Goal: Task Accomplishment & Management: Manage account settings

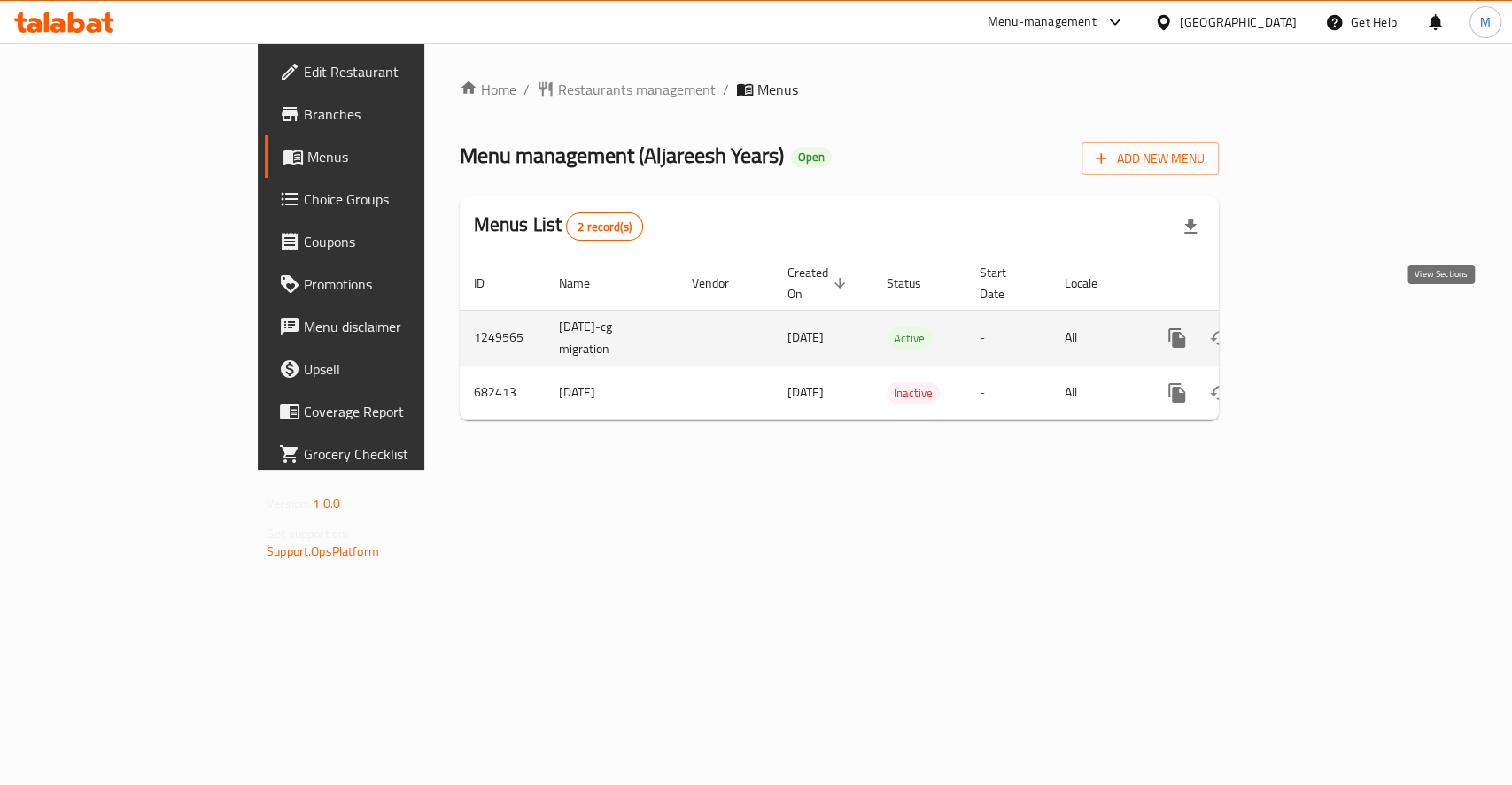
click at [1326, 329] on link "enhanced table" at bounding box center [1304, 337] width 42 height 42
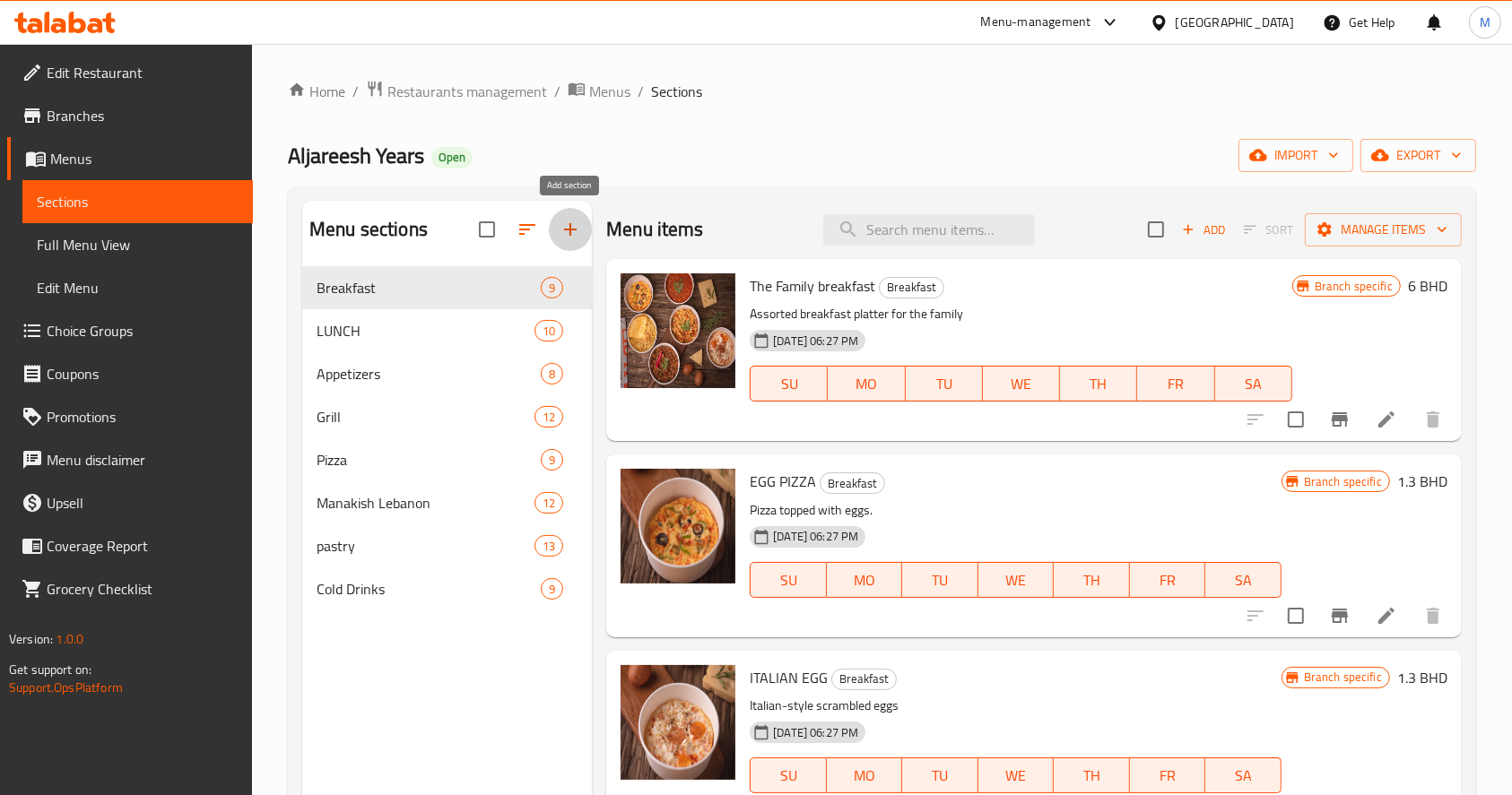
click at [578, 222] on icon "button" at bounding box center [570, 229] width 22 height 22
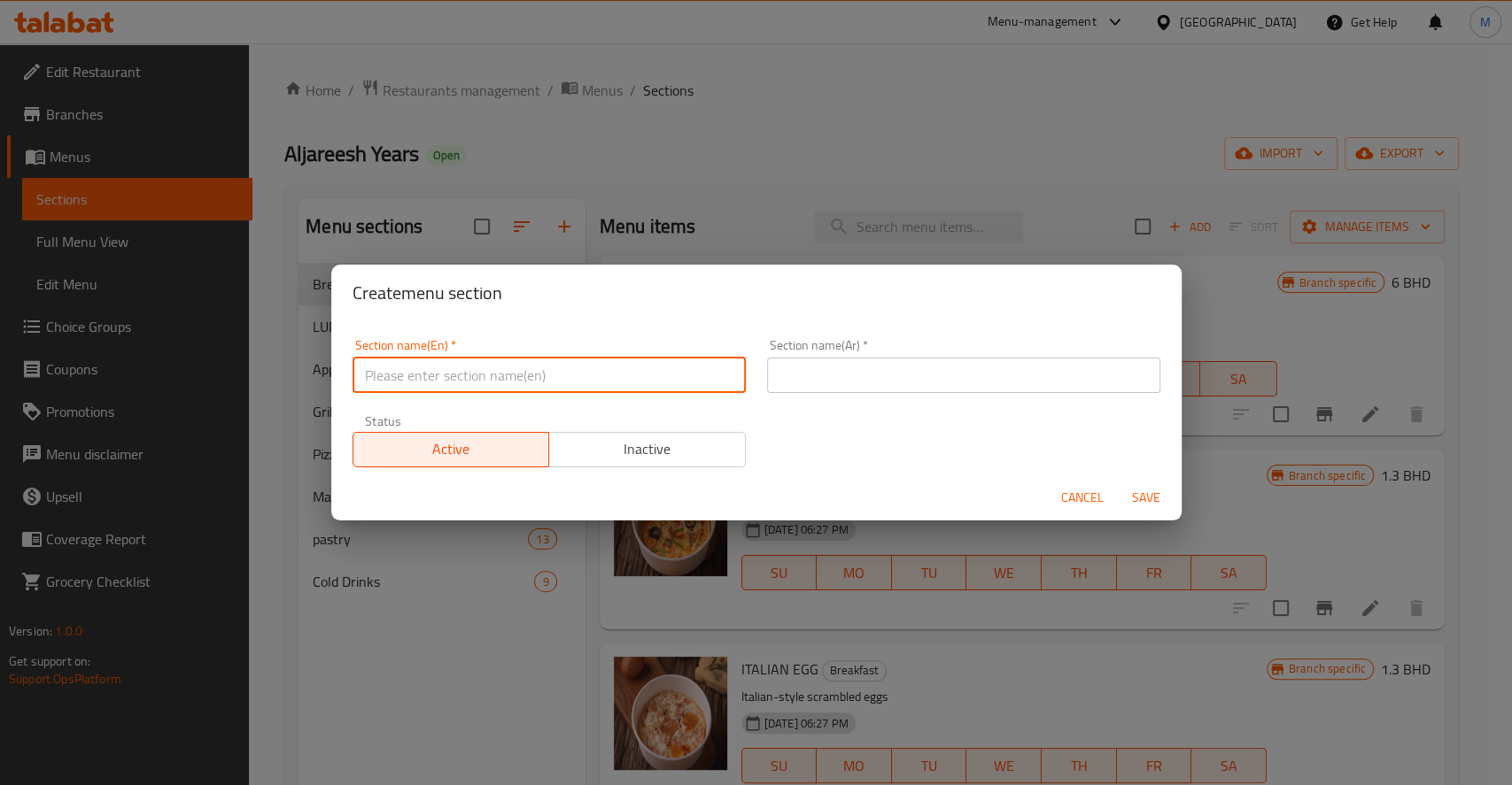
click at [528, 378] on input "text" at bounding box center [549, 376] width 394 height 36
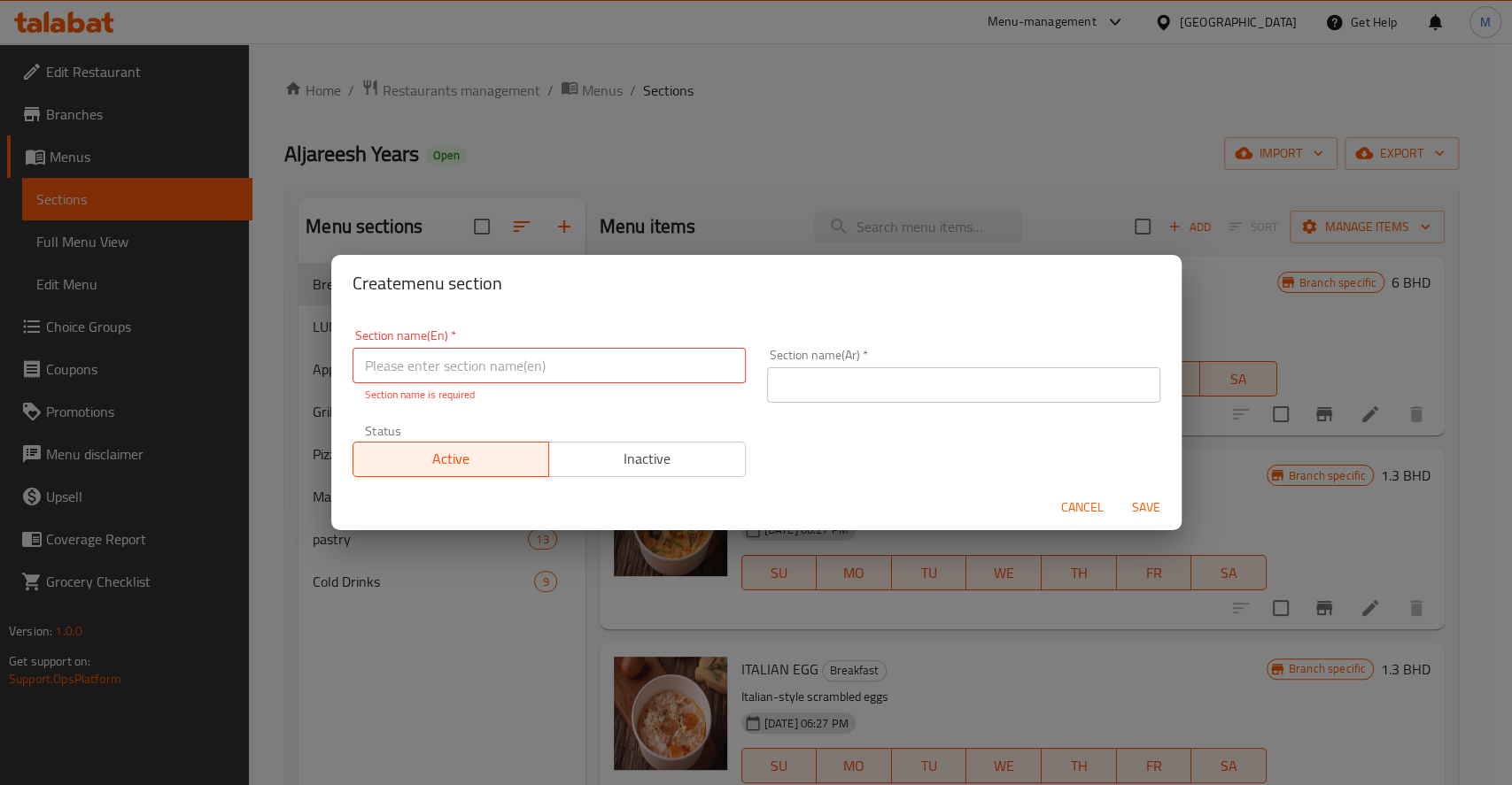
click at [760, 420] on div "Section name(En)   * Section name(En) * Section name is required Section name(A…" at bounding box center [756, 403] width 829 height 169
click at [692, 452] on span "Inactive" at bounding box center [647, 459] width 182 height 25
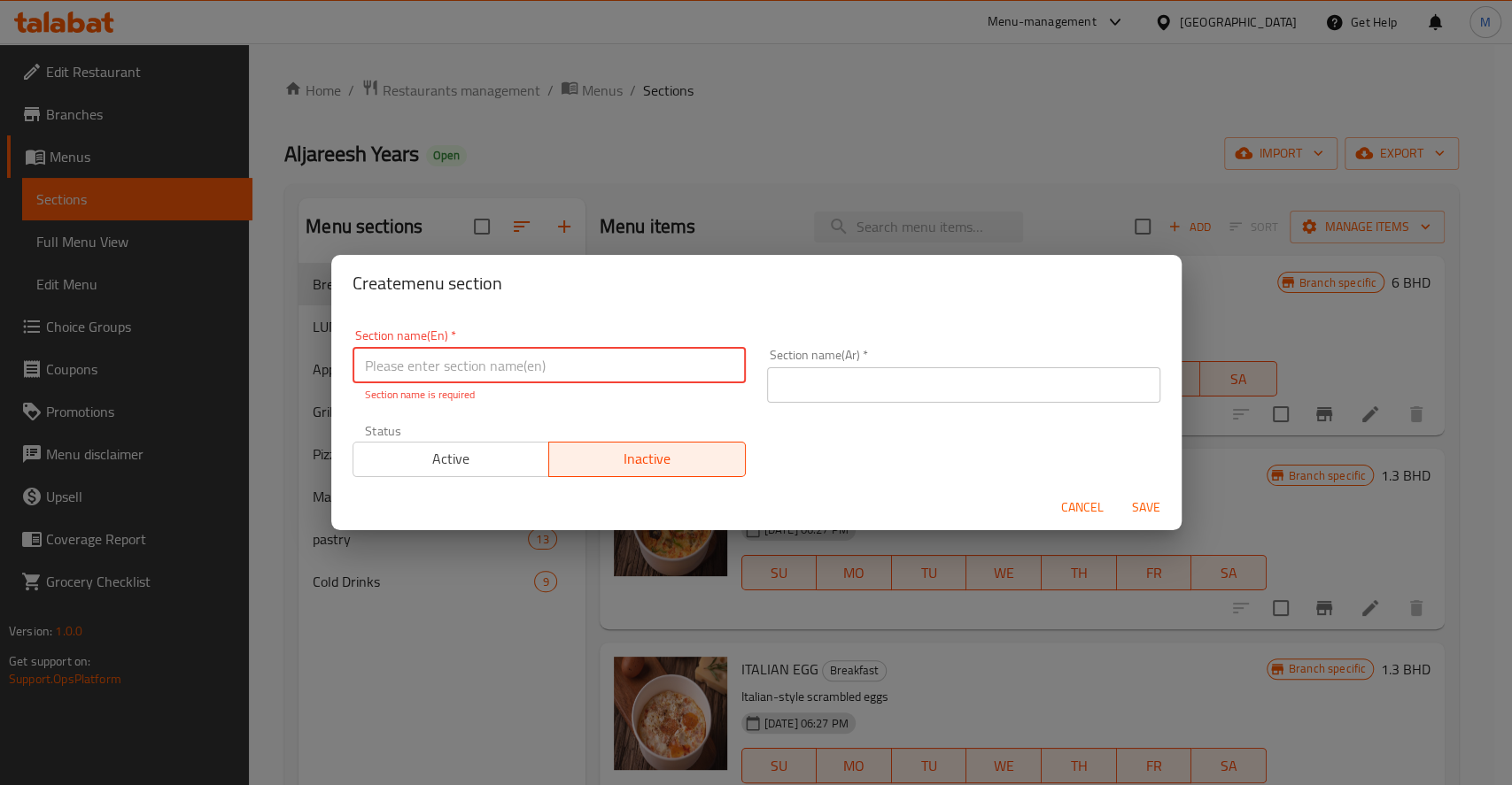
click at [583, 357] on input "text" at bounding box center [549, 365] width 394 height 36
paste input "Slide pizza"
type input "Slide pizza"
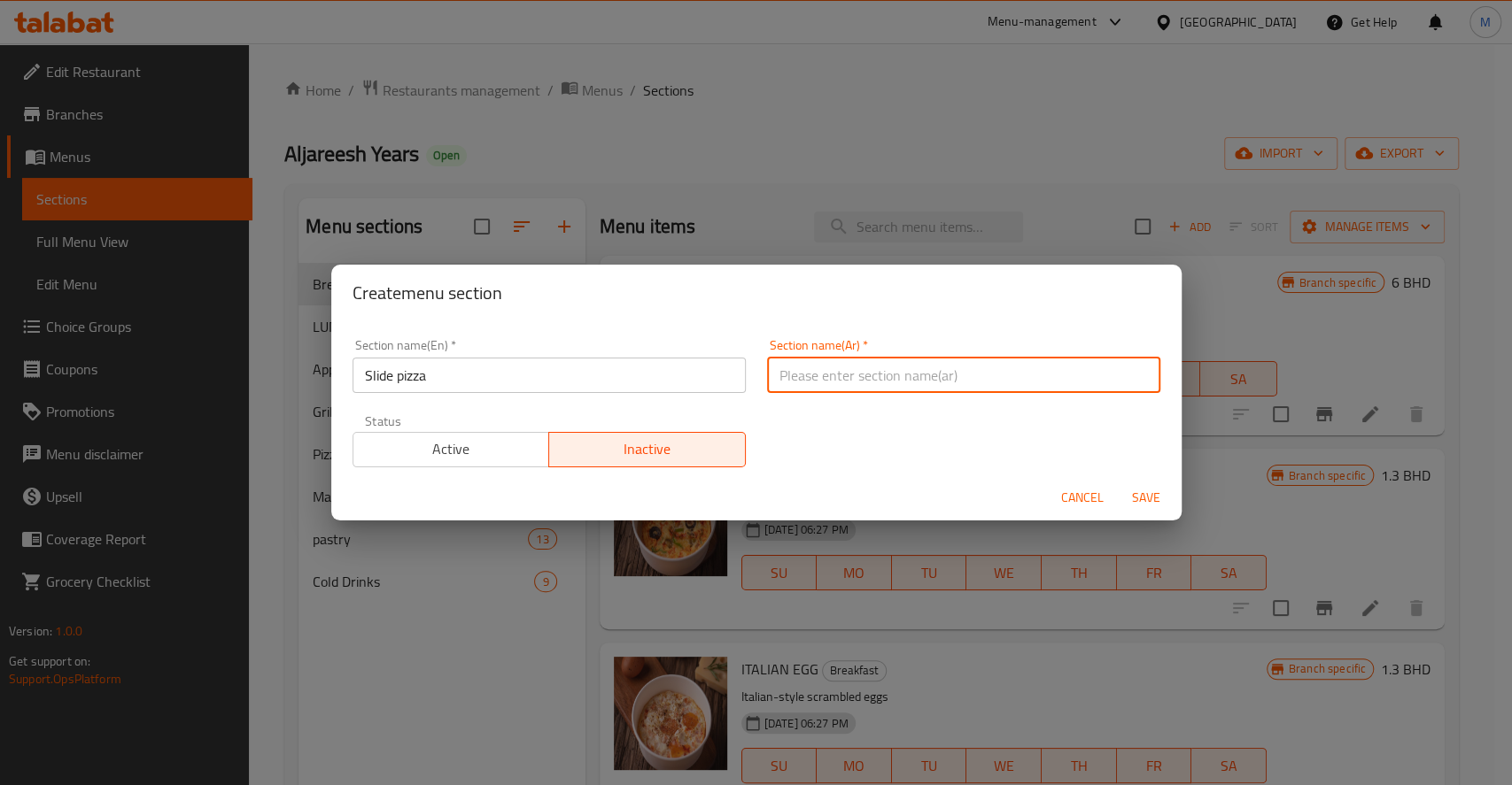
click at [860, 387] on input "text" at bounding box center [963, 376] width 394 height 36
type input "سلايد بيتزا"
click at [1157, 492] on span "Save" at bounding box center [1145, 498] width 42 height 22
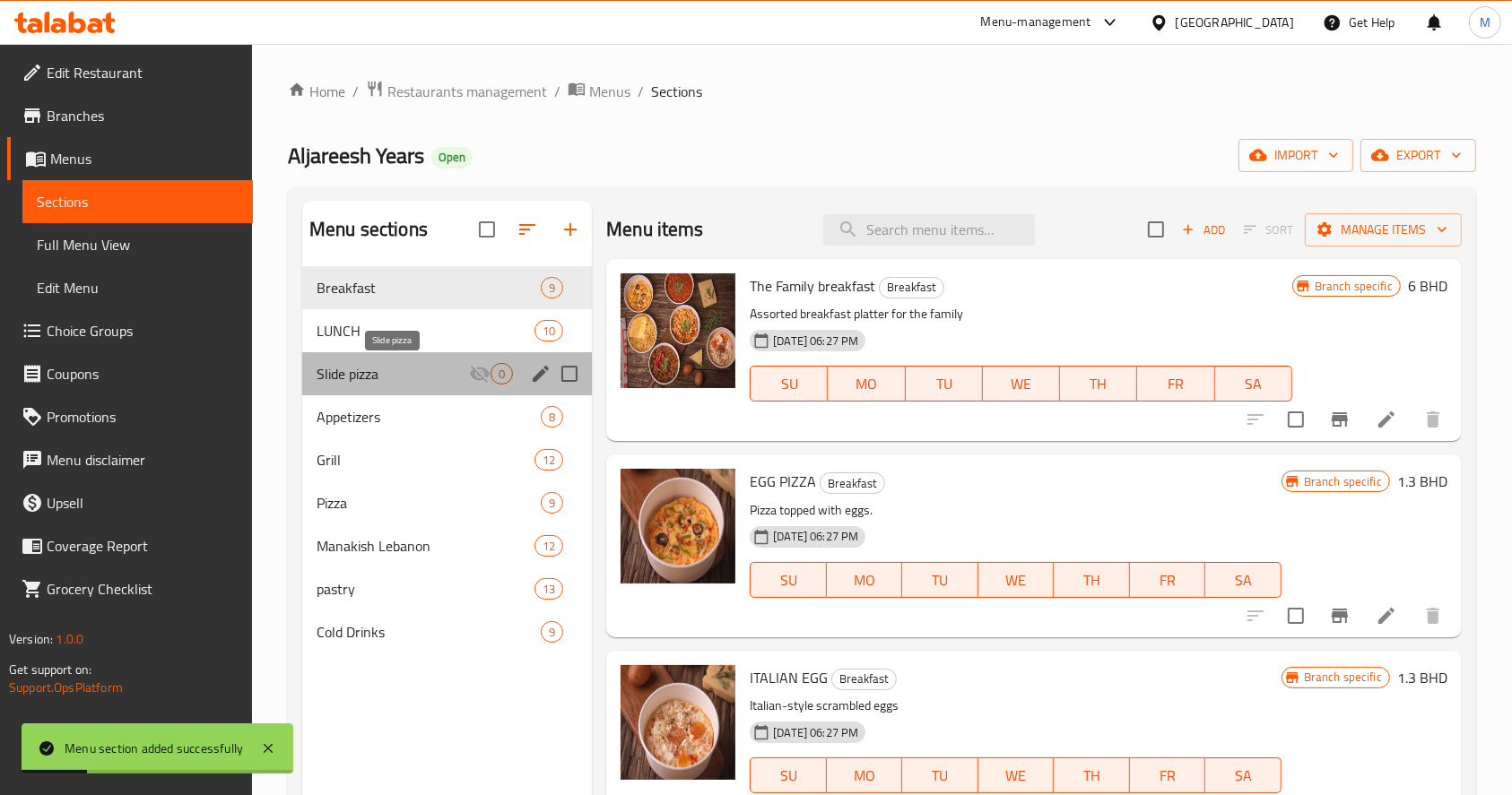
click at [460, 379] on span "Slide pizza" at bounding box center [392, 374] width 152 height 22
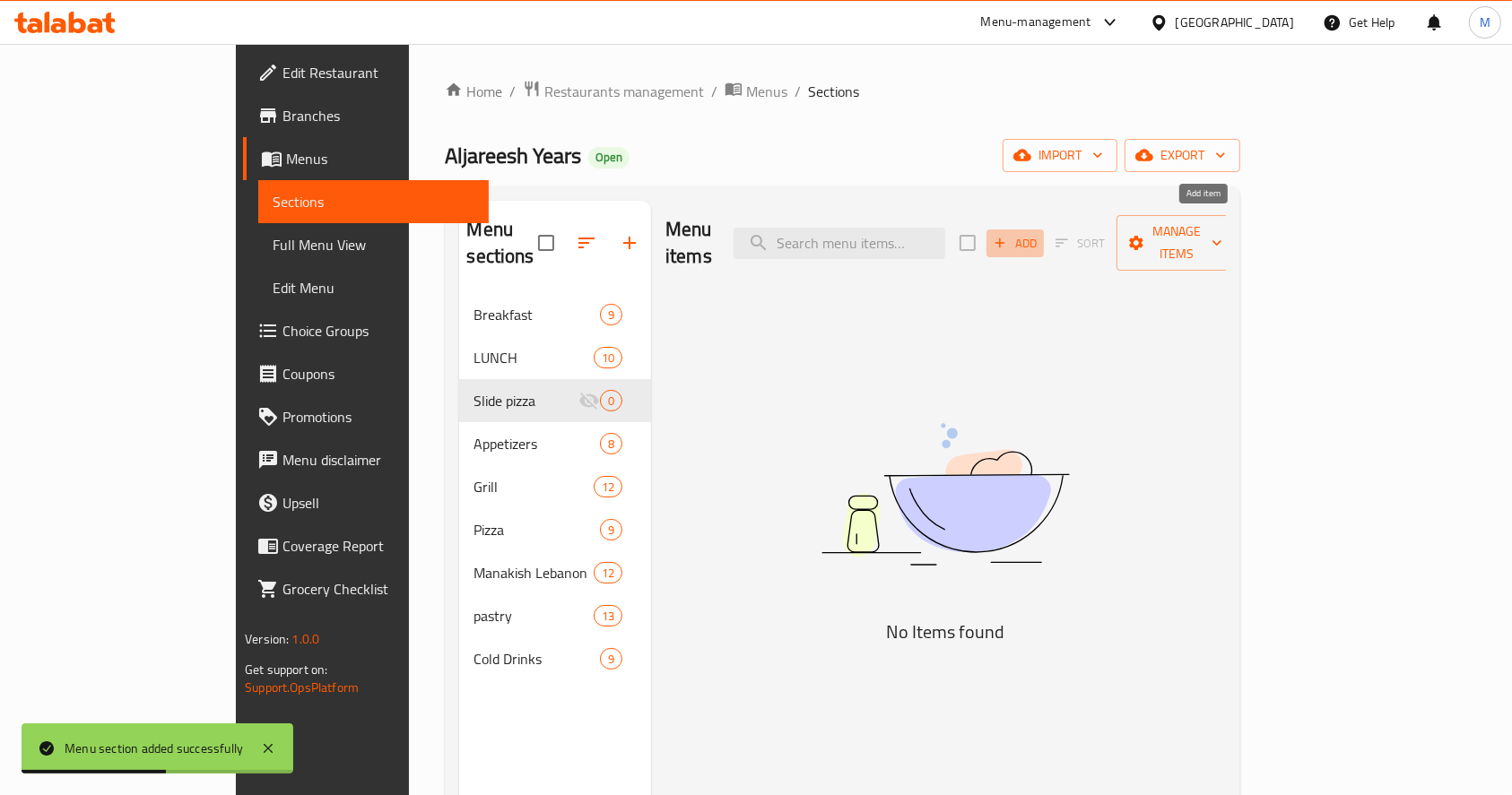
click at [1040, 233] on span "Add" at bounding box center [1015, 243] width 48 height 21
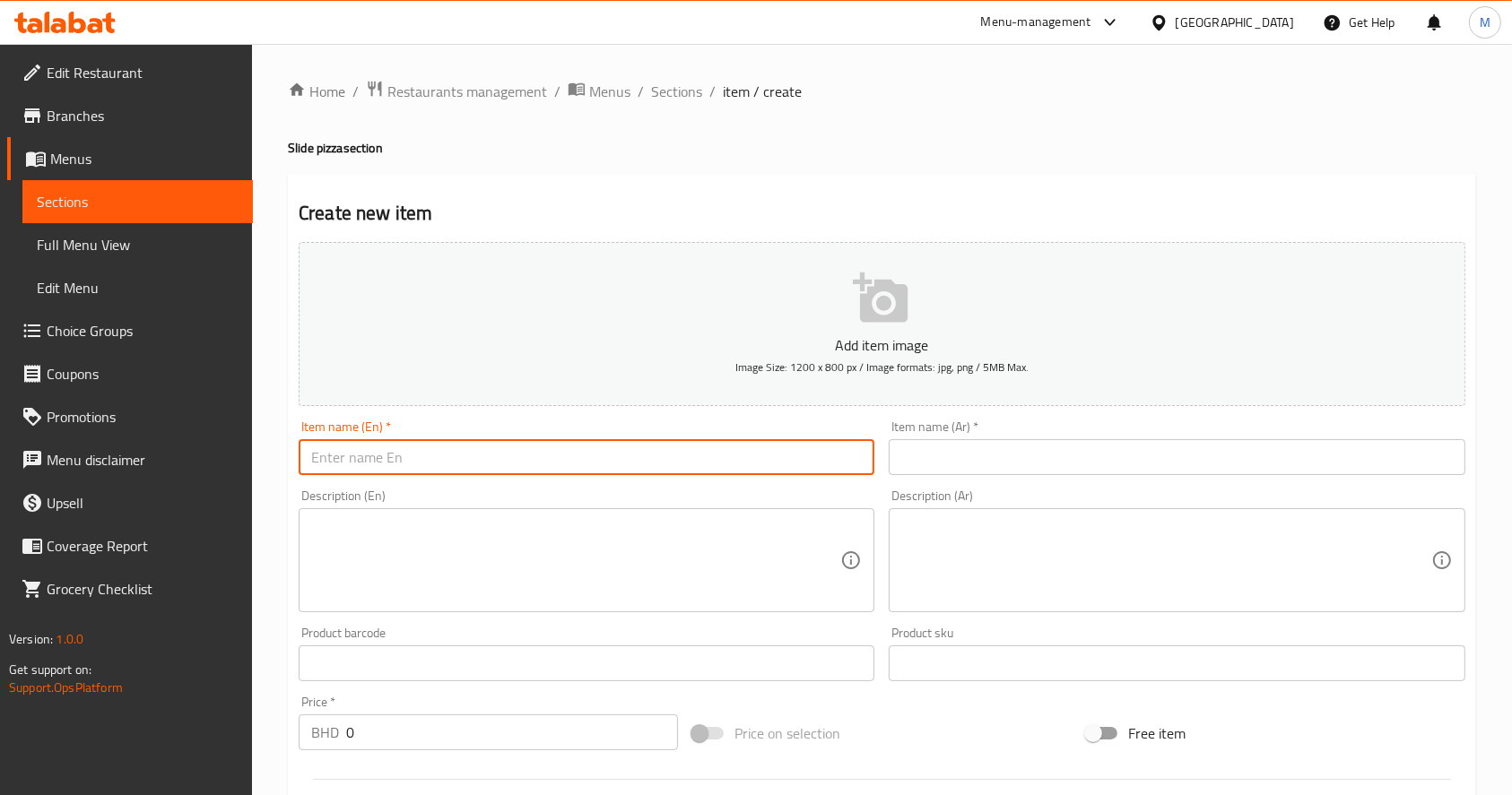
click at [494, 460] on input "text" at bounding box center [587, 457] width 576 height 36
paste input "[PERSON_NAME] slide"
type input "[PERSON_NAME] slide"
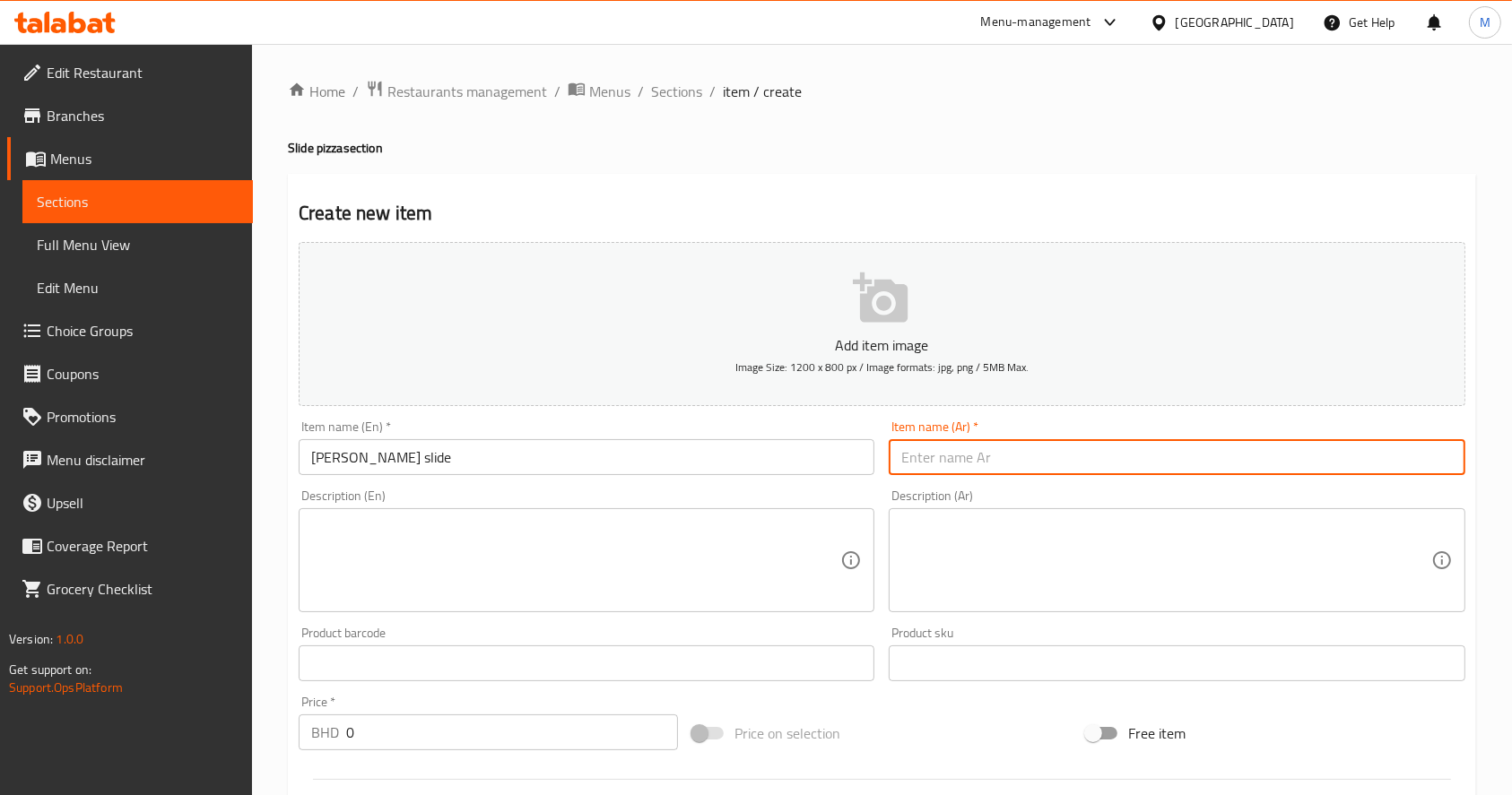
click at [1064, 464] on input "text" at bounding box center [1177, 457] width 576 height 36
paste input "[PERSON_NAME]"
type input "[PERSON_NAME]"
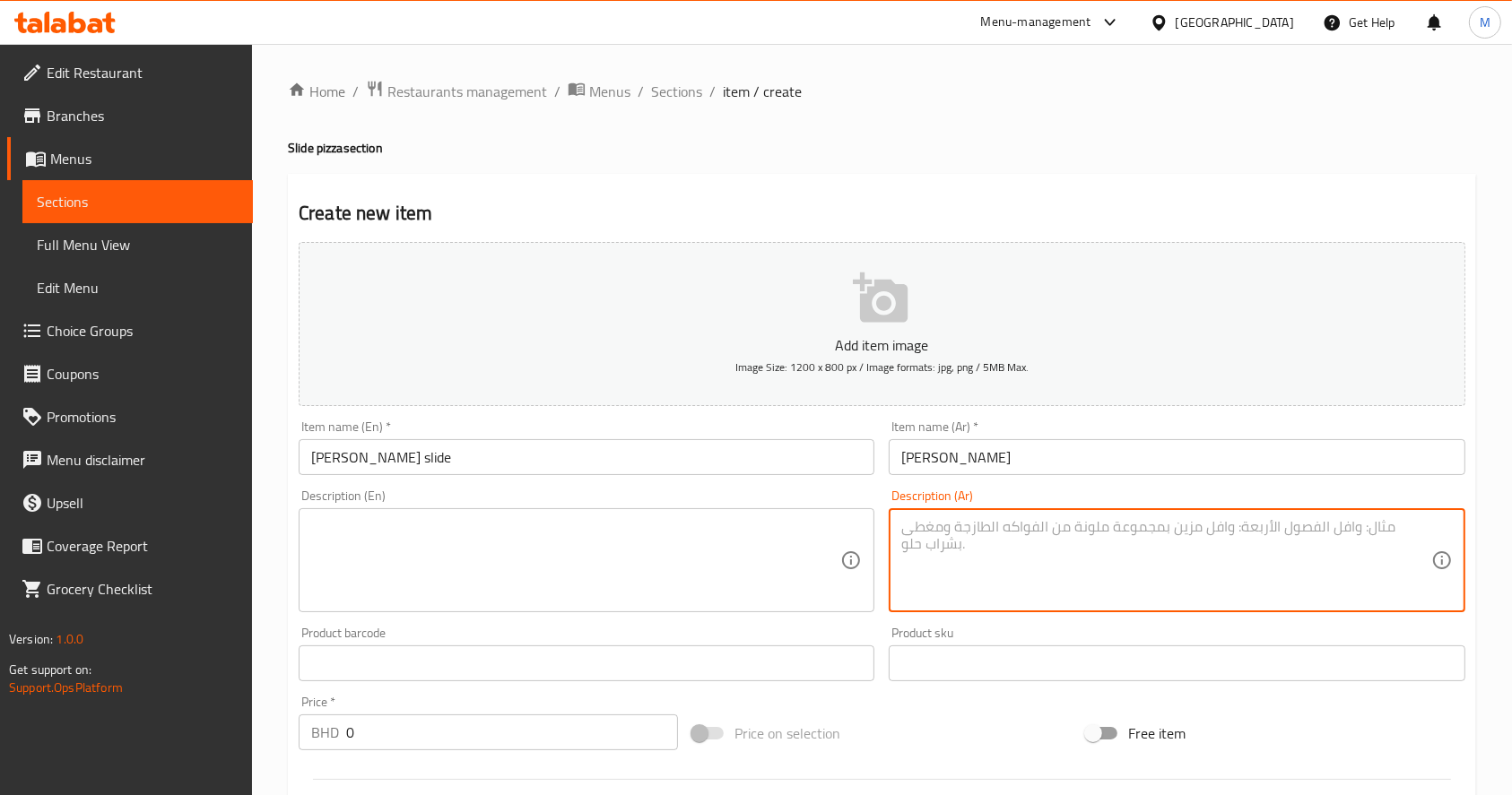
click at [1012, 550] on textarea at bounding box center [1165, 561] width 529 height 85
click at [657, 515] on div "Description (En)" at bounding box center [587, 560] width 576 height 104
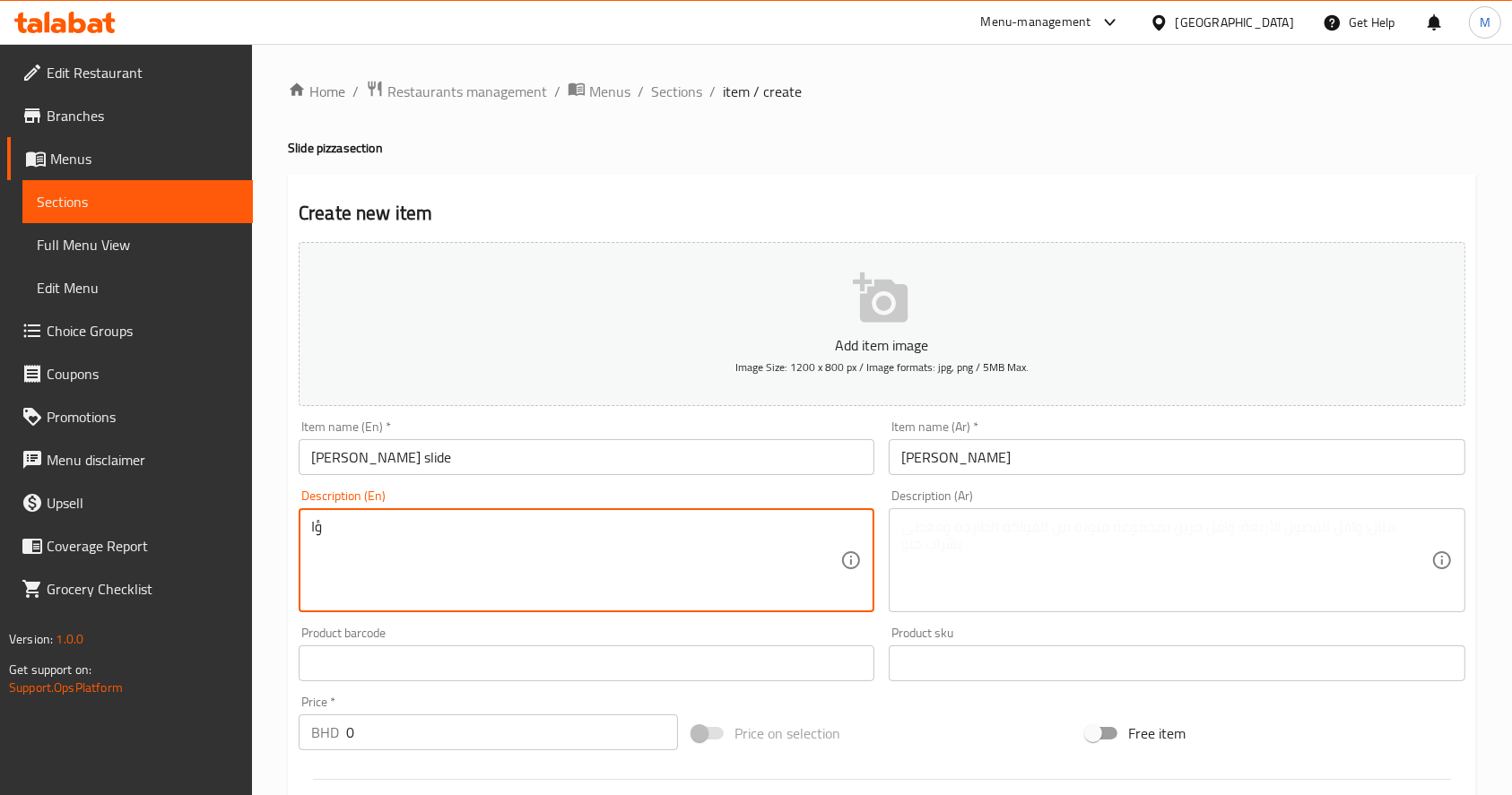
type textarea "ؤ"
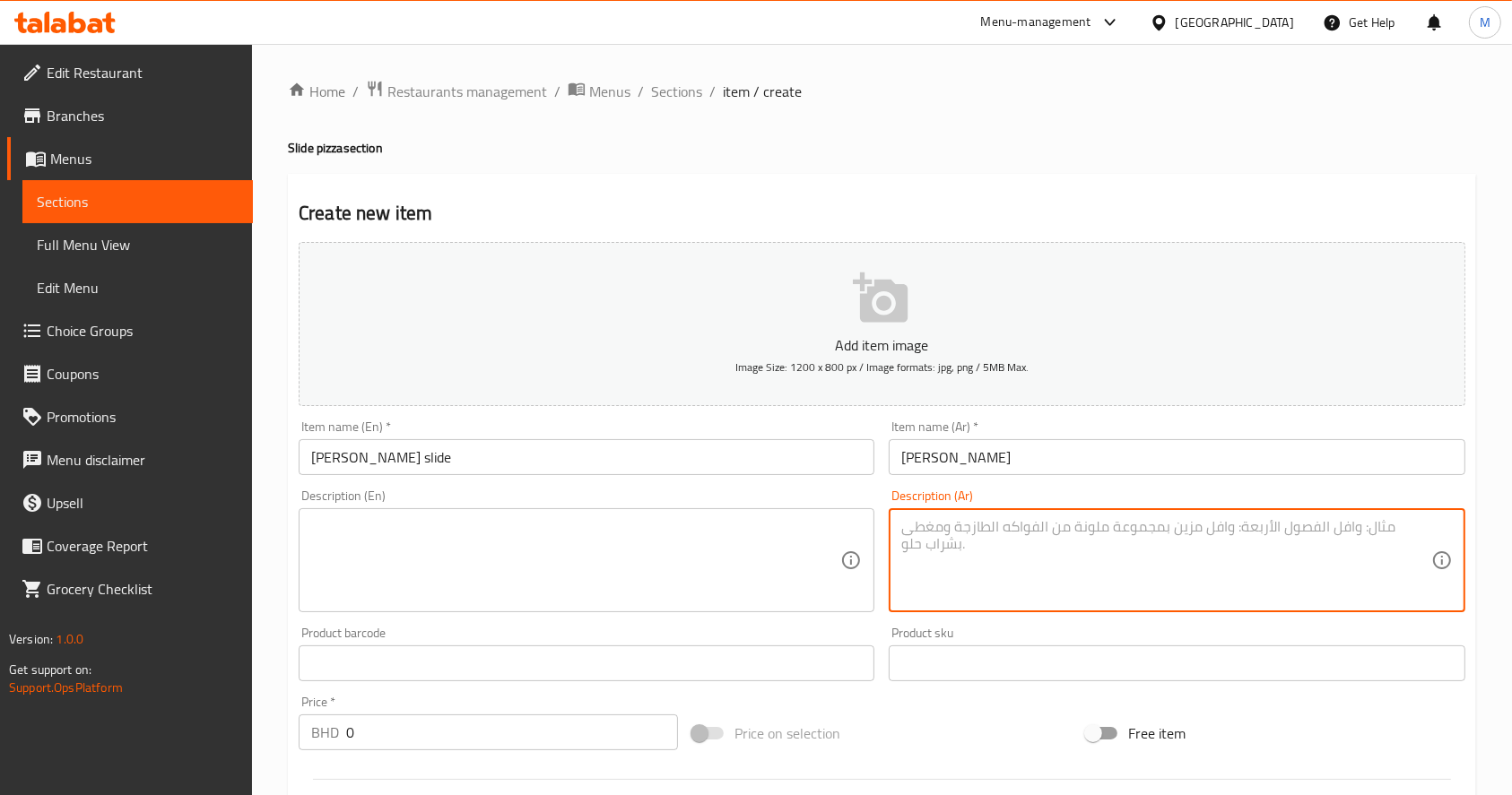
click at [940, 545] on textarea at bounding box center [1165, 561] width 529 height 85
type textarea "جبن و صوص البيتزا"
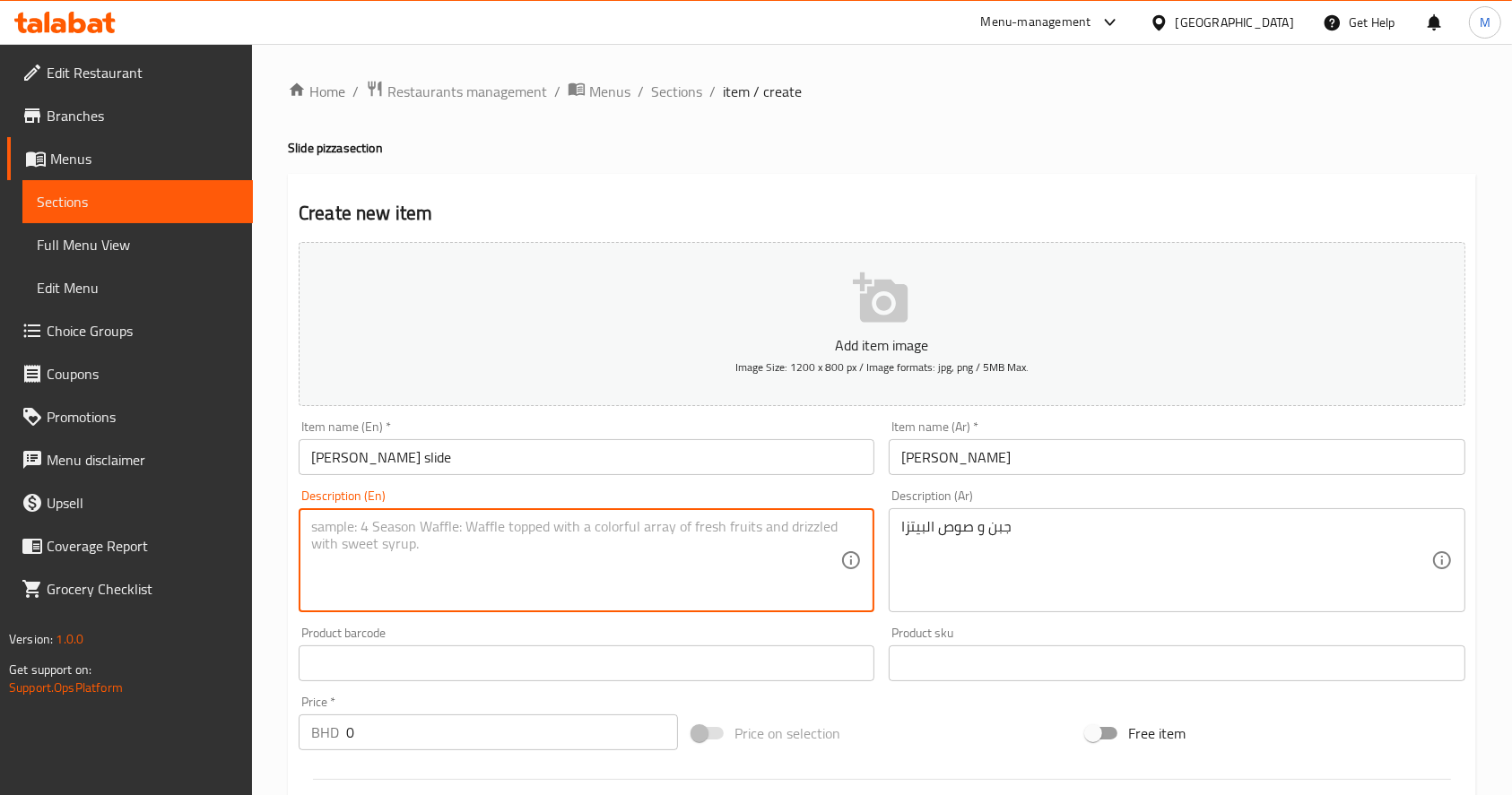
click at [667, 528] on textarea at bounding box center [576, 561] width 529 height 85
click at [387, 533] on textarea "Cheese and pizza sauce" at bounding box center [576, 561] width 529 height 85
click at [423, 530] on textarea "Cheese and Pizza sauce" at bounding box center [576, 561] width 529 height 85
type textarea "Cheese and Pizza Sauce"
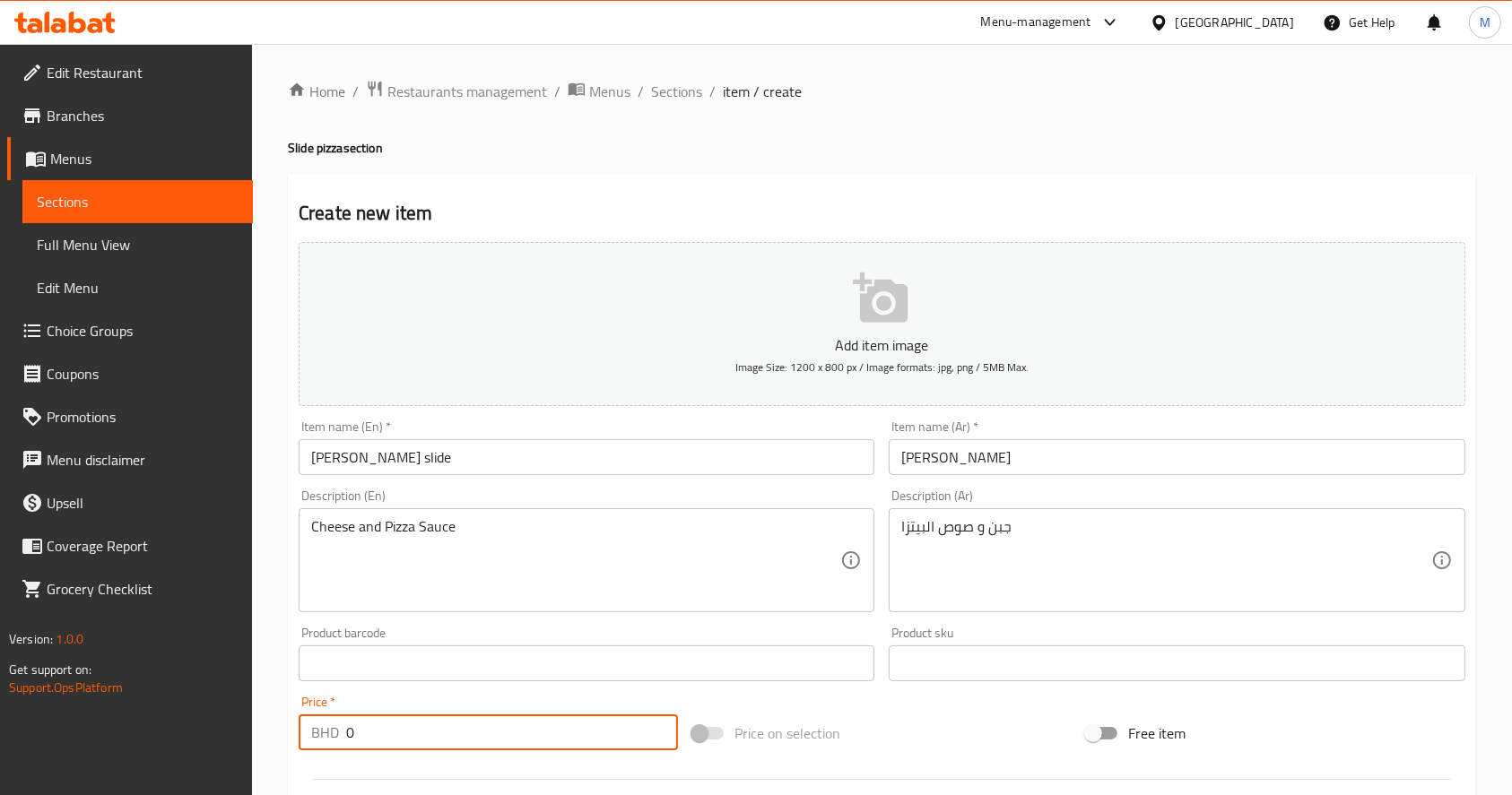
click at [453, 720] on input "0" at bounding box center [512, 733] width 332 height 36
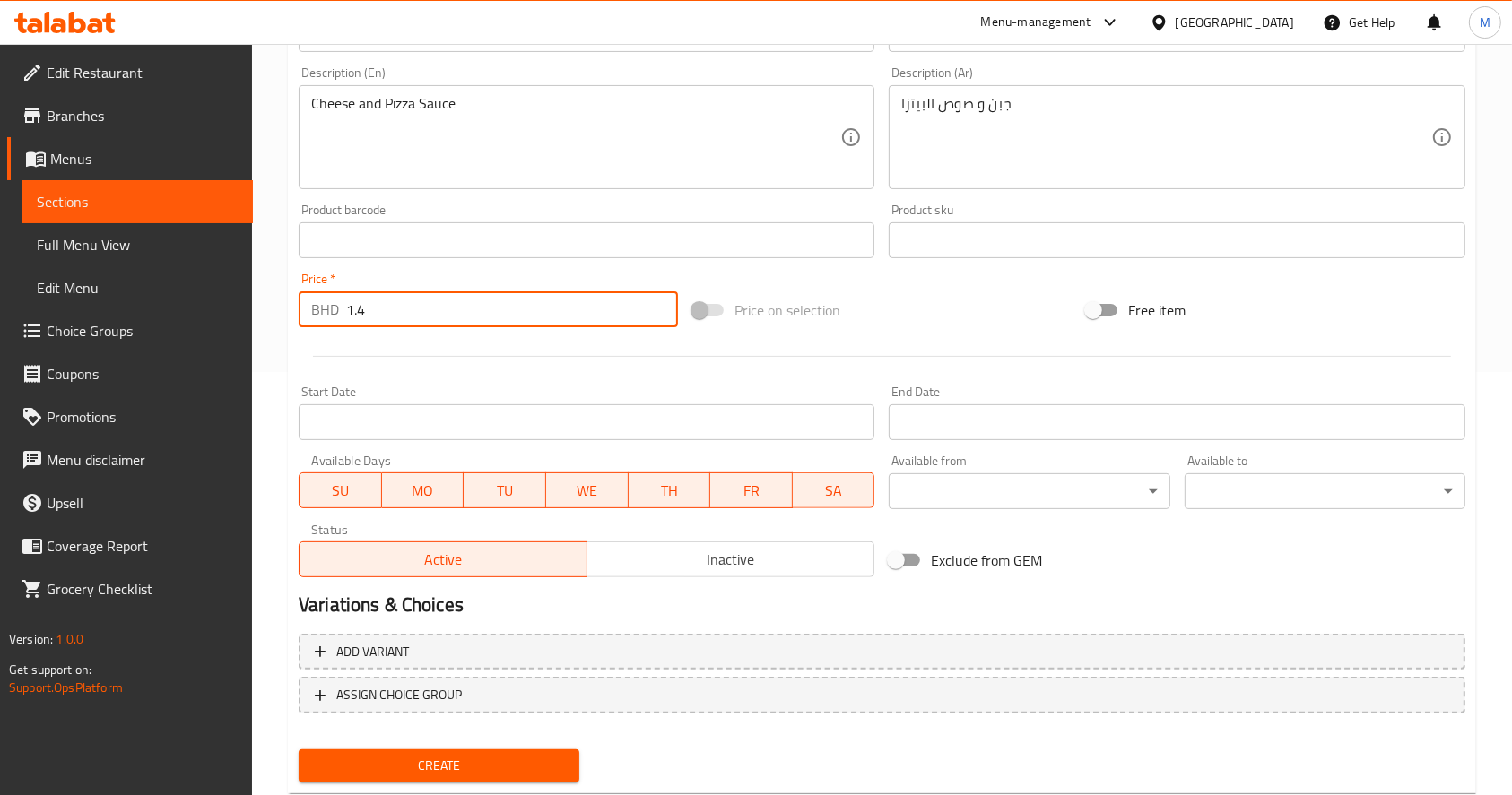
scroll to position [471, 0]
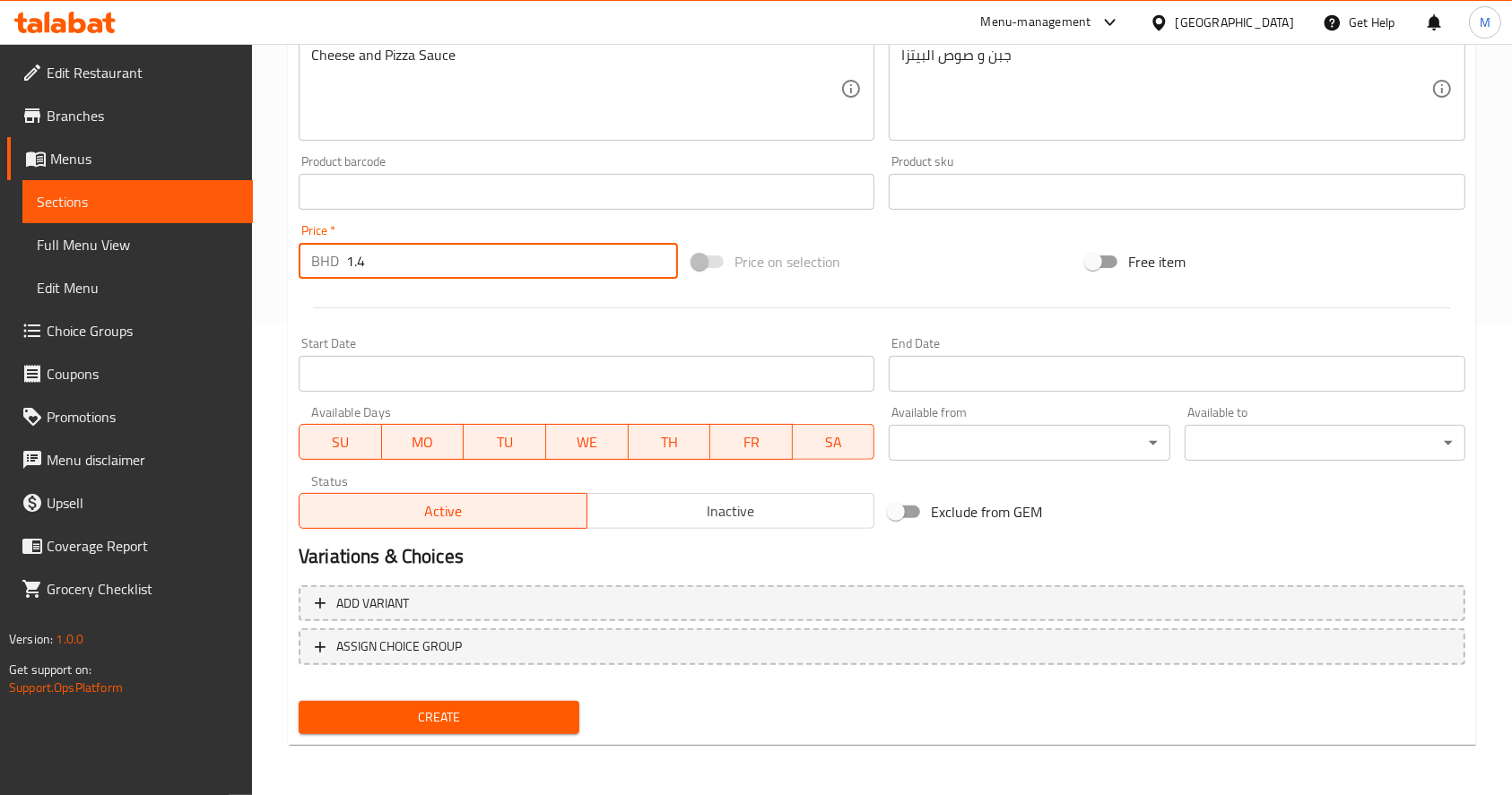
type input "1.4"
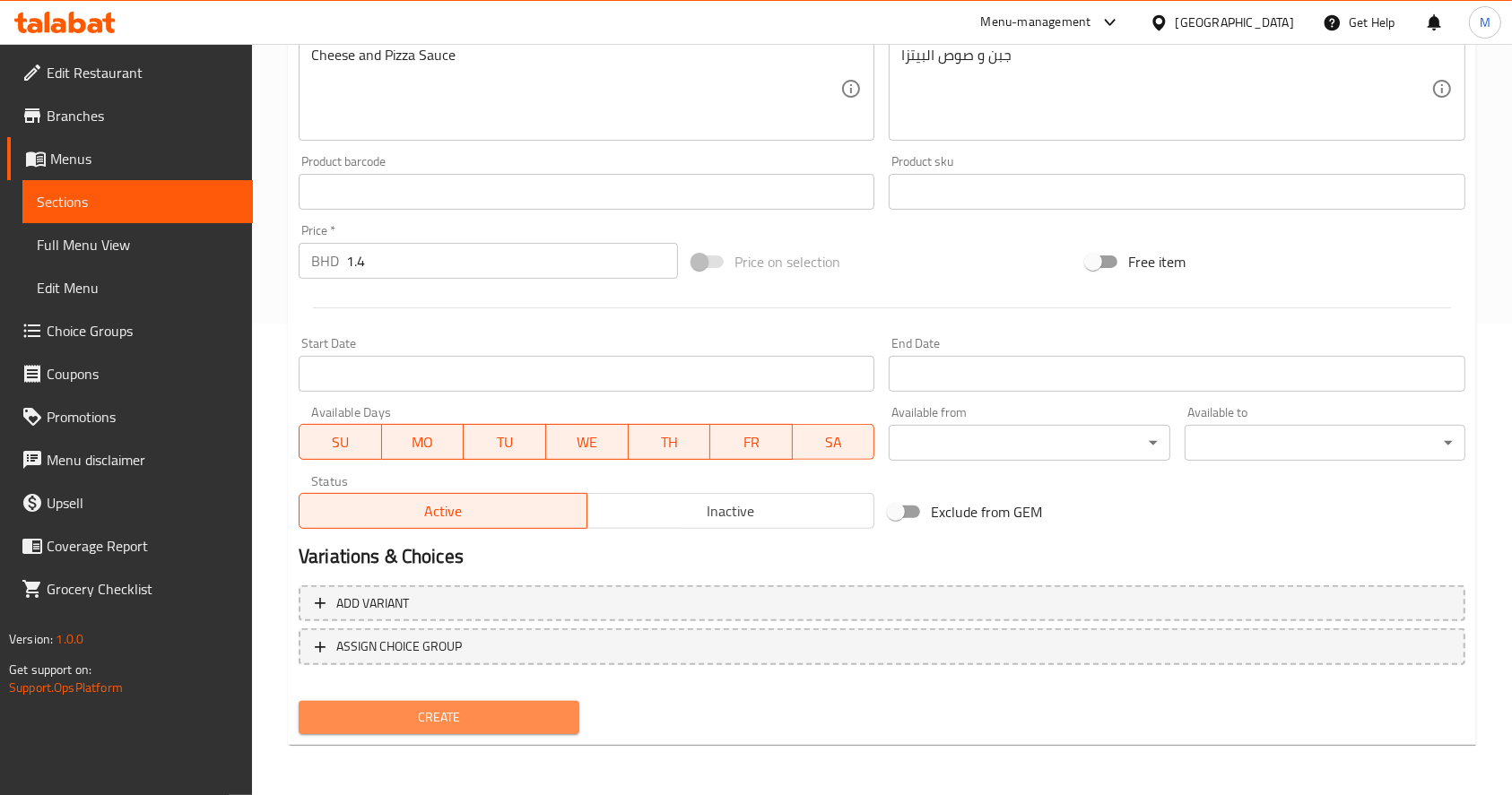
click at [526, 712] on span "Create" at bounding box center [439, 718] width 252 height 23
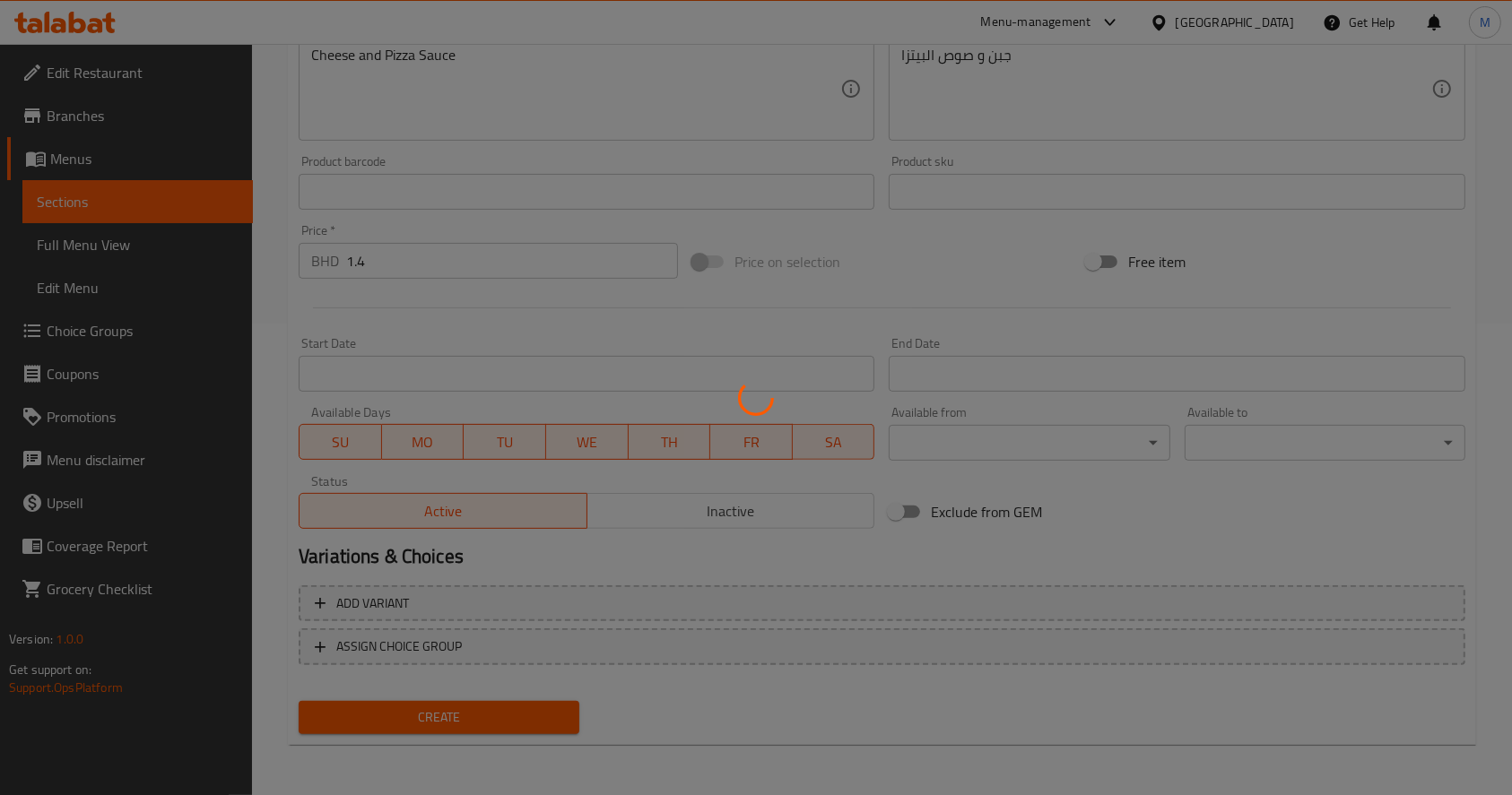
type input "0"
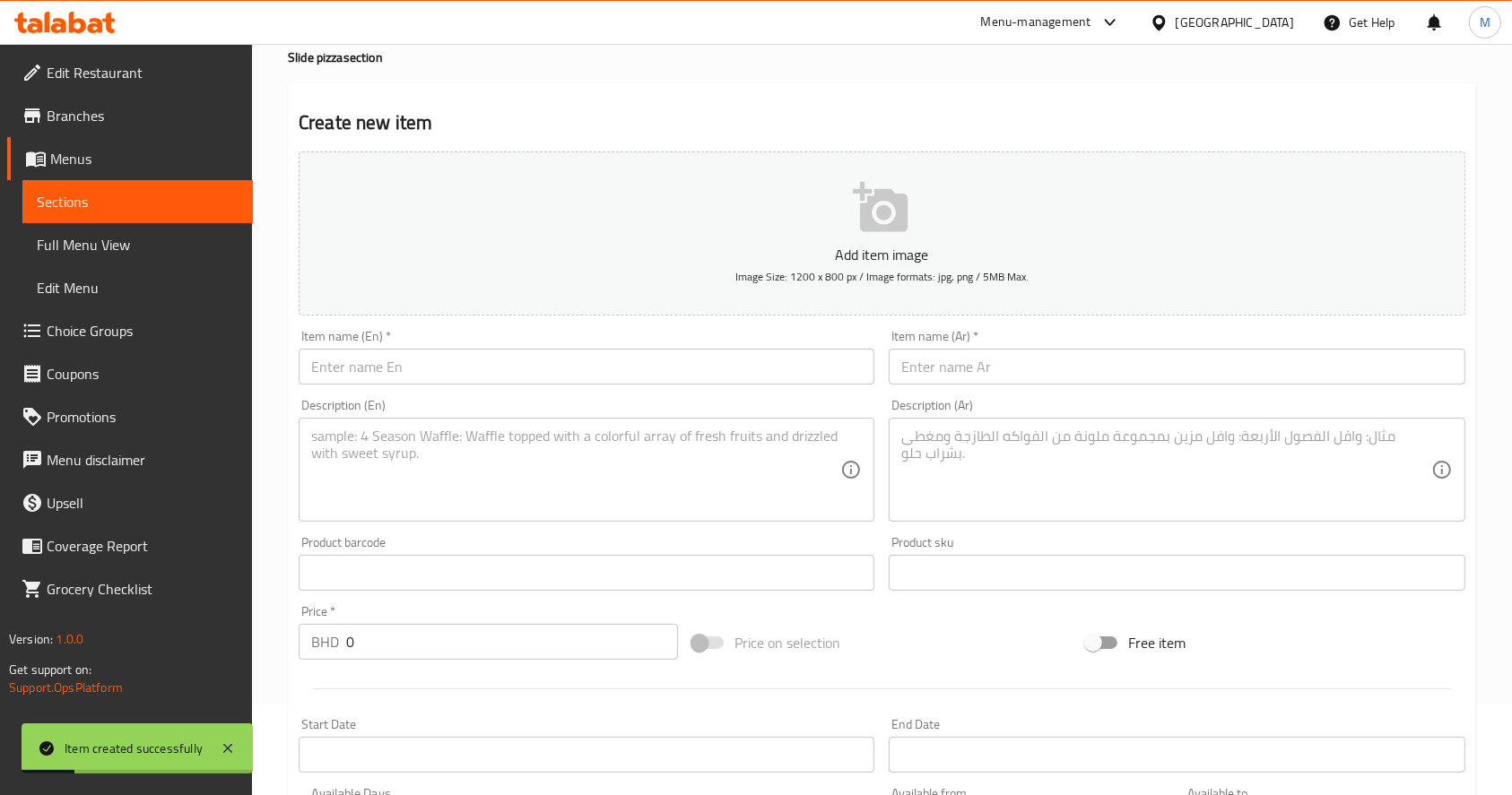
scroll to position [0, 0]
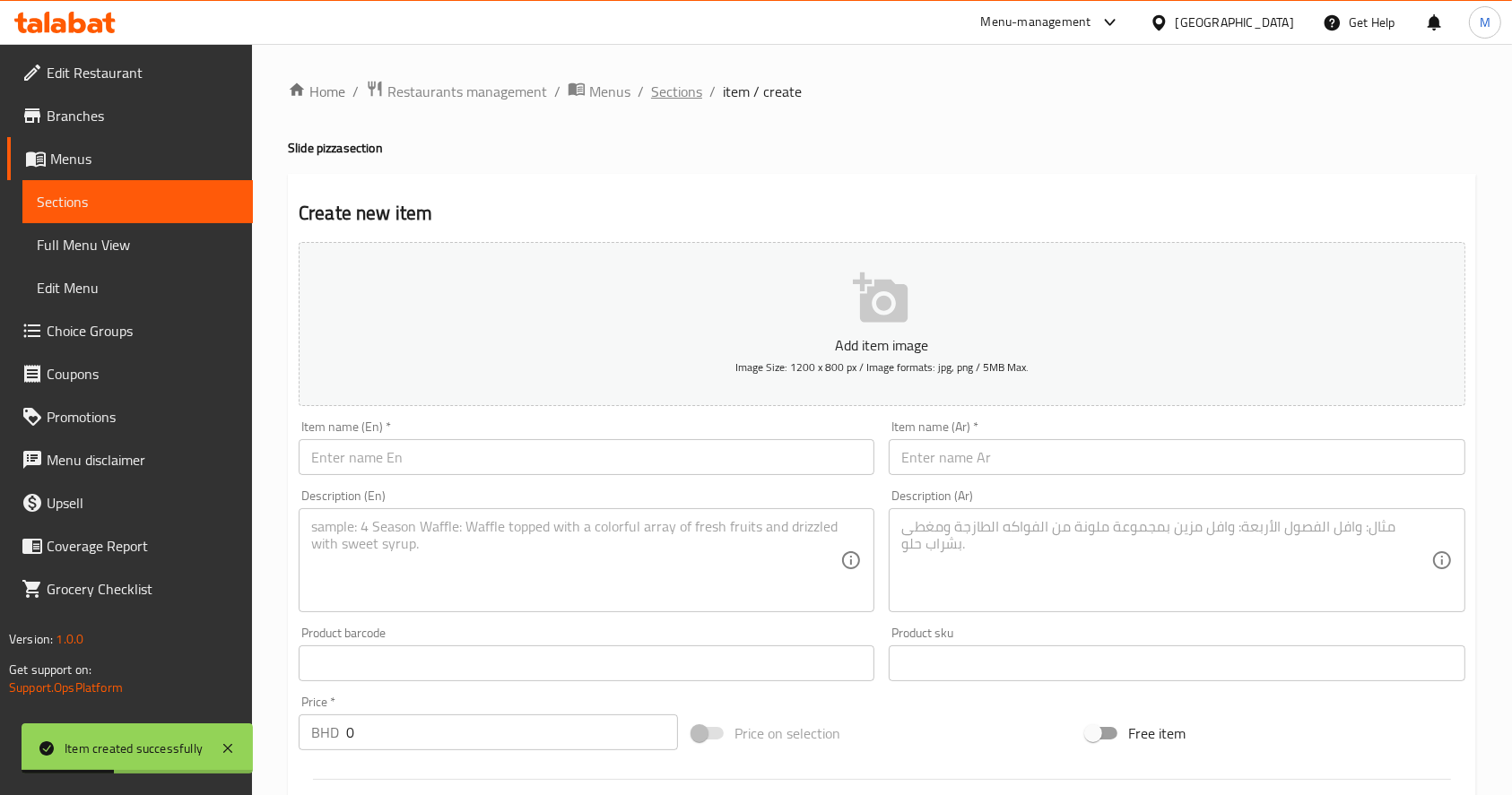
click at [682, 98] on span "Sections" at bounding box center [677, 91] width 51 height 22
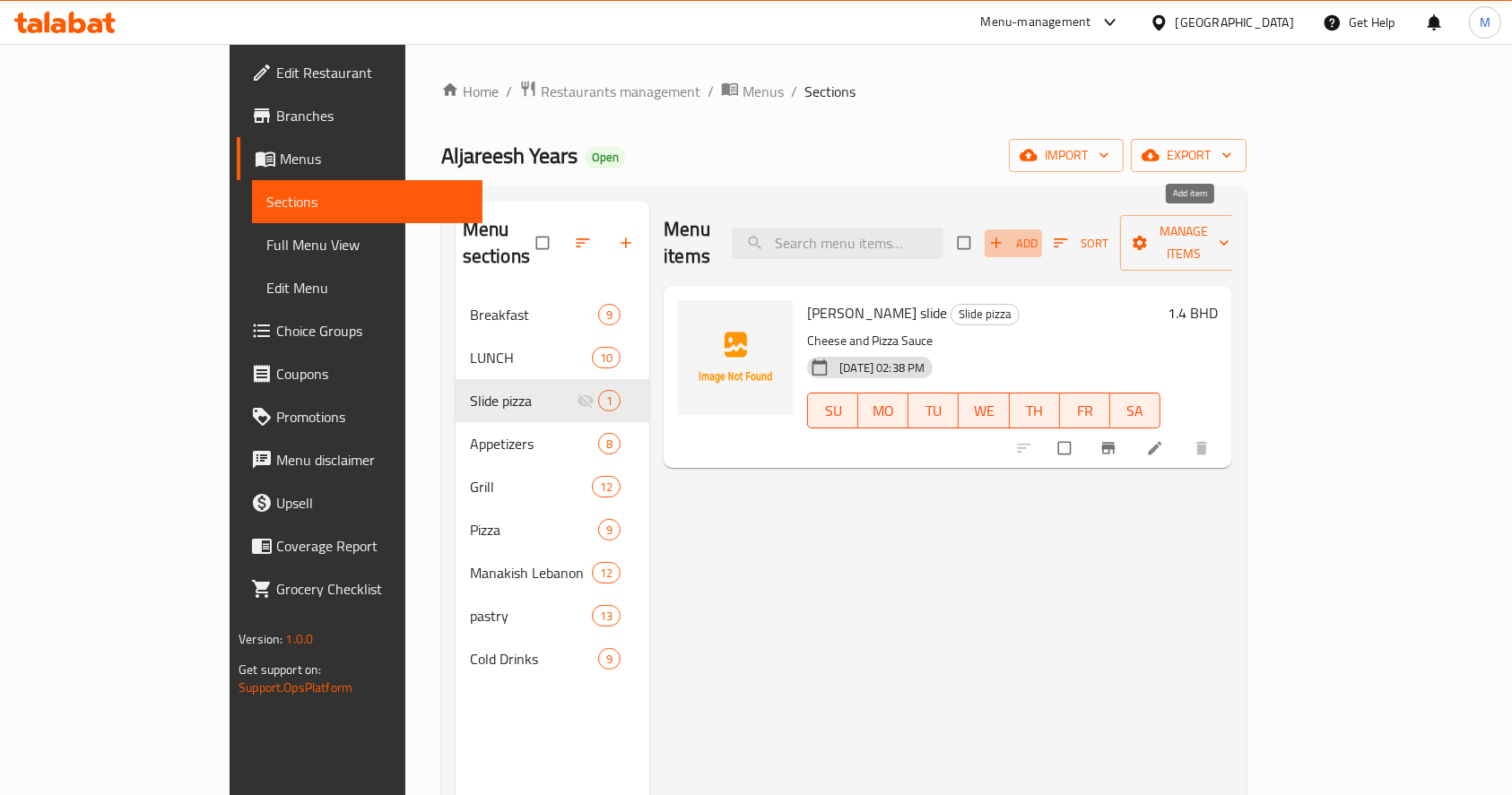
click at [1042, 230] on button "Add" at bounding box center [1013, 243] width 58 height 27
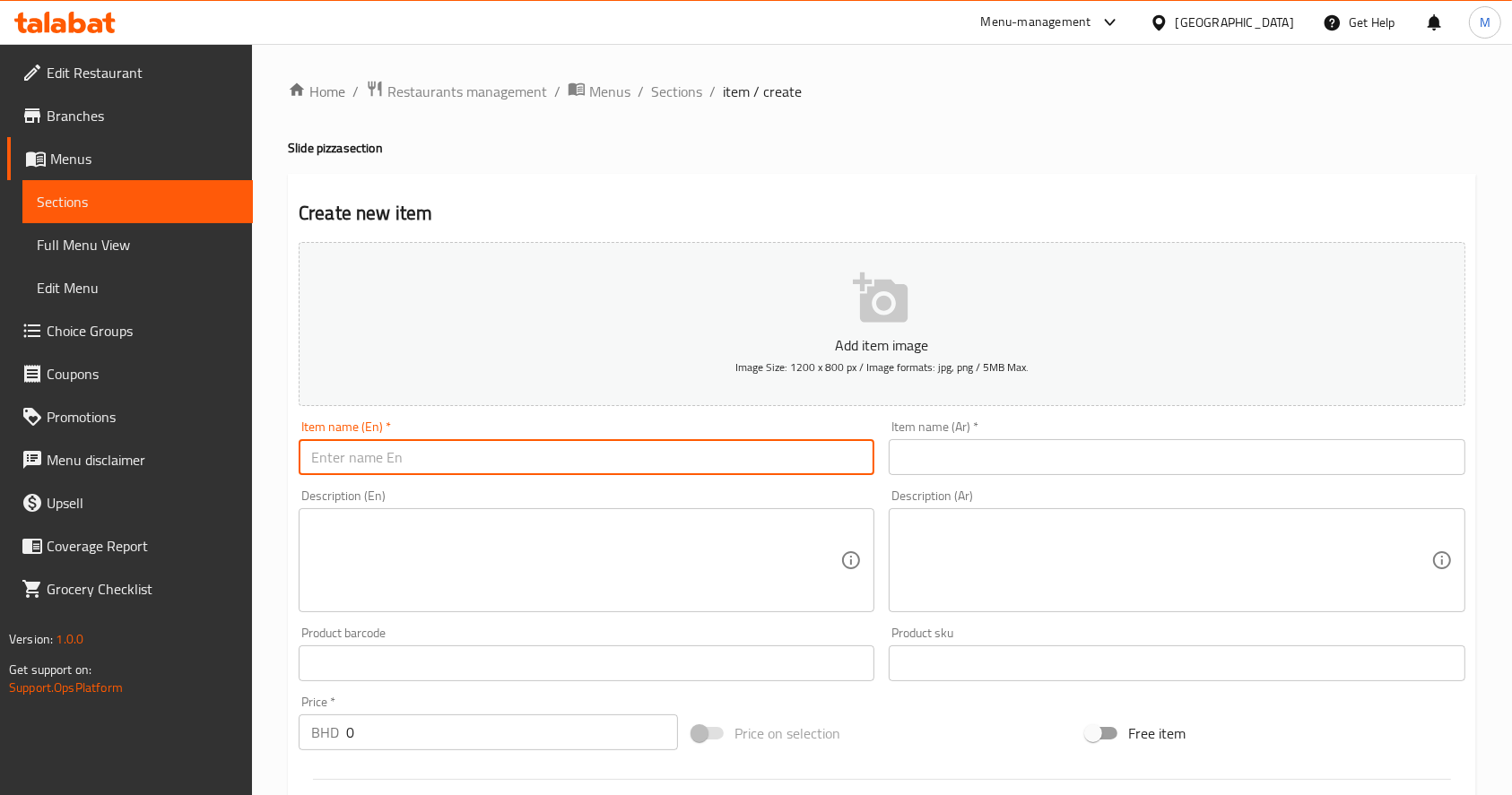
click at [691, 470] on input "text" at bounding box center [587, 457] width 576 height 36
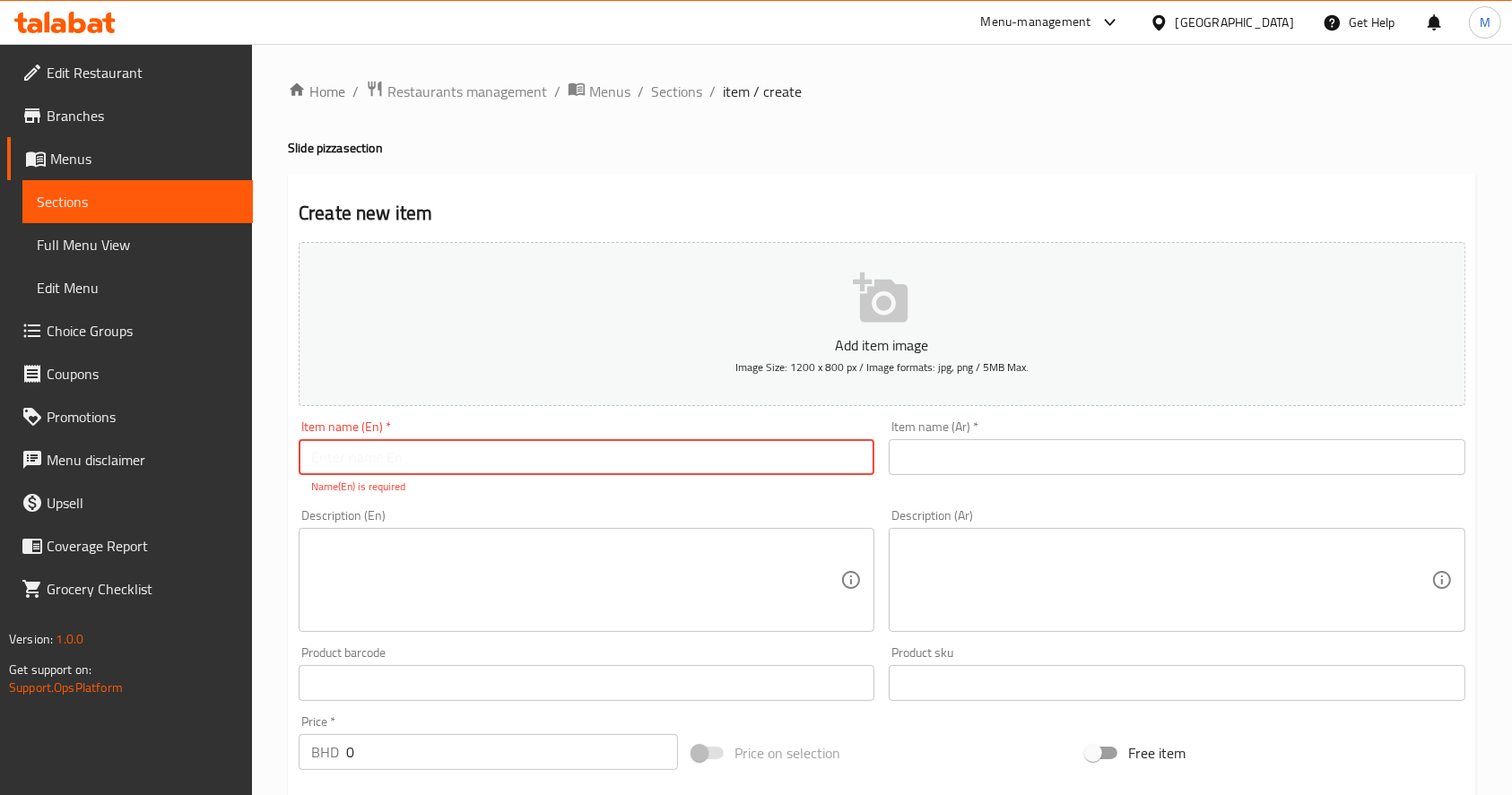
paste input "Mexican chicken slide"
type input "Mexican chicken slide"
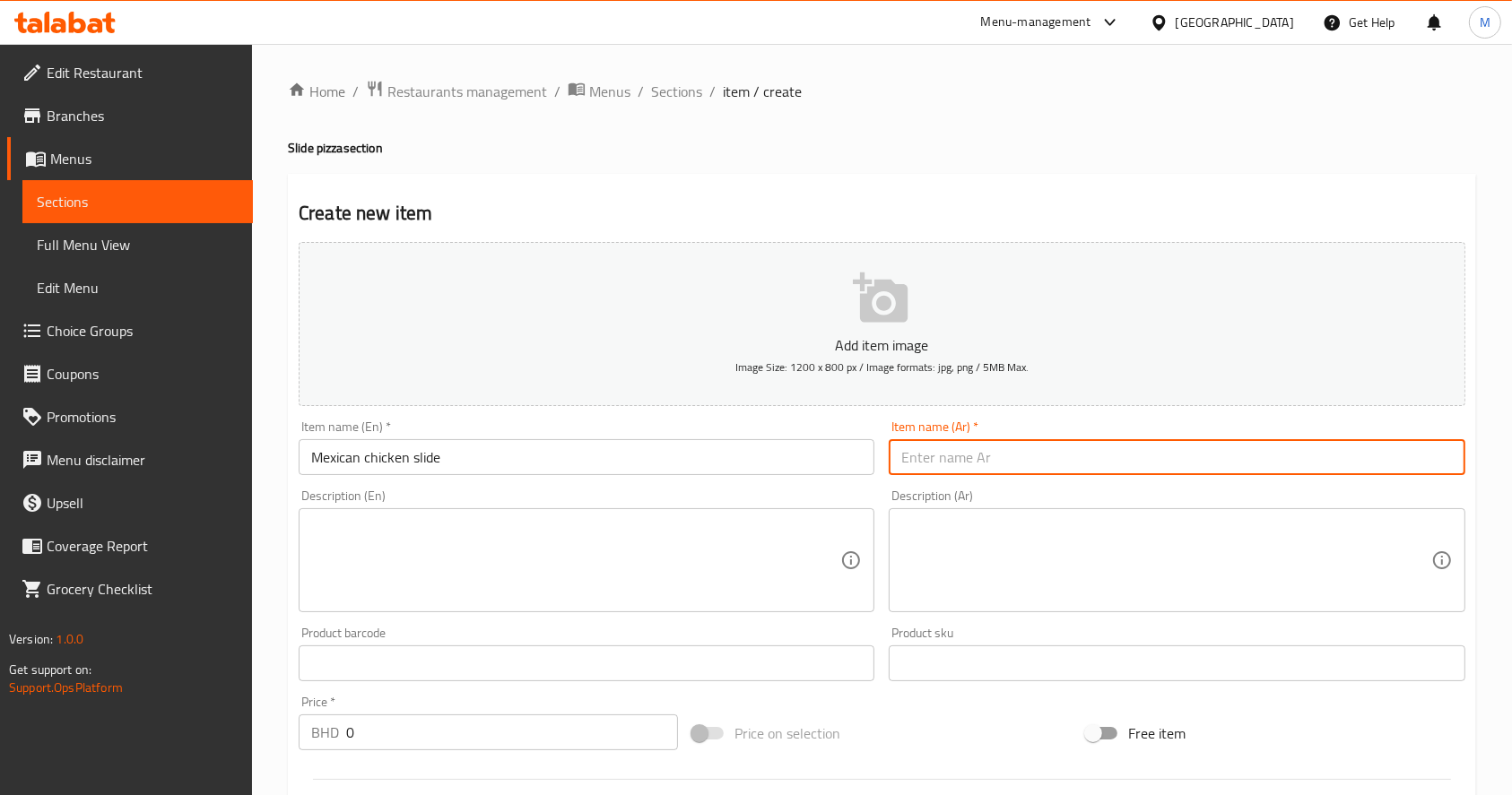
click at [1006, 450] on input "text" at bounding box center [1177, 457] width 576 height 36
paste input "دجاج مكسيكي سلايد"
type input "دجاج مكسيكي سلايد"
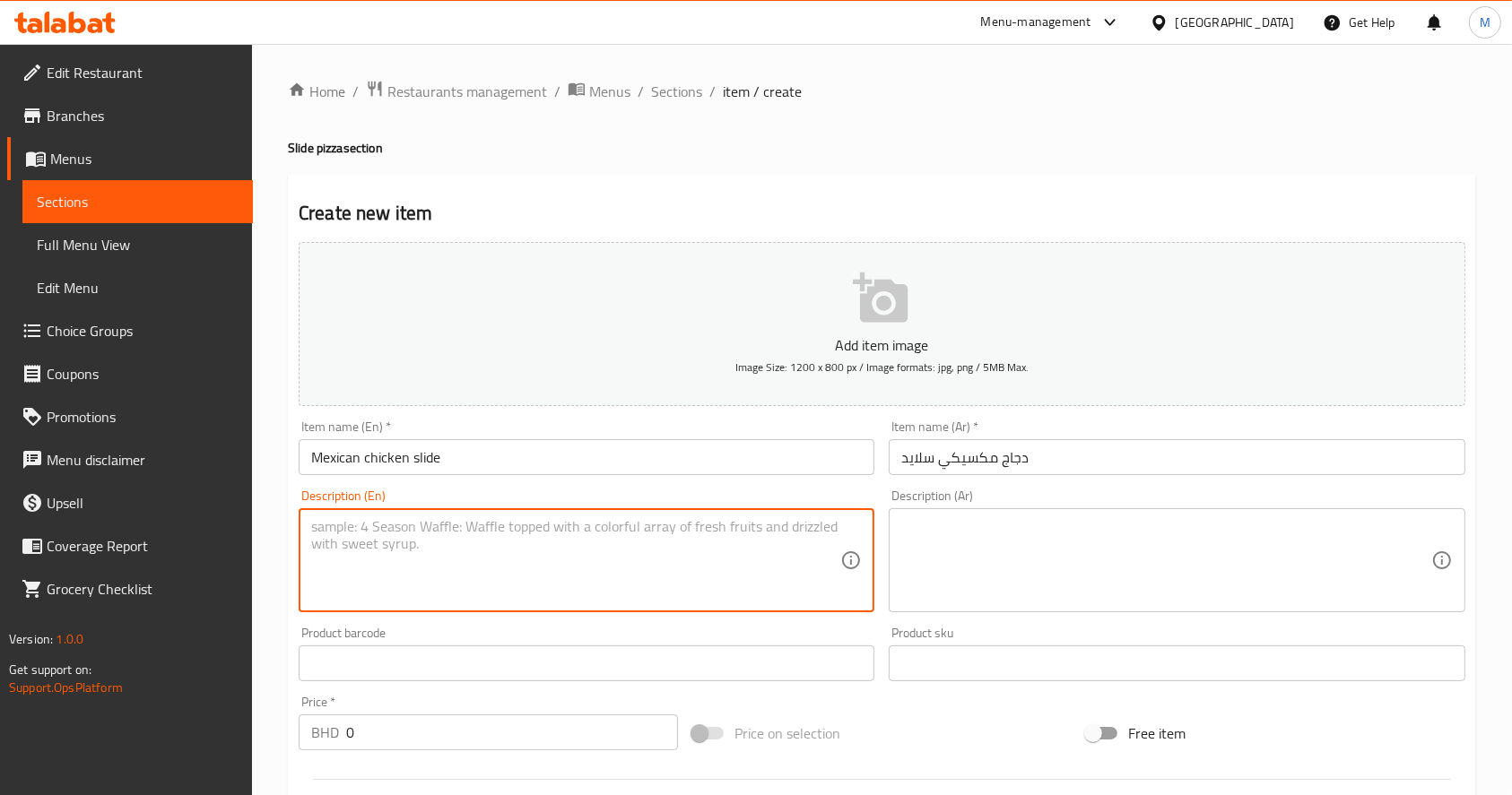
click at [695, 554] on textarea at bounding box center [576, 561] width 529 height 85
paste textarea "CHEECE AND PIECES OF CHICKEN AND MAXICAN SOUS"
click at [645, 528] on textarea "CHEECE AND PIECES OF CHICKEN AND MAXICAN SOUS" at bounding box center [576, 561] width 529 height 85
click at [350, 530] on textarea "CHEECE AND PIECES OF CHICKEN AND MAXICAN SAUCE" at bounding box center [576, 561] width 529 height 85
type textarea "CHEESE AND PIECES OF CHICKEN AND MAXICAN SAUCE"
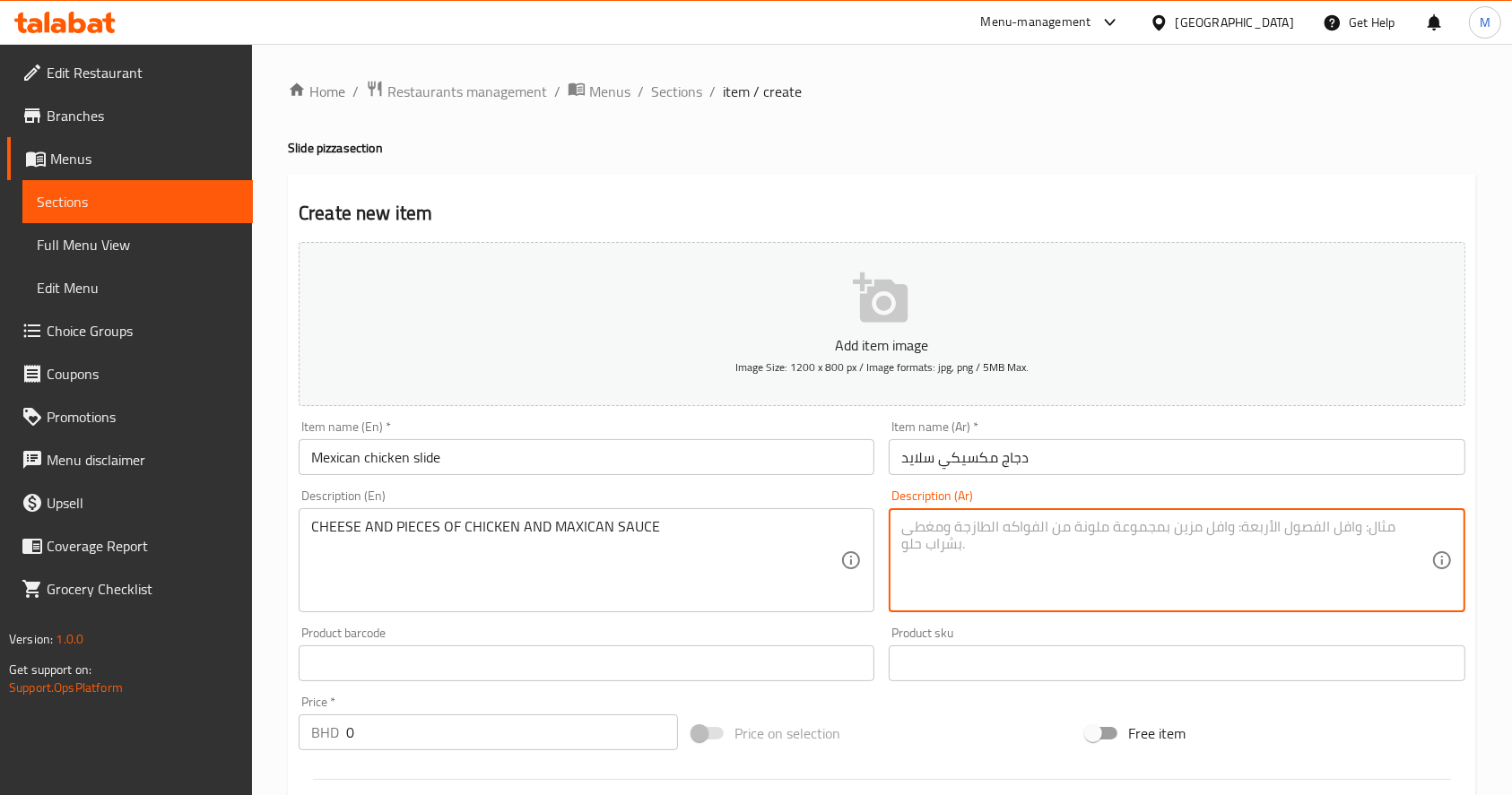
click at [1076, 531] on textarea at bounding box center [1165, 561] width 529 height 85
paste textarea "جبن و قطع الدجاج مع سوس المكسيكان"
click at [1001, 533] on textarea "جبن و قطع الدجاج مع سوس المكسيكان" at bounding box center [1165, 561] width 529 height 85
click at [983, 532] on textarea "جبن و قطع الدجاج مع صوس المكسيكان" at bounding box center [1165, 561] width 529 height 85
type textarea "جبن و قطع الدجاج مع صوص المكسيكان"
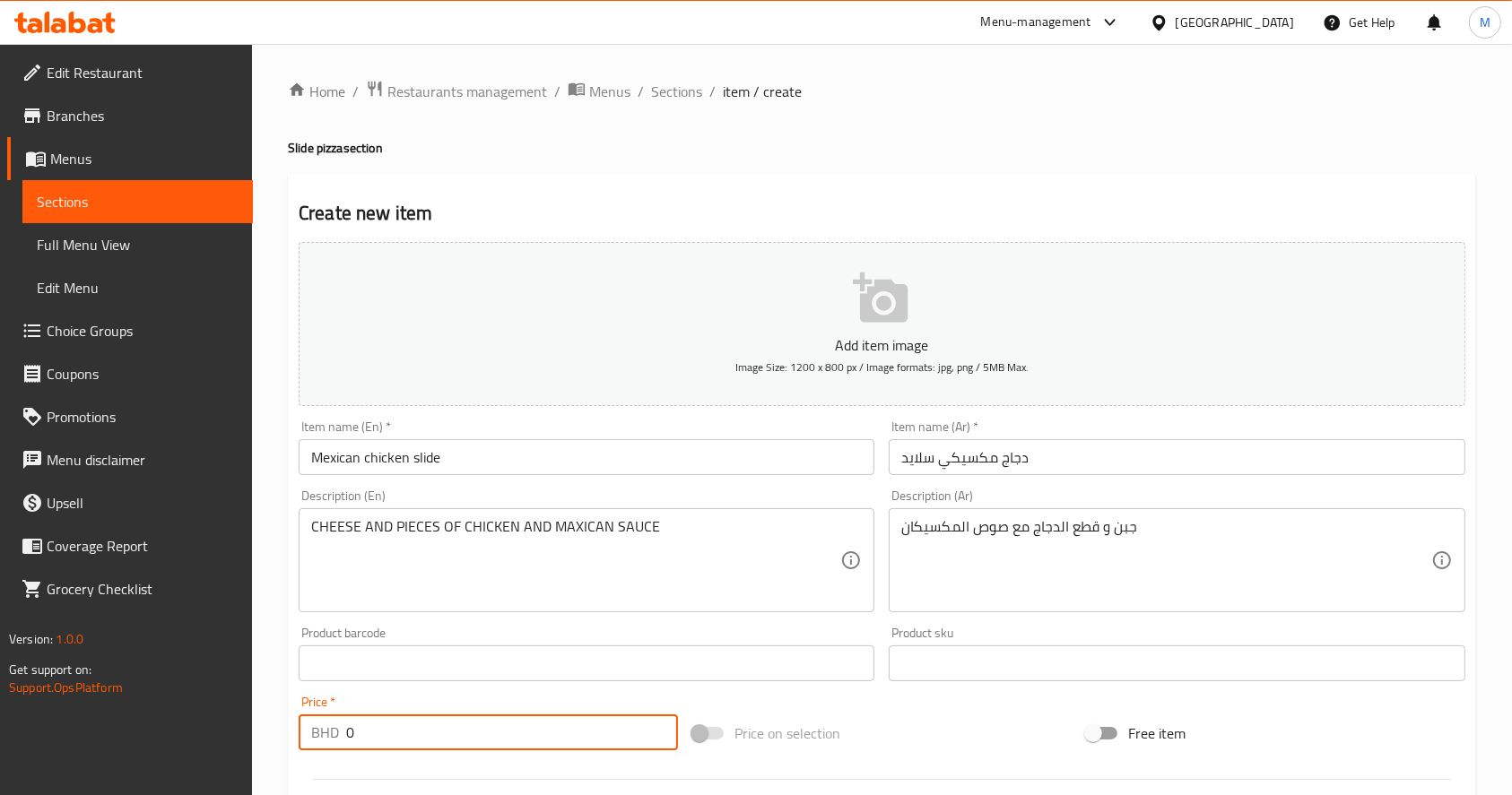
click at [409, 742] on input "0" at bounding box center [512, 733] width 332 height 36
type input "1.7"
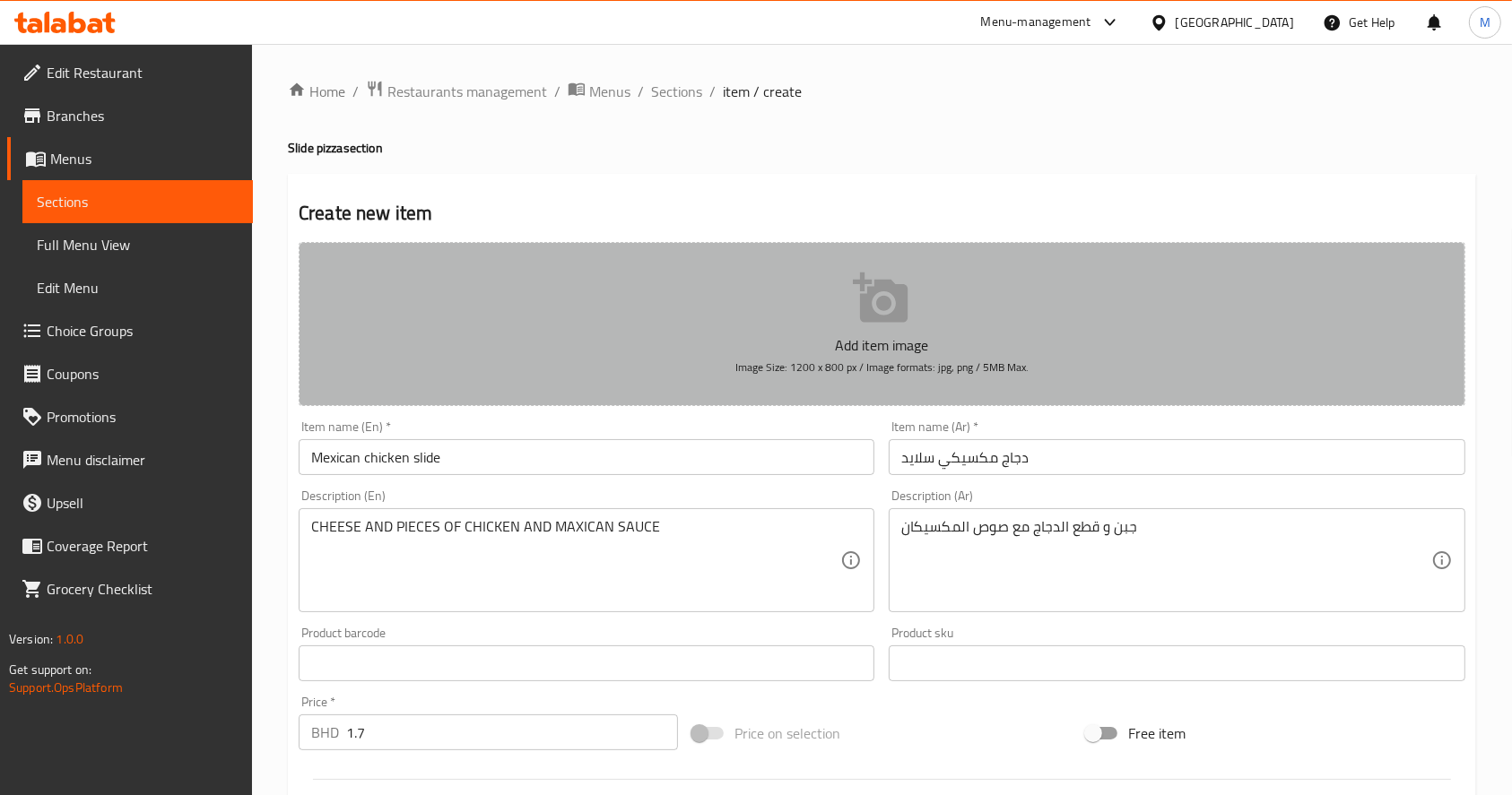
click at [818, 292] on button "Add item image Image Size: 1200 x 800 px / Image formats: jpg, png / 5MB Max." at bounding box center [882, 324] width 1167 height 164
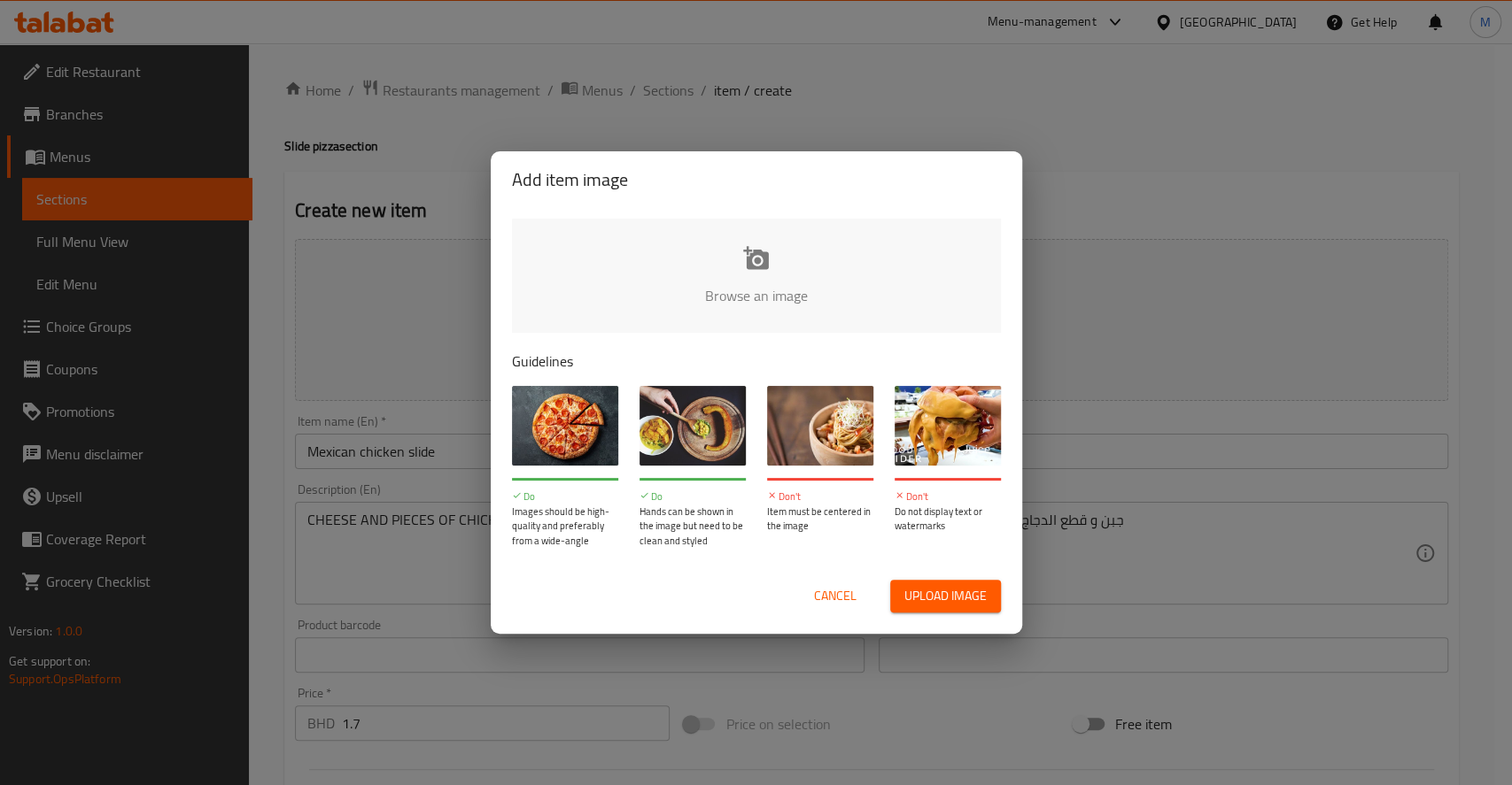
click at [780, 251] on input "file" at bounding box center [1356, 301] width 1687 height 165
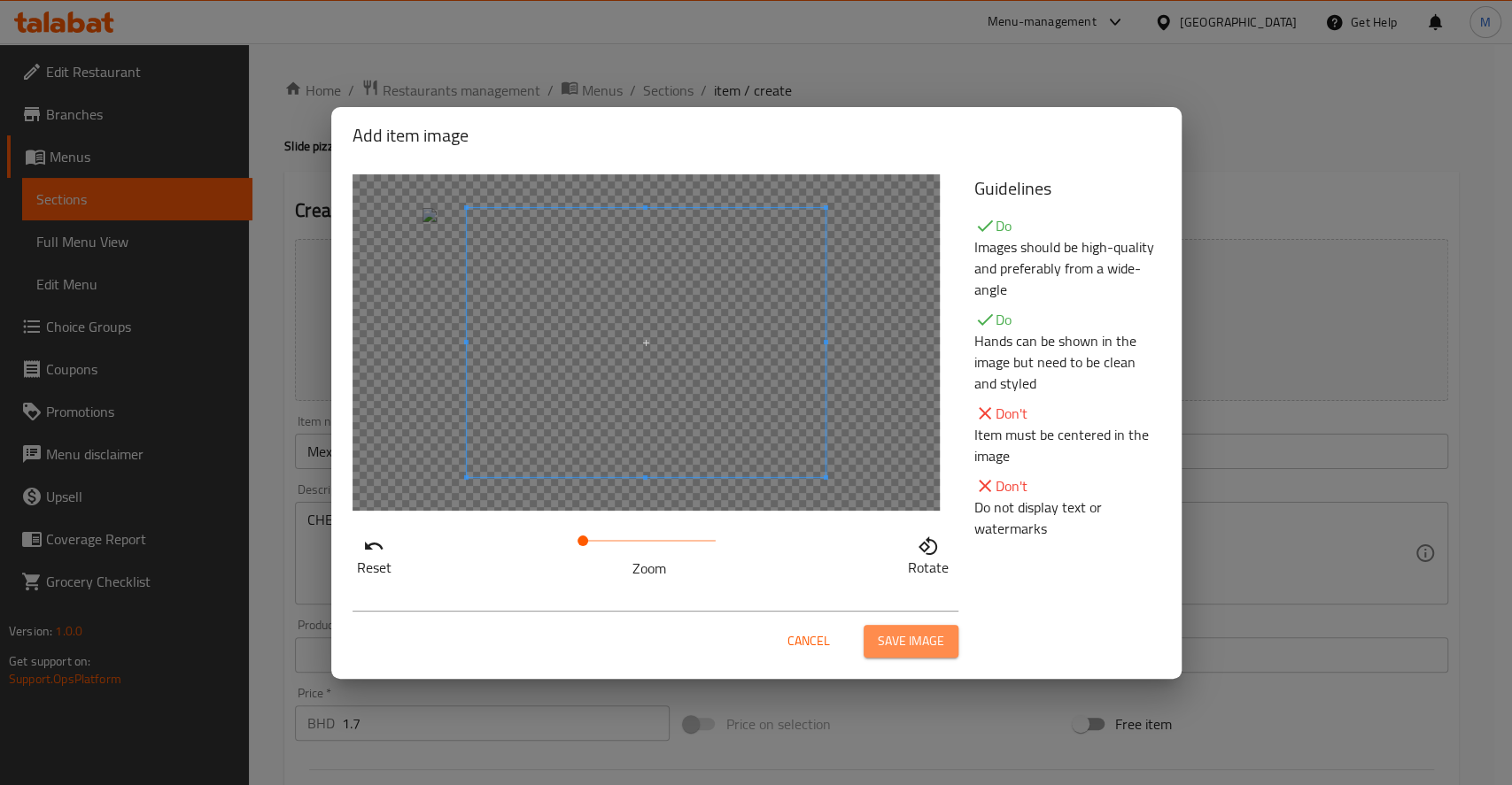
click at [934, 635] on span "Save image" at bounding box center [911, 642] width 66 height 22
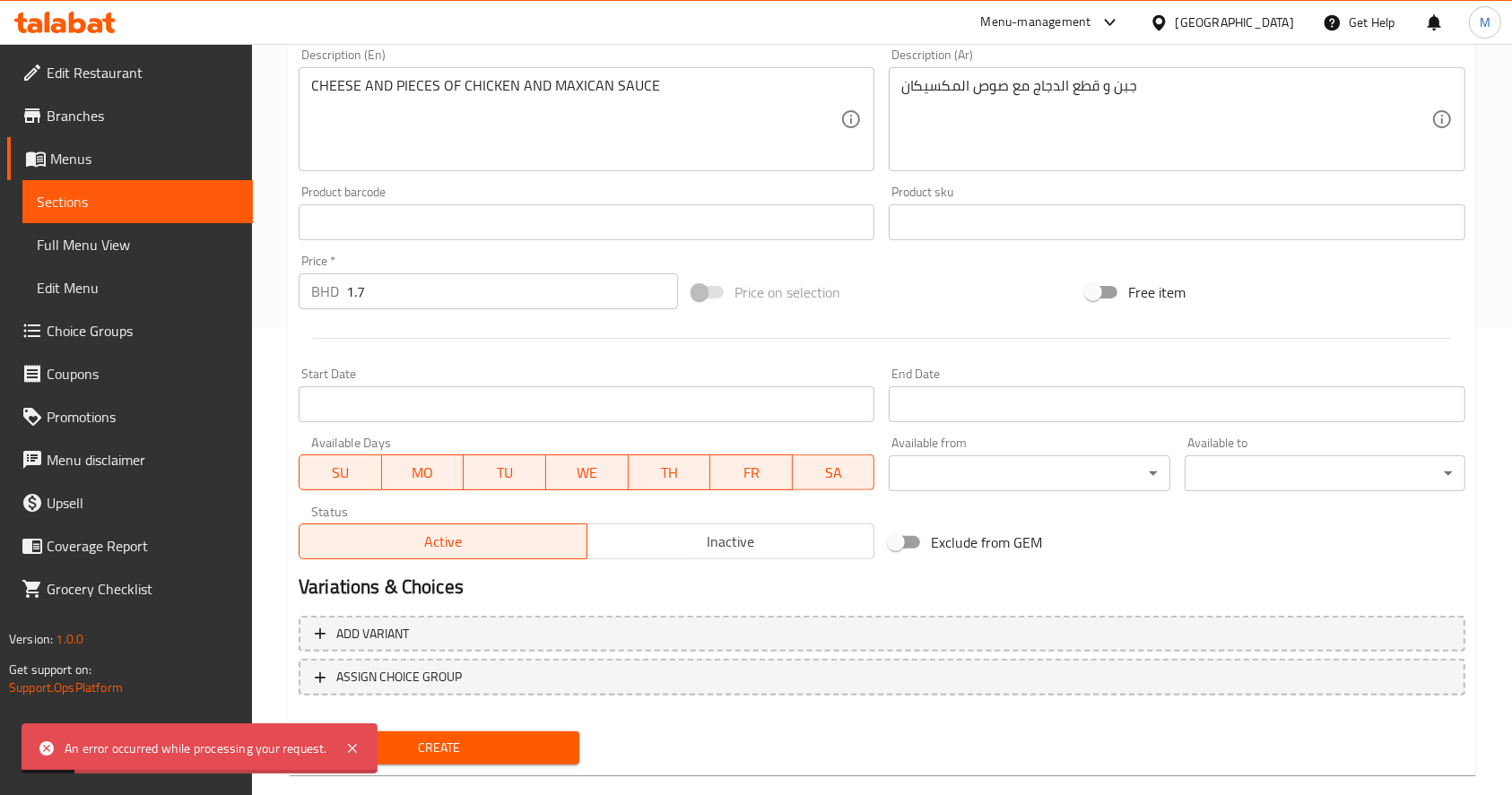
scroll to position [497, 0]
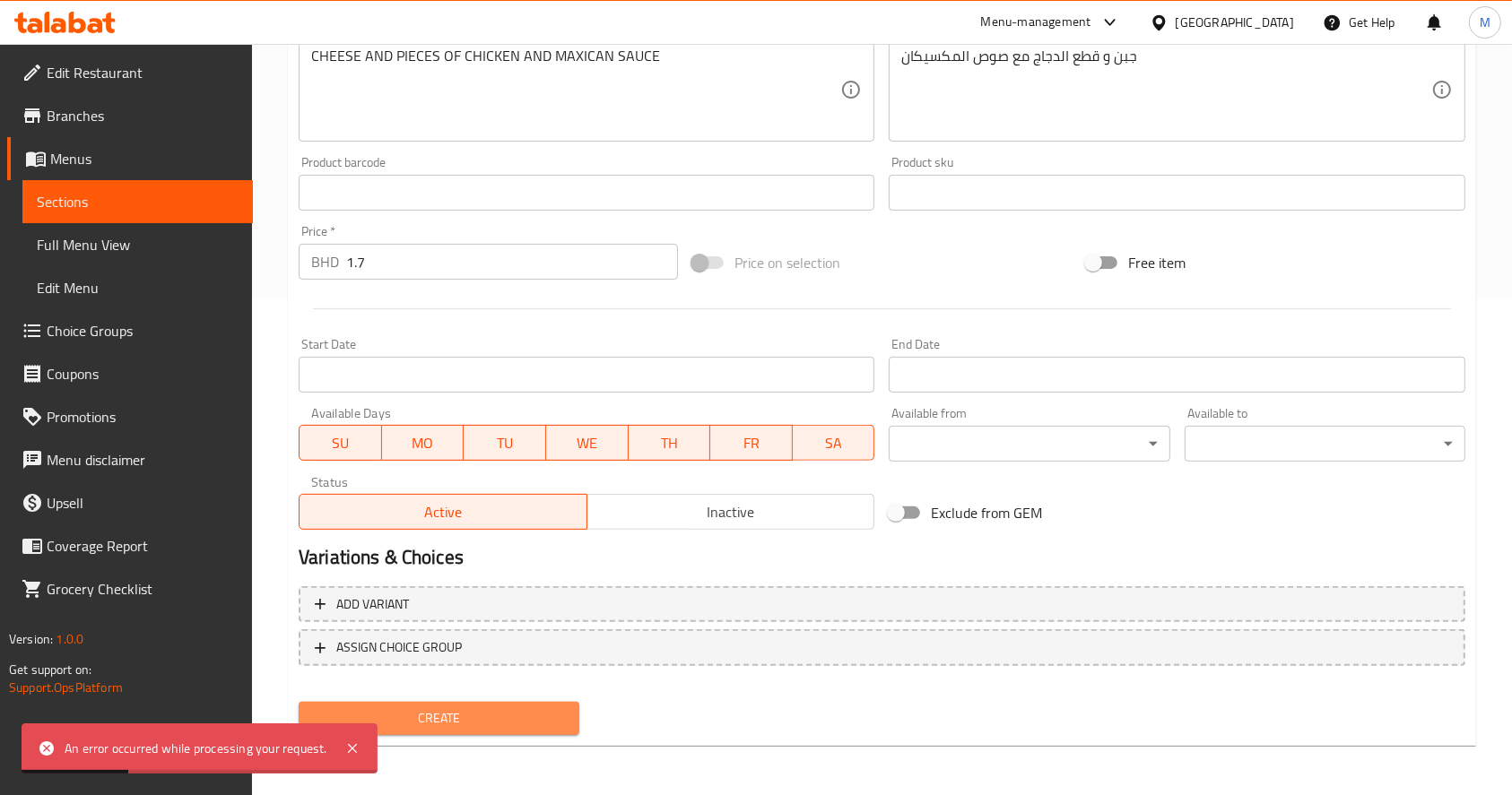
click at [485, 712] on span "Create" at bounding box center [439, 719] width 252 height 23
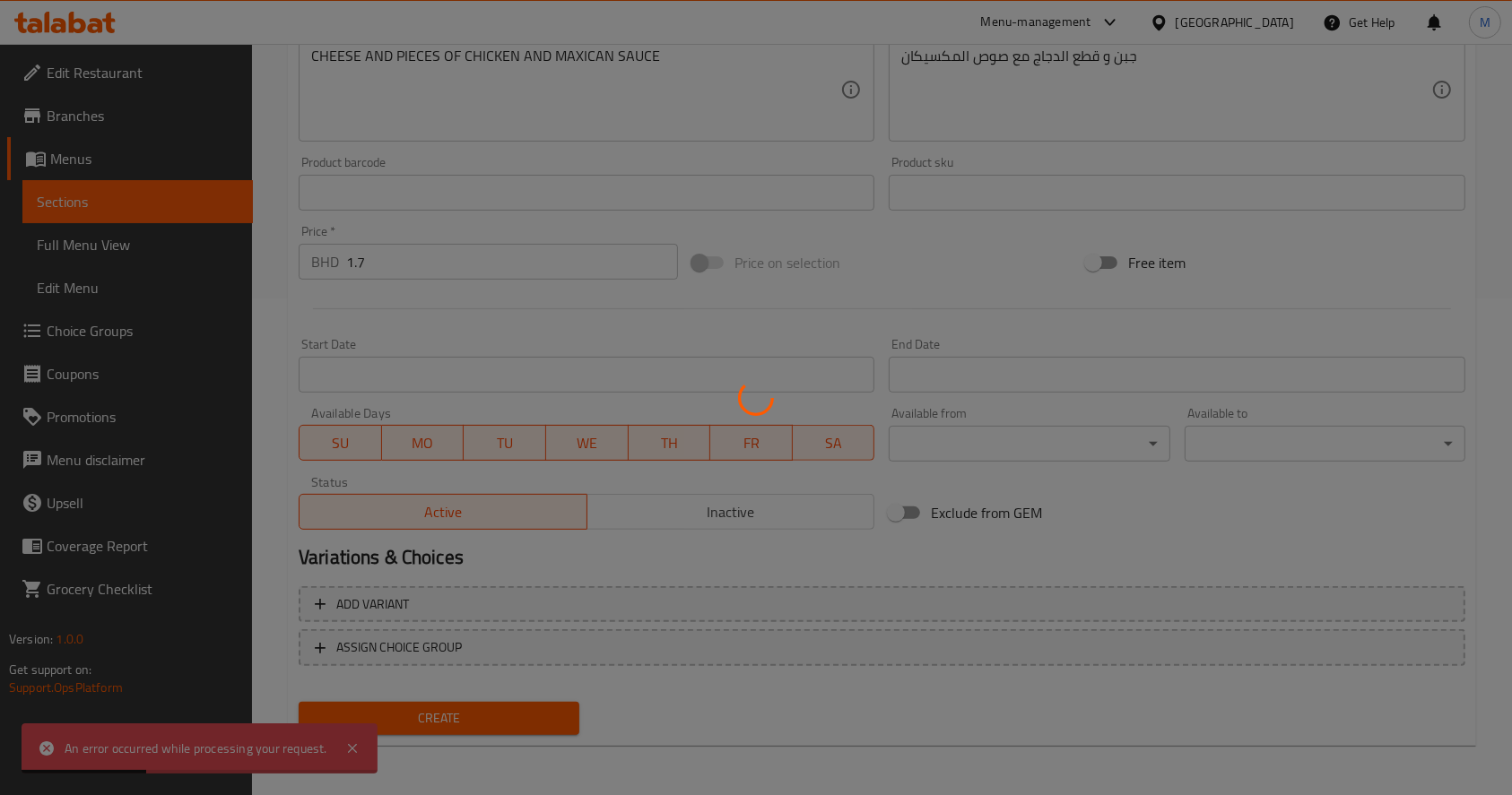
type input "0"
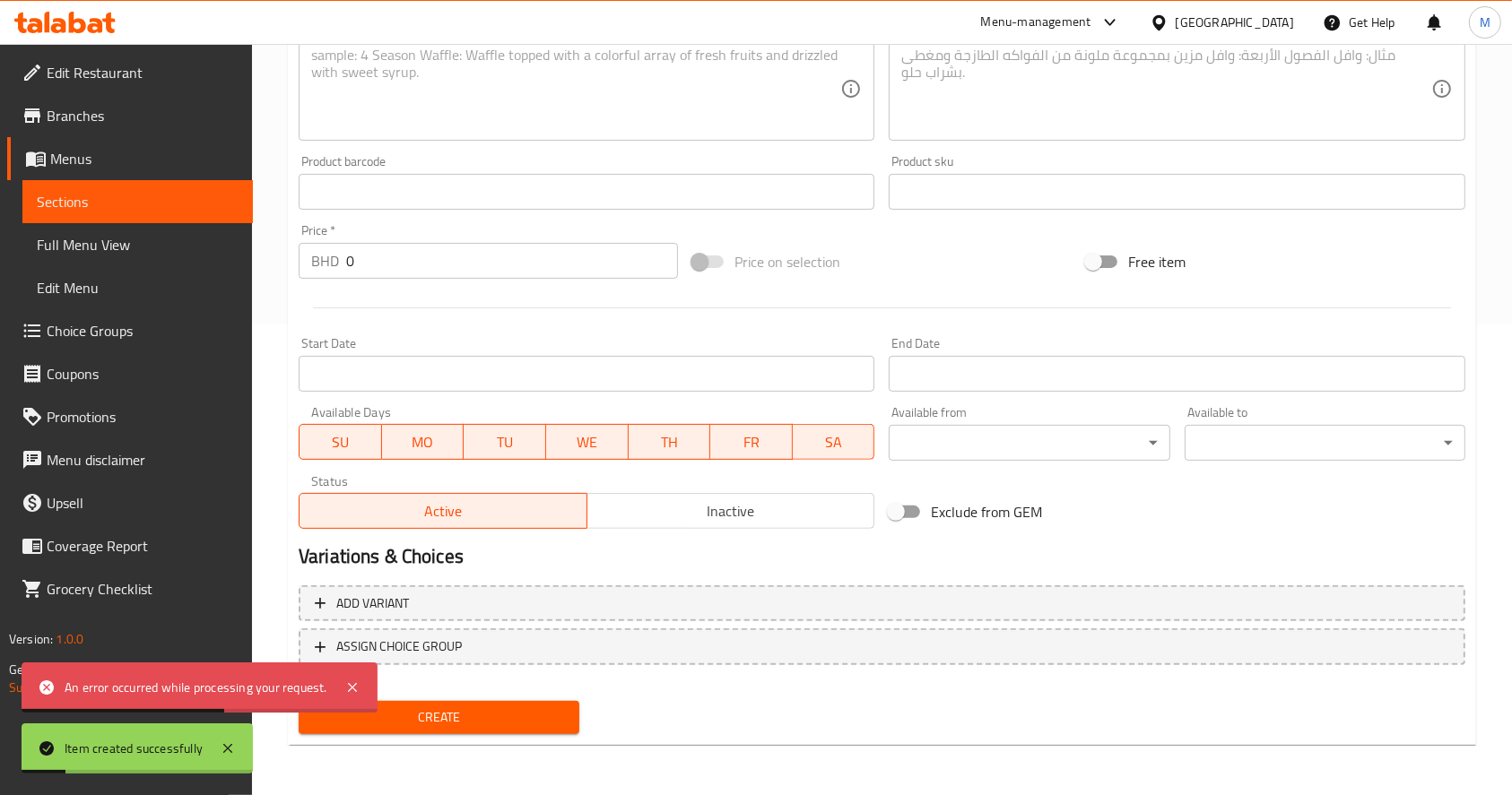
scroll to position [0, 0]
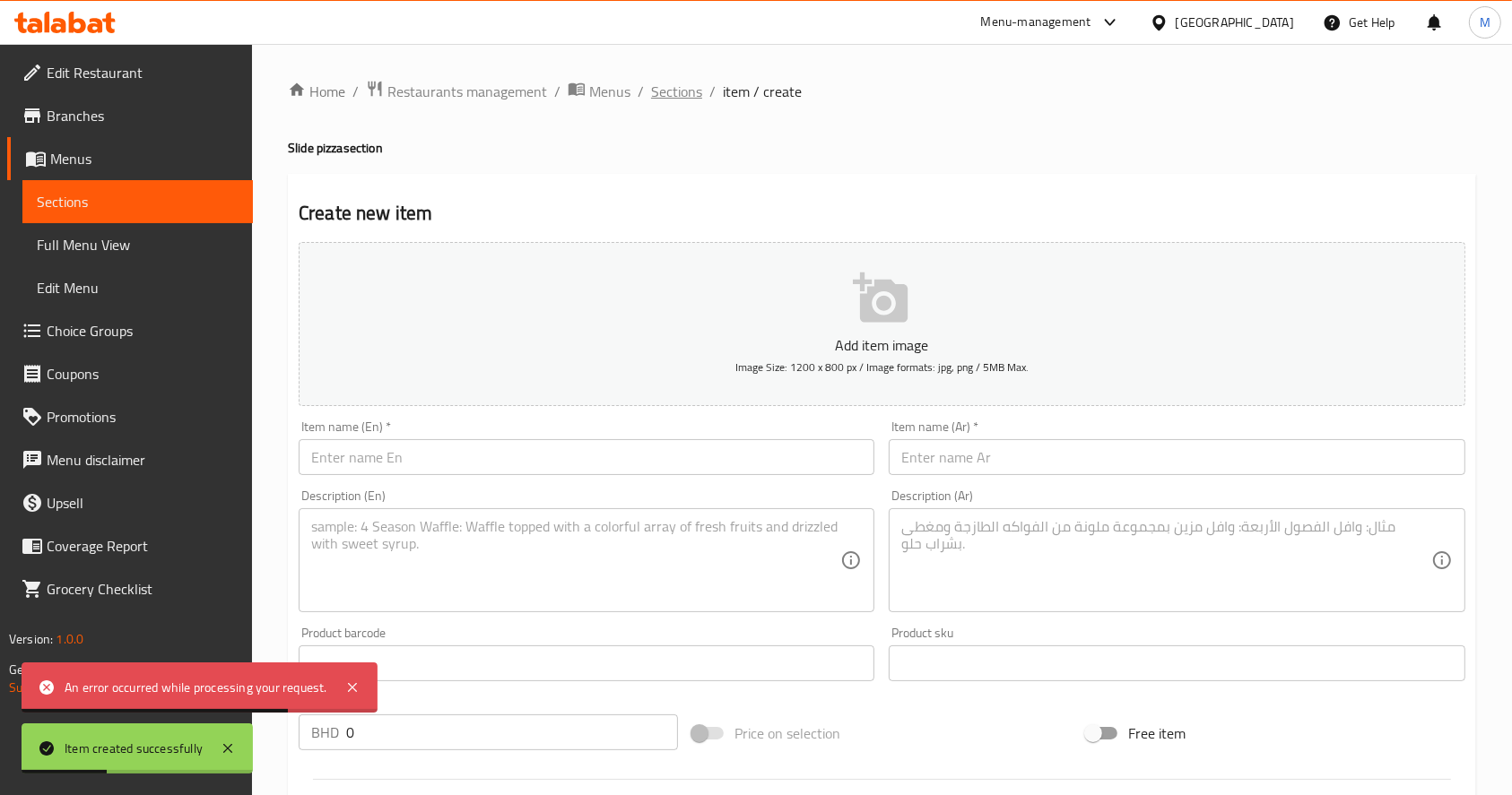
click at [689, 91] on span "Sections" at bounding box center [677, 91] width 51 height 22
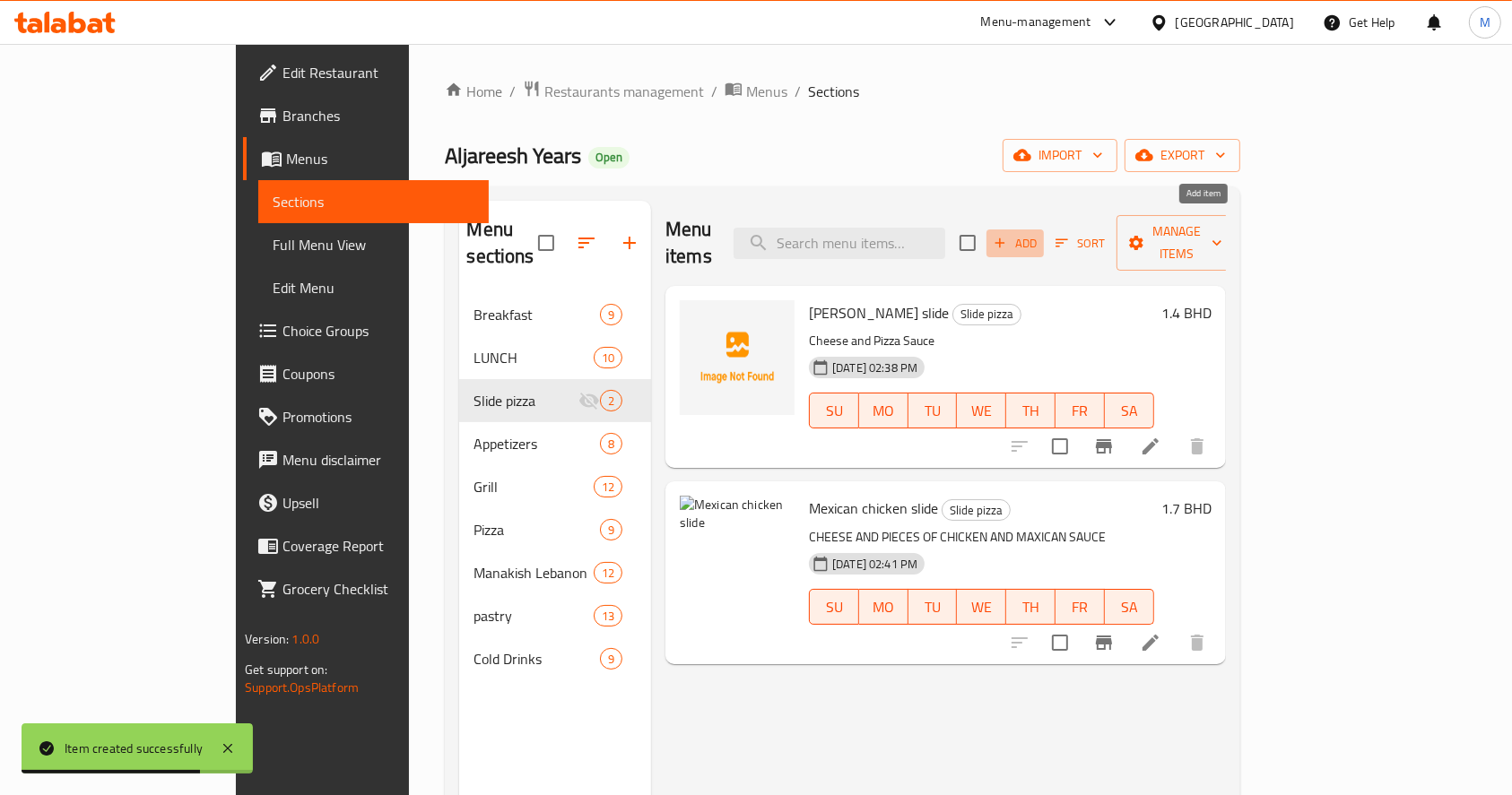
click at [1040, 233] on span "Add" at bounding box center [1015, 243] width 48 height 21
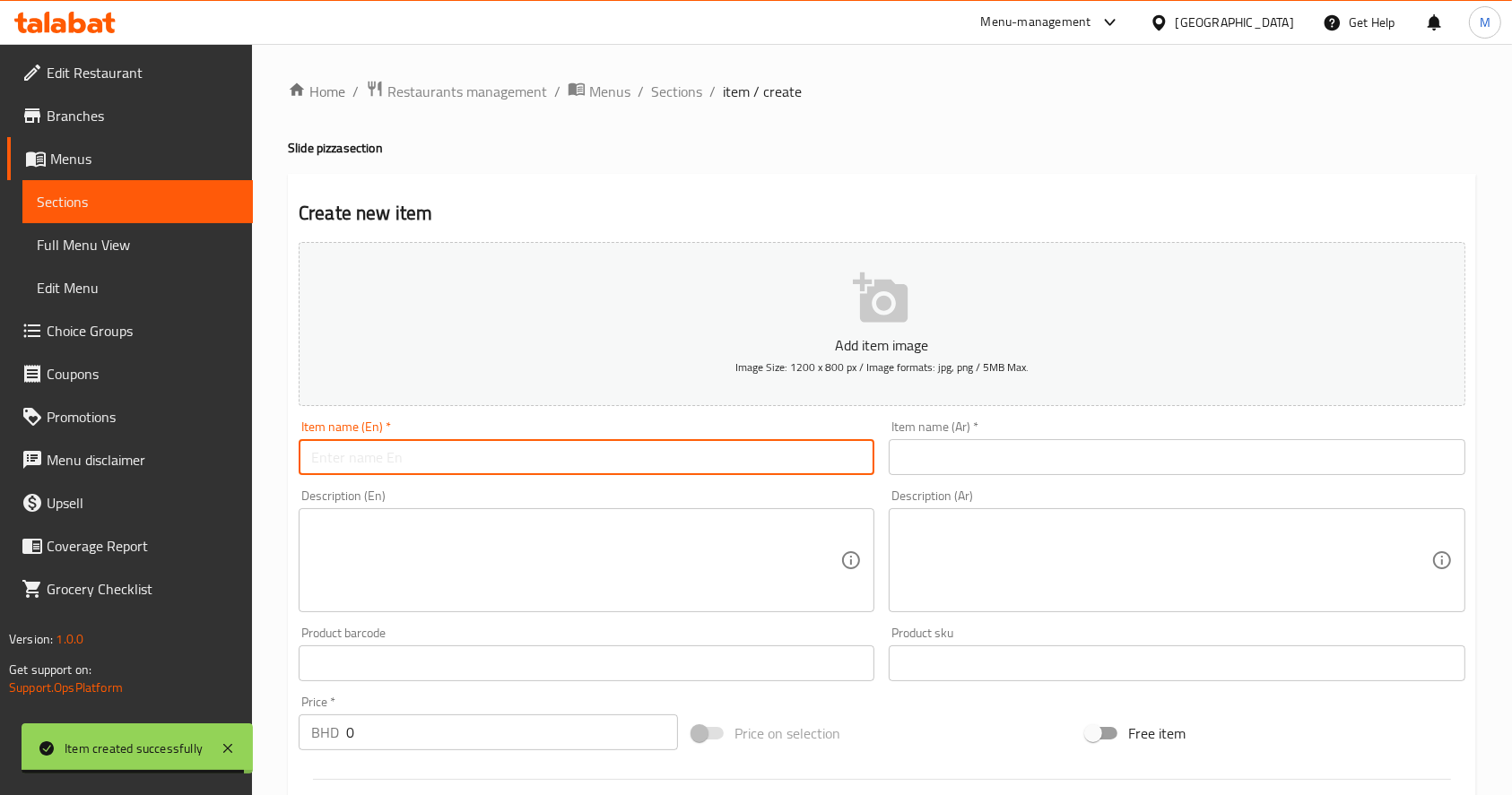
click at [624, 473] on input "text" at bounding box center [587, 457] width 576 height 36
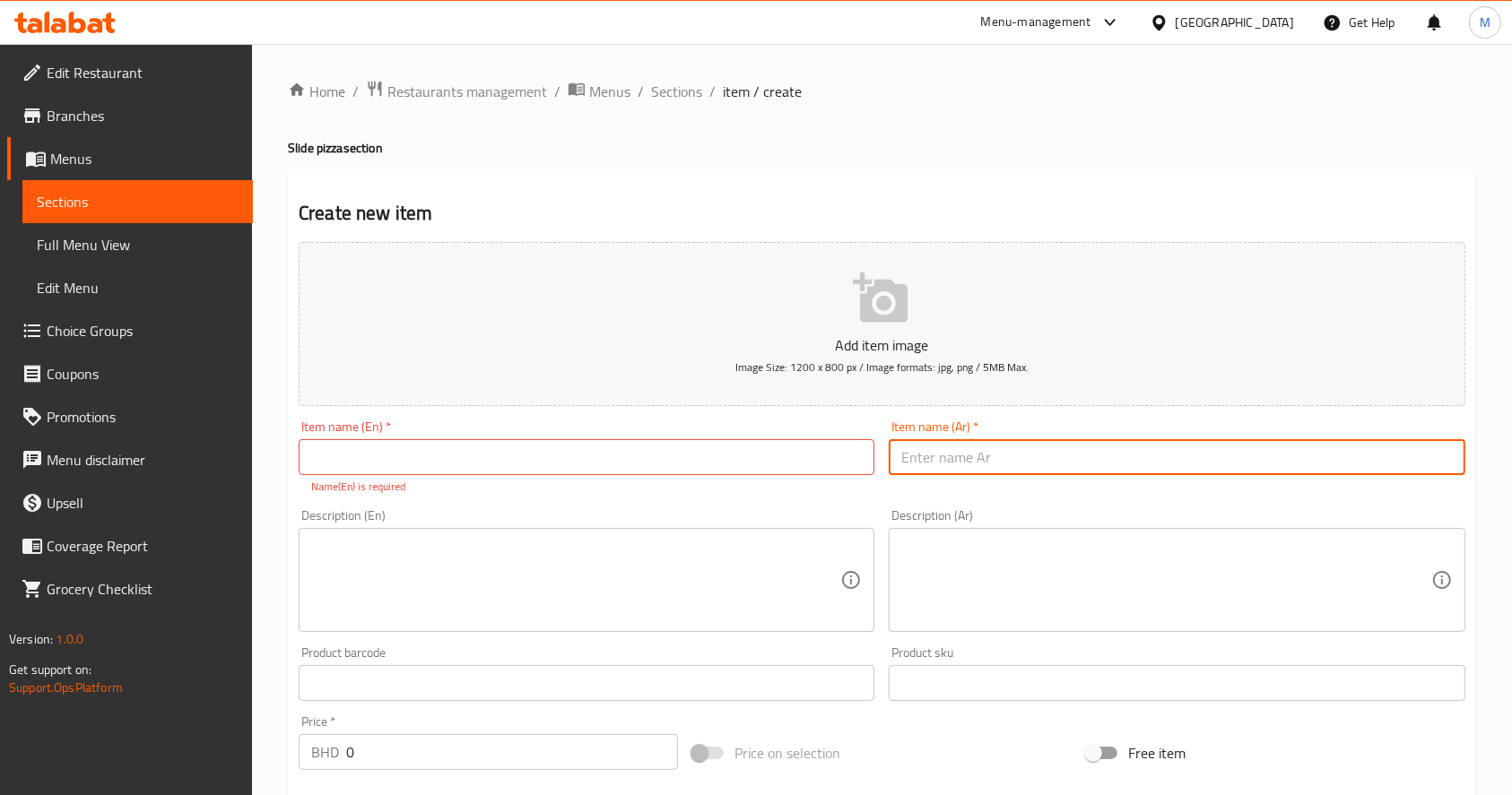
click at [965, 455] on input "text" at bounding box center [1177, 457] width 576 height 36
paste input "شوارما لحم مكسيكي سلايد"
click at [963, 452] on input "شوارما لحم مكسيكي سلايد" at bounding box center [1177, 457] width 576 height 36
type input "شوارما لحم مكسيكي سلايد"
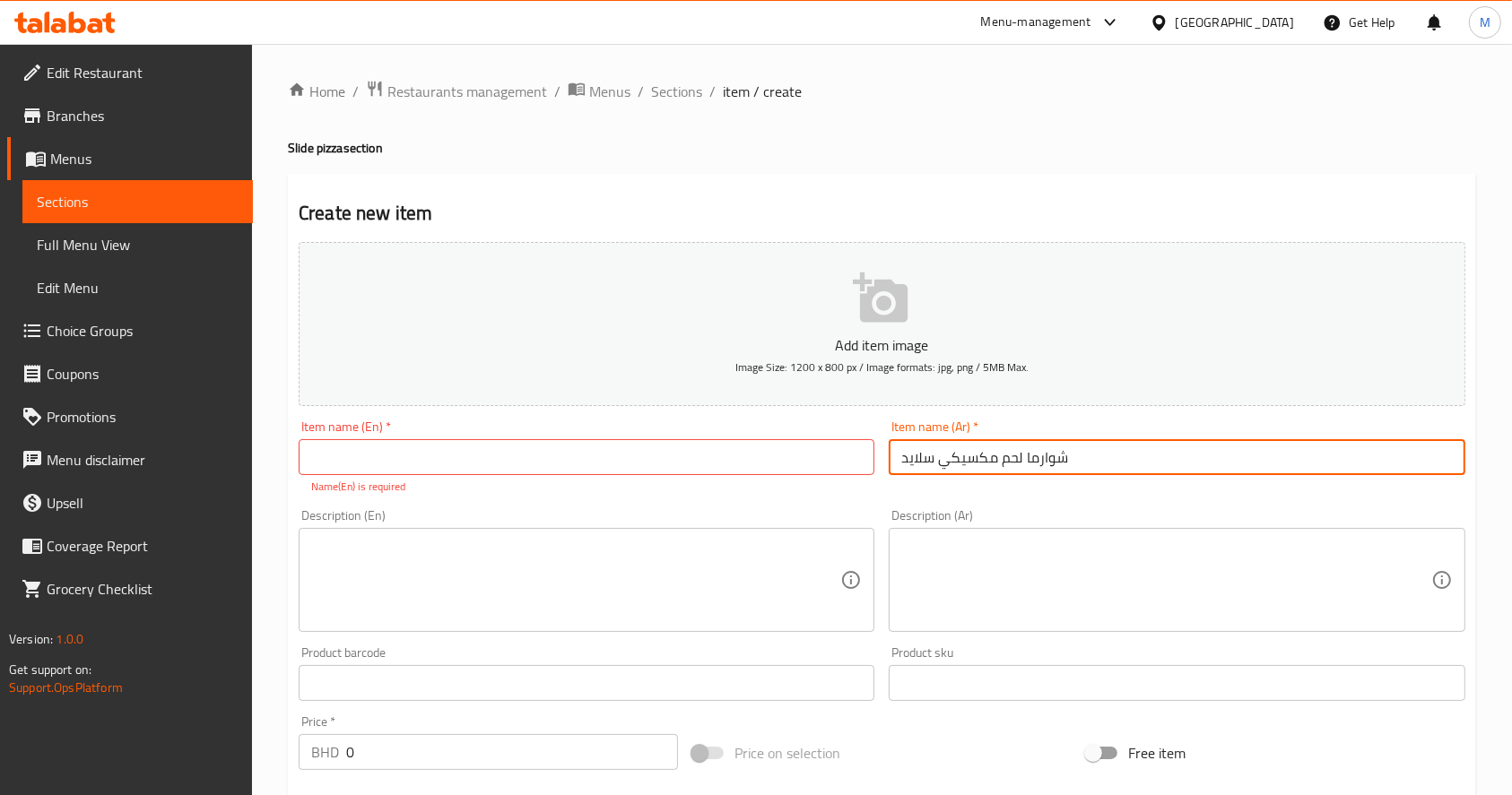
click at [694, 456] on input "text" at bounding box center [587, 457] width 576 height 36
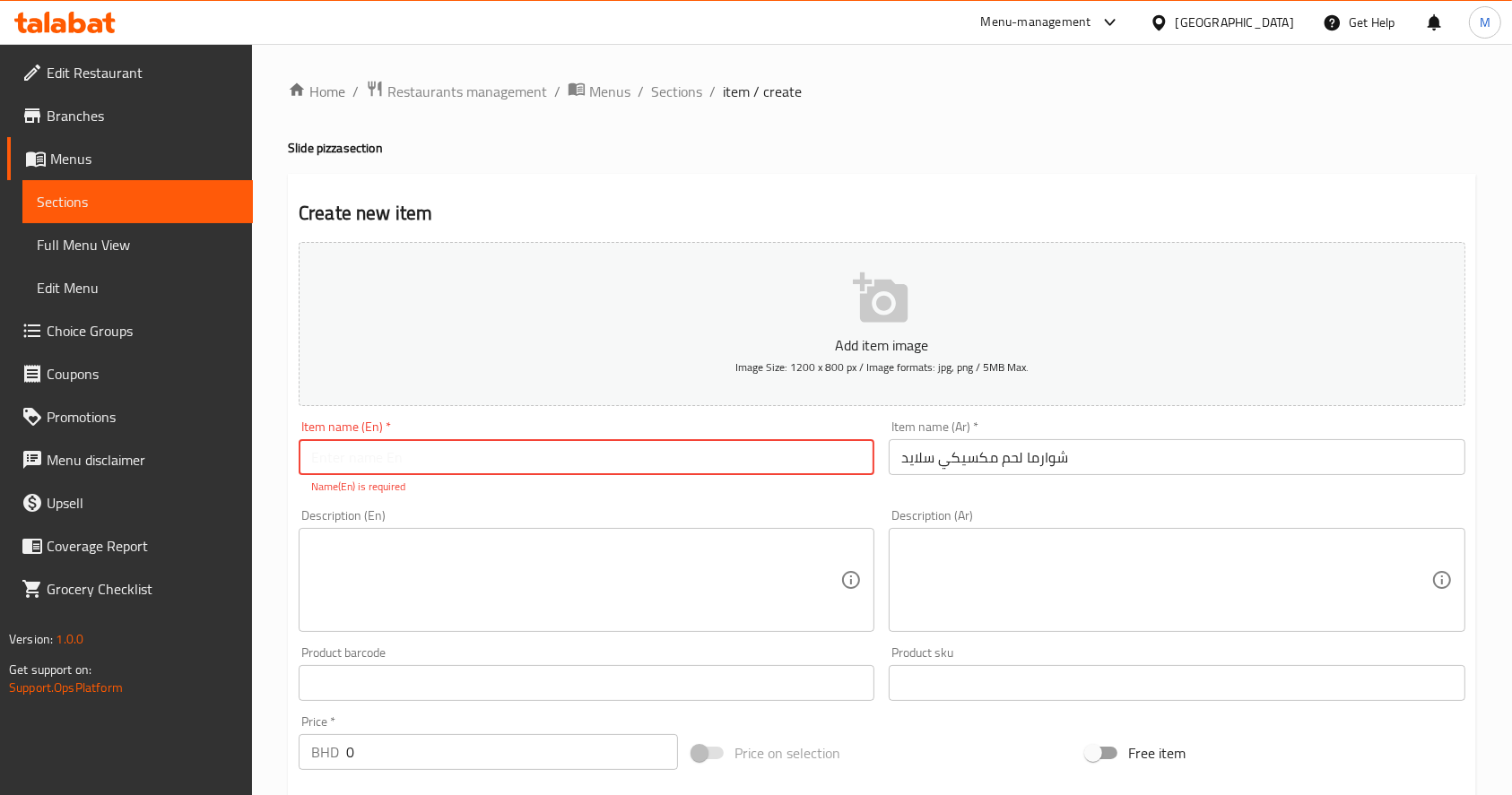
paste input "Shawarma meat slide"
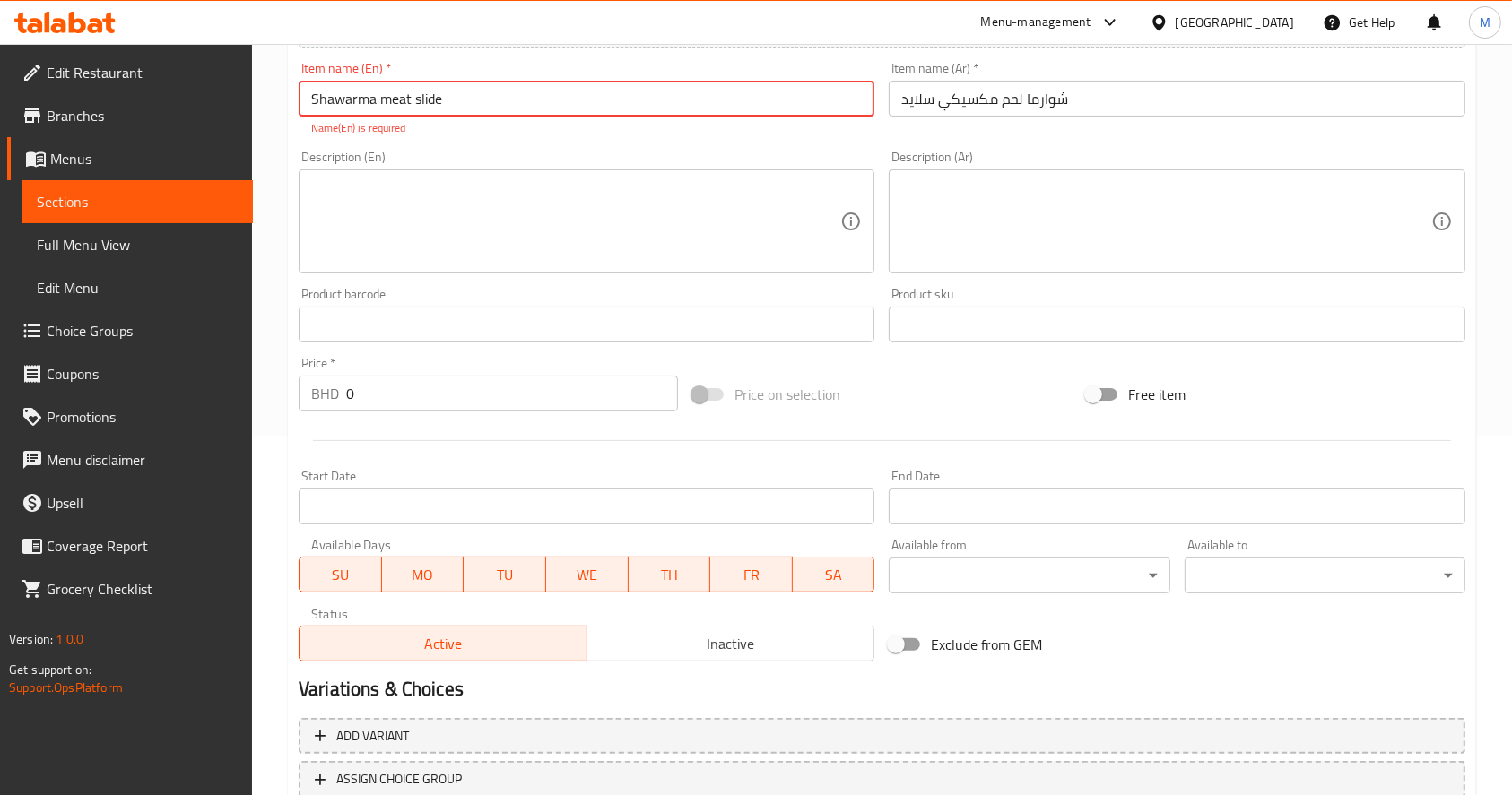
scroll to position [491, 0]
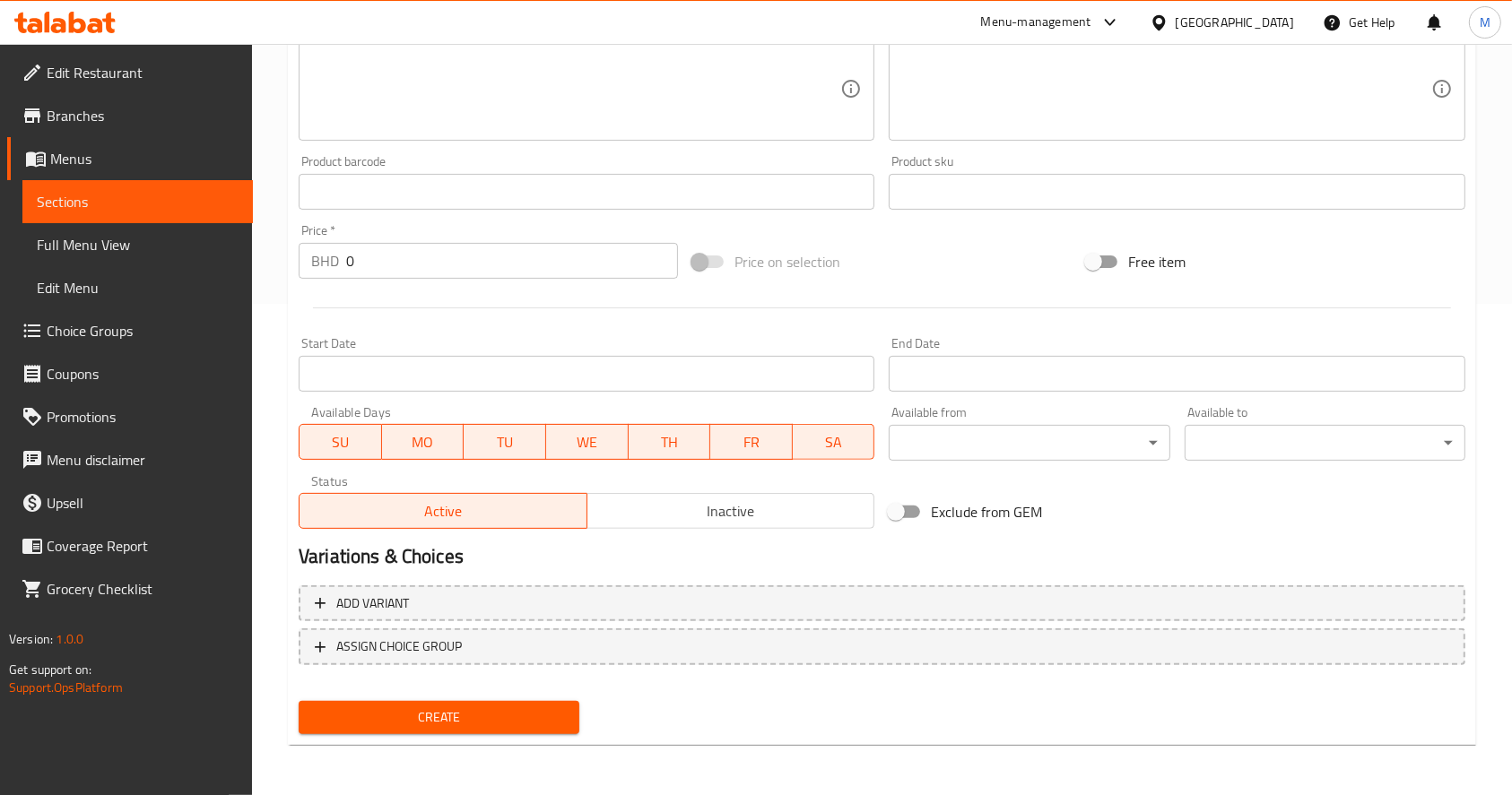
type input "Shawarma meat slide"
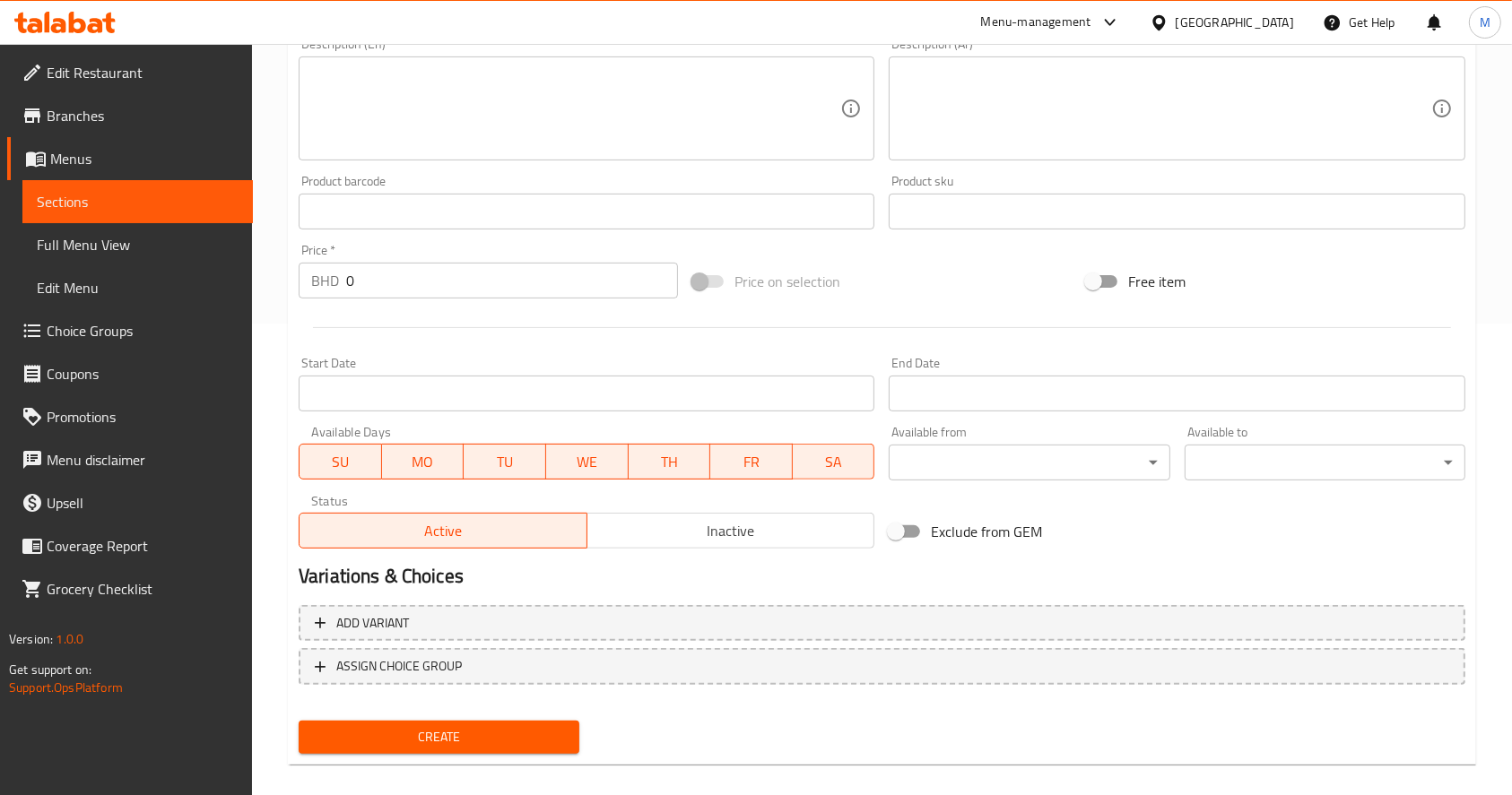
click at [492, 263] on input "0" at bounding box center [512, 281] width 332 height 36
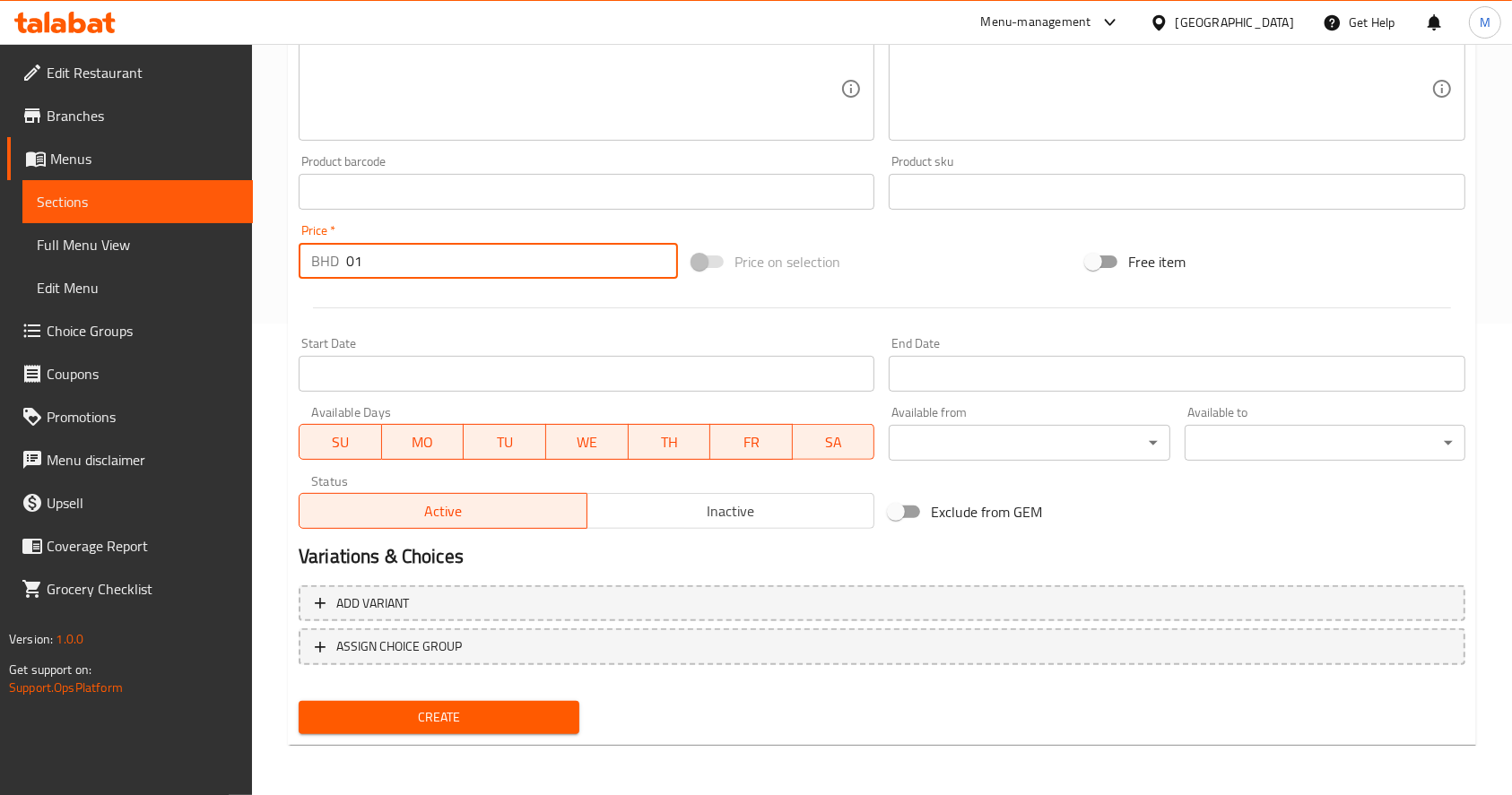
type input "0"
type input "1.7"
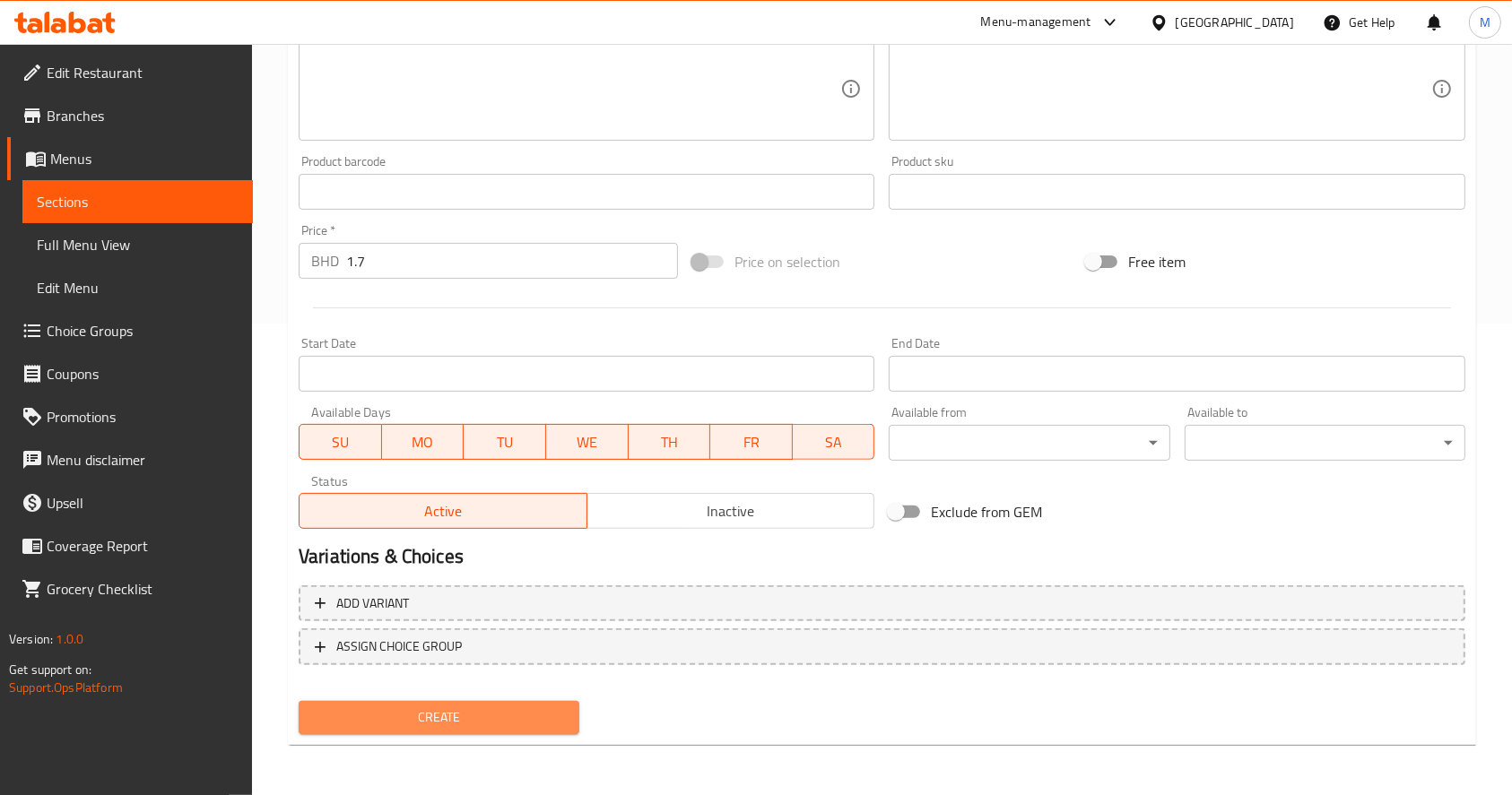
click at [480, 727] on span "Create" at bounding box center [439, 718] width 252 height 23
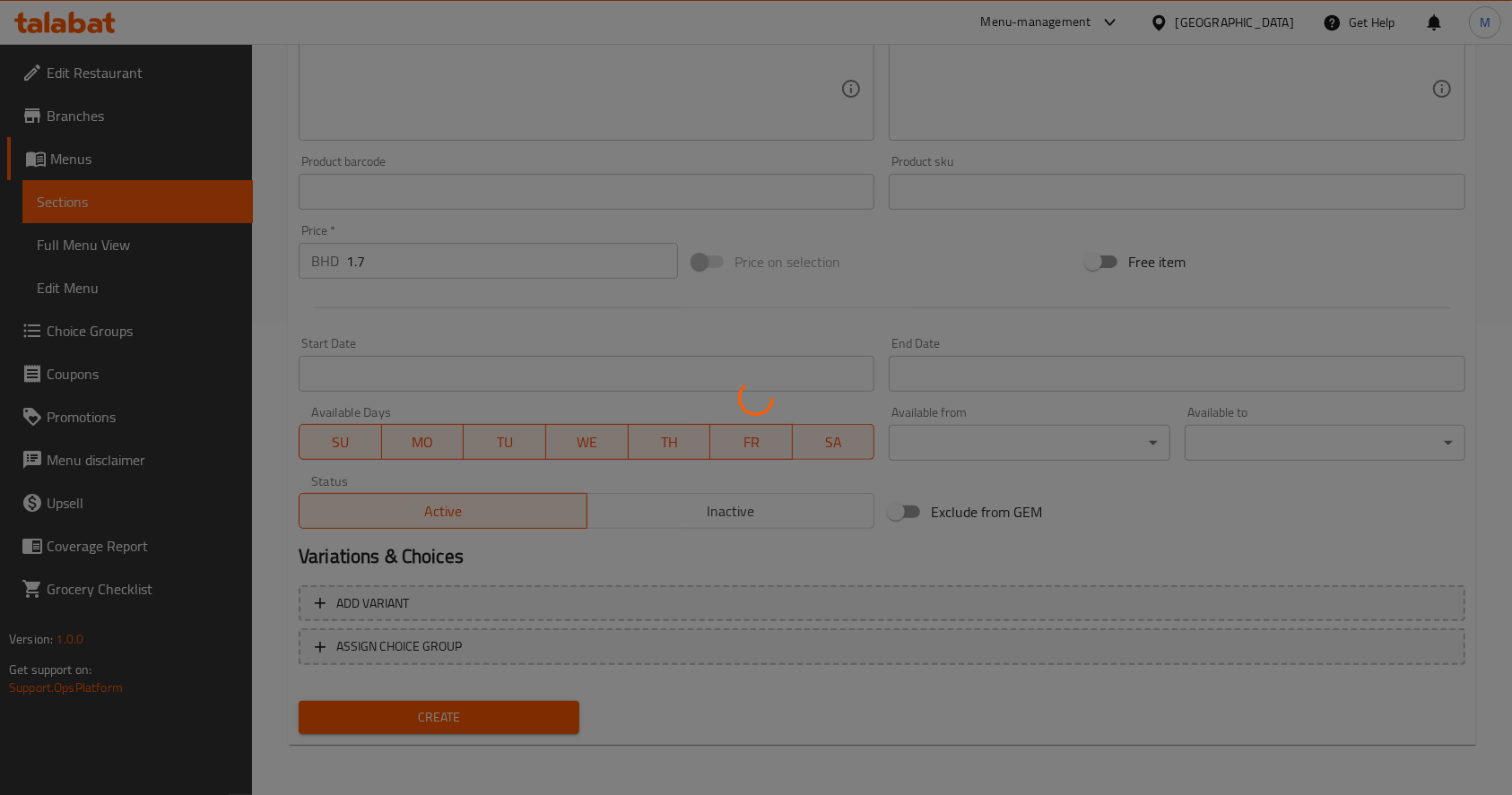
type input "0"
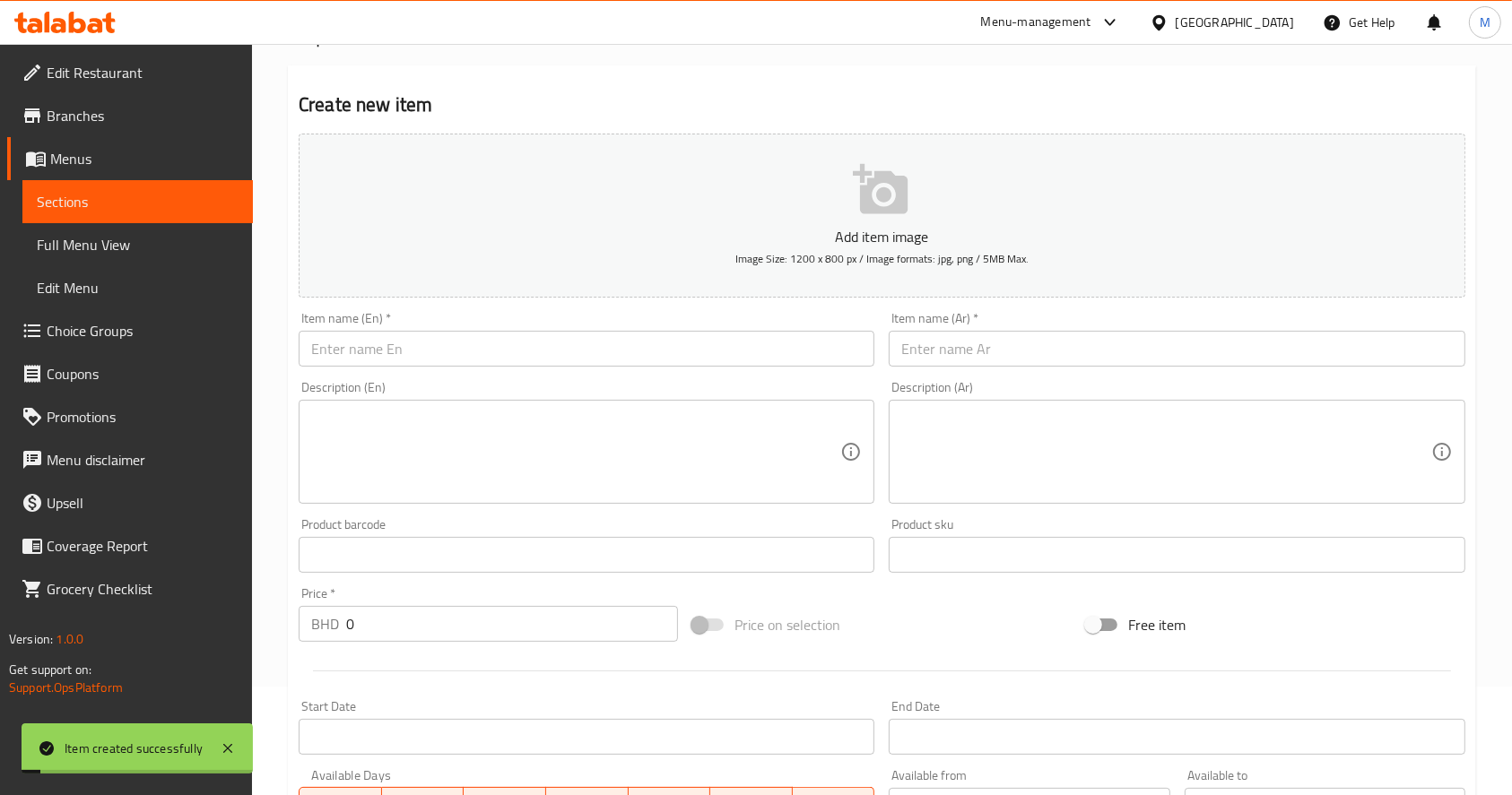
scroll to position [0, 0]
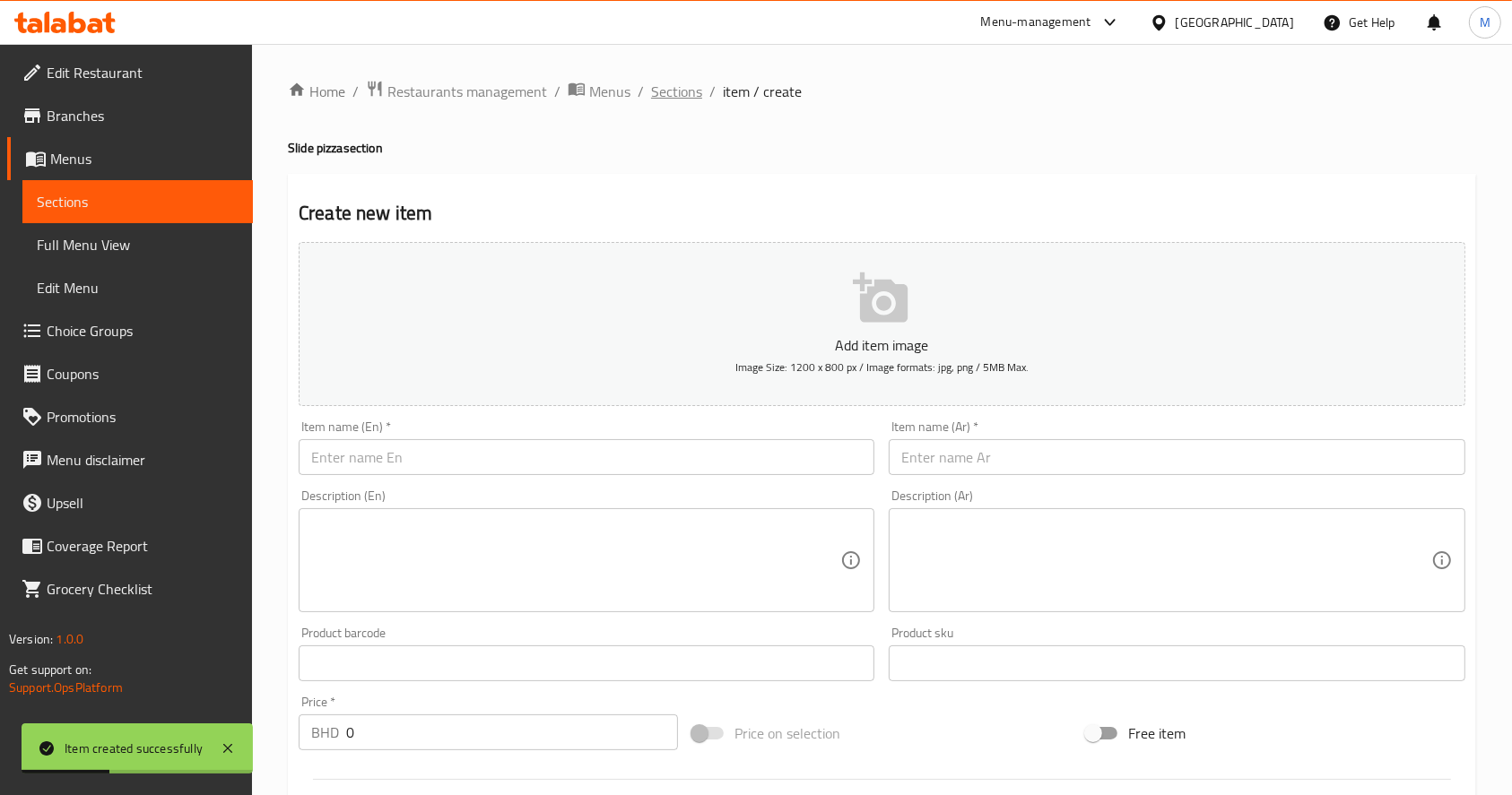
click at [682, 90] on span "Sections" at bounding box center [677, 91] width 51 height 22
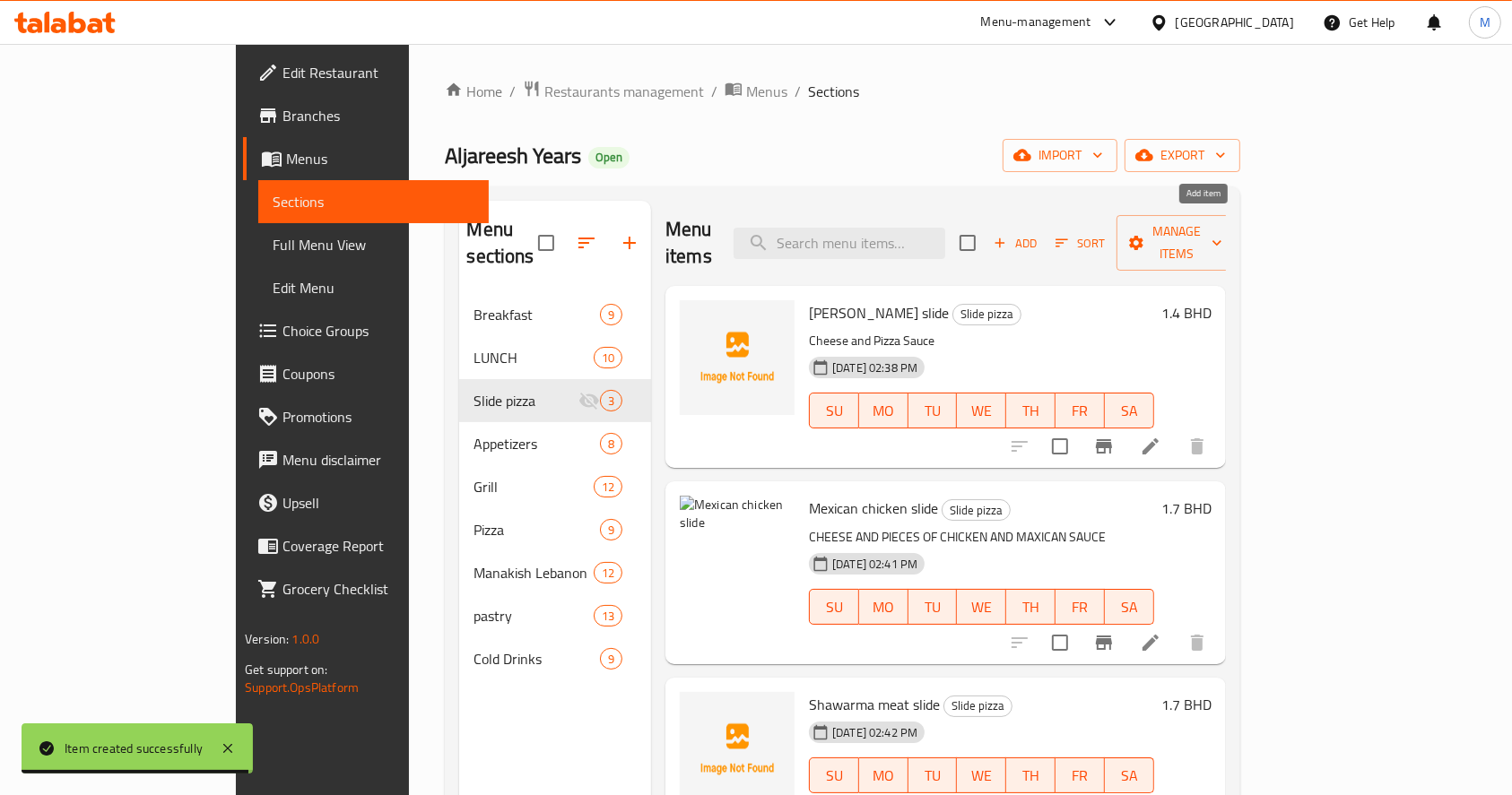
click at [1044, 230] on button "Add" at bounding box center [1015, 243] width 58 height 27
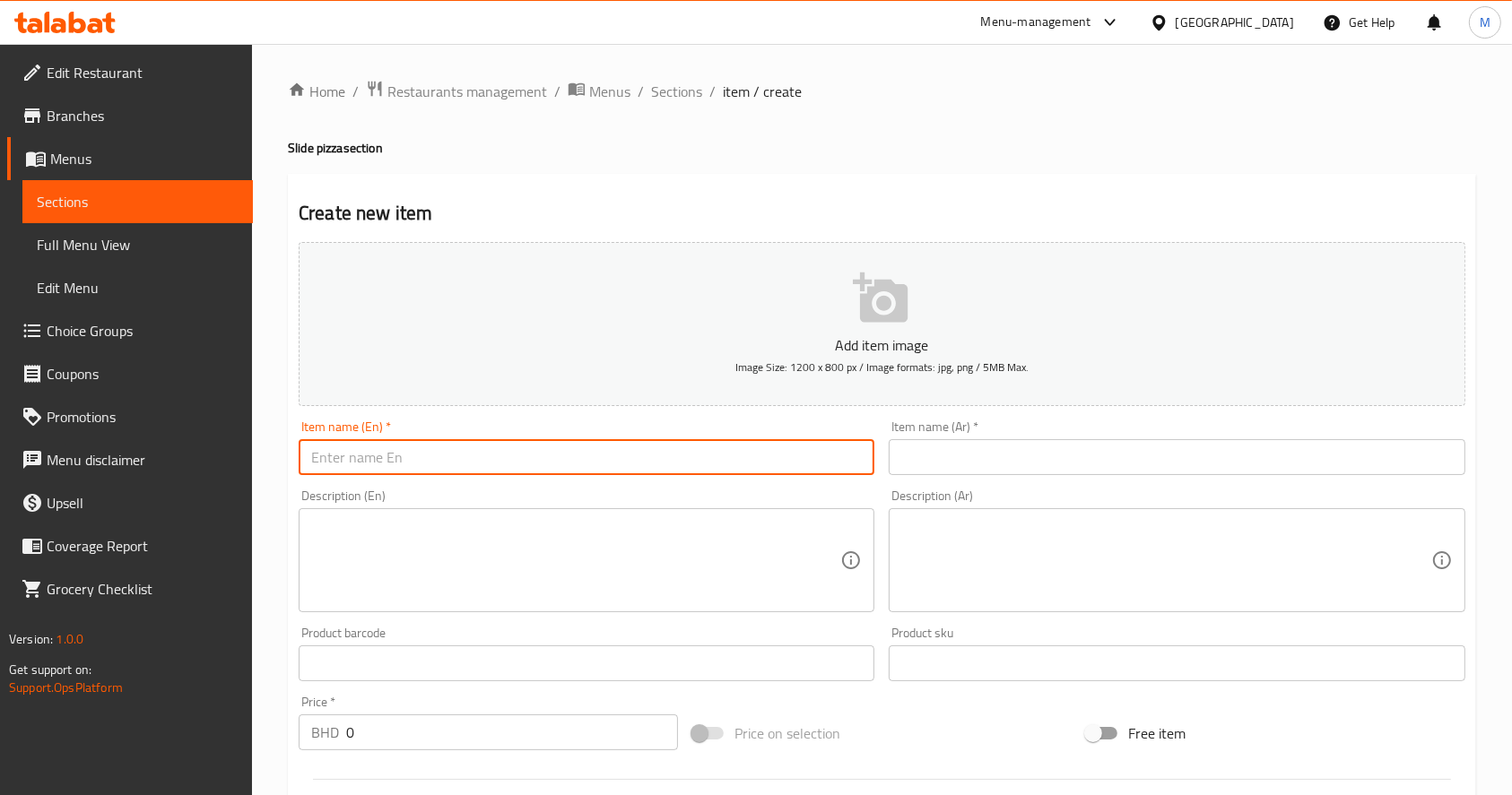
click at [600, 466] on input "text" at bounding box center [587, 457] width 576 height 36
paste input "Vegetable slide"
type input "Vegetable slide"
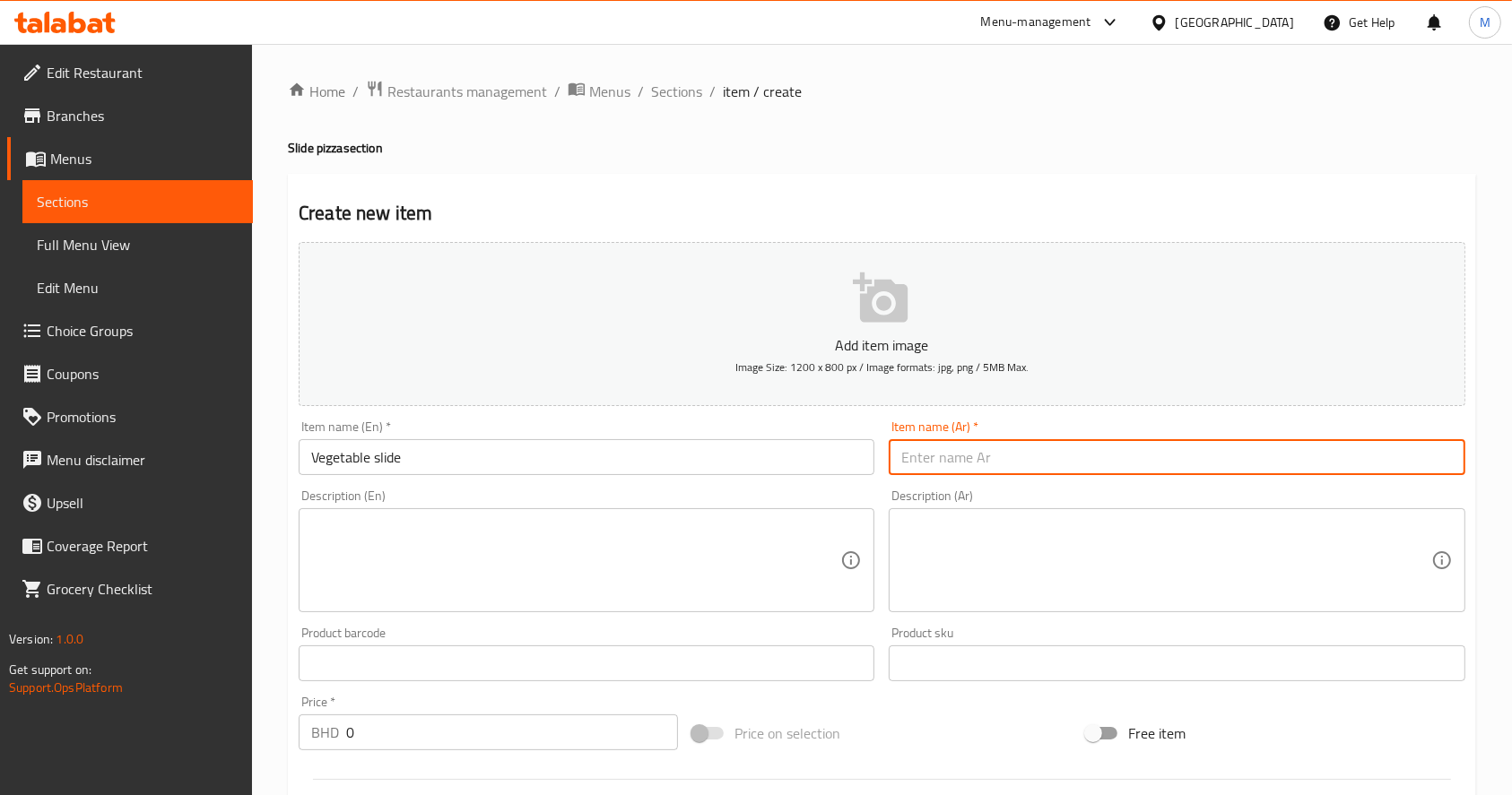
click at [1015, 460] on input "text" at bounding box center [1177, 457] width 576 height 36
paste input "خضار سلايد"
type input "خضار سلايد"
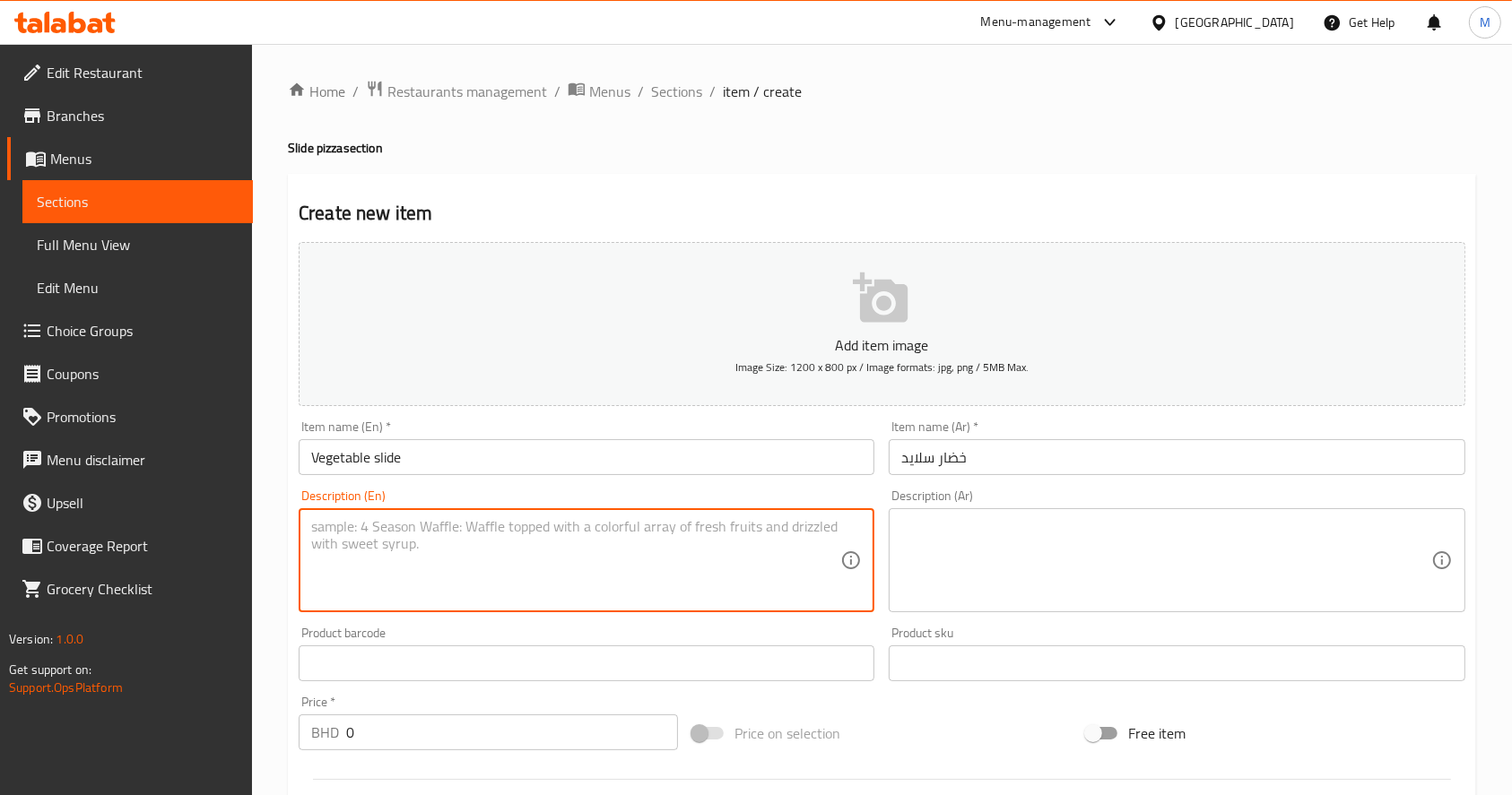
click at [676, 578] on textarea at bounding box center [576, 561] width 529 height 85
paste textarea "CHEESE + TOMATO+GREEN PEPPER+OLIVED"
type textarea "CHEESE + TOMATO+GREEN PEPPER+OLIVED"
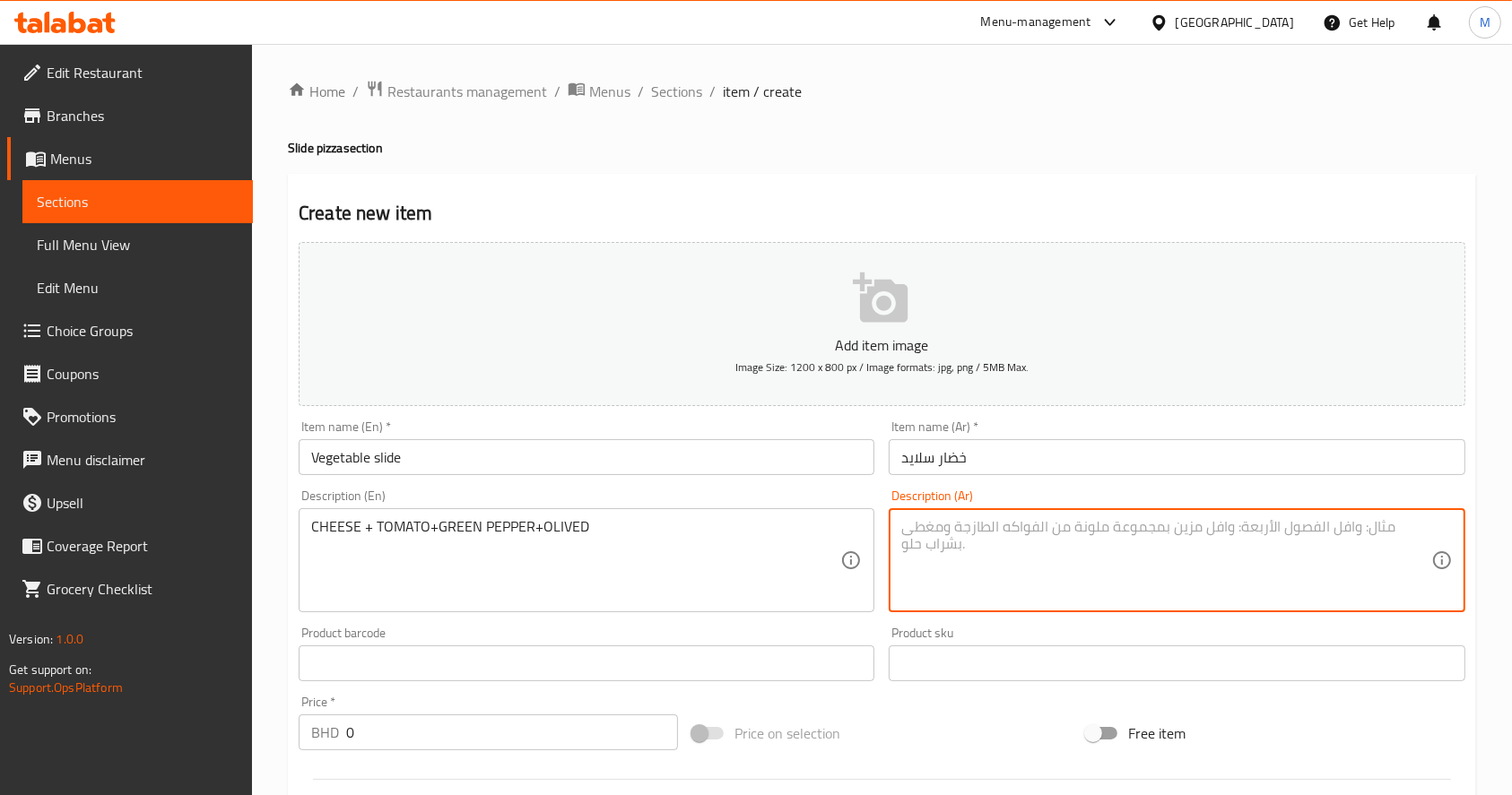
click at [1033, 541] on textarea at bounding box center [1165, 561] width 529 height 85
paste textarea "جبن و طماط و فلفل بارد و زيتون اخضر و اسود"
type textarea "جبن و طماط و فلفل بارد و زيتون اخضر و اسود"
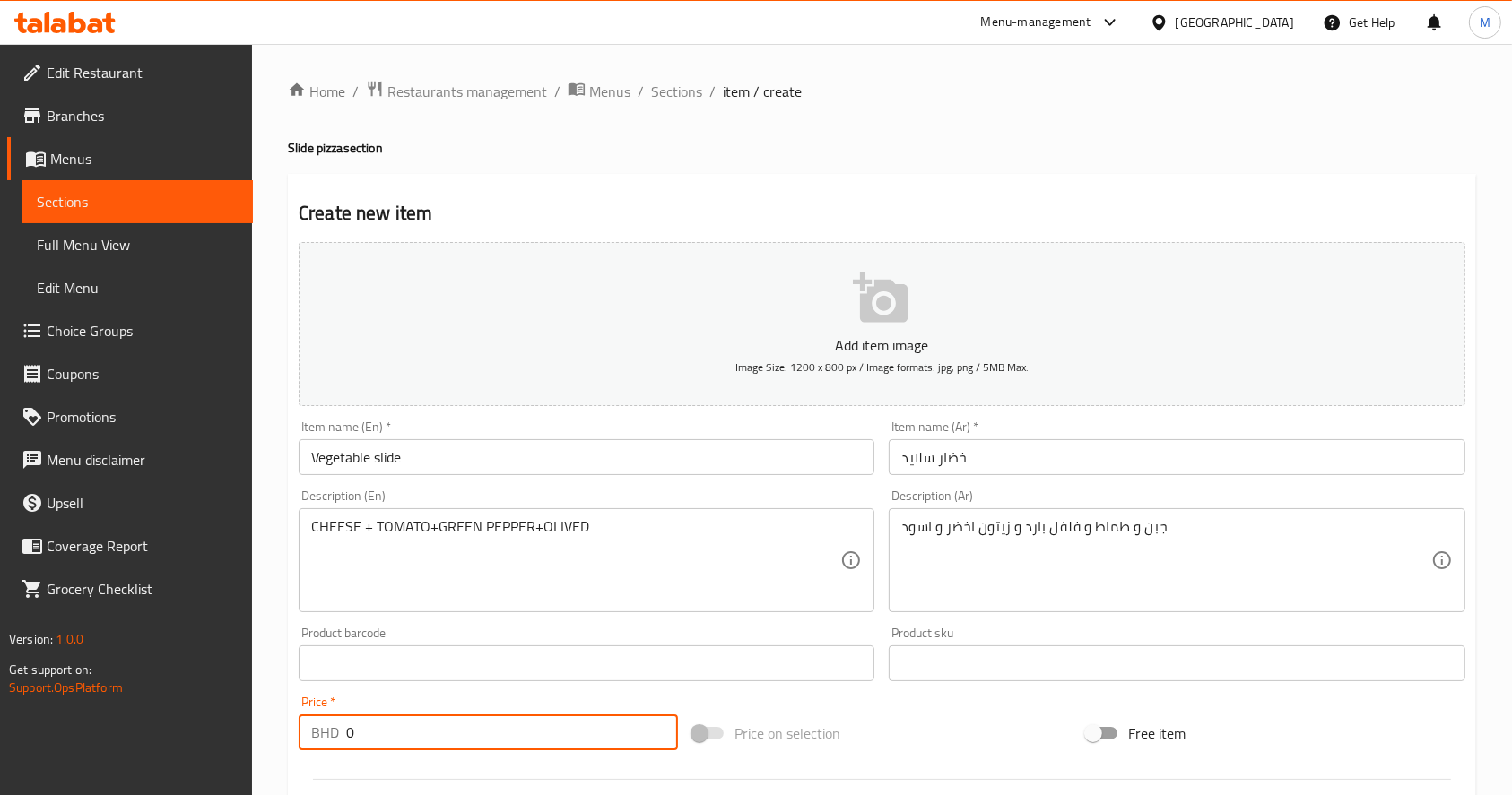
click at [607, 740] on input "0" at bounding box center [512, 733] width 332 height 36
type input "1.4"
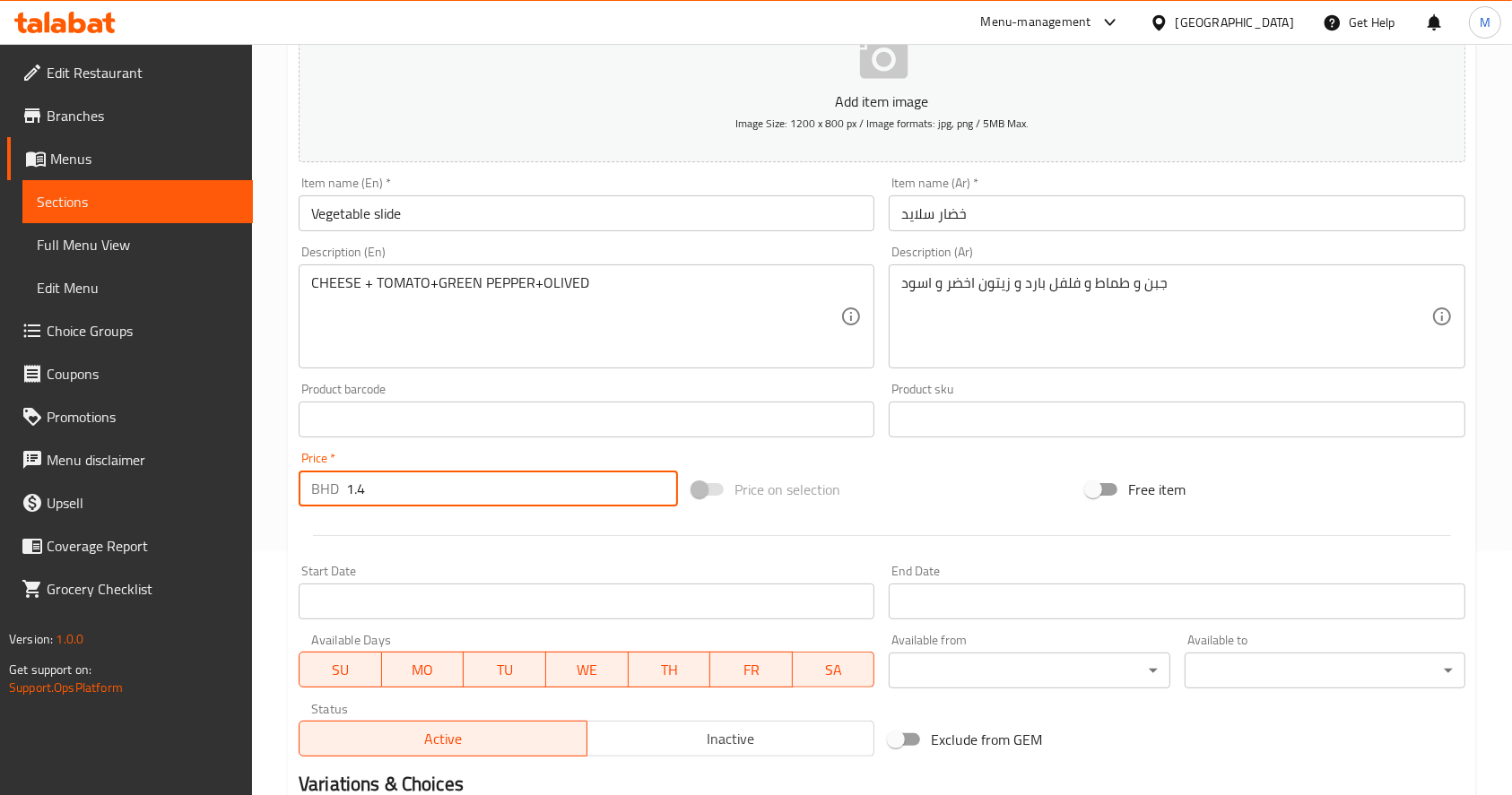
scroll to position [471, 0]
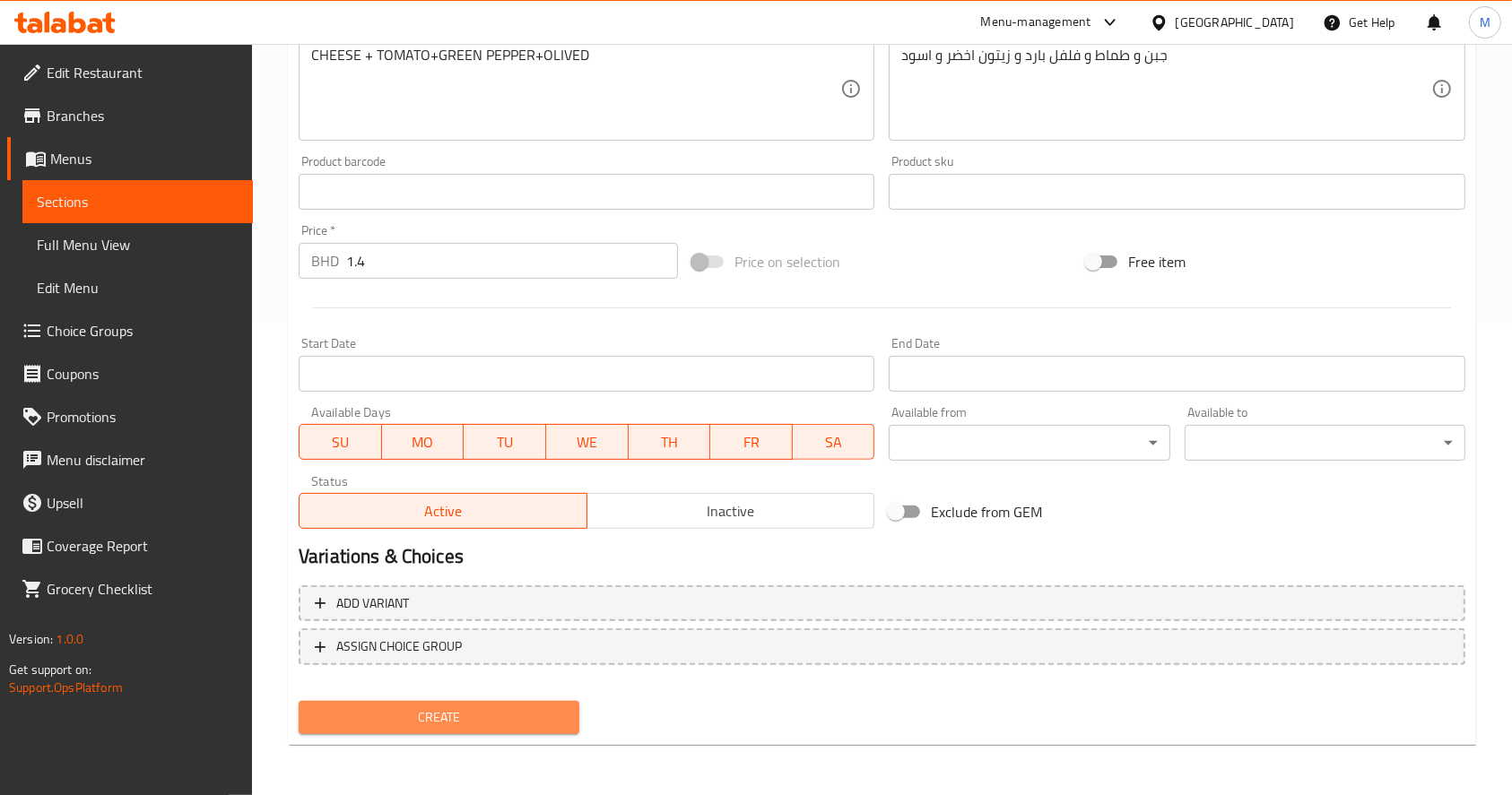
click at [484, 713] on span "Create" at bounding box center [439, 718] width 252 height 23
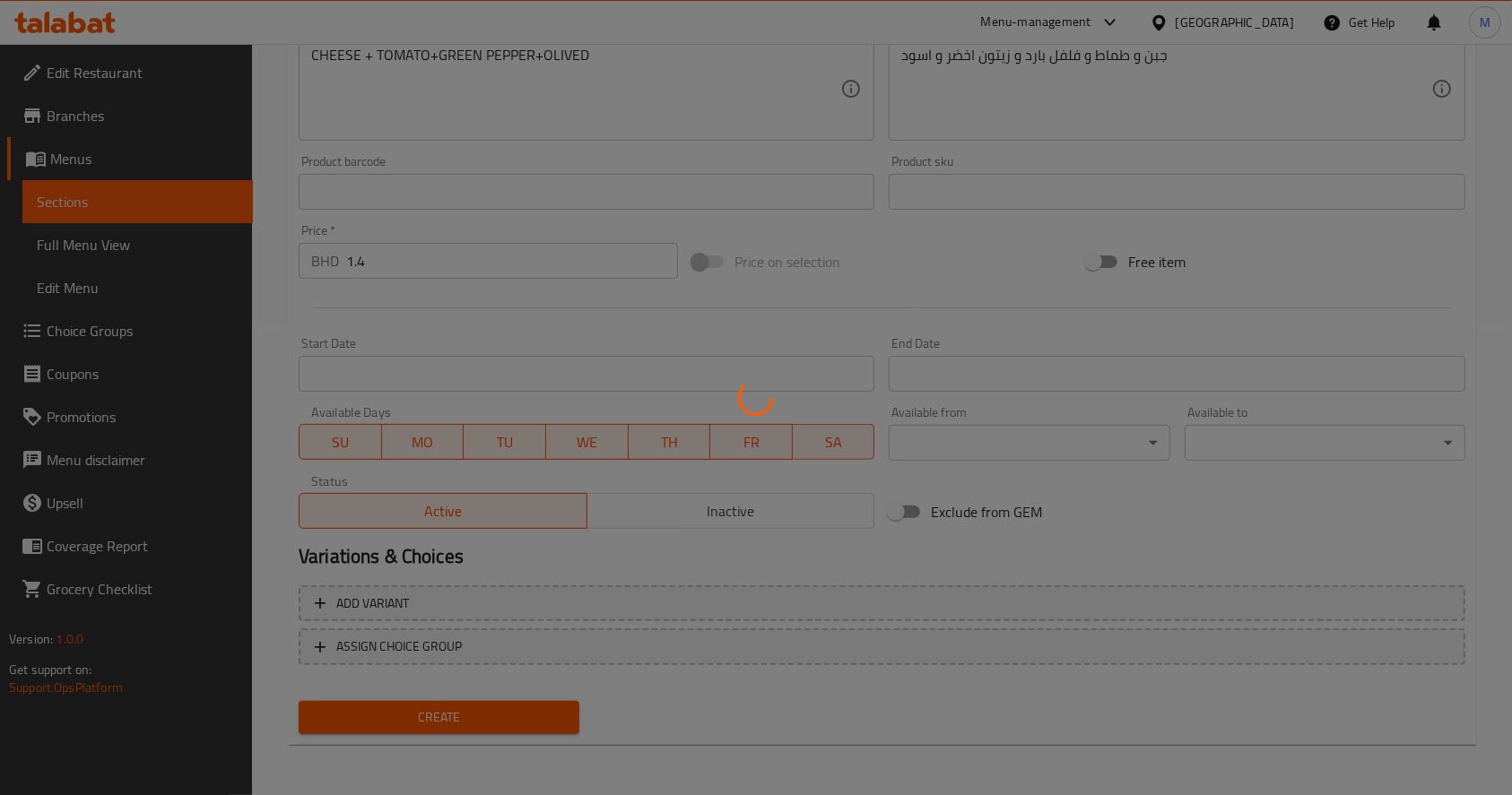
type input "0"
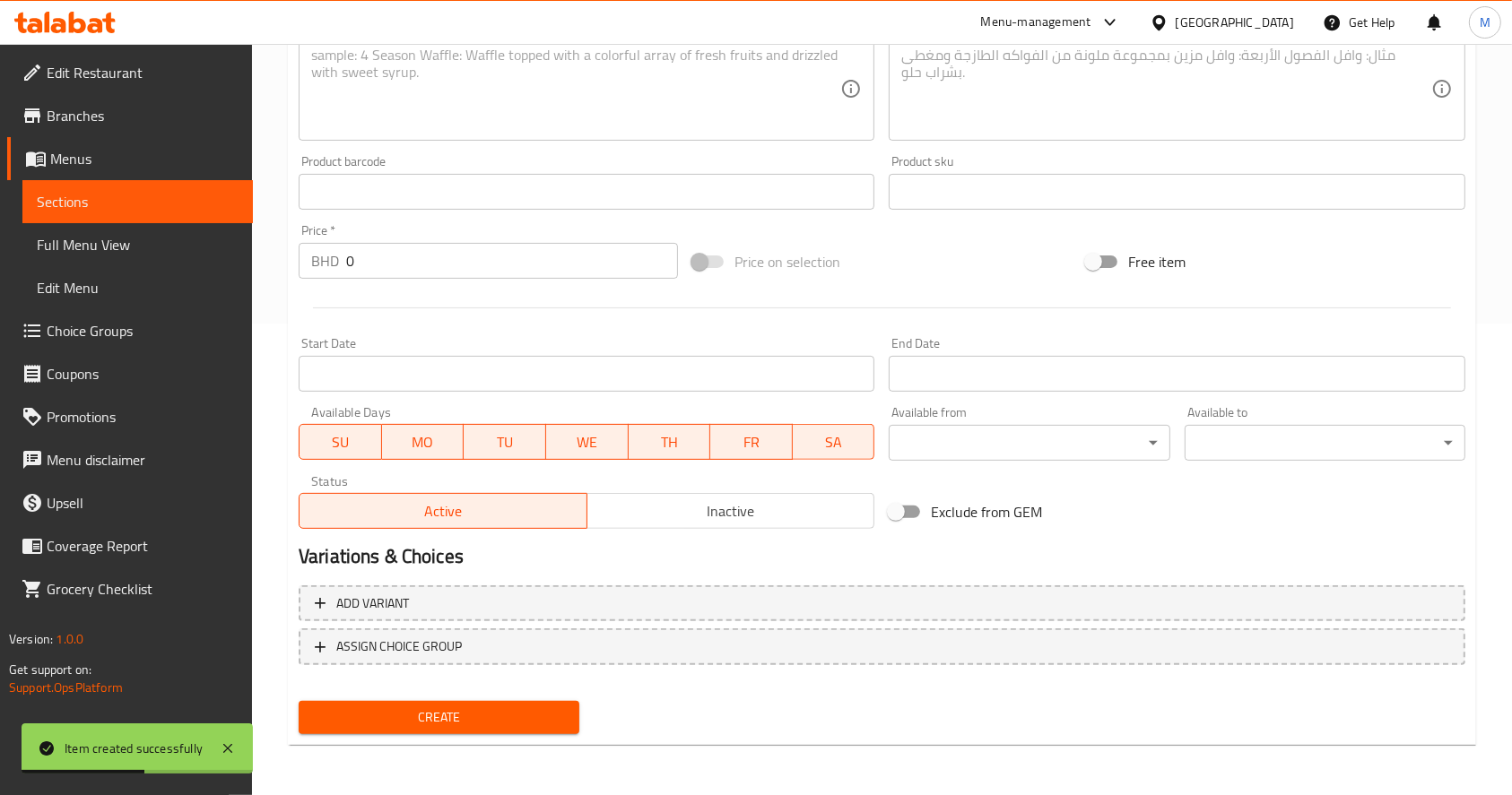
click at [1447, 238] on div "Free item" at bounding box center [1276, 261] width 394 height 48
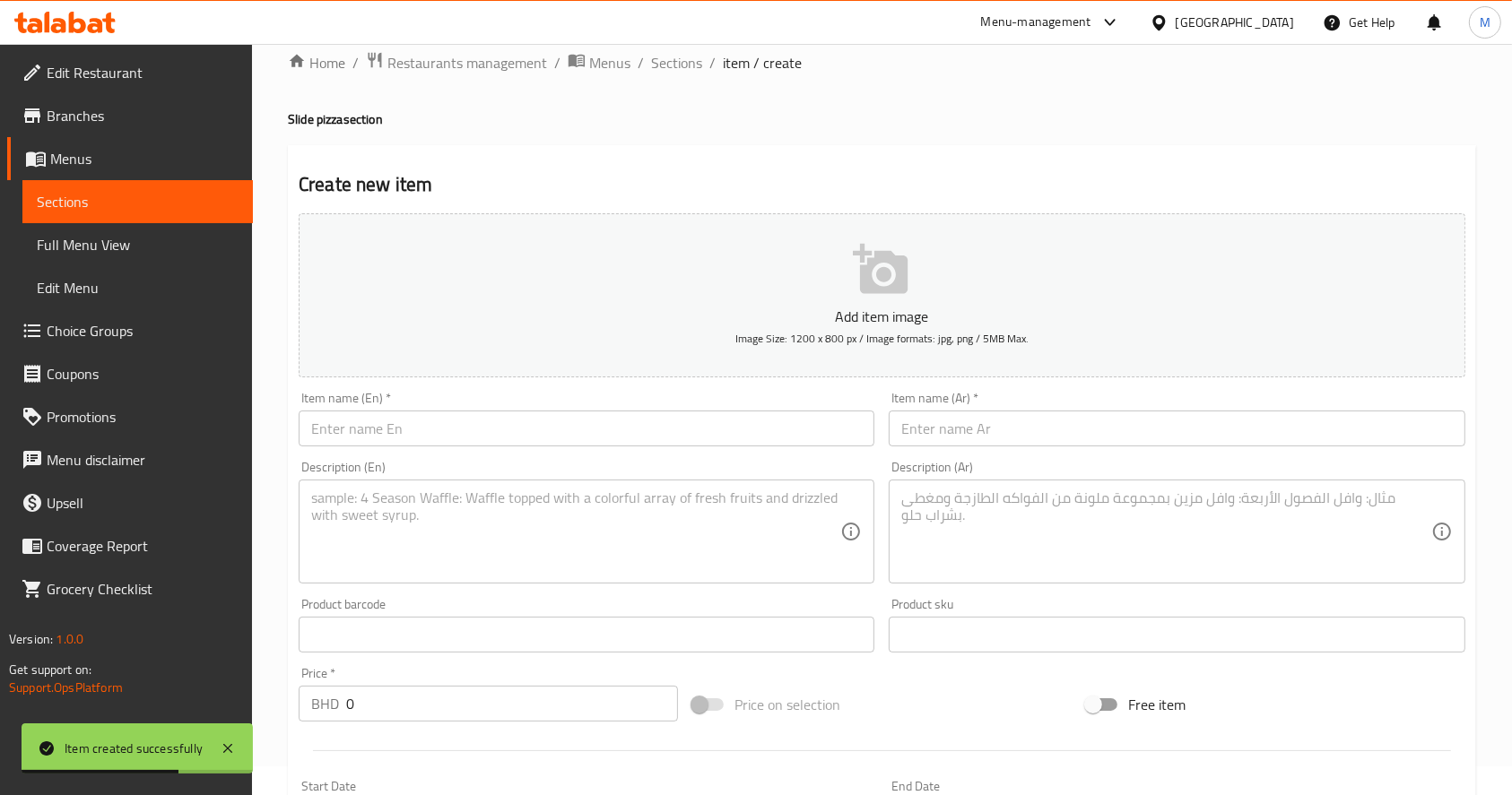
scroll to position [0, 0]
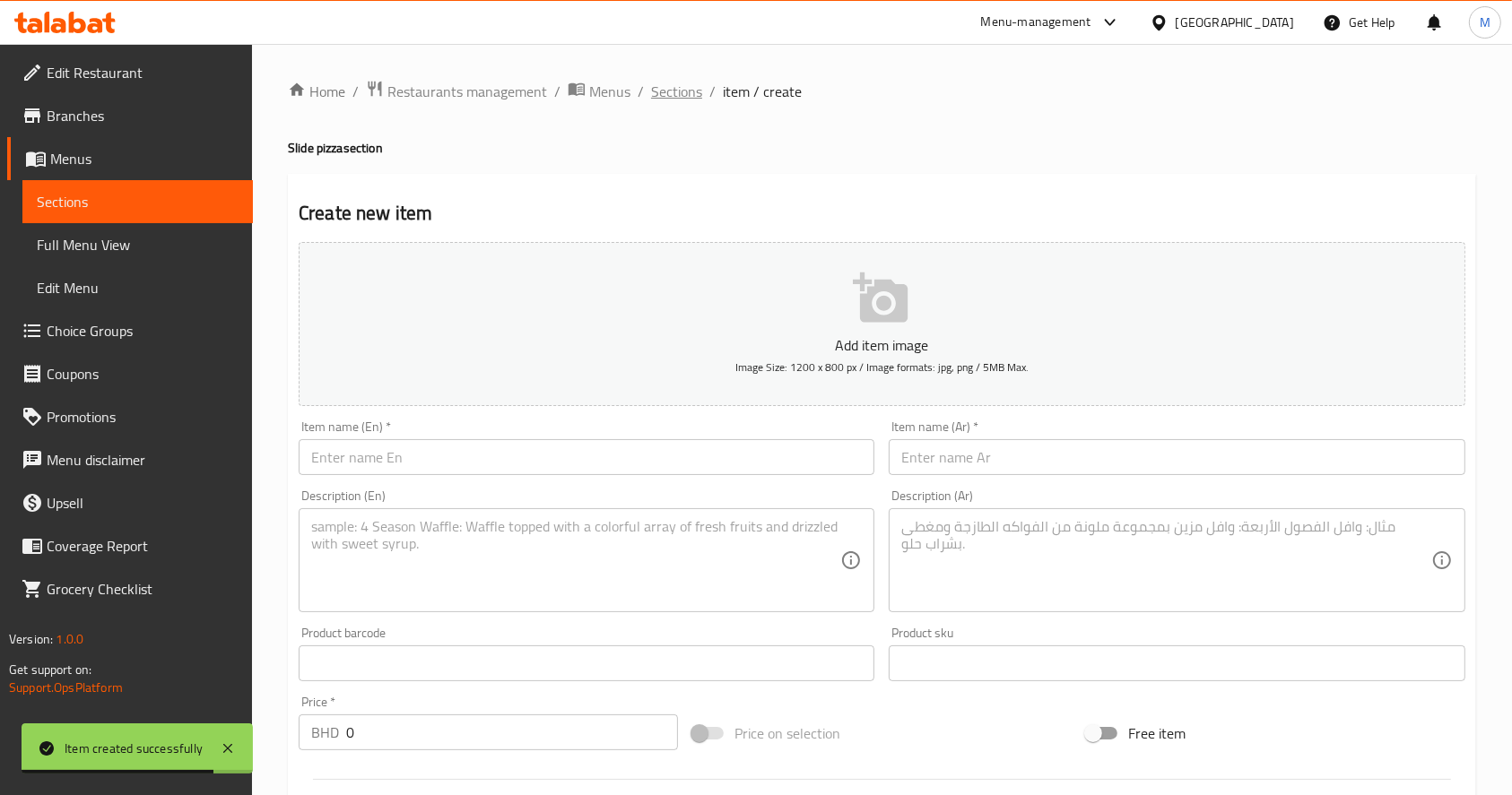
click at [691, 80] on span "Sections" at bounding box center [677, 91] width 51 height 22
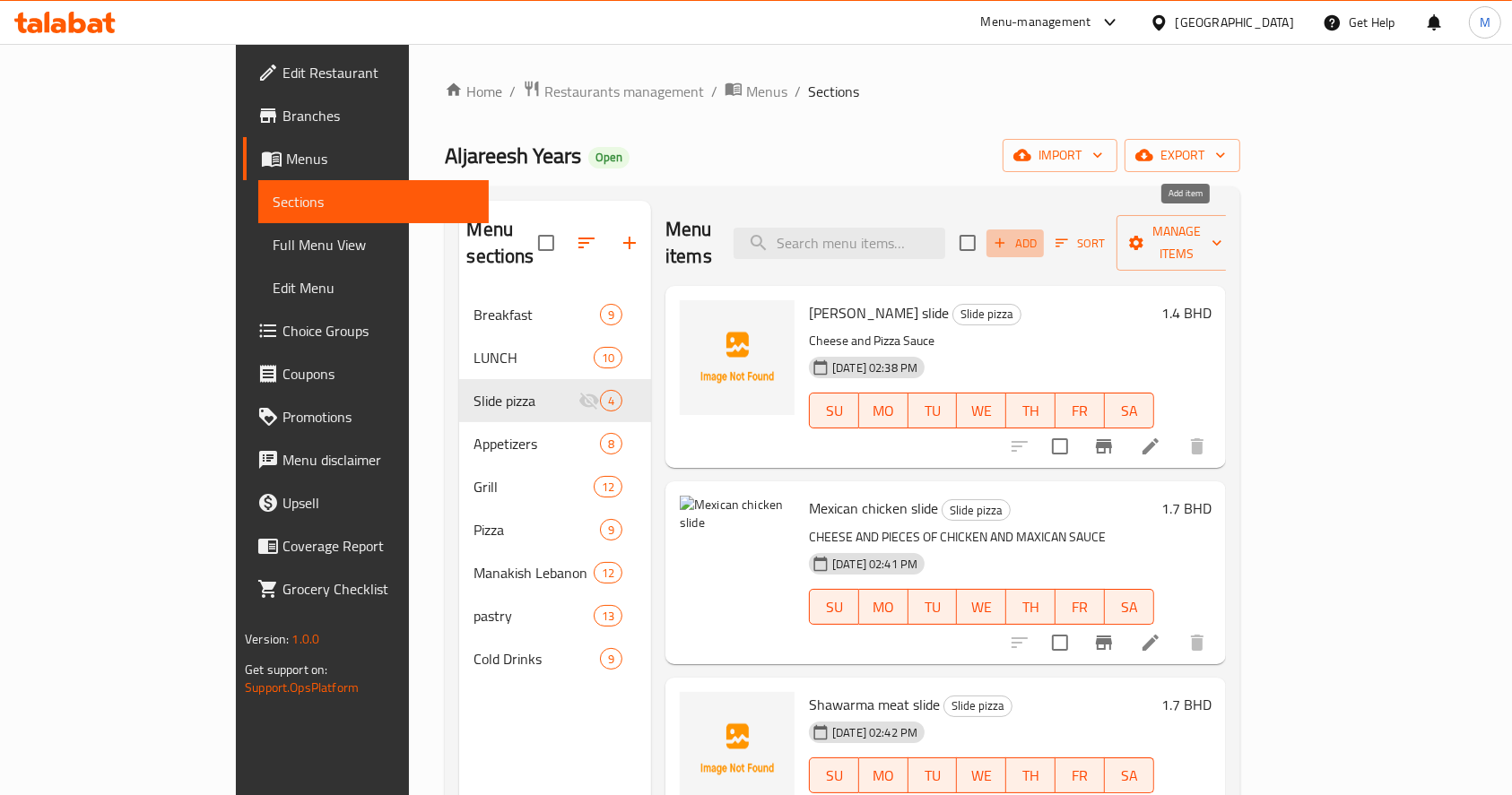
click at [1040, 233] on span "Add" at bounding box center [1015, 243] width 48 height 21
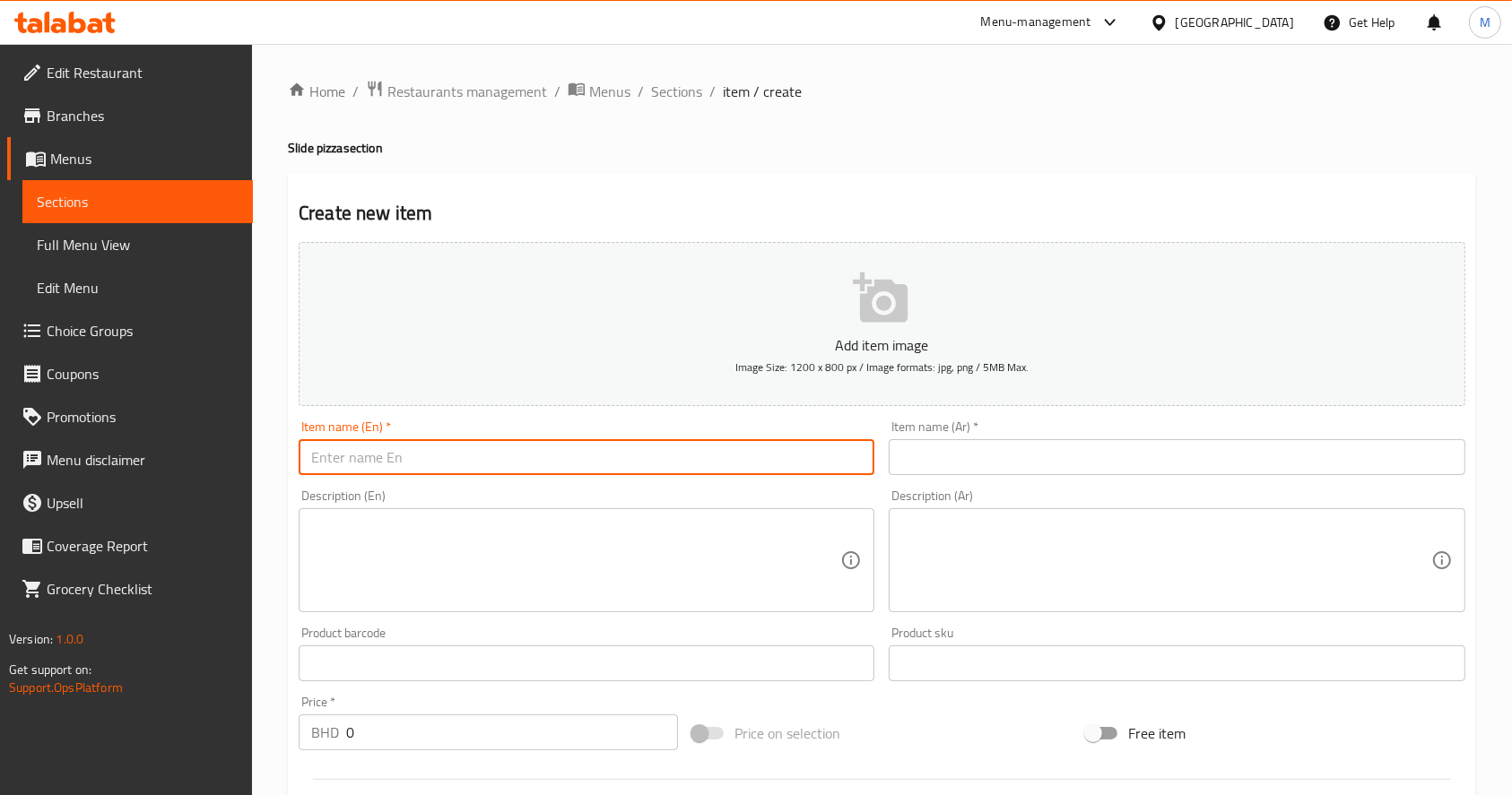
click at [691, 459] on input "text" at bounding box center [587, 457] width 576 height 36
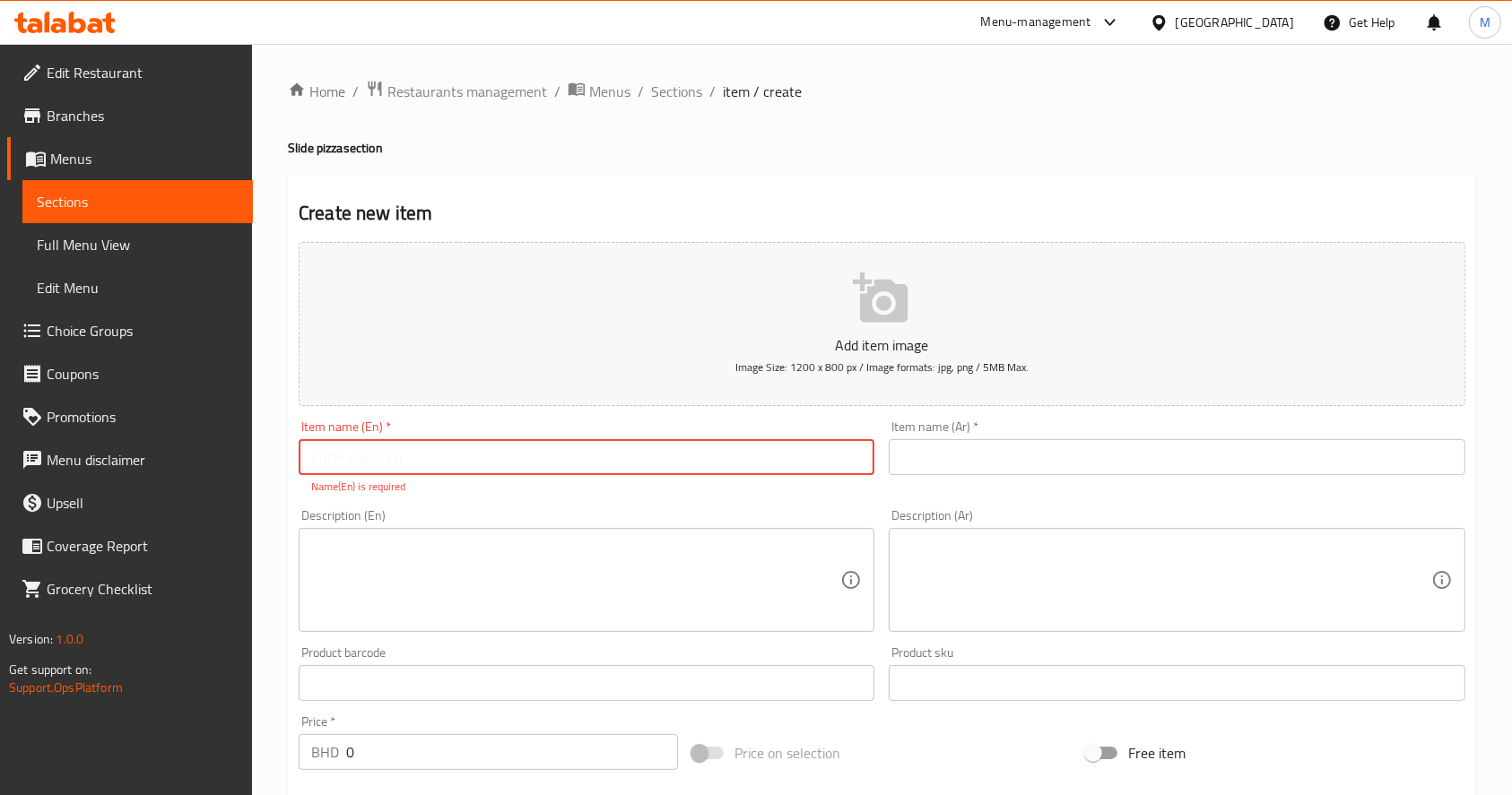
paste input "Barbecue slide"
type input "Barbecue slide"
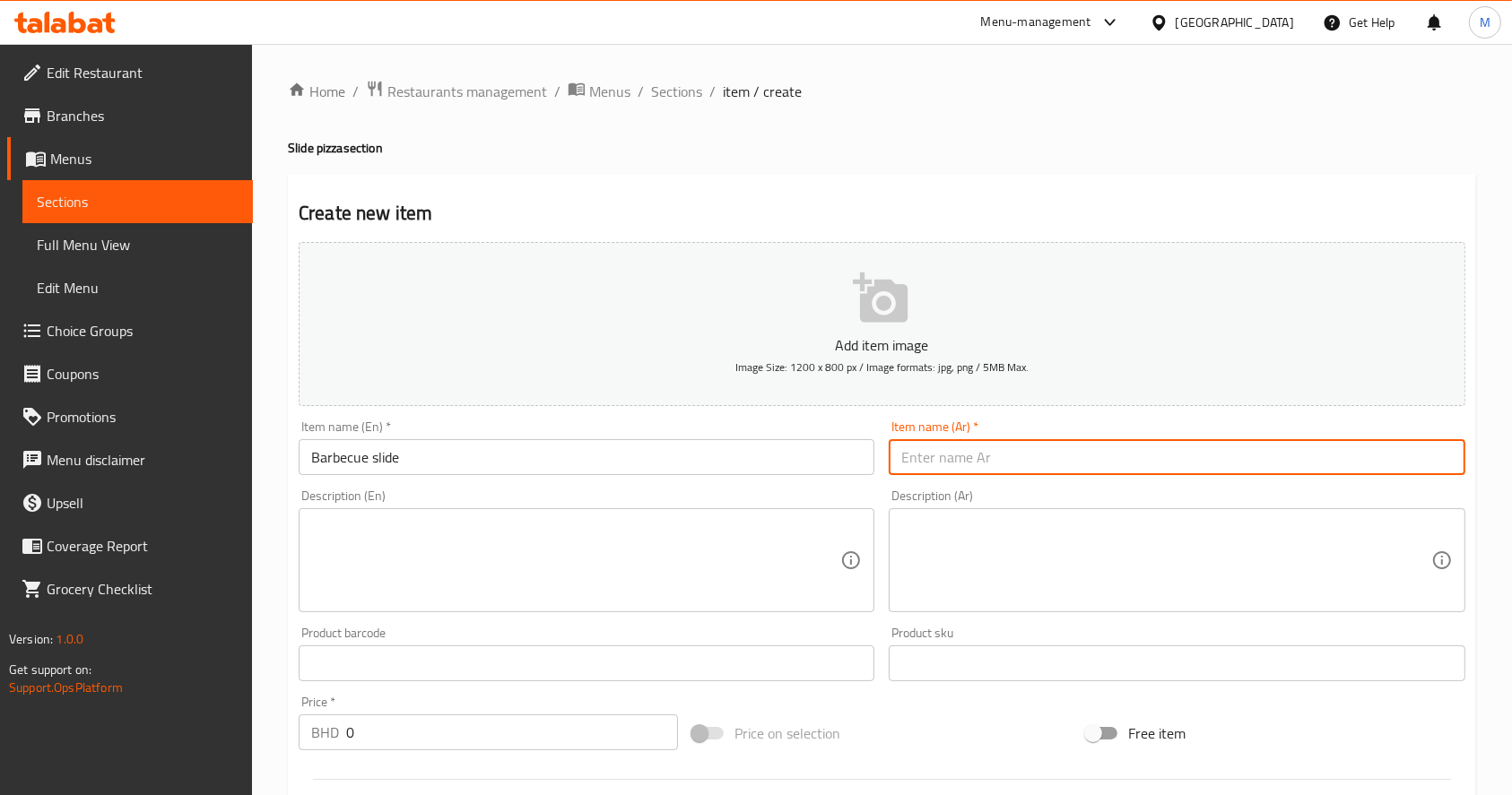
click at [1038, 444] on input "text" at bounding box center [1177, 457] width 576 height 36
paste input "باربكيو سلايد"
type input "باربكيو سلايد"
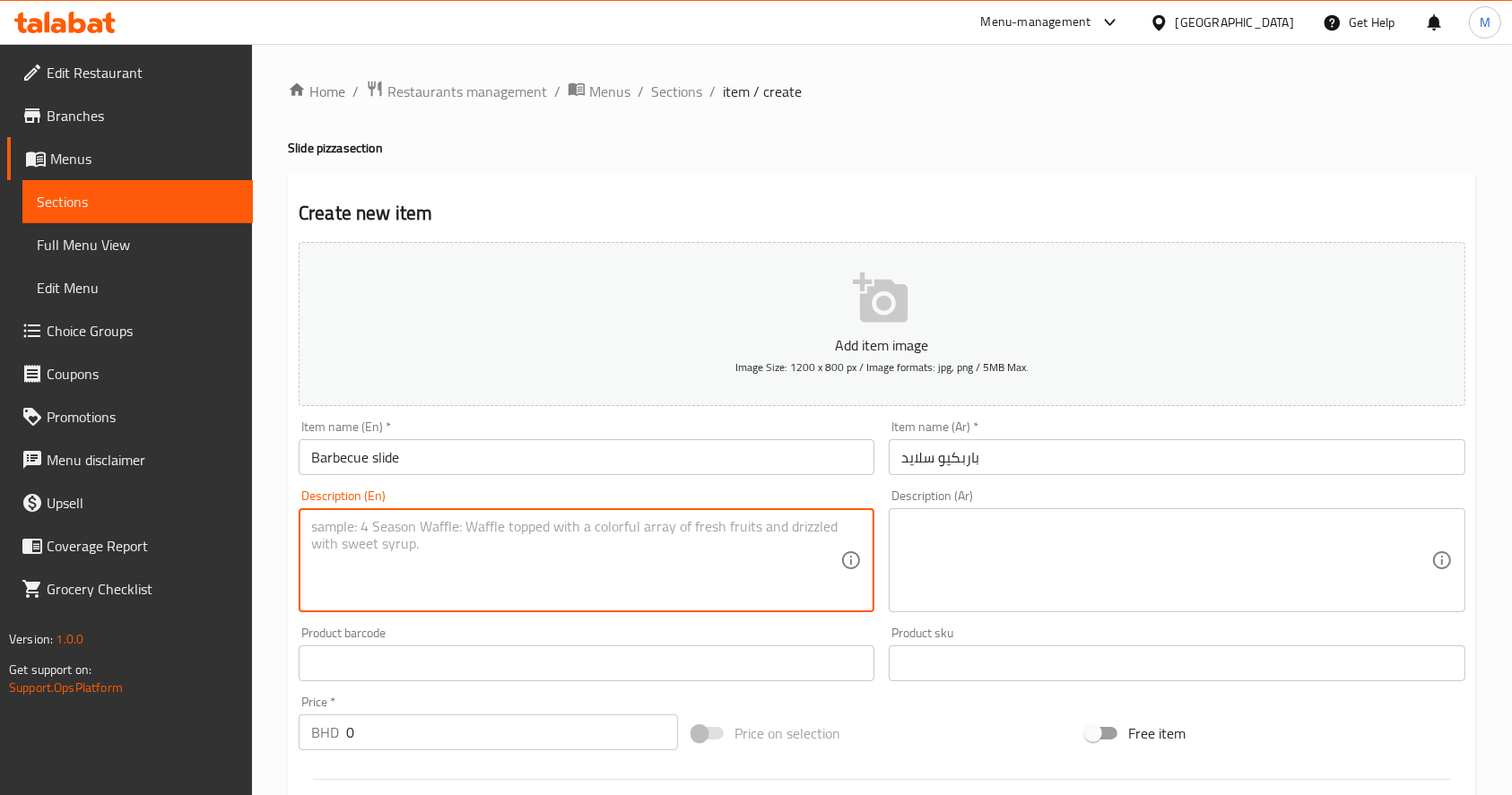
click at [707, 557] on textarea at bounding box center [576, 561] width 529 height 85
paste textarea "CHEESE+ PIECES OF CHICKEN + SOUS BARBECUE"
type textarea "CHEESE+ PIECES OF CHICKEN + SOUS BARBECUE"
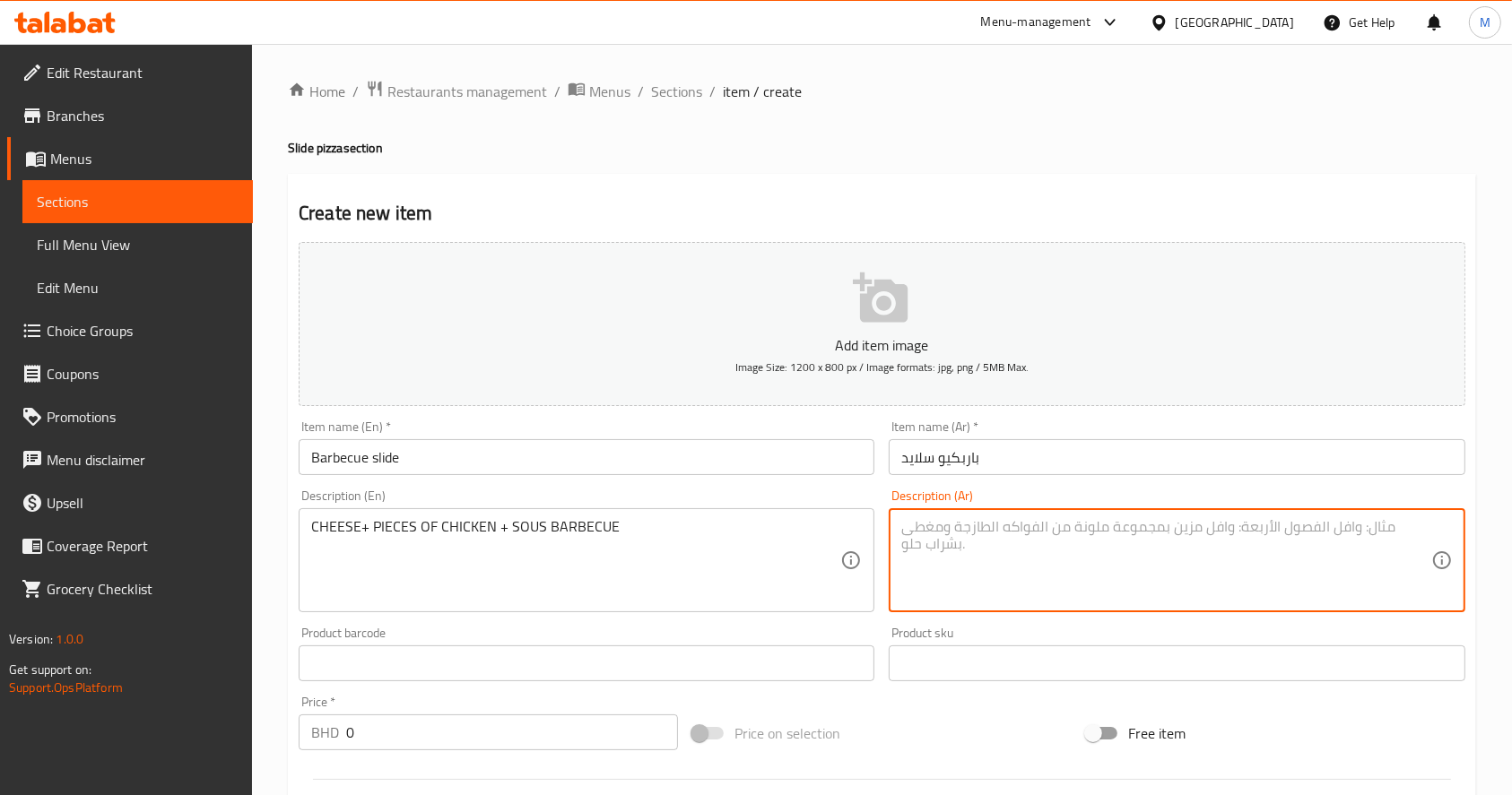
click at [1010, 560] on textarea at bounding box center [1165, 561] width 529 height 85
paste textarea "جبن و قطع الدجاج مع سوس الباربكيو"
type textarea "جبن و قطع الدجاج مع سوس الباربكيو"
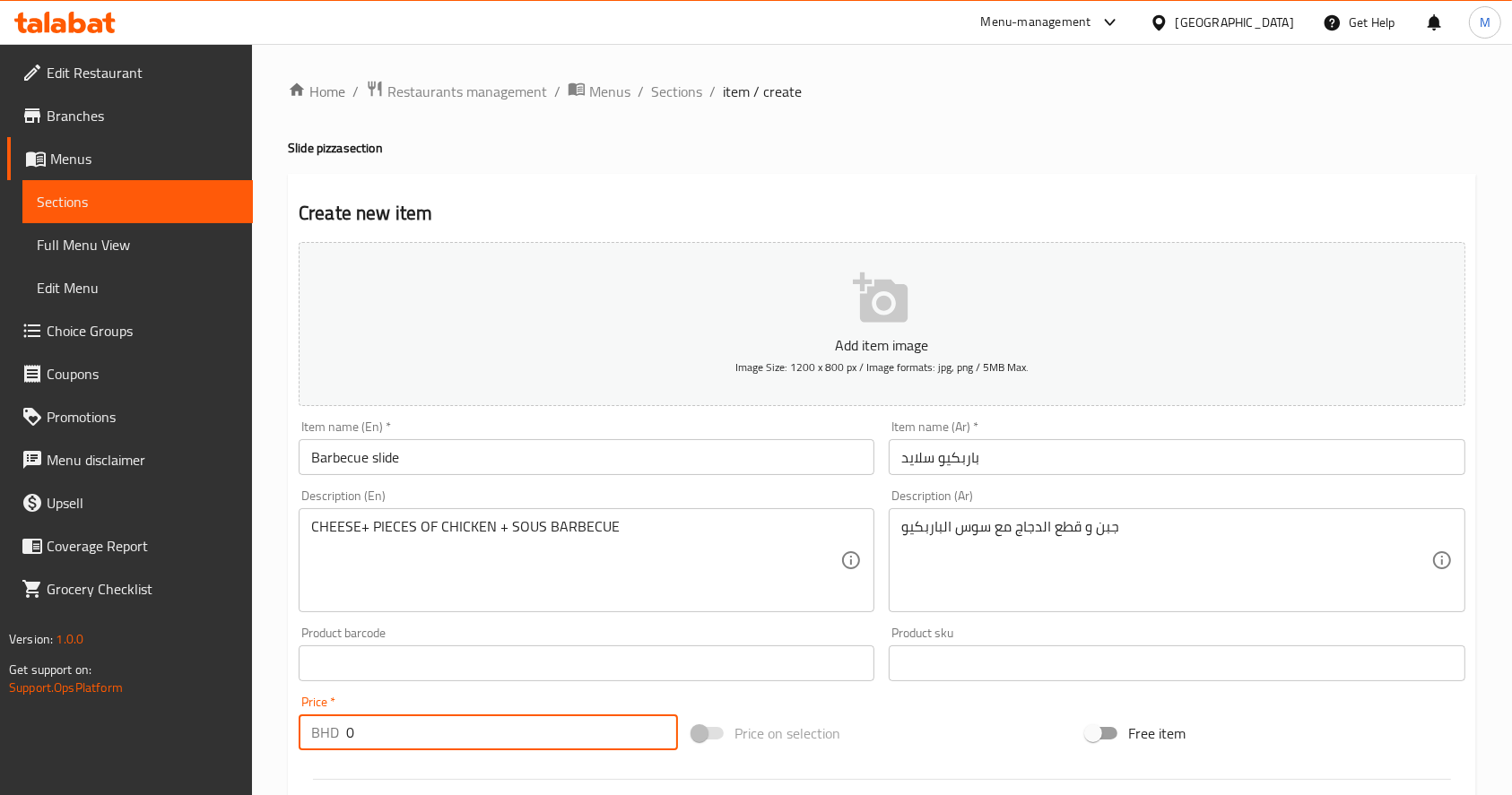
click at [585, 734] on input "0" at bounding box center [512, 733] width 332 height 36
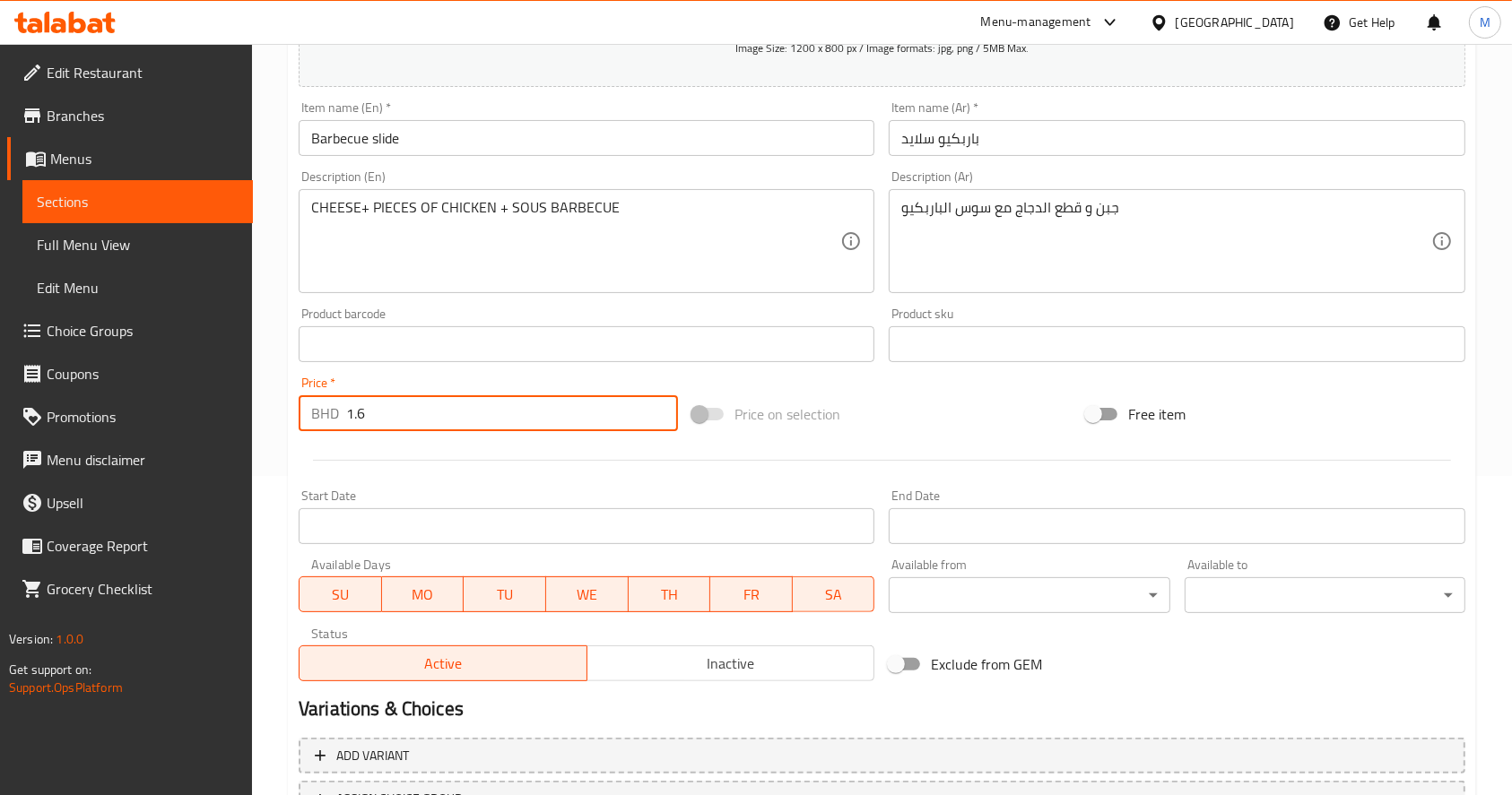
scroll to position [471, 0]
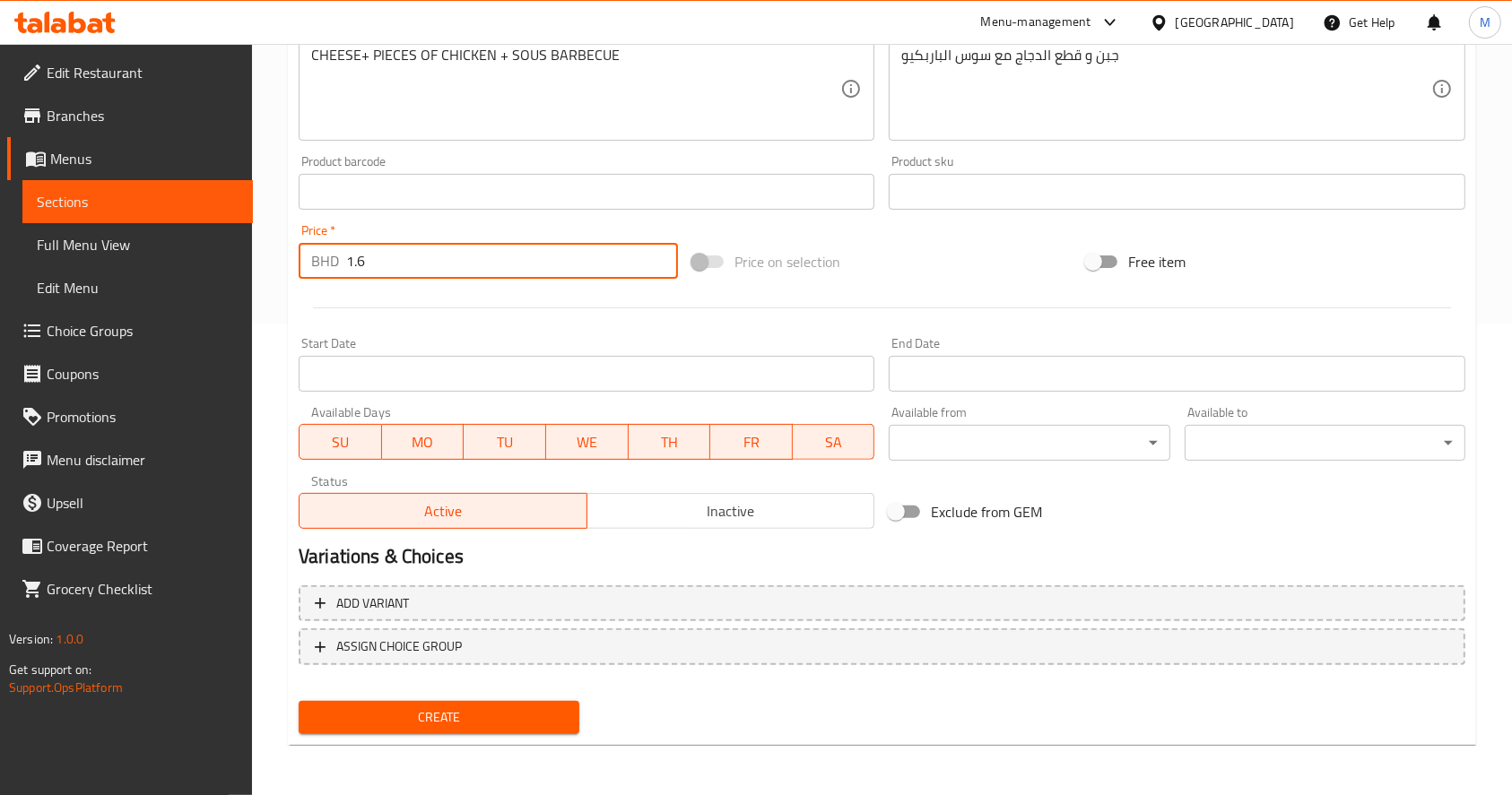
type input "1.6"
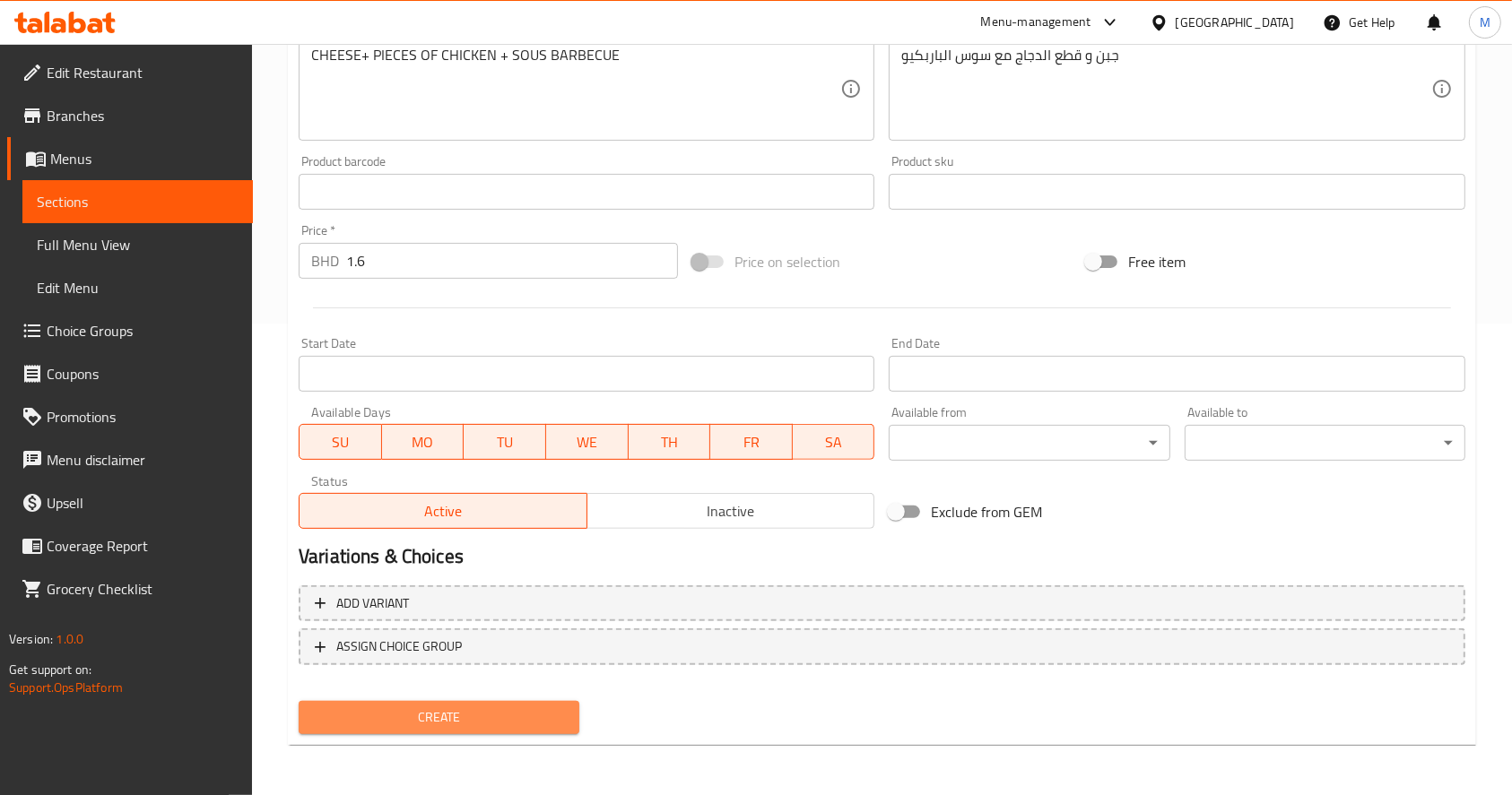
click at [432, 729] on span "Create" at bounding box center [439, 718] width 252 height 23
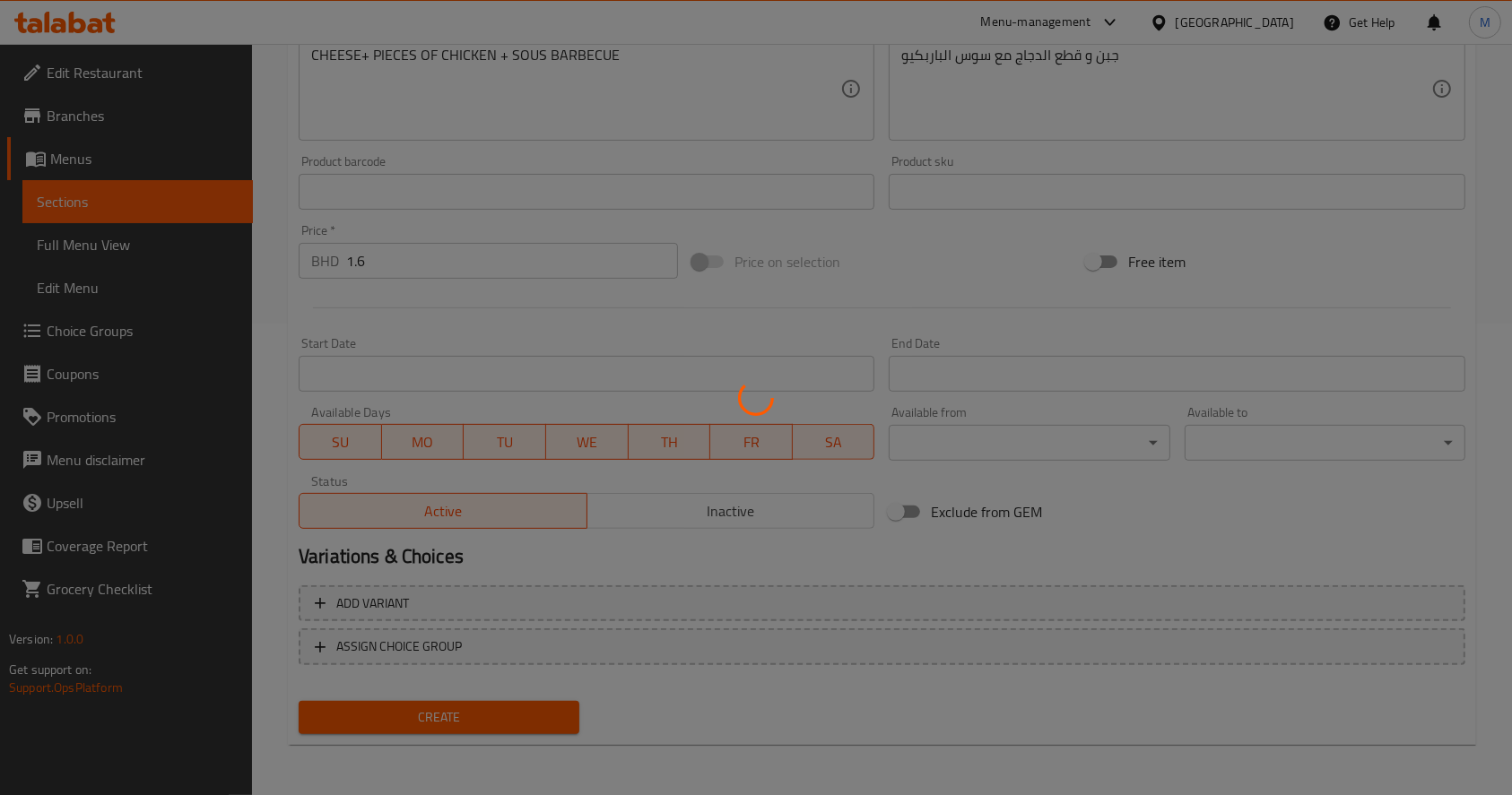
type input "0"
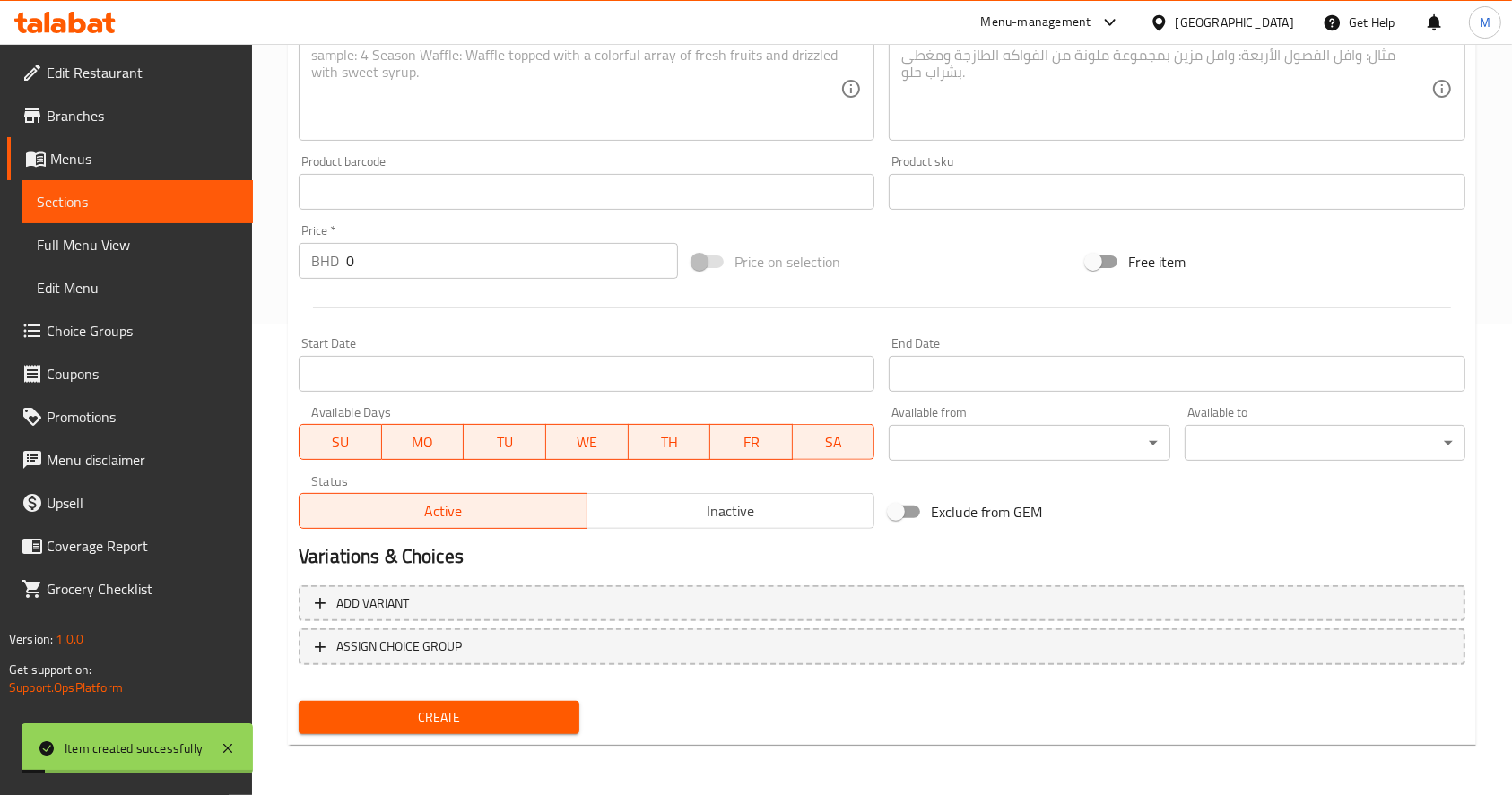
scroll to position [0, 0]
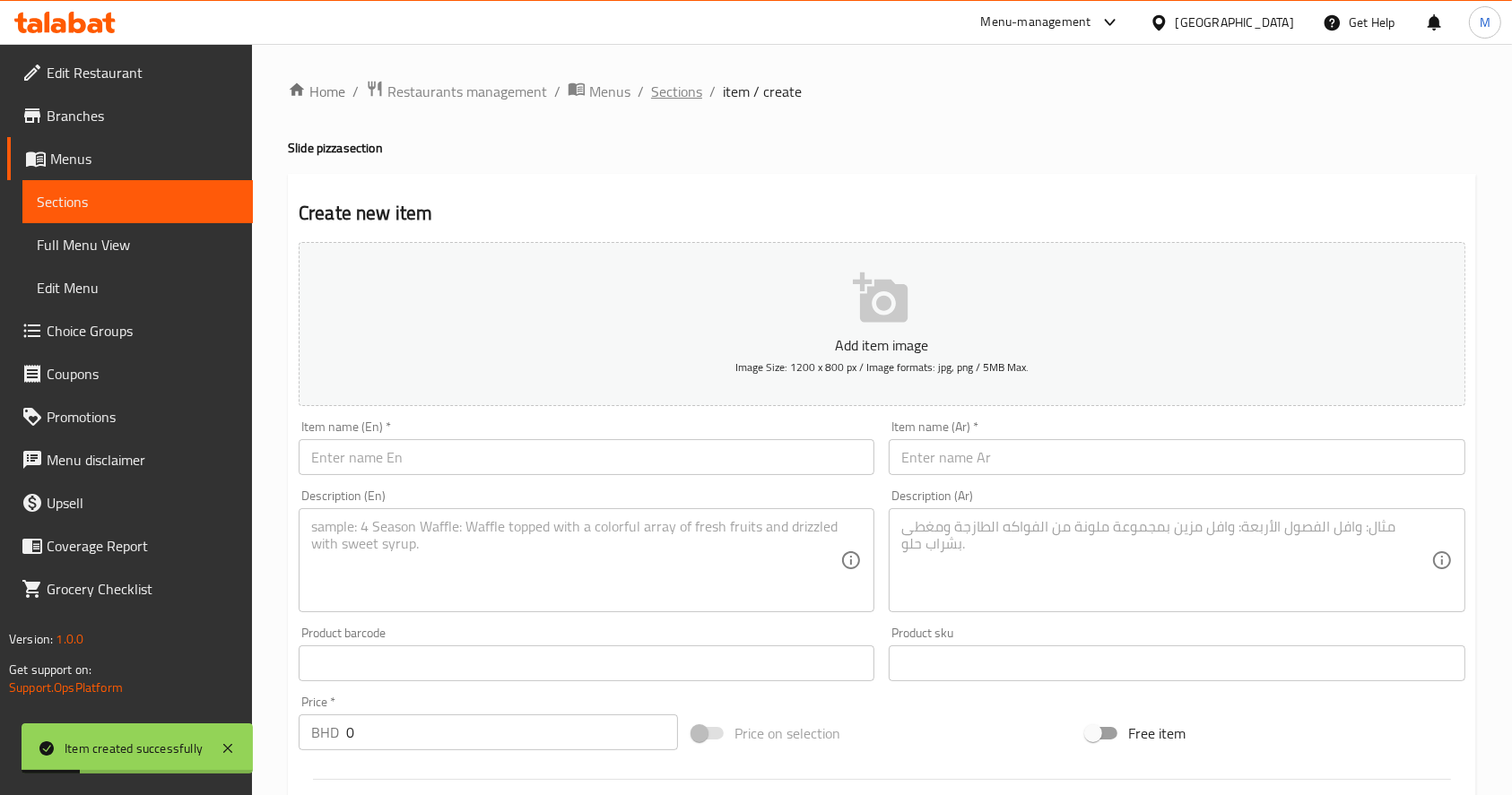
click at [663, 81] on span "Sections" at bounding box center [677, 91] width 51 height 22
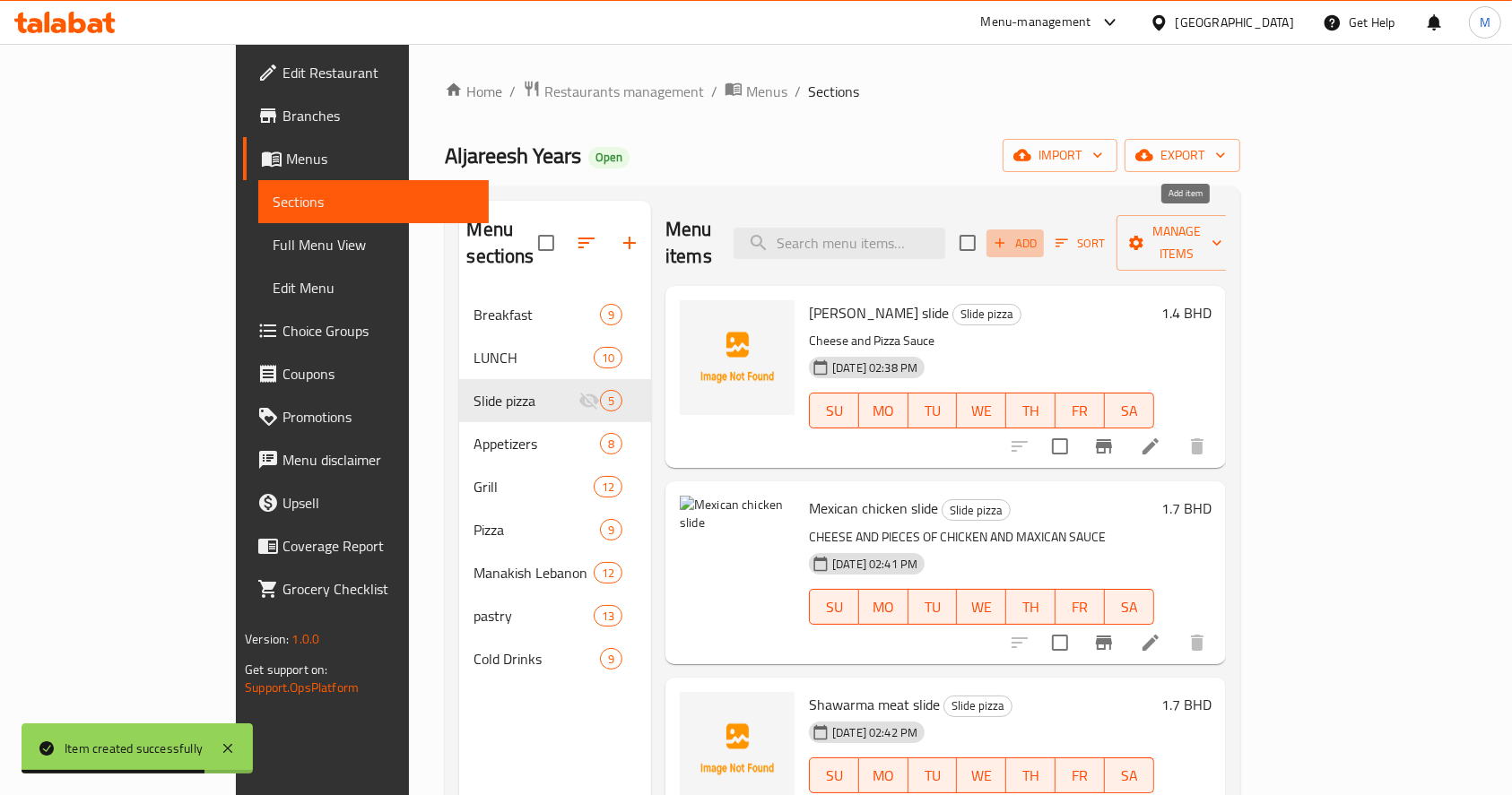
click at [1040, 233] on span "Add" at bounding box center [1015, 243] width 48 height 21
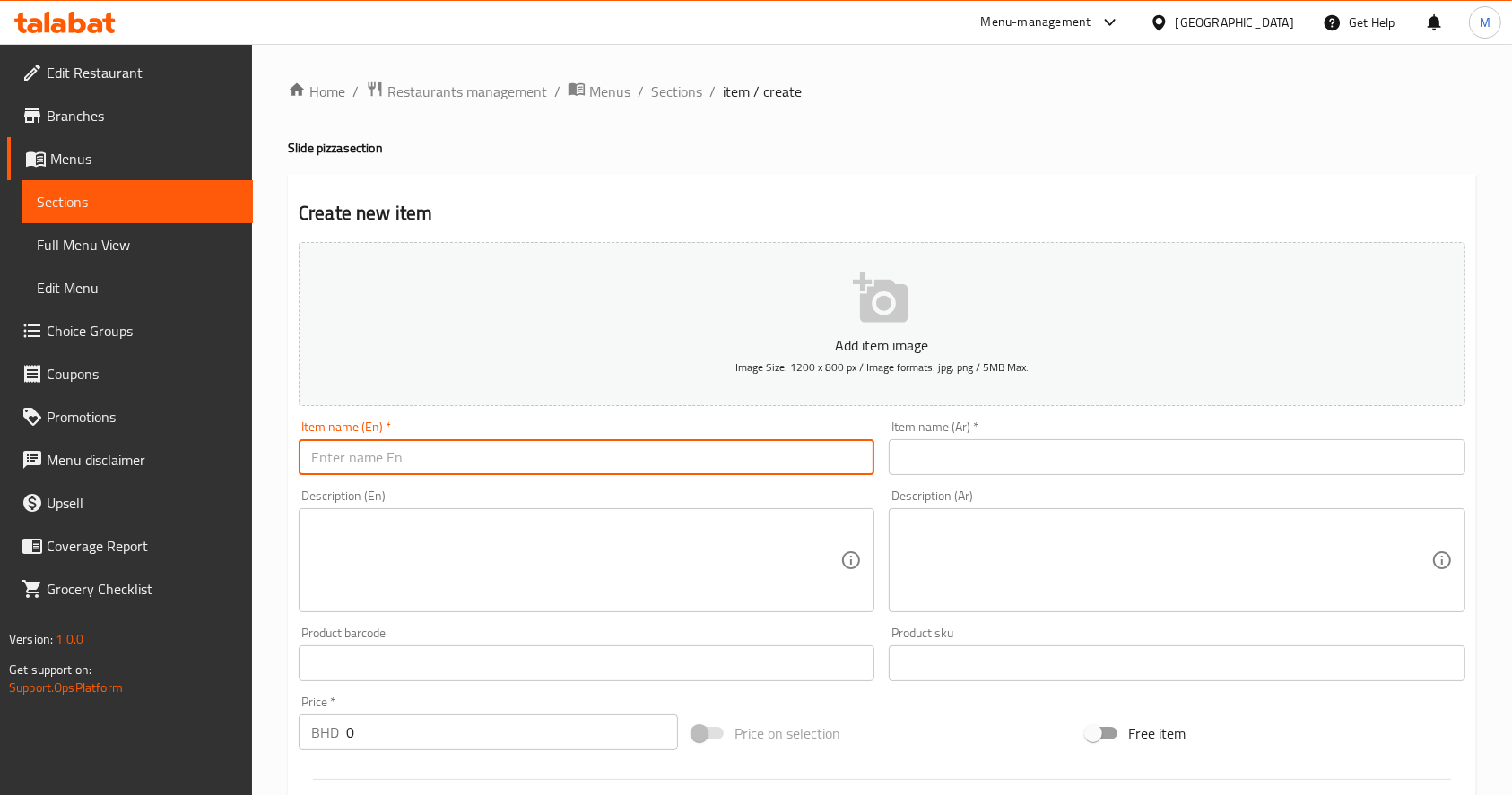
click at [548, 455] on input "text" at bounding box center [587, 457] width 576 height 36
paste input "Chicken tikka slide"
type input "Chicken tikka slide"
click at [1003, 468] on input "text" at bounding box center [1177, 457] width 576 height 36
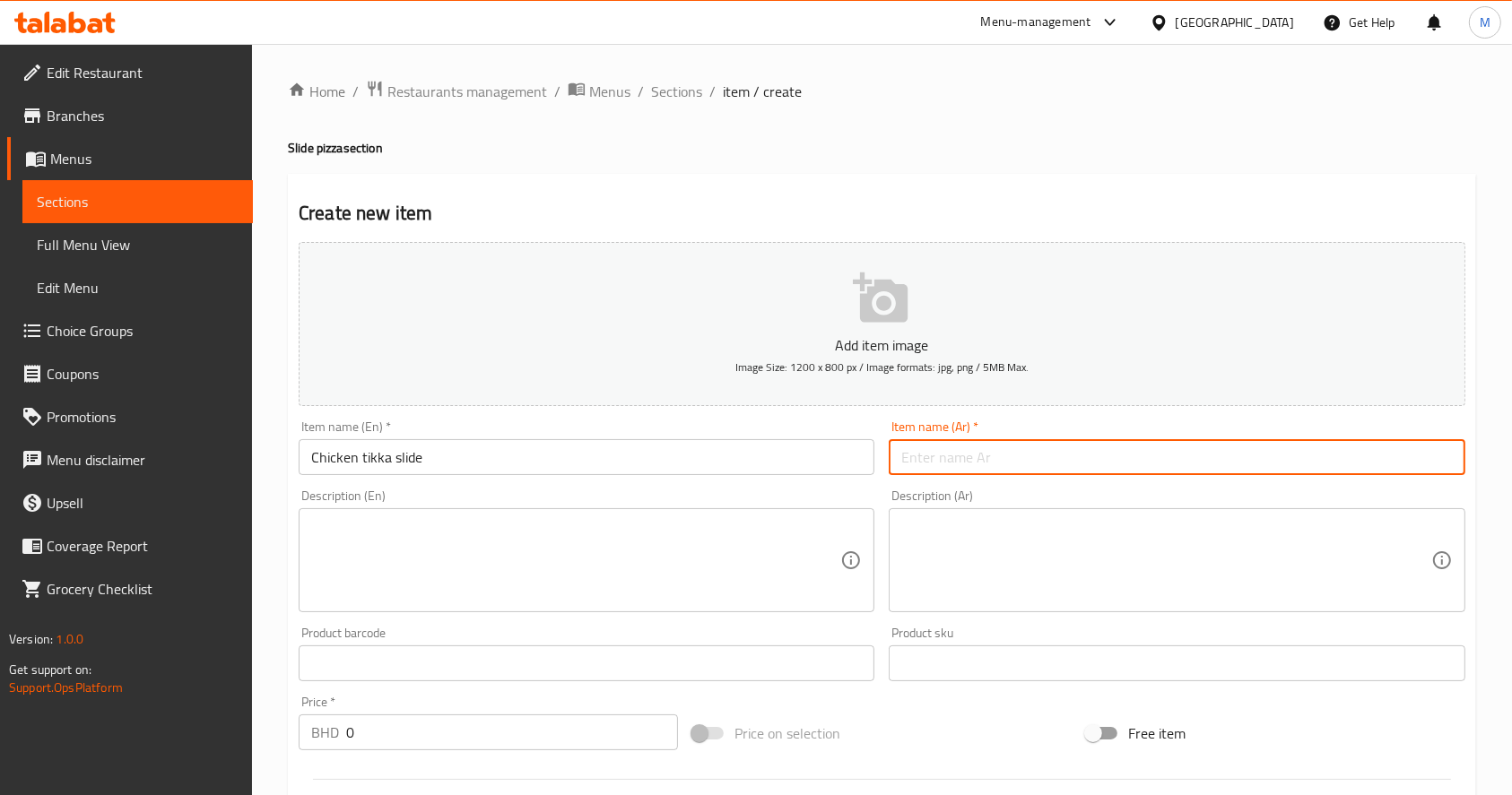
paste input "تكة دجاج سلايد"
type input "تكة دجاج سلايد"
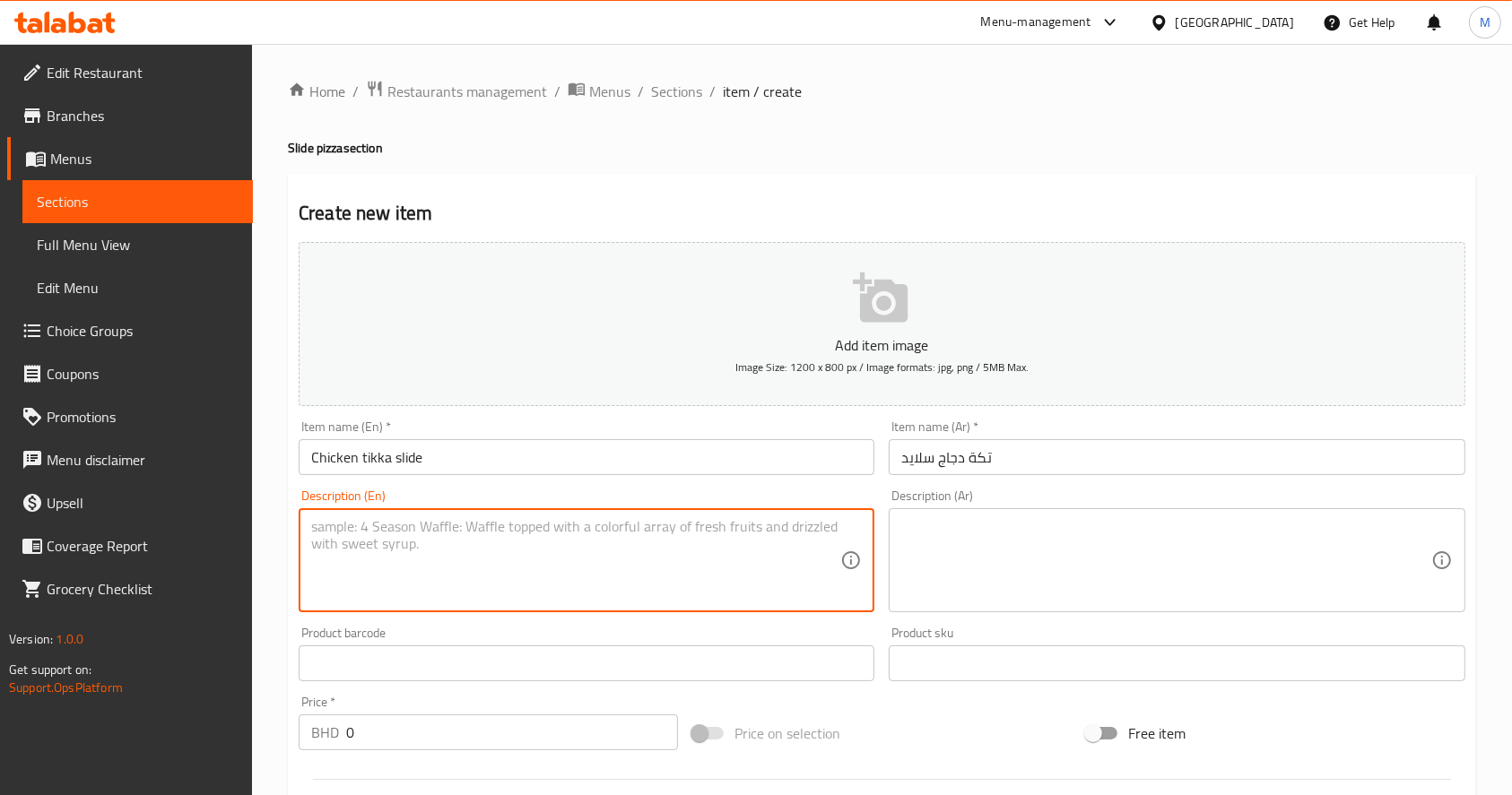
click at [652, 577] on textarea at bounding box center [576, 561] width 529 height 85
paste textarea "CHEESE +tikka chicken + salad: onion and baqeel"
type textarea "CHEESE +tikka chicken + salad: onion and baqeel"
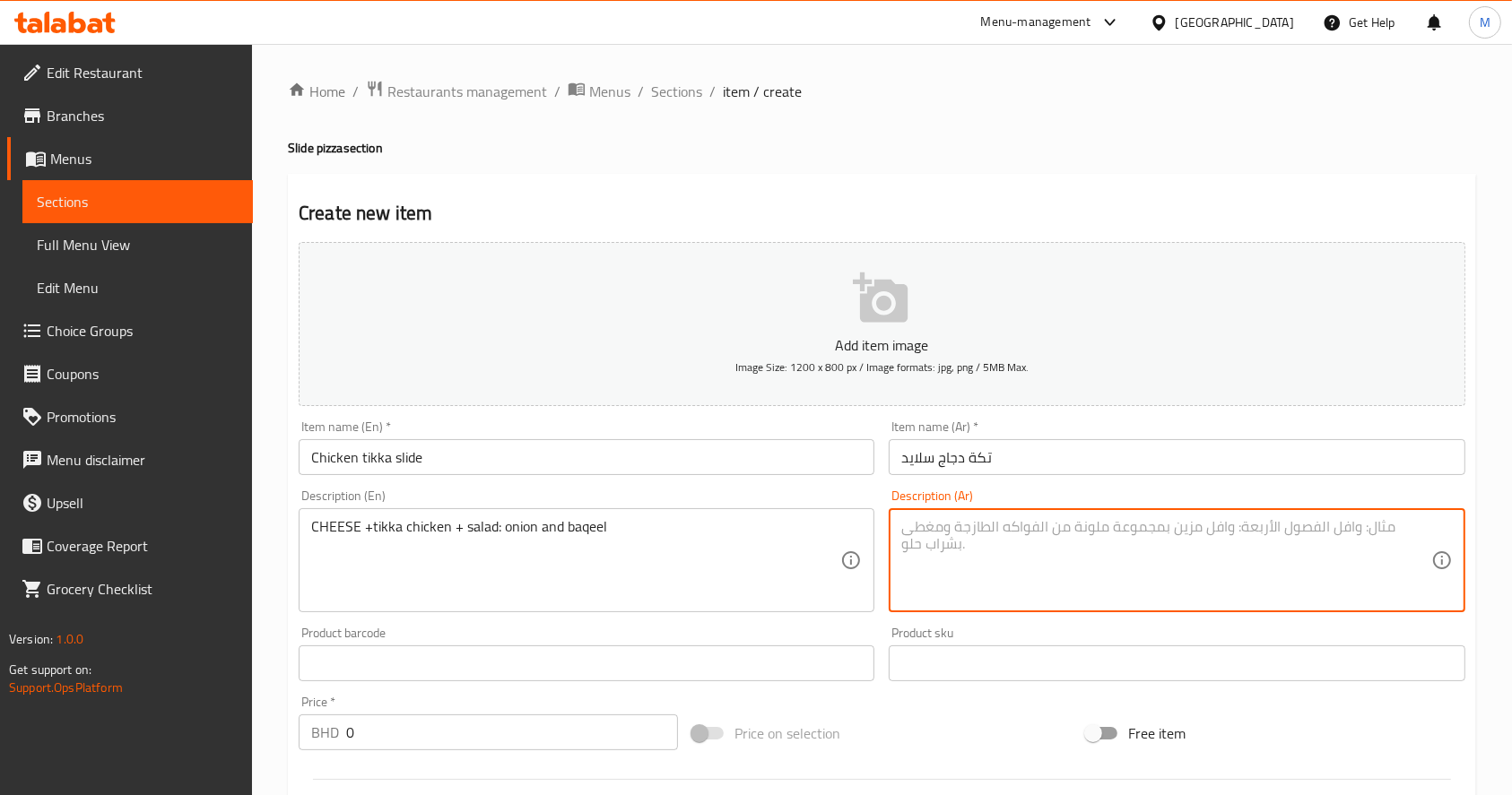
click at [999, 590] on textarea at bounding box center [1165, 561] width 529 height 85
paste textarea "جبن + تكة لحم + سلطة: بقل وبصل"
type textarea "جبن + تكة لحم + سلطة: بقل وبصل"
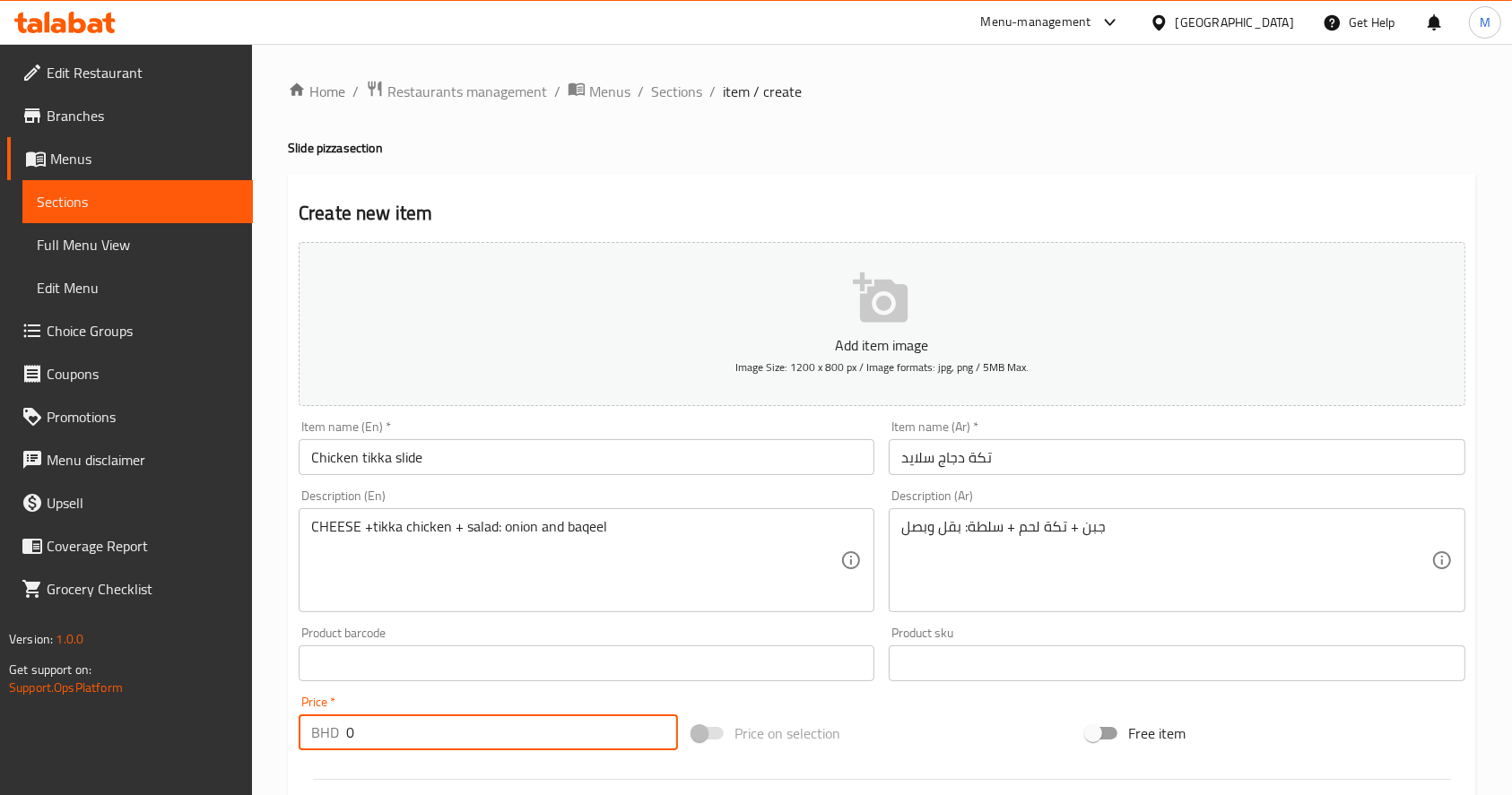
click at [560, 726] on input "0" at bounding box center [512, 733] width 332 height 36
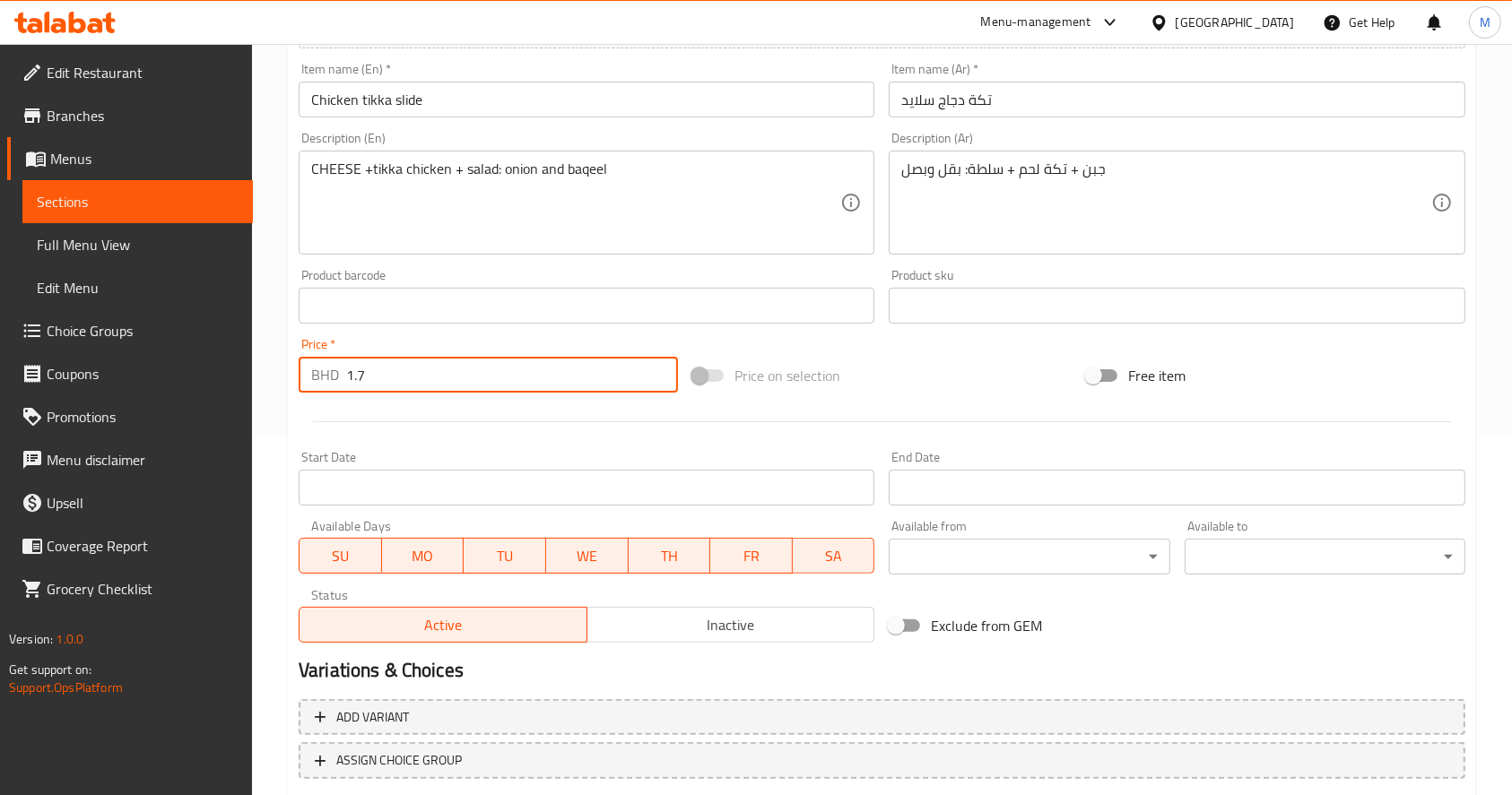
scroll to position [461, 0]
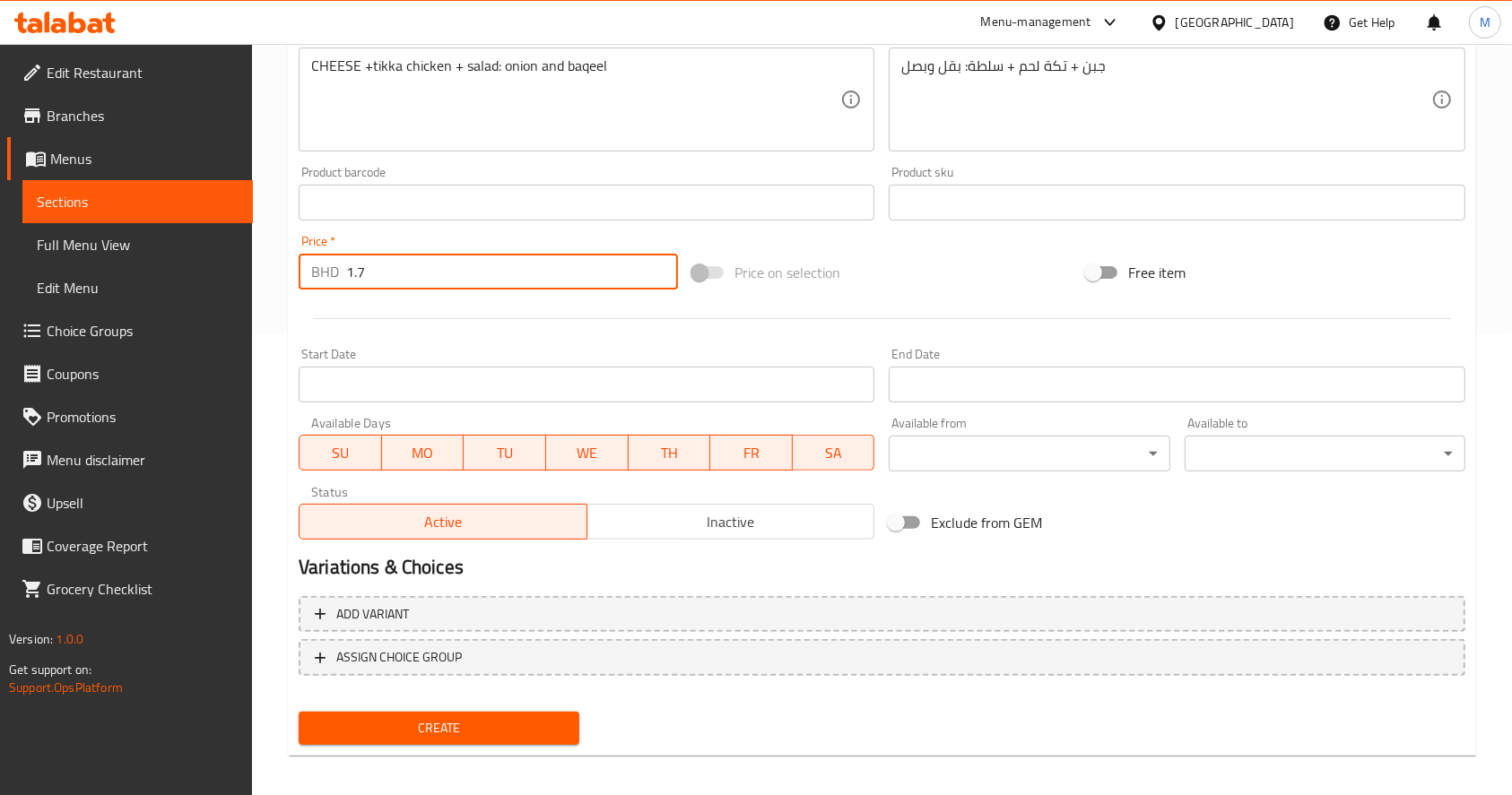
type input "1.7"
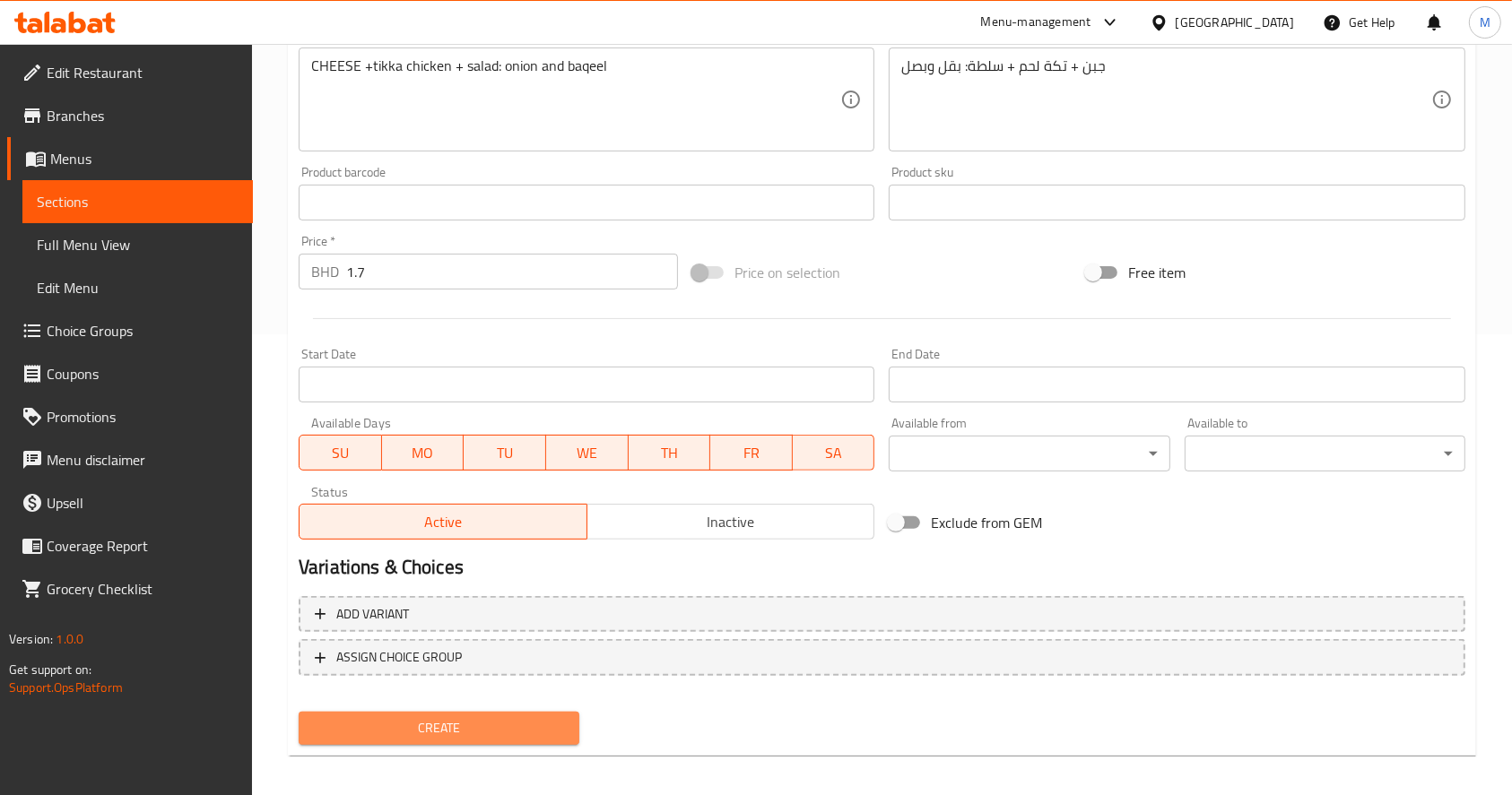
click at [460, 728] on span "Create" at bounding box center [439, 729] width 252 height 23
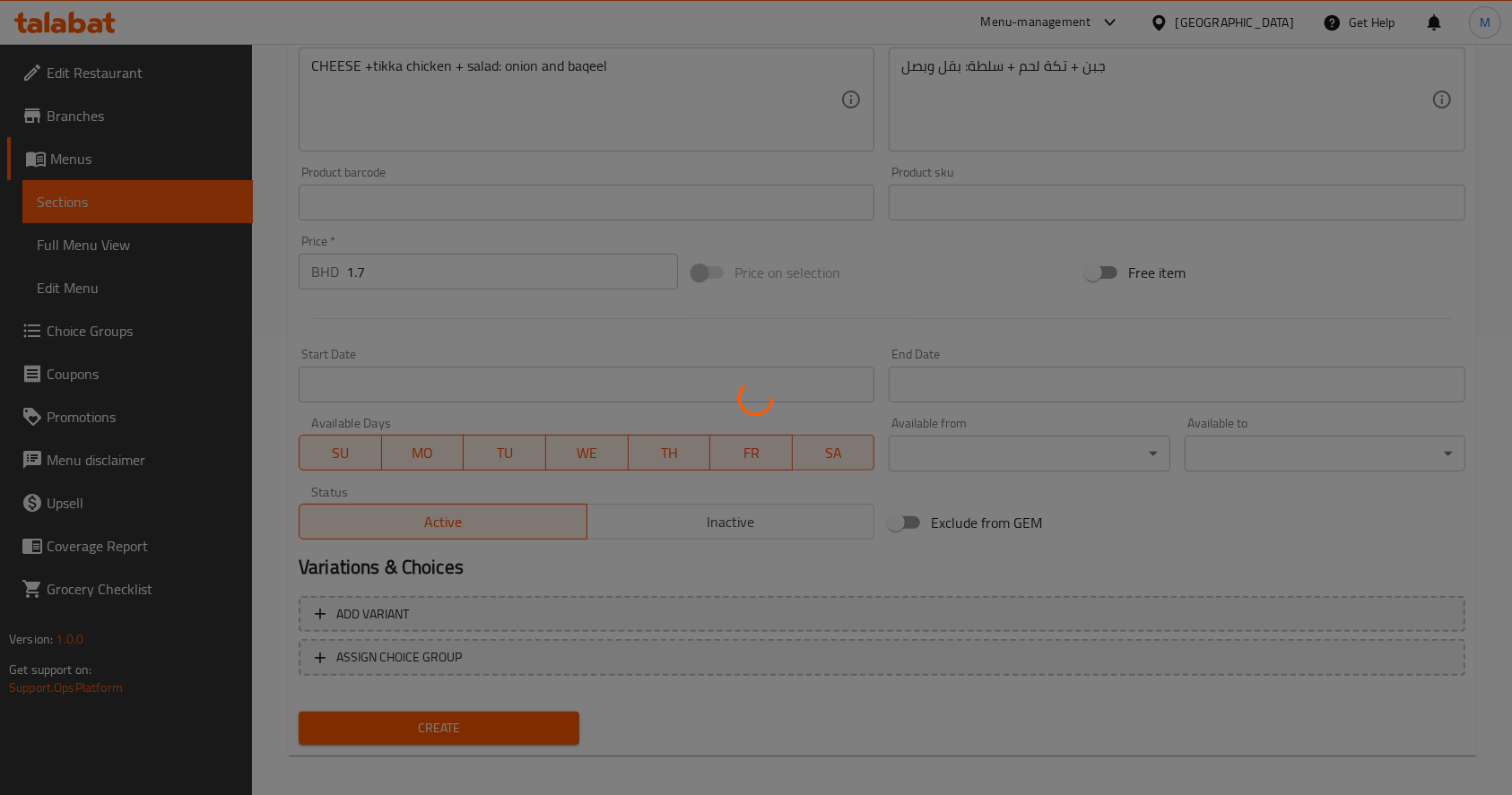
type input "0"
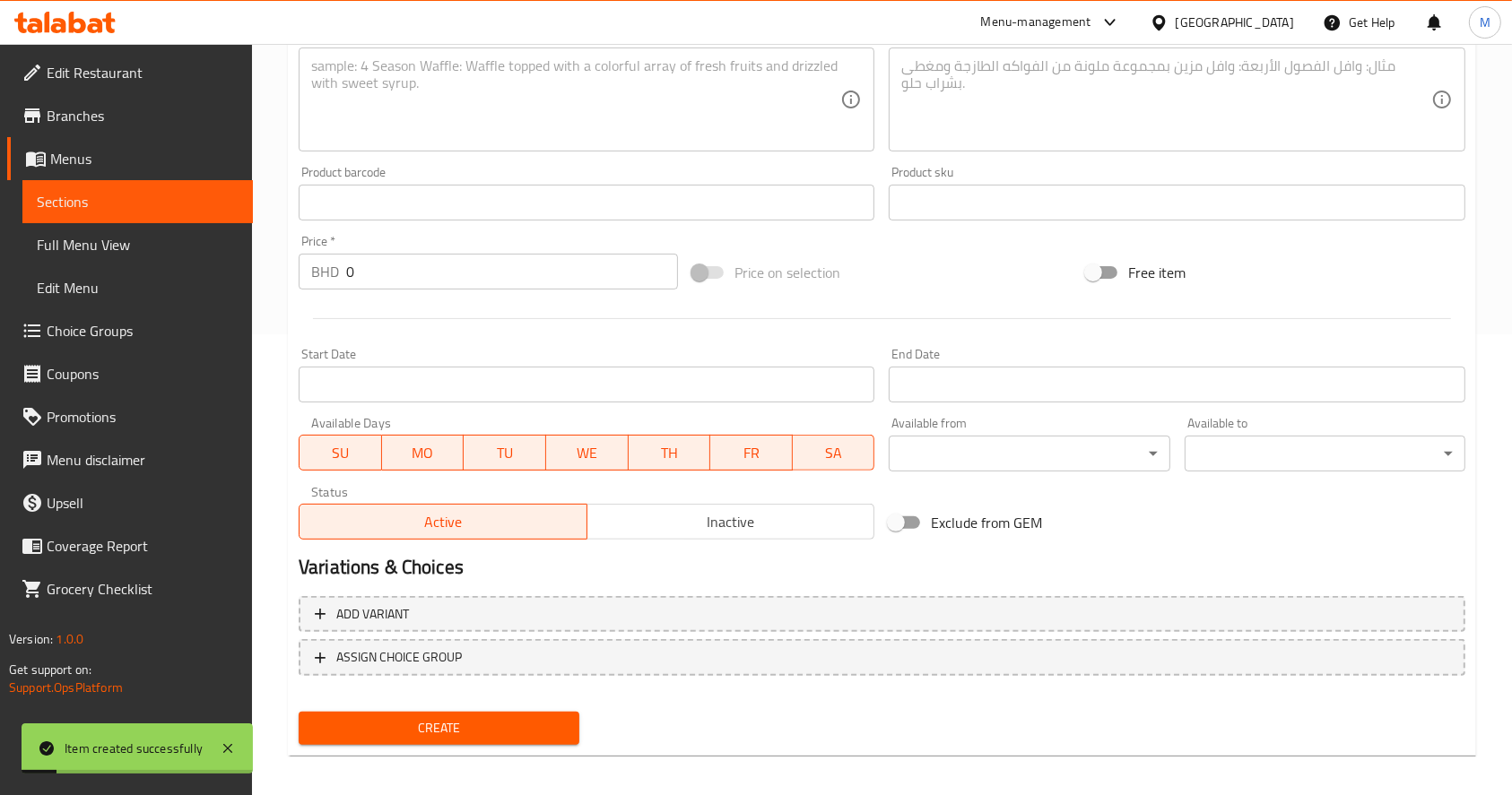
scroll to position [0, 0]
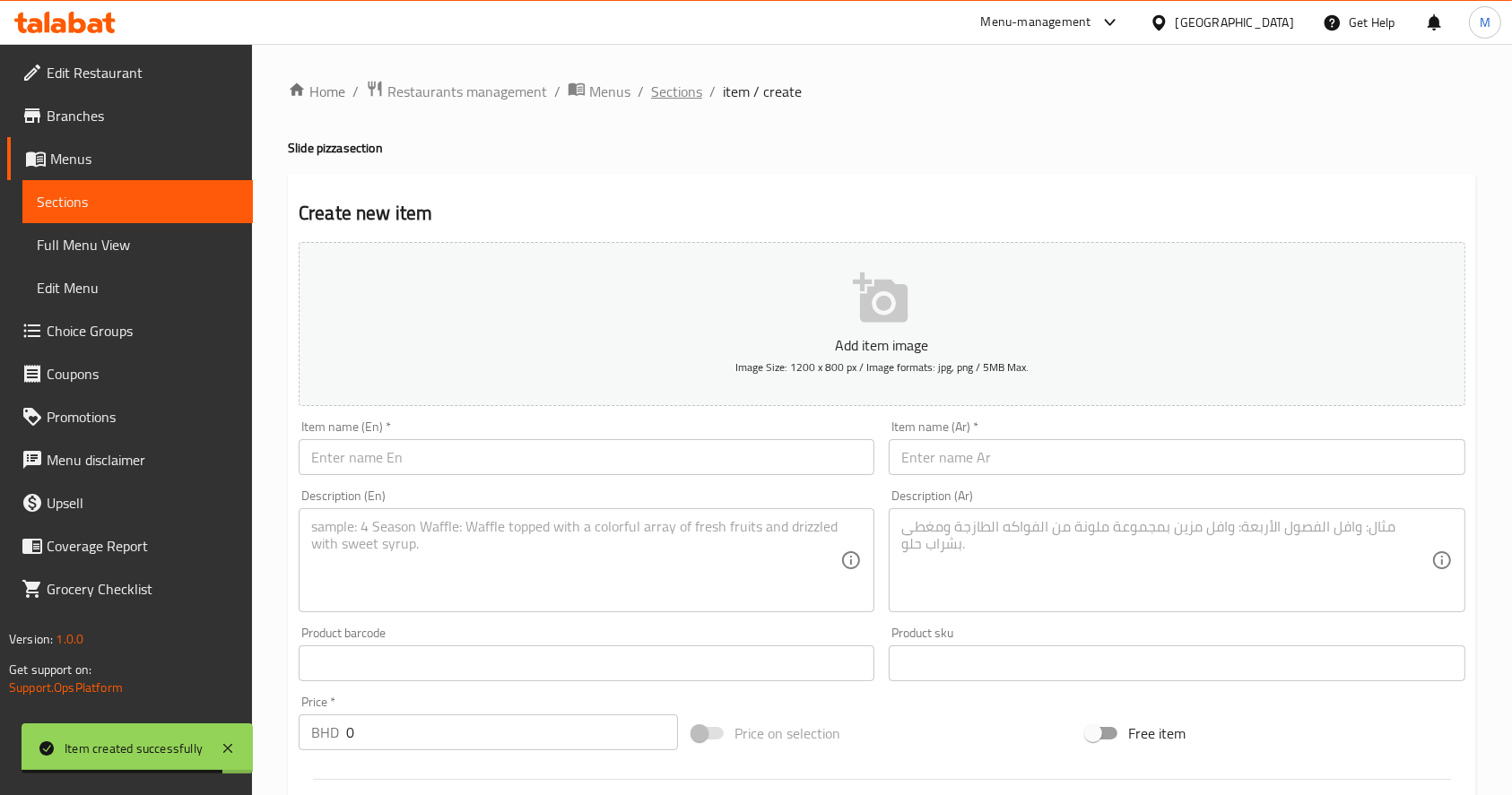
click at [668, 86] on span "Sections" at bounding box center [677, 91] width 51 height 22
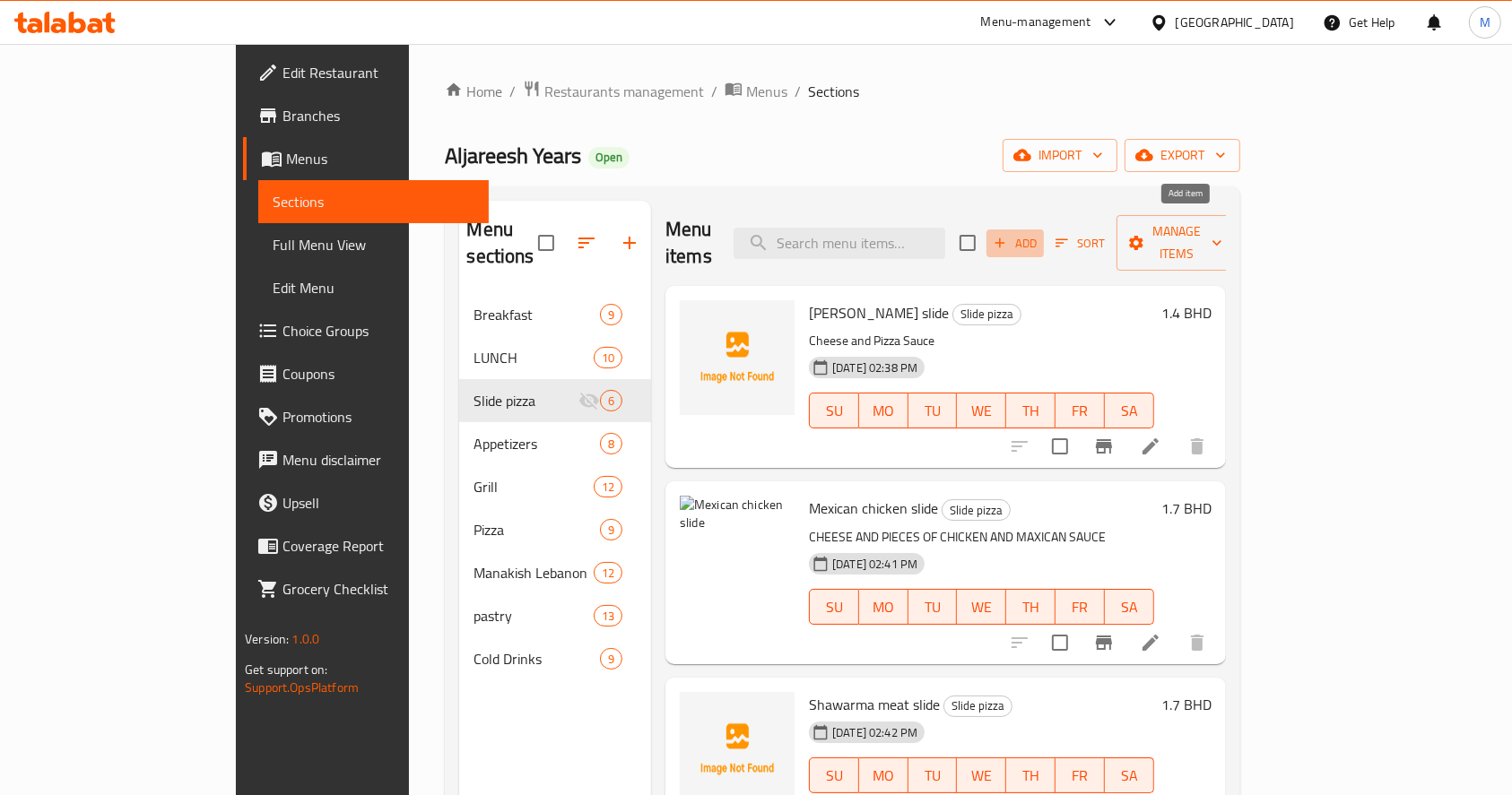
click at [1040, 233] on span "Add" at bounding box center [1015, 243] width 48 height 21
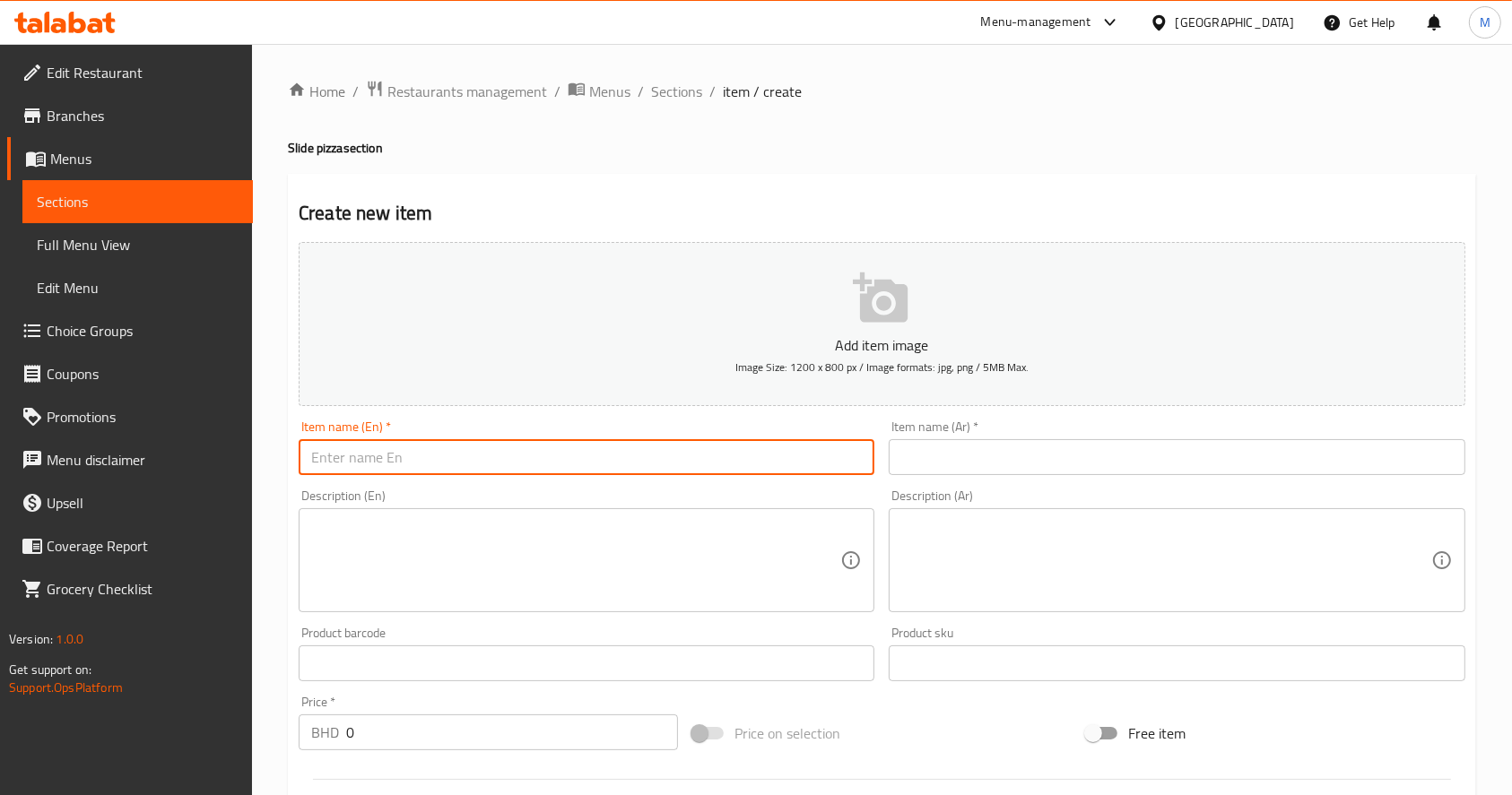
click at [700, 463] on input "text" at bounding box center [587, 457] width 576 height 36
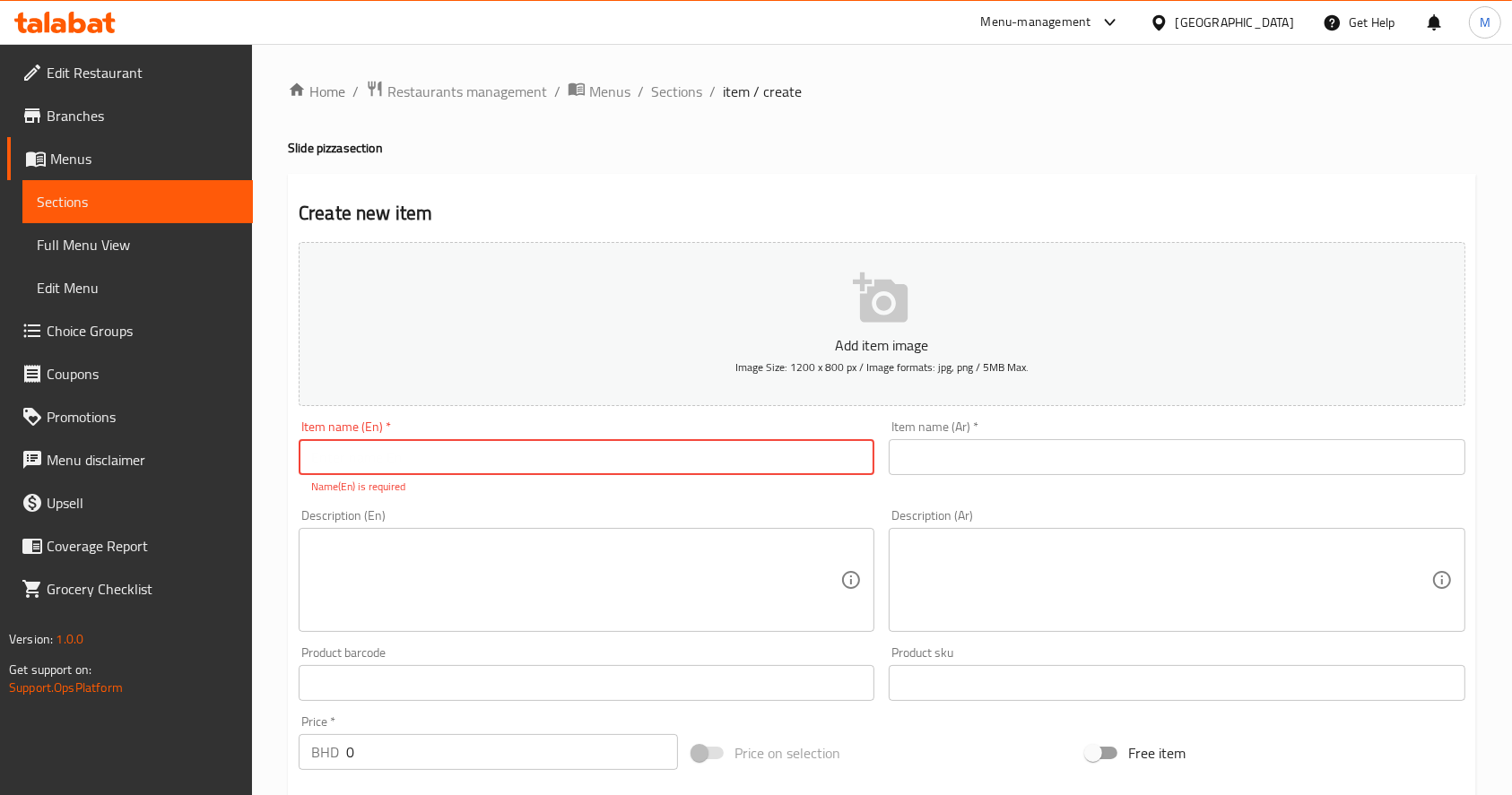
paste input "Meat tikka slide"
type input "Meat tikka slide"
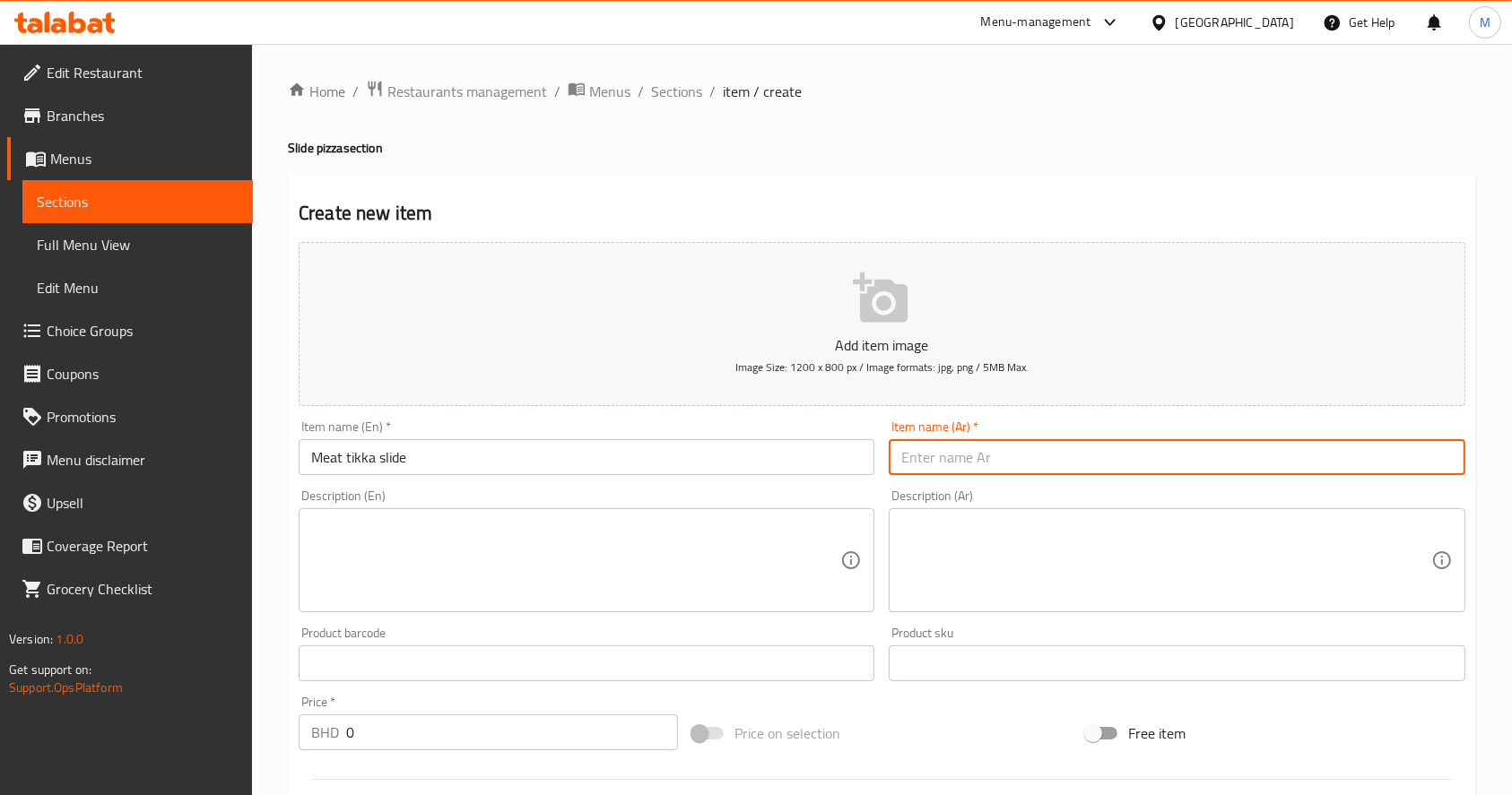
click at [999, 457] on input "text" at bounding box center [1177, 457] width 576 height 36
paste input "تكة لحم سلايد"
type input "تكة لحم سلايد"
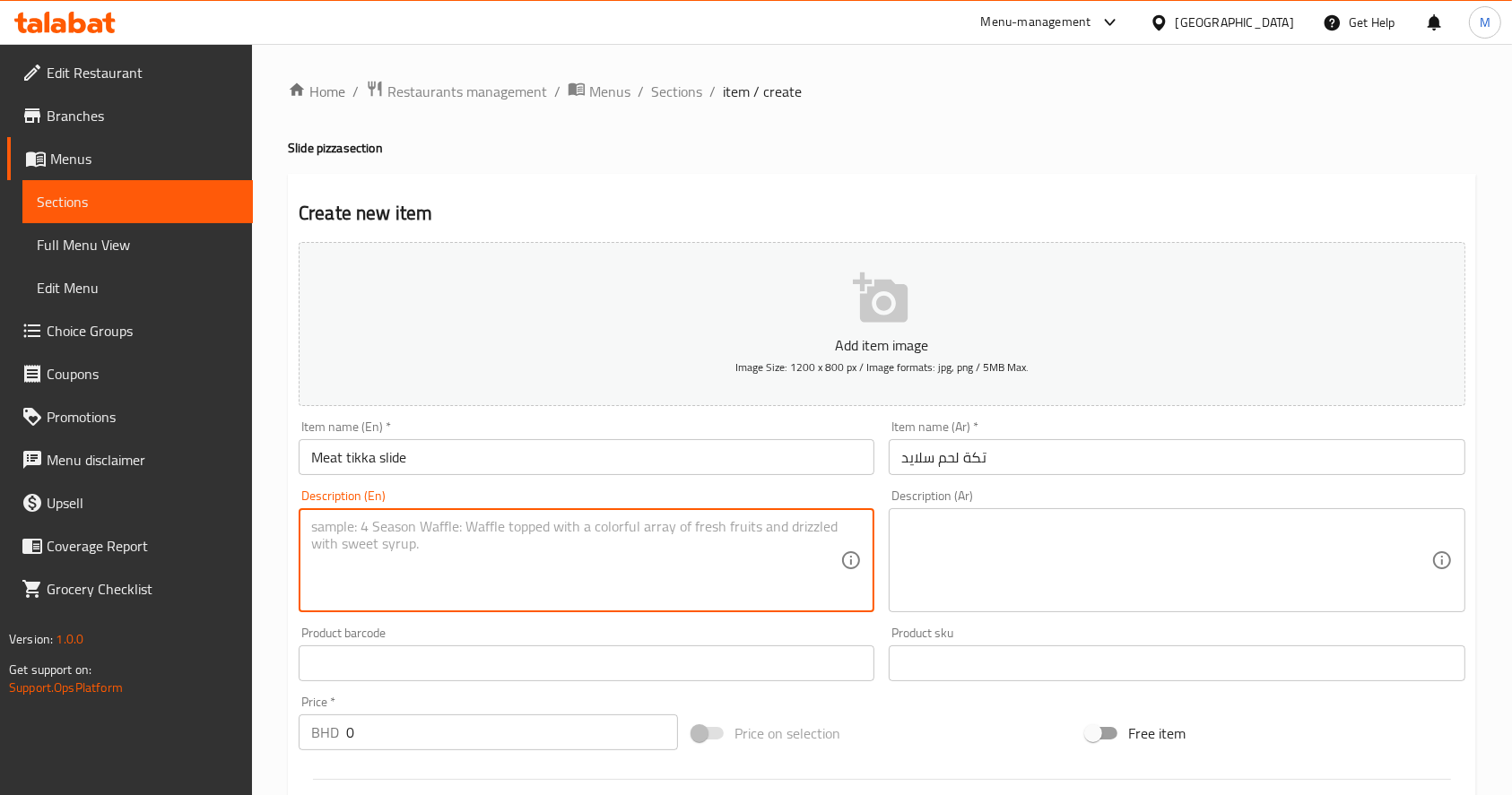
click at [593, 548] on textarea at bounding box center [576, 561] width 529 height 85
paste textarea "CHEESE + tikka meat+ salad : onion and baqeel"
type textarea "CHEESE + tikka meat+ salad : onion and baqeel"
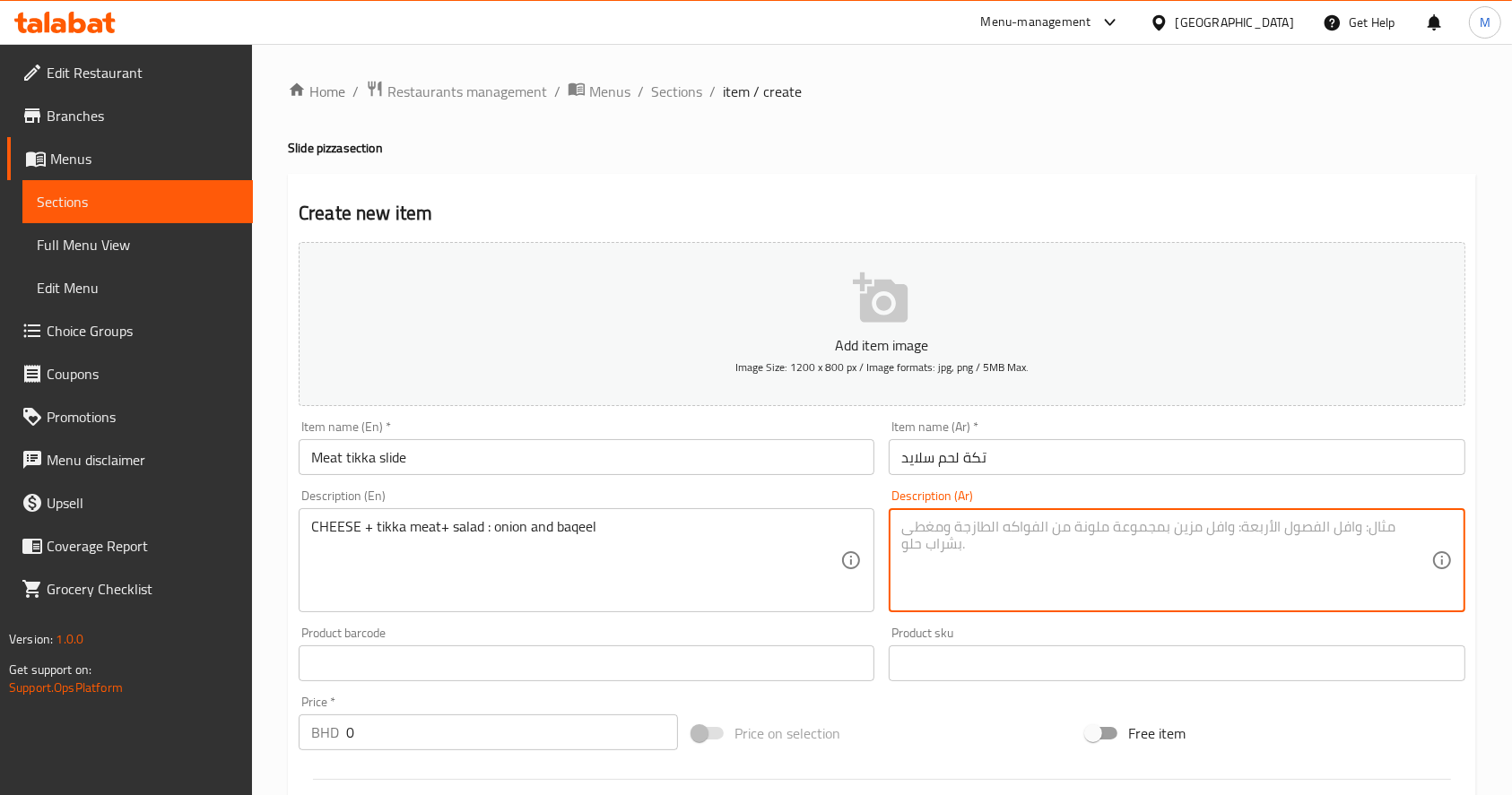
click at [1035, 531] on textarea at bounding box center [1165, 561] width 529 height 85
paste textarea "جبن + تكة دجاج + سلطة: بقل وبصل"
type textarea "جبن + تكة دجاج + سلطة: بقل وبصل"
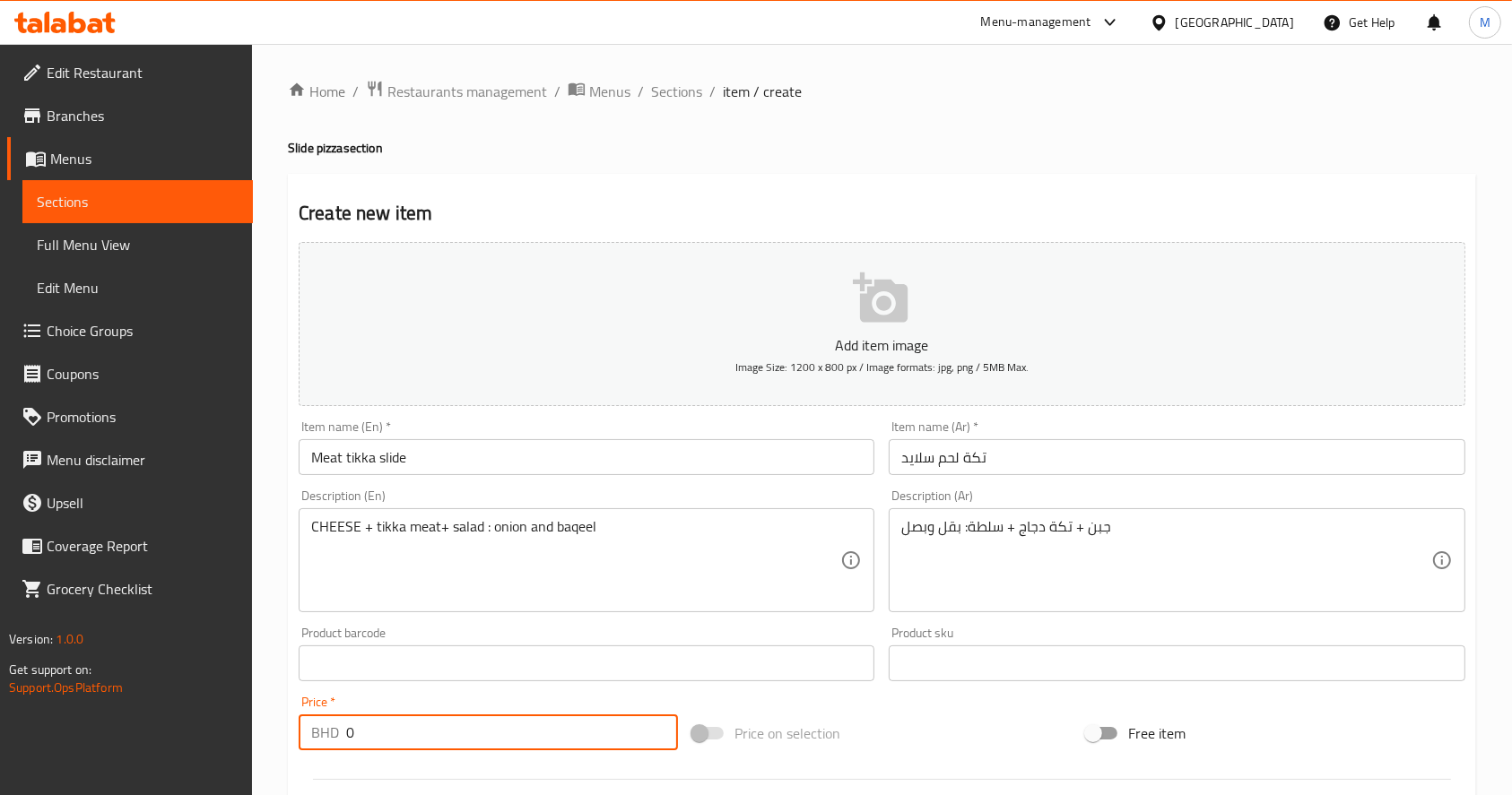
click at [451, 726] on input "0" at bounding box center [512, 733] width 332 height 36
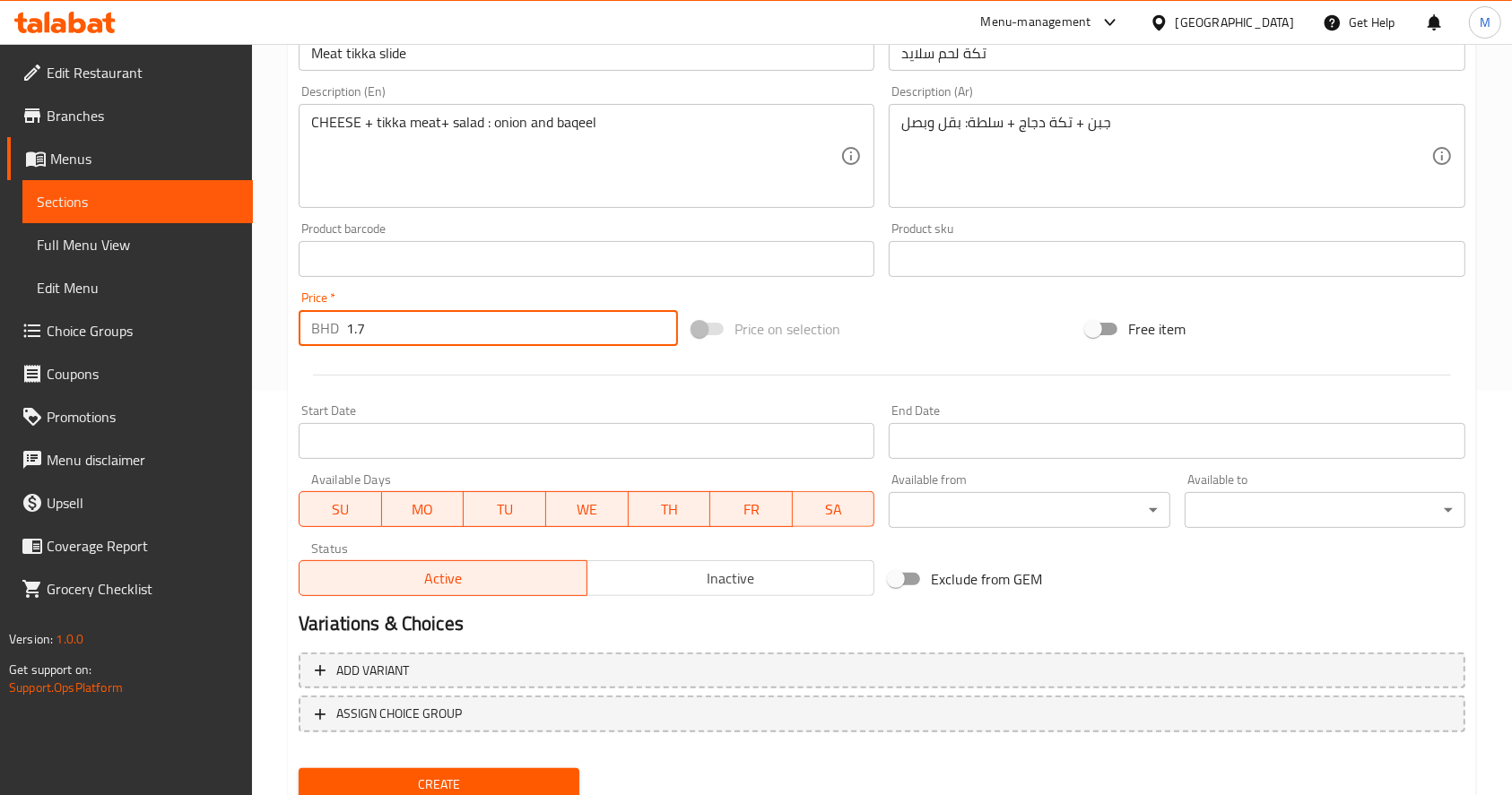
scroll to position [471, 0]
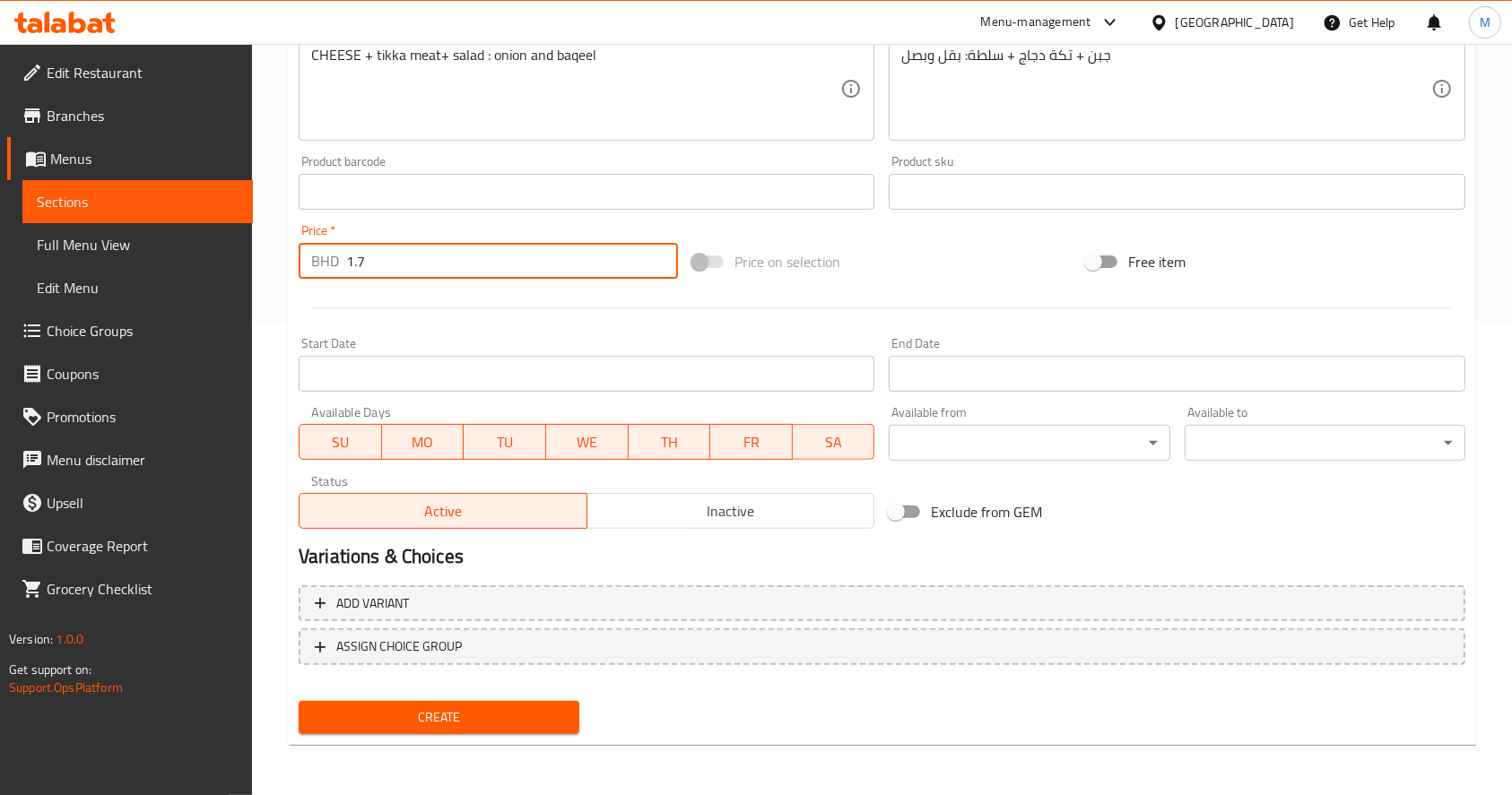
type input "1.7"
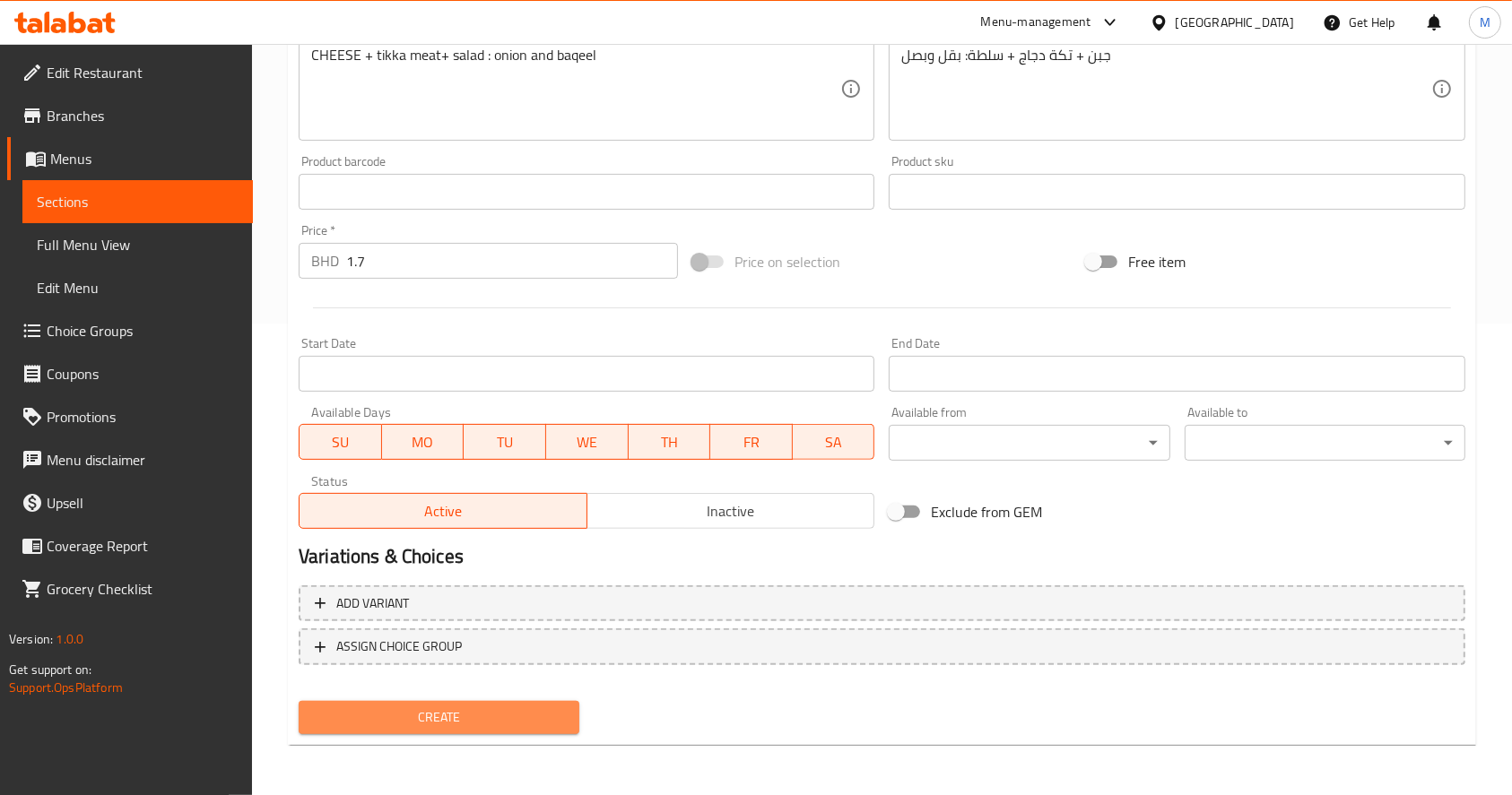
click at [537, 728] on span "Create" at bounding box center [439, 718] width 252 height 23
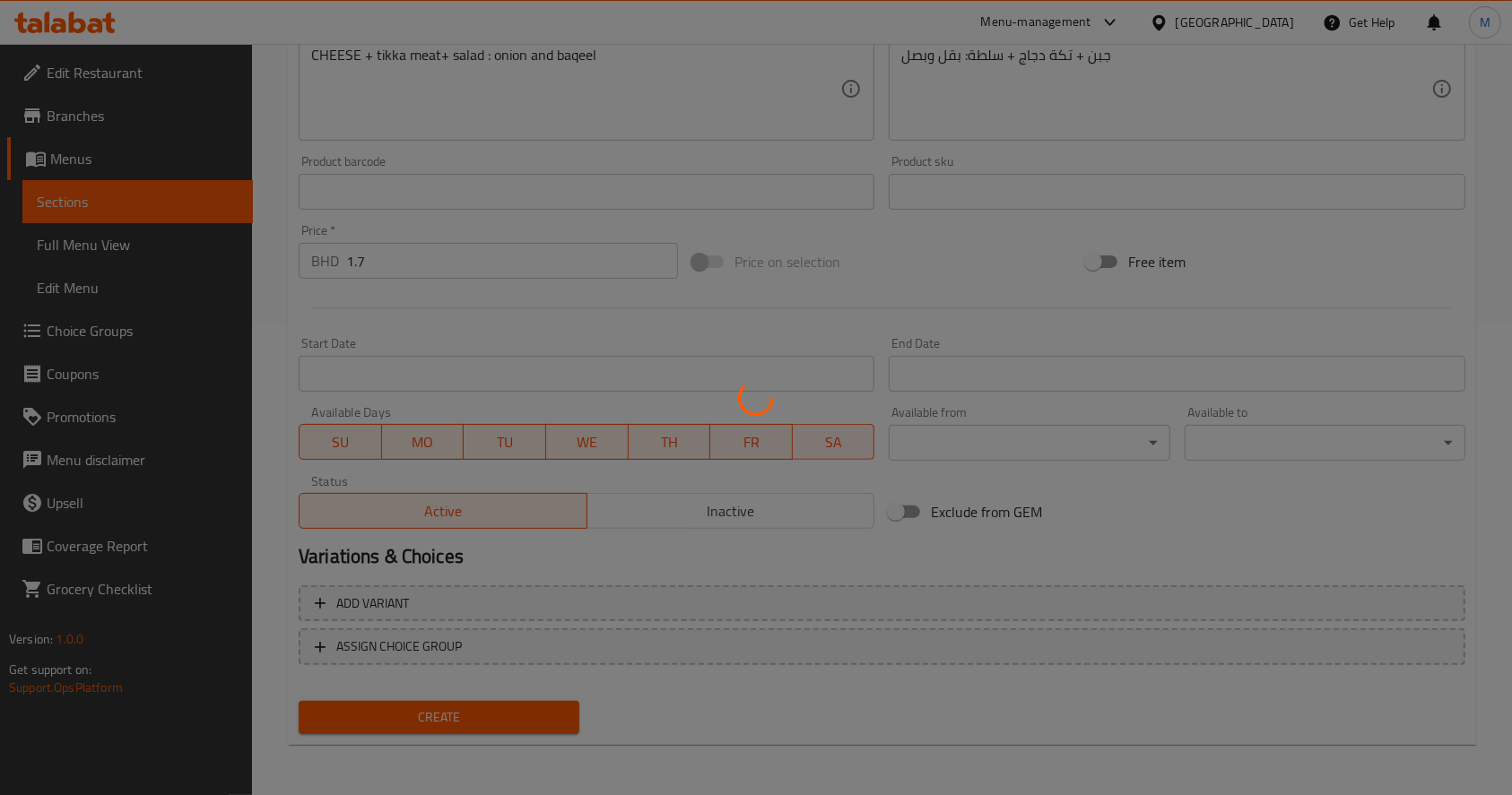
type input "0"
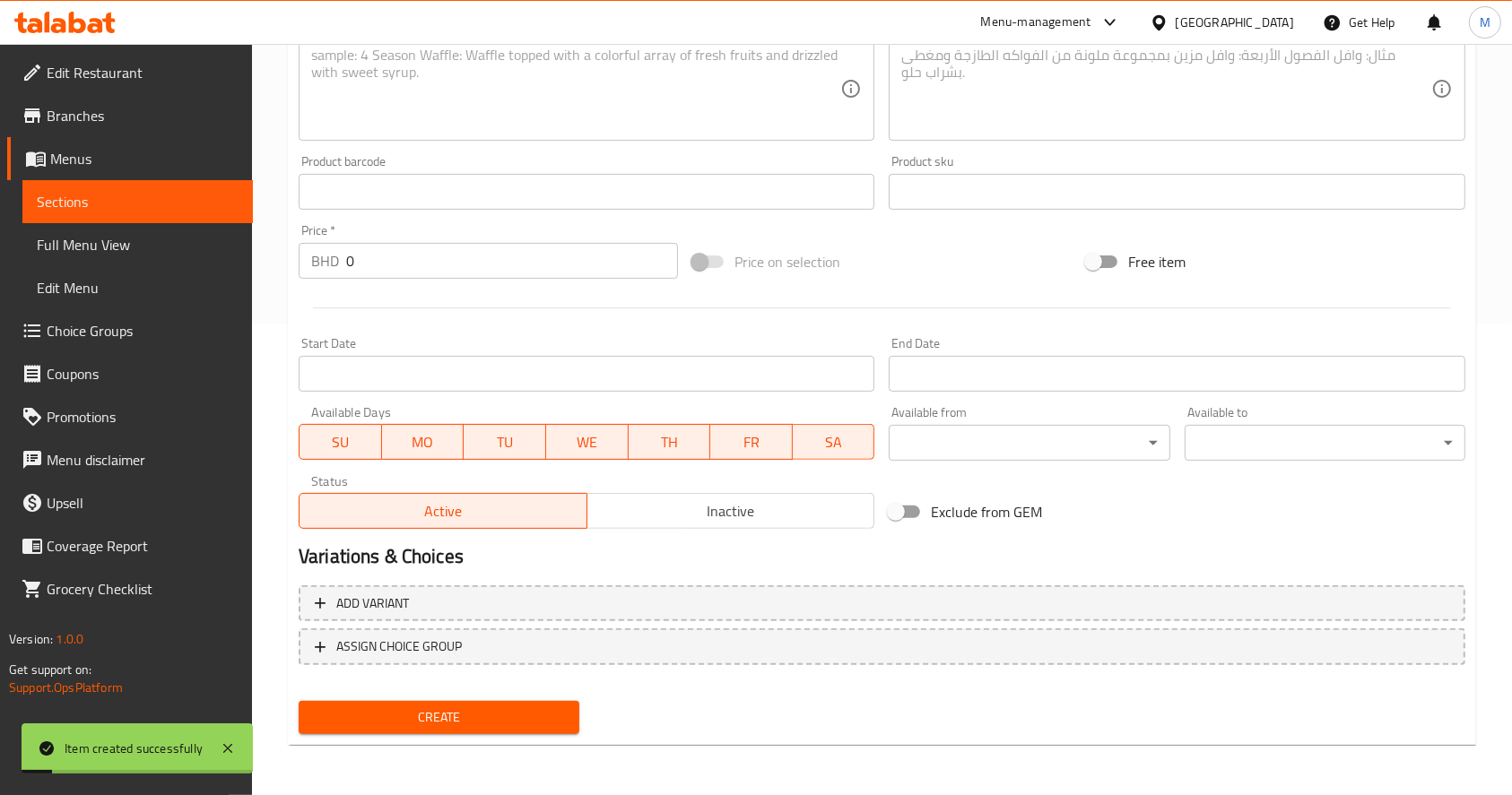
scroll to position [0, 0]
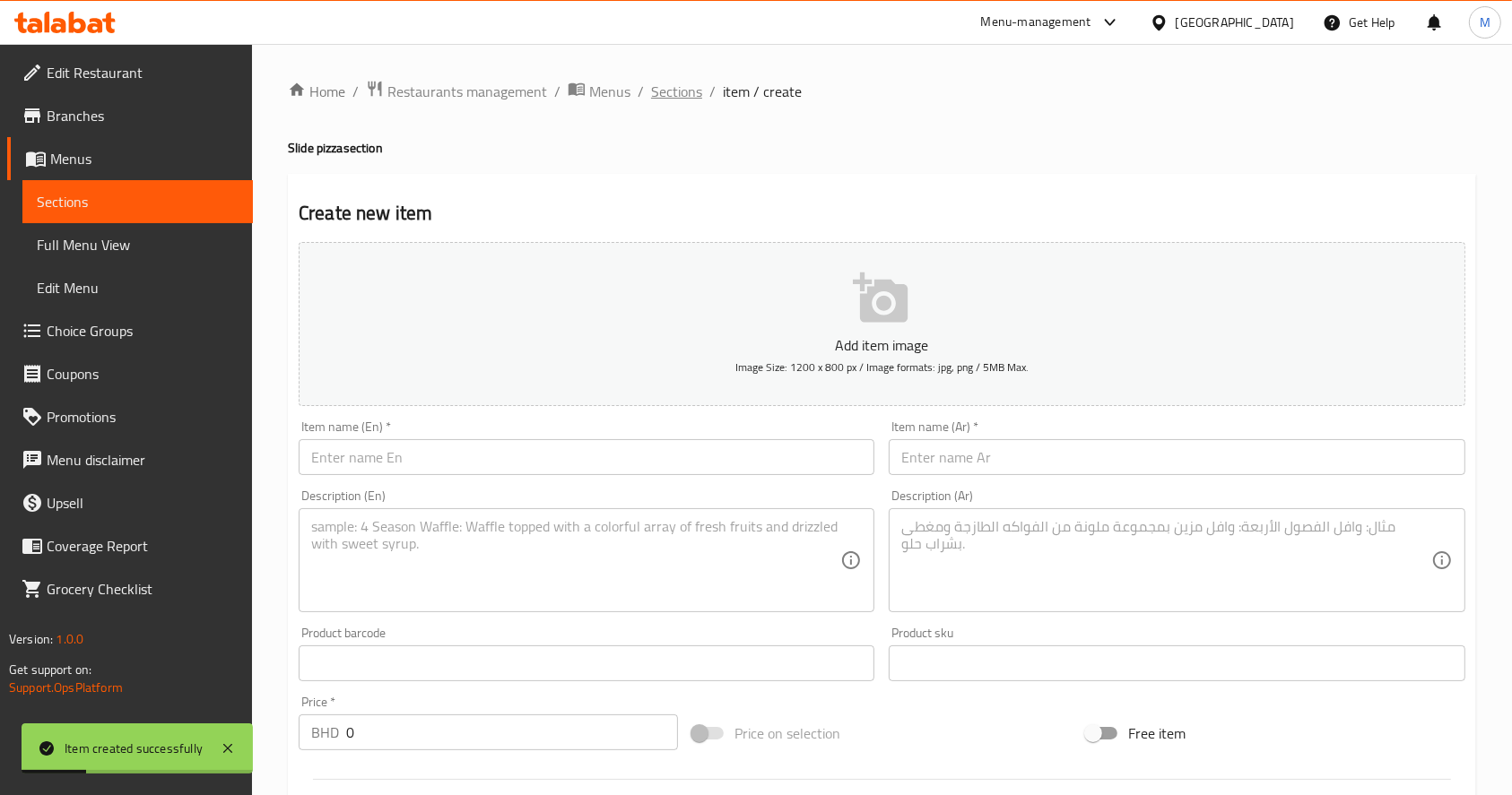
click at [675, 88] on span "Sections" at bounding box center [677, 91] width 51 height 22
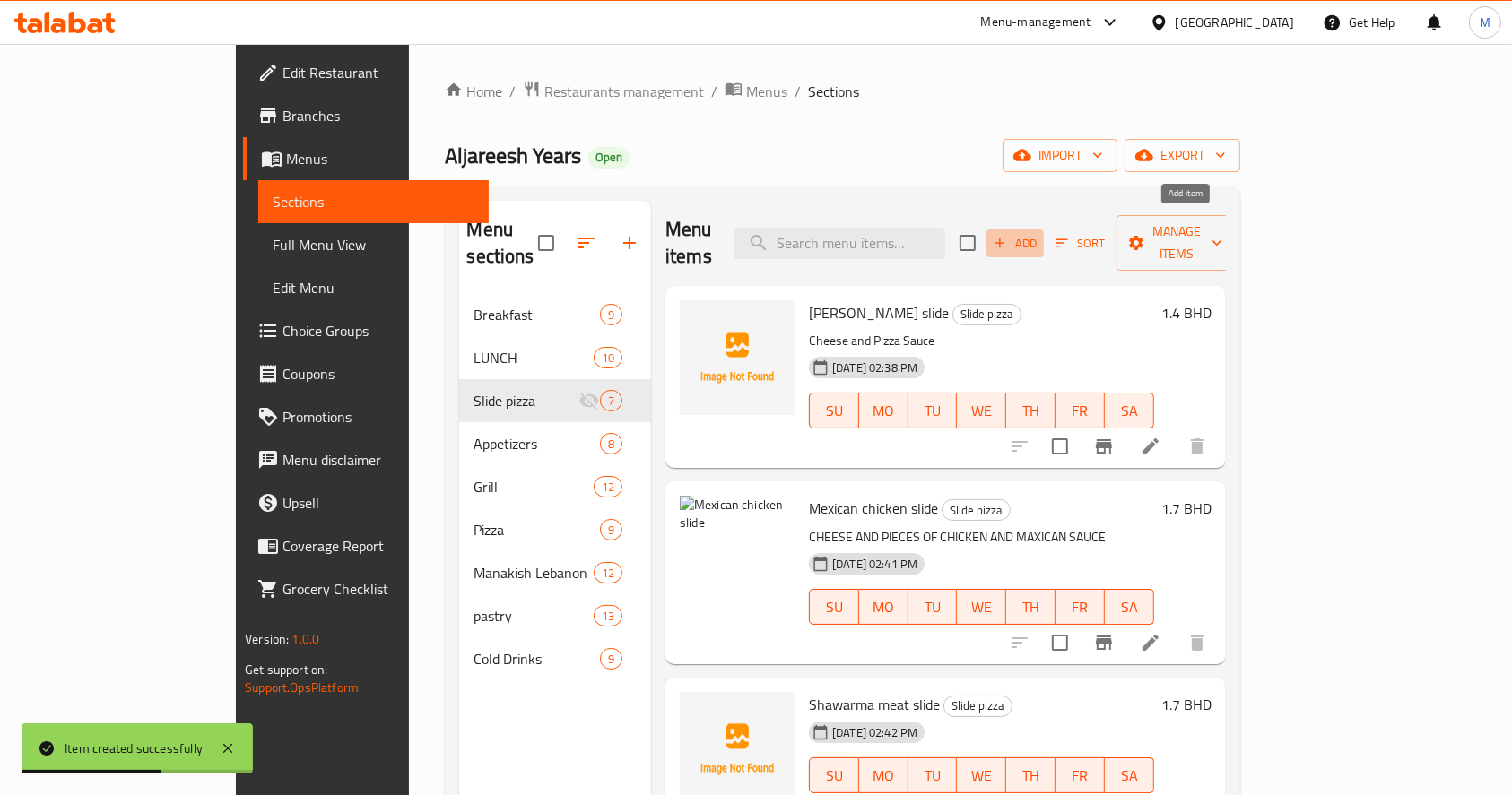
click at [1008, 235] on icon "button" at bounding box center [1000, 242] width 16 height 16
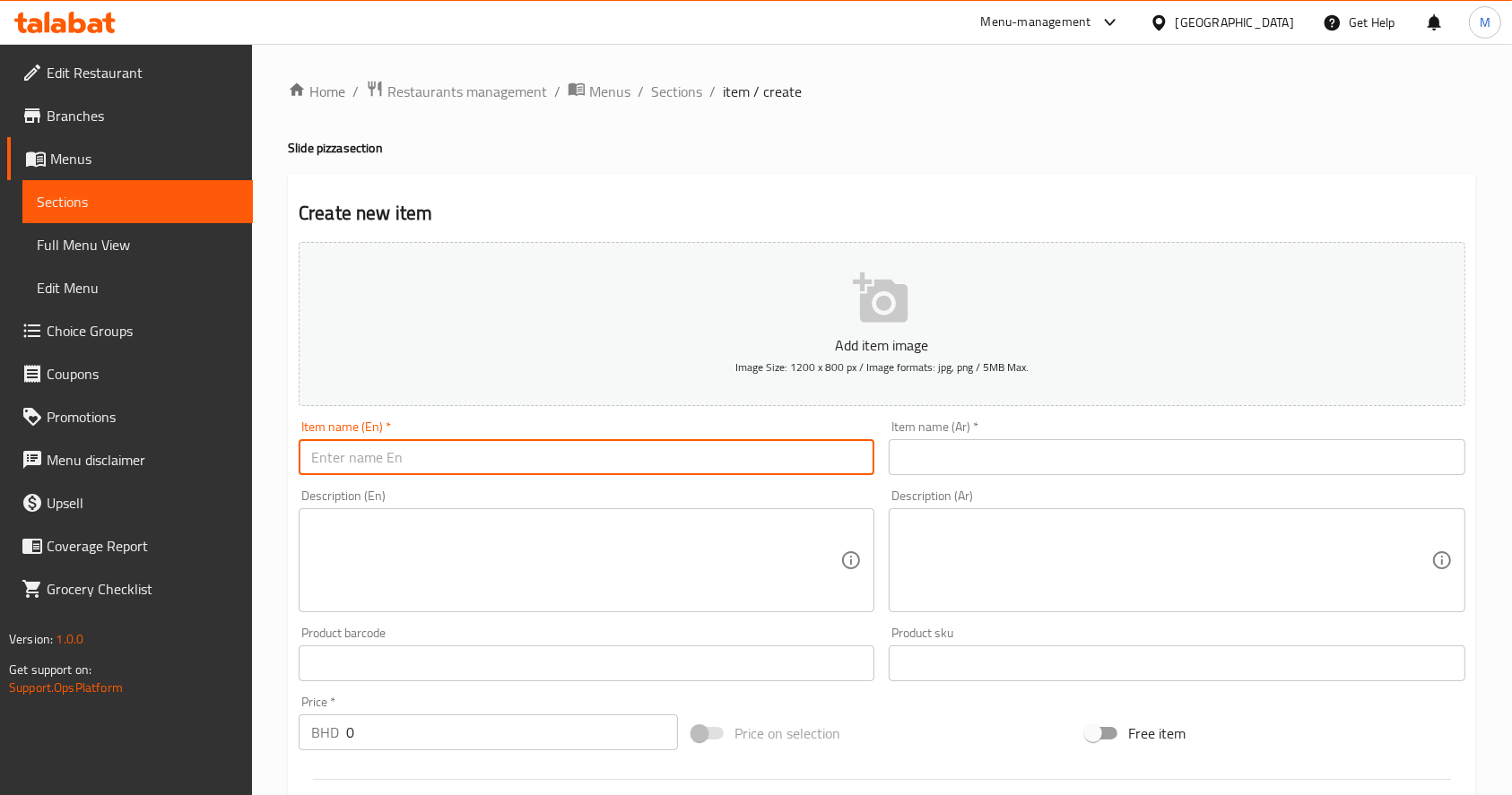
click at [639, 447] on input "text" at bounding box center [587, 457] width 576 height 36
paste input "Ranch slide"
type input "Ranch slide"
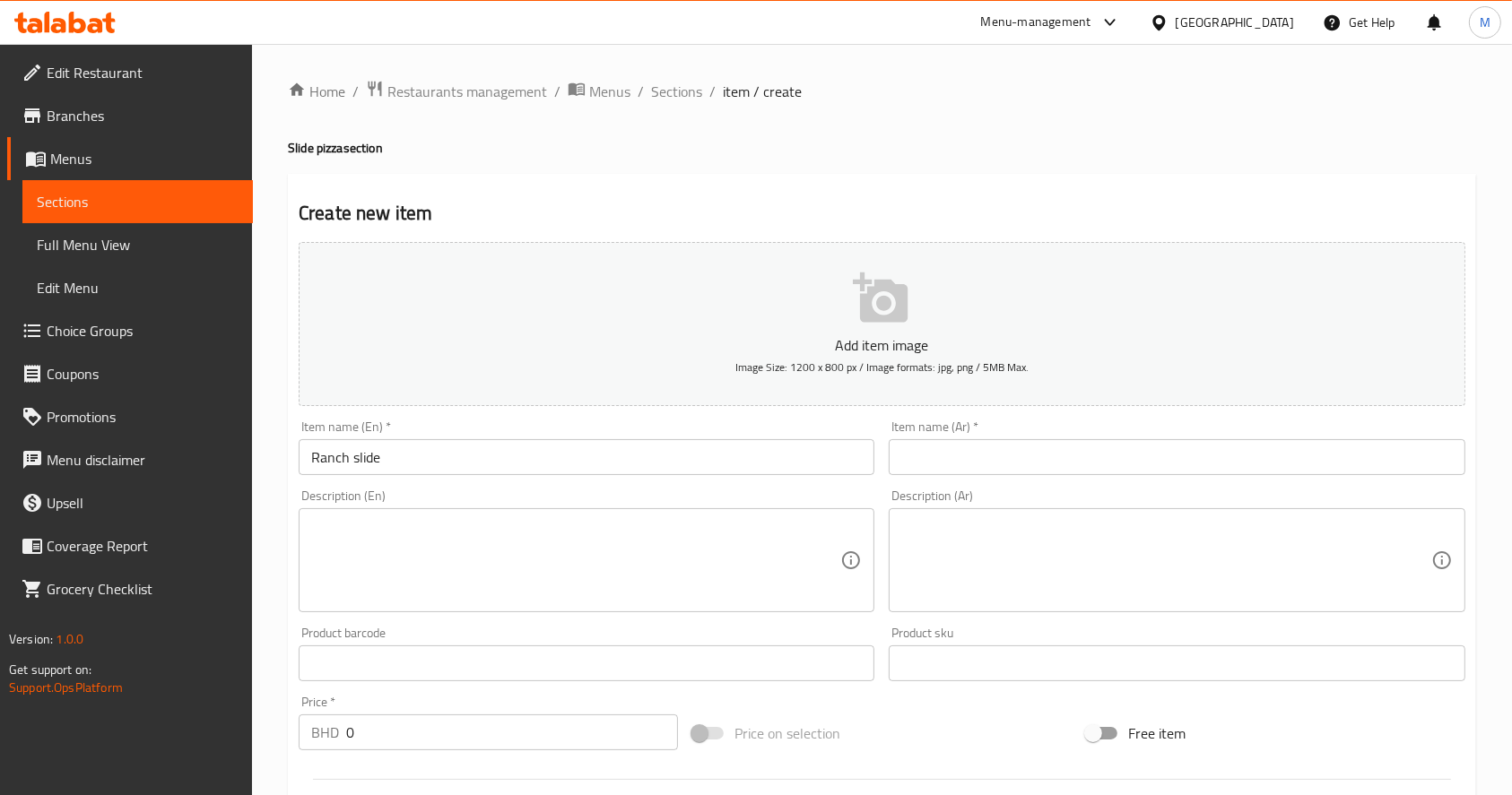
click at [993, 439] on div "Item name (Ar)   * Item name (Ar) *" at bounding box center [1177, 448] width 576 height 55
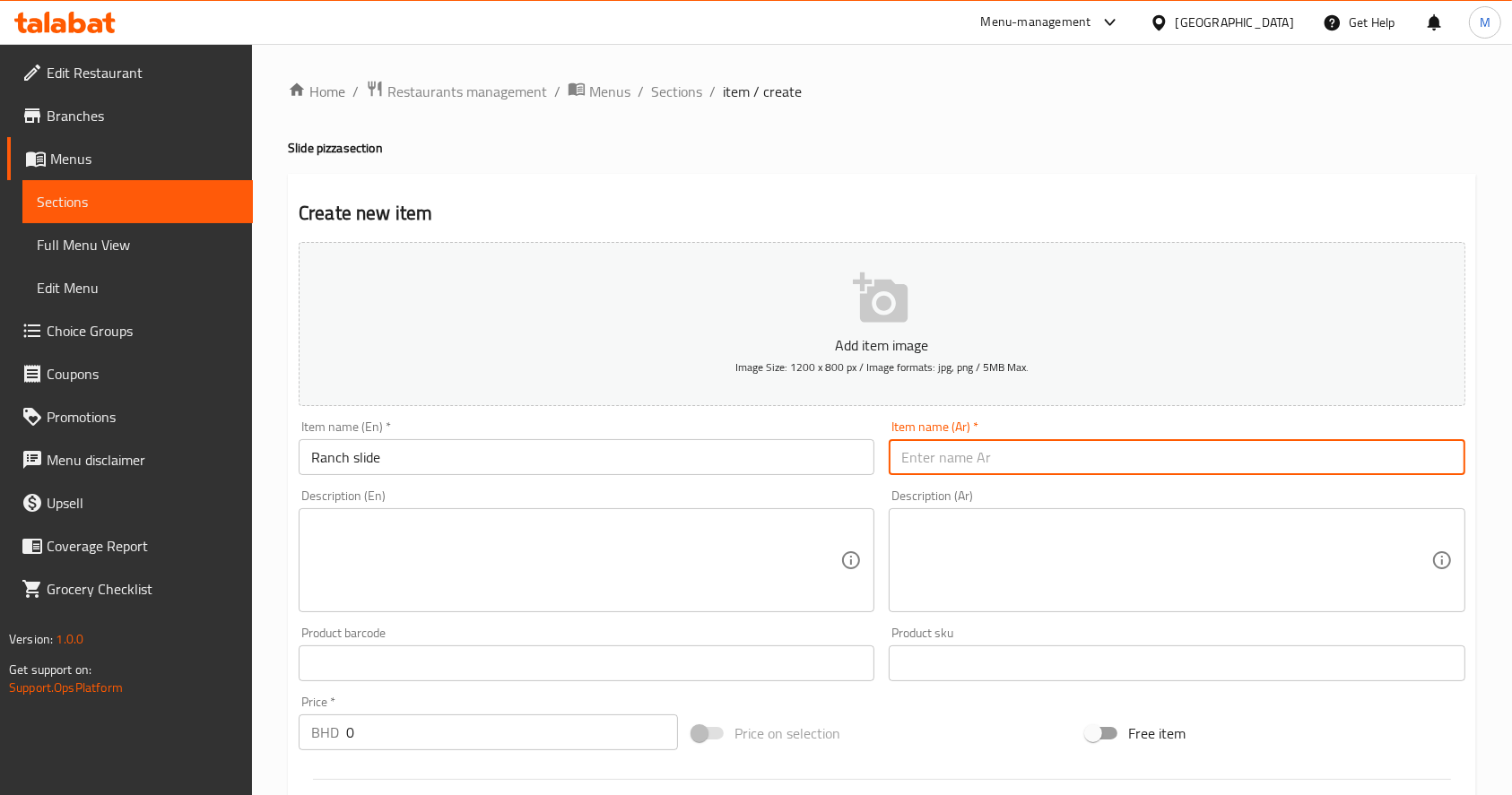
click at [998, 449] on input "text" at bounding box center [1177, 457] width 576 height 36
paste input "رانج دجاج سلايد"
type input "رانج دجاج سلايد"
click at [760, 543] on textarea at bounding box center [576, 561] width 529 height 85
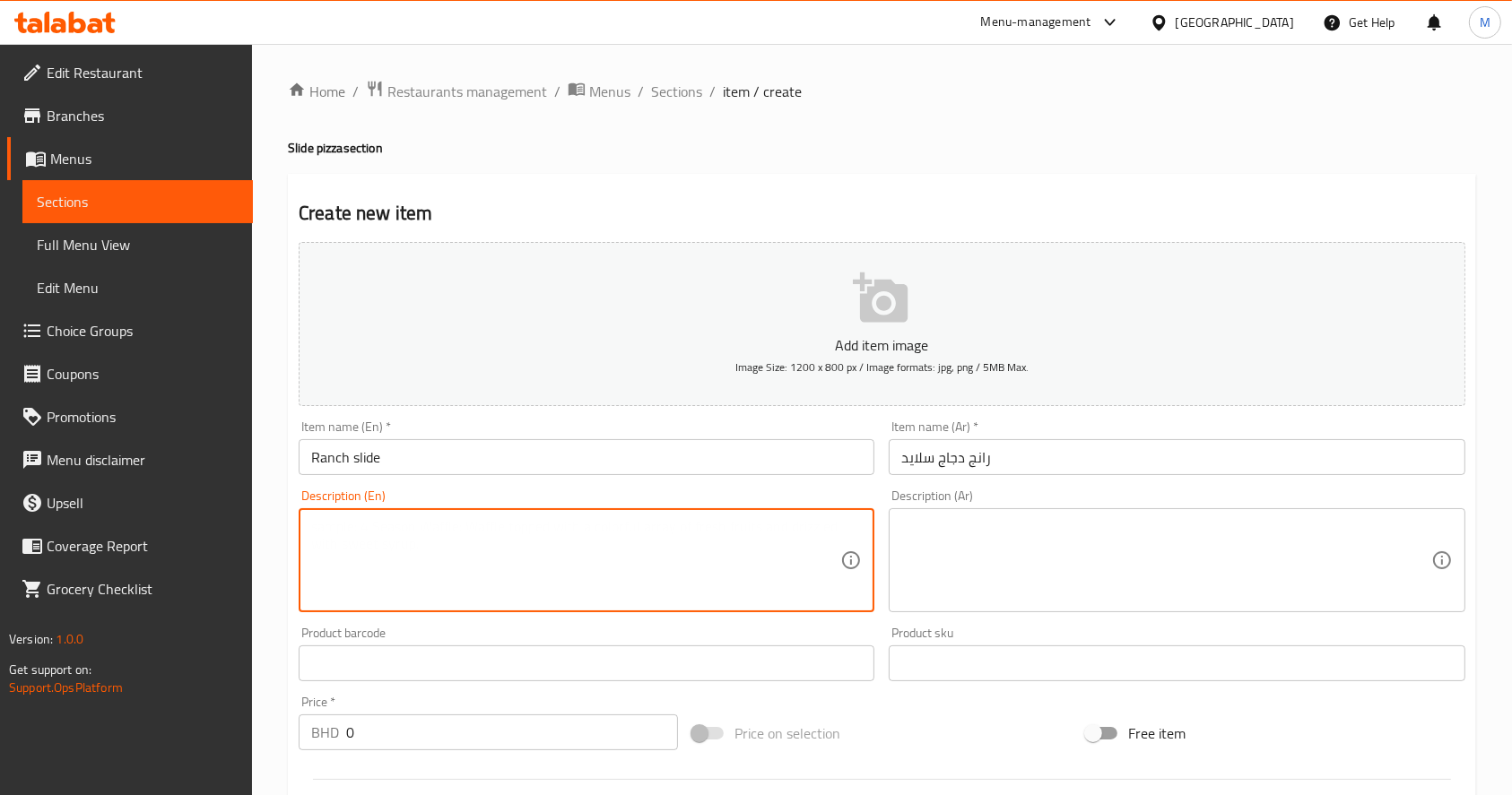
paste textarea "CHEESE+ PIECES OF CHICKEN + SOUS RANCH"
type textarea "CHEESE+ PIECES OF CHICKEN + SOUS RANCH"
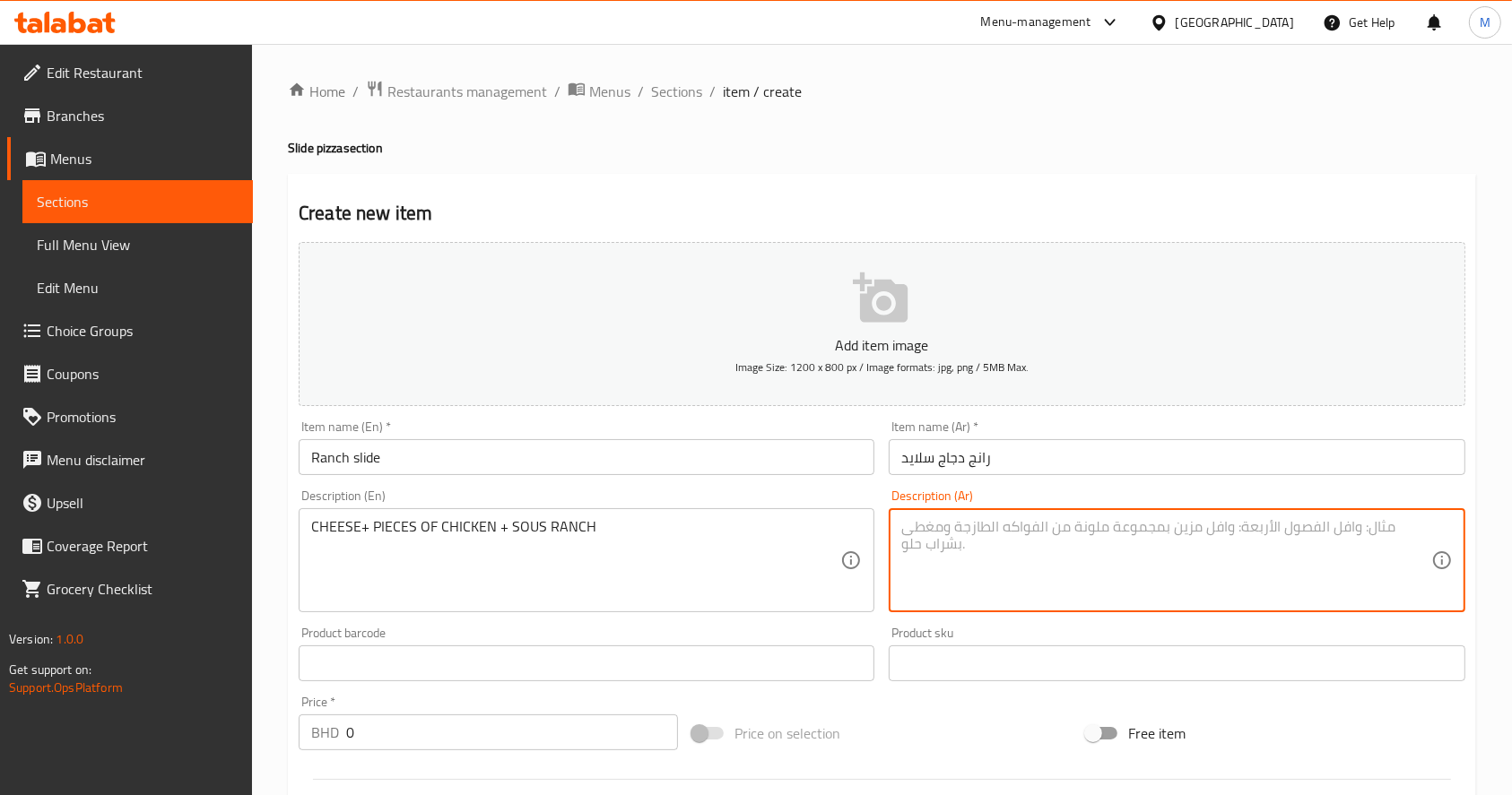
click at [987, 587] on textarea at bounding box center [1165, 561] width 529 height 85
paste textarea "جبن + قطع الدجاج + سوس الرانج"
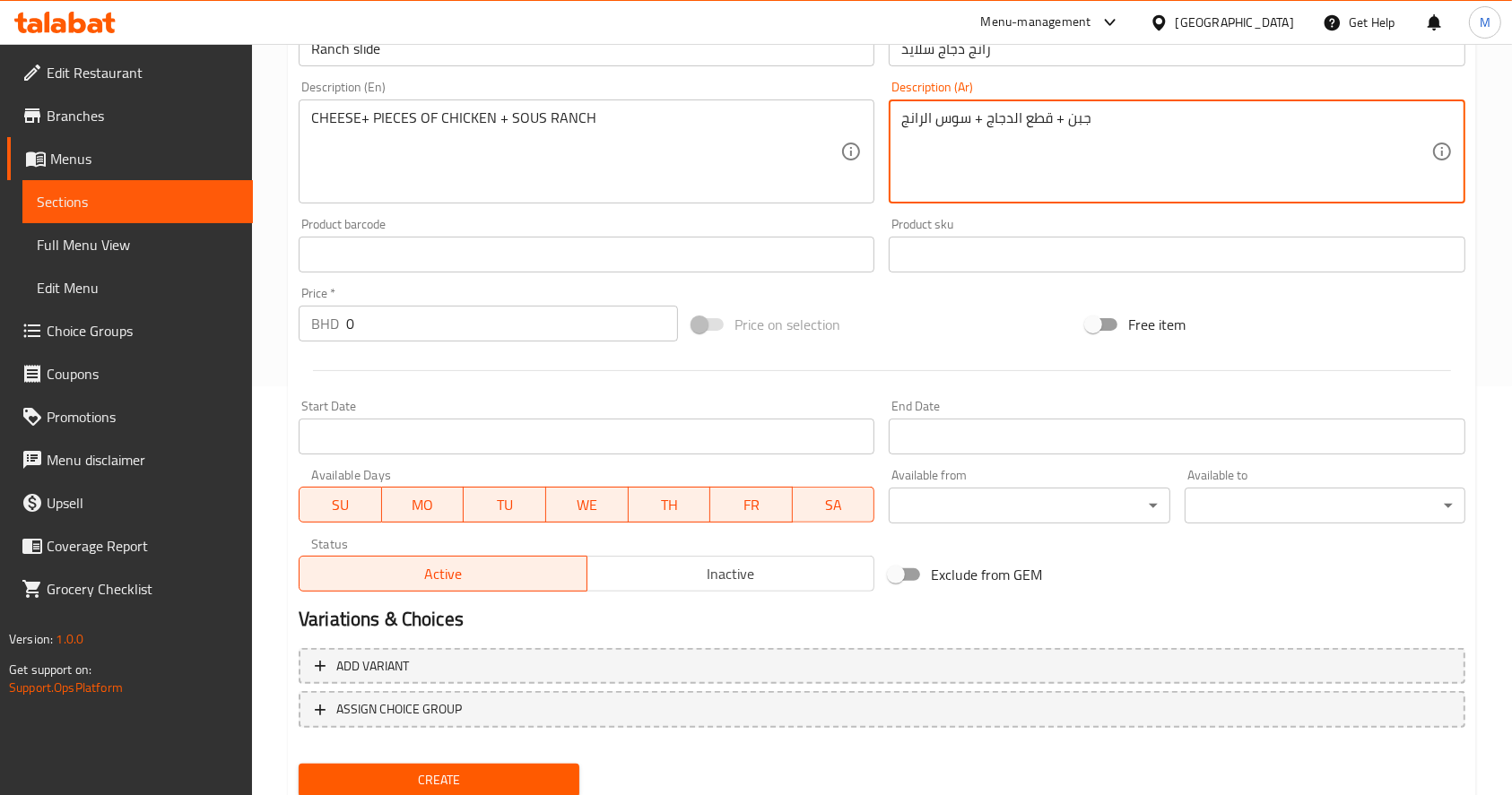
type textarea "جبن + قطع الدجاج + سوس الرانج"
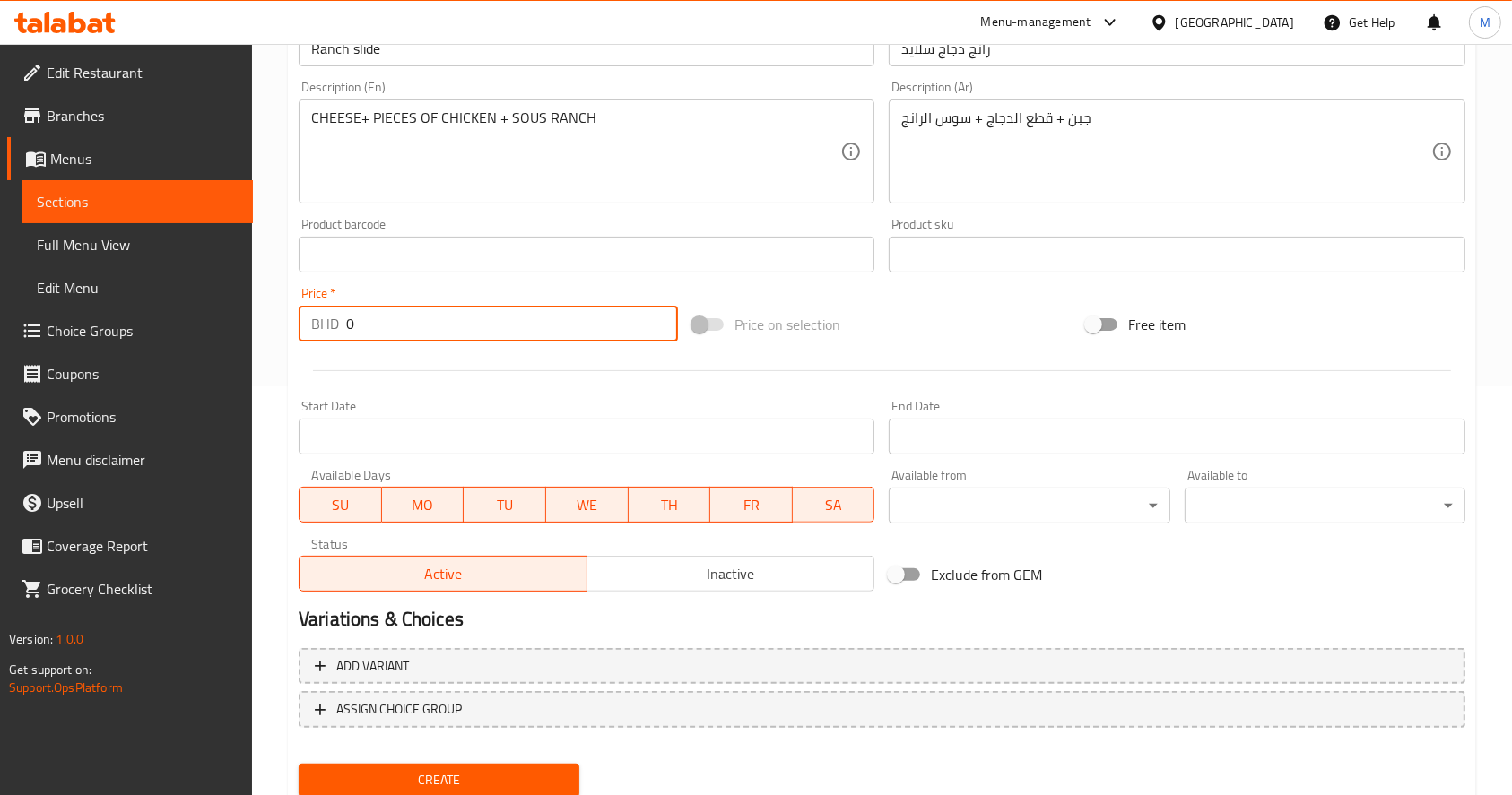
click at [538, 313] on input "0" at bounding box center [512, 324] width 332 height 36
type input "1.6"
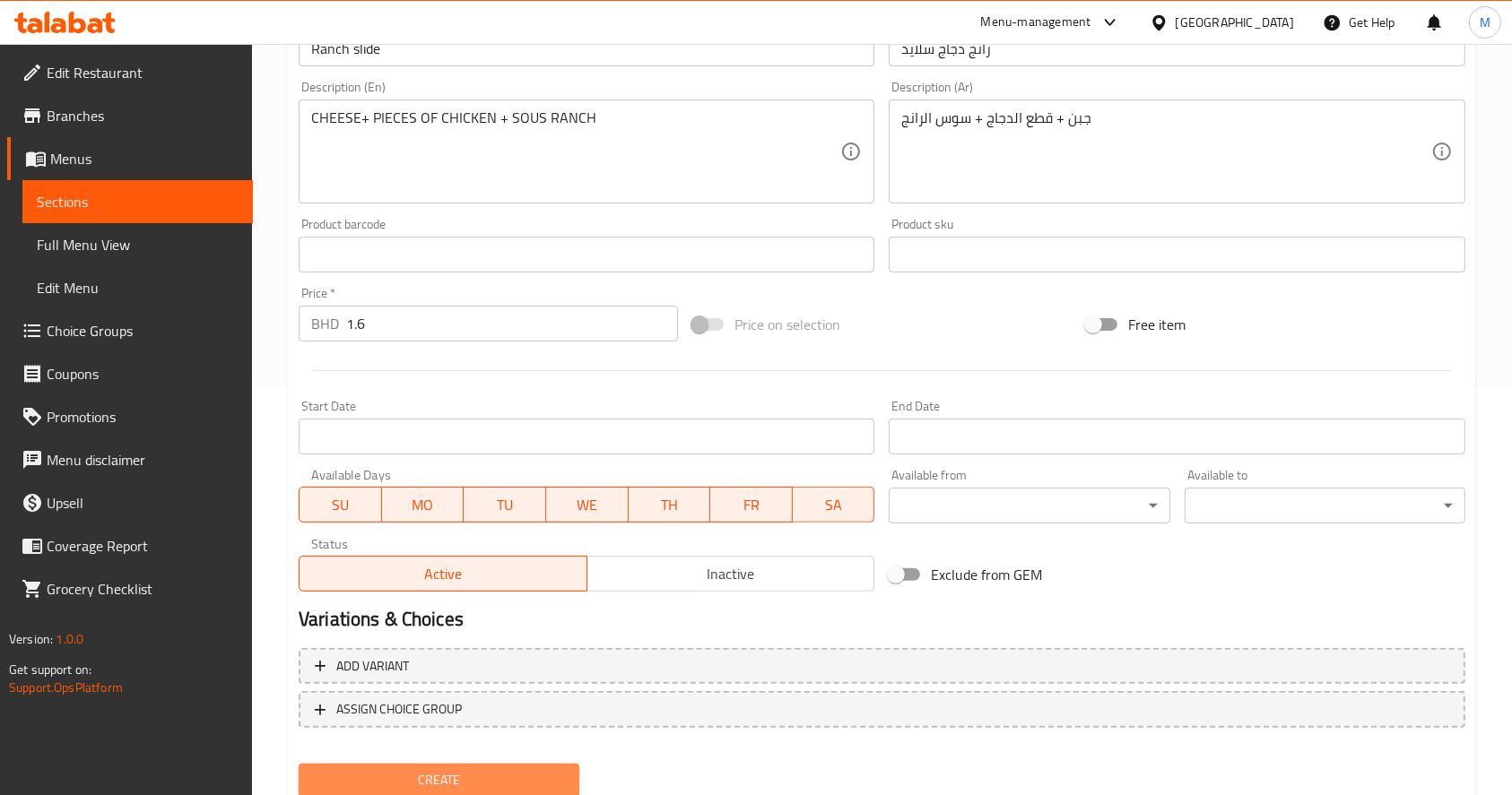
click at [513, 786] on span "Create" at bounding box center [439, 781] width 252 height 23
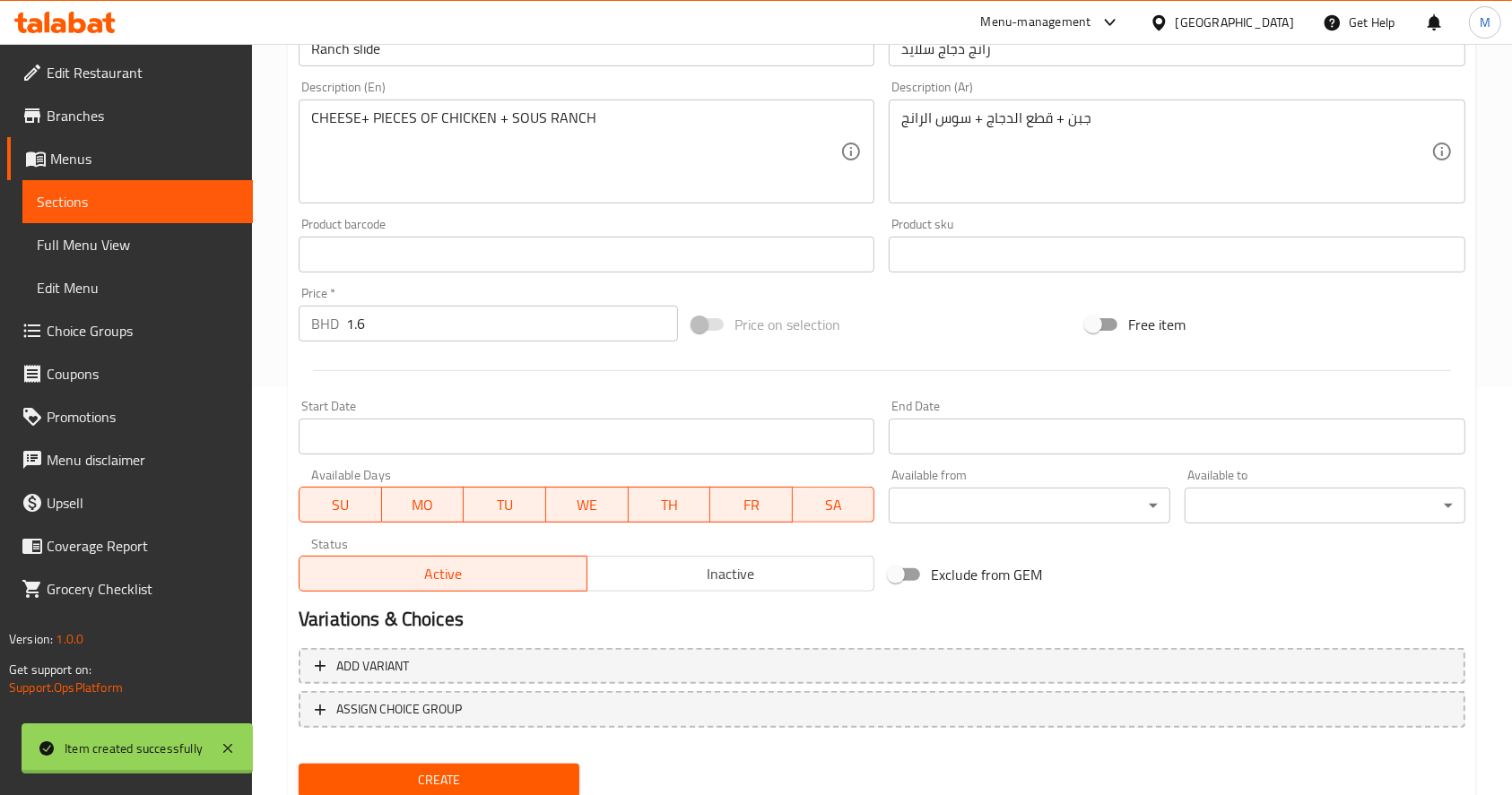
type input "0"
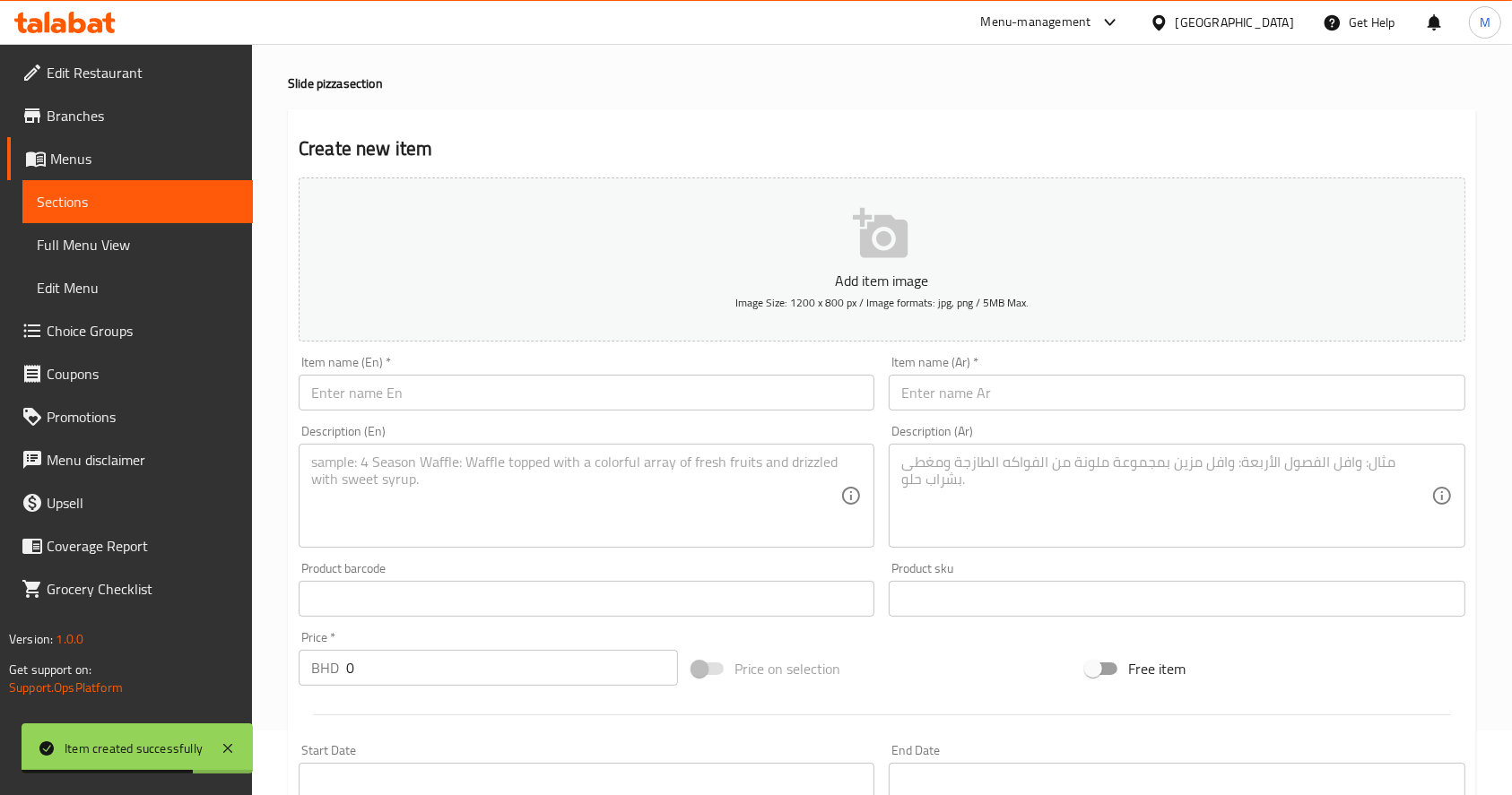
scroll to position [0, 0]
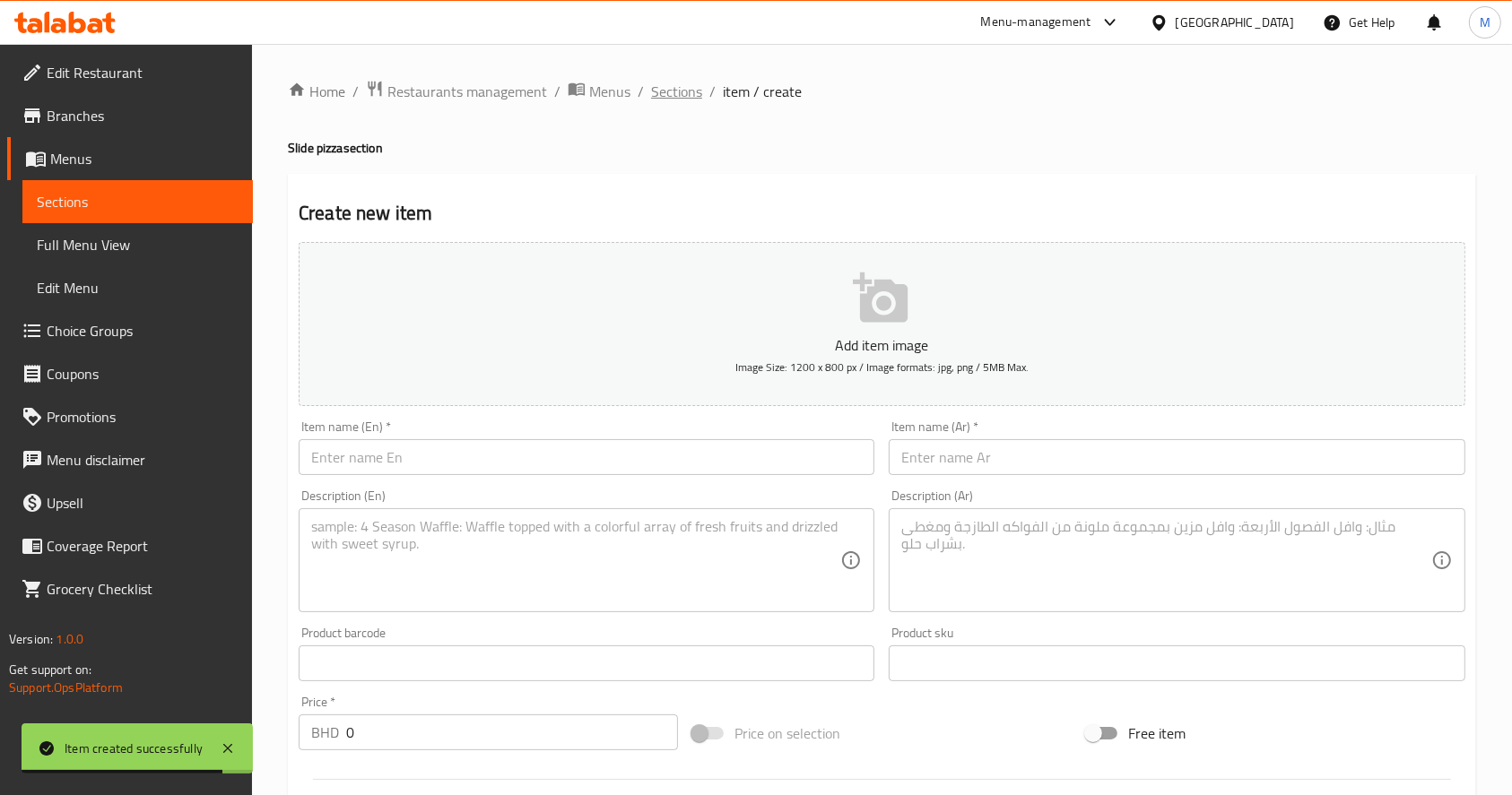
click at [688, 83] on span "Sections" at bounding box center [677, 91] width 51 height 22
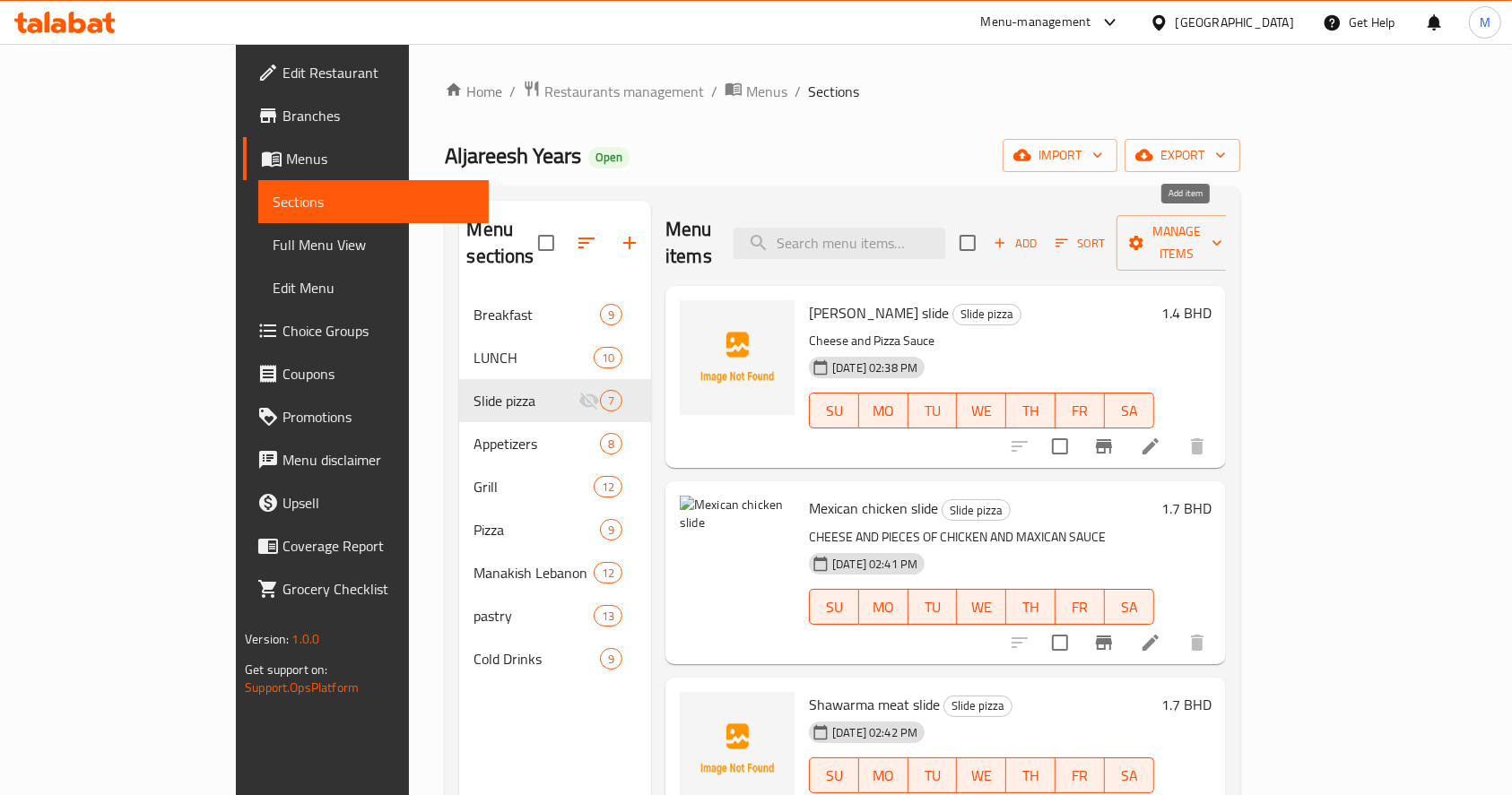
click at [1040, 233] on span "Add" at bounding box center [1015, 243] width 48 height 21
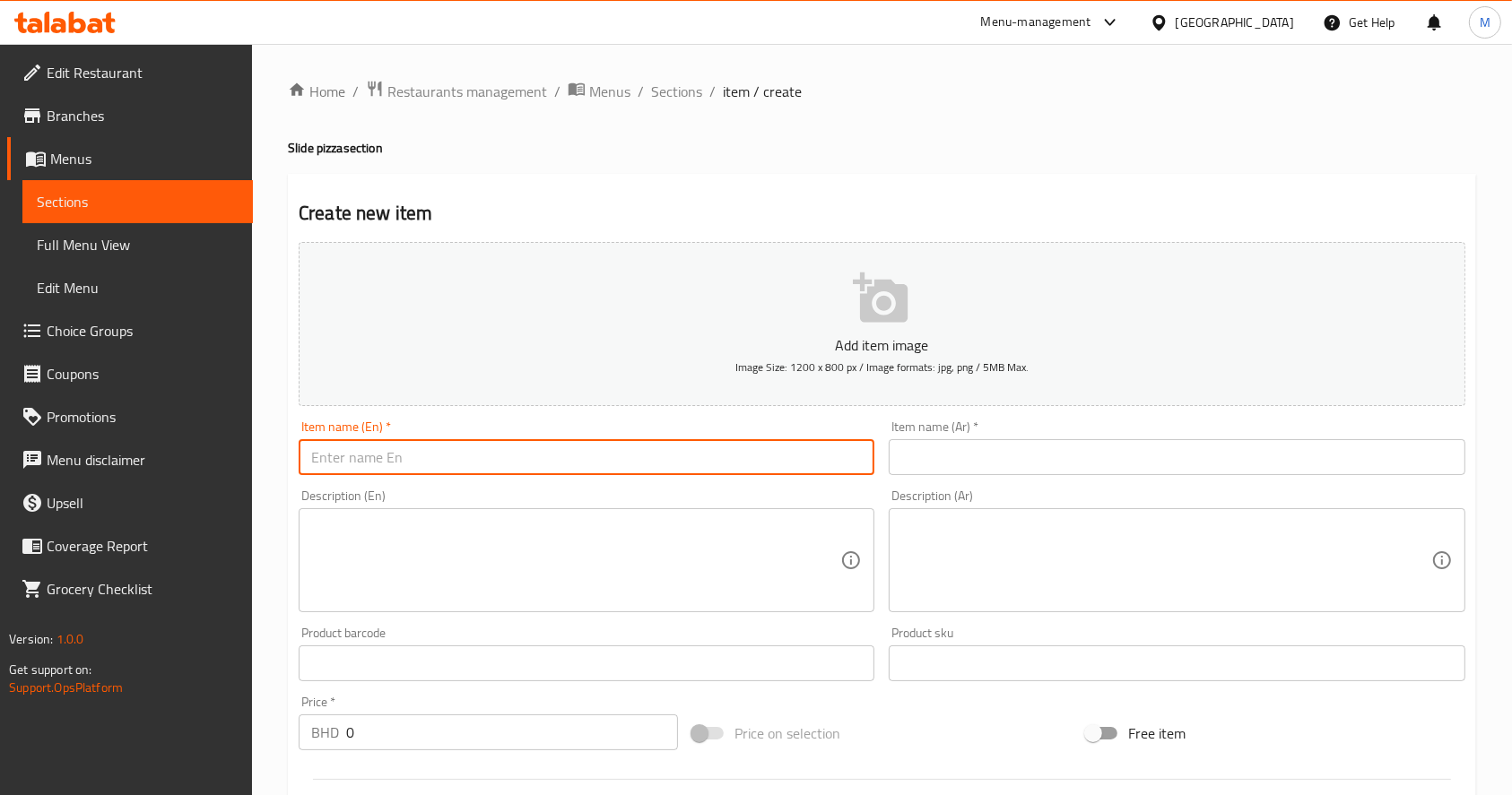
click at [652, 462] on input "text" at bounding box center [587, 457] width 576 height 36
paste input "Chicken slide"
type input "Chicken slide"
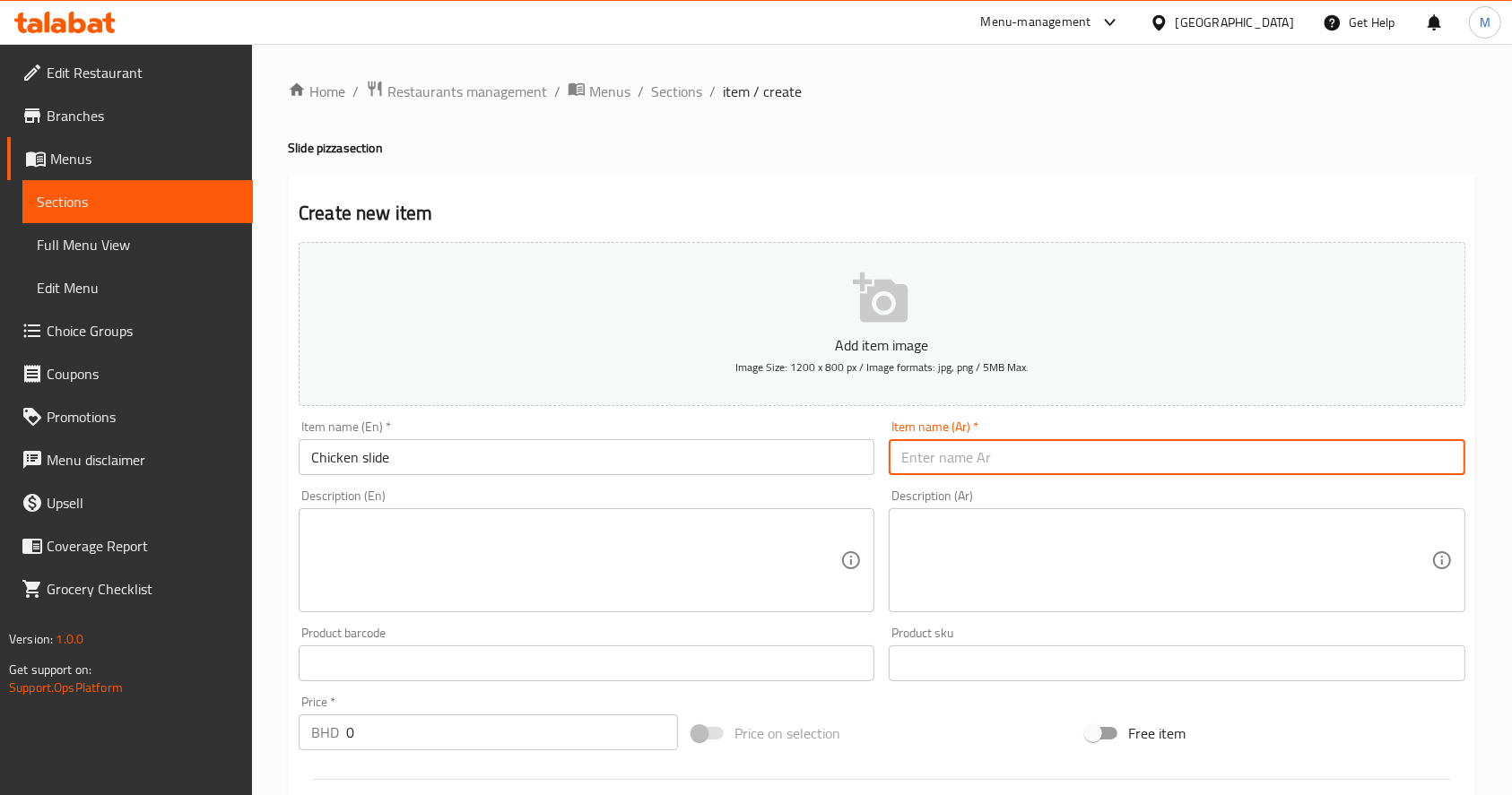
click at [951, 452] on input "text" at bounding box center [1177, 457] width 576 height 36
paste input "دجاج سلايد"
type input "دجاج سلايد"
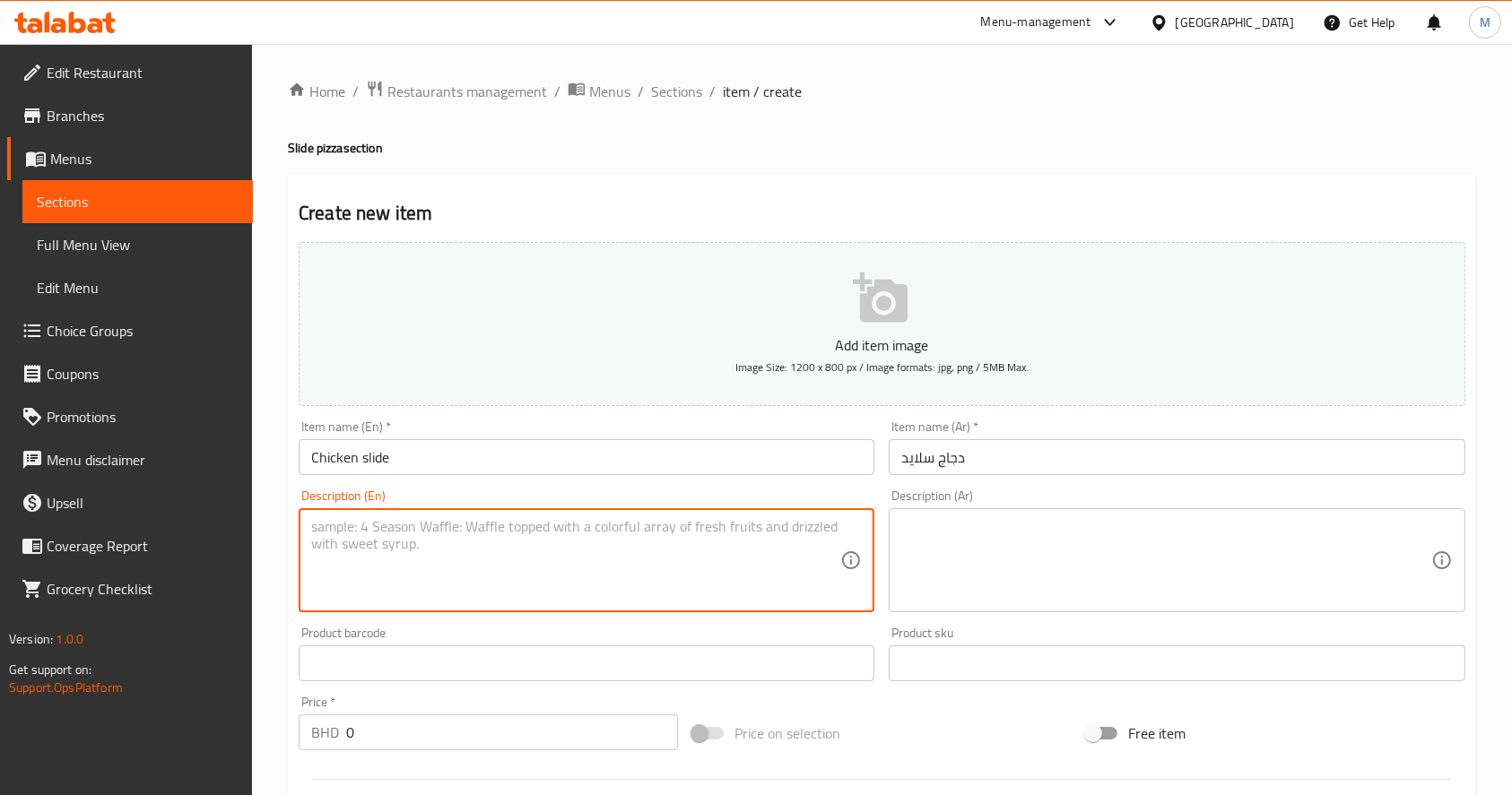
click at [695, 521] on textarea at bounding box center [576, 561] width 529 height 85
paste textarea "CHEESE + PIECES OF CHICKEN"
type textarea "CHEESE + PIECES OF CHICKEN"
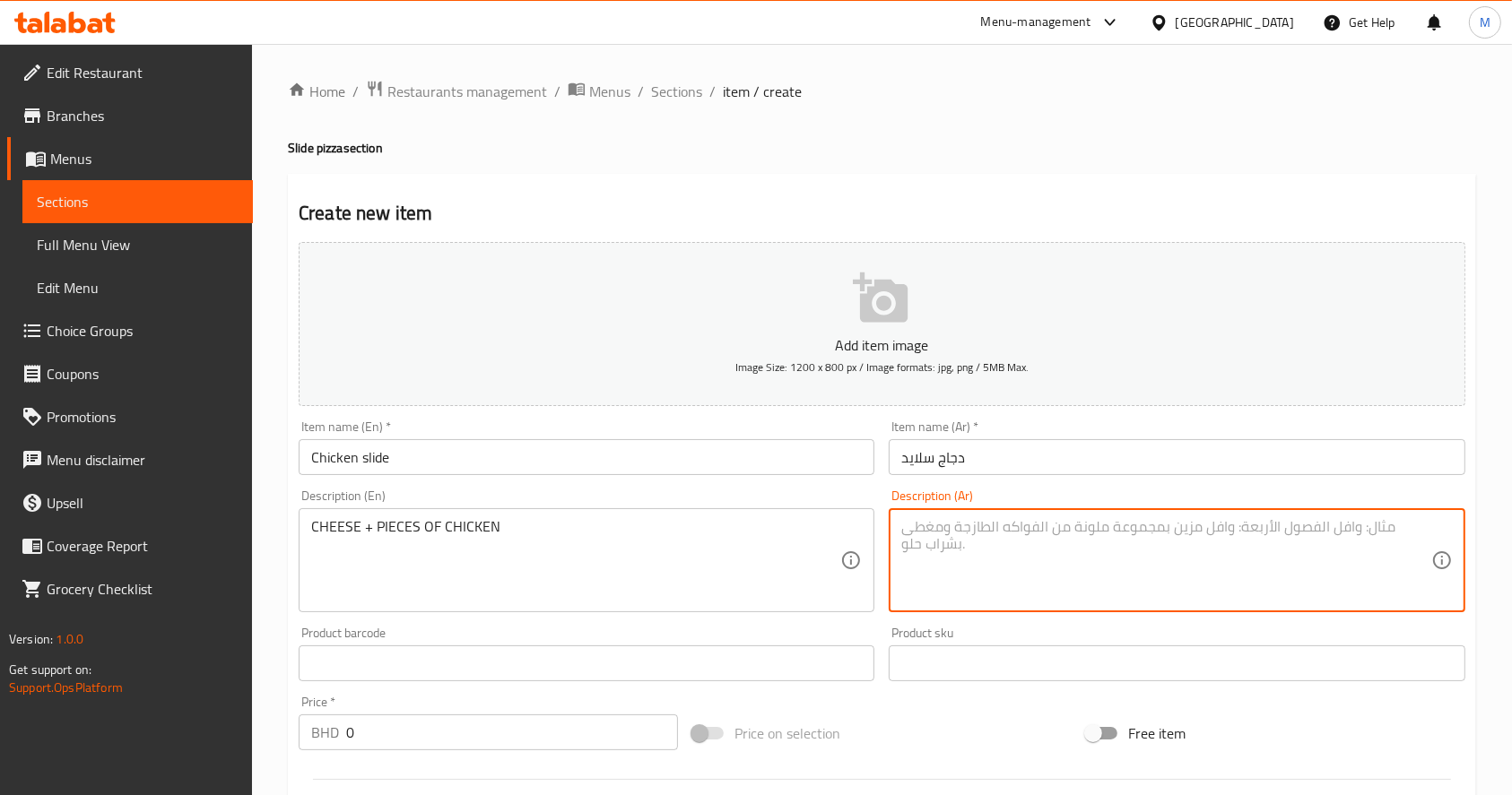
click at [981, 549] on textarea at bounding box center [1165, 561] width 529 height 85
paste textarea "جبن مع قطع الدجاج"
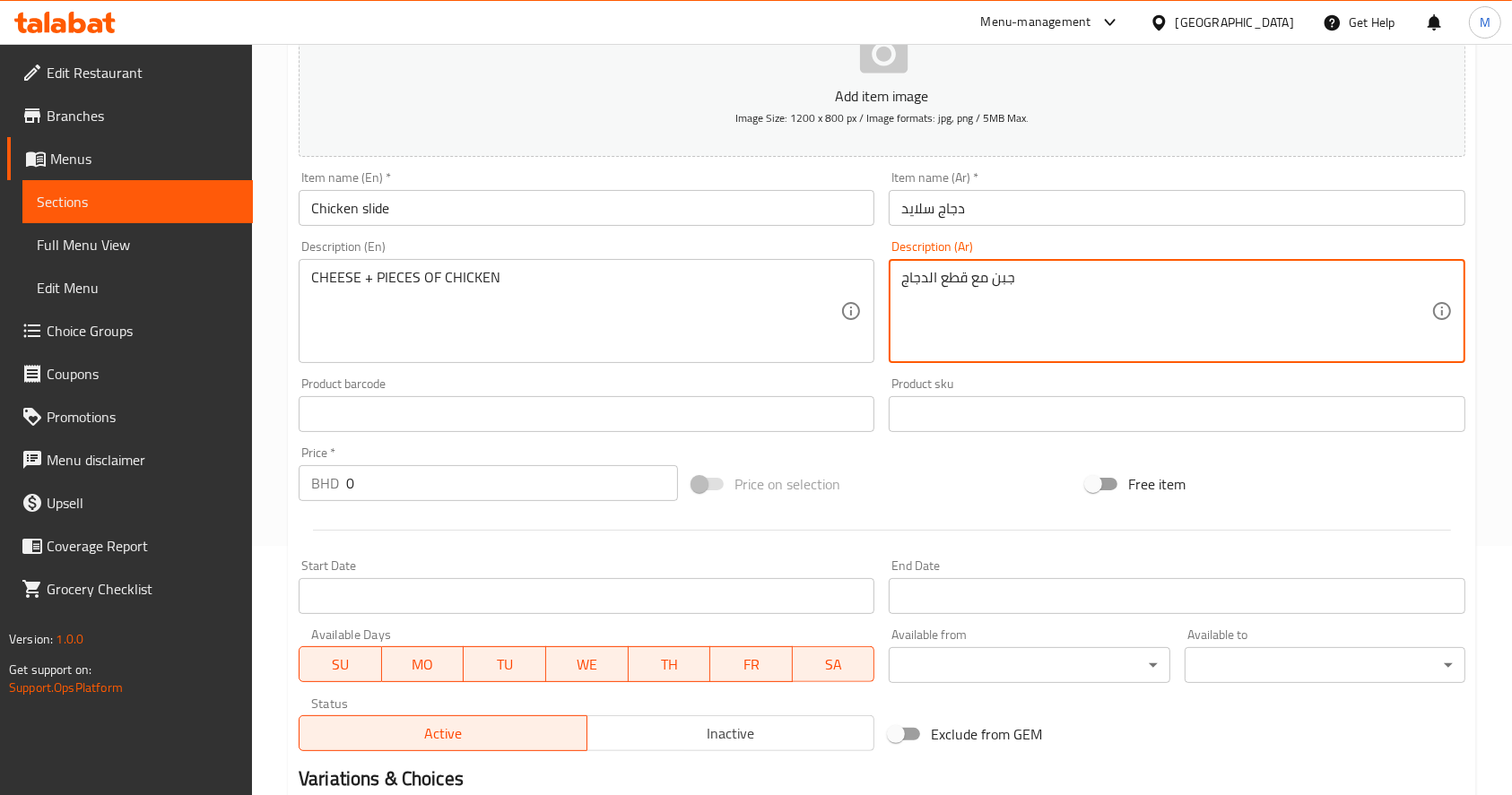
scroll to position [296, 0]
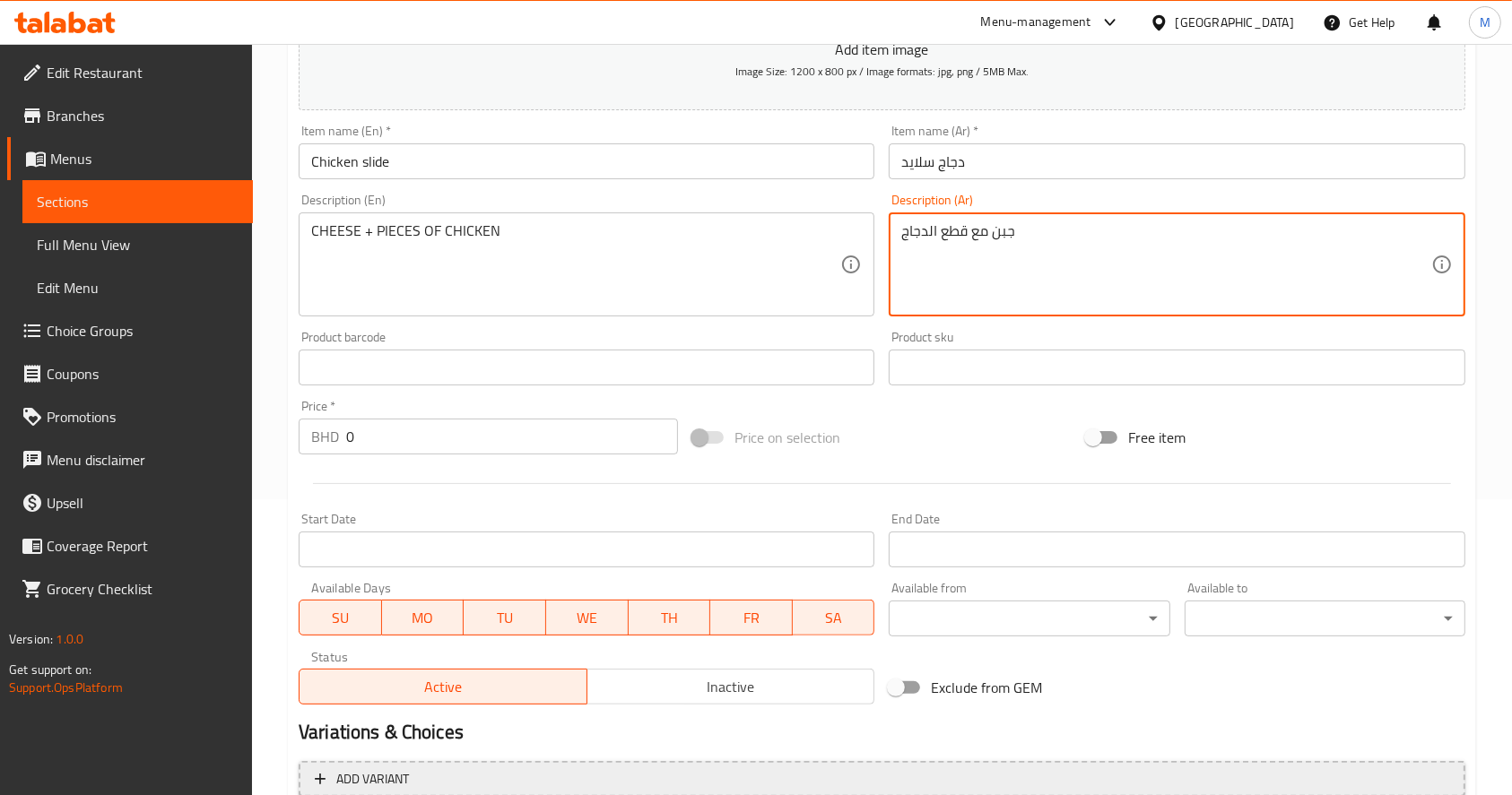
type textarea "جبن مع قطع الدجاج"
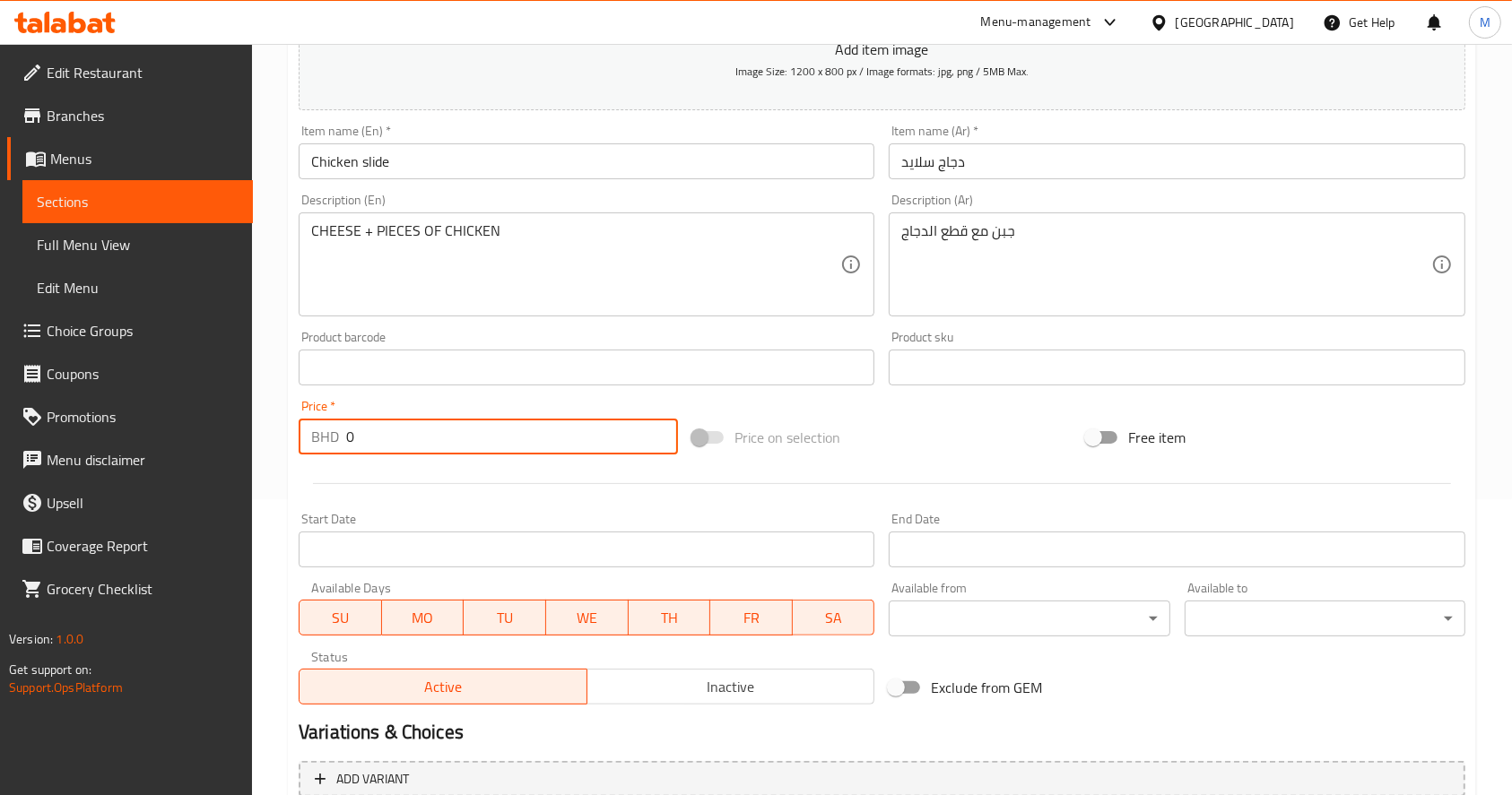
click at [466, 428] on input "0" at bounding box center [512, 436] width 332 height 36
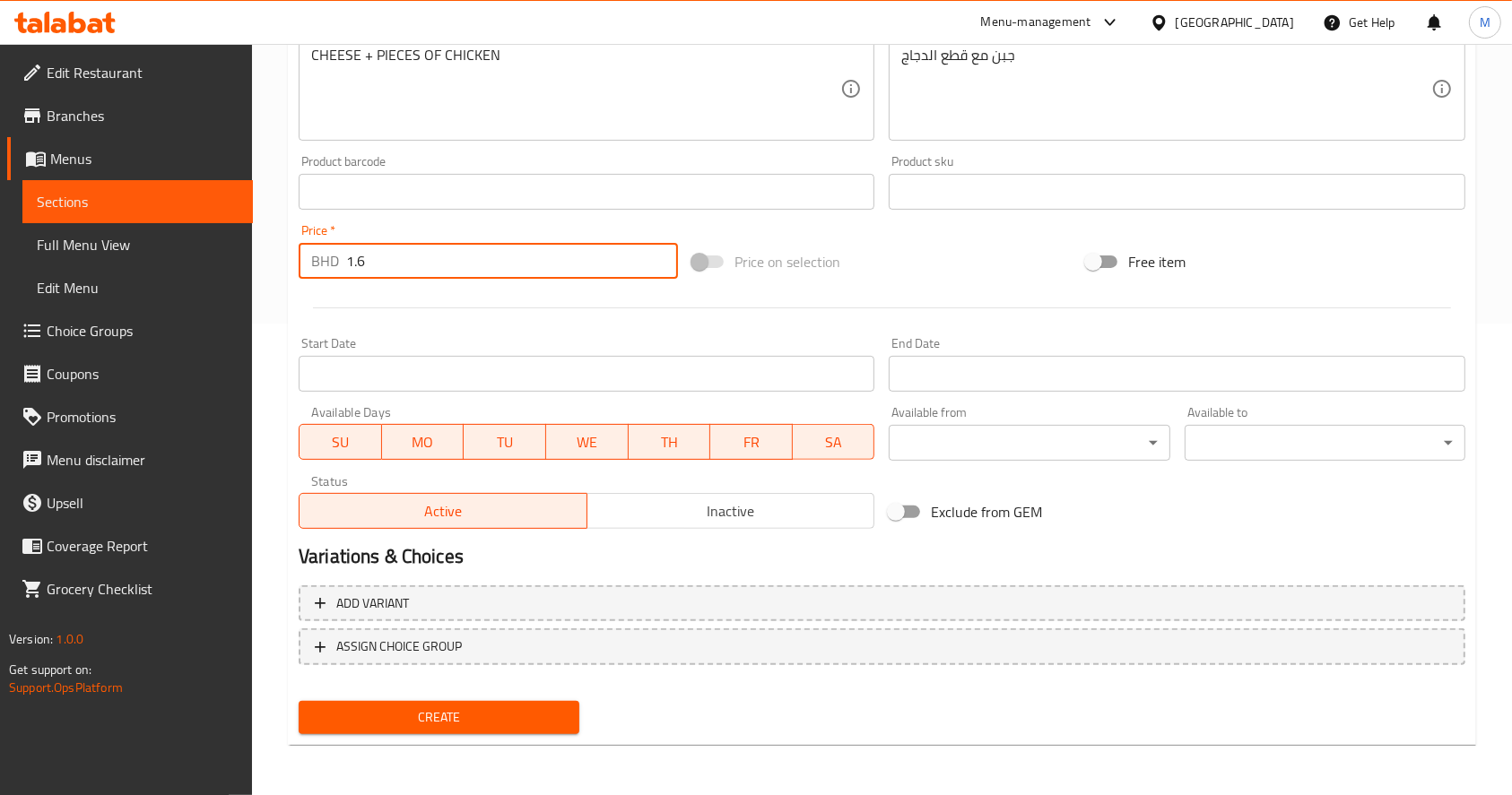
type input "1.6"
click at [465, 739] on div "Create" at bounding box center [439, 717] width 295 height 47
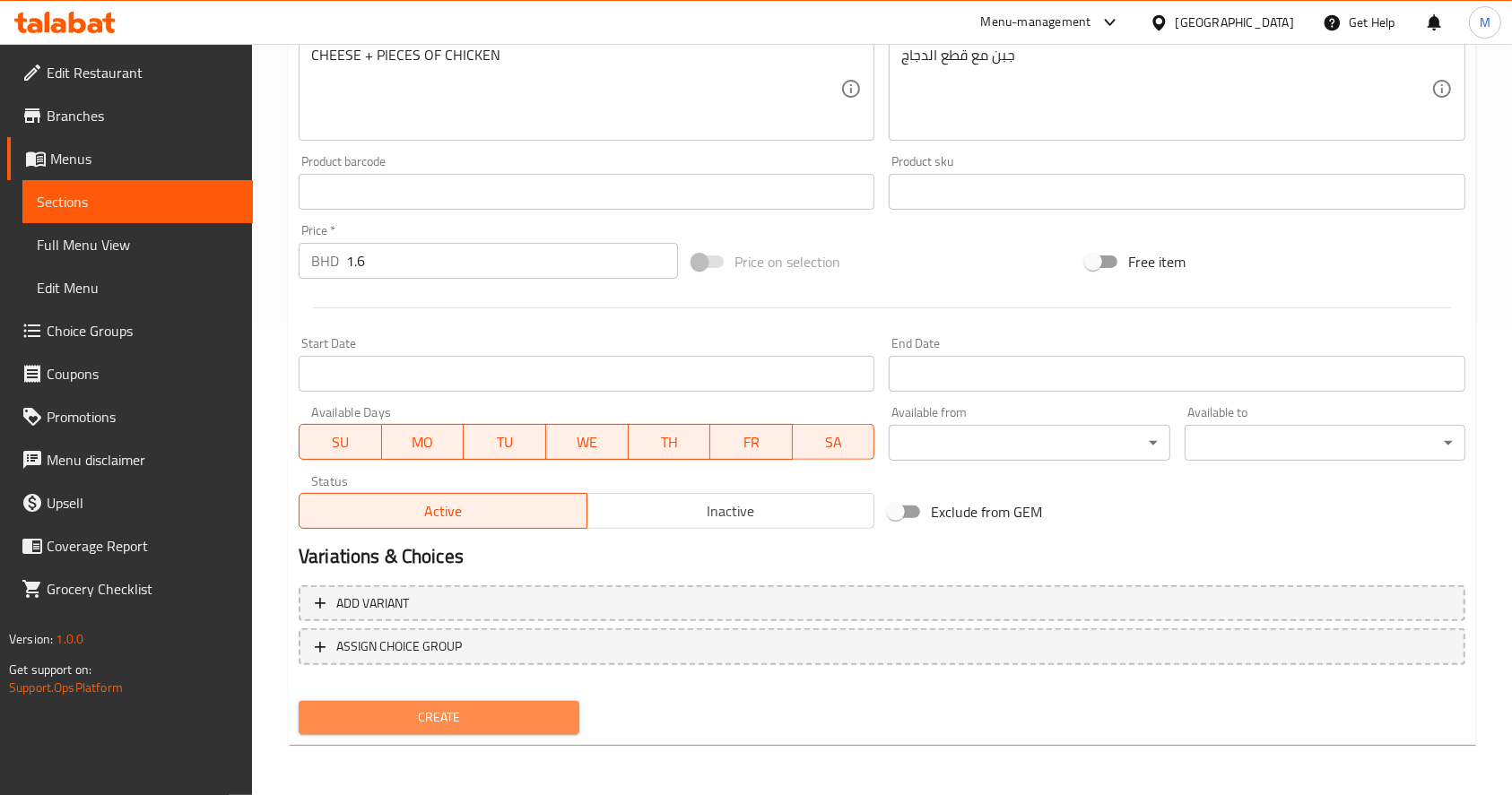
click at [462, 713] on span "Create" at bounding box center [439, 718] width 252 height 23
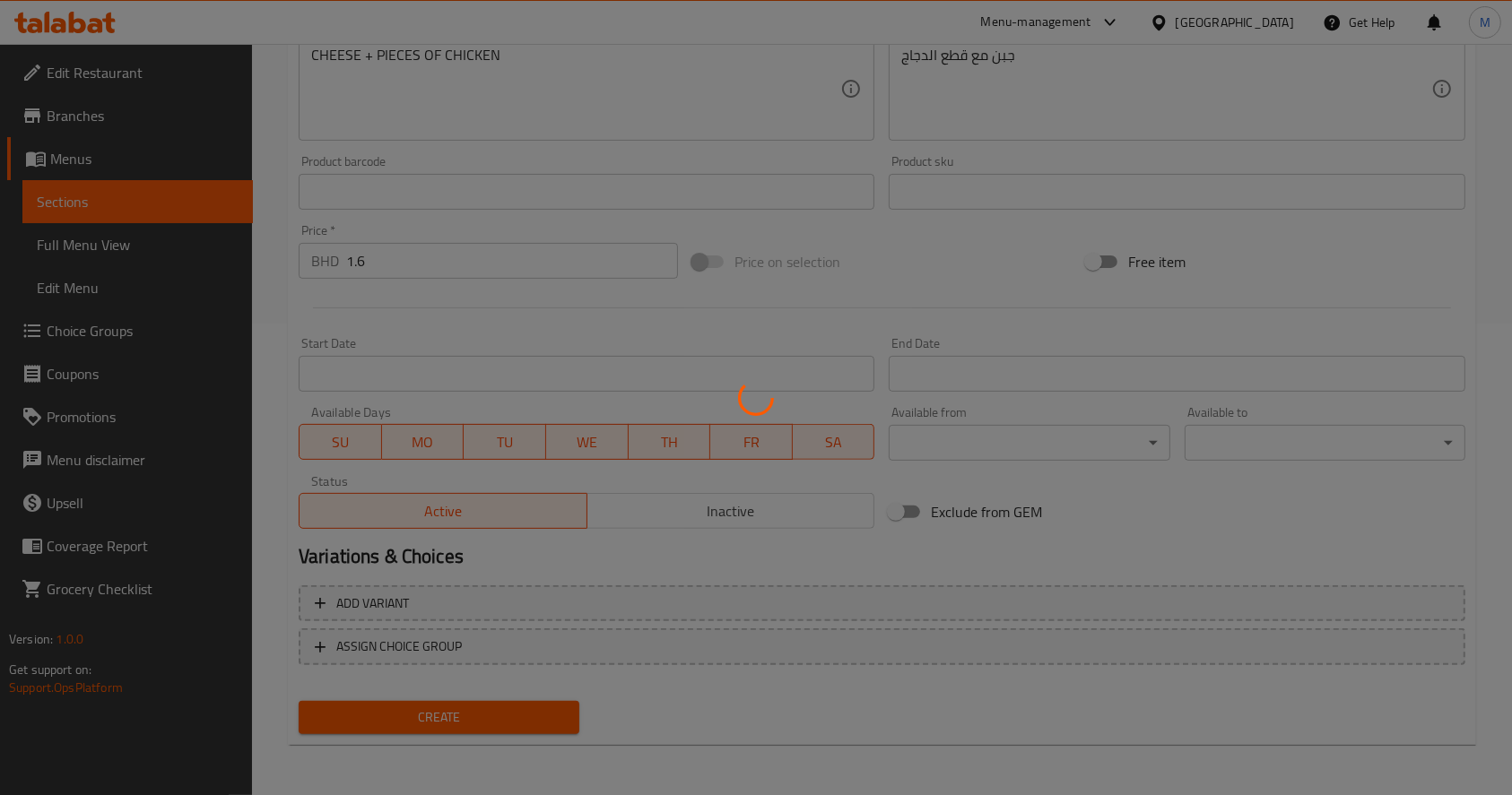
type input "0"
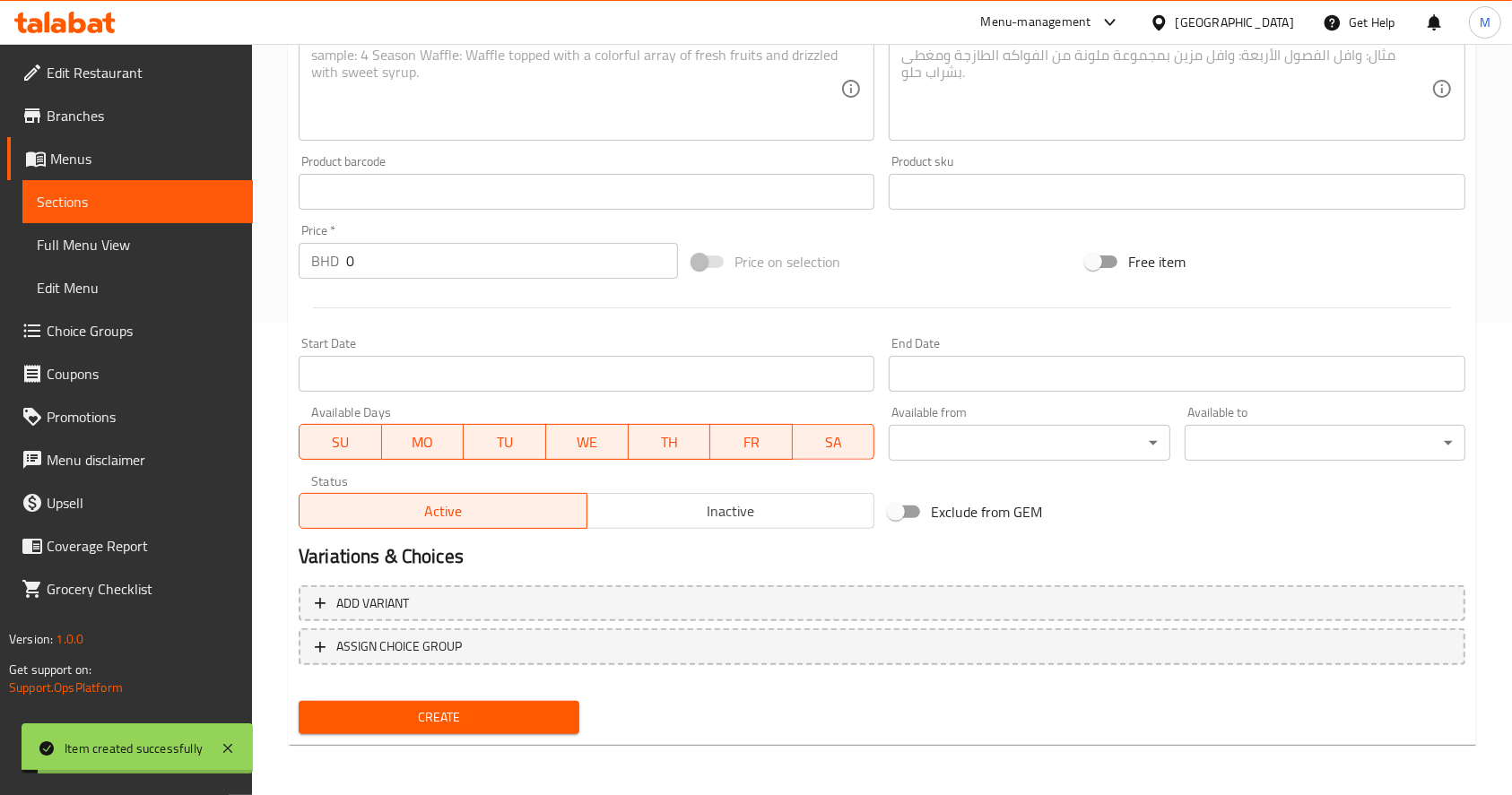
scroll to position [0, 0]
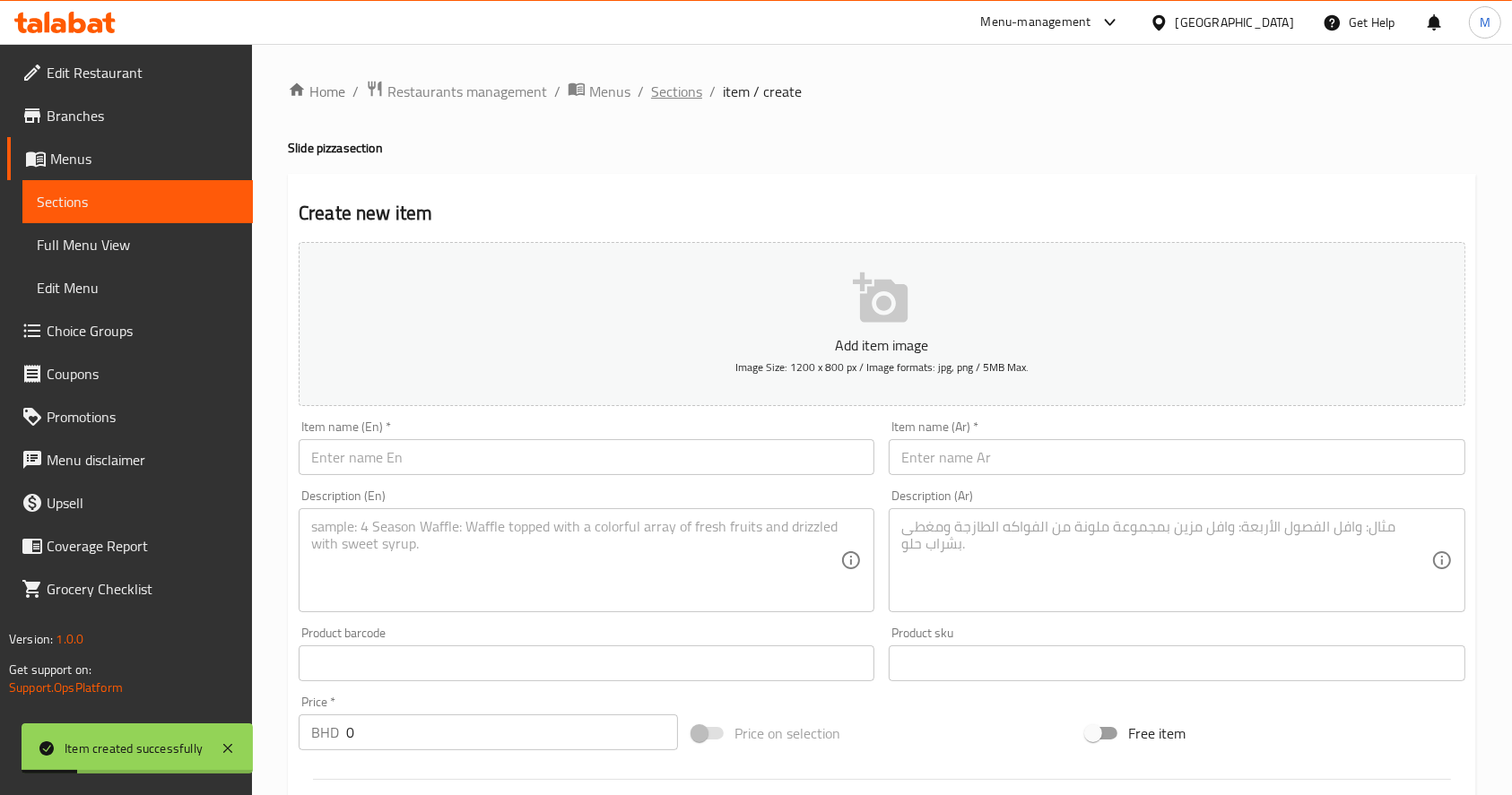
click at [688, 81] on span "Sections" at bounding box center [677, 91] width 51 height 22
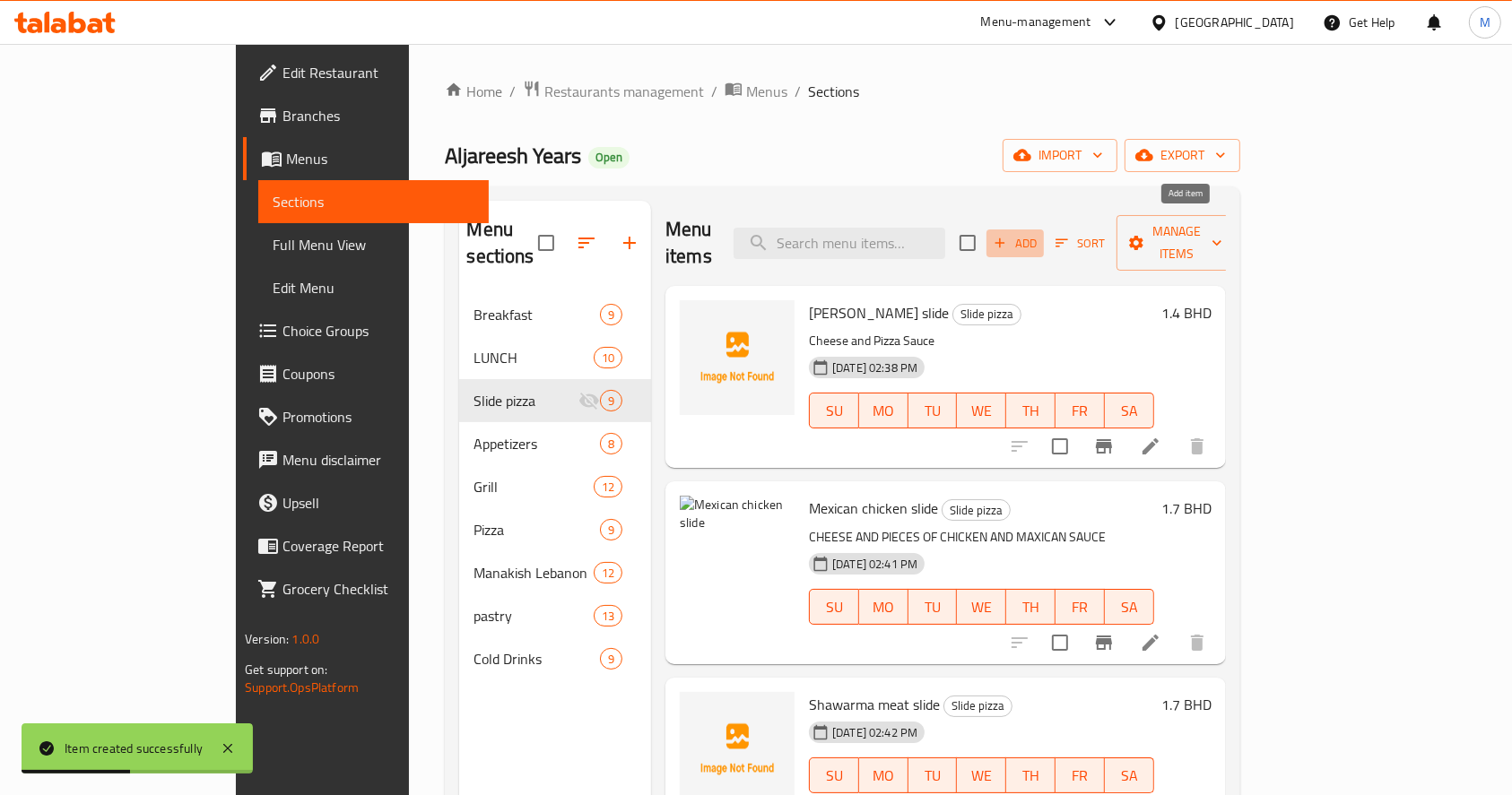
click at [1040, 233] on span "Add" at bounding box center [1015, 243] width 48 height 21
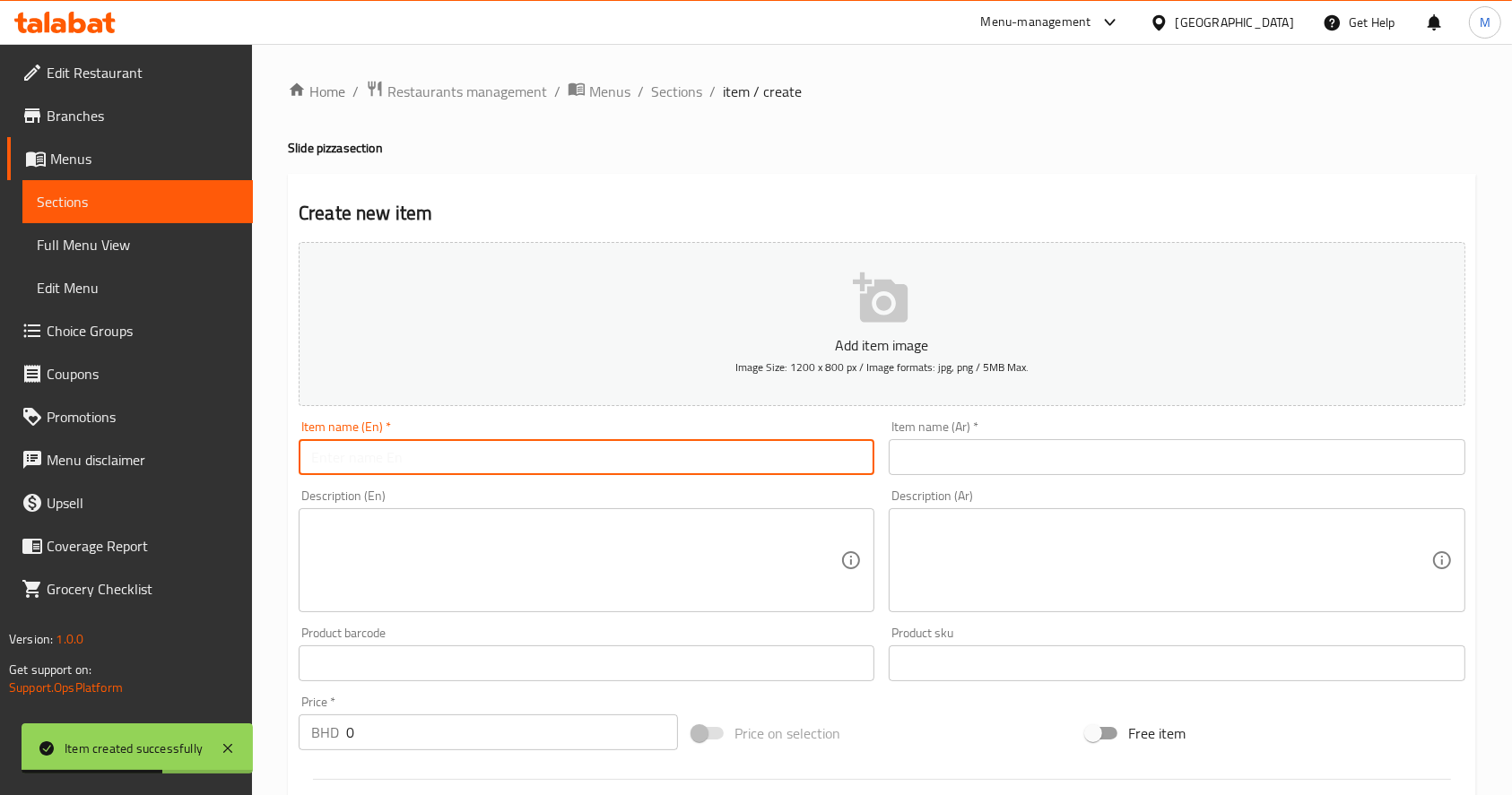
click at [725, 458] on input "text" at bounding box center [587, 457] width 576 height 36
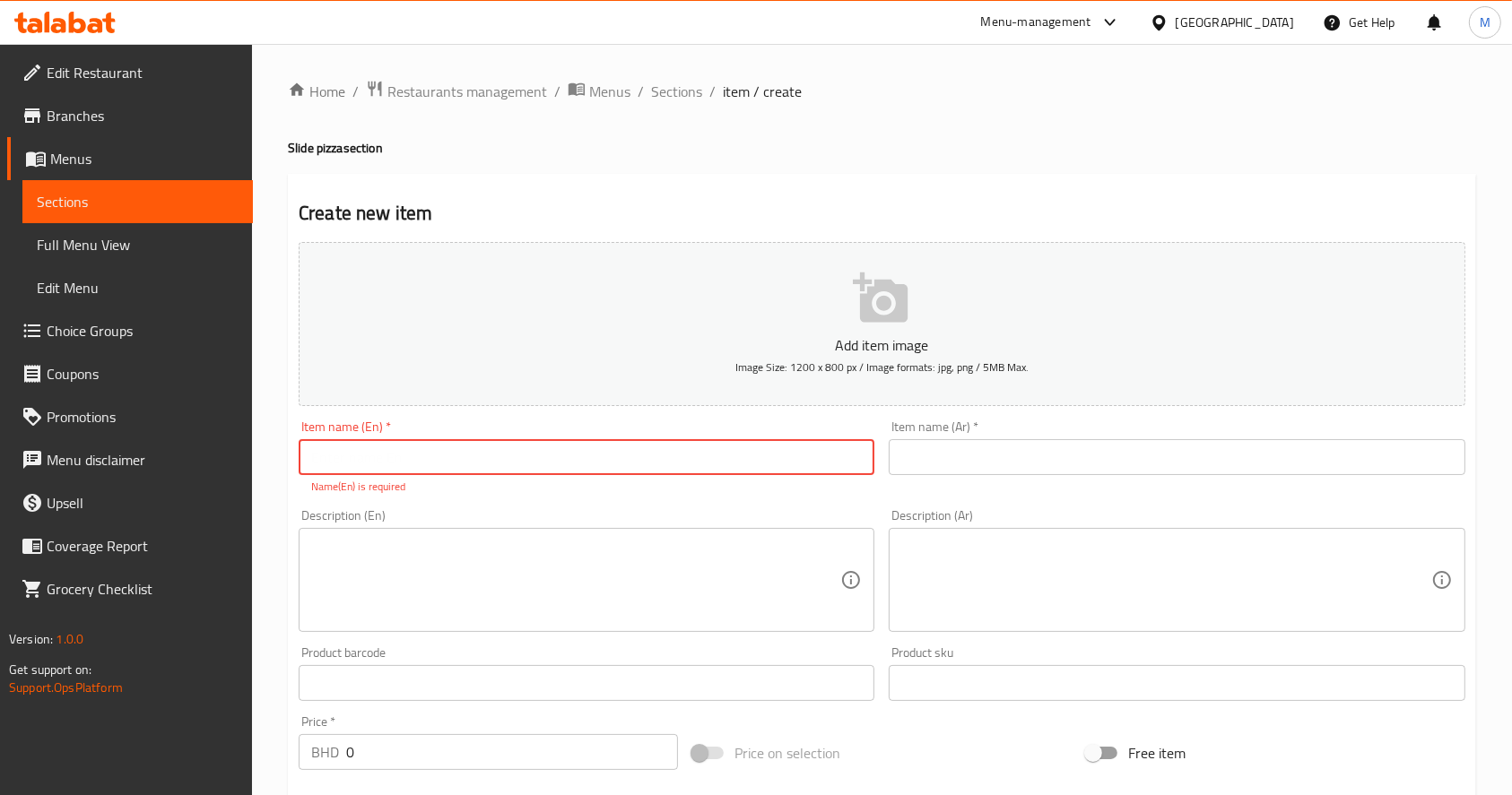
paste input "Meat kebab slide"
type input "Meat kebab slide"
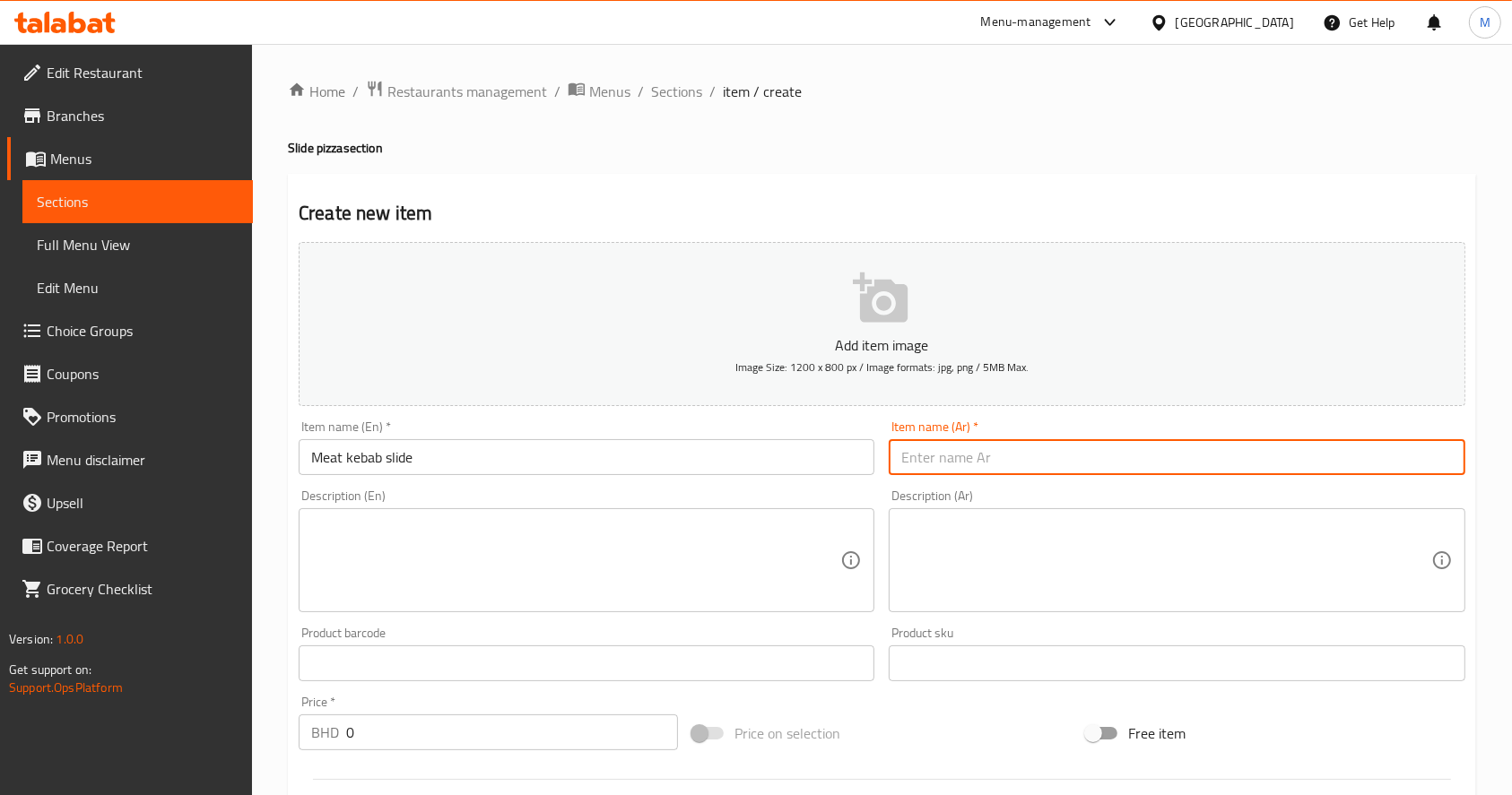
click at [983, 454] on input "text" at bounding box center [1177, 457] width 576 height 36
paste input "كباب لحم سلايد"
type input "كباب لحم سلايد"
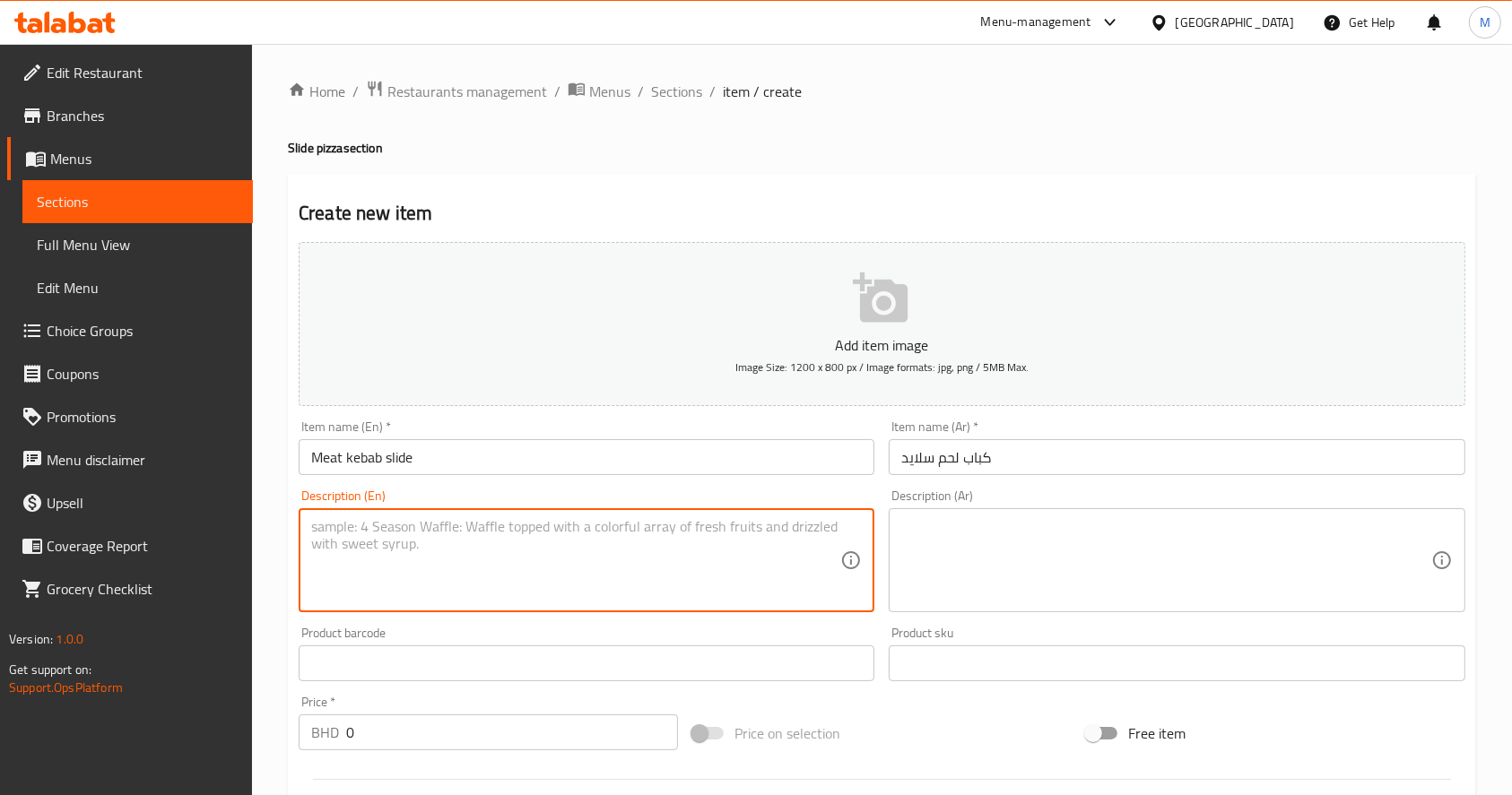
click at [714, 572] on textarea at bounding box center [576, 561] width 529 height 85
click at [698, 528] on textarea at bounding box center [576, 561] width 529 height 85
paste textarea "CHEESE+ KEBAB MEAT"
type textarea "CHEESE+ KEBAB MEAT"
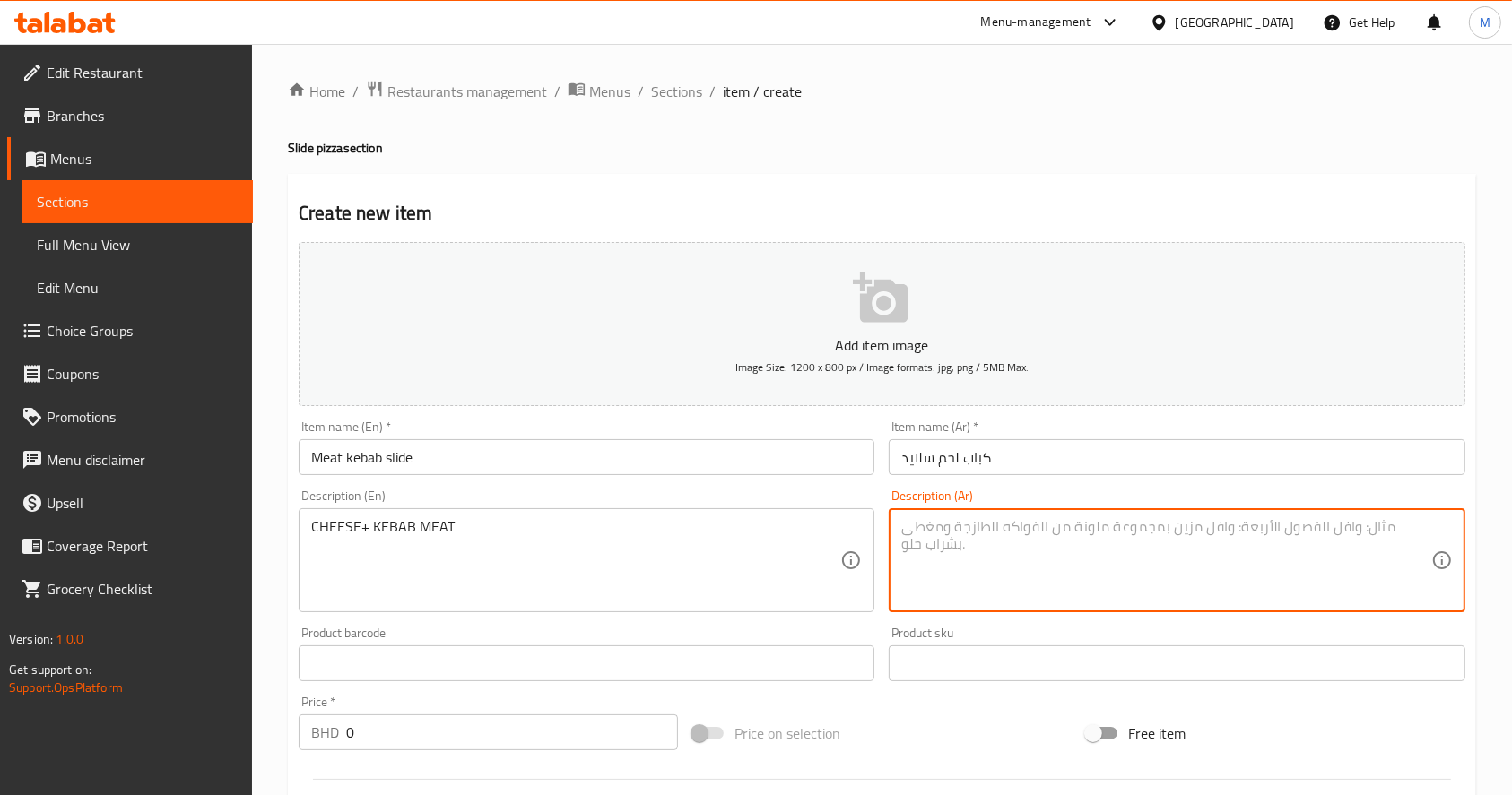
click at [1055, 587] on textarea at bounding box center [1165, 561] width 529 height 85
paste textarea "جبن +قطع من الكباب لحم"
type textarea "جبن +قطع من الكباب لحم"
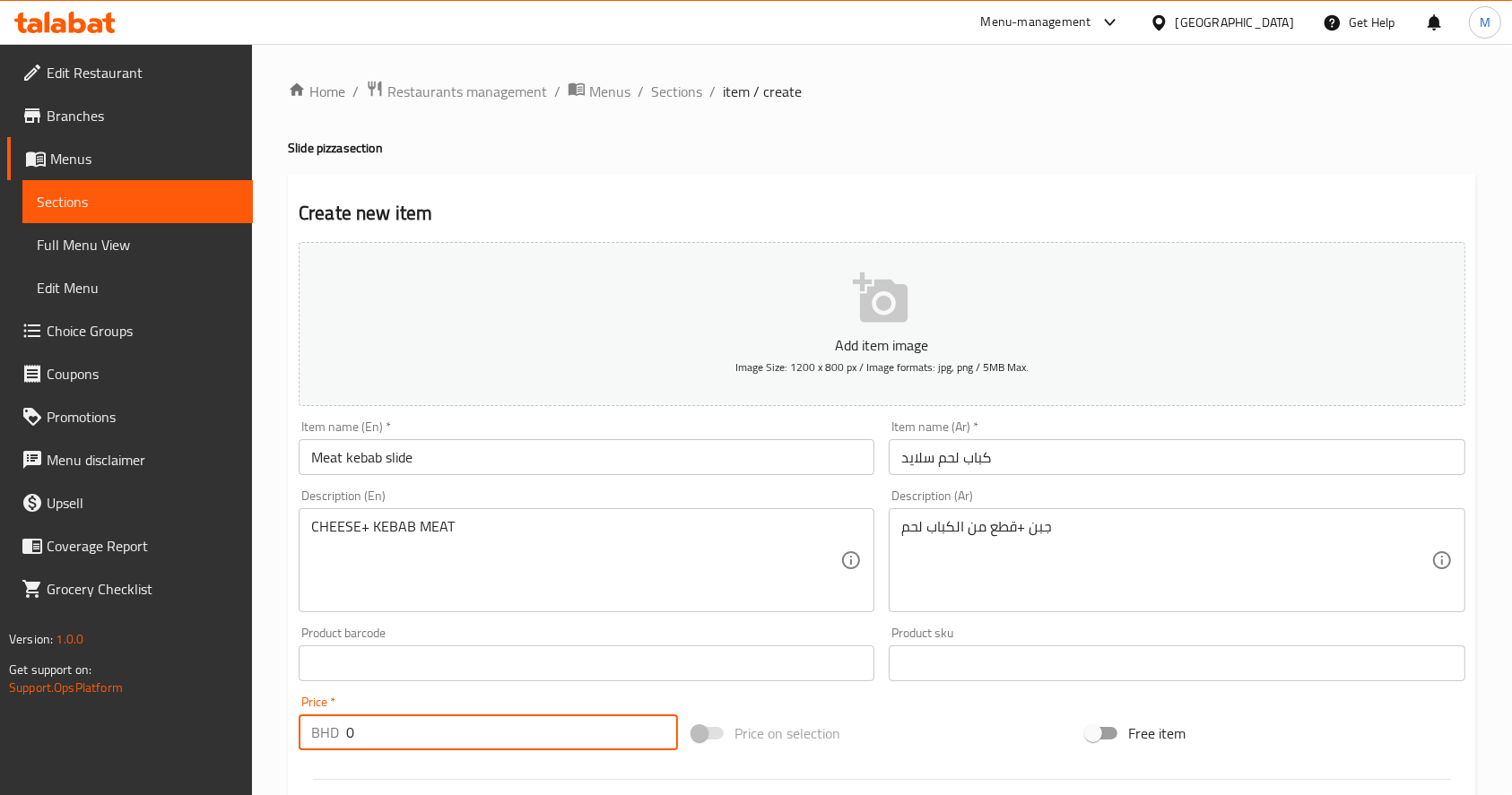
click at [567, 737] on input "0" at bounding box center [512, 733] width 332 height 36
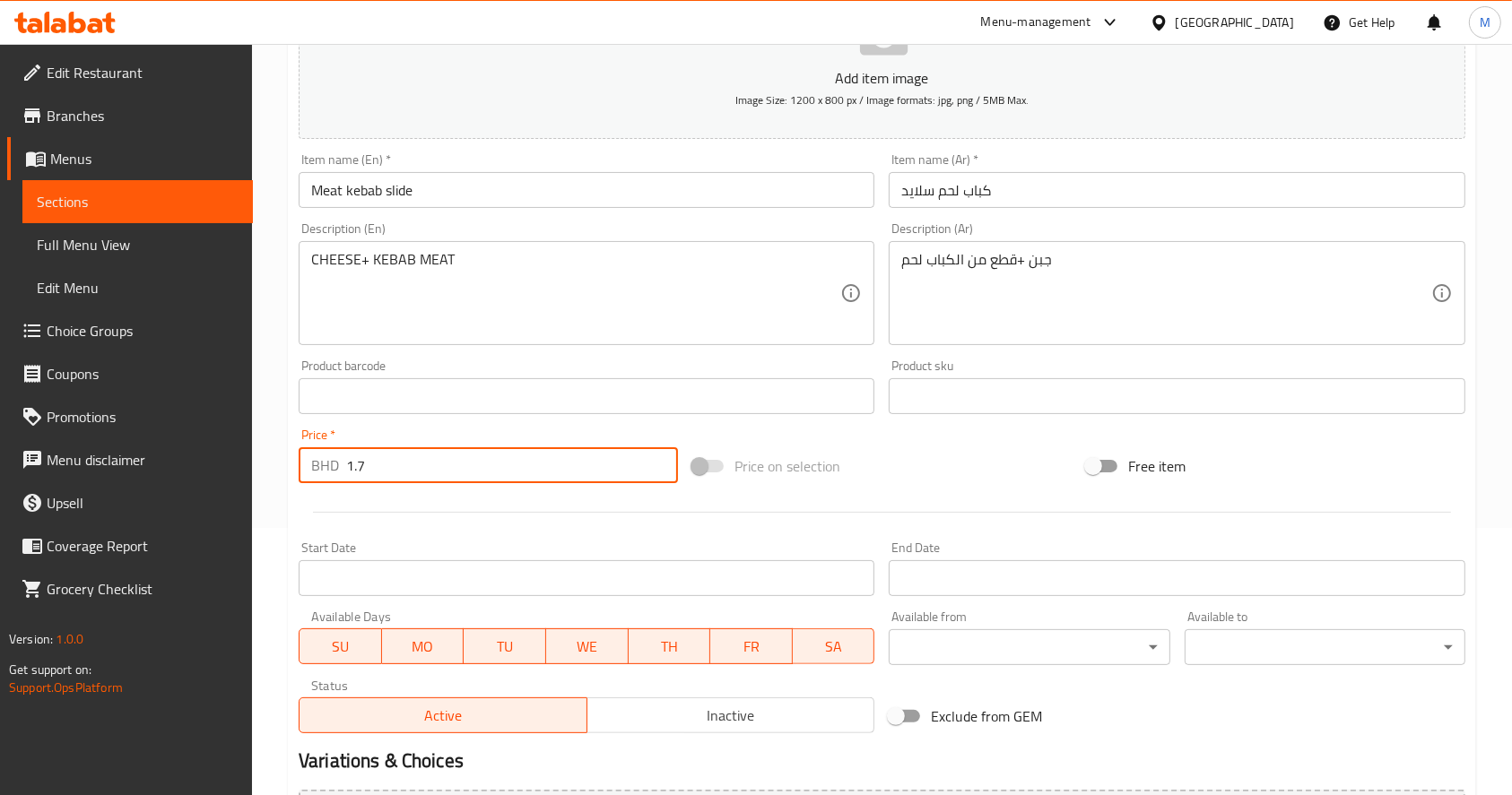
scroll to position [471, 0]
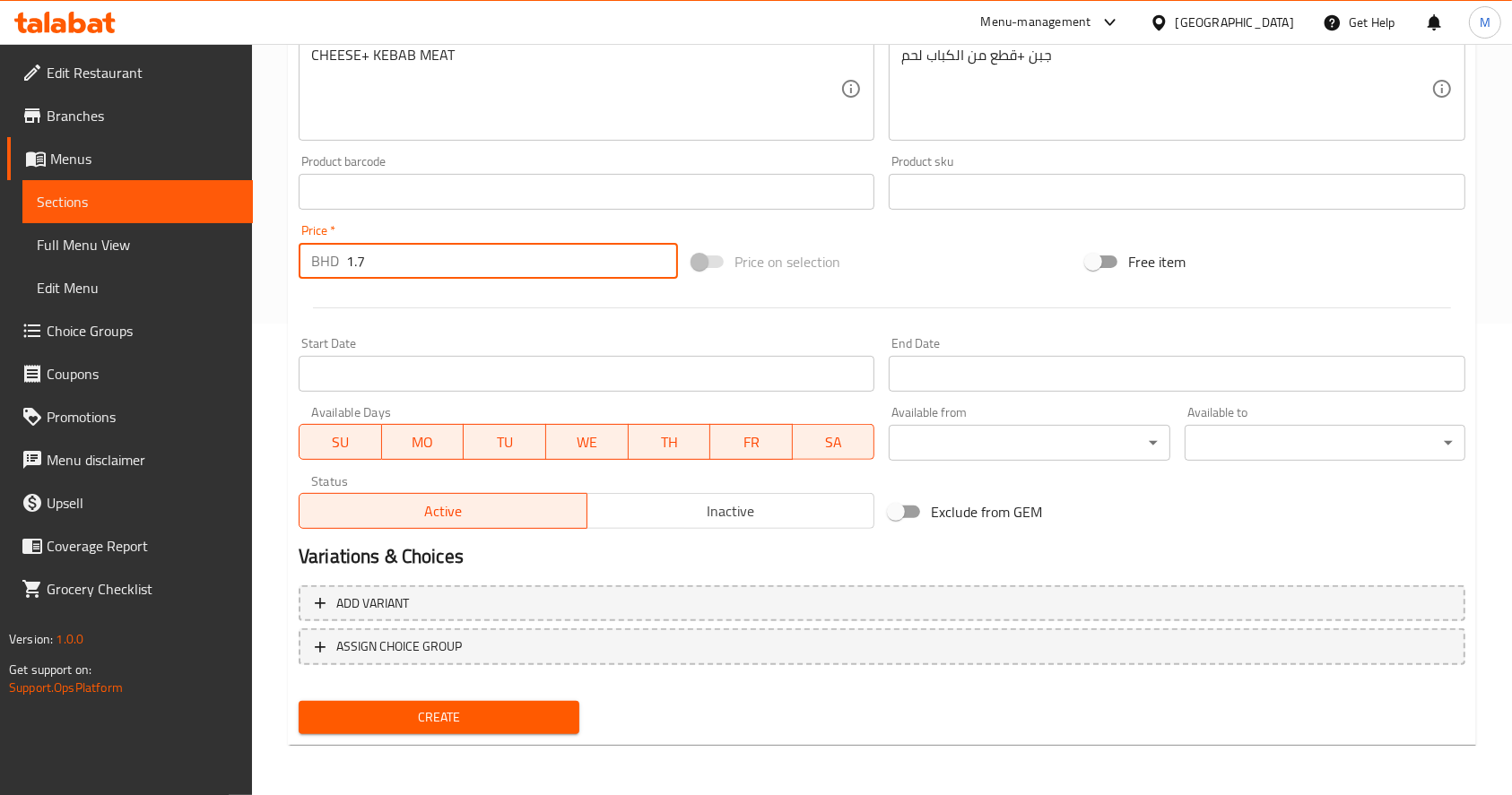
type input "1.7"
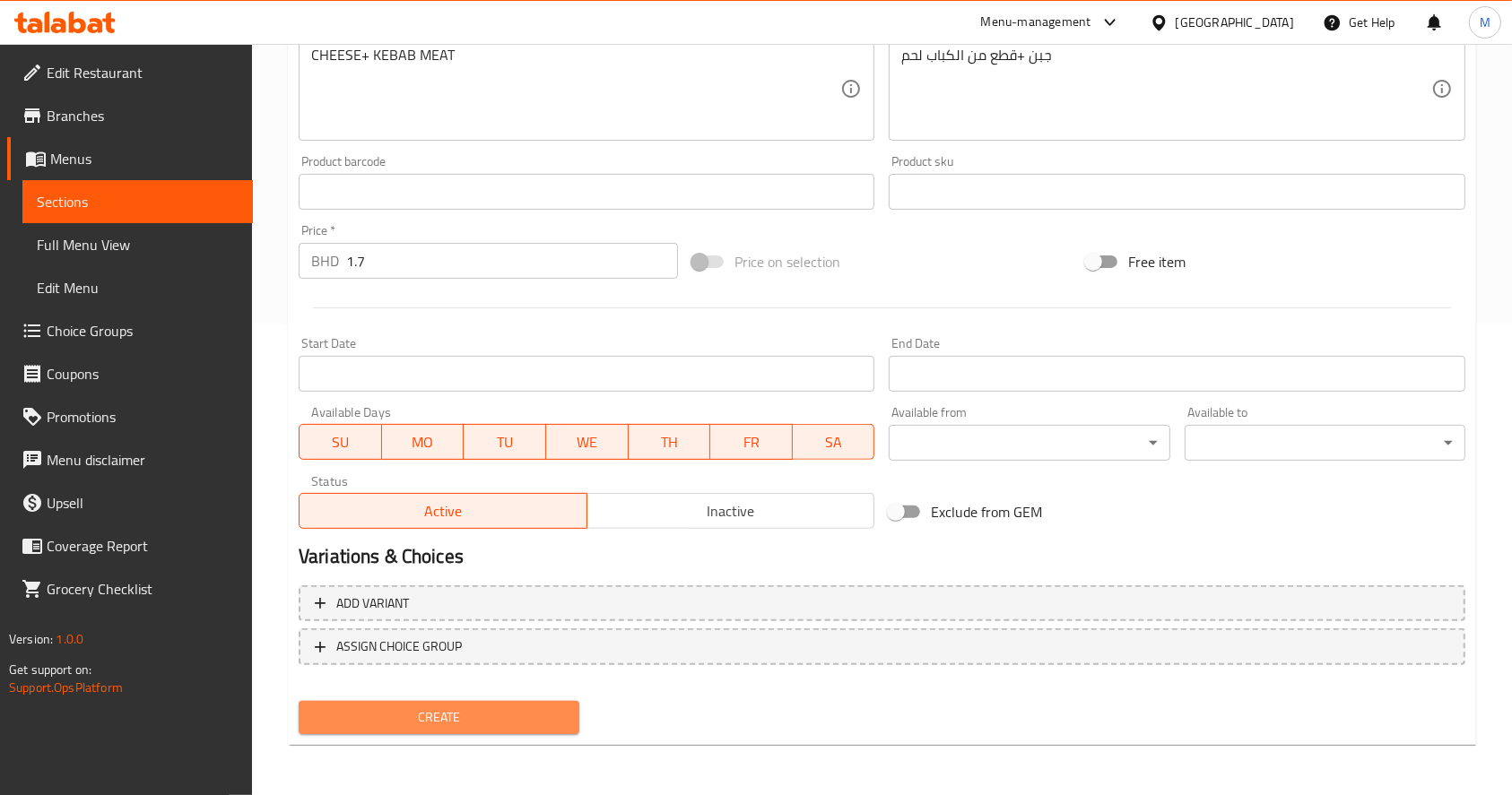
click at [454, 717] on span "Create" at bounding box center [439, 718] width 252 height 23
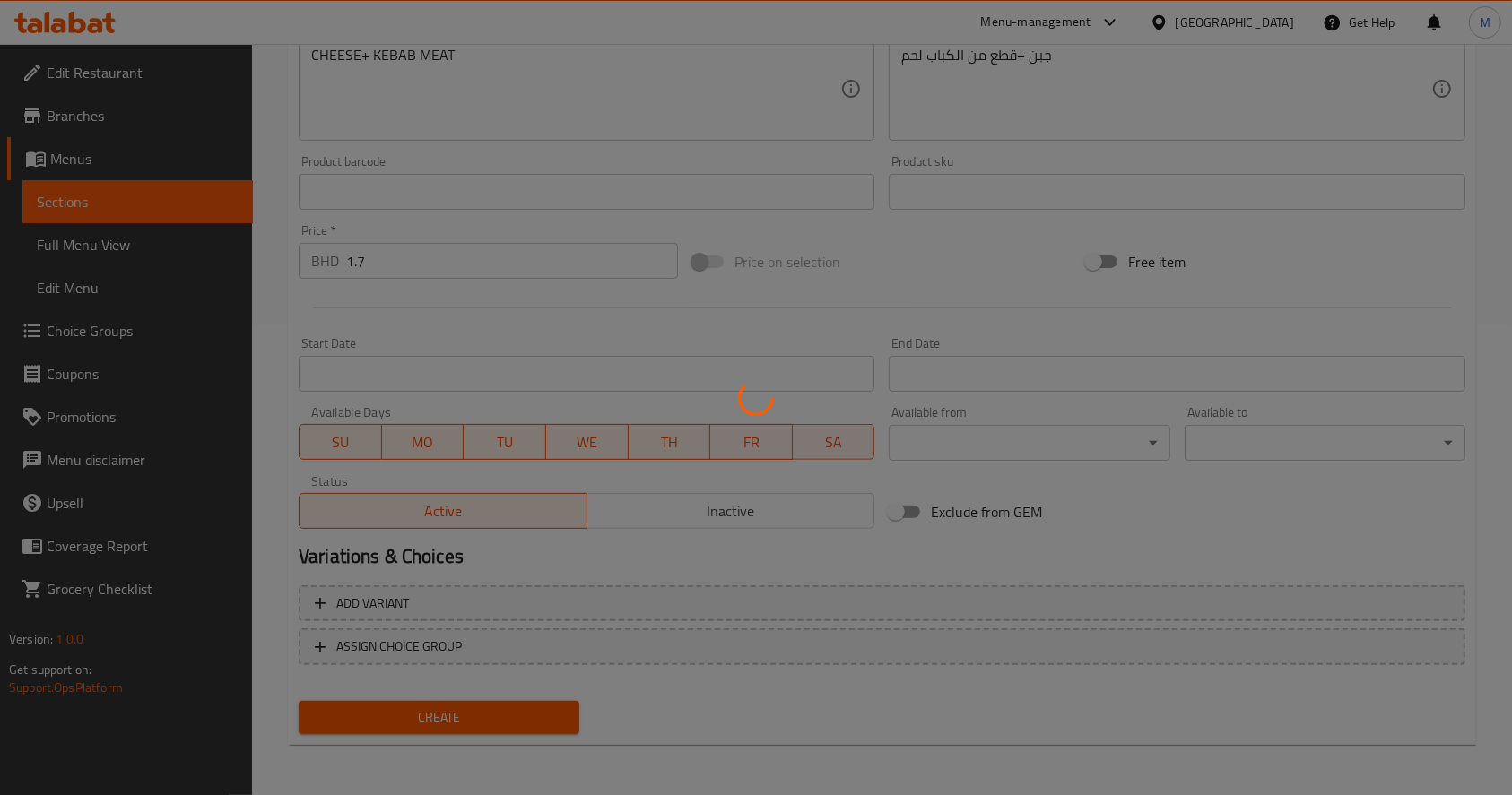
scroll to position [0, 0]
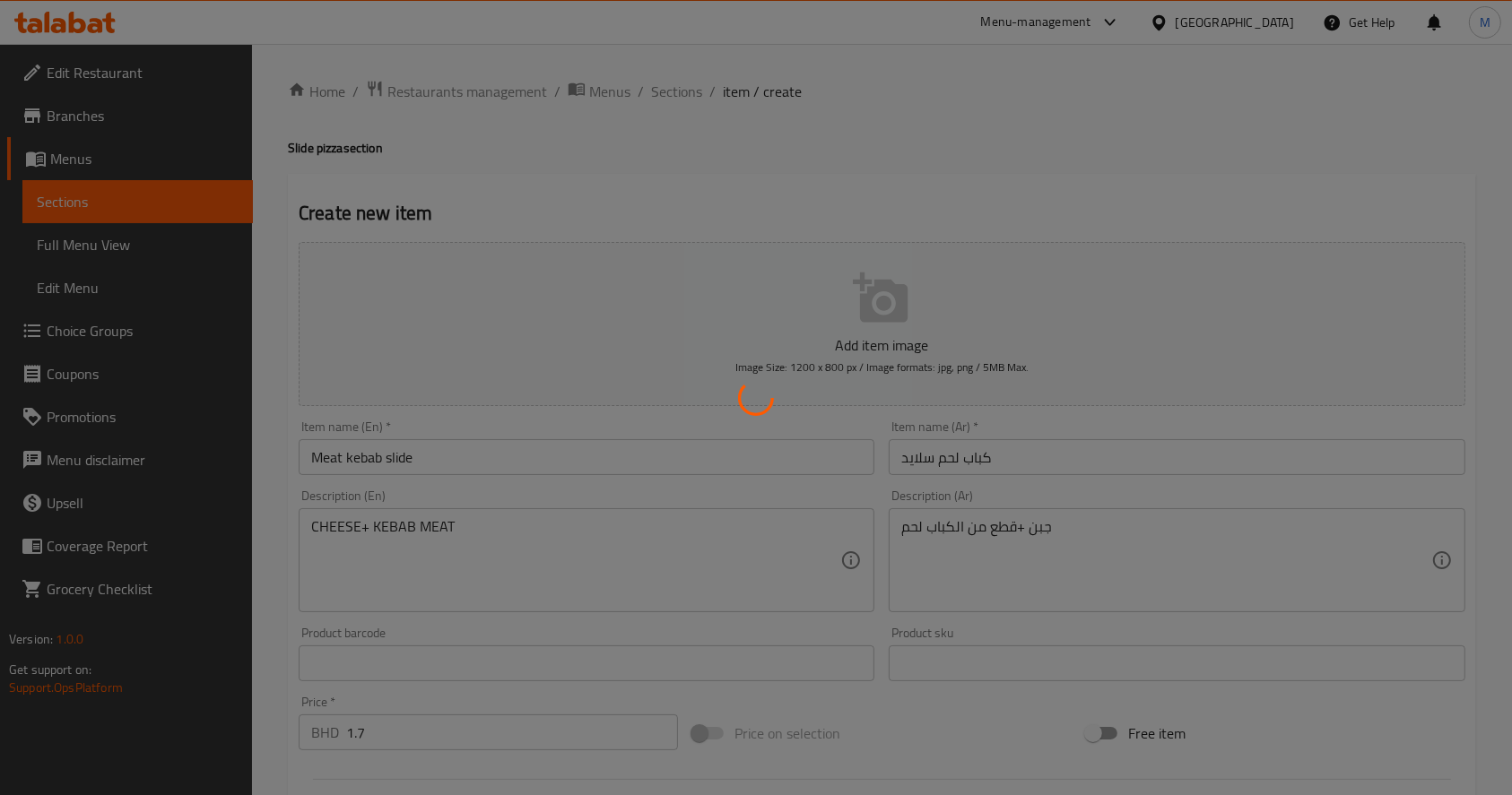
type input "0"
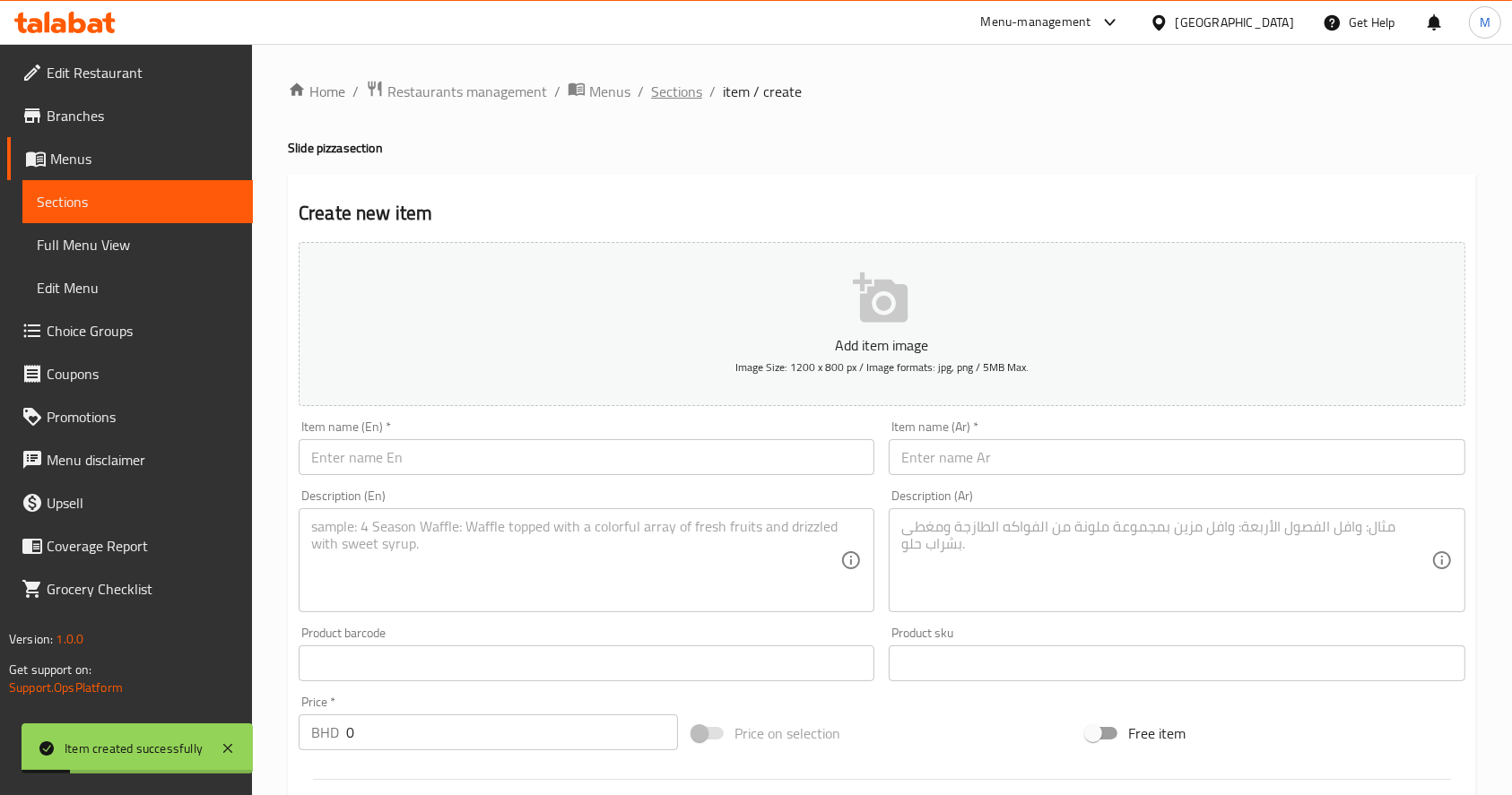
click at [670, 88] on span "Sections" at bounding box center [677, 91] width 51 height 22
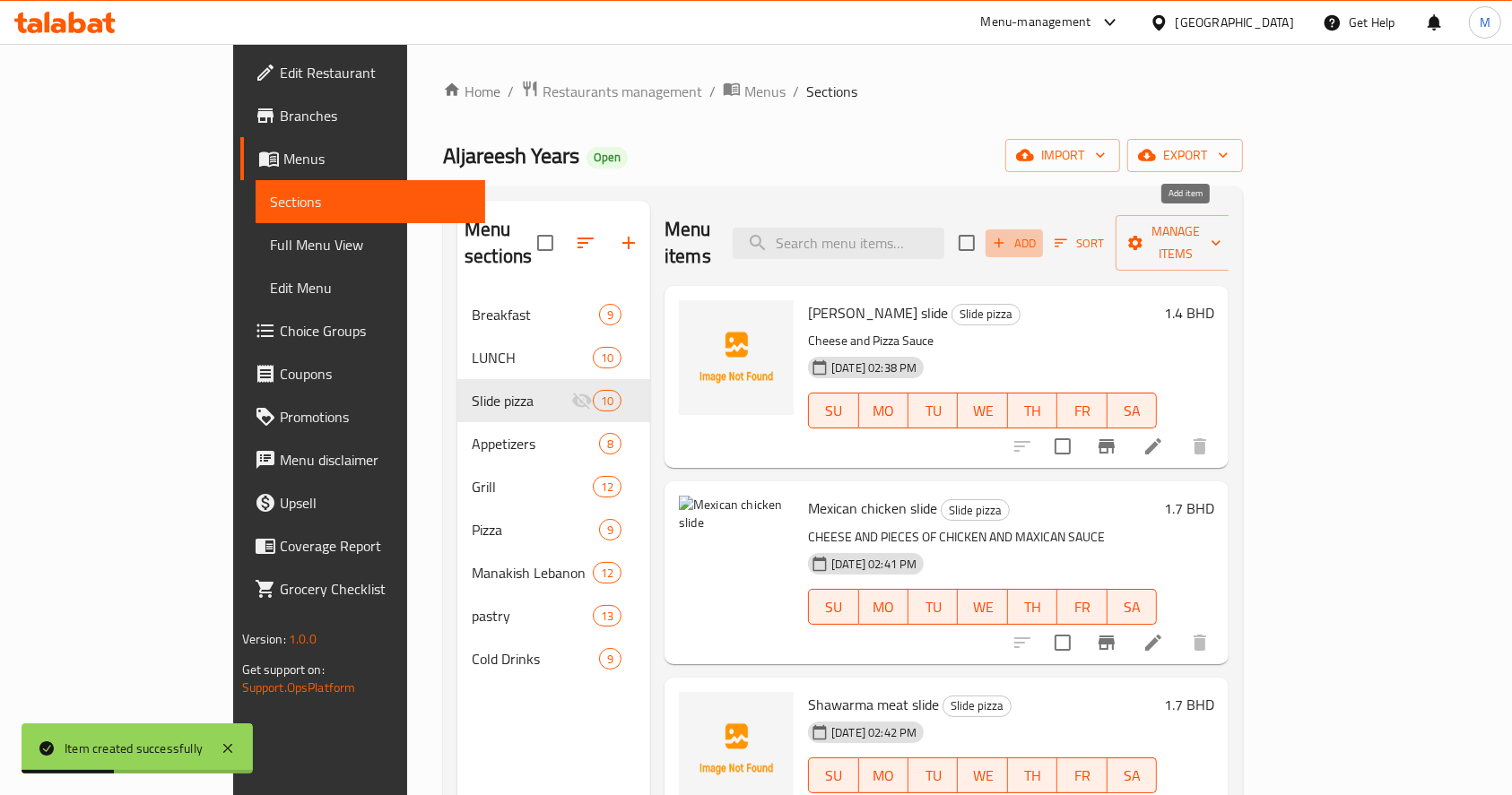
click at [1039, 233] on span "Add" at bounding box center [1014, 243] width 48 height 21
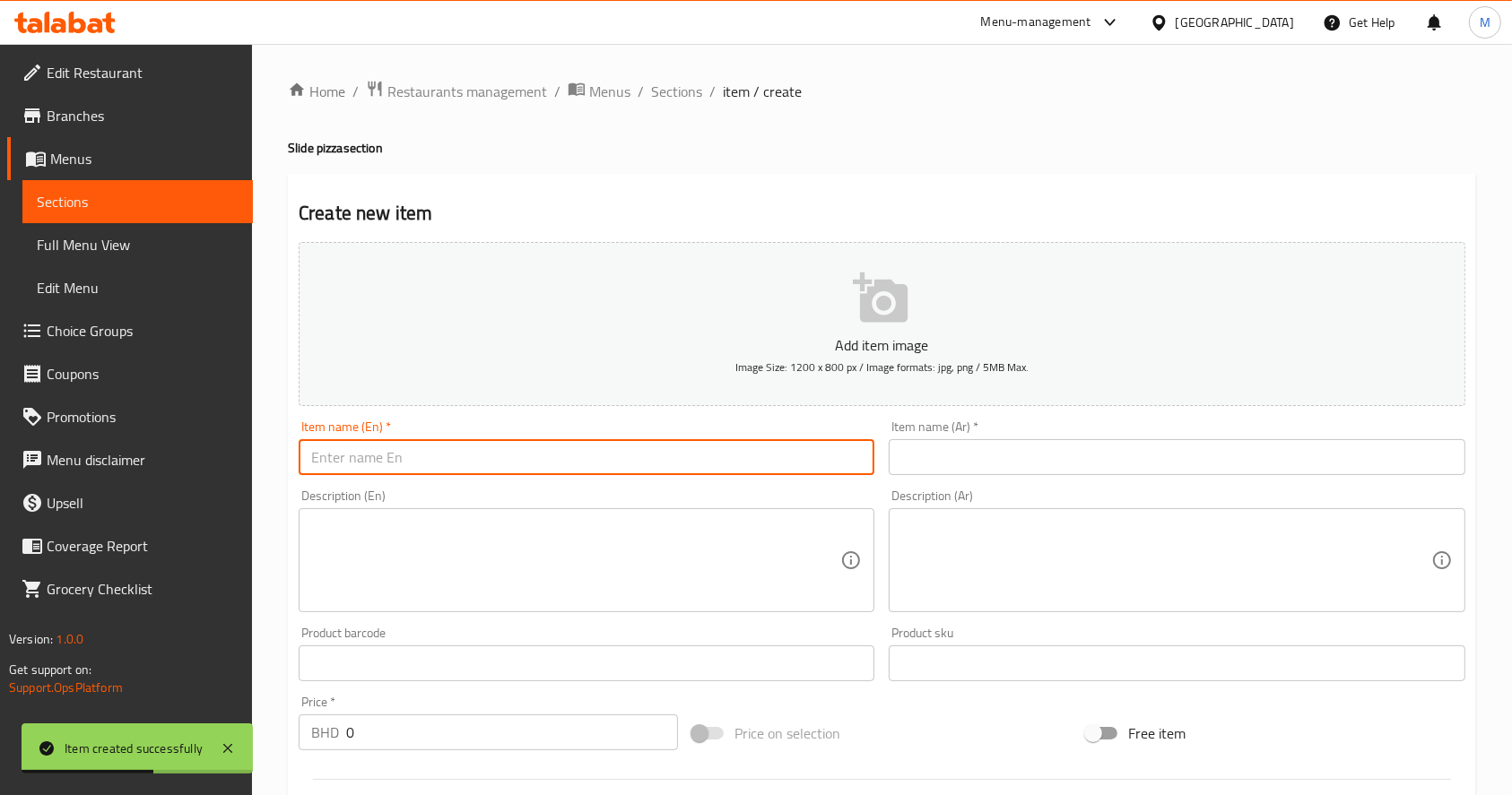
click at [686, 453] on input "text" at bounding box center [587, 457] width 576 height 36
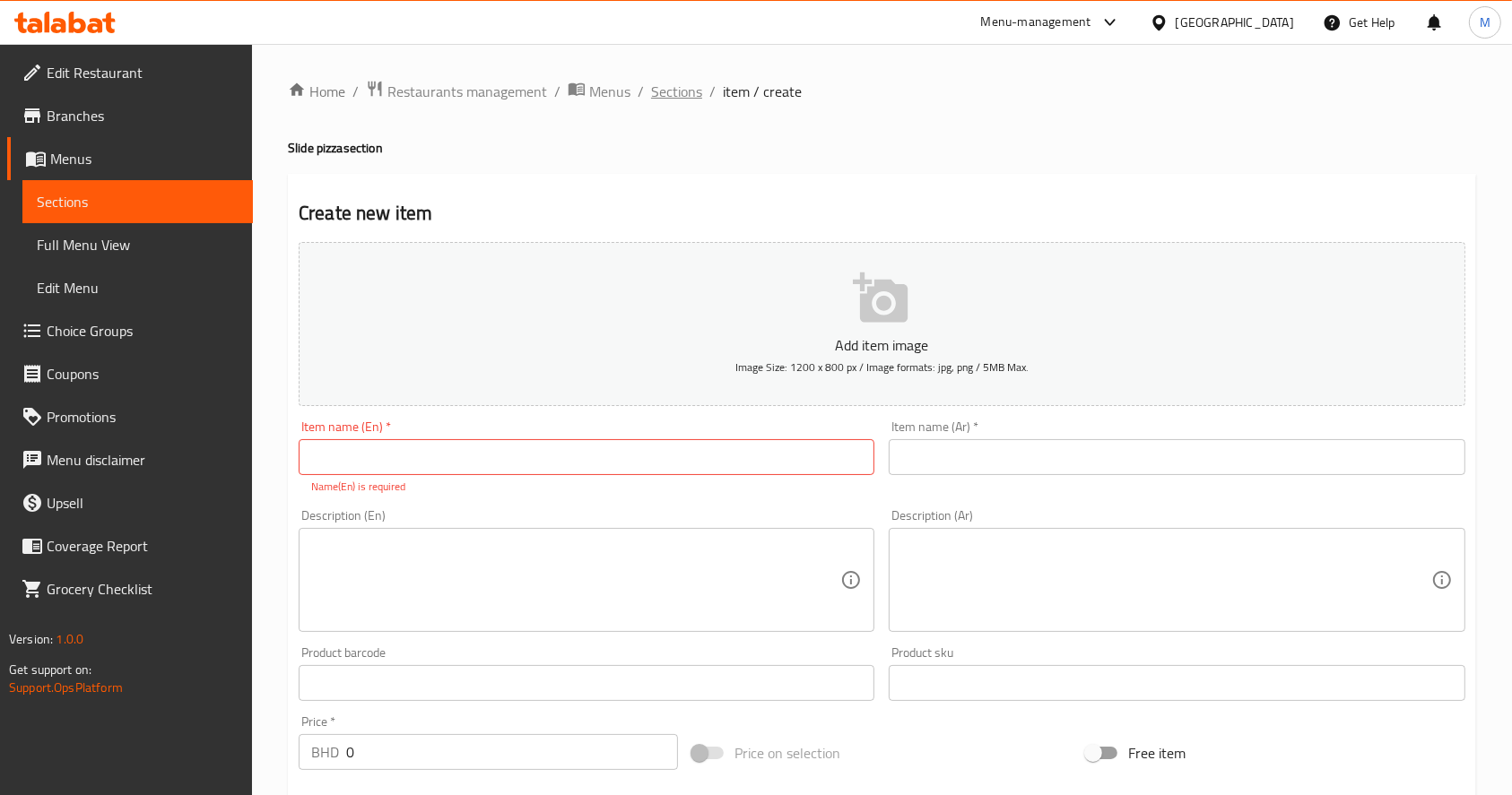
click at [678, 84] on span "Sections" at bounding box center [677, 91] width 51 height 22
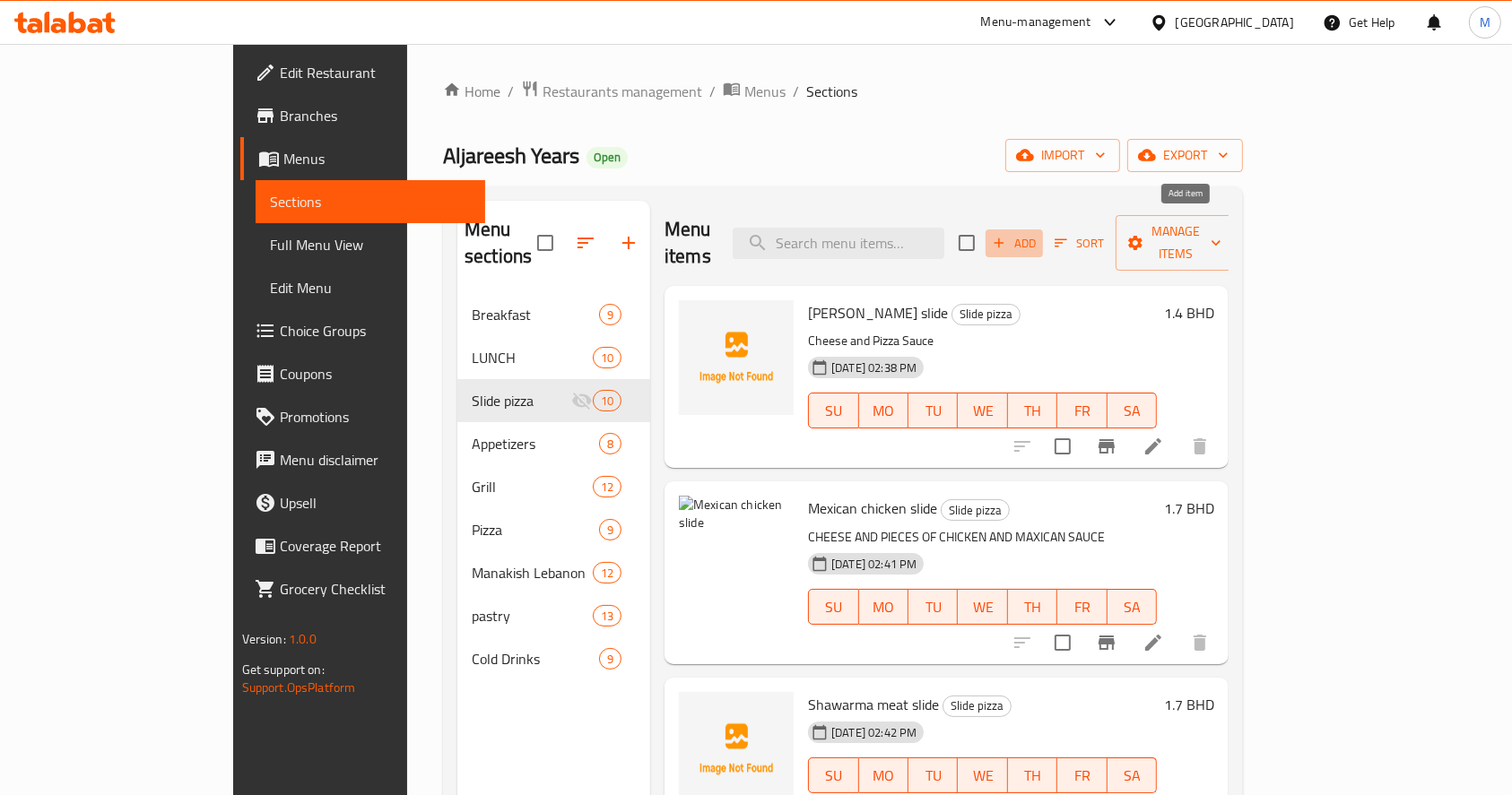
click at [1039, 236] on span "Add" at bounding box center [1014, 243] width 48 height 21
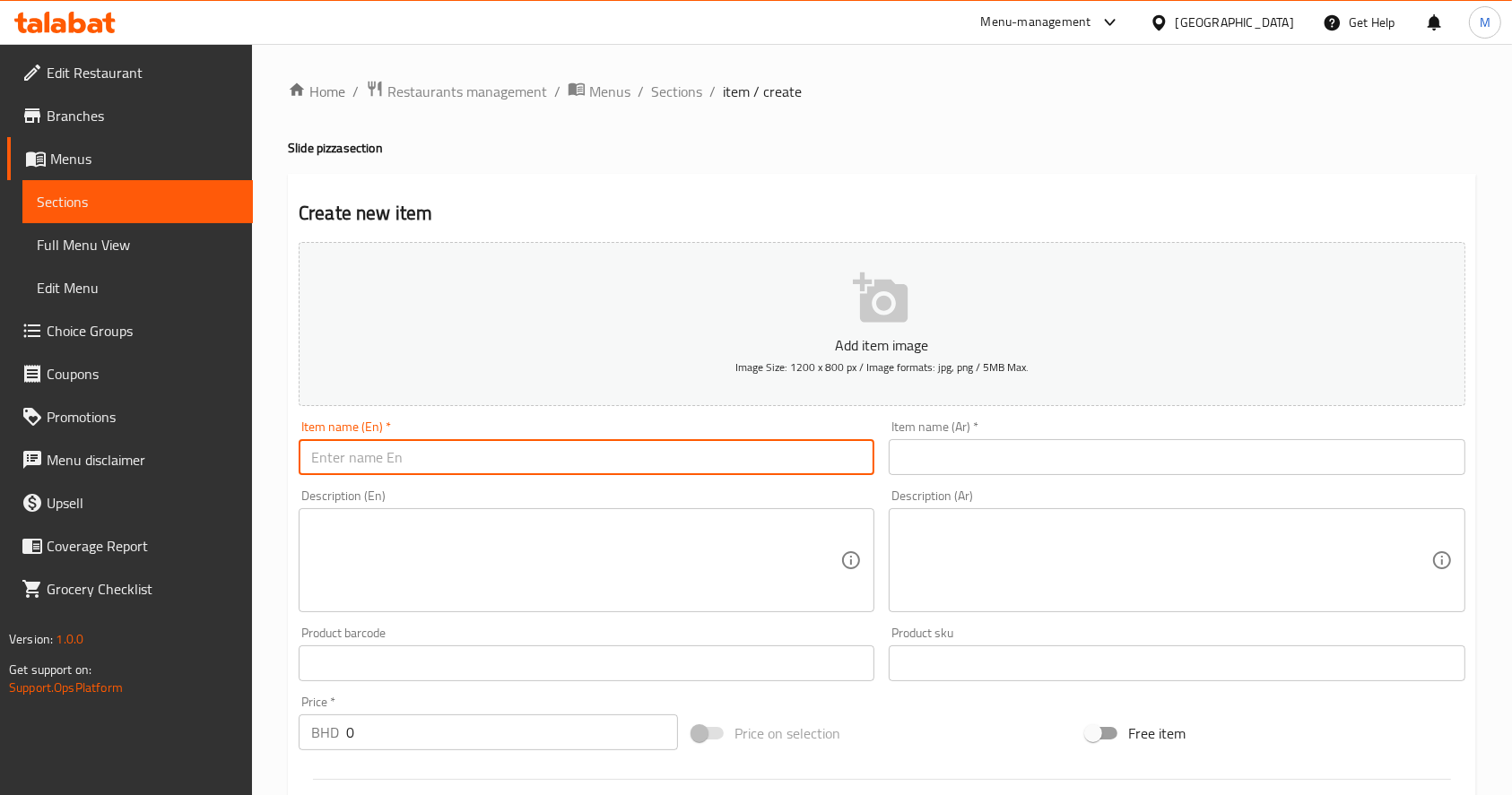
click at [554, 472] on input "text" at bounding box center [587, 457] width 576 height 36
paste input "فرانج سلايد"
type input "فرانج سلايد"
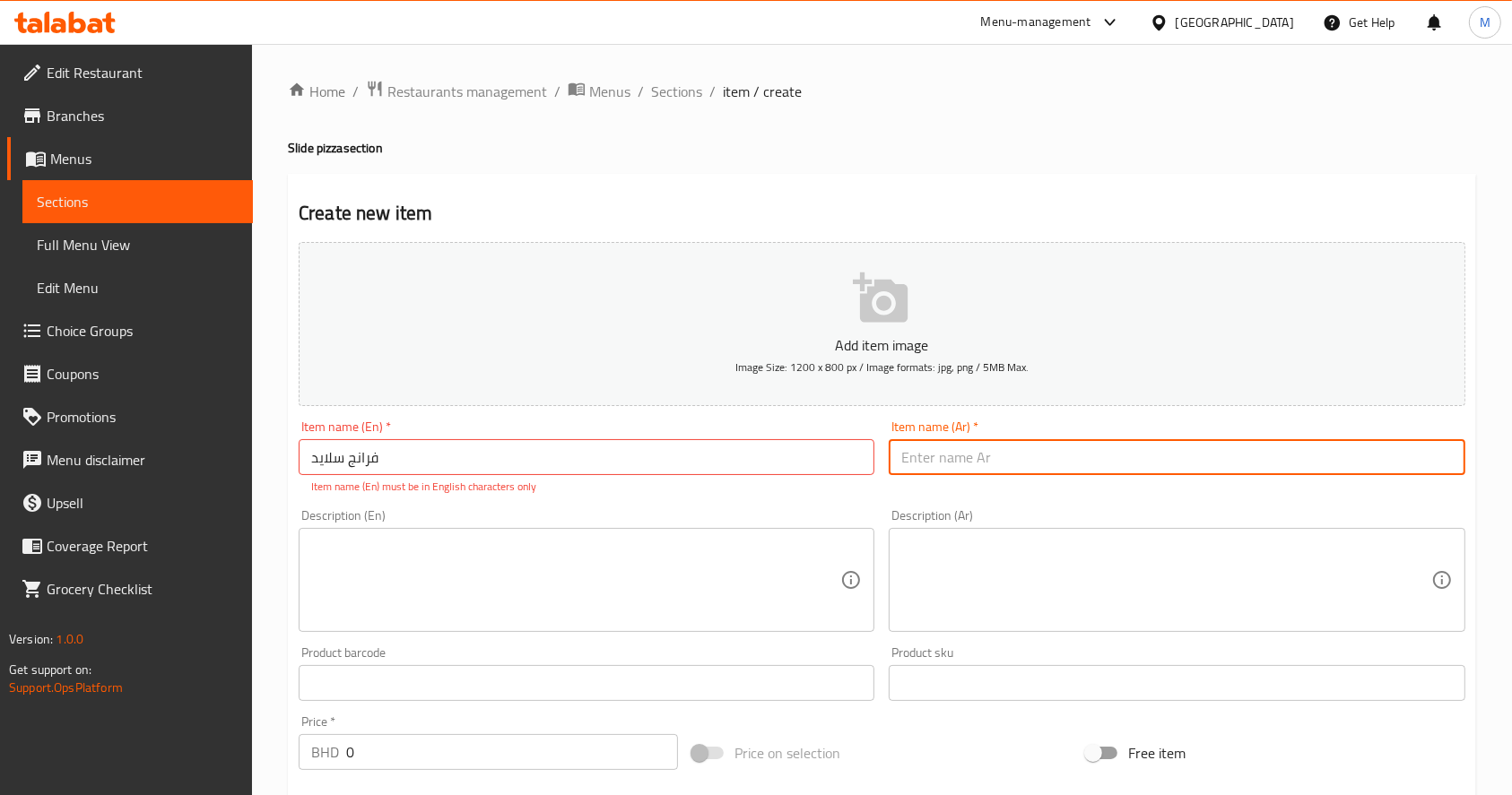
click at [933, 464] on input "text" at bounding box center [1177, 457] width 576 height 36
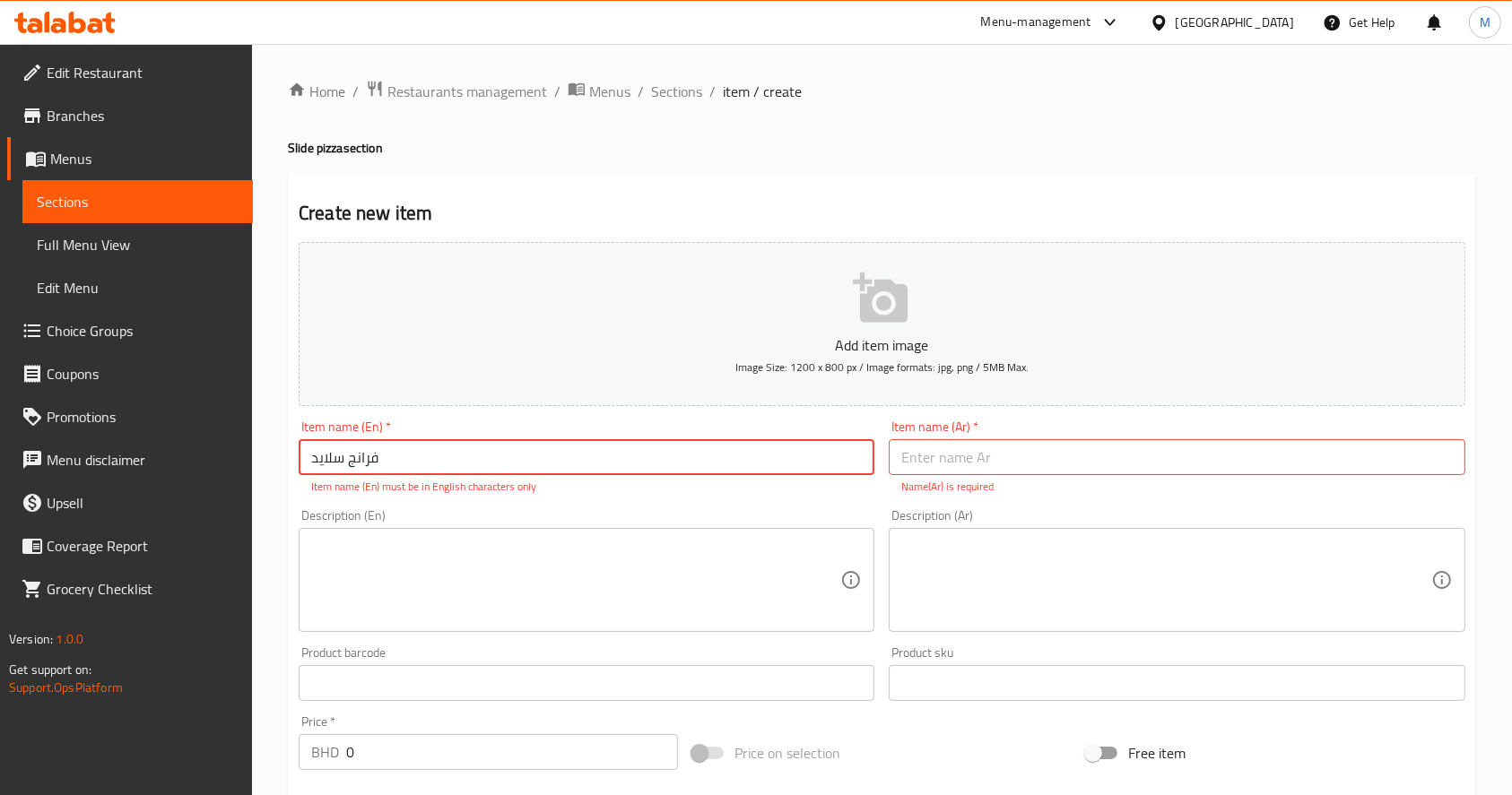
drag, startPoint x: 722, startPoint y: 451, endPoint x: 251, endPoint y: 444, distance: 471.1
click at [251, 444] on div "Edit Restaurant Branches Menus Sections Full Menu View Edit Menu Choice Groups …" at bounding box center [756, 664] width 1512 height 1243
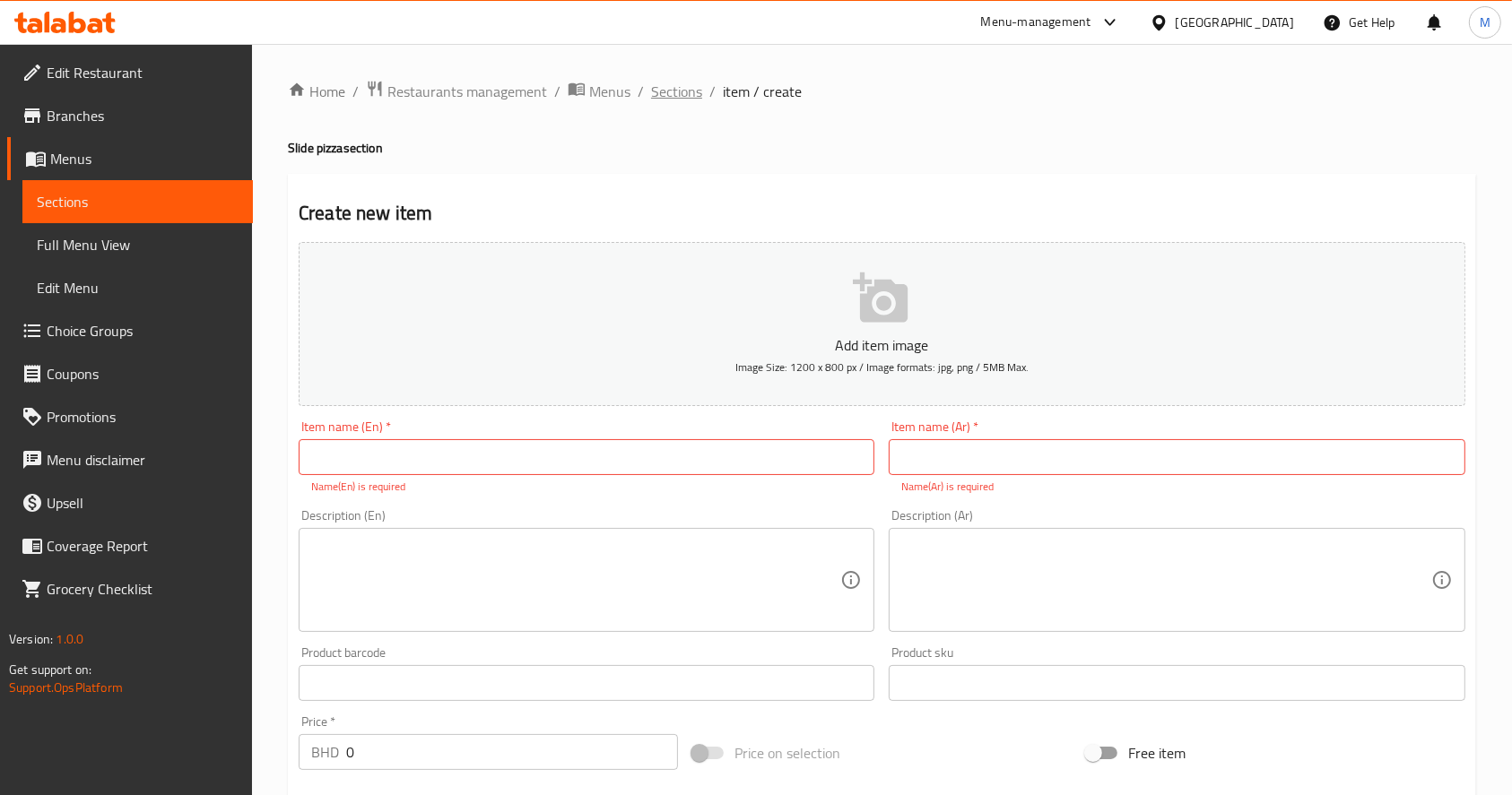
click at [674, 97] on span "Sections" at bounding box center [677, 91] width 51 height 22
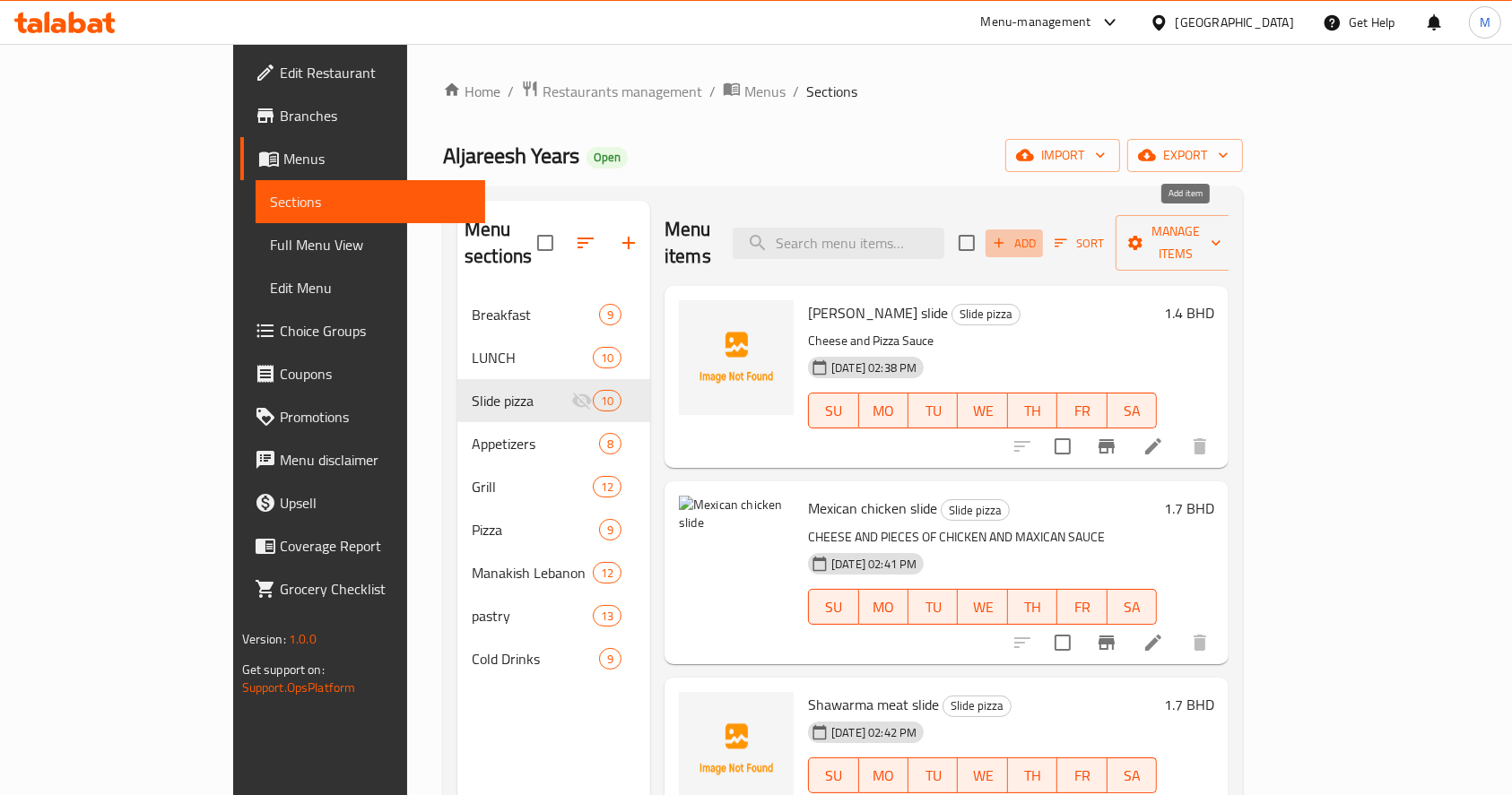
click at [1039, 233] on span "Add" at bounding box center [1014, 243] width 48 height 21
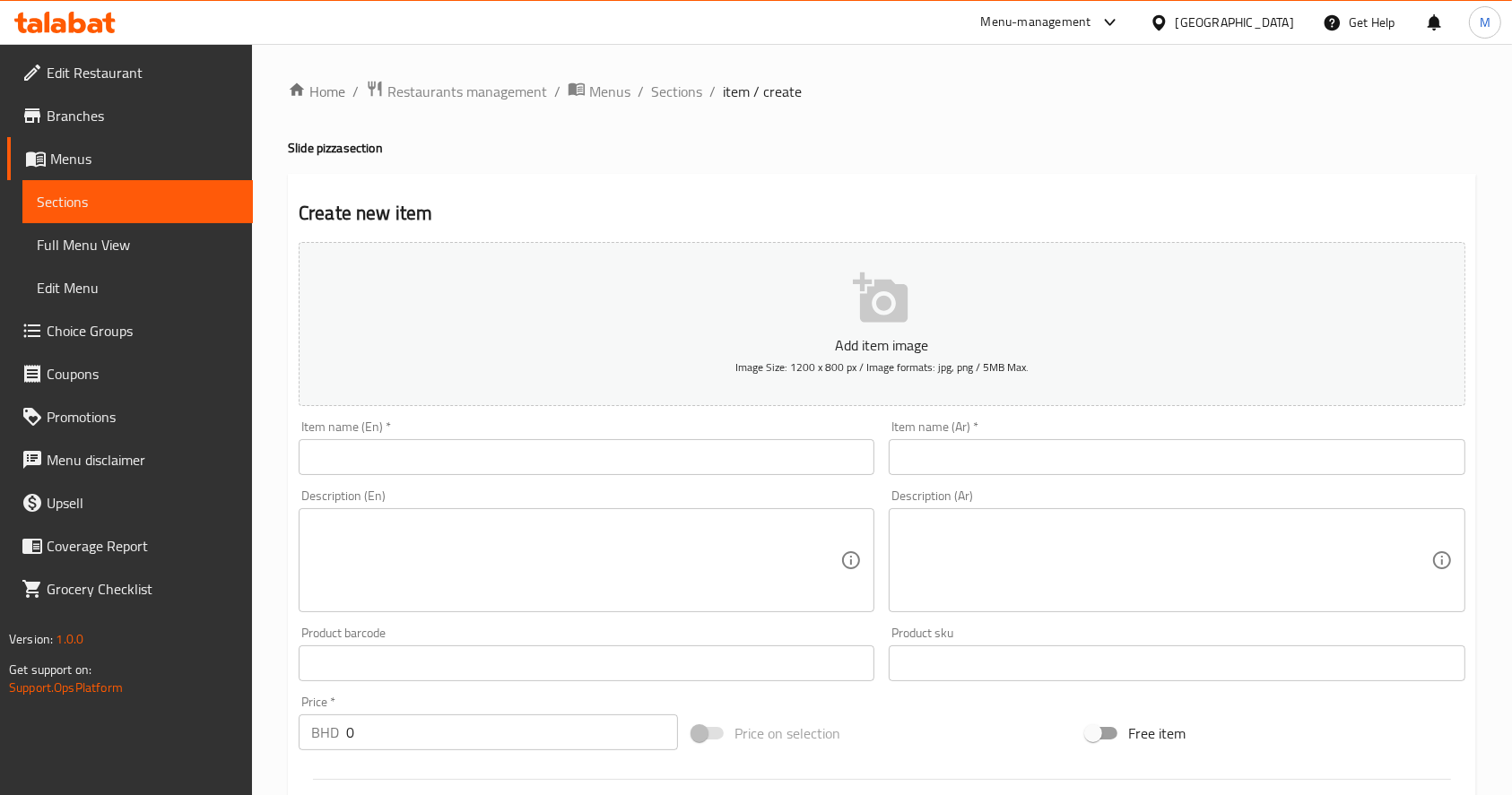
click at [537, 435] on div "Item name (En)   * Item name (En) *" at bounding box center [587, 448] width 576 height 55
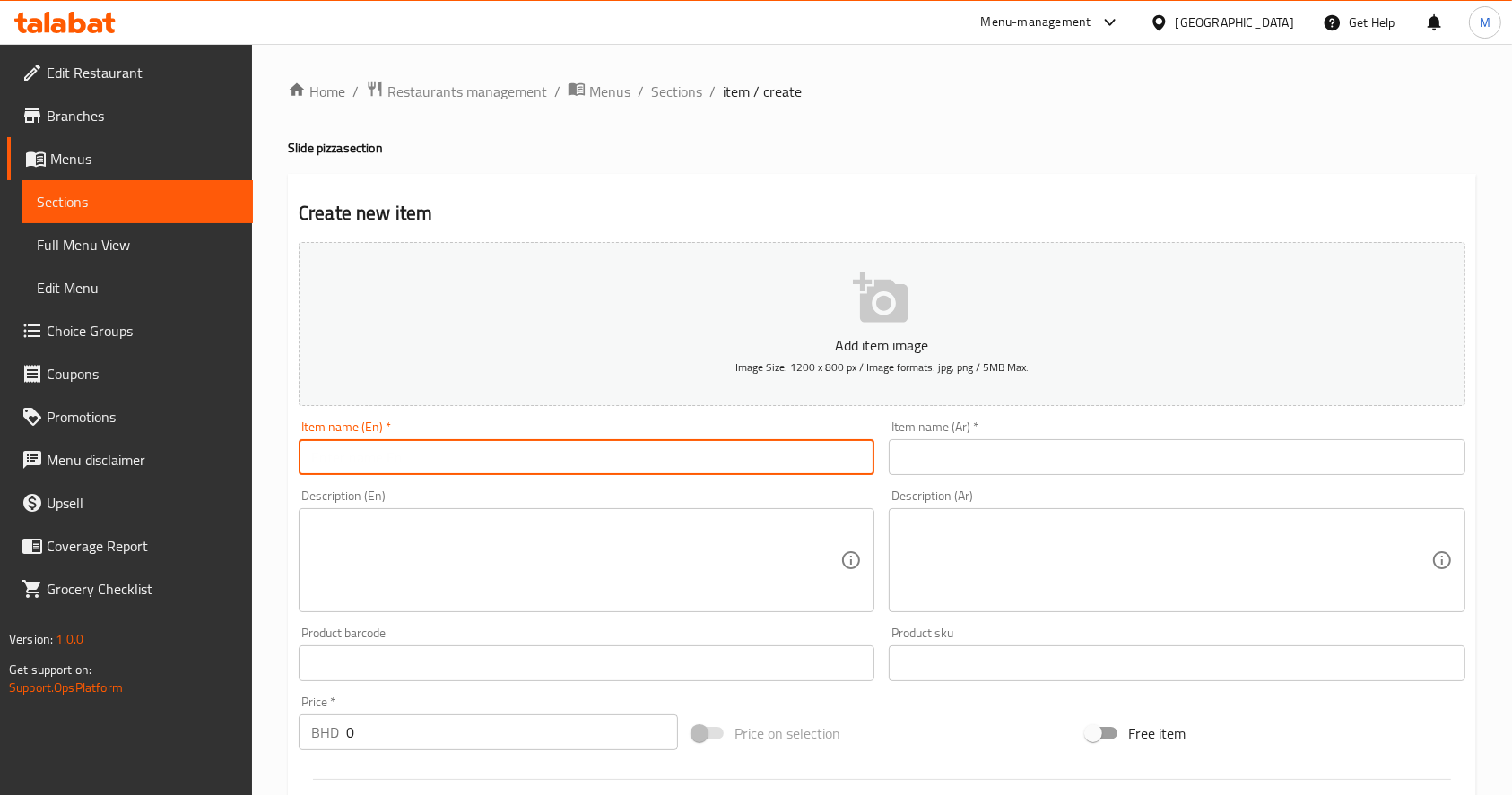
click at [539, 472] on input "text" at bounding box center [587, 457] width 576 height 36
paste input "franch slide"
type input "franch slide"
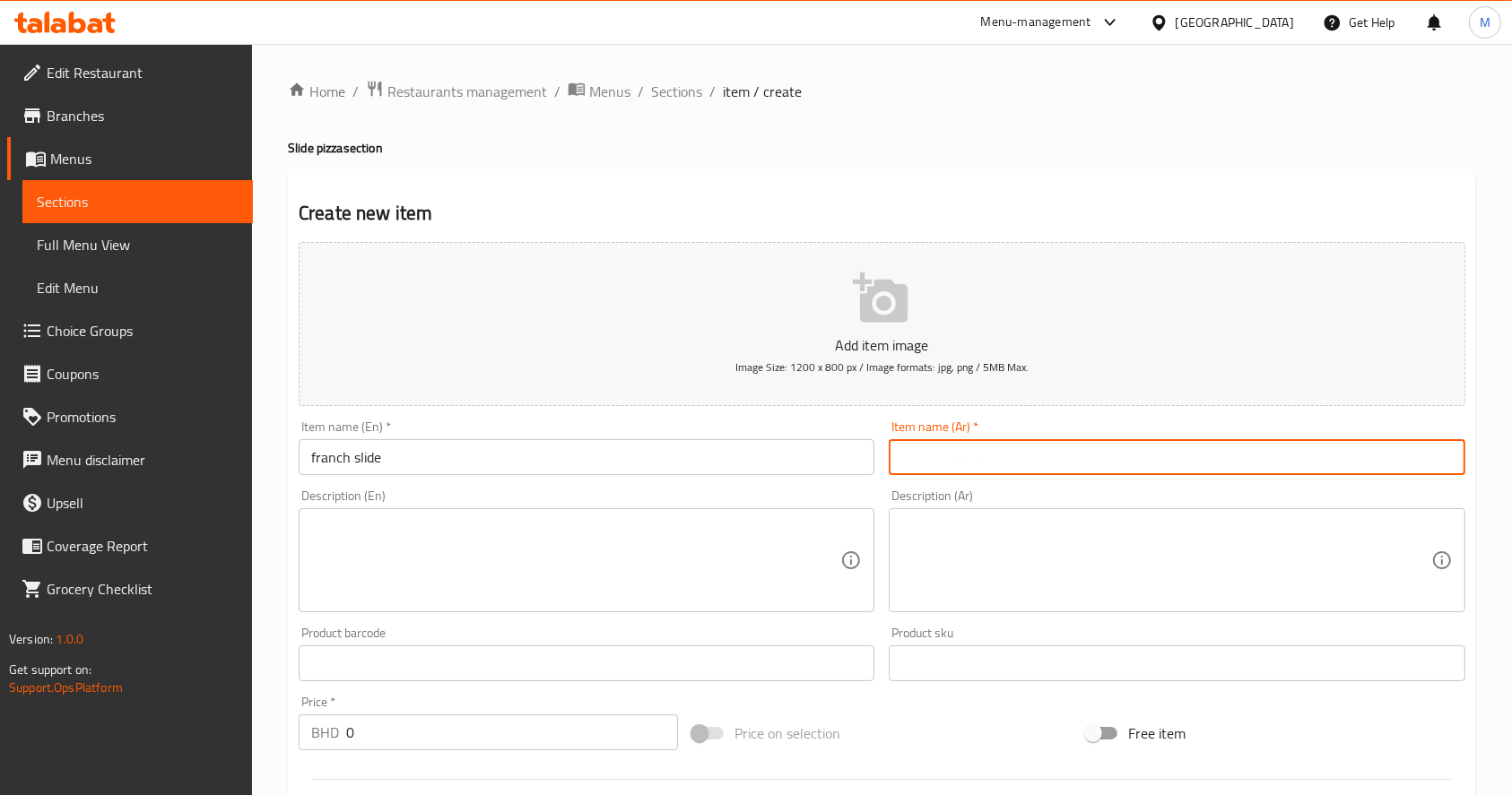
click at [977, 450] on input "text" at bounding box center [1177, 457] width 576 height 36
paste input "فرانج سلايد"
type input "فرانج سلايد"
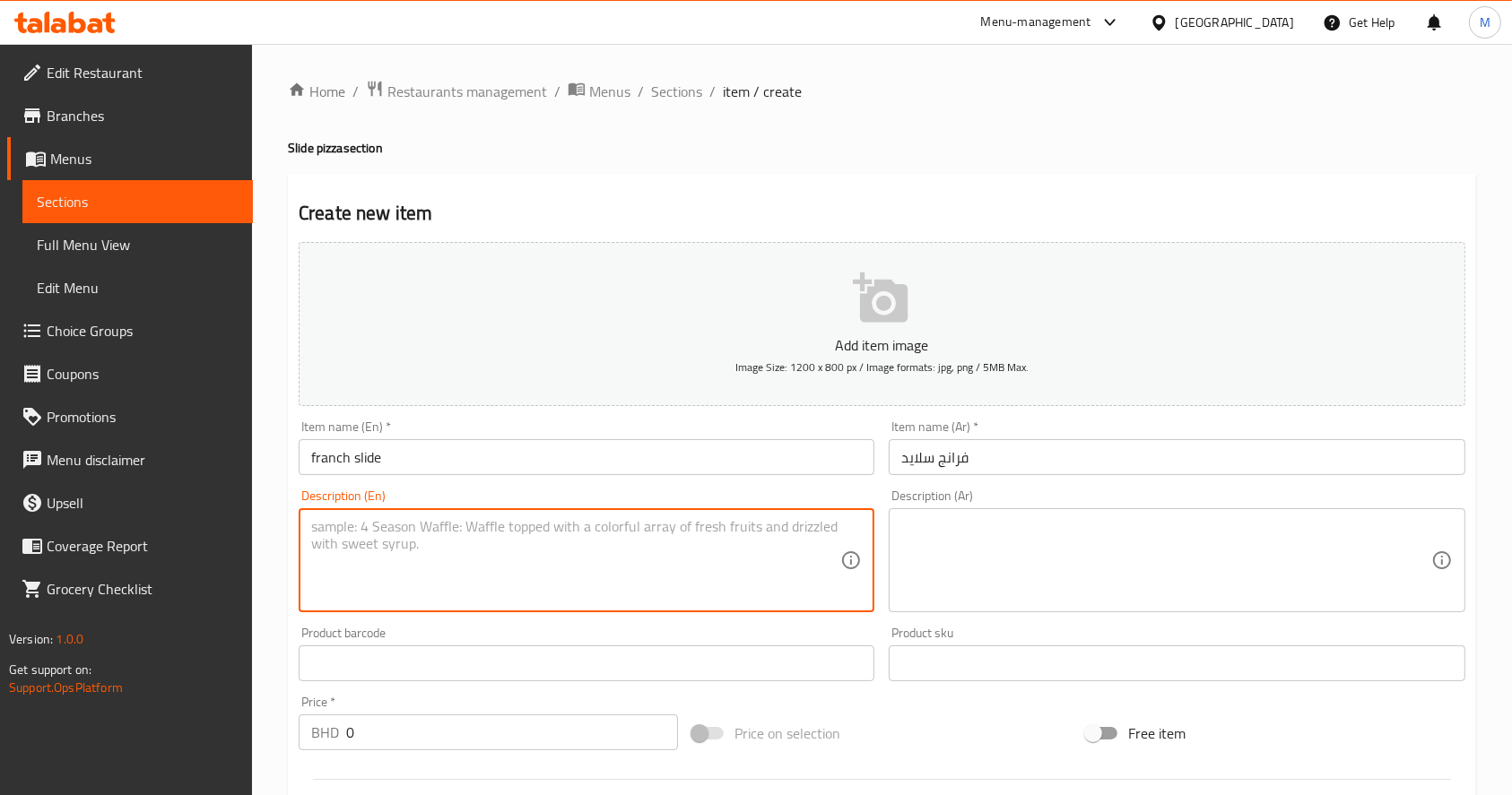
click at [492, 527] on textarea at bounding box center [576, 561] width 529 height 85
paste textarea "CHEESE+ PIECES OF CHICKEN+ SOUS FRANCH"
type textarea "CHEESE+ PIECES OF CHICKEN+ SOUS FRANCH"
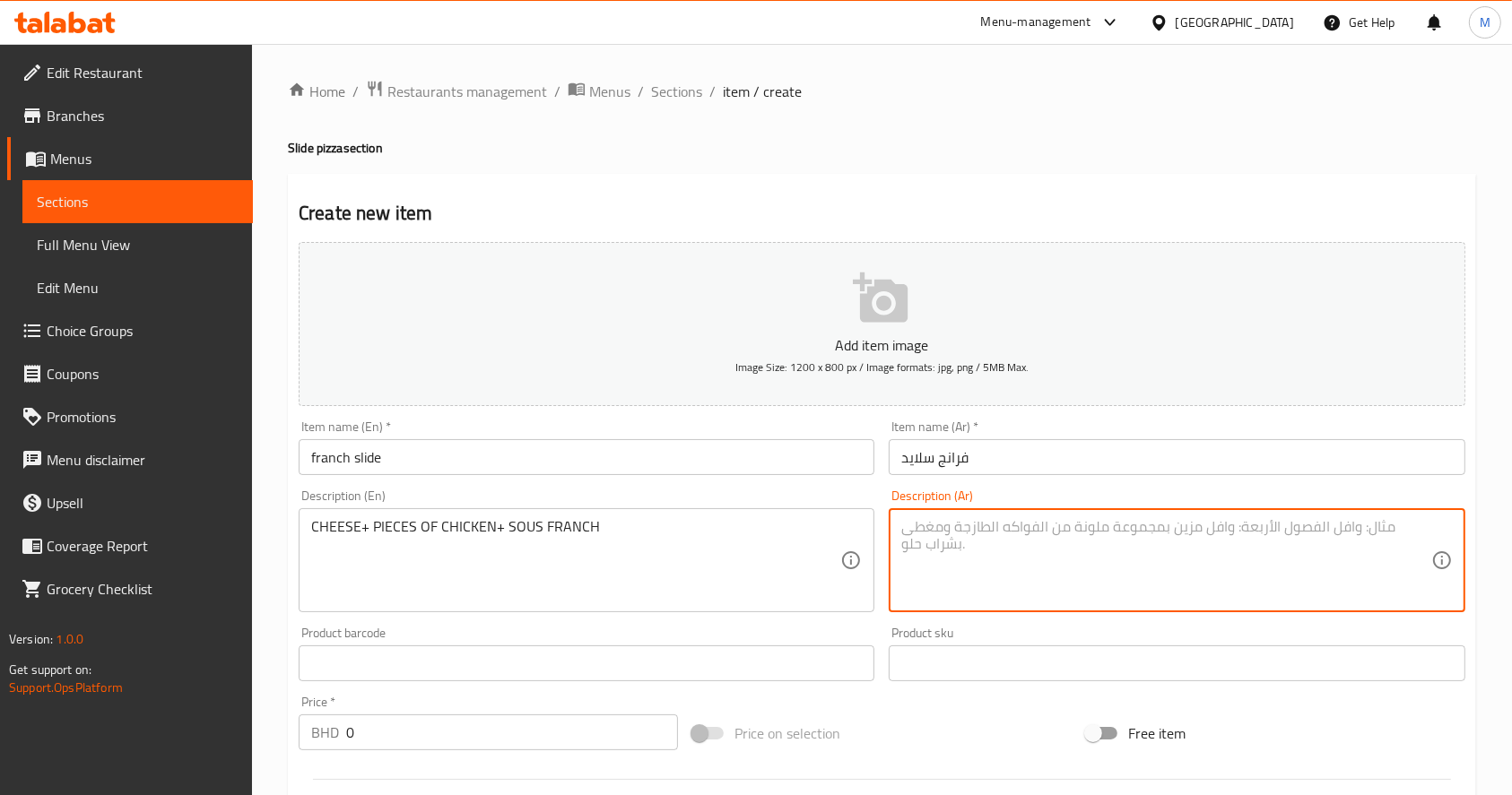
click at [1006, 556] on textarea at bounding box center [1165, 561] width 529 height 85
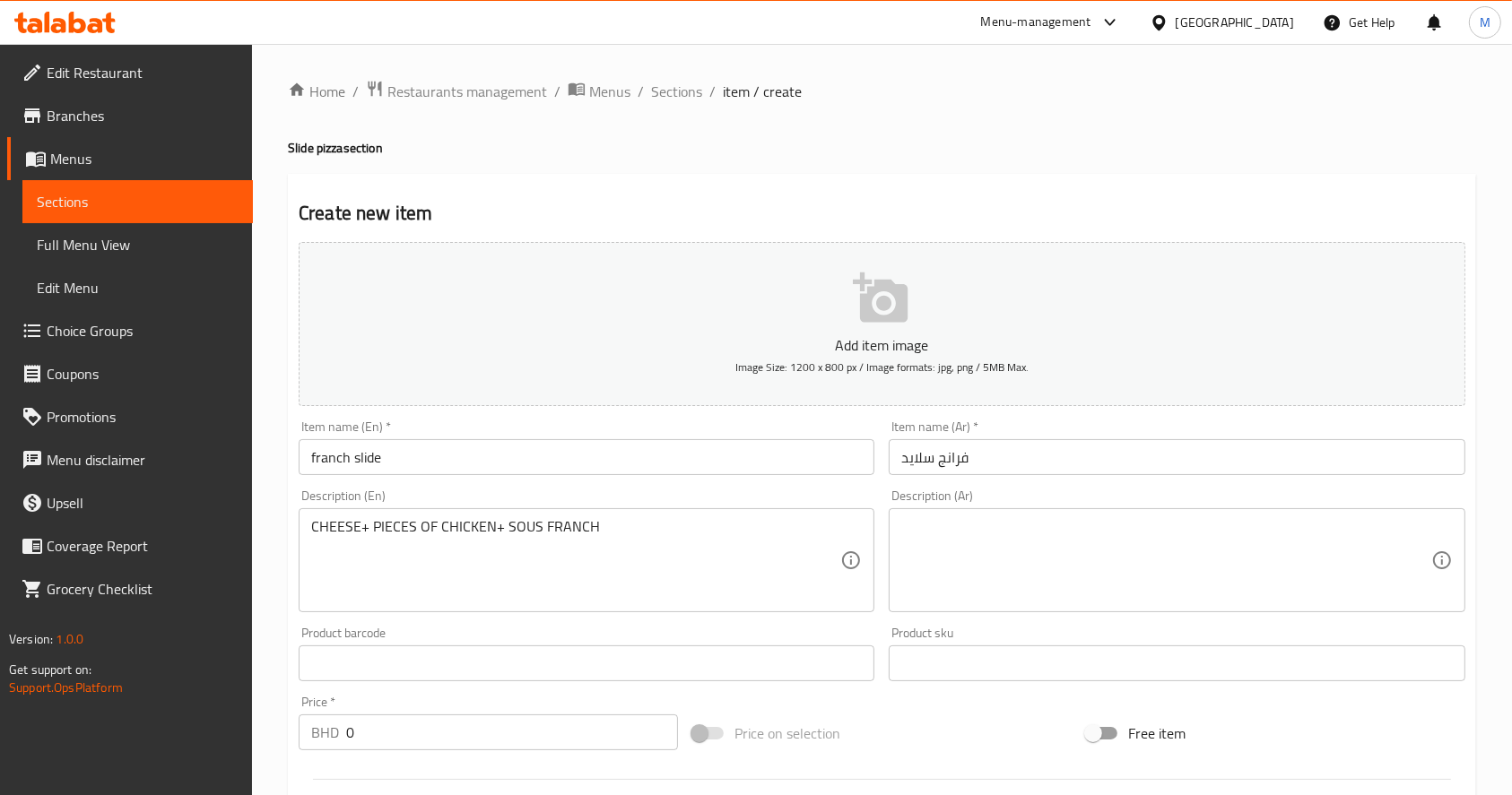
click at [1242, 545] on textarea at bounding box center [1165, 561] width 529 height 85
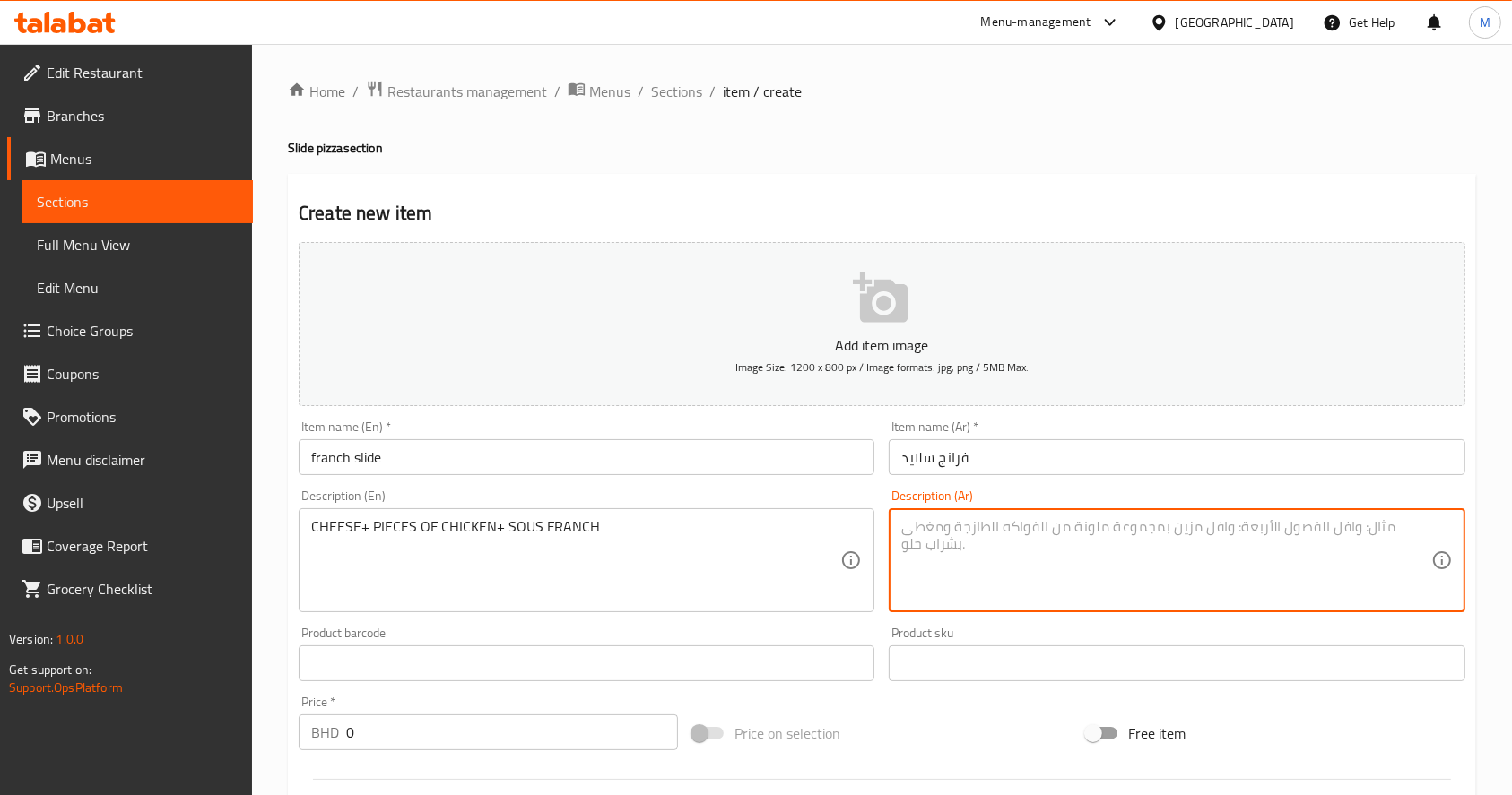
click at [1242, 545] on textarea at bounding box center [1165, 561] width 529 height 85
paste textarea "جبن + قطع الدجاج + سوس الفرانج"
type textarea "جبن + قطع الدجاج + سوس الفرانج"
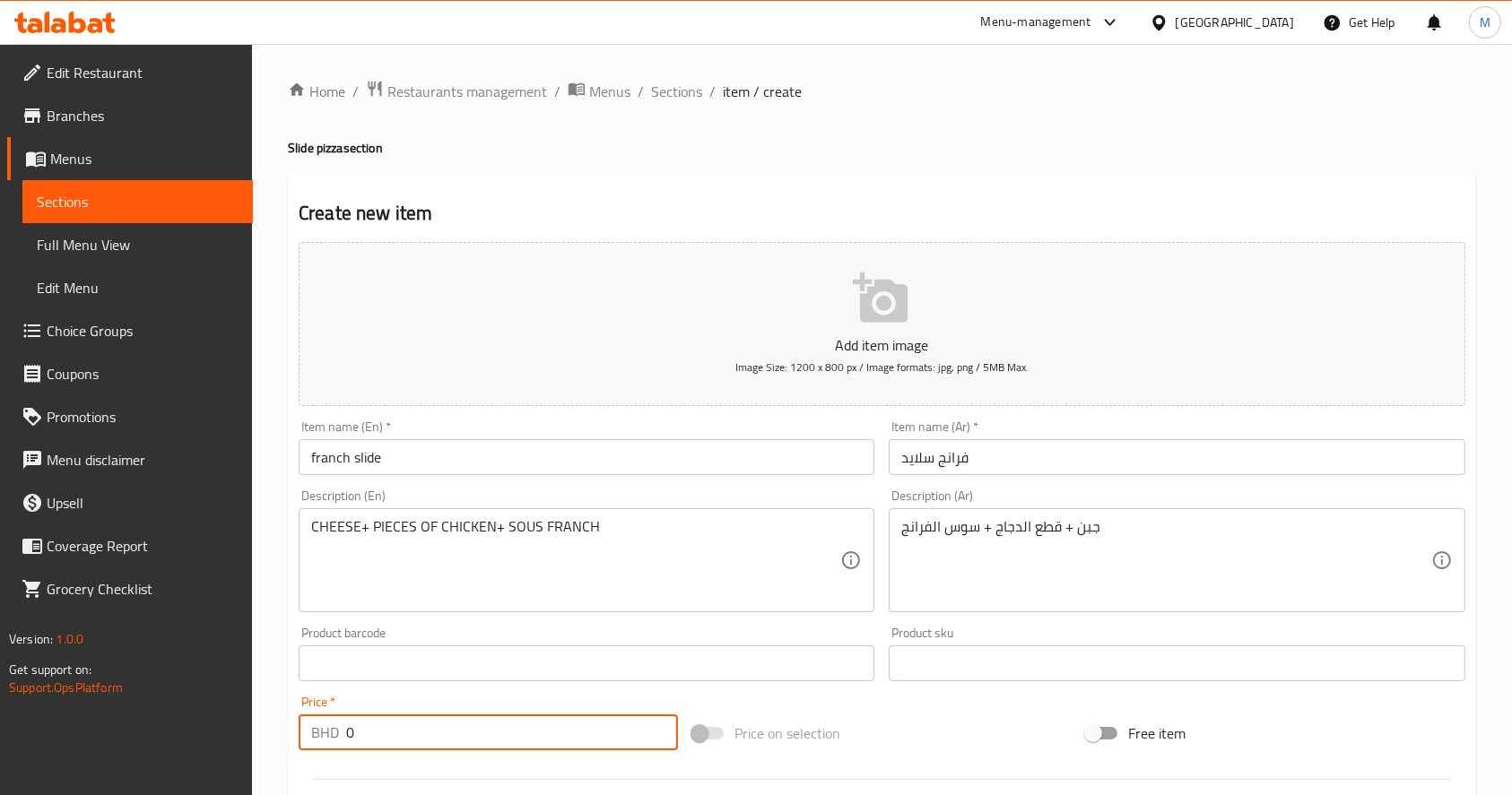
click at [617, 732] on input "0" at bounding box center [512, 733] width 332 height 36
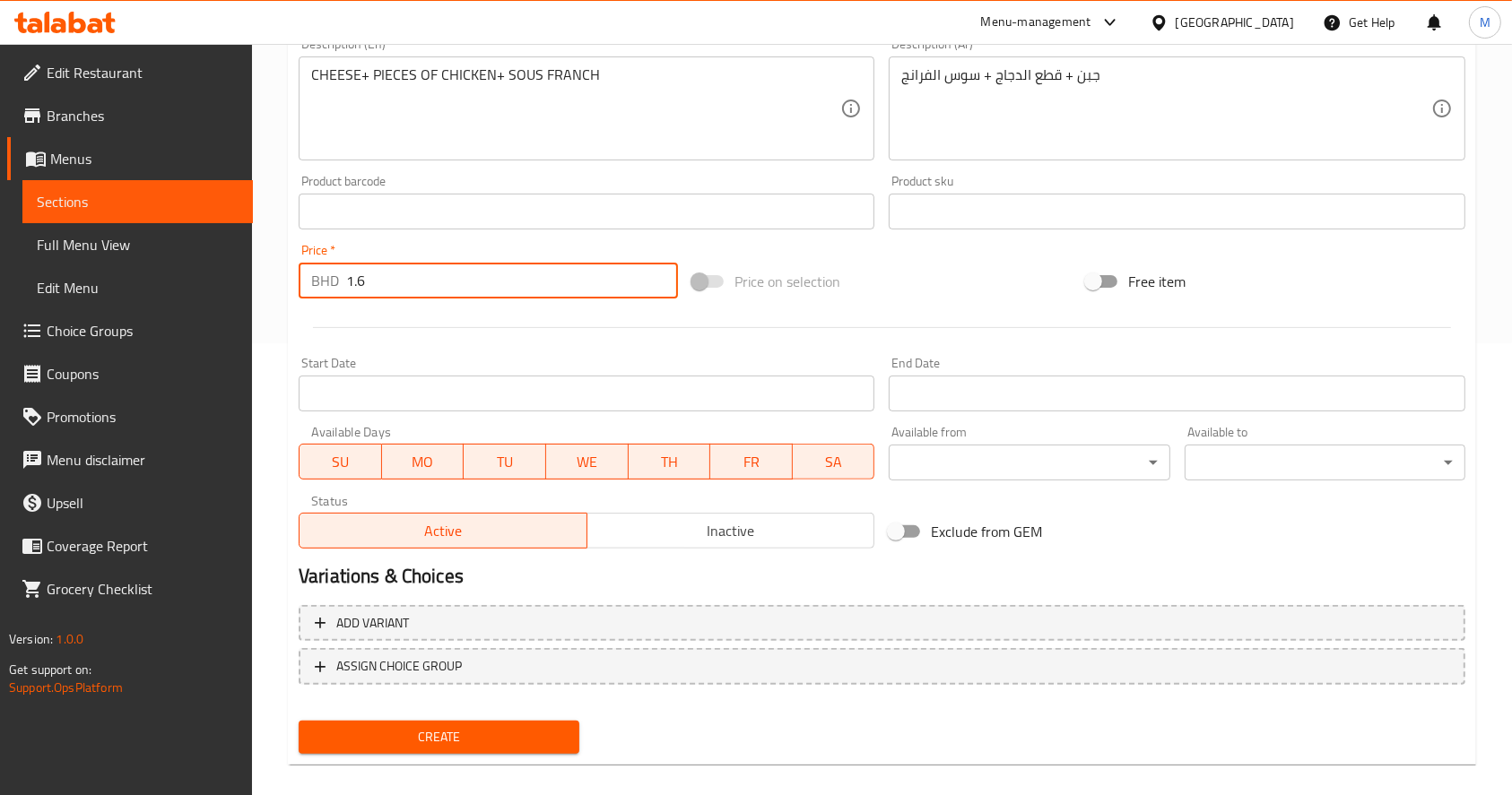
type input "1.6"
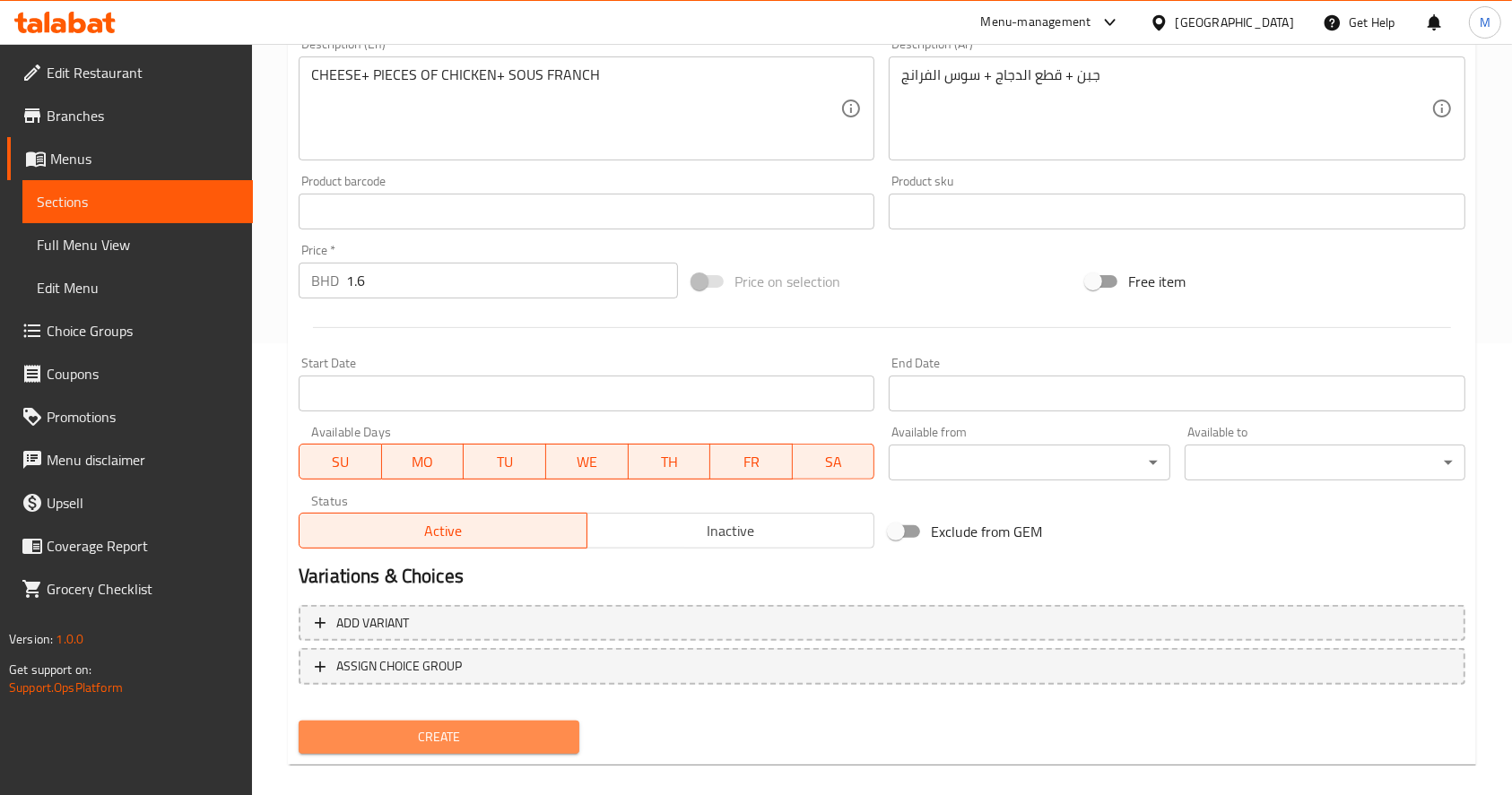
click at [438, 751] on button "Create" at bounding box center [439, 737] width 281 height 33
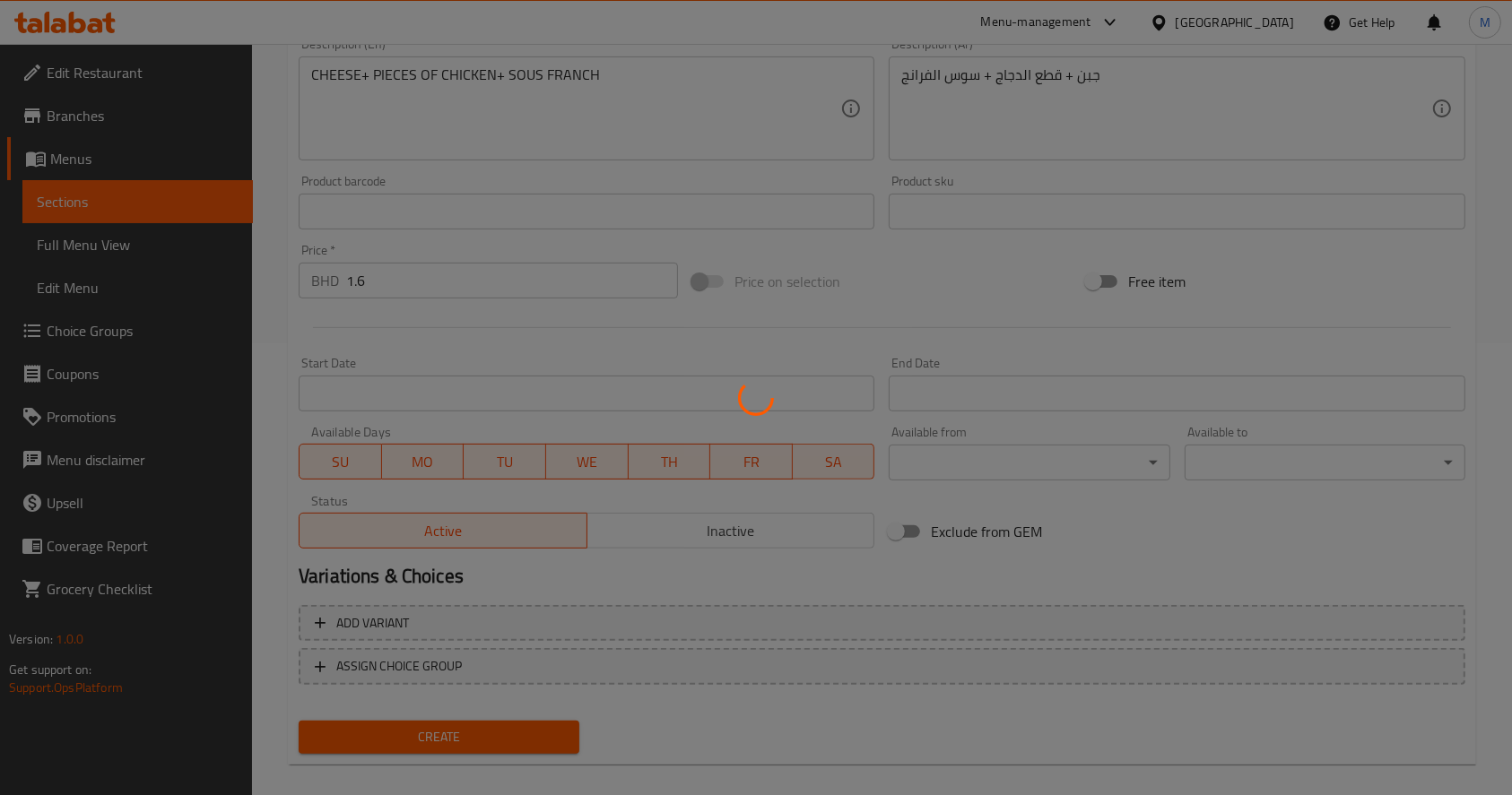
type input "0"
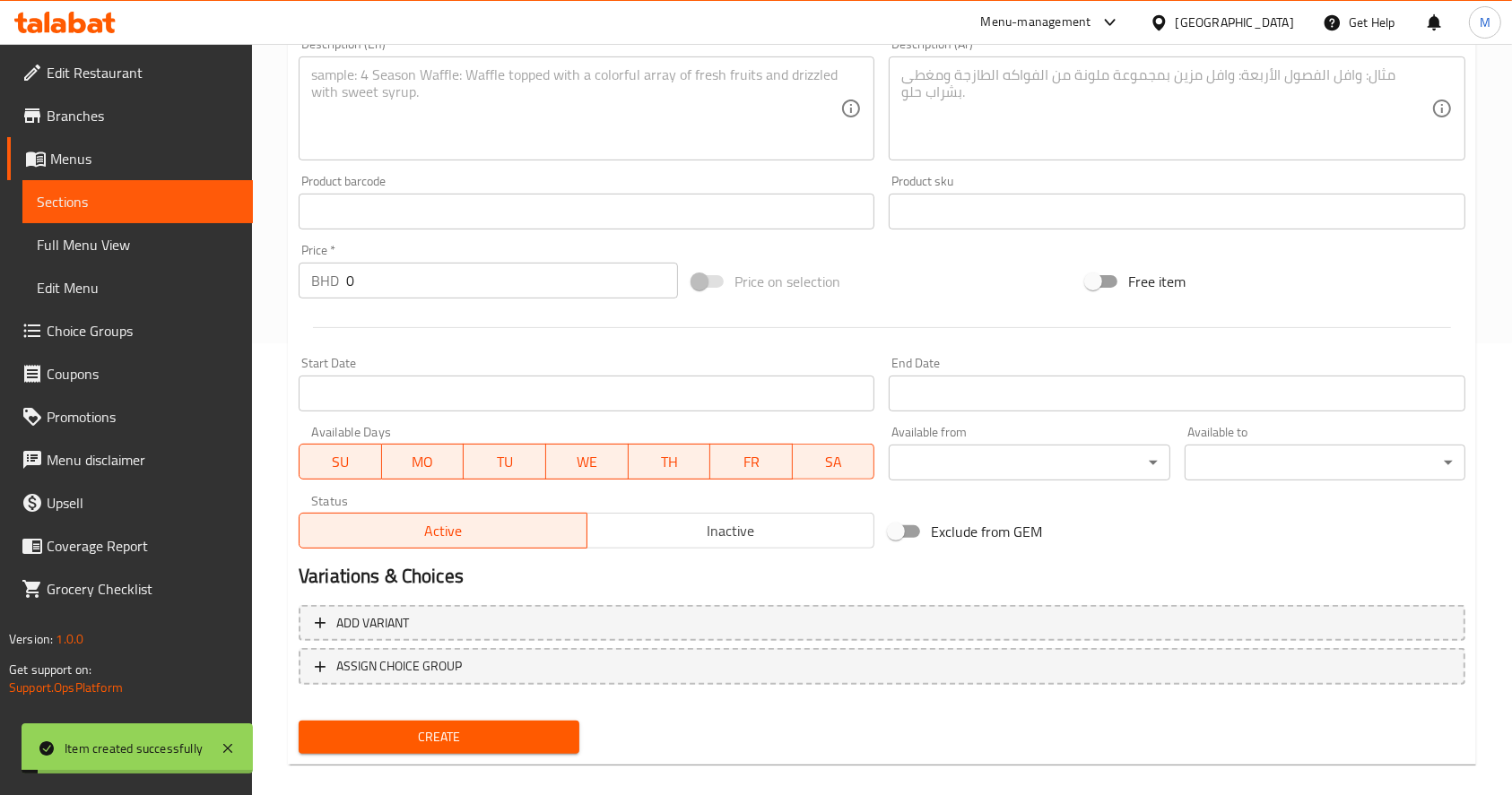
scroll to position [0, 0]
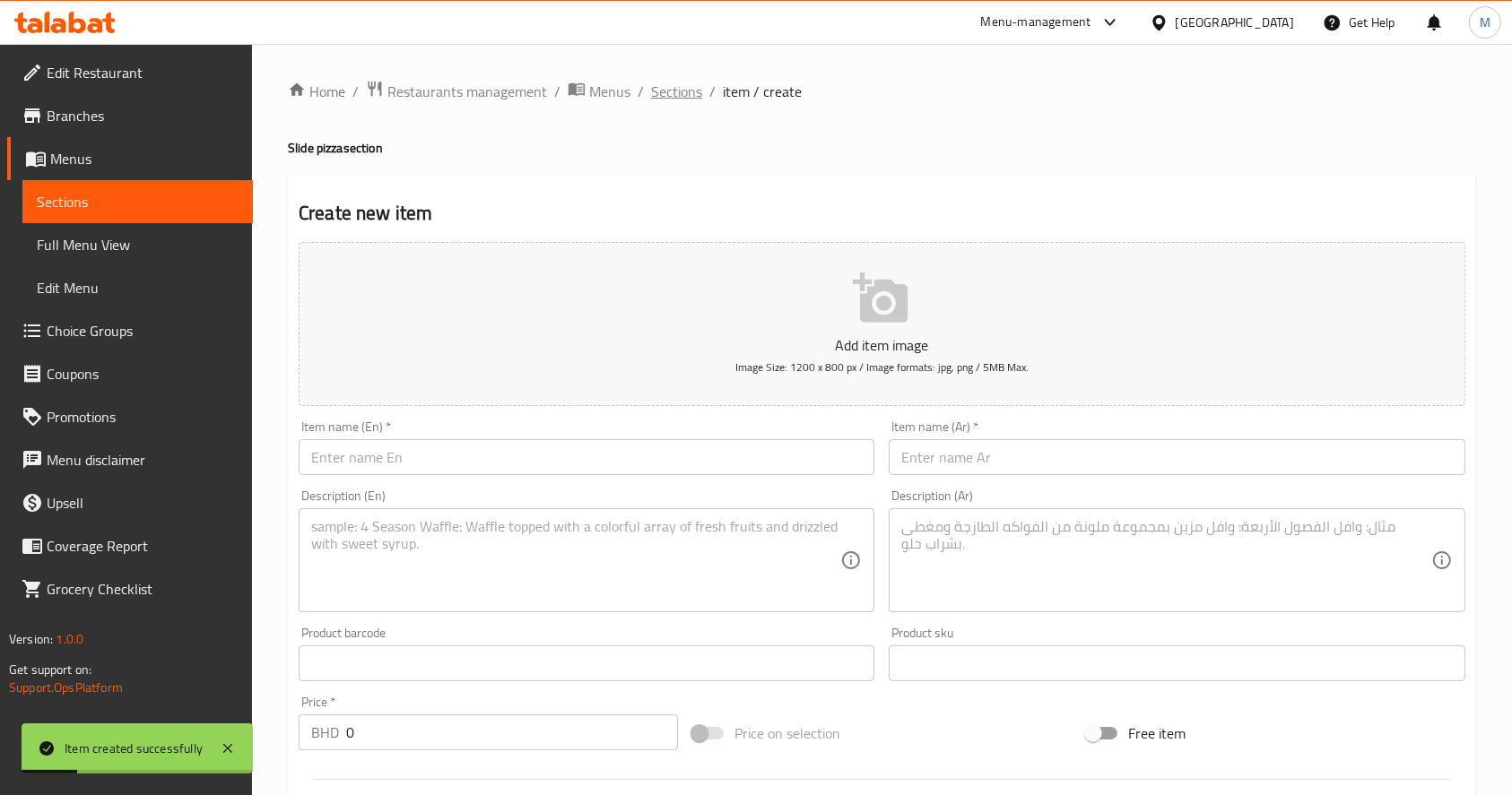
click at [676, 90] on span "Sections" at bounding box center [677, 91] width 51 height 22
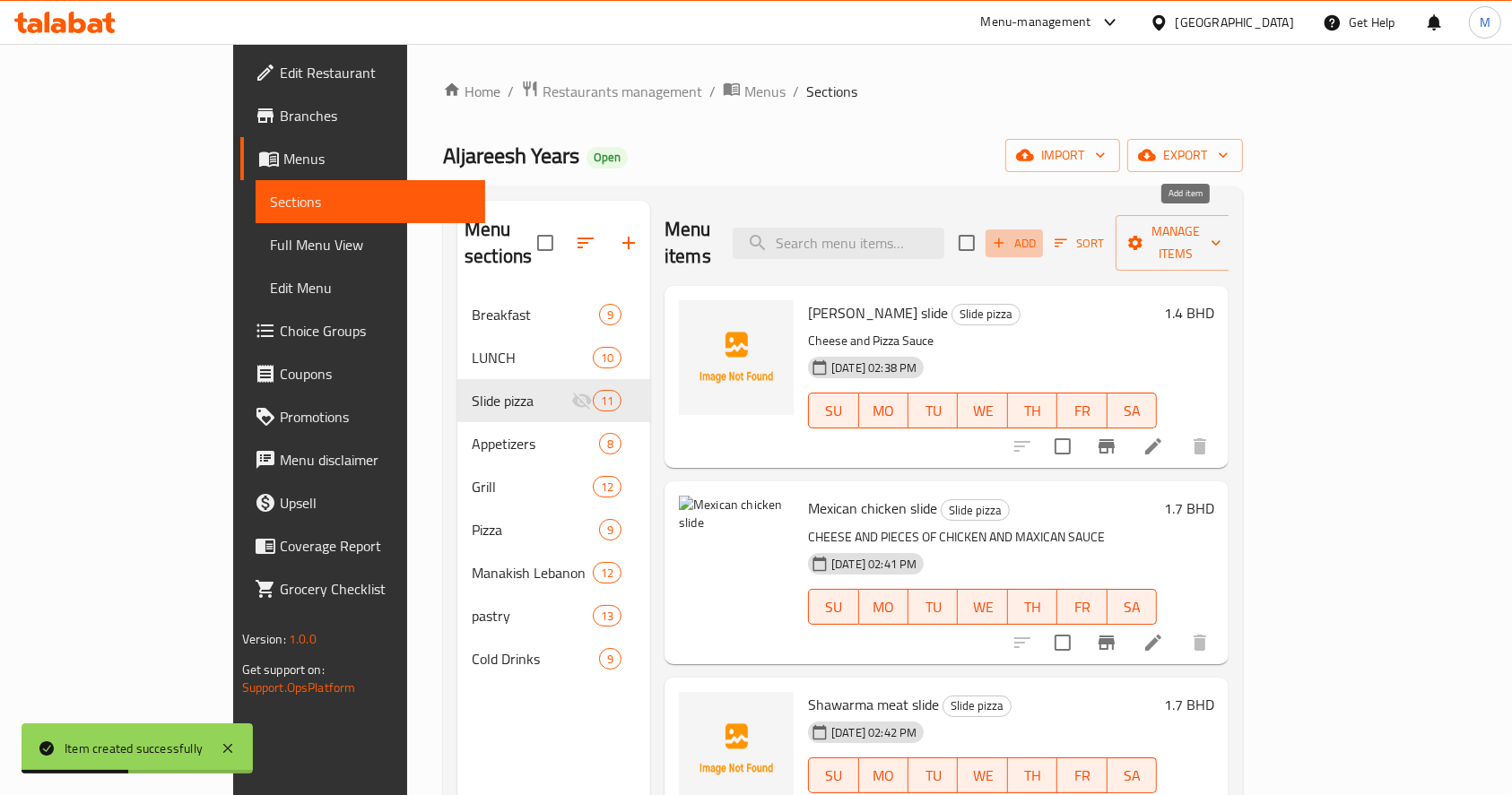
click at [1039, 237] on span "Add" at bounding box center [1014, 243] width 48 height 21
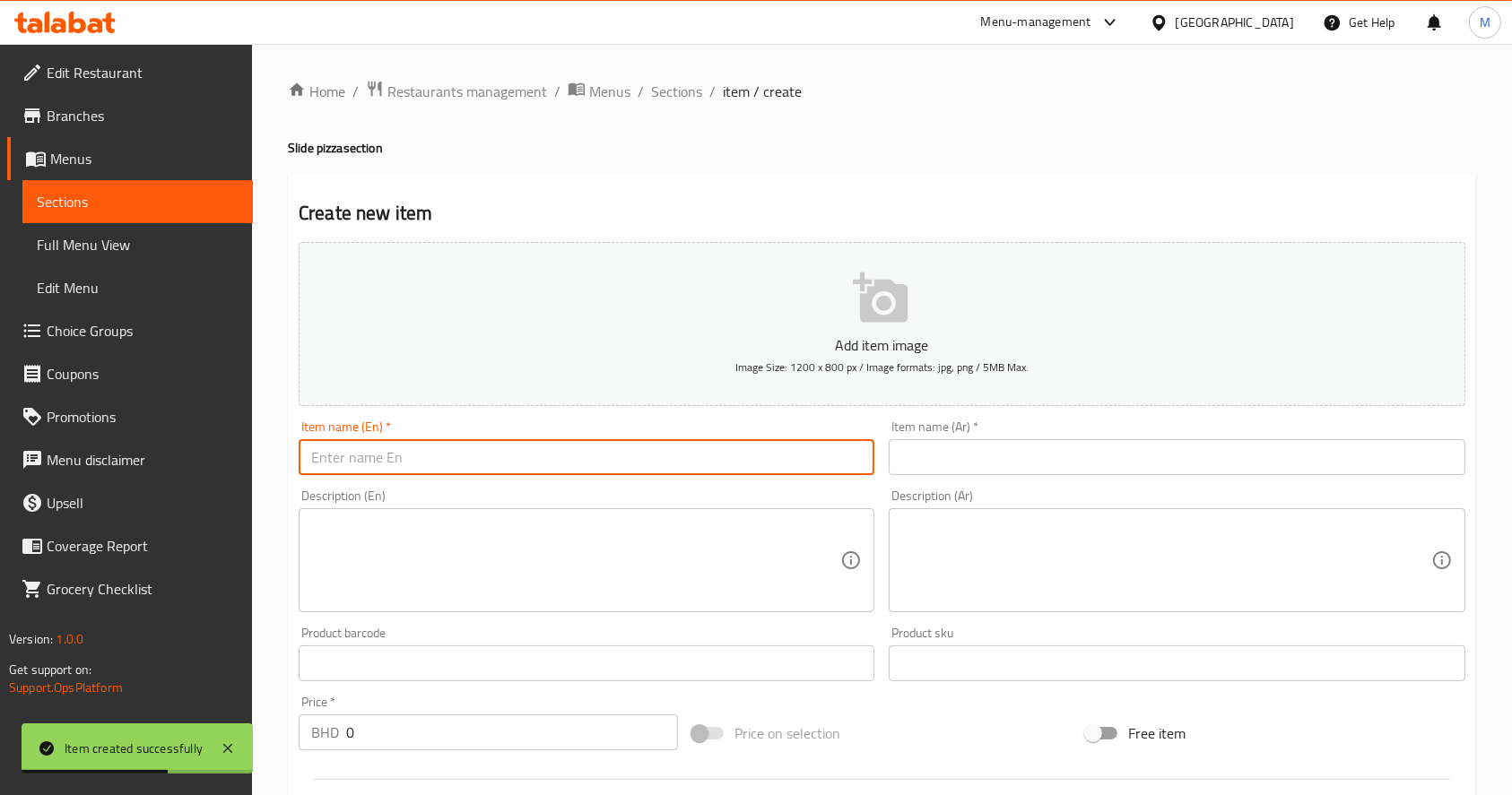
click at [677, 468] on input "text" at bounding box center [587, 457] width 576 height 36
paste input "Chicken kebab slide"
type input "Chicken kebab slide"
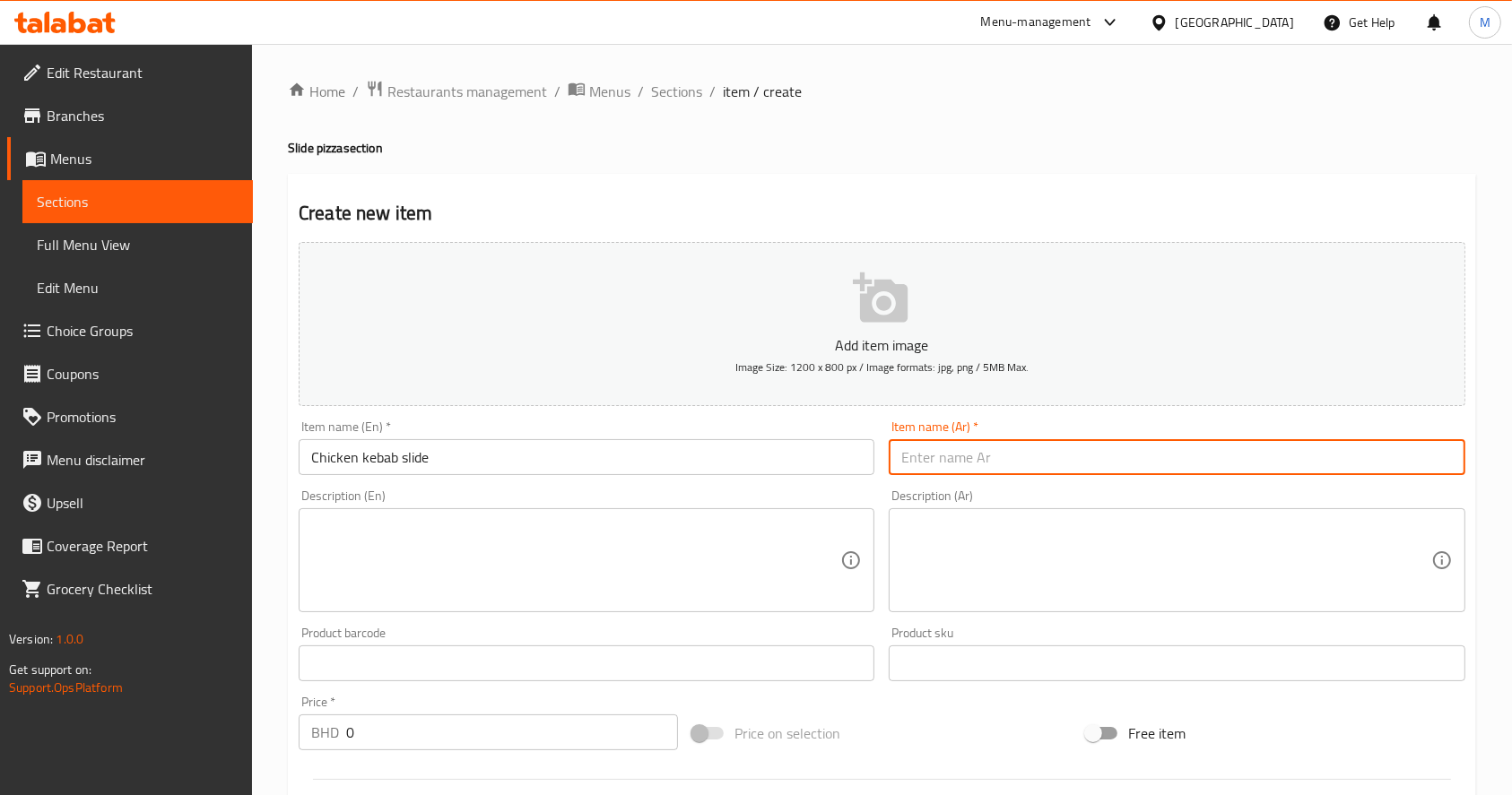
click at [961, 466] on input "text" at bounding box center [1177, 457] width 576 height 36
paste input "دجاج كباب سلايد"
type input "دجاج كباب سلايد"
click at [546, 567] on textarea at bounding box center [576, 561] width 529 height 85
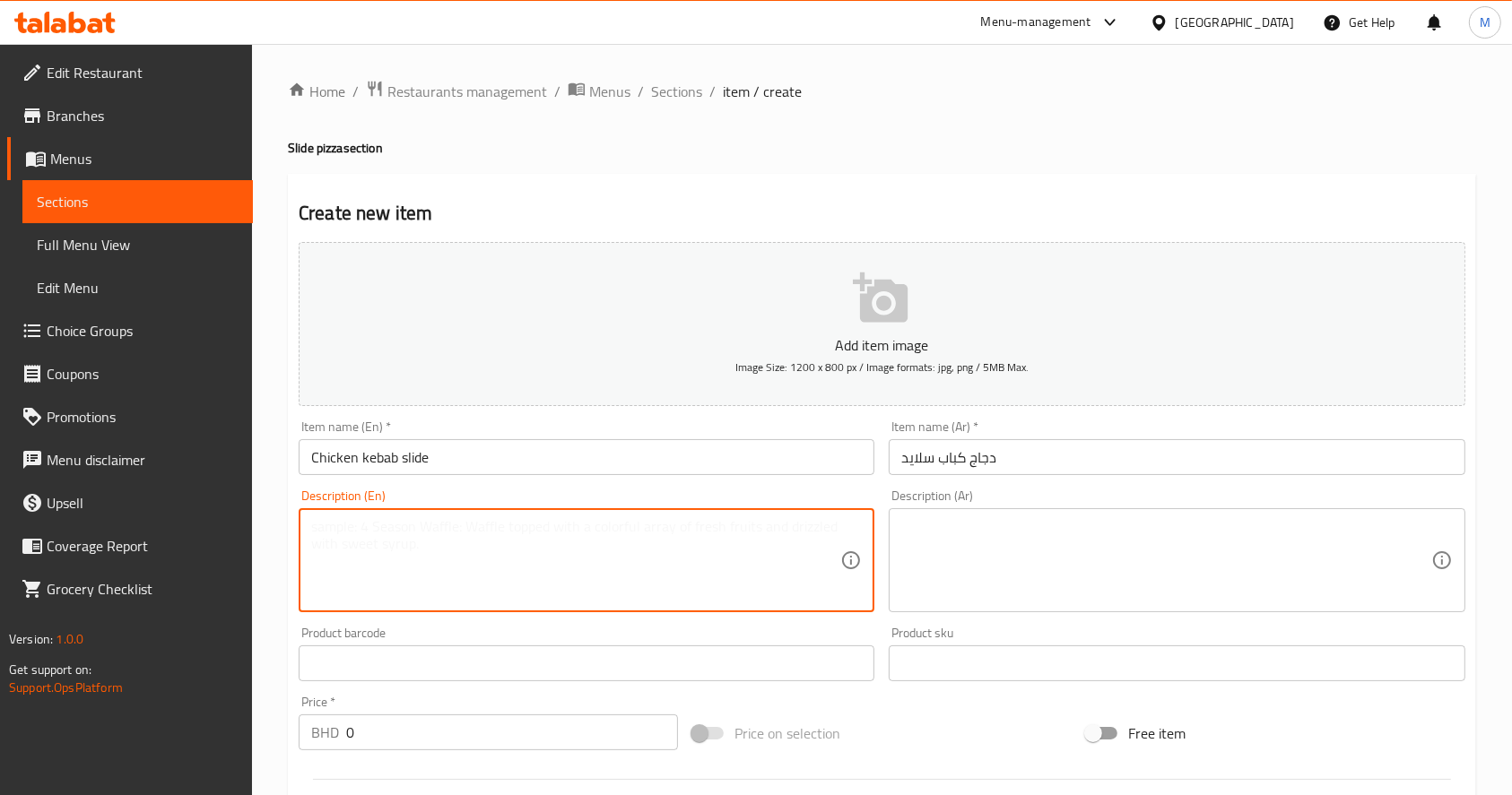
paste textarea "CHEECE + KEBAB CHICKEN"
type textarea "CHEECE + KEBAB CHICKEN"
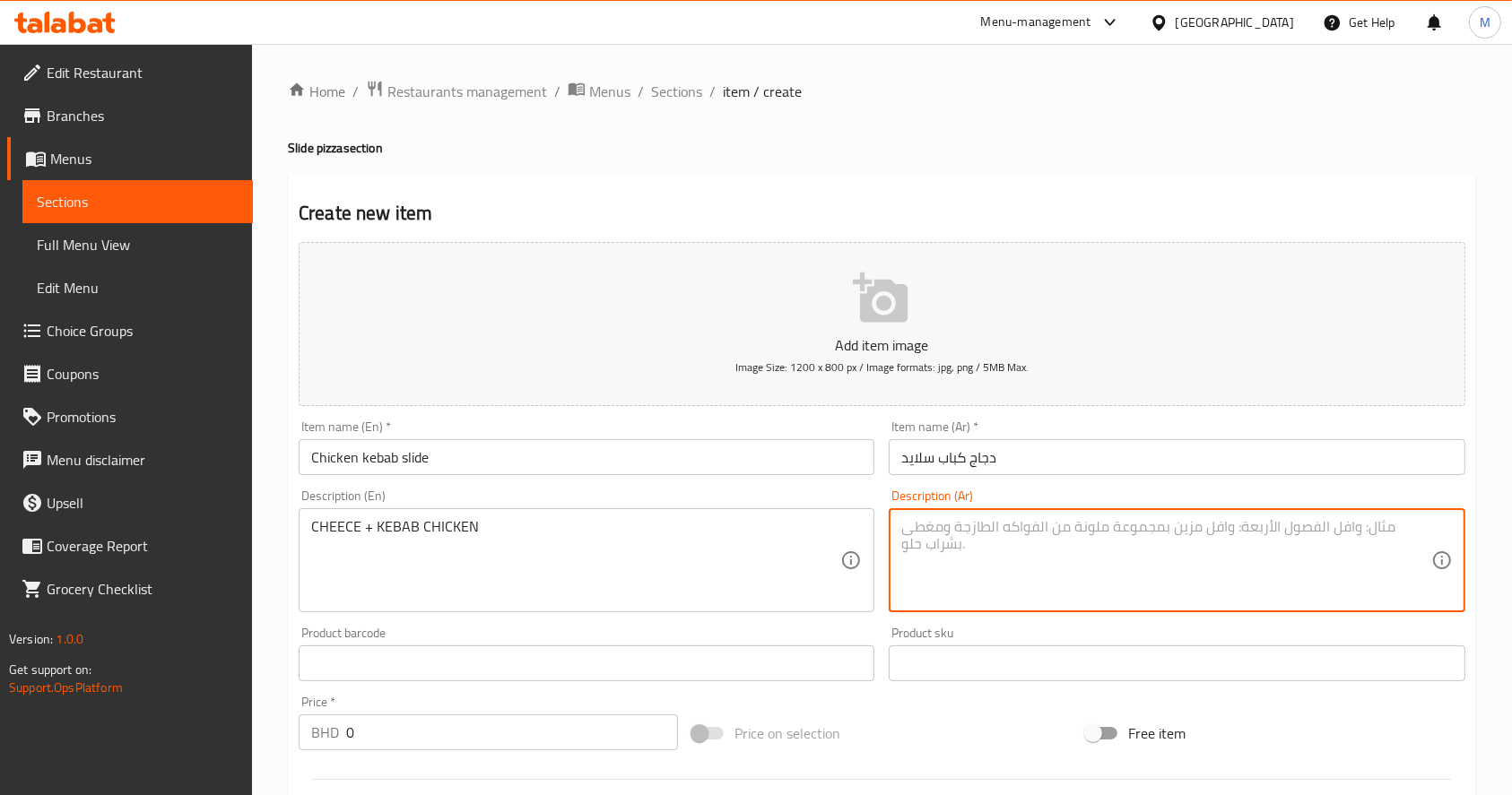
click at [962, 548] on textarea at bounding box center [1165, 561] width 529 height 85
paste textarea "جبن +قطع من الكباب الدجاج"
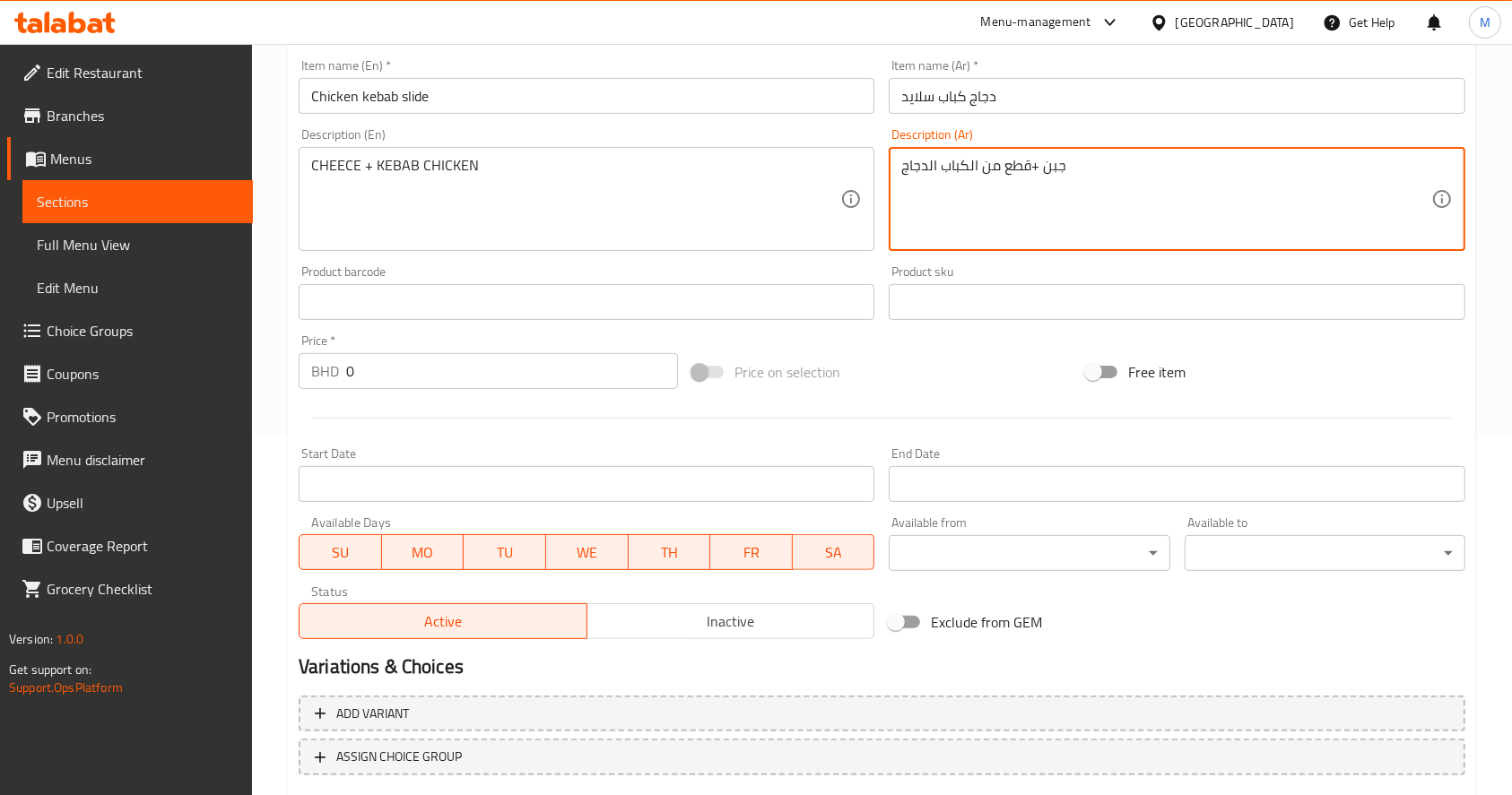
scroll to position [434, 0]
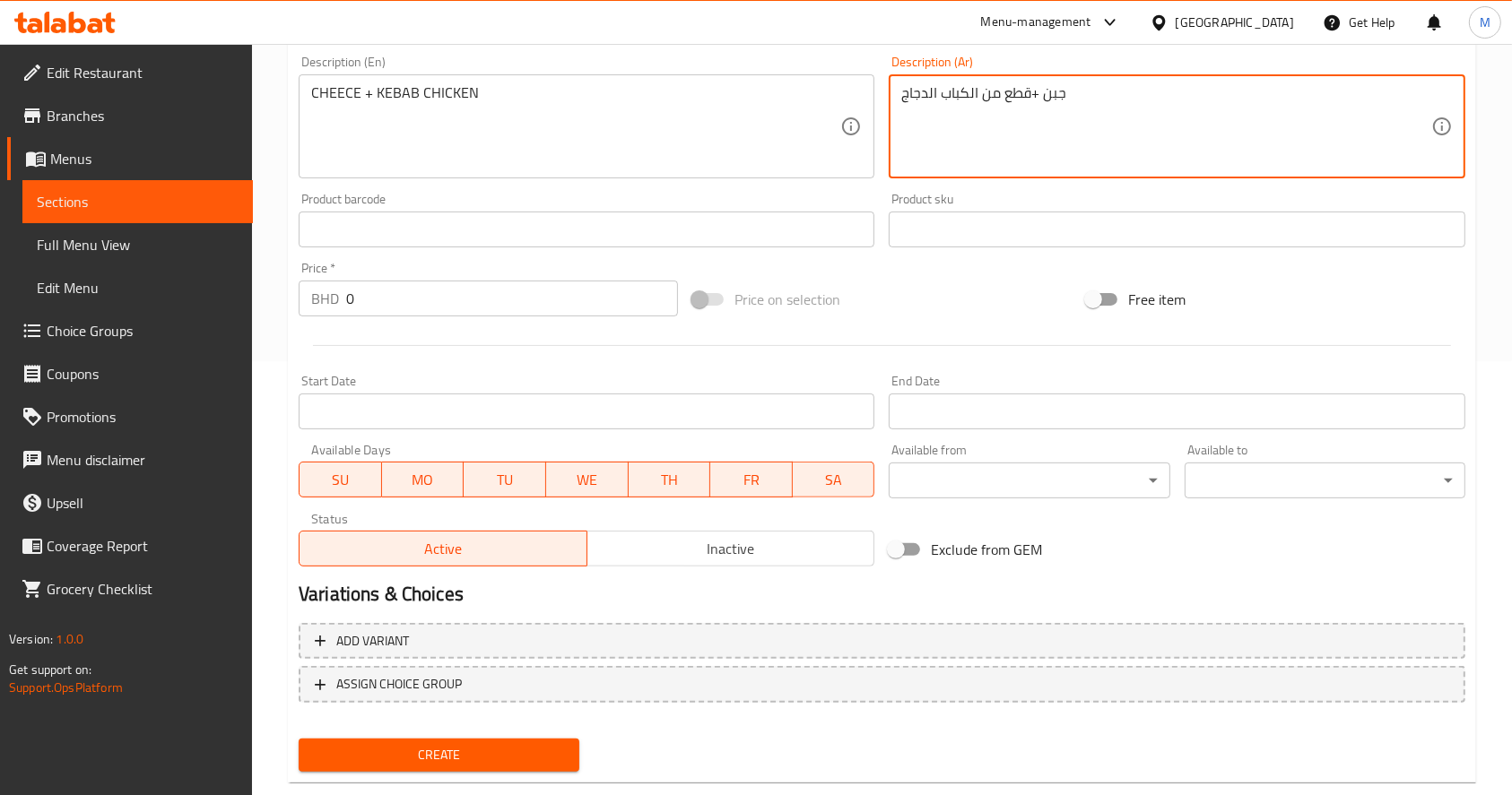
type textarea "جبن +قطع من الكباب الدجاج"
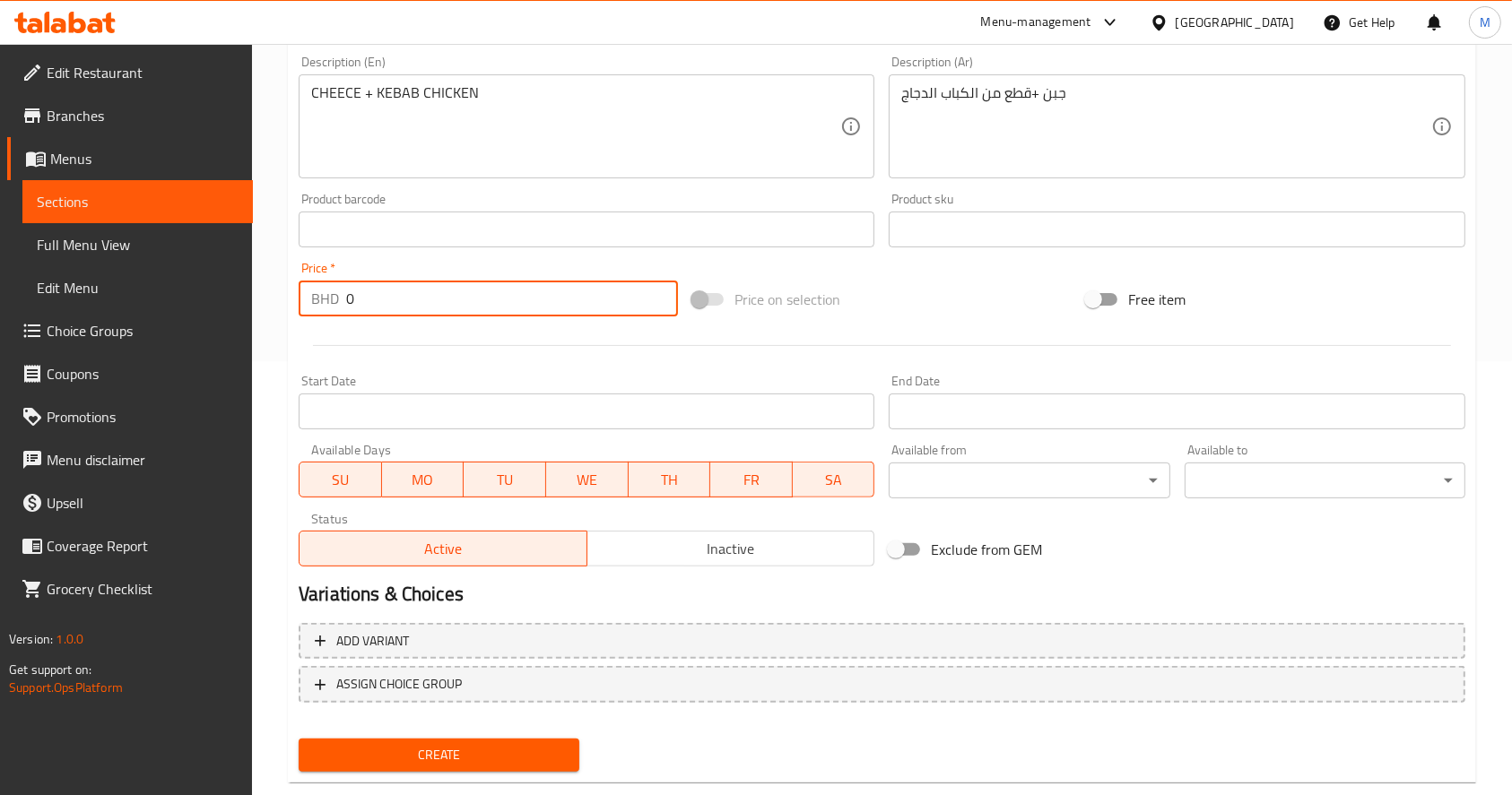
click at [543, 294] on input "0" at bounding box center [512, 299] width 332 height 36
type input "1.6"
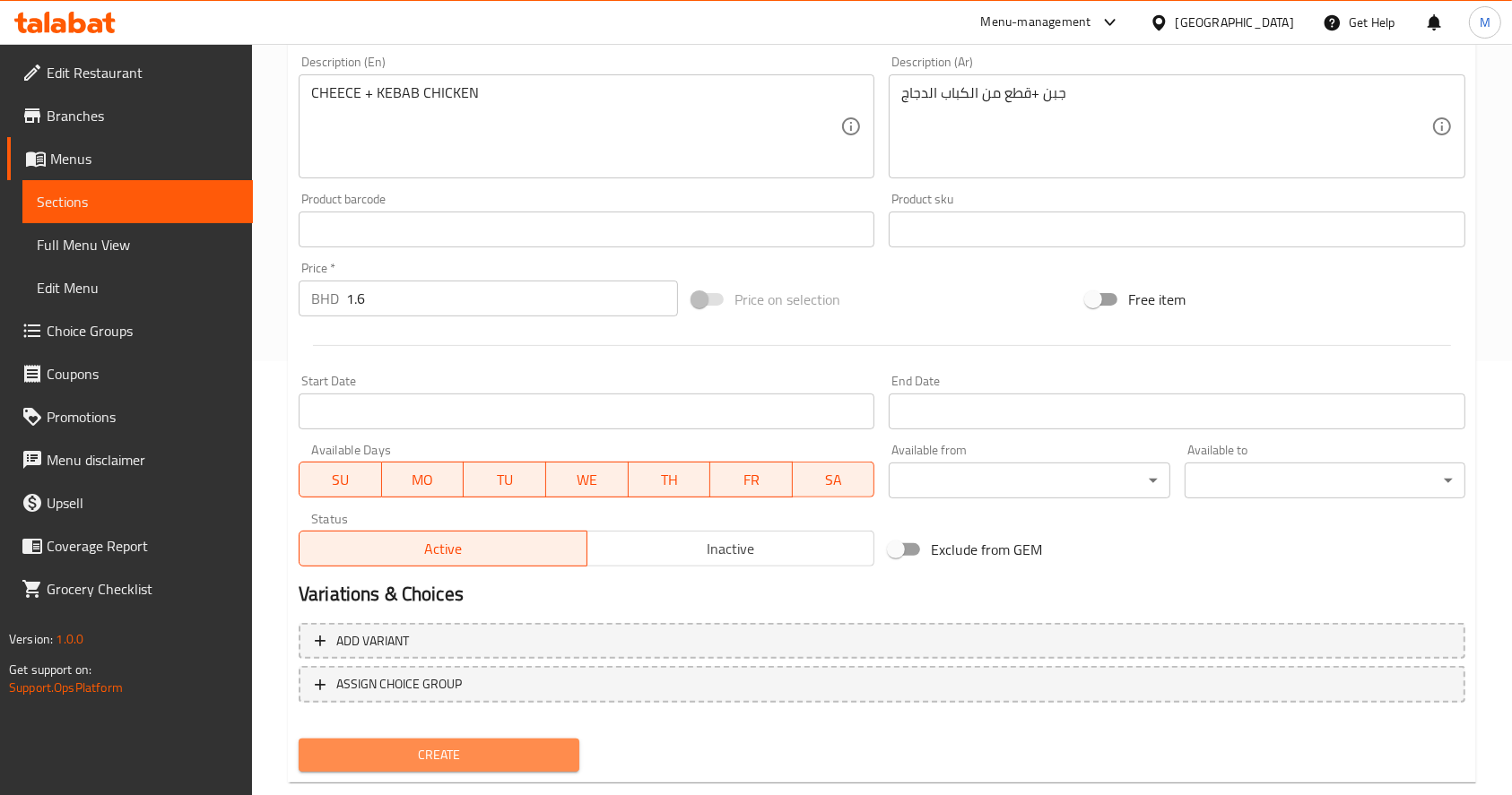
click at [430, 764] on span "Create" at bounding box center [439, 755] width 252 height 23
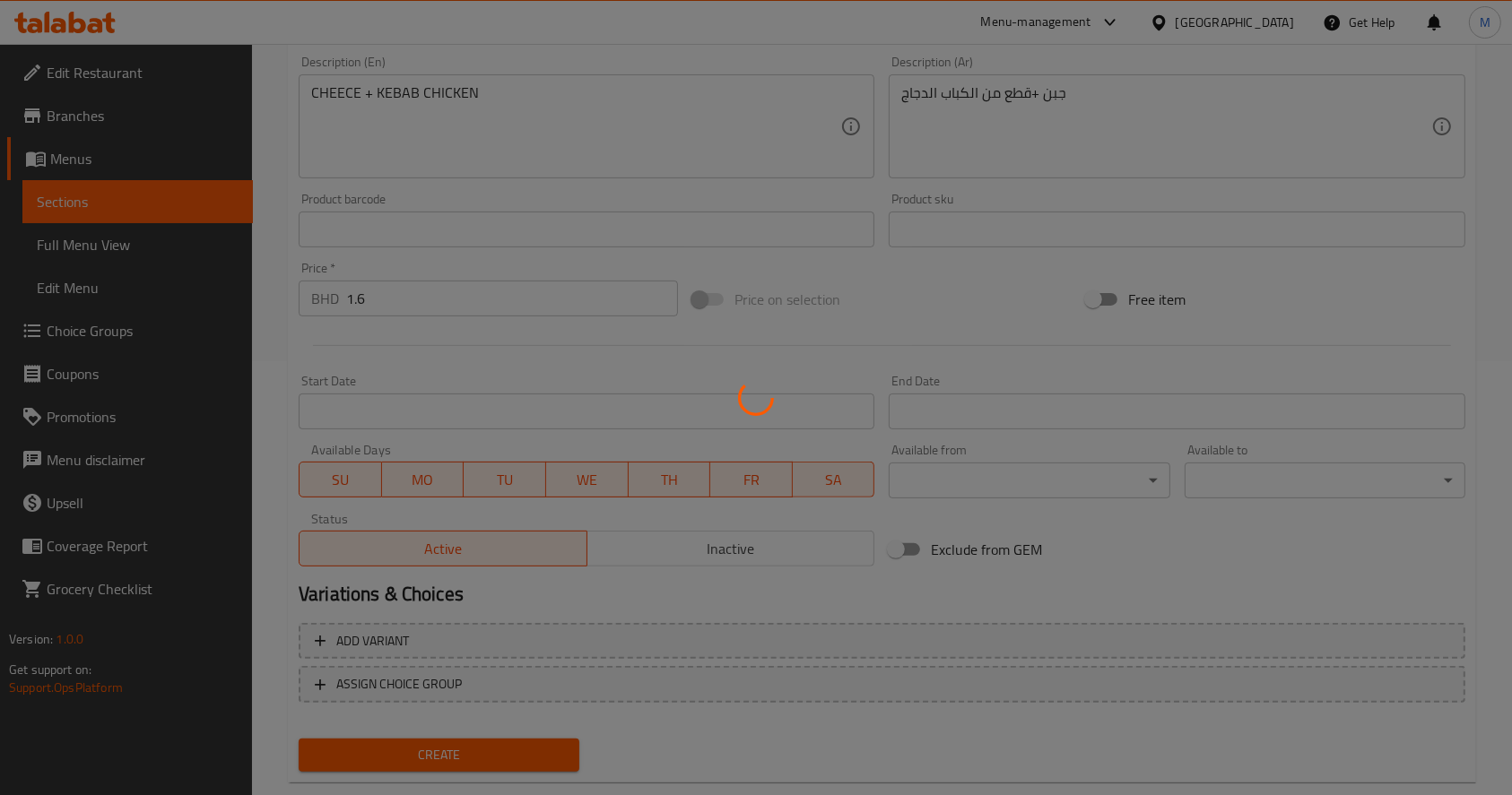
type input "0"
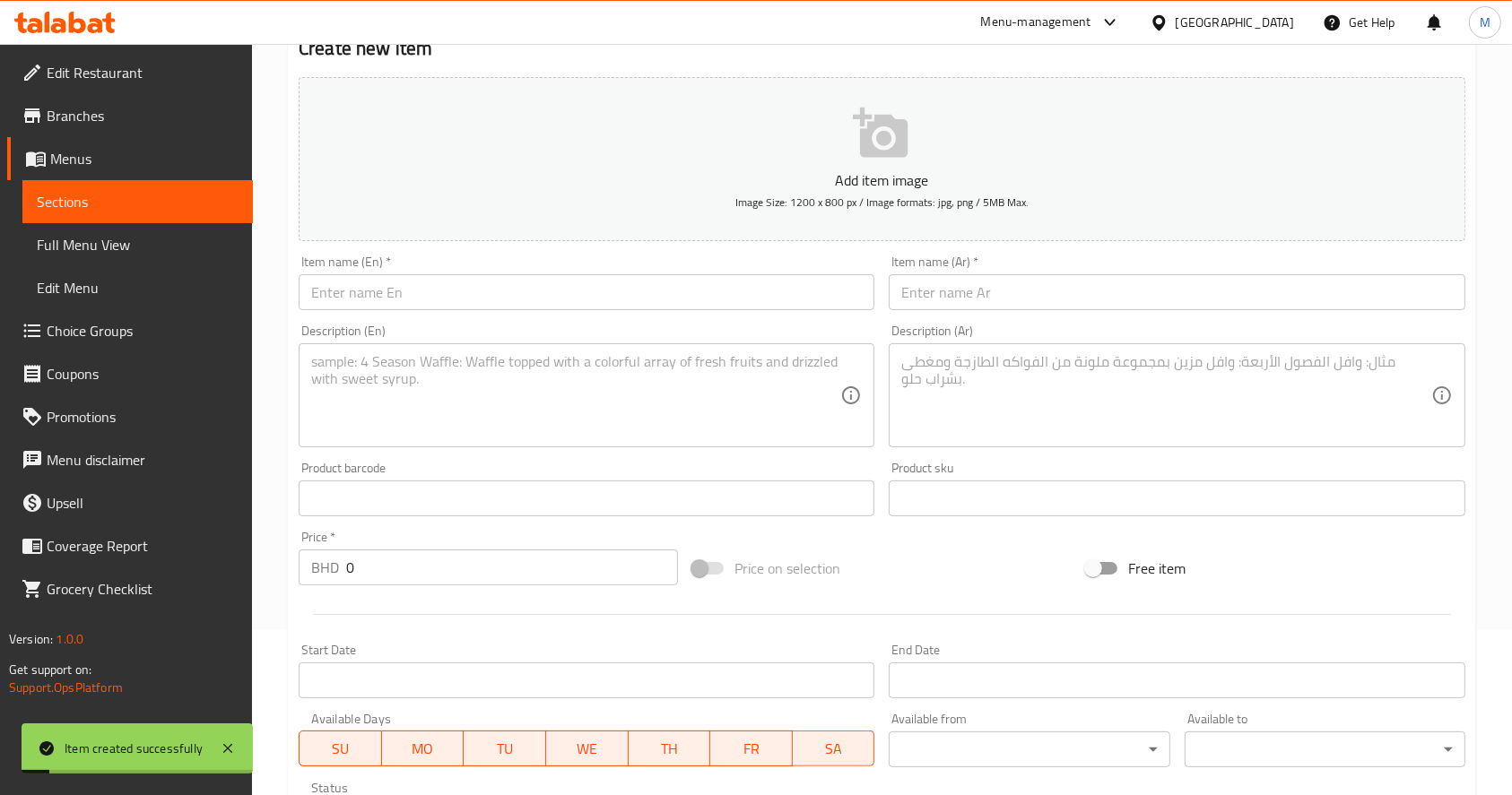
scroll to position [0, 0]
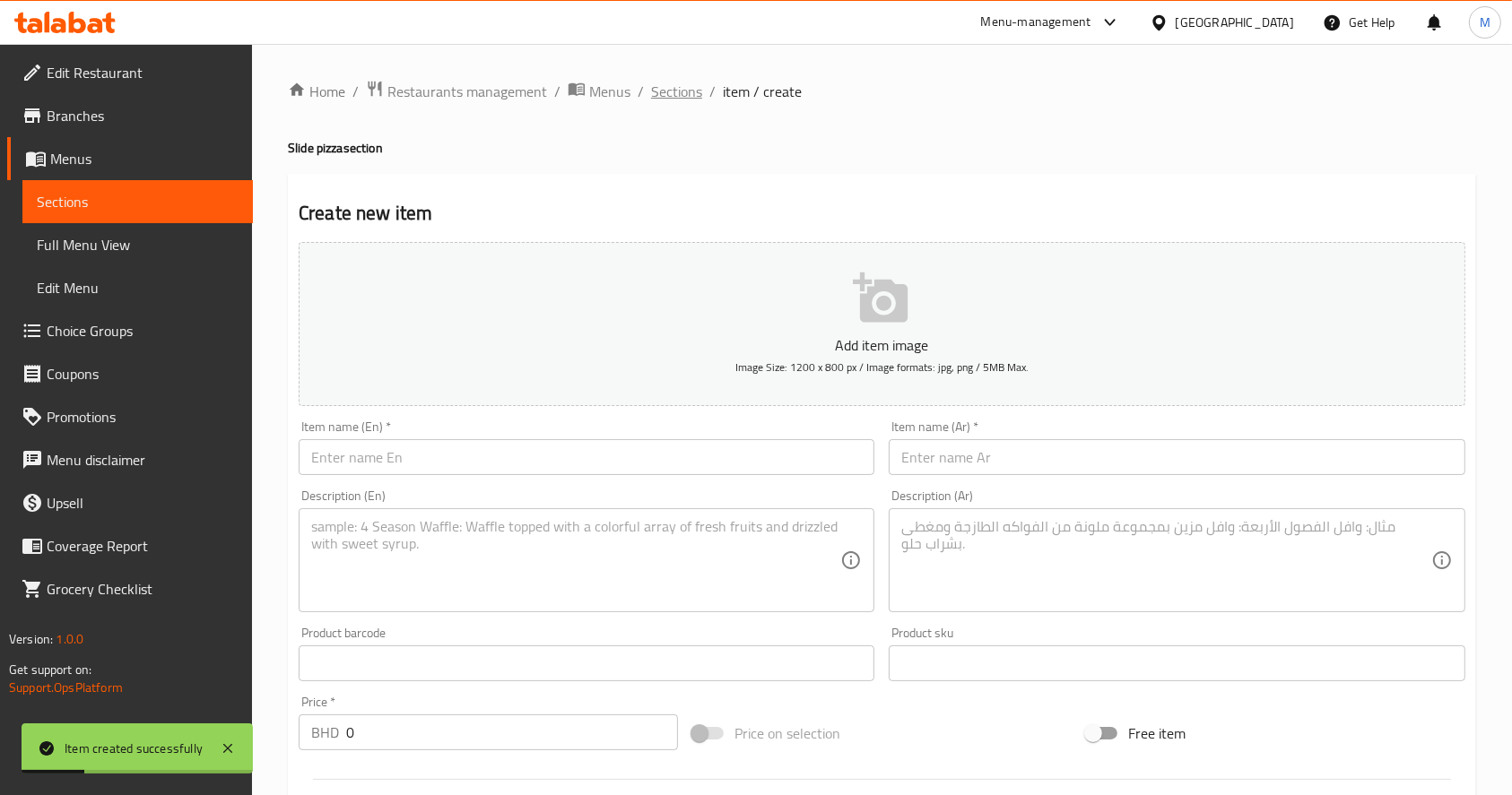
click at [682, 80] on span "Sections" at bounding box center [677, 91] width 51 height 22
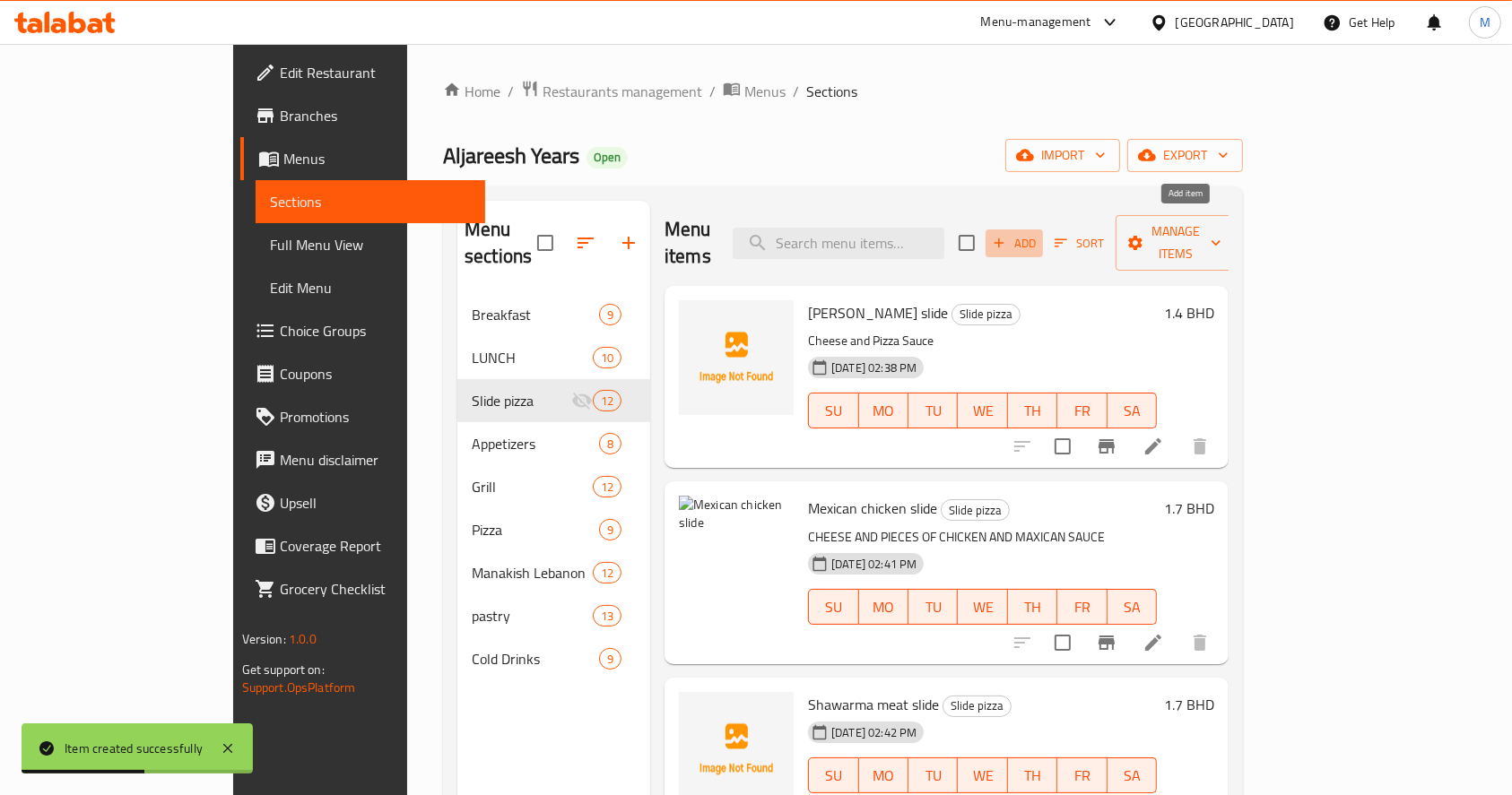
click at [1043, 241] on button "Add" at bounding box center [1014, 243] width 58 height 27
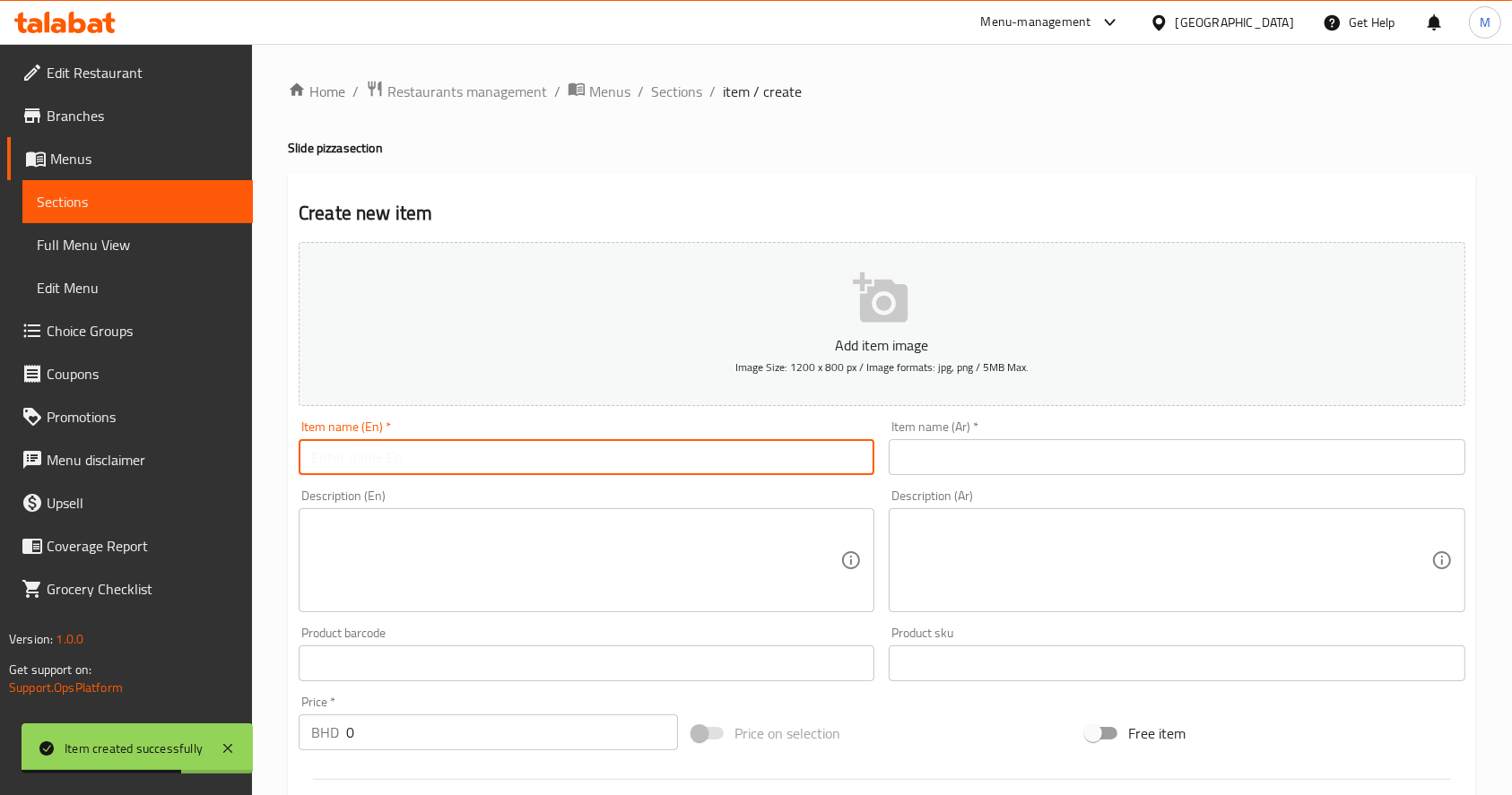
click at [657, 456] on input "text" at bounding box center [587, 457] width 576 height 36
paste input "Fire & sparks slide"
type input "Fire & sparks slide"
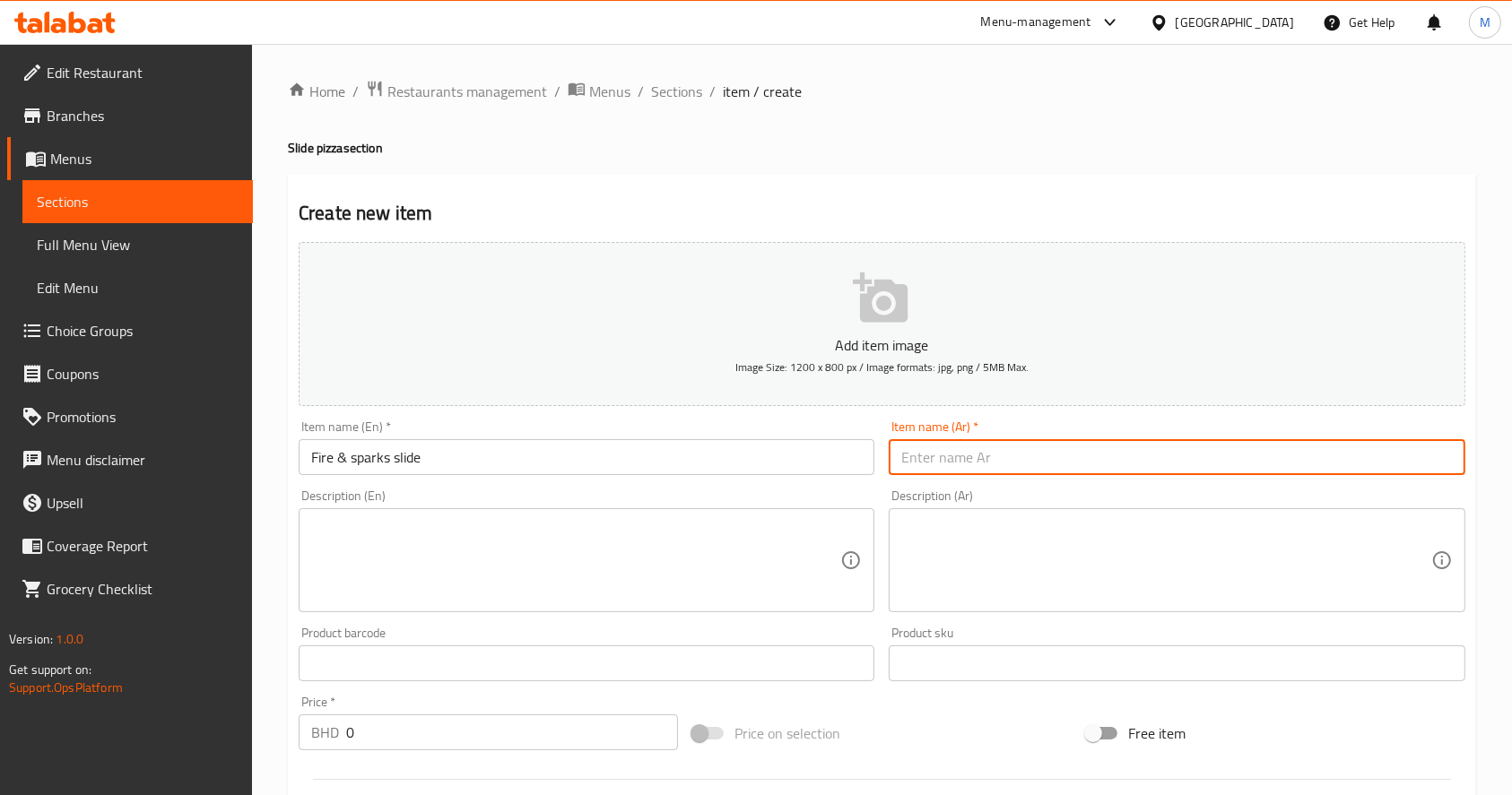
click at [969, 454] on input "text" at bounding box center [1177, 457] width 576 height 36
paste input "نار وشرار سلايد"
type input "نار وشرار سلايد"
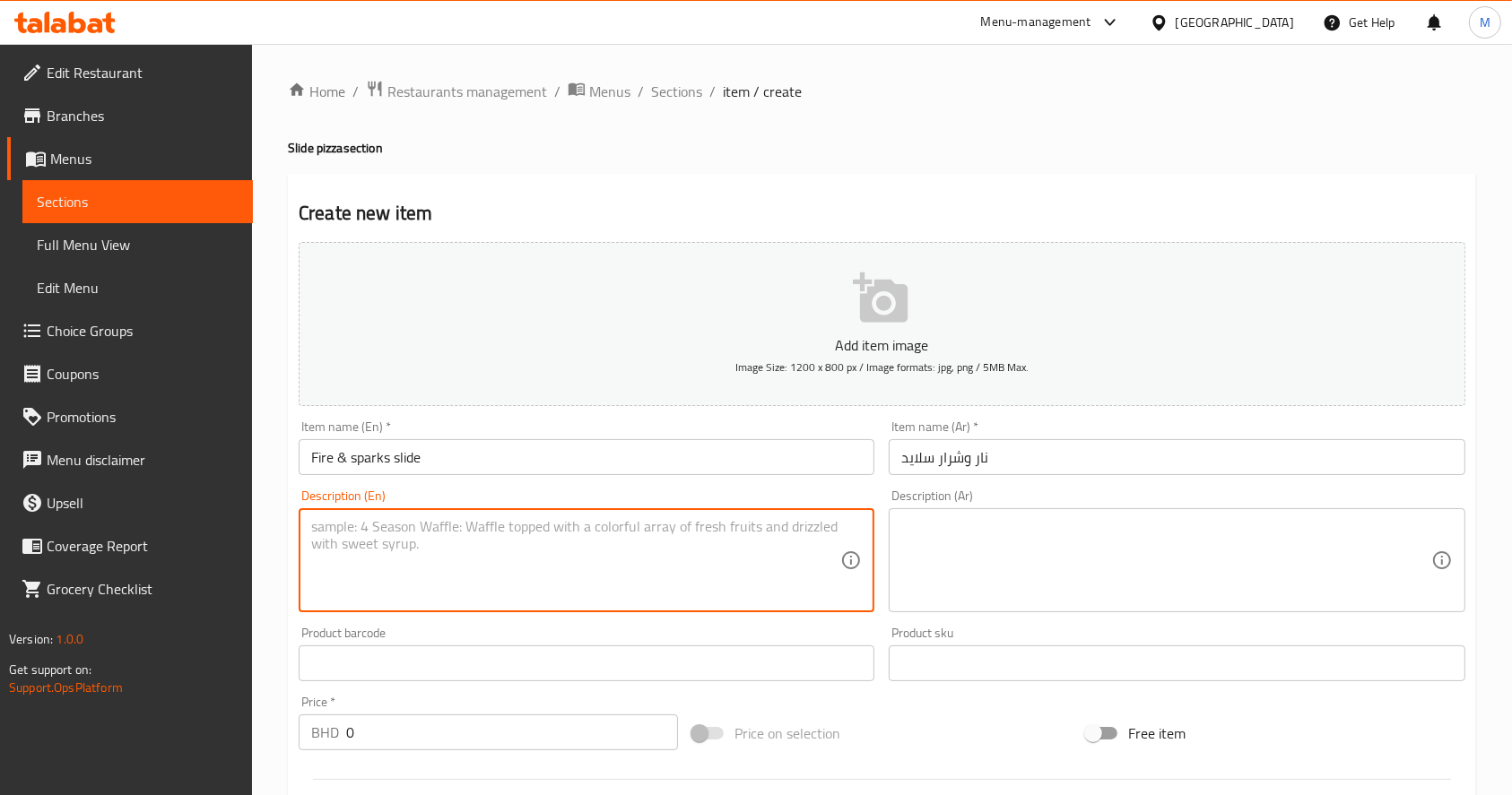
click at [584, 576] on textarea at bounding box center [576, 561] width 529 height 85
paste textarea "CHEESE+PEPPERONI PIECES+ JALAPENO+ OLIVES"
type textarea "CHEESE+PEPPERONI PIECES+ JALAPENO+ OLIVES"
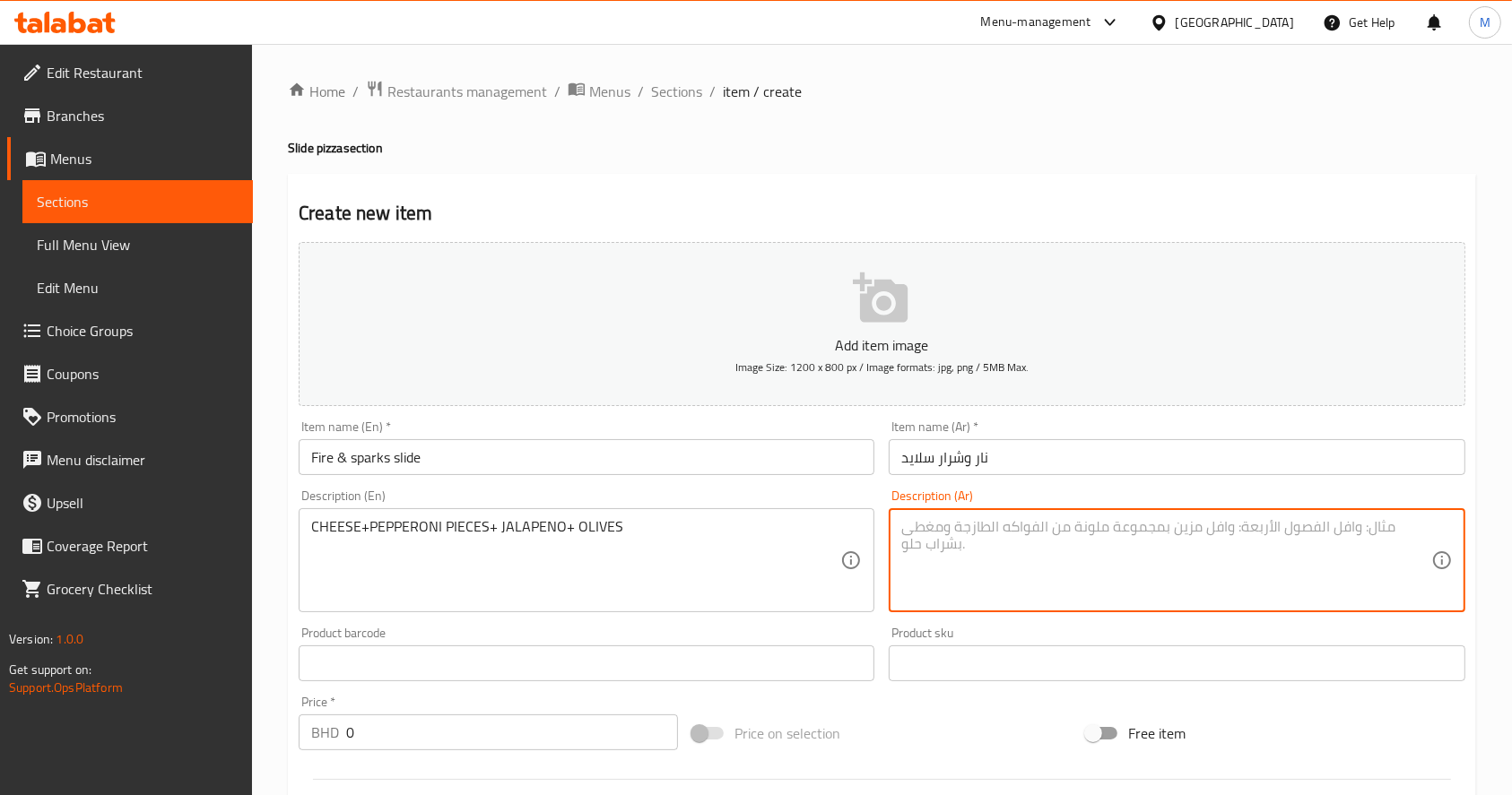
click at [1023, 578] on textarea at bounding box center [1165, 561] width 529 height 85
paste textarea "جبن+قطع الببروني + هالبينو + زيتون"
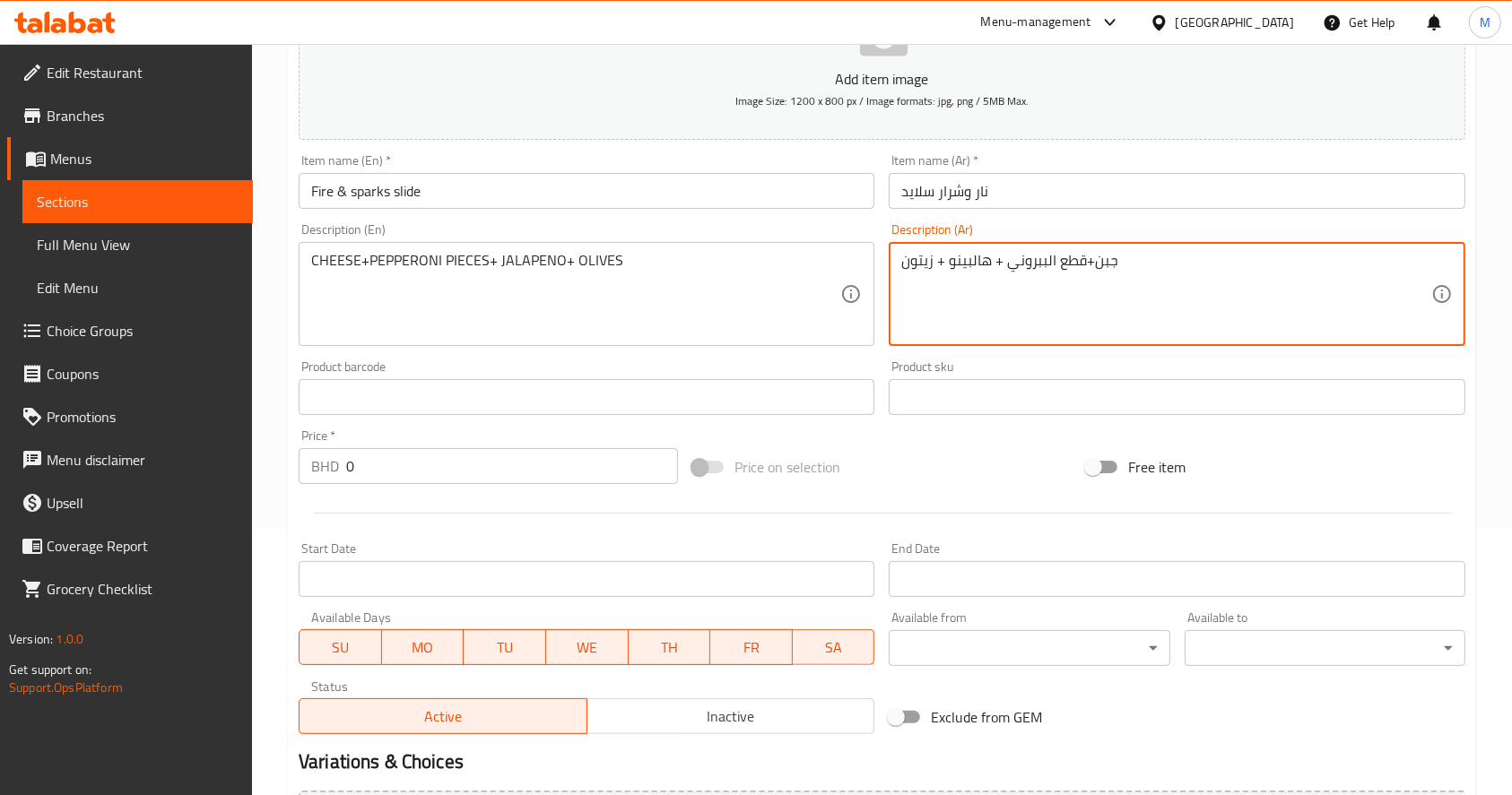
scroll to position [279, 0]
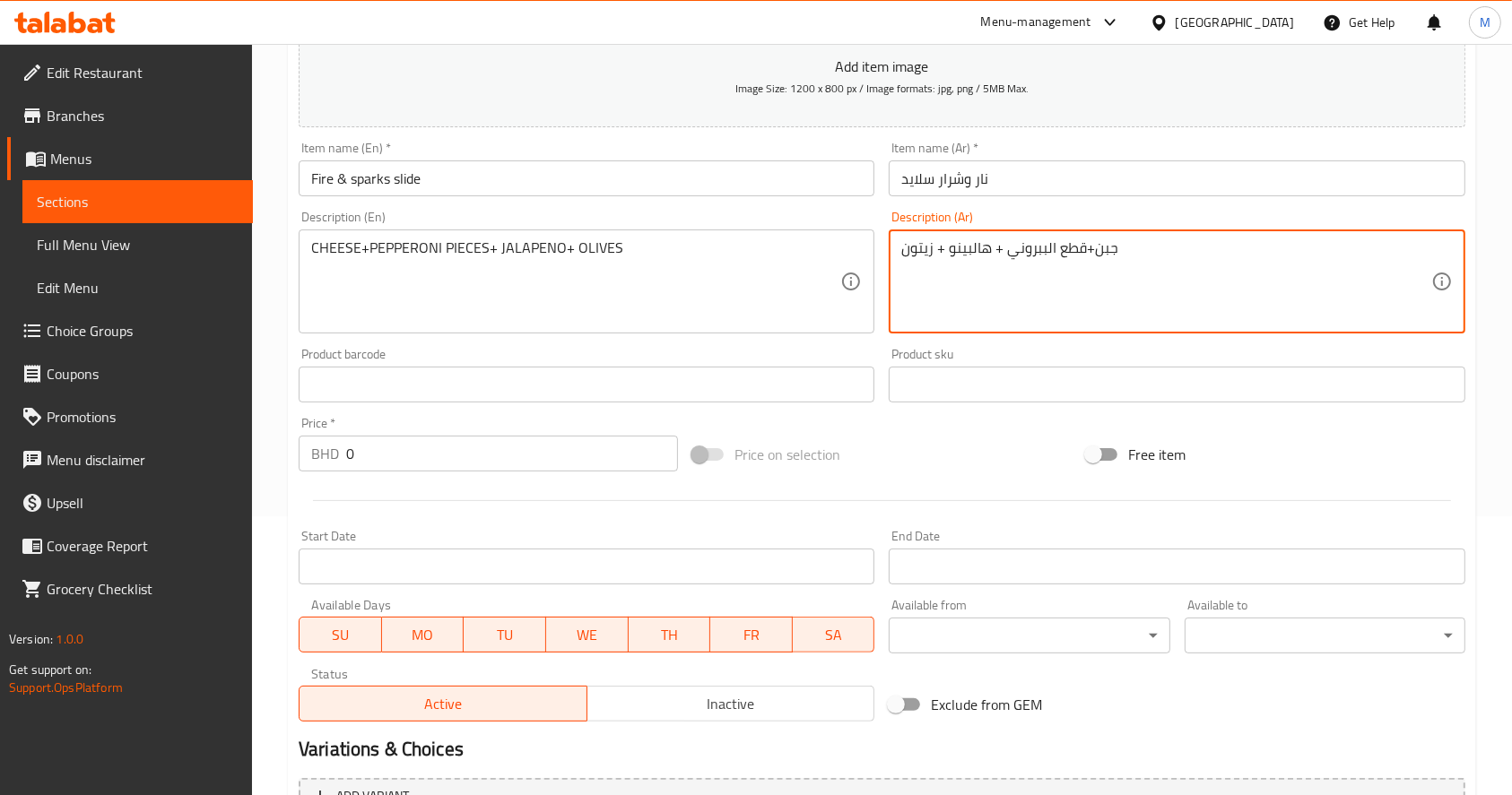
type textarea "جبن+قطع الببروني + هالبينو + زيتون"
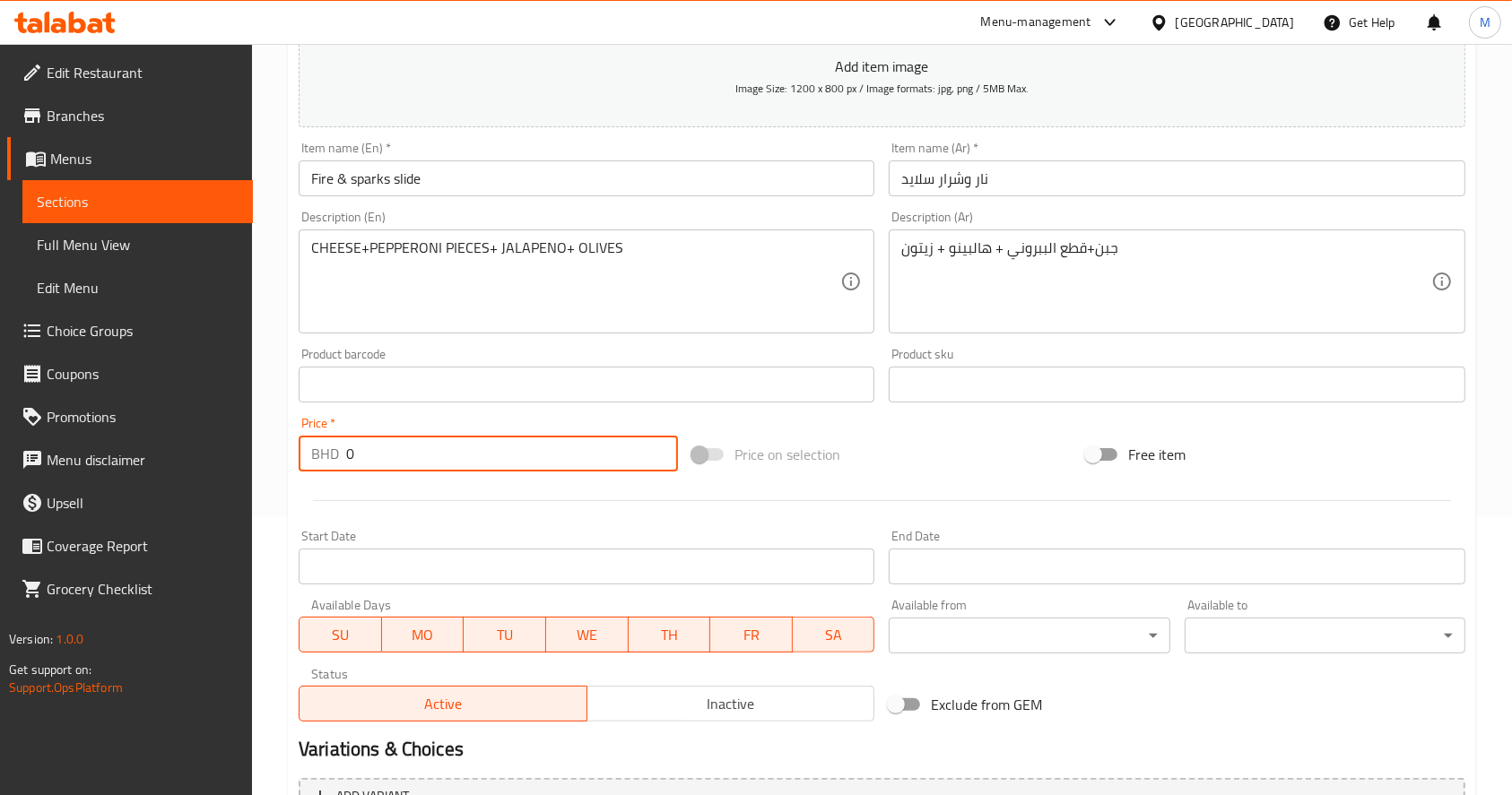
click at [516, 452] on input "0" at bounding box center [512, 453] width 332 height 36
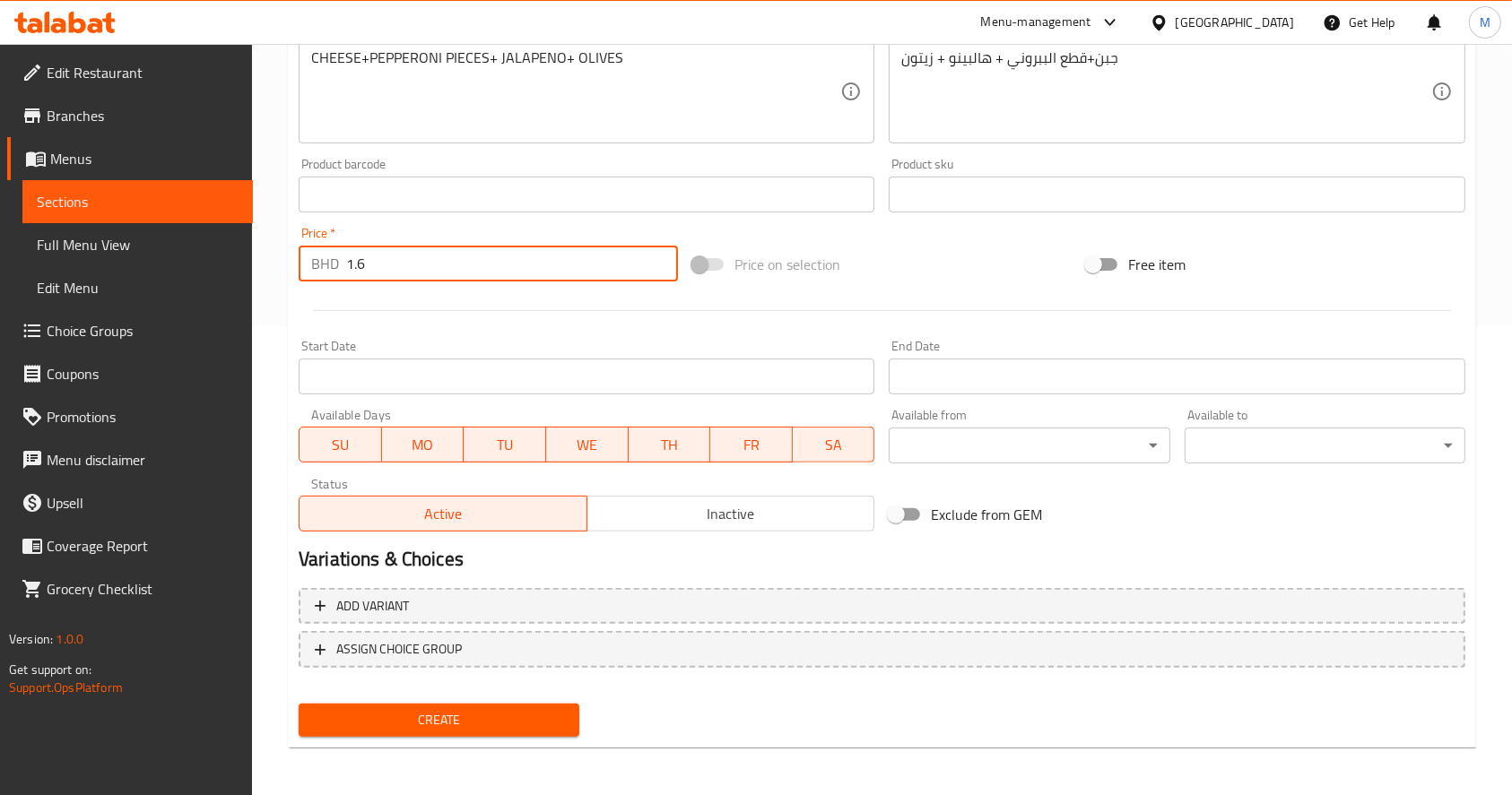
scroll to position [471, 0]
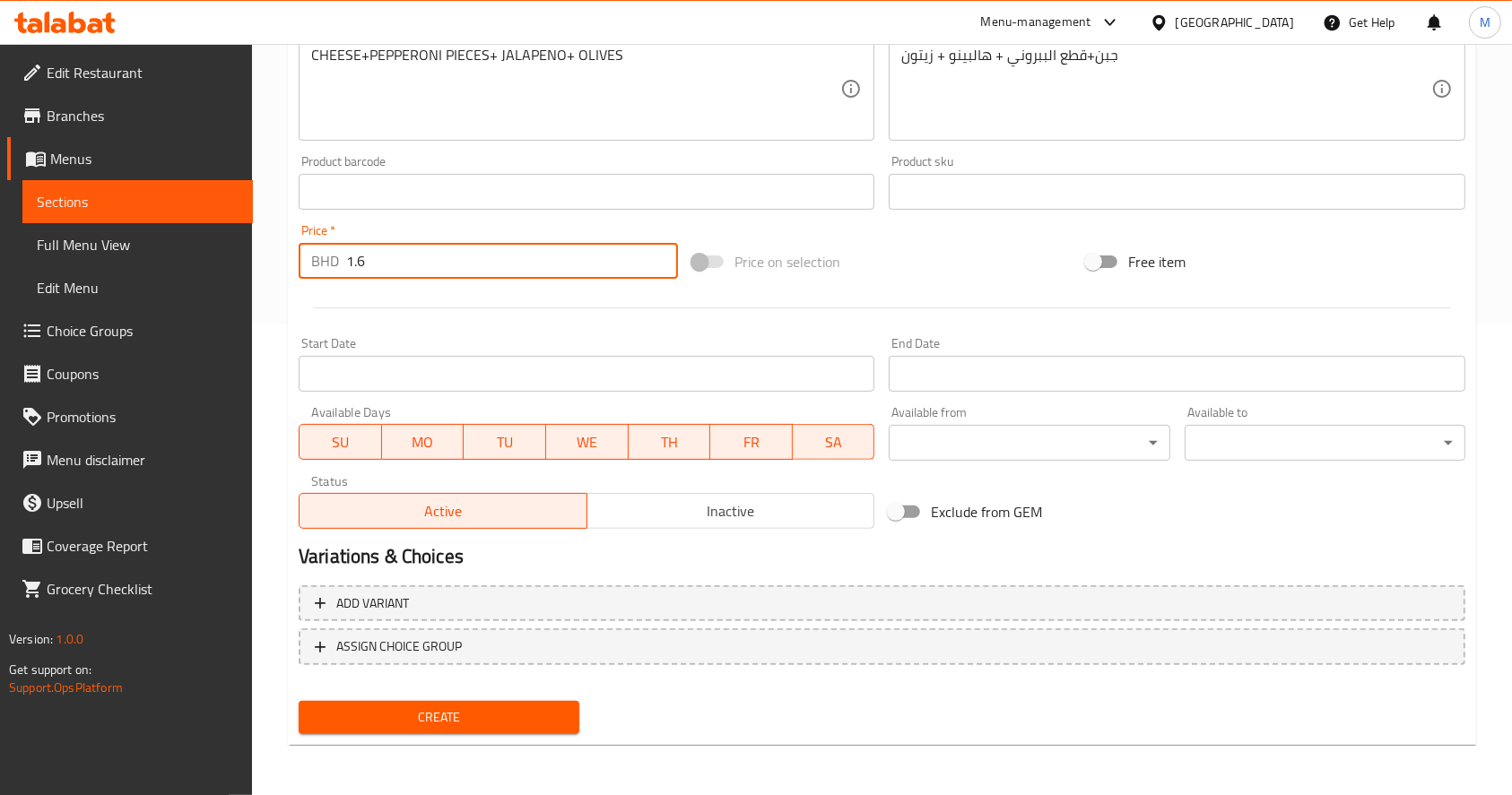
type input "1.6"
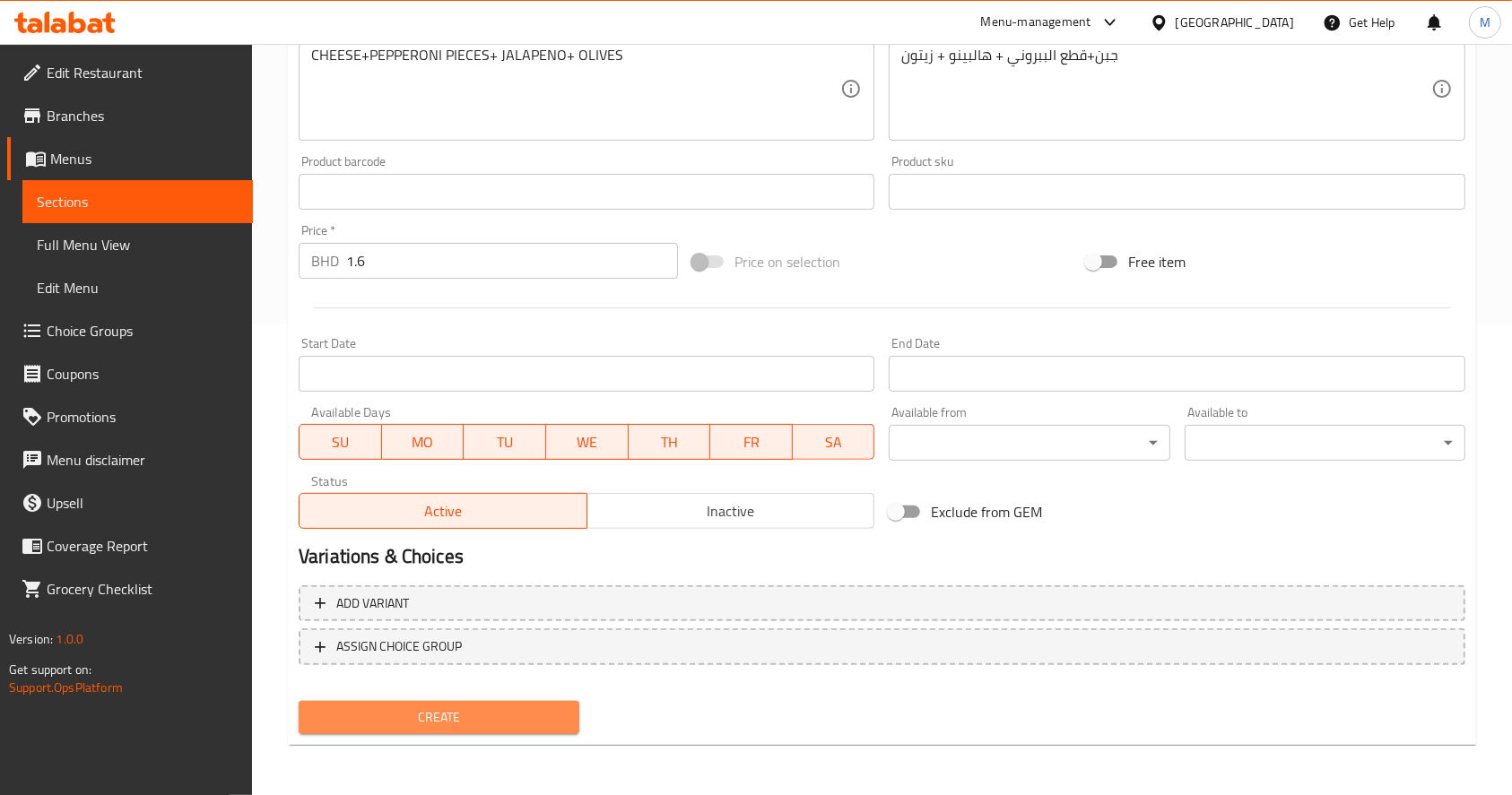
click at [515, 725] on span "Create" at bounding box center [439, 718] width 252 height 23
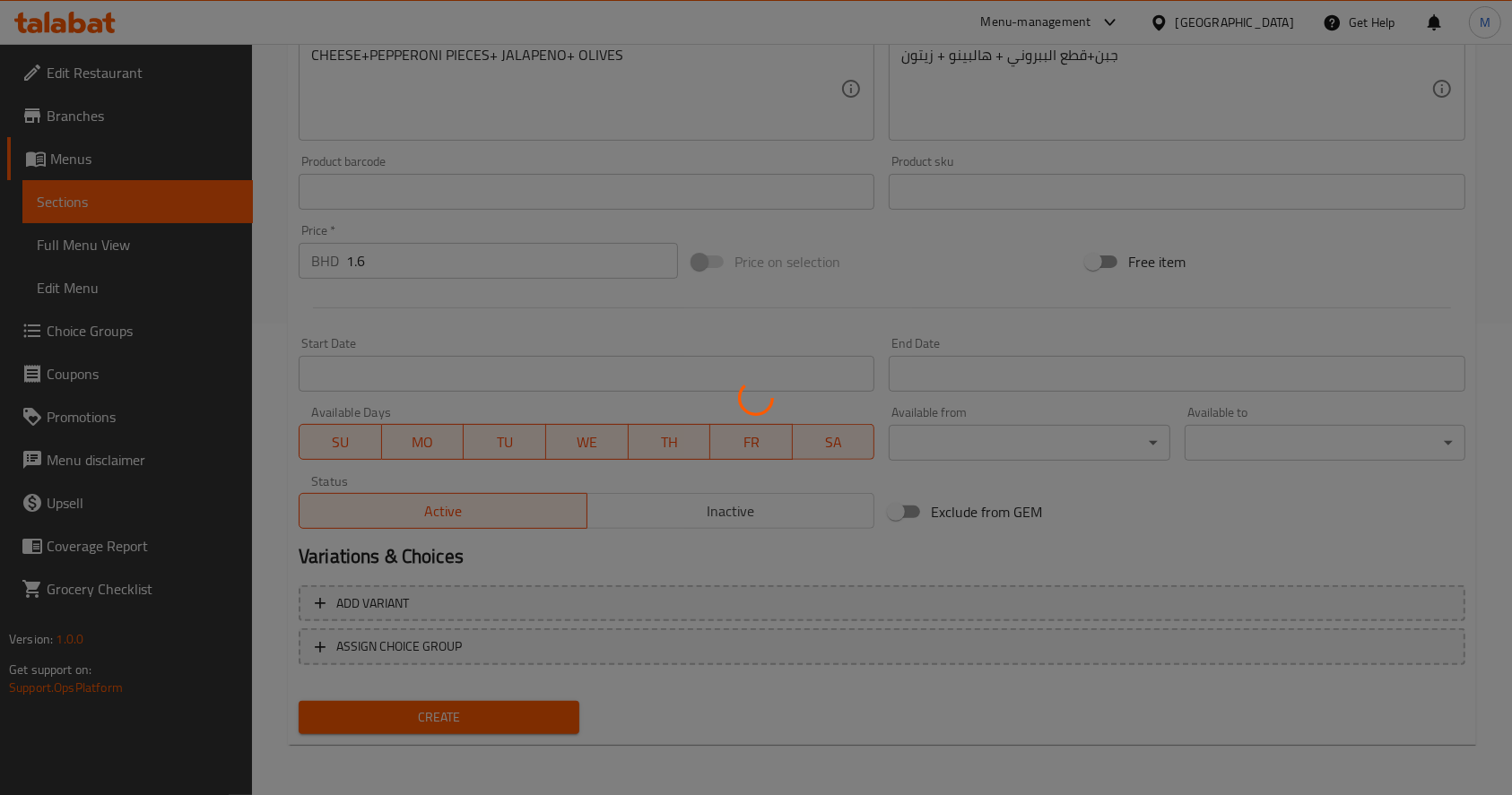
type input "0"
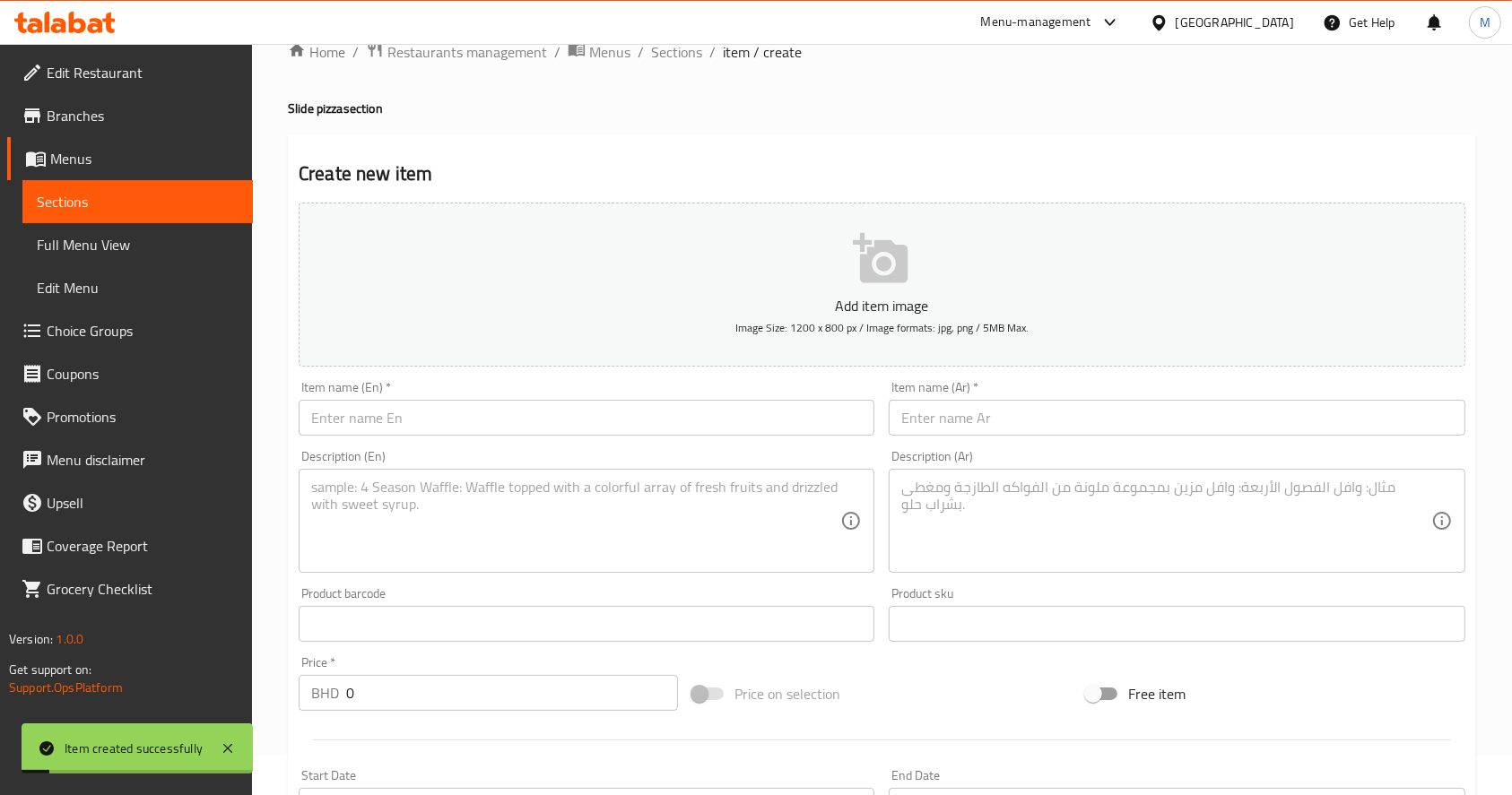
scroll to position [0, 0]
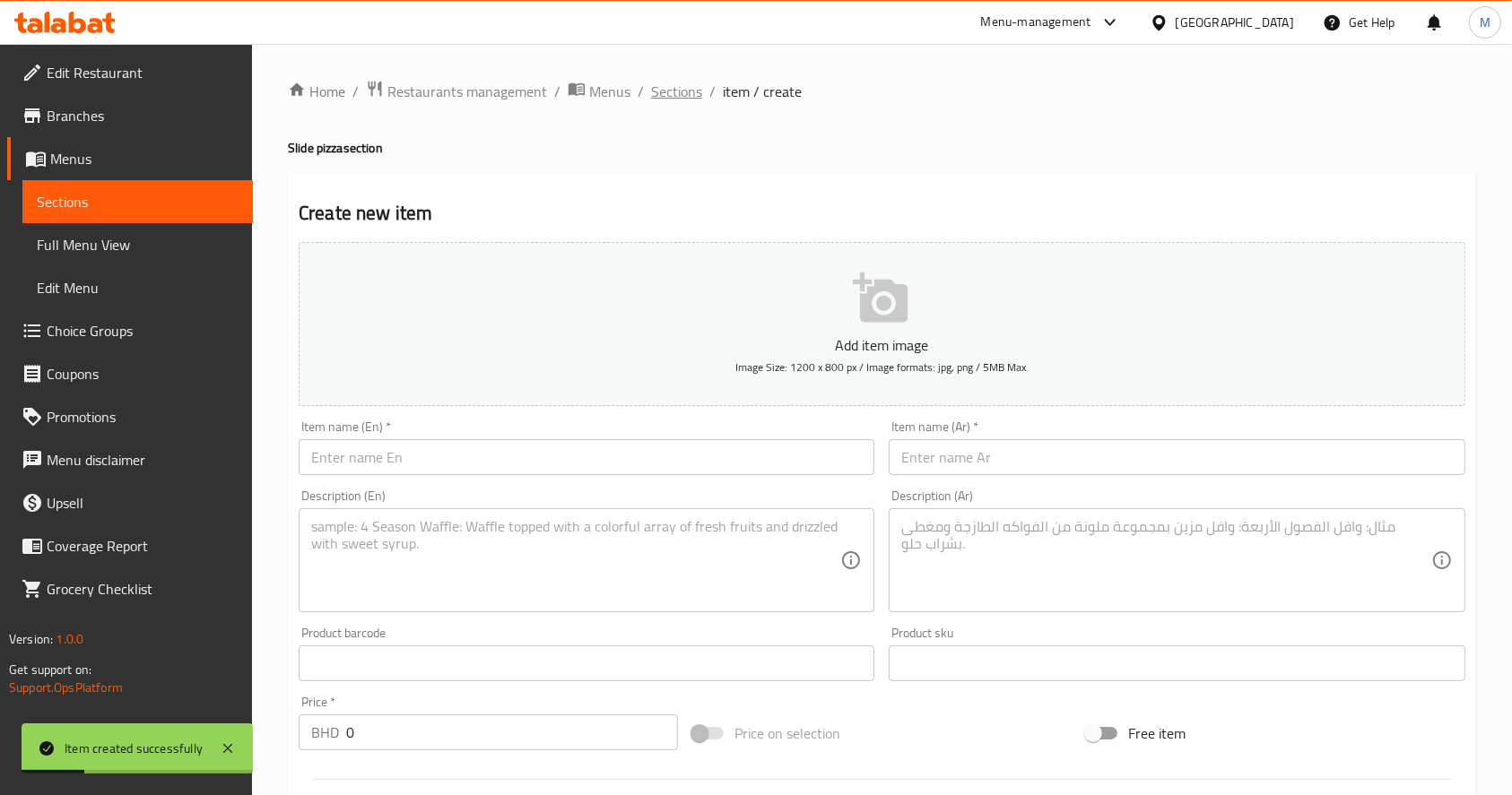
click at [686, 81] on span "Sections" at bounding box center [677, 91] width 51 height 22
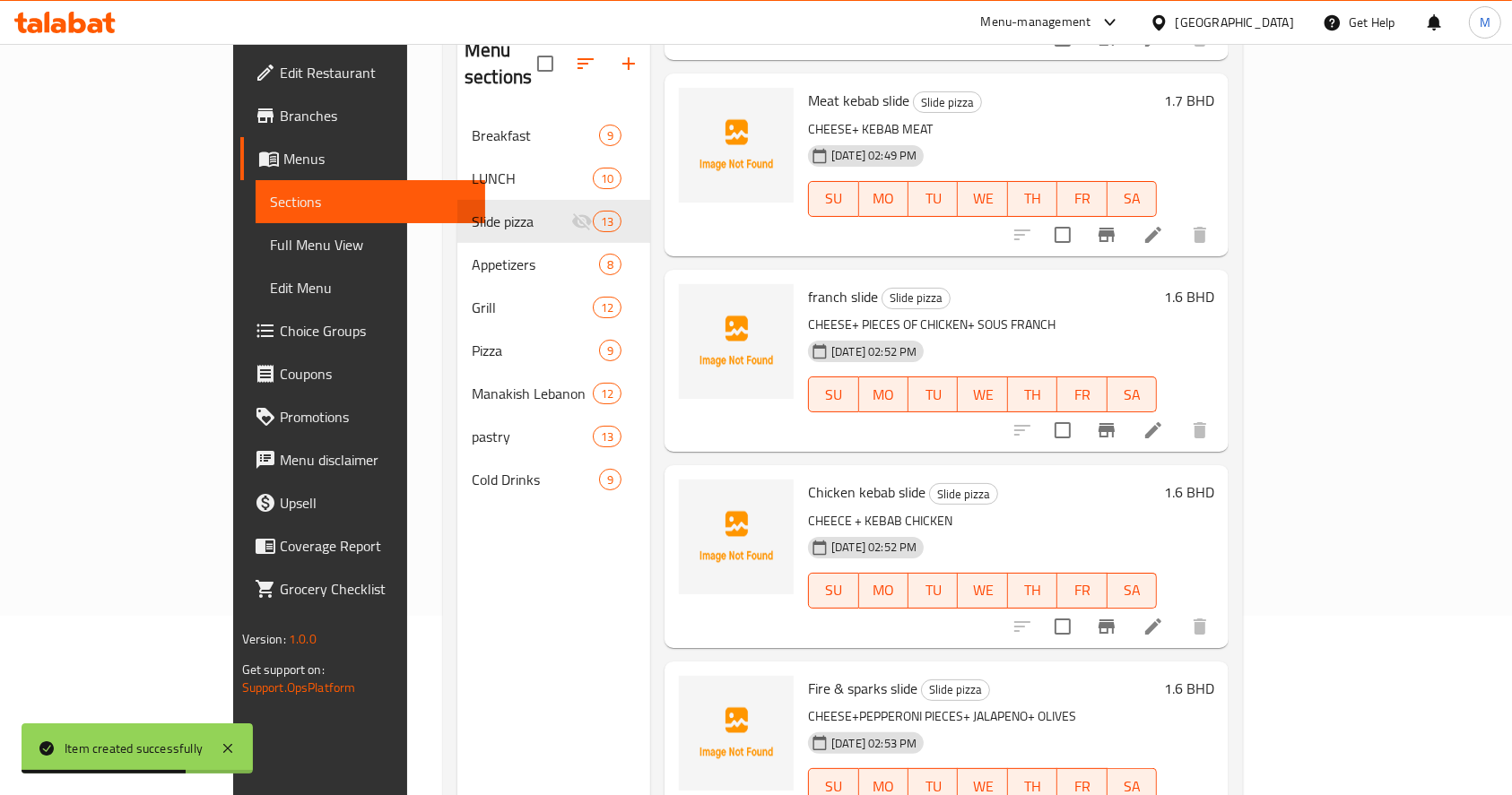
scroll to position [251, 0]
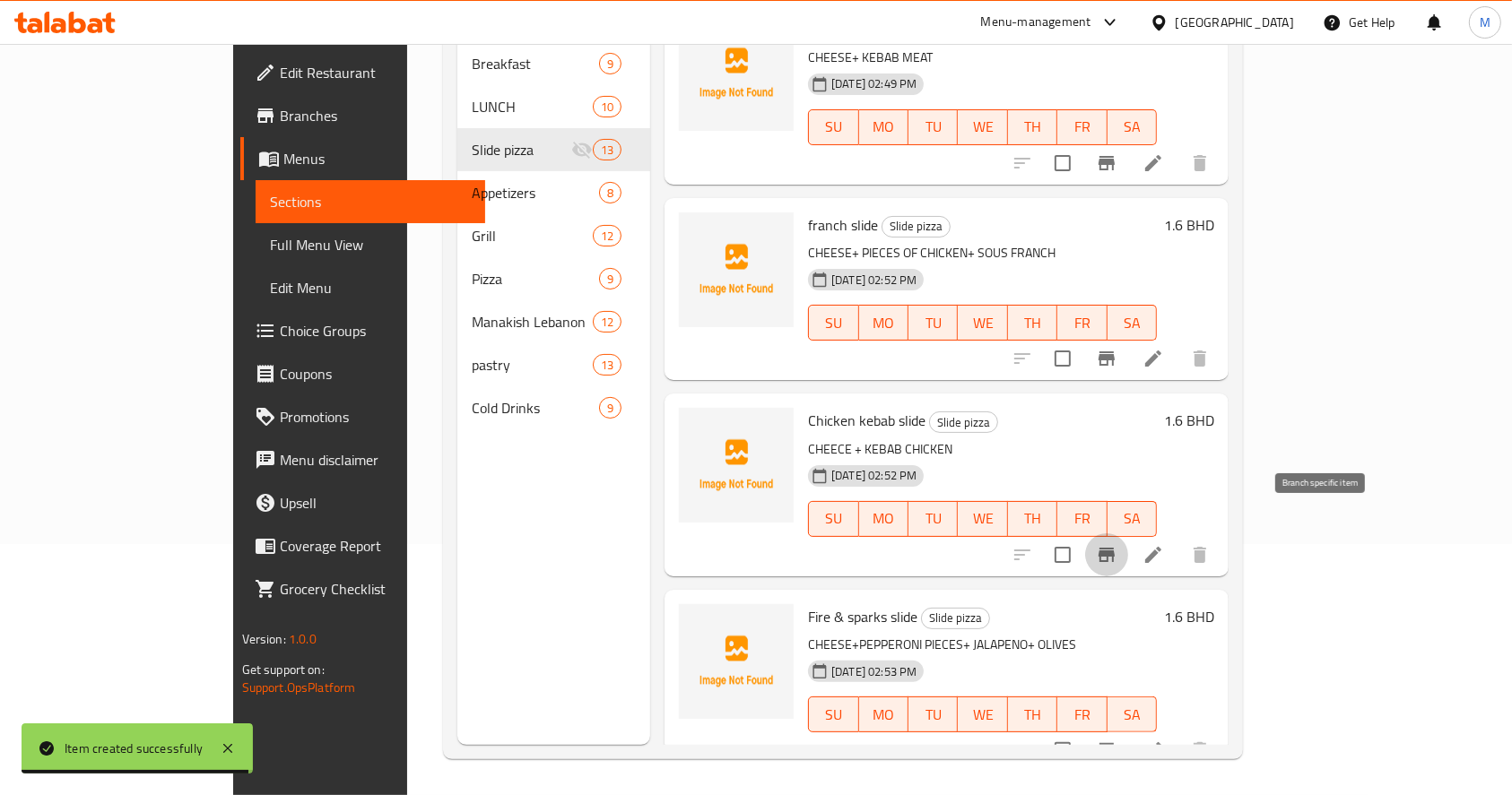
click at [1118, 544] on icon "Branch-specific-item" at bounding box center [1107, 555] width 22 height 22
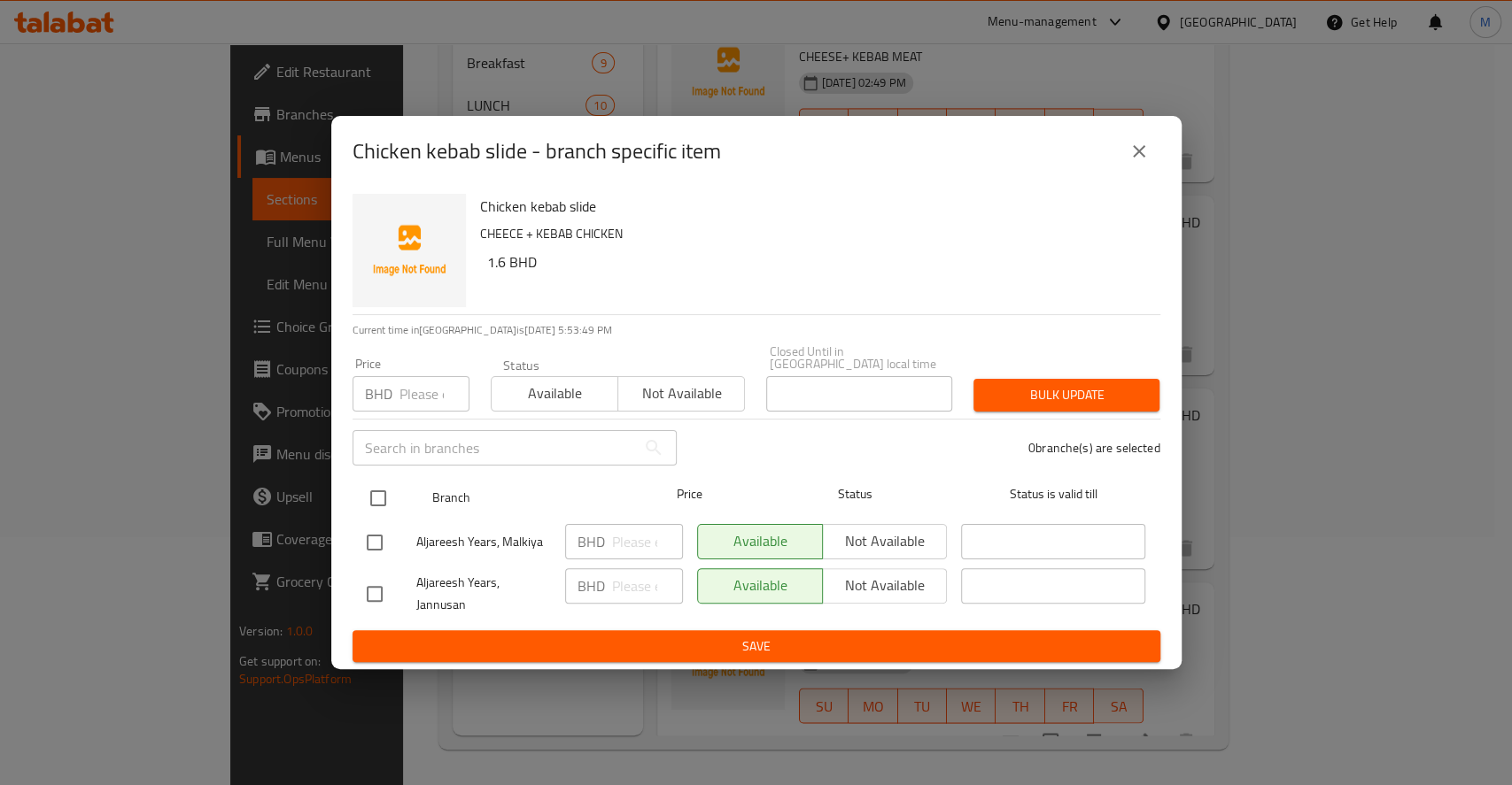
click at [376, 499] on input "checkbox" at bounding box center [379, 499] width 37 height 37
checkbox input "true"
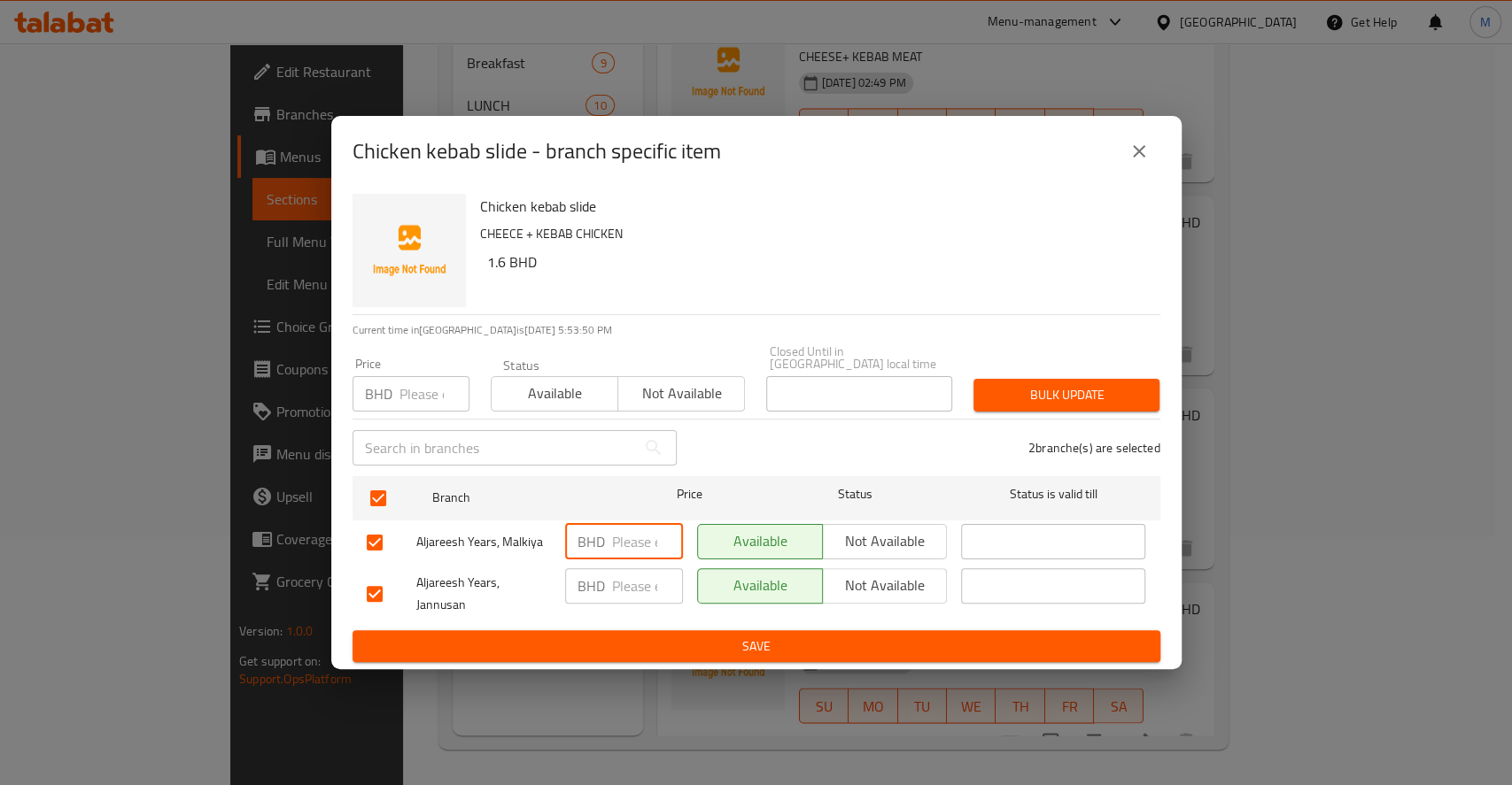
click at [641, 551] on input "number" at bounding box center [648, 542] width 71 height 36
type input "1.7"
click at [641, 581] on input "number" at bounding box center [648, 586] width 71 height 36
type input "1.7"
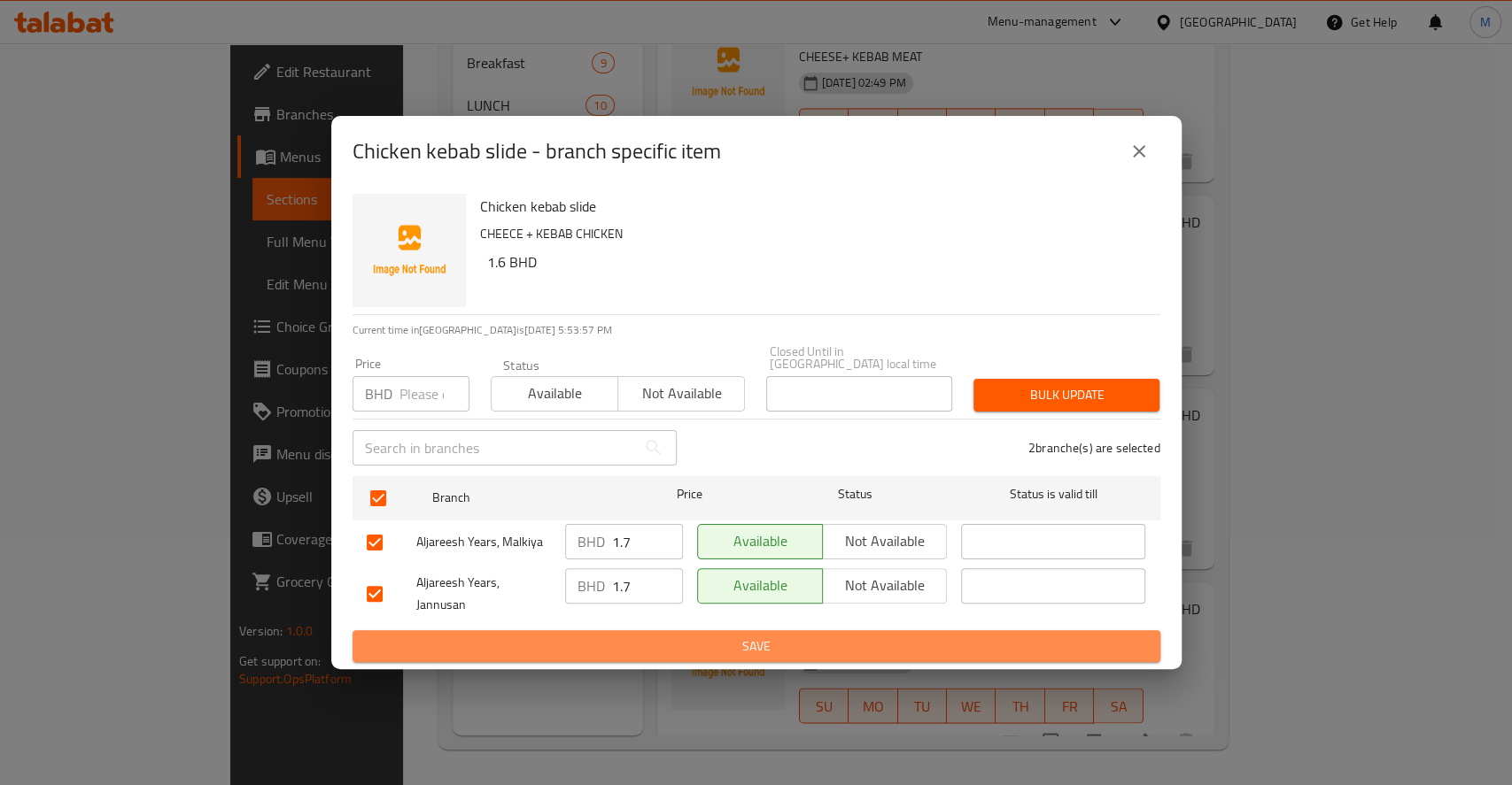
click at [670, 639] on span "Save" at bounding box center [756, 647] width 780 height 22
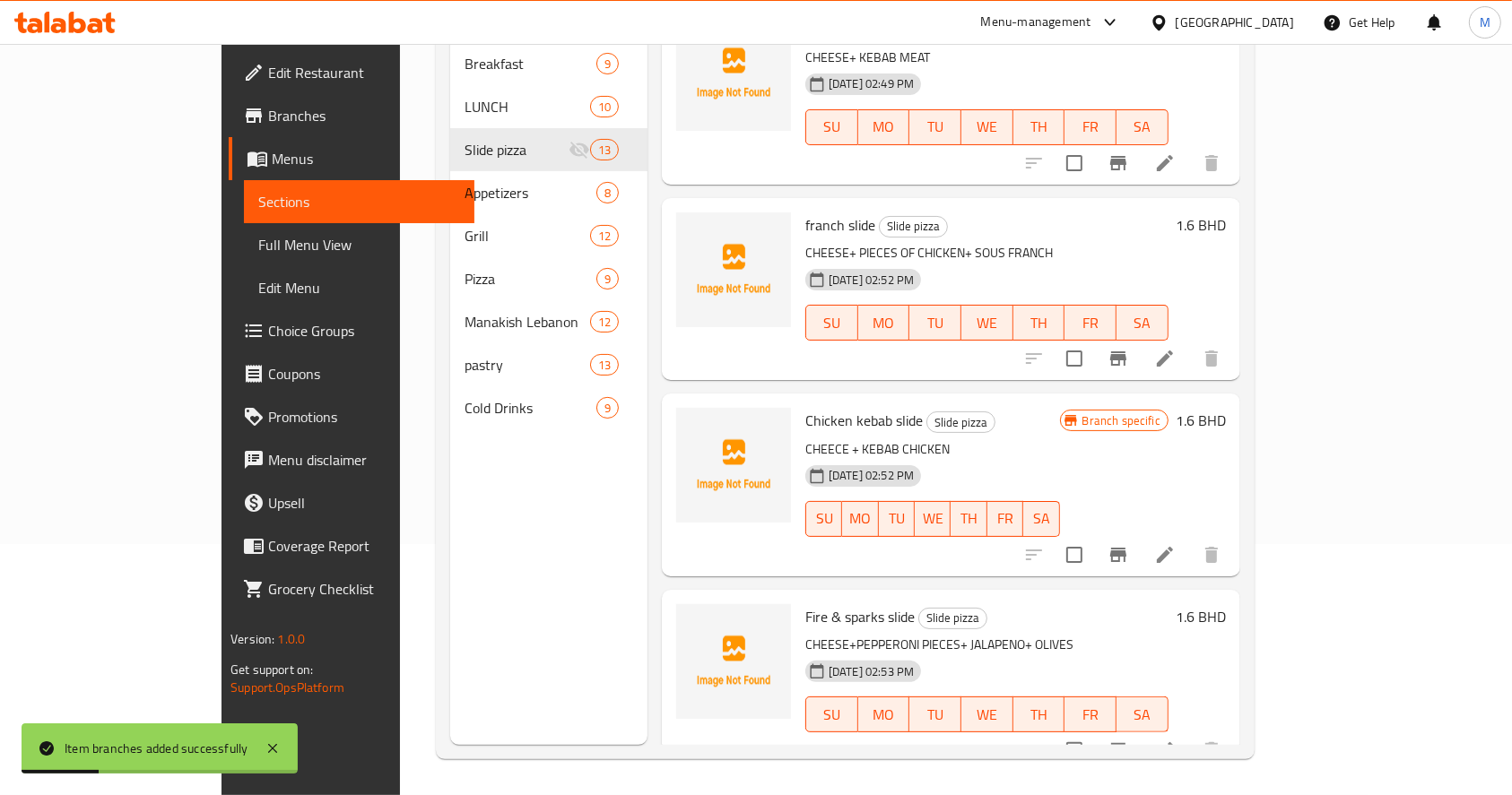
click at [1060, 438] on p "CHEECE + KEBAB CHICKEN" at bounding box center [933, 450] width 255 height 23
click at [1176, 544] on icon at bounding box center [1165, 555] width 22 height 22
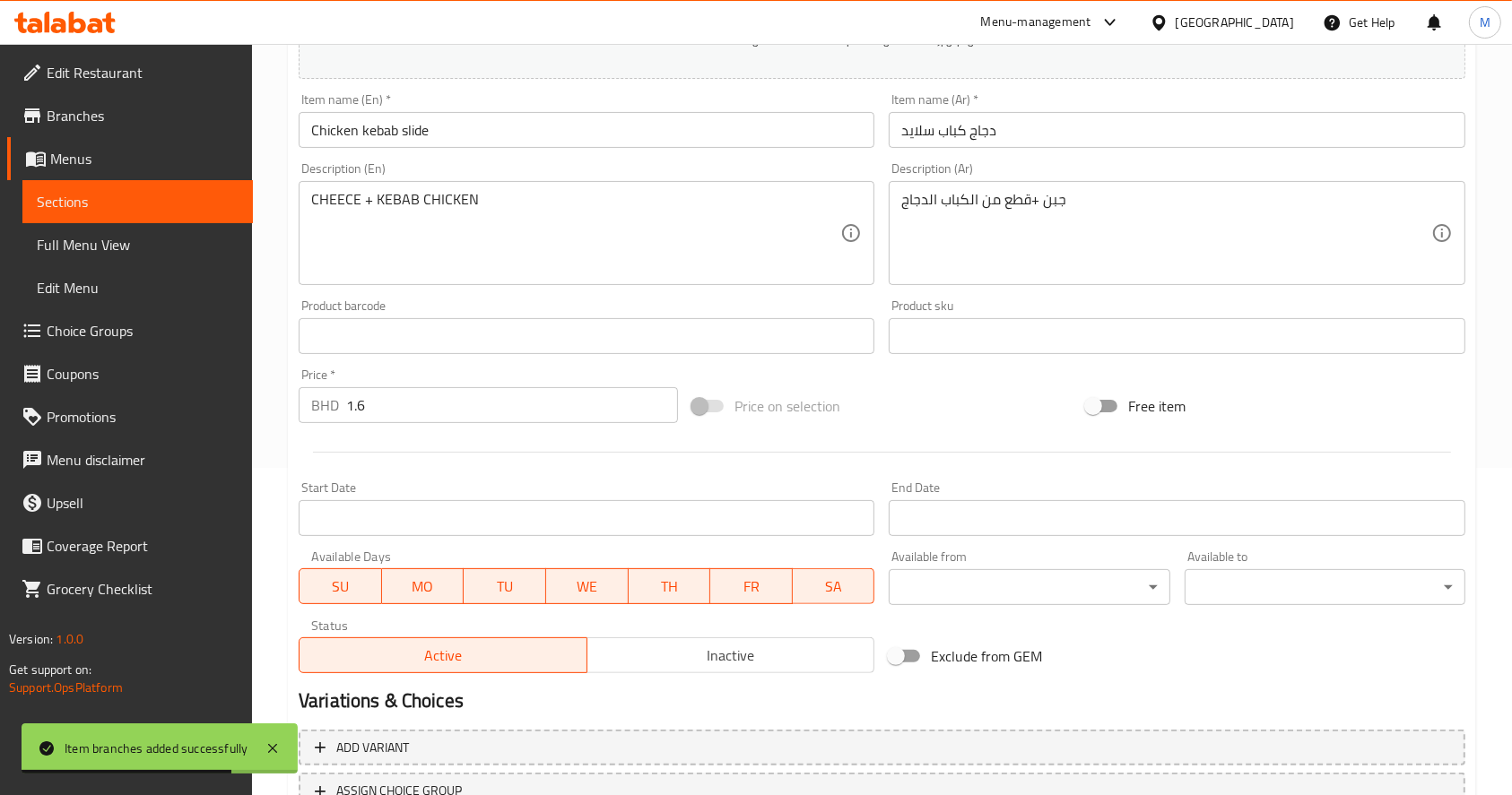
scroll to position [276, 0]
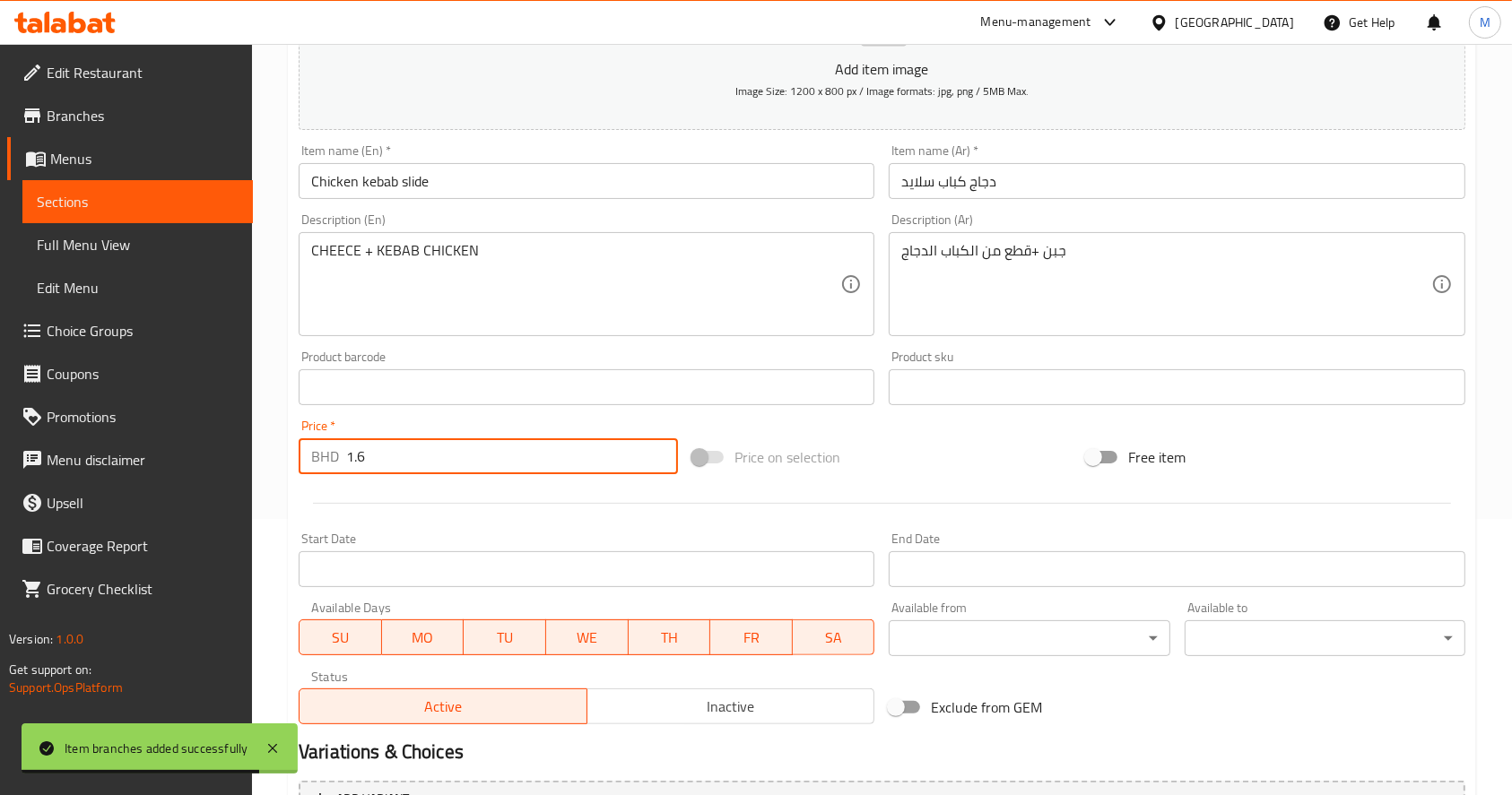
click at [436, 464] on input "1.6" at bounding box center [512, 456] width 332 height 36
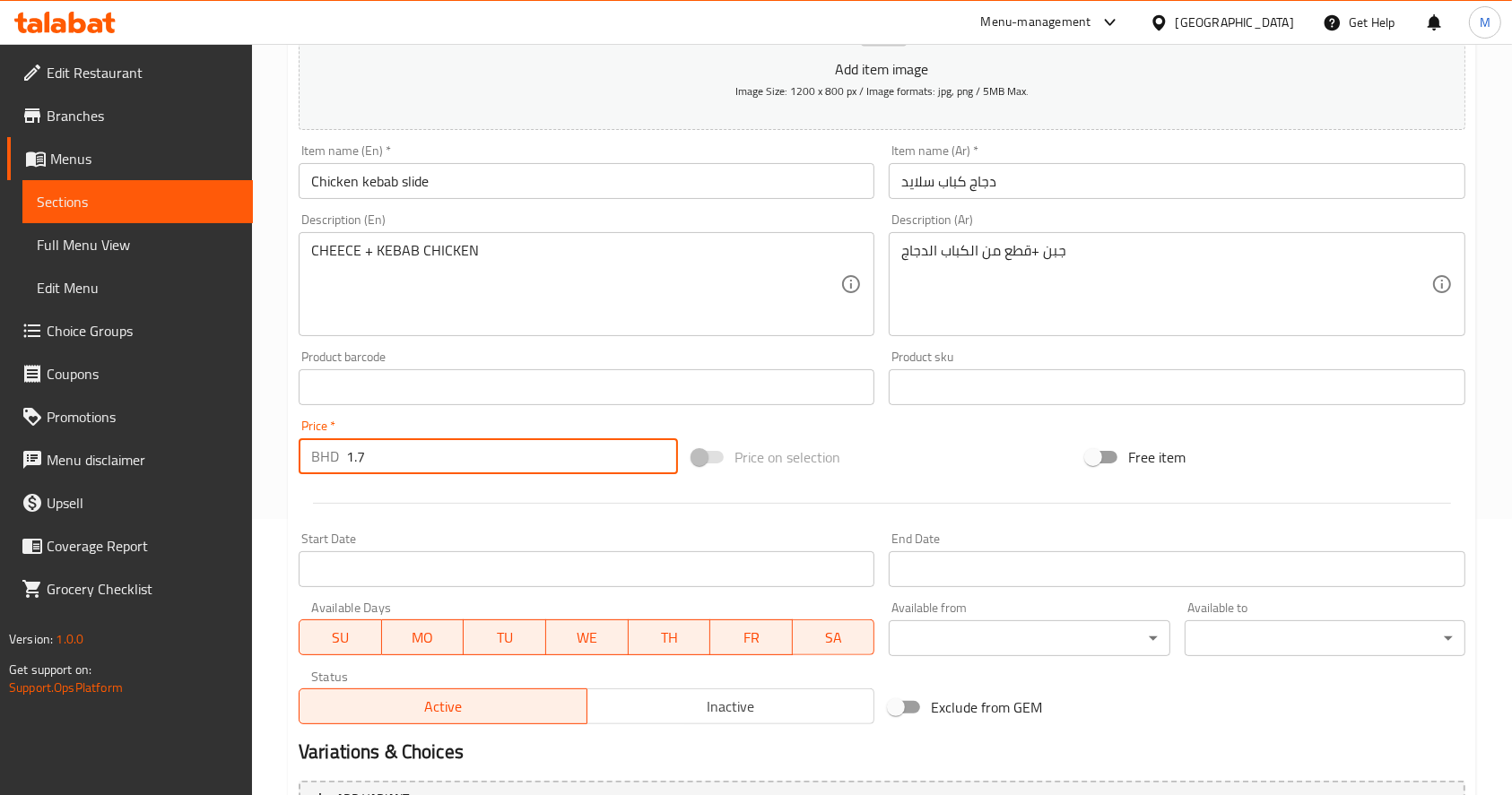
scroll to position [471, 0]
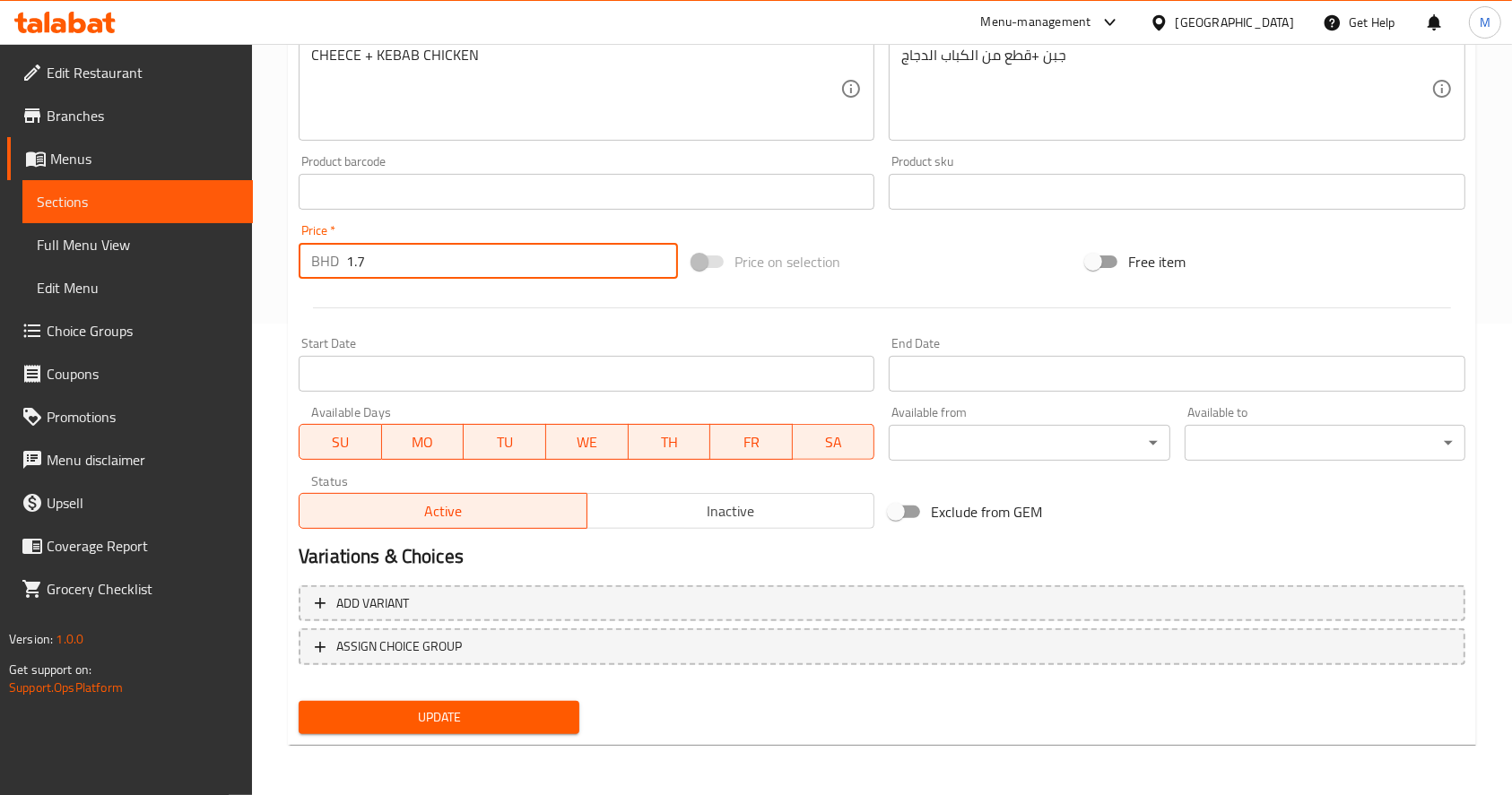
type input "1.7"
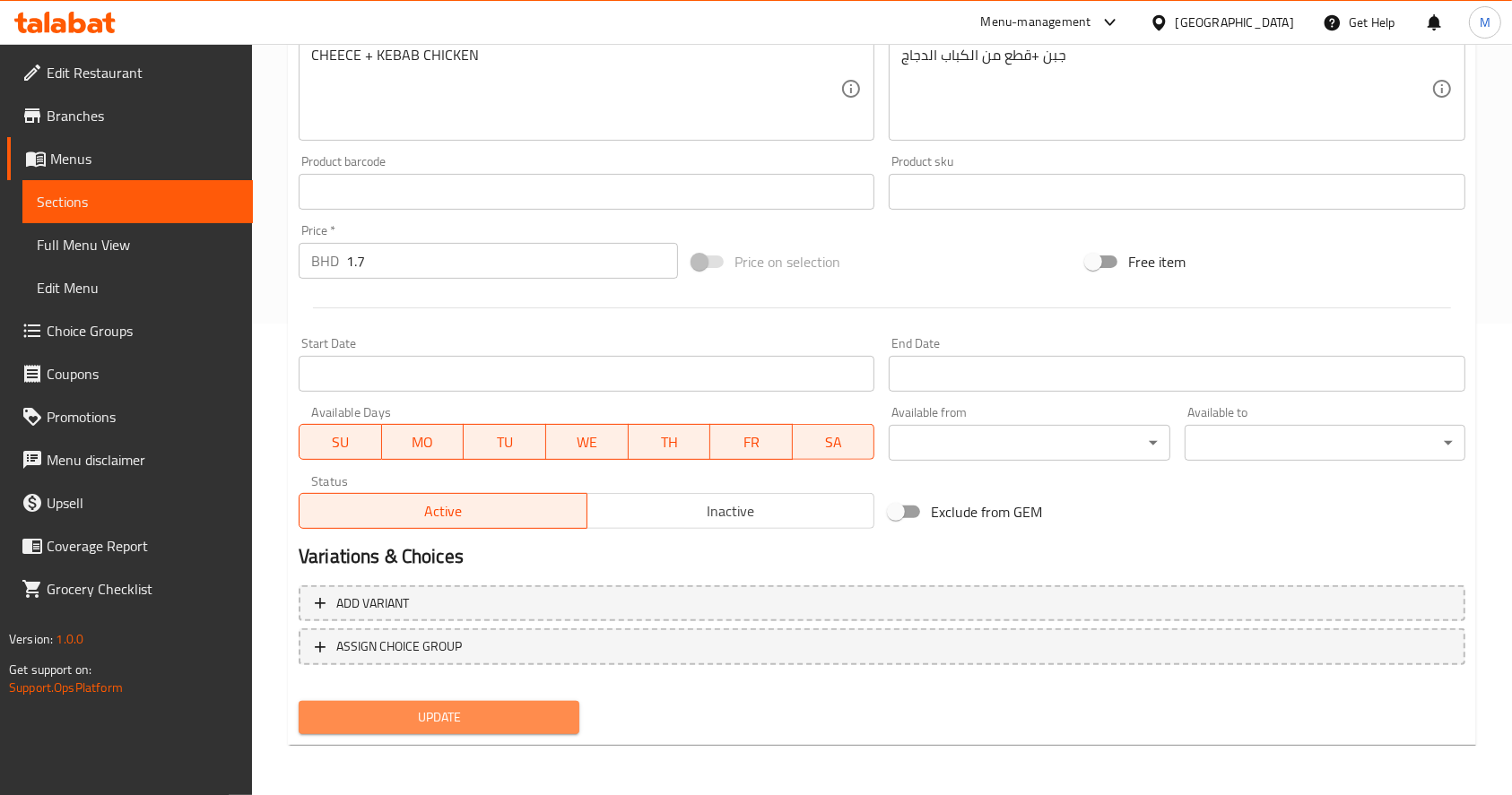
click at [334, 706] on button "Update" at bounding box center [439, 717] width 281 height 33
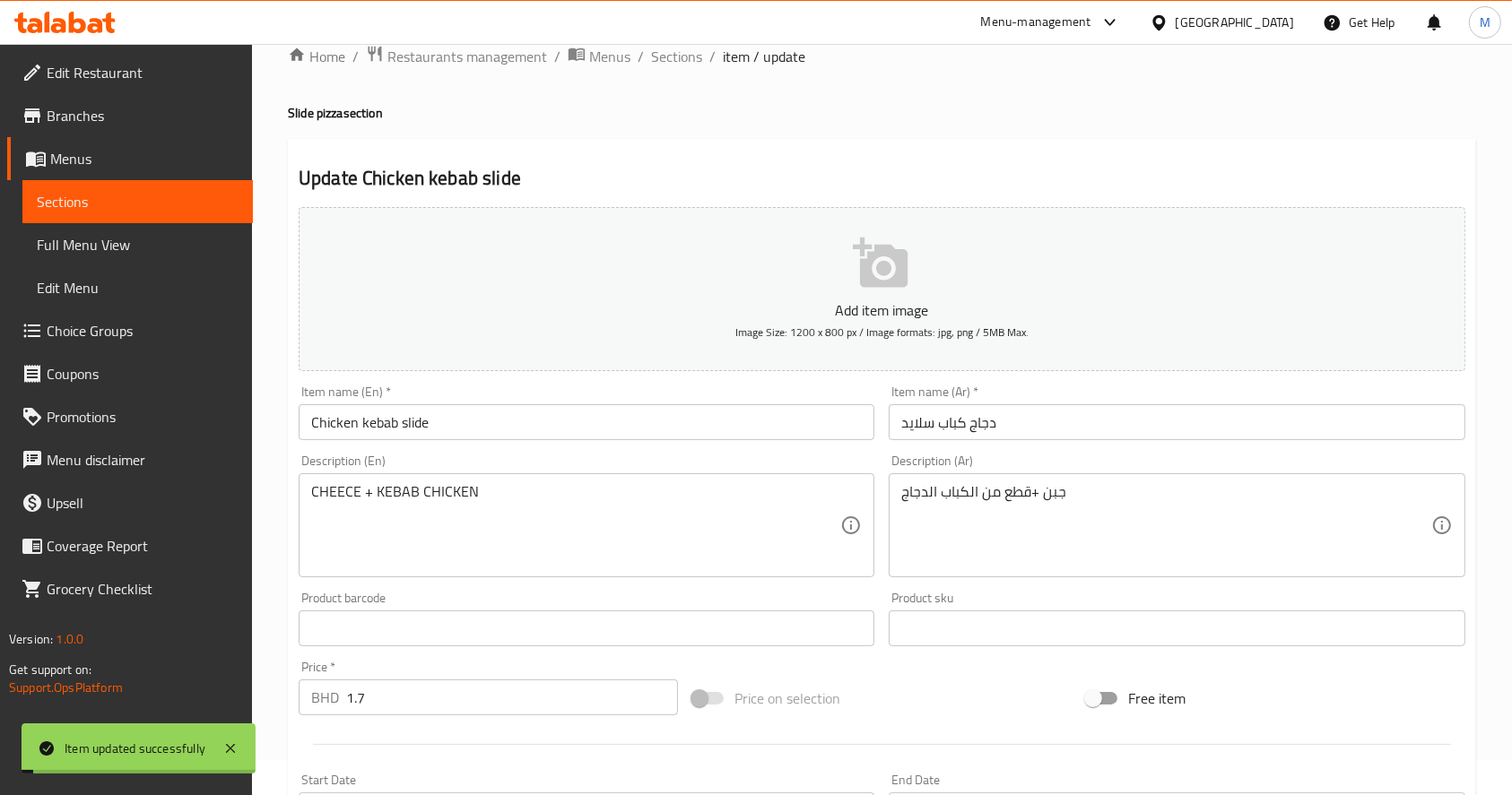
scroll to position [2, 0]
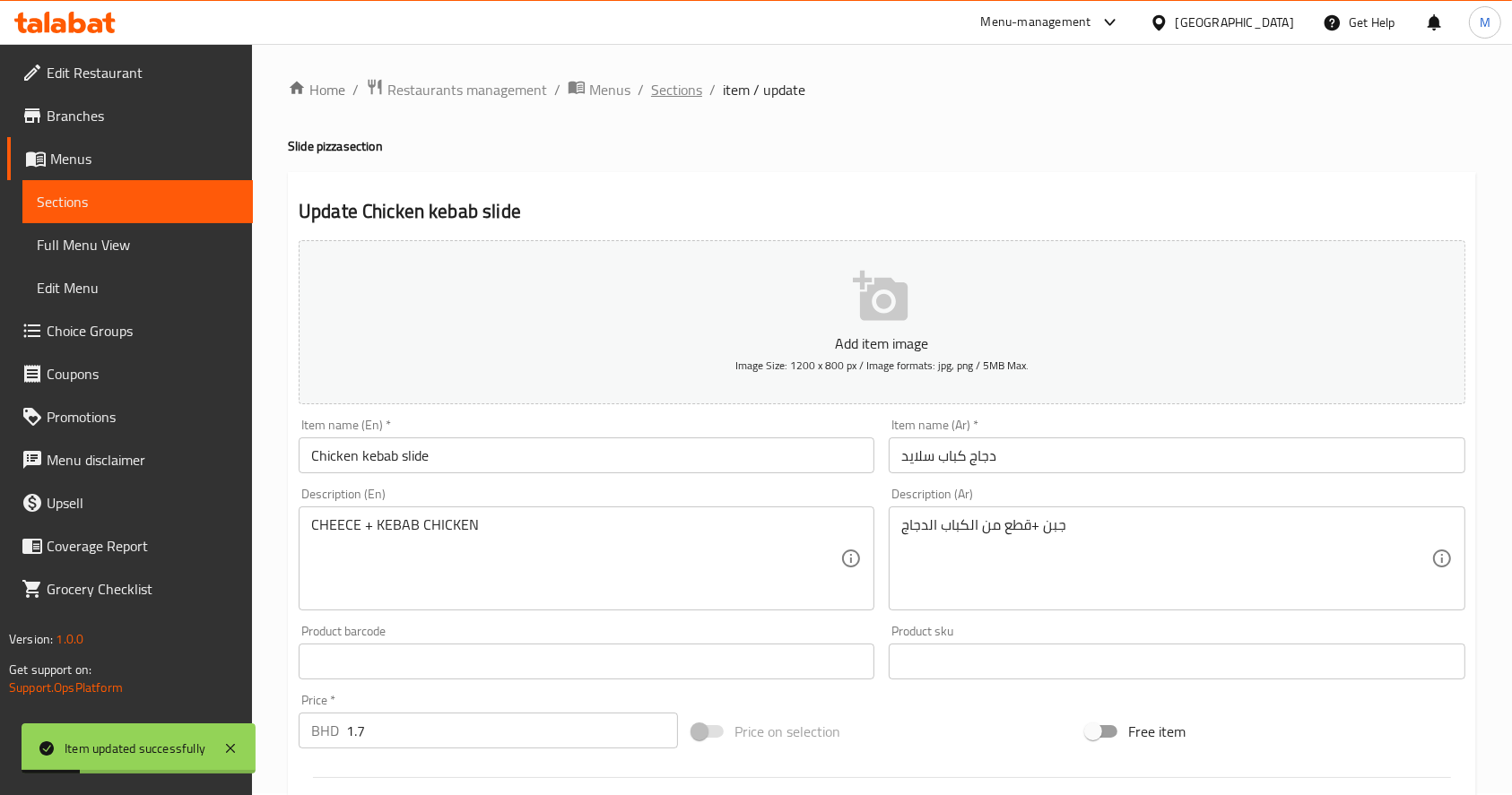
click at [664, 79] on span "Sections" at bounding box center [677, 89] width 51 height 22
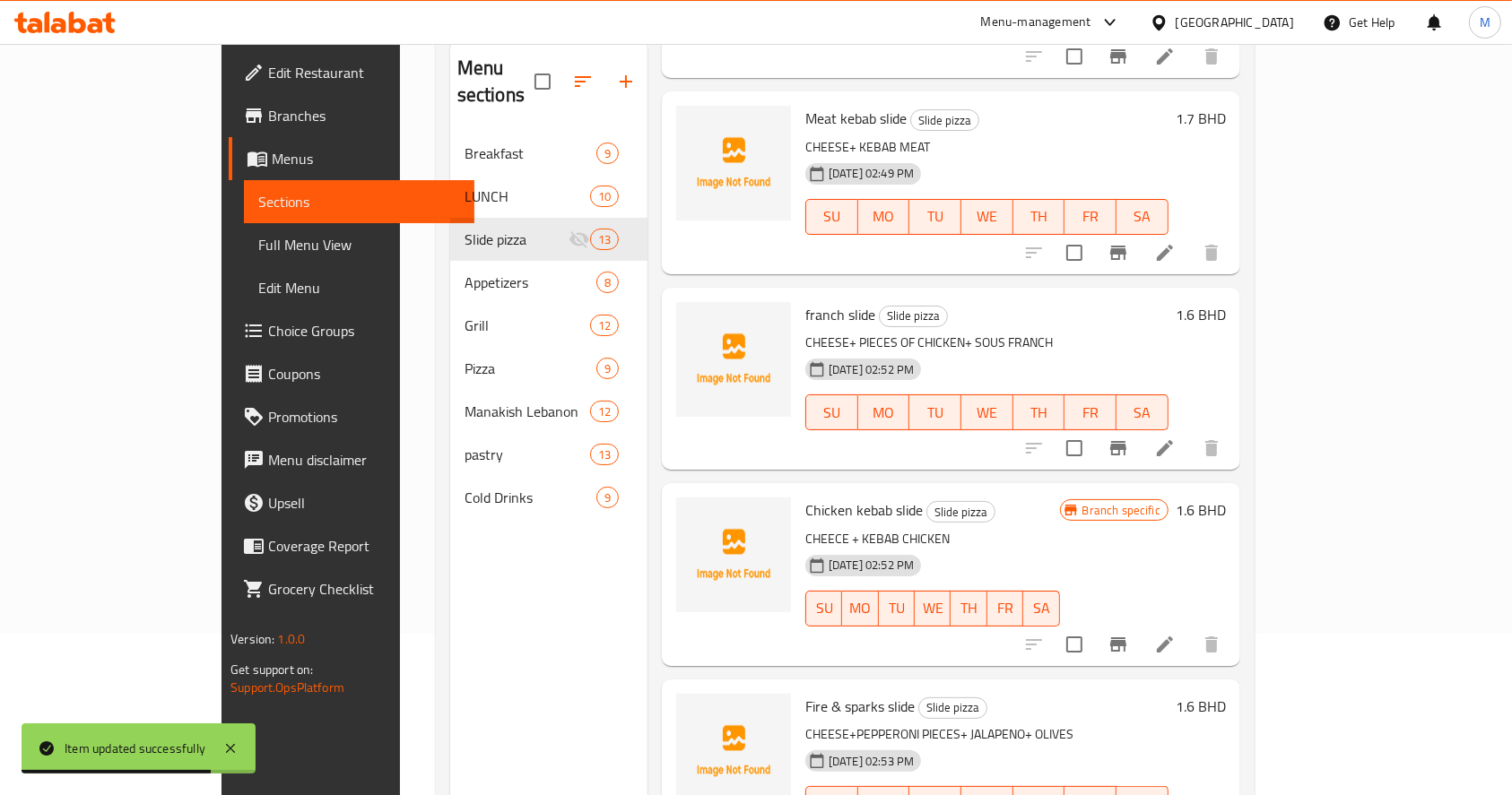
scroll to position [154, 0]
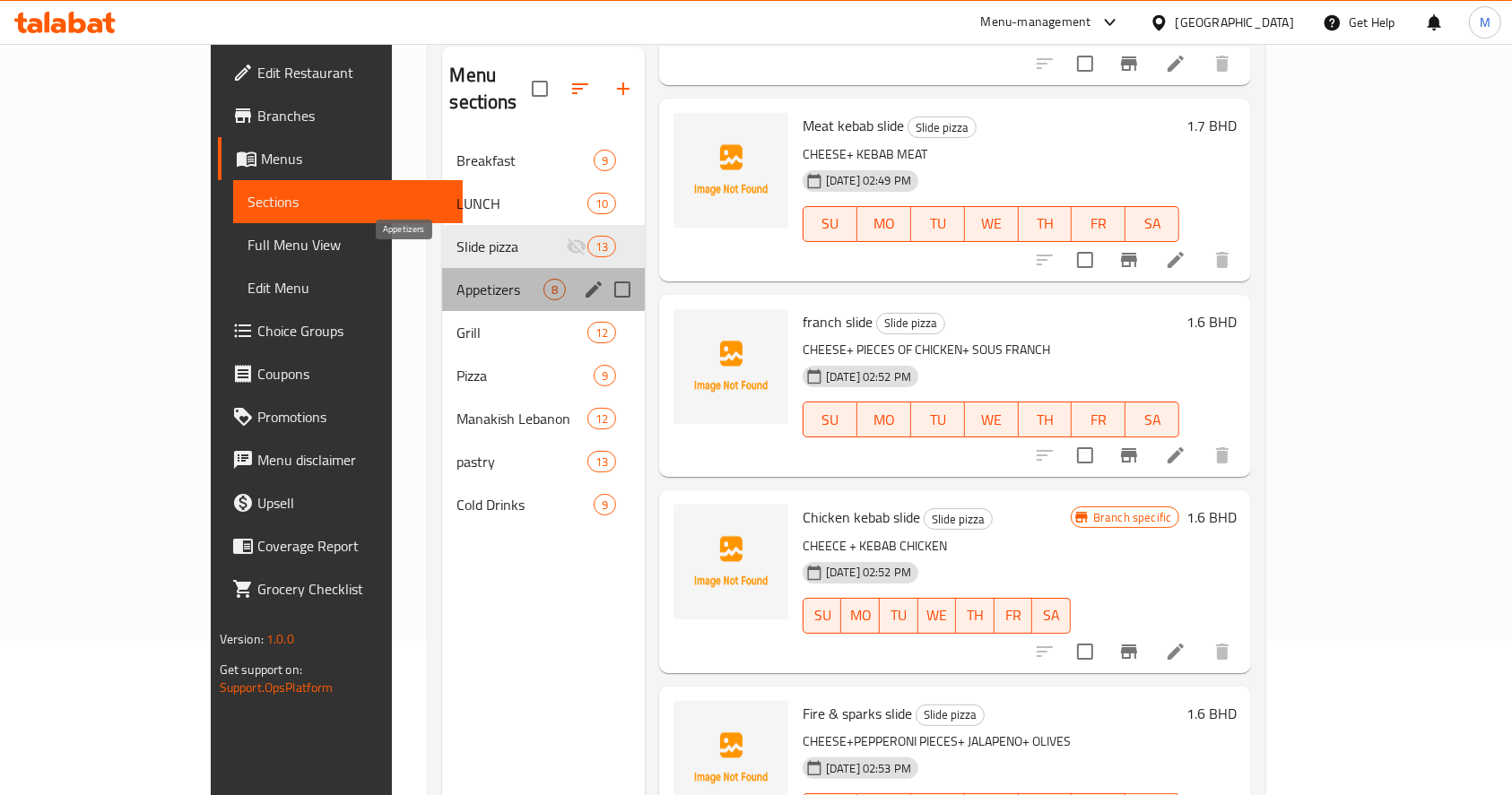
click at [459, 279] on span "Appetizers" at bounding box center [499, 290] width 86 height 22
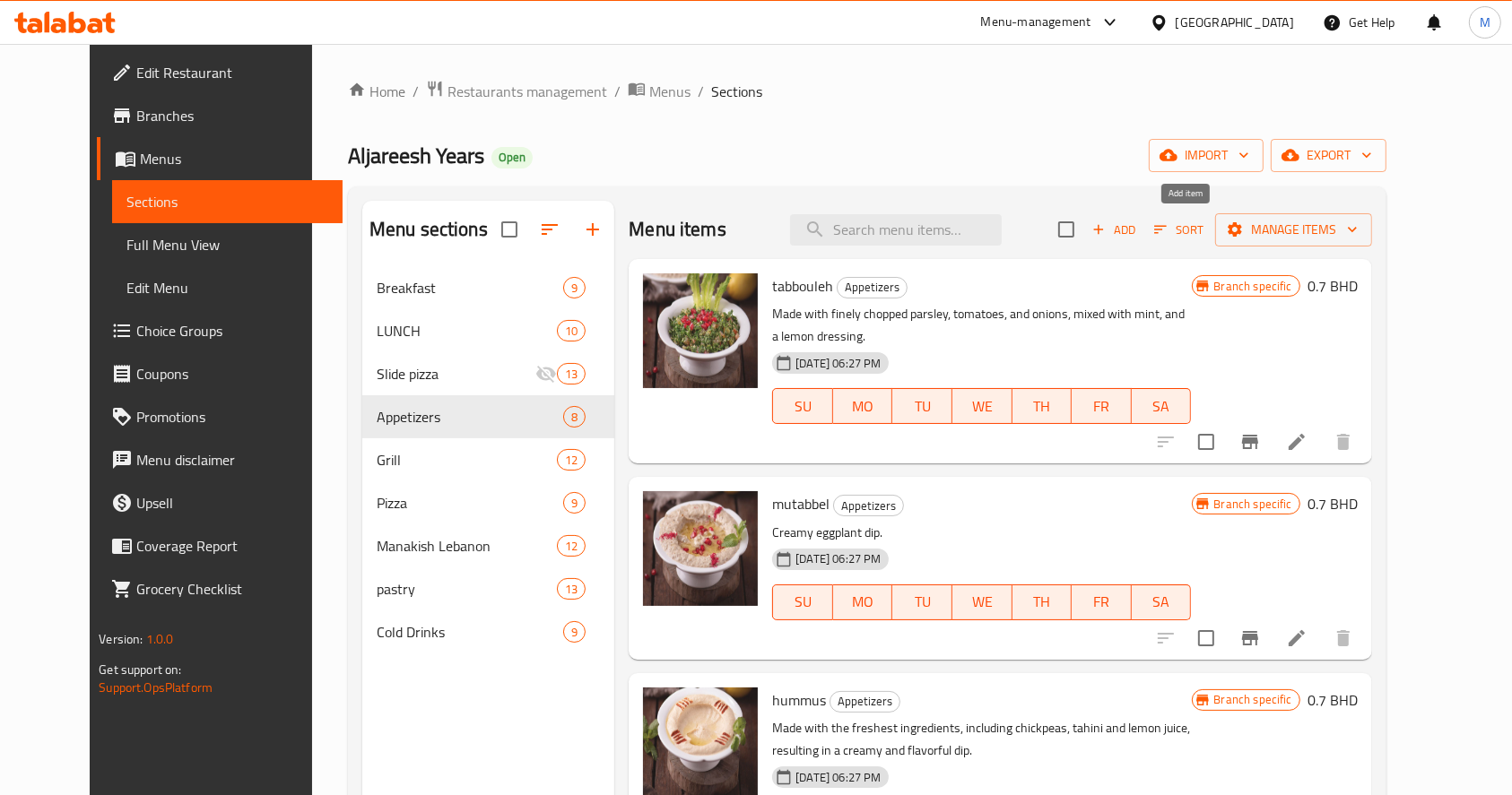
click at [1138, 220] on span "Add" at bounding box center [1113, 230] width 48 height 21
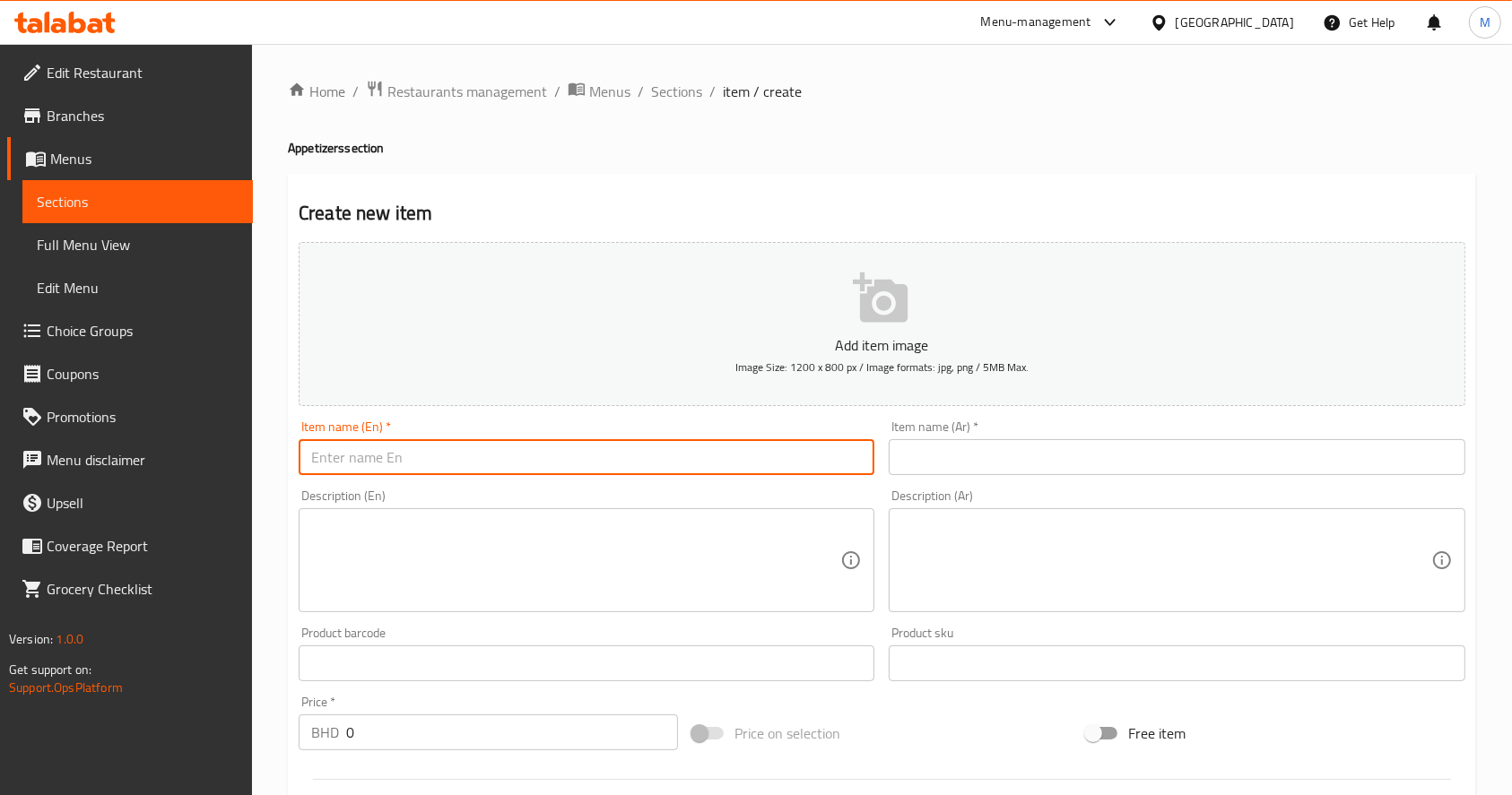
click at [495, 455] on input "text" at bounding box center [587, 457] width 576 height 36
paste input "olive salad"
type input "olive salad"
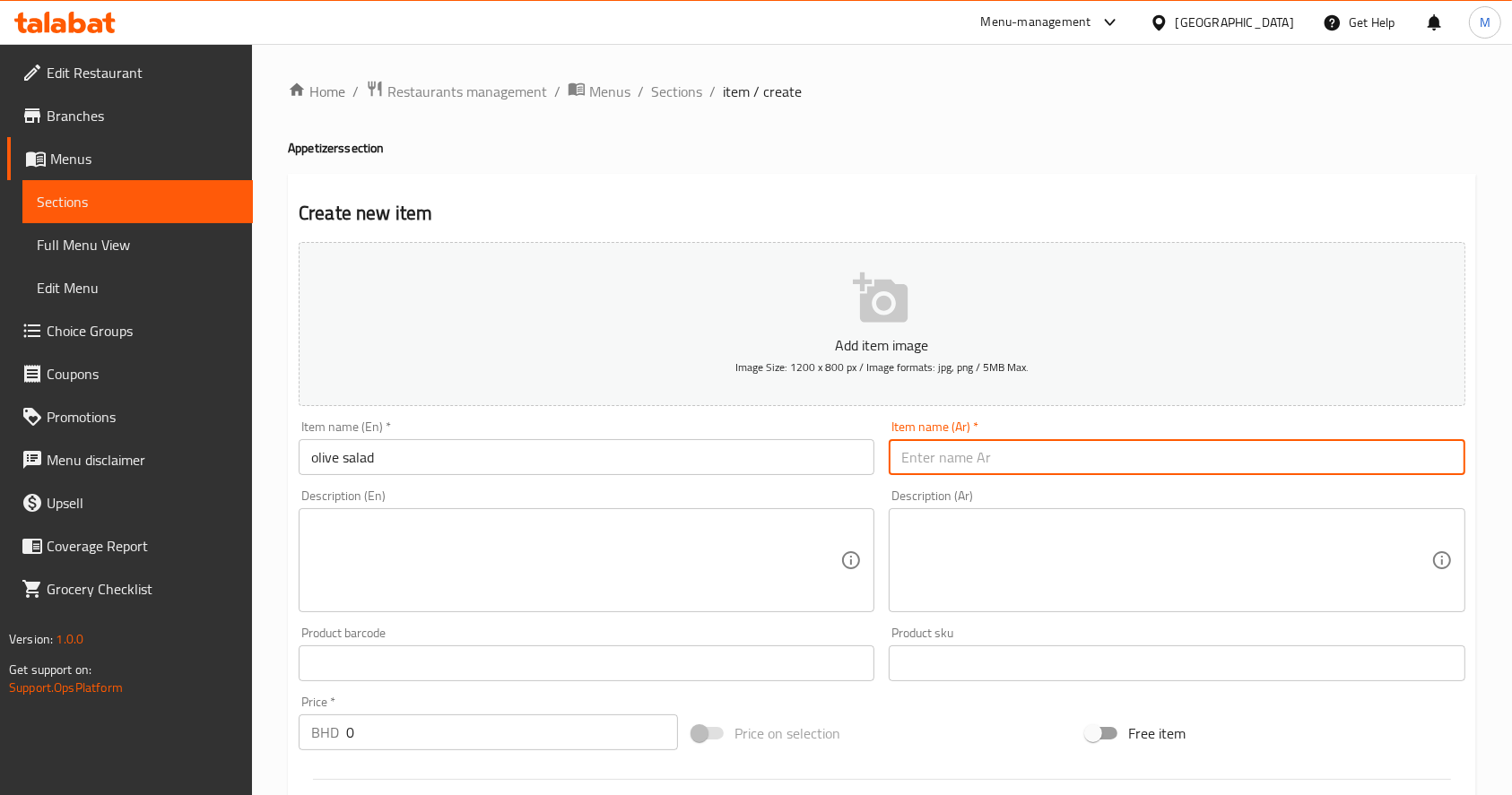
click at [1069, 469] on input "text" at bounding box center [1177, 457] width 576 height 36
paste input "سلطة زيتون"
type input "سلطة زيتون"
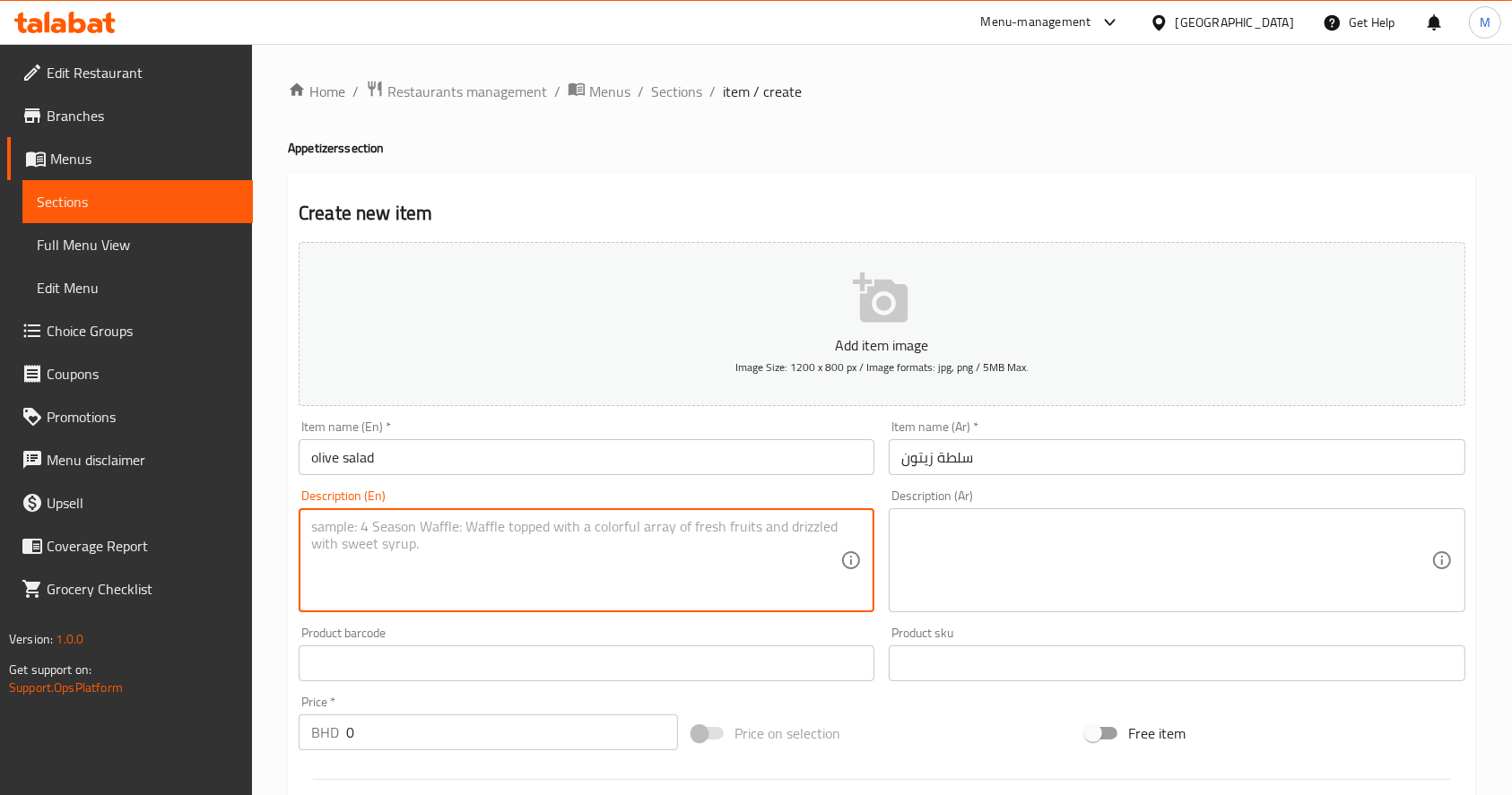
click at [632, 563] on textarea at bounding box center [576, 561] width 529 height 85
type textarea "V"
paste textarea "OLIVES AND GREEN PEPPER"
type textarea "OLIVES AND GREEN PEPPER"
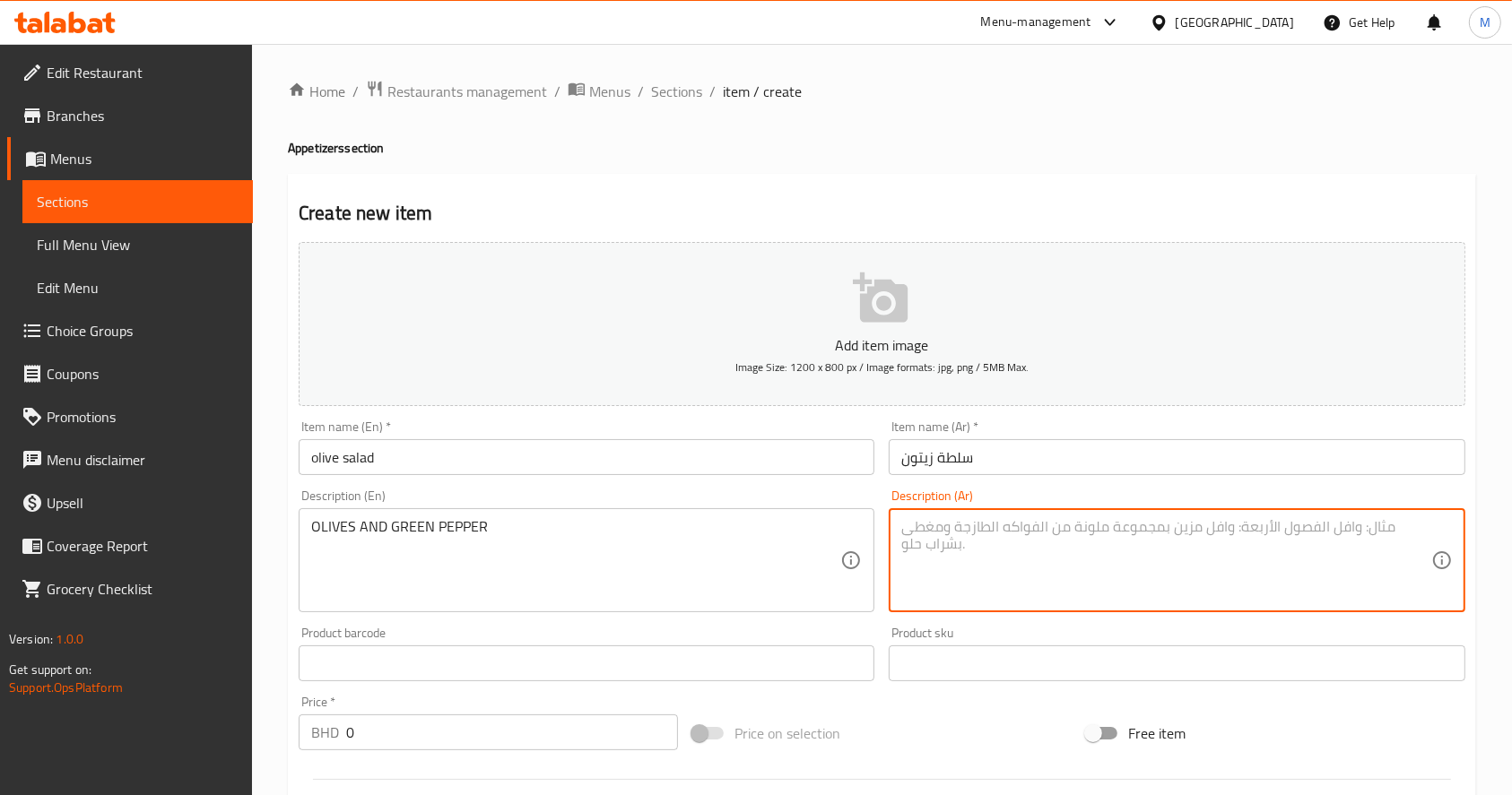
click at [1034, 558] on textarea at bounding box center [1165, 561] width 529 height 85
paste textarea "زيتون و فلفل بارد"
type textarea "زيتون و فلفل بارد"
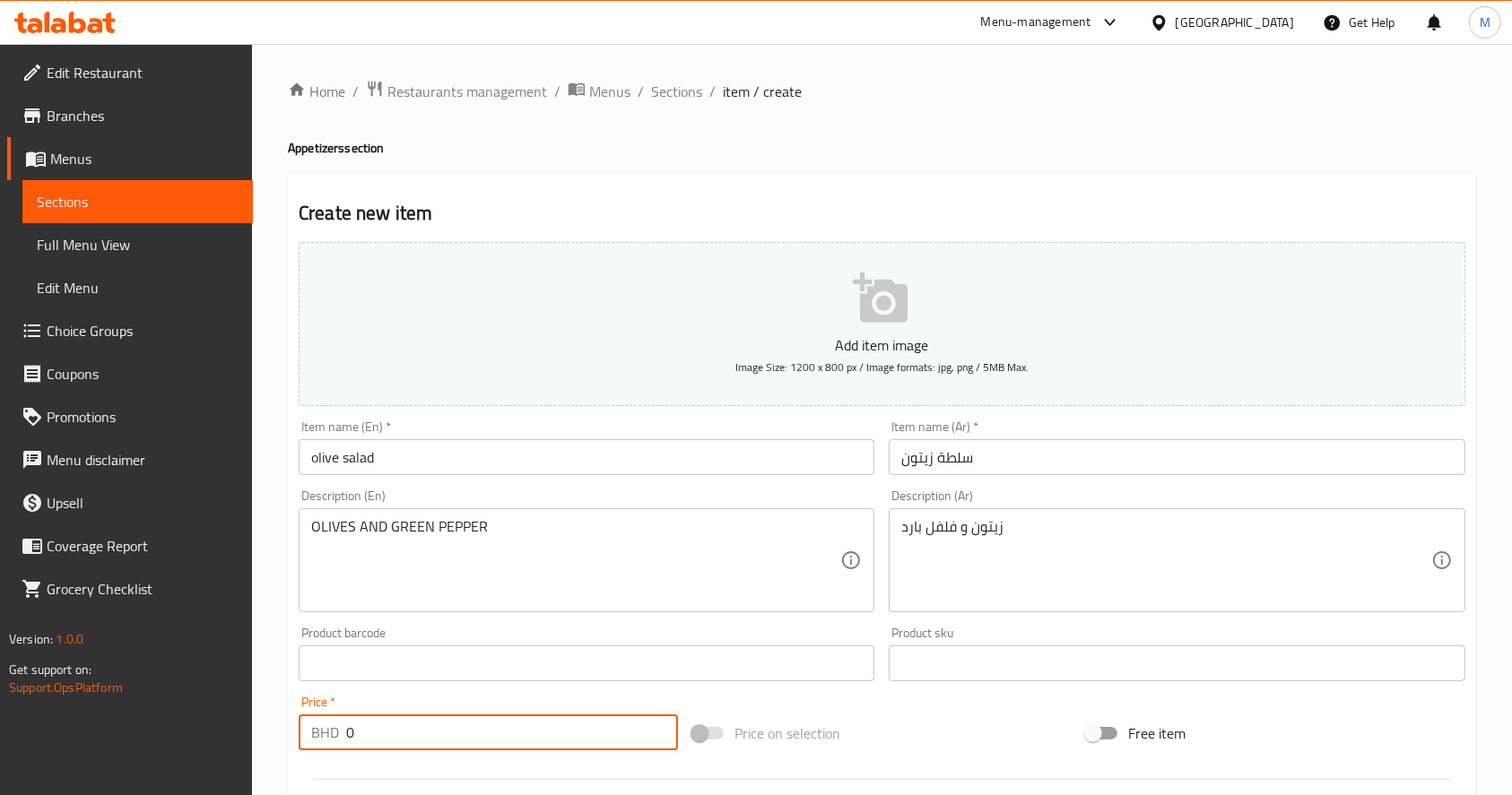
click at [621, 715] on input "0" at bounding box center [512, 733] width 332 height 36
type input "0.9"
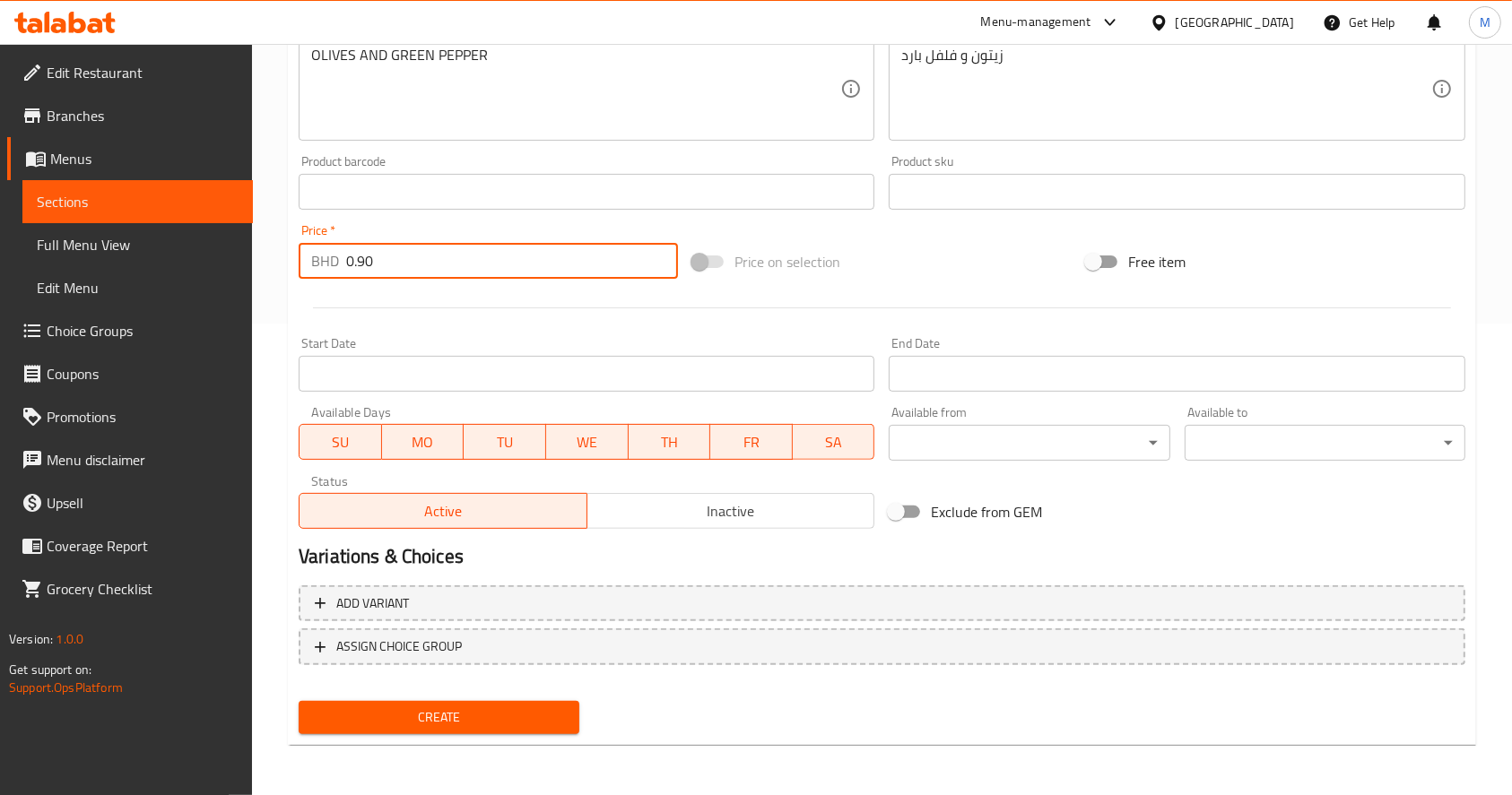
type input "0.90"
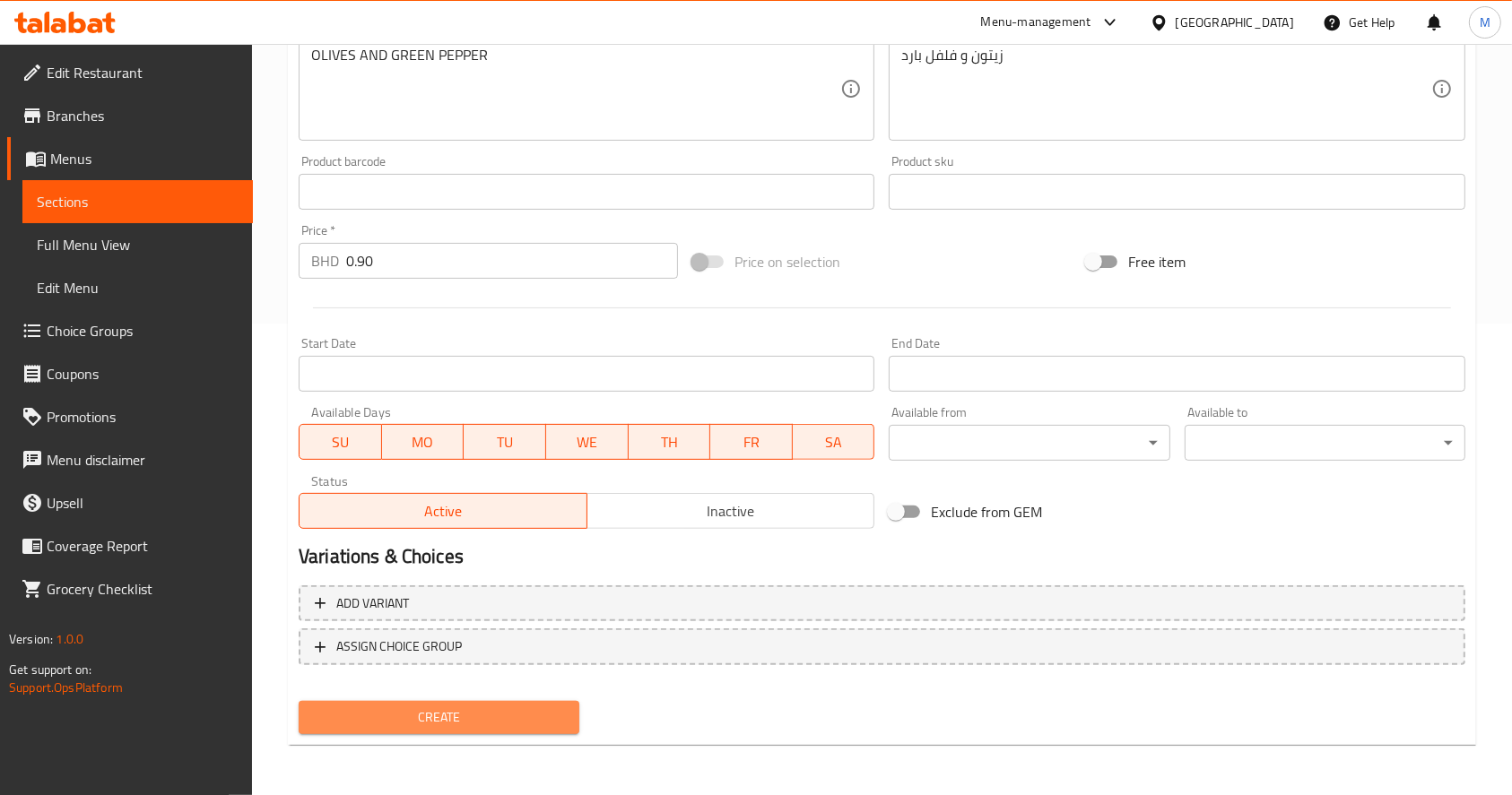
click at [509, 703] on button "Create" at bounding box center [439, 717] width 281 height 33
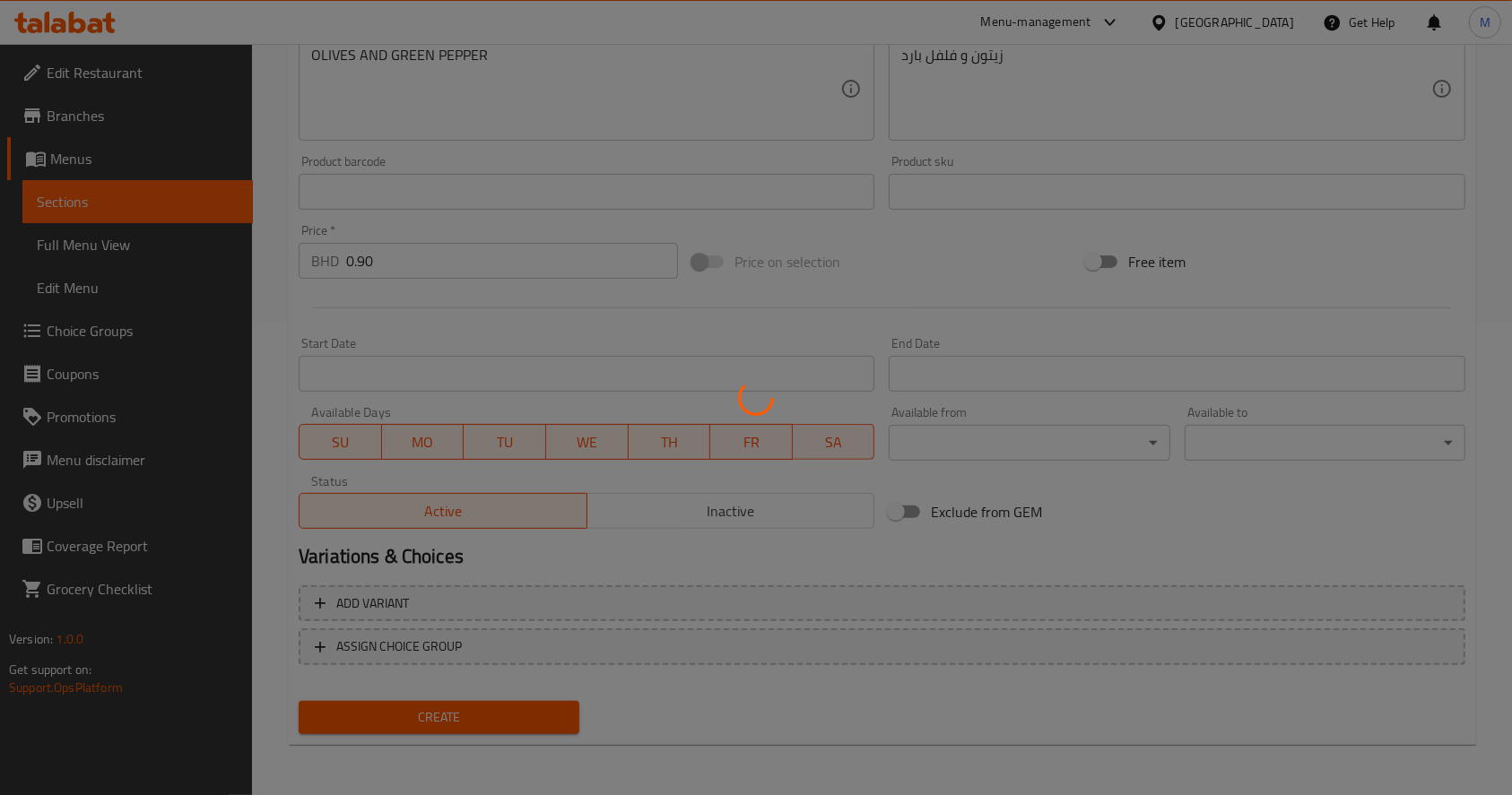
type input "0"
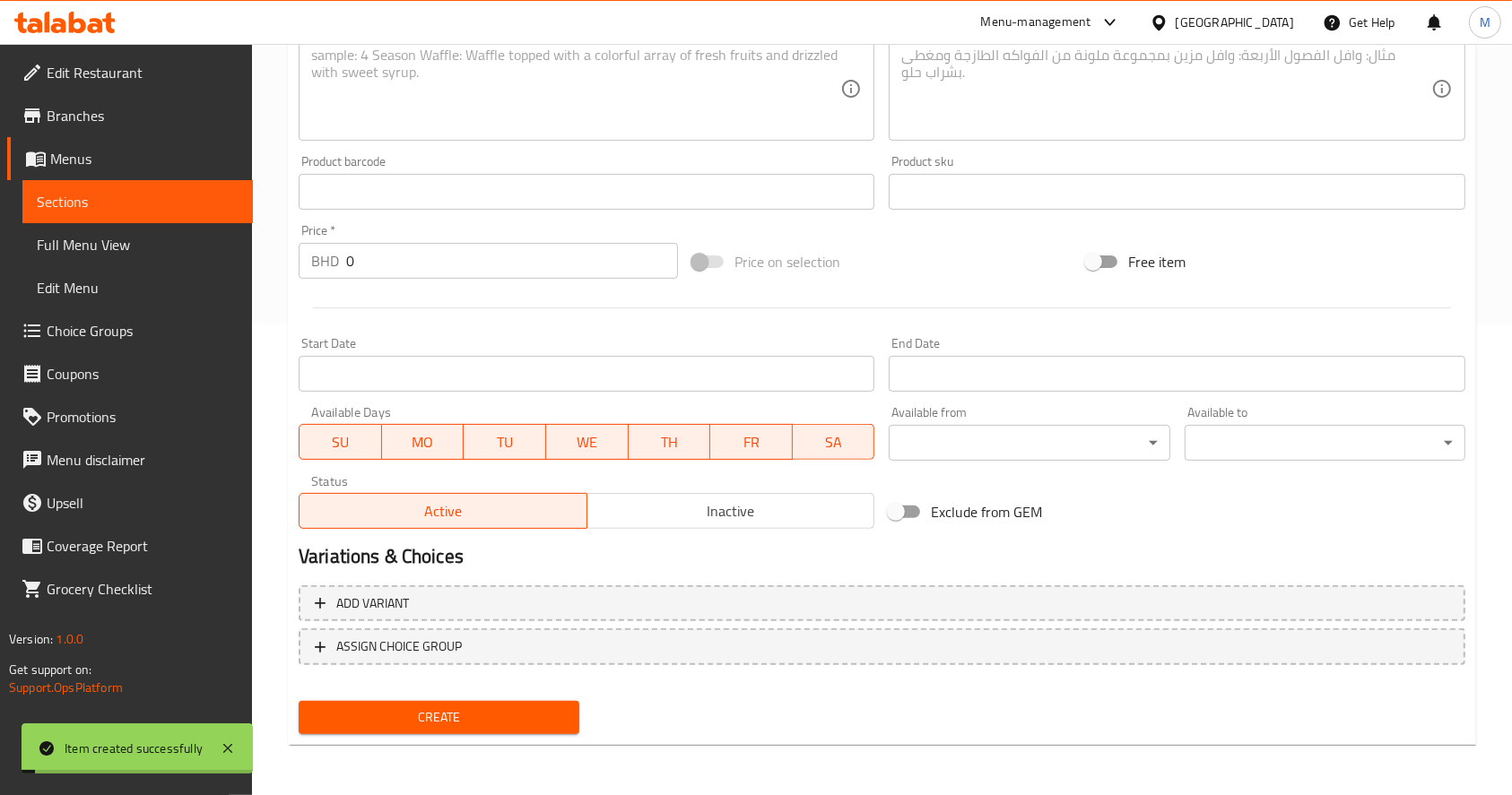
scroll to position [0, 0]
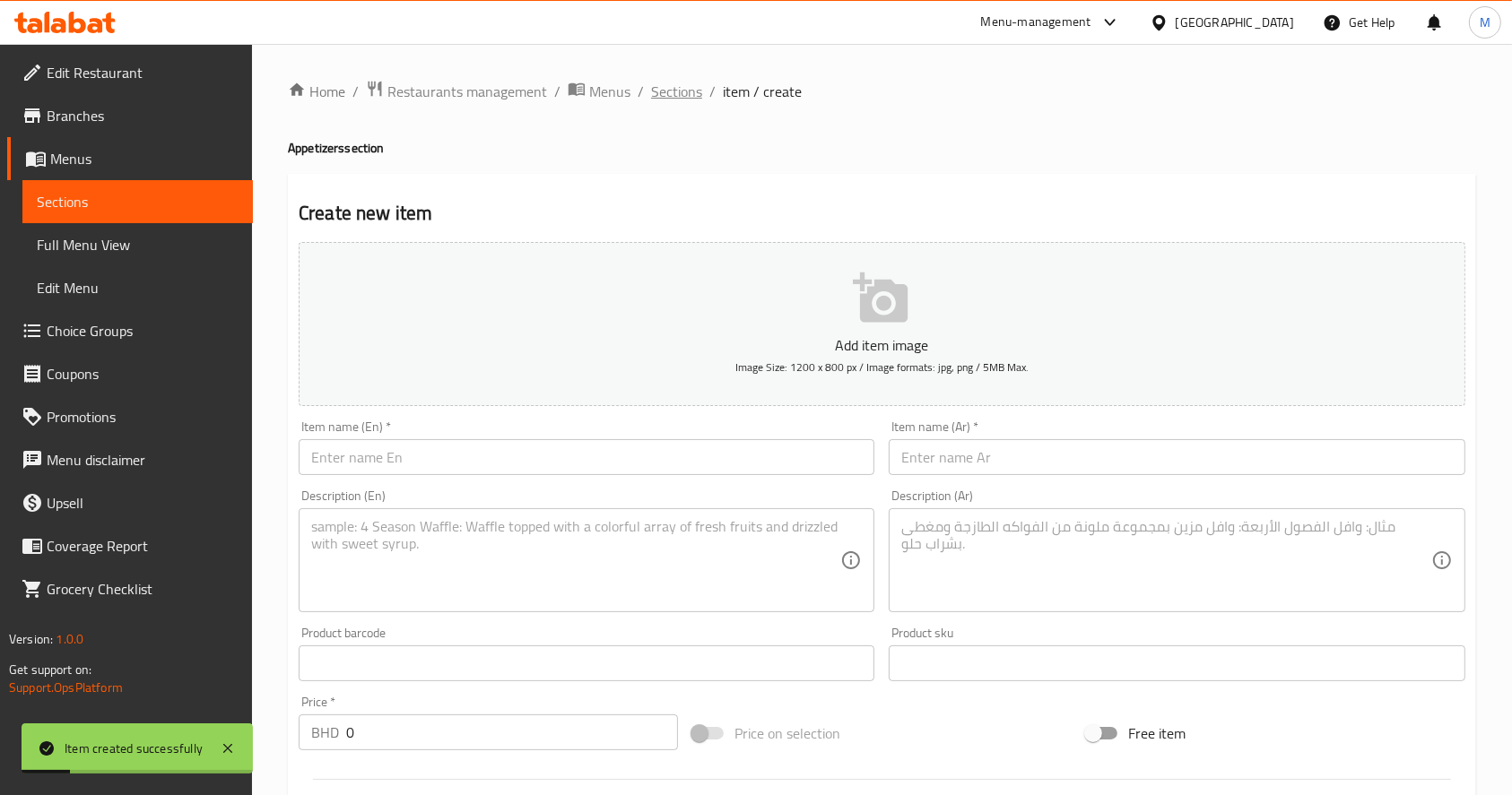
click at [691, 86] on span "Sections" at bounding box center [677, 91] width 51 height 22
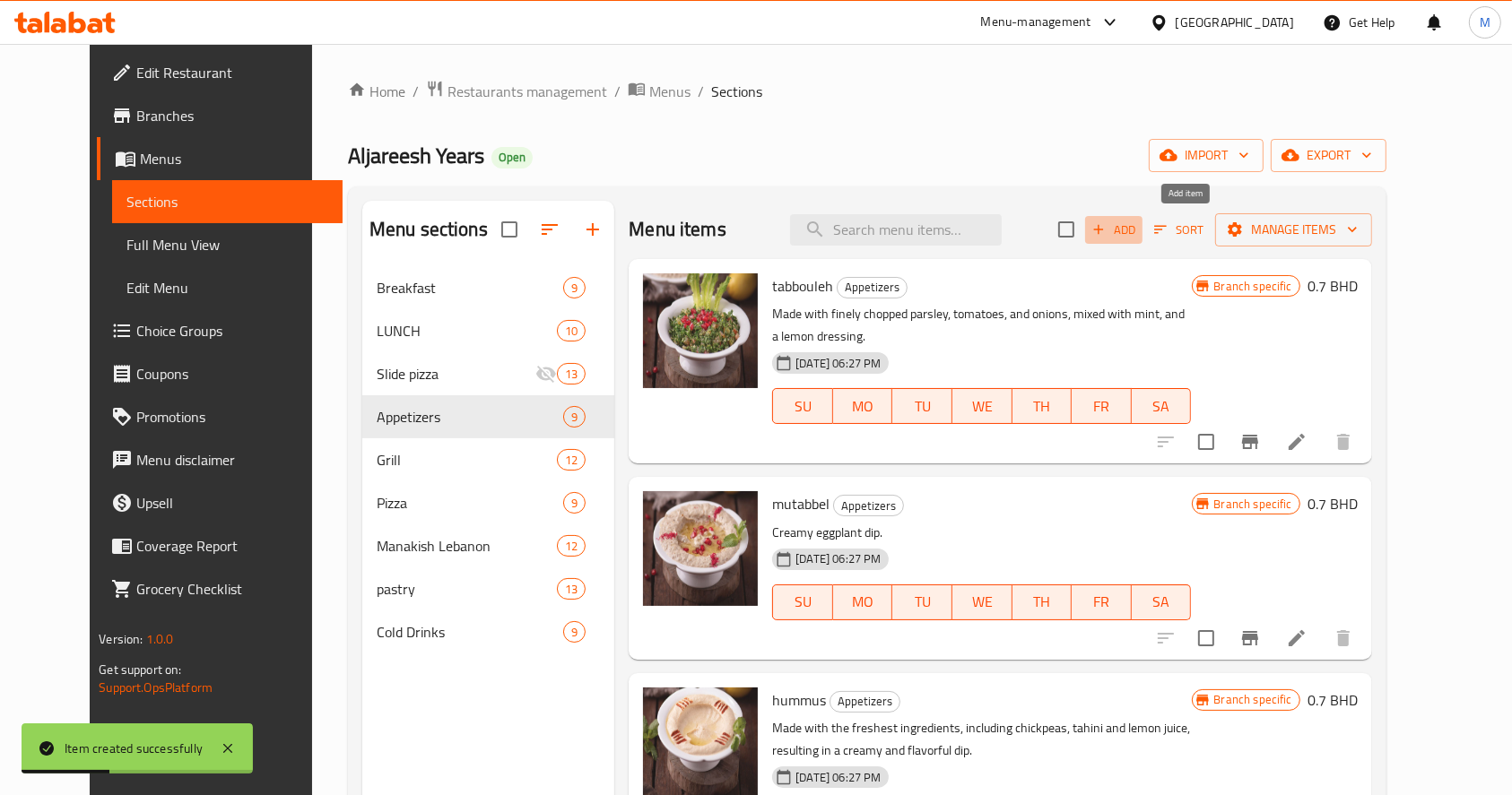
click at [1103, 231] on icon "button" at bounding box center [1098, 230] width 9 height 9
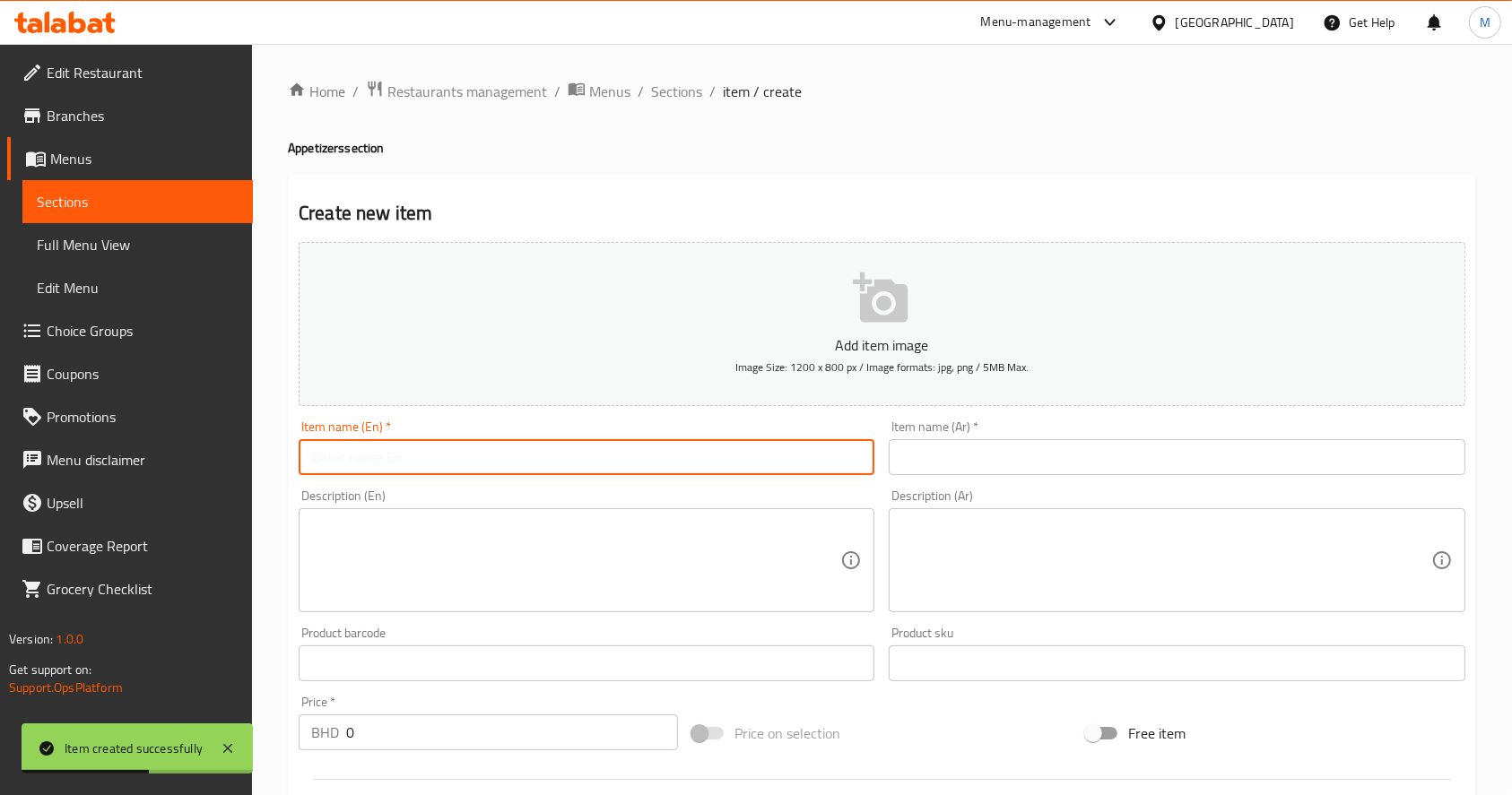
click at [567, 447] on input "text" at bounding box center [587, 457] width 576 height 36
paste input "Chips"
type input "Chips"
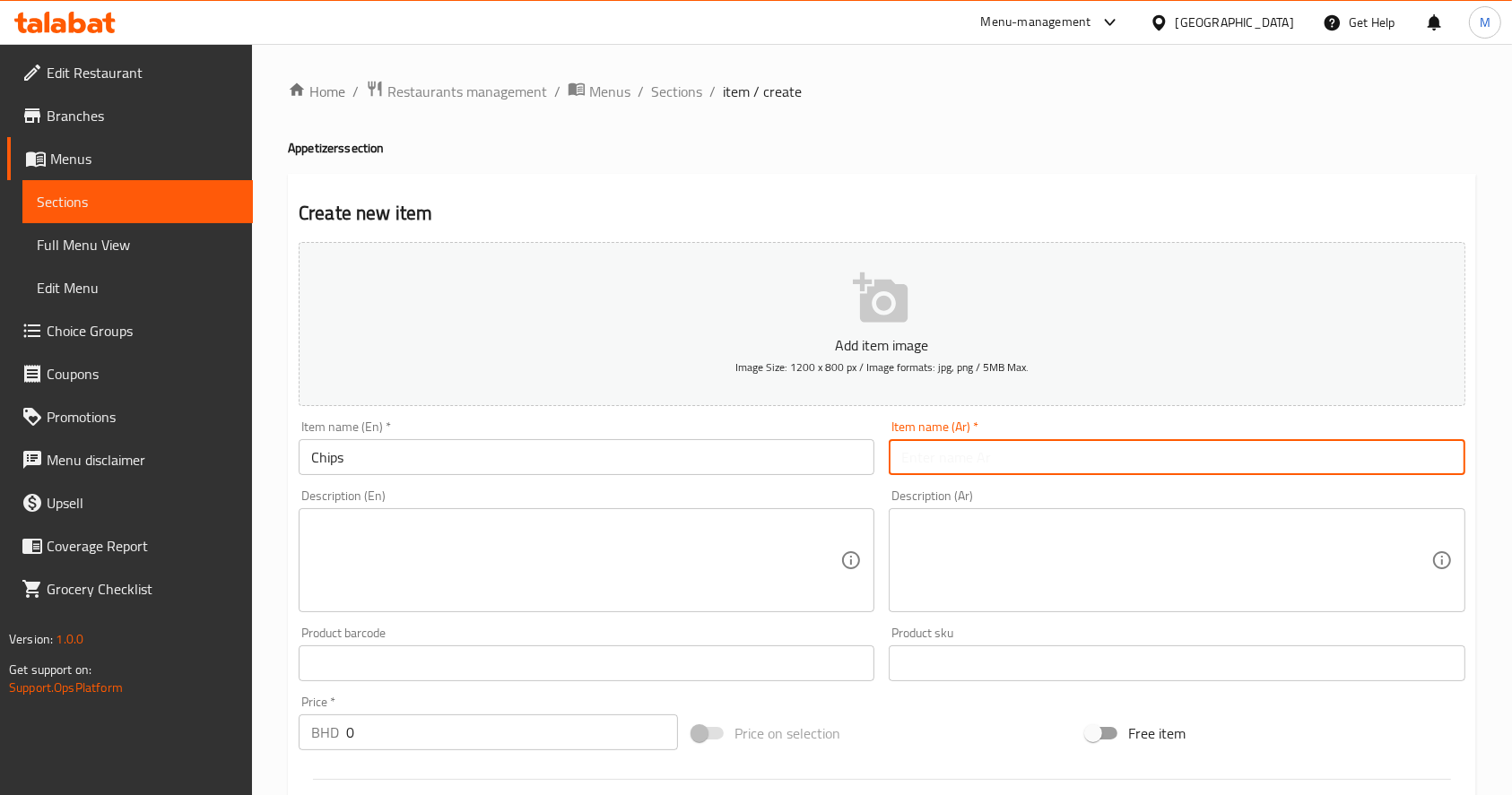
click at [928, 450] on input "text" at bounding box center [1177, 457] width 576 height 36
paste input "جبس مقلي"
drag, startPoint x: 974, startPoint y: 464, endPoint x: 849, endPoint y: 461, distance: 125.0
click at [849, 461] on div "Add item image Image Size: 1200 x 800 px / Image formats: jpg, png / 5MB Max. I…" at bounding box center [882, 621] width 1182 height 773
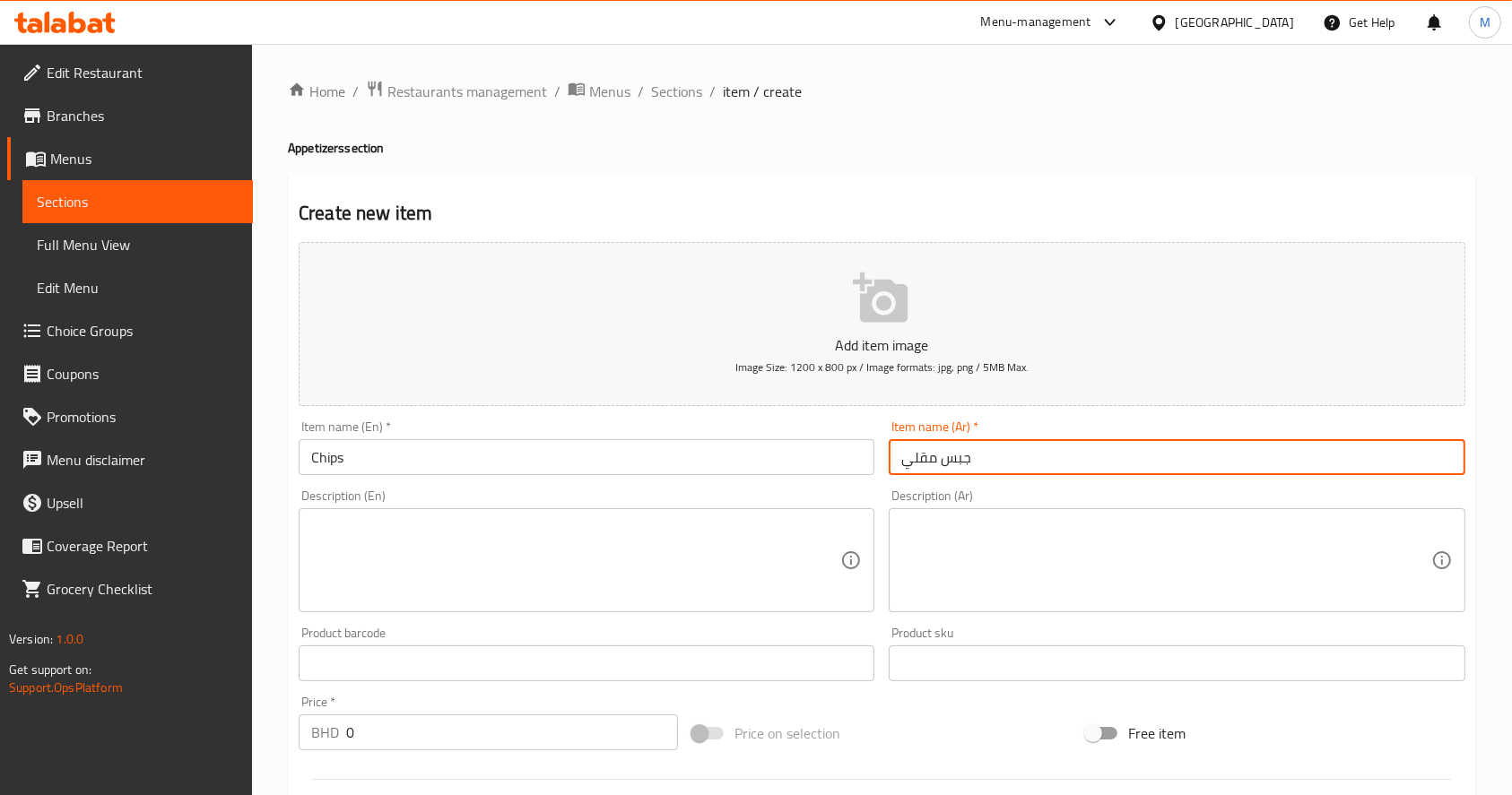
type input "جبس مقلي"
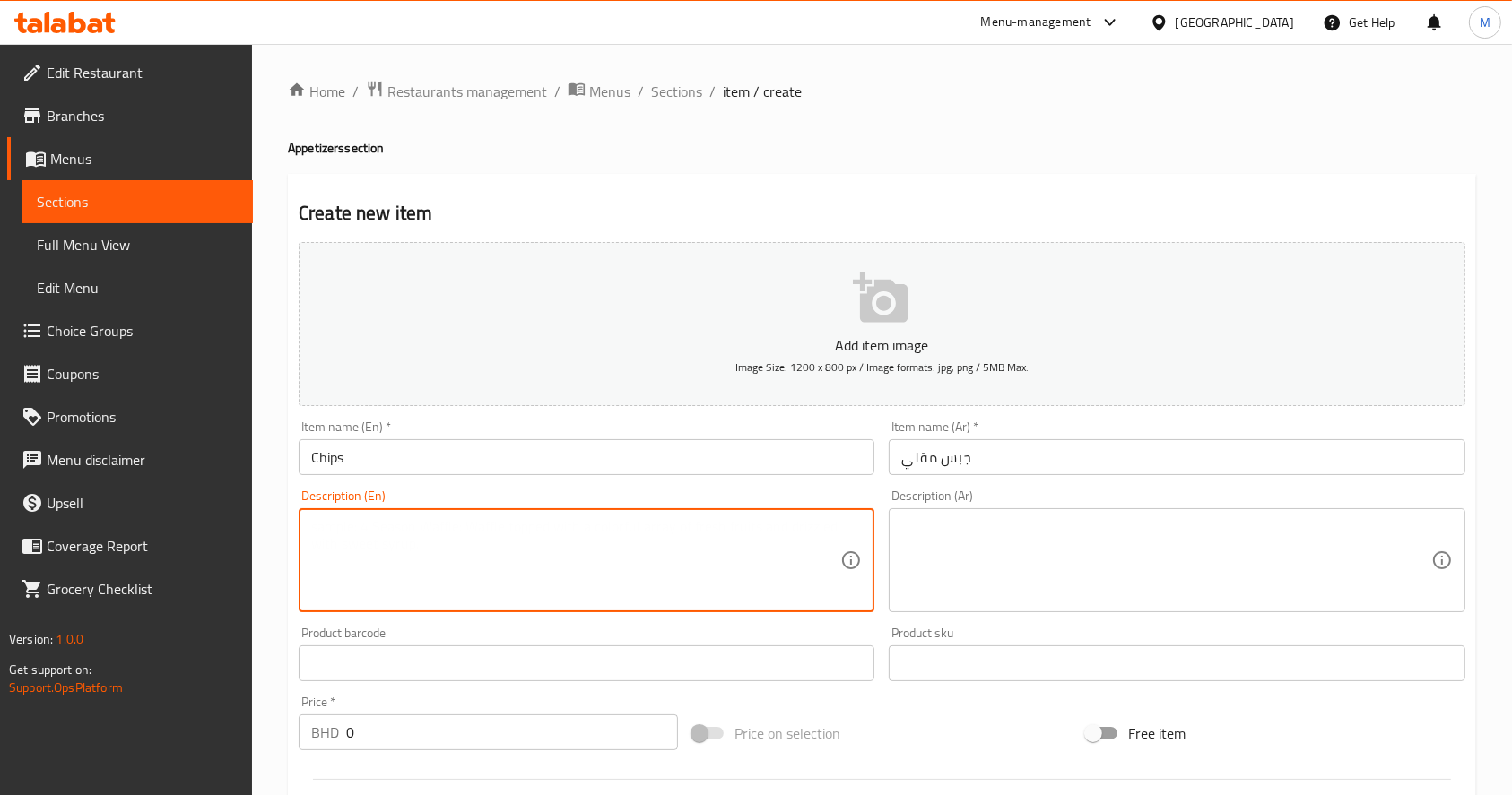
click at [674, 576] on textarea at bounding box center [576, 561] width 529 height 85
paste textarea "CHIPS"
type textarea "CHIPS"
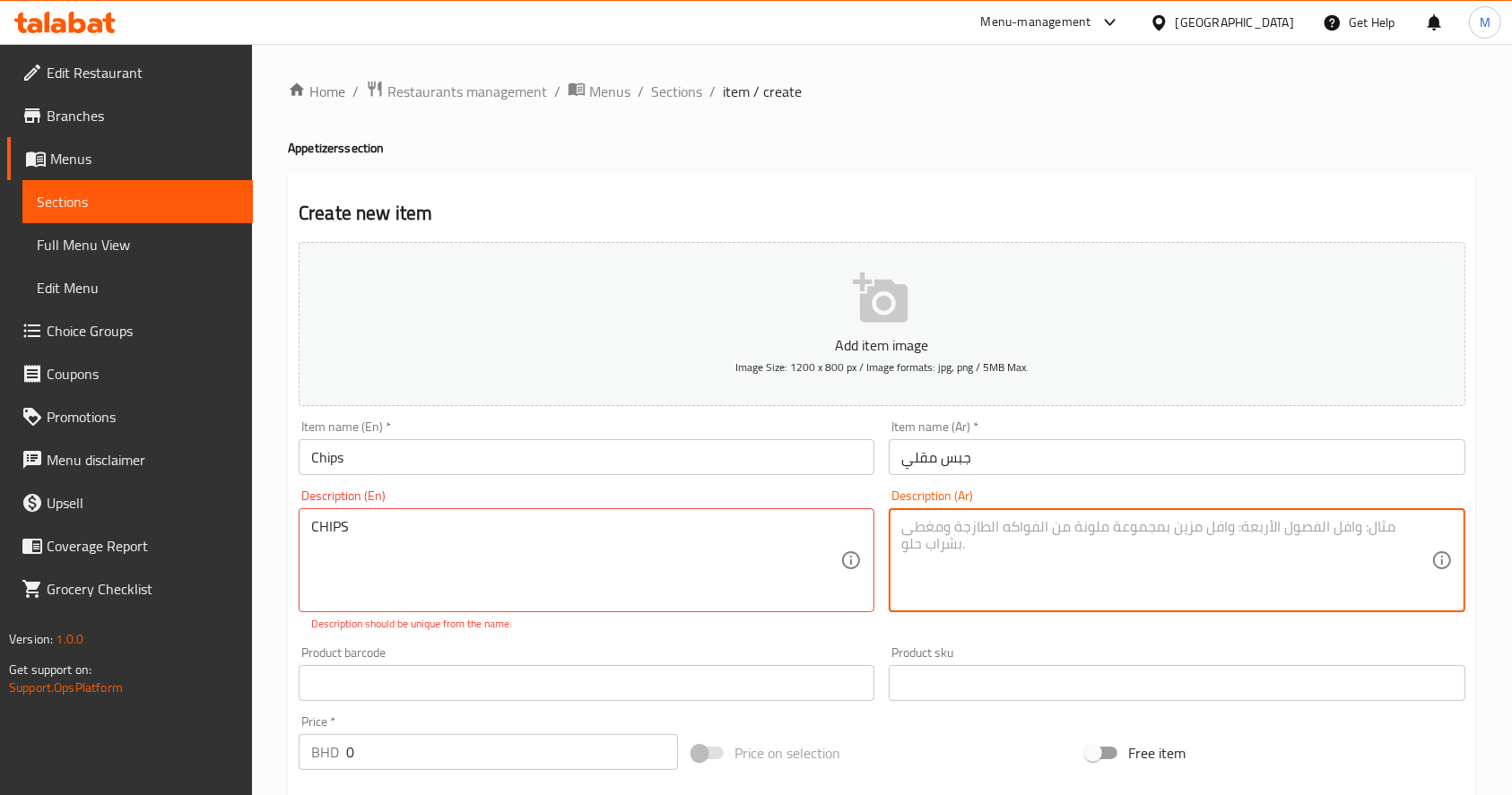
click at [1009, 539] on textarea at bounding box center [1165, 561] width 529 height 85
paste textarea "بطاطة مقلية"
type textarea "بطاطة مقلية"
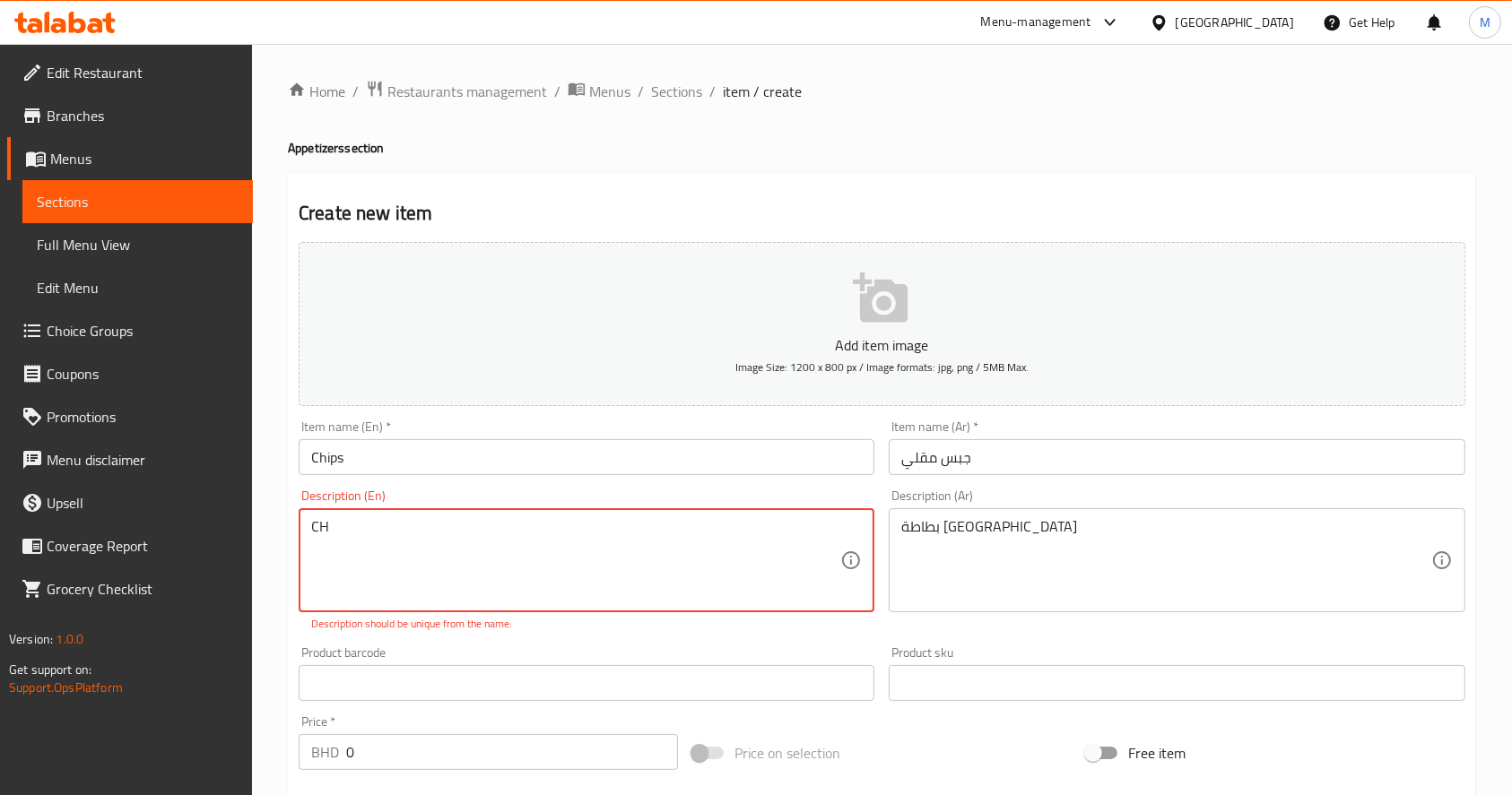
type textarea "C"
type textarea "ب"
type textarea "Fried Potatoes"
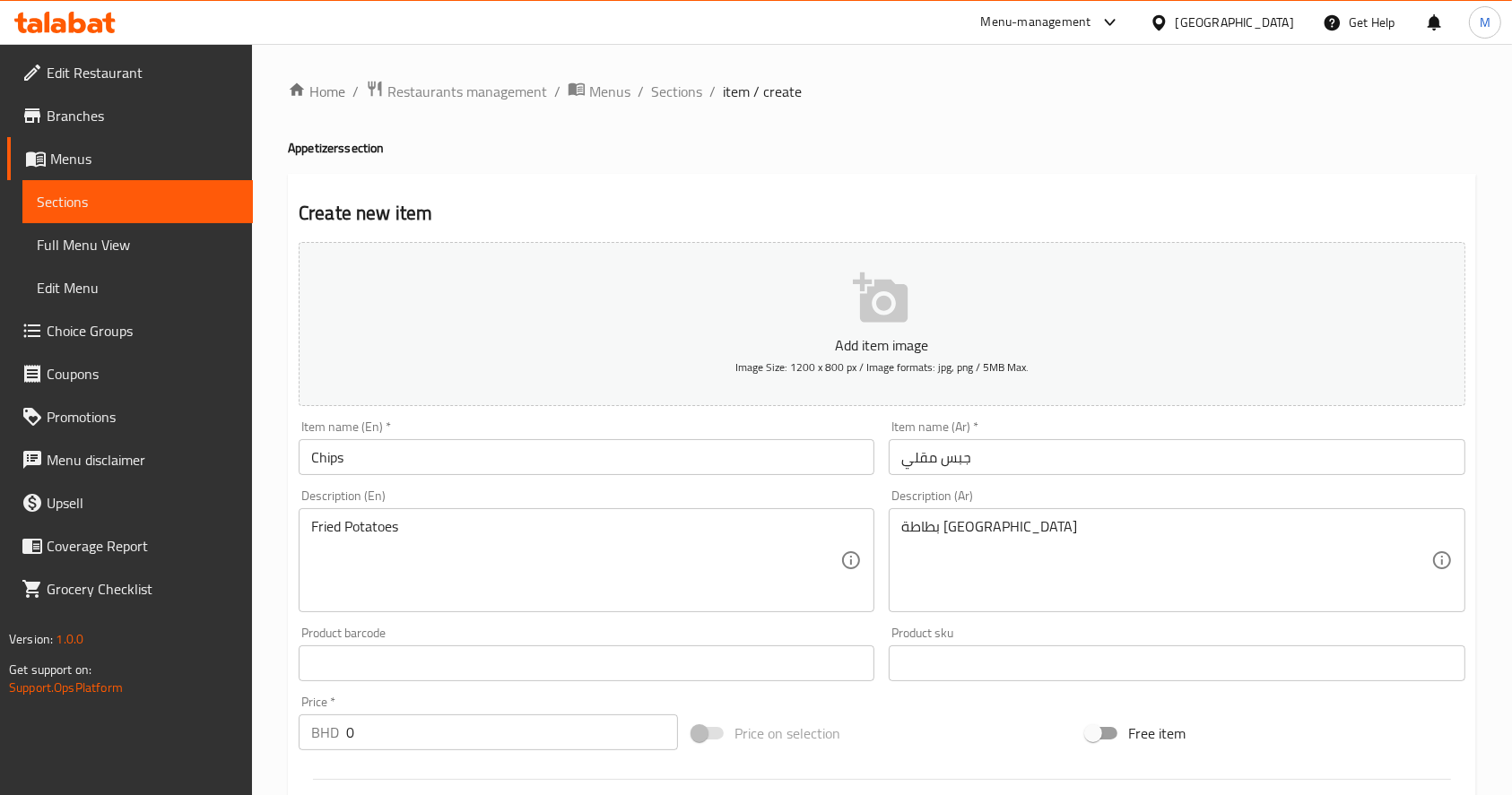
click at [807, 641] on div "Product barcode Product barcode" at bounding box center [586, 654] width 590 height 69
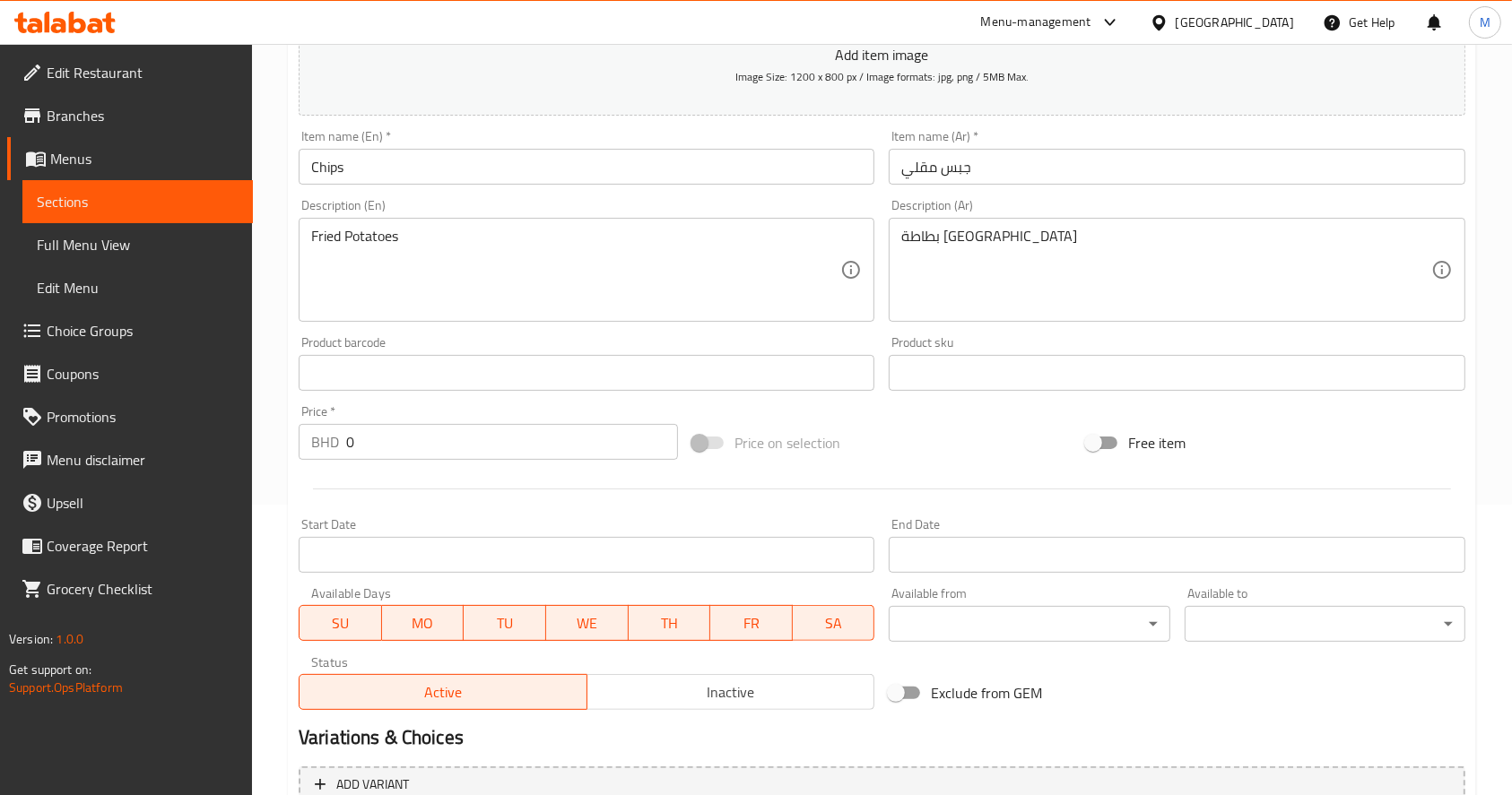
scroll to position [330, 0]
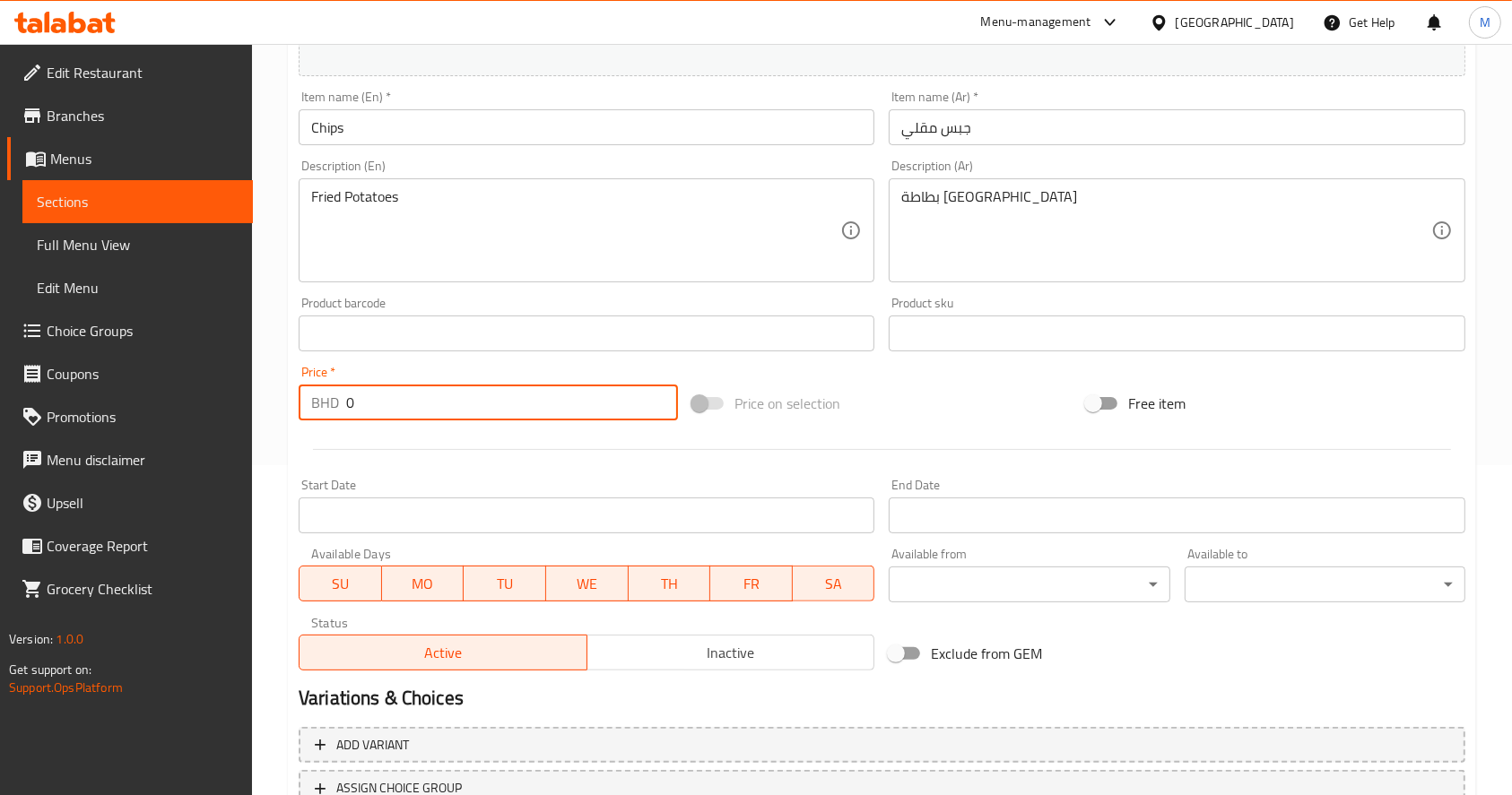
click at [541, 419] on input "0" at bounding box center [512, 402] width 332 height 36
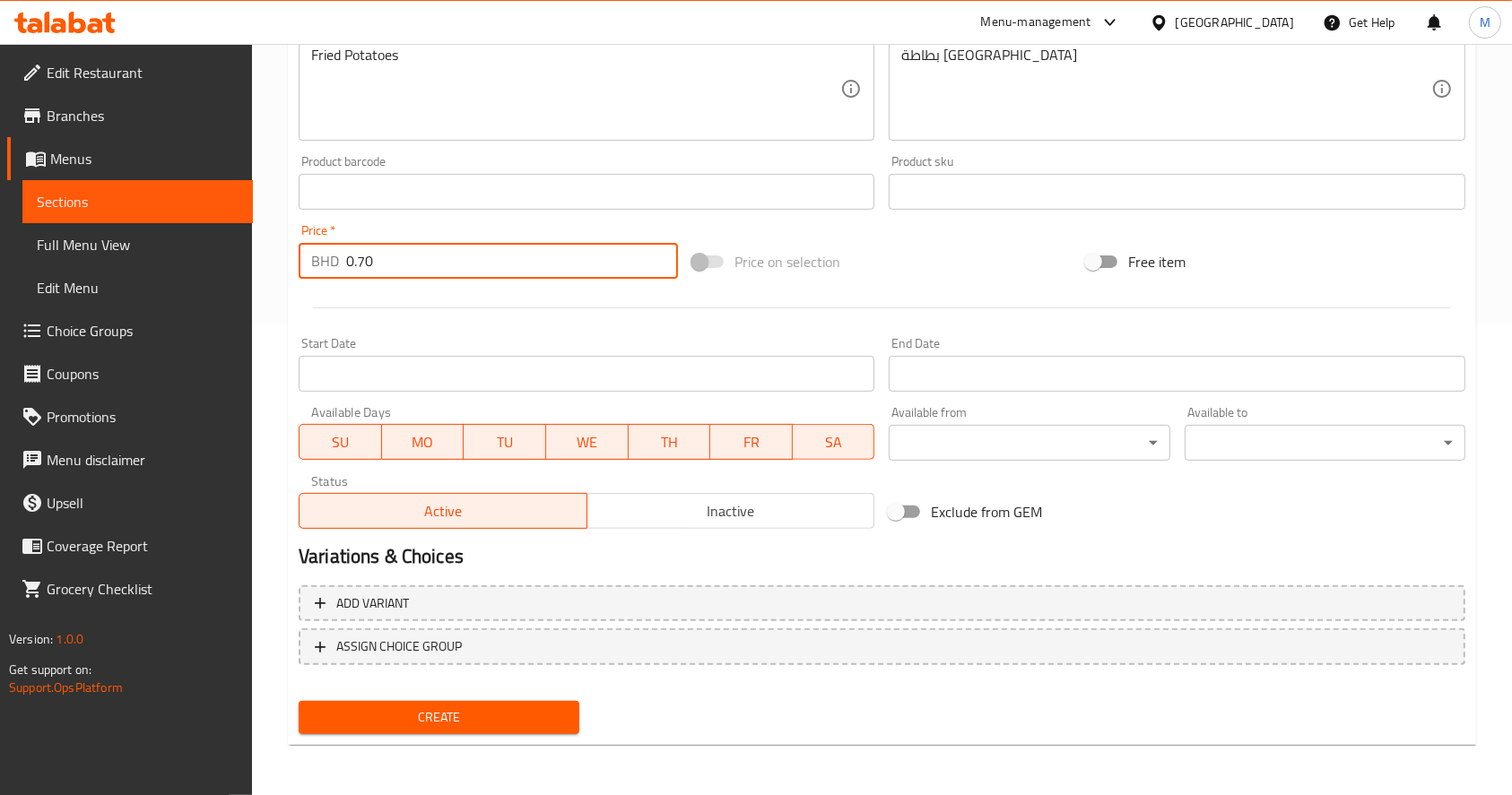
type input "0.70"
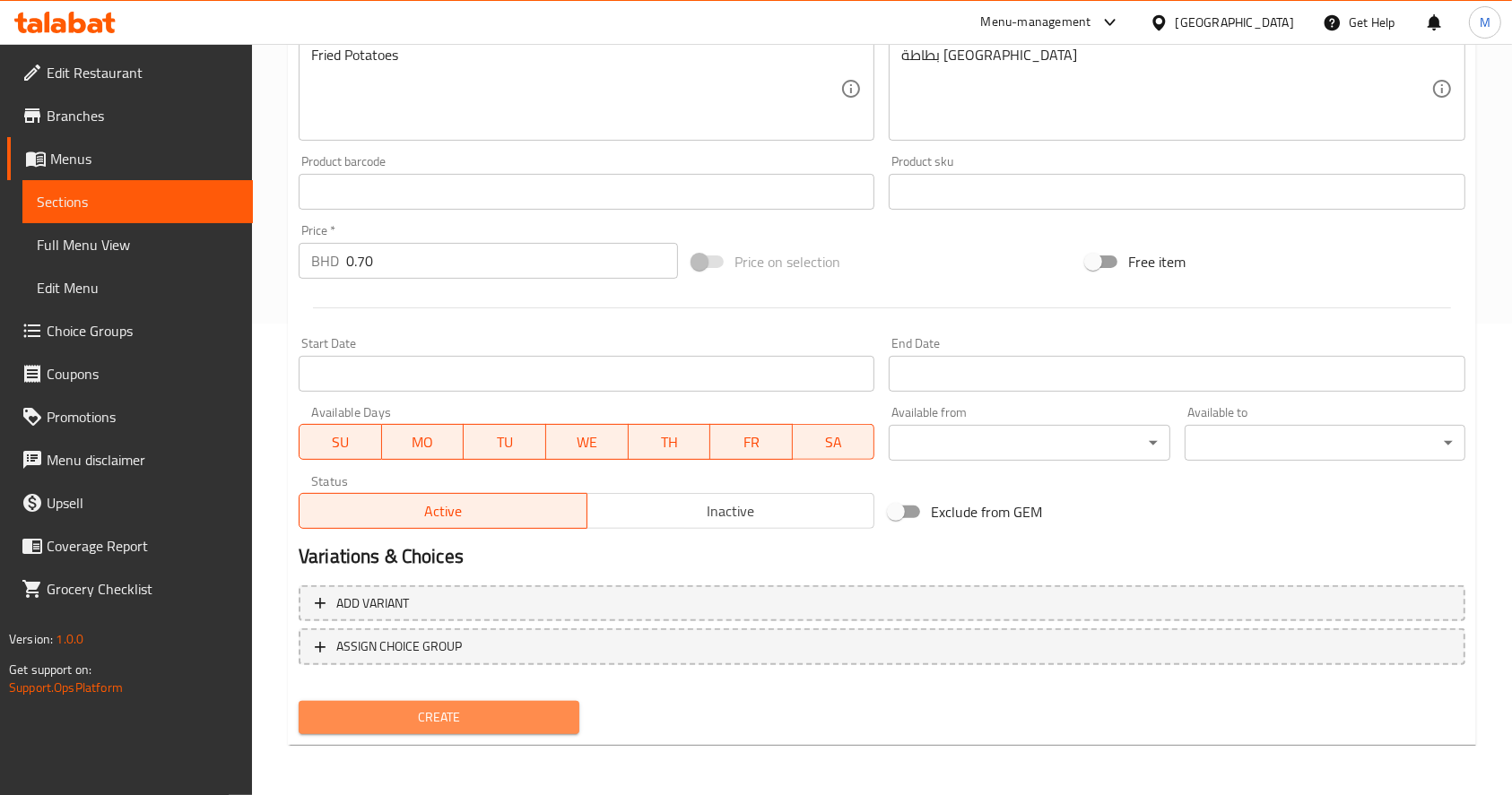
click at [420, 718] on span "Create" at bounding box center [439, 718] width 252 height 23
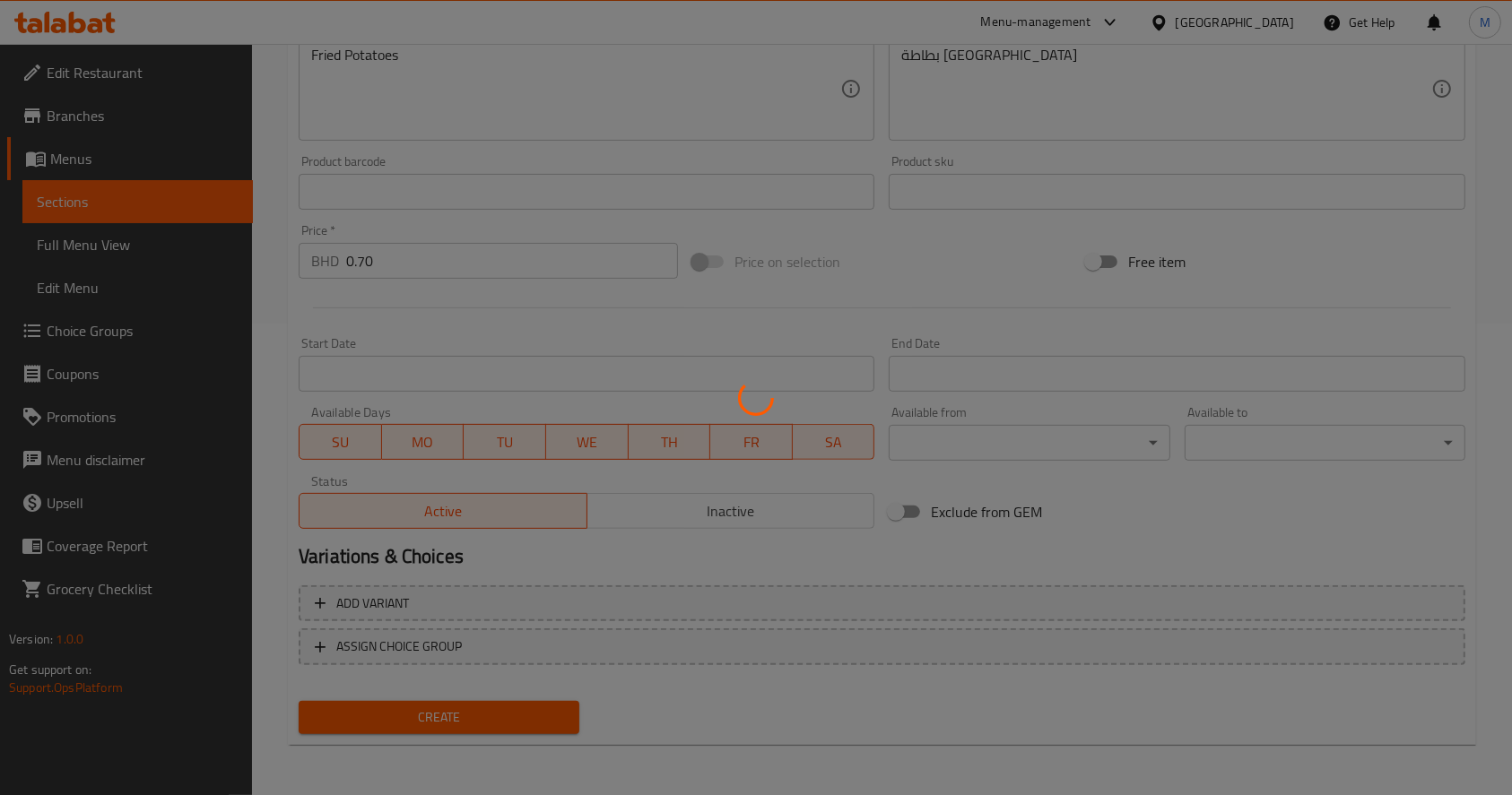
type input "0"
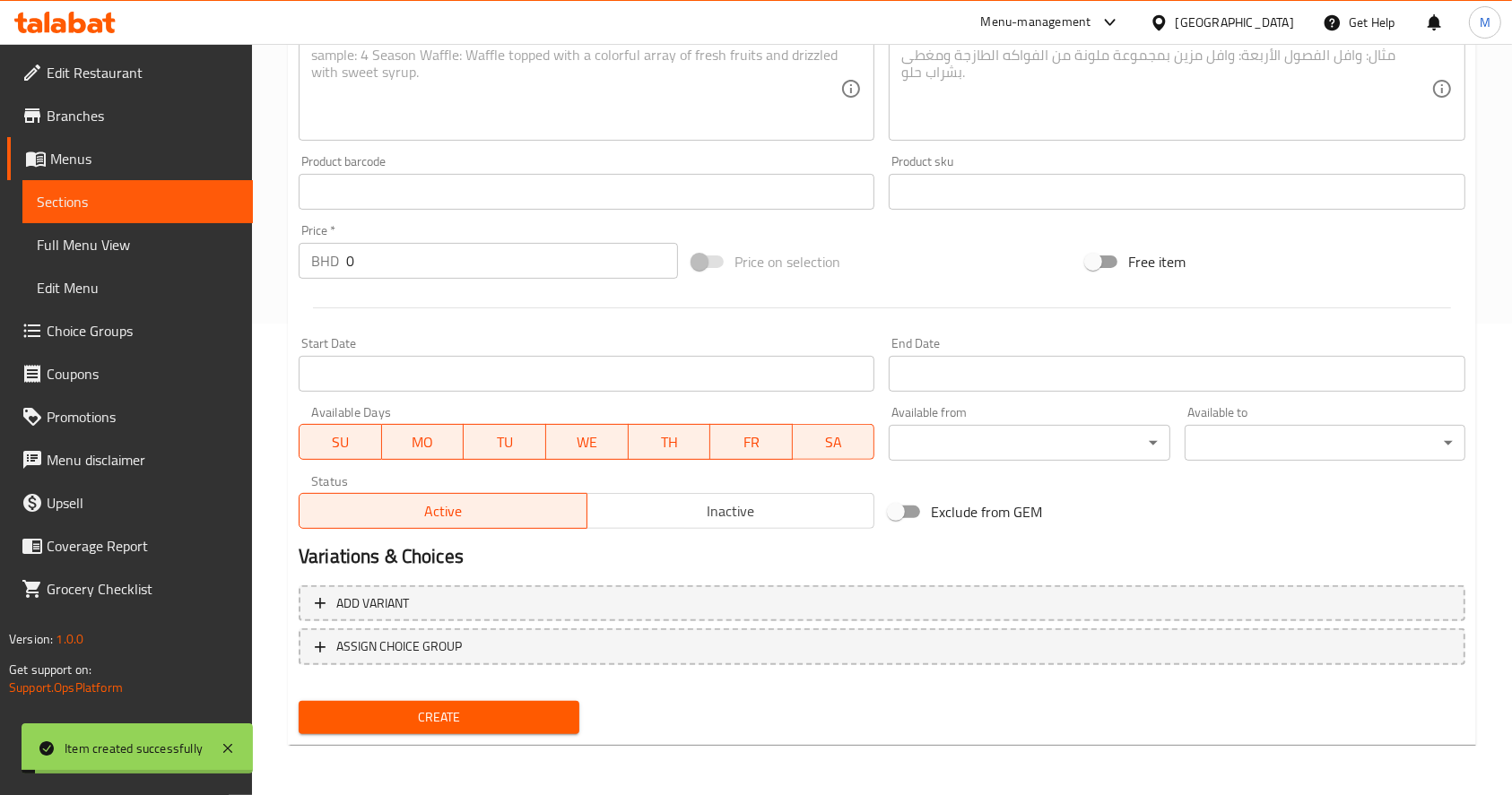
scroll to position [0, 0]
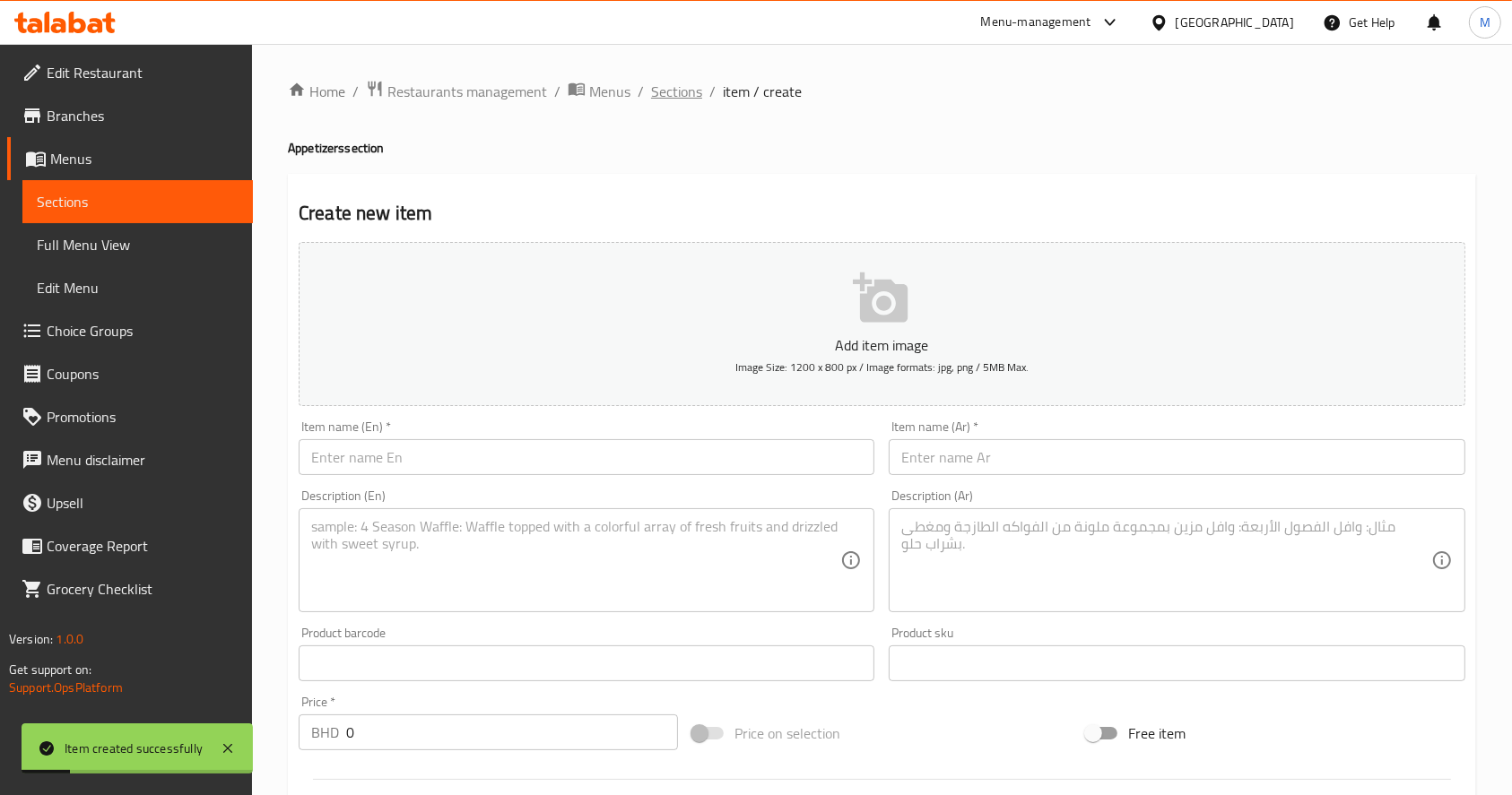
click at [685, 87] on span "Sections" at bounding box center [677, 91] width 51 height 22
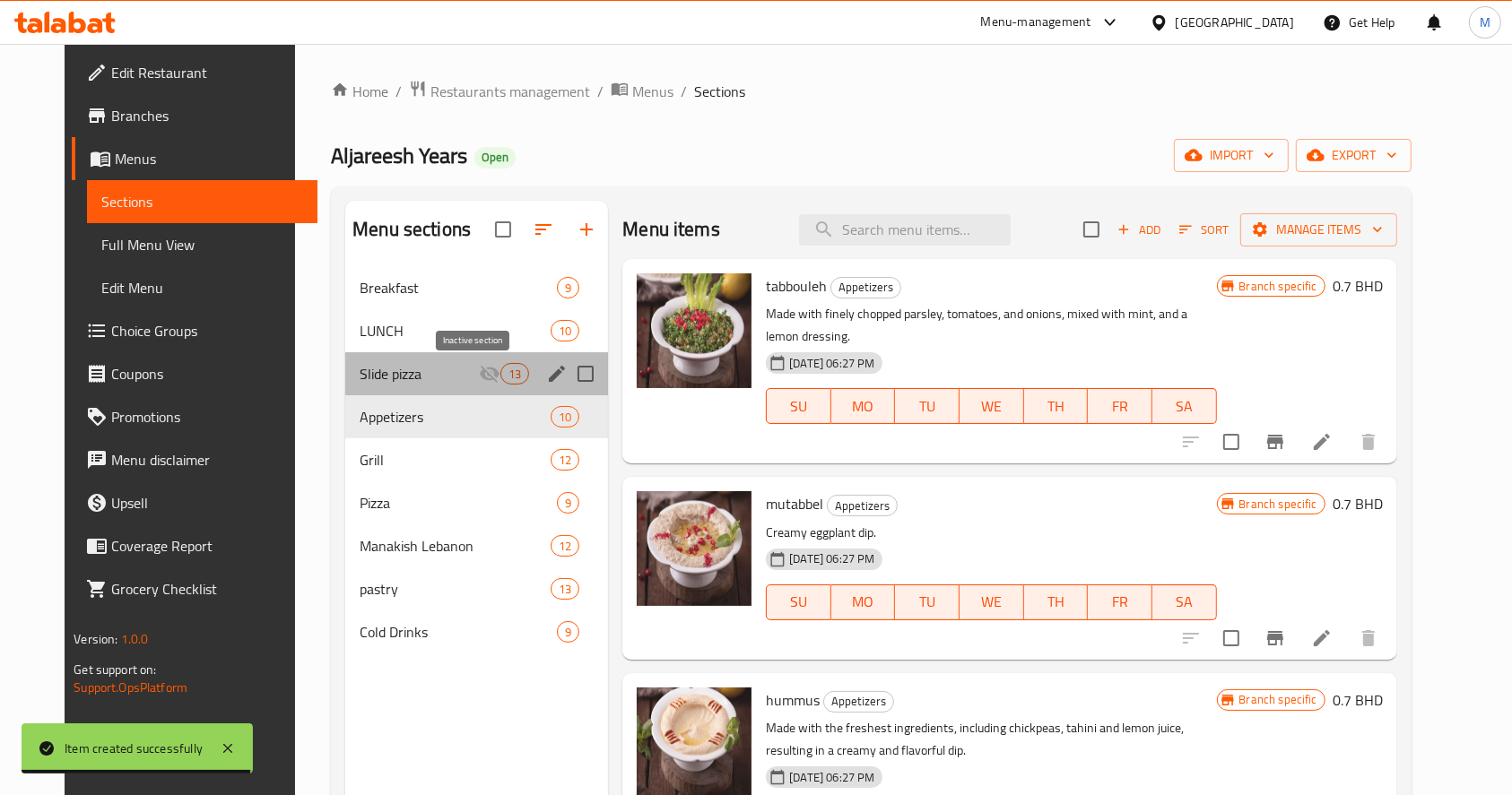
click at [484, 367] on icon "Menu sections" at bounding box center [489, 374] width 22 height 22
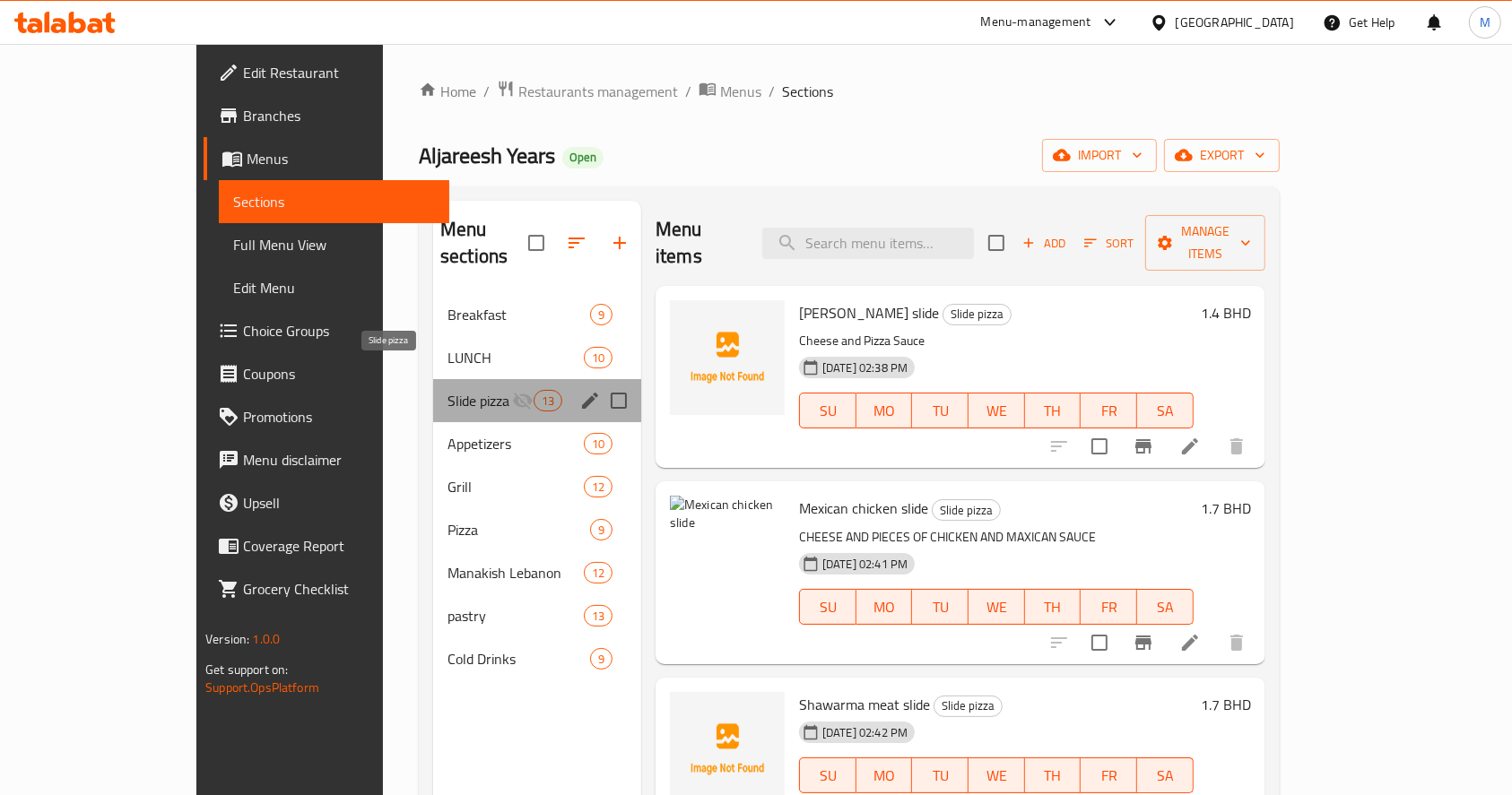
click at [460, 390] on span "Slide pizza" at bounding box center [480, 400] width 64 height 22
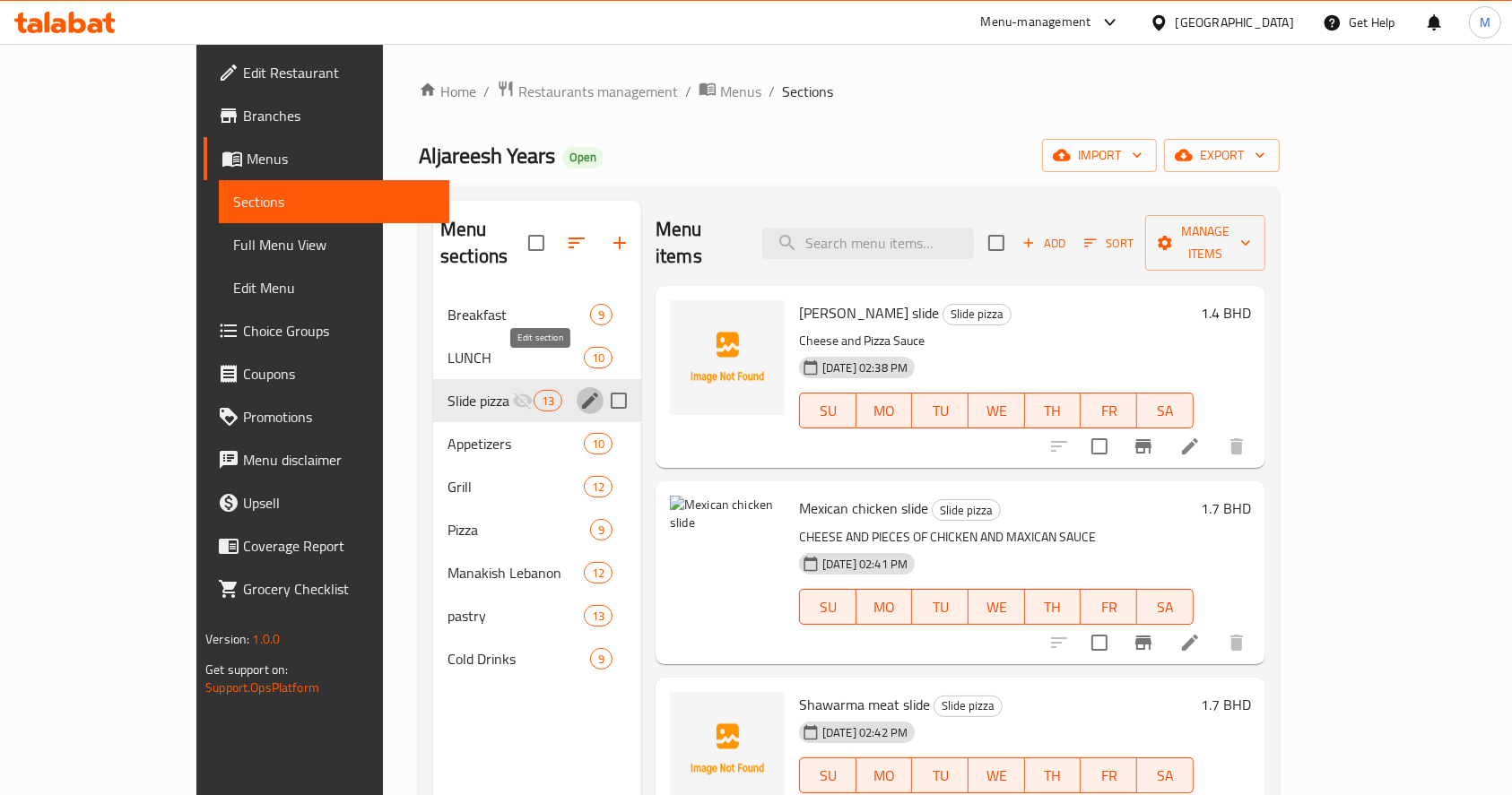
click at [582, 393] on icon "edit" at bounding box center [590, 400] width 16 height 16
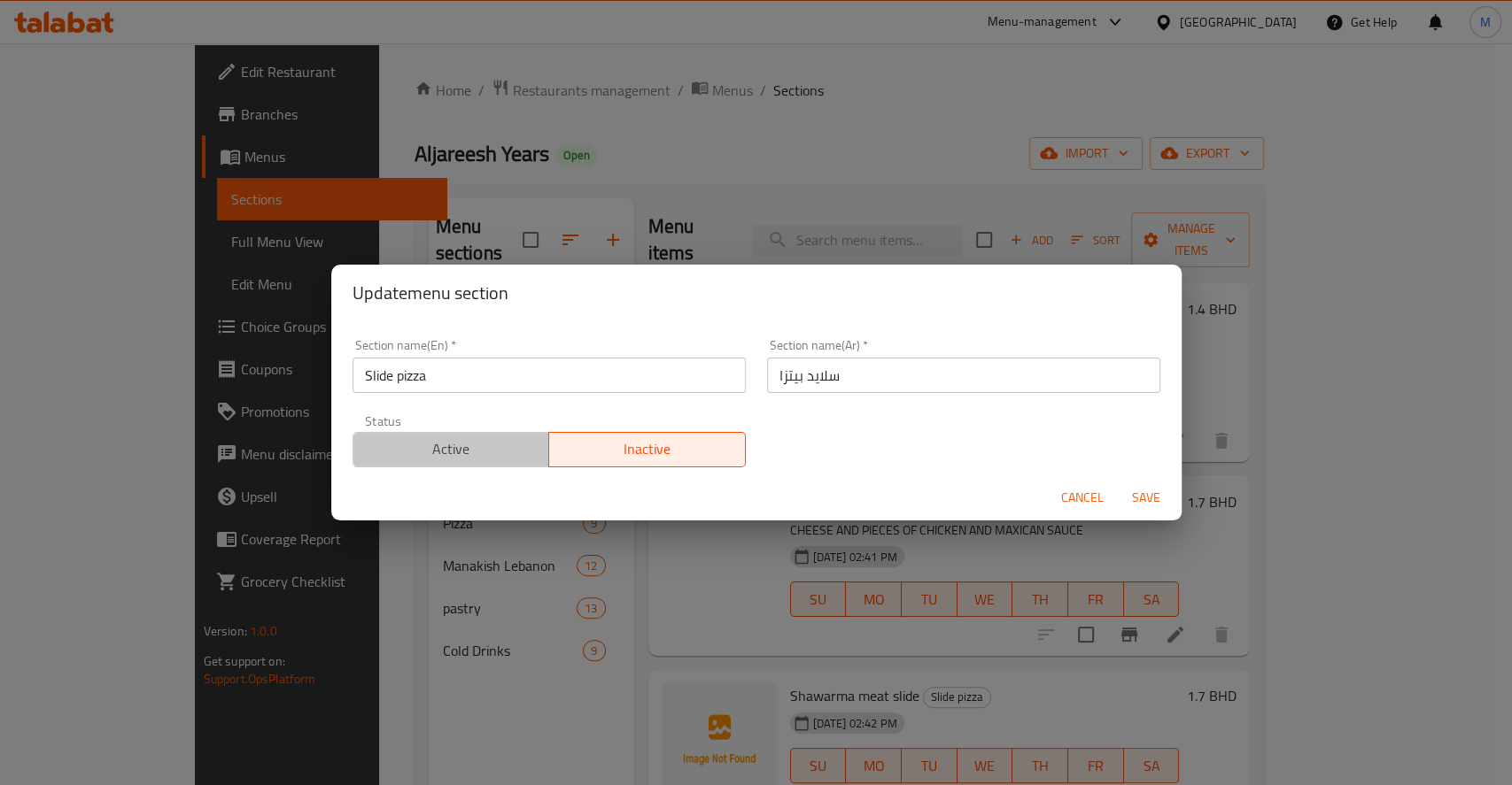
click at [464, 447] on span "Active" at bounding box center [452, 449] width 182 height 25
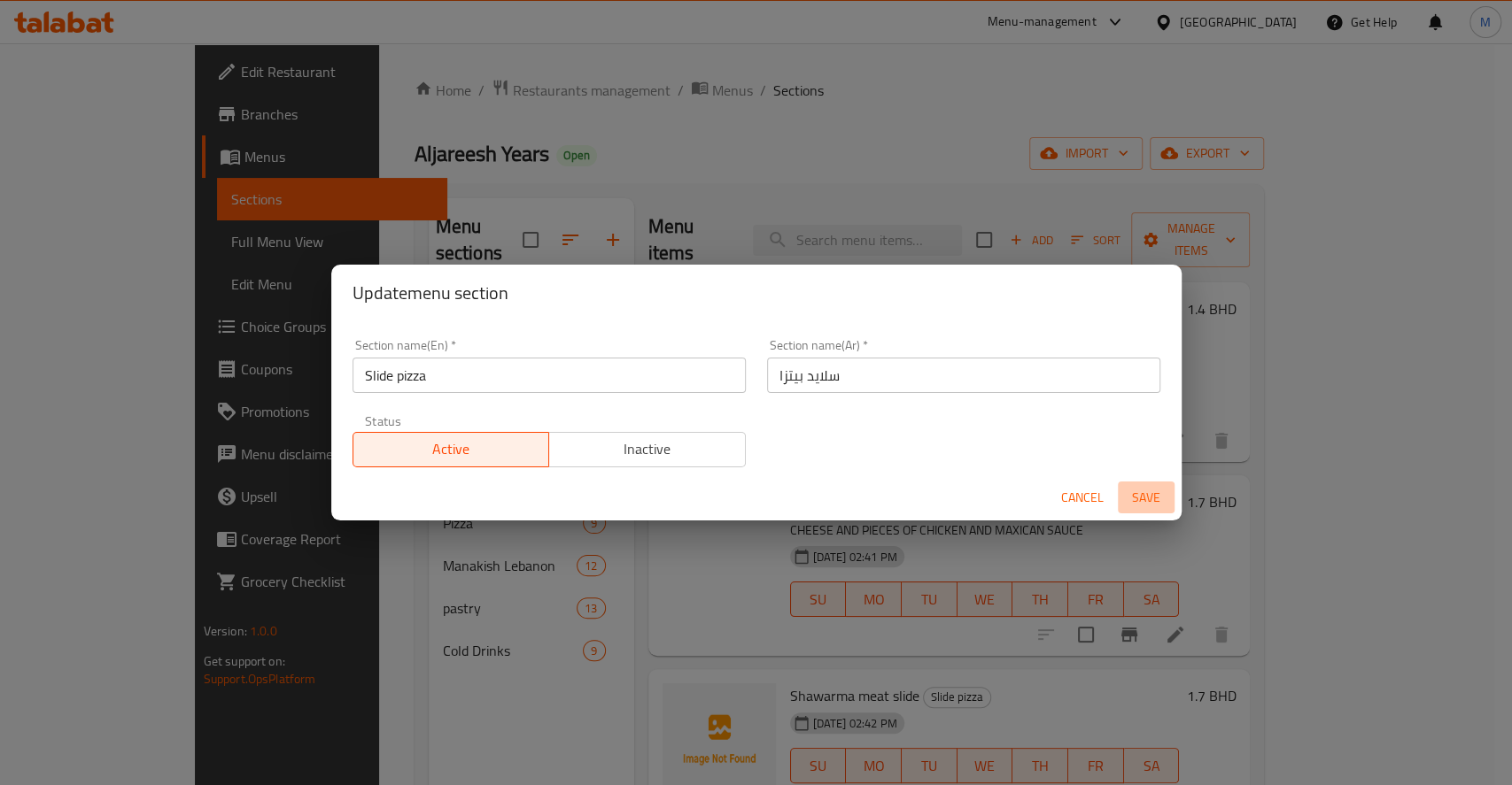
click at [1133, 495] on span "Save" at bounding box center [1145, 498] width 42 height 22
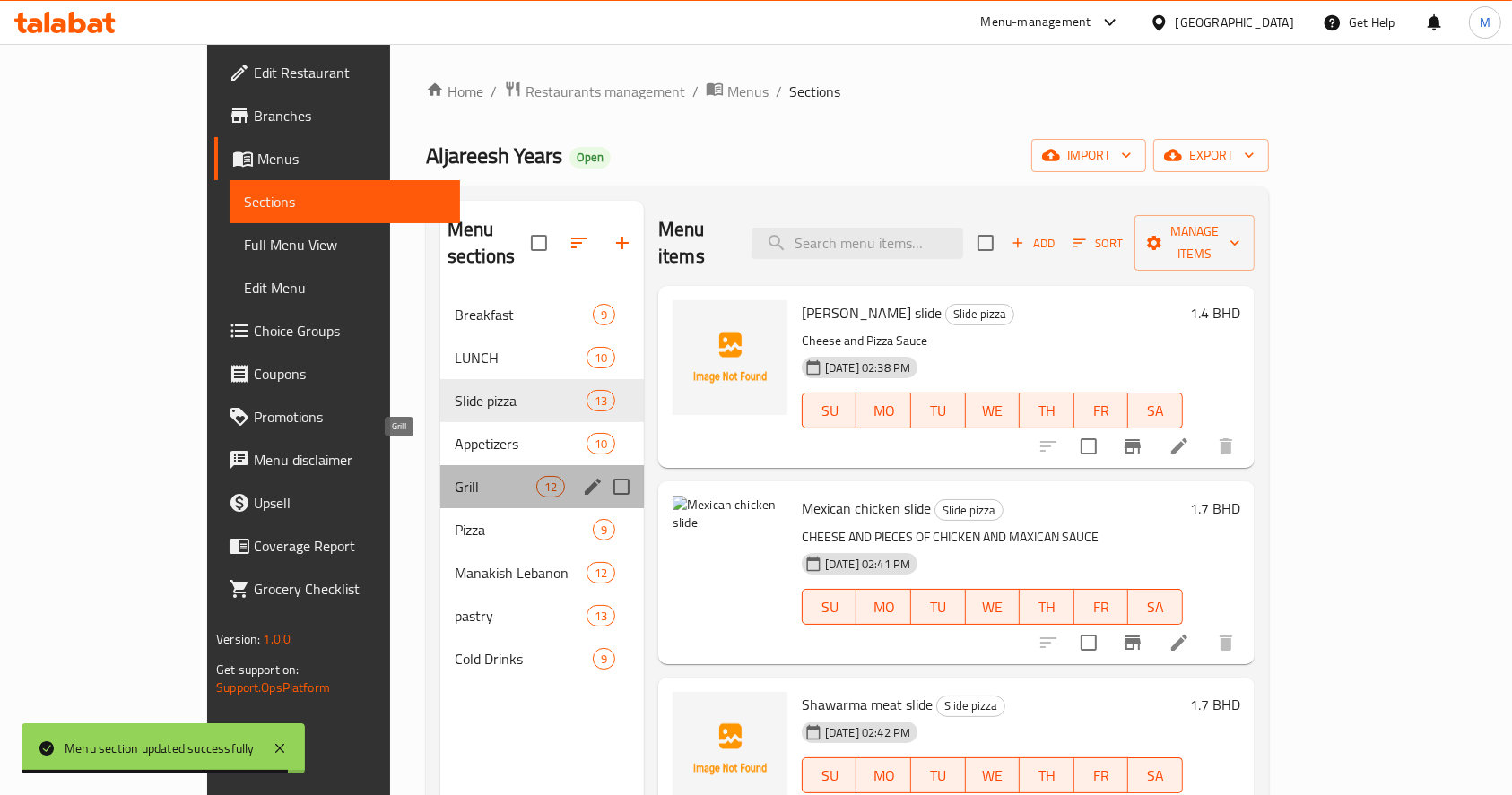
click at [454, 476] on span "Grill" at bounding box center [495, 486] width 81 height 22
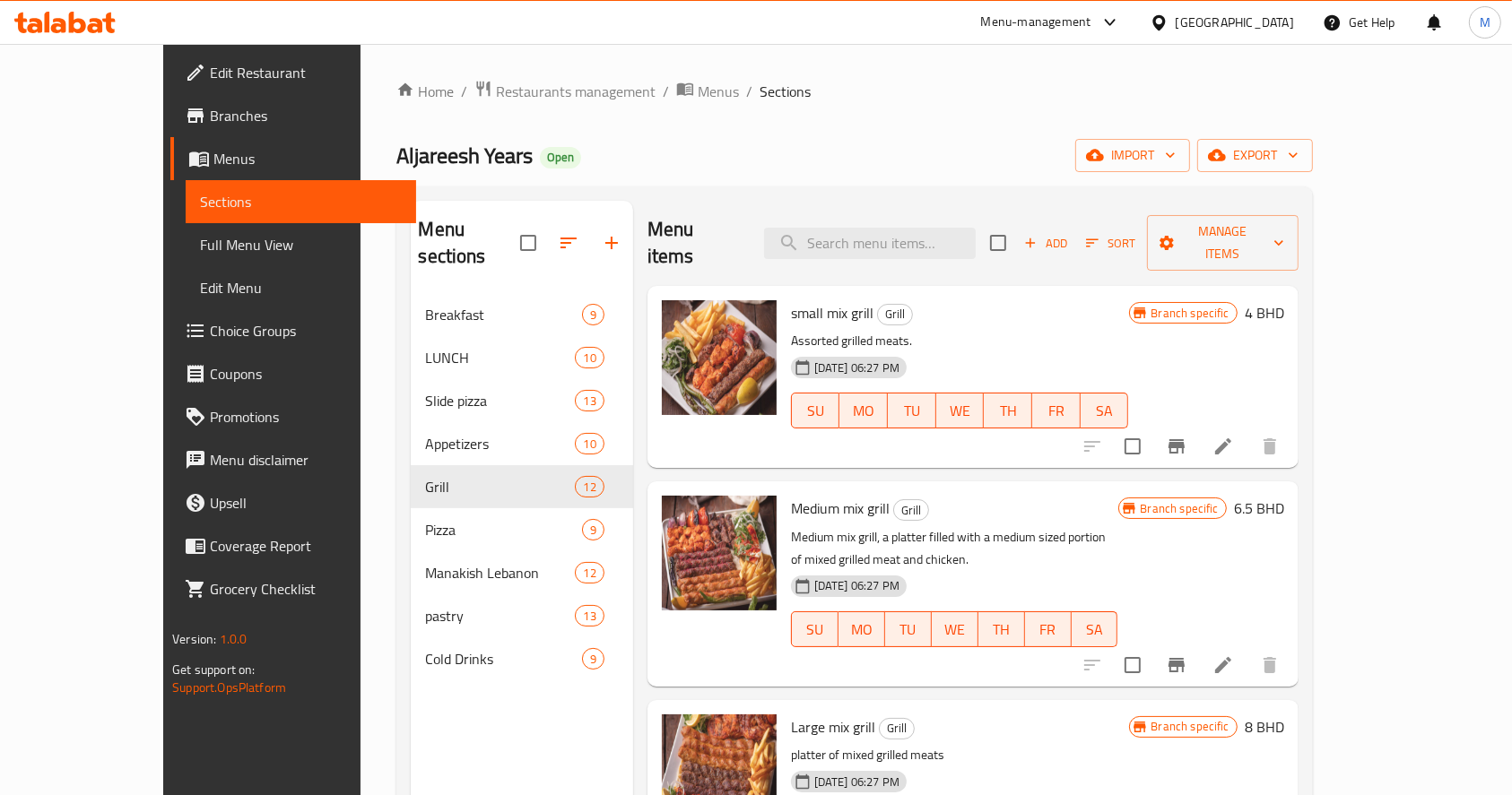
click at [1193, 215] on div "Add Sort Manage items" at bounding box center [1144, 242] width 308 height 56
click at [1070, 233] on span "Add" at bounding box center [1045, 243] width 48 height 21
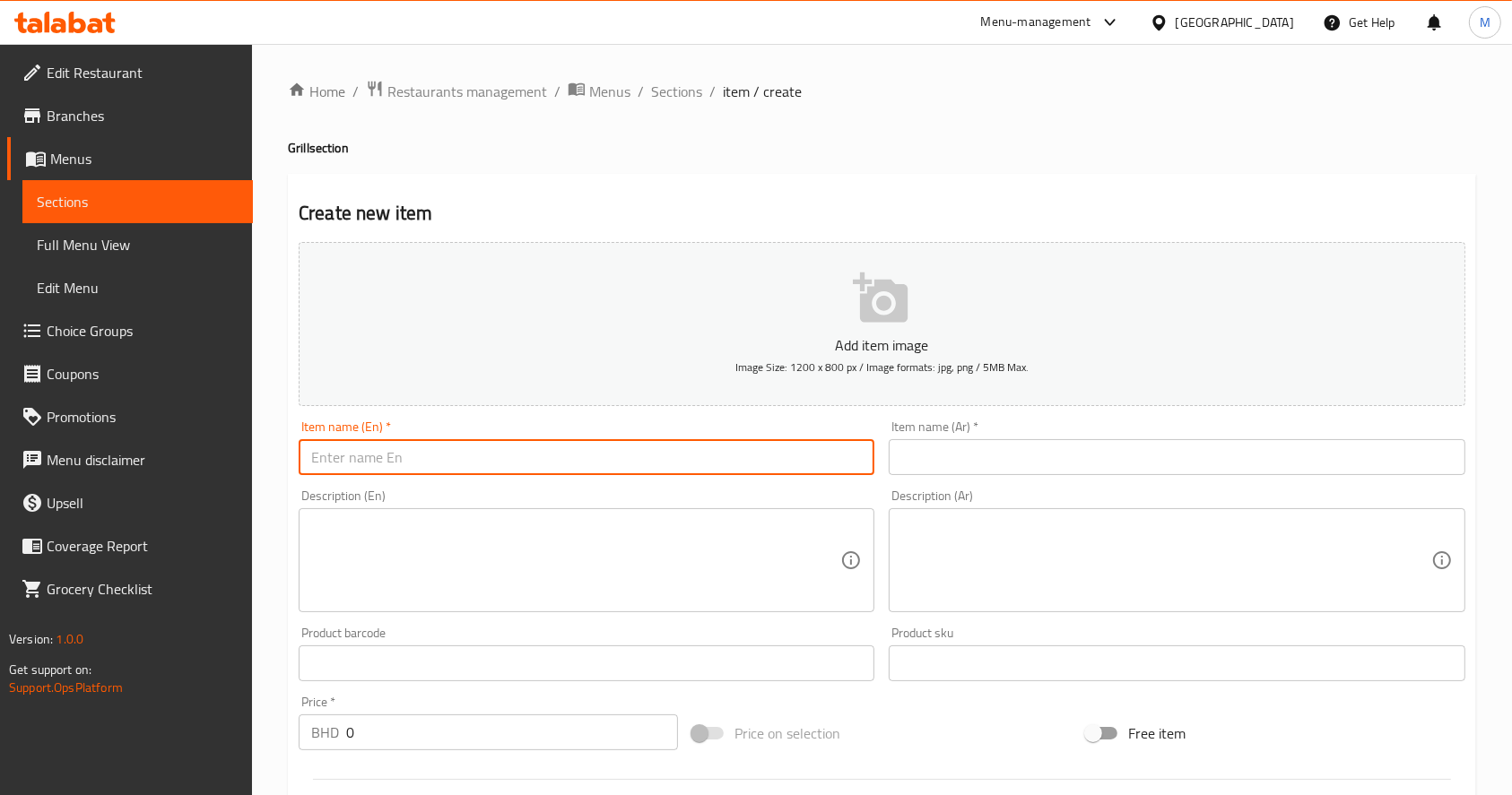
click at [612, 443] on input "text" at bounding box center [587, 457] width 576 height 36
paste input "Large mix grill"
type input "Large mix grill"
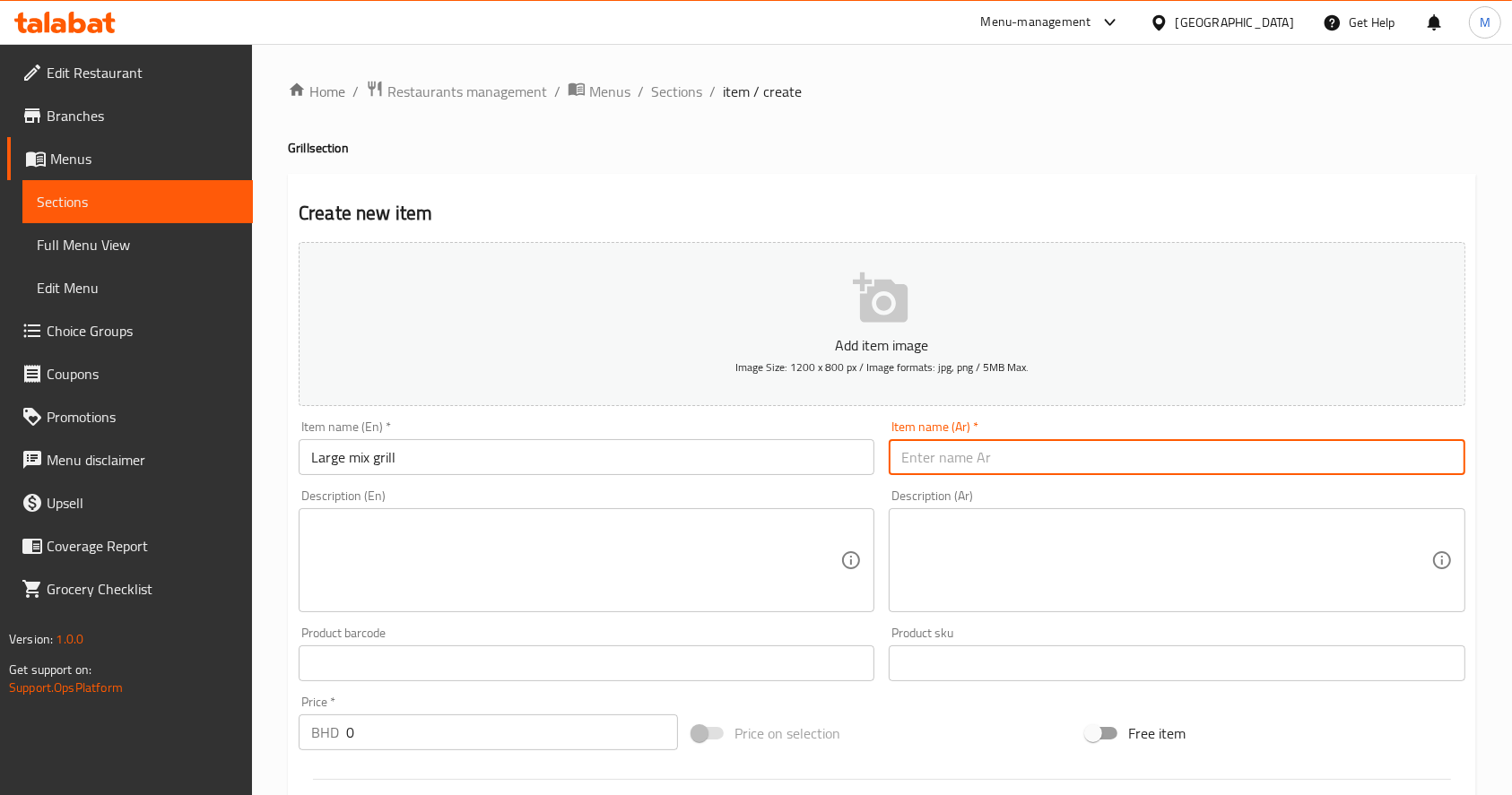
click at [986, 472] on input "text" at bounding box center [1177, 457] width 576 height 36
paste input "مشويات مشكلة كبير"
type input "مشويات مشكلة كبير"
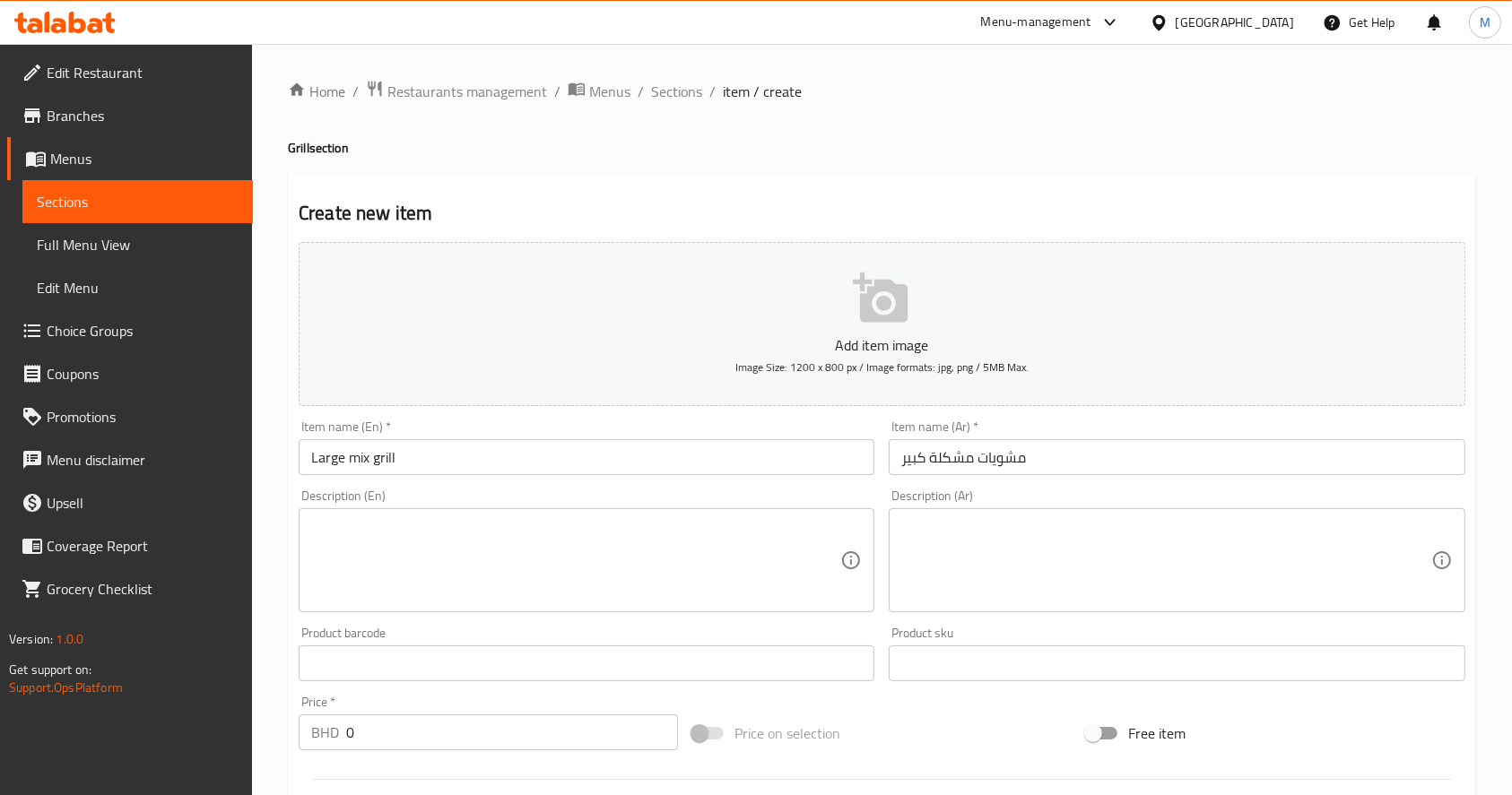
click at [565, 606] on div "Description (En)" at bounding box center [587, 560] width 576 height 104
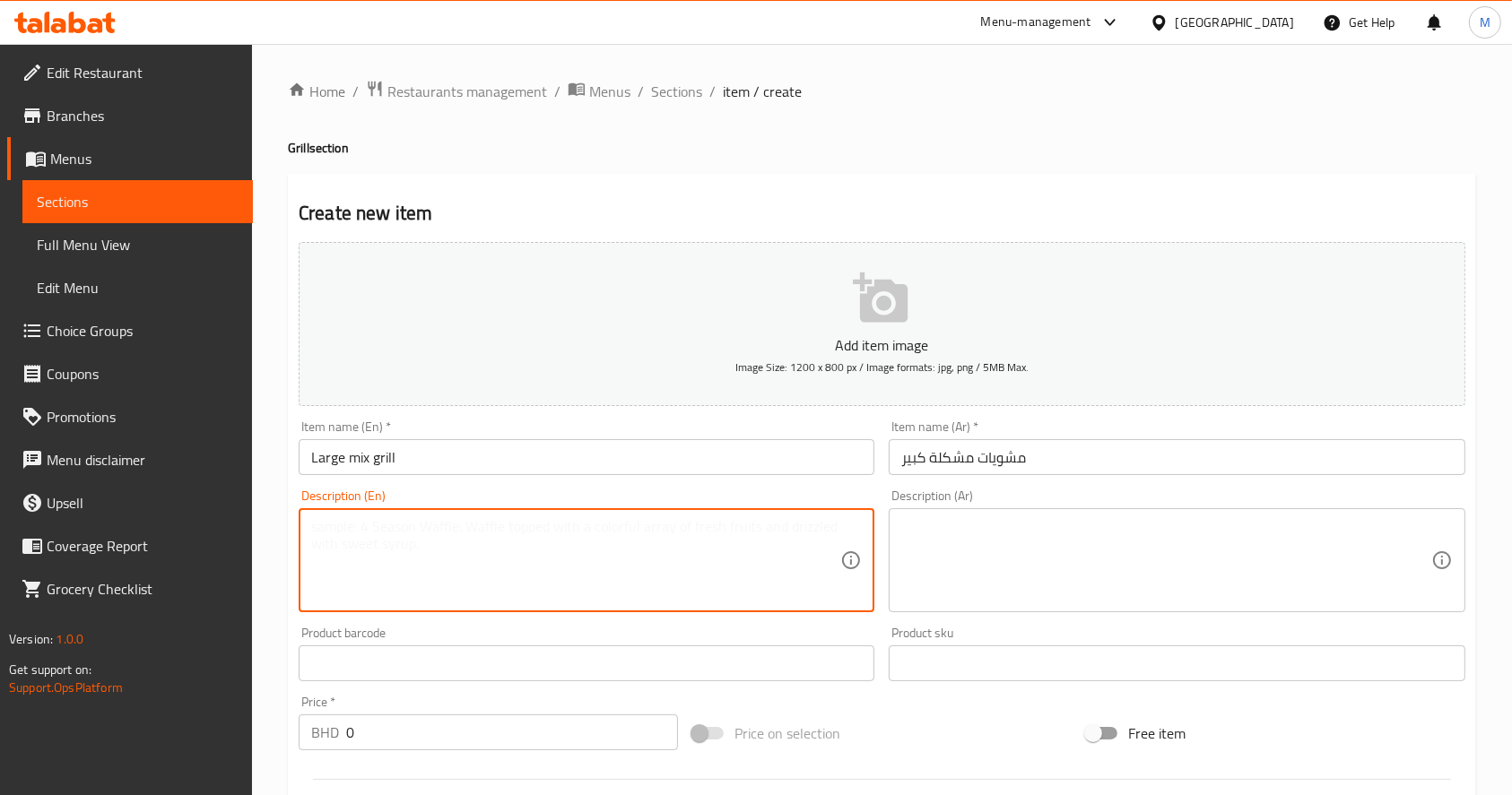
paste textarea "23 SKEWER AND HALF CHICKEN"
type textarea "23 SKEWER AND HALF CHICKEN"
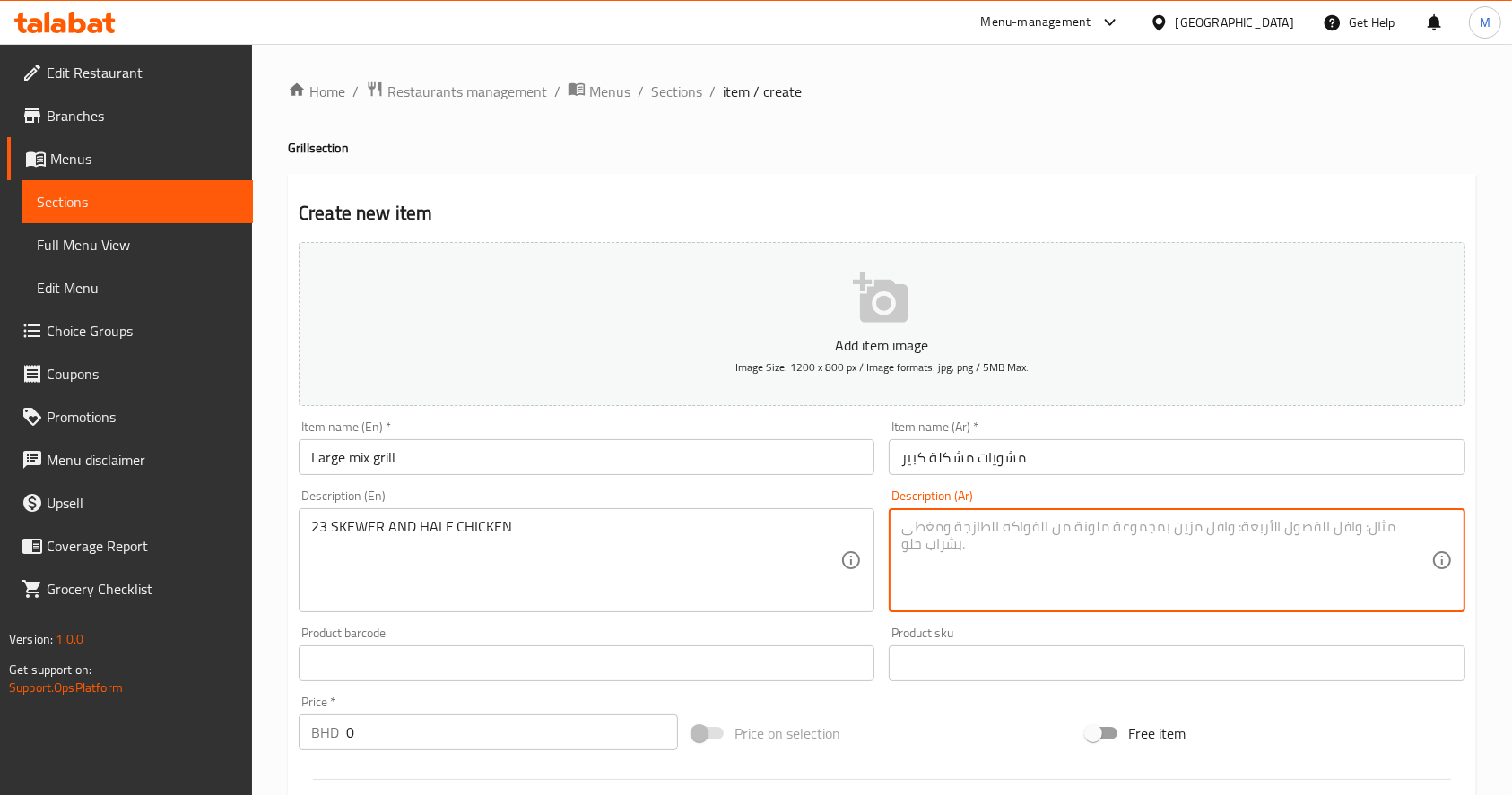
click at [1010, 556] on textarea at bounding box center [1165, 561] width 529 height 85
paste textarea "نص دجاجة و 23 سيخ"
type textarea "نص دجاجة و 23 سيخ"
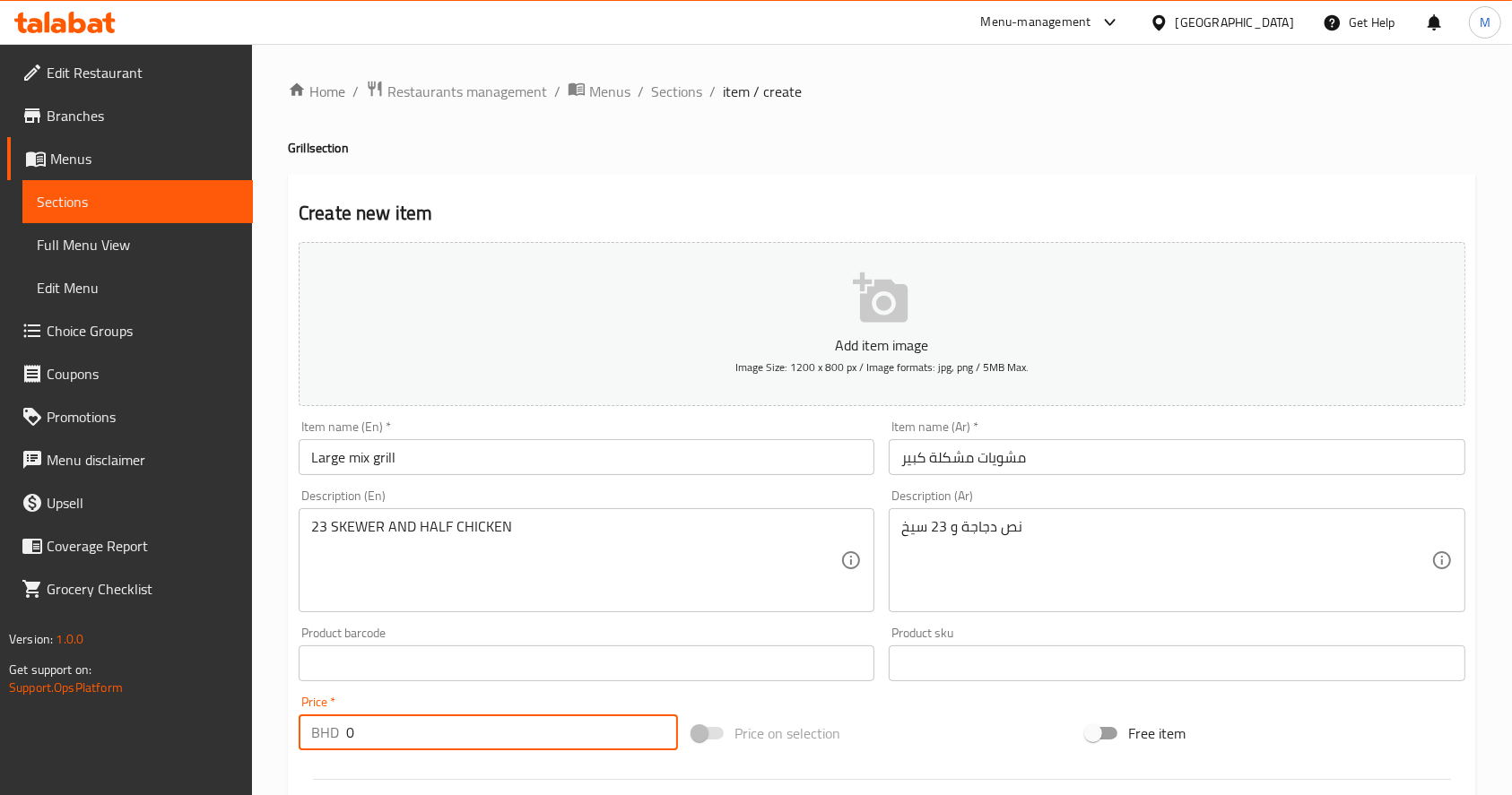
click at [605, 727] on input "0" at bounding box center [512, 733] width 332 height 36
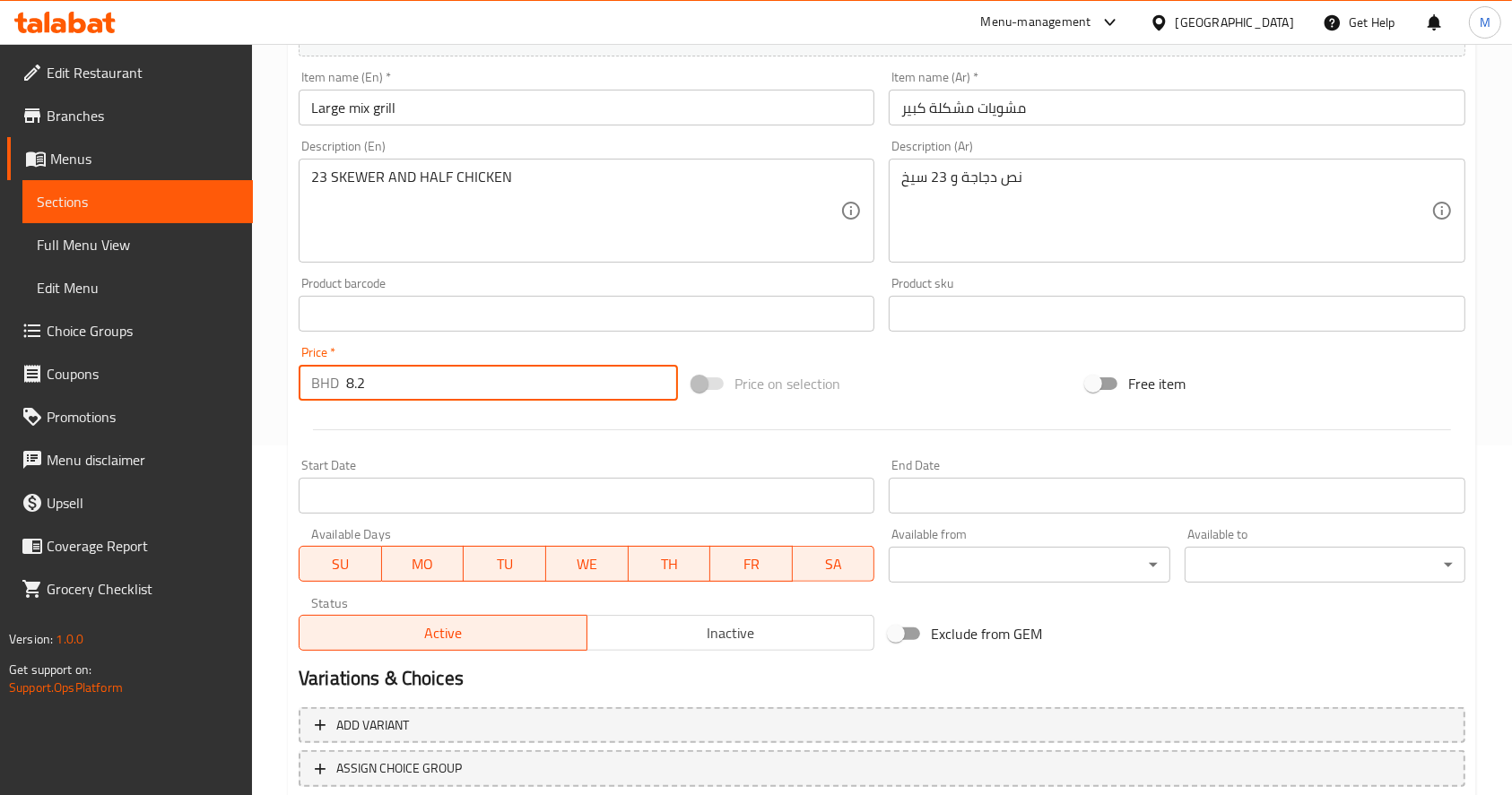
scroll to position [393, 0]
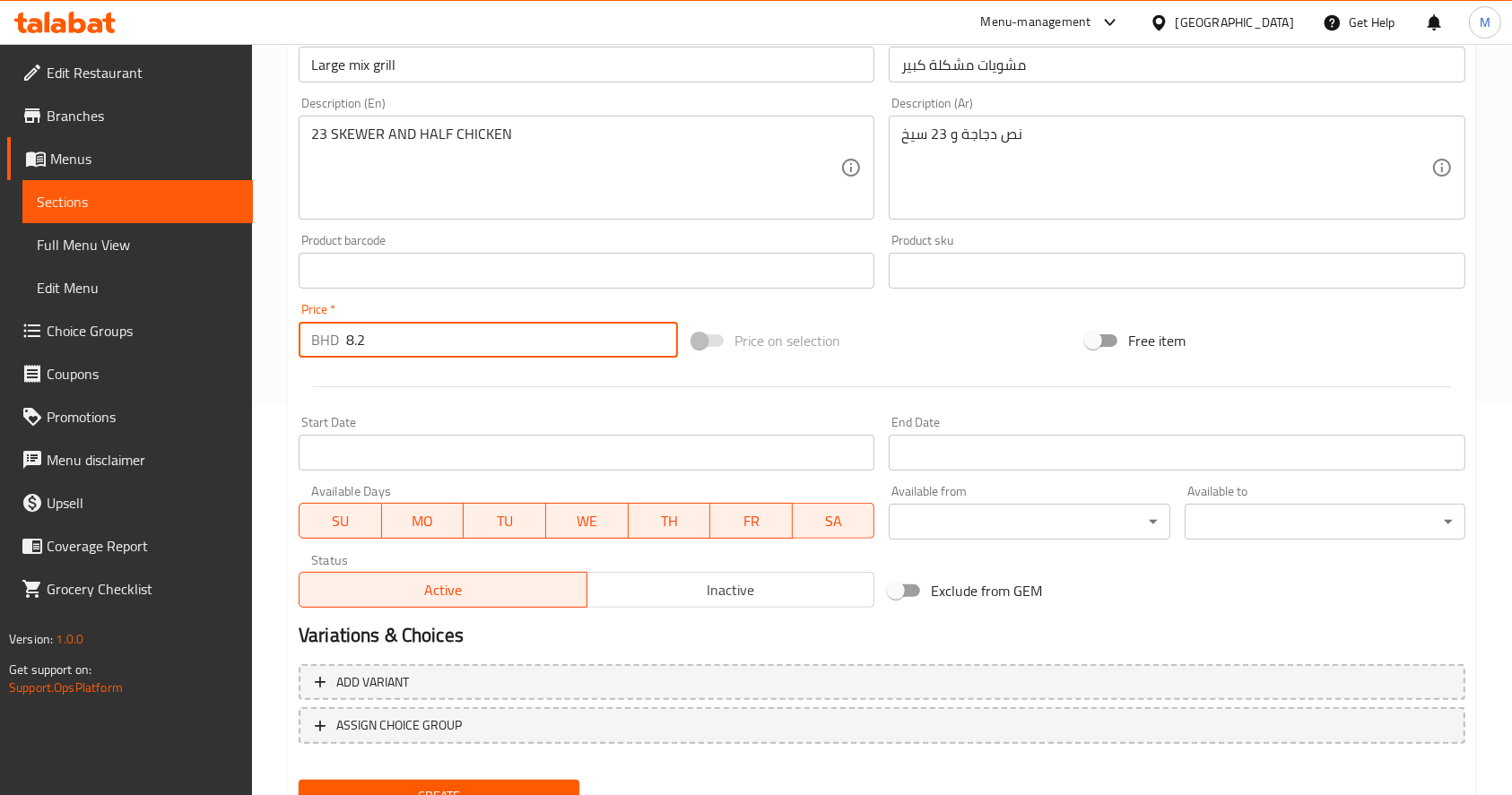
type input "8.2"
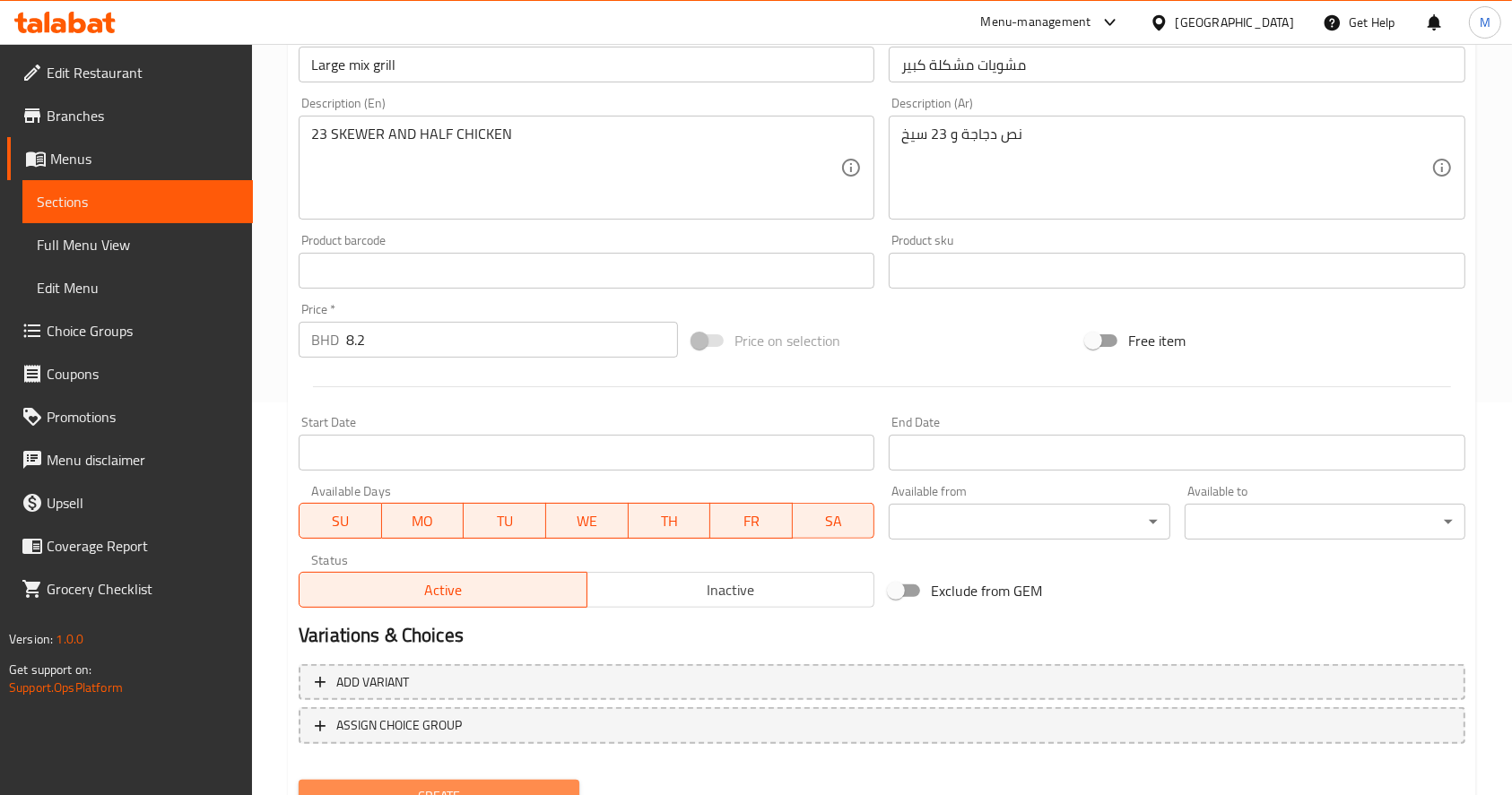
click at [530, 791] on span "Create" at bounding box center [439, 797] width 252 height 23
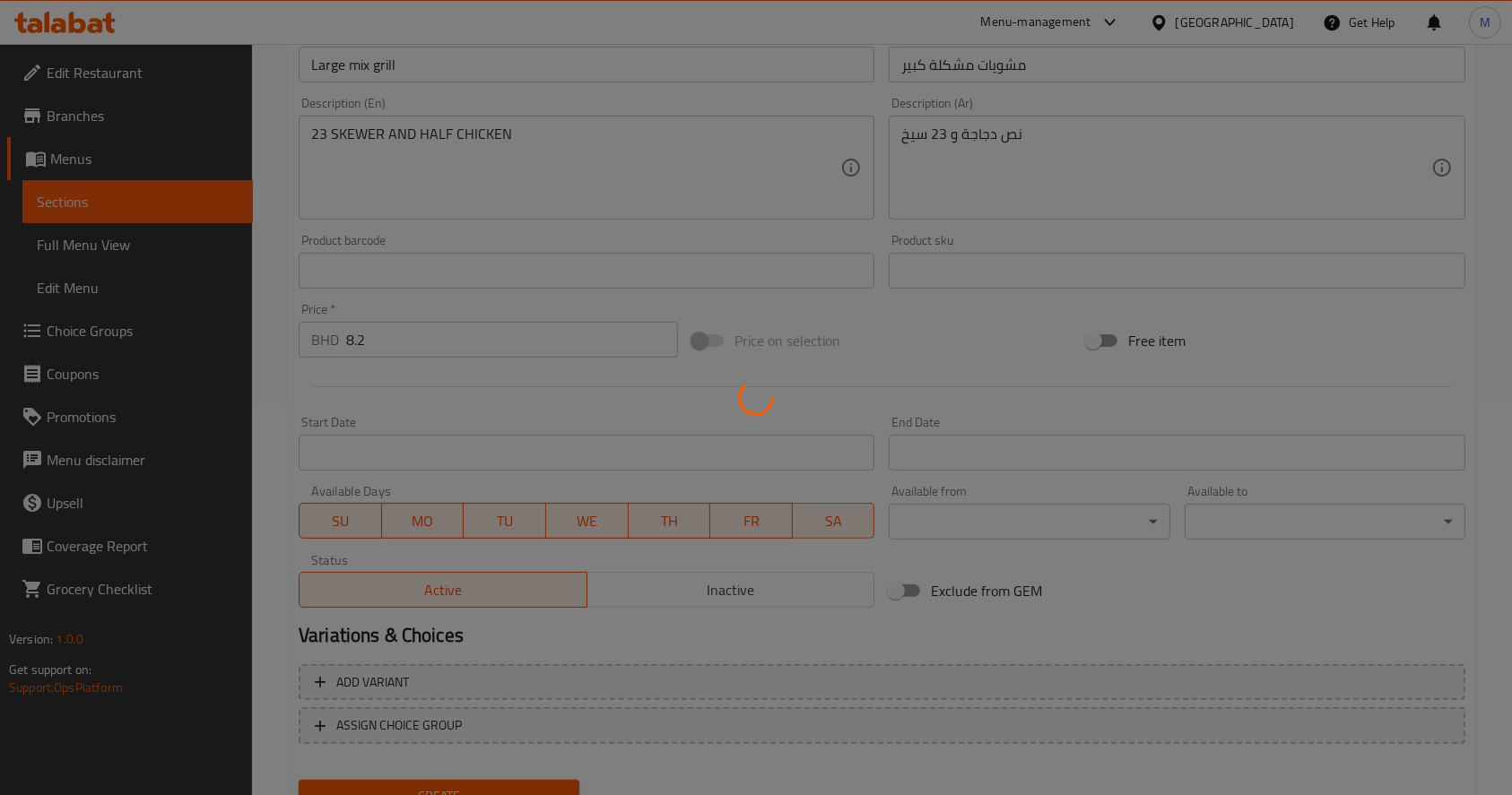
type input "0"
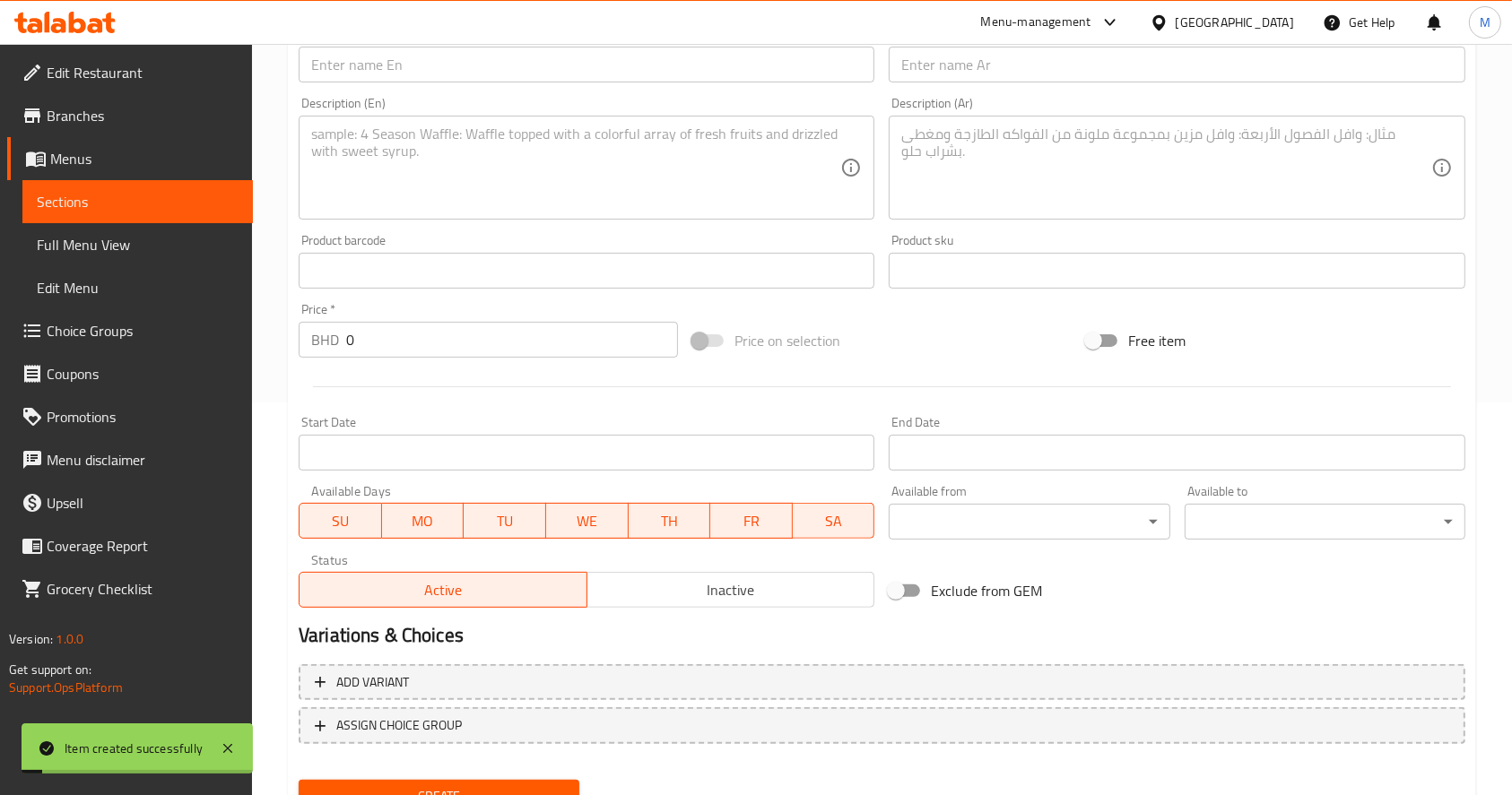
scroll to position [0, 0]
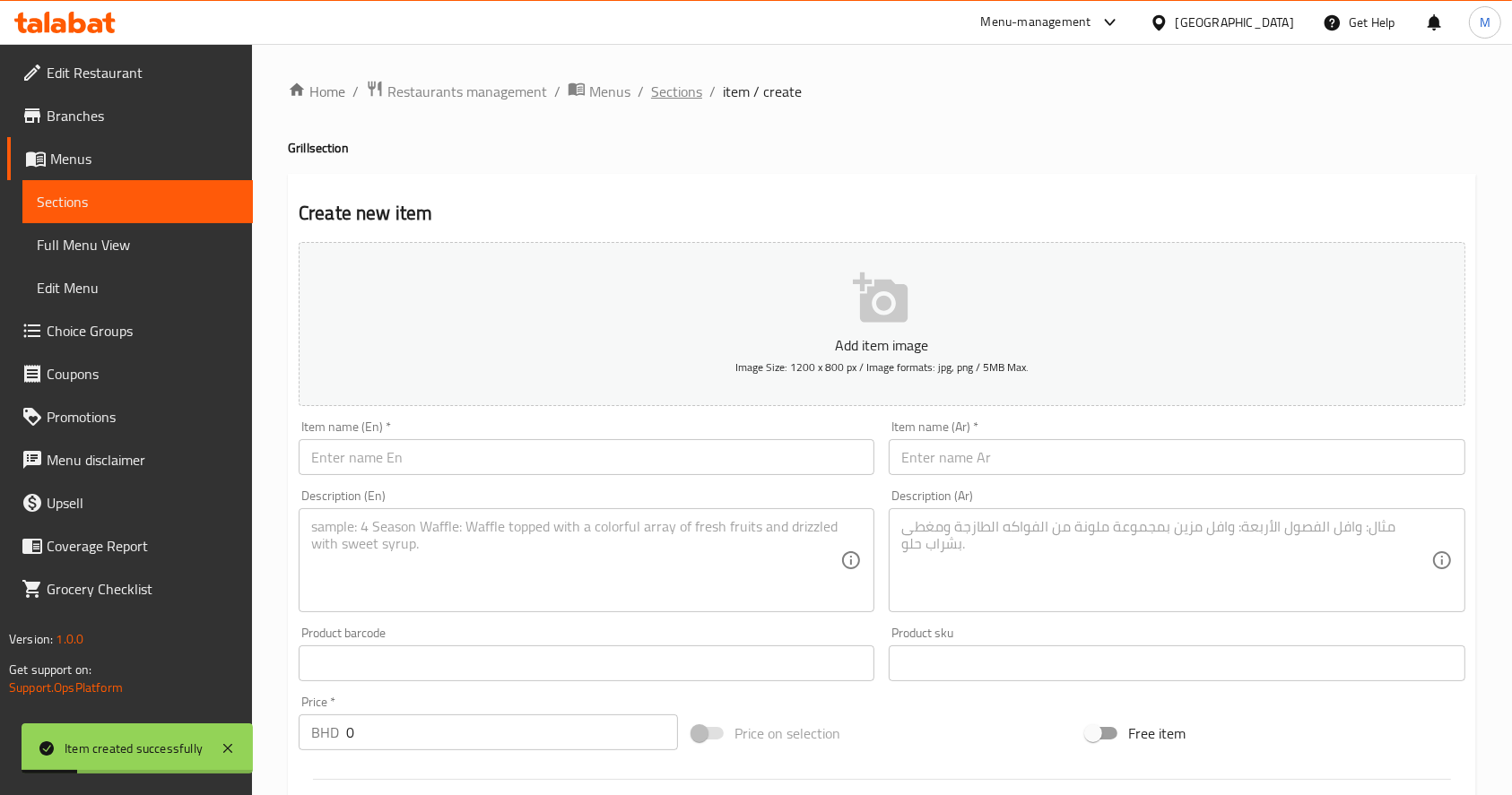
click at [682, 97] on span "Sections" at bounding box center [677, 91] width 51 height 22
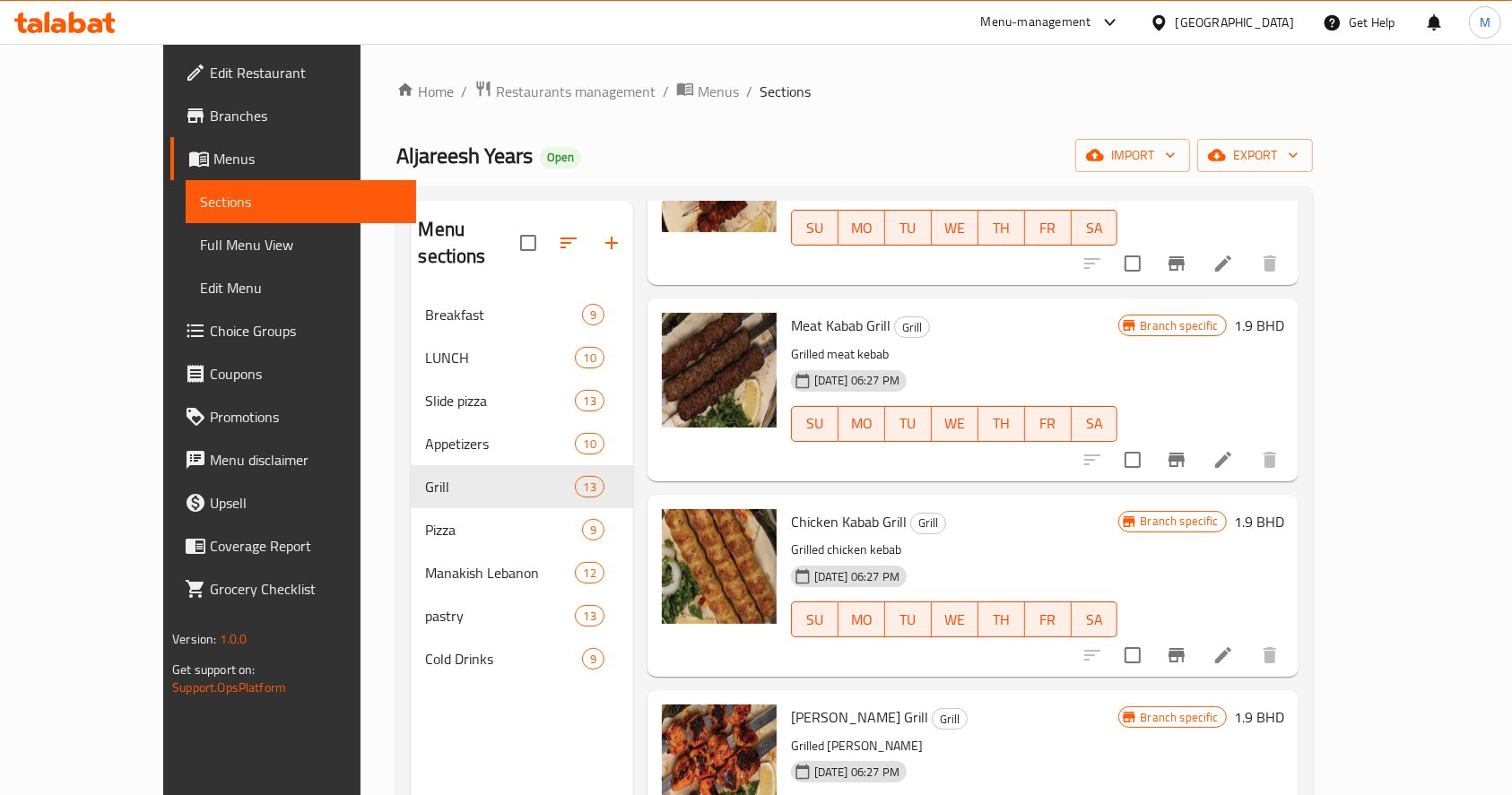
scroll to position [251, 0]
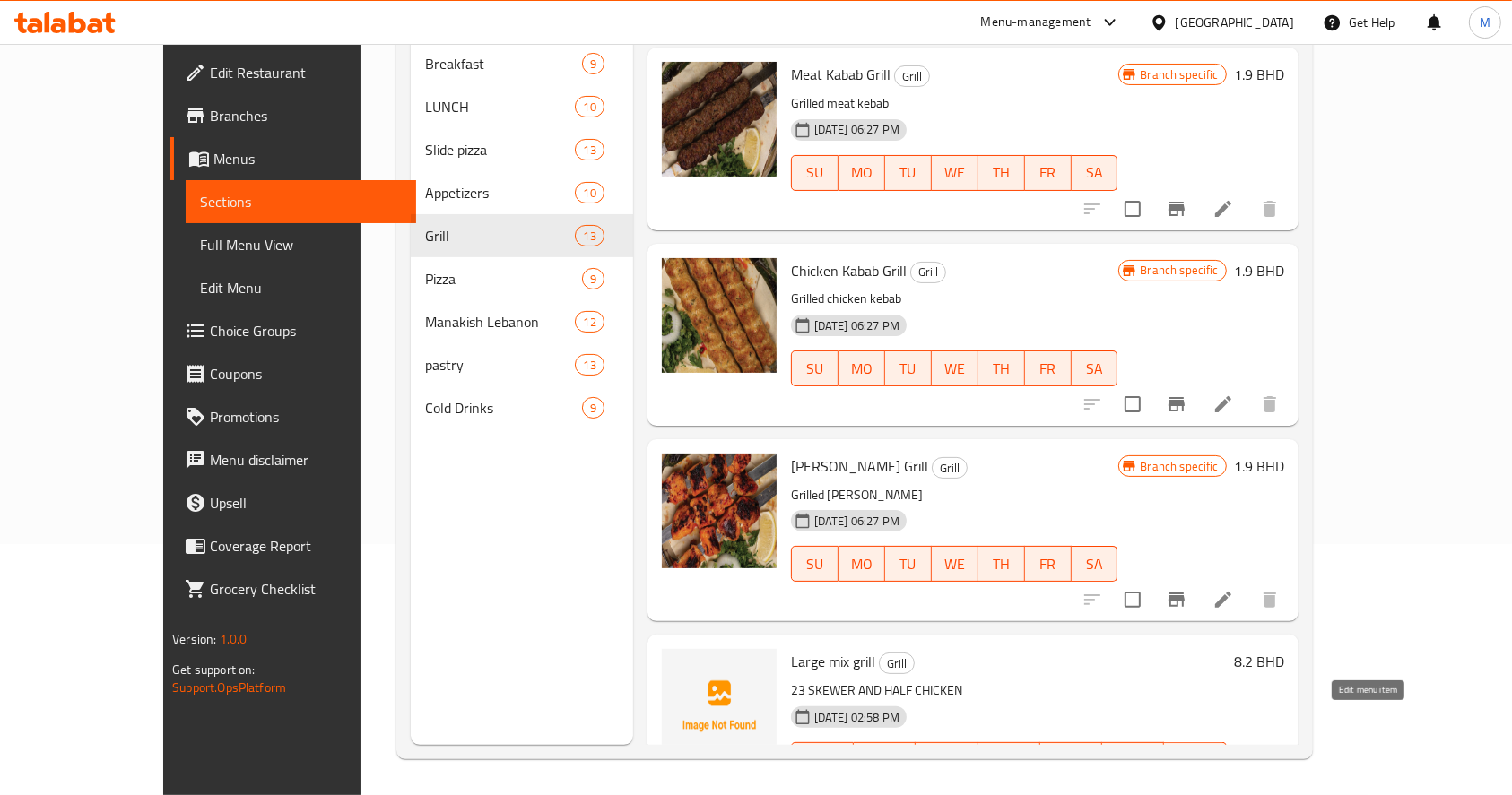
click at [1235, 786] on icon at bounding box center [1223, 796] width 22 height 22
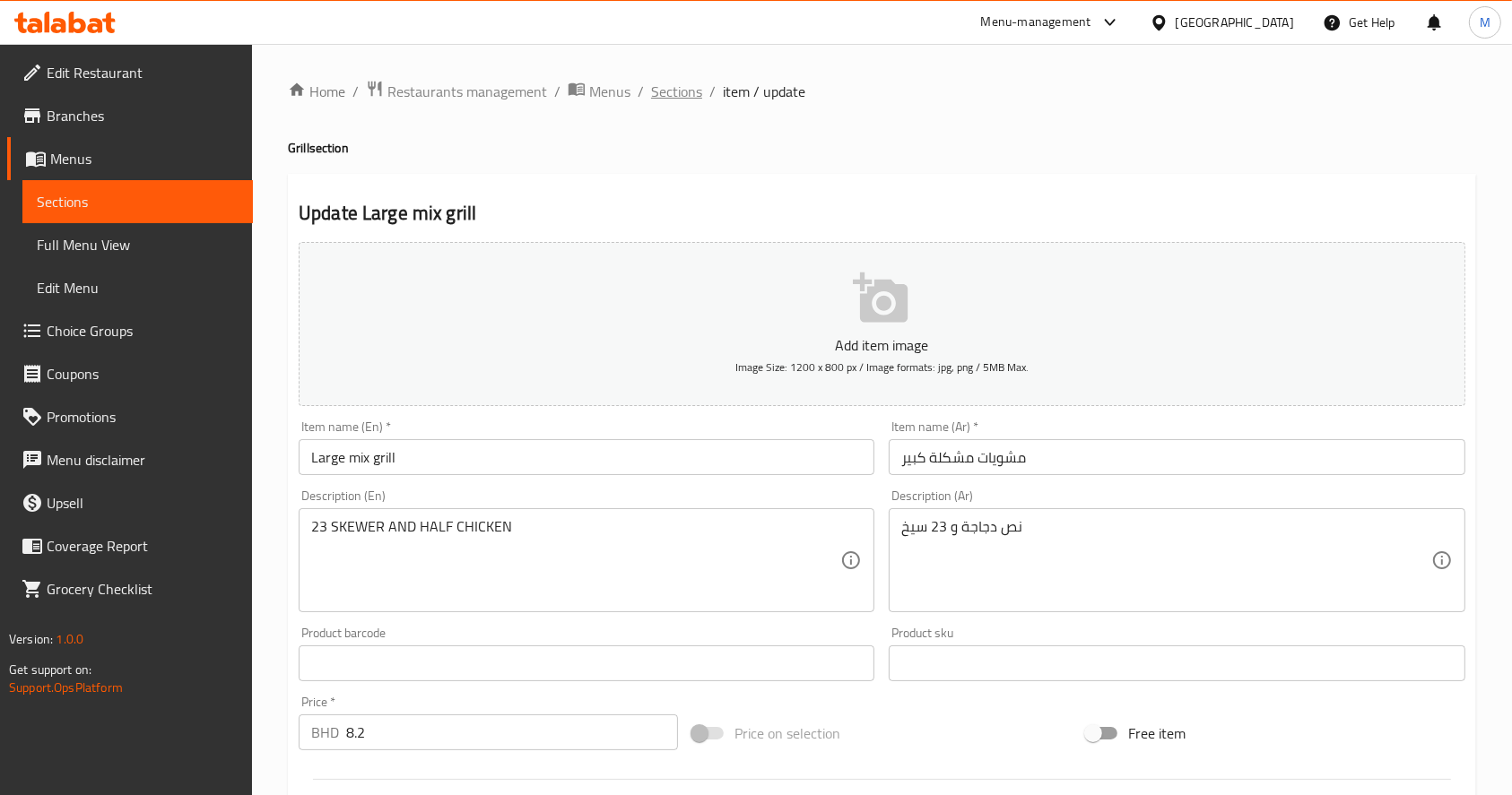
click at [691, 84] on span "Sections" at bounding box center [677, 91] width 51 height 22
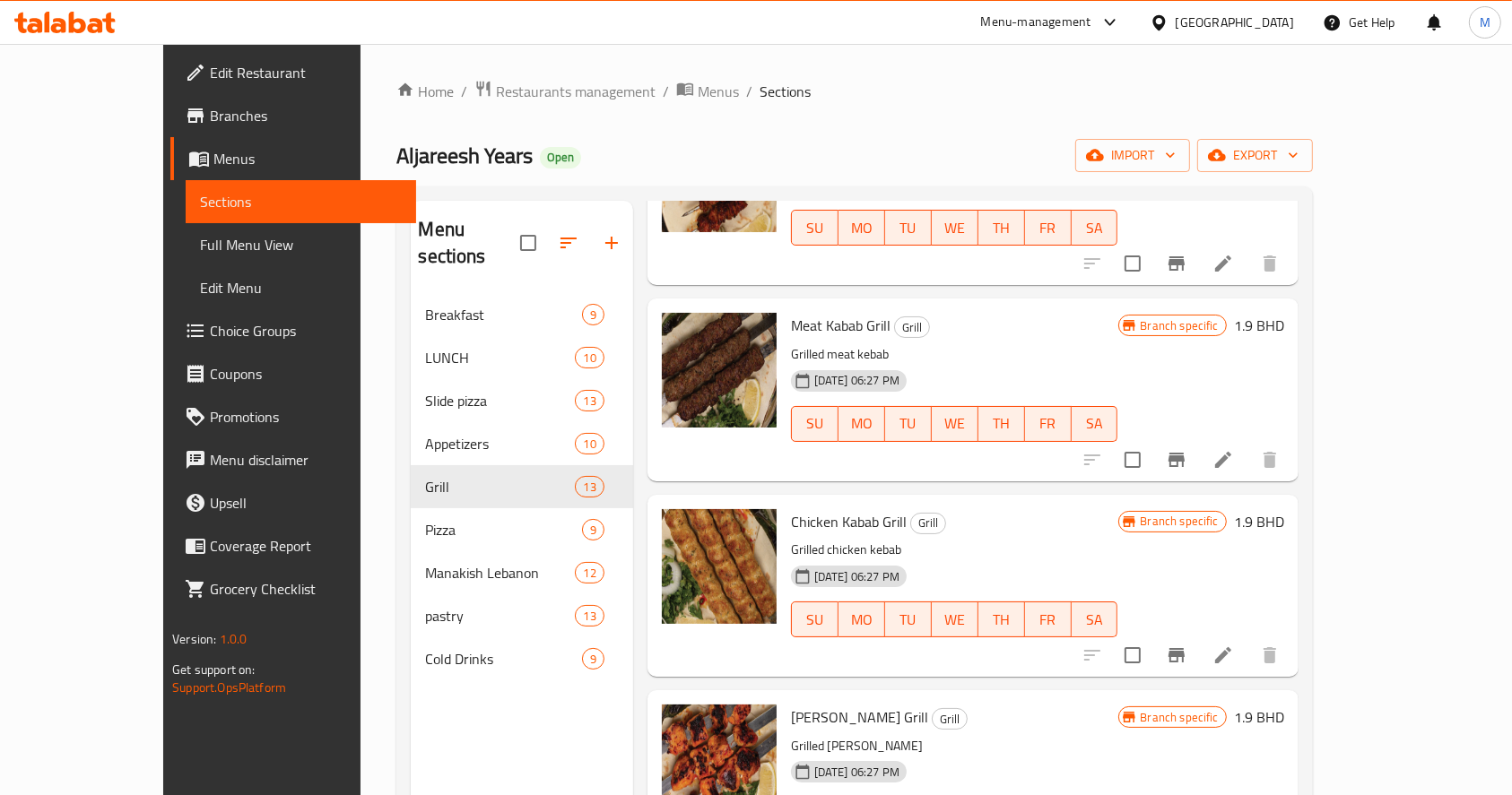
scroll to position [251, 0]
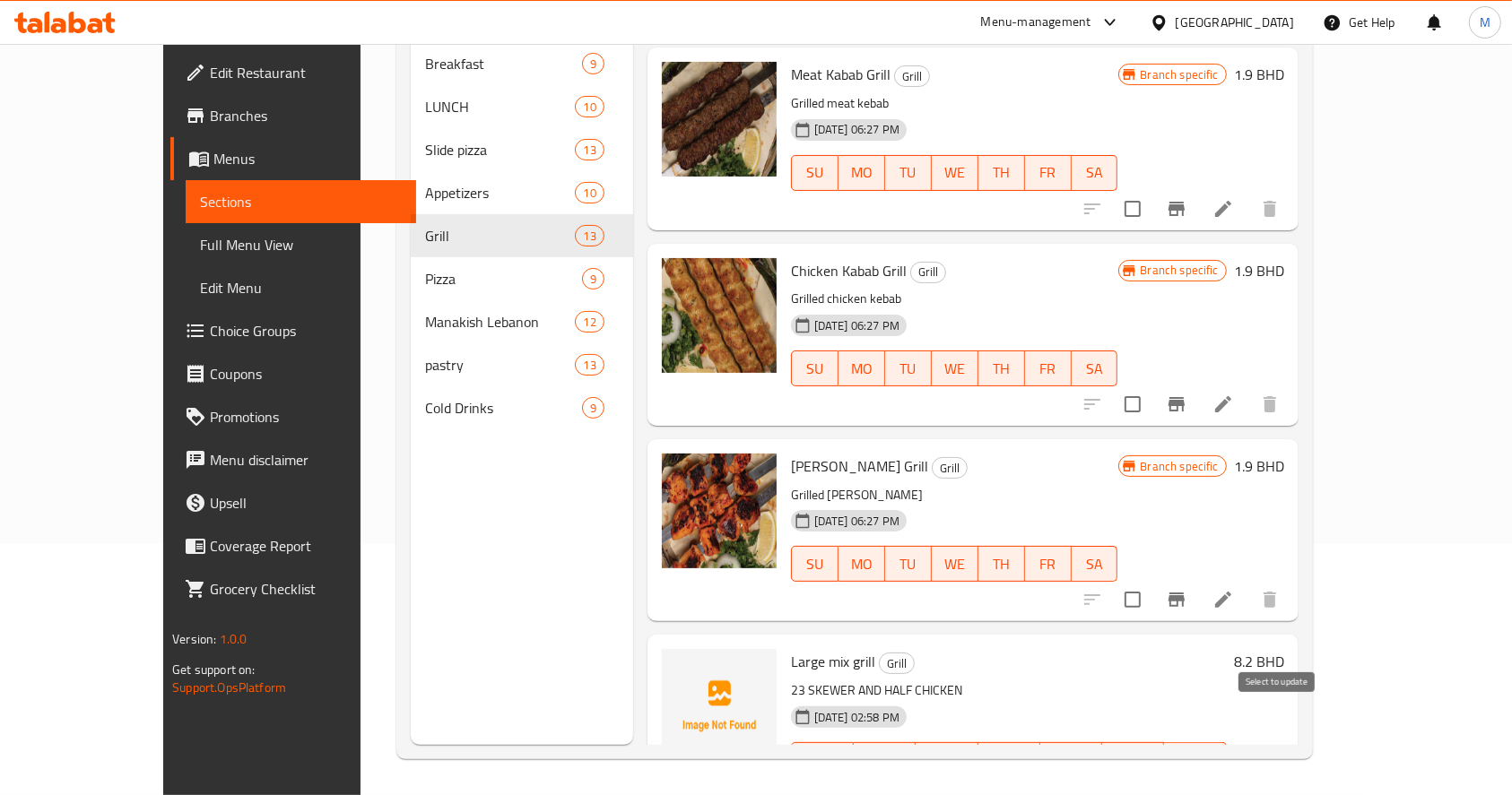
click at [1152, 777] on input "checkbox" at bounding box center [1133, 796] width 38 height 38
checkbox input "true"
click at [1185, 789] on icon "Branch-specific-item" at bounding box center [1177, 796] width 16 height 14
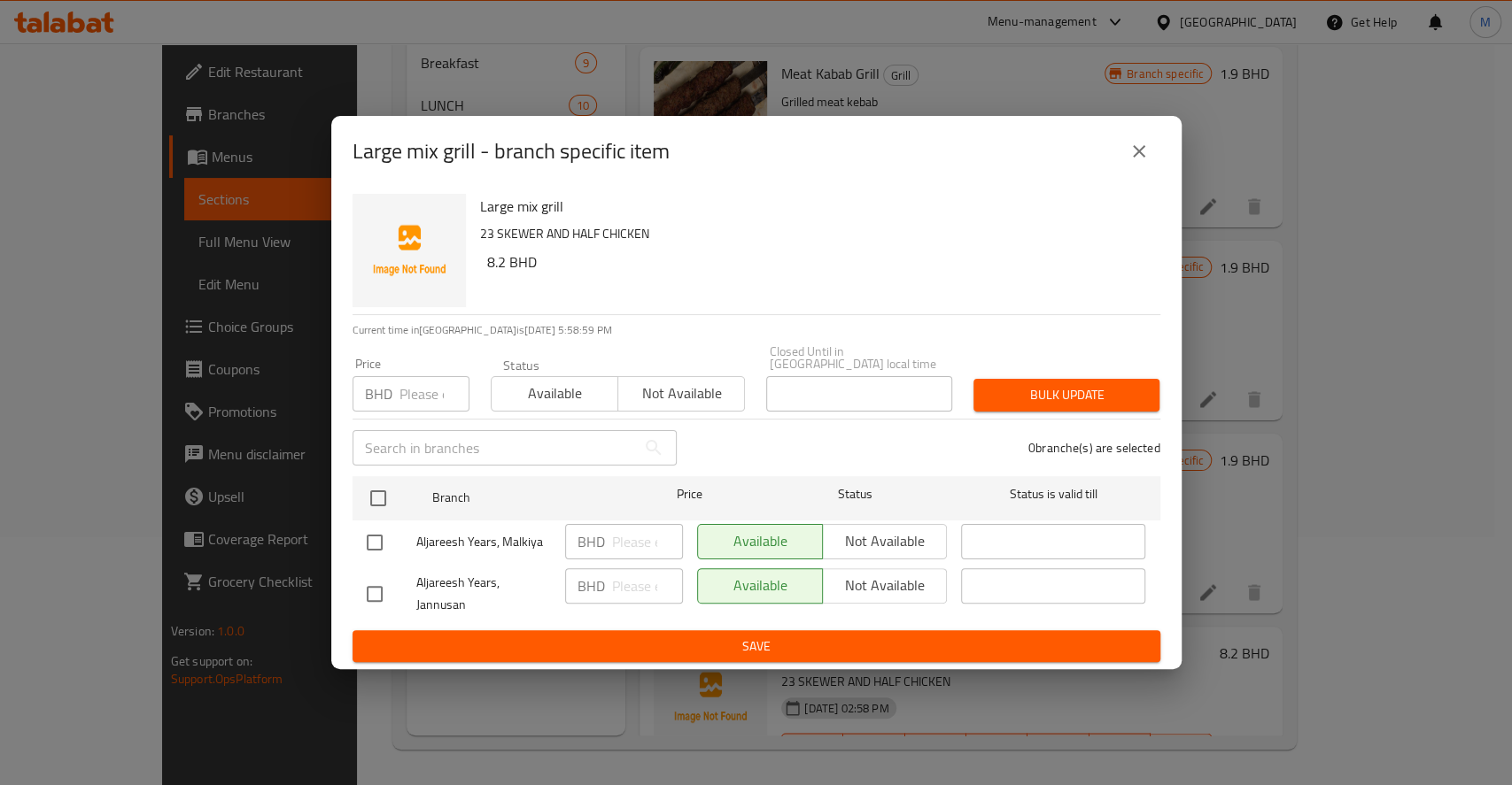
click at [897, 545] on div "Available Not available" at bounding box center [823, 542] width 251 height 36
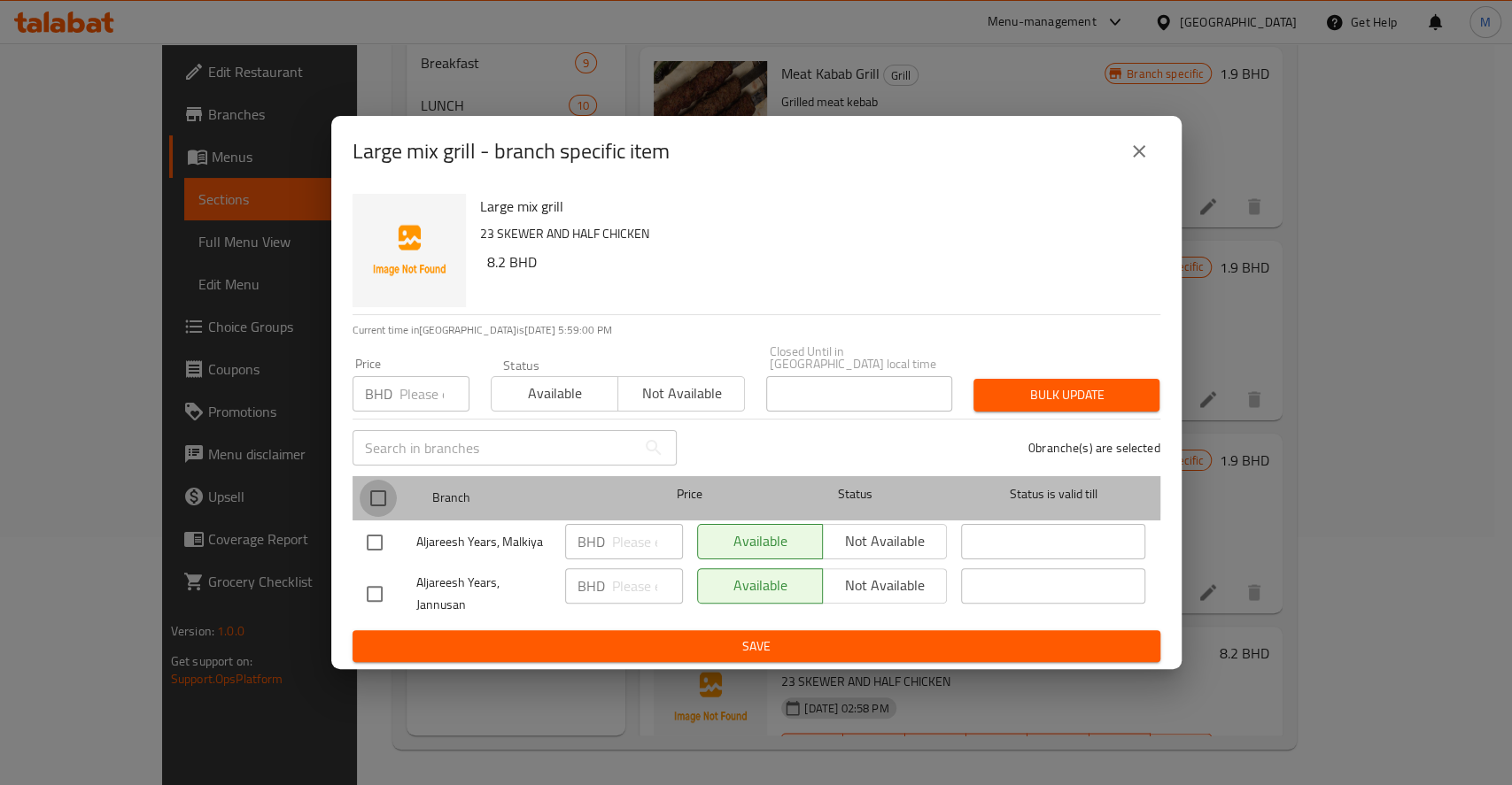
click at [384, 494] on input "checkbox" at bounding box center [379, 499] width 37 height 37
checkbox input "true"
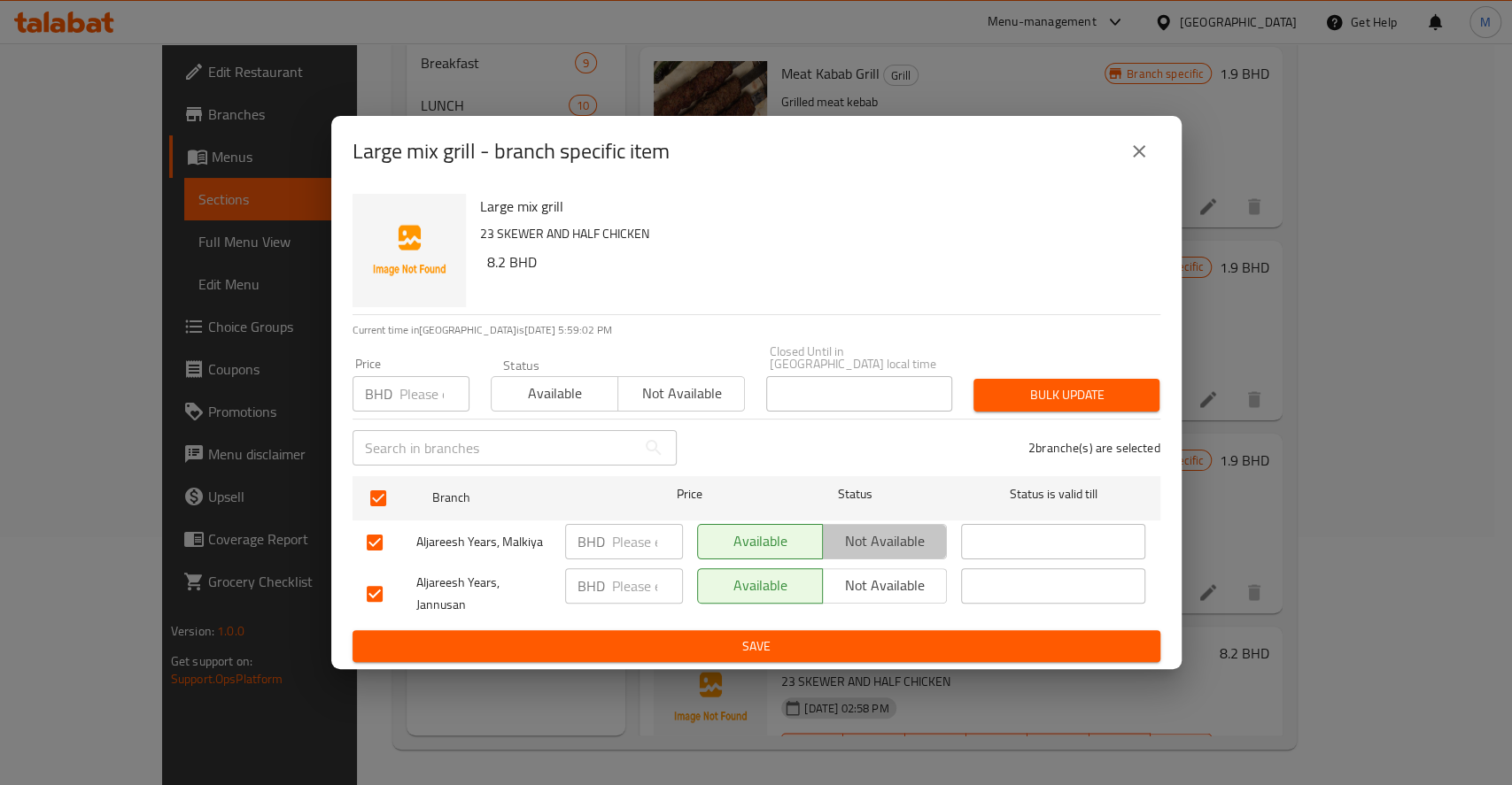
click at [853, 553] on span "Not available" at bounding box center [886, 541] width 110 height 25
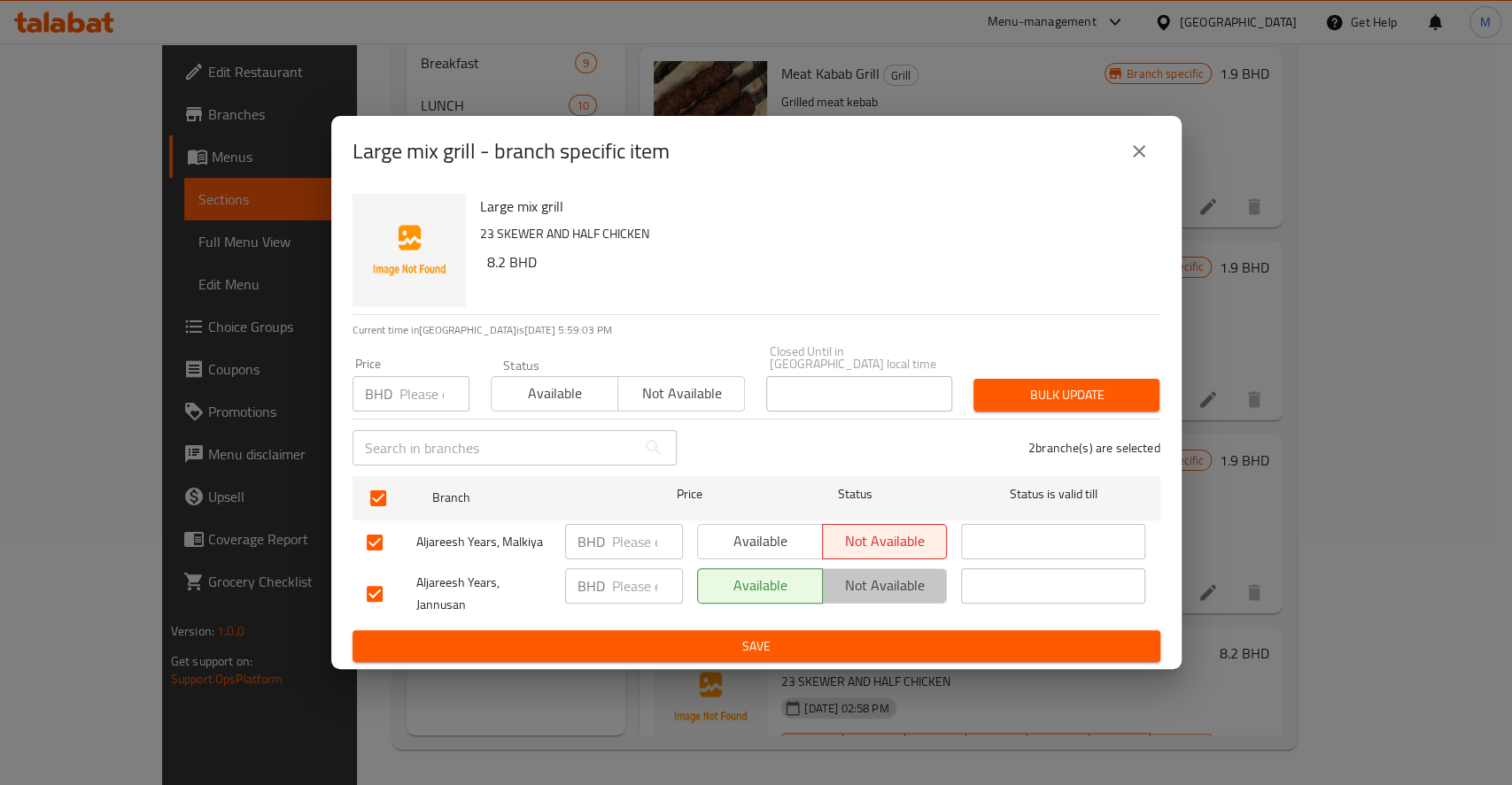
click at [864, 581] on span "Not available" at bounding box center [886, 585] width 110 height 25
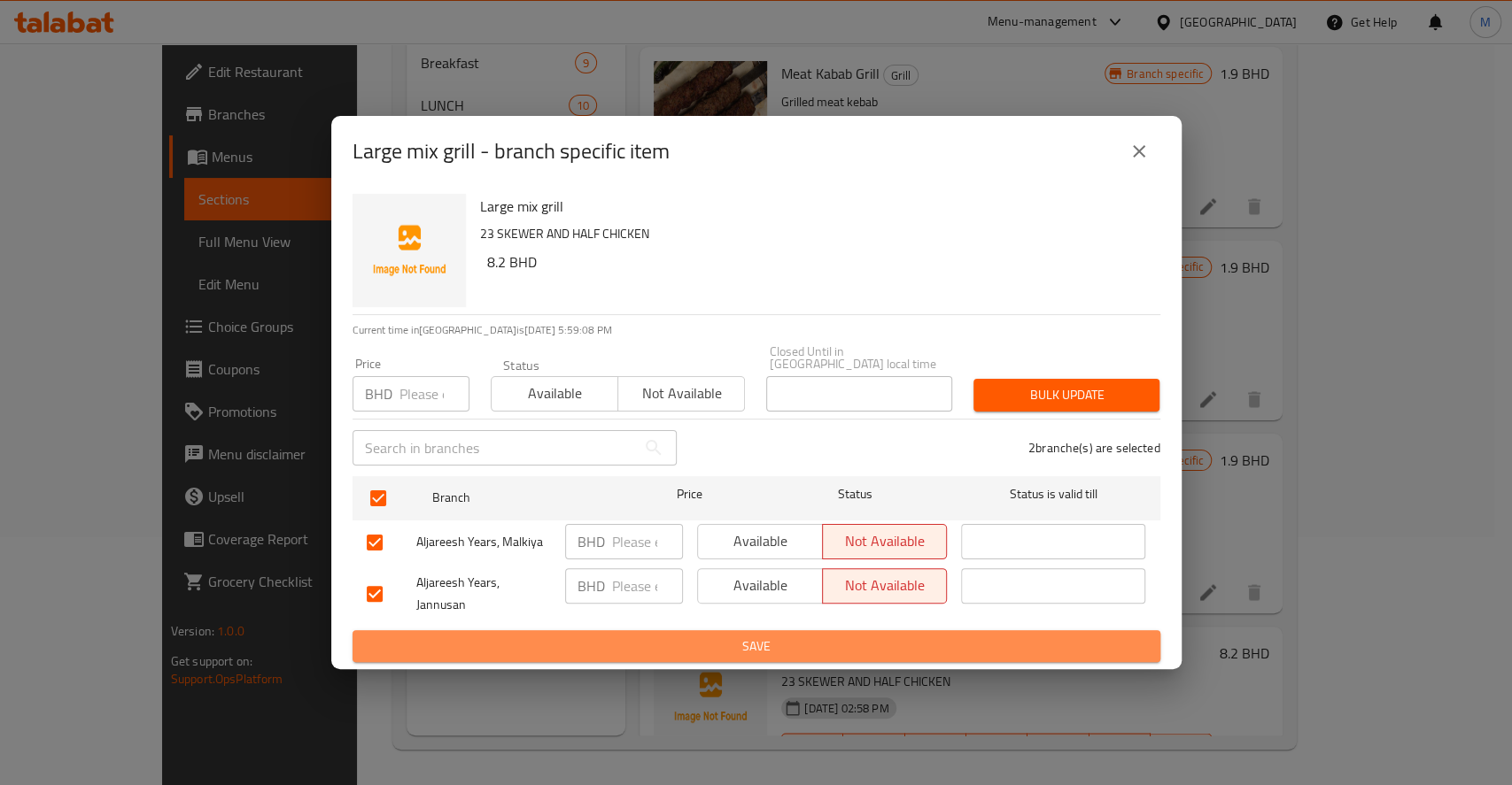
click at [855, 635] on span "Save" at bounding box center [756, 647] width 780 height 22
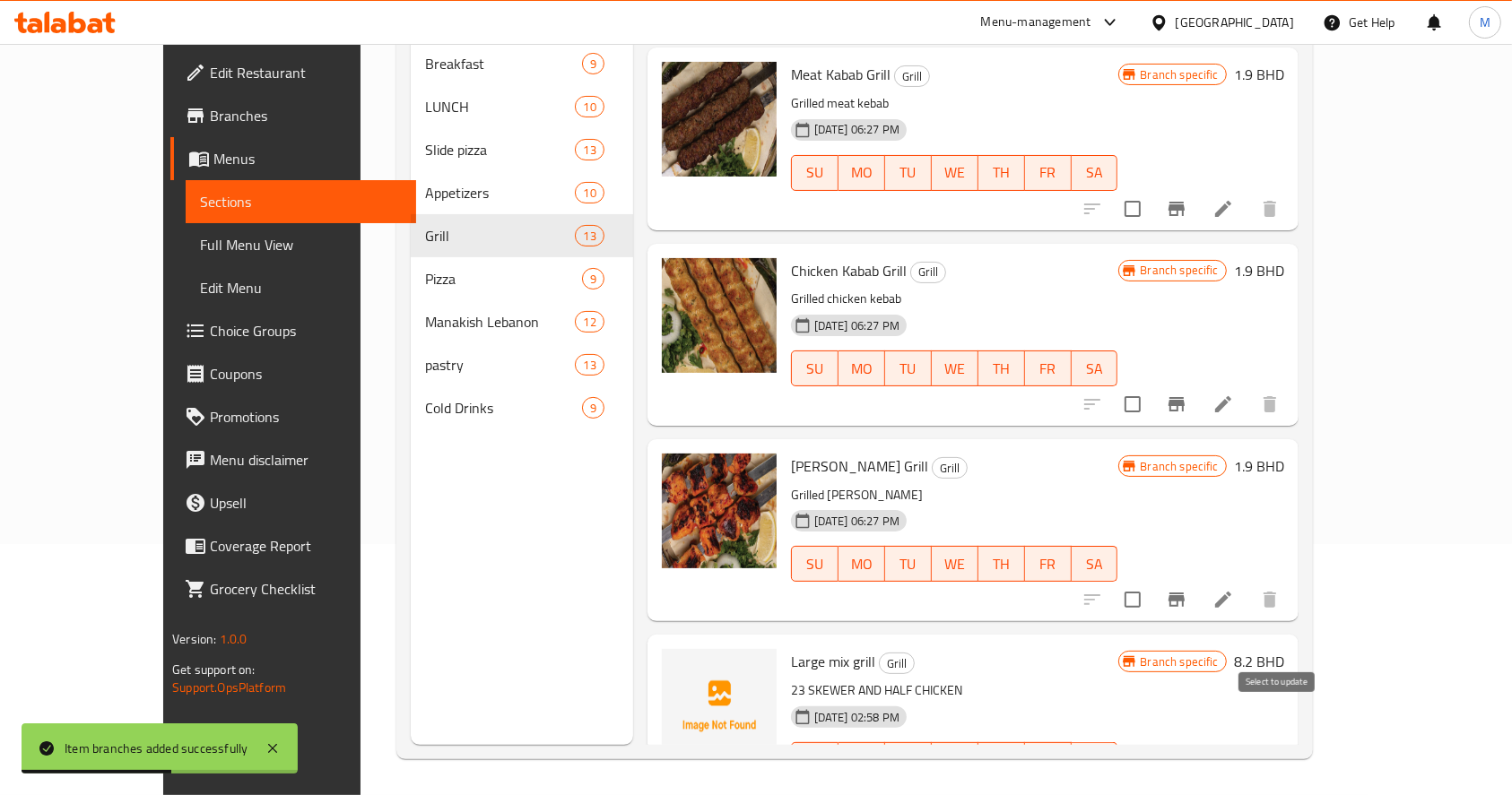
click at [1152, 777] on input "checkbox" at bounding box center [1133, 796] width 38 height 38
checkbox input "false"
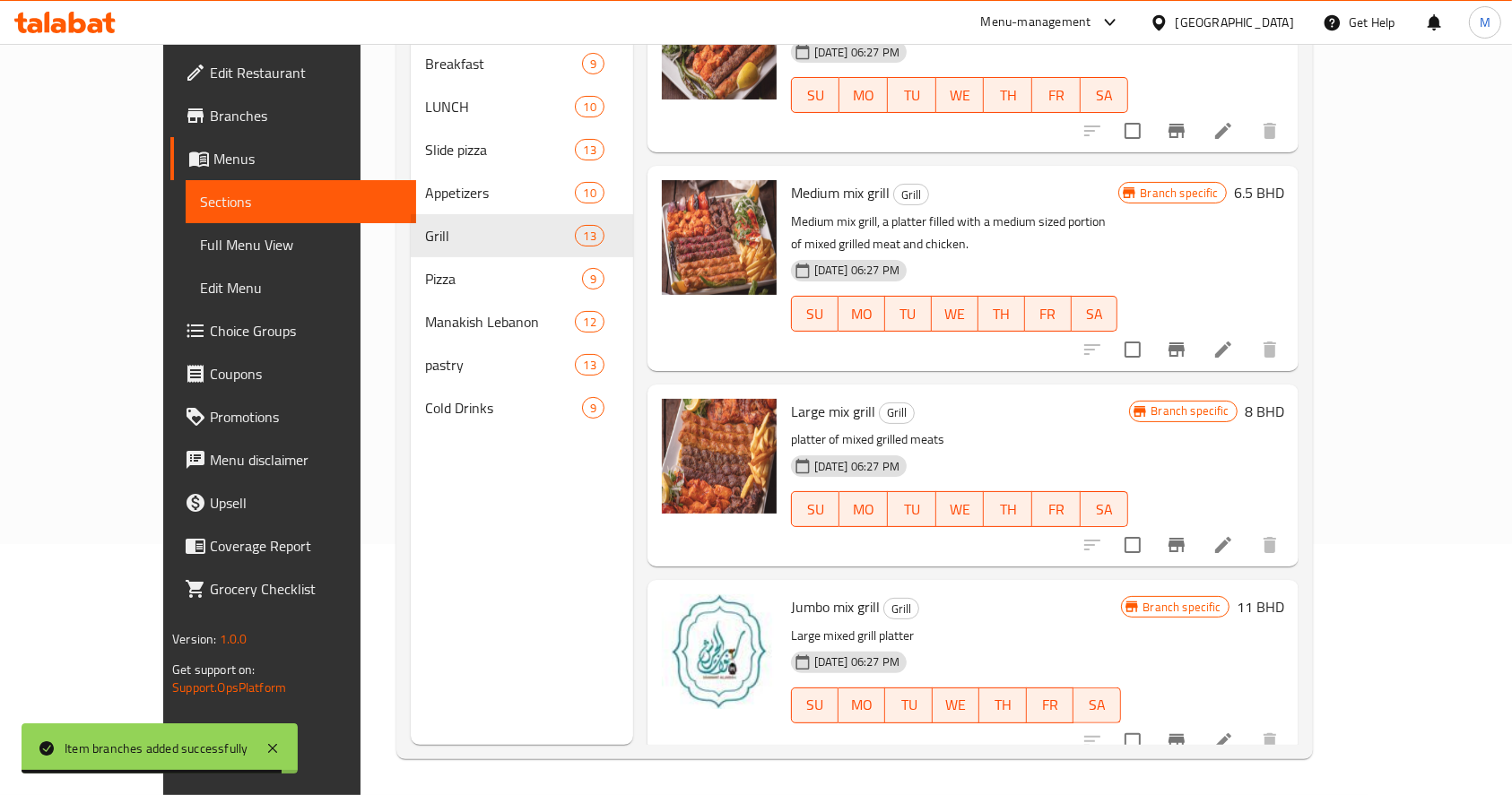
scroll to position [132, 0]
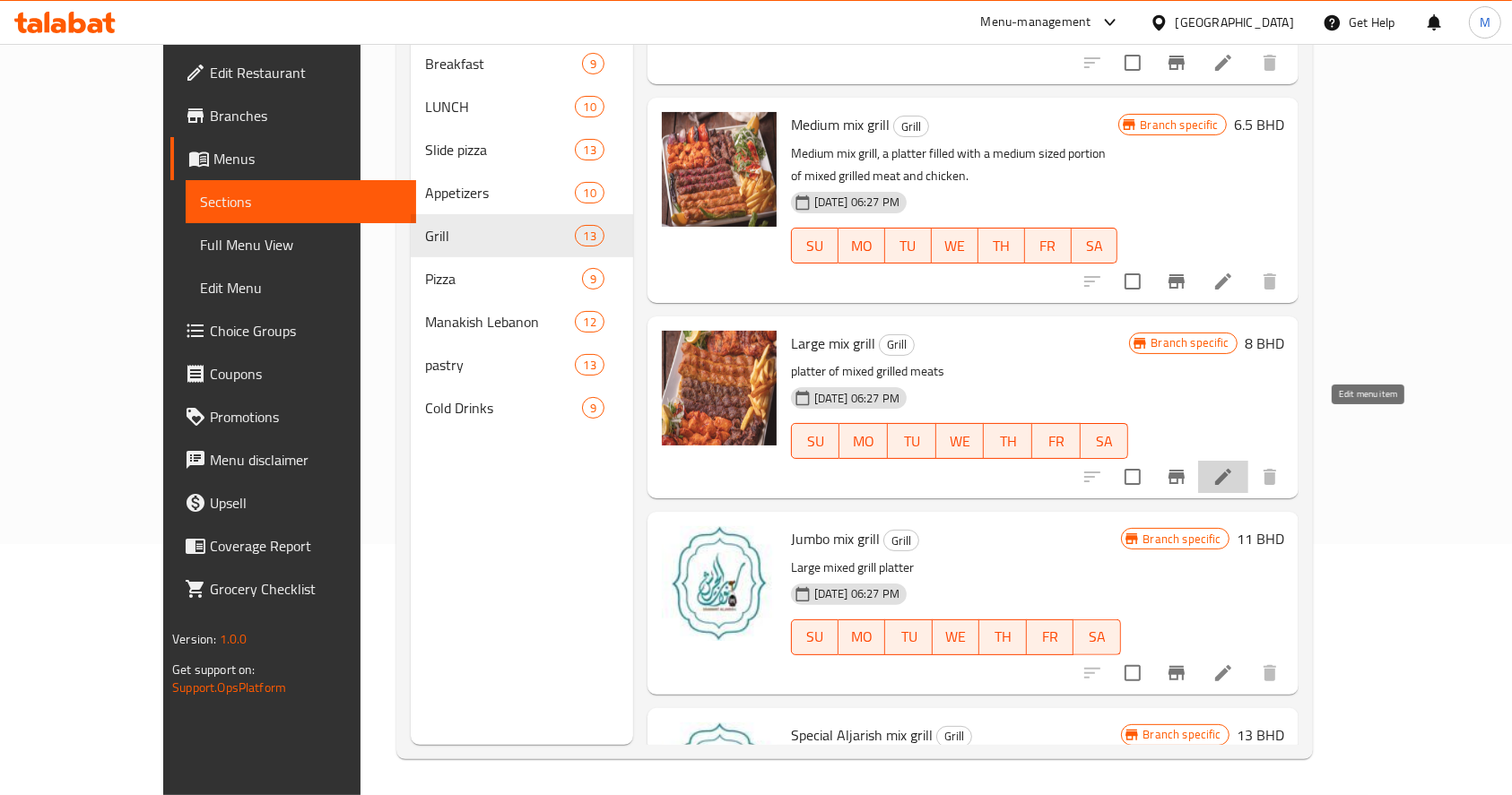
click at [1235, 467] on icon at bounding box center [1223, 477] width 22 height 22
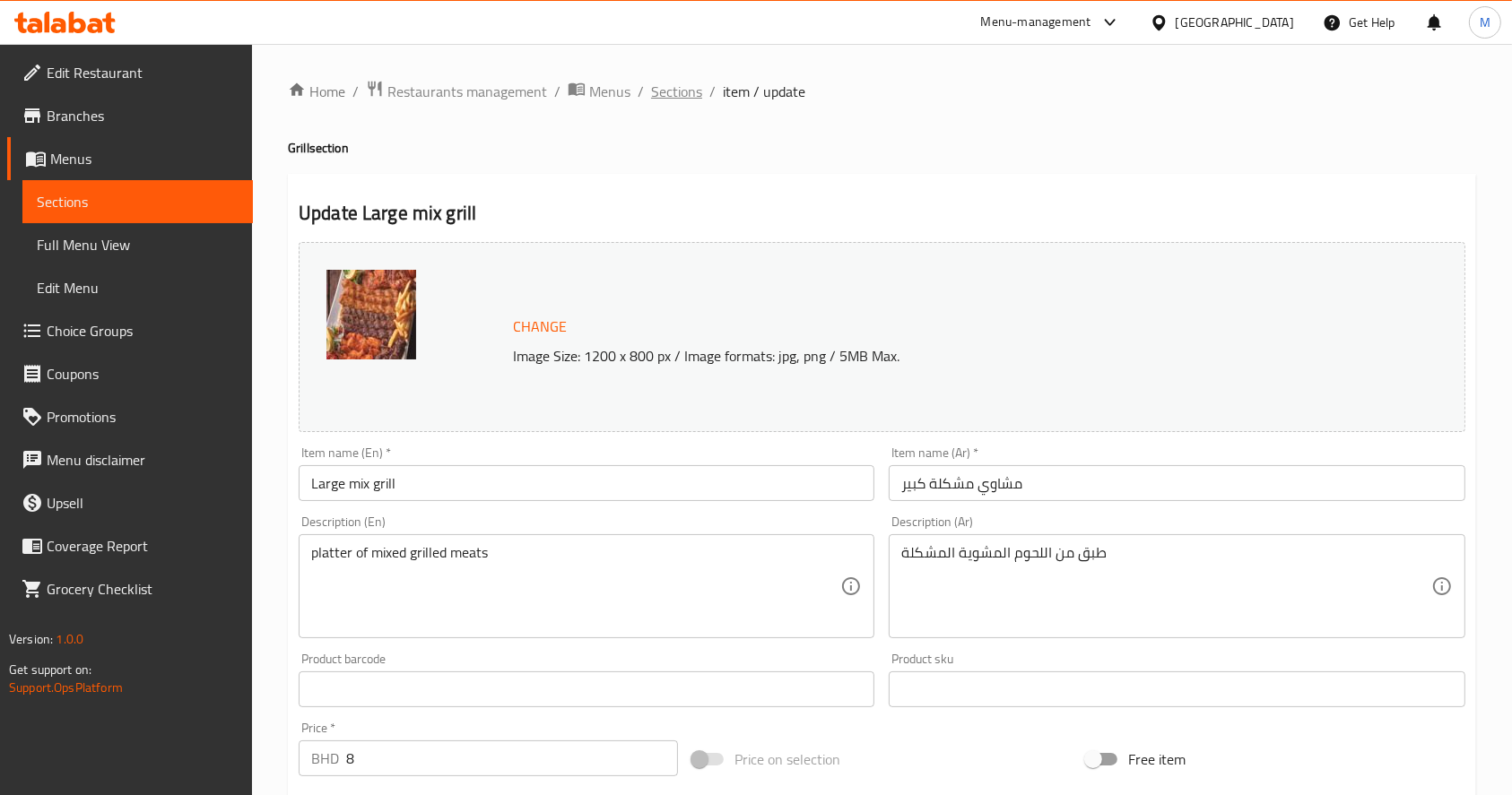
click at [680, 97] on span "Sections" at bounding box center [677, 91] width 51 height 22
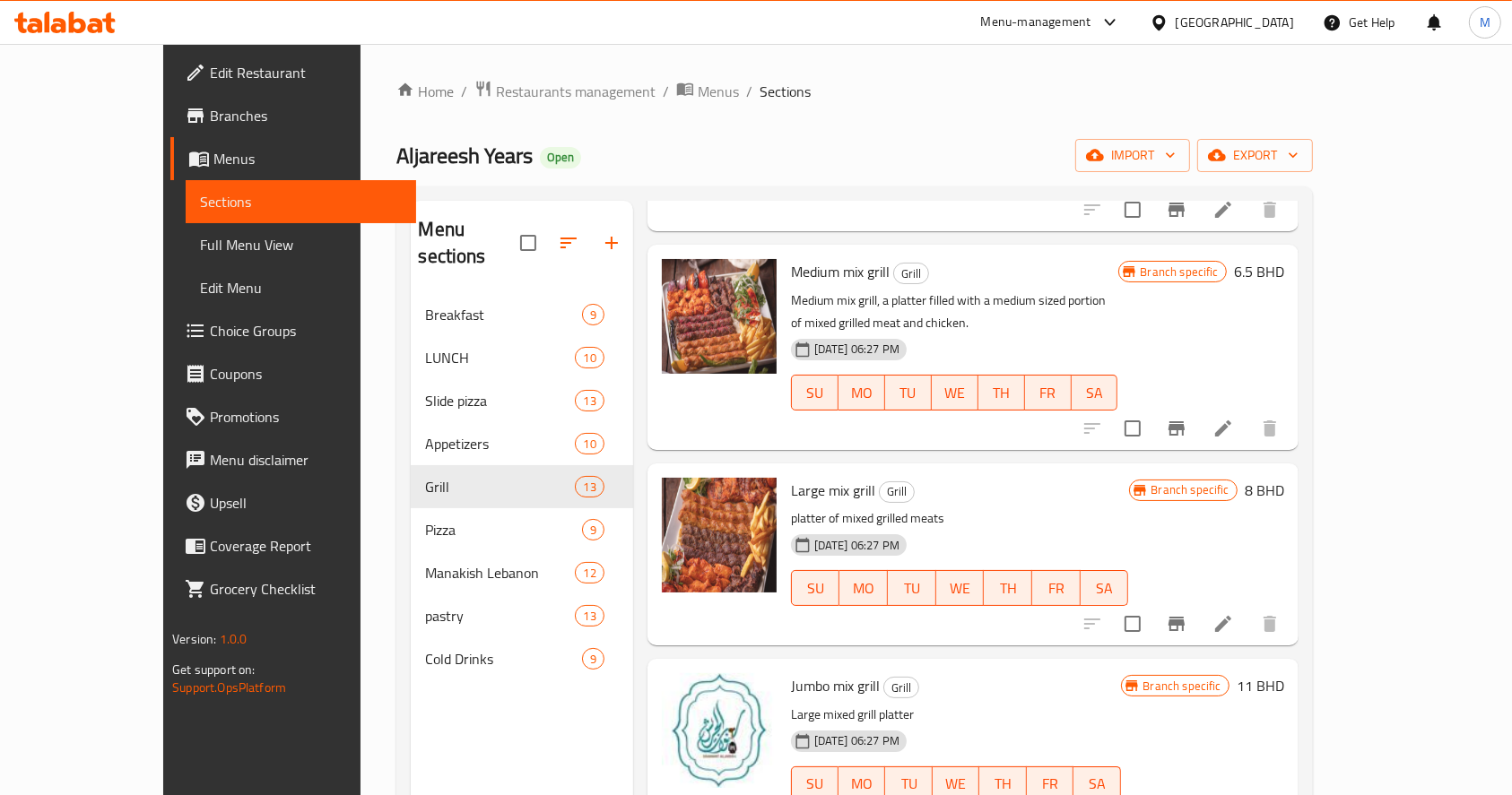
scroll to position [273, 0]
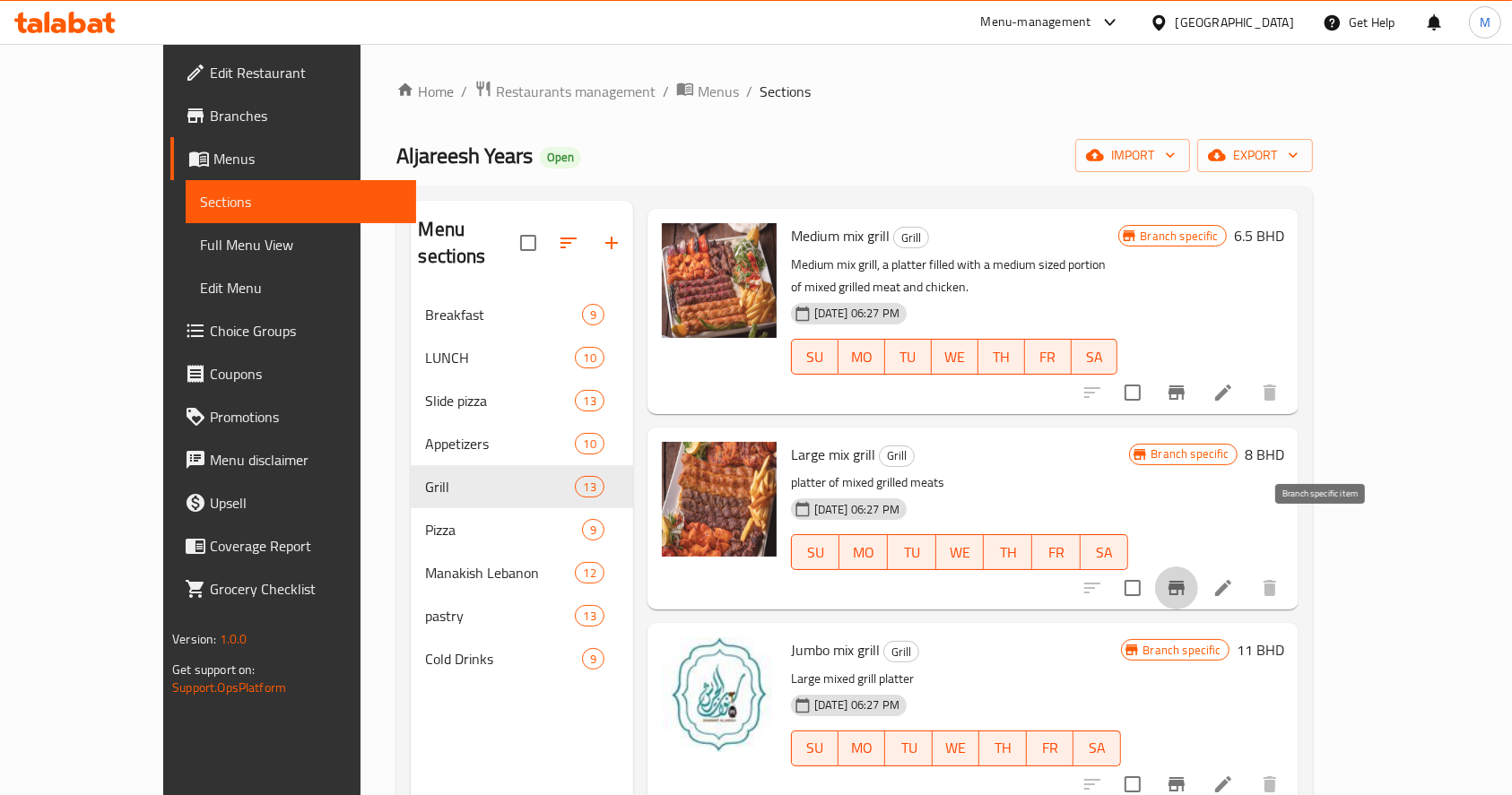
click at [1185, 581] on icon "Branch-specific-item" at bounding box center [1177, 588] width 16 height 14
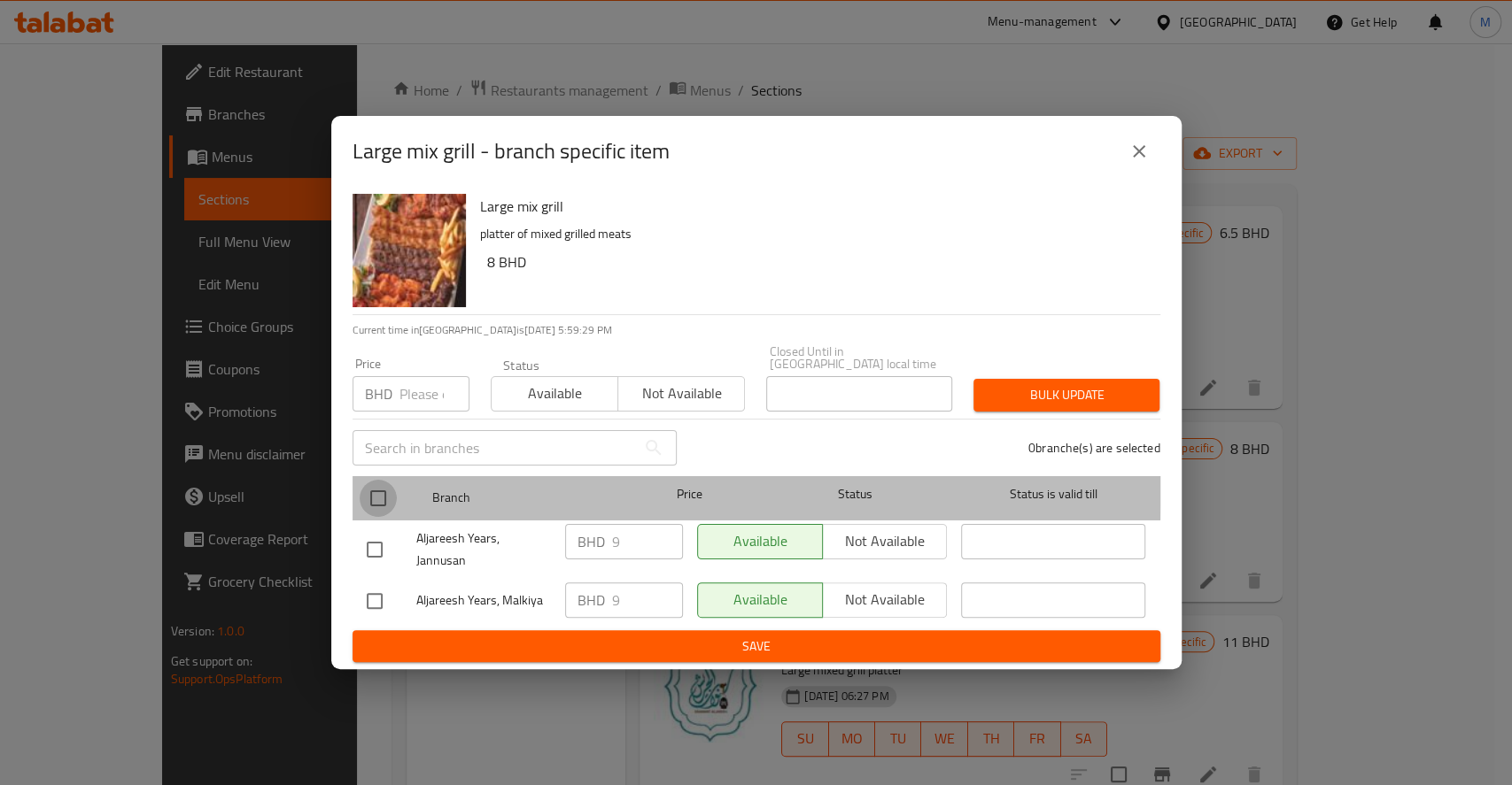
click at [388, 486] on input "checkbox" at bounding box center [379, 499] width 37 height 37
checkbox input "true"
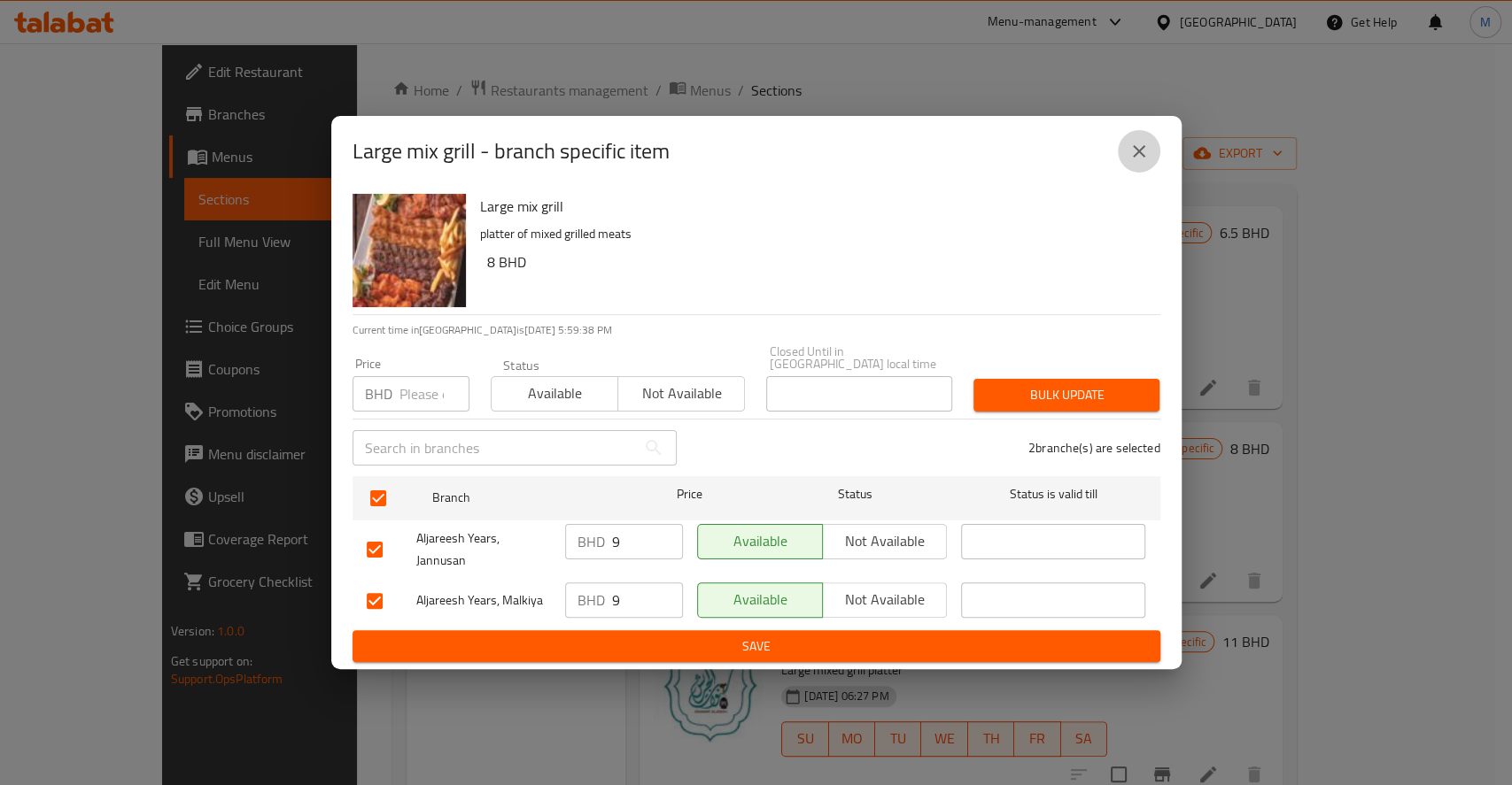
click at [1140, 160] on icon "close" at bounding box center [1139, 151] width 22 height 21
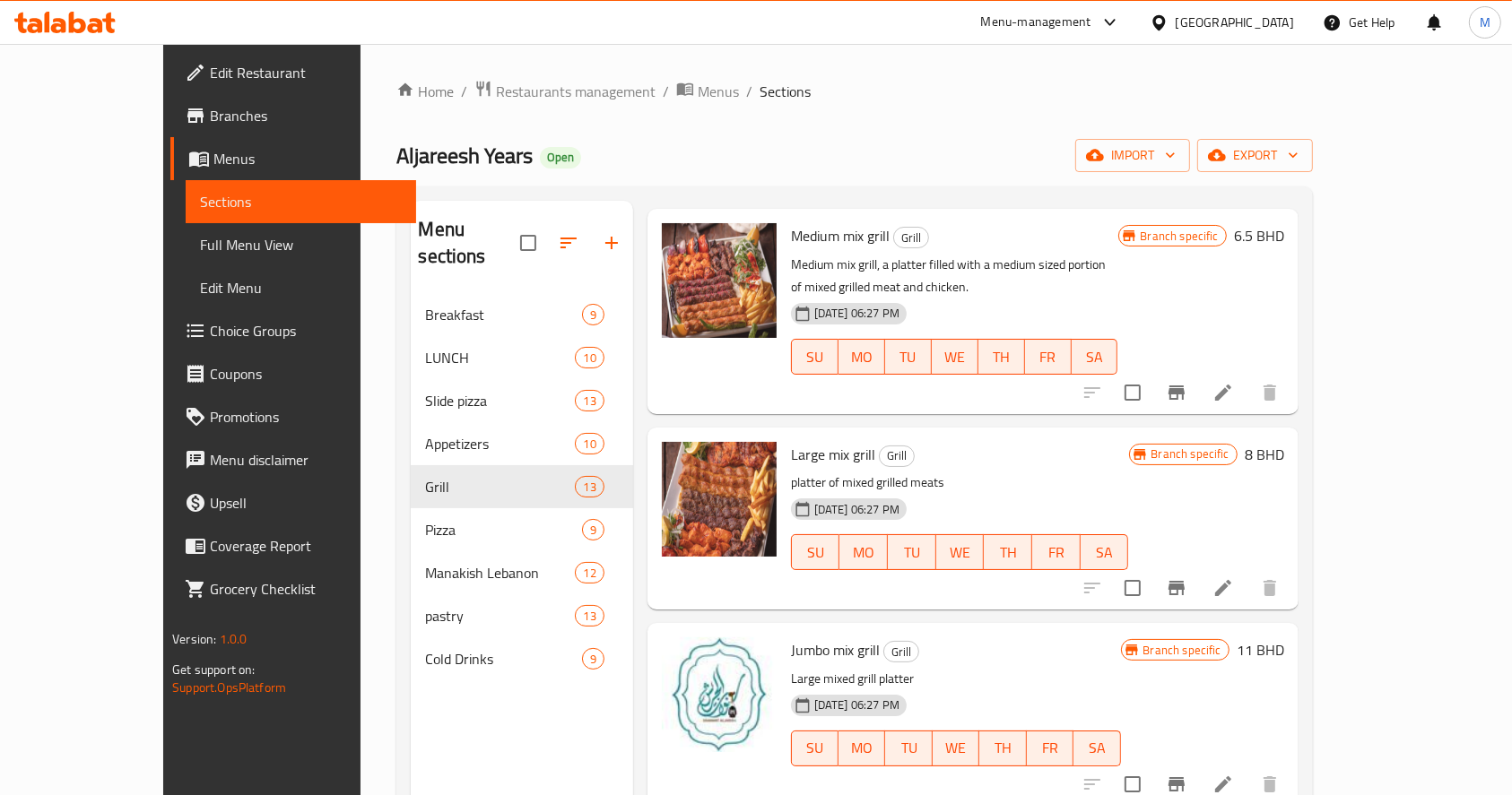
scroll to position [562, 0]
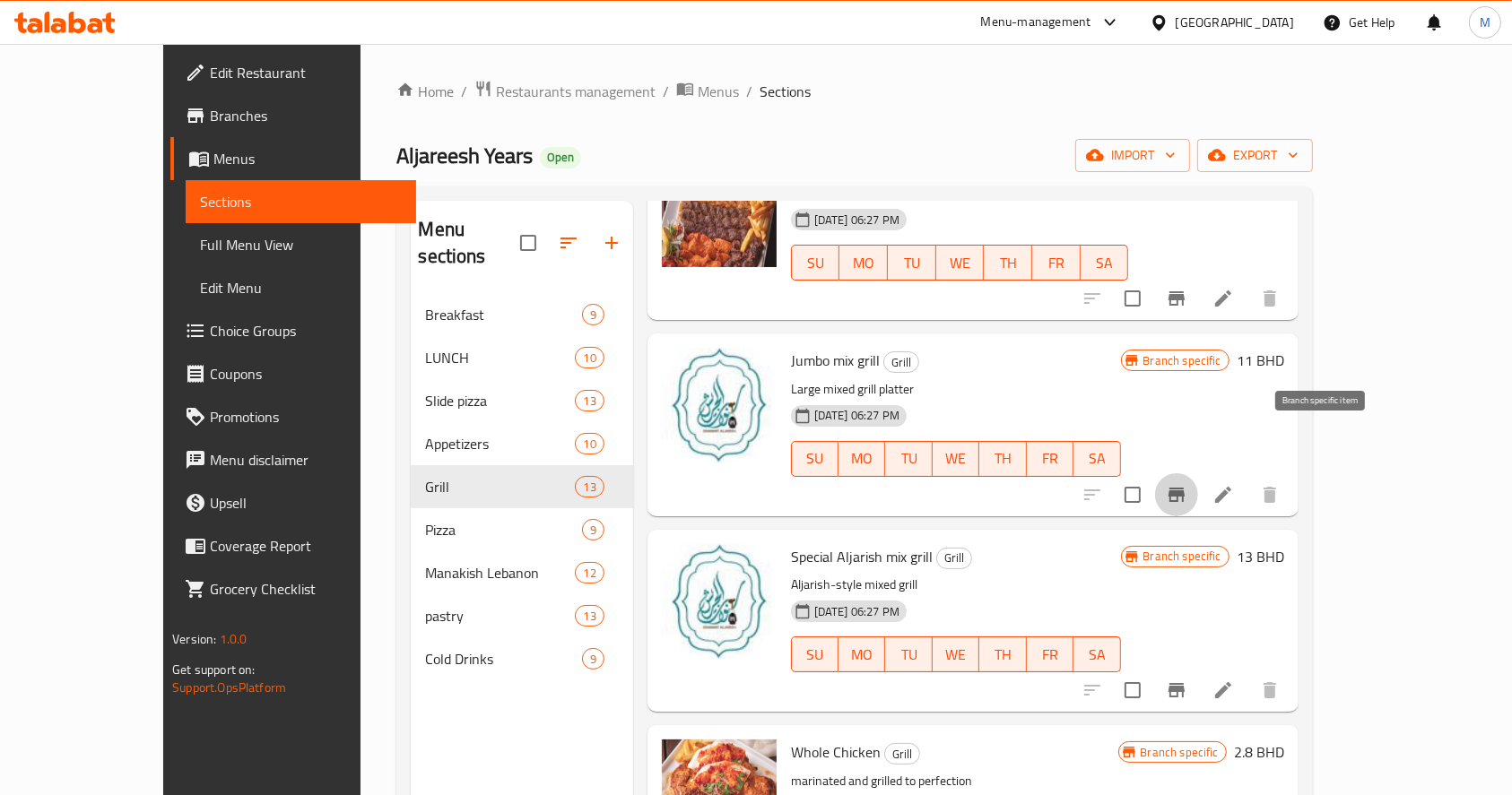
click at [1185, 487] on icon "Branch-specific-item" at bounding box center [1177, 494] width 16 height 14
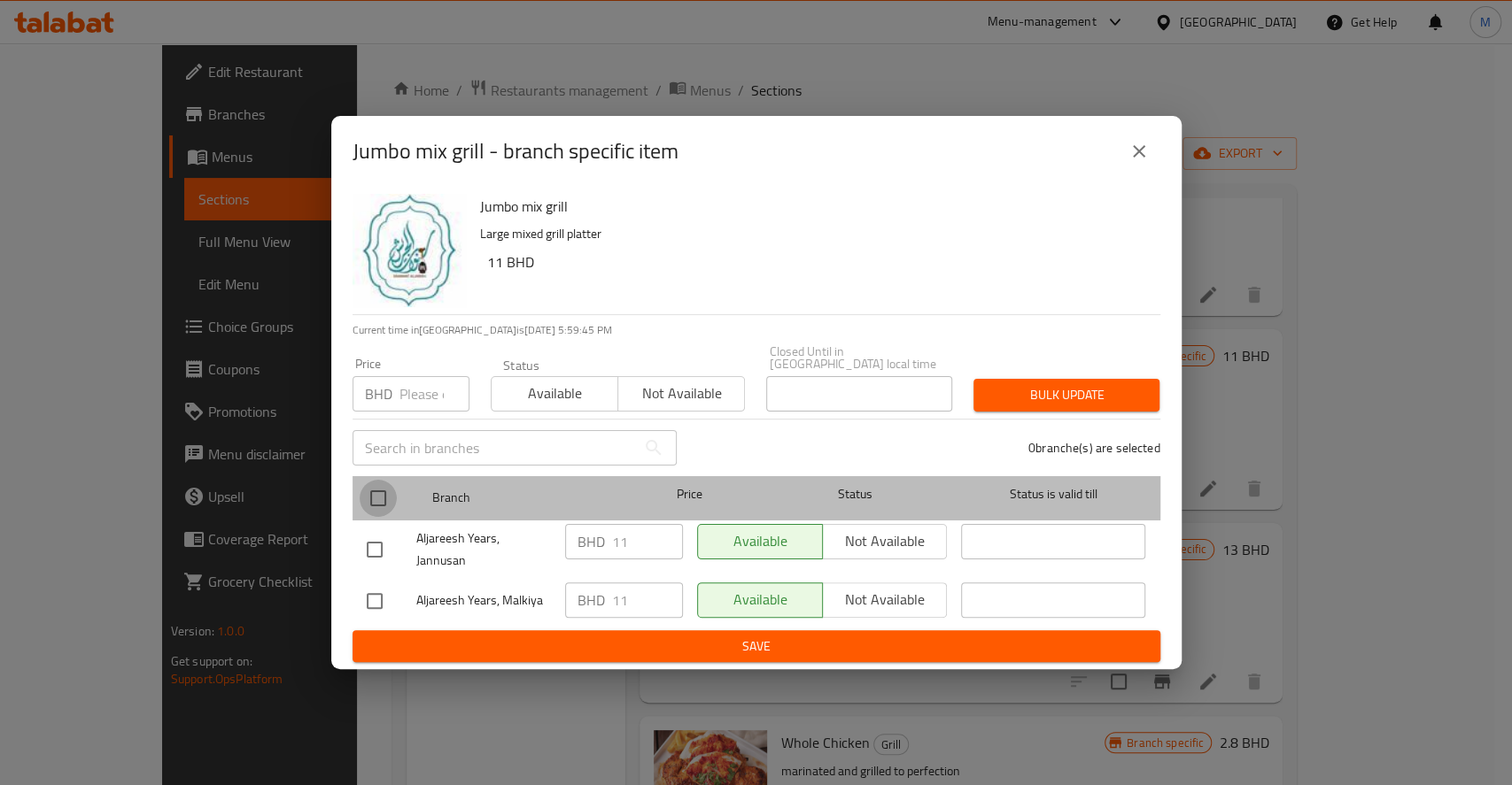
click at [385, 497] on input "checkbox" at bounding box center [379, 499] width 37 height 37
checkbox input "true"
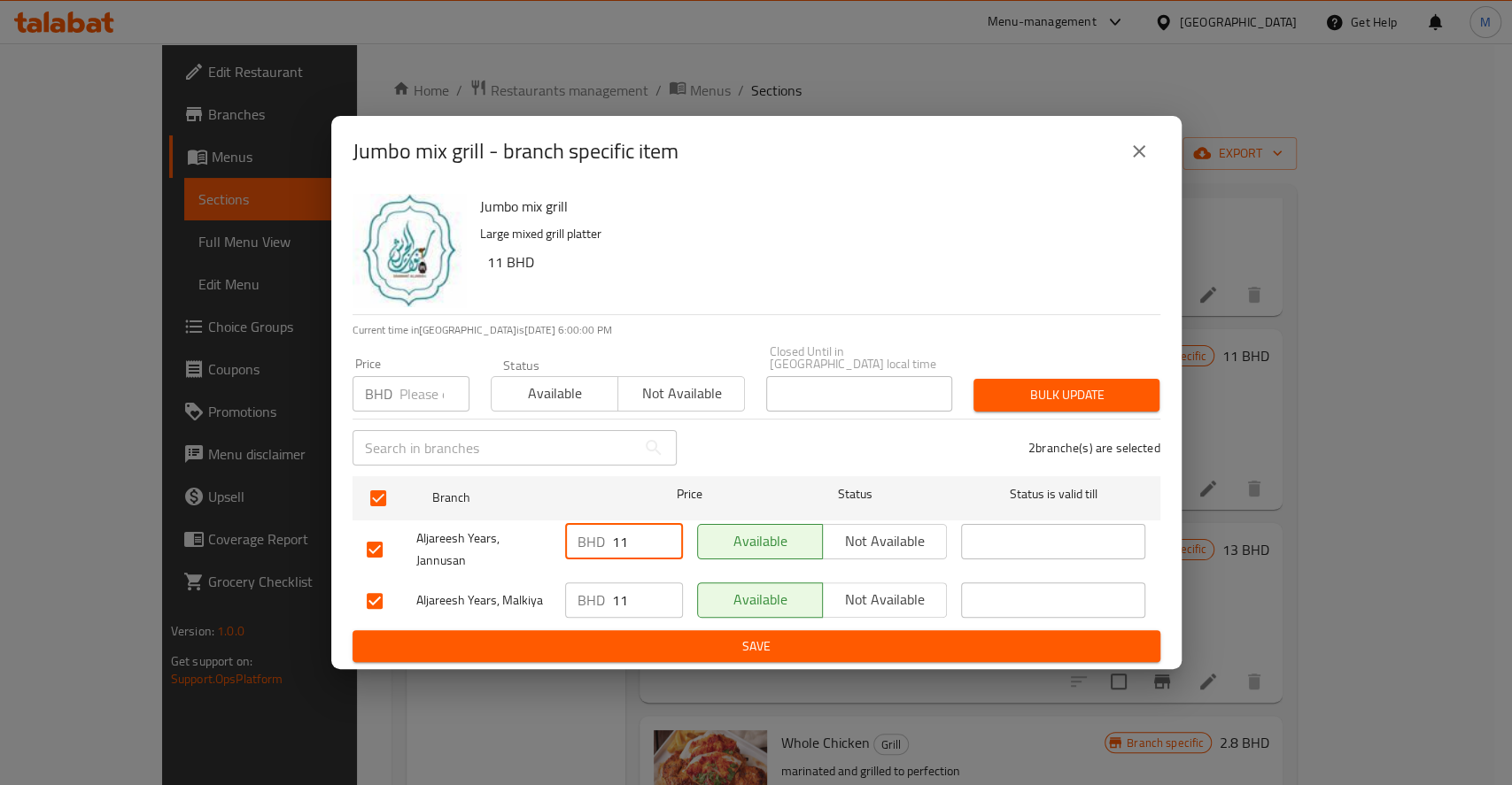
click at [646, 540] on input "11" at bounding box center [648, 542] width 71 height 36
type input "11.2"
click at [645, 584] on input "11" at bounding box center [648, 600] width 71 height 36
type input "11.2"
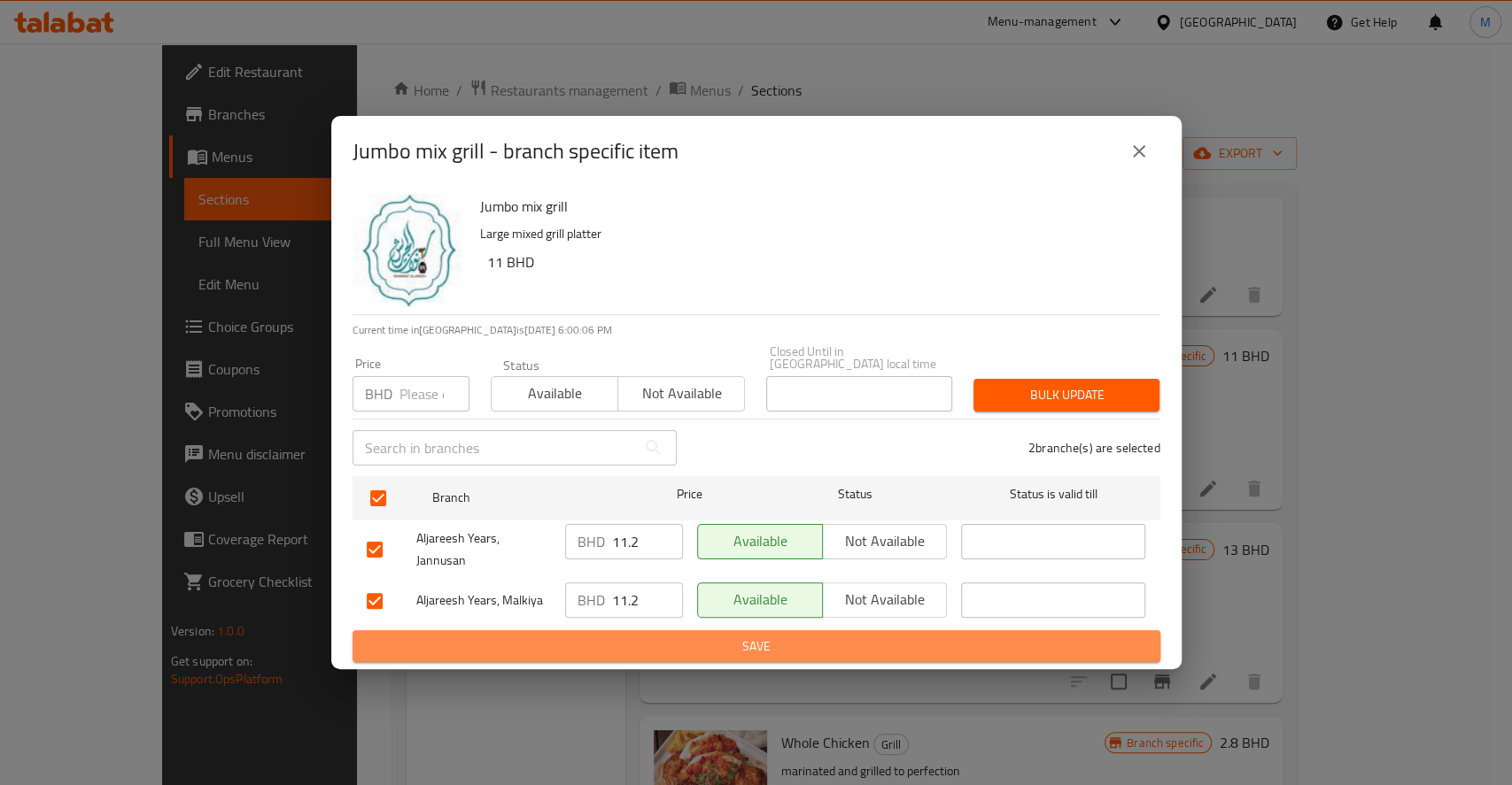
click at [713, 641] on span "Save" at bounding box center [756, 647] width 780 height 22
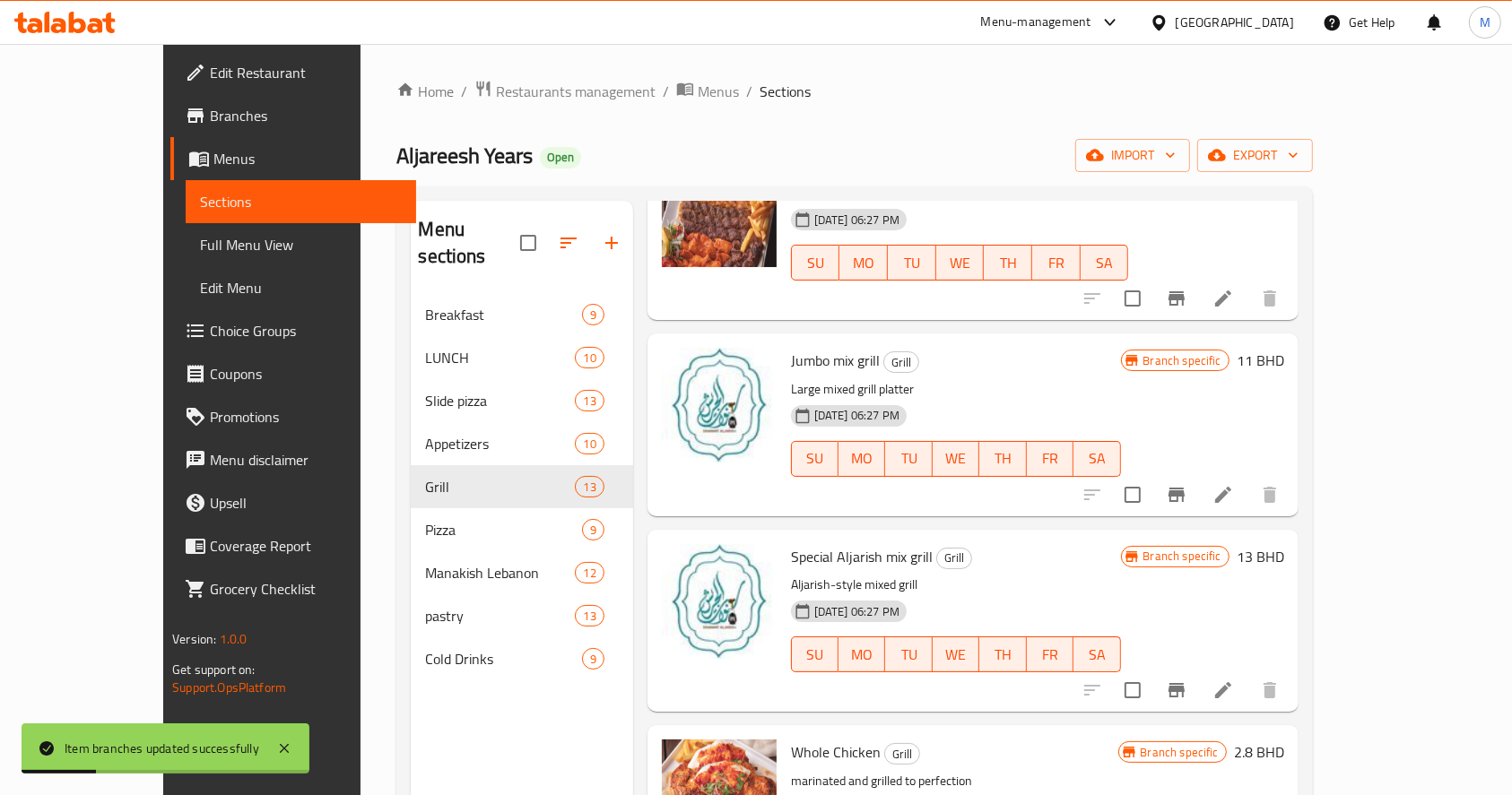
scroll to position [385, 0]
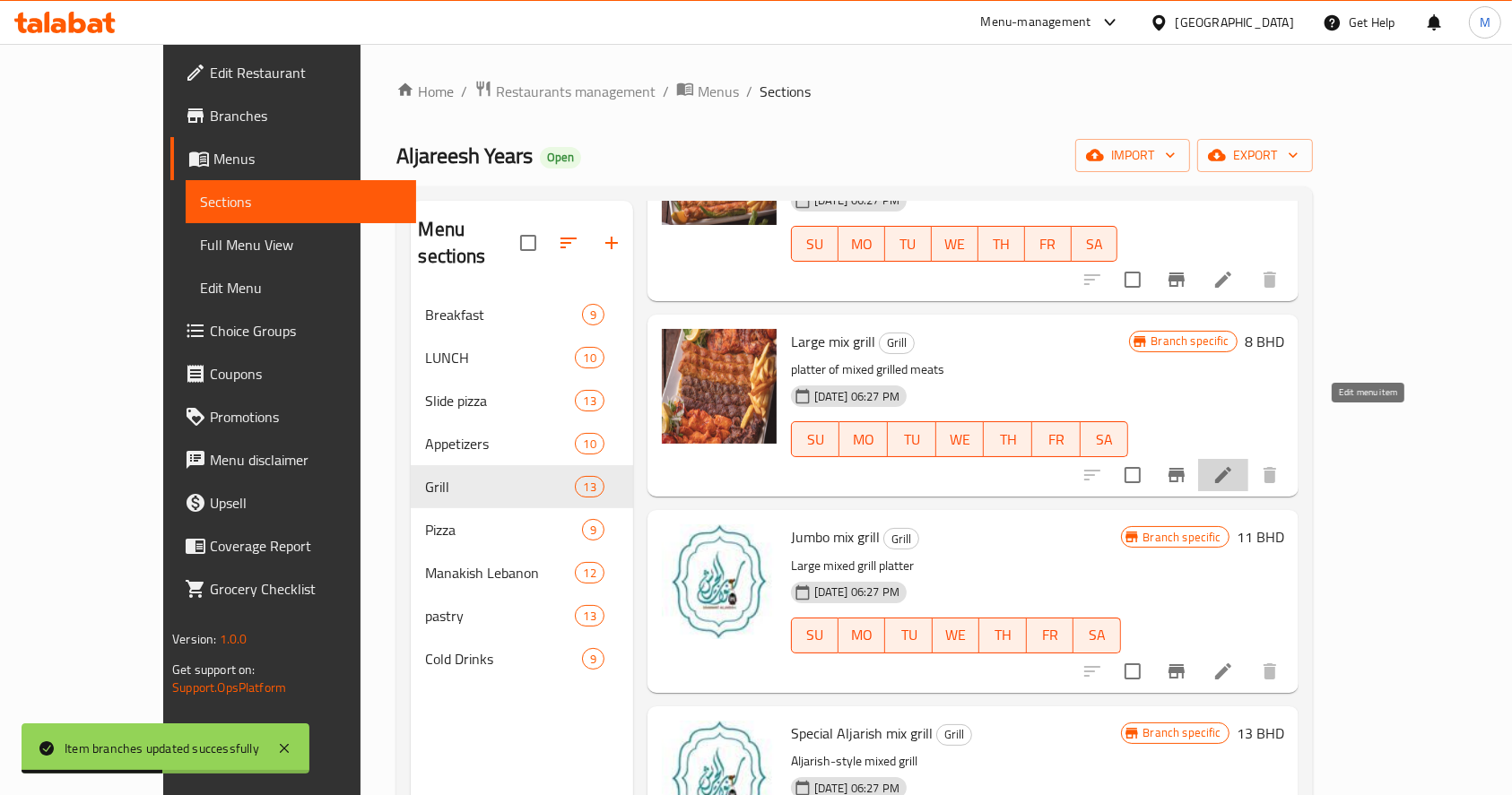
click at [1235, 465] on icon at bounding box center [1223, 475] width 22 height 22
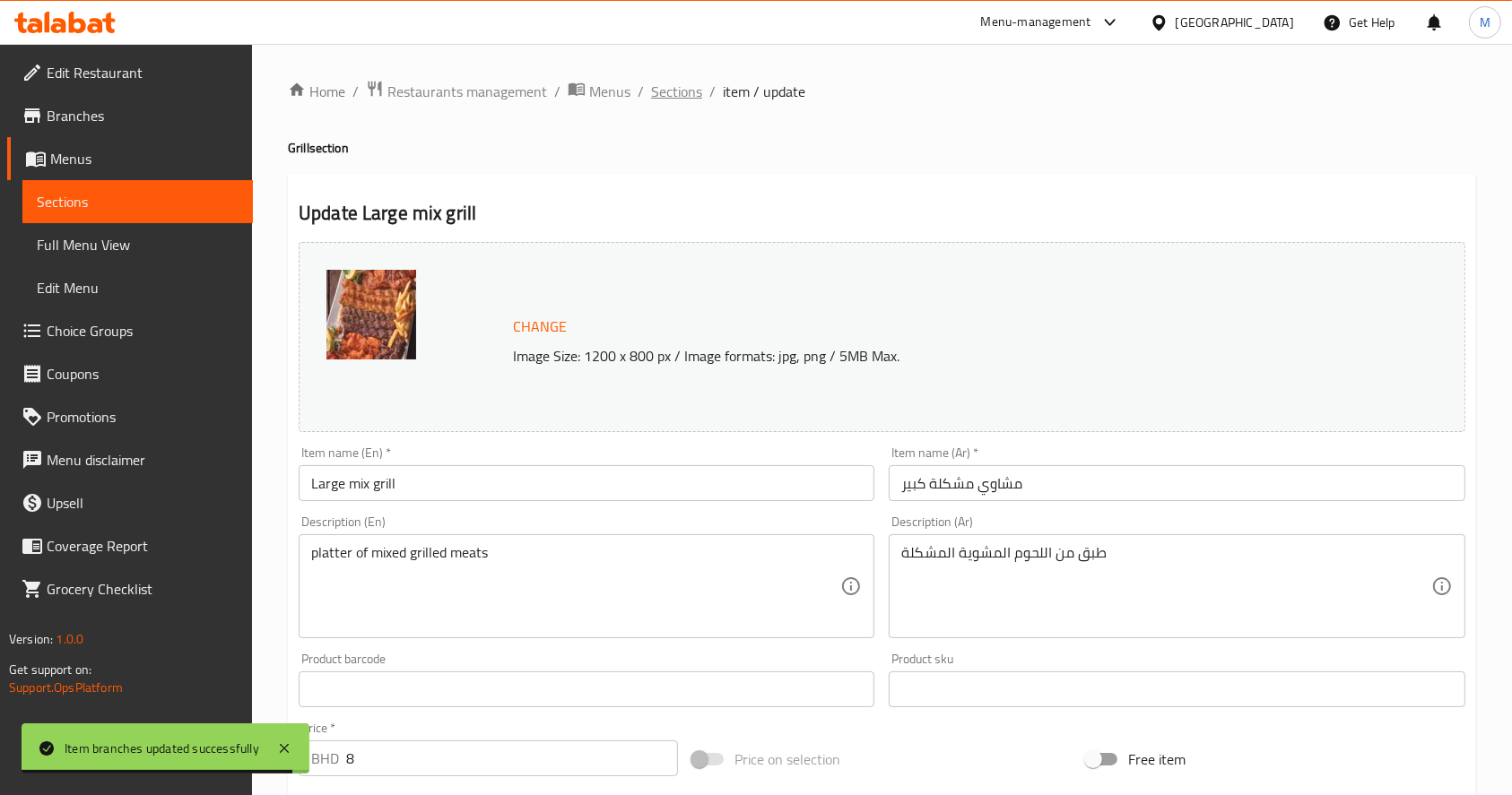
click at [684, 82] on span "Sections" at bounding box center [677, 91] width 51 height 22
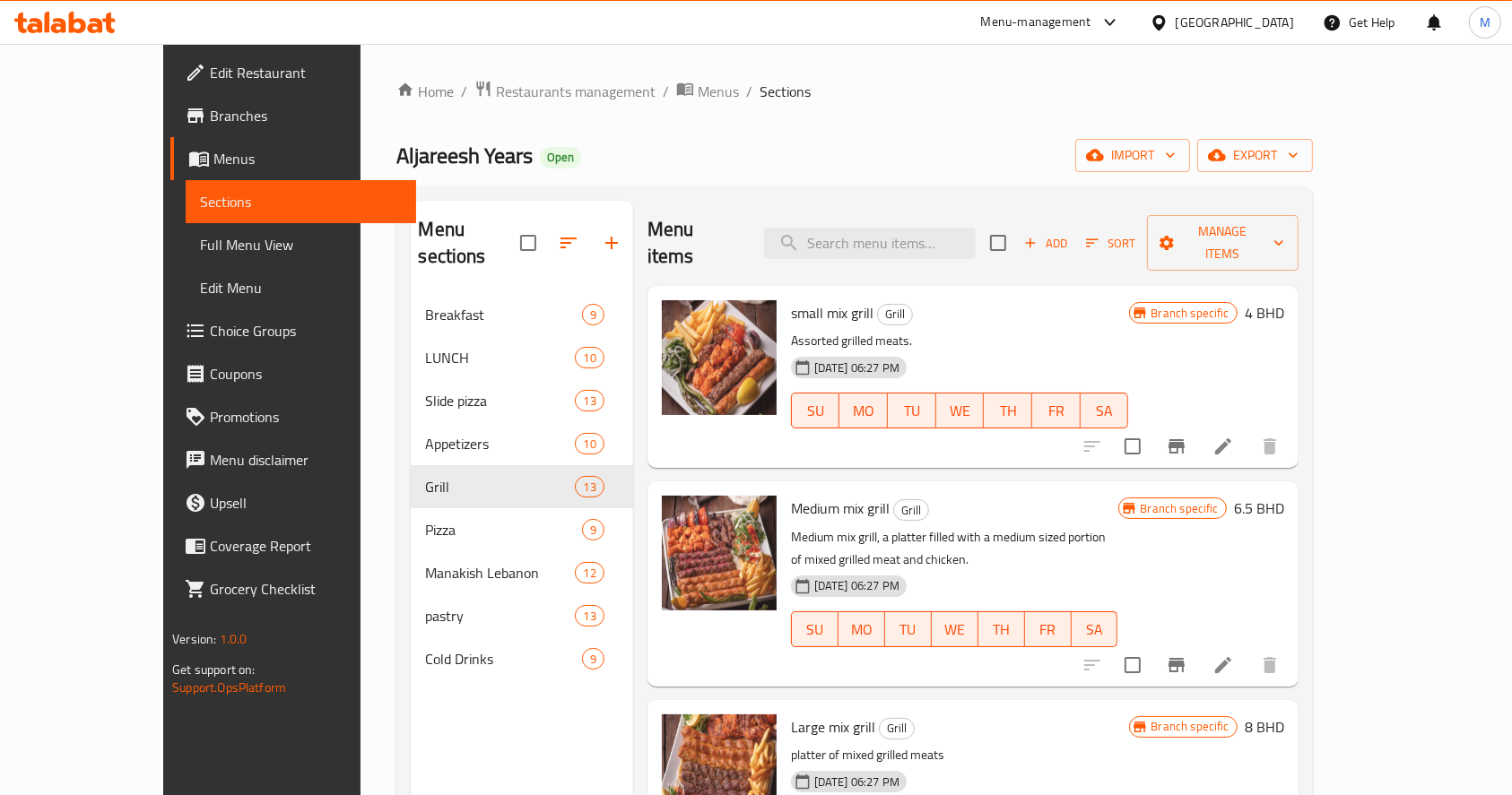
scroll to position [385, 0]
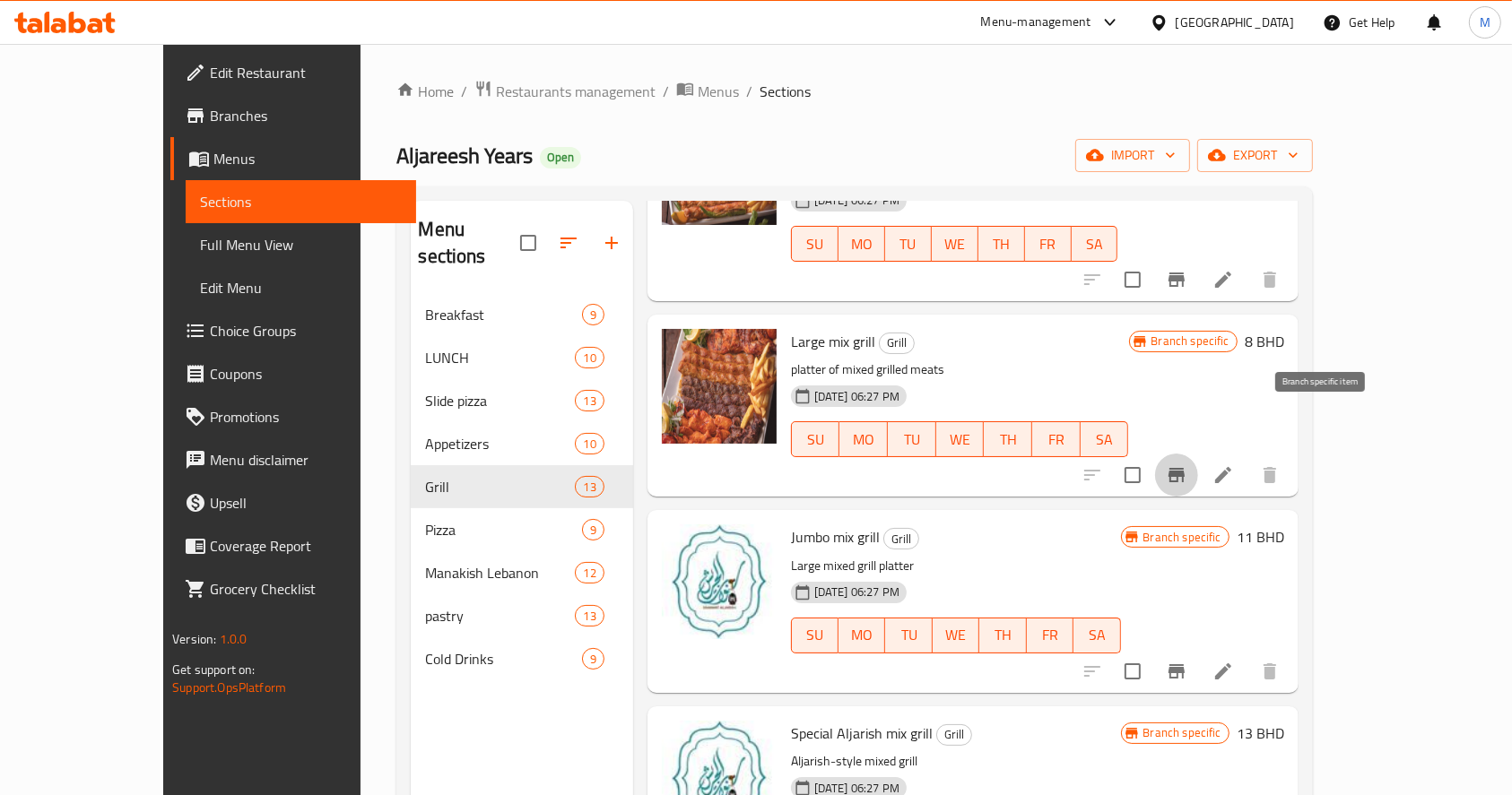
click at [1185, 468] on icon "Branch-specific-item" at bounding box center [1177, 475] width 16 height 14
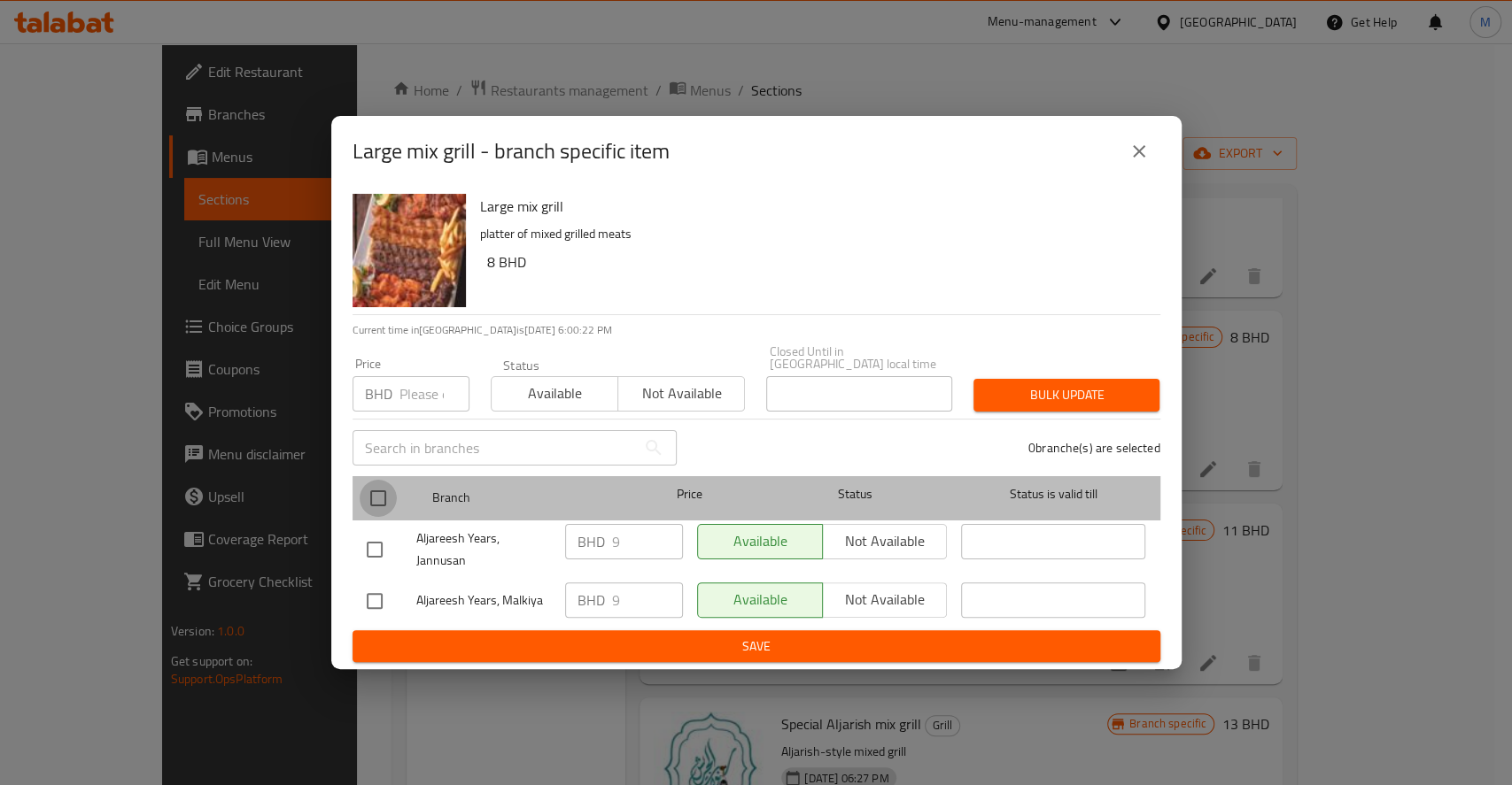
click at [375, 497] on input "checkbox" at bounding box center [379, 499] width 37 height 37
checkbox input "true"
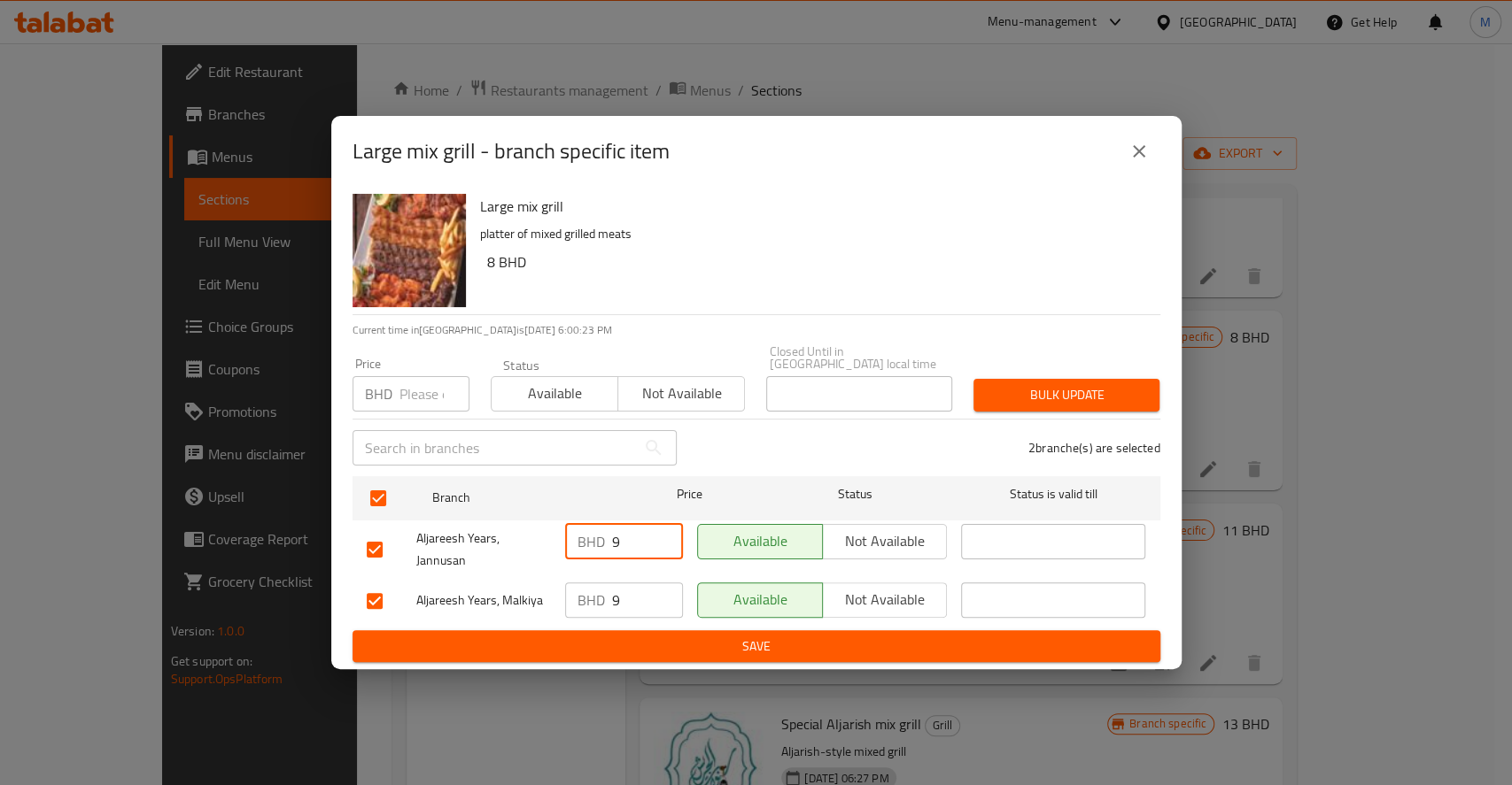
click at [619, 544] on input "9" at bounding box center [648, 542] width 71 height 36
type input "9"
type input "8.2"
click at [632, 592] on input "9" at bounding box center [648, 600] width 71 height 36
type input "8.2"
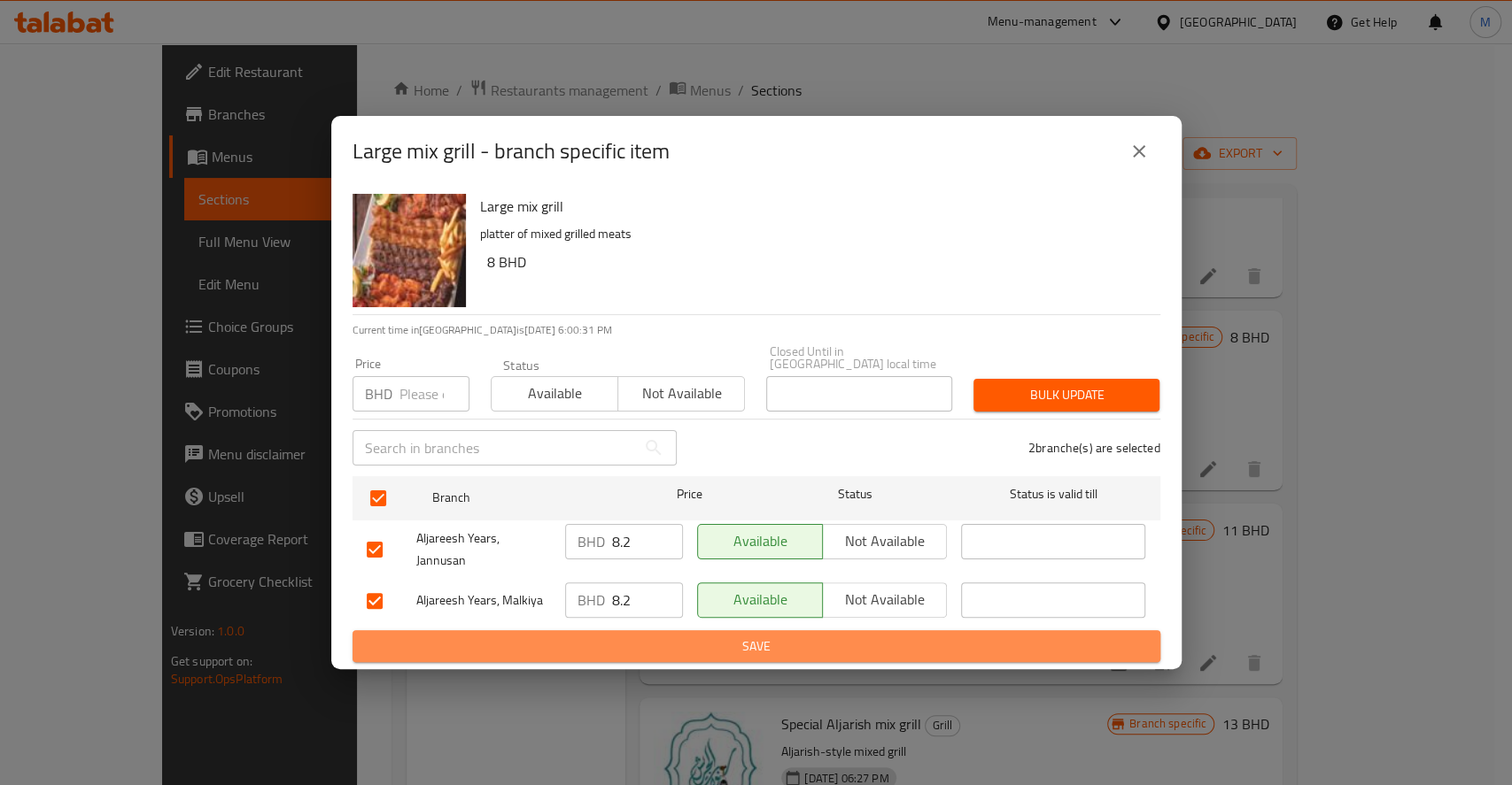
click at [666, 635] on span "Save" at bounding box center [756, 647] width 780 height 22
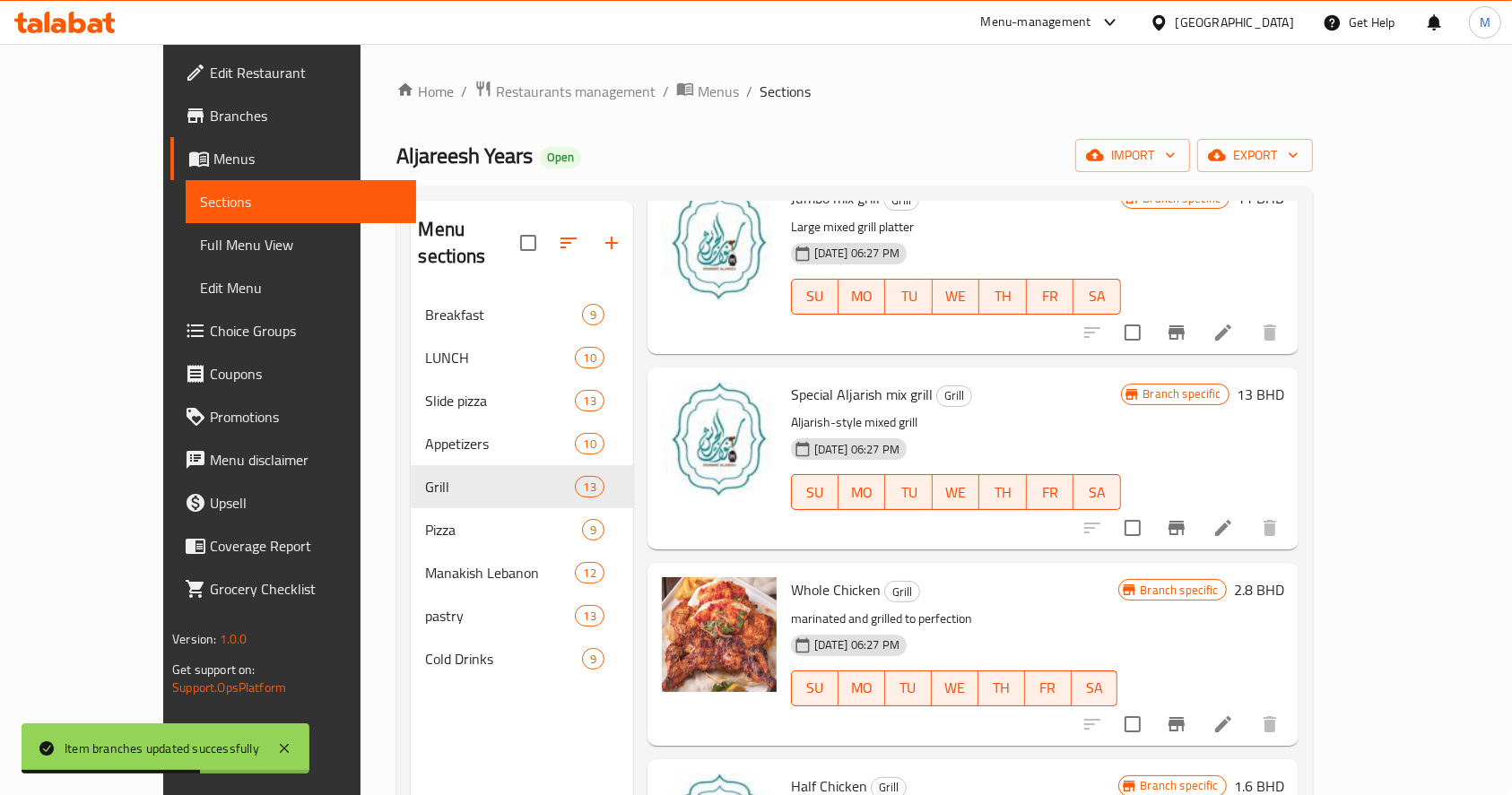
scroll to position [719, 0]
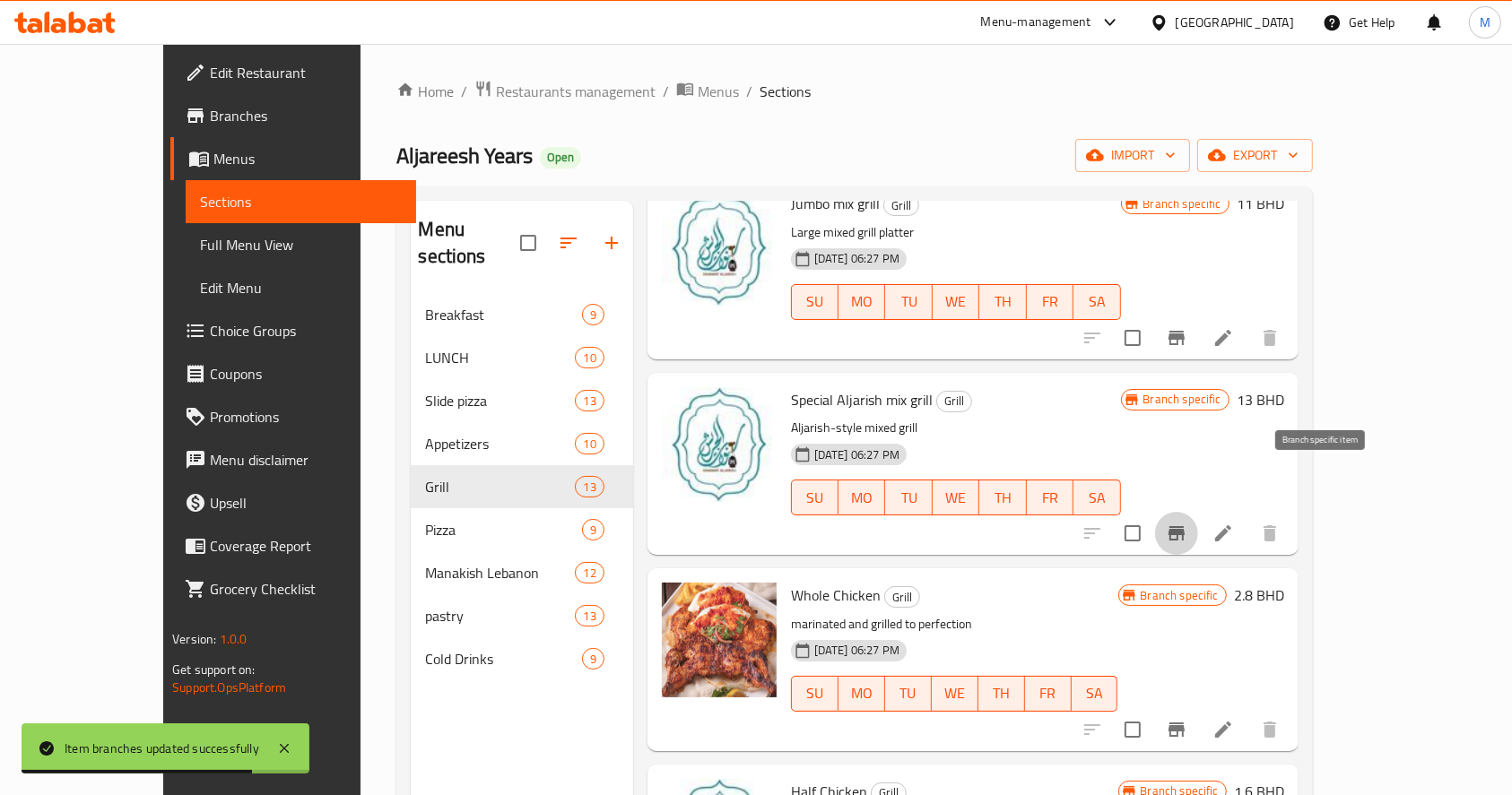
click at [1185, 526] on icon "Branch-specific-item" at bounding box center [1177, 533] width 16 height 14
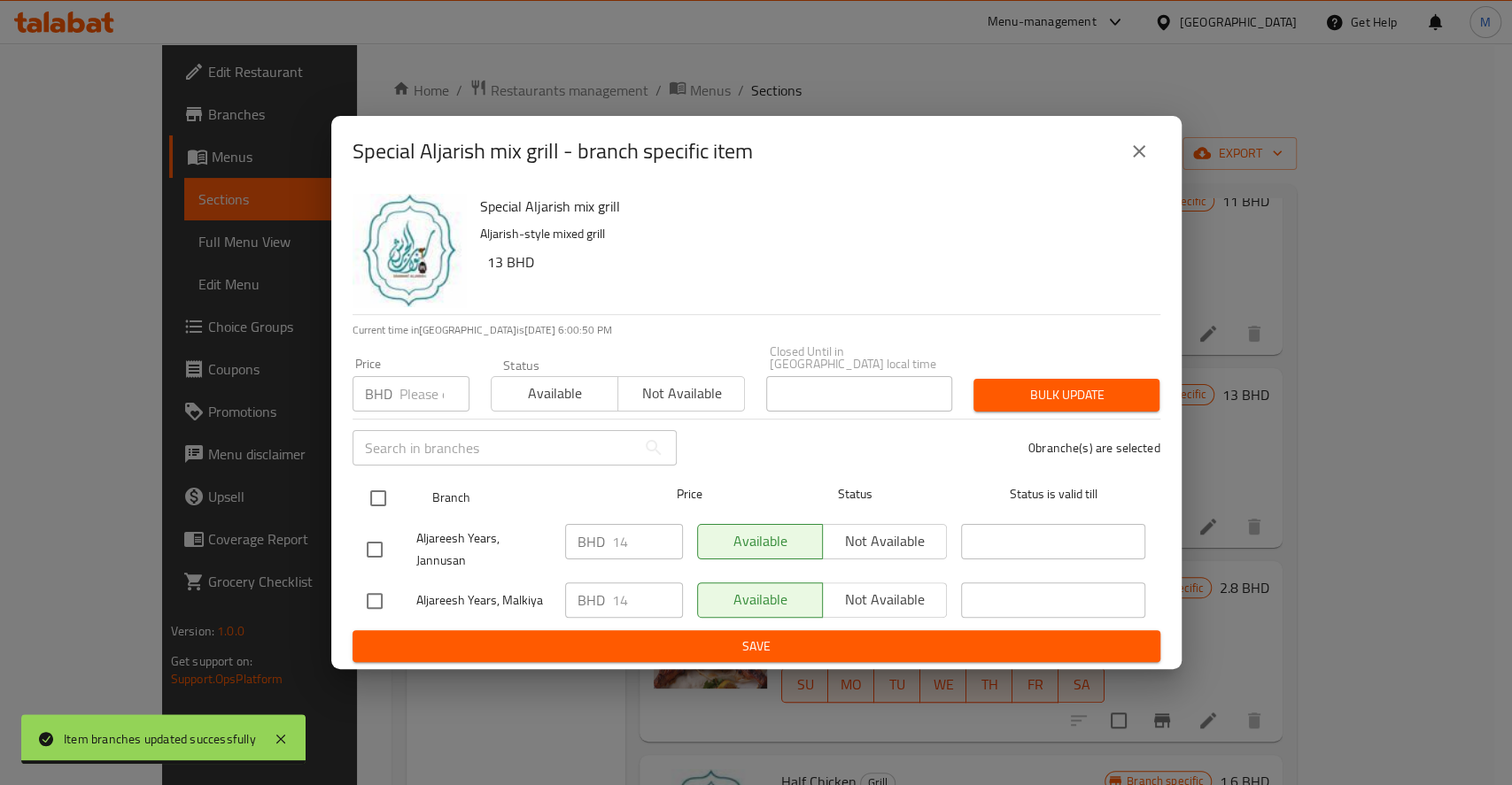
click at [381, 493] on input "checkbox" at bounding box center [379, 499] width 37 height 37
checkbox input "true"
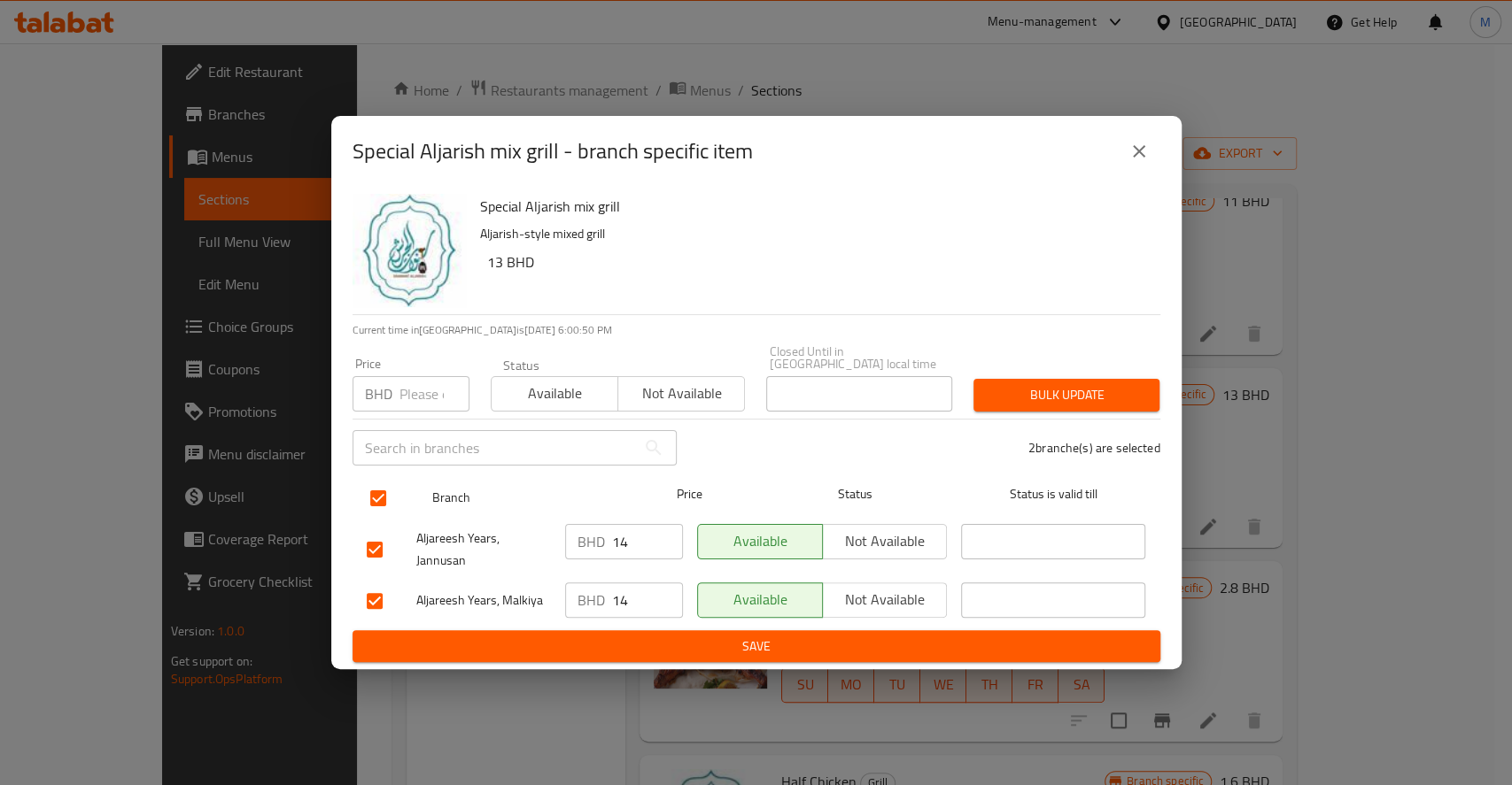
checkbox input "true"
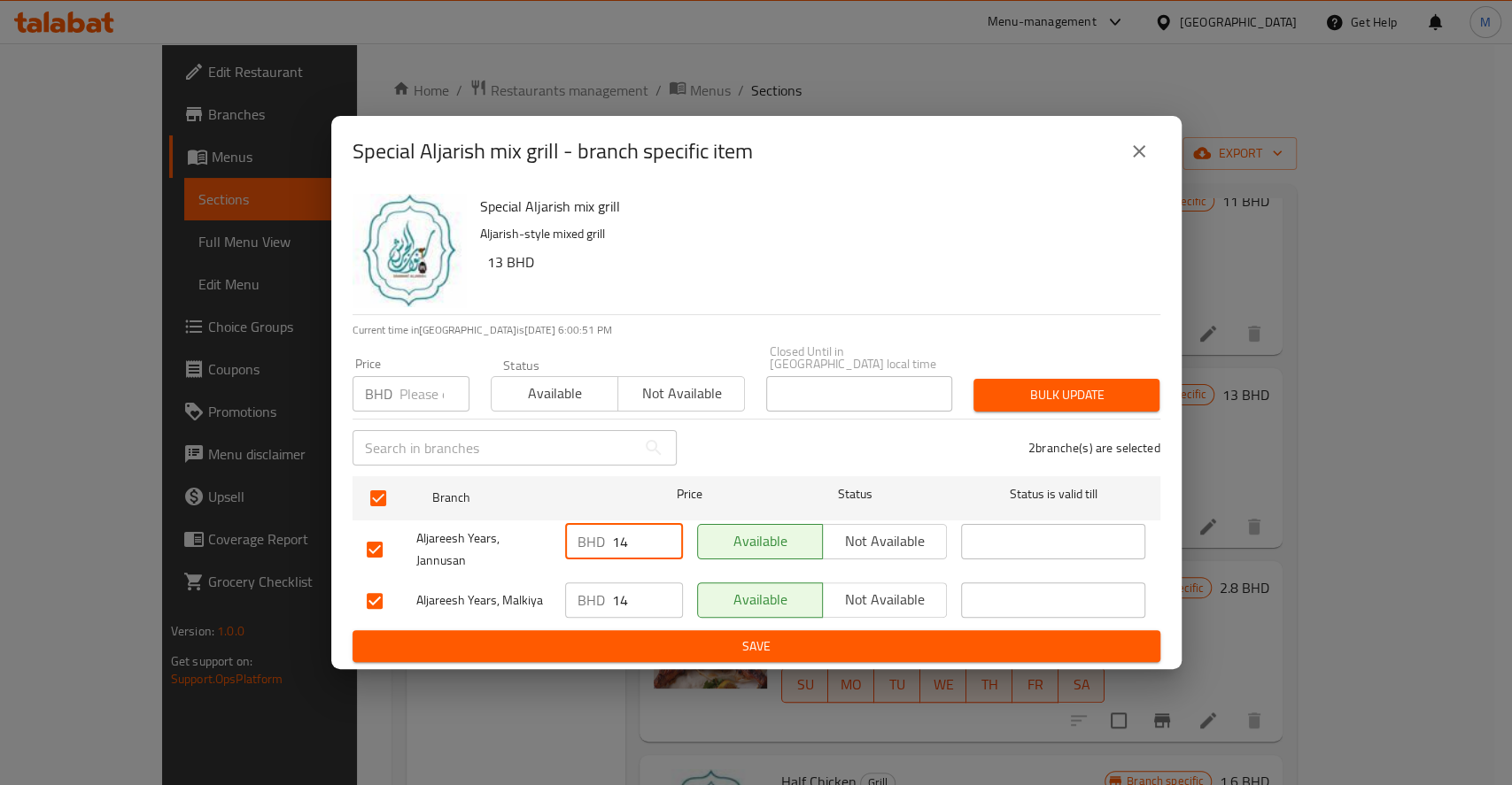
click at [632, 557] on input "14" at bounding box center [648, 542] width 71 height 36
type input "13.2"
click at [645, 592] on input "14" at bounding box center [648, 600] width 71 height 36
type input "13.2"
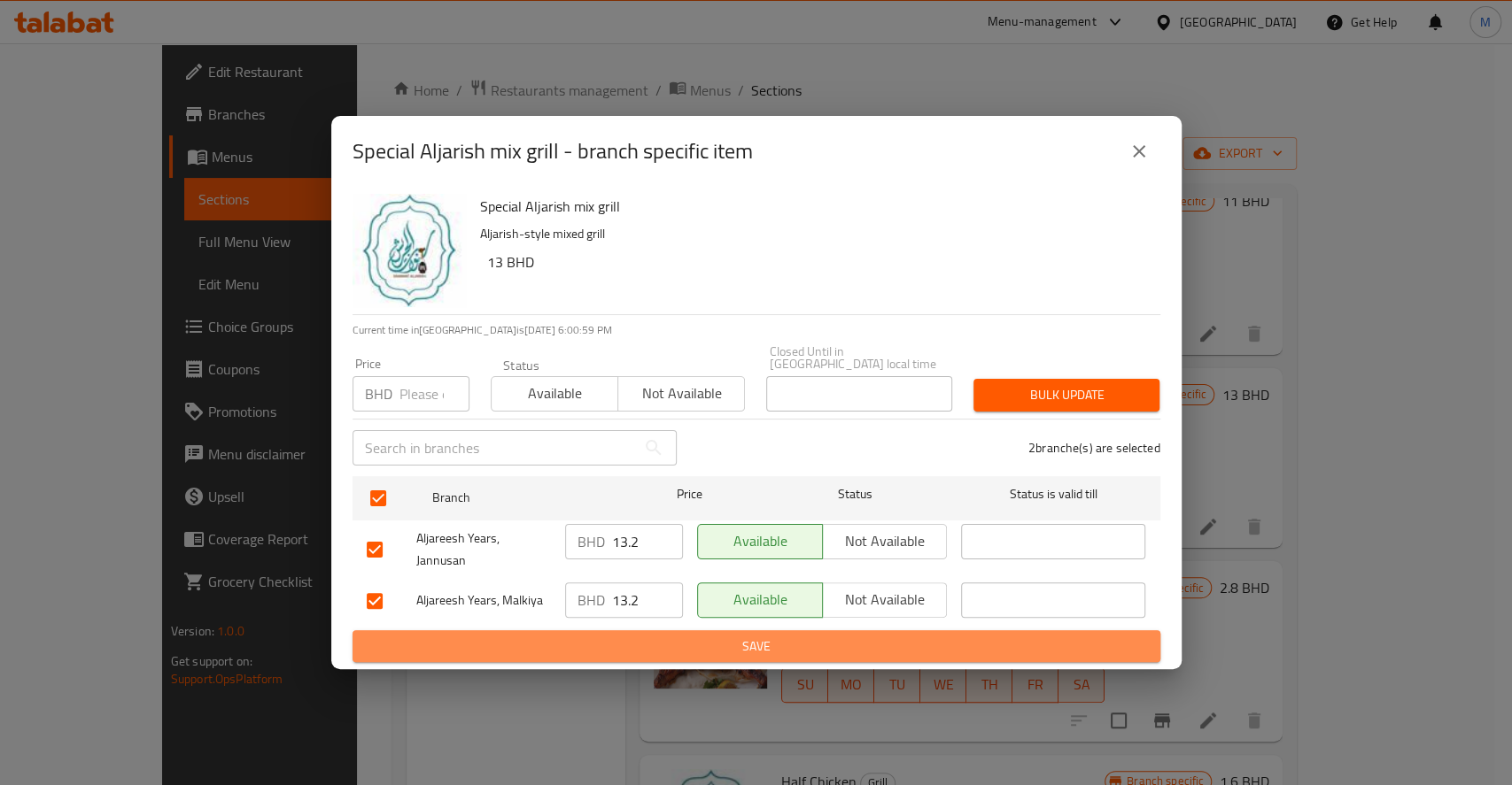
click at [705, 639] on span "Save" at bounding box center [756, 647] width 780 height 22
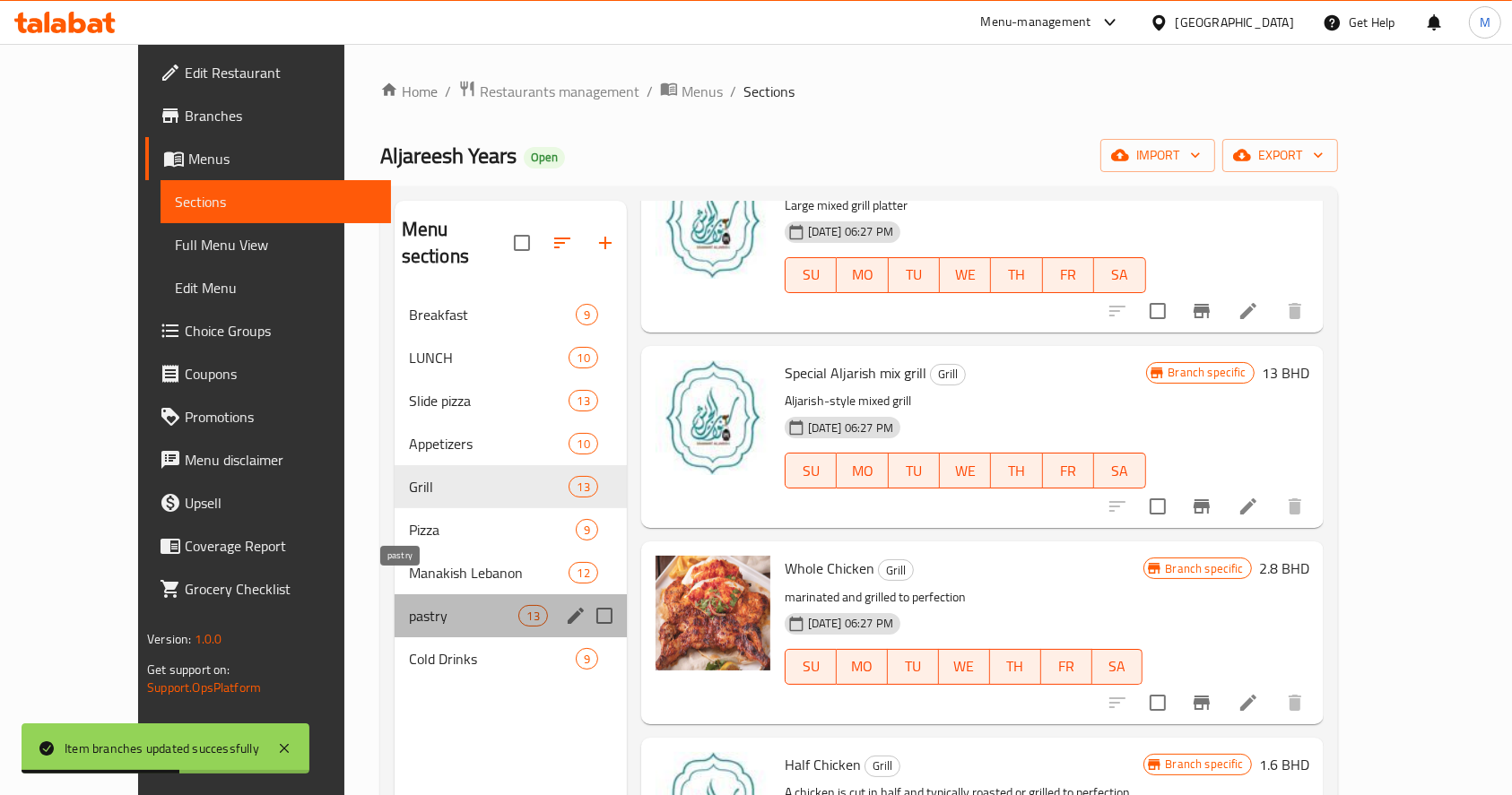
click at [435, 606] on span "pastry" at bounding box center [464, 616] width 111 height 22
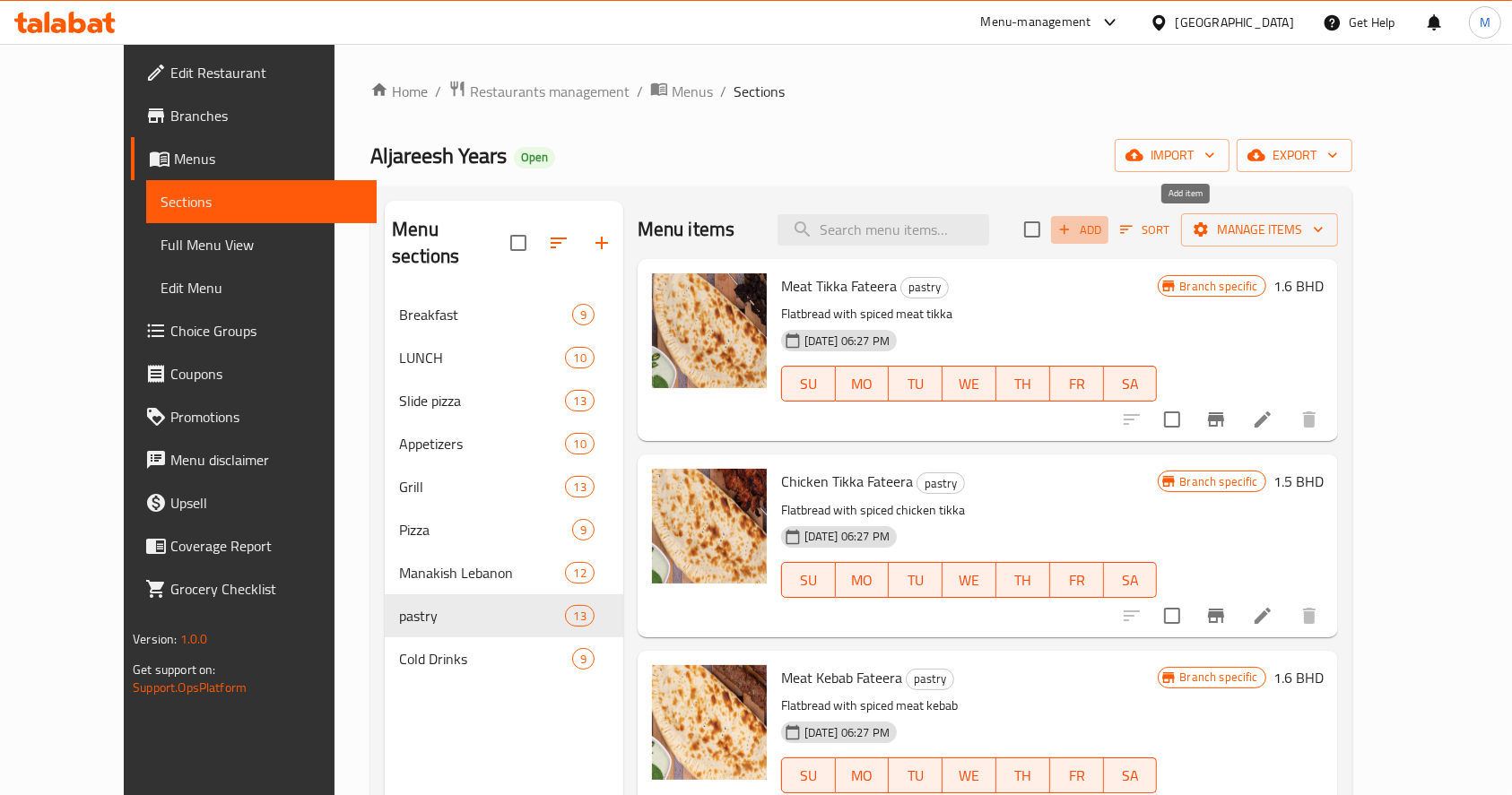
click at [1104, 221] on span "Add" at bounding box center [1079, 230] width 48 height 21
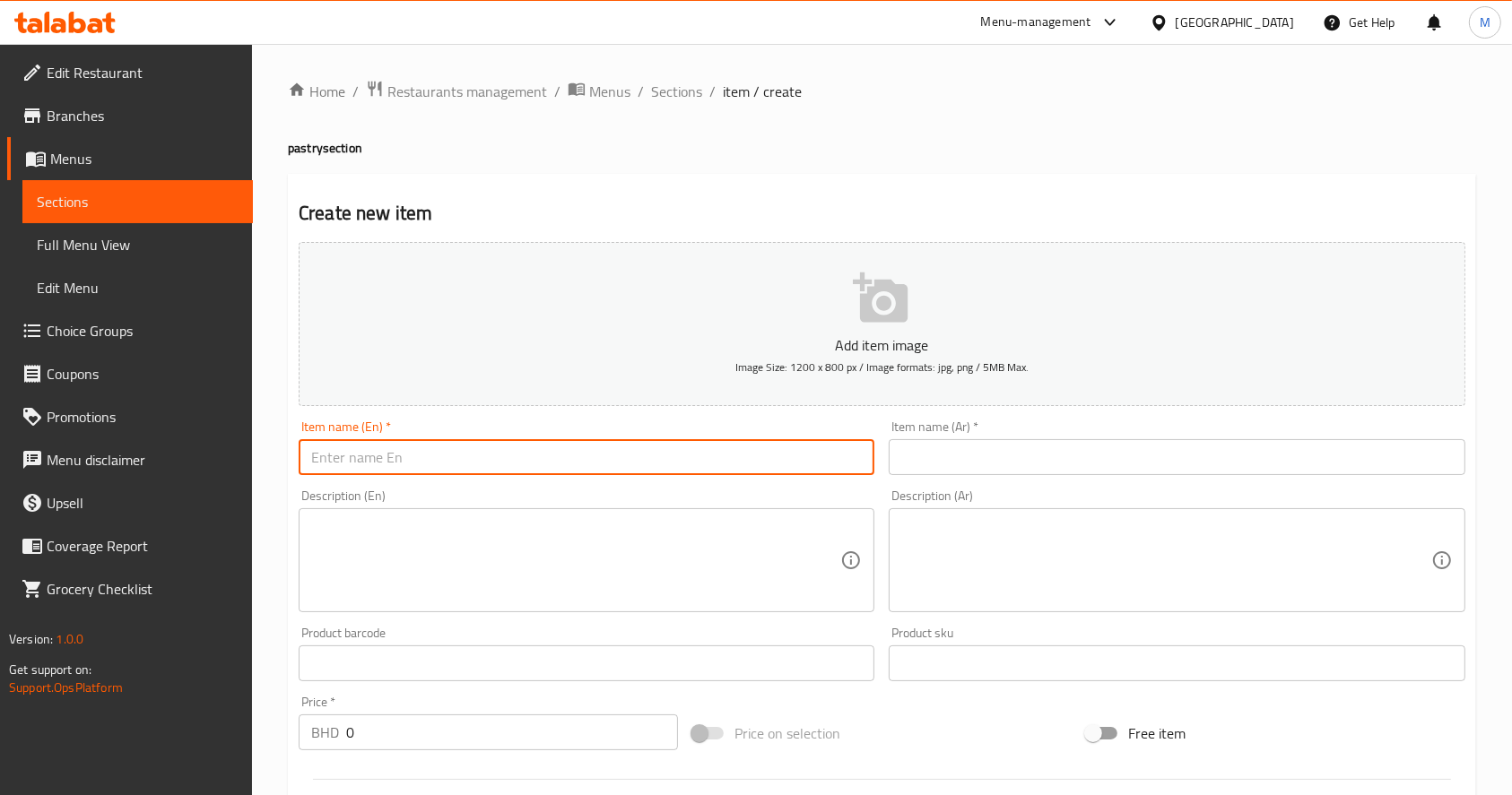
click at [682, 465] on input "text" at bounding box center [587, 457] width 576 height 36
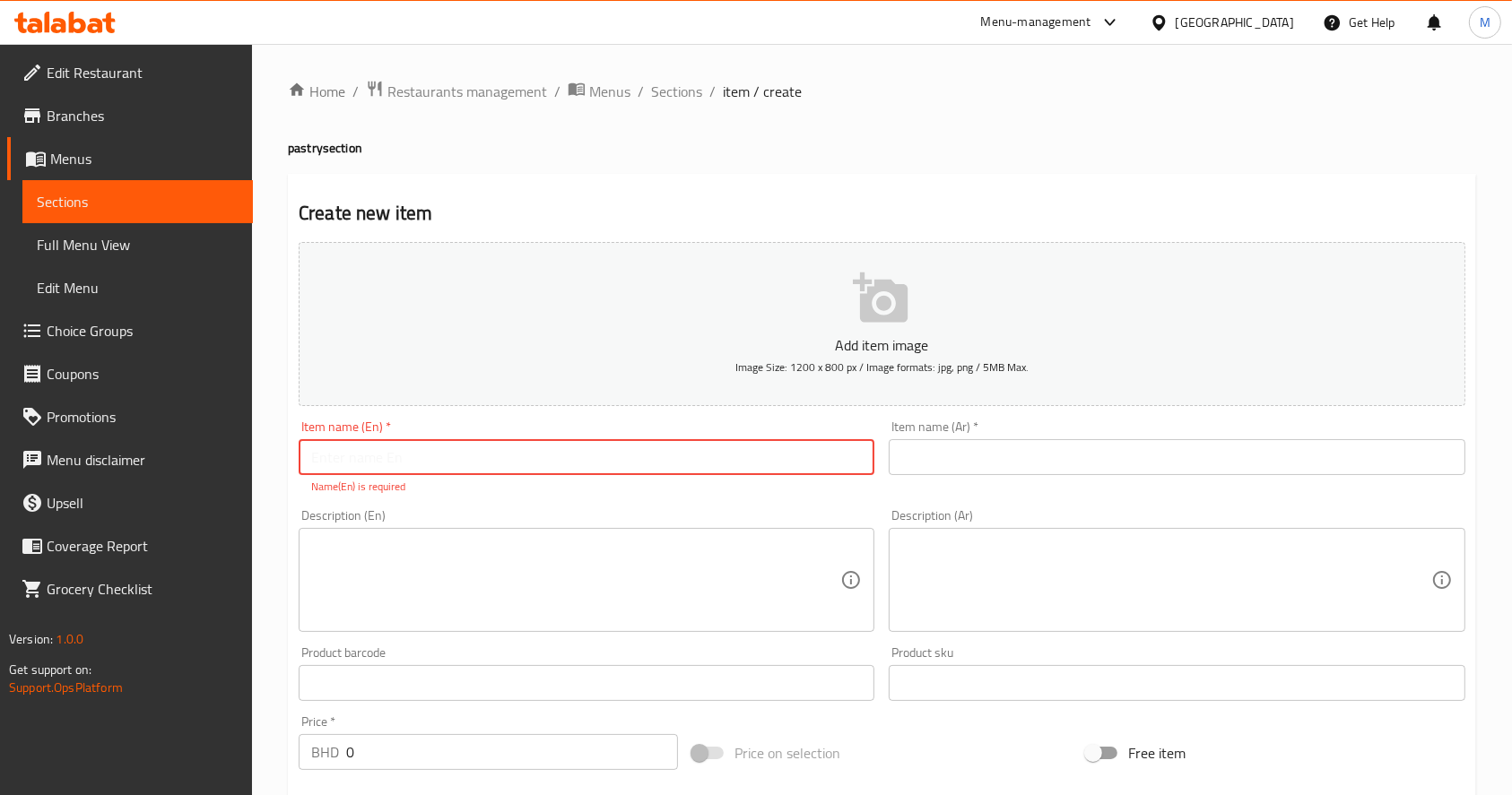
paste input "Maxican fateera"
type input "Maxican fateera"
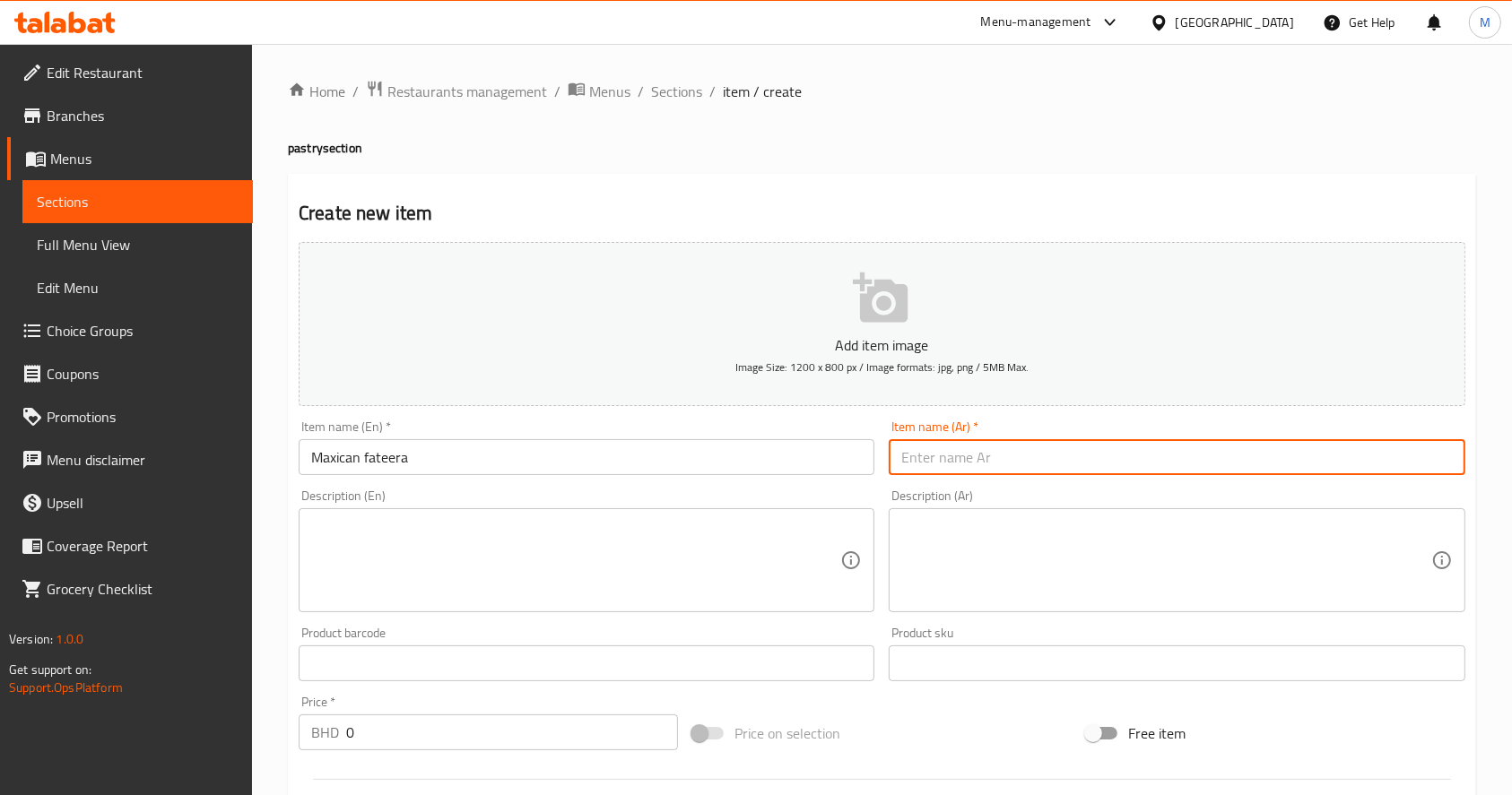
click at [953, 452] on input "text" at bounding box center [1177, 457] width 576 height 36
paste input "فطيرة مكسيكي"
type input "فطيرة مكسيكي"
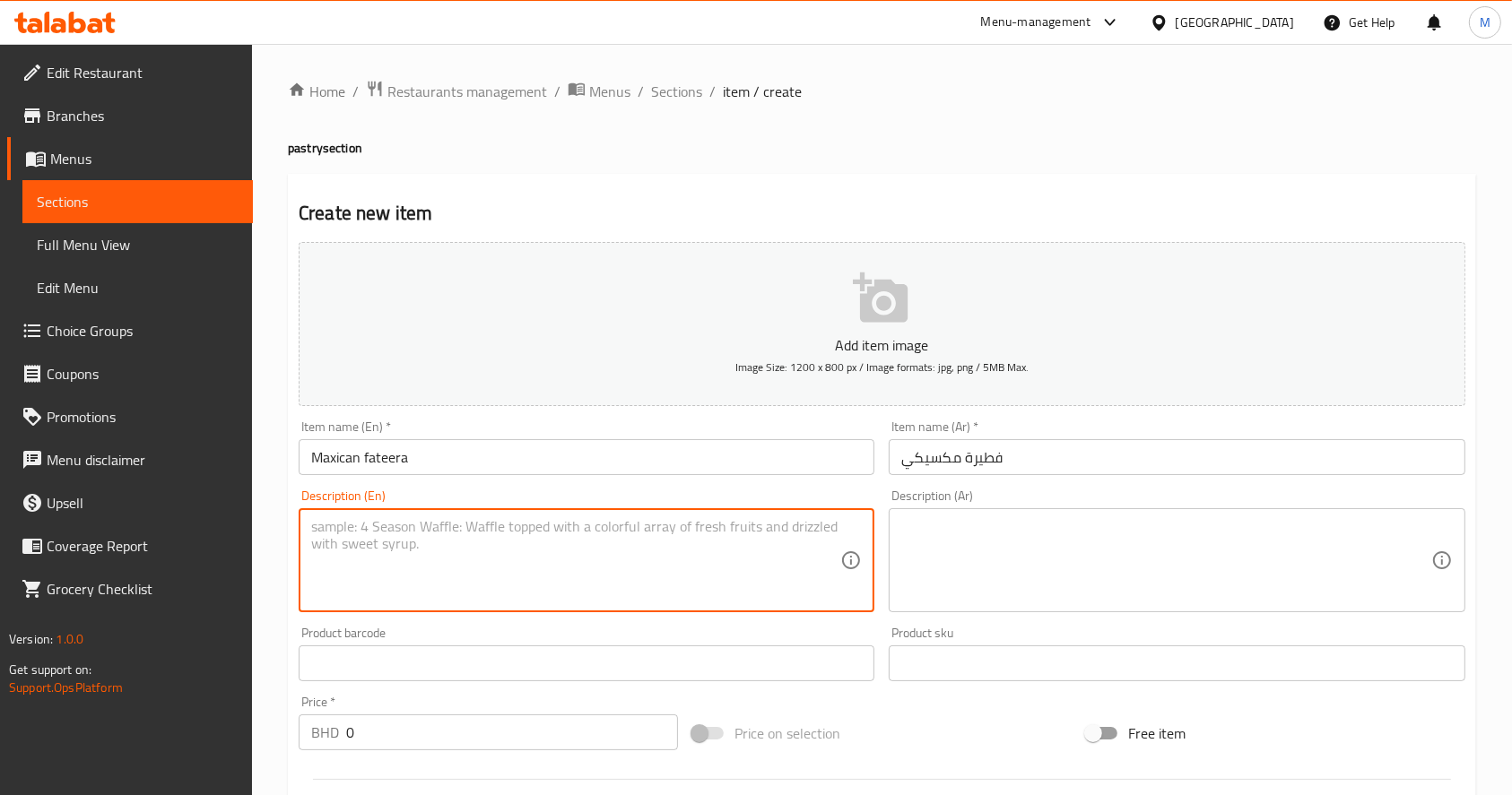
click at [656, 548] on textarea at bounding box center [576, 561] width 529 height 85
paste textarea "LABNEH + MOZZARELLA CHEESE +MEXICAN SAUCE +CHIPS + RANGEE AND FRANCH SAUCE+SALAD"
type textarea "LABNEH + MOZZARELLA CHEESE +MEXICAN SAUCE +CHIPS + RANGEE AND FRANCH SAUCE+SALAD"
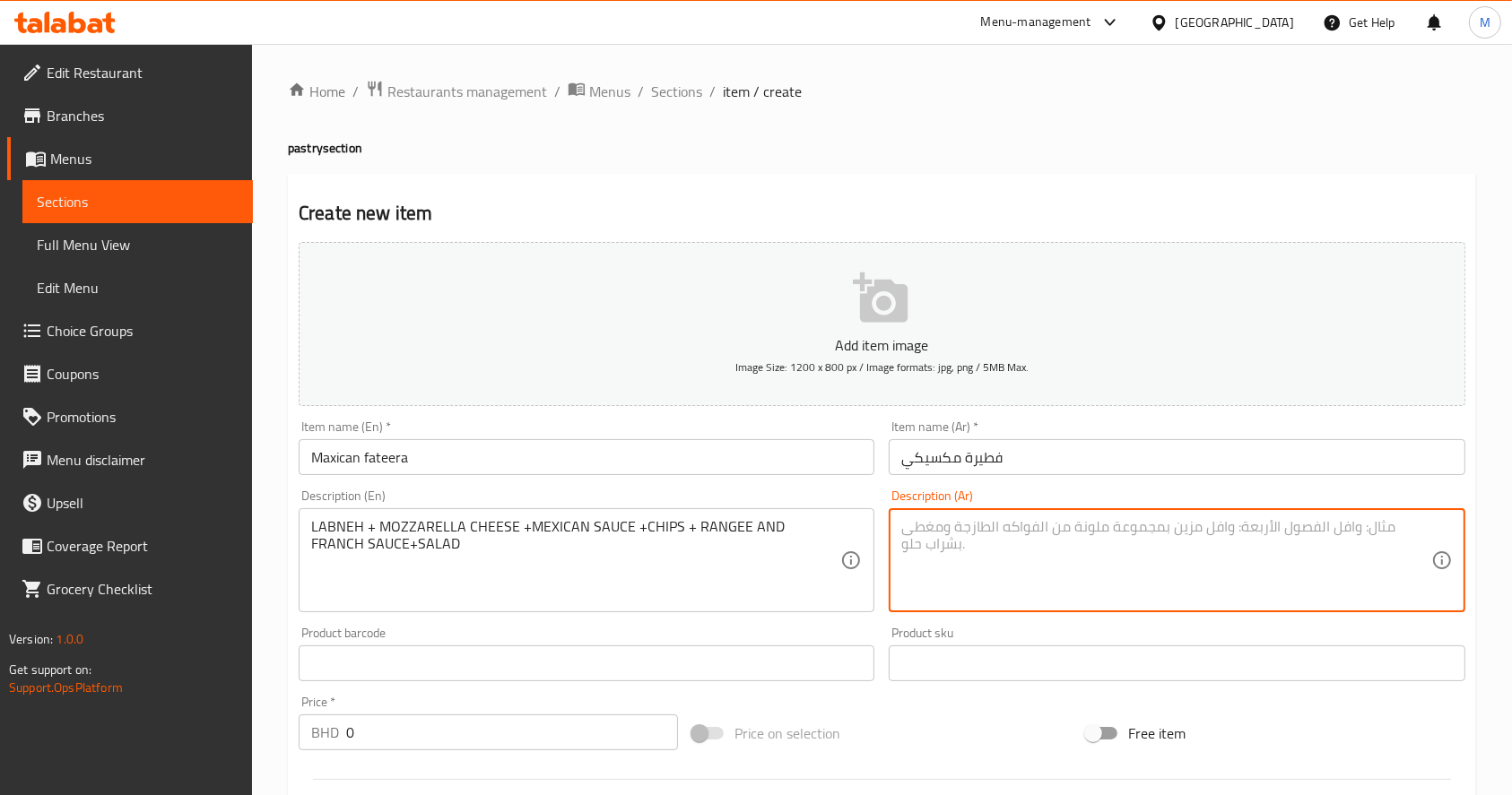
click at [950, 546] on textarea at bounding box center [1165, 561] width 529 height 85
paste textarea "لبنة+ جبن موزرلا+ سوس المكسيكان + جبس + سوس الرانج و الفرانج + سلطة"
type textarea "لبنة+ جبن موزرلا+ سوس المكسيكان + جبس + سوس الرانج و الفرانج + سلطة"
click at [510, 750] on input "0" at bounding box center [512, 733] width 332 height 36
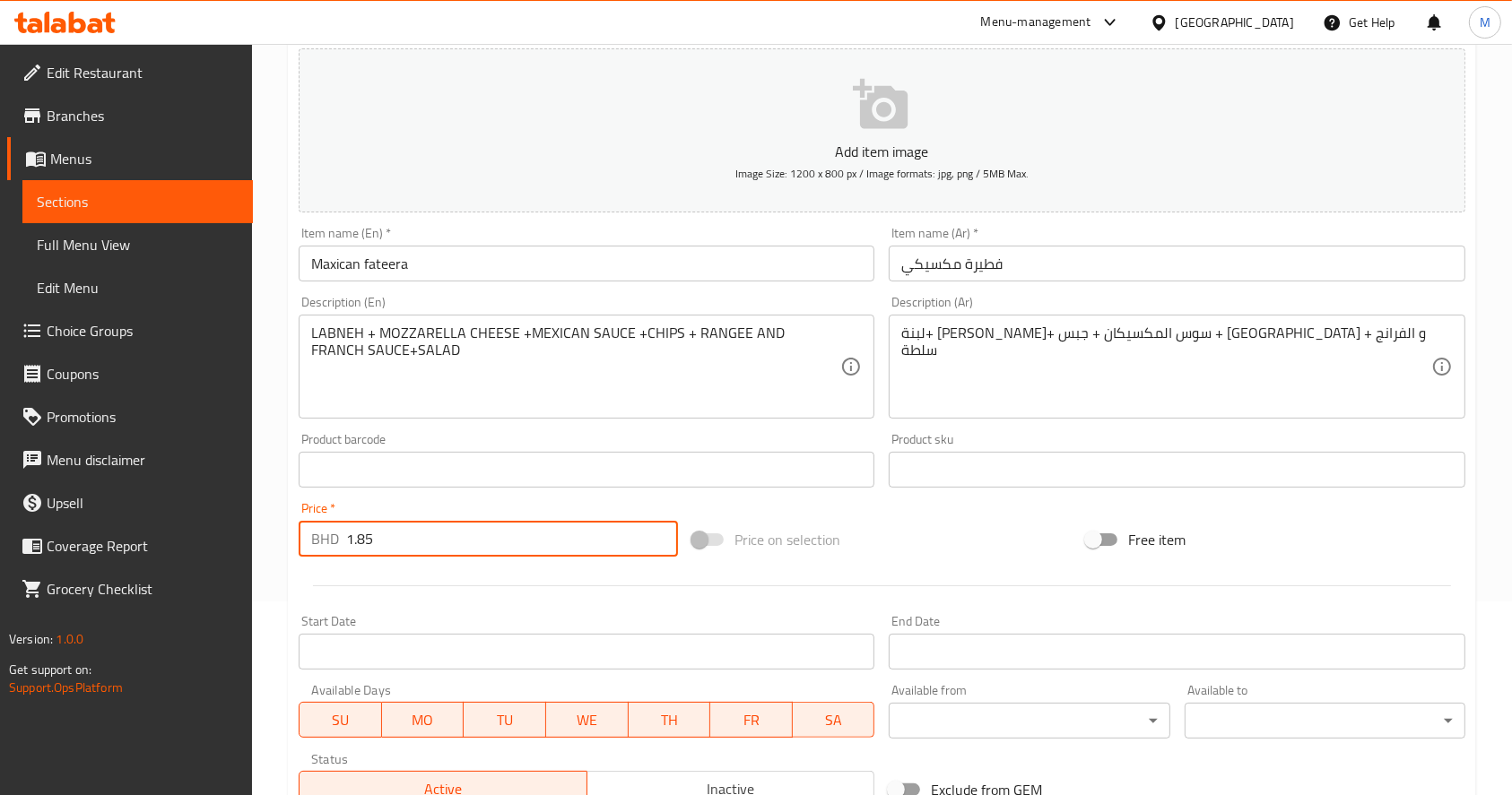
scroll to position [471, 0]
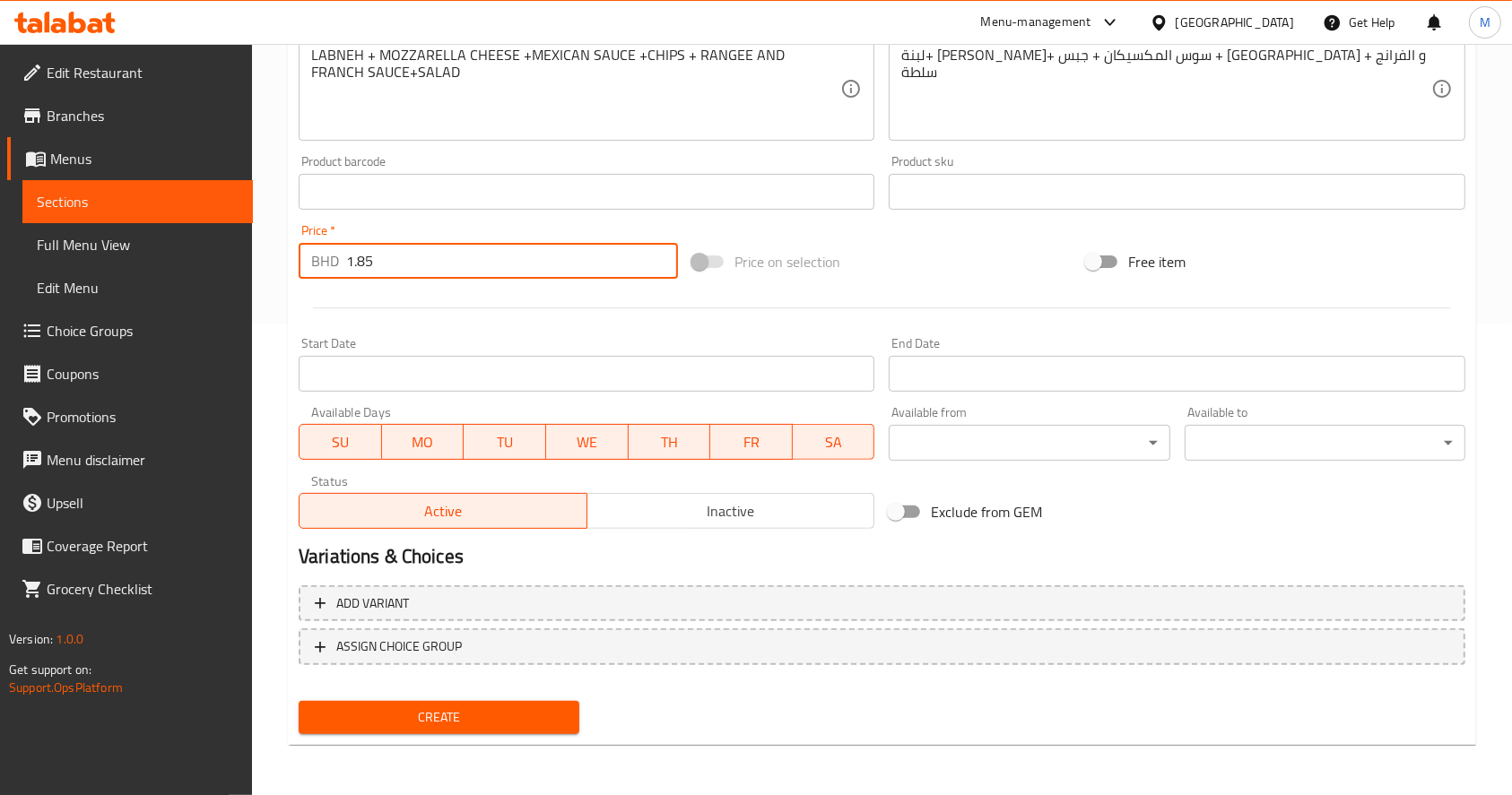
type input "1.85"
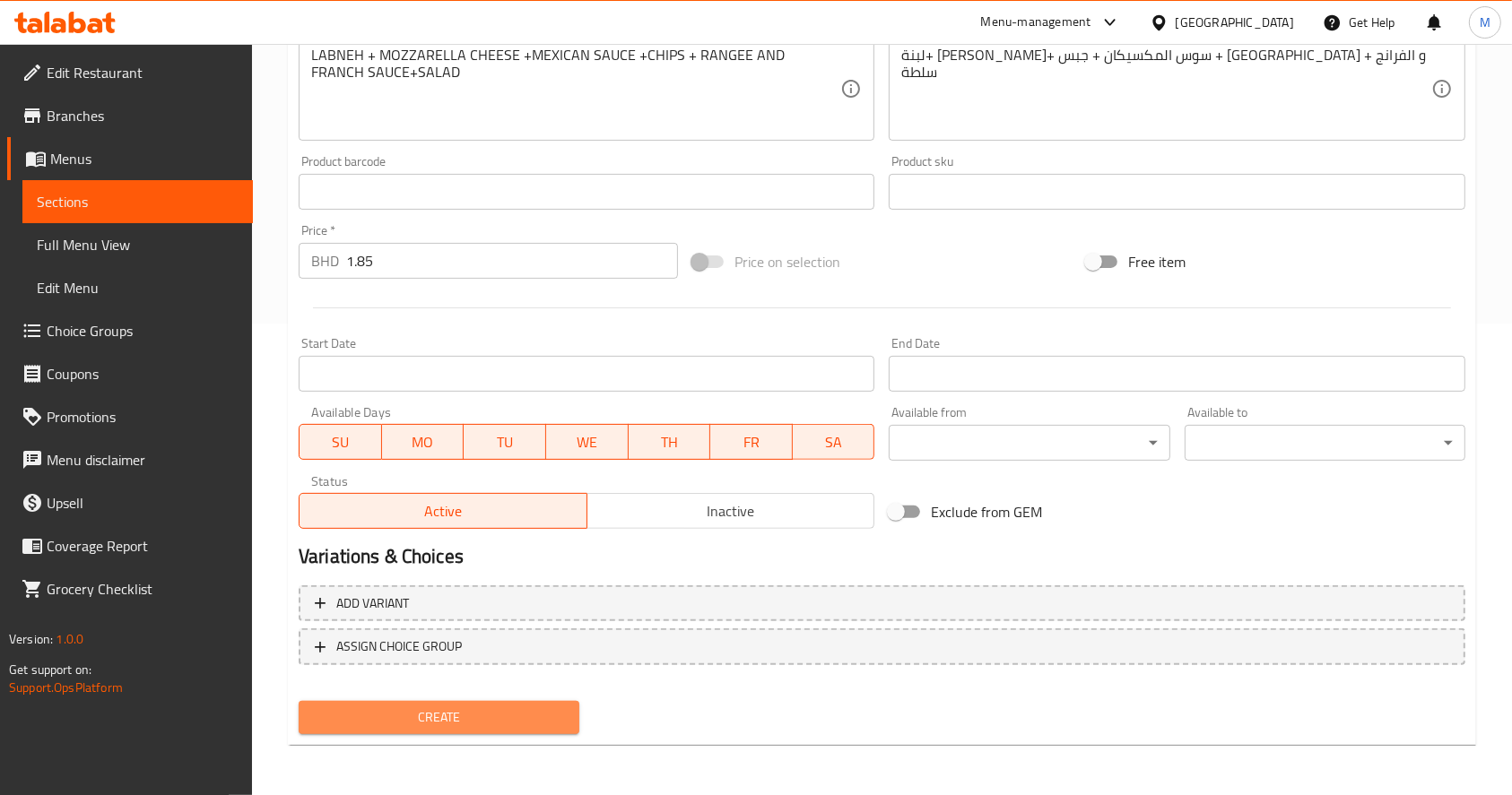
click at [381, 708] on span "Create" at bounding box center [439, 718] width 252 height 23
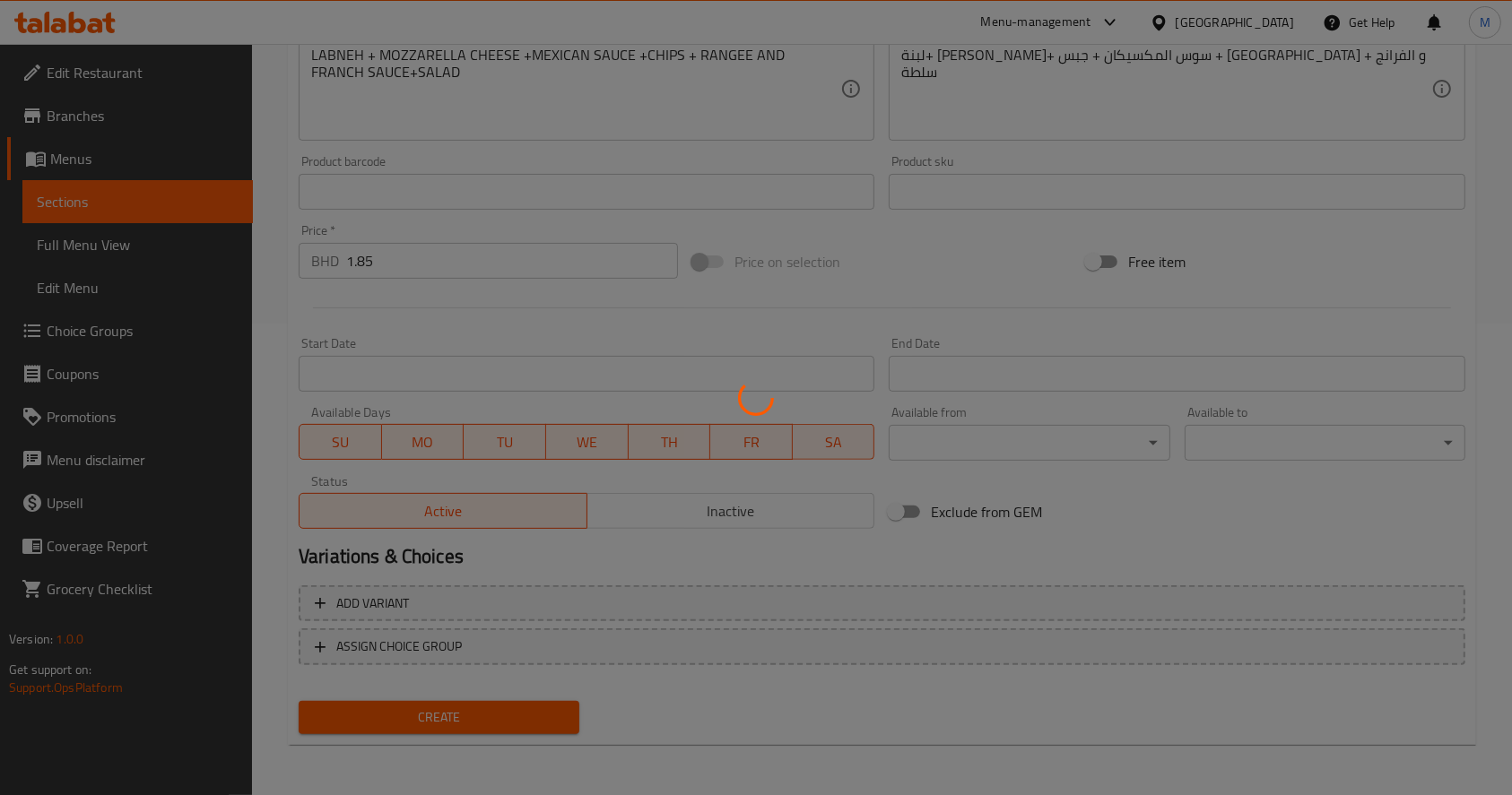
type input "0"
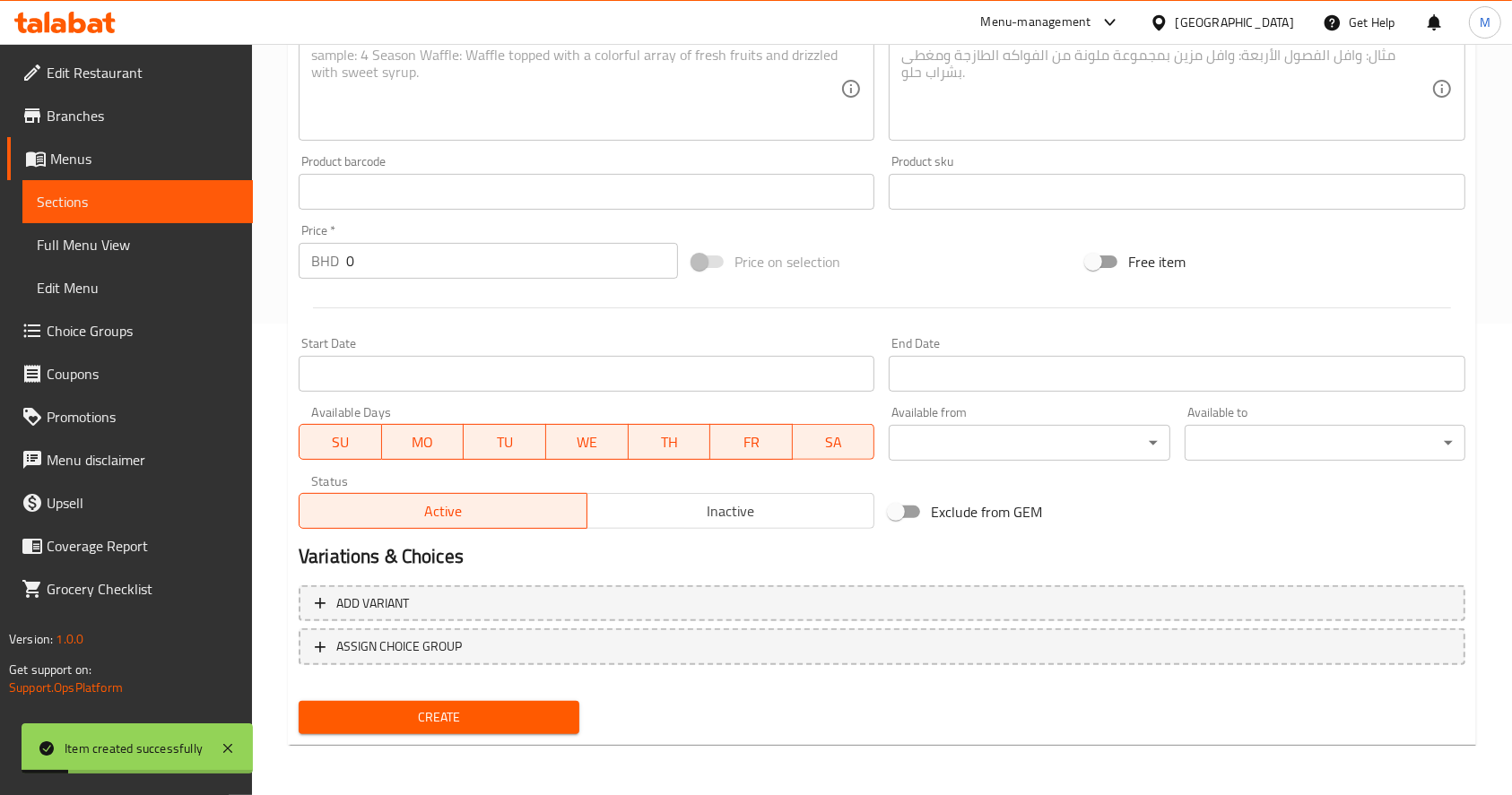
scroll to position [0, 0]
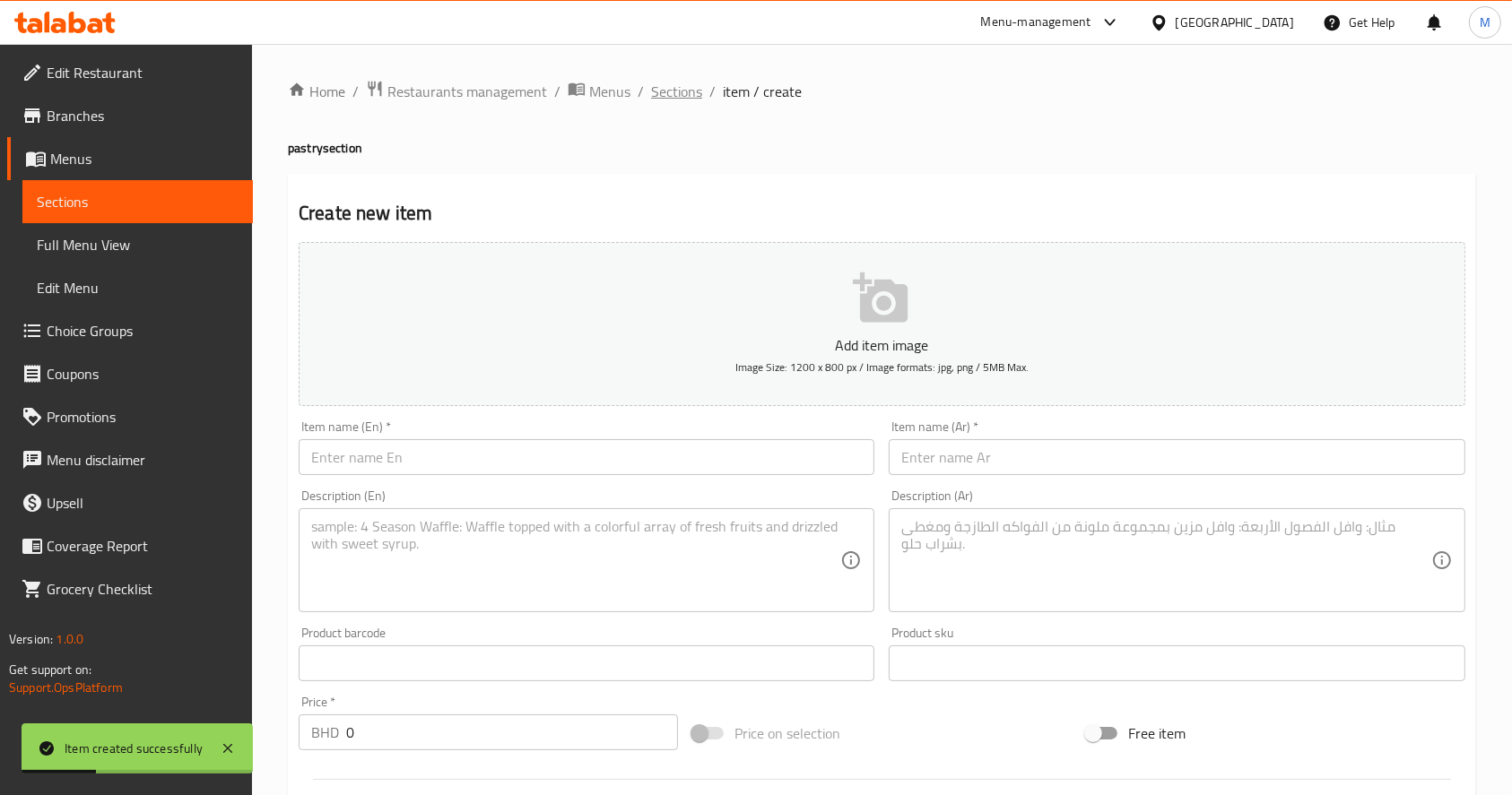
click at [673, 94] on span "Sections" at bounding box center [677, 91] width 51 height 22
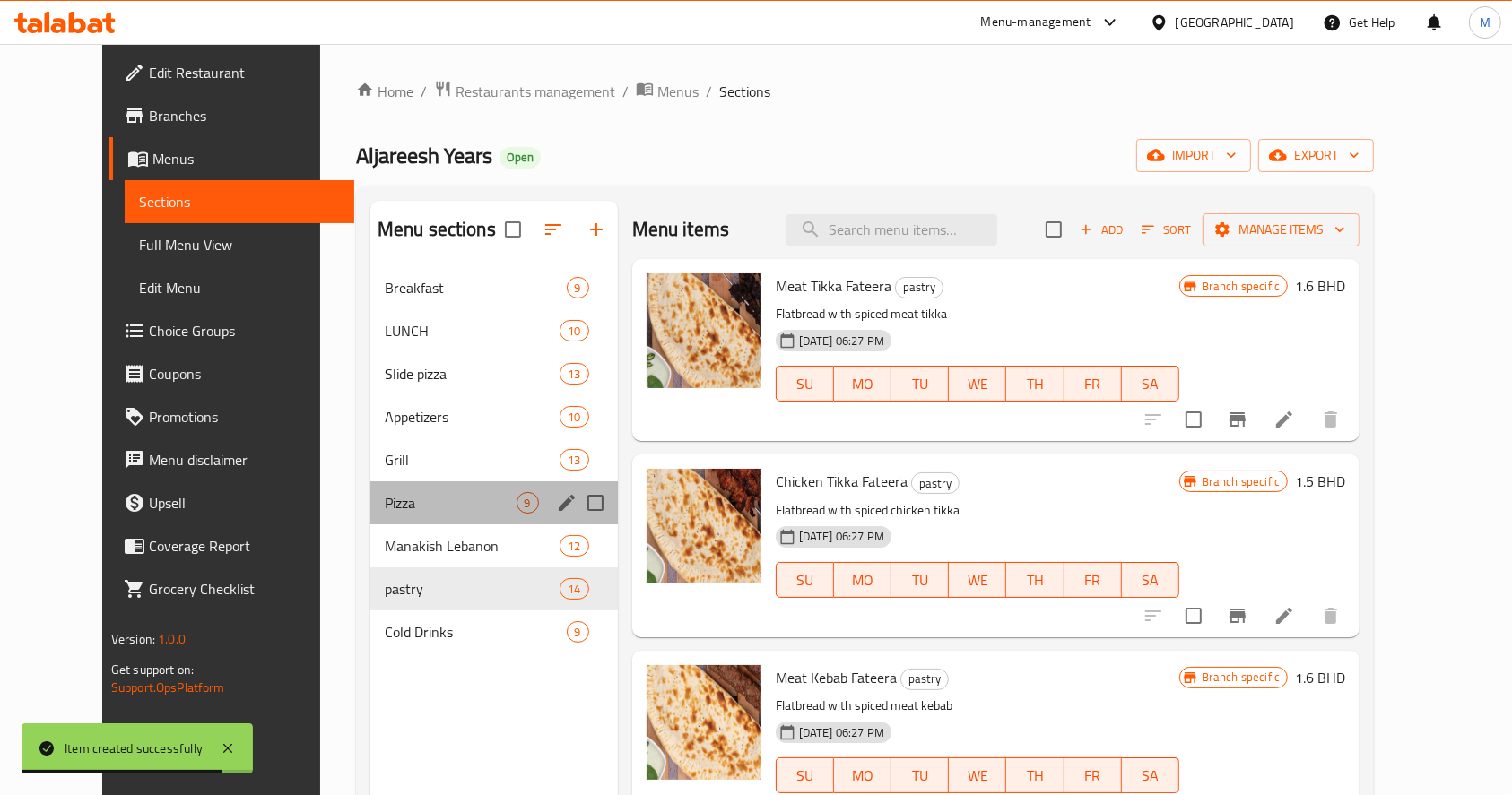
click at [395, 513] on div "Pizza 9" at bounding box center [493, 503] width 247 height 43
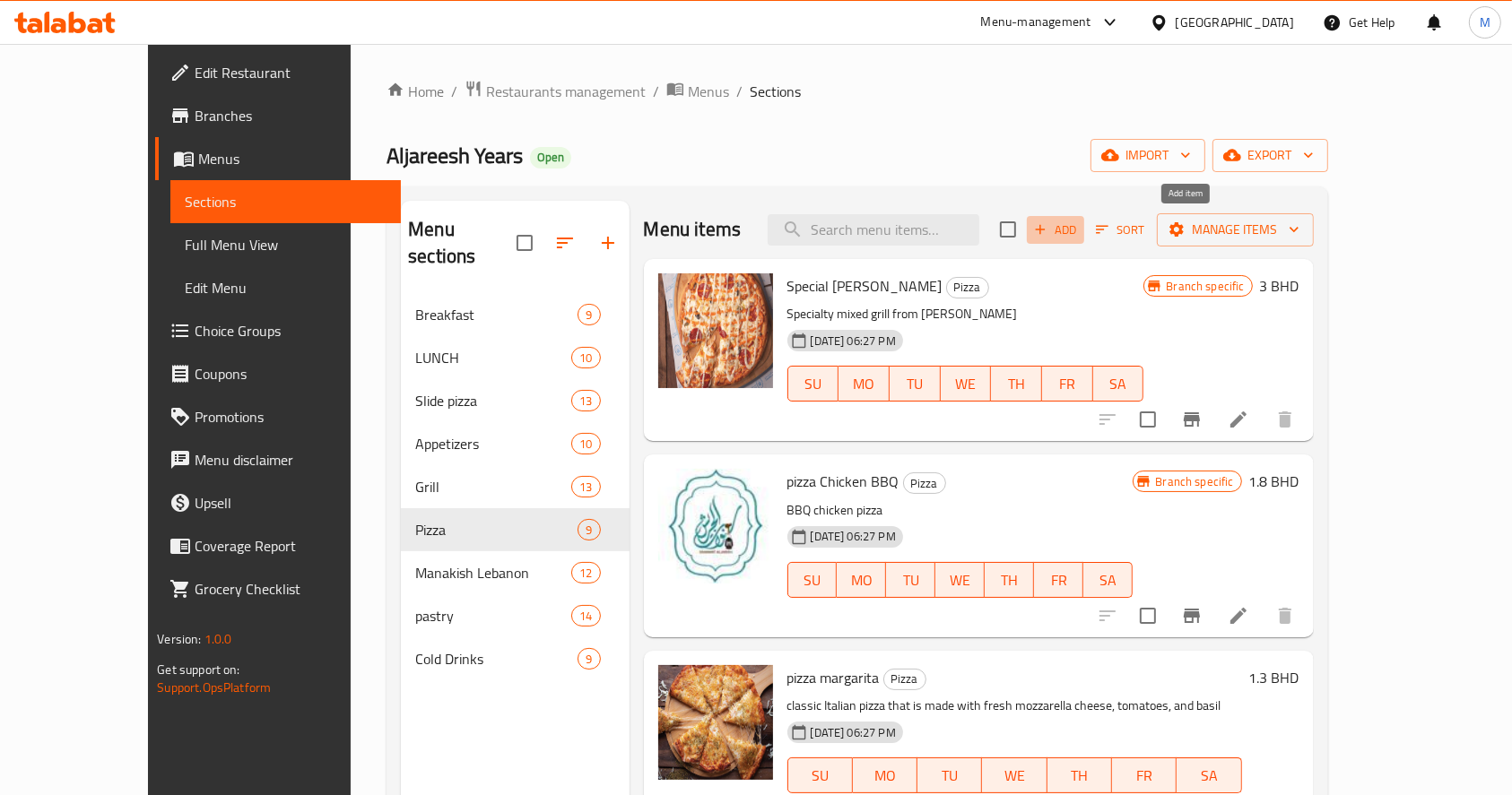
click at [1080, 231] on span "Add" at bounding box center [1056, 230] width 48 height 21
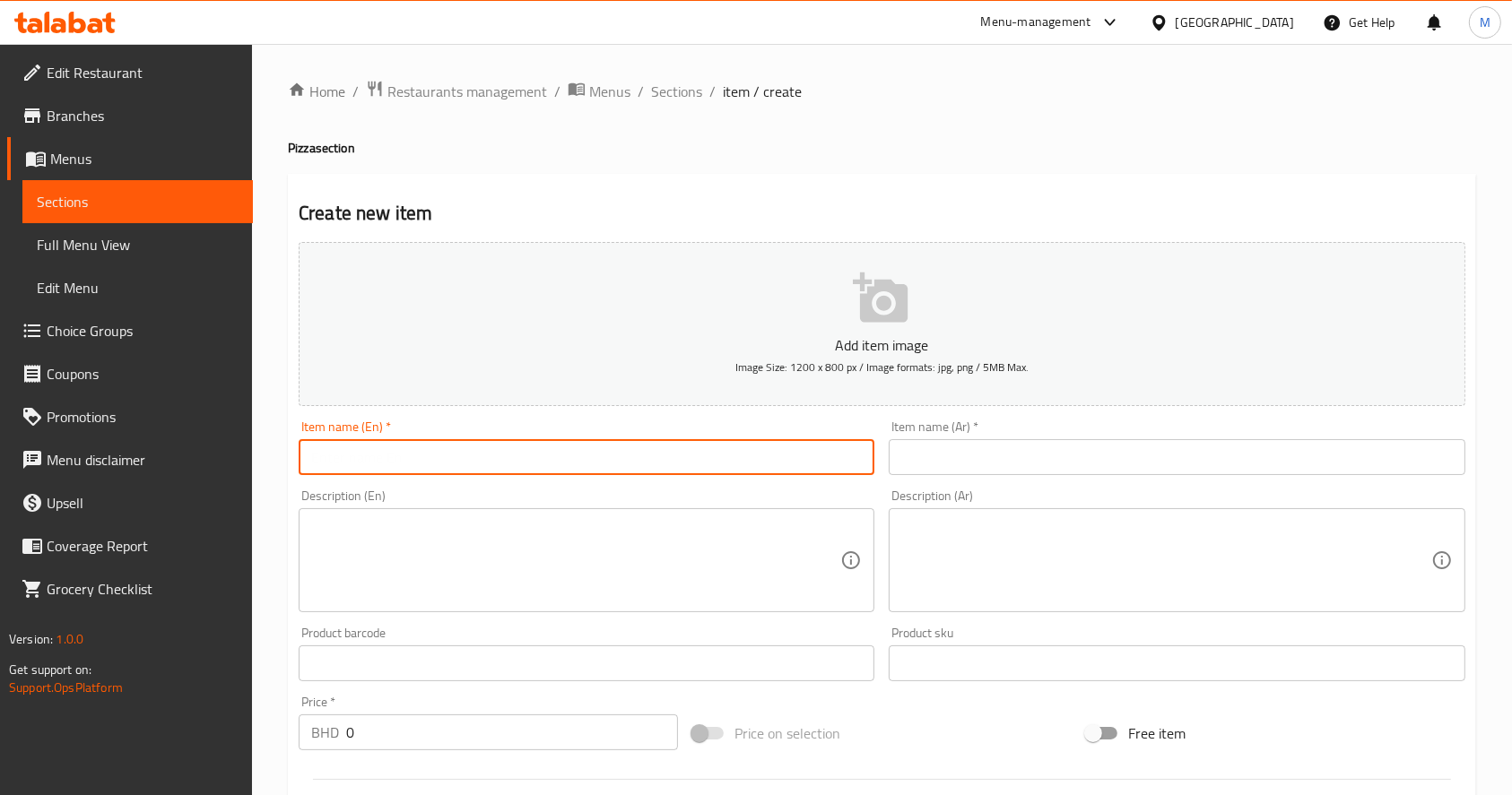
click at [614, 468] on input "text" at bounding box center [587, 457] width 576 height 36
paste input "Chicken Ranch pizza"
type input "Chicken Ranch pizza"
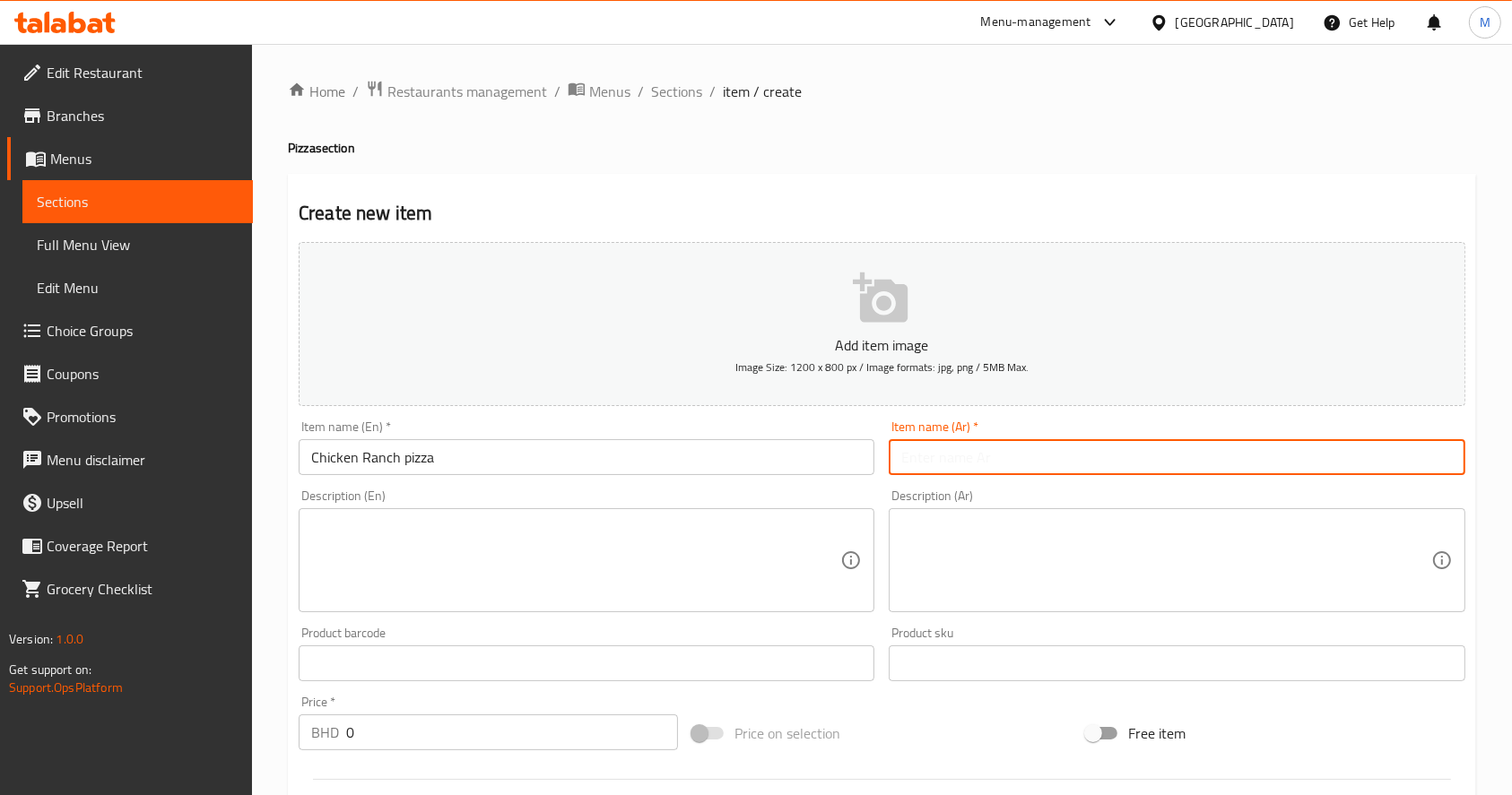
click at [949, 441] on input "text" at bounding box center [1177, 457] width 576 height 36
paste input "دجاج رانج بيزا"
type input "دجاج رانج بيزا"
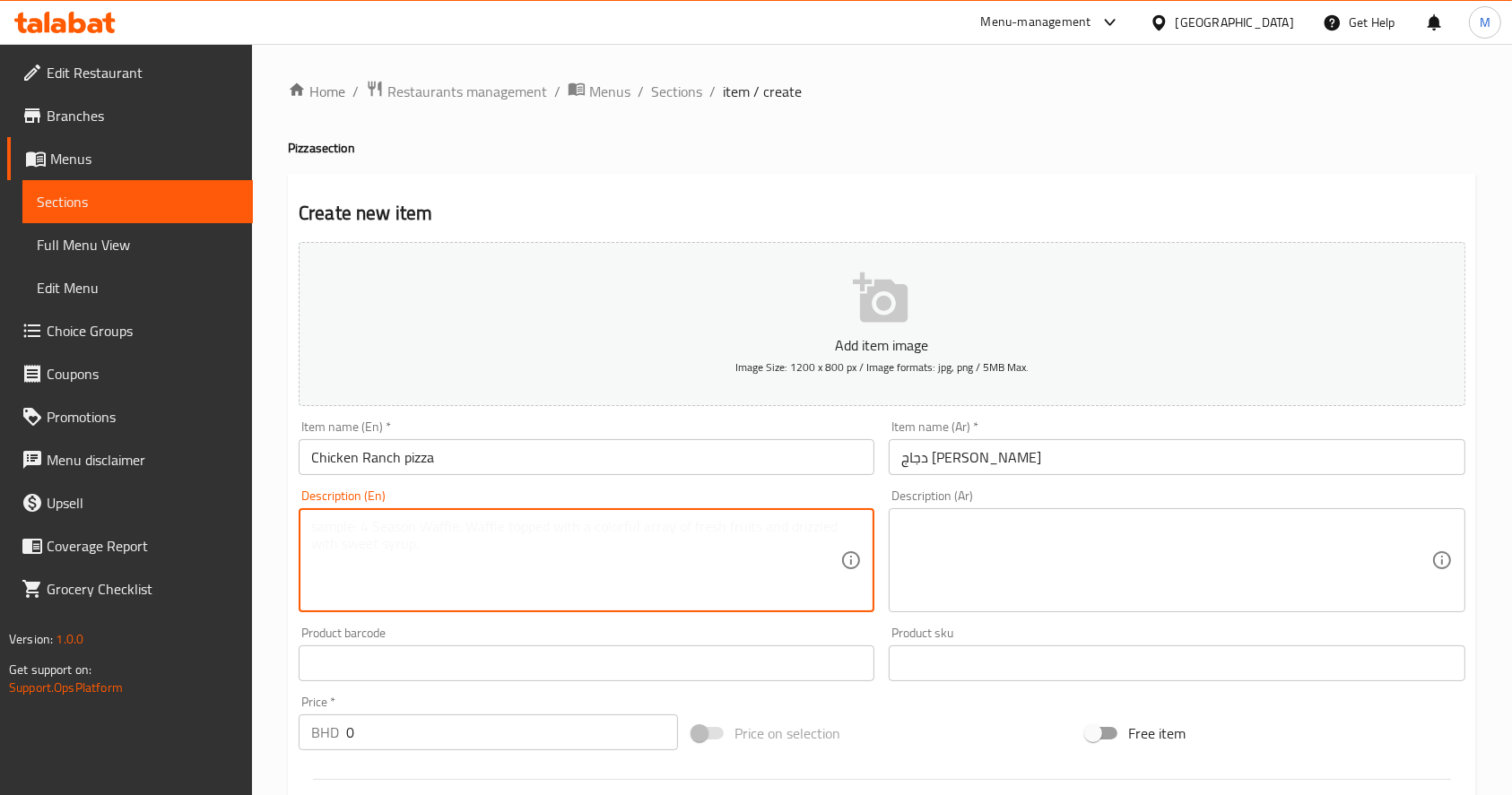
click at [486, 599] on textarea at bounding box center [576, 561] width 529 height 85
paste textarea "CHEESE+ PIECES OF CHICKEN + SOUS RANCH"
type textarea "CHEESE+ PIECES OF CHICKEN + SOUS RANCH"
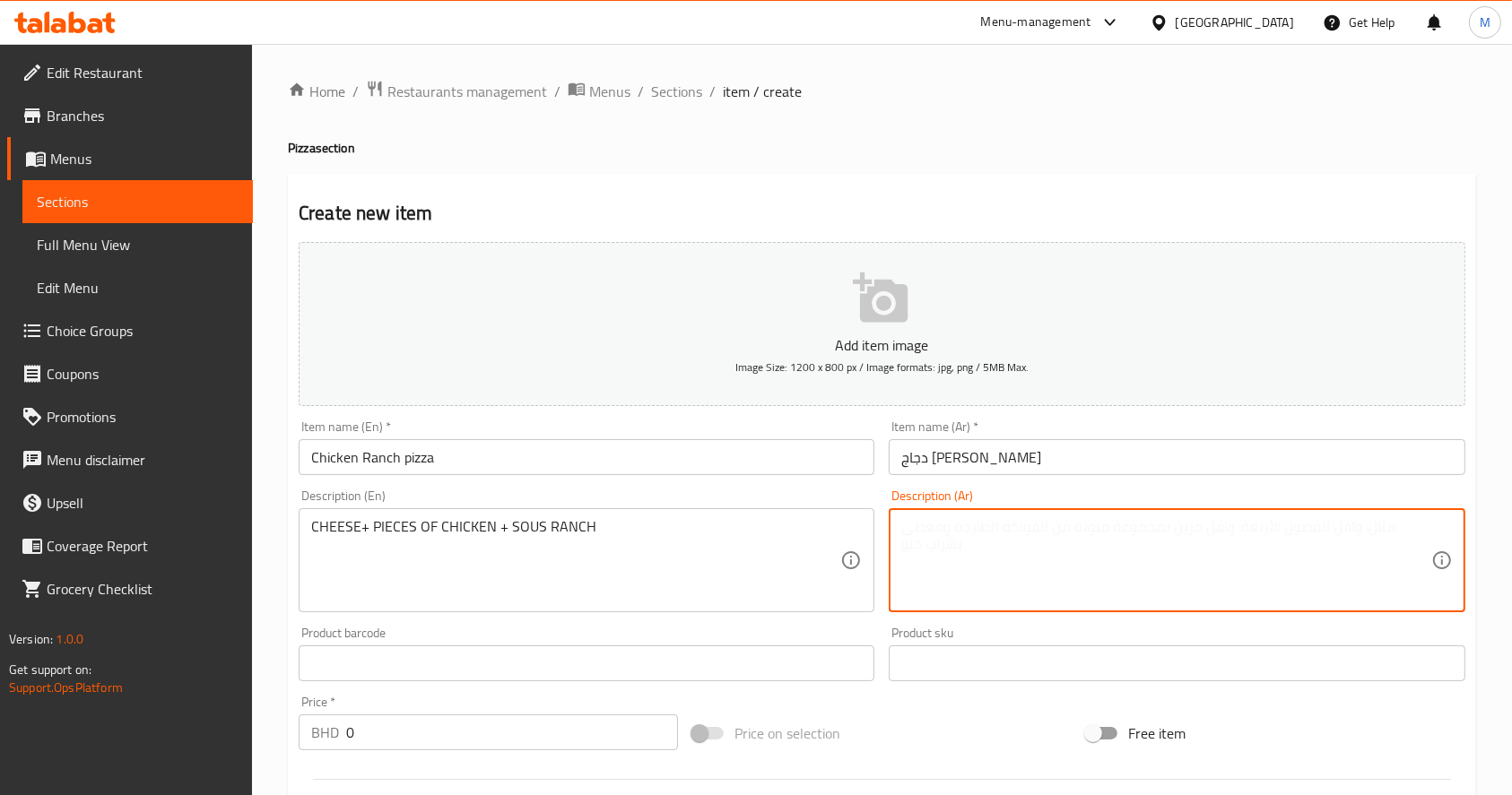
click at [1004, 571] on textarea at bounding box center [1165, 561] width 529 height 85
paste textarea "جبن + قطع الدجاج + سوس الرانج"
type textarea "جبن + قطع الدجاج + سوس الرانج"
click at [508, 730] on input "0" at bounding box center [512, 733] width 332 height 36
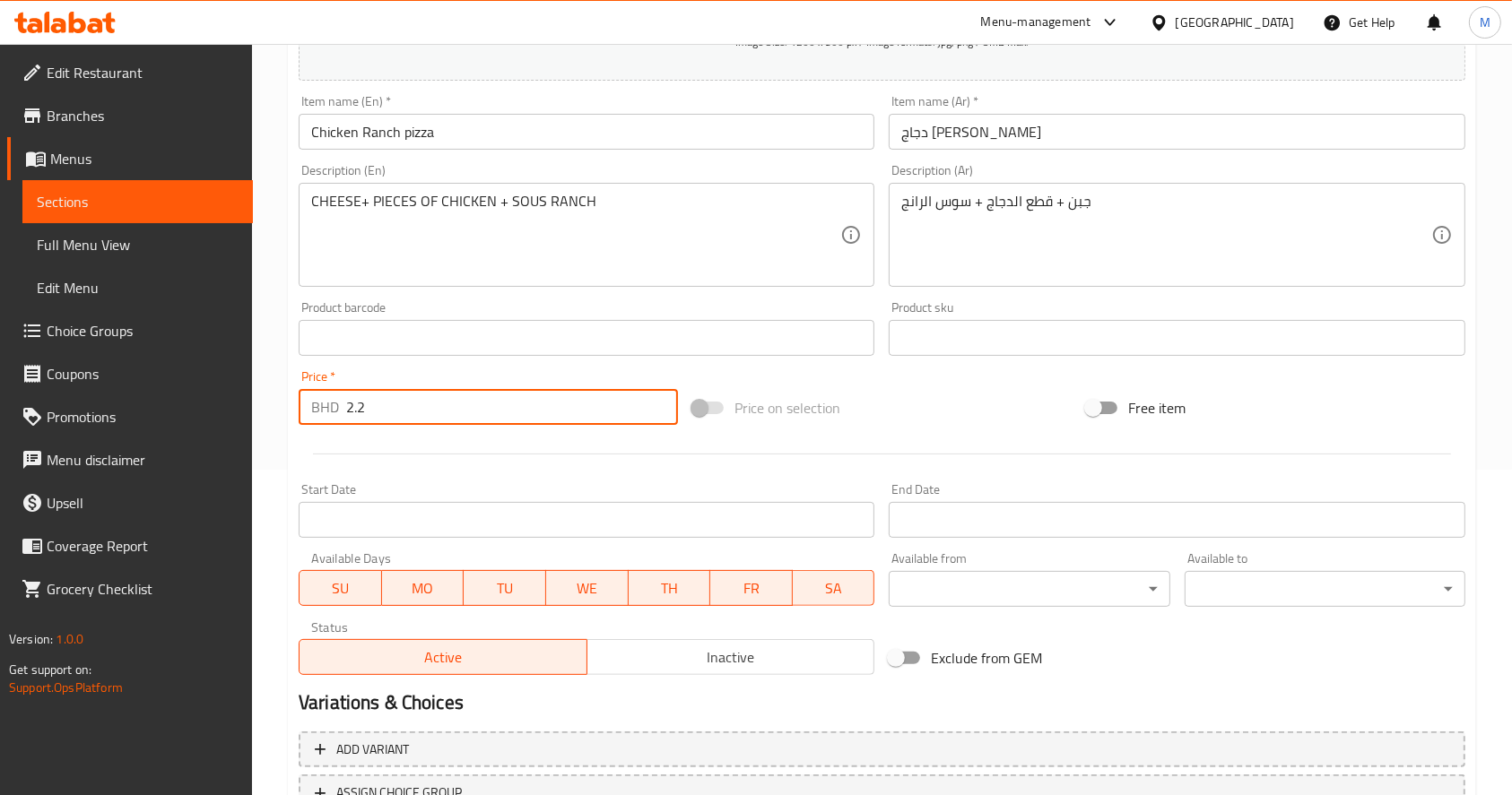
scroll to position [471, 0]
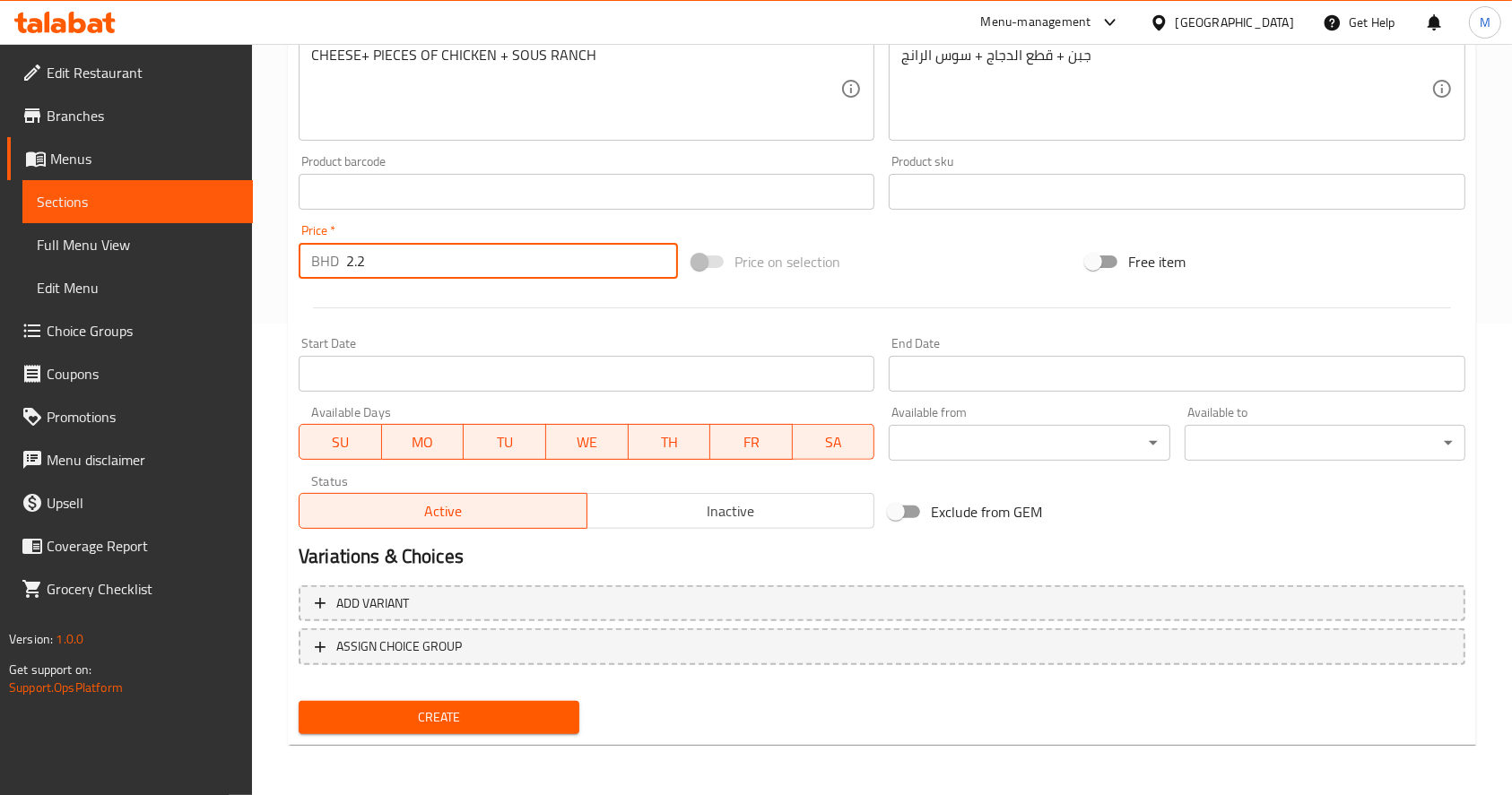
type input "2.2"
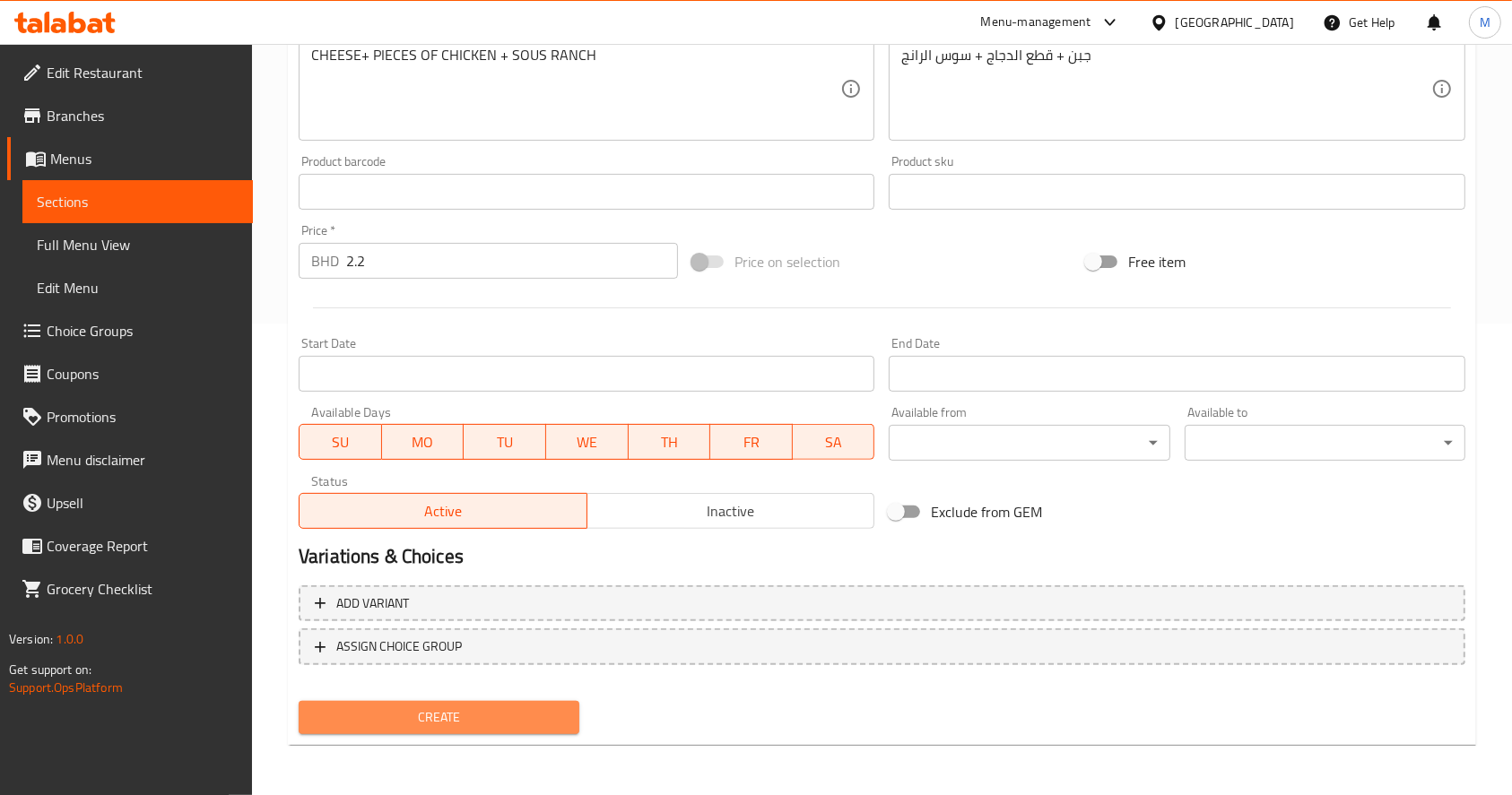
click at [380, 712] on span "Create" at bounding box center [439, 718] width 252 height 23
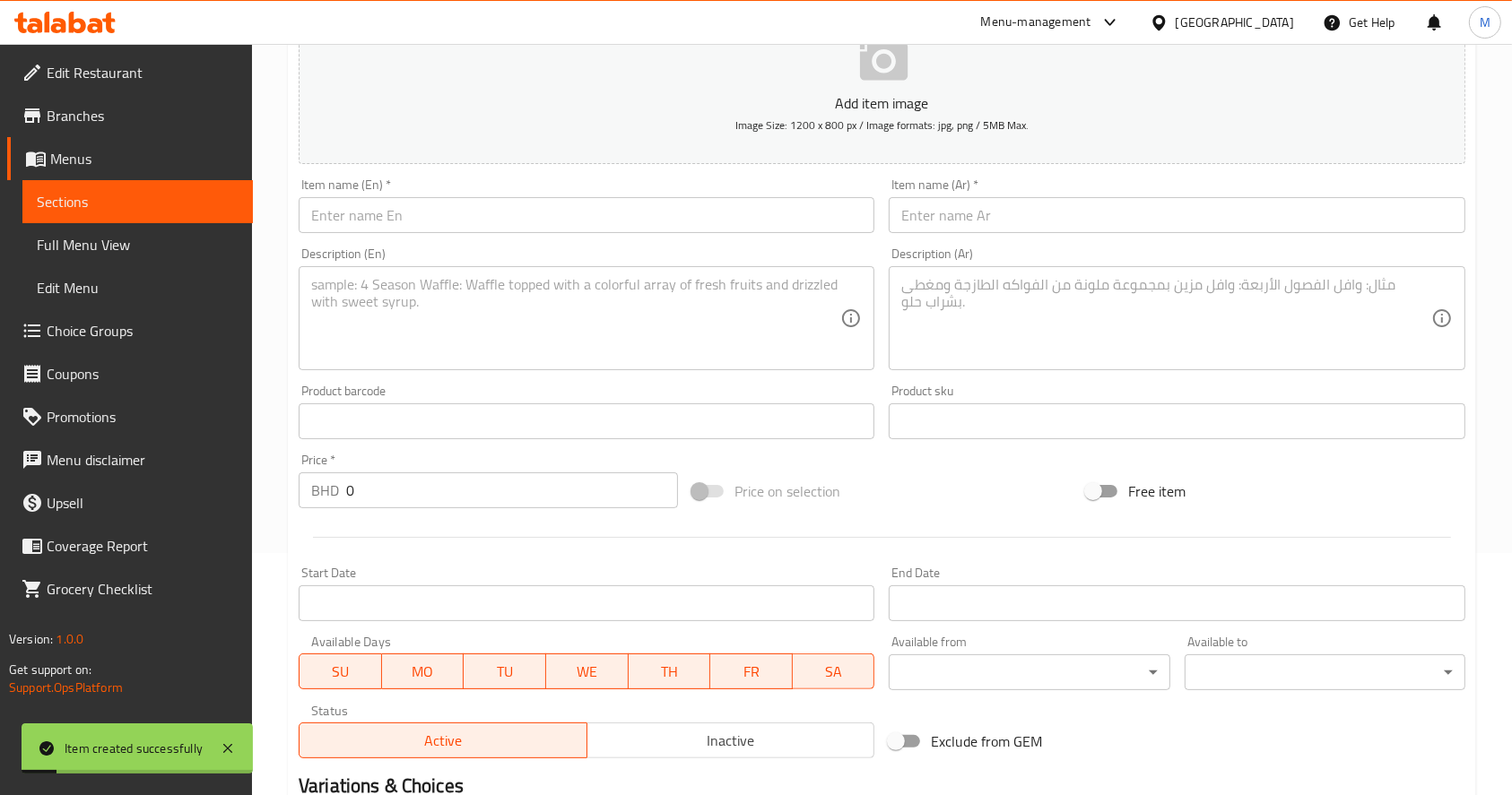
scroll to position [0, 0]
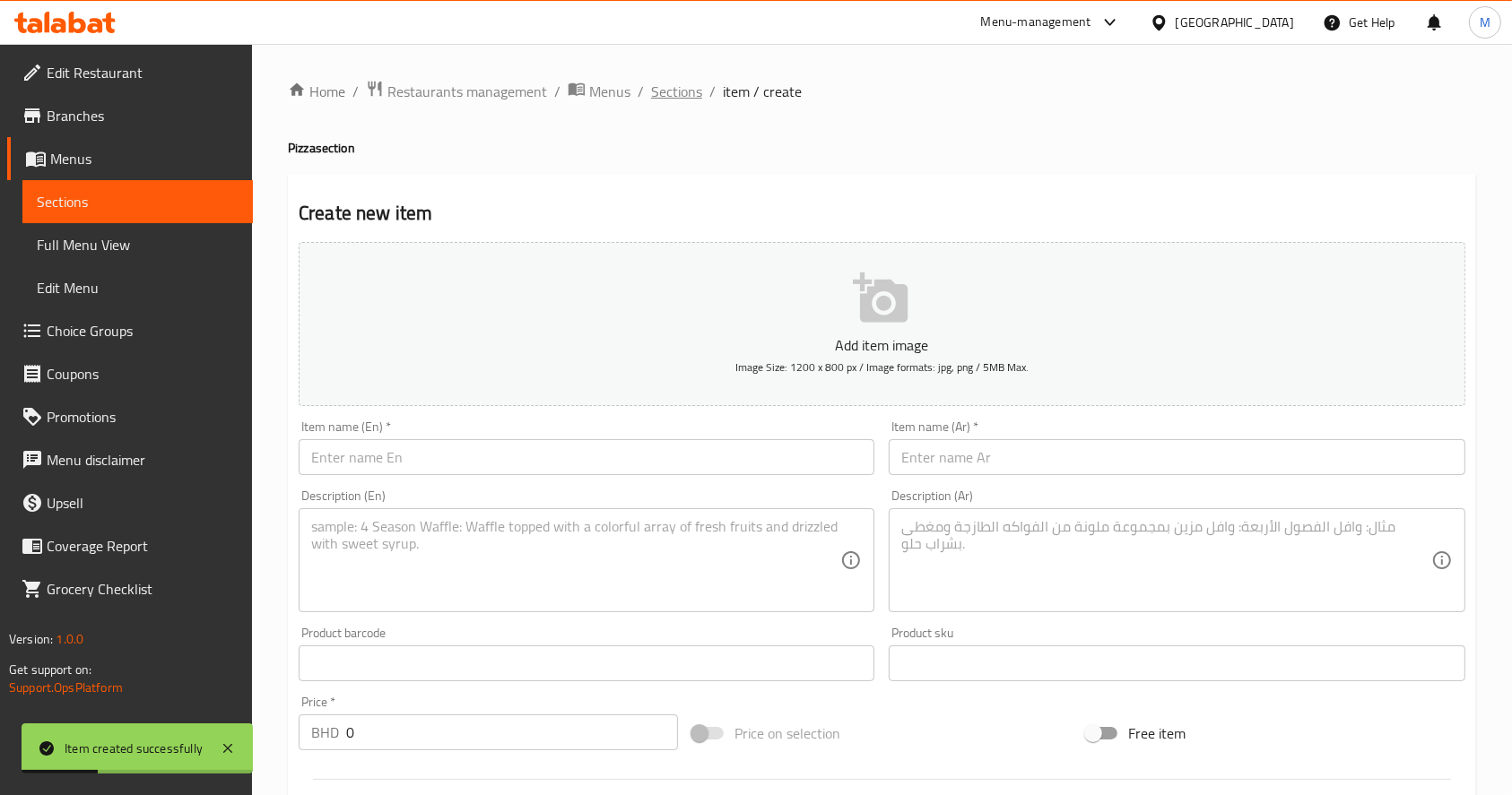
click at [684, 94] on span "Sections" at bounding box center [677, 91] width 51 height 22
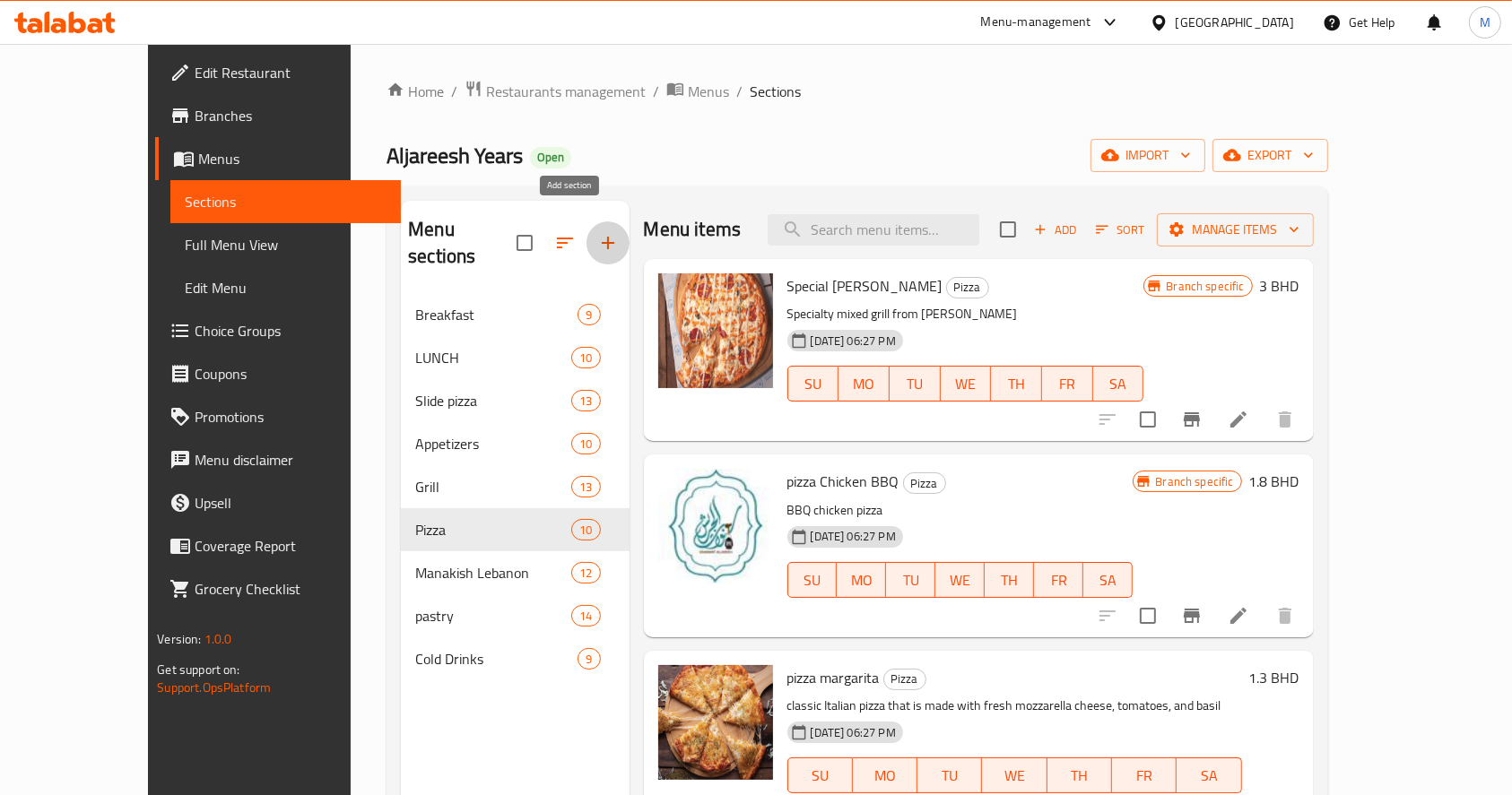
click at [597, 232] on icon "button" at bounding box center [608, 242] width 22 height 22
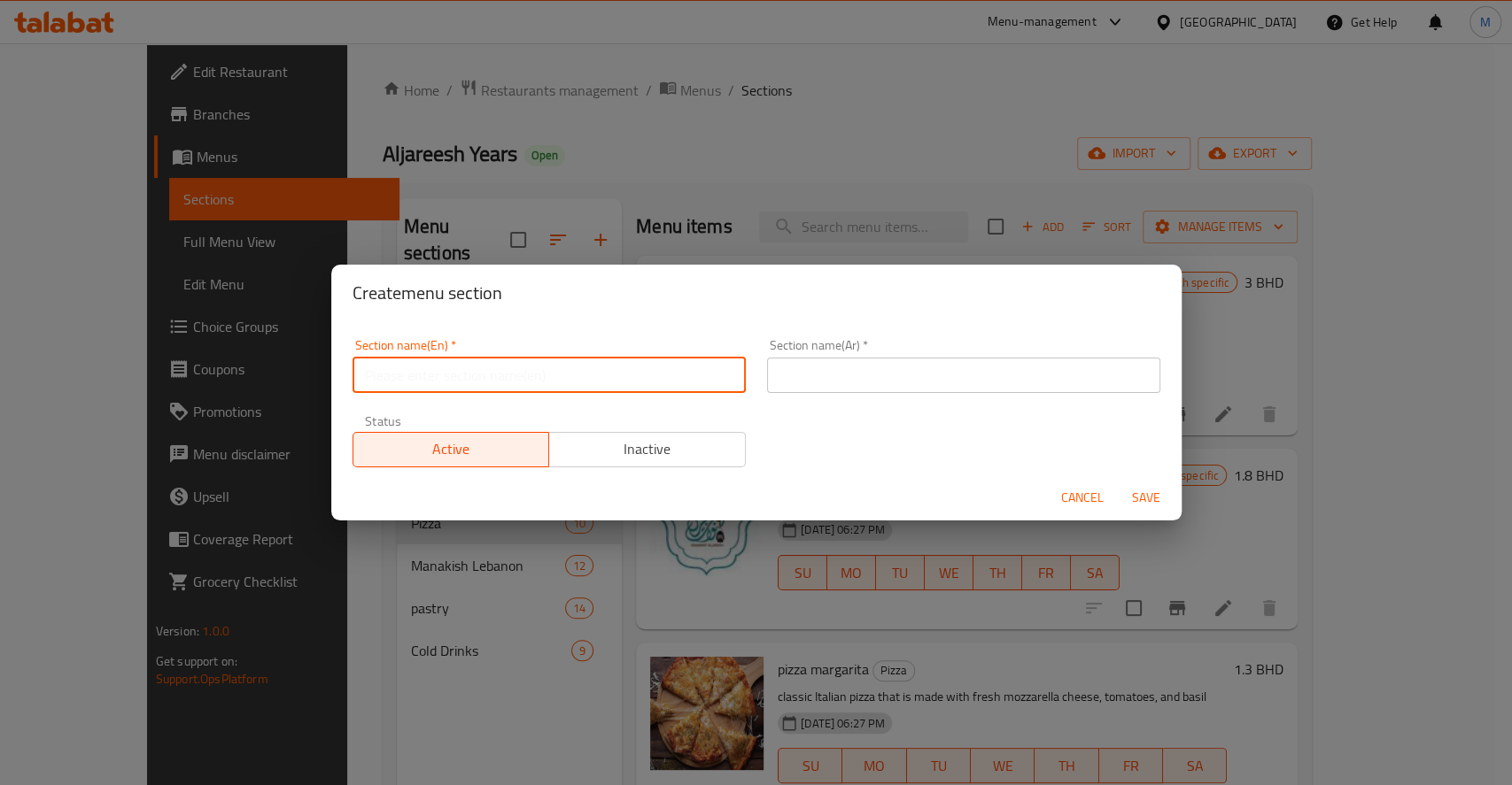
click at [552, 386] on input "text" at bounding box center [549, 376] width 394 height 36
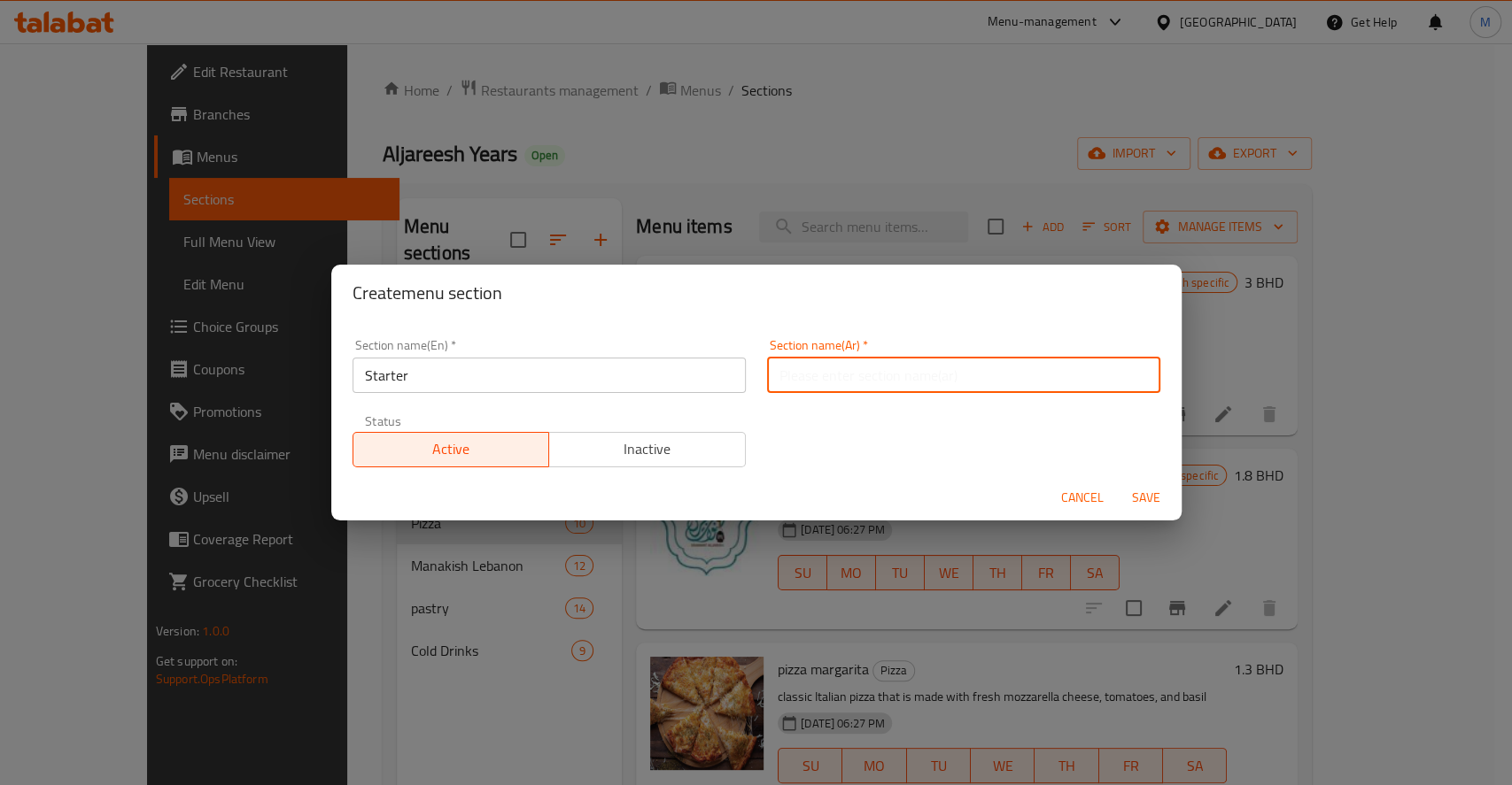
click at [835, 369] on input "text" at bounding box center [963, 376] width 394 height 36
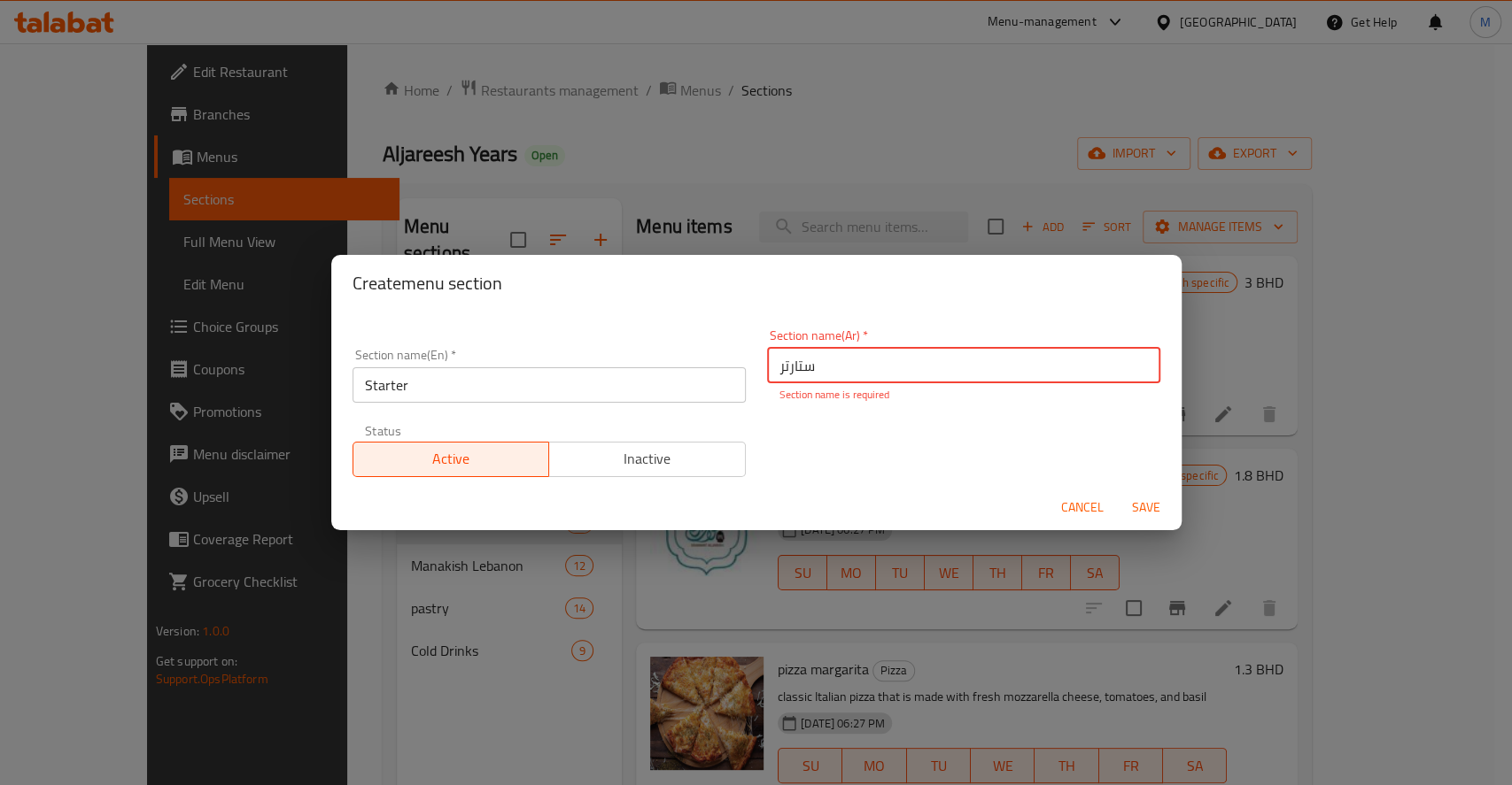
click at [673, 457] on span "Inactive" at bounding box center [647, 459] width 182 height 25
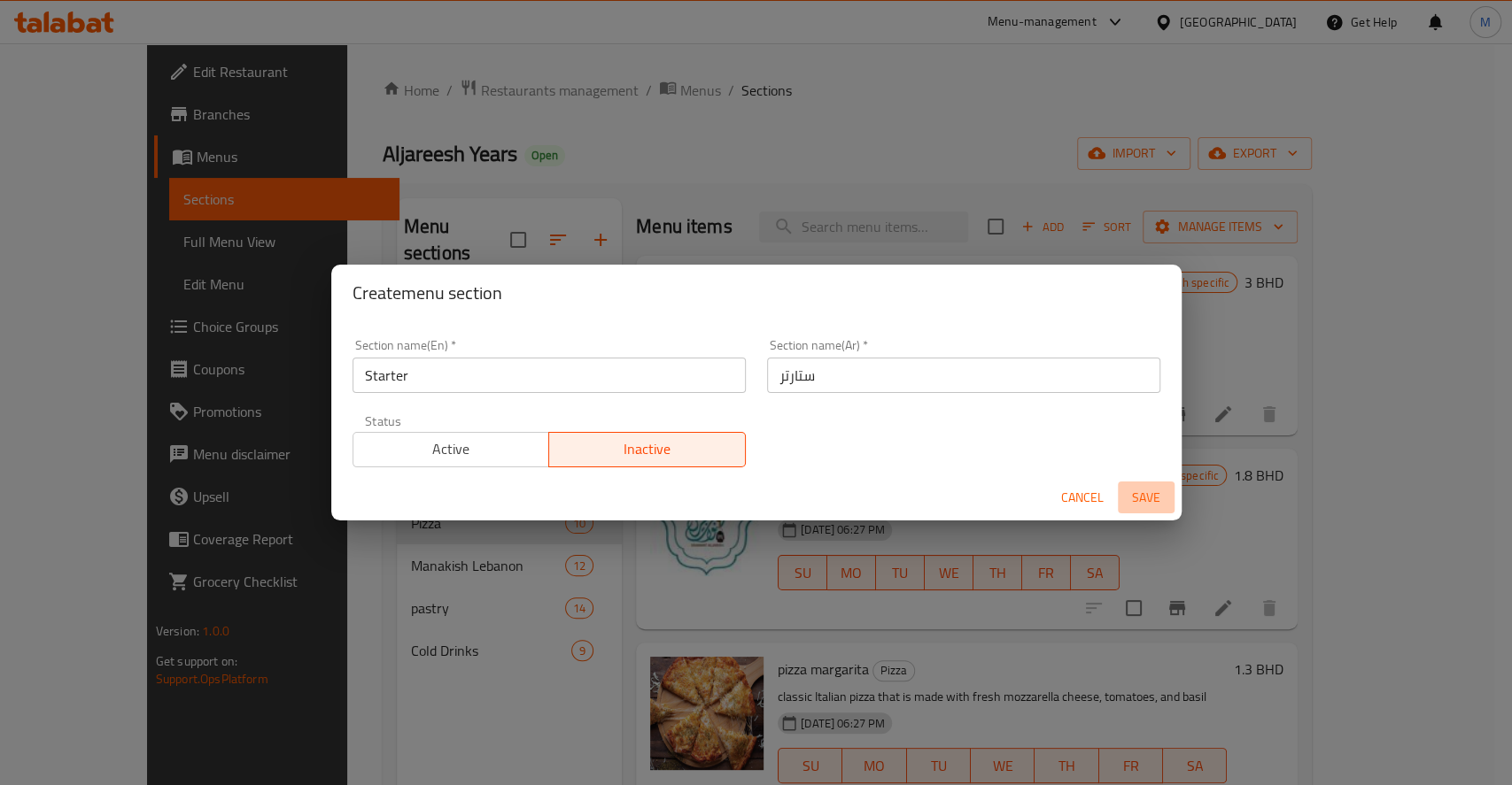
click at [1141, 507] on span "Save" at bounding box center [1145, 498] width 42 height 22
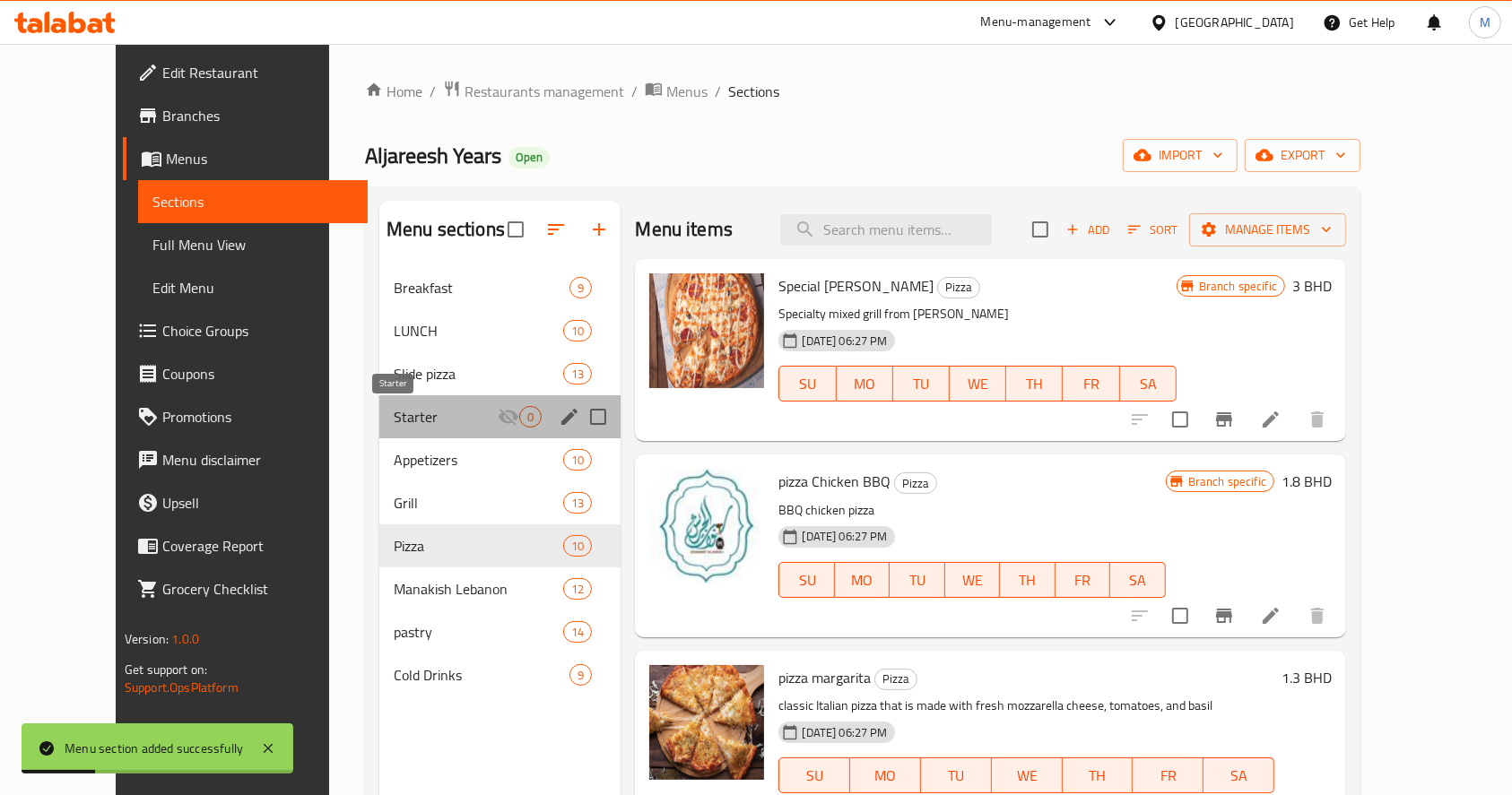
click at [435, 412] on span "Starter" at bounding box center [446, 416] width 104 height 22
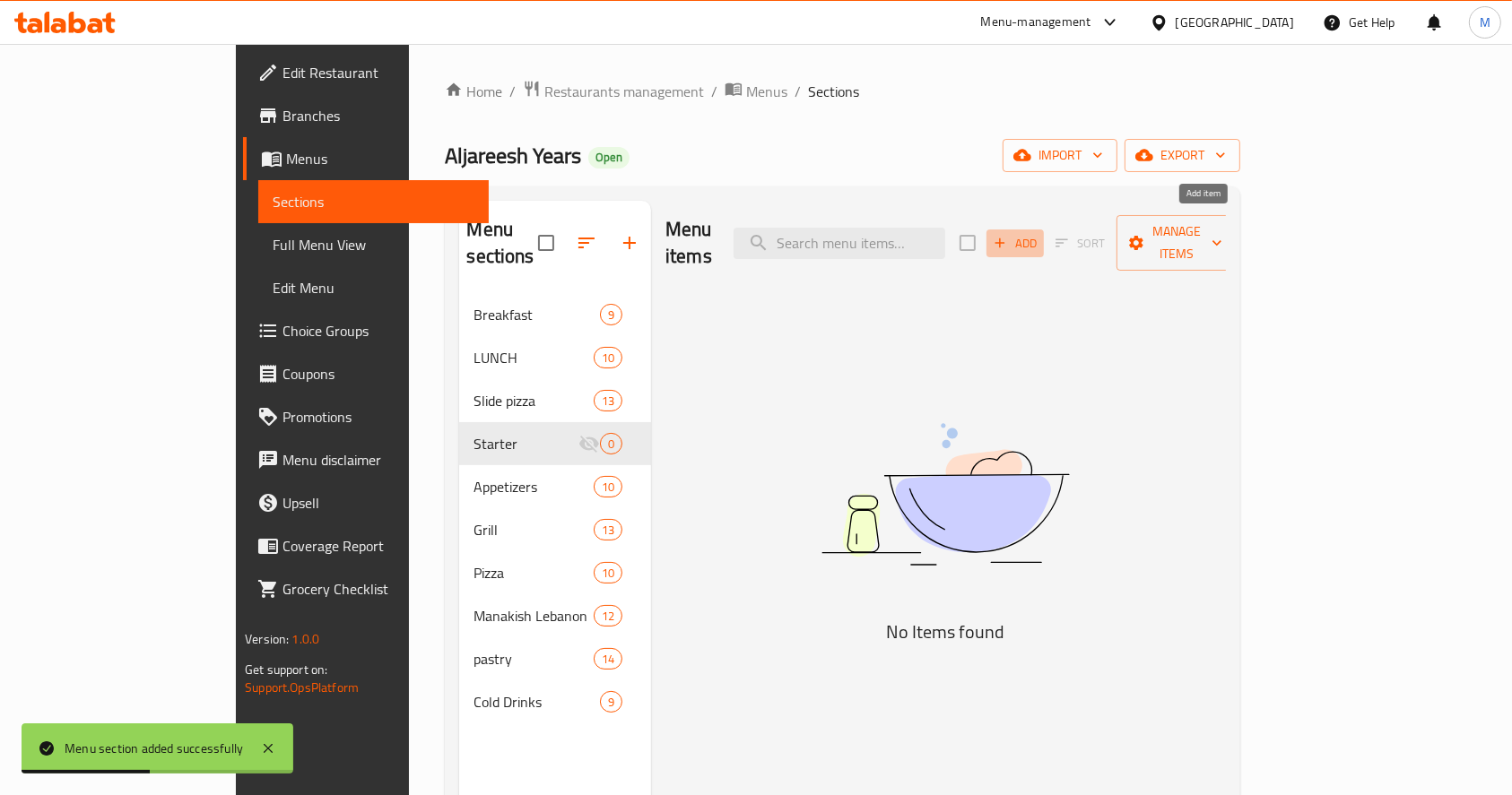
click at [1008, 235] on icon "button" at bounding box center [1000, 242] width 16 height 16
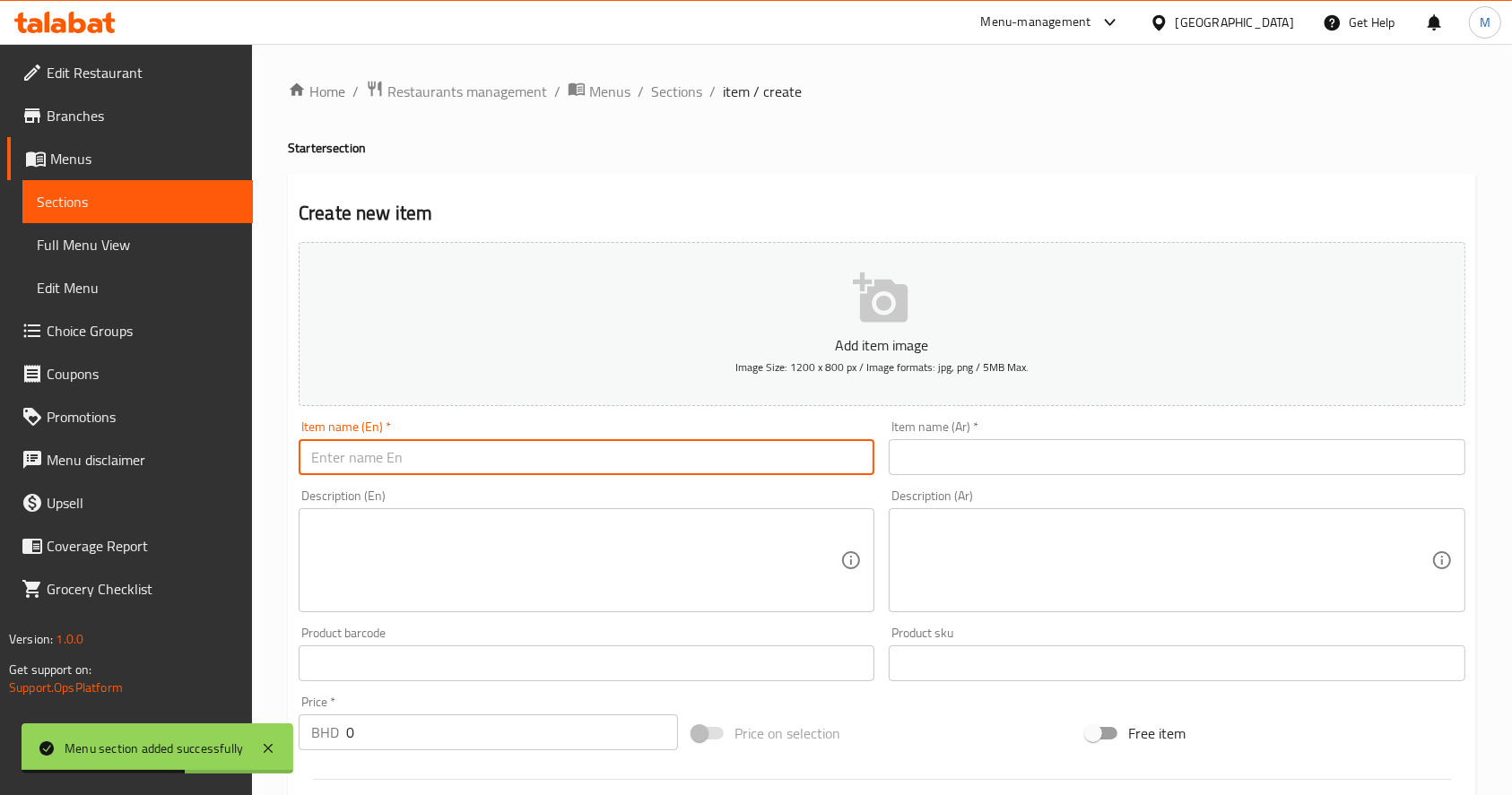
click at [621, 452] on input "text" at bounding box center [587, 457] width 576 height 36
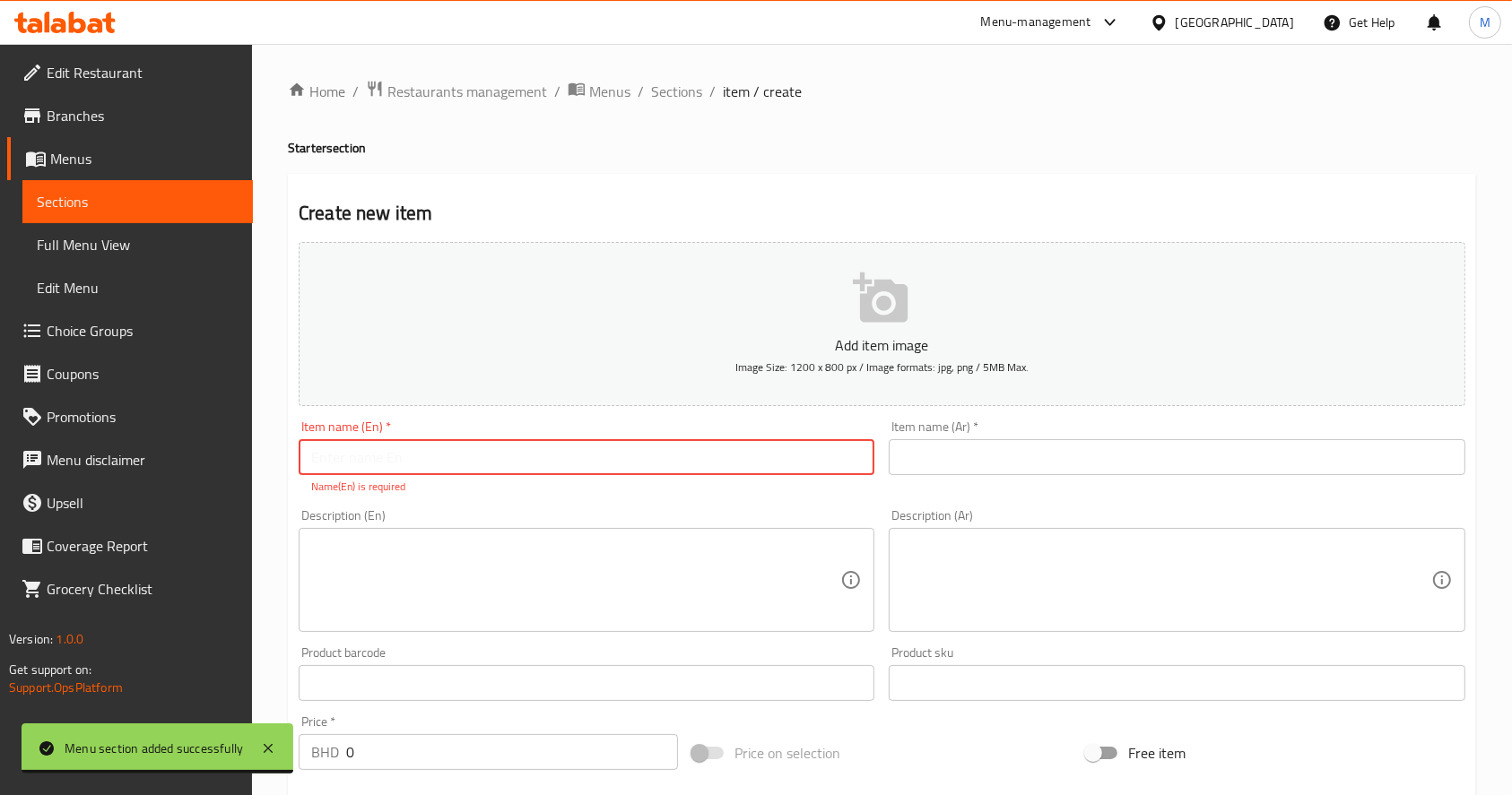
paste input "beef taco 6 pcs"
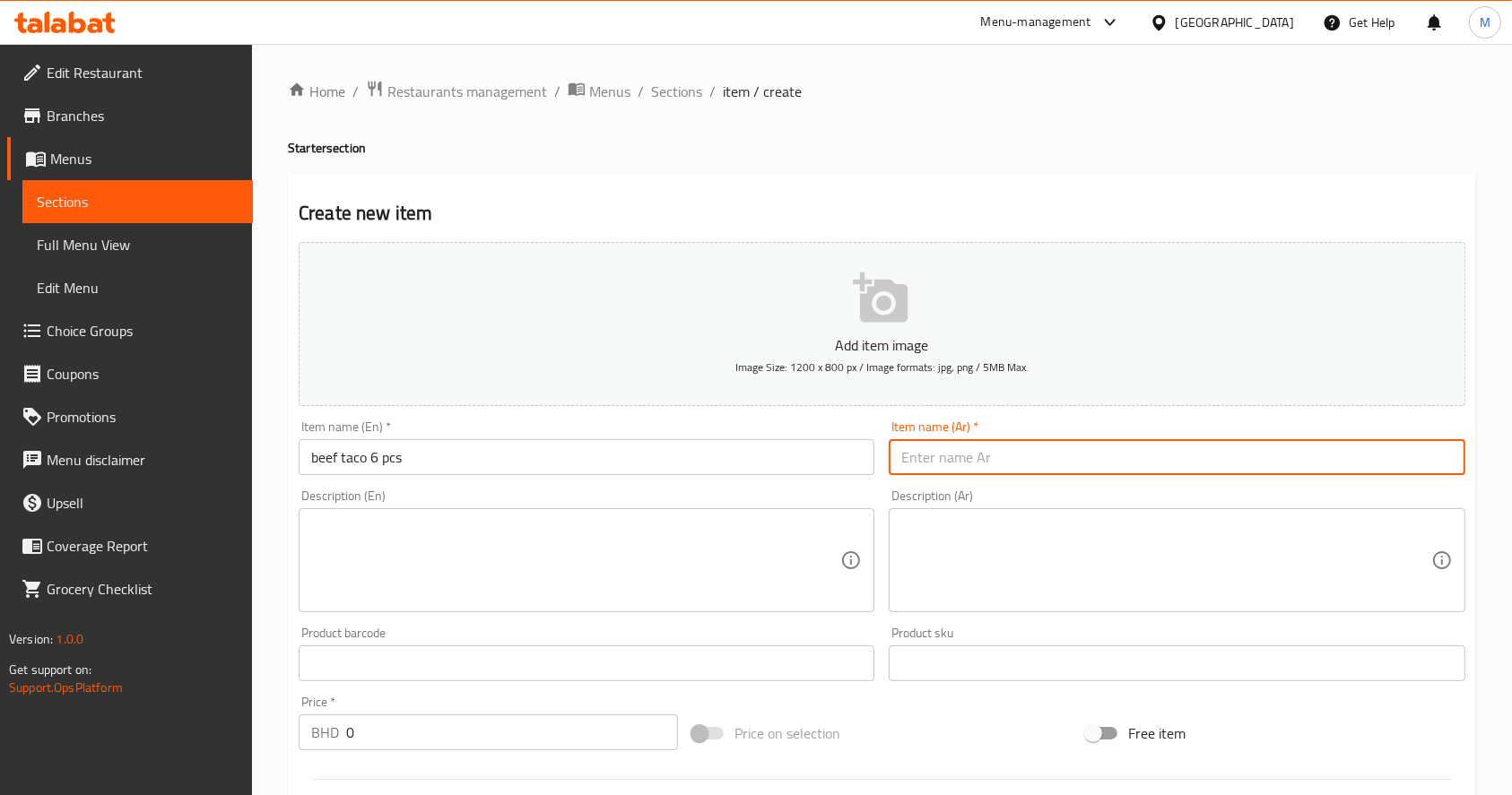
click at [1013, 449] on input "text" at bounding box center [1177, 457] width 576 height 36
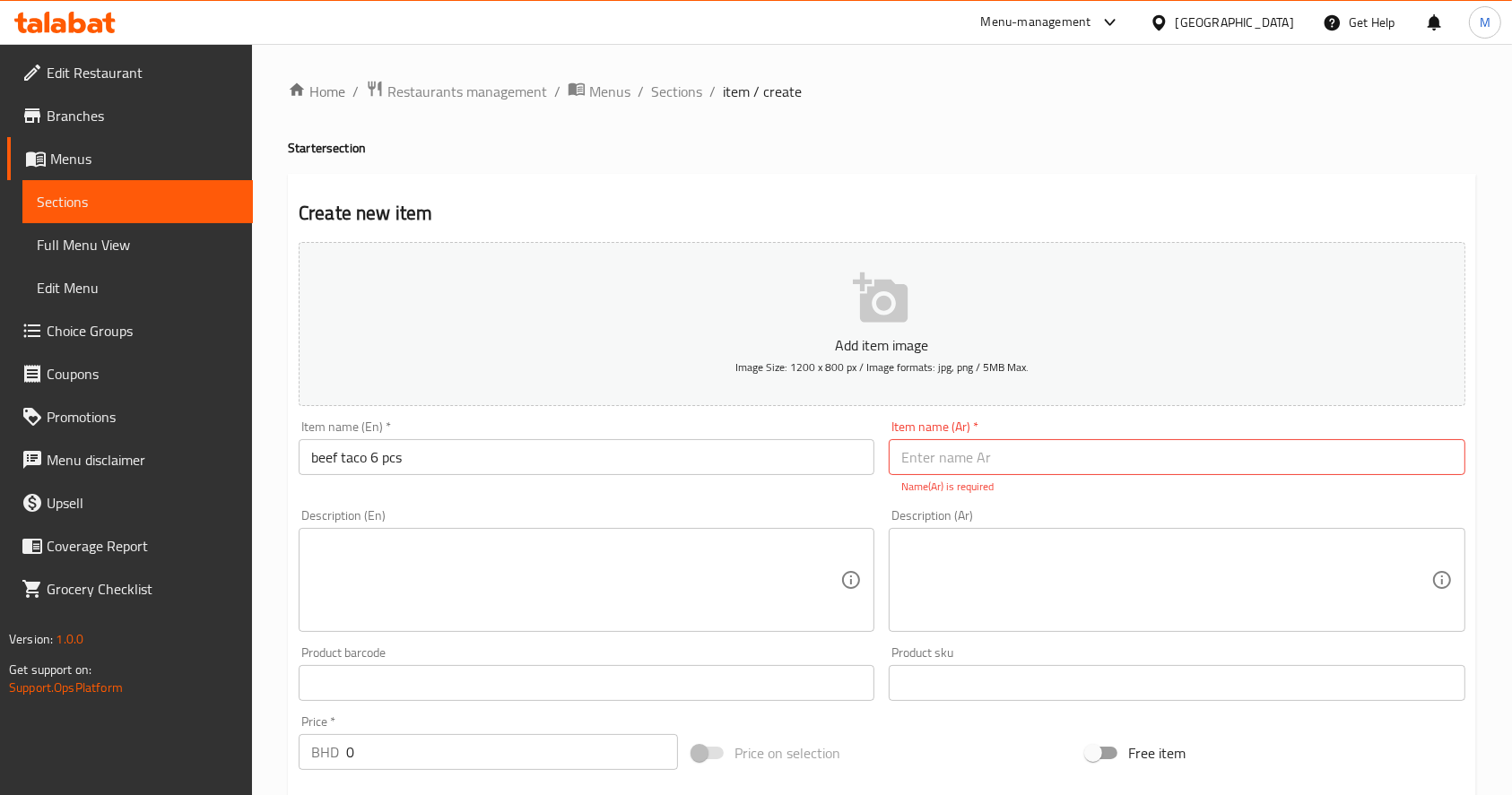
click at [939, 459] on input "text" at bounding box center [1177, 457] width 576 height 36
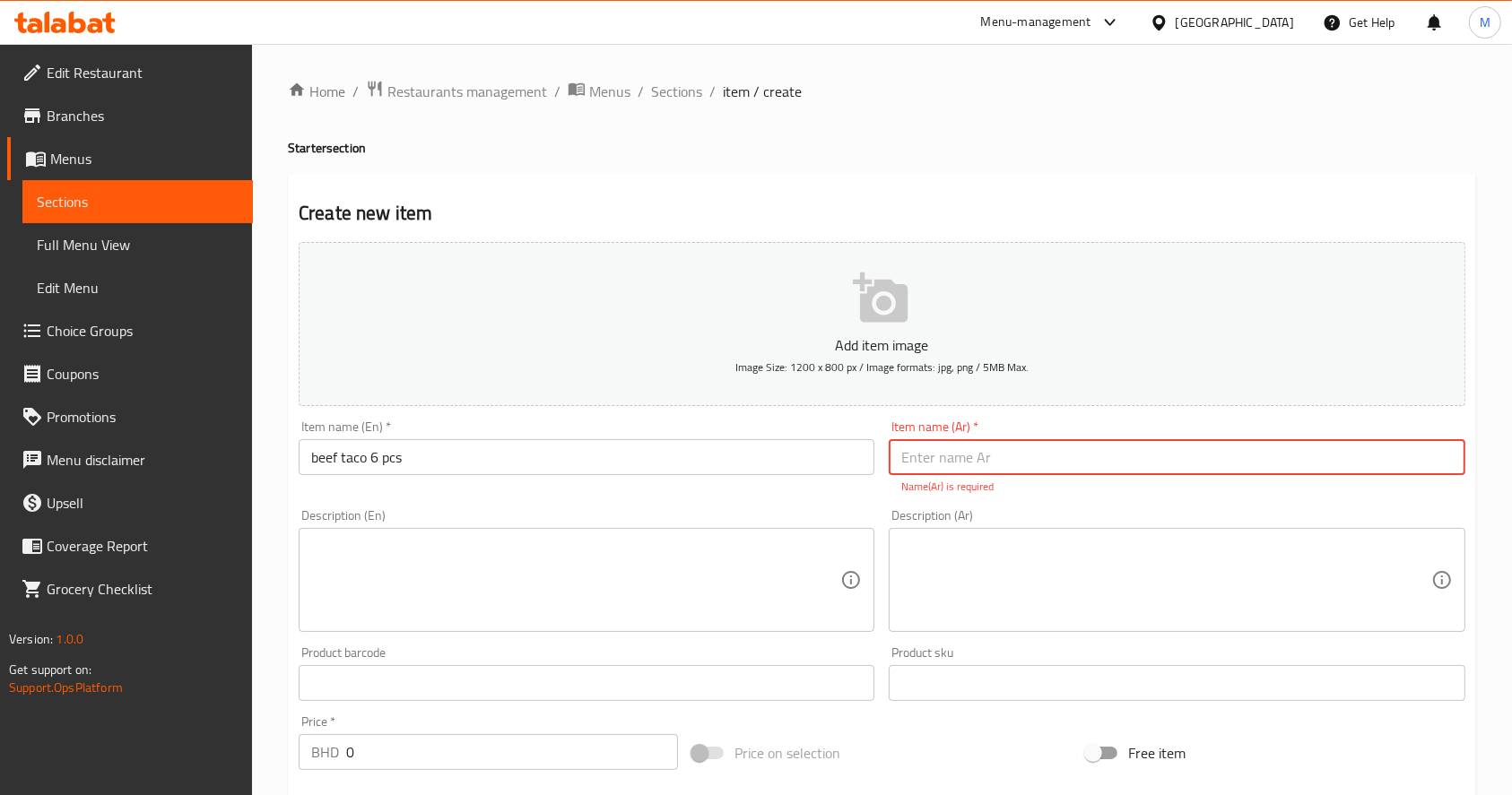
paste input "تاكو لحم ٦ قطع"
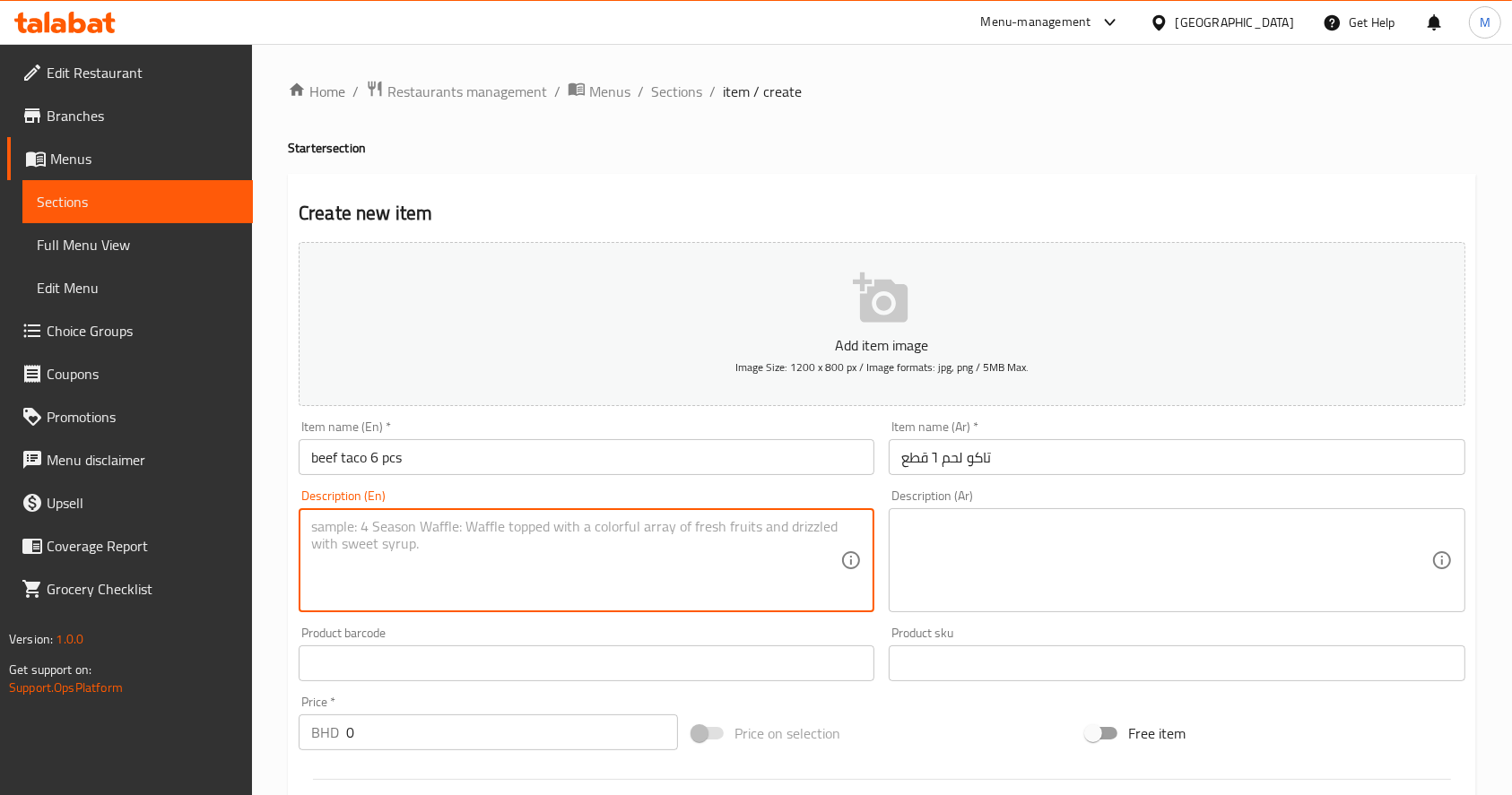
click at [596, 606] on div "Description (En)" at bounding box center [587, 560] width 576 height 104
paste textarea "CHEESE + tikka meat+ salad : onion and baqeel"
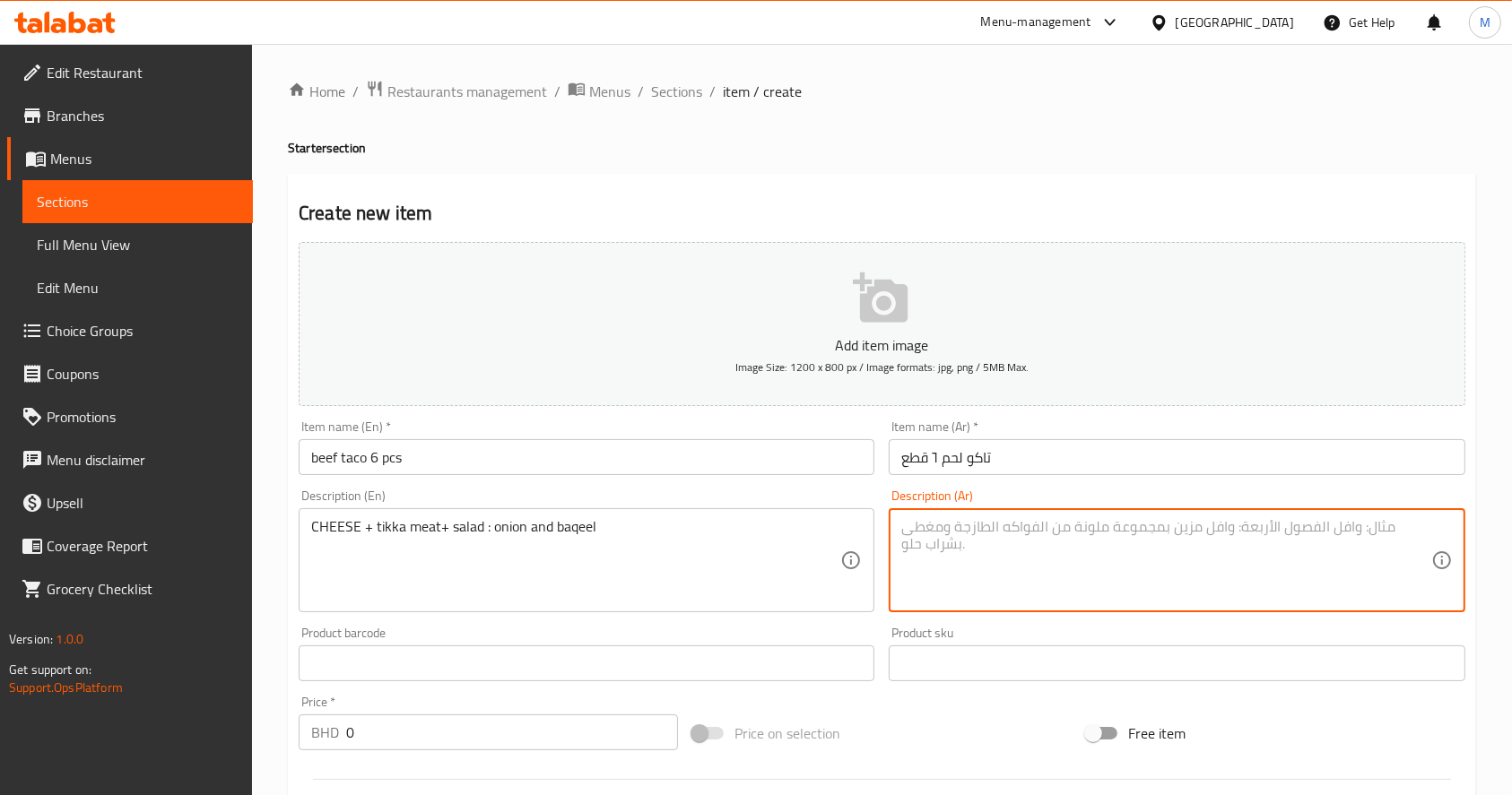
click at [1084, 568] on textarea at bounding box center [1165, 561] width 529 height 85
paste textarea "لبنة+ جبن موزرلا+ تكة لحم + بقل و بصل"
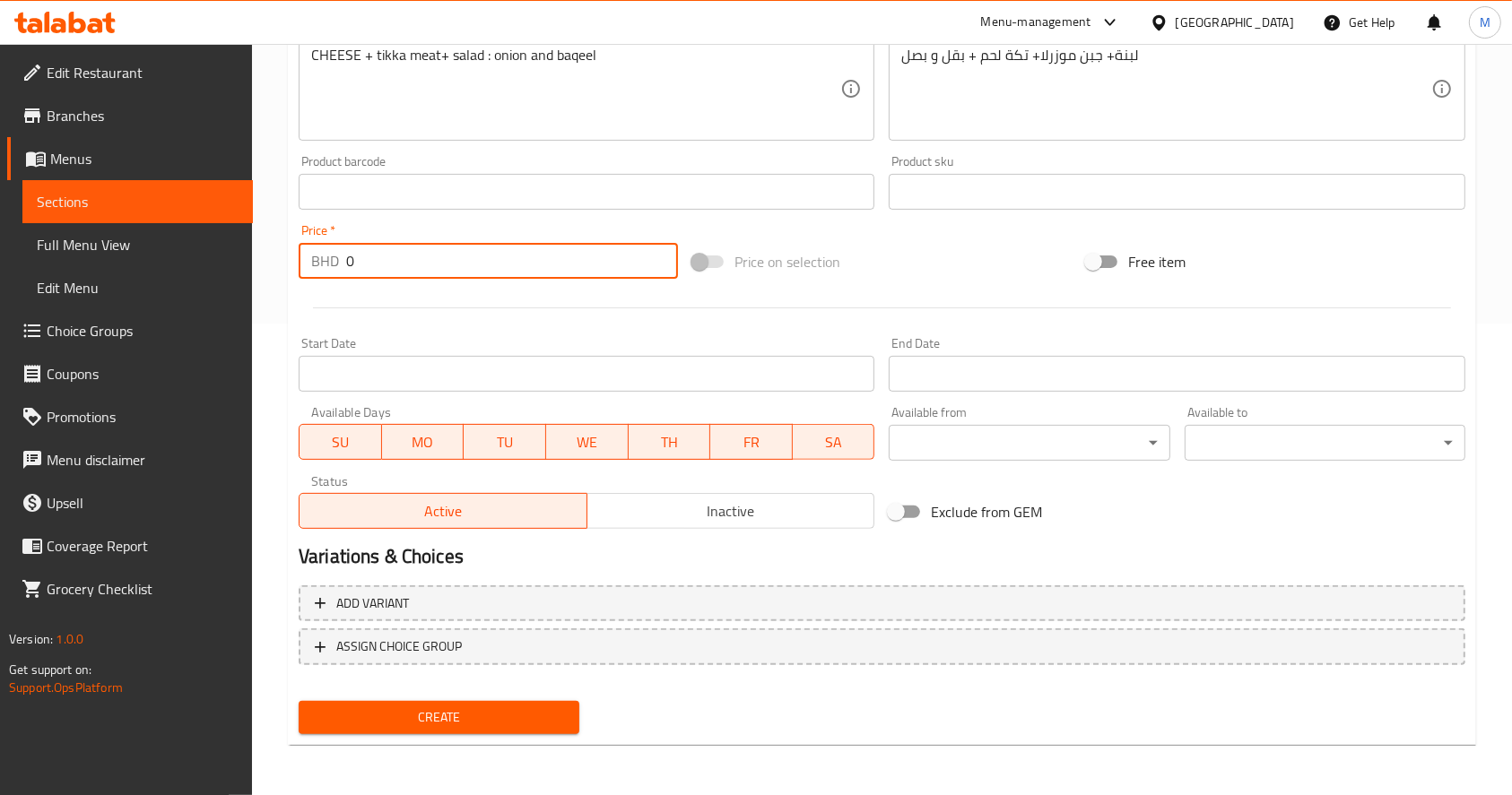
click at [524, 269] on input "0" at bounding box center [512, 261] width 332 height 36
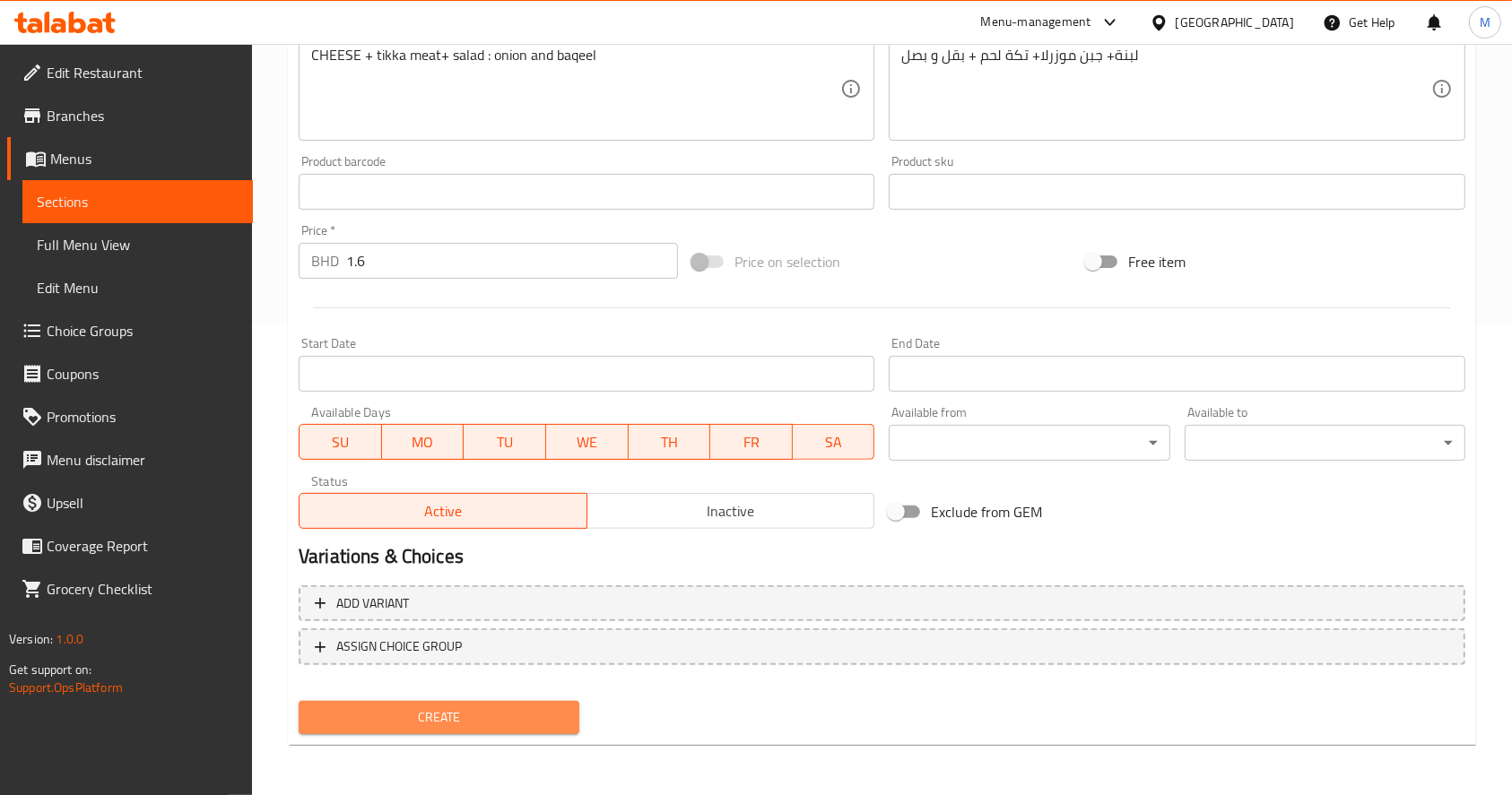
click at [508, 706] on button "Create" at bounding box center [439, 717] width 281 height 33
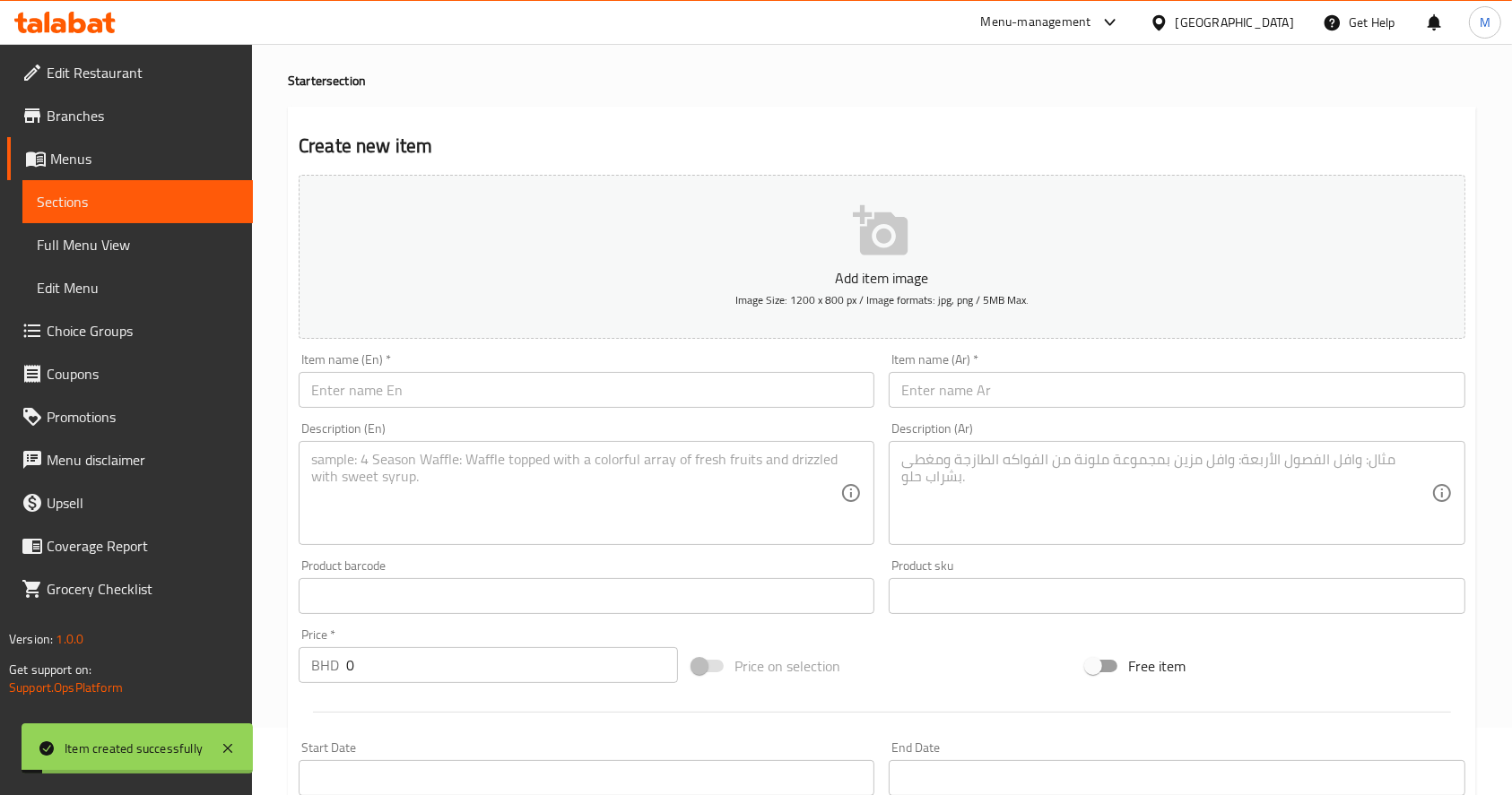
scroll to position [0, 0]
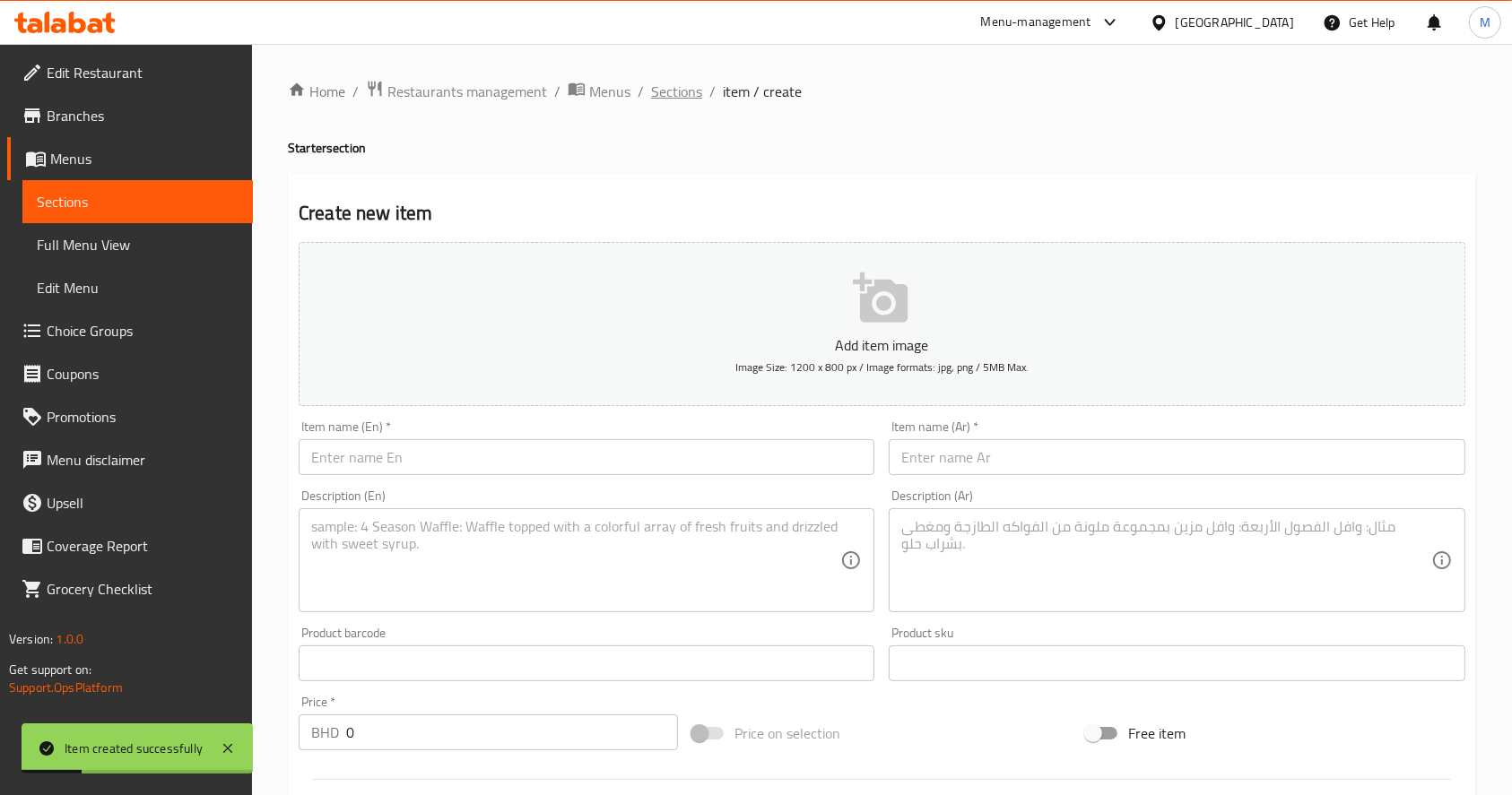
click at [689, 93] on span "Sections" at bounding box center [677, 91] width 51 height 22
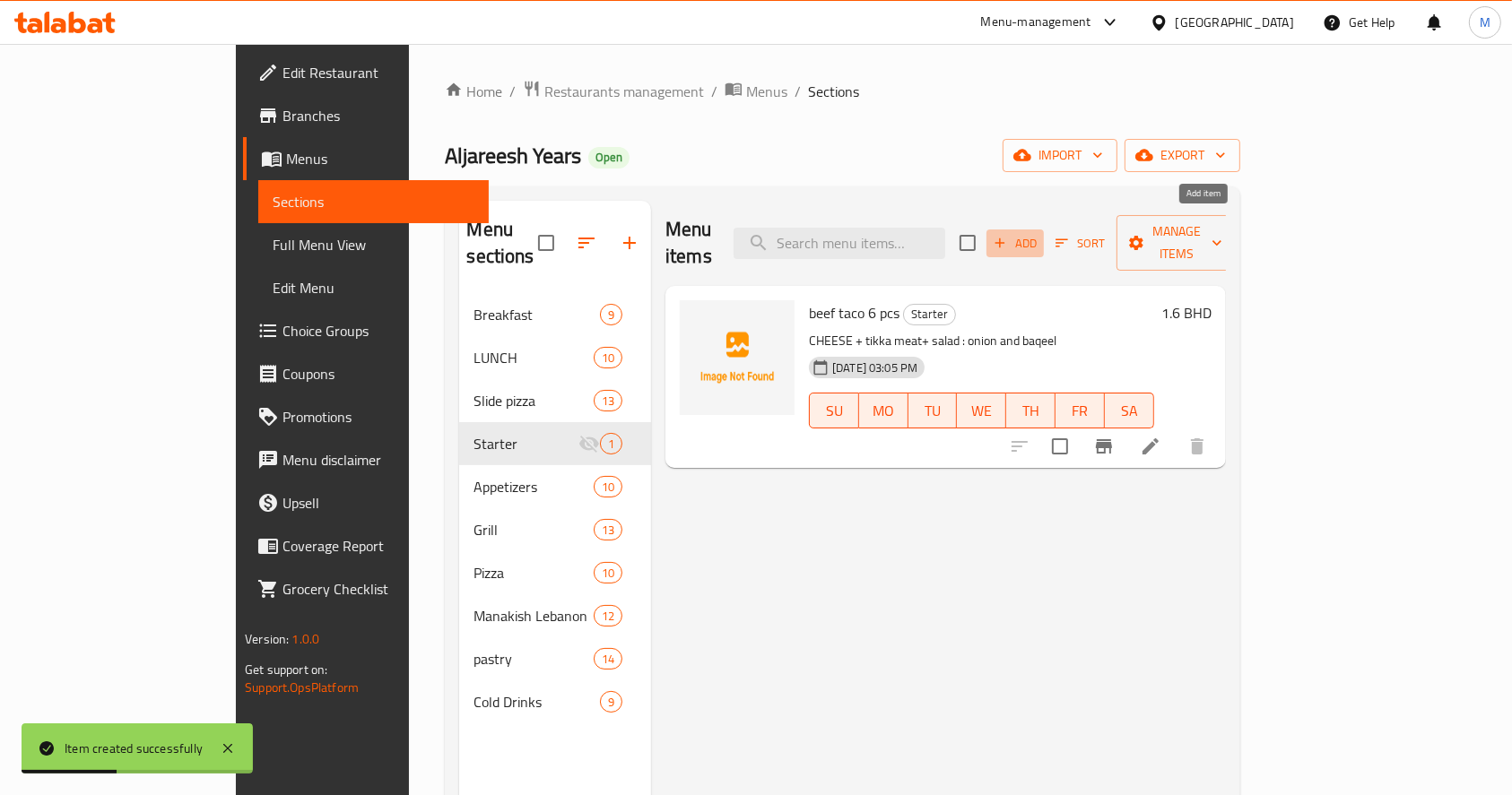
click at [1040, 233] on span "Add" at bounding box center [1015, 243] width 48 height 21
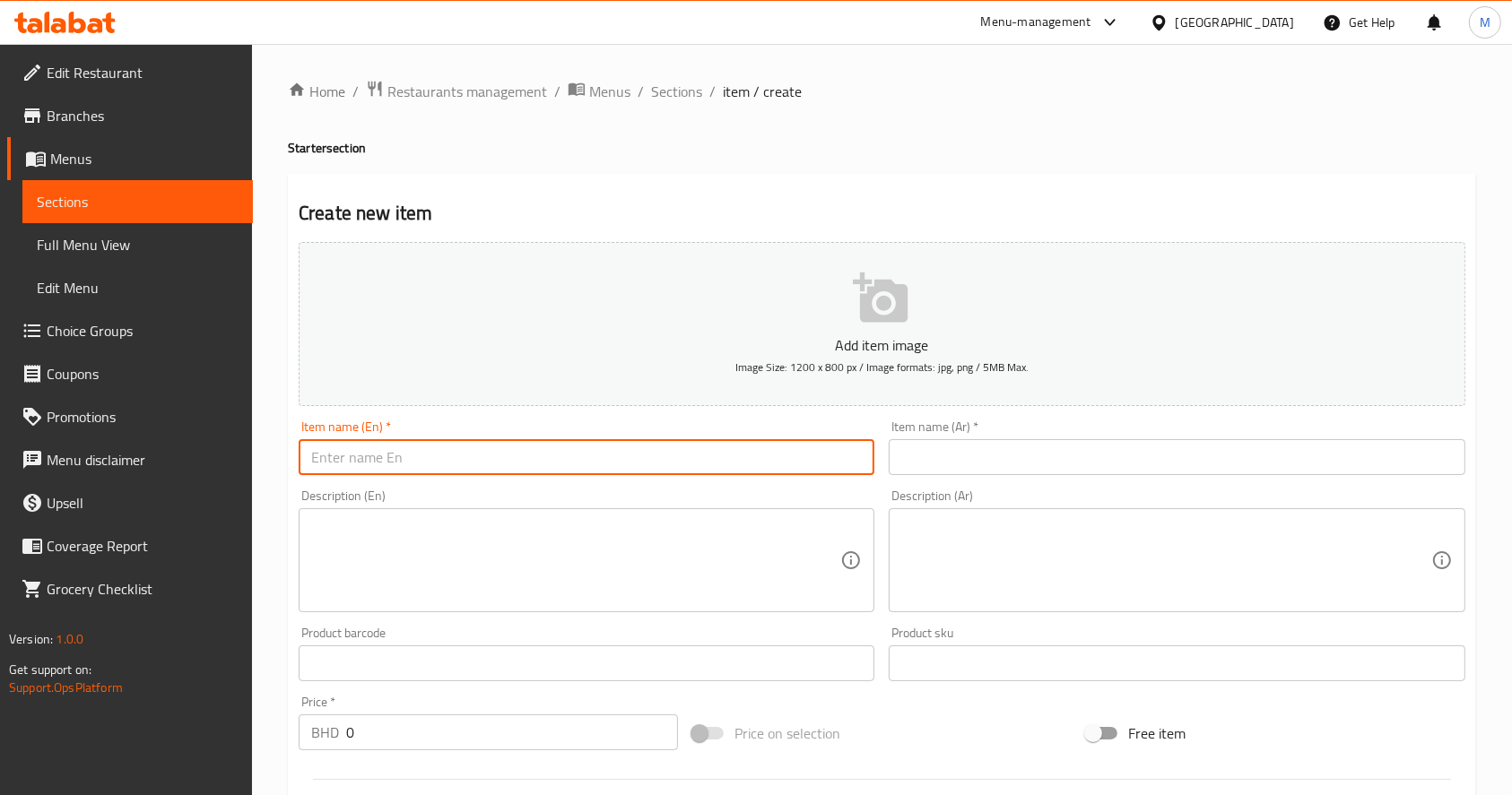
click at [658, 468] on input "text" at bounding box center [587, 457] width 576 height 36
paste input "chicken taco 6 pcs"
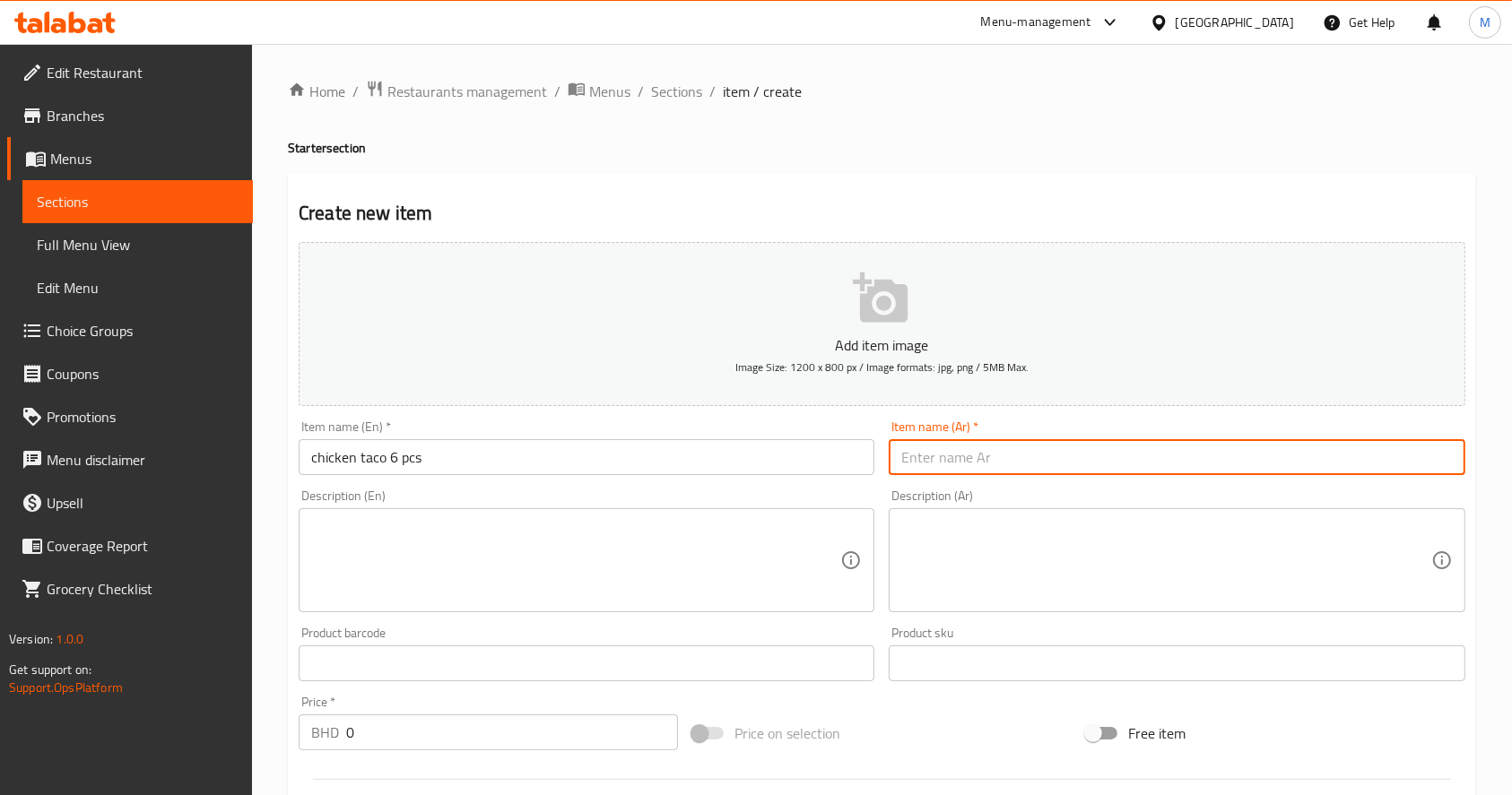
click at [962, 453] on input "text" at bounding box center [1177, 457] width 576 height 36
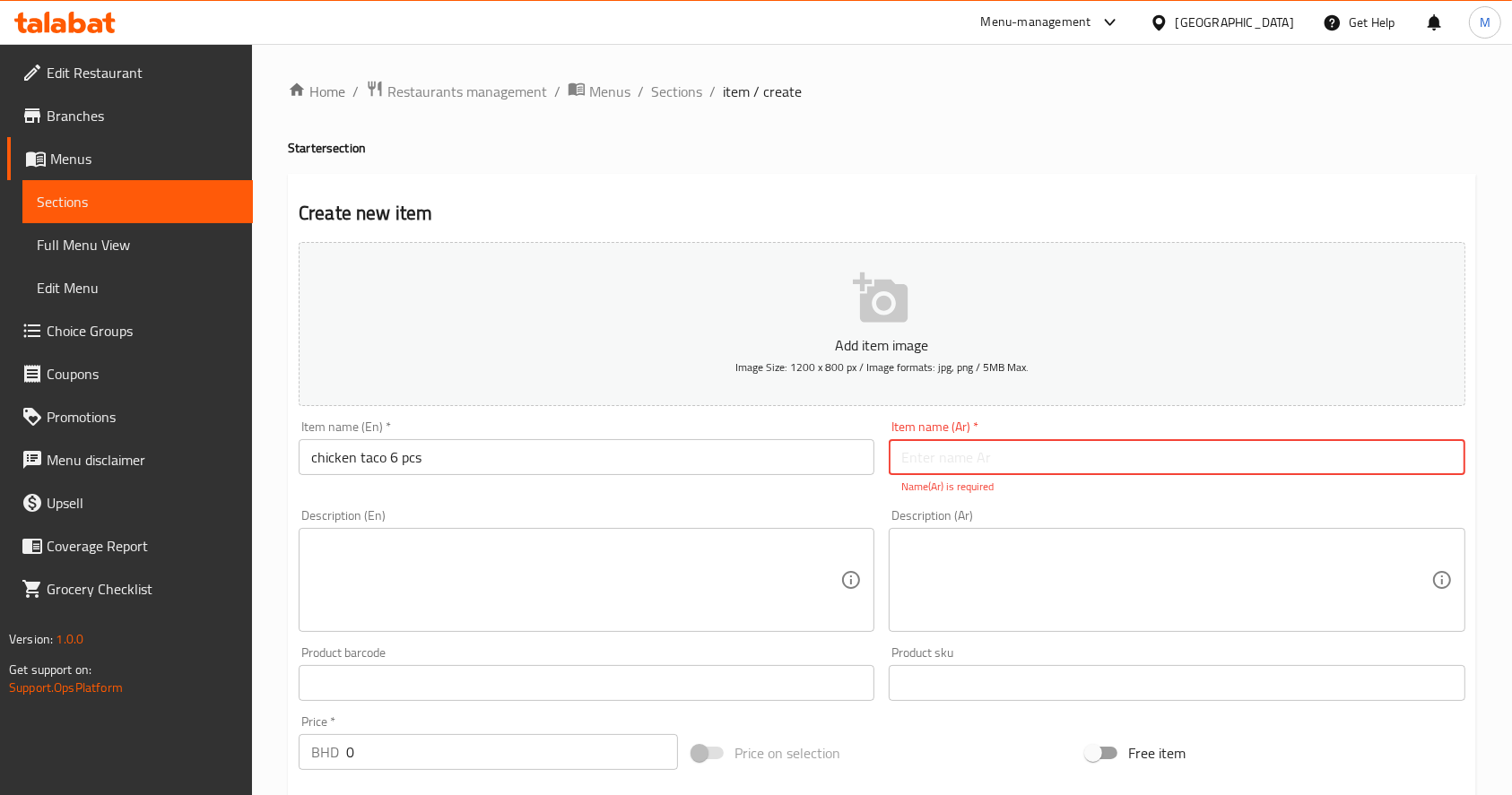
paste input "تاكو دجاج ٦ قطع"
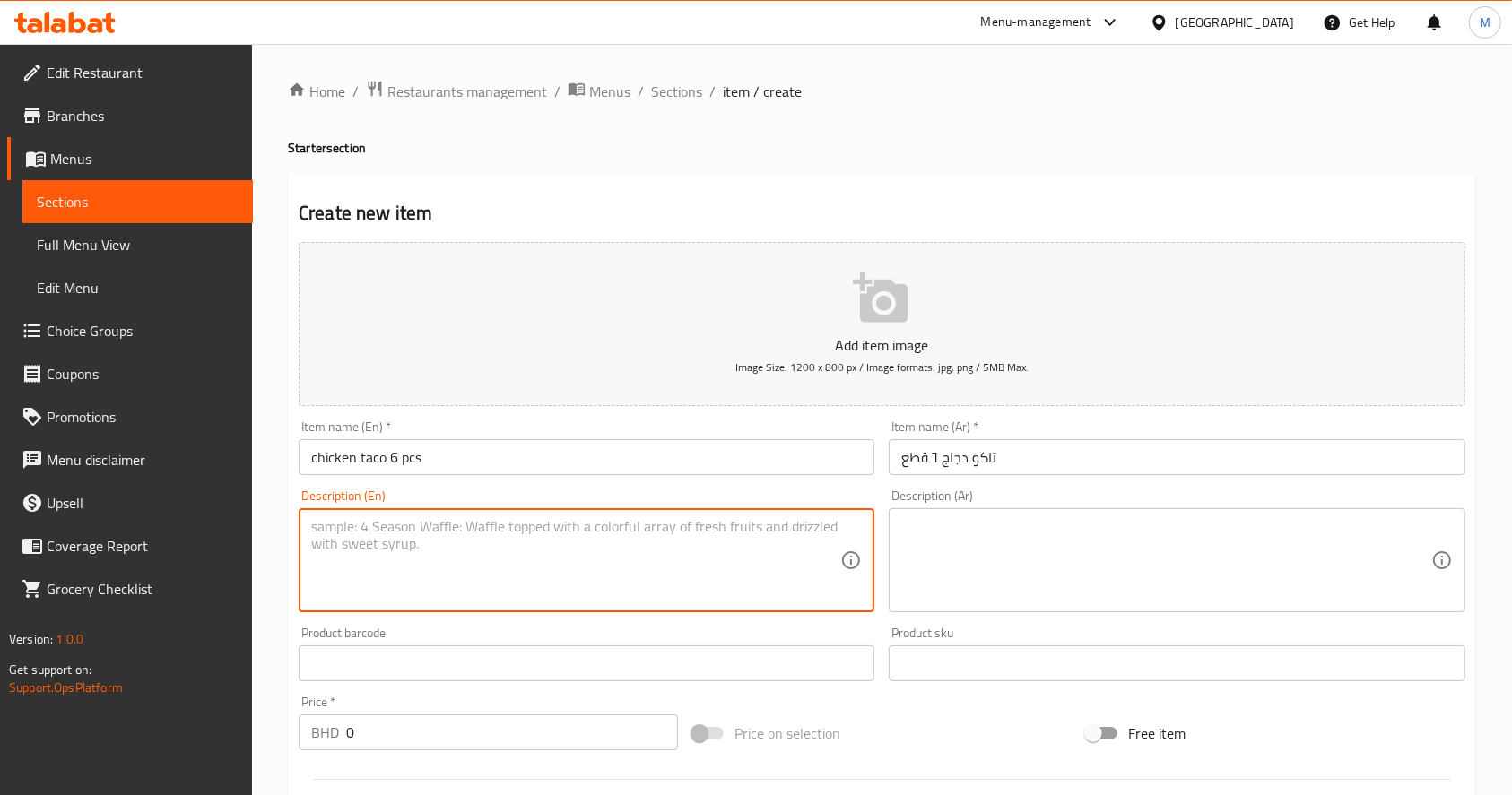
click at [503, 599] on textarea at bounding box center [576, 561] width 529 height 85
paste textarea "CHEESE + tikka CHICKEN+ salad : onion and baqeel"
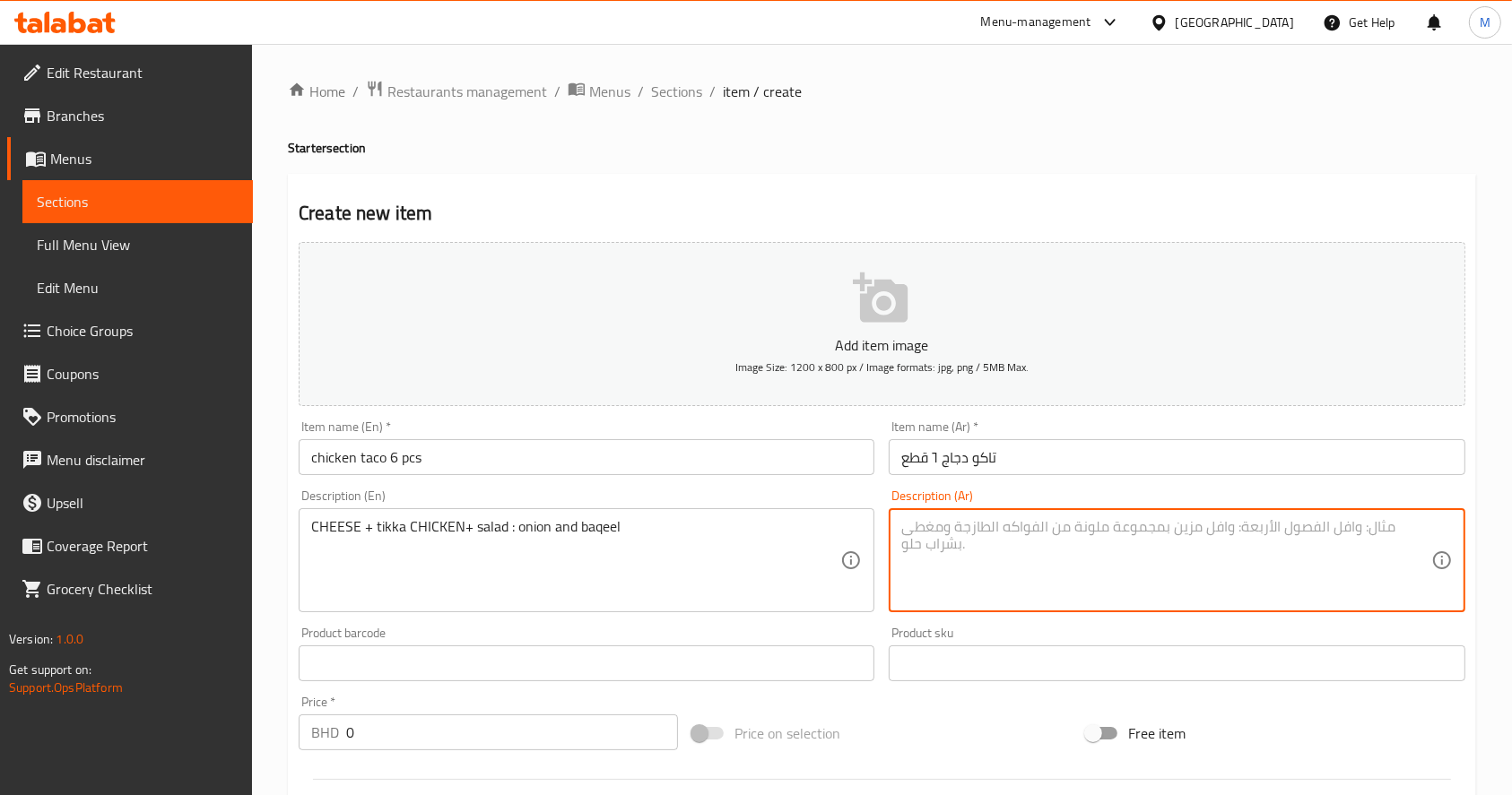
click at [1097, 576] on textarea at bounding box center [1165, 561] width 529 height 85
paste textarea "لبنة+ جبن موزرلا+ تكة دجاج + بقل و بصل"
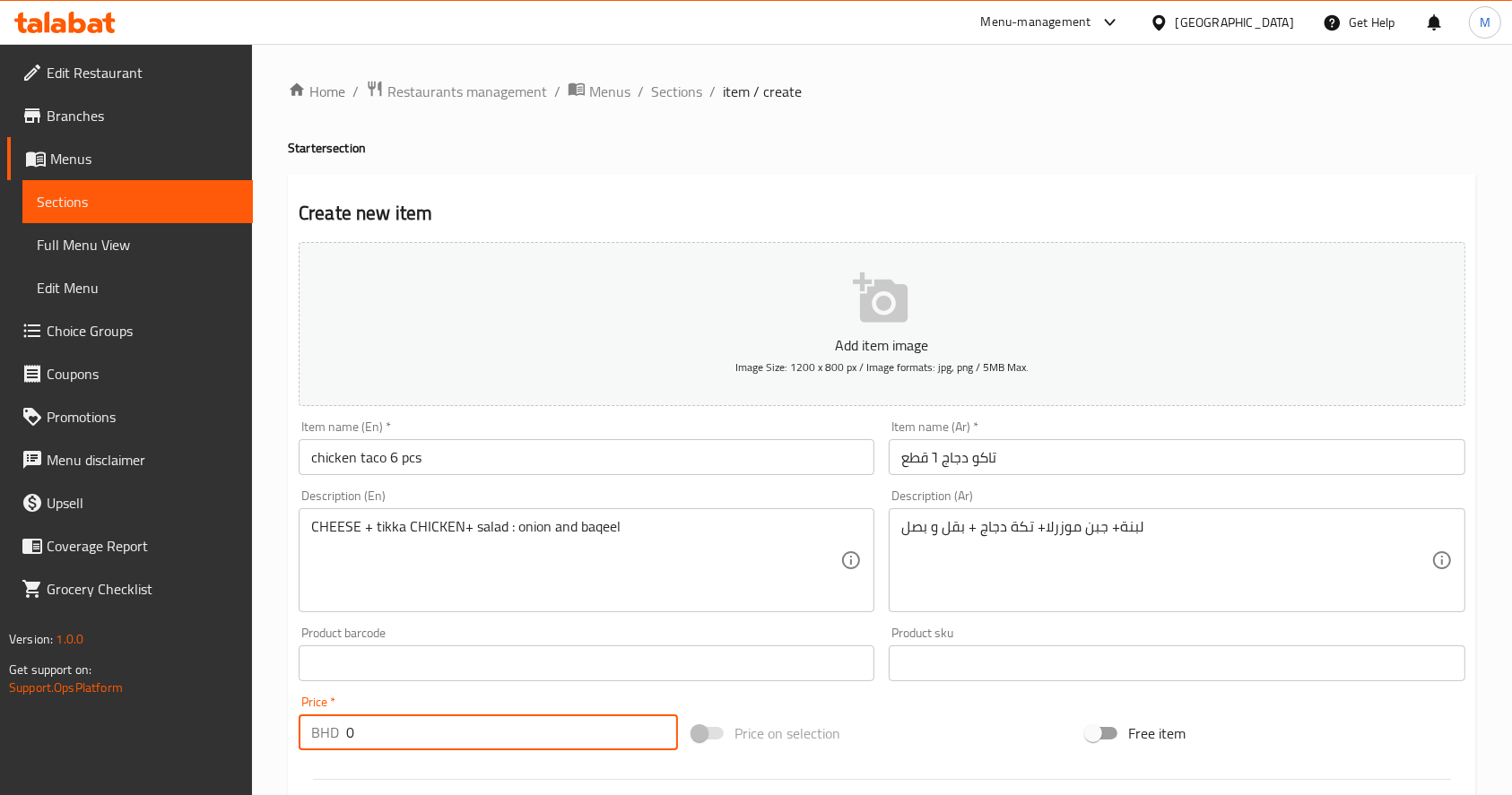
click at [508, 738] on input "0" at bounding box center [512, 733] width 332 height 36
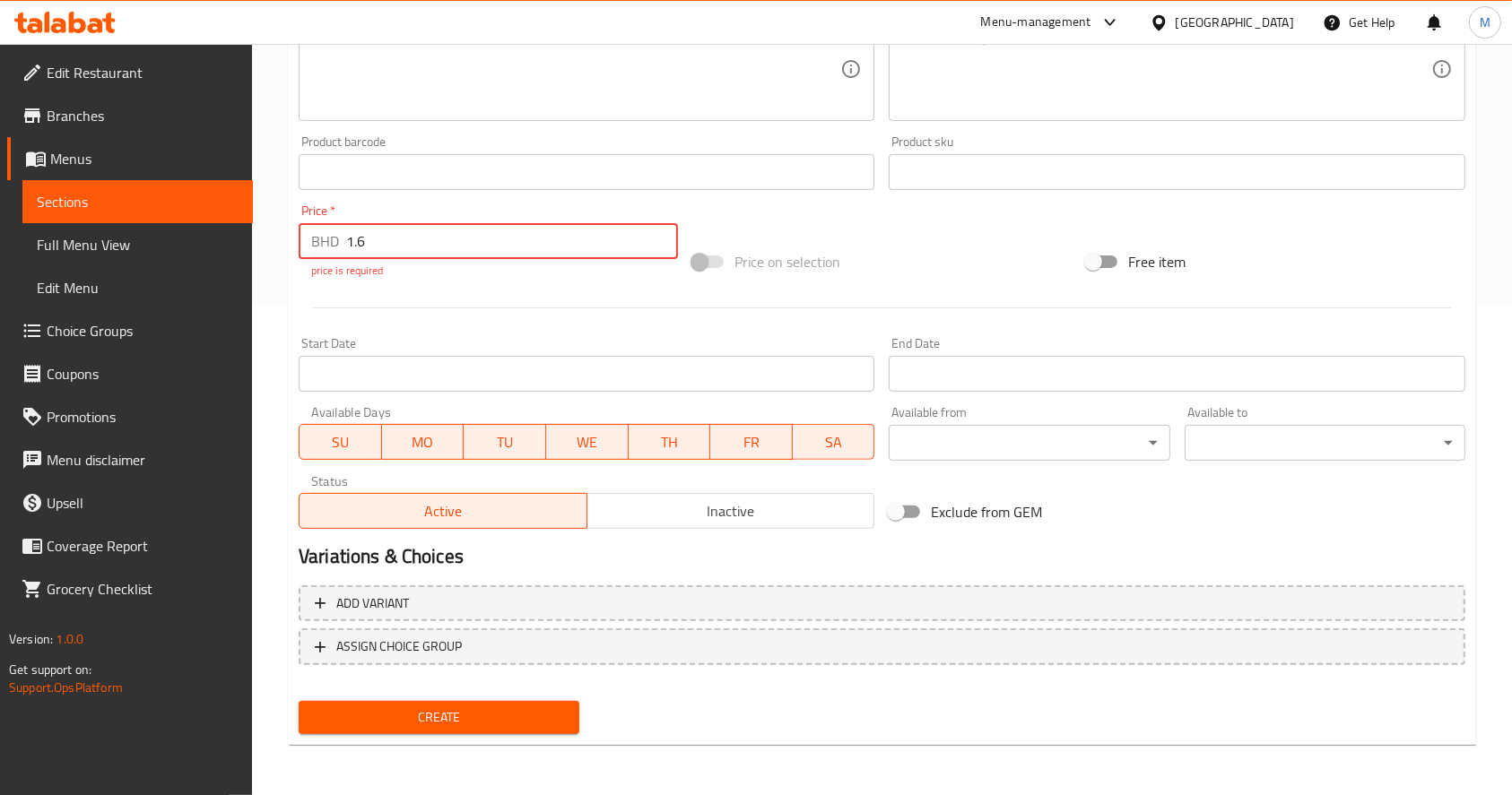
scroll to position [471, 0]
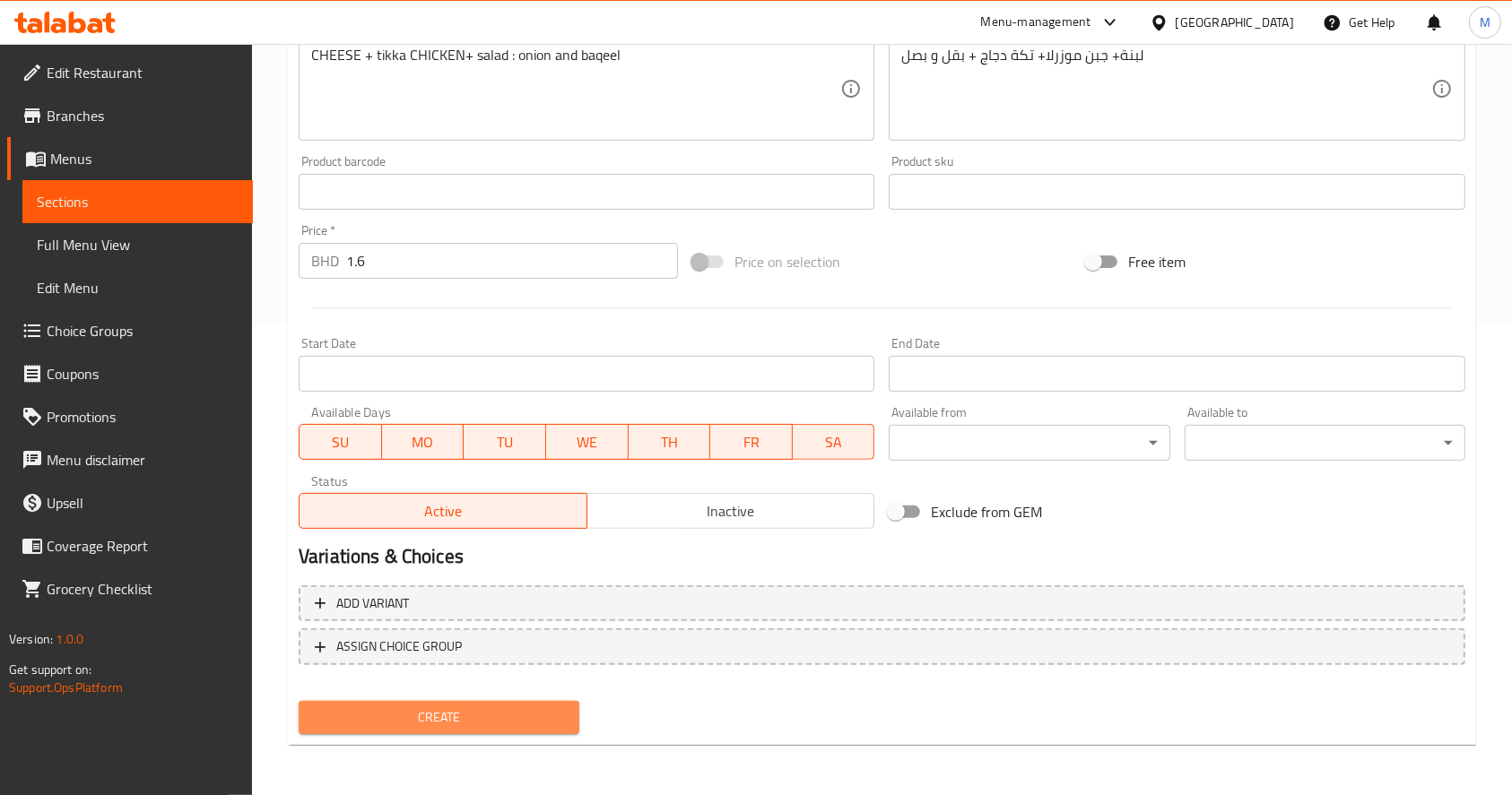
click at [487, 723] on span "Create" at bounding box center [439, 718] width 252 height 23
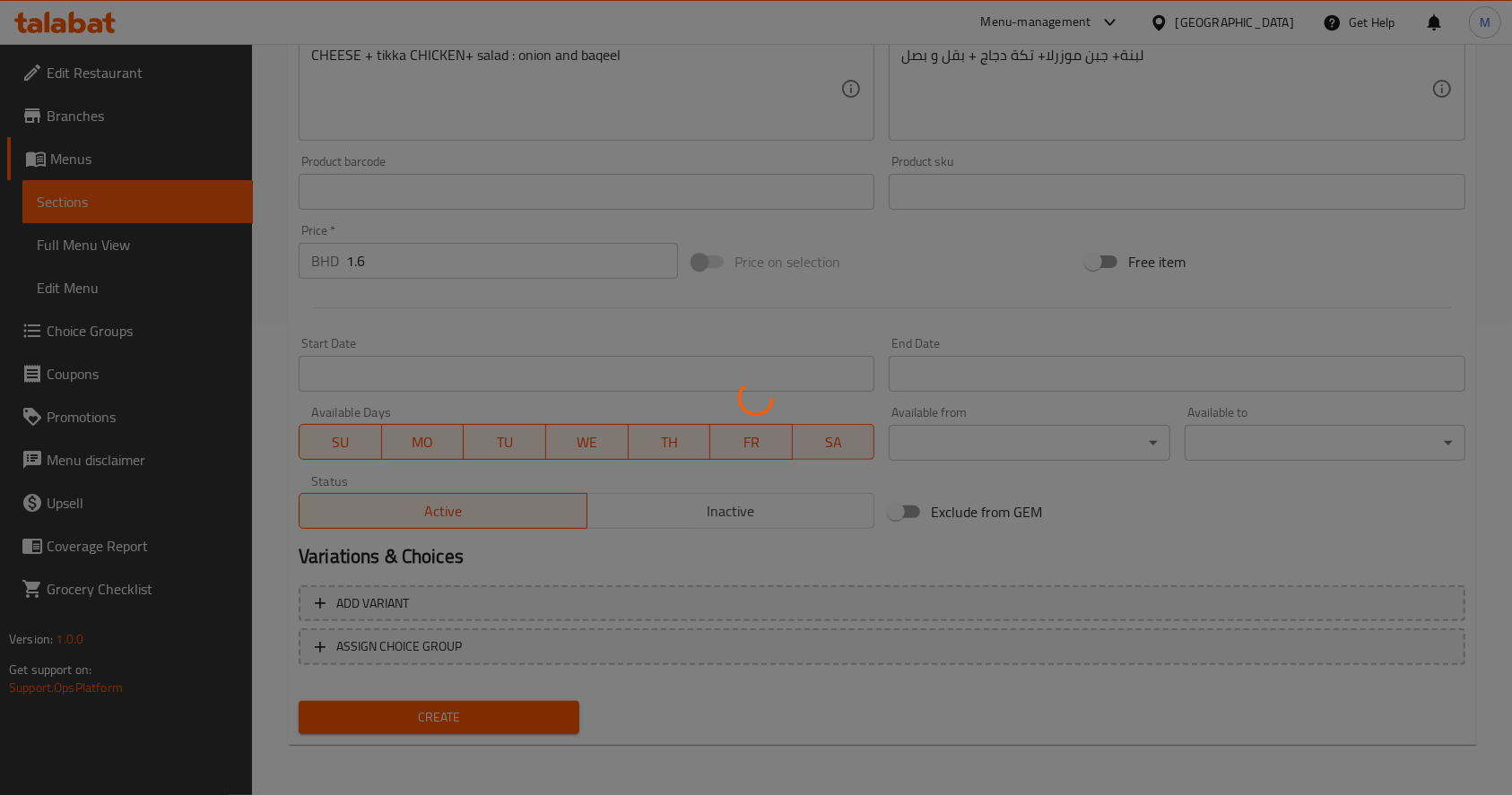
scroll to position [0, 0]
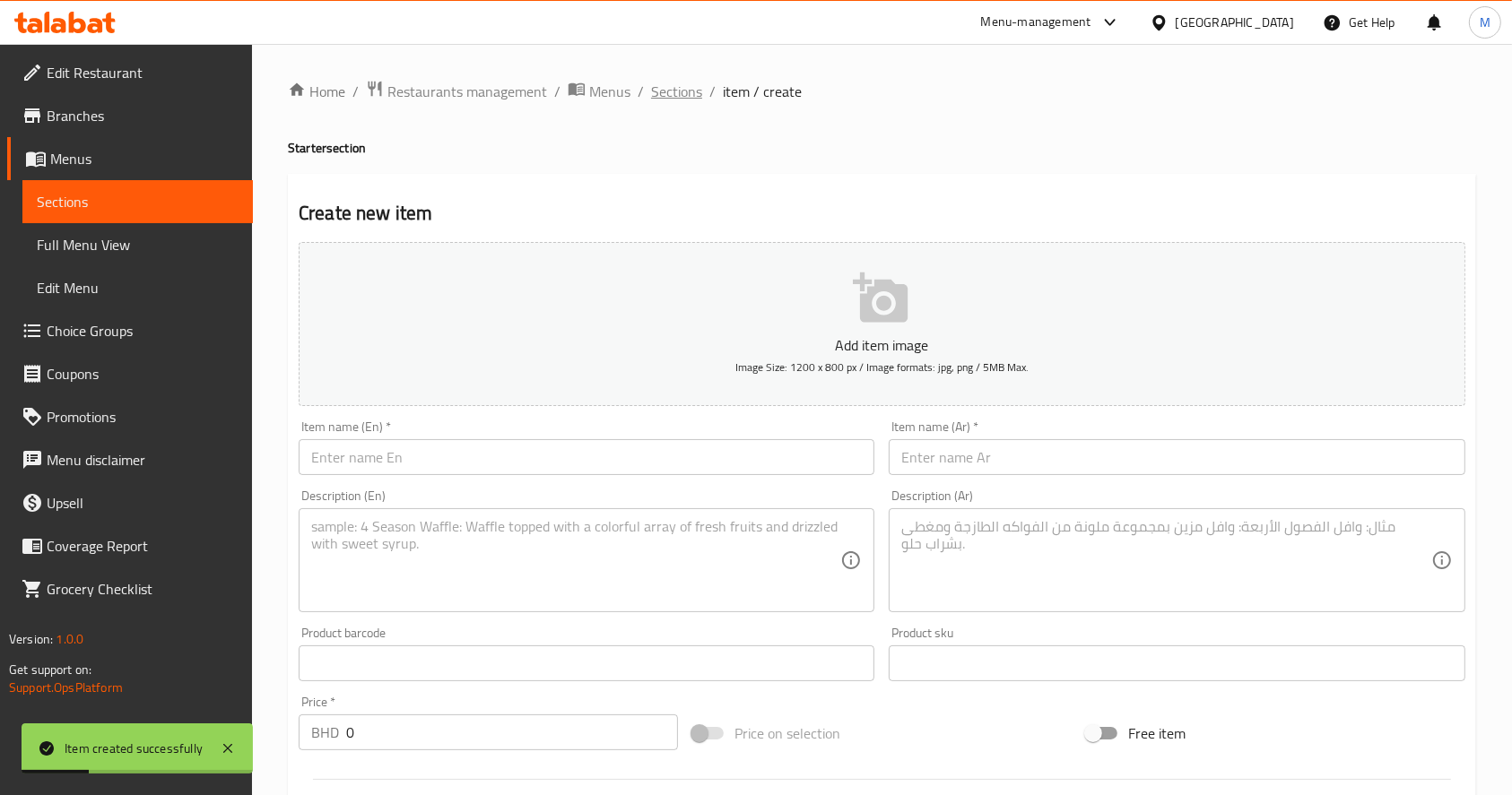
click at [673, 93] on span "Sections" at bounding box center [677, 91] width 51 height 22
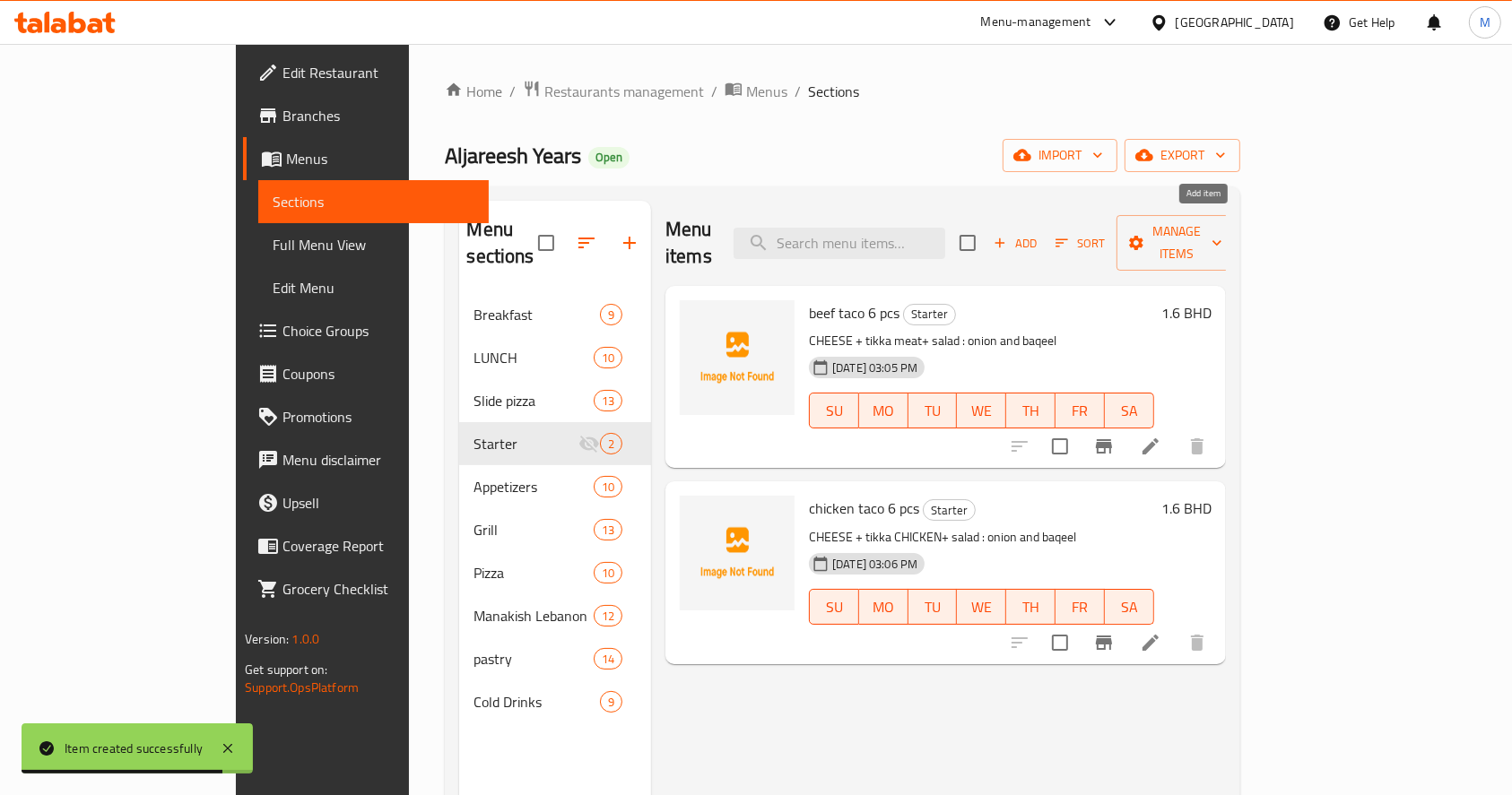
click at [1040, 235] on span "Add" at bounding box center [1015, 243] width 48 height 21
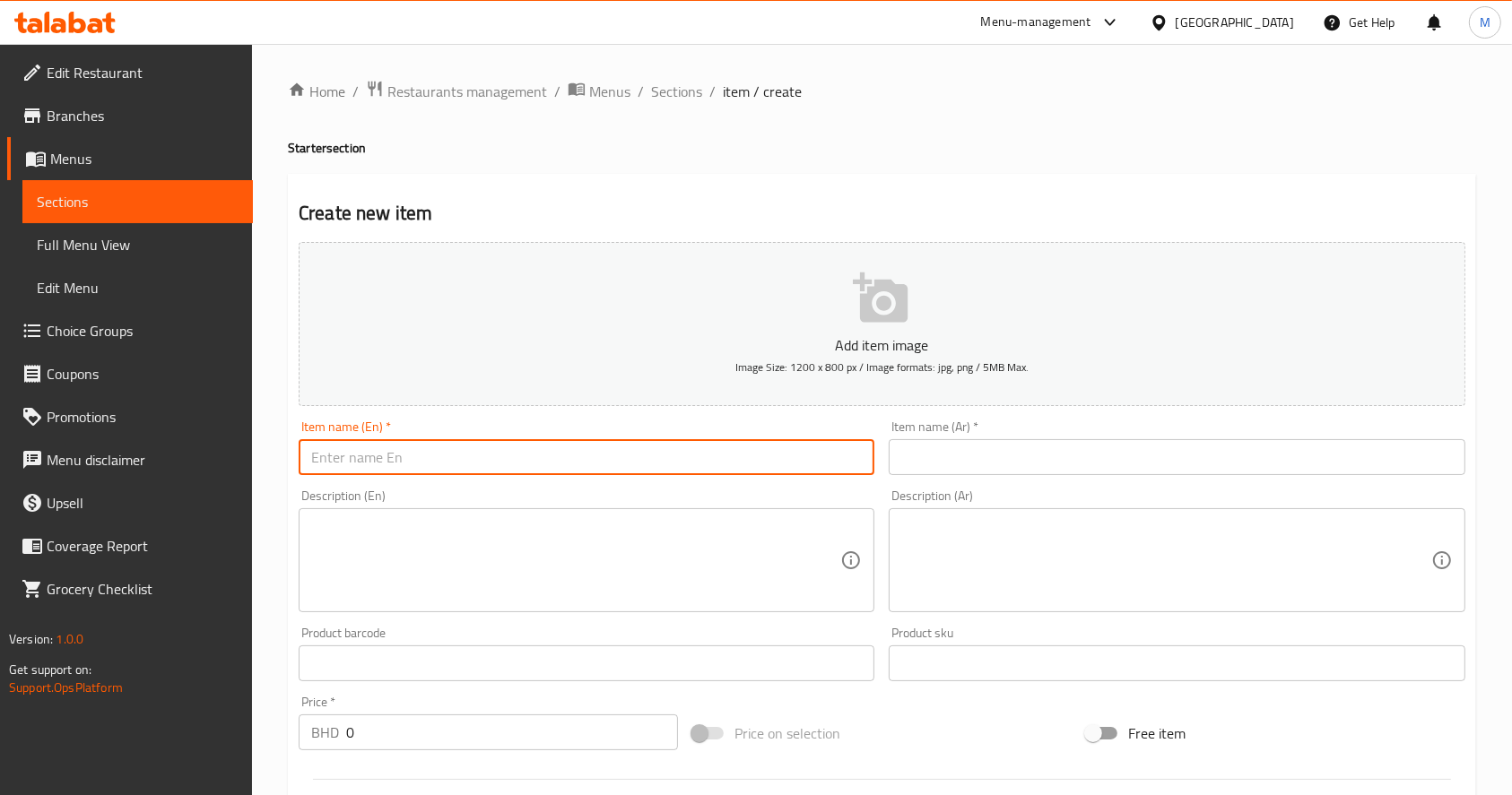
click at [720, 468] on input "text" at bounding box center [587, 457] width 576 height 36
paste input "Cheese spring 6 pcs"
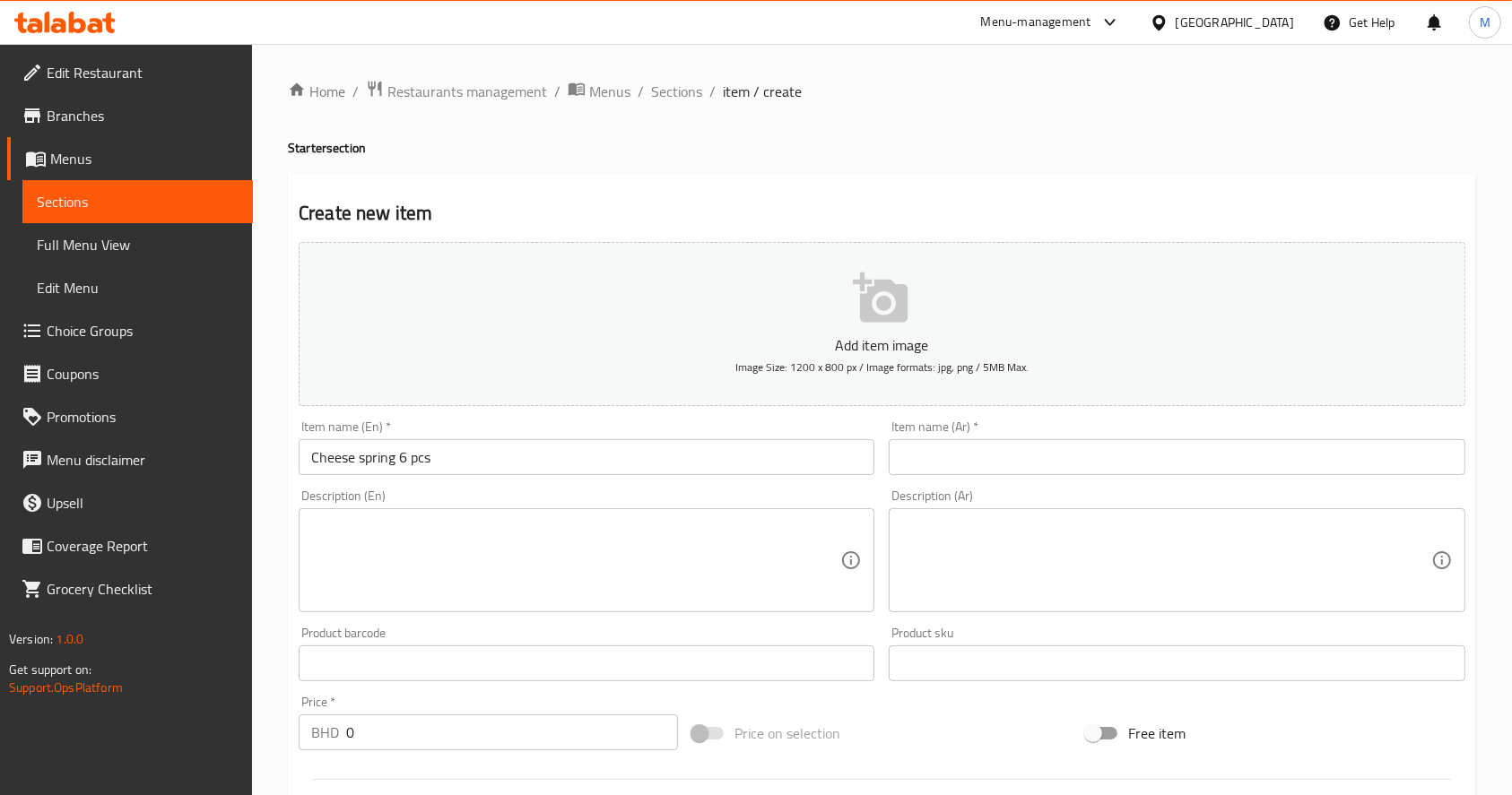
click at [984, 435] on div "Item name (Ar)   * Item name (Ar) *" at bounding box center [1177, 448] width 576 height 55
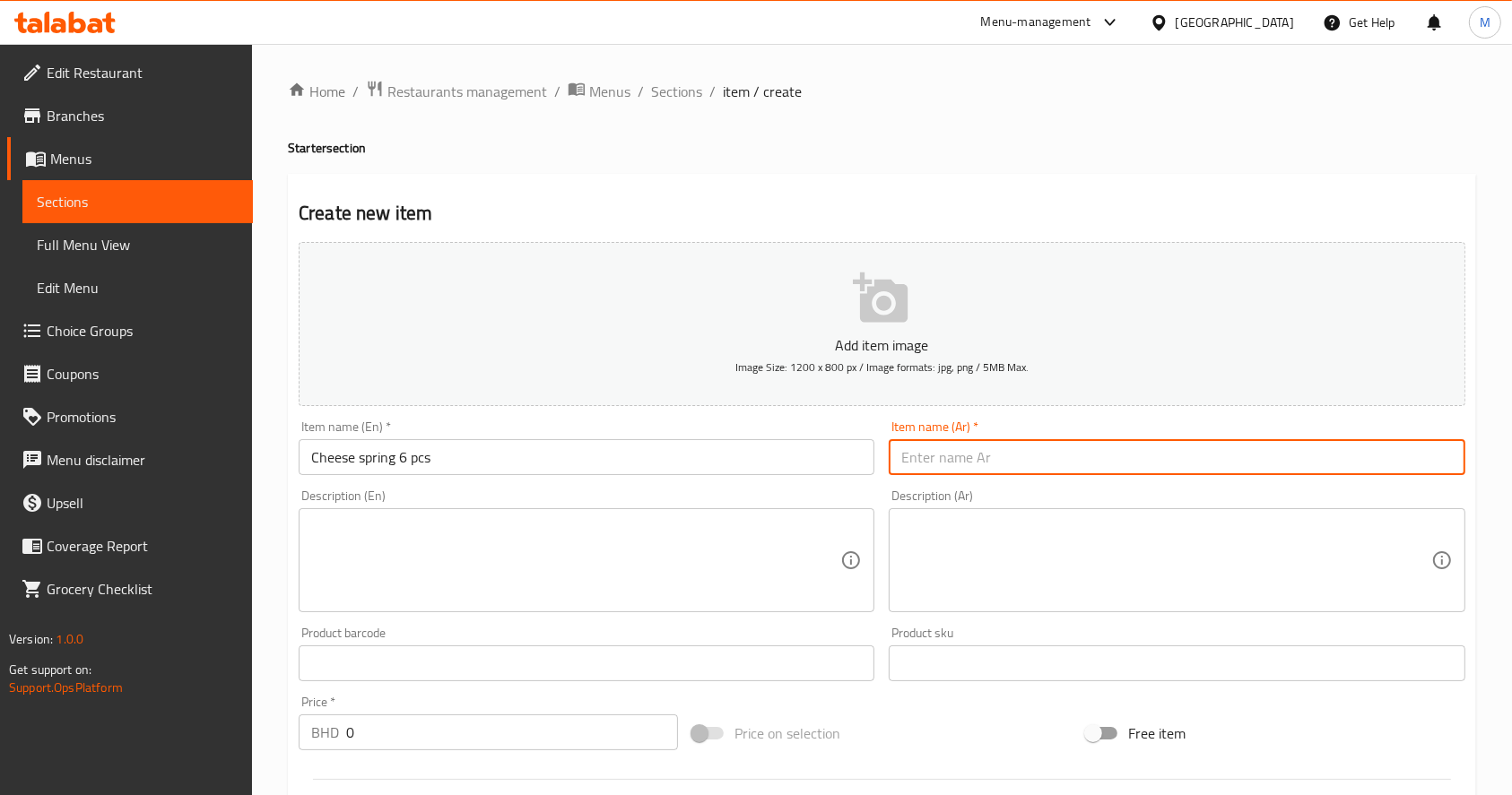
click at [988, 452] on input "text" at bounding box center [1177, 457] width 576 height 36
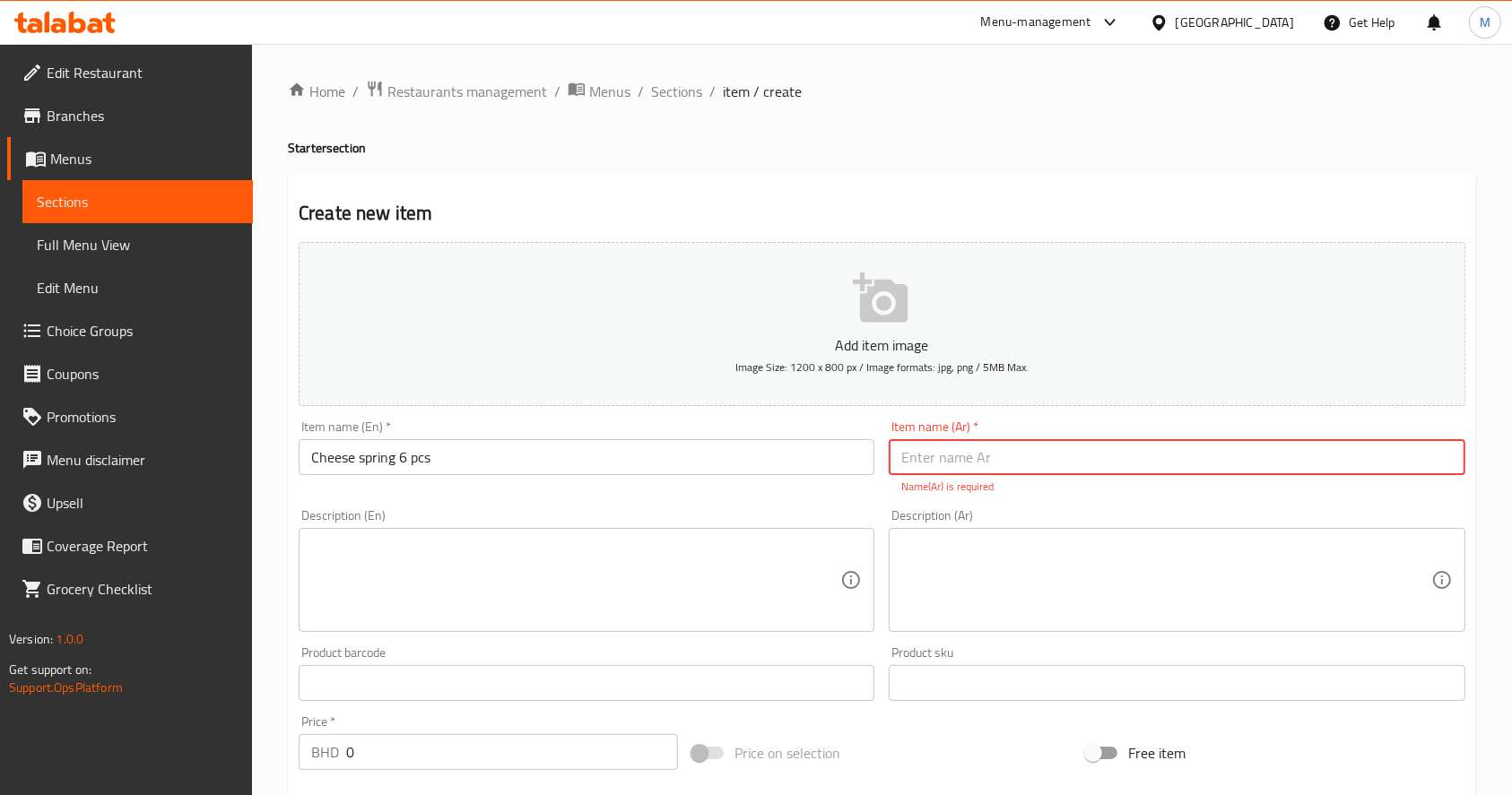
paste input "اصابع الجبن ٦ قطع"
click at [624, 604] on textarea at bounding box center [576, 580] width 529 height 85
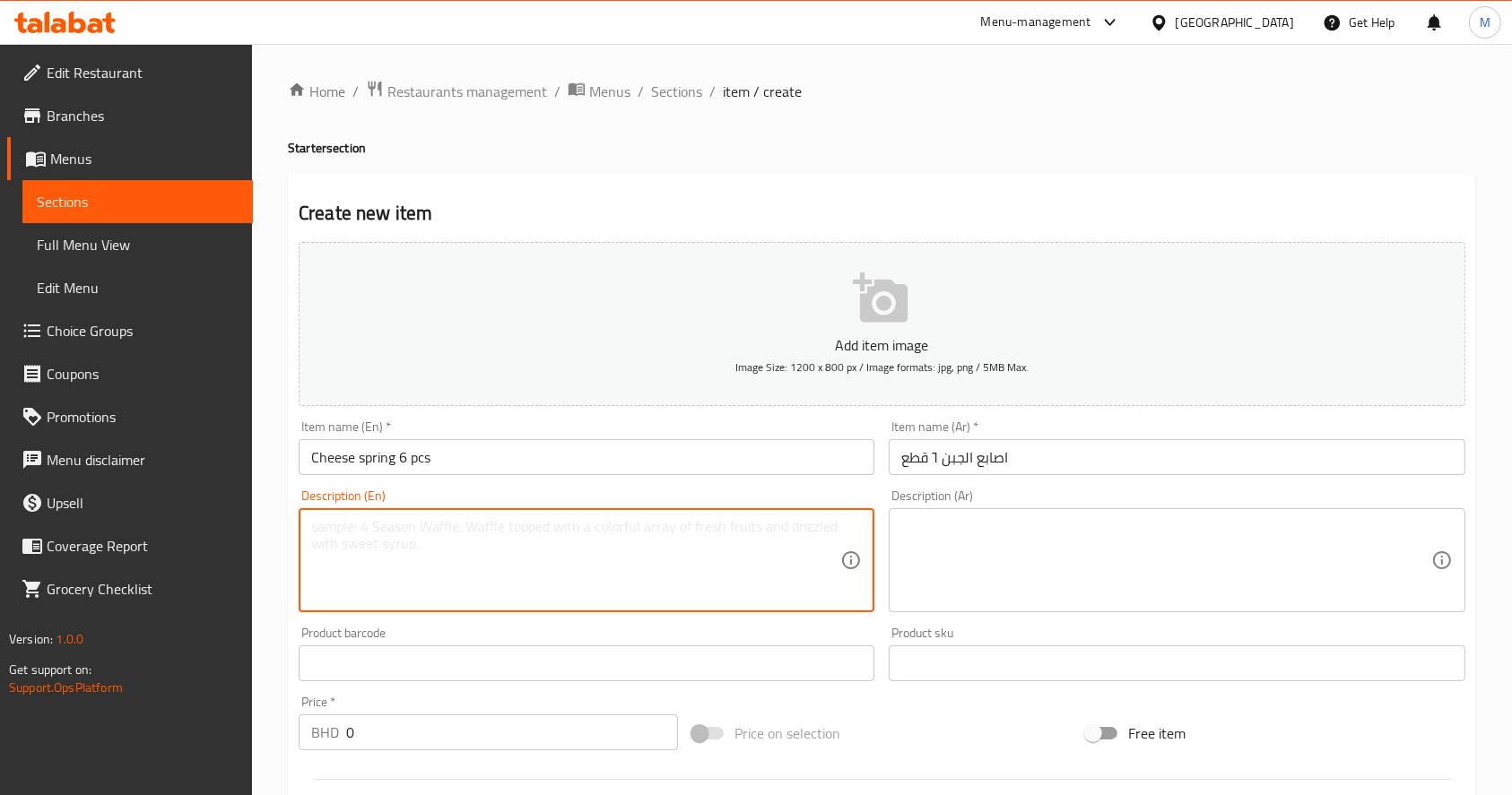
paste textarea "CHEESE"
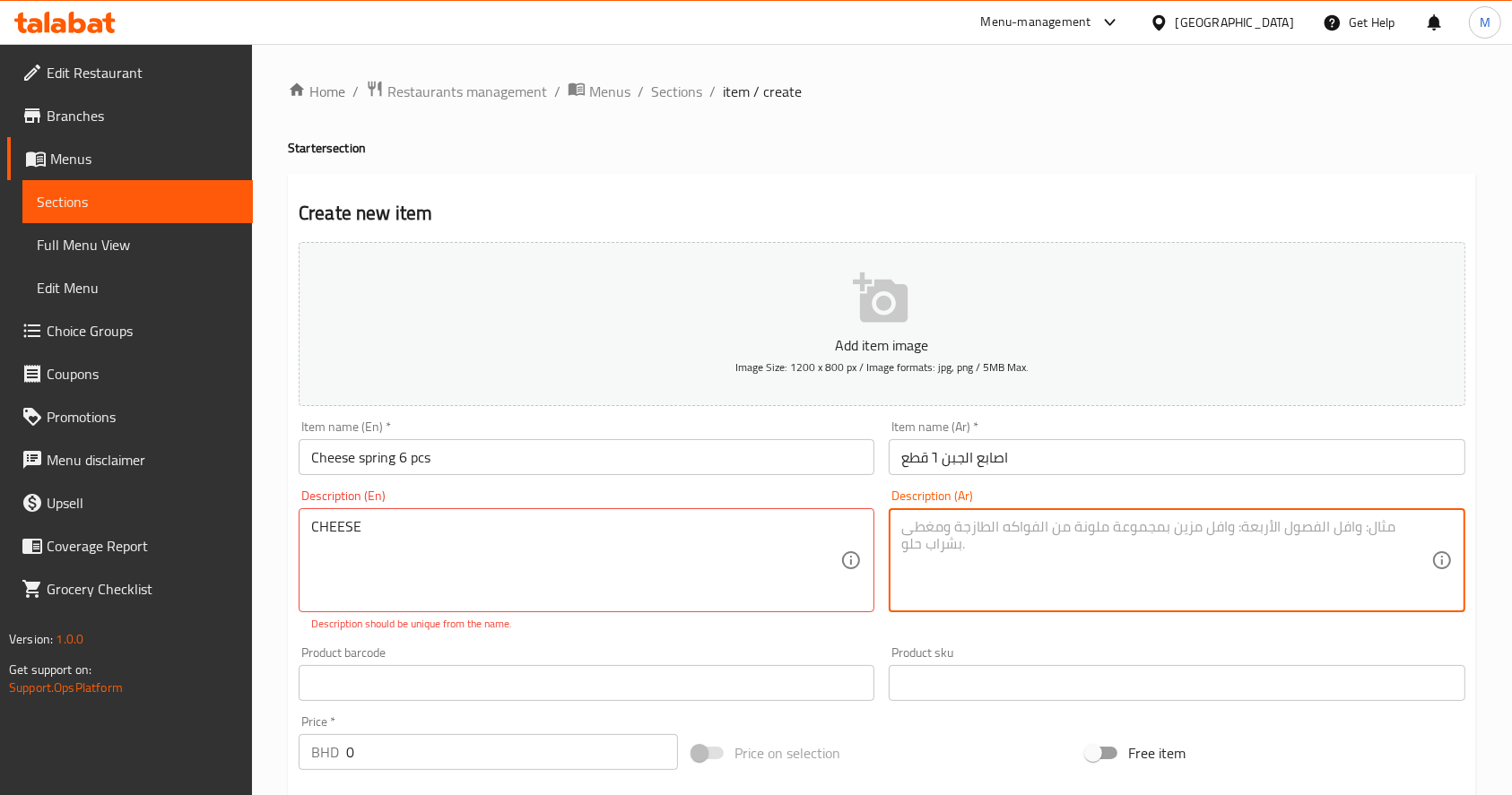
click at [1103, 589] on textarea at bounding box center [1165, 561] width 529 height 85
paste textarea "جبن"
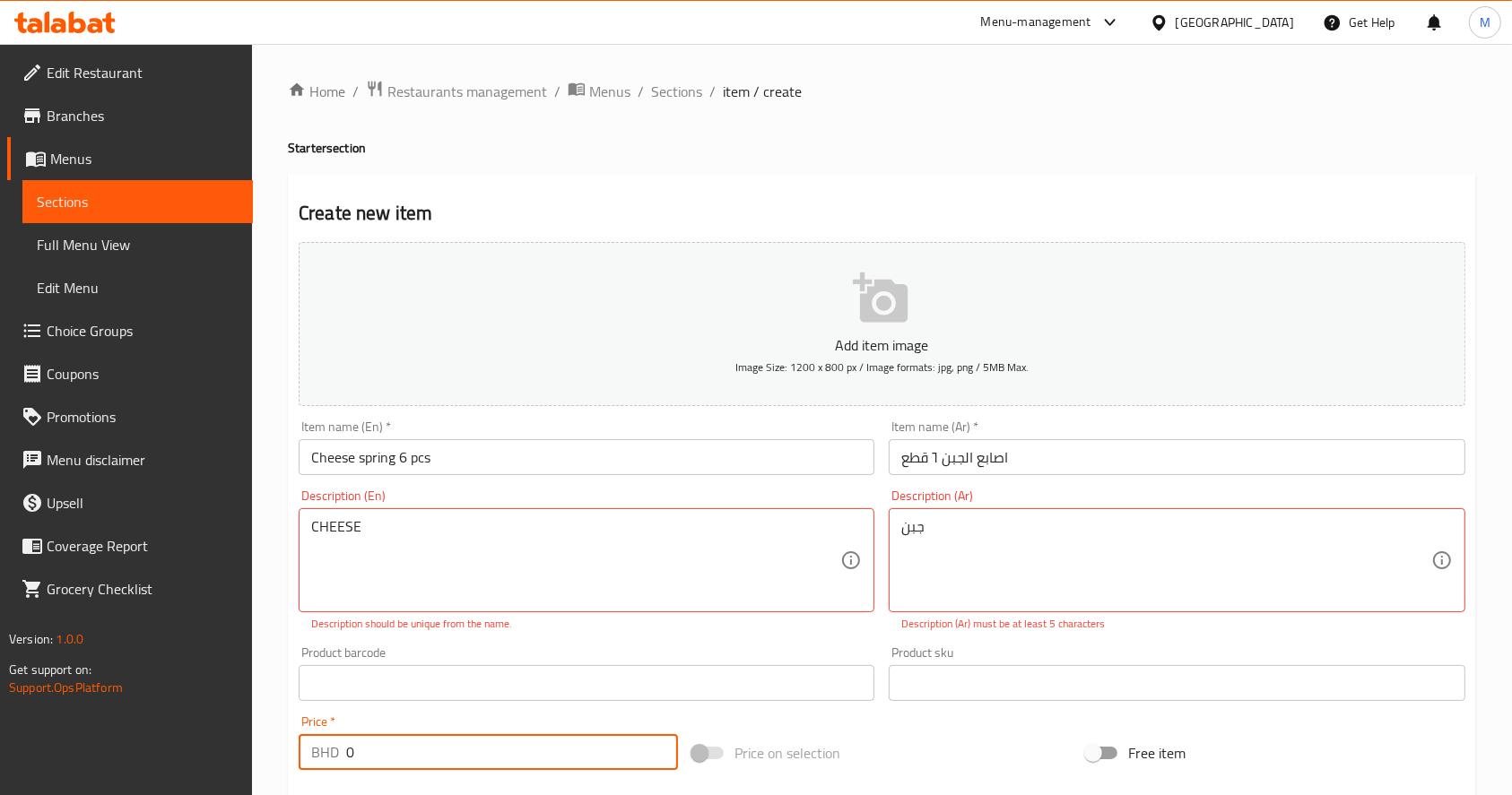
click at [564, 747] on input "0" at bounding box center [512, 752] width 332 height 36
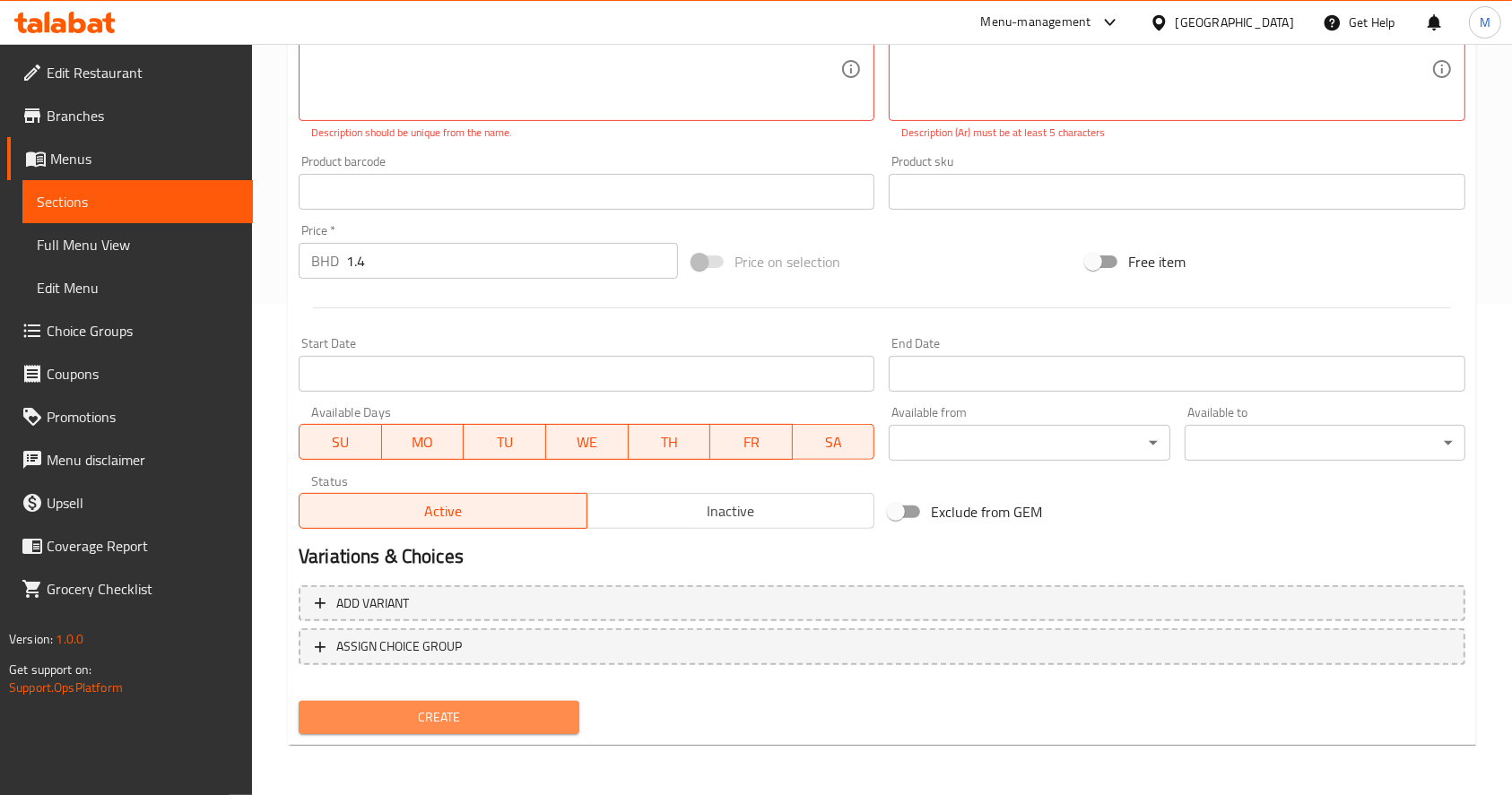
scroll to position [491, 0]
click at [472, 707] on span "Create" at bounding box center [439, 718] width 252 height 23
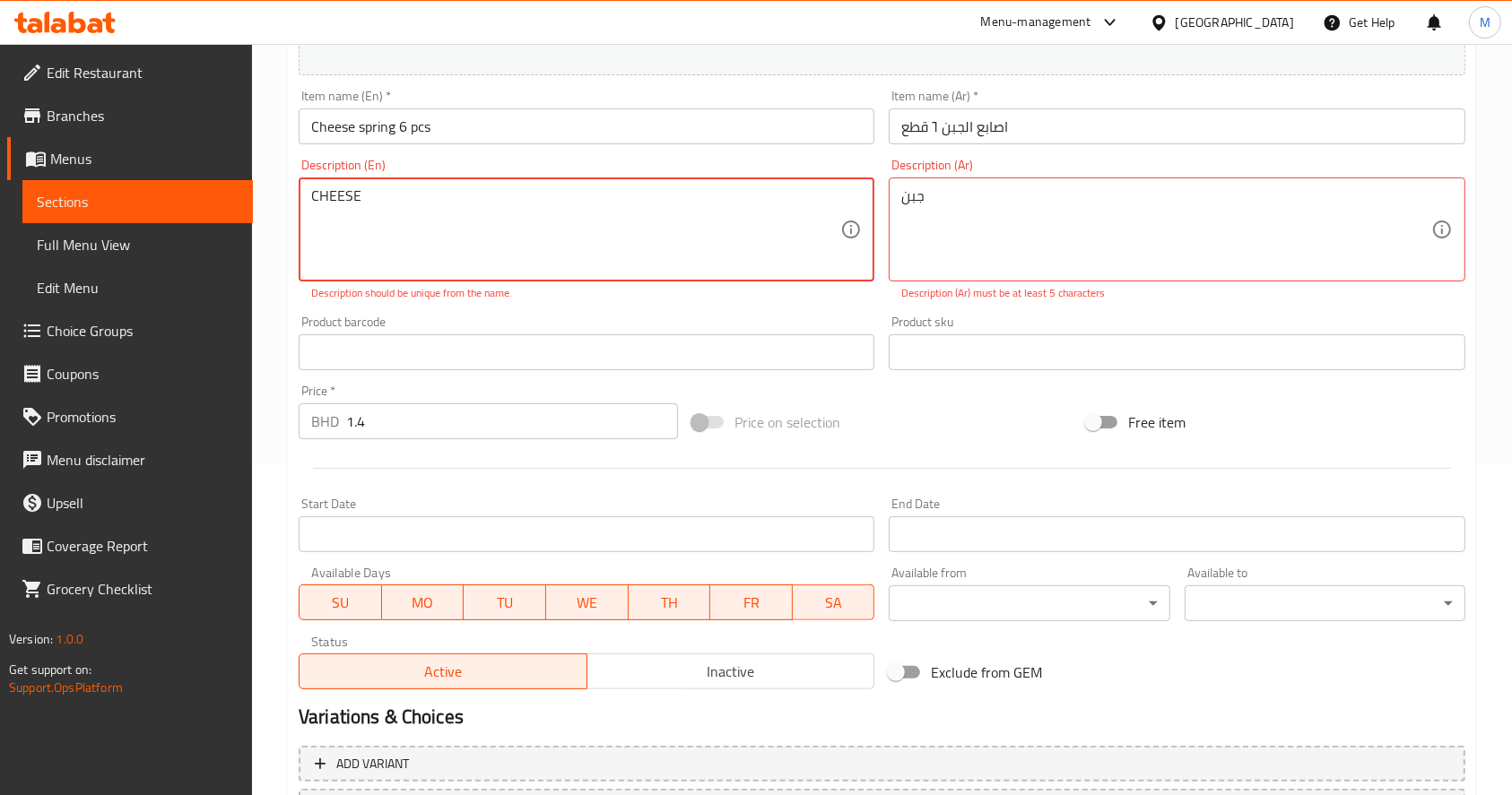
scroll to position [316, 0]
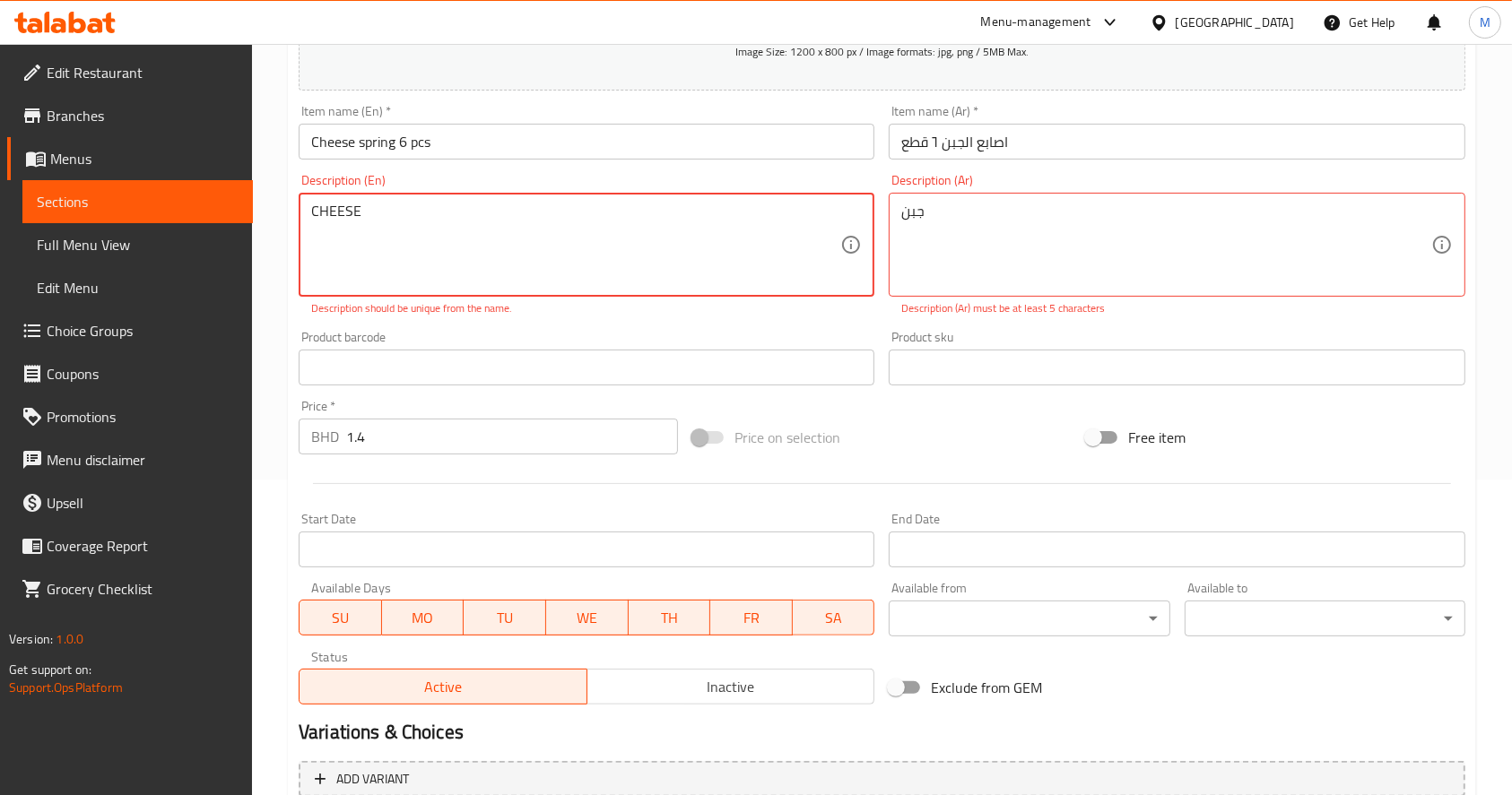
click at [690, 220] on textarea "CHEESE" at bounding box center [576, 245] width 529 height 85
click at [555, 219] on textarea "CHEESE" at bounding box center [576, 245] width 529 height 85
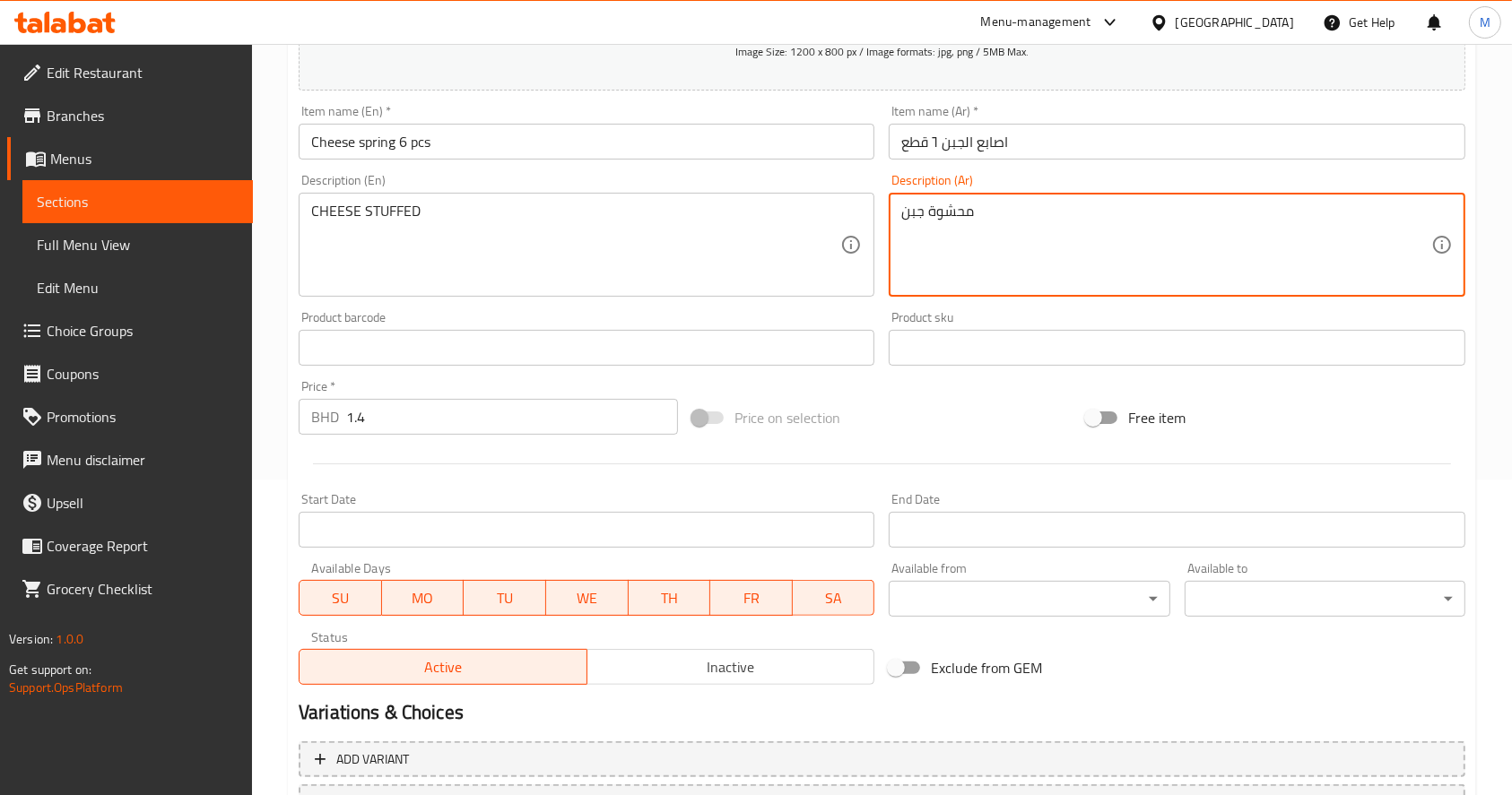
scroll to position [471, 0]
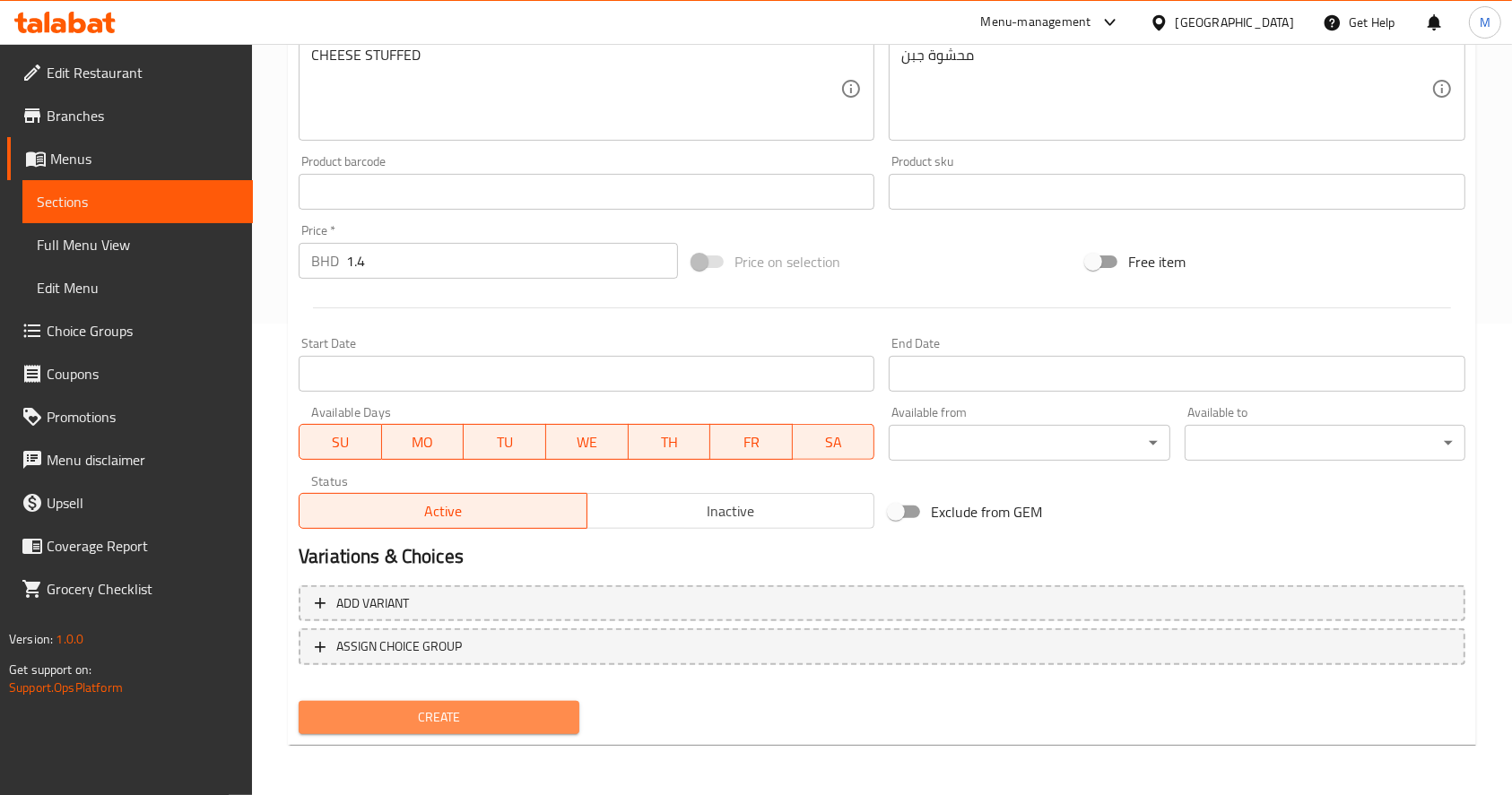
click at [349, 721] on span "Create" at bounding box center [439, 718] width 252 height 23
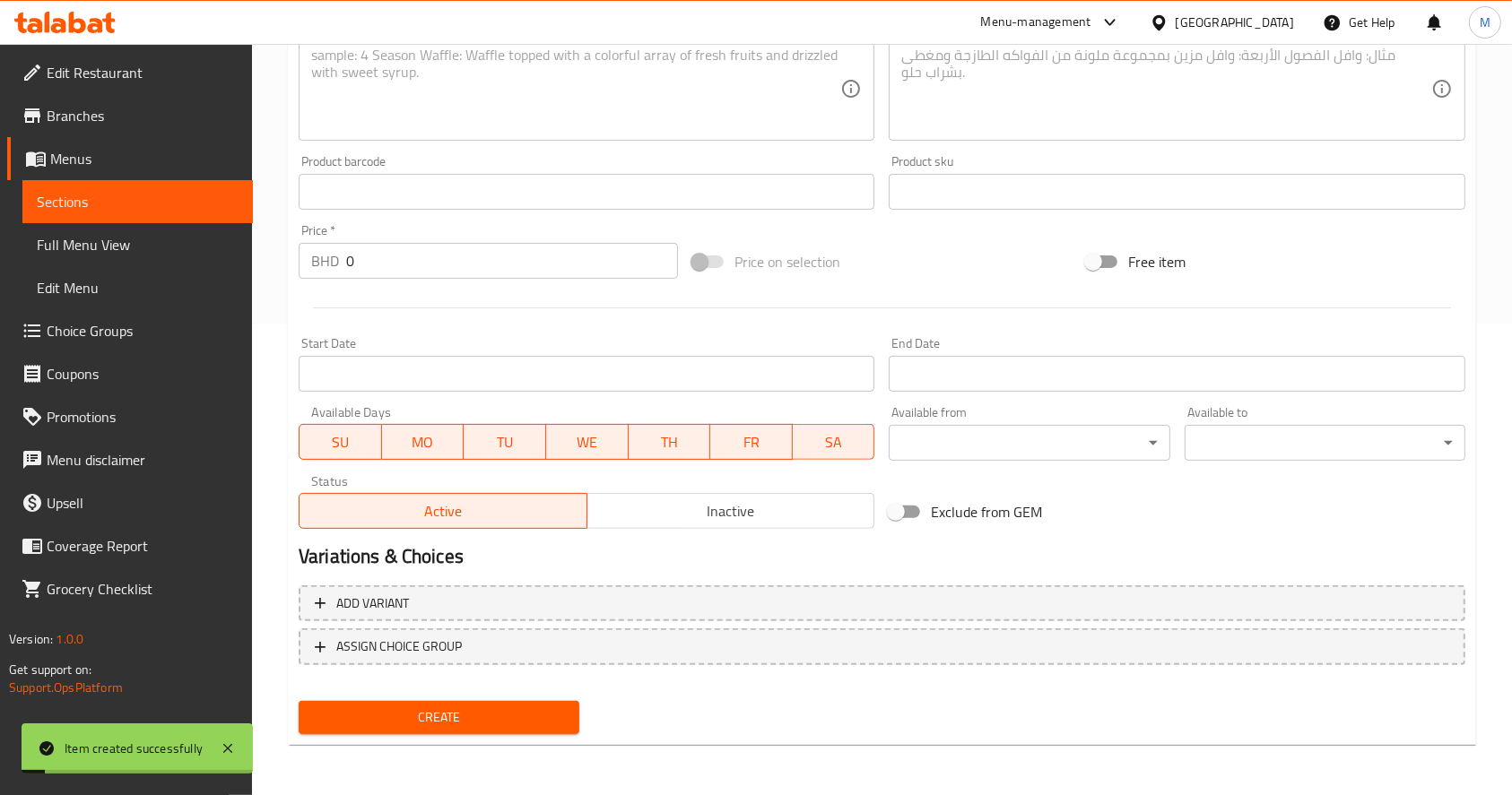
scroll to position [0, 0]
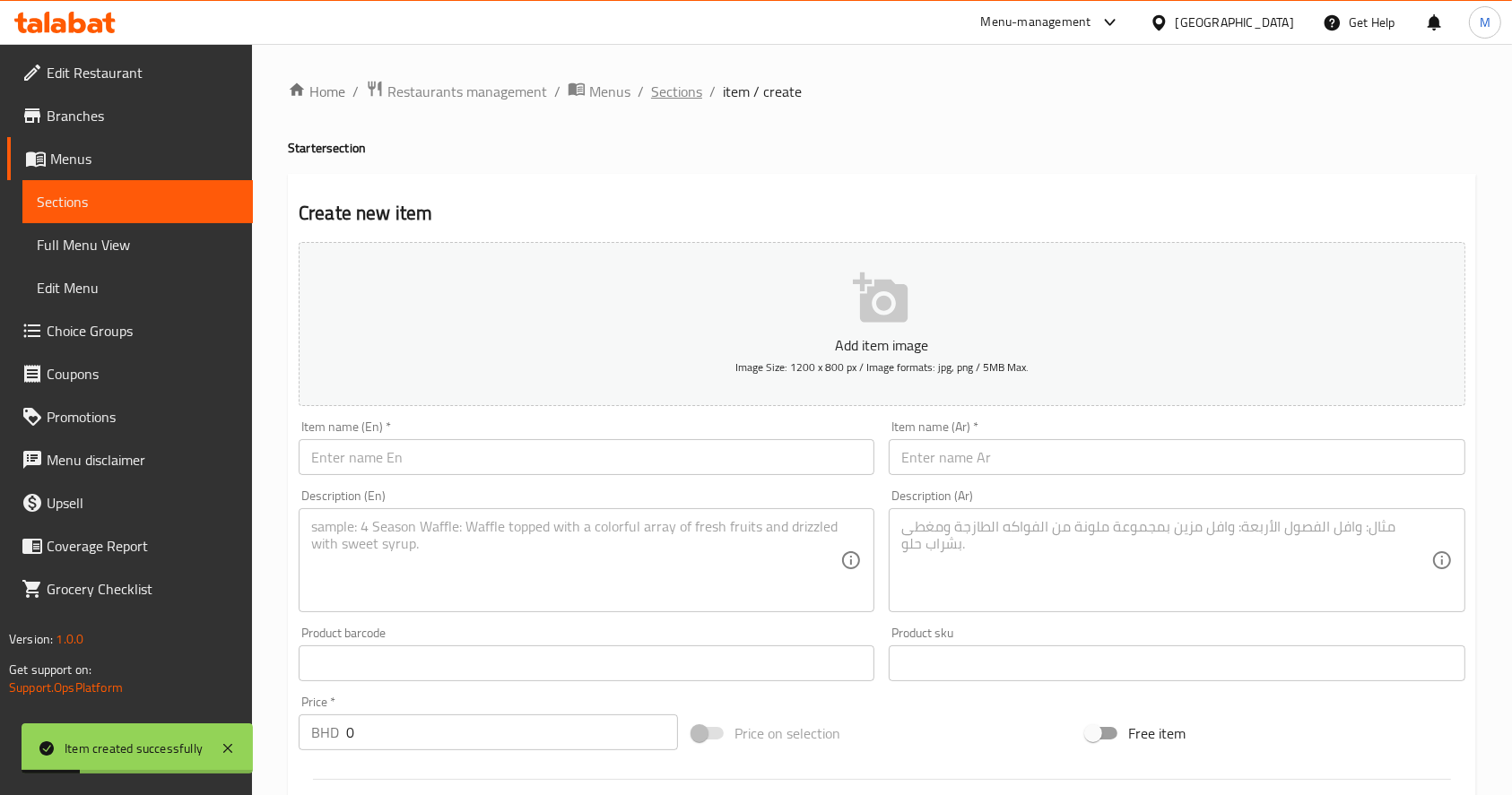
click at [686, 97] on span "Sections" at bounding box center [677, 91] width 51 height 22
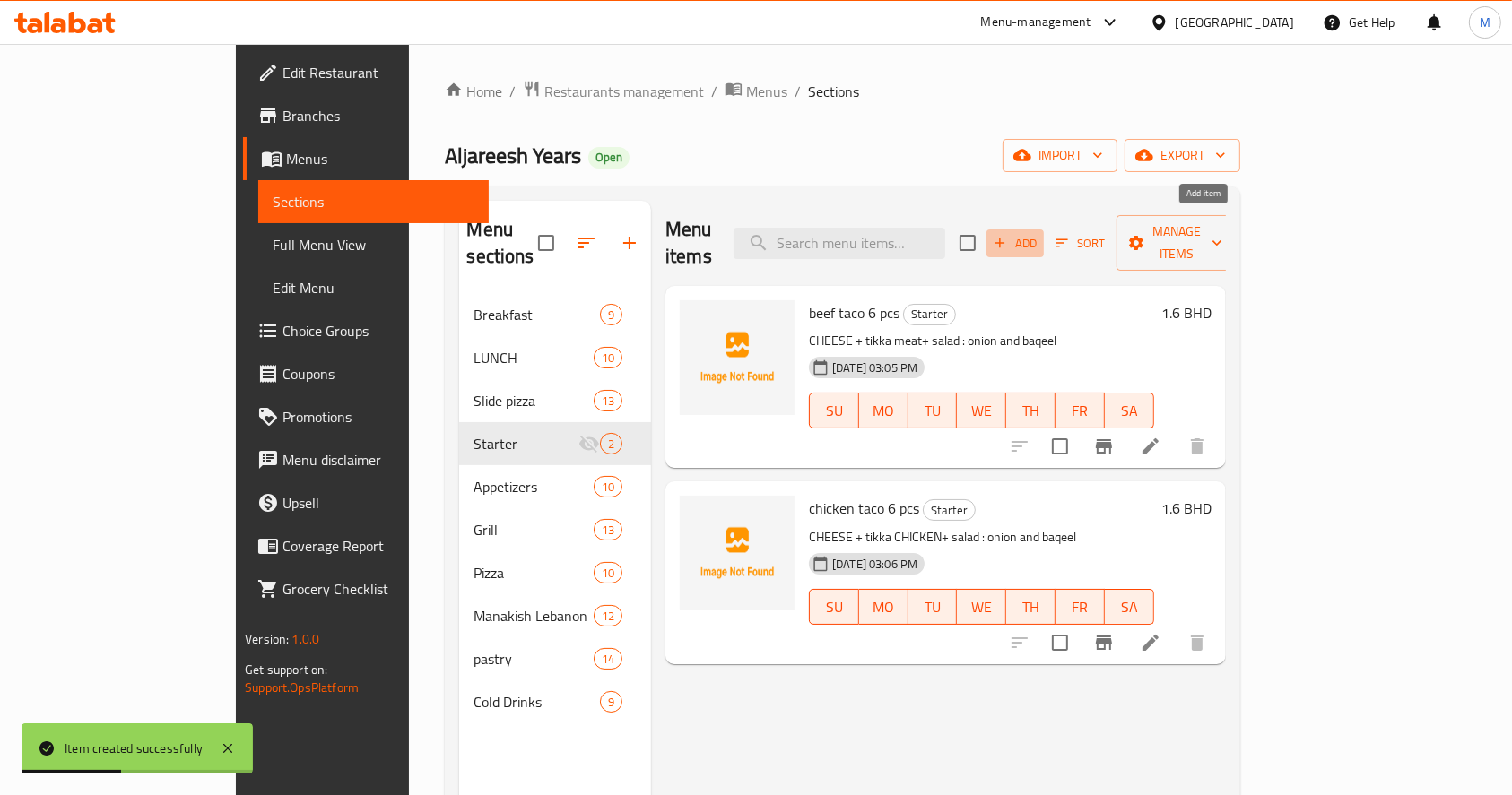
click at [1008, 235] on icon "button" at bounding box center [1000, 242] width 16 height 16
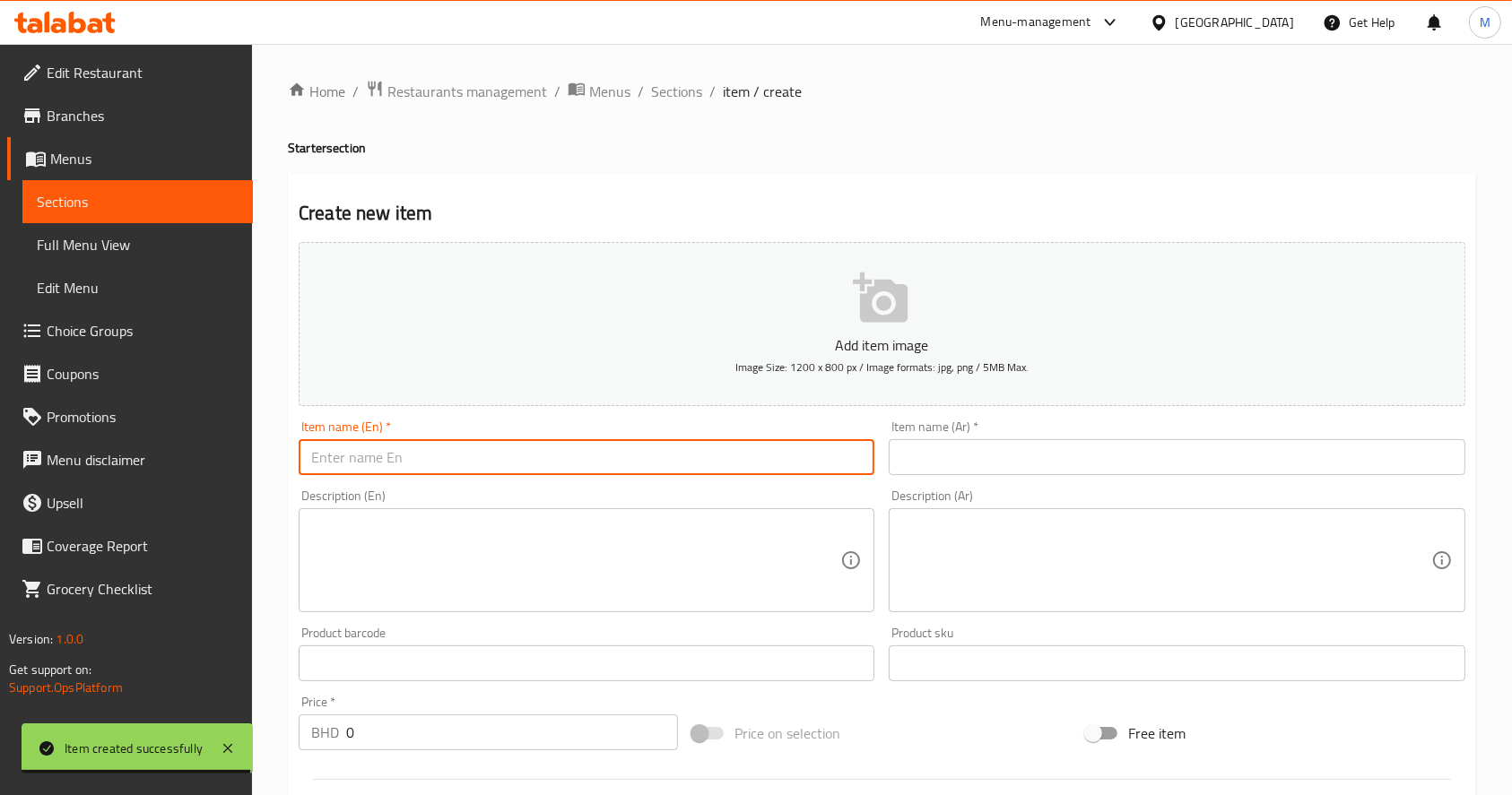
click at [662, 465] on input "text" at bounding box center [587, 457] width 576 height 36
paste input "Maxican spring 6 pcs"
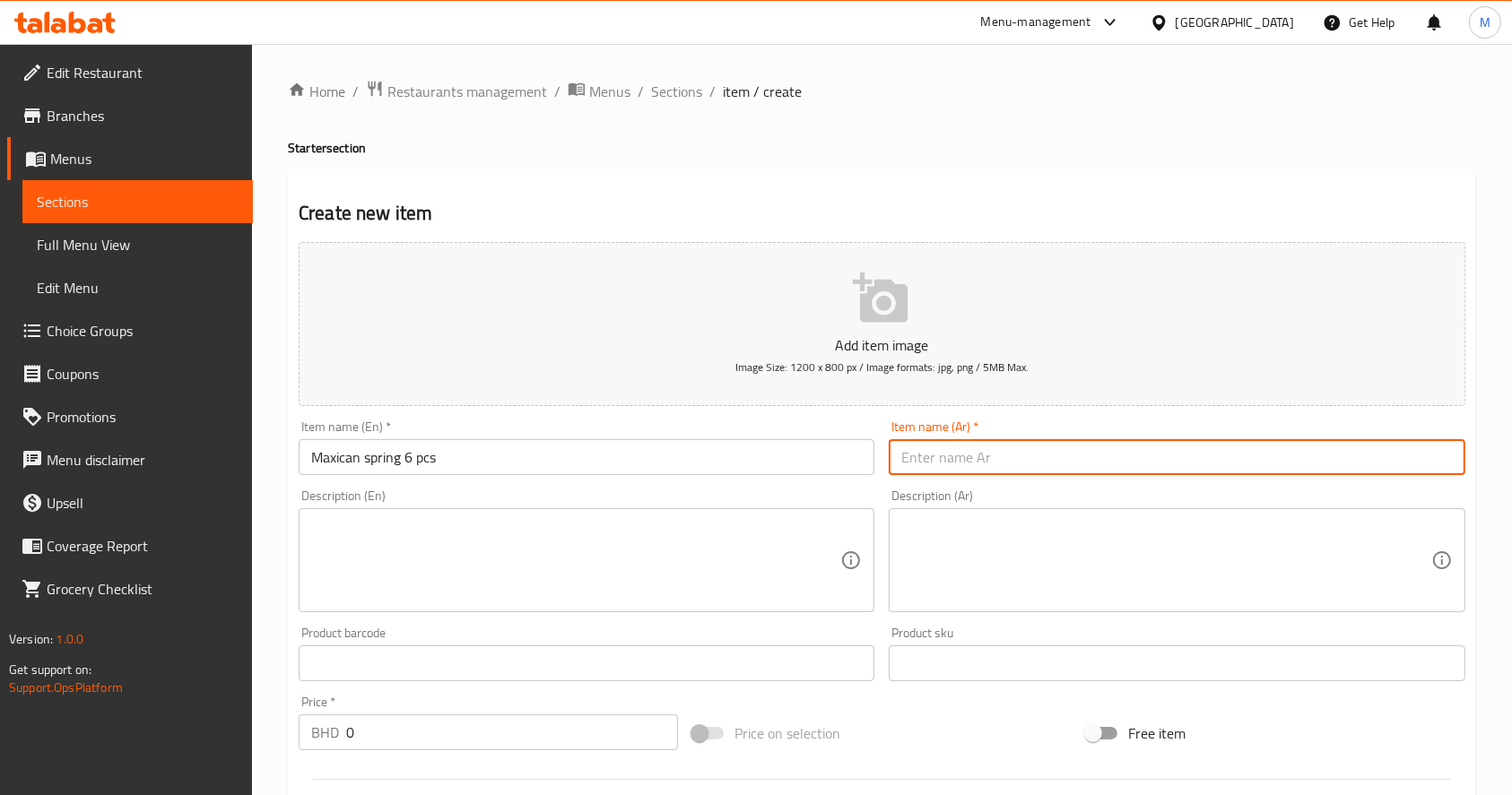
click at [976, 445] on input "text" at bounding box center [1177, 457] width 576 height 36
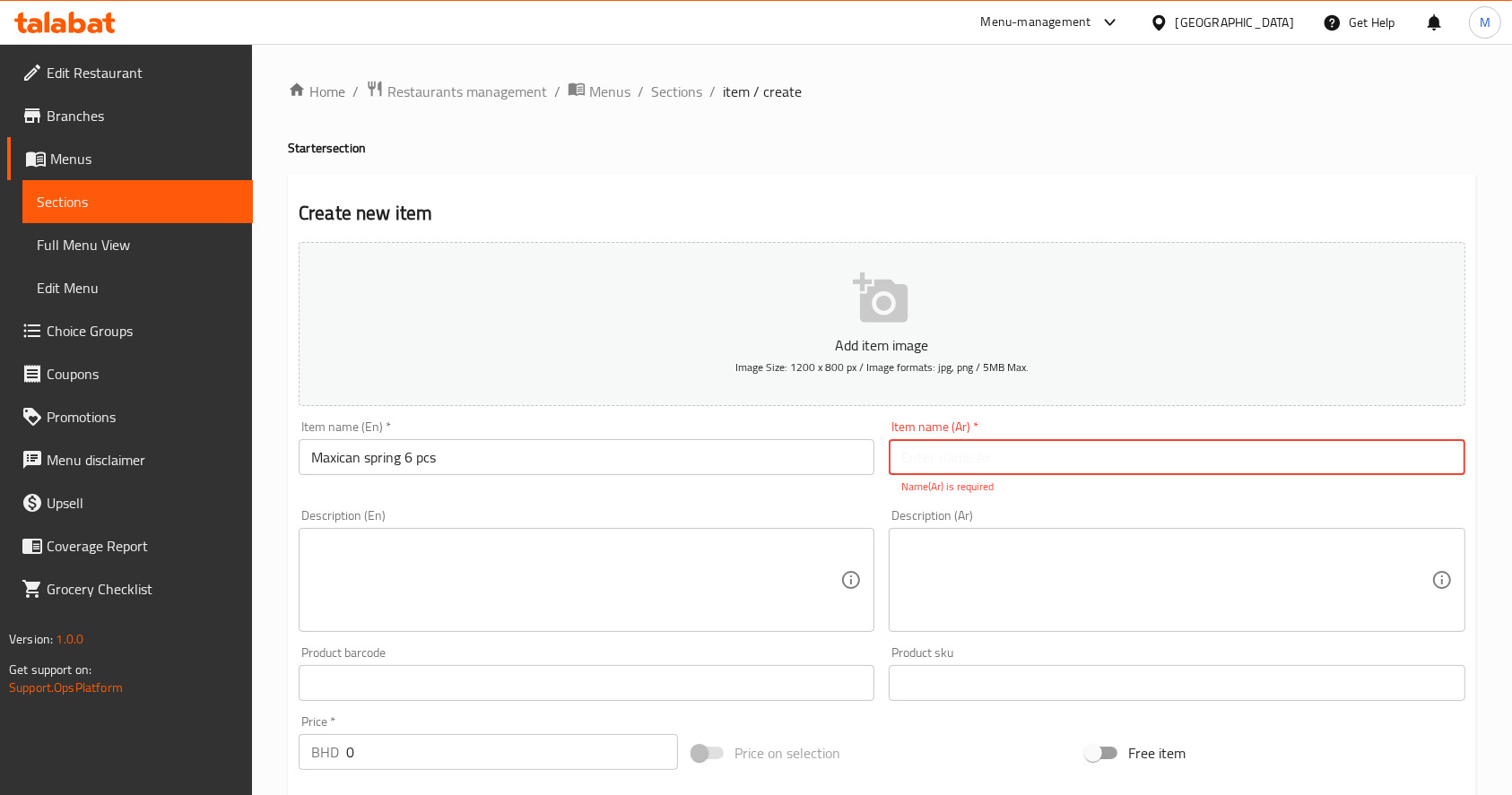
paste input "اصابع الدجاج ٦ قطع"
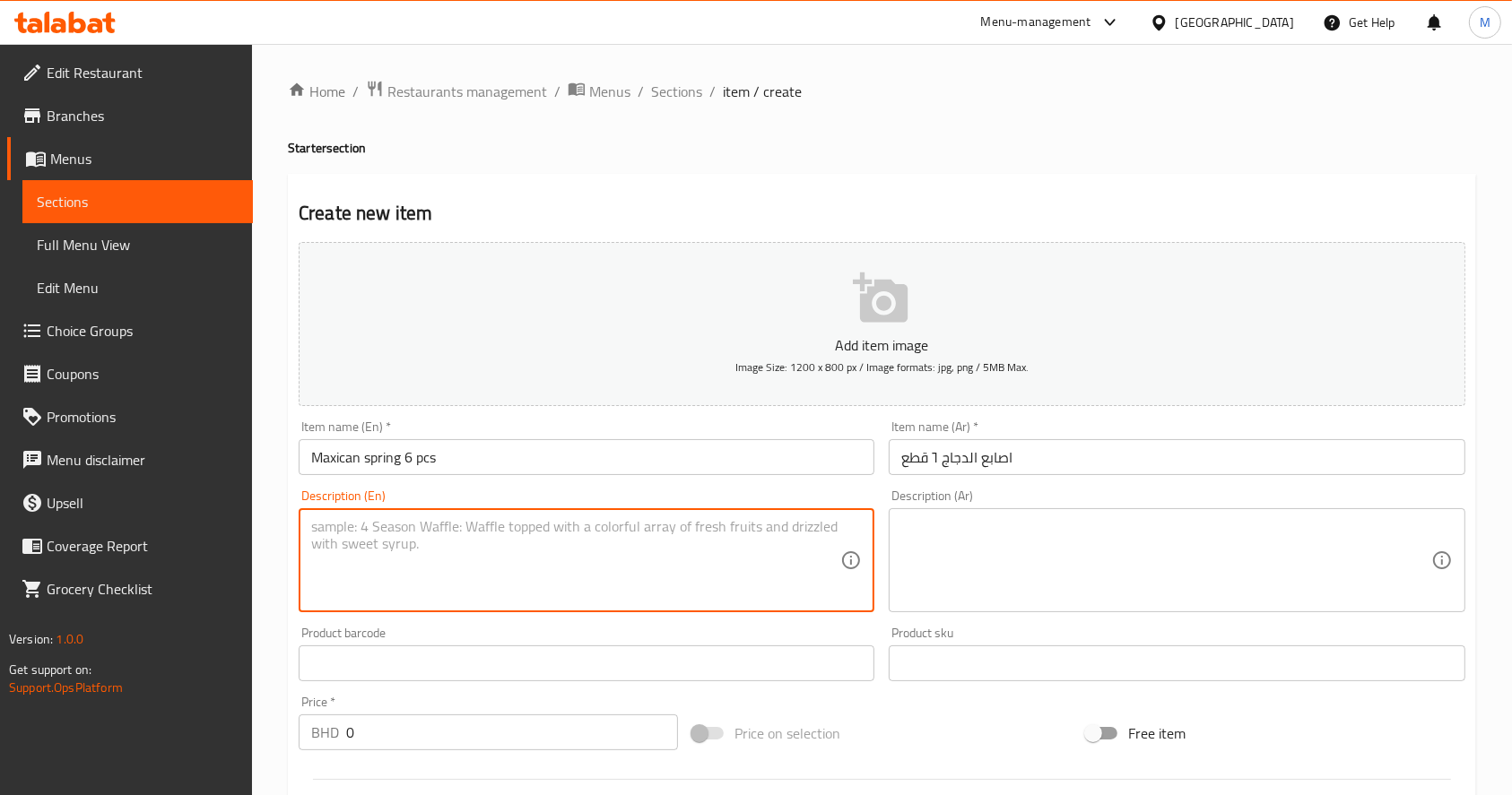
click at [586, 591] on textarea at bounding box center [576, 561] width 529 height 85
paste textarea "CHICKEN"
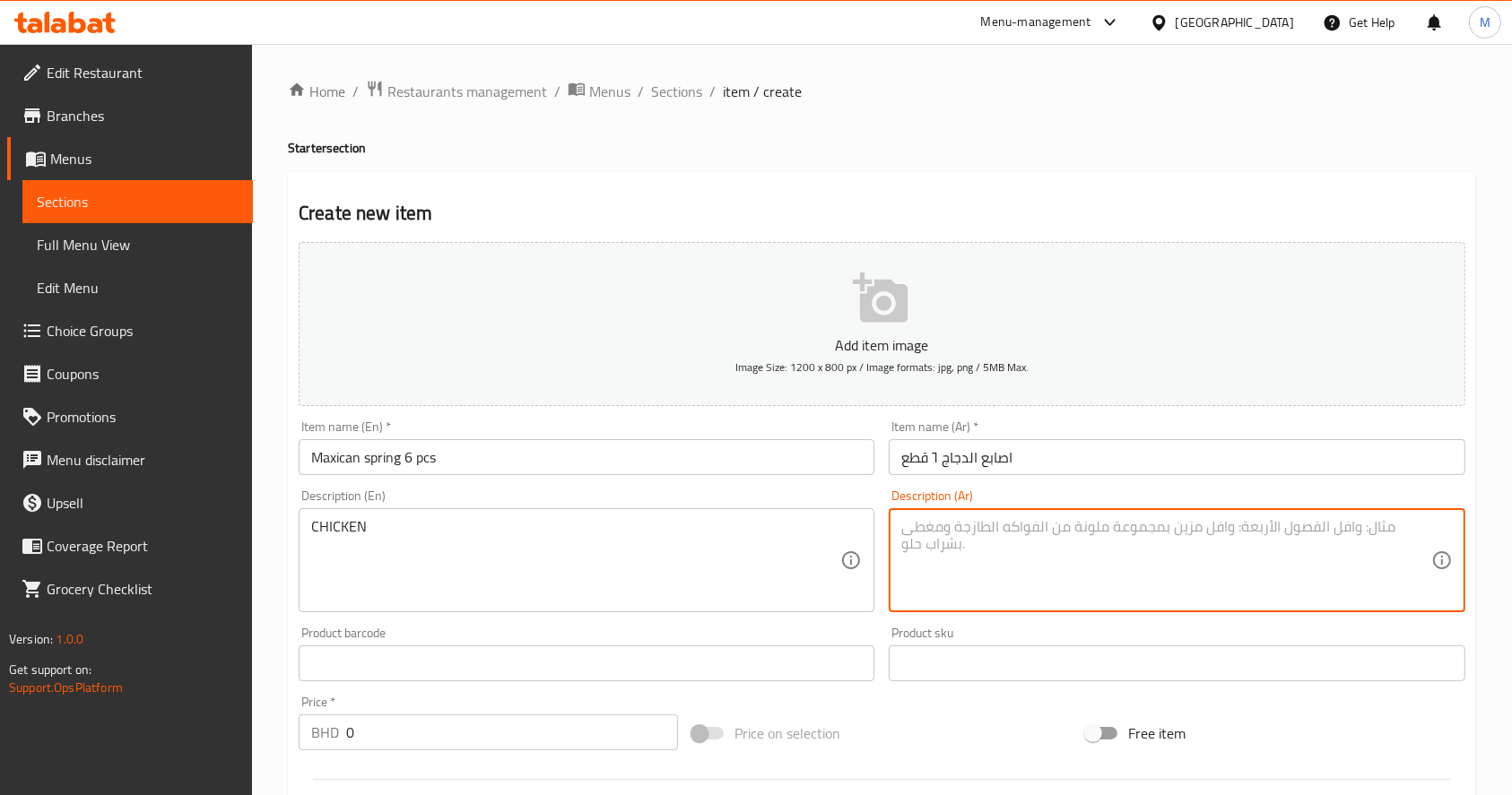
click at [1126, 584] on textarea at bounding box center [1165, 561] width 529 height 85
paste textarea "دجاج"
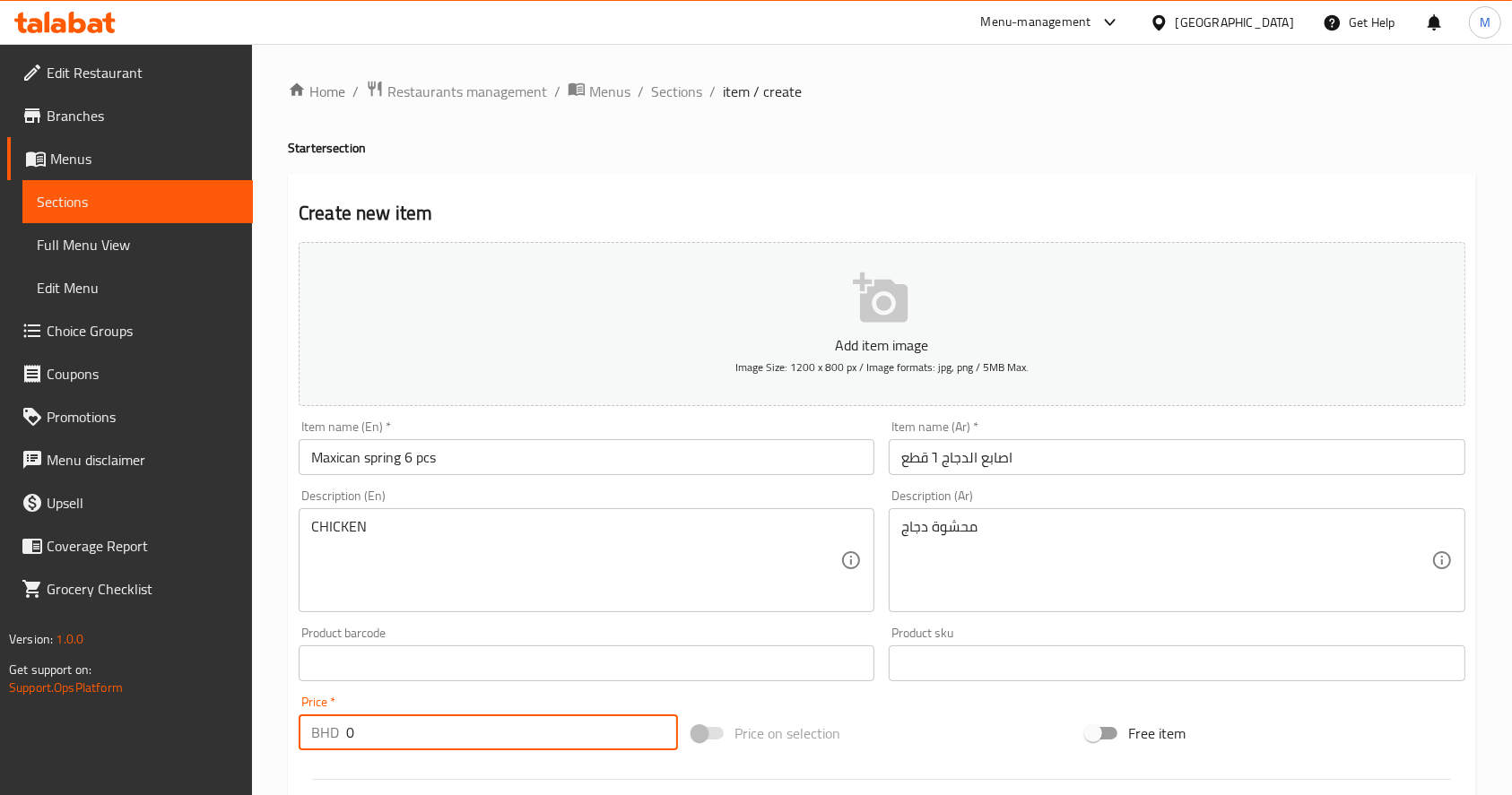
click at [583, 748] on input "0" at bounding box center [512, 733] width 332 height 36
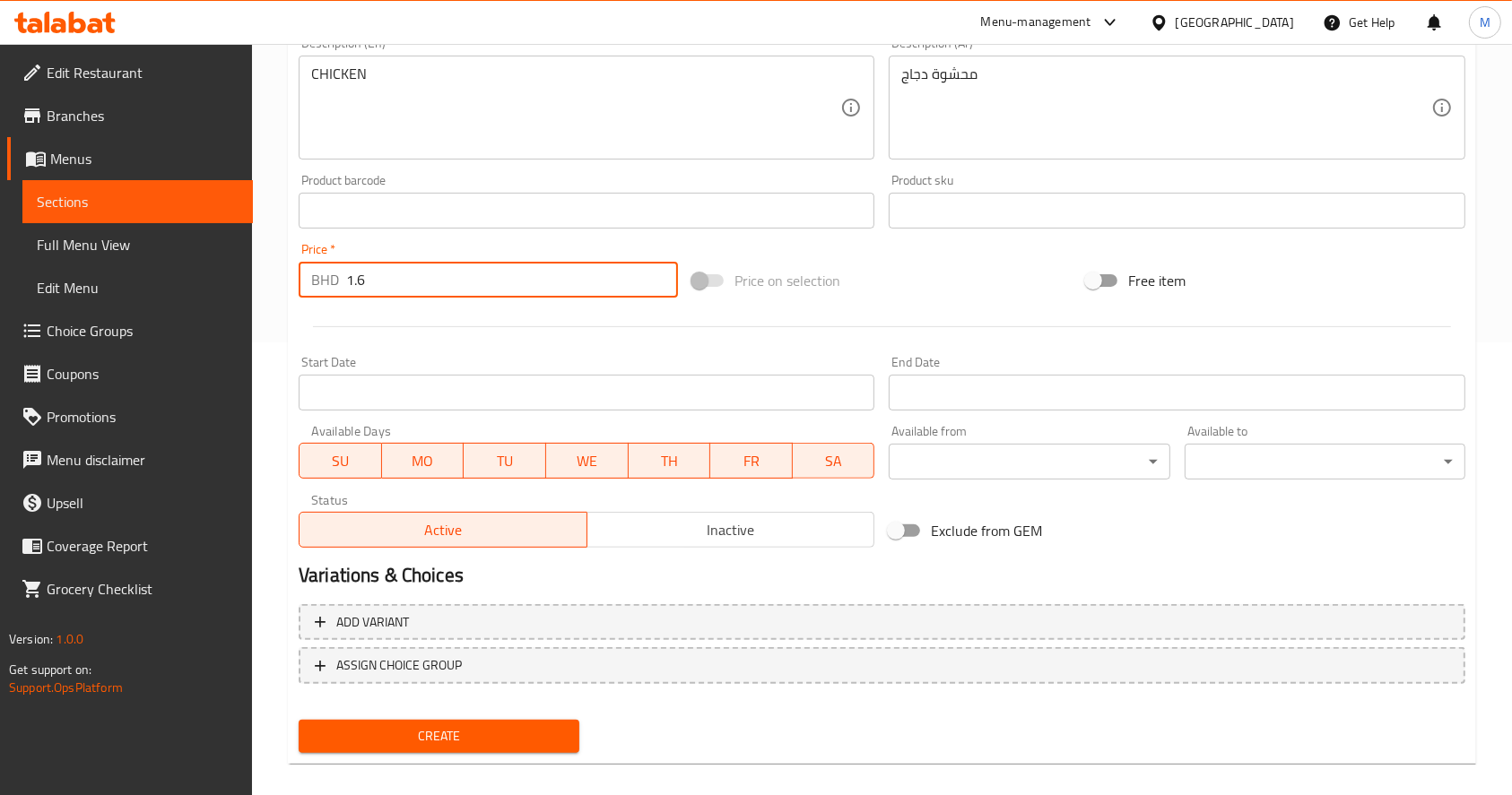
scroll to position [454, 0]
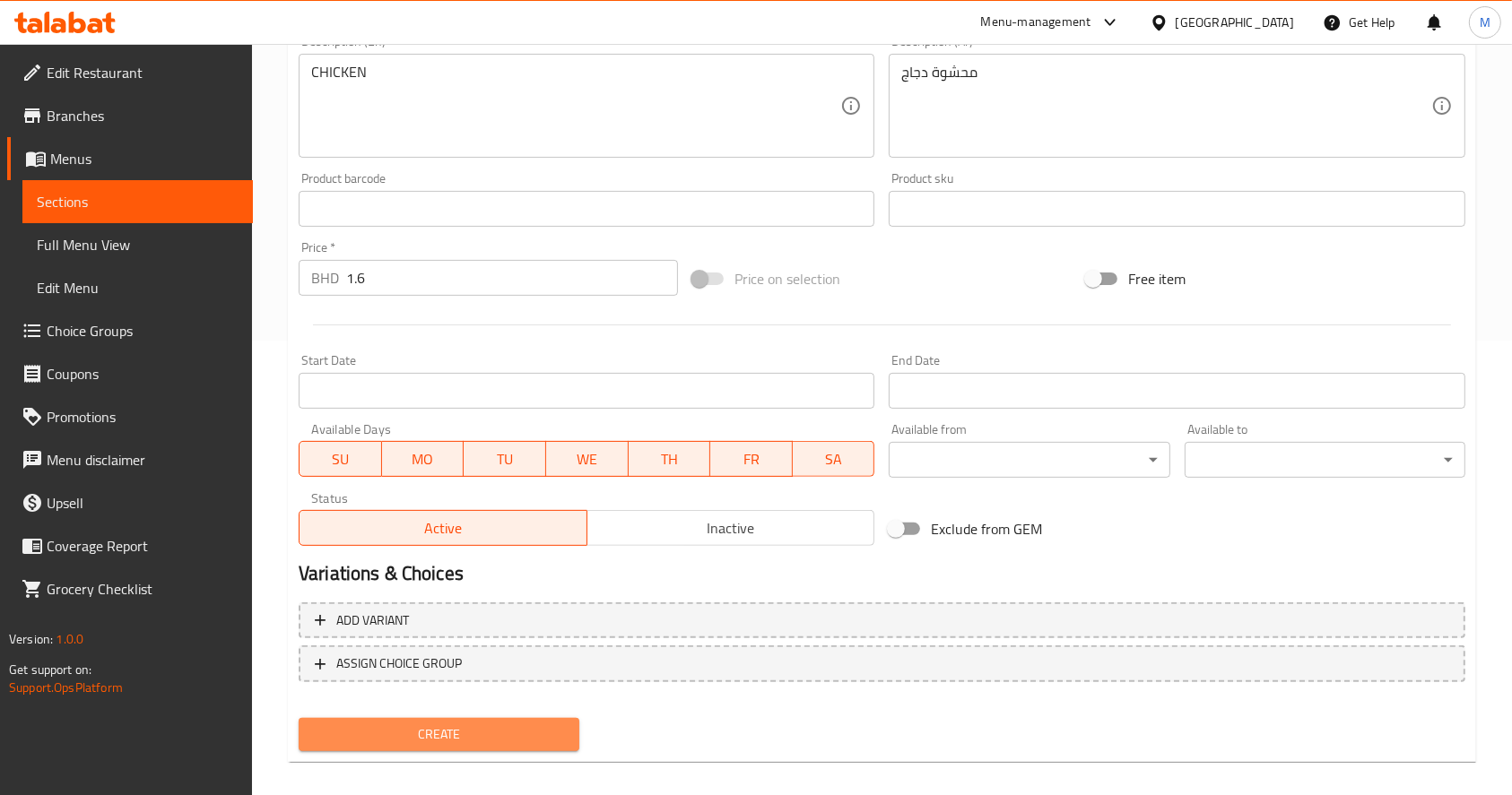
click at [518, 746] on button "Create" at bounding box center [439, 734] width 281 height 33
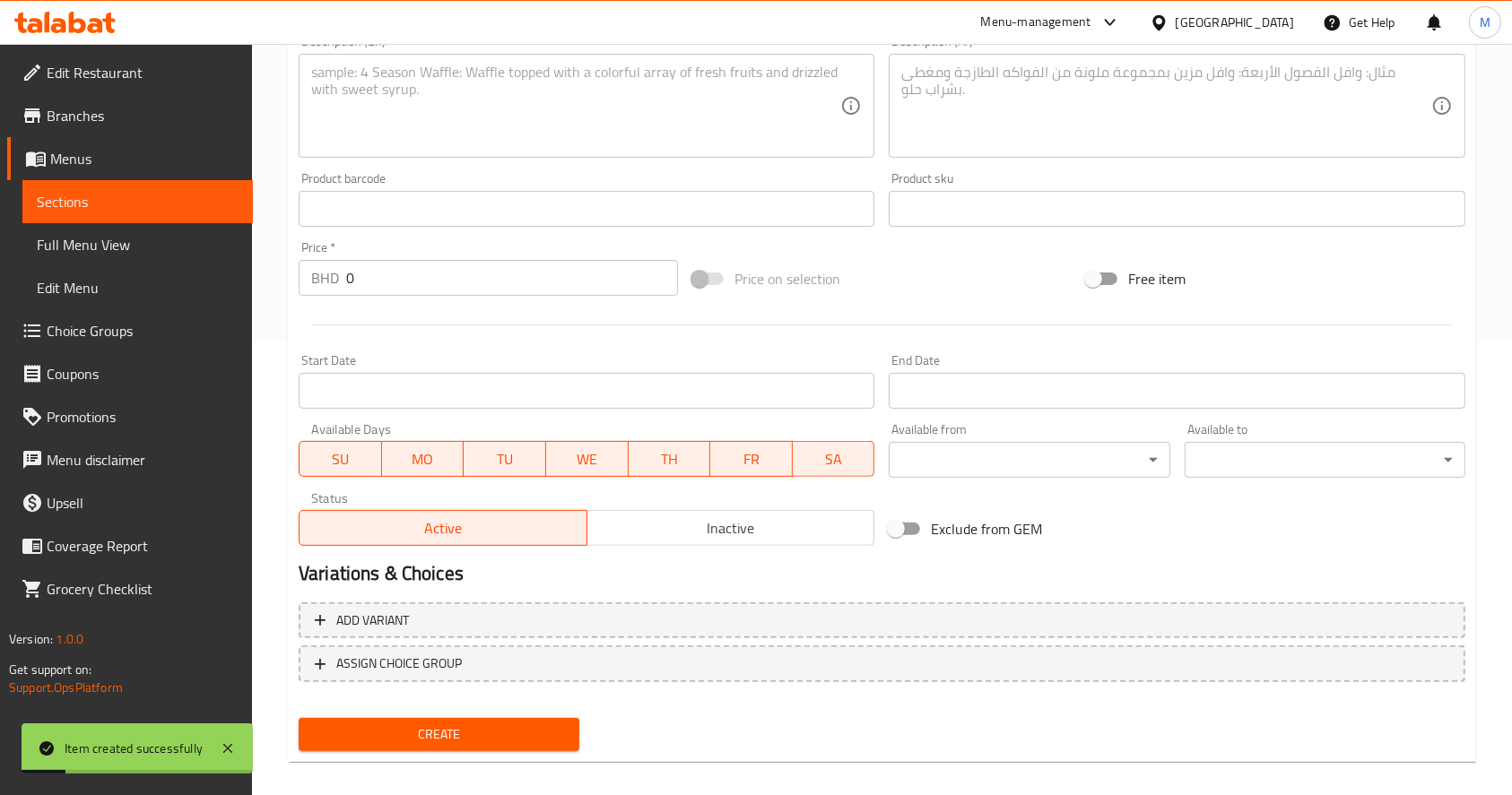
scroll to position [0, 0]
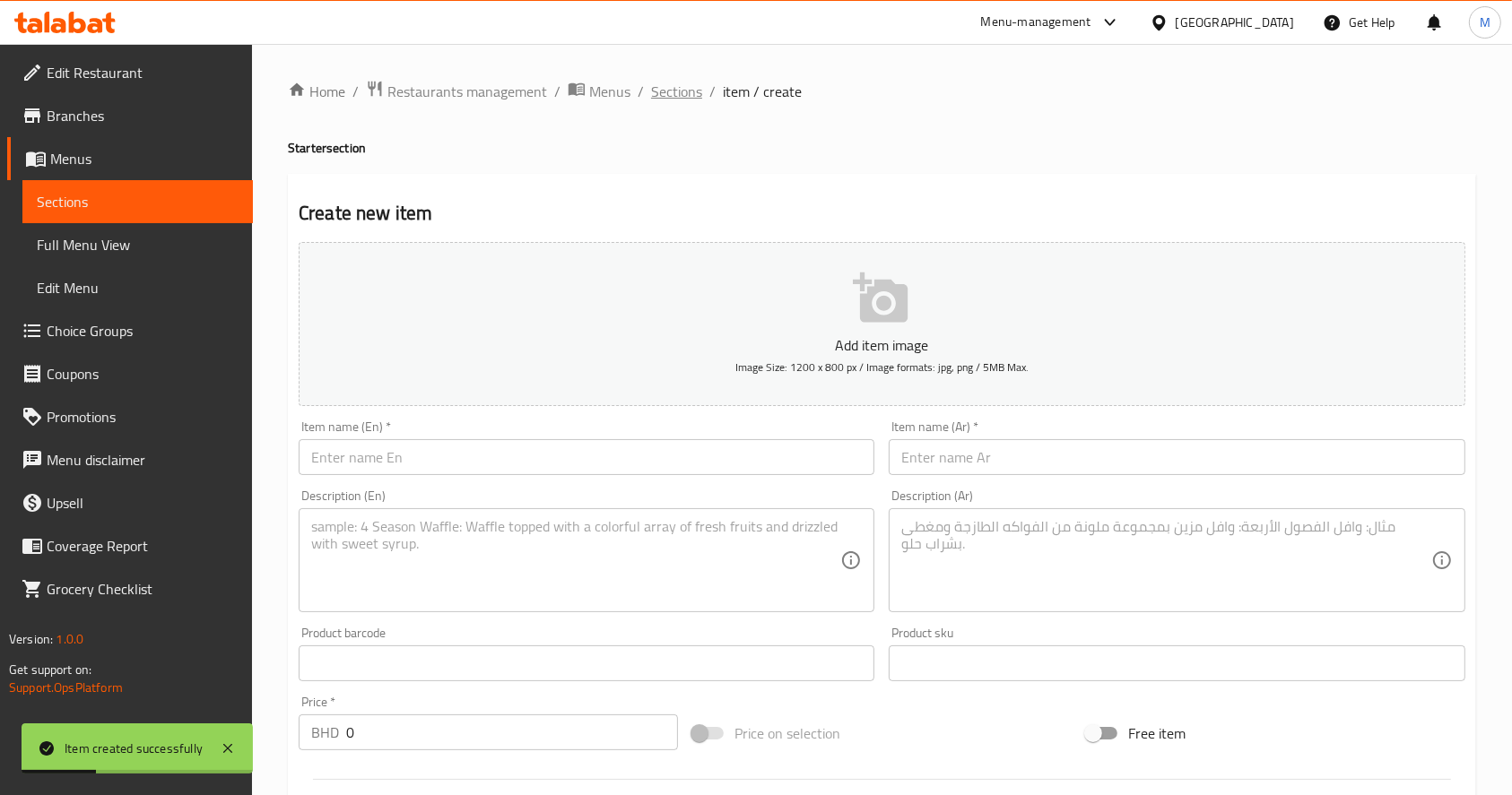
click at [670, 94] on span "Sections" at bounding box center [677, 91] width 51 height 22
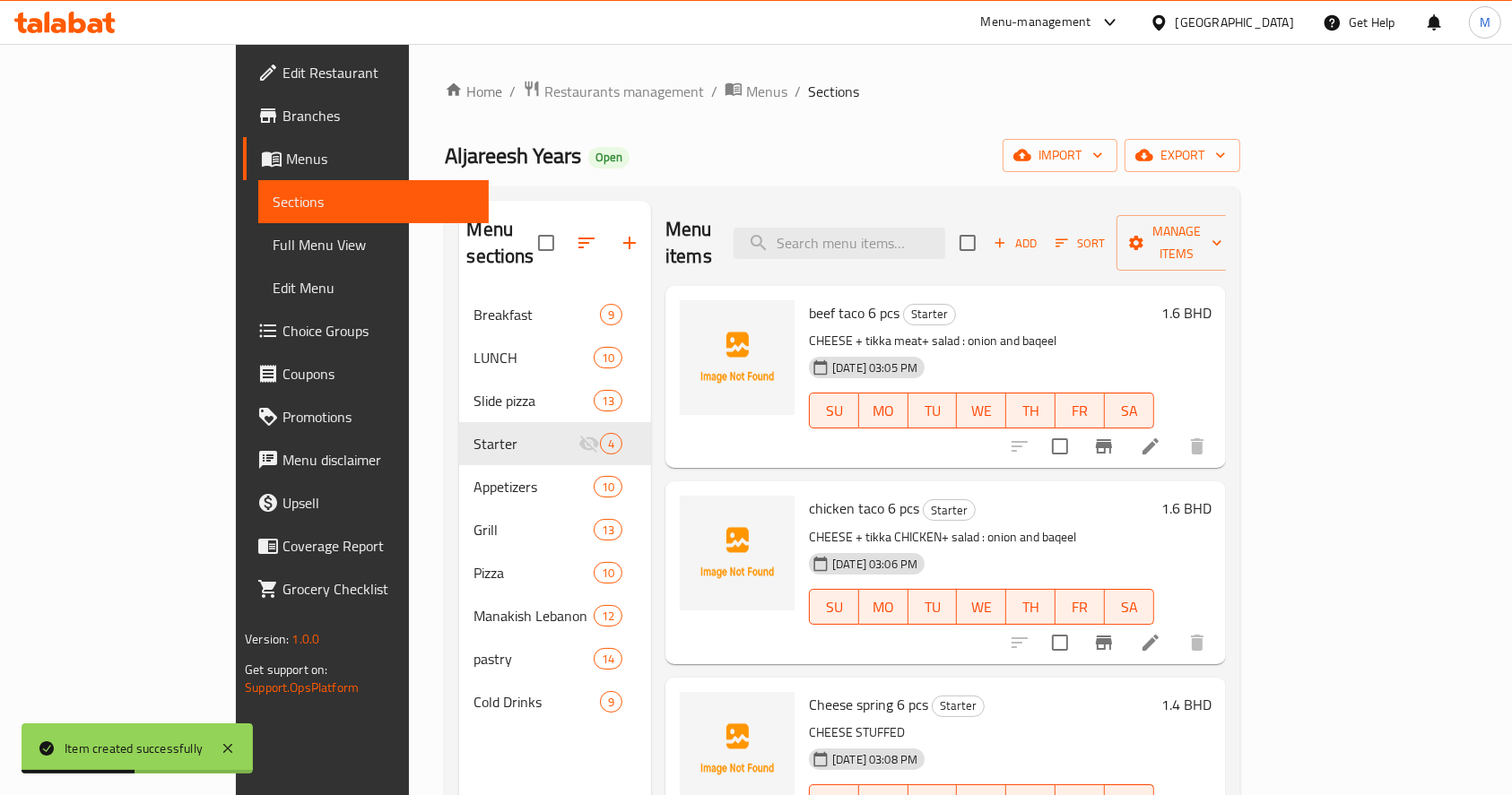
click at [1201, 215] on div "Add Sort Manage items" at bounding box center [1098, 242] width 277 height 56
click at [1040, 233] on span "Add" at bounding box center [1015, 243] width 48 height 21
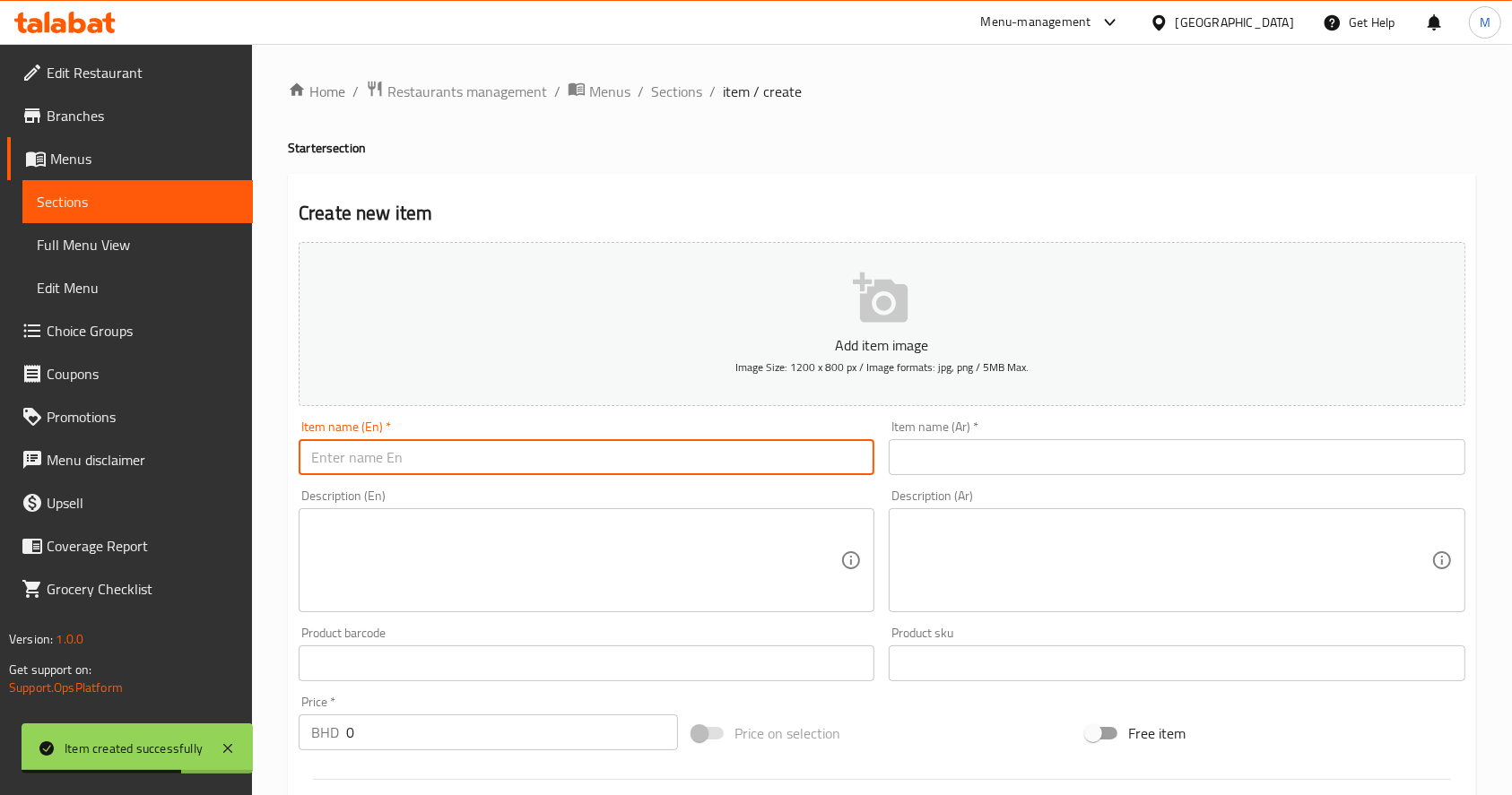
click at [624, 468] on input "text" at bounding box center [587, 457] width 576 height 36
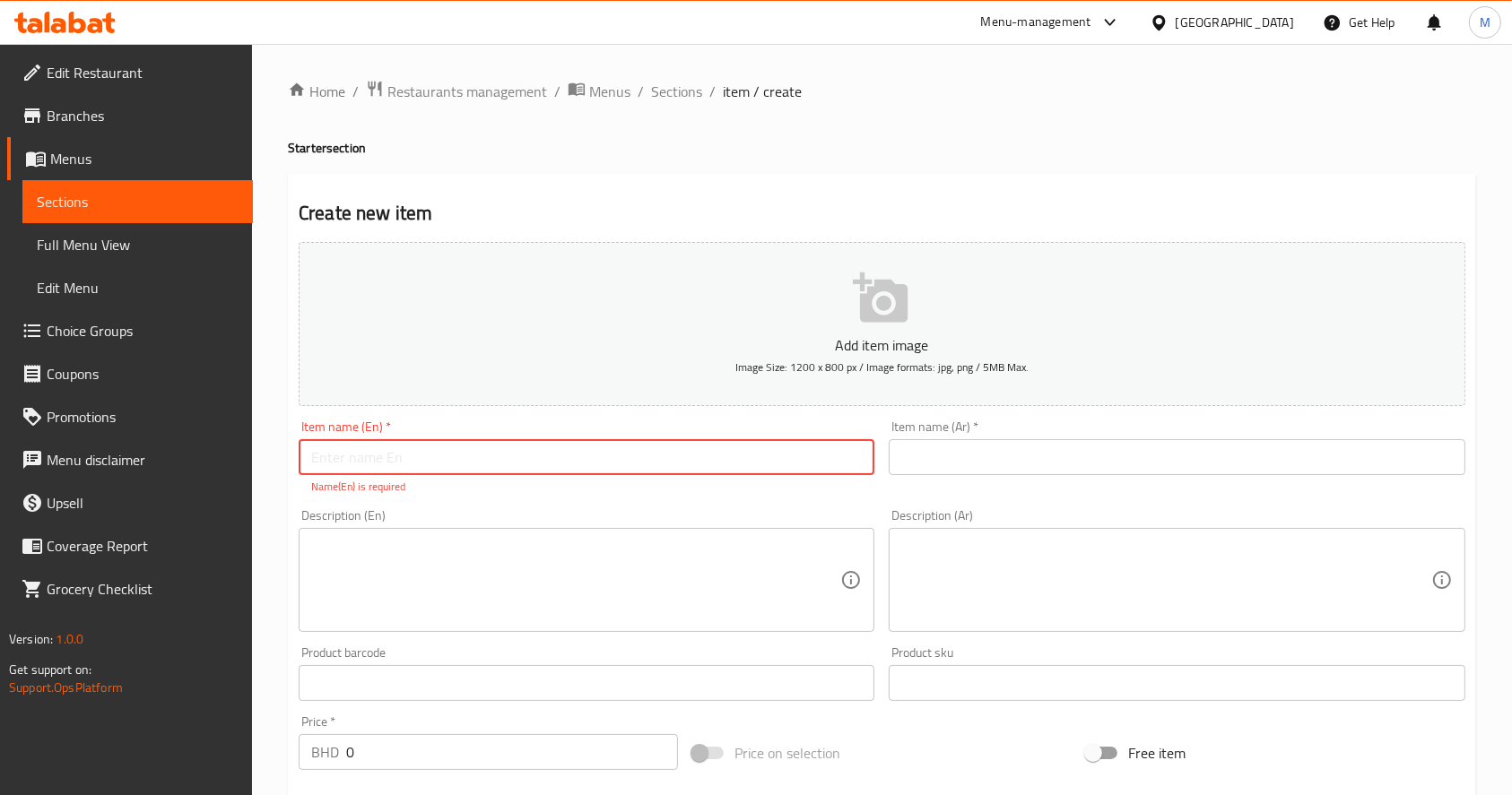
paste input "cinabon dessert"
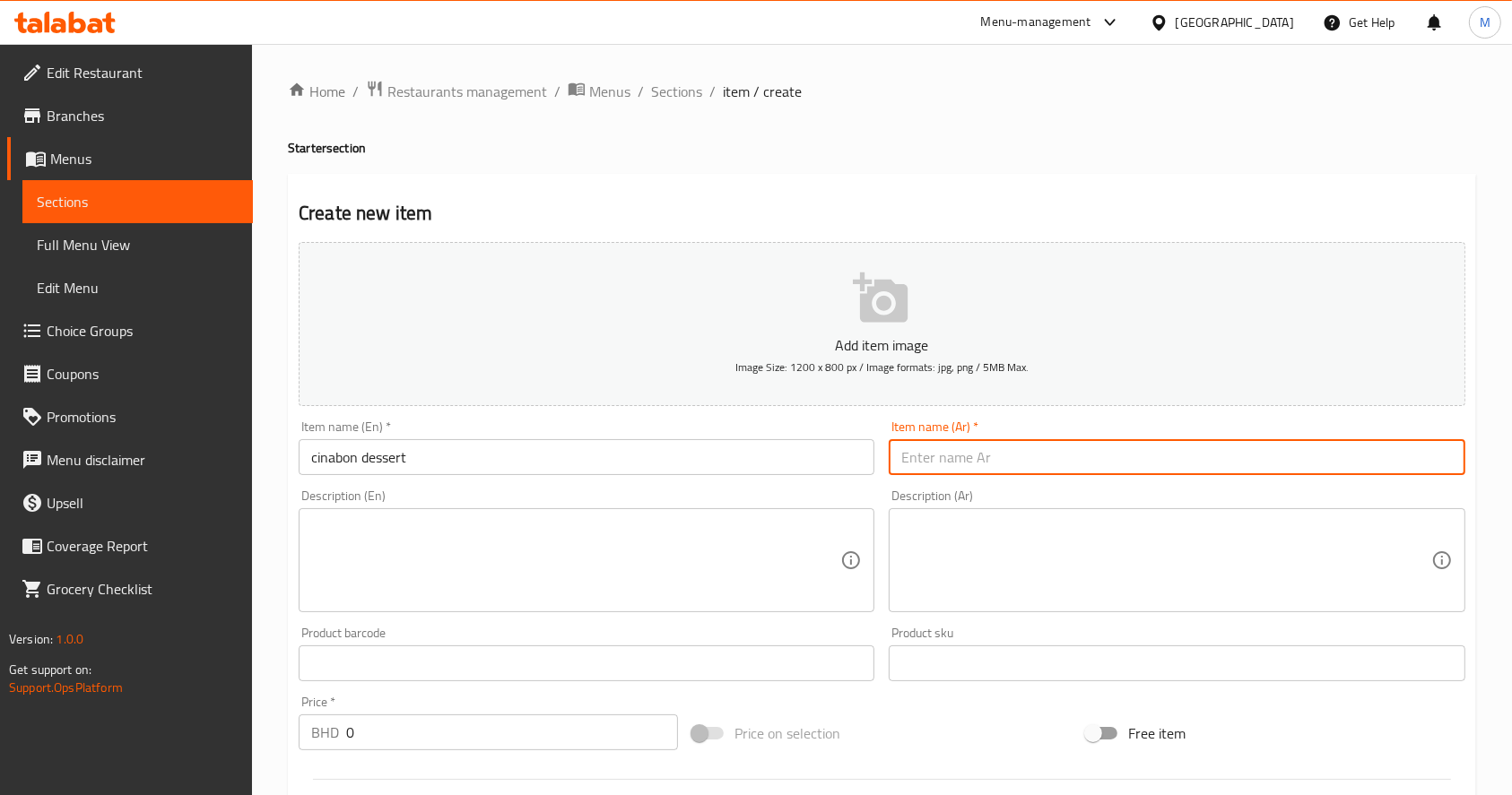
click at [1084, 469] on input "text" at bounding box center [1177, 457] width 576 height 36
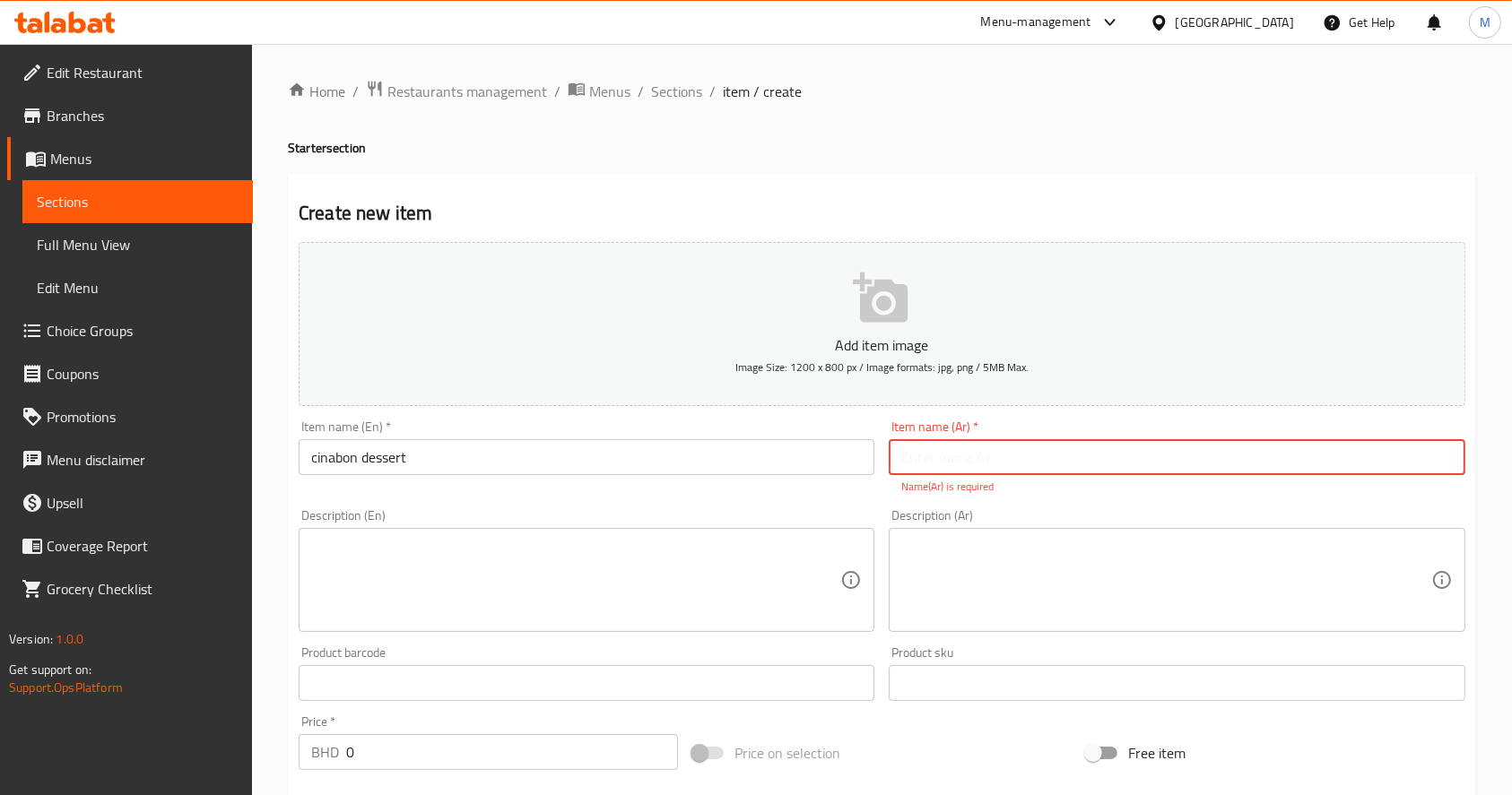
paste input "حلاوة السينابون"
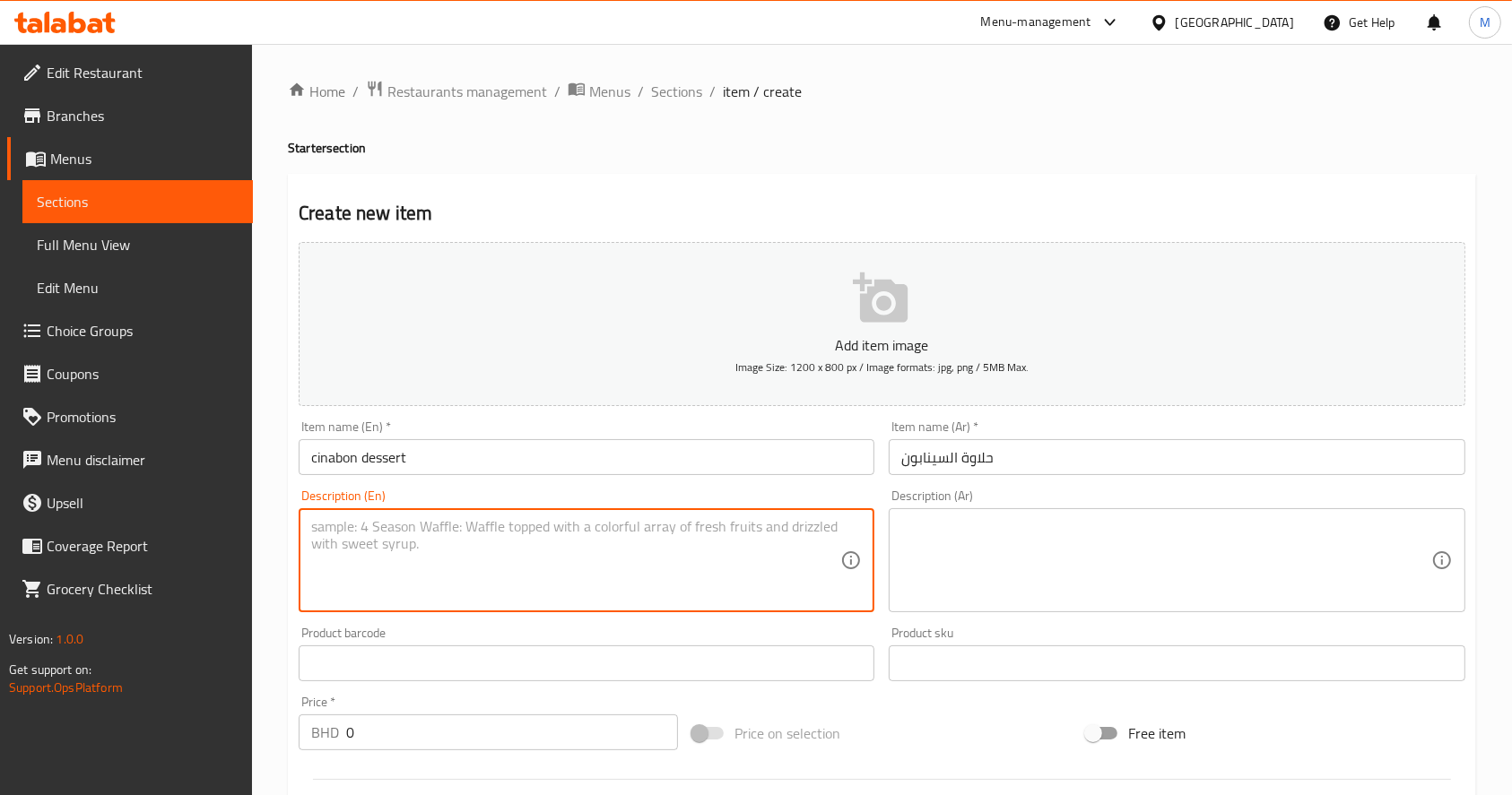
click at [630, 542] on textarea at bounding box center [576, 561] width 529 height 85
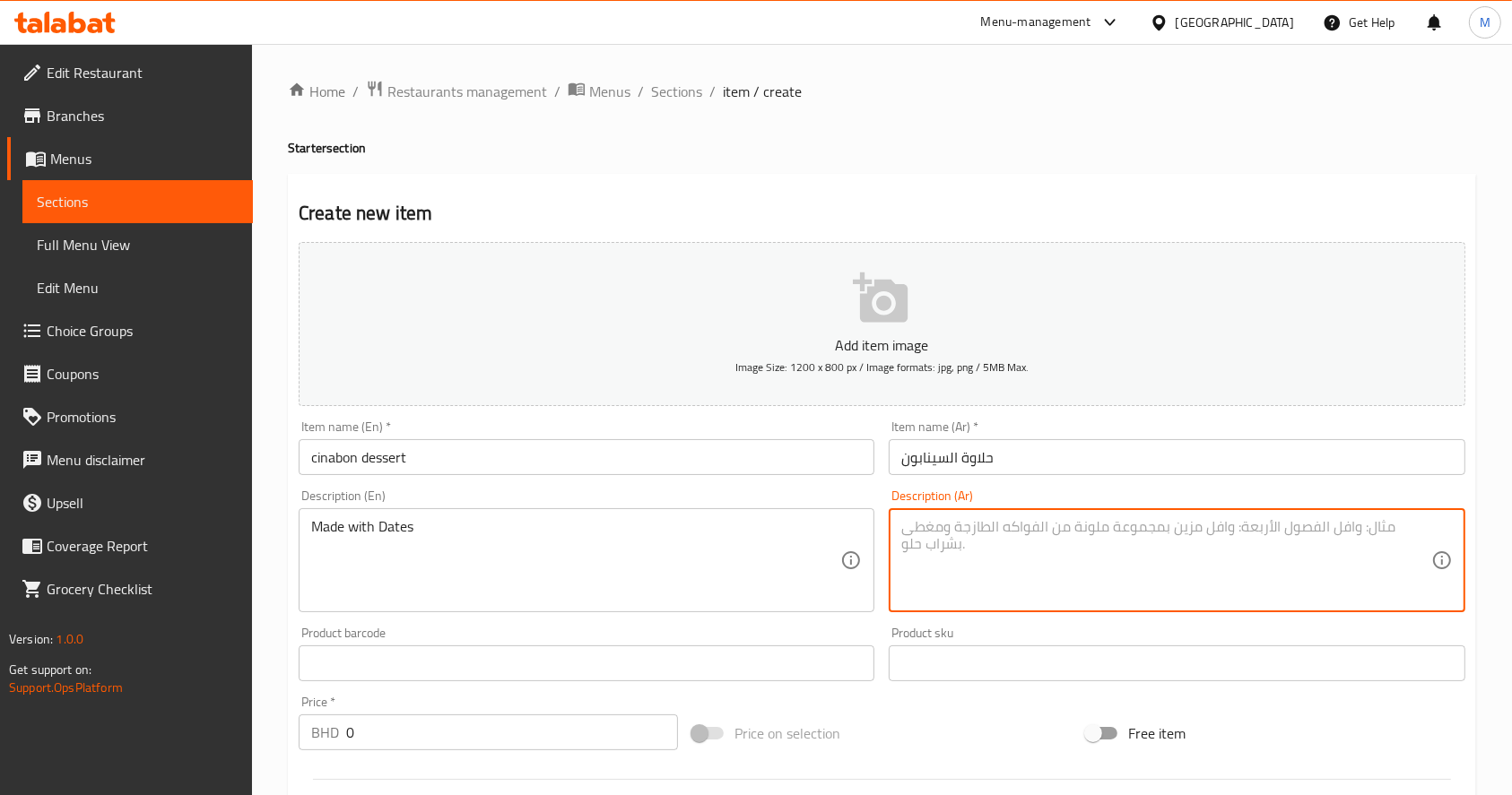
click at [977, 571] on textarea at bounding box center [1165, 561] width 529 height 85
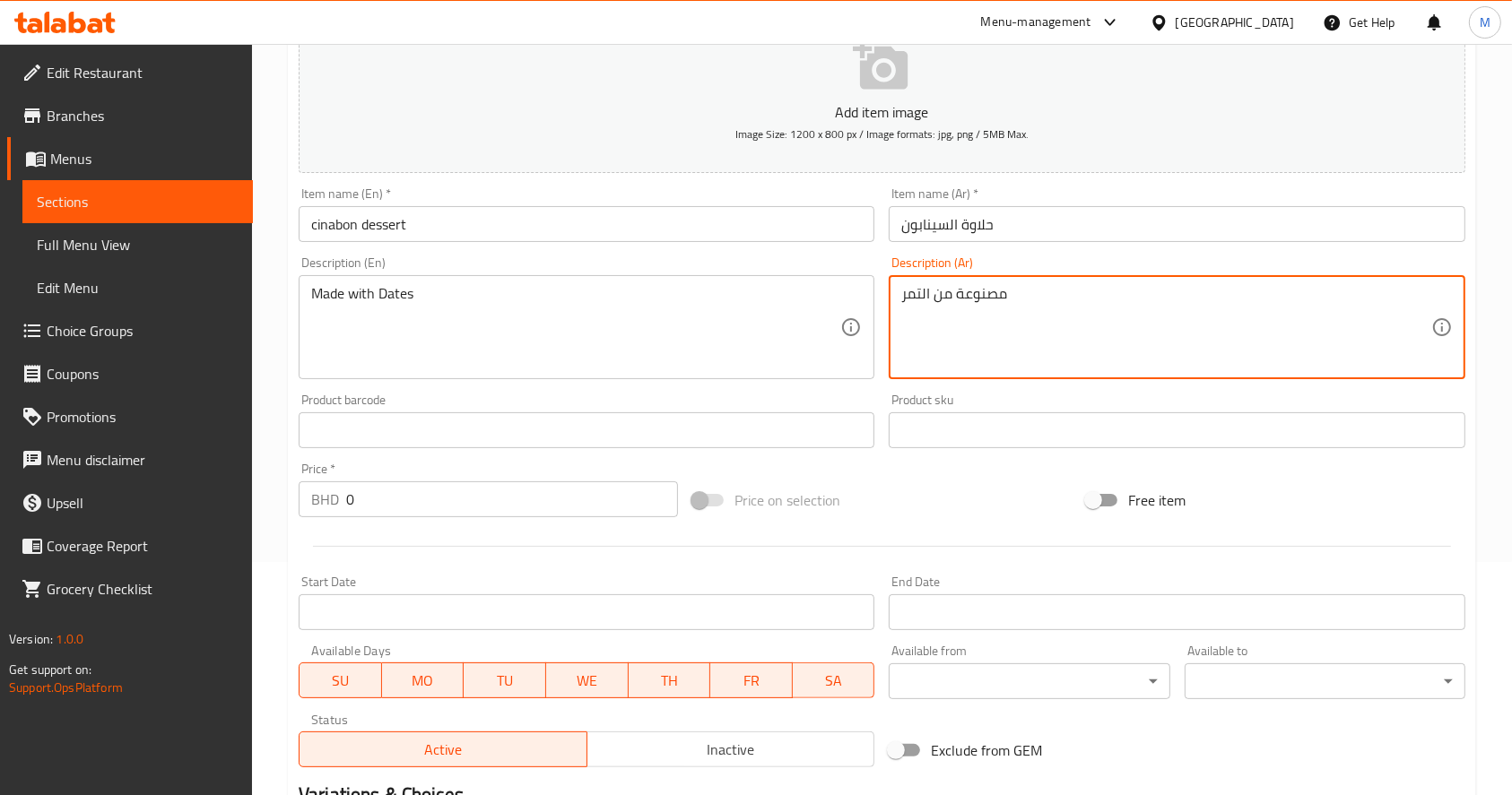
scroll to position [231, 0]
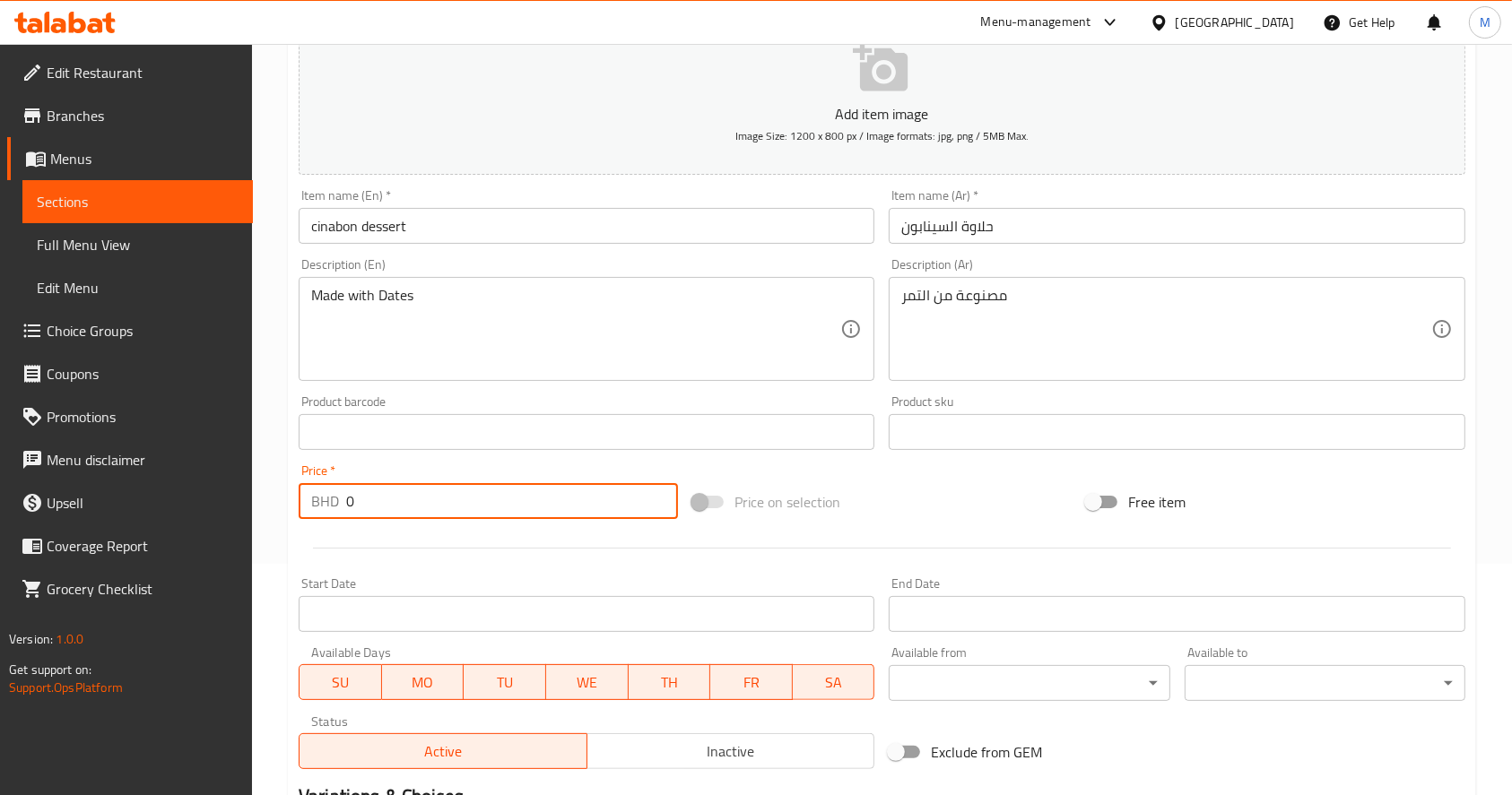
click at [455, 513] on input "0" at bounding box center [512, 502] width 332 height 36
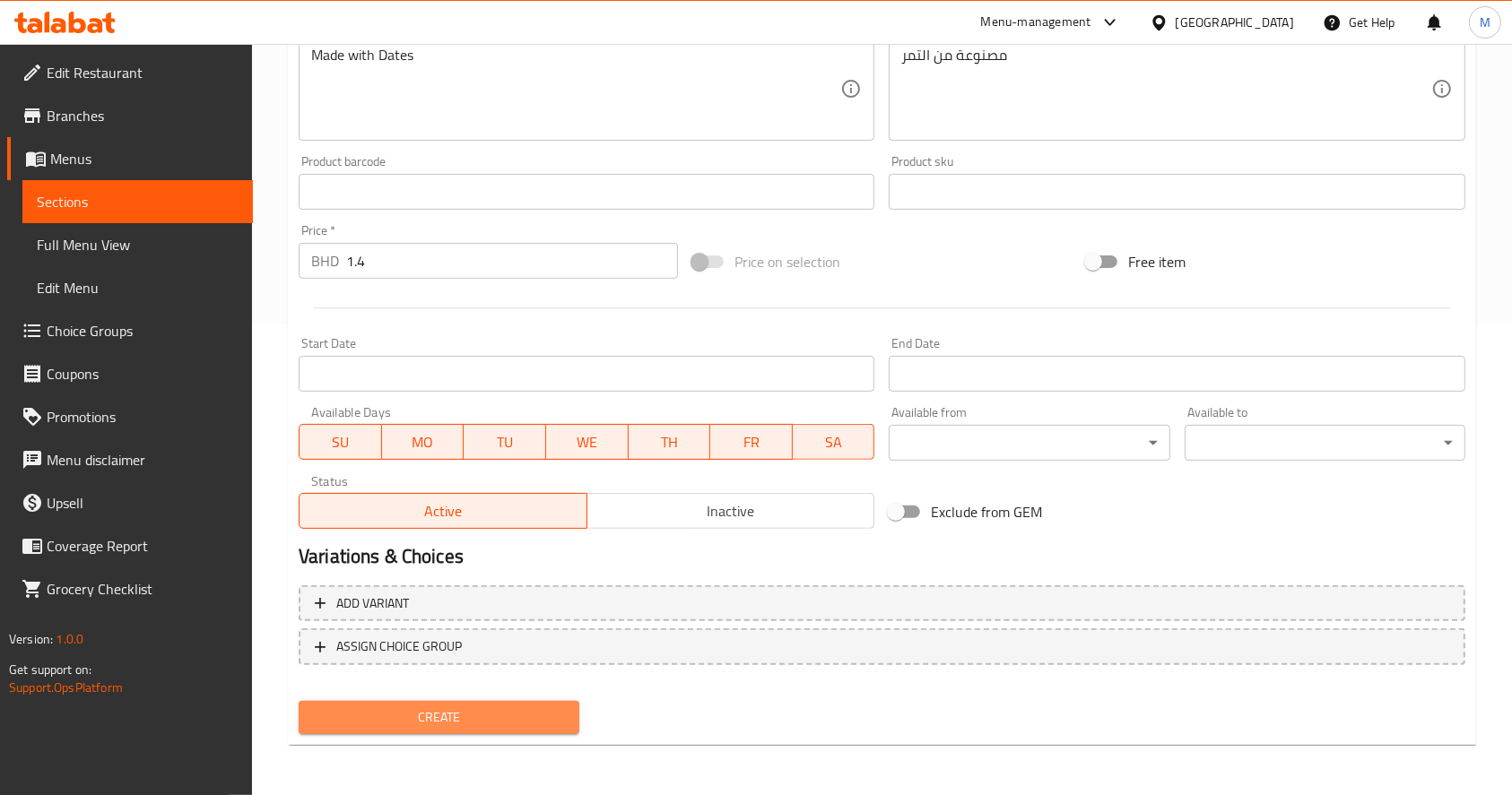
click at [471, 707] on span "Create" at bounding box center [439, 718] width 252 height 23
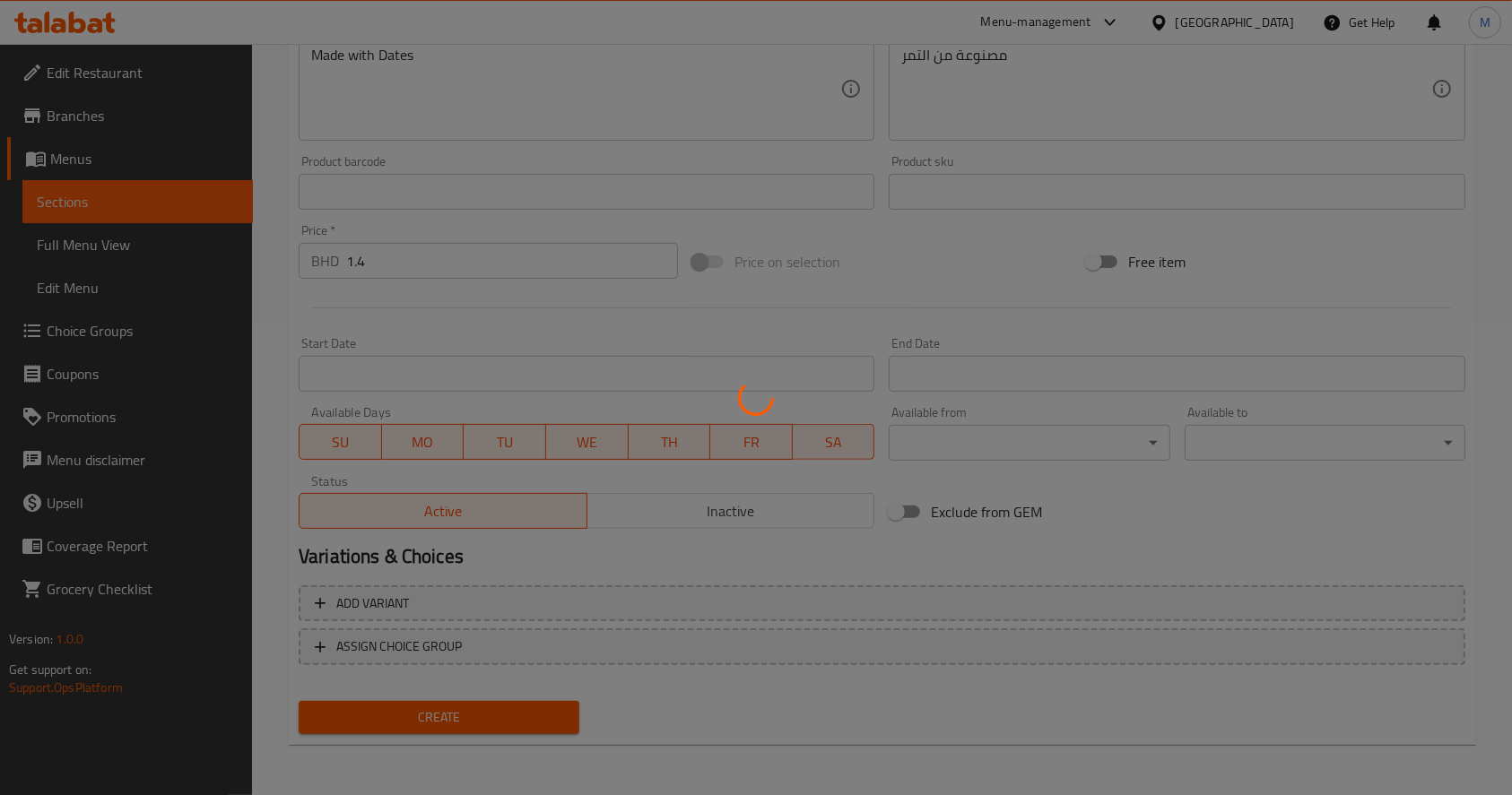
scroll to position [0, 0]
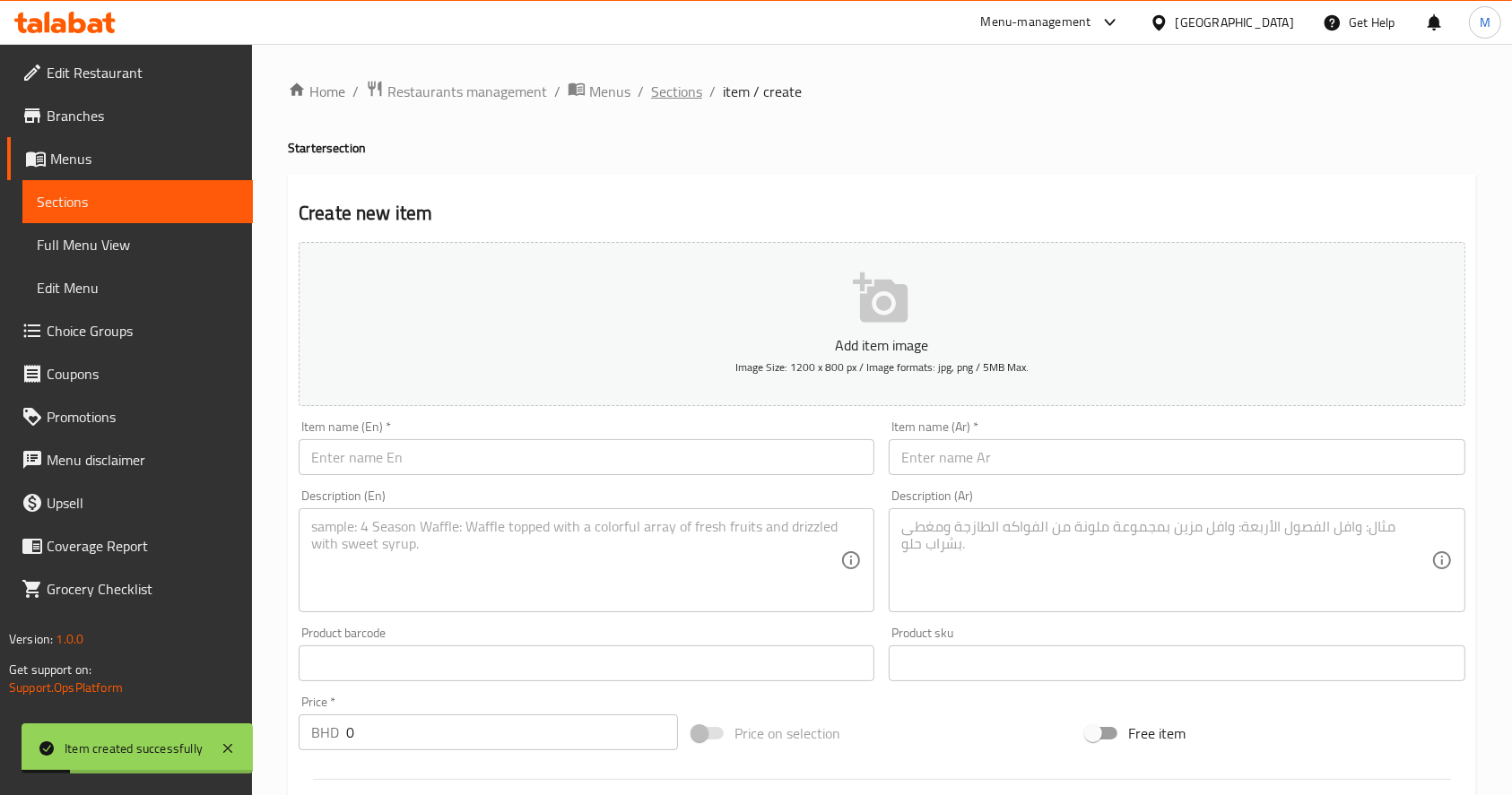
click at [667, 86] on span "Sections" at bounding box center [677, 91] width 51 height 22
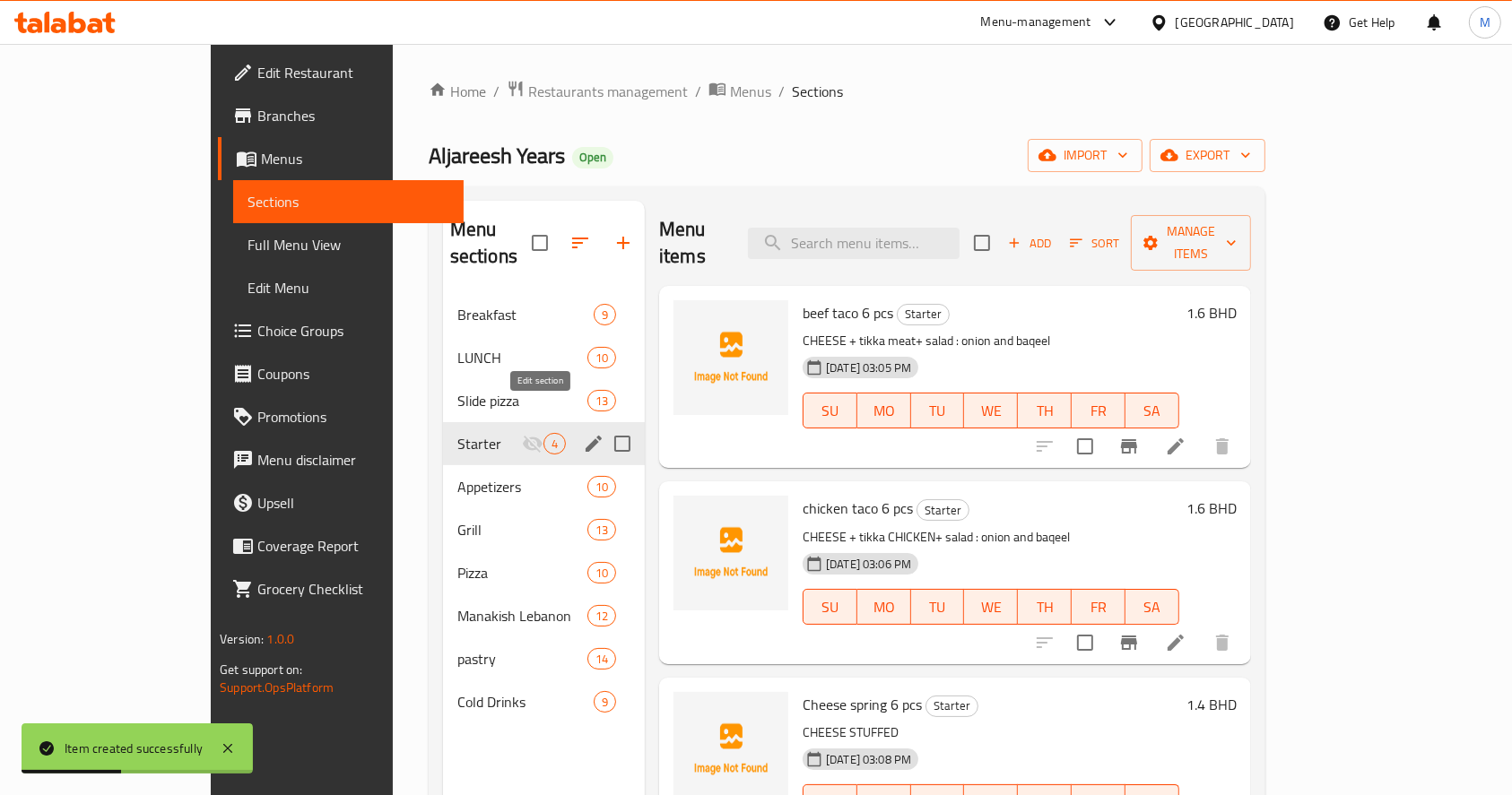
click at [586, 435] on icon "edit" at bounding box center [594, 443] width 16 height 16
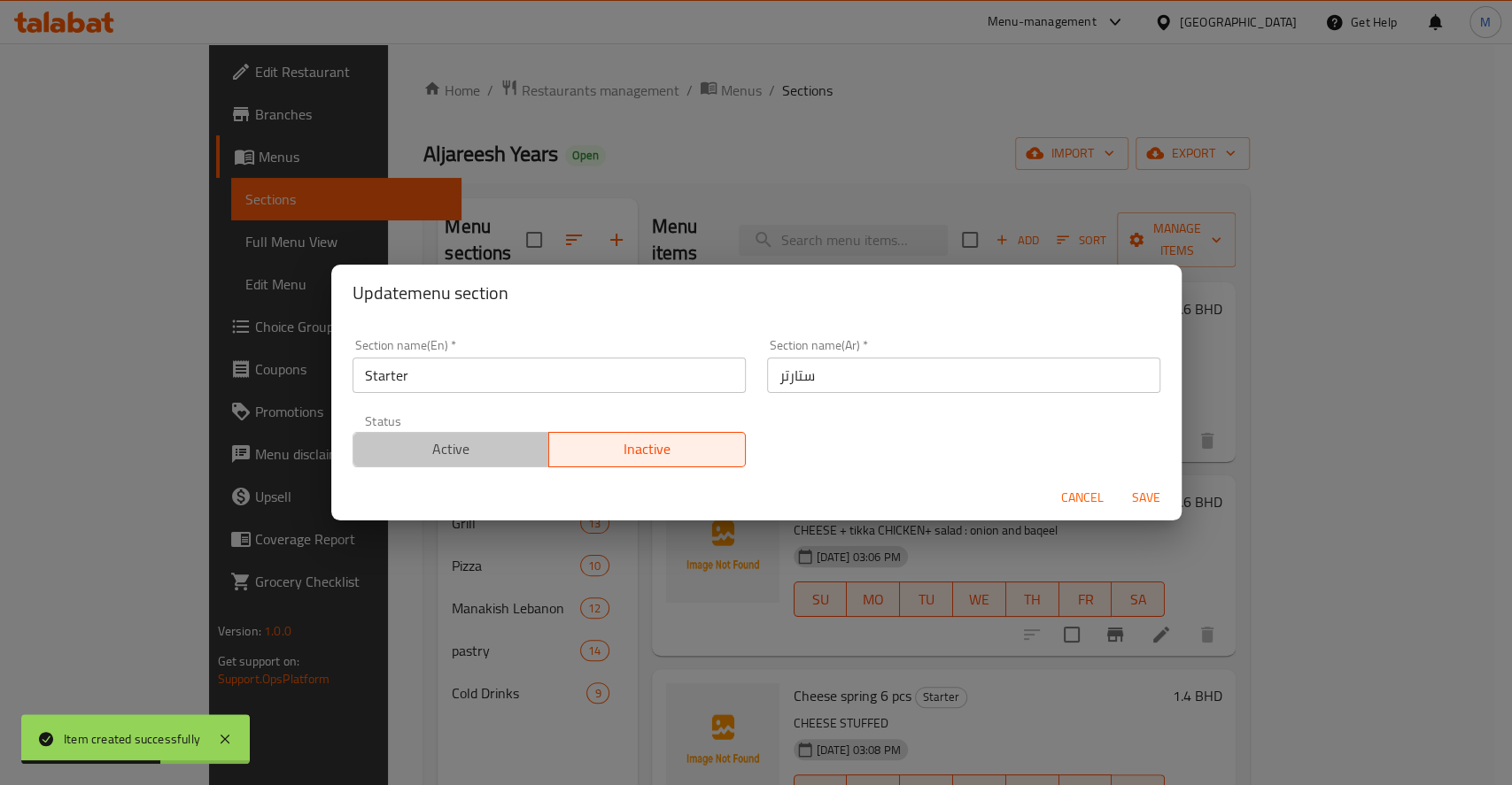
click at [479, 446] on span "Active" at bounding box center [452, 449] width 182 height 25
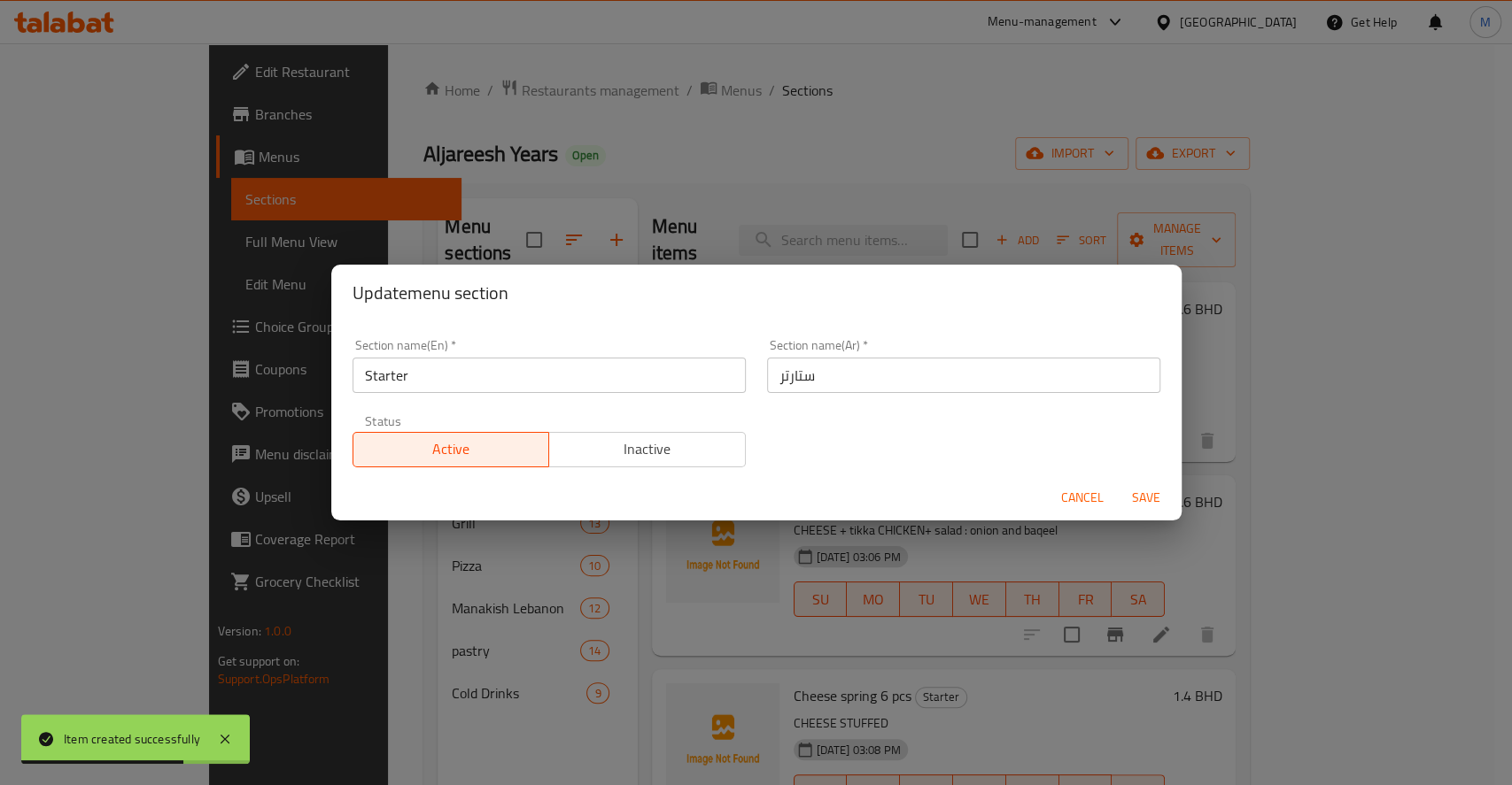
click at [1134, 487] on span "Save" at bounding box center [1145, 498] width 42 height 22
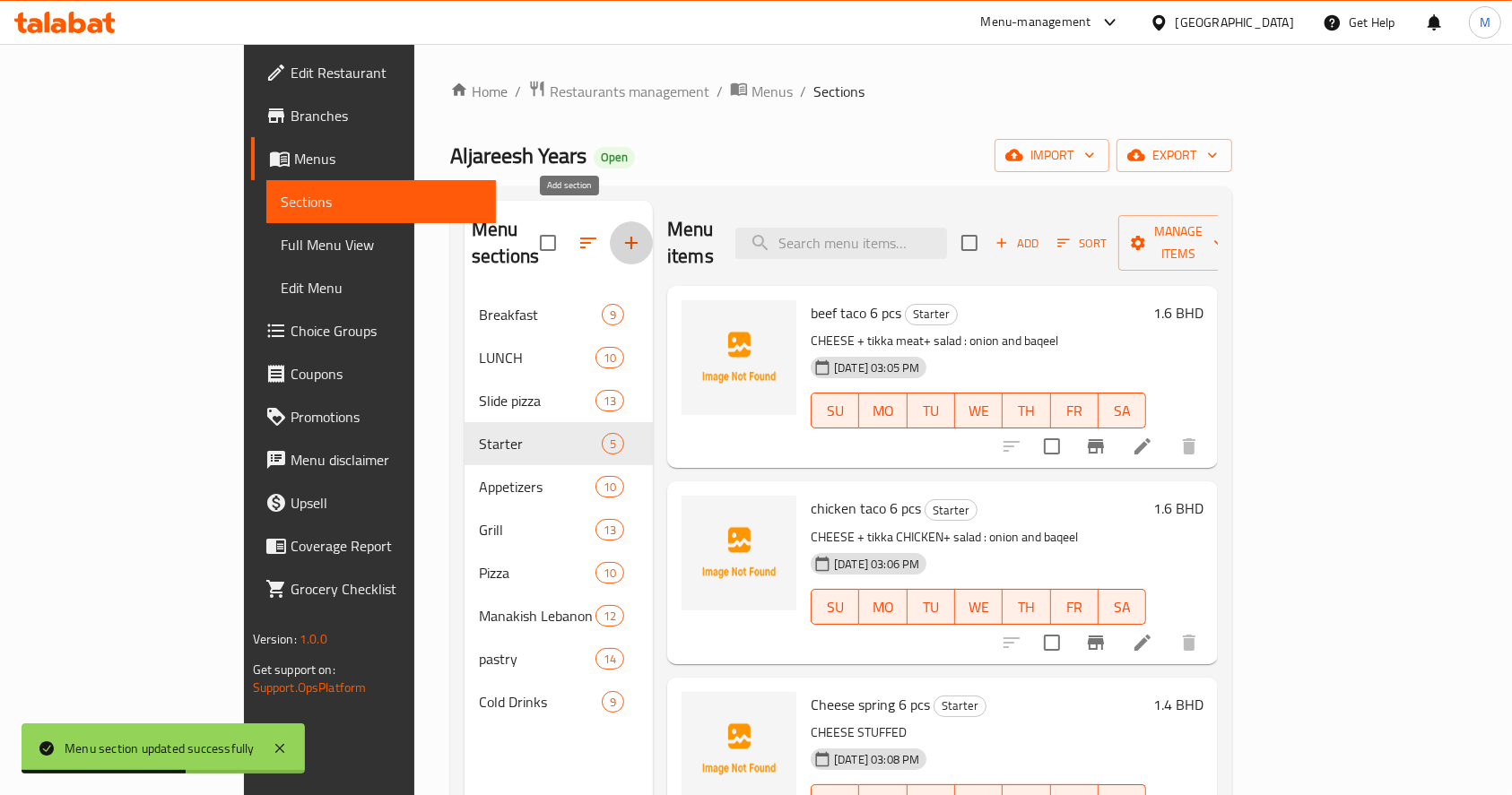
click at [621, 232] on icon "button" at bounding box center [631, 242] width 22 height 22
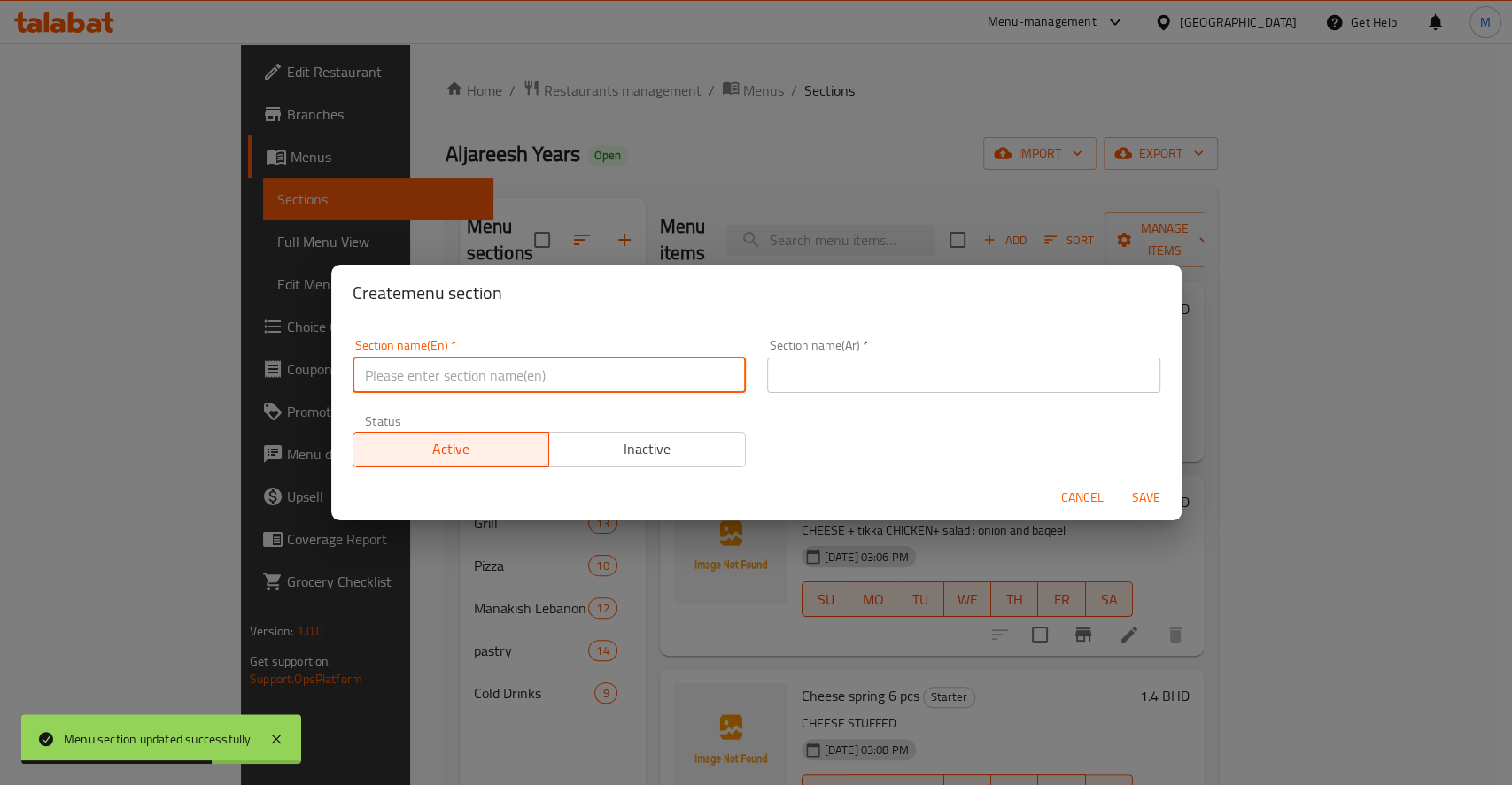
click at [477, 383] on input "text" at bounding box center [549, 376] width 394 height 36
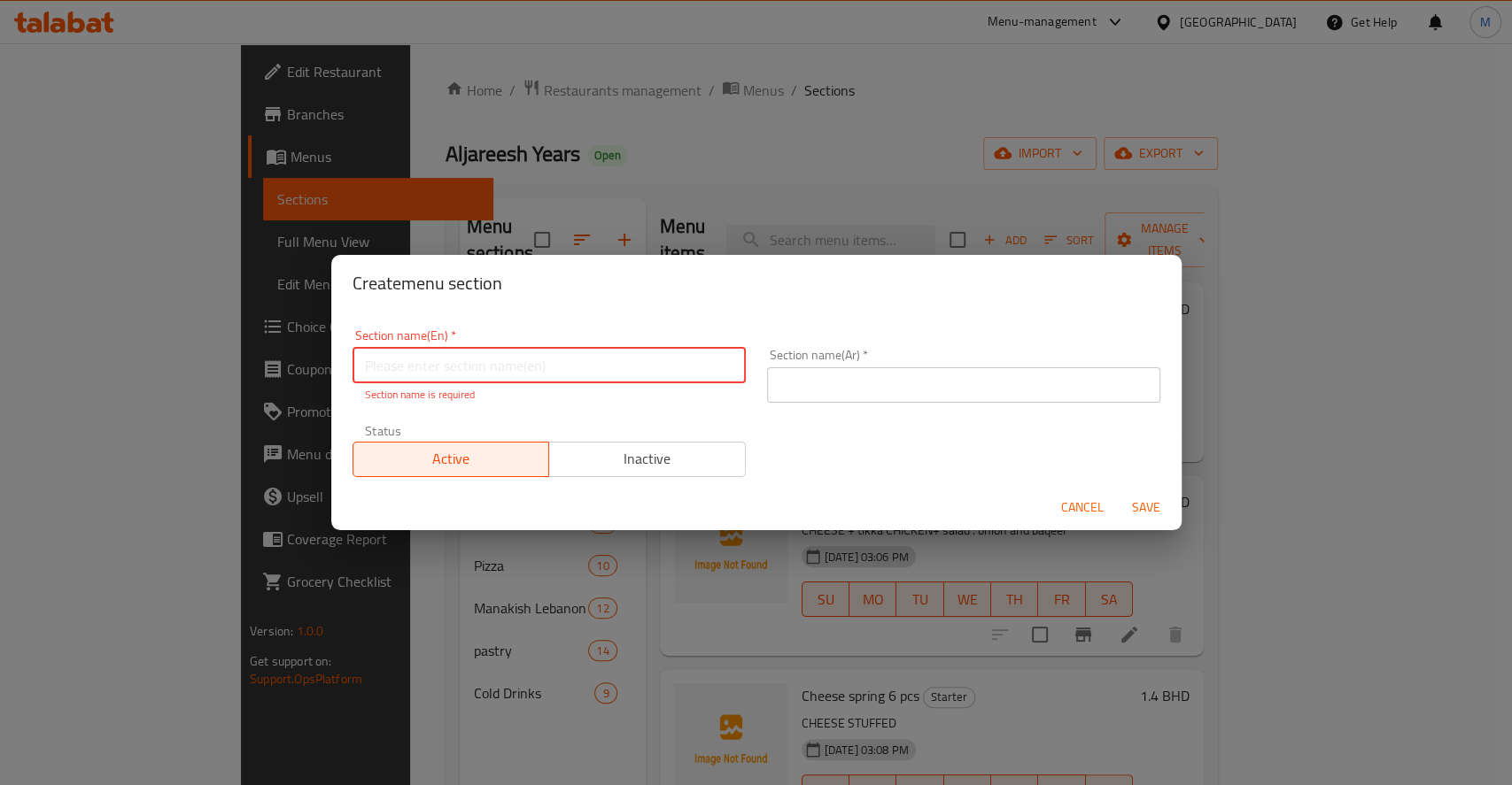
paste input "Sandwiches"
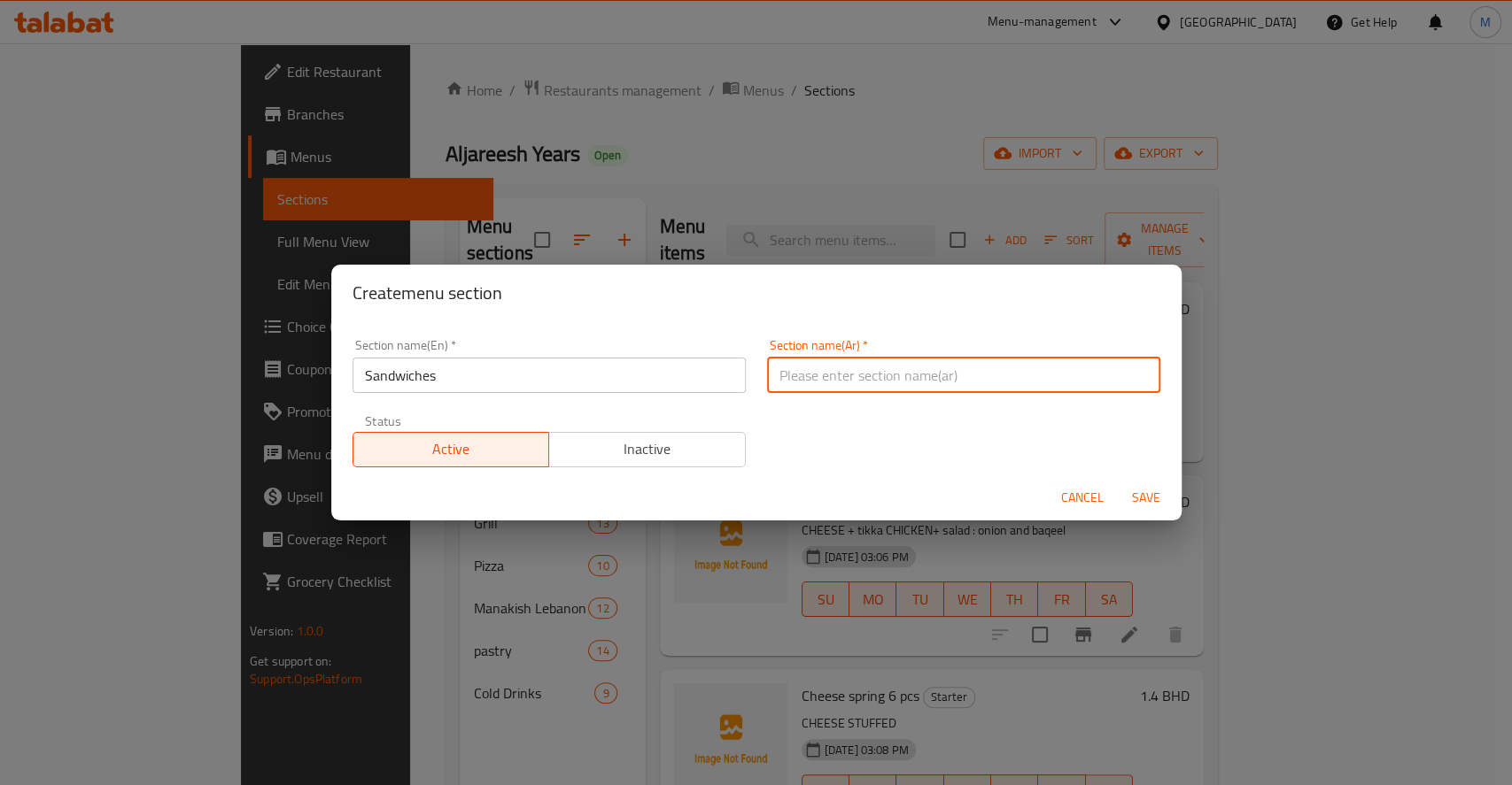
click at [797, 373] on input "text" at bounding box center [963, 376] width 394 height 36
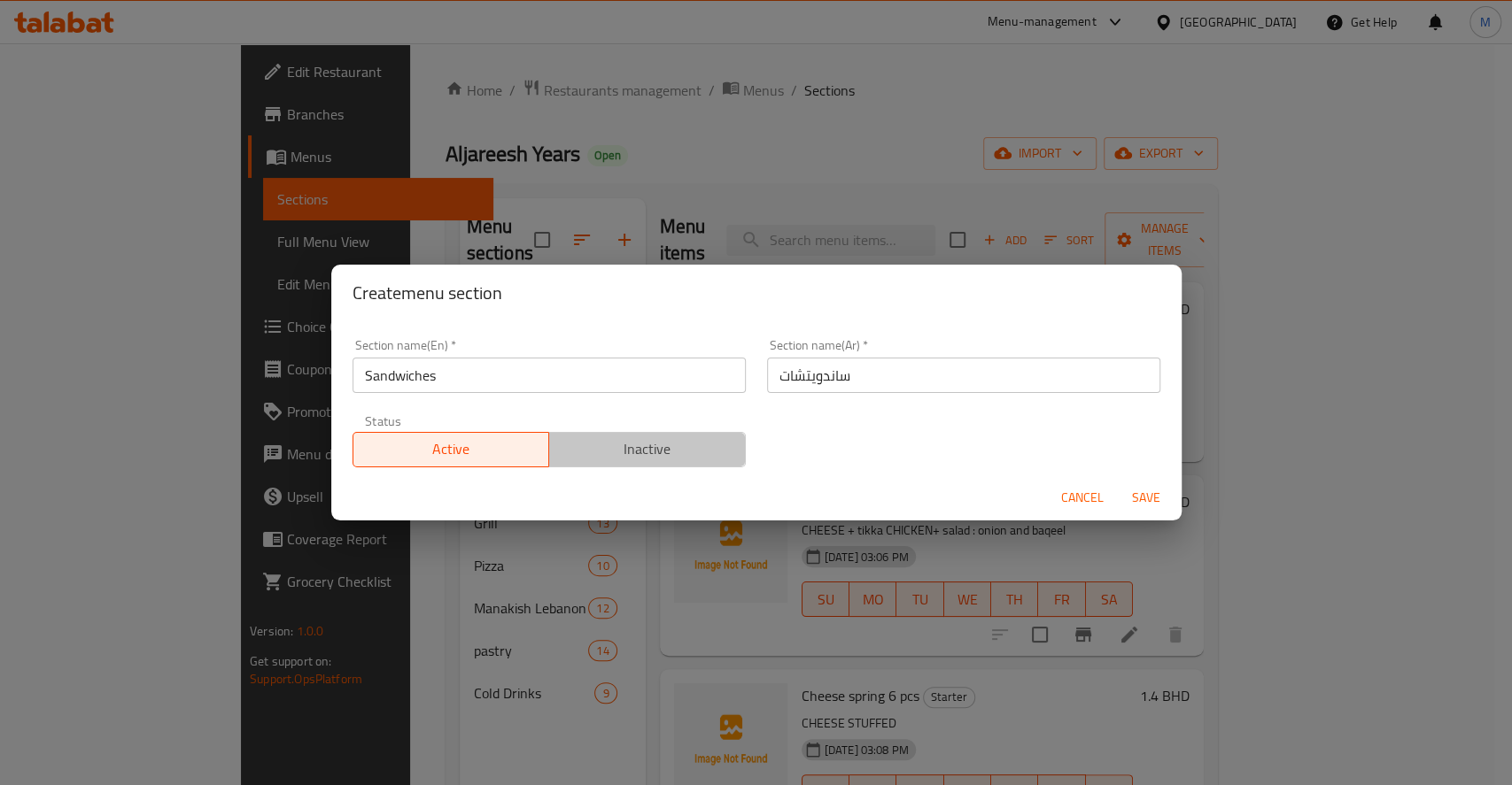
click at [647, 458] on span "Inactive" at bounding box center [647, 449] width 182 height 25
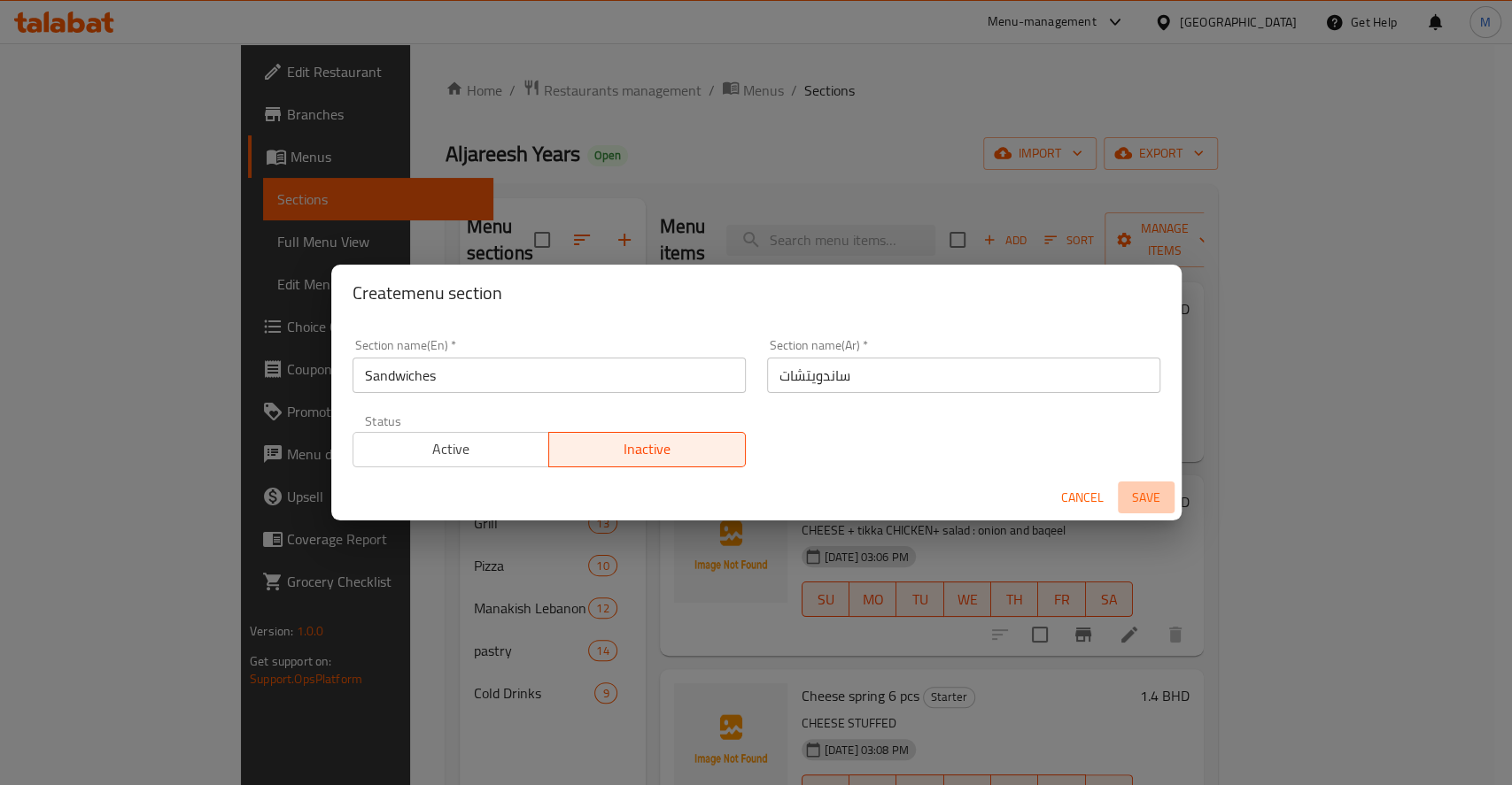
click at [1123, 497] on button "Save" at bounding box center [1146, 497] width 57 height 33
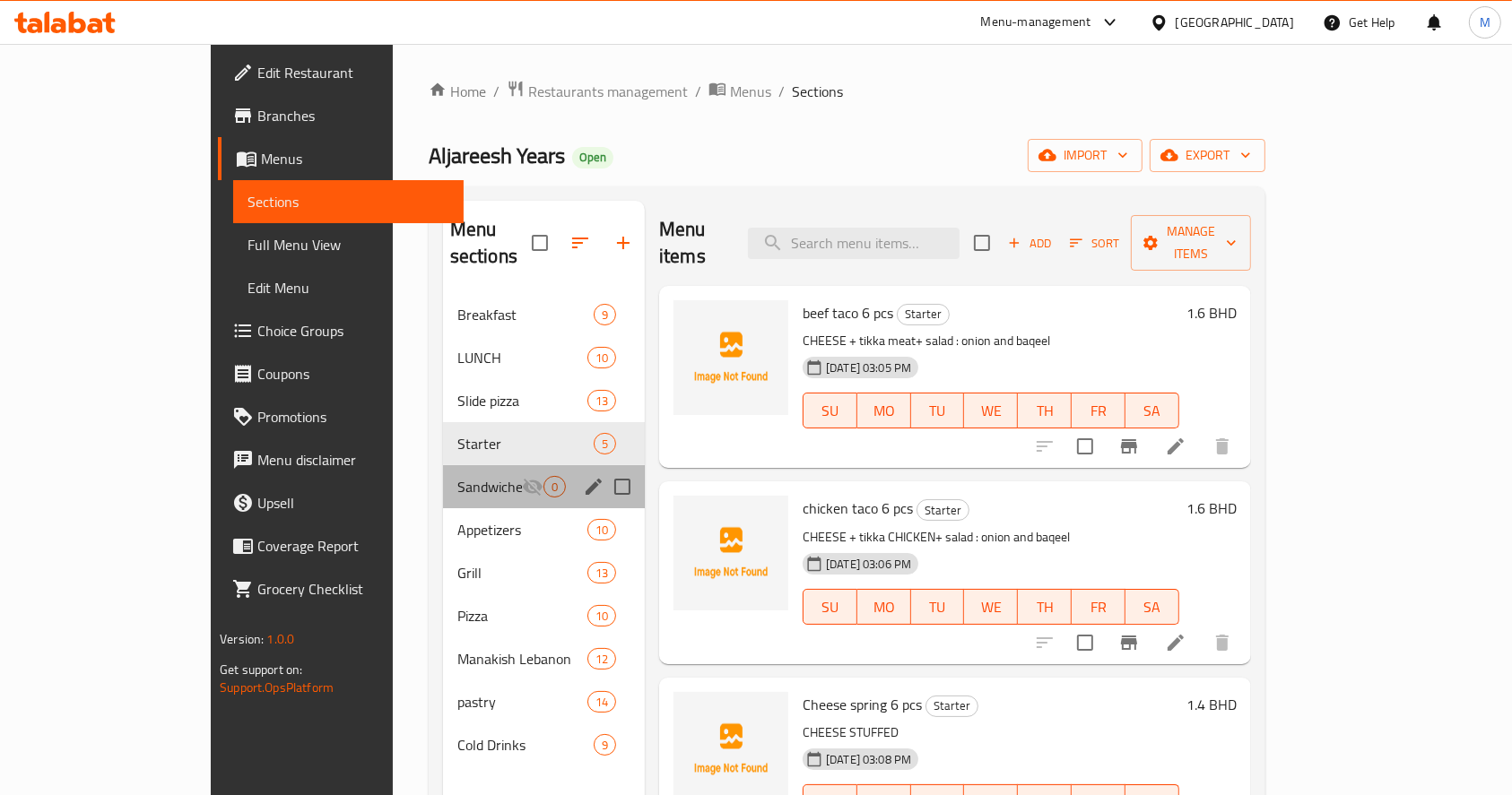
click at [443, 466] on div "Sandwiches 0" at bounding box center [543, 486] width 202 height 43
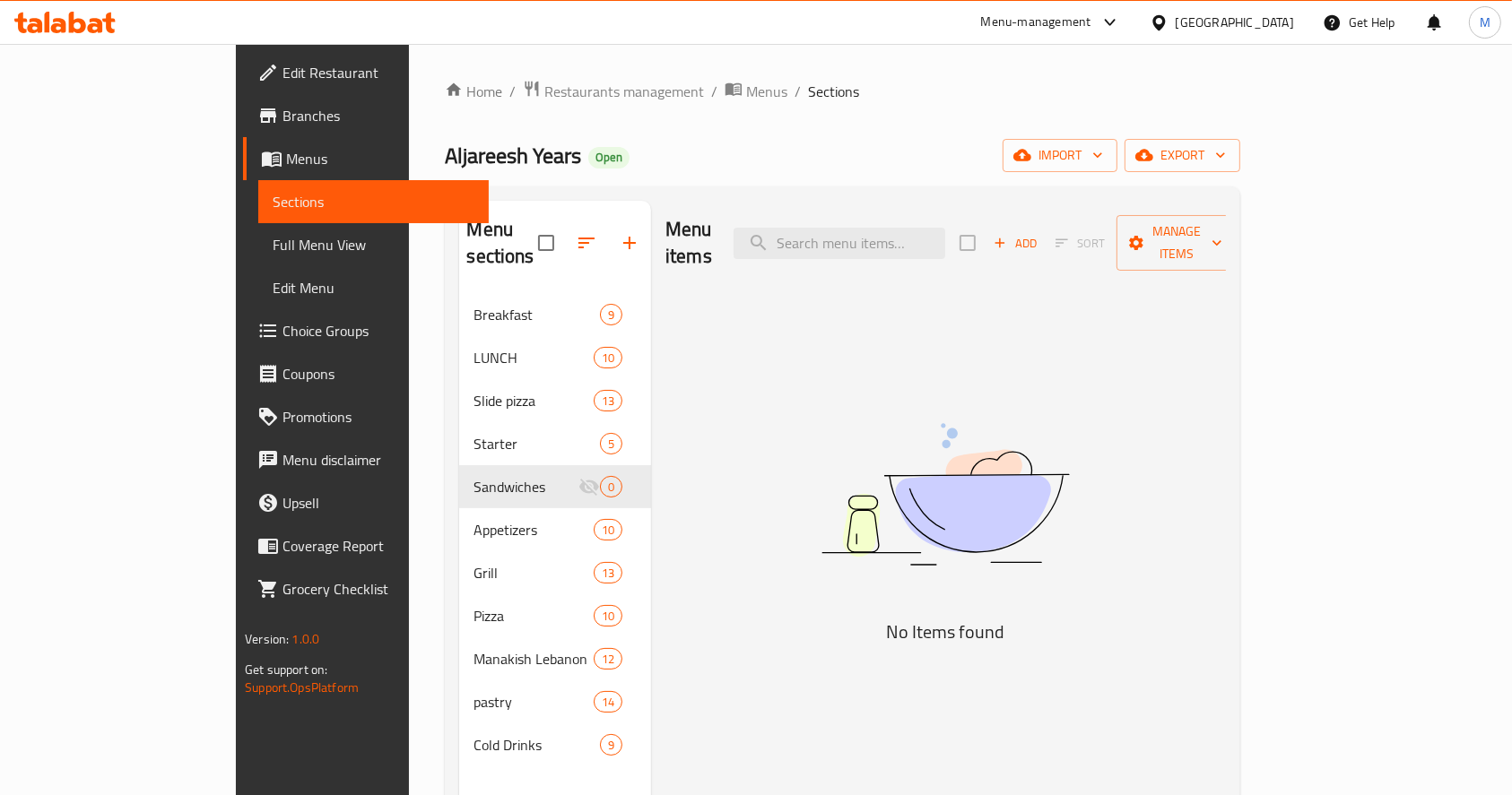
click at [1186, 215] on div "Add Sort Manage items" at bounding box center [1098, 242] width 277 height 56
click at [1008, 235] on icon "button" at bounding box center [1000, 242] width 16 height 16
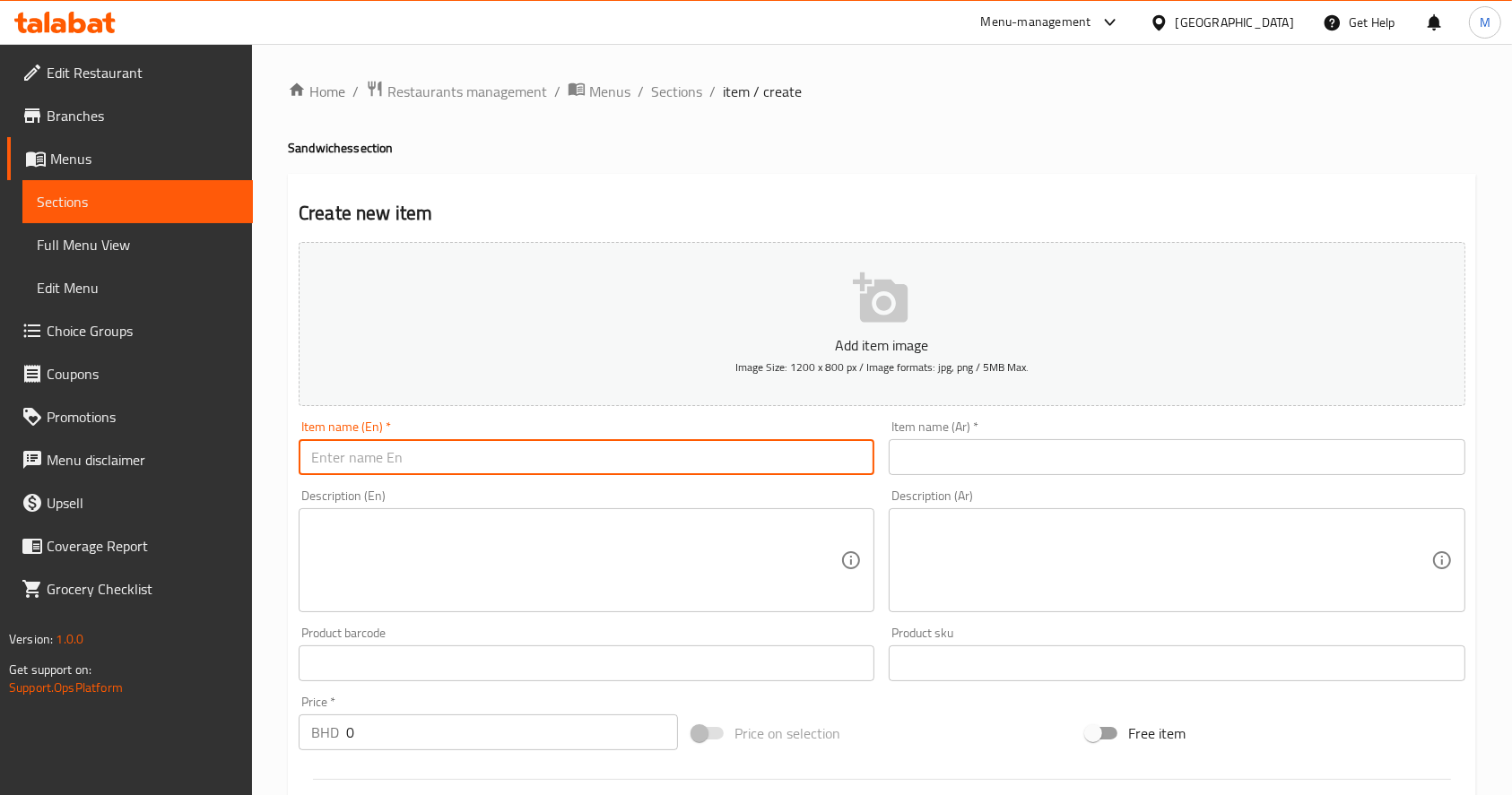
click at [575, 458] on input "text" at bounding box center [587, 457] width 576 height 36
paste input "Meat Tikka sandwich"
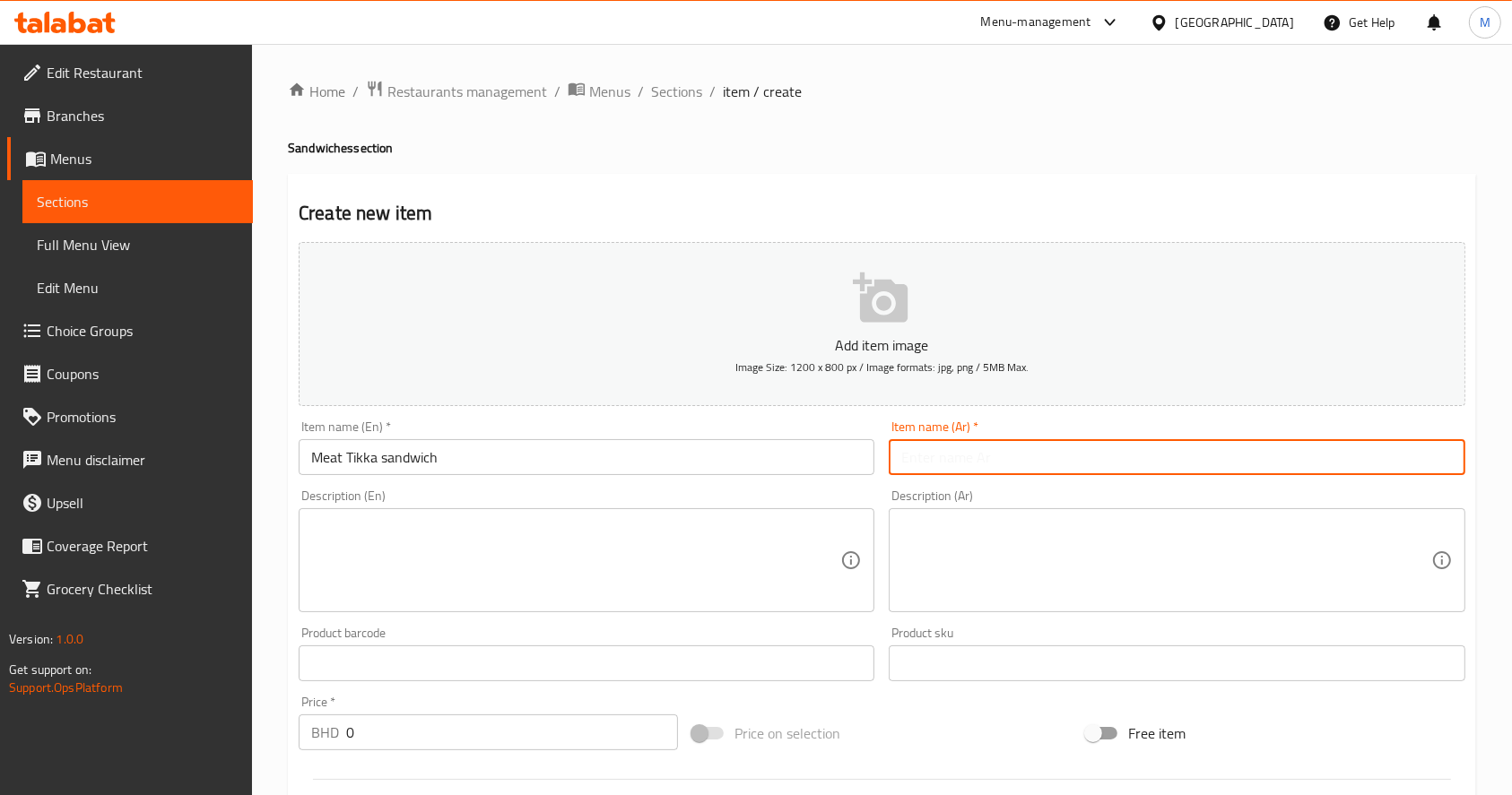
drag, startPoint x: 969, startPoint y: 436, endPoint x: 986, endPoint y: 467, distance: 35.4
click at [986, 467] on div "Item name (Ar)   * Item name (Ar) *" at bounding box center [1177, 448] width 576 height 55
click at [986, 467] on input "text" at bounding box center [1177, 457] width 576 height 36
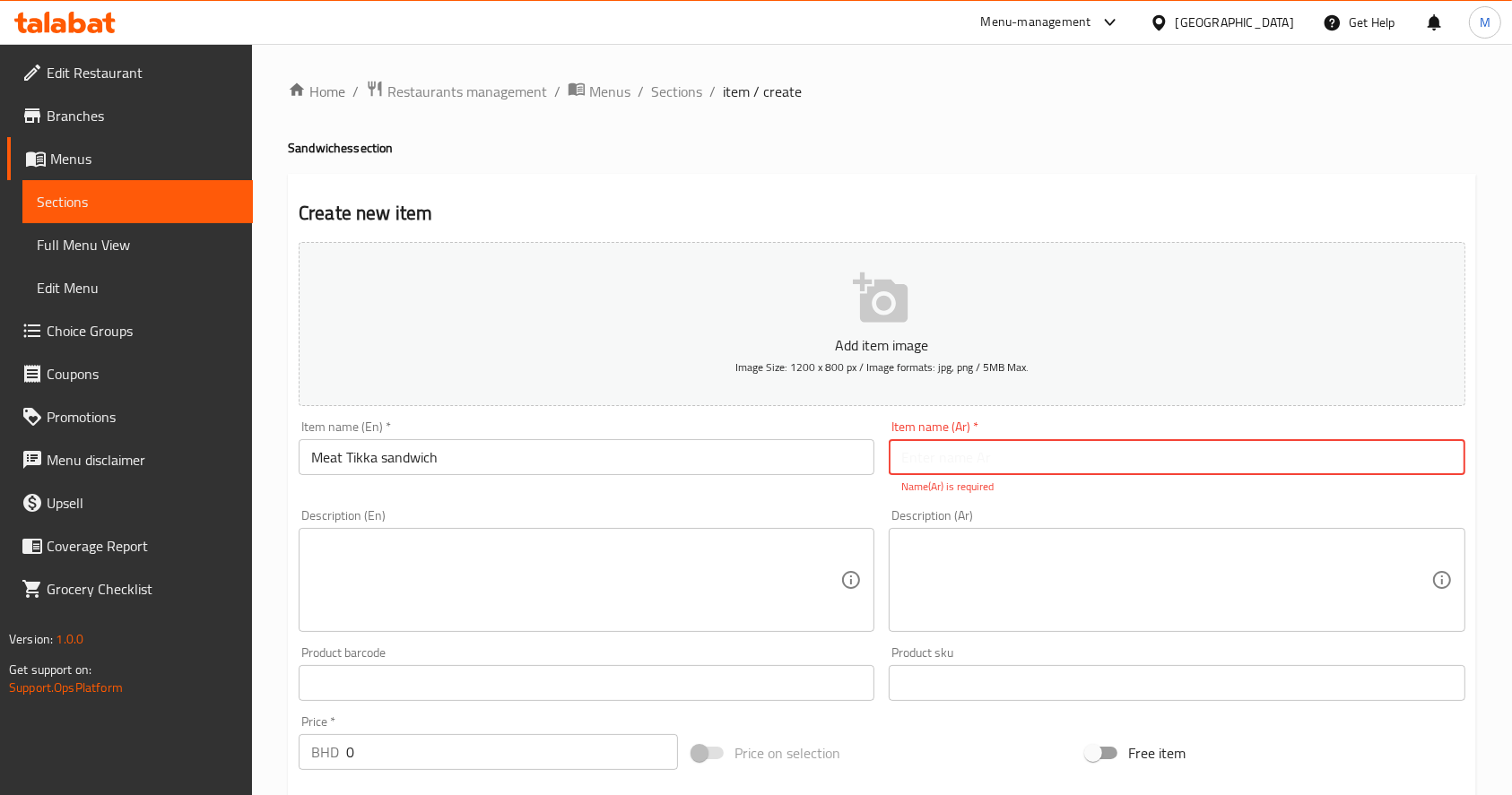
paste input "ساندويتش تكة لحم"
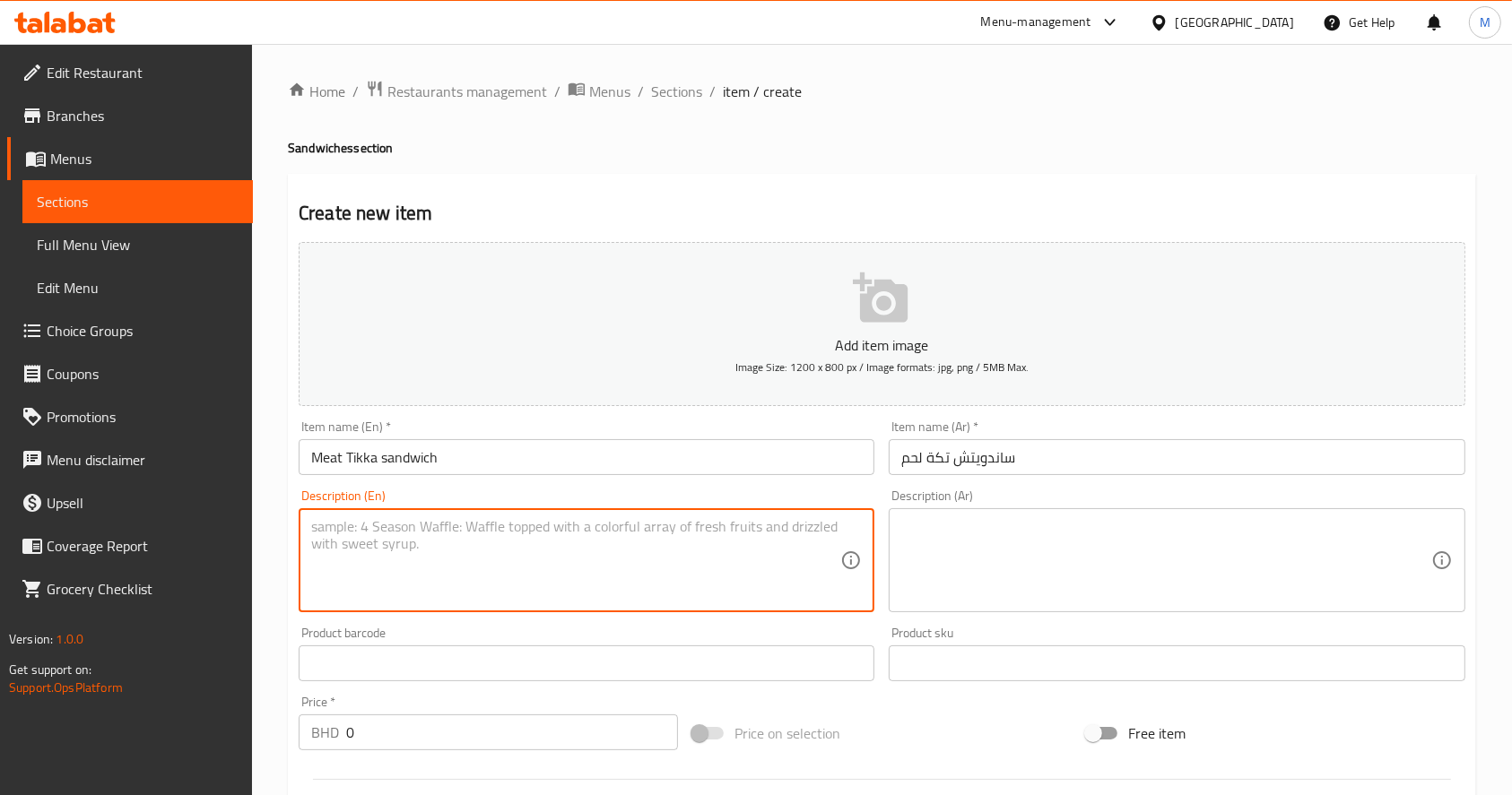
click at [562, 571] on textarea at bounding box center [576, 561] width 529 height 85
paste textarea "TIKKA MEAT + TAHINA + ONION AND BAQEEL"
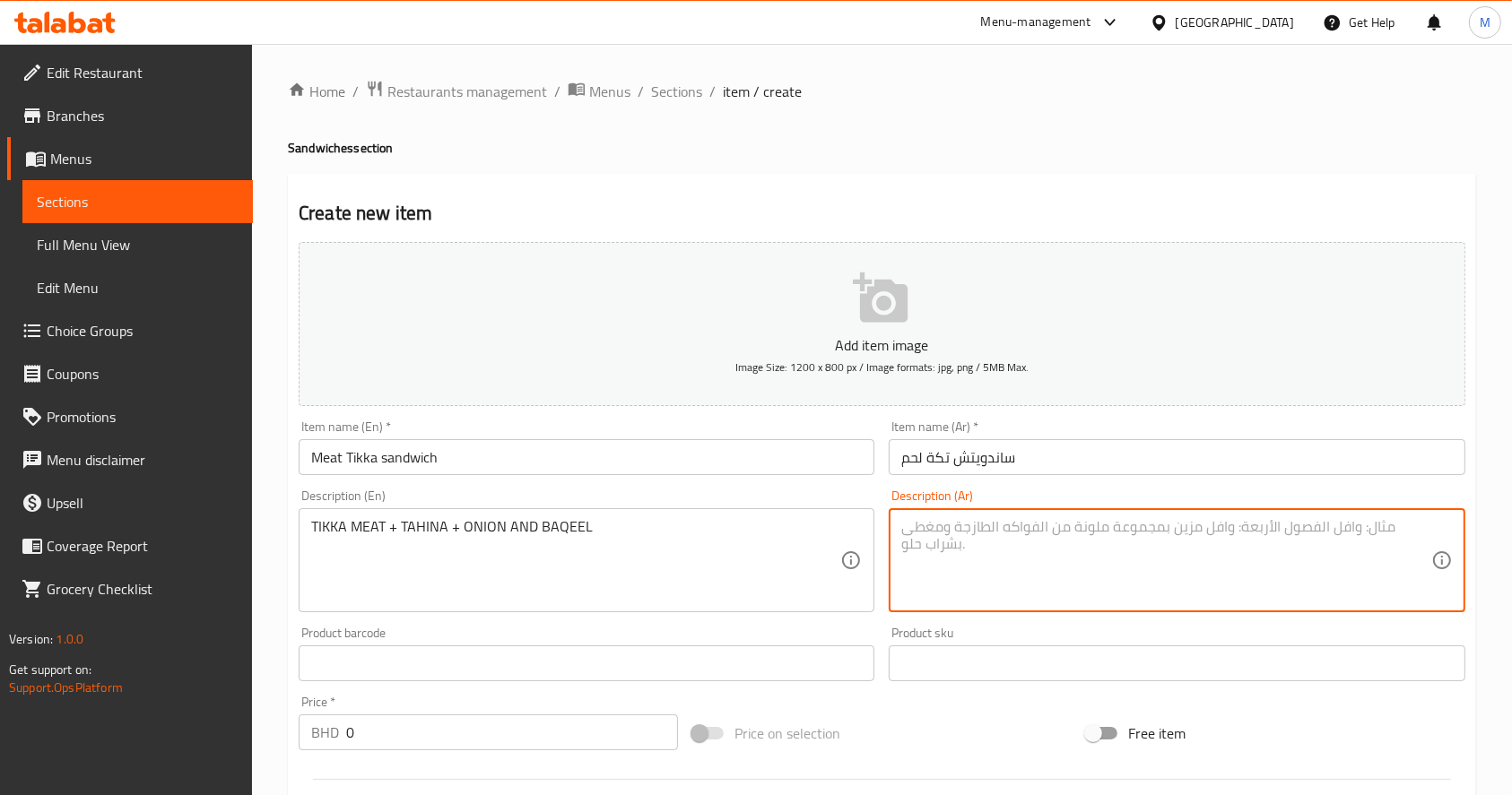
click at [1075, 562] on textarea at bounding box center [1165, 561] width 529 height 85
paste textarea "تكة لحم + طحينة + بقل و بصل"
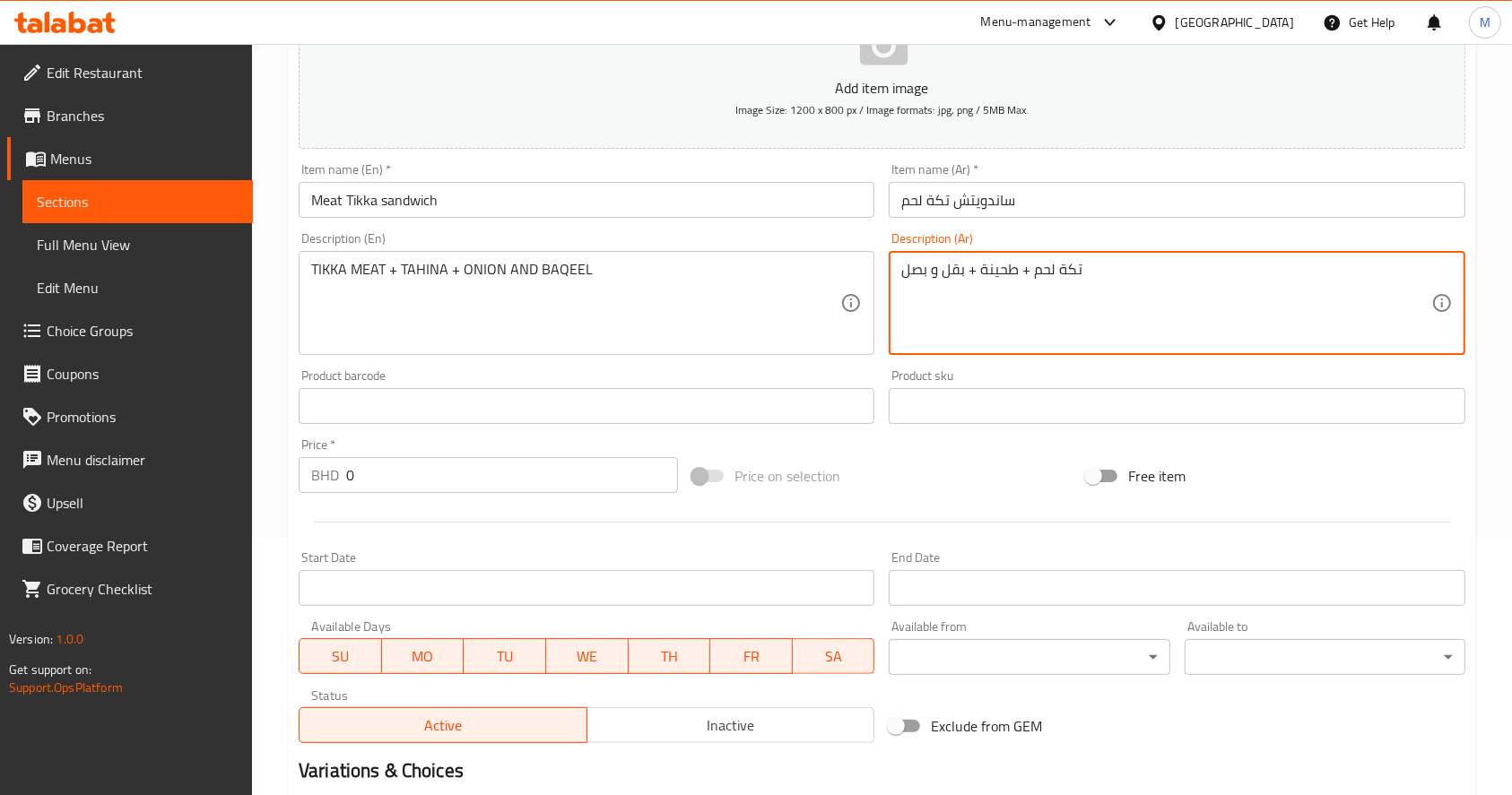
scroll to position [291, 0]
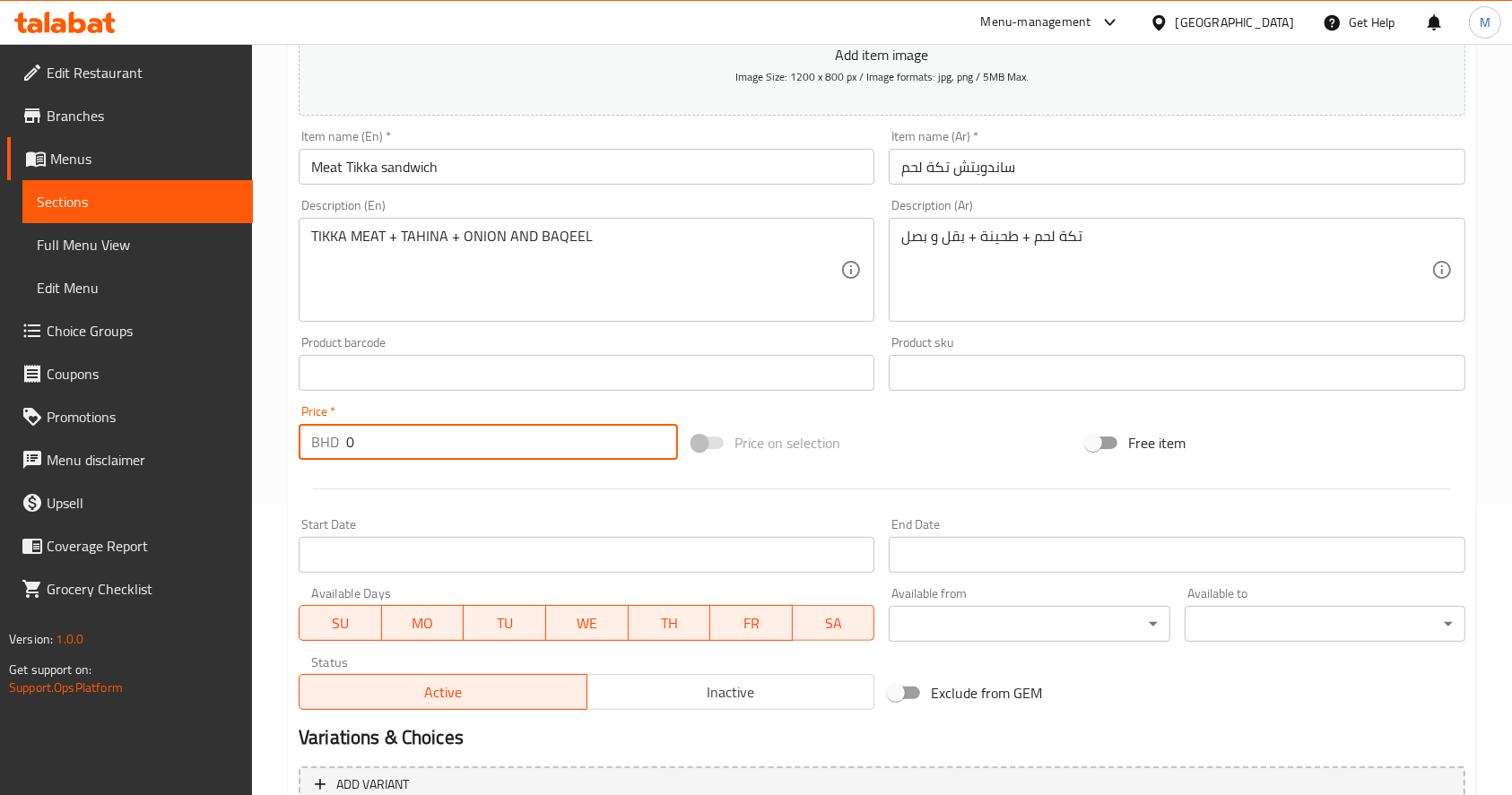
click at [575, 445] on input "0" at bounding box center [512, 442] width 332 height 36
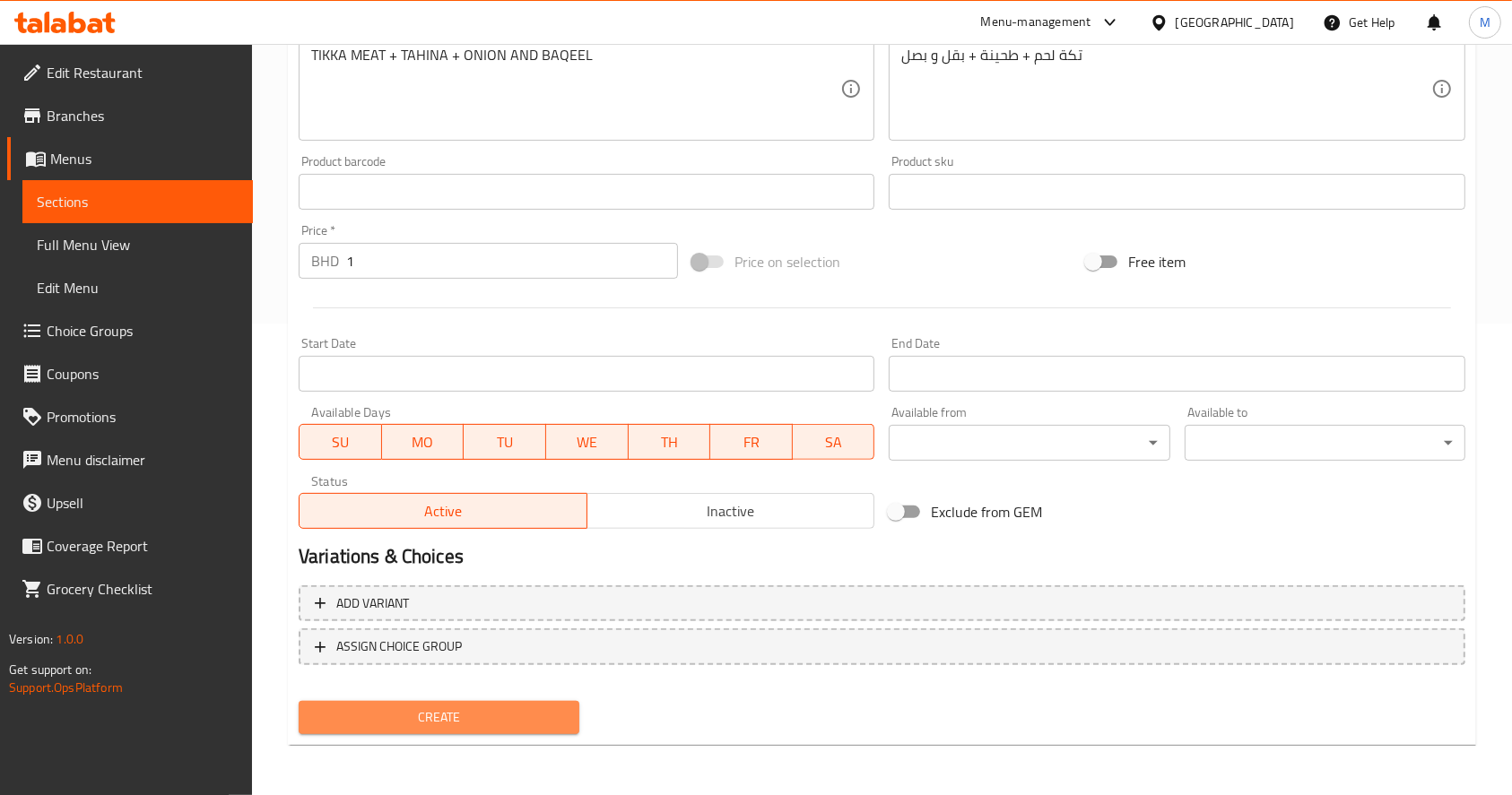
click at [471, 716] on span "Create" at bounding box center [439, 718] width 252 height 23
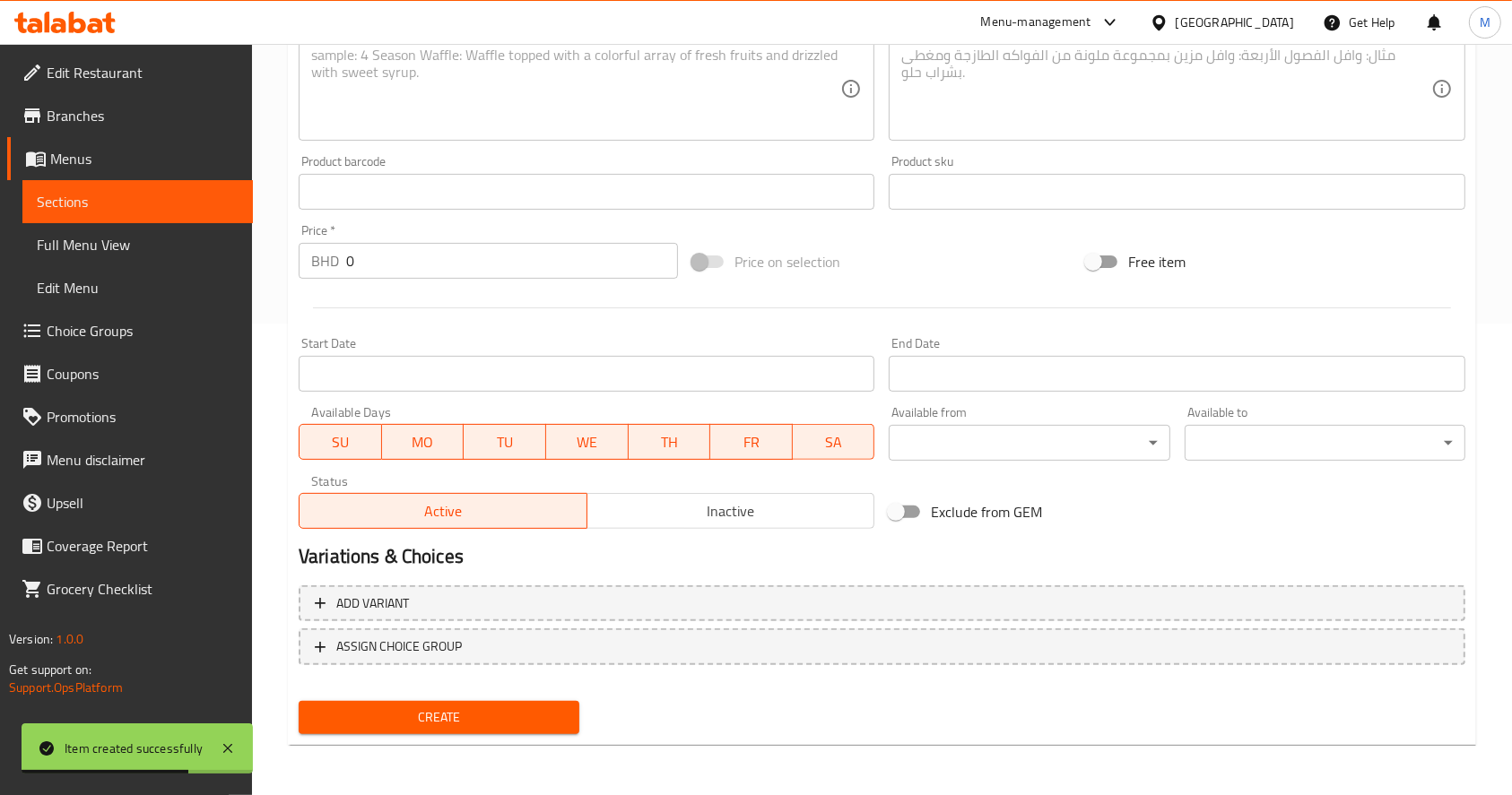
scroll to position [0, 0]
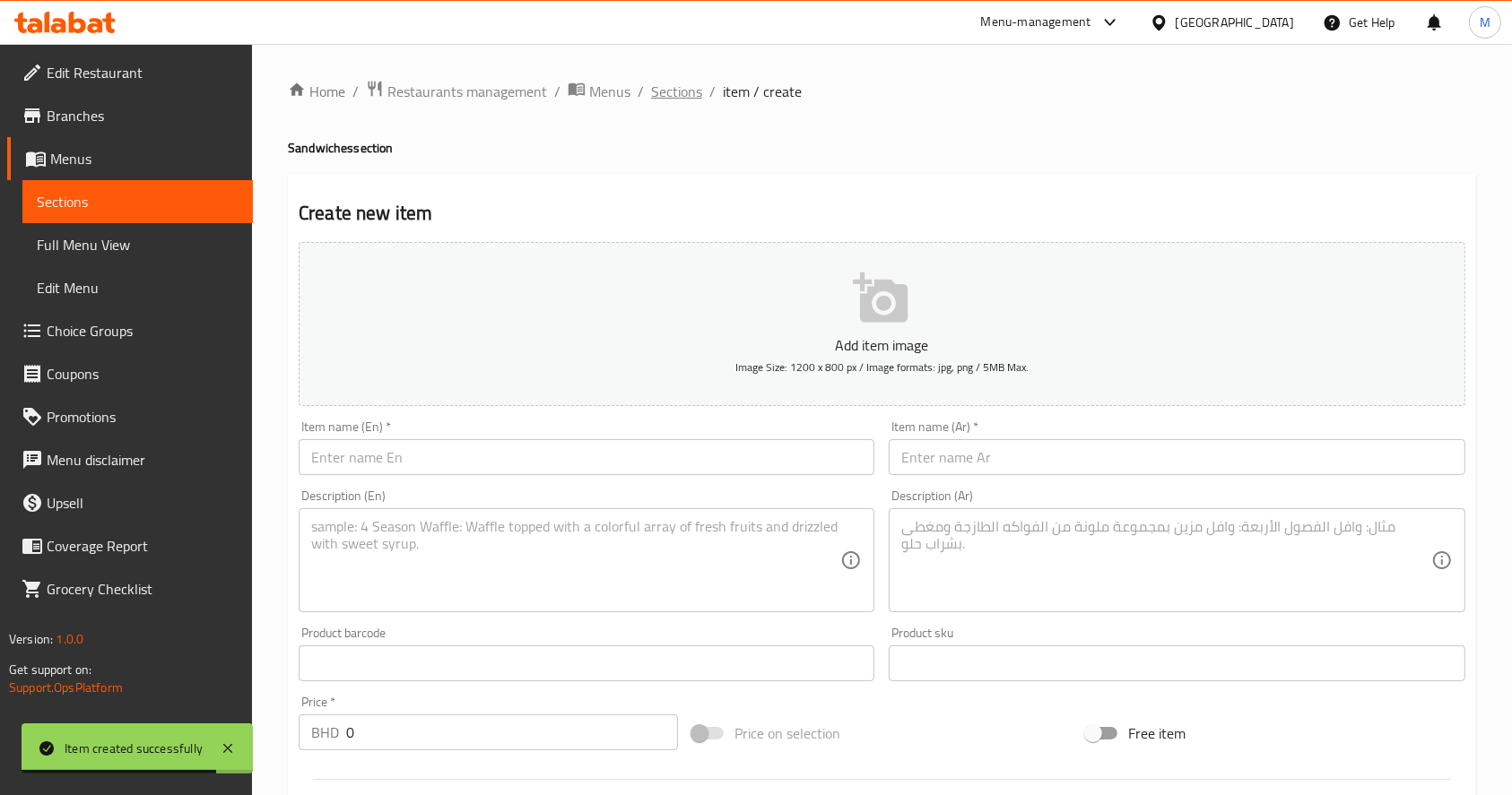
click at [671, 94] on span "Sections" at bounding box center [677, 91] width 51 height 22
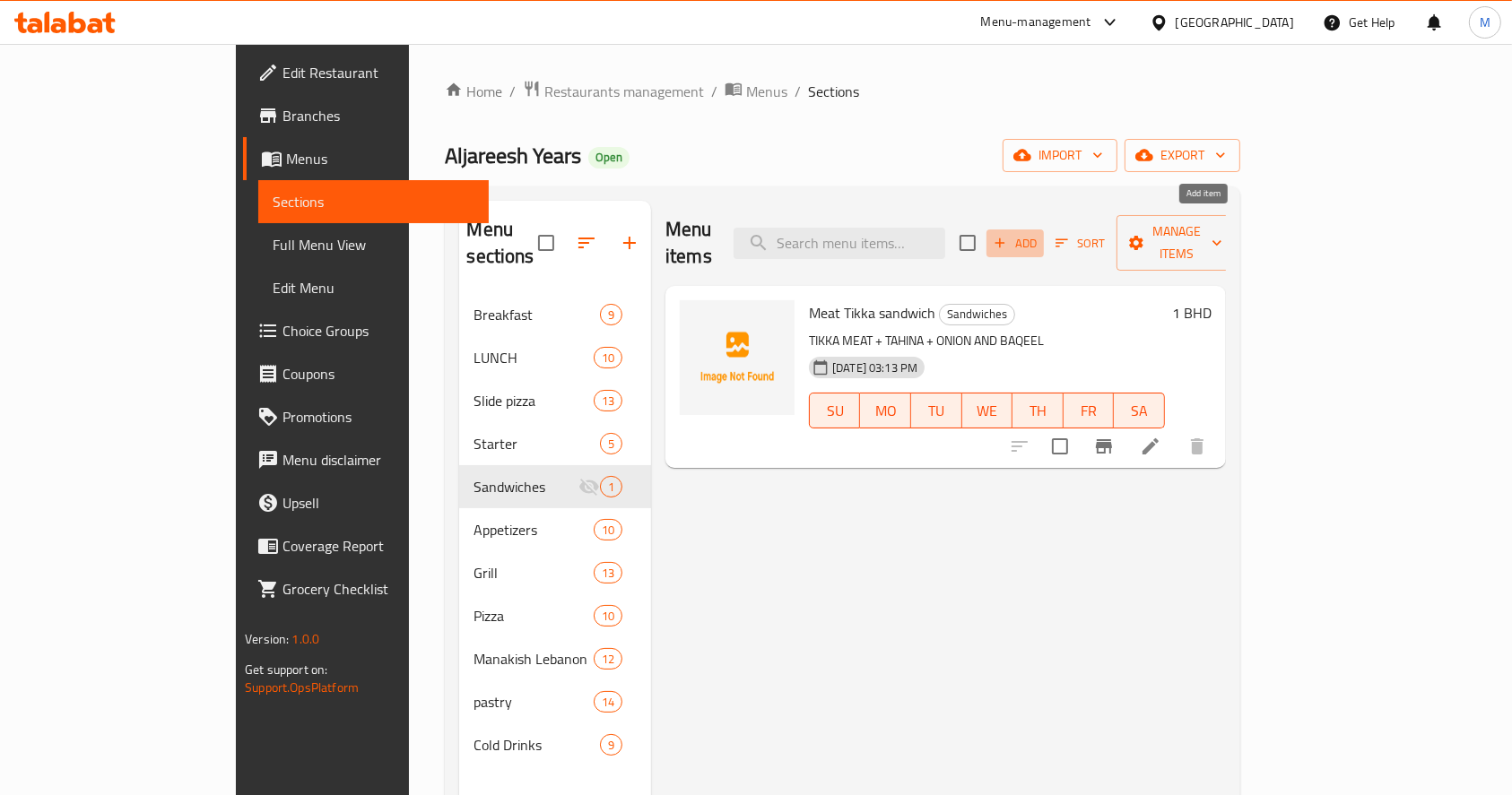
click at [1040, 239] on span "Add" at bounding box center [1015, 243] width 48 height 21
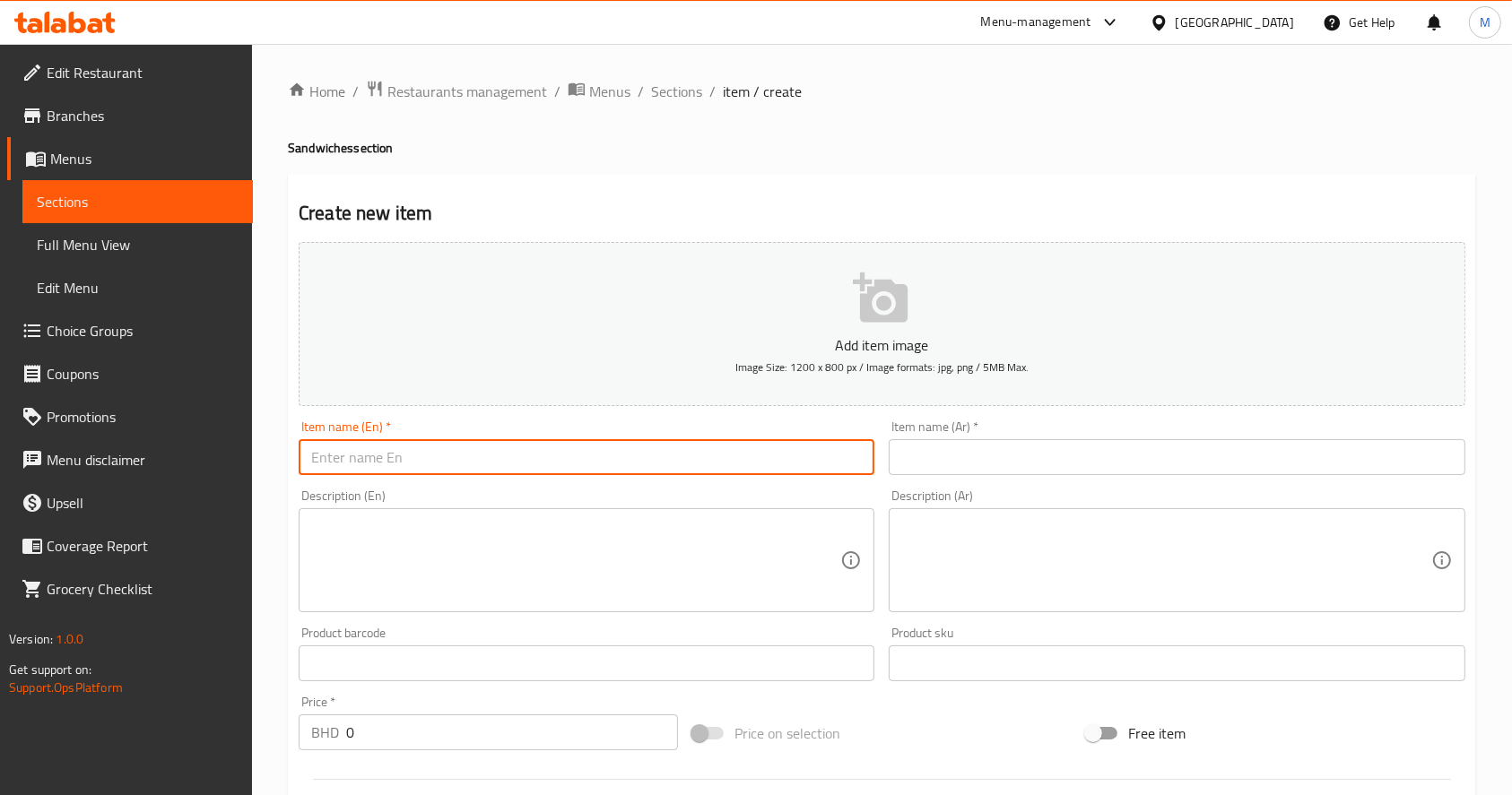
click at [758, 459] on input "text" at bounding box center [587, 457] width 576 height 36
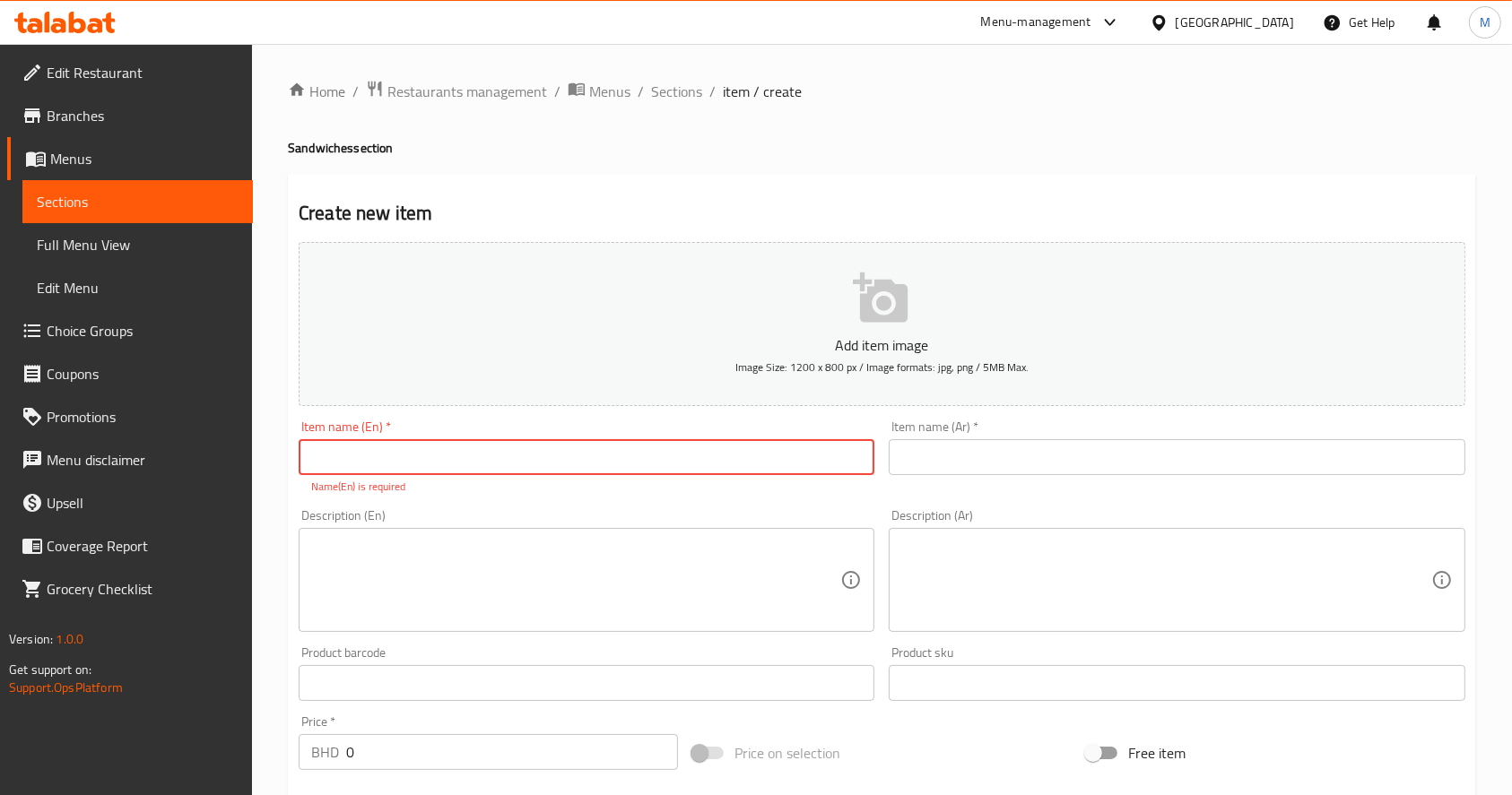
paste input "Chicken Tikka sandwich"
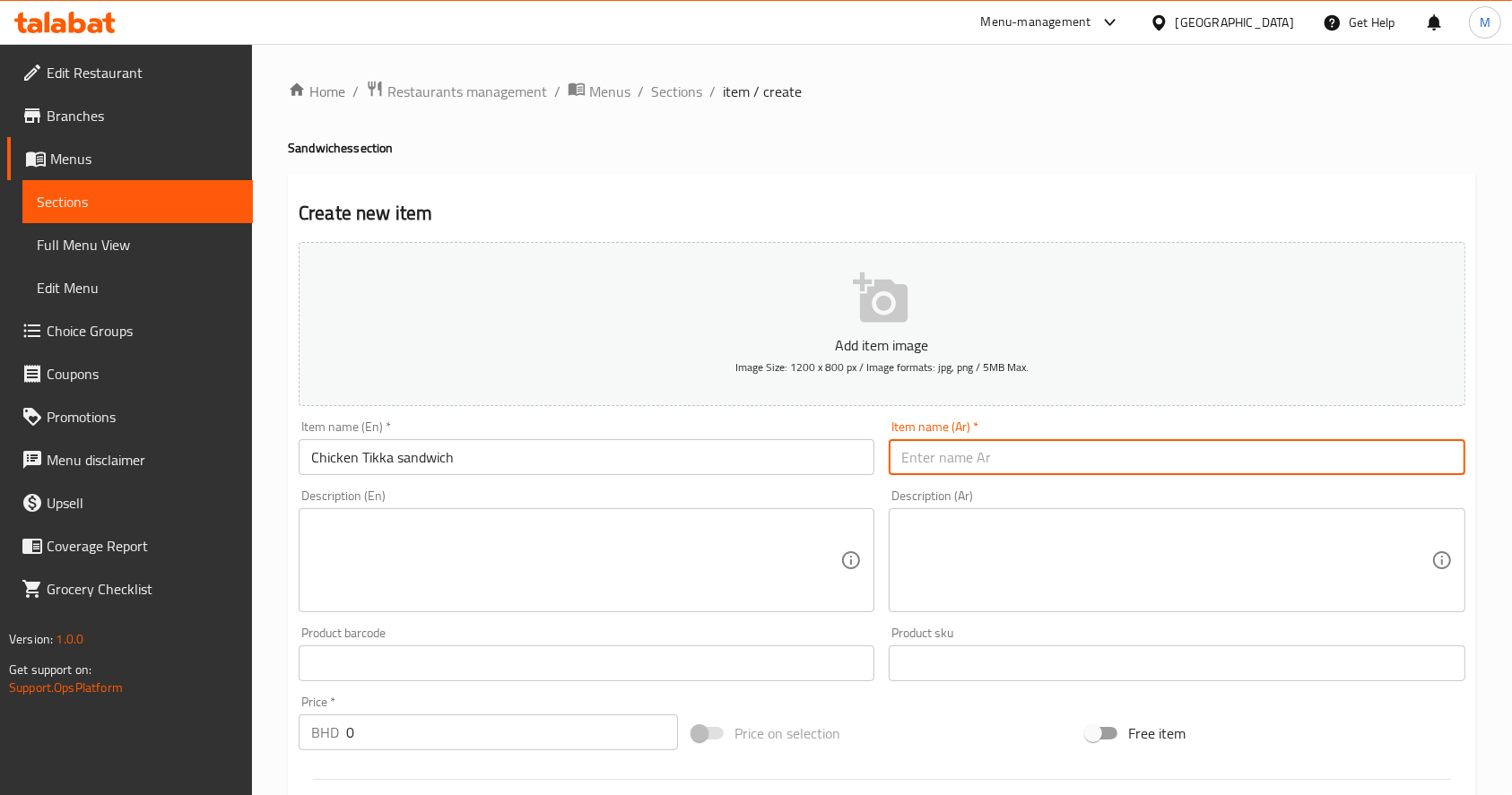
click at [1036, 448] on input "text" at bounding box center [1177, 457] width 576 height 36
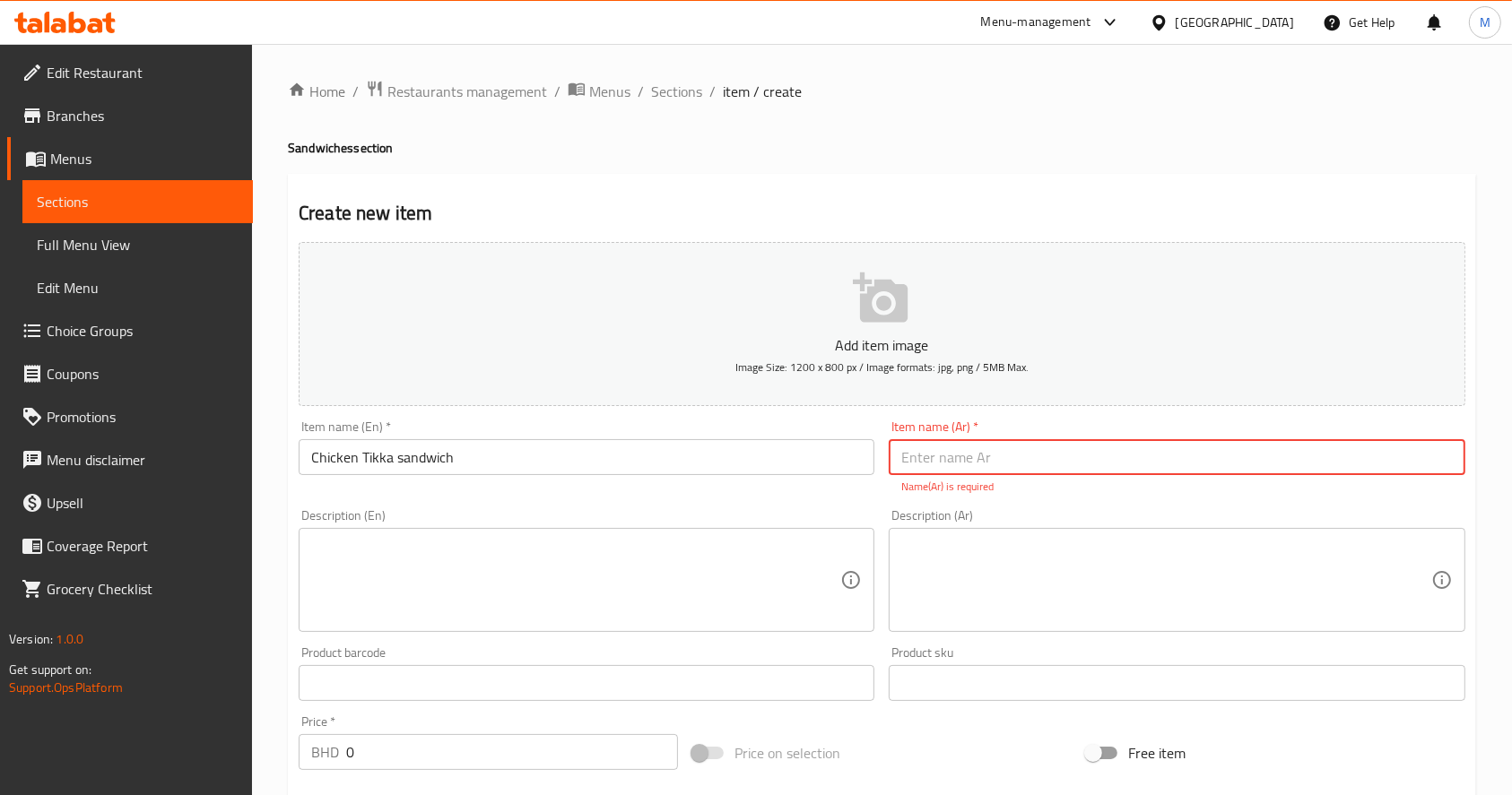
paste input "ساندويش تكة دجاج"
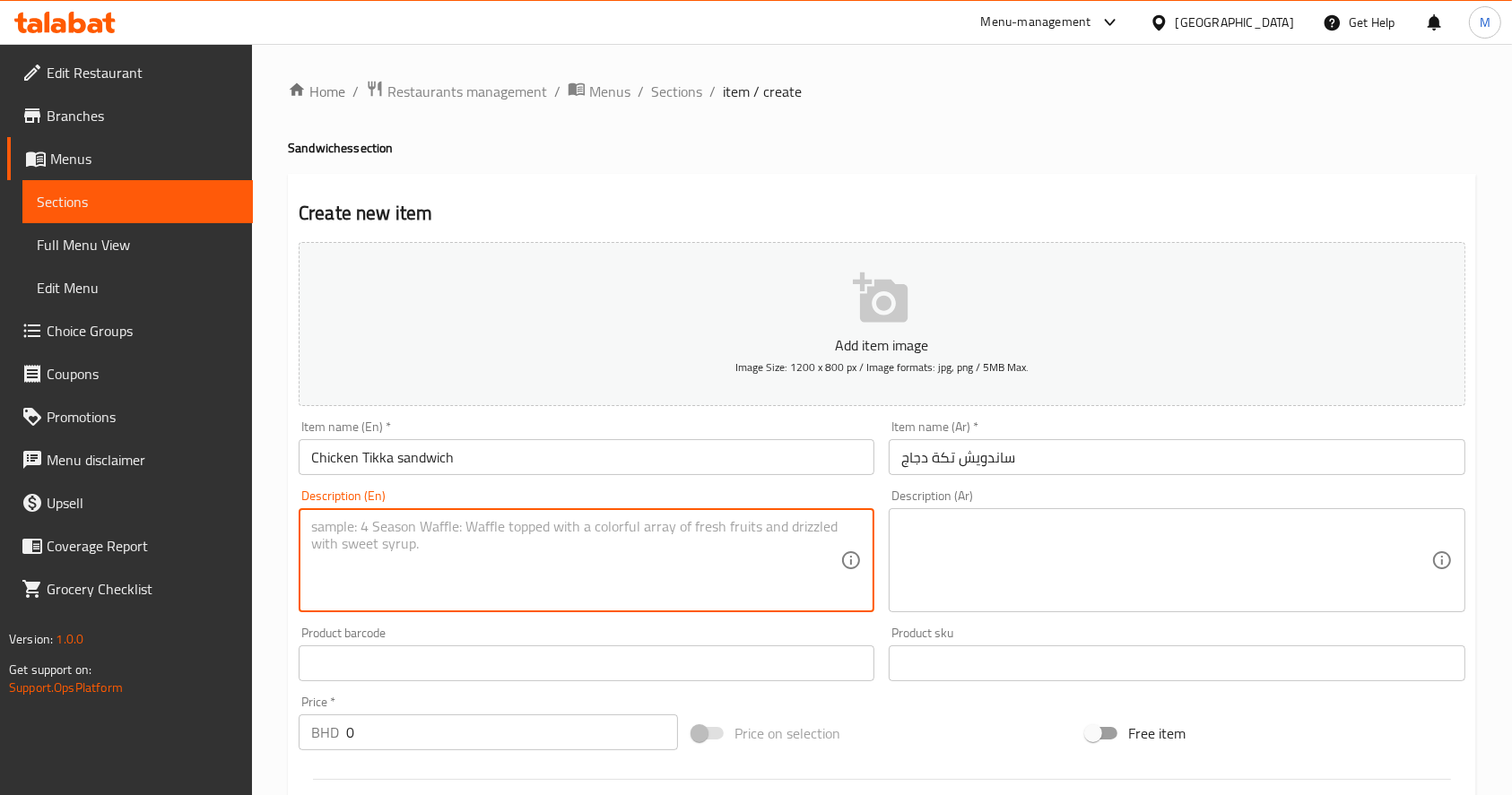
click at [531, 564] on textarea at bounding box center [576, 561] width 529 height 85
paste textarea "TIKKA CHICKEN + TAHINA + ONION AND BAQEEL"
click at [1111, 585] on textarea at bounding box center [1165, 561] width 529 height 85
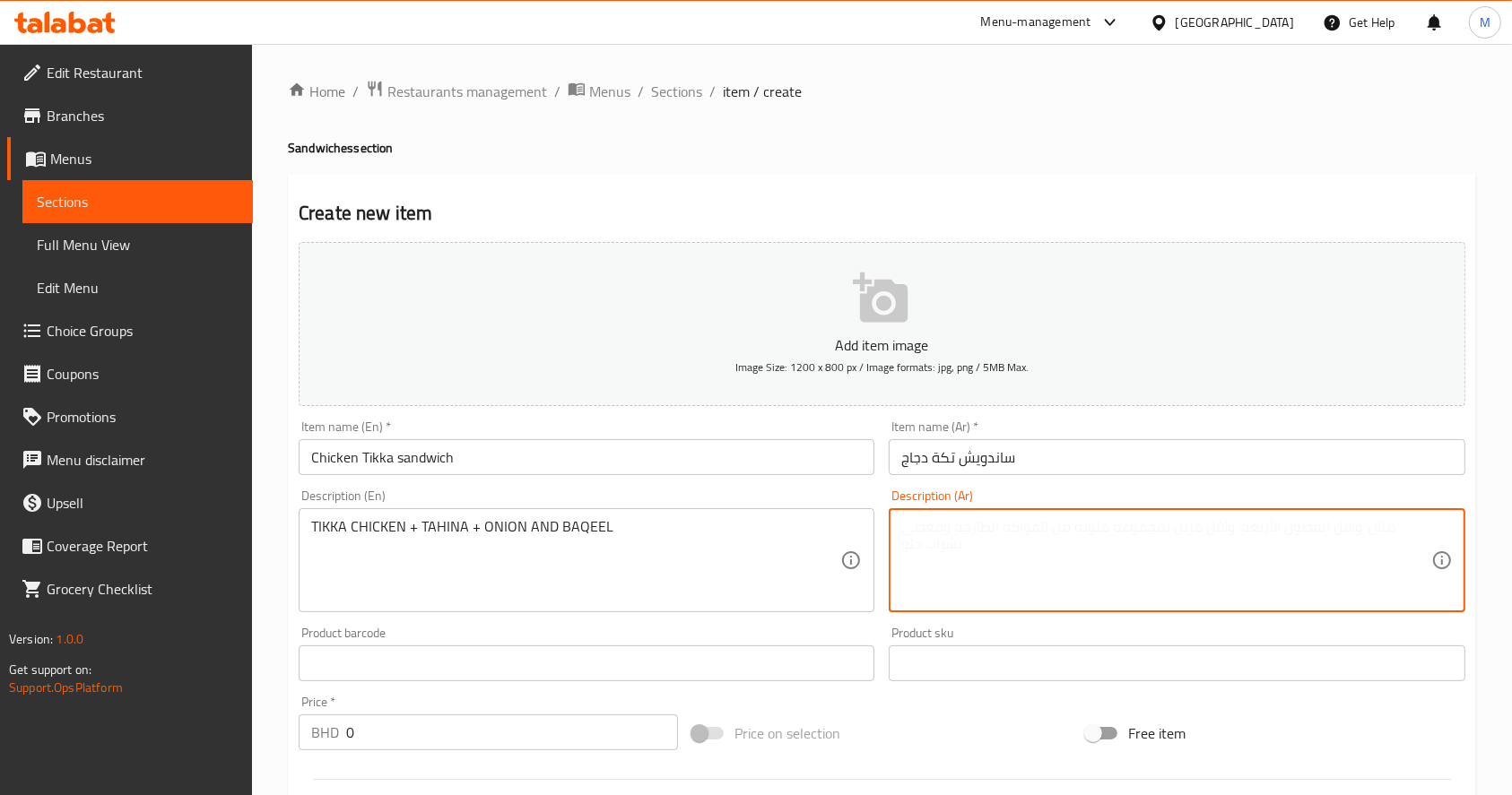
paste textarea "تكة دجاج + طحينة + سلطة"
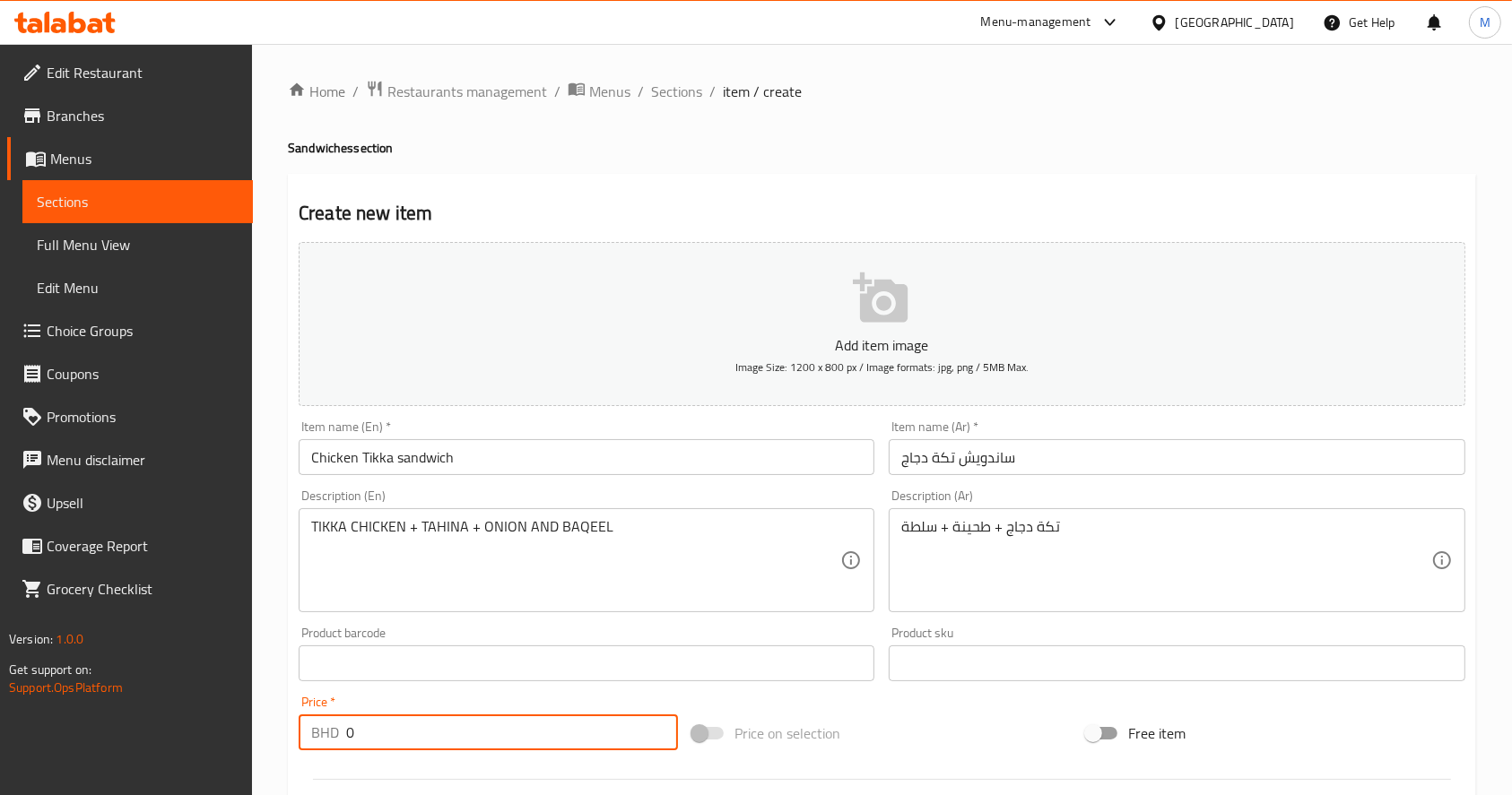
click at [439, 725] on input "0" at bounding box center [512, 733] width 332 height 36
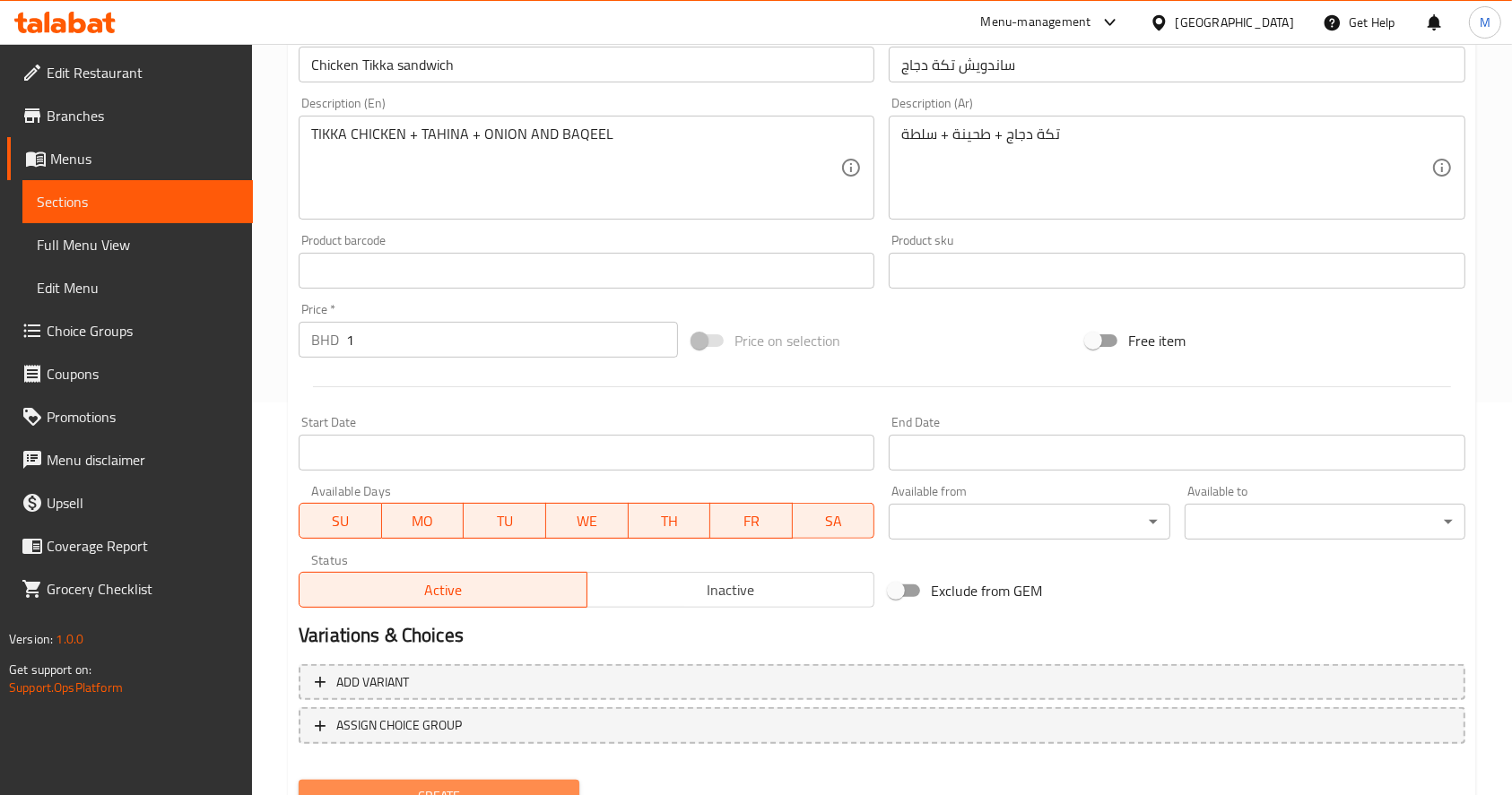
click at [470, 782] on button "Create" at bounding box center [439, 796] width 281 height 33
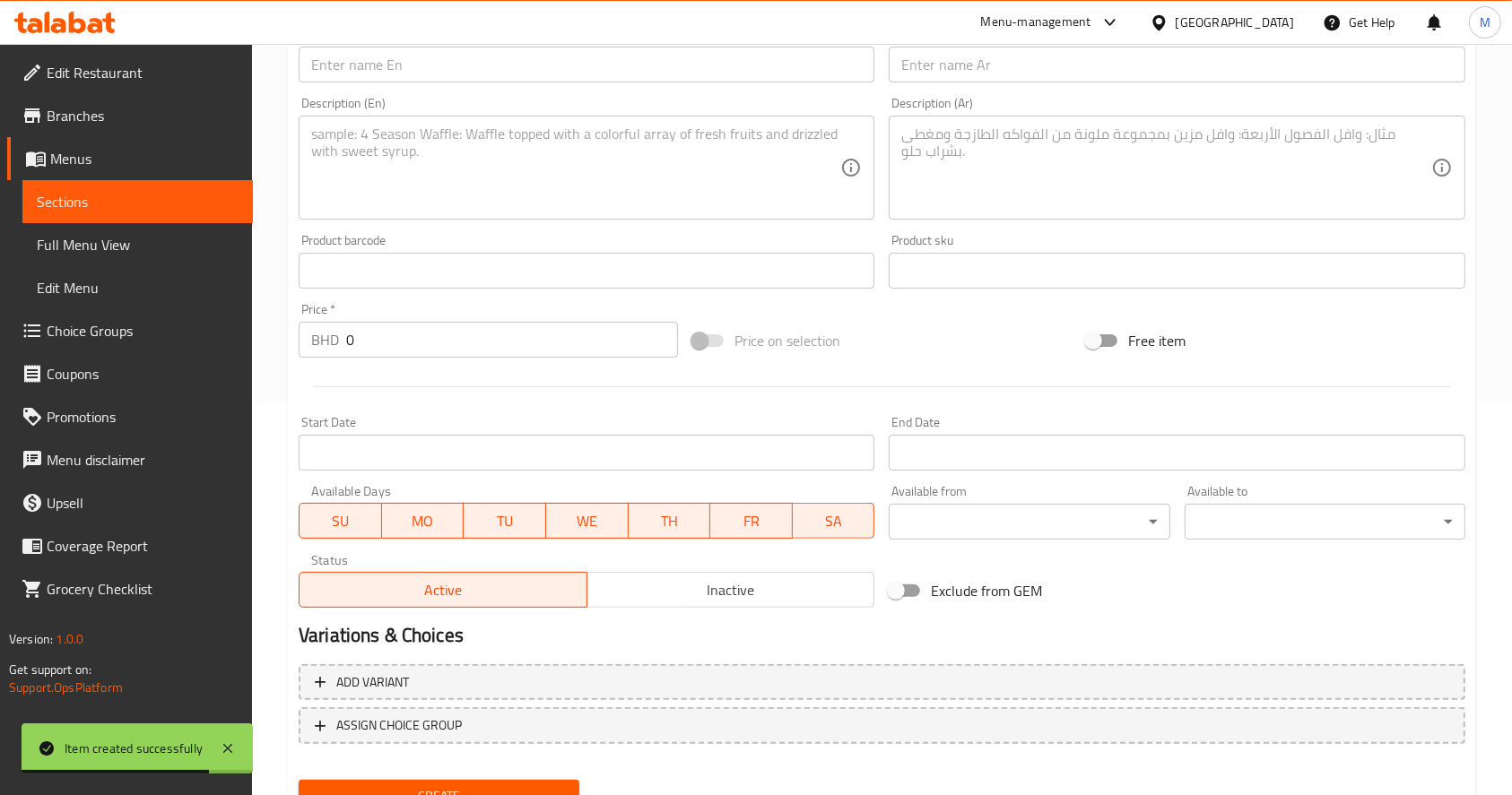
scroll to position [0, 0]
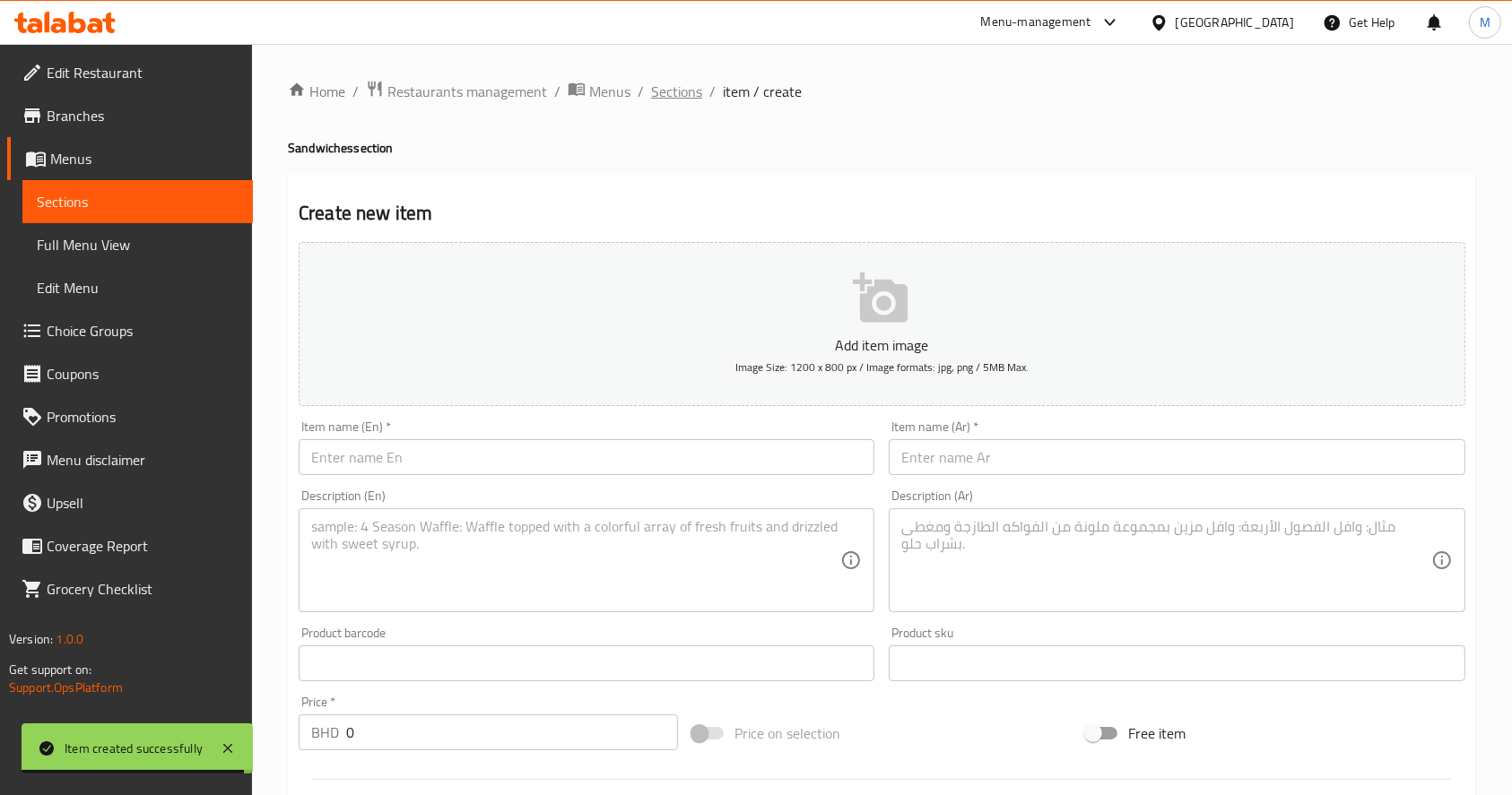
click at [661, 90] on span "Sections" at bounding box center [677, 91] width 51 height 22
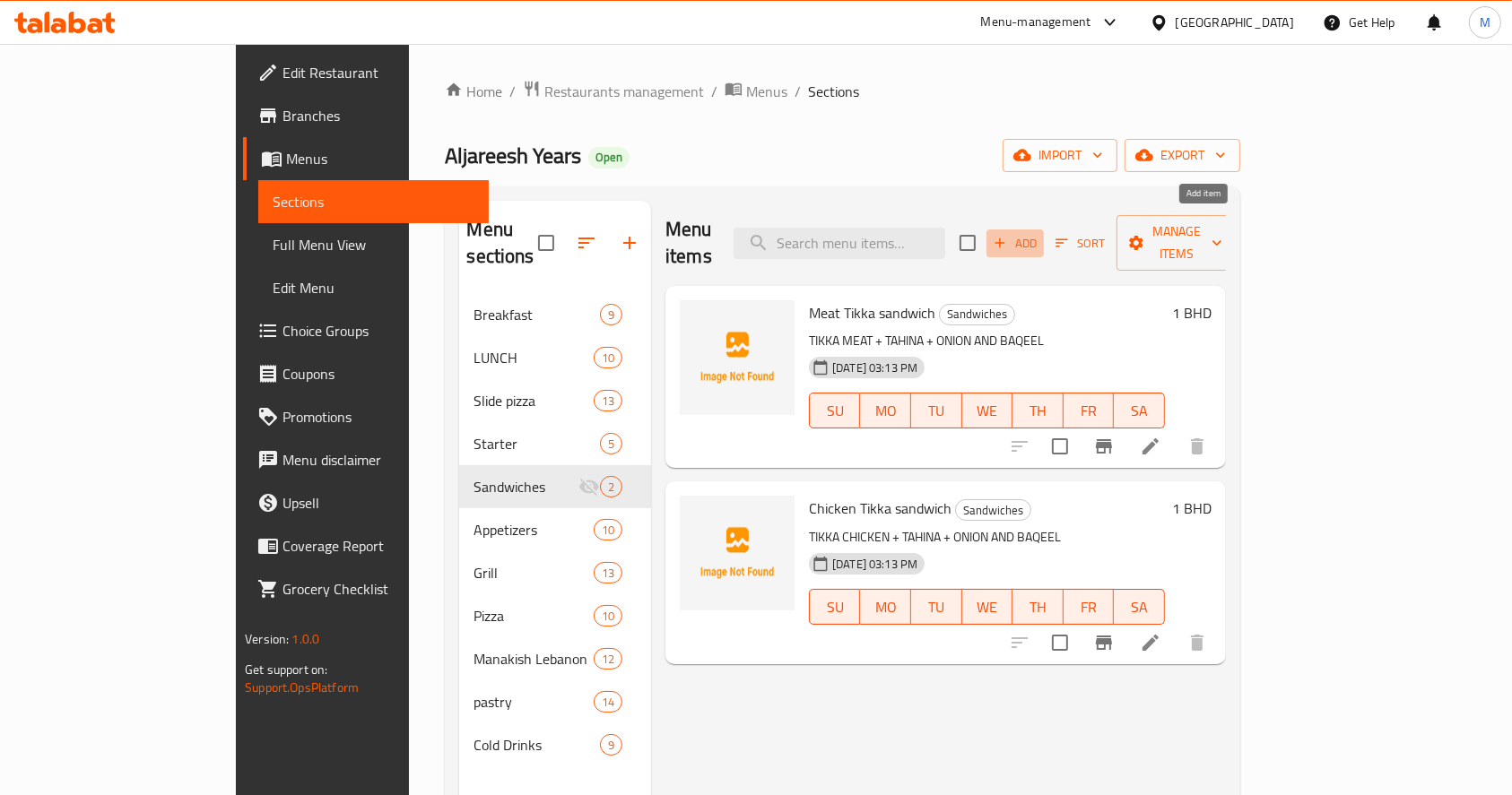
click at [1044, 242] on button "Add" at bounding box center [1015, 243] width 58 height 27
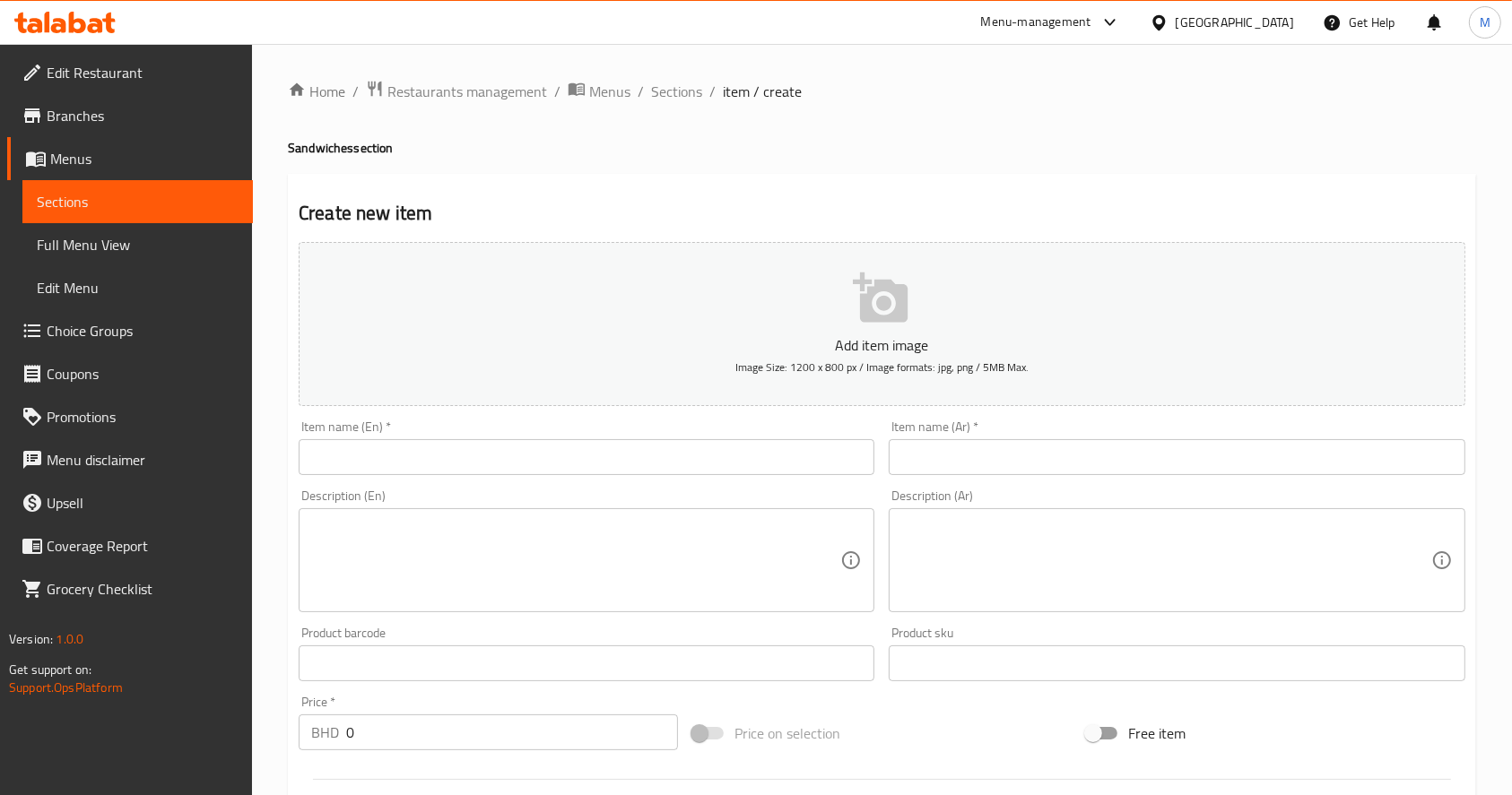
click at [572, 434] on div "Item name (En)   * Item name (En) *" at bounding box center [587, 448] width 576 height 55
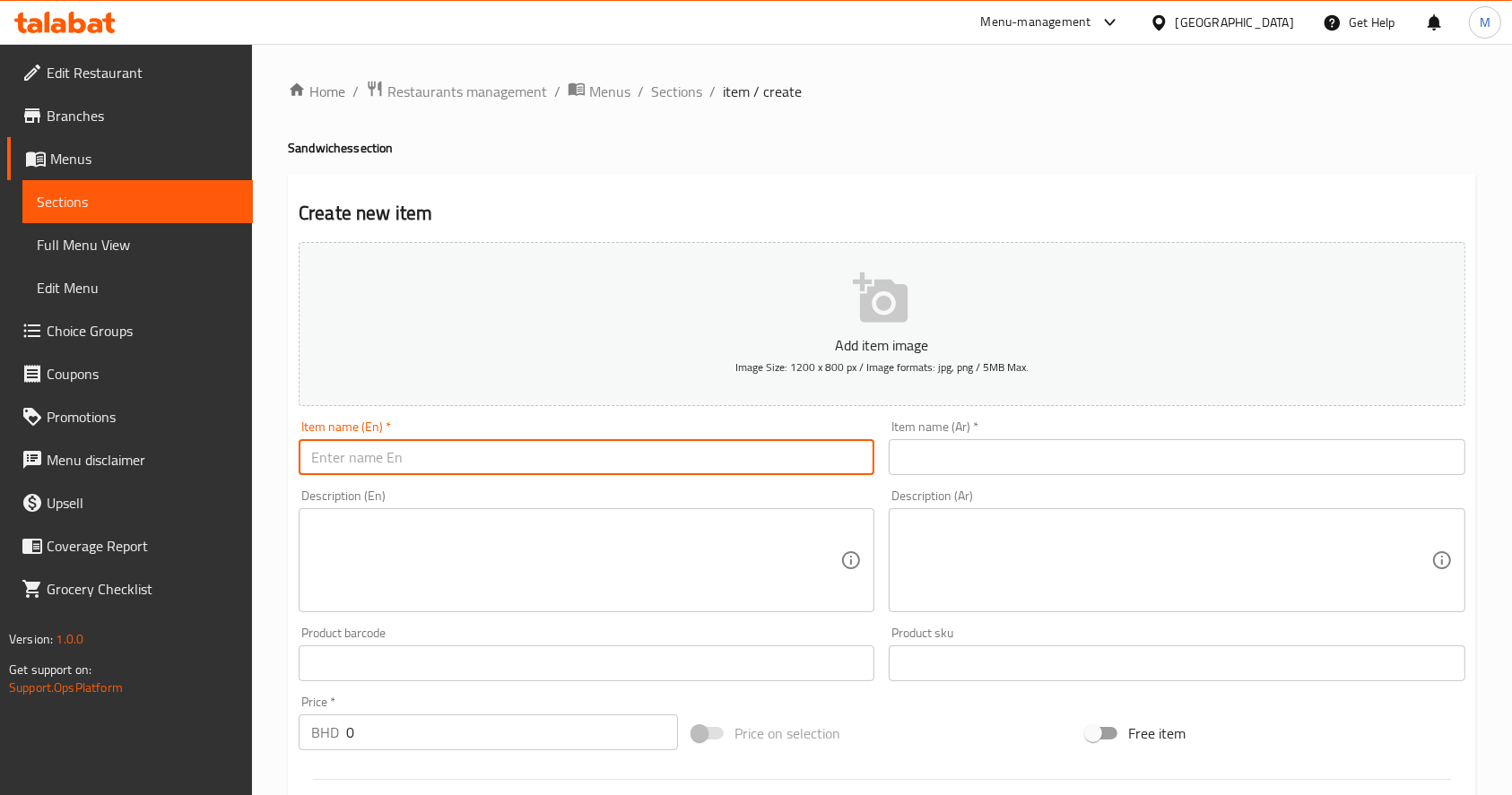
click at [579, 455] on input "text" at bounding box center [587, 457] width 576 height 36
paste input "Liver sandwich"
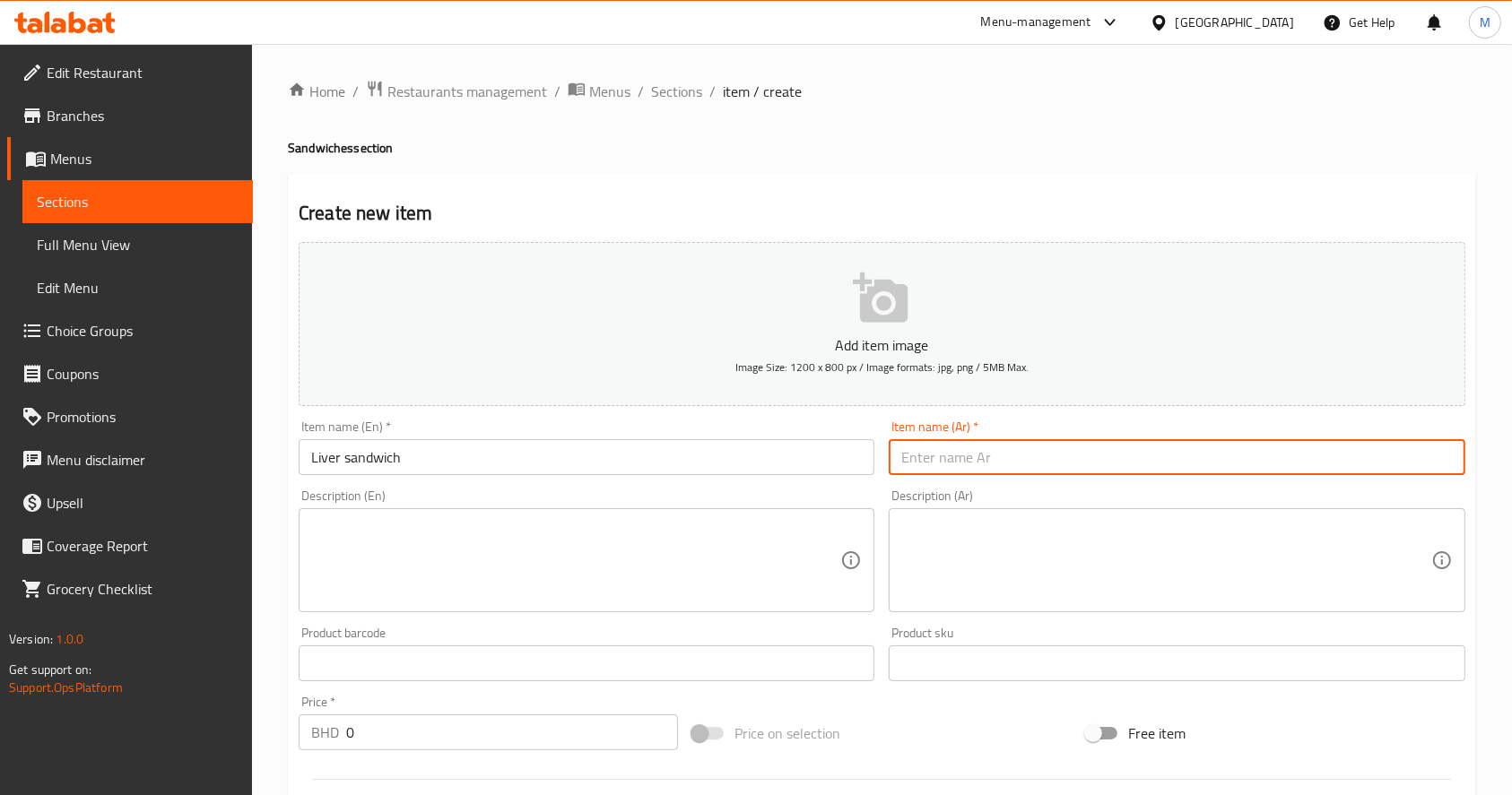
click at [942, 467] on input "text" at bounding box center [1177, 457] width 576 height 36
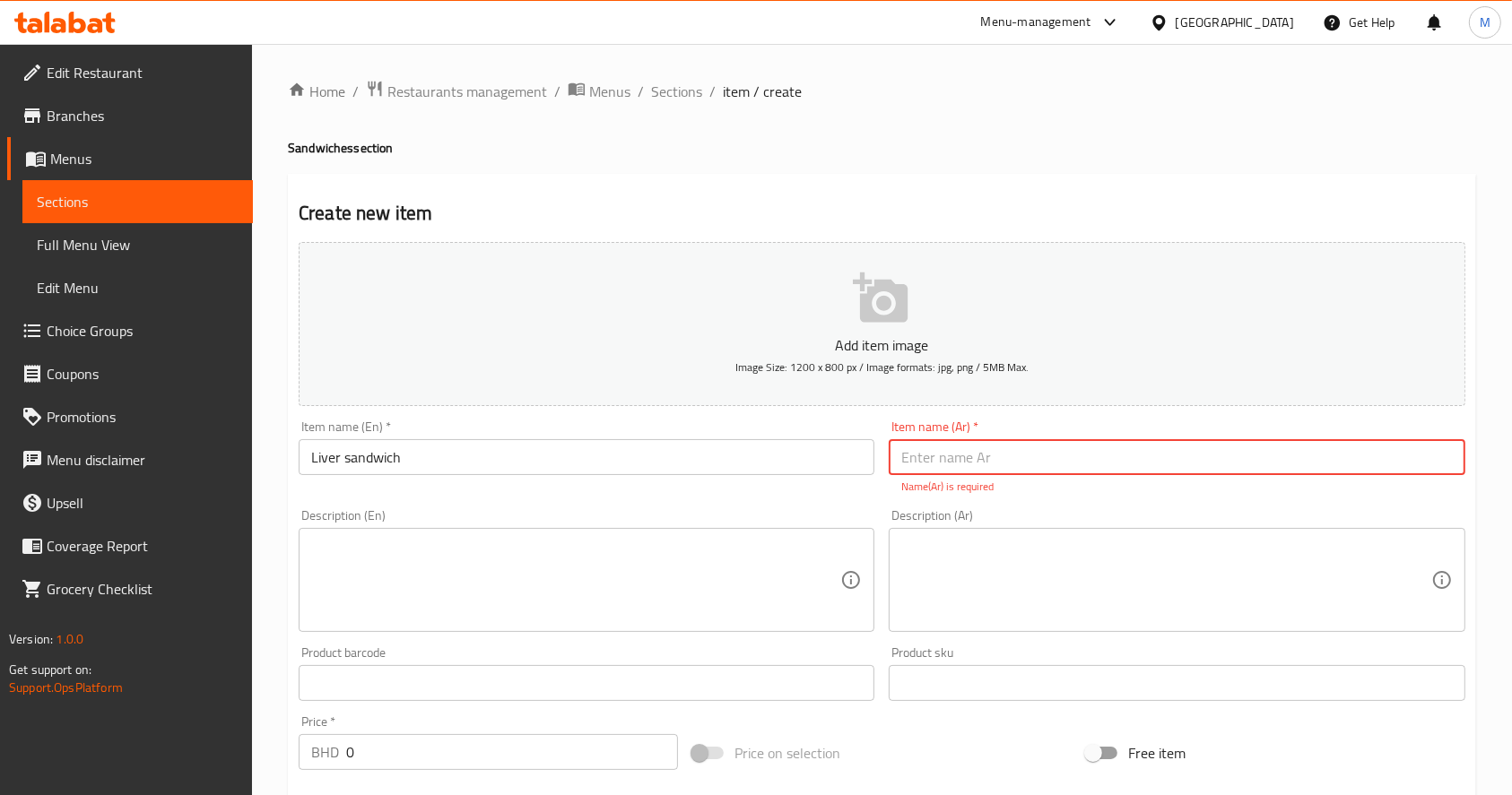
paste input "ساندويتش كبدة"
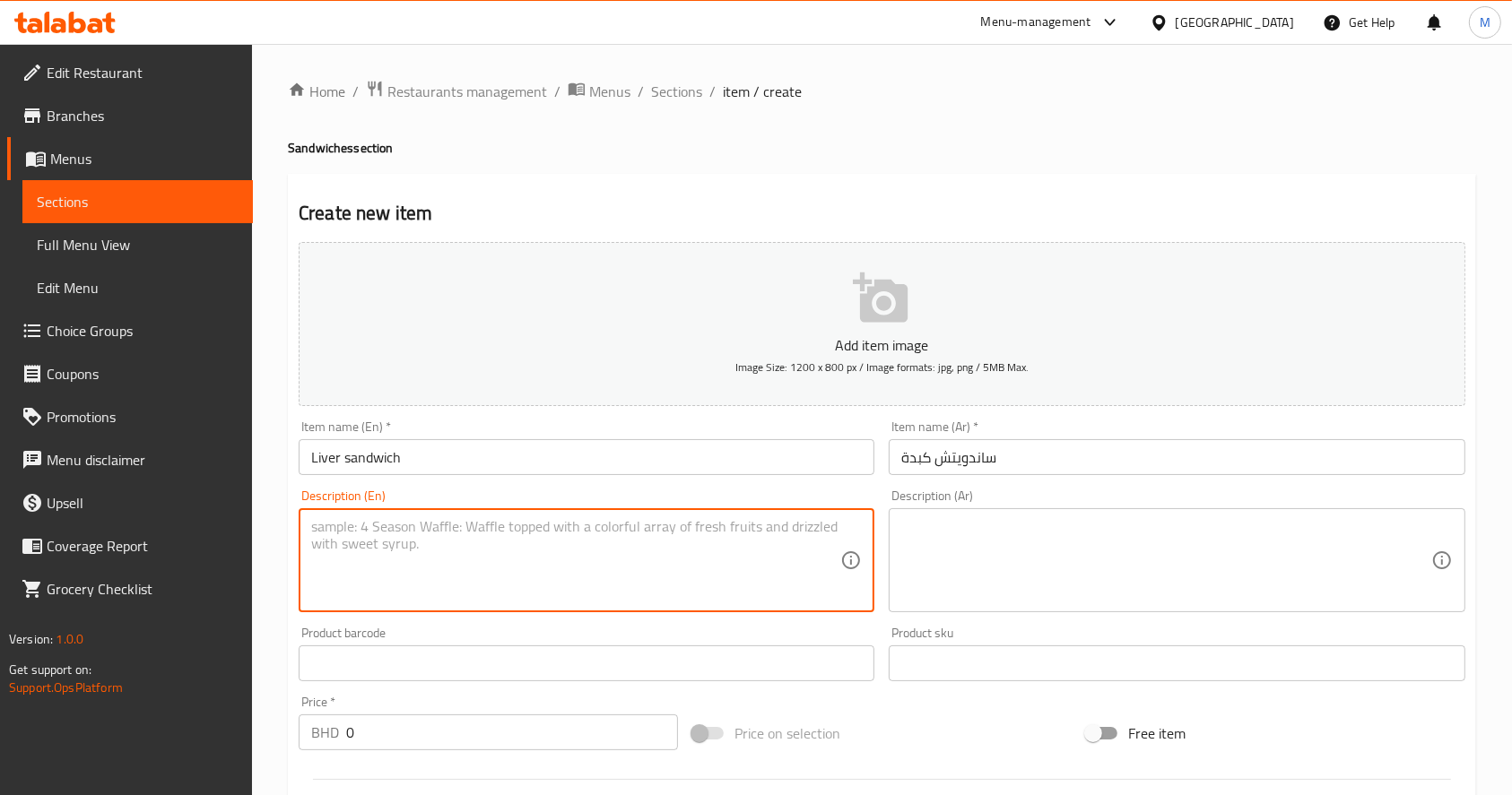
click at [606, 563] on textarea at bounding box center [576, 561] width 529 height 85
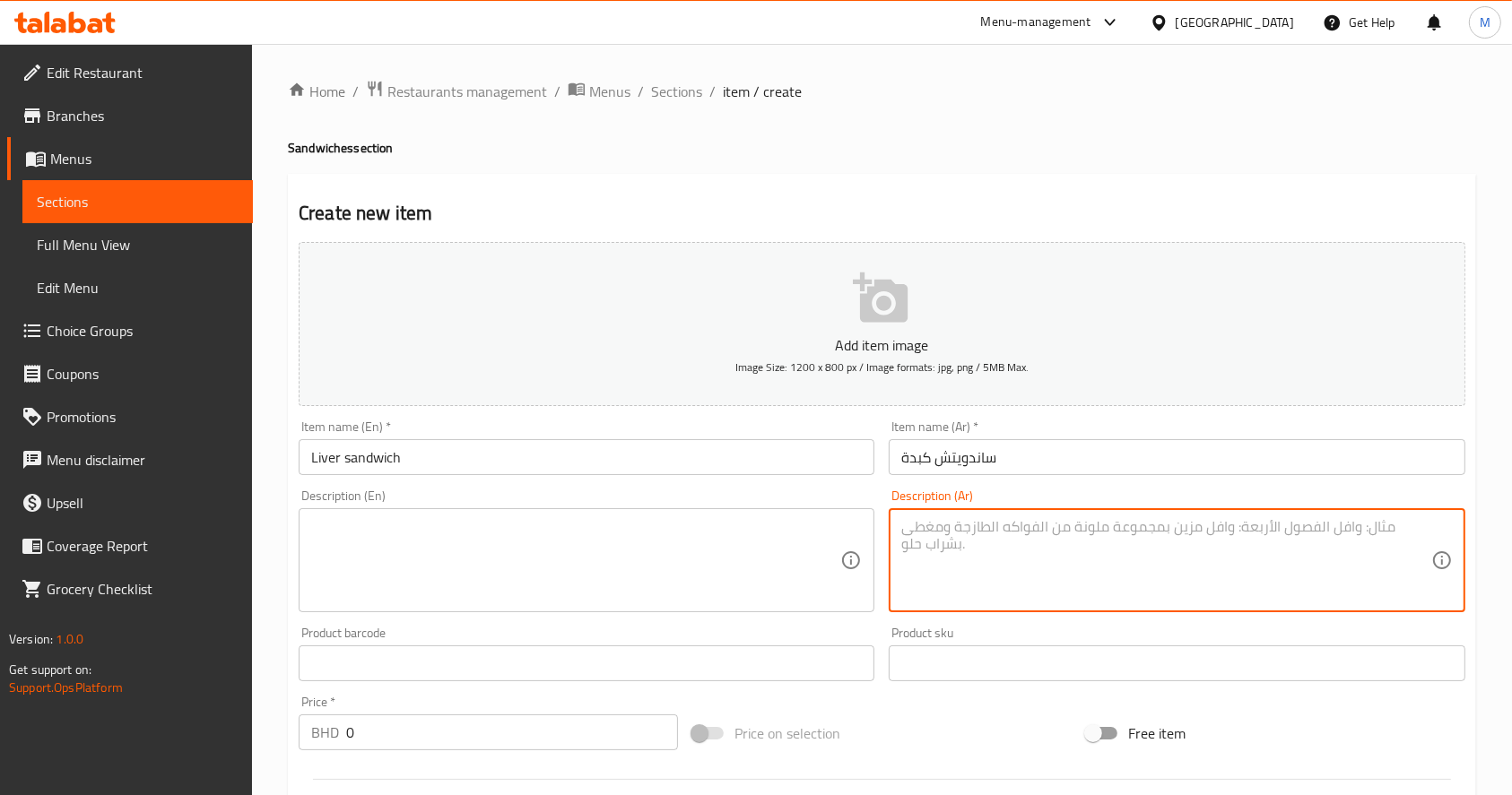
click at [914, 539] on textarea at bounding box center [1165, 561] width 529 height 85
paste textarea "كبدة لحم + طحينة"
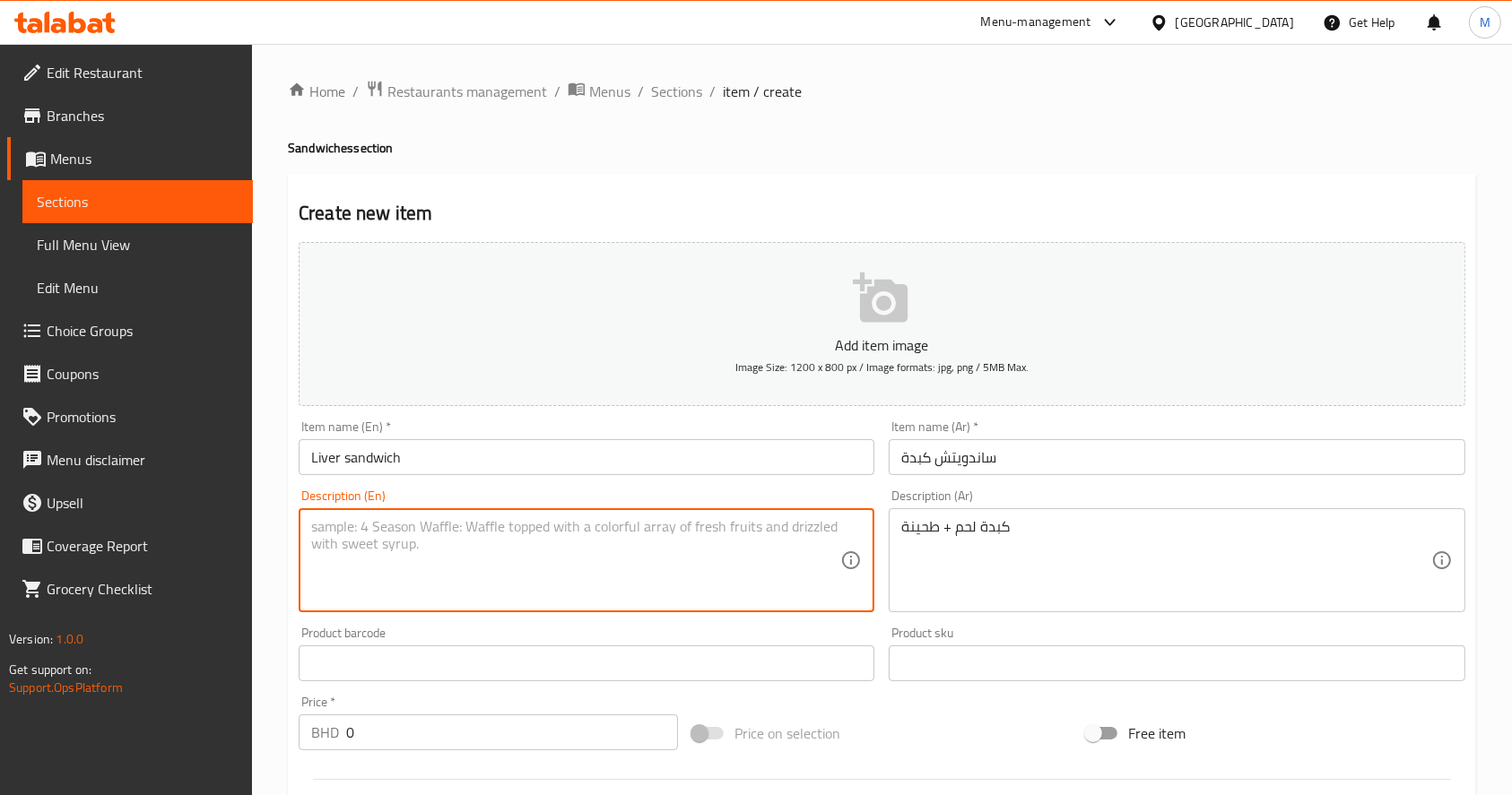
click at [698, 521] on textarea at bounding box center [576, 561] width 529 height 85
paste textarea "LIVER + TAHINA"
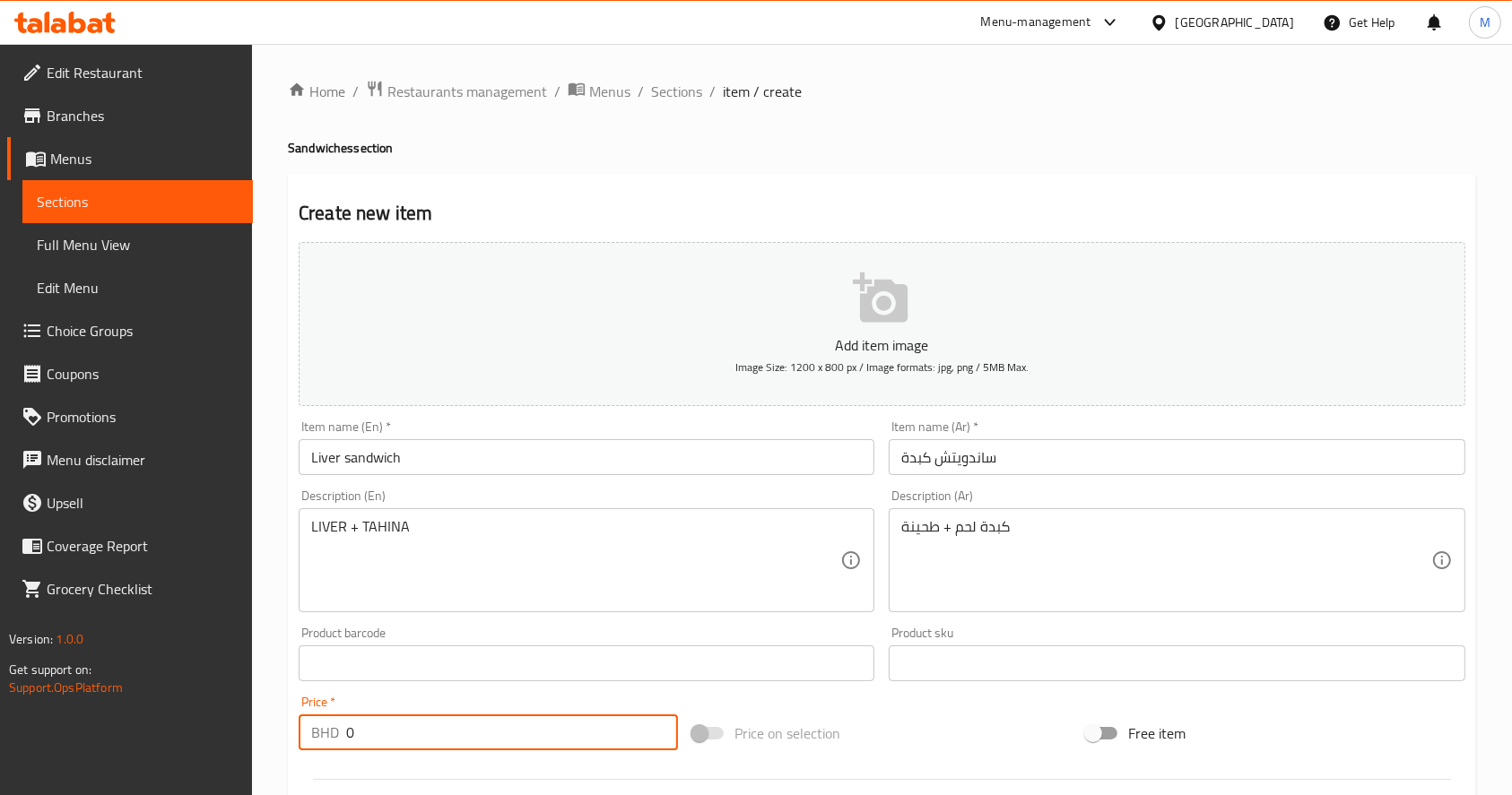
click at [487, 737] on input "0" at bounding box center [512, 733] width 332 height 36
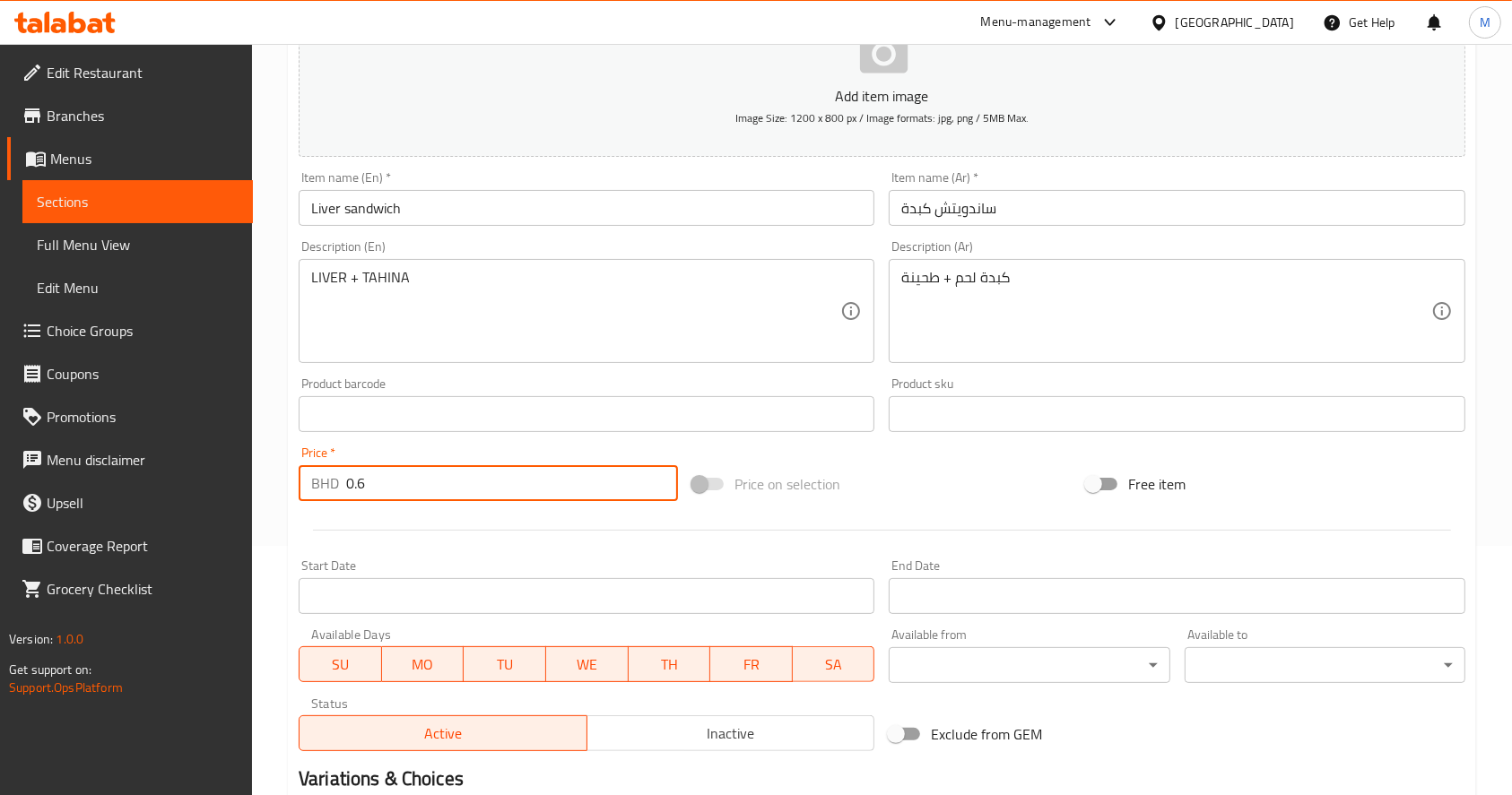
scroll to position [471, 0]
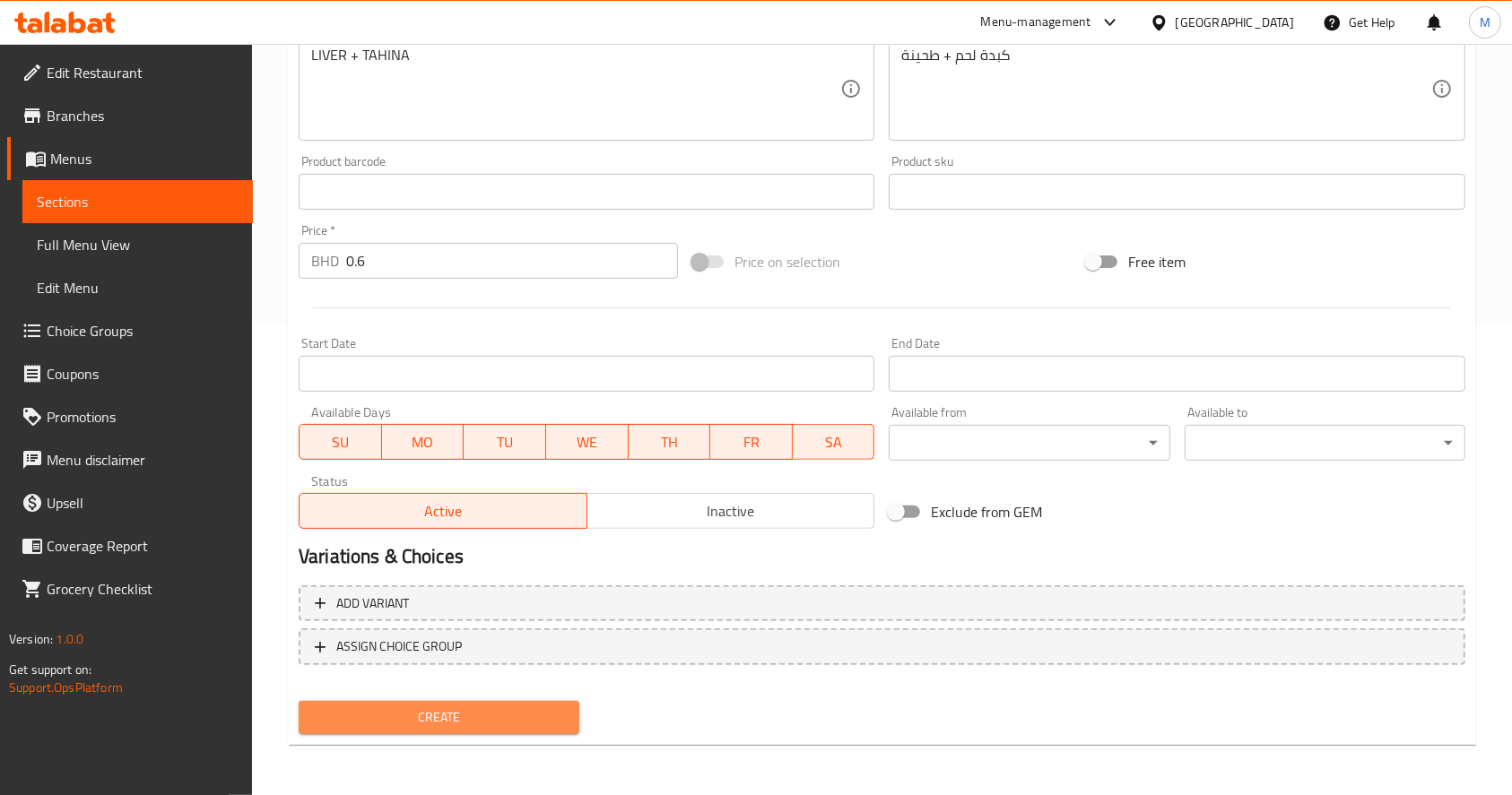
click at [385, 717] on span "Create" at bounding box center [439, 718] width 252 height 23
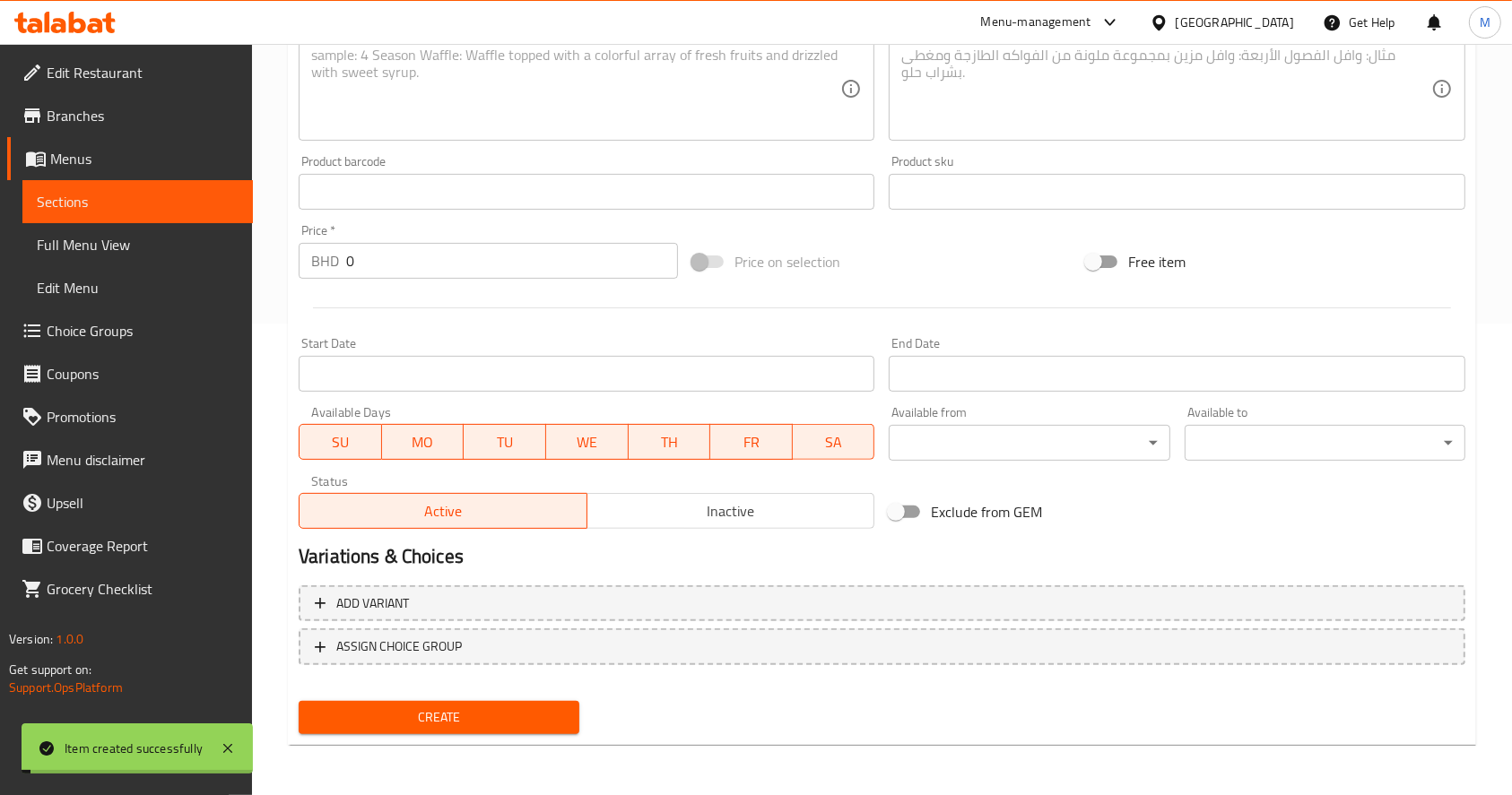
scroll to position [0, 0]
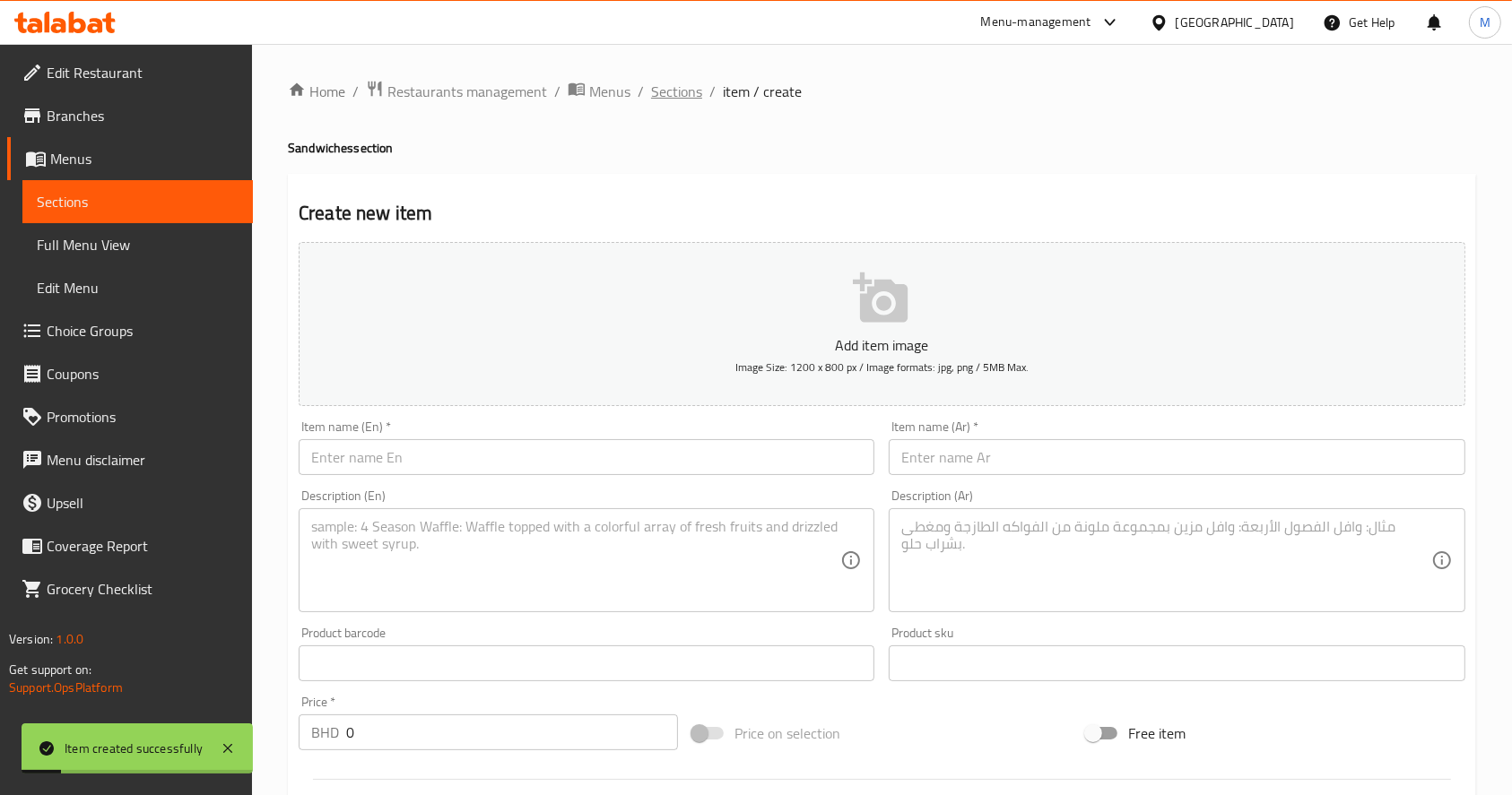
click at [662, 99] on span "Sections" at bounding box center [677, 91] width 51 height 22
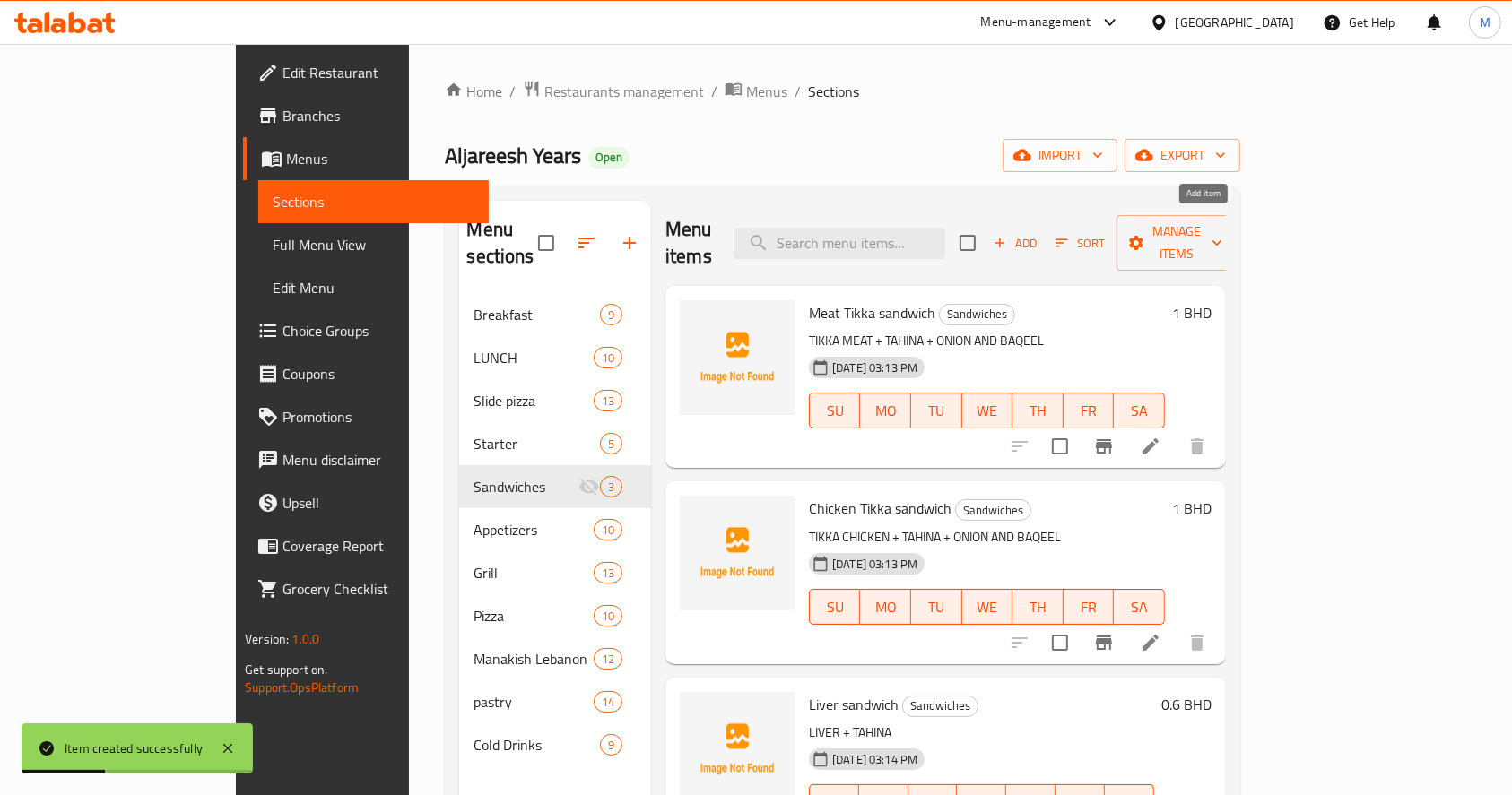
click at [1044, 230] on button "Add" at bounding box center [1015, 243] width 58 height 27
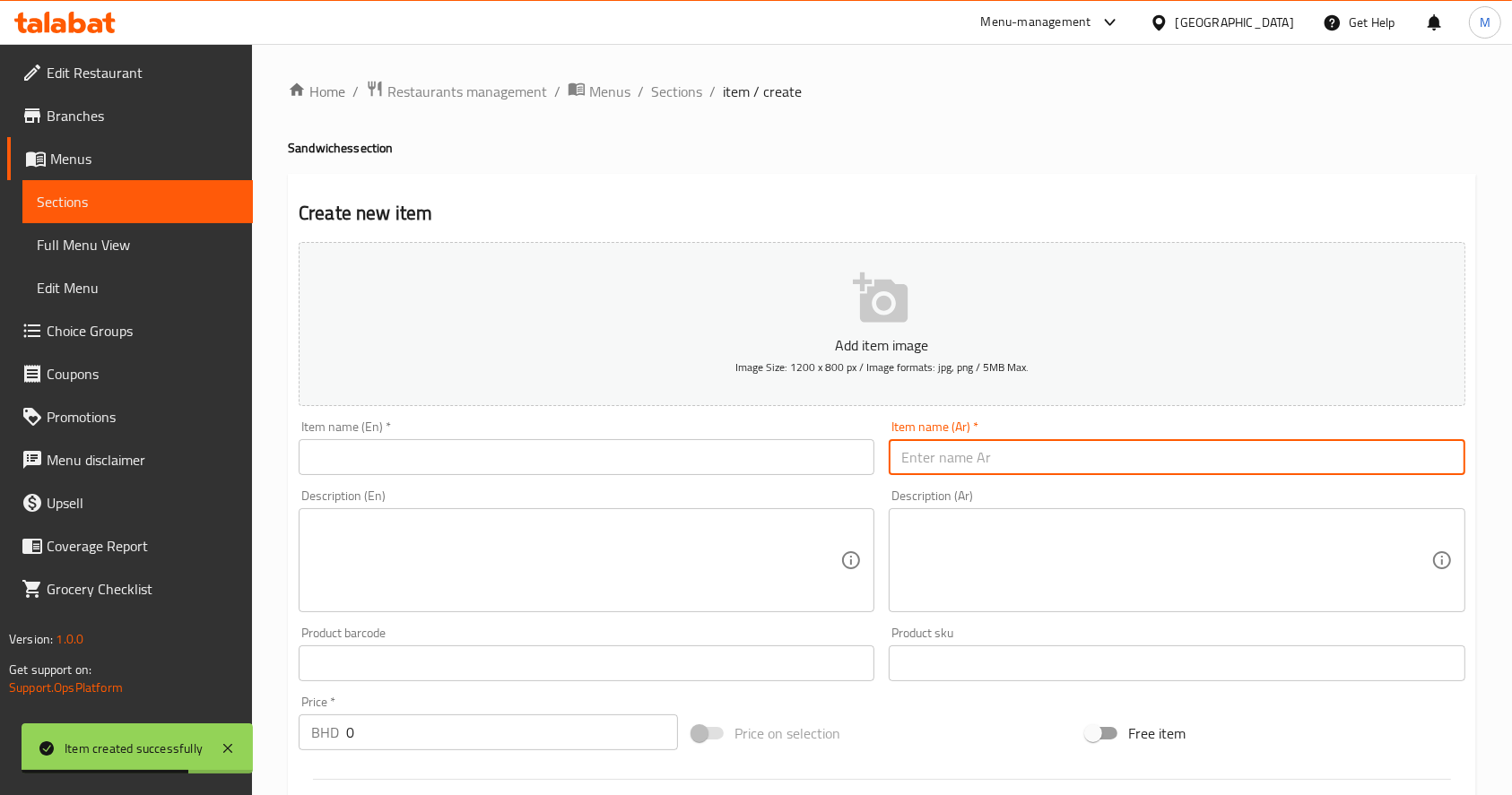
click at [1003, 441] on input "text" at bounding box center [1177, 457] width 576 height 36
paste input "ساندويتش كباب دجاج"
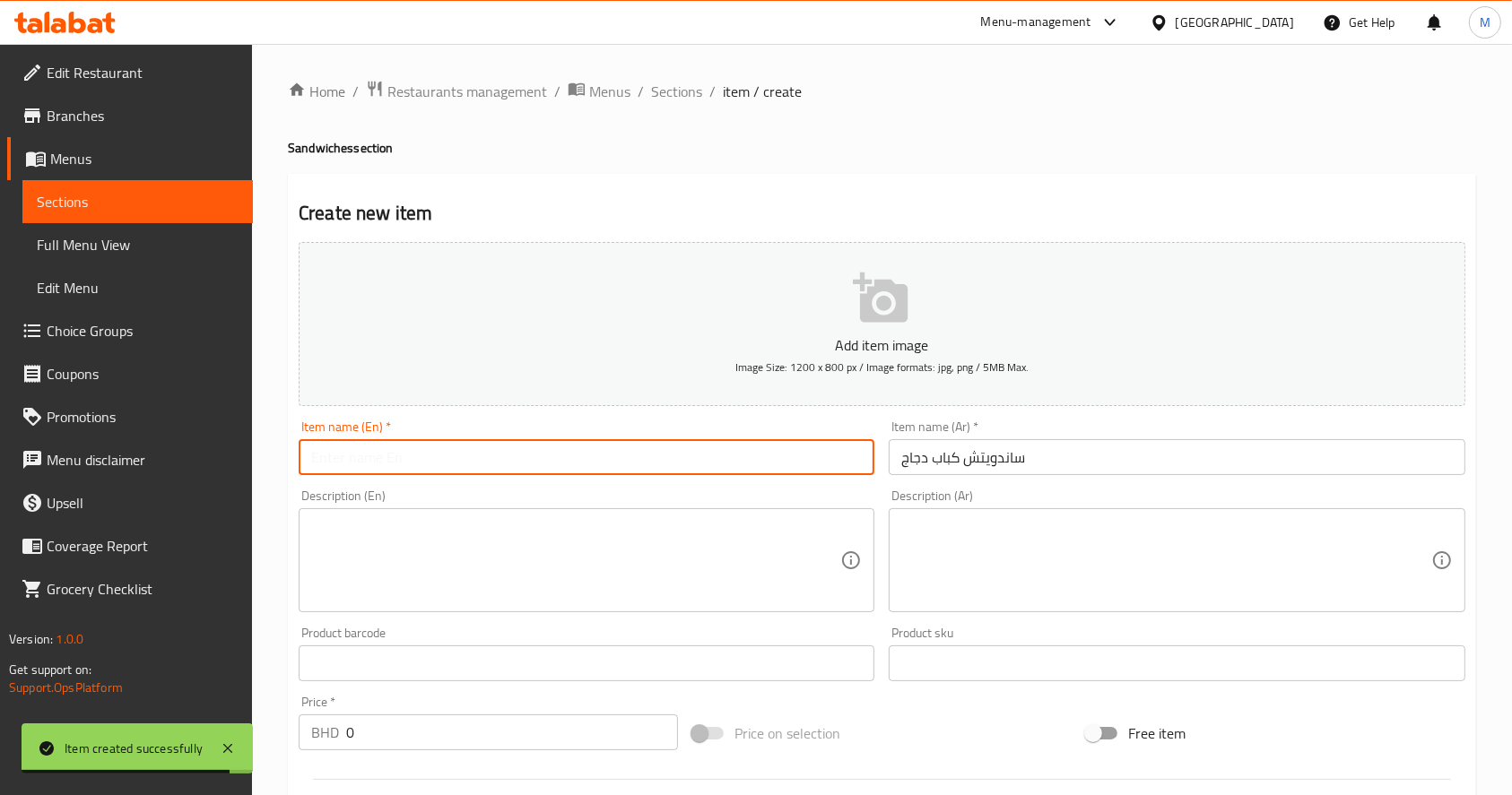
click at [725, 450] on input "text" at bounding box center [587, 457] width 576 height 36
paste
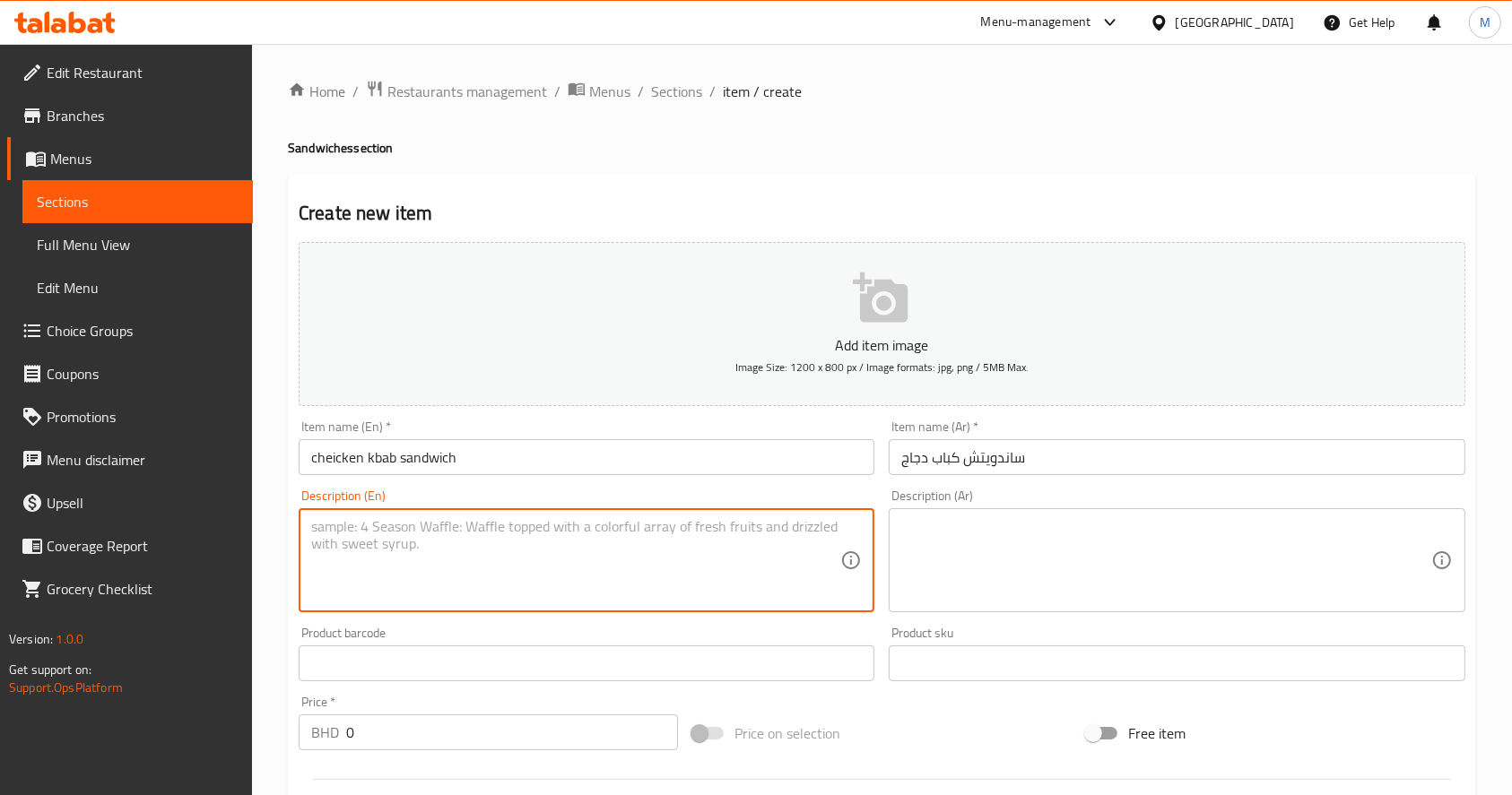
click at [696, 599] on textarea at bounding box center [576, 561] width 529 height 85
click at [1016, 556] on textarea at bounding box center [1165, 561] width 529 height 85
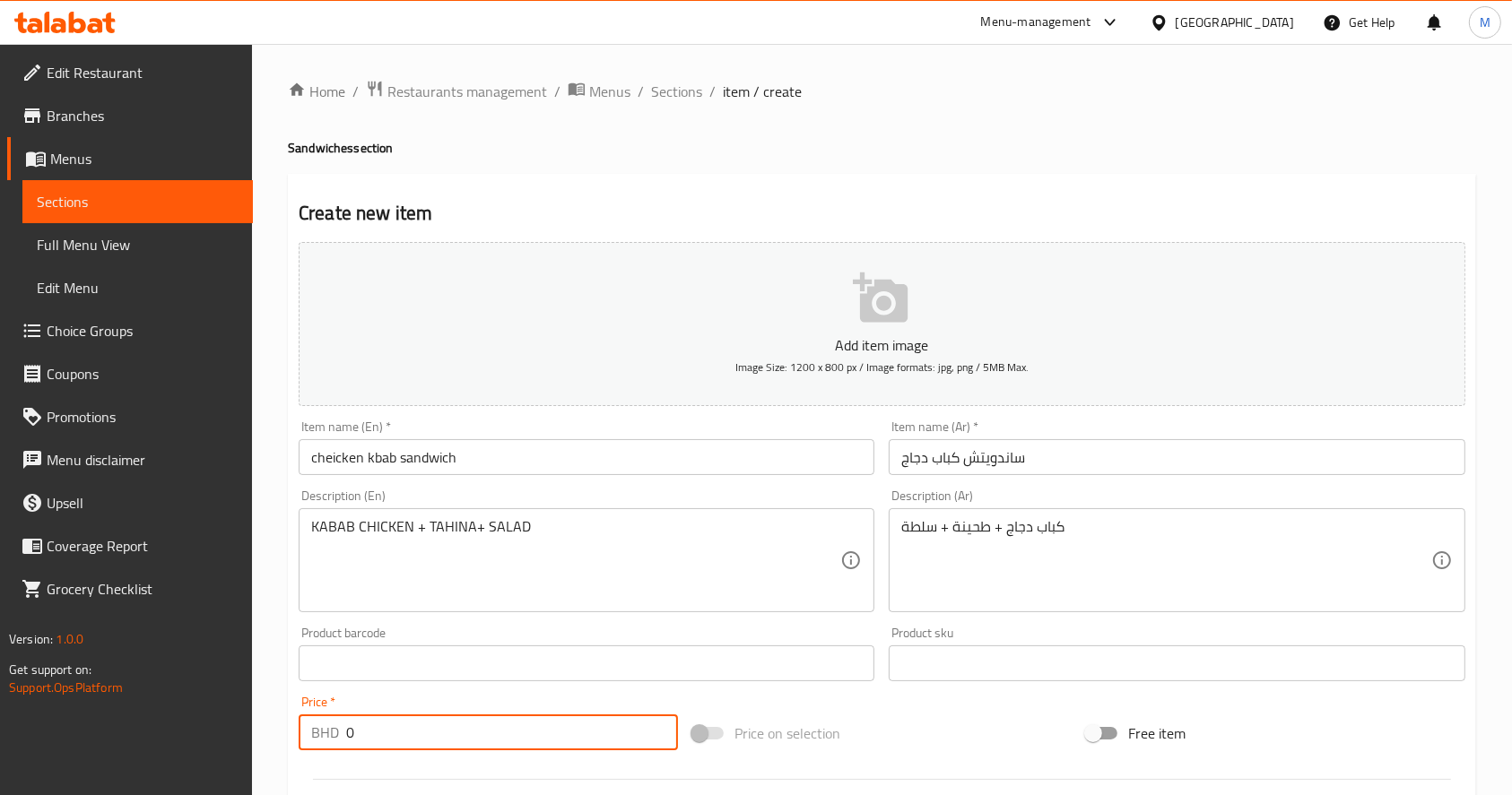
click at [537, 735] on input "0" at bounding box center [512, 733] width 332 height 36
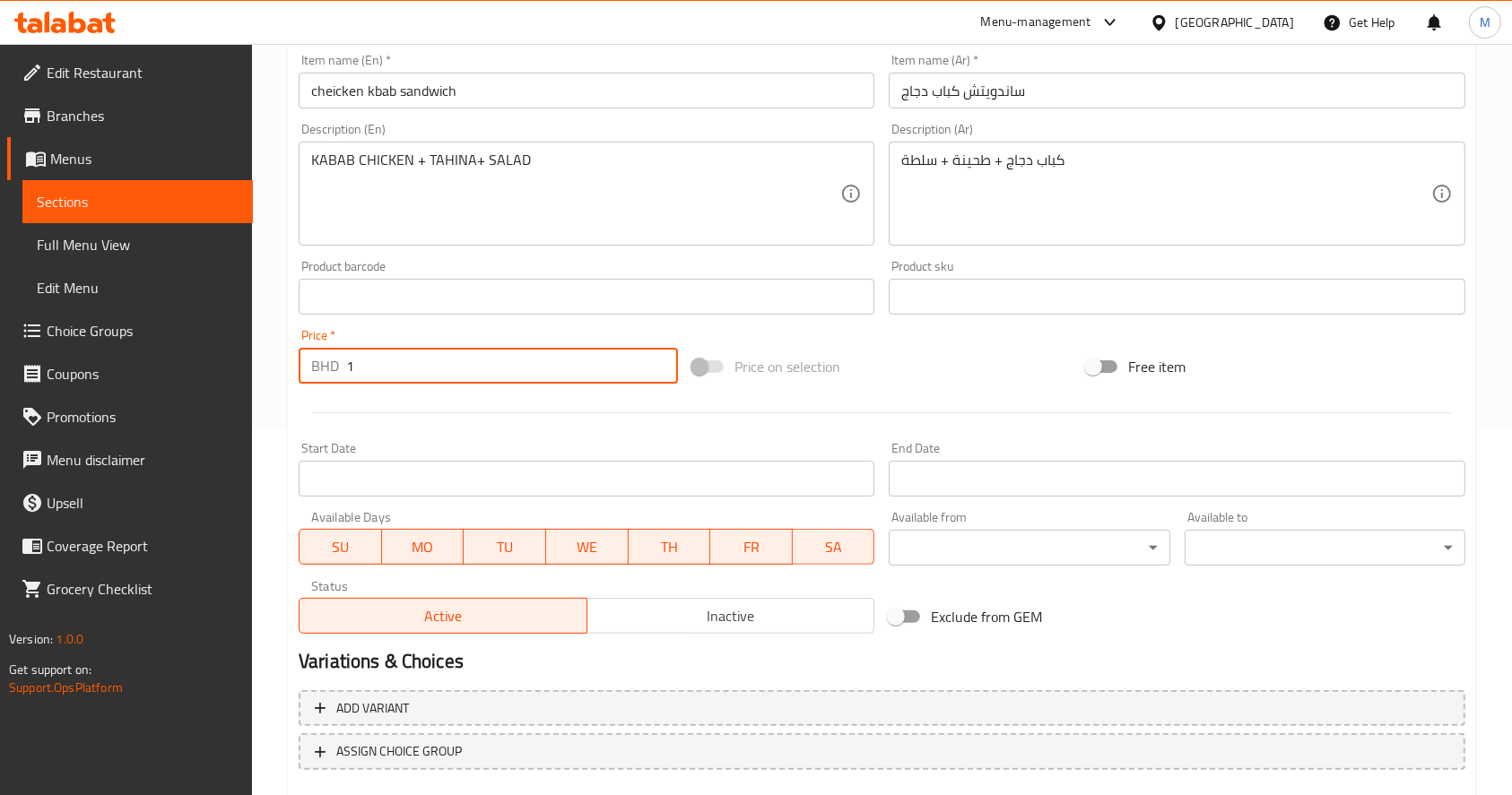
scroll to position [471, 0]
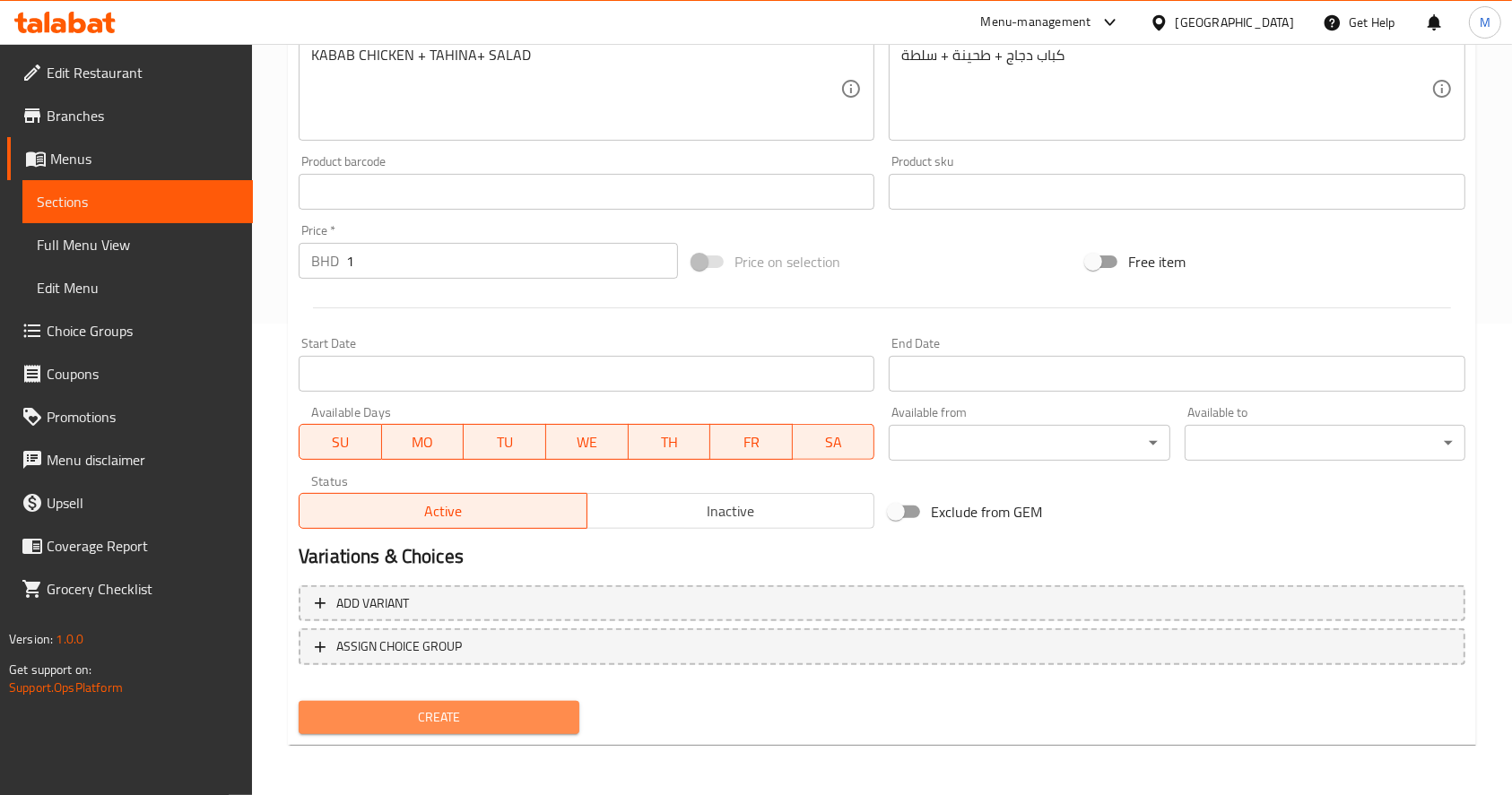
click at [395, 706] on button "Create" at bounding box center [439, 717] width 281 height 33
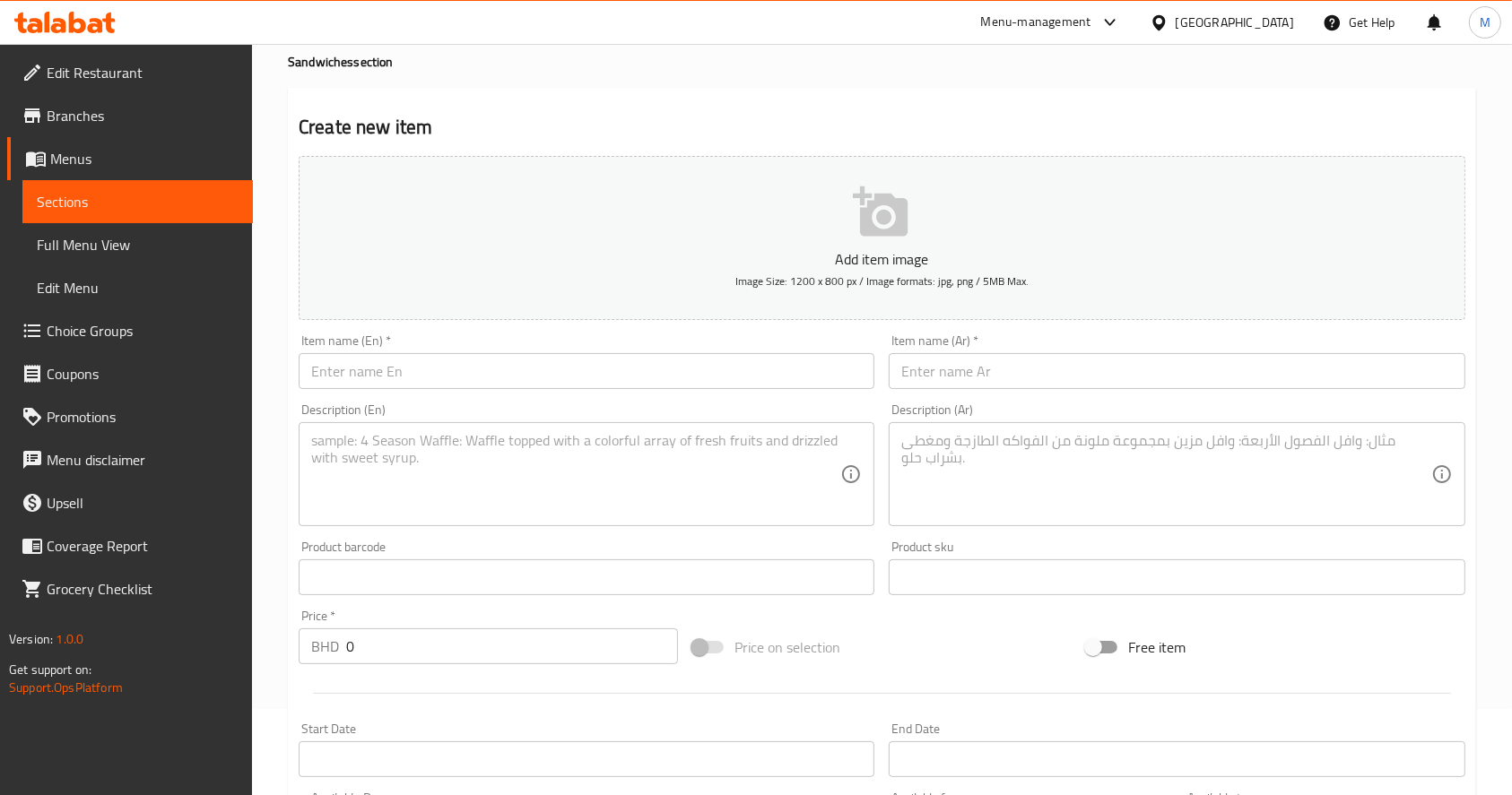
scroll to position [0, 0]
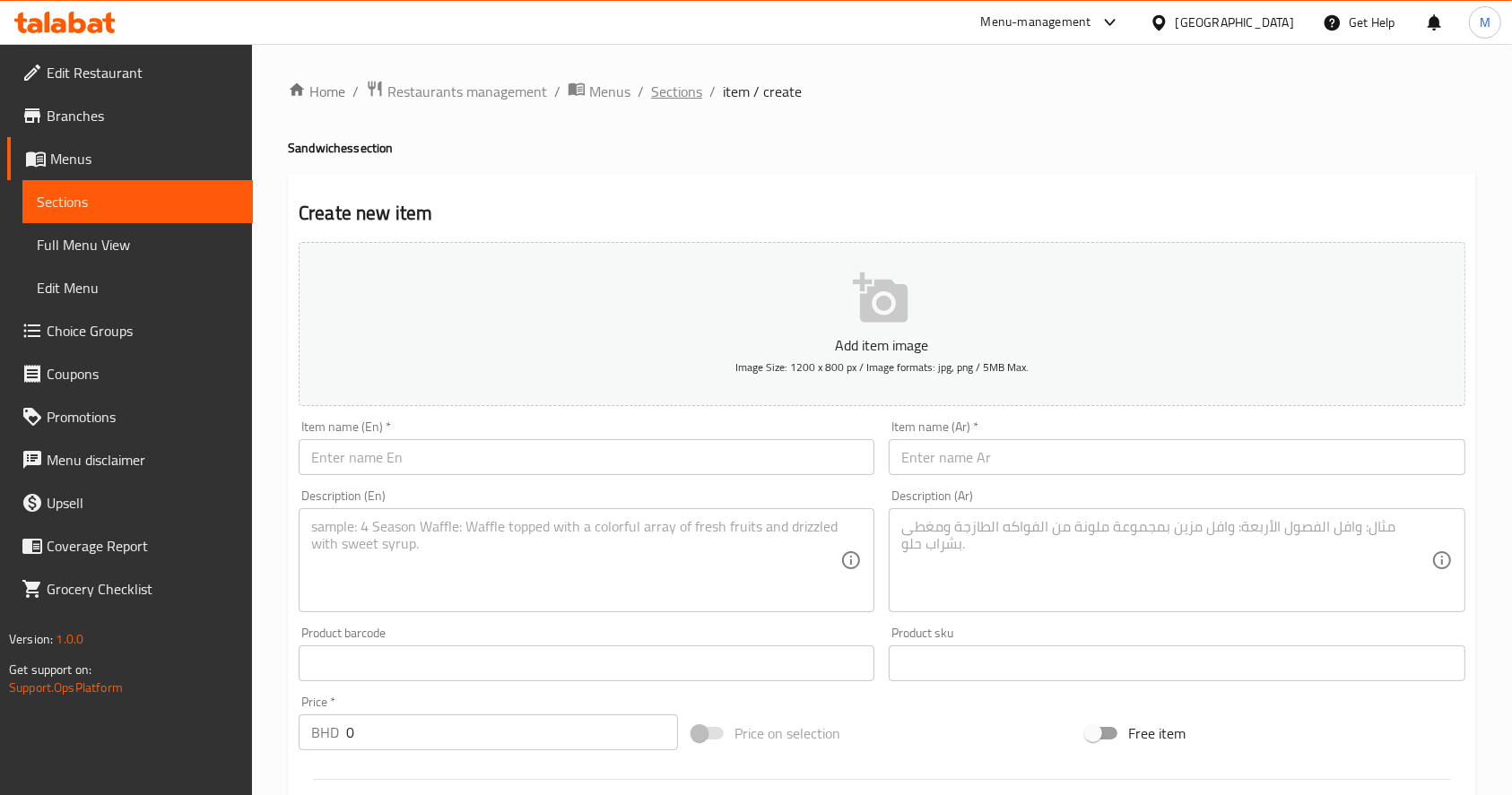
click at [680, 97] on span "Sections" at bounding box center [677, 91] width 51 height 22
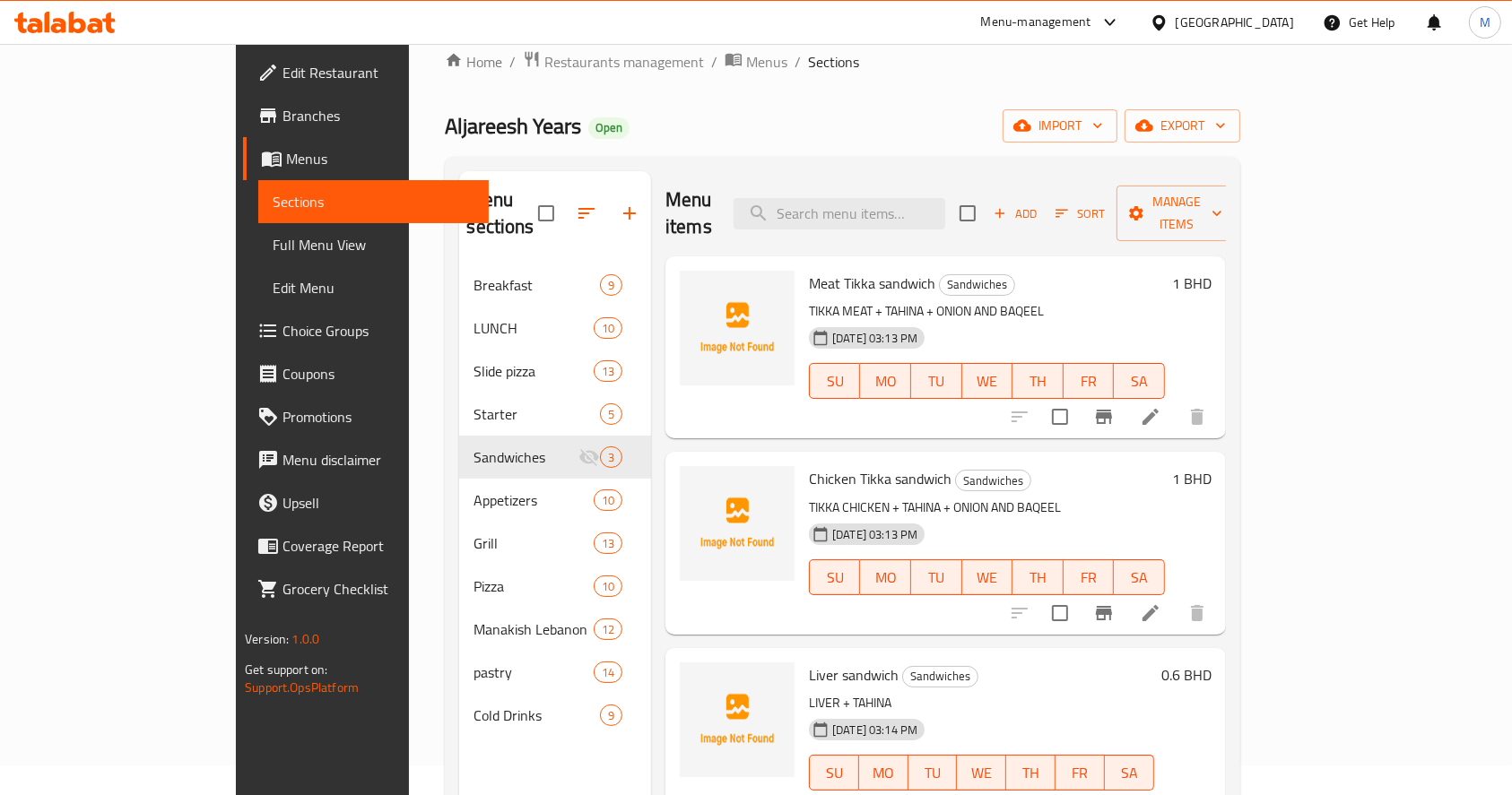
scroll to position [24, 0]
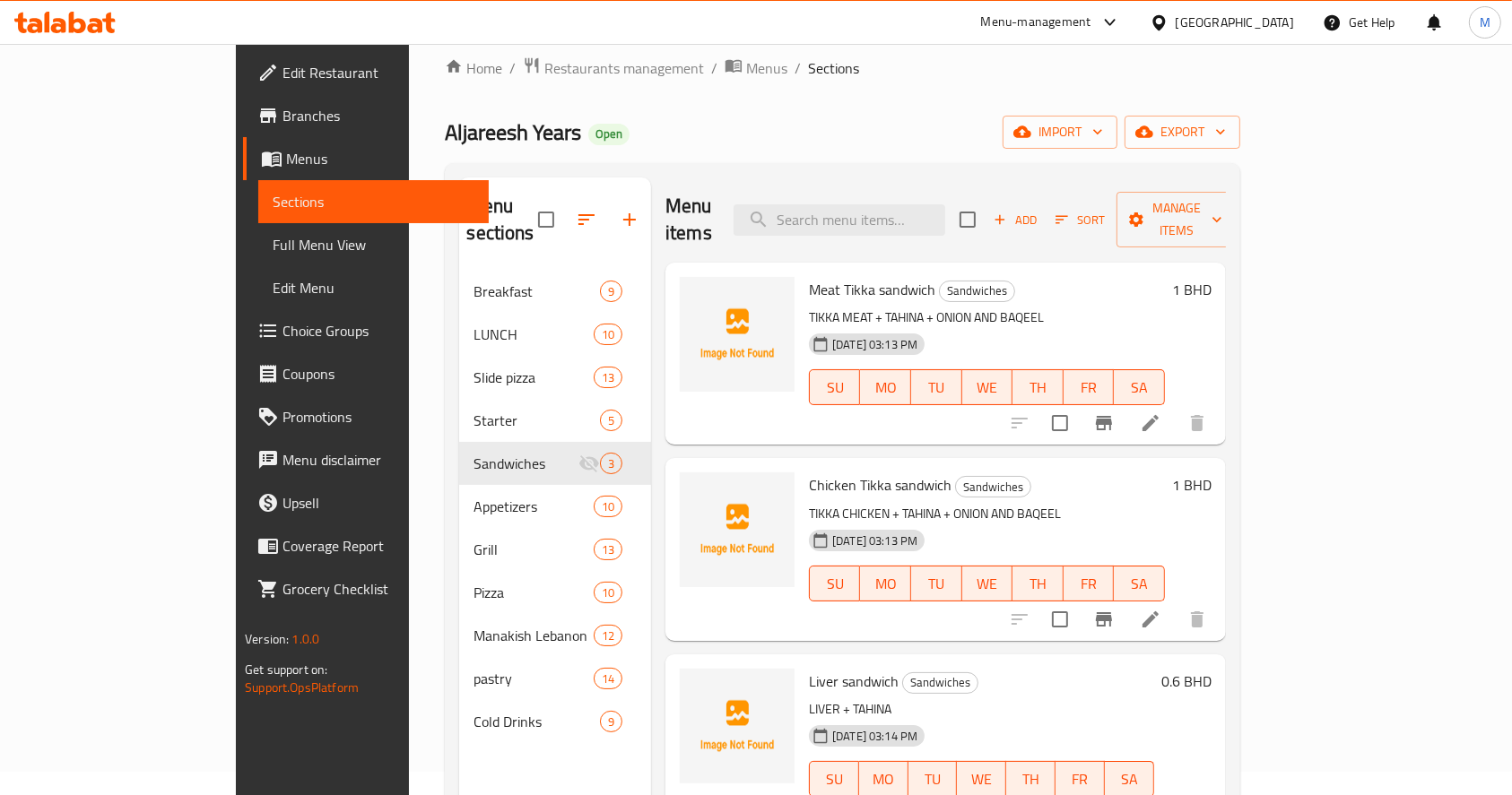
click at [1198, 220] on div "Add Sort Manage items" at bounding box center [1098, 220] width 277 height 56
click at [1188, 185] on div "Menu items Add Sort Manage items" at bounding box center [946, 221] width 560 height 85
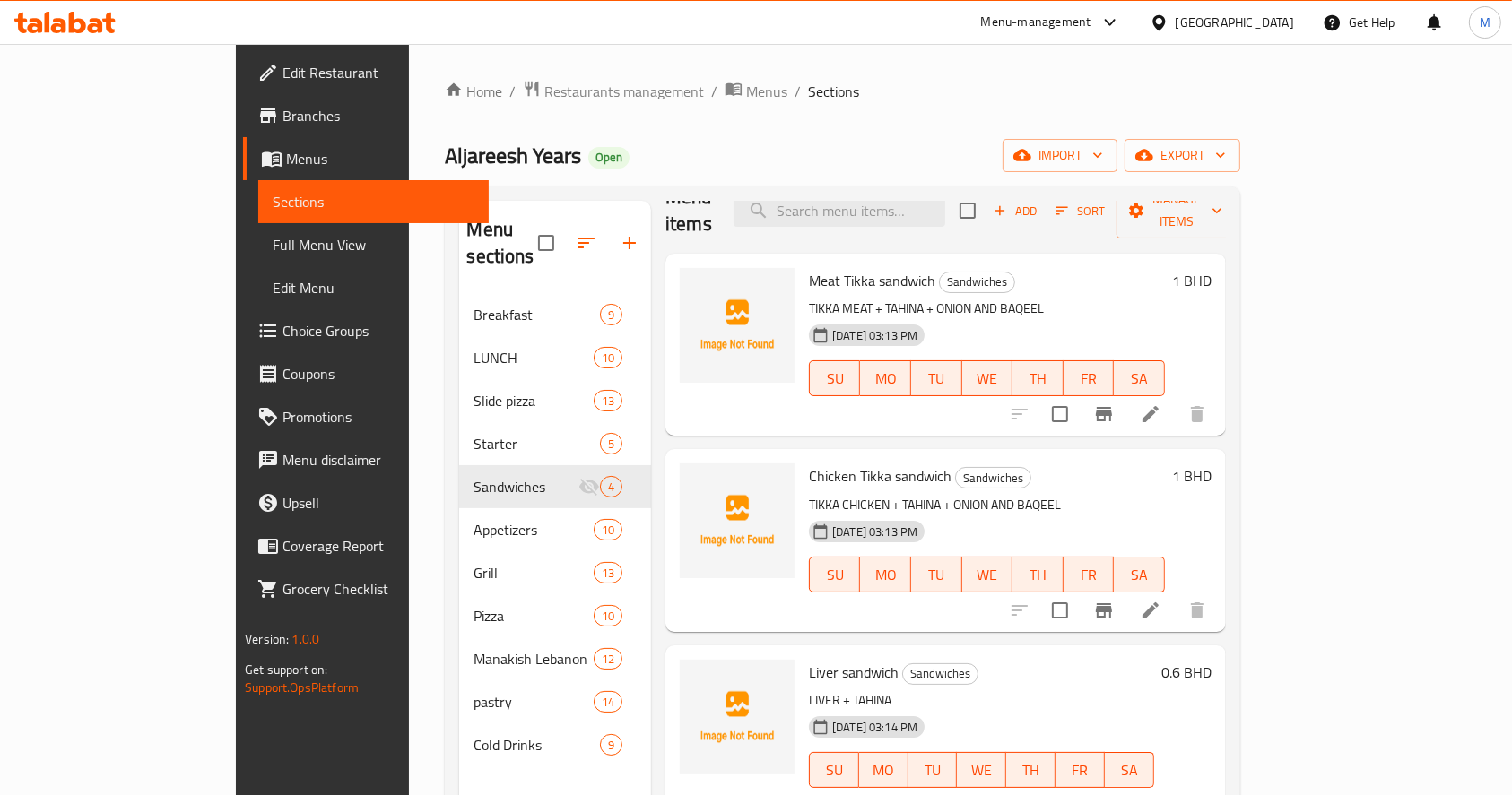
scroll to position [0, 0]
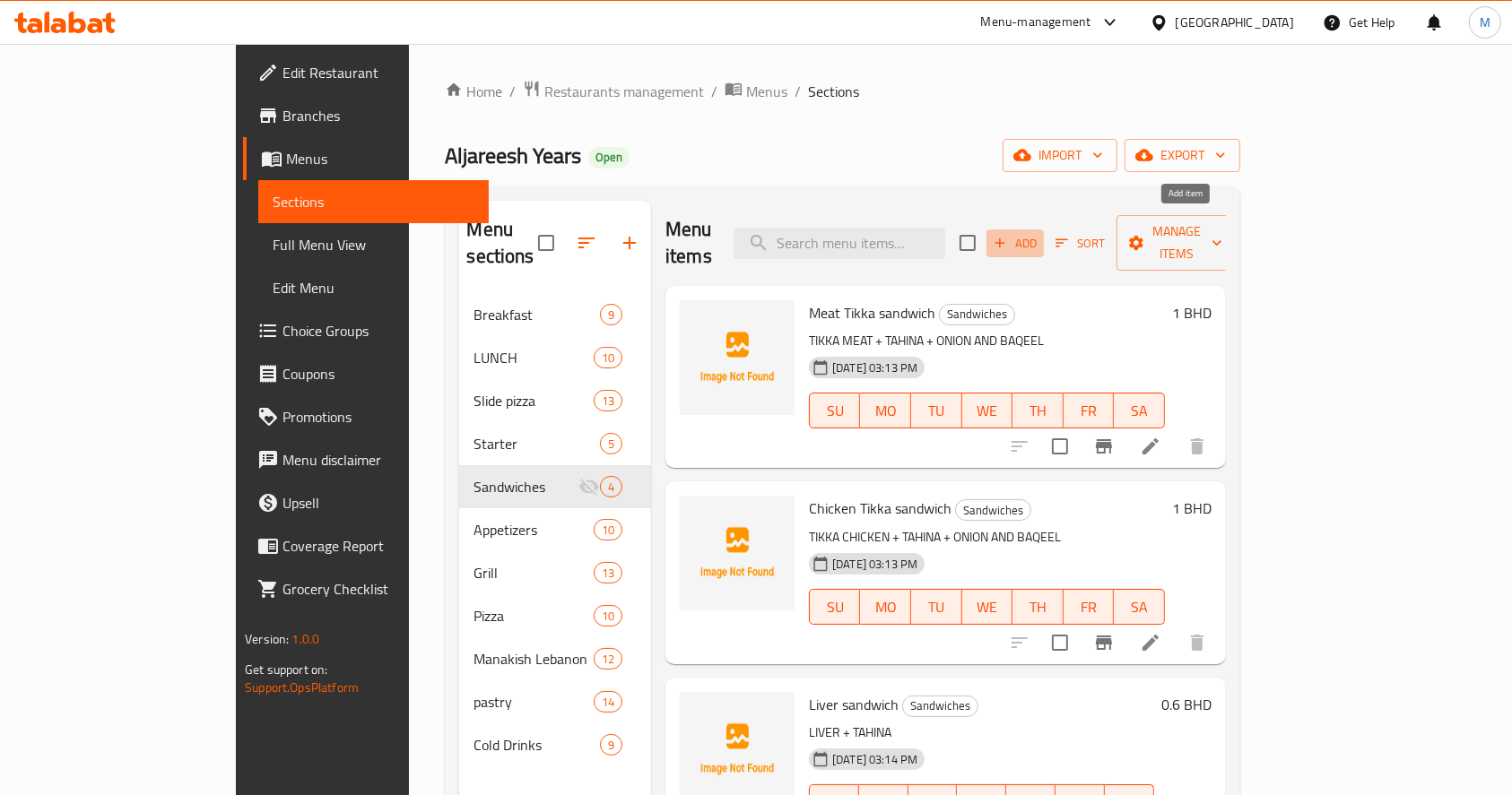
click at [1040, 233] on span "Add" at bounding box center [1015, 243] width 48 height 21
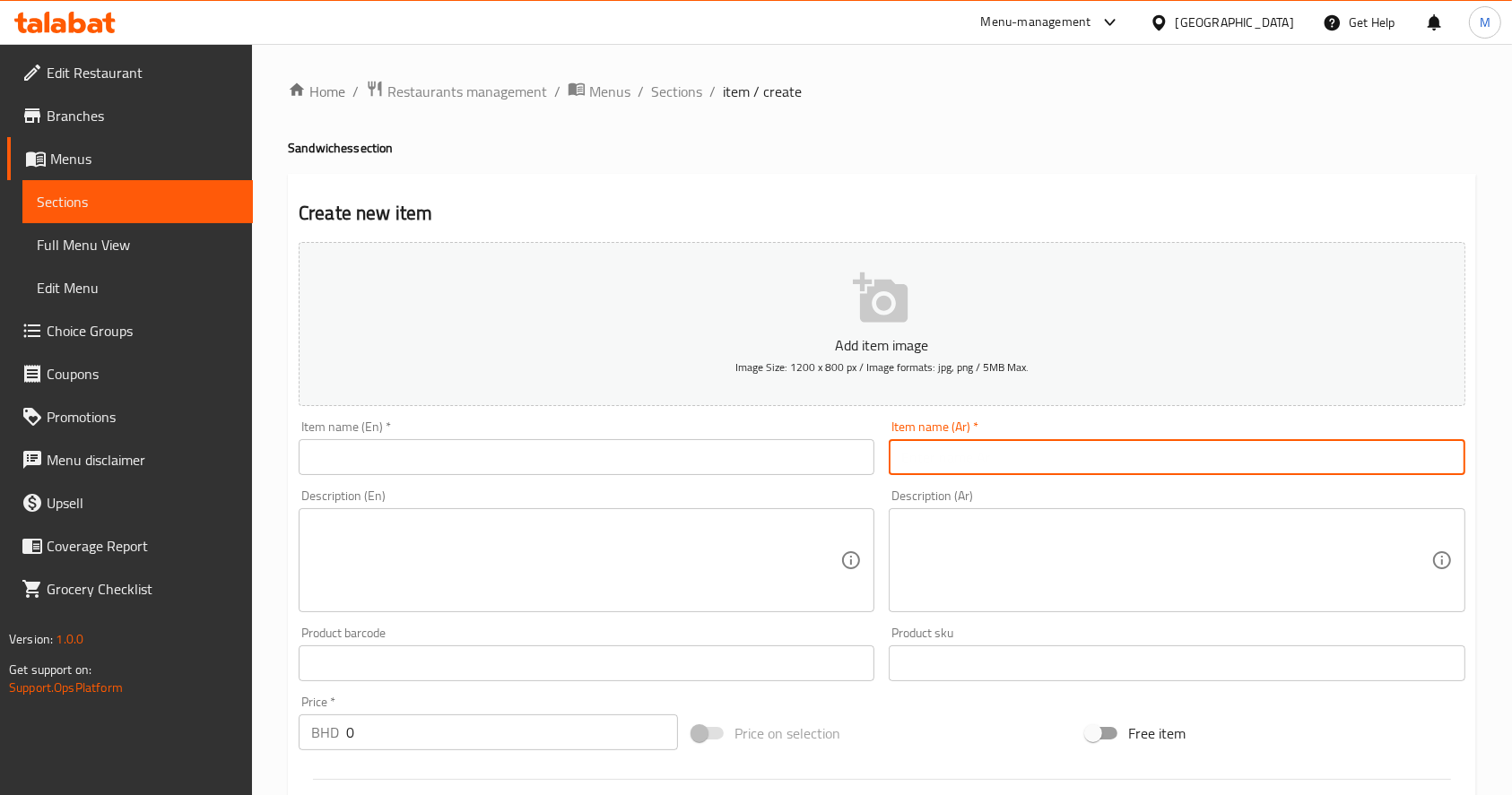
click at [1043, 446] on input "text" at bounding box center [1177, 457] width 576 height 36
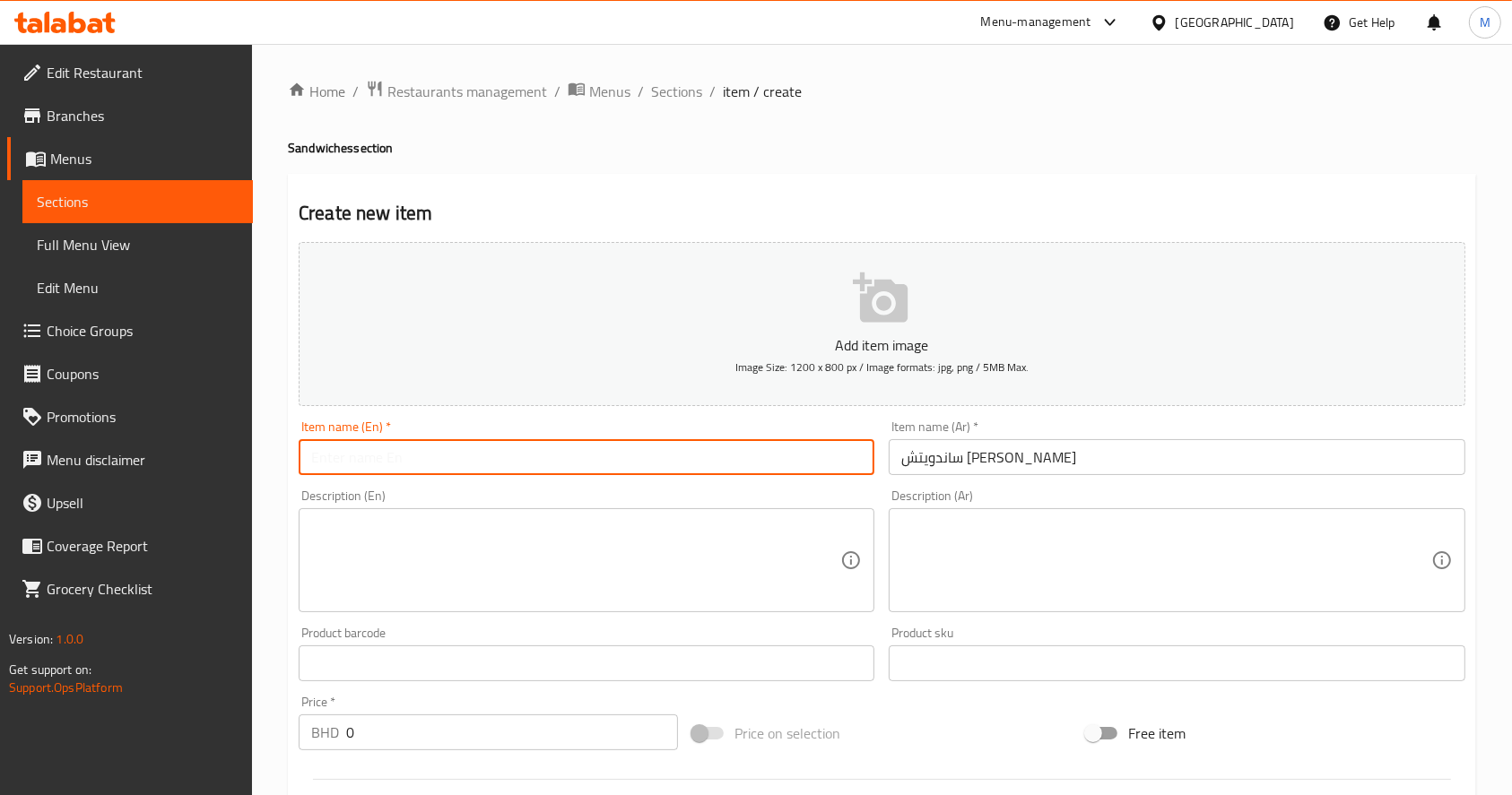
click at [708, 450] on input "text" at bounding box center [587, 457] width 576 height 36
click at [478, 552] on textarea at bounding box center [576, 561] width 529 height 85
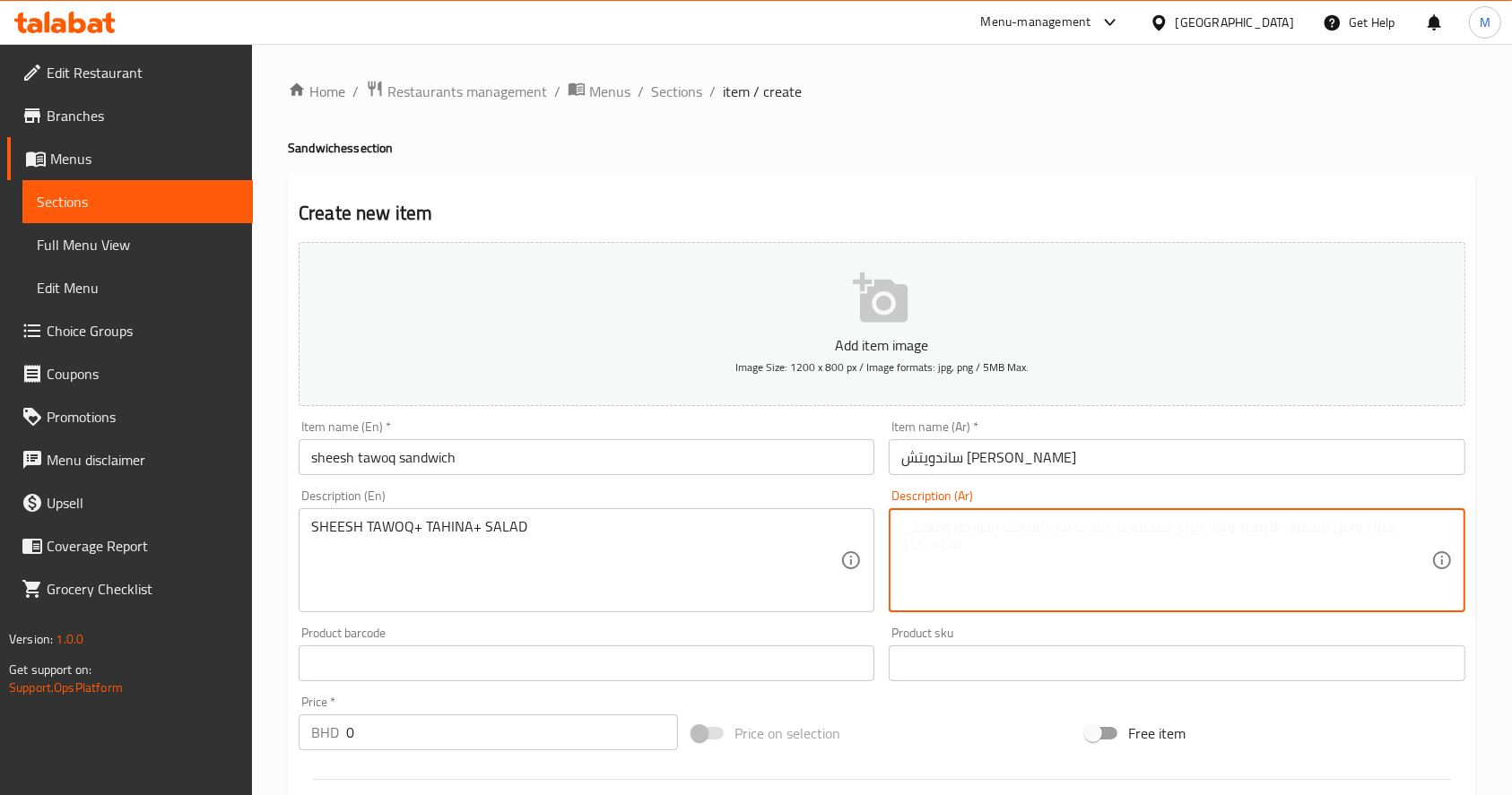
click at [1000, 560] on textarea at bounding box center [1165, 561] width 529 height 85
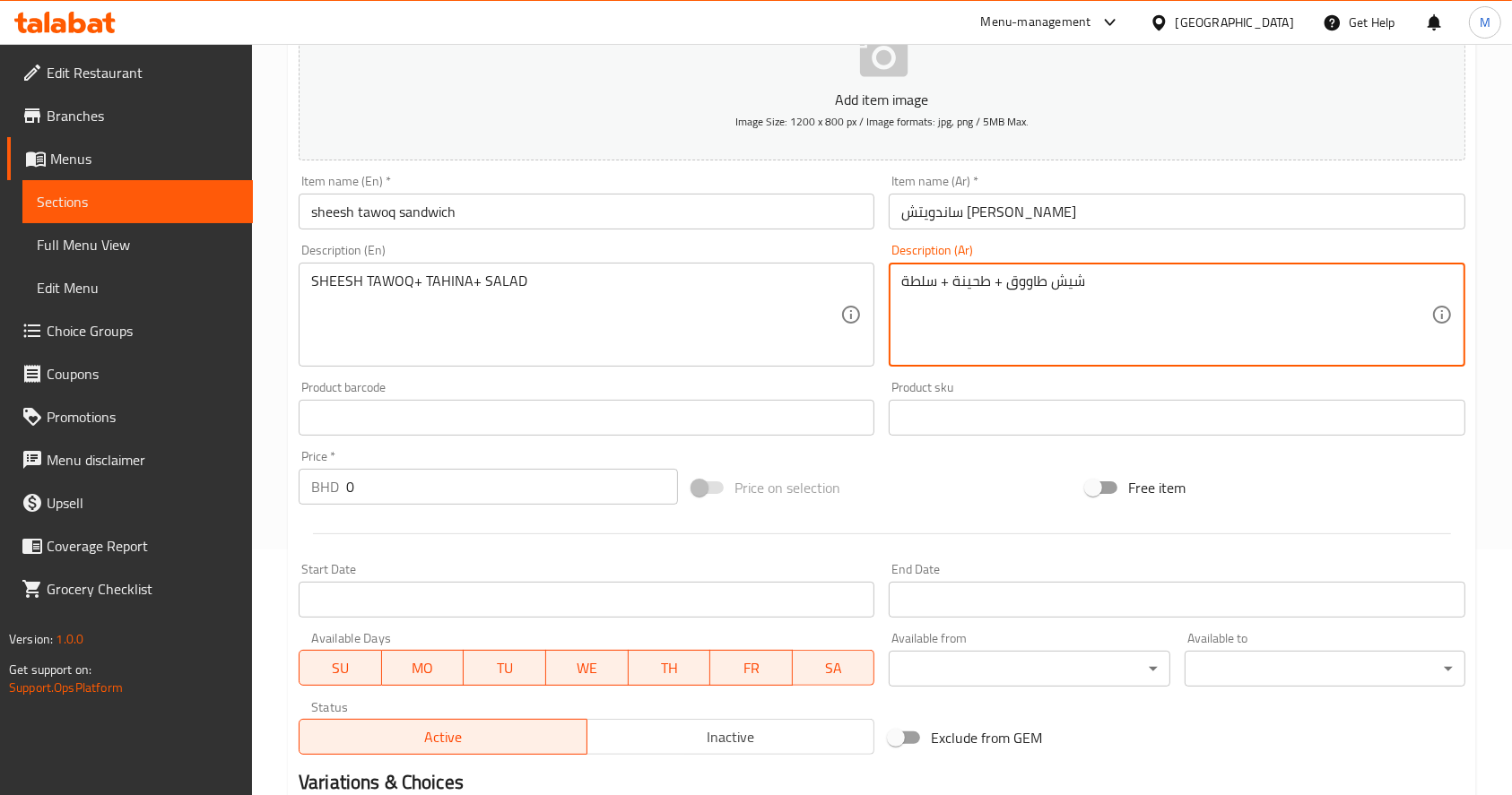
scroll to position [253, 0]
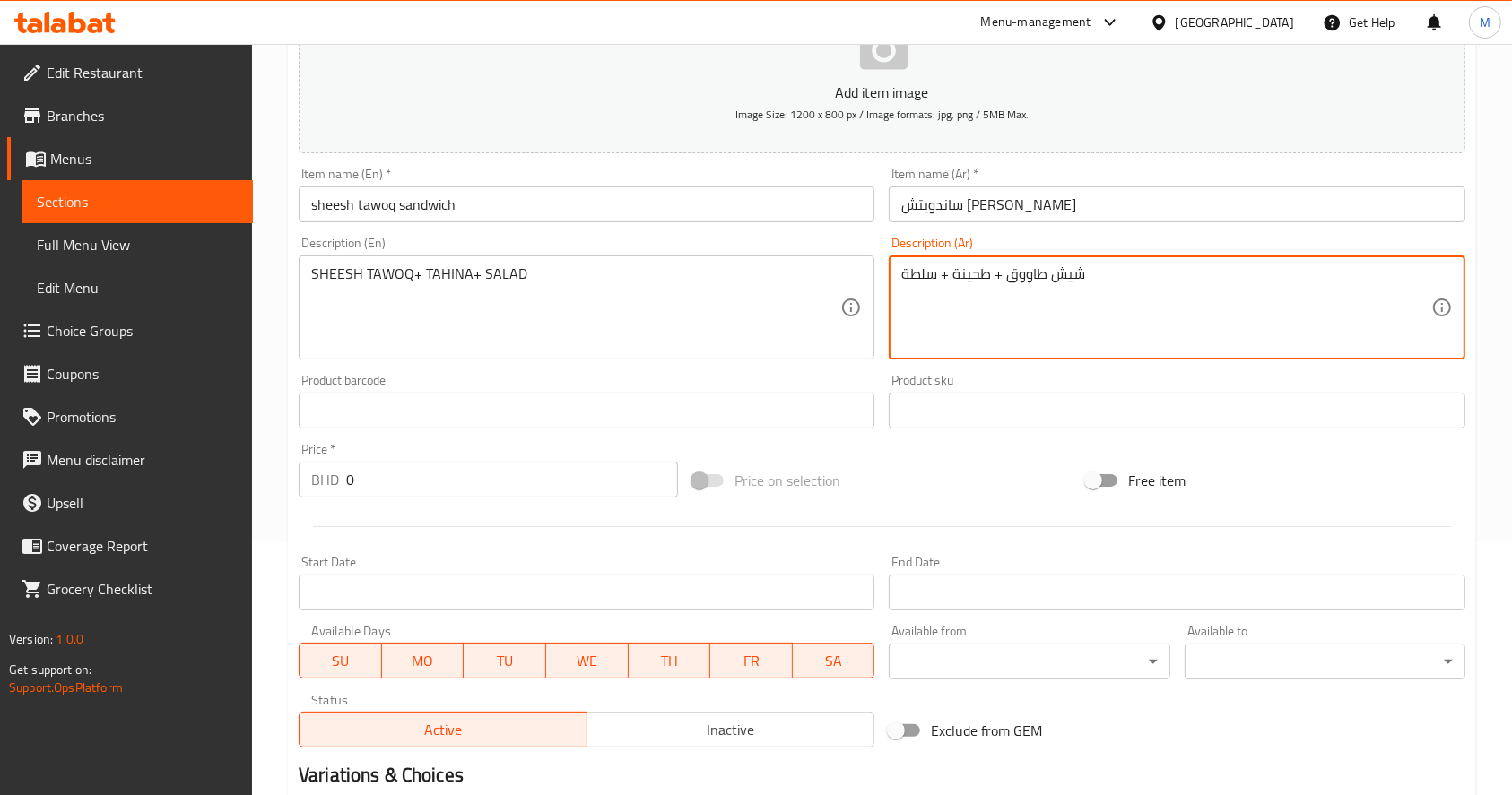
click at [502, 470] on input "0" at bounding box center [512, 480] width 332 height 36
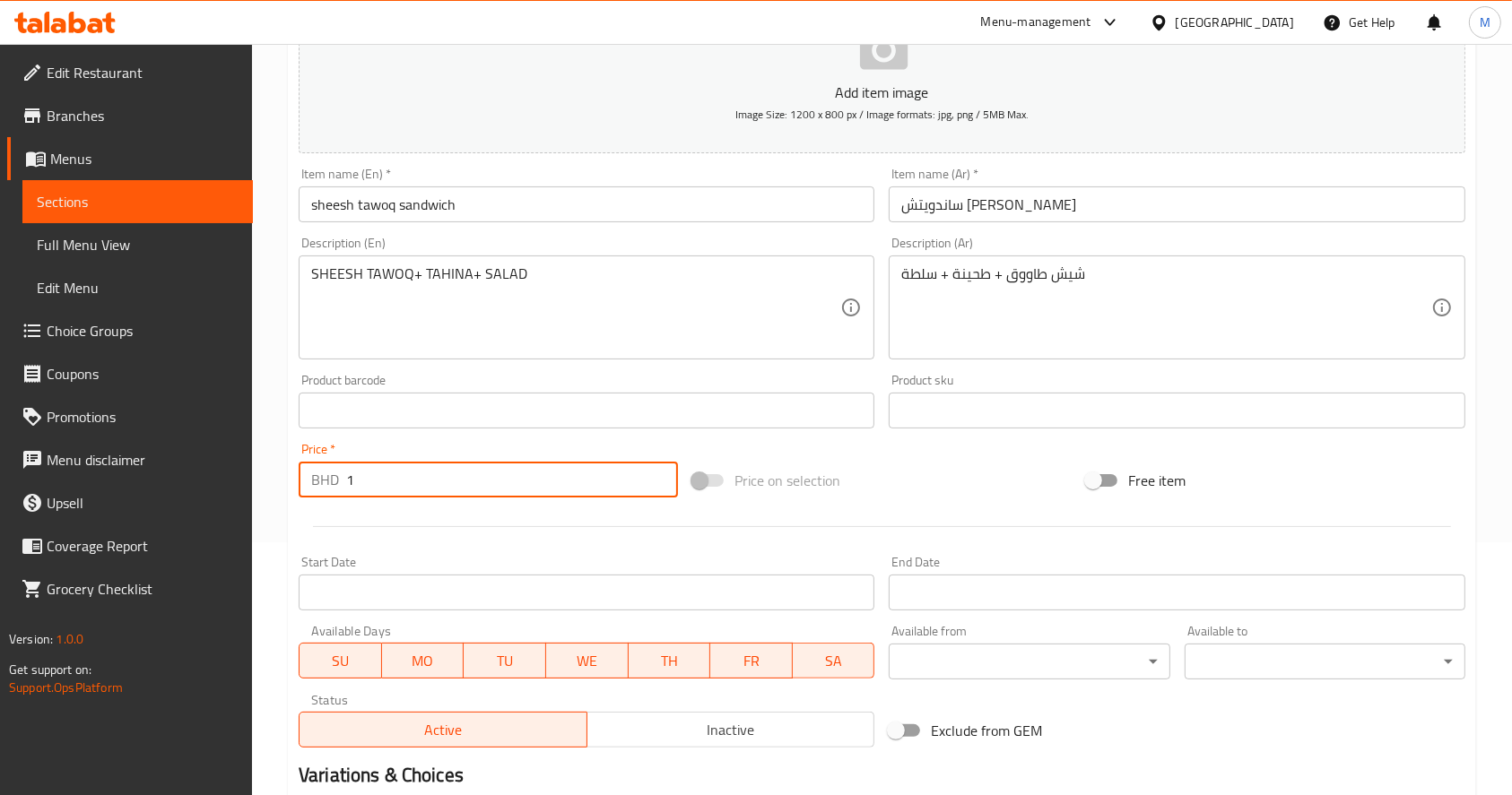
scroll to position [471, 0]
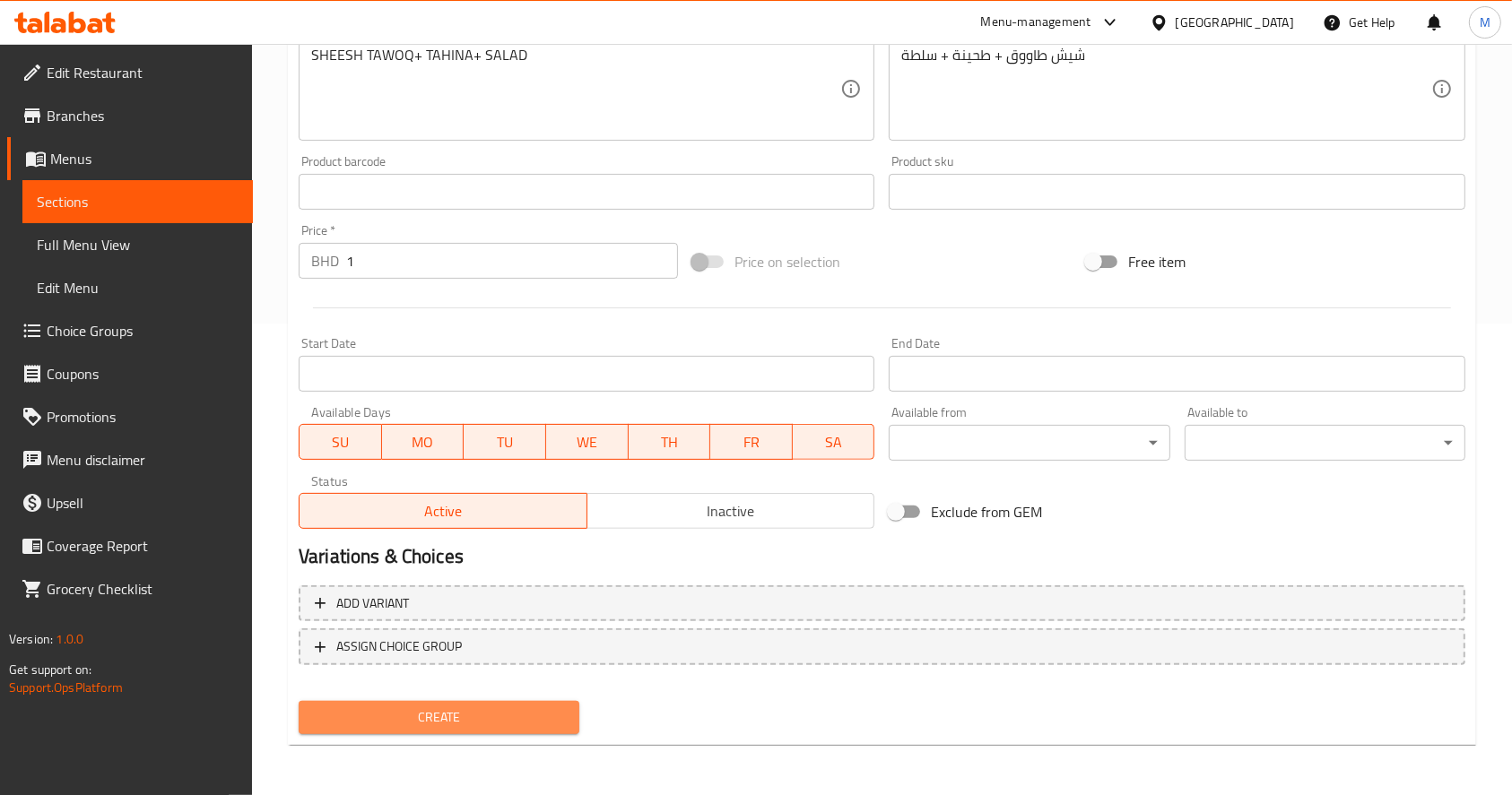
click at [383, 703] on button "Create" at bounding box center [439, 717] width 281 height 33
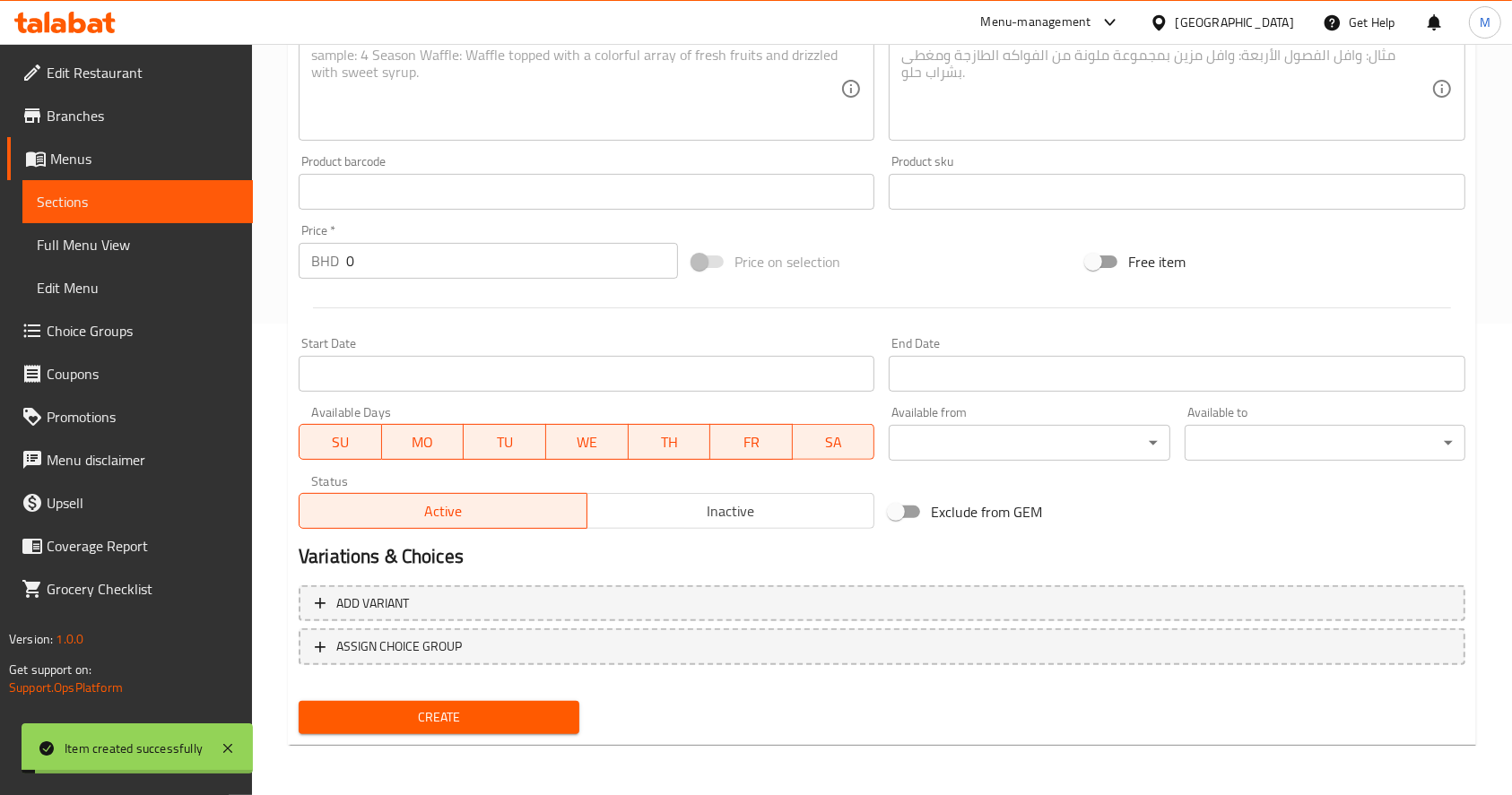
scroll to position [0, 0]
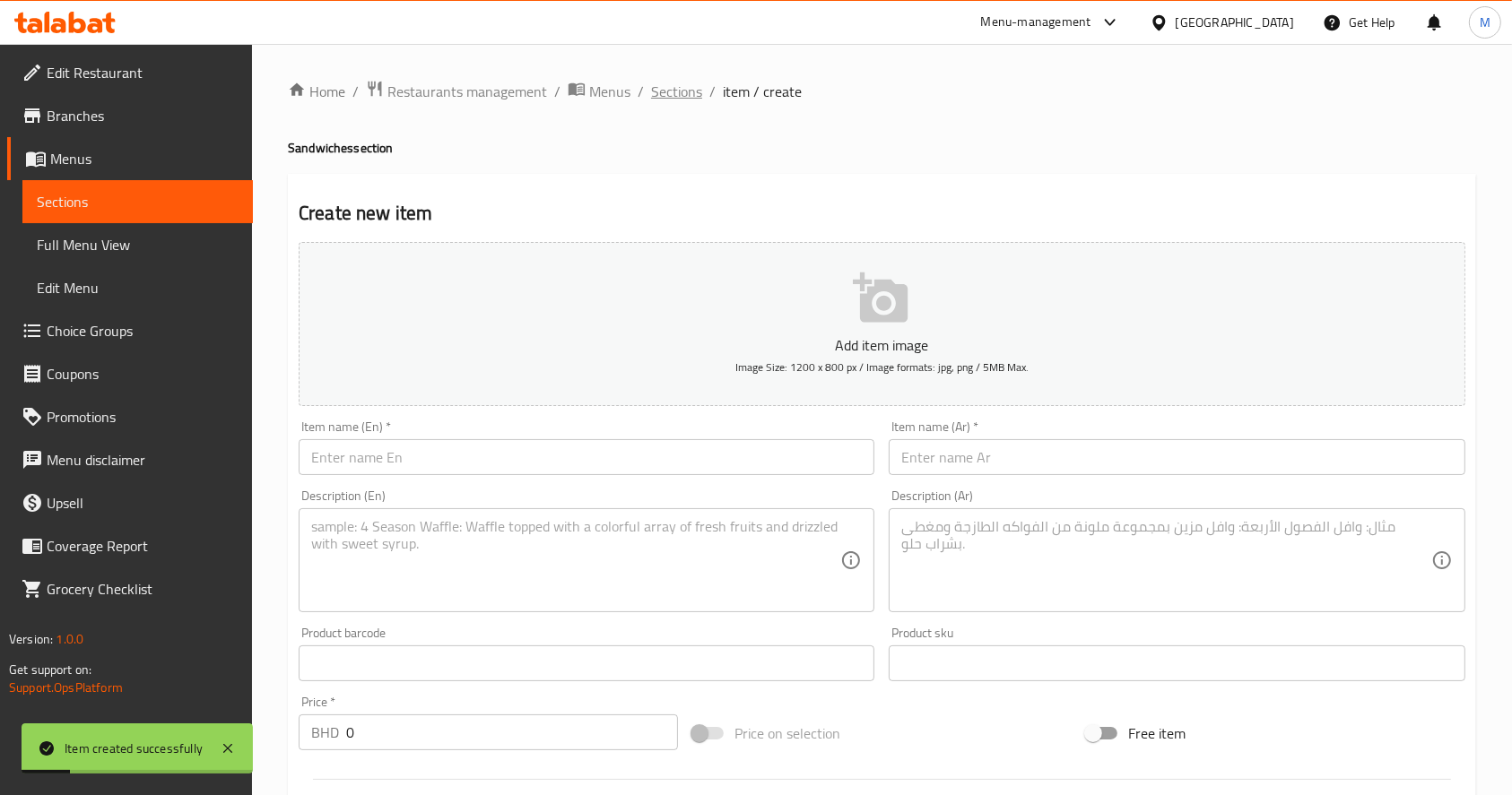
click at [657, 100] on span "Sections" at bounding box center [677, 91] width 51 height 22
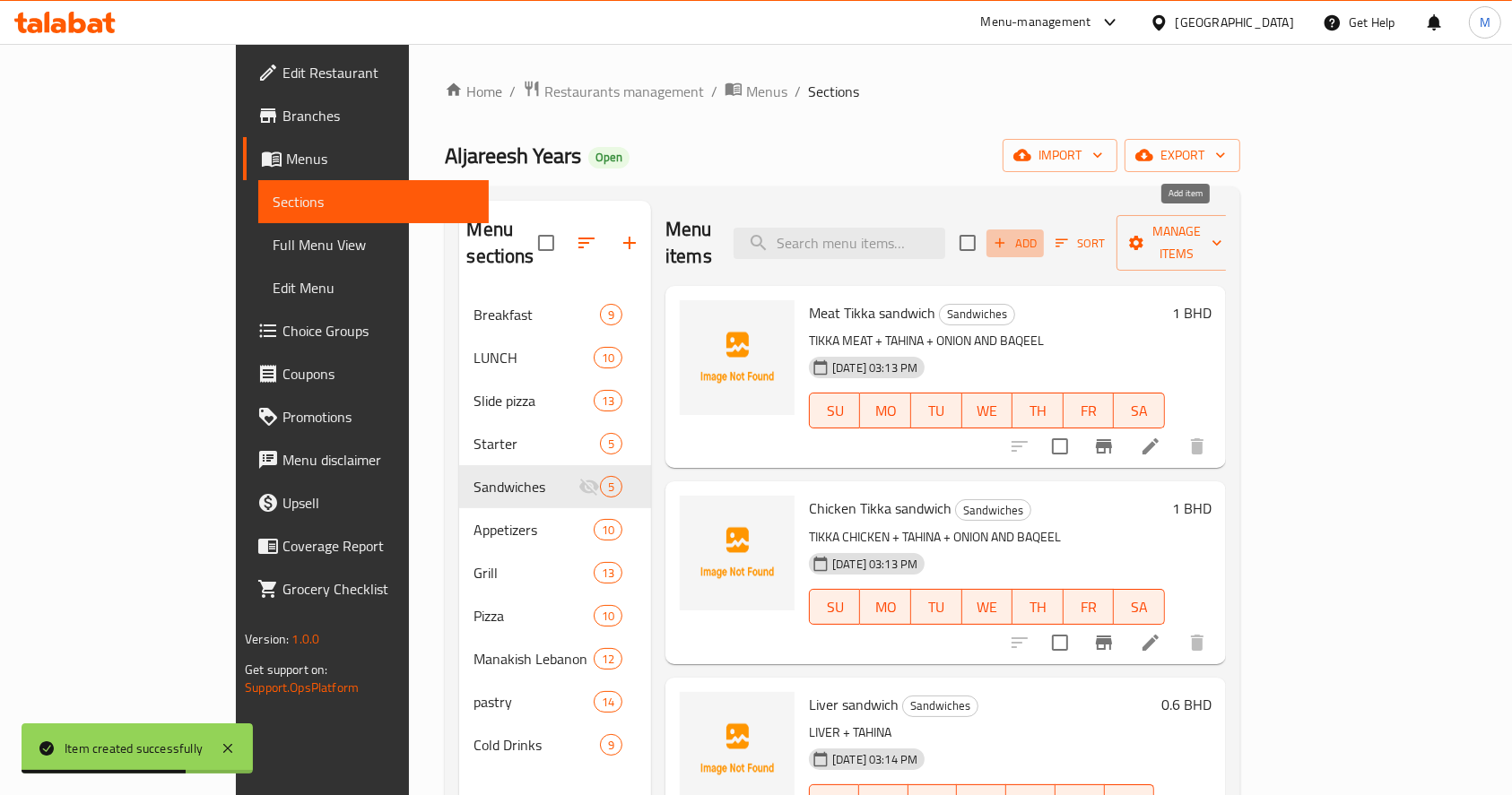
click at [1040, 233] on span "Add" at bounding box center [1015, 243] width 48 height 21
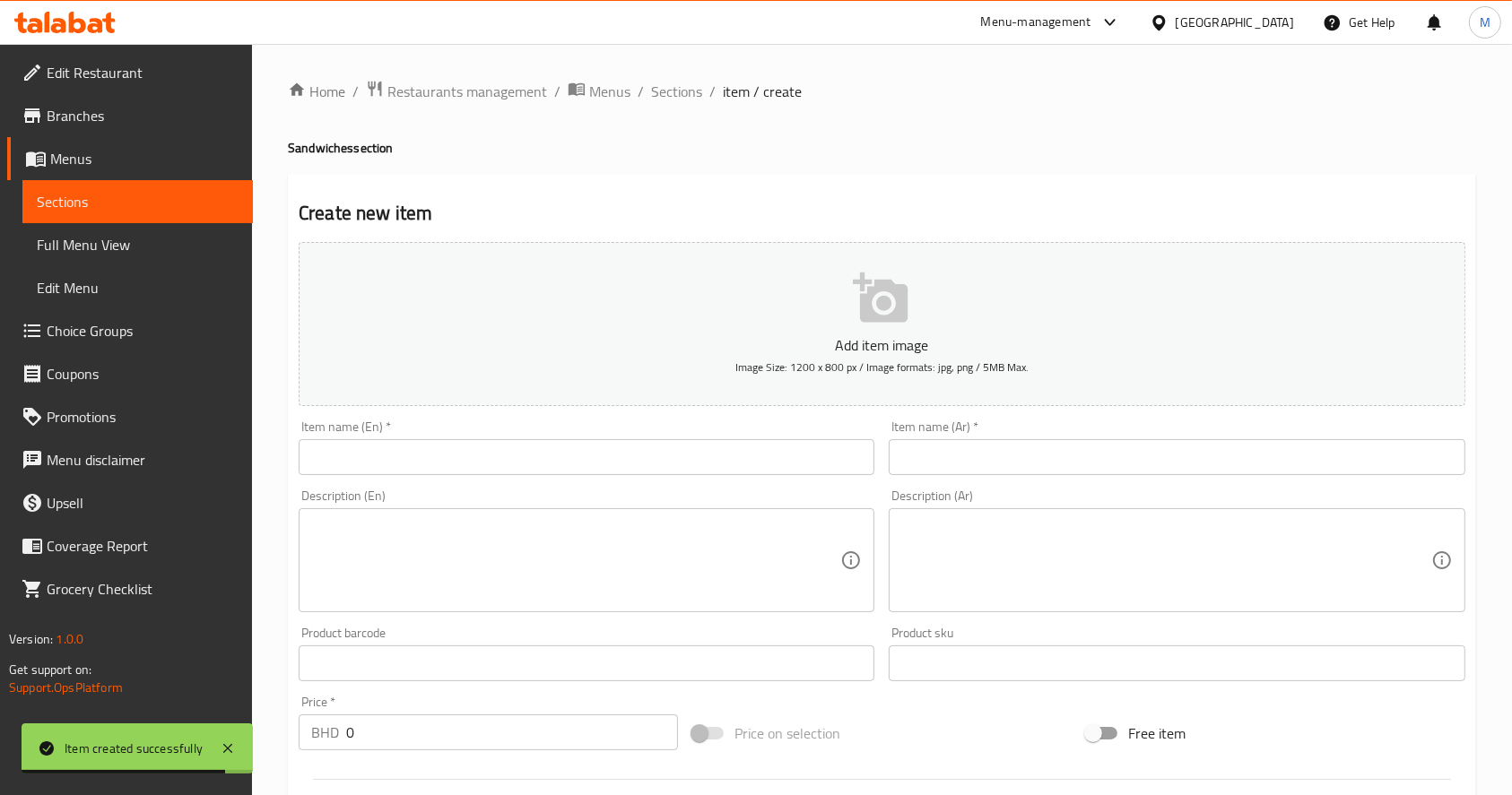
click at [957, 448] on input "text" at bounding box center [1177, 457] width 576 height 36
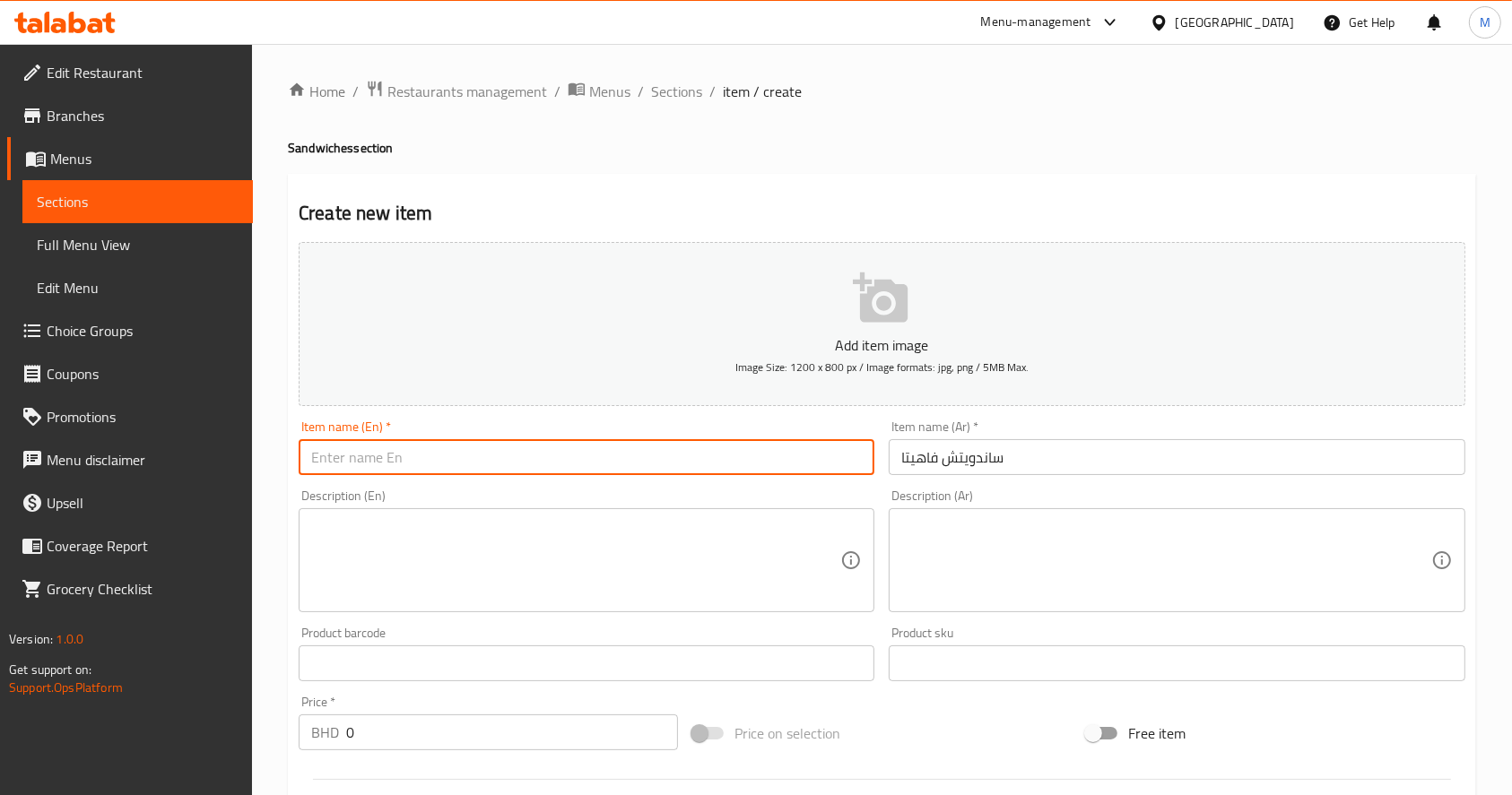
click at [667, 454] on input "text" at bounding box center [587, 457] width 576 height 36
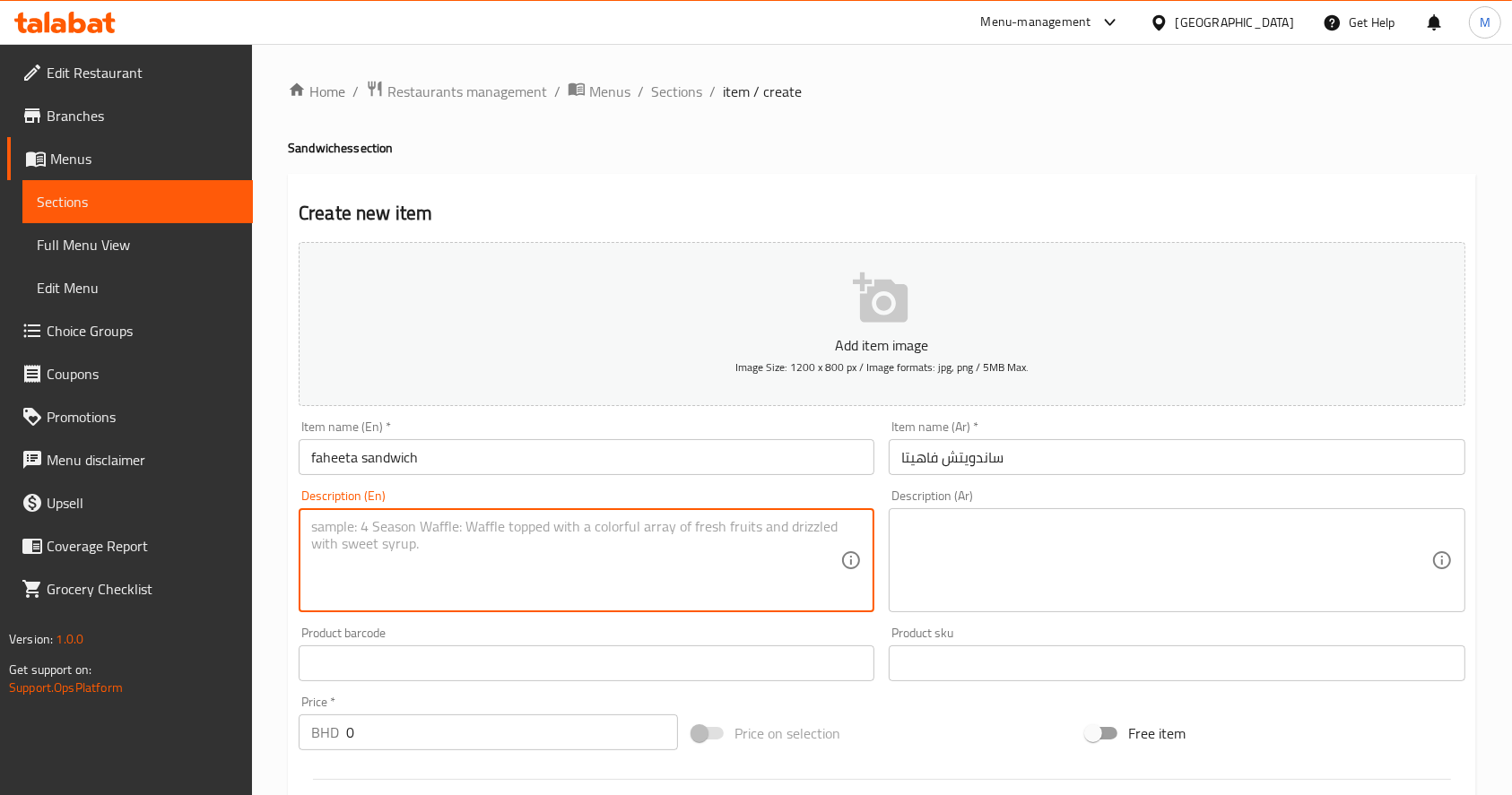
click at [522, 552] on textarea at bounding box center [576, 561] width 529 height 85
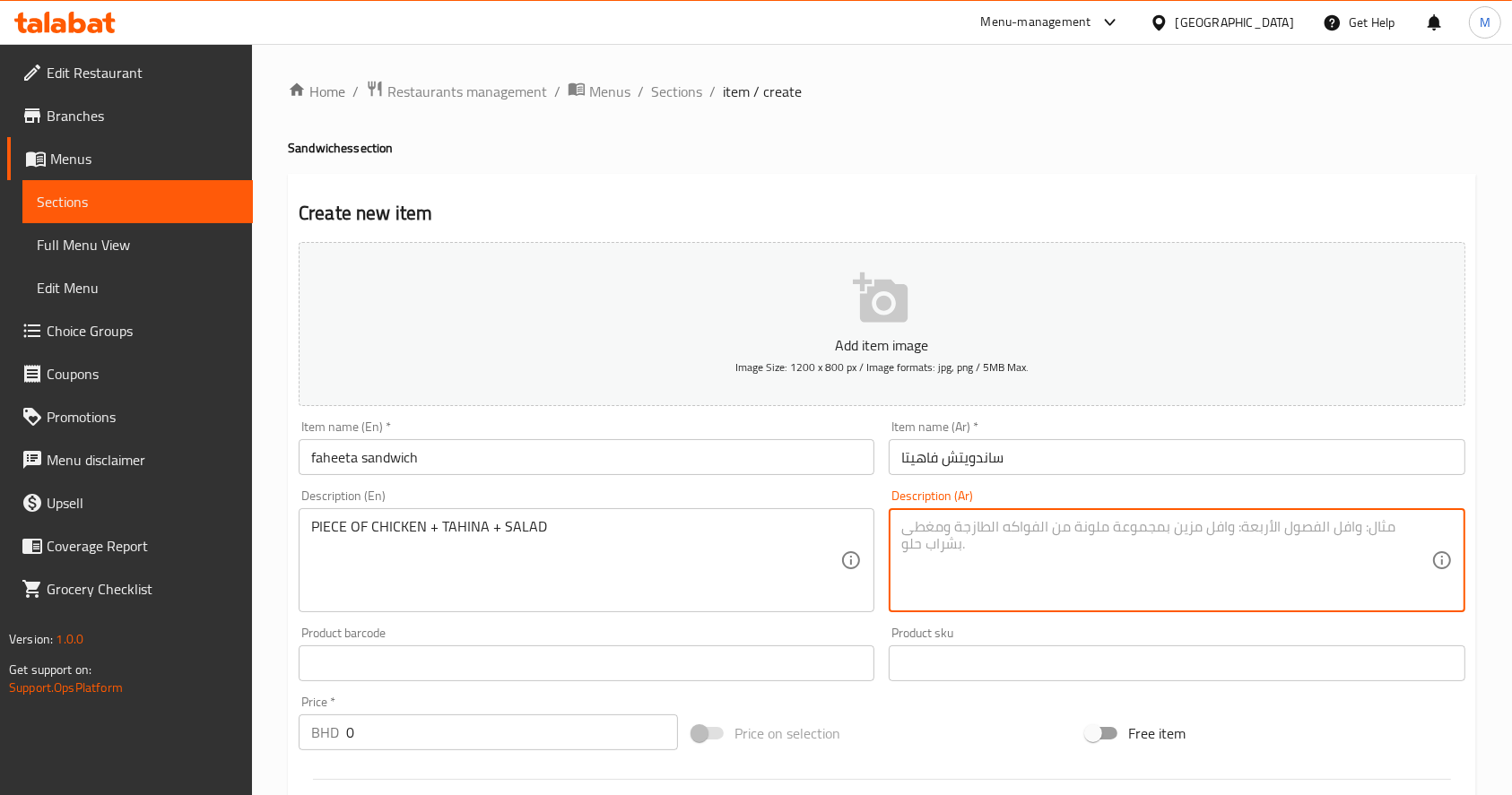
click at [1018, 520] on textarea at bounding box center [1165, 561] width 529 height 85
click at [588, 729] on input "0" at bounding box center [512, 733] width 332 height 36
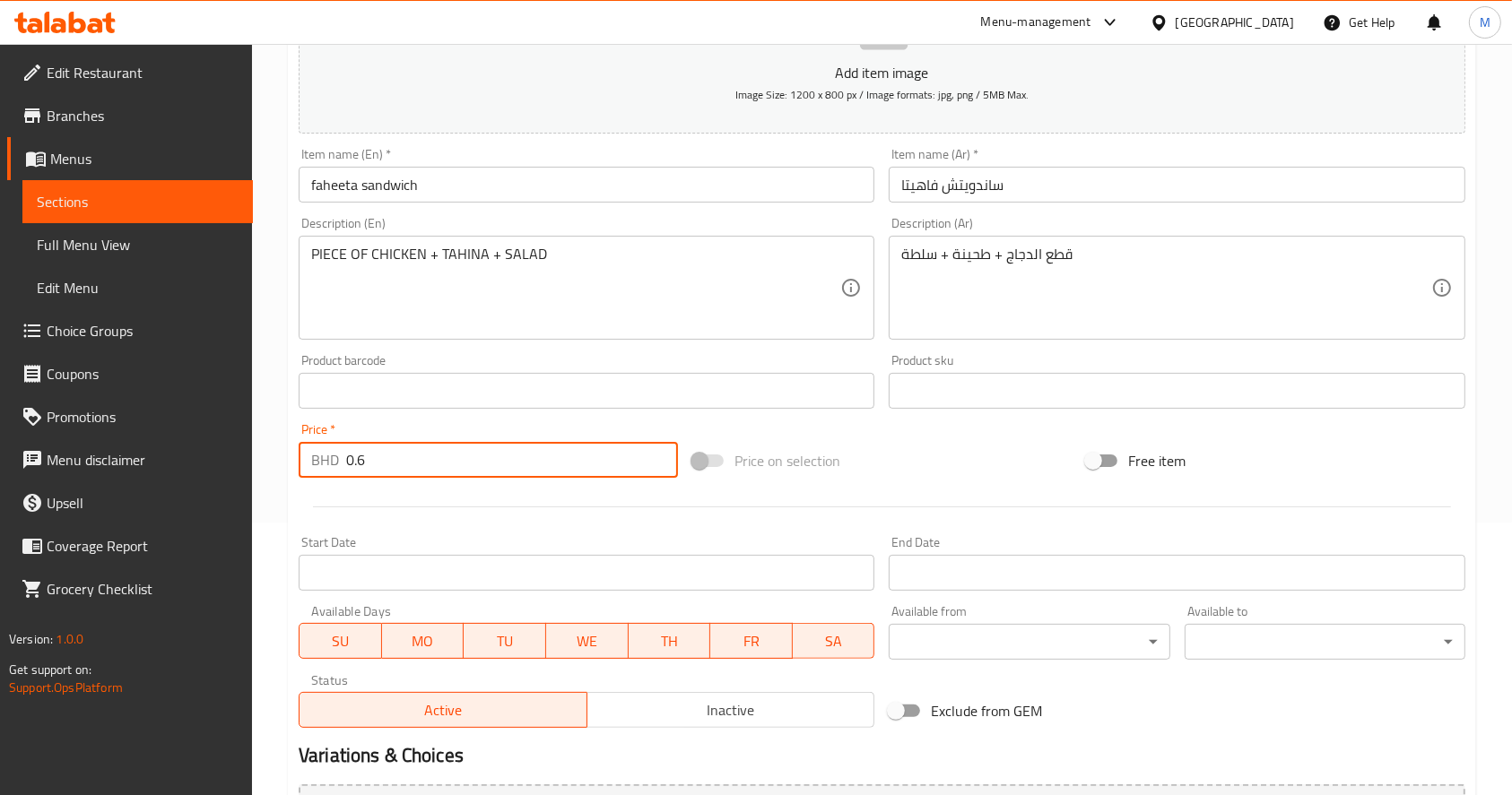
scroll to position [471, 0]
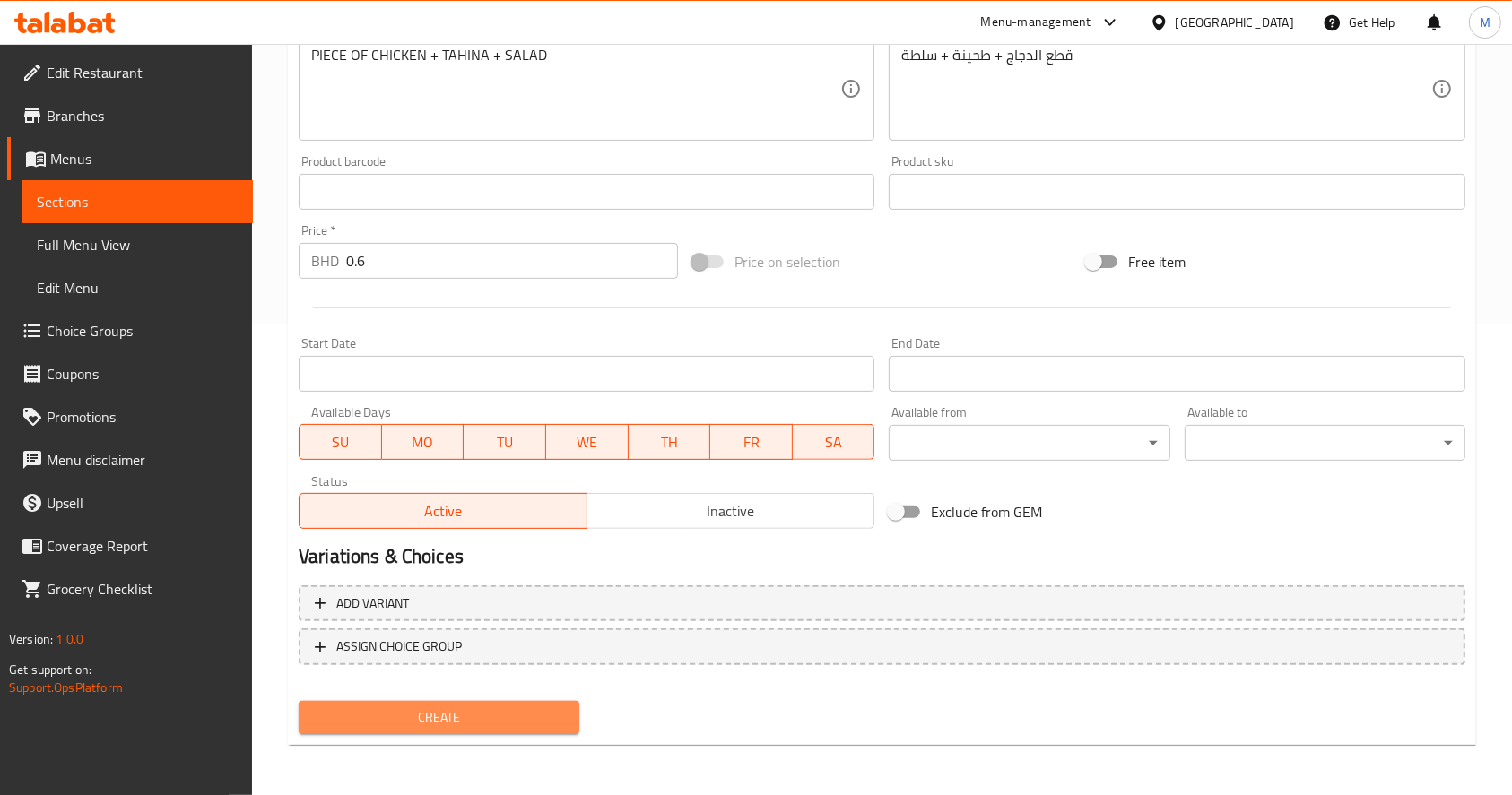
click at [488, 721] on span "Create" at bounding box center [439, 718] width 252 height 23
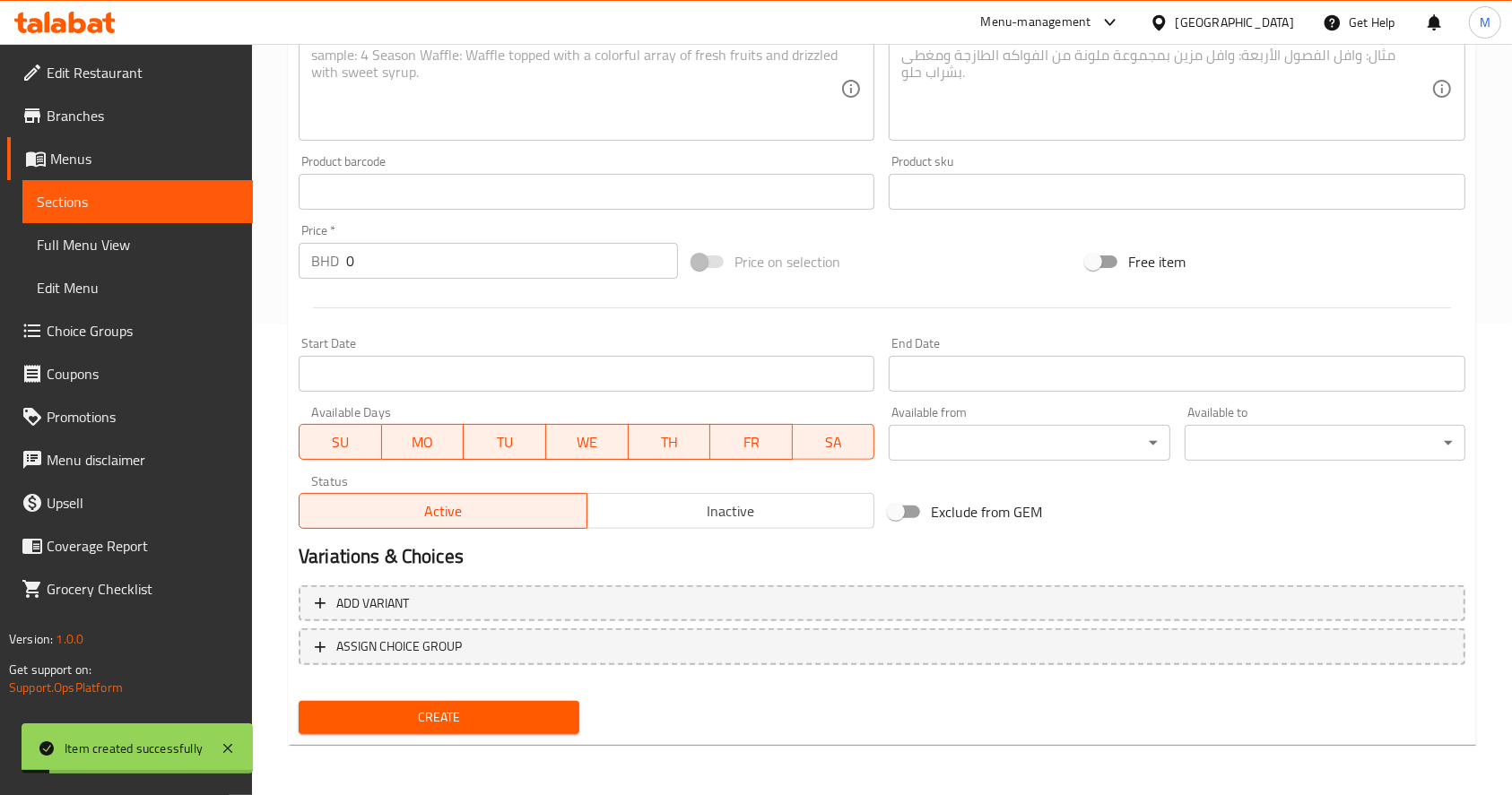
scroll to position [0, 0]
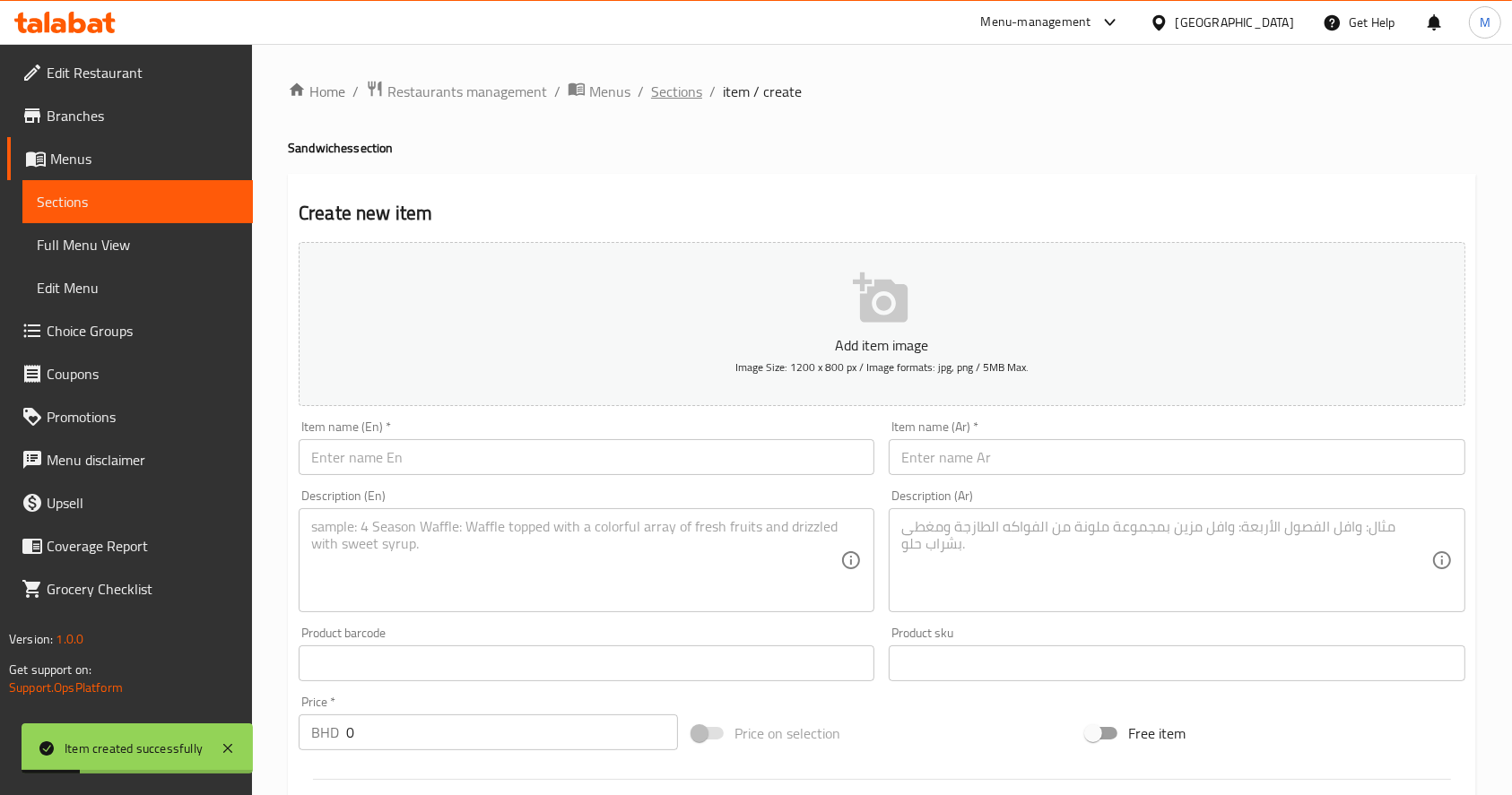
click at [686, 88] on span "Sections" at bounding box center [677, 91] width 51 height 22
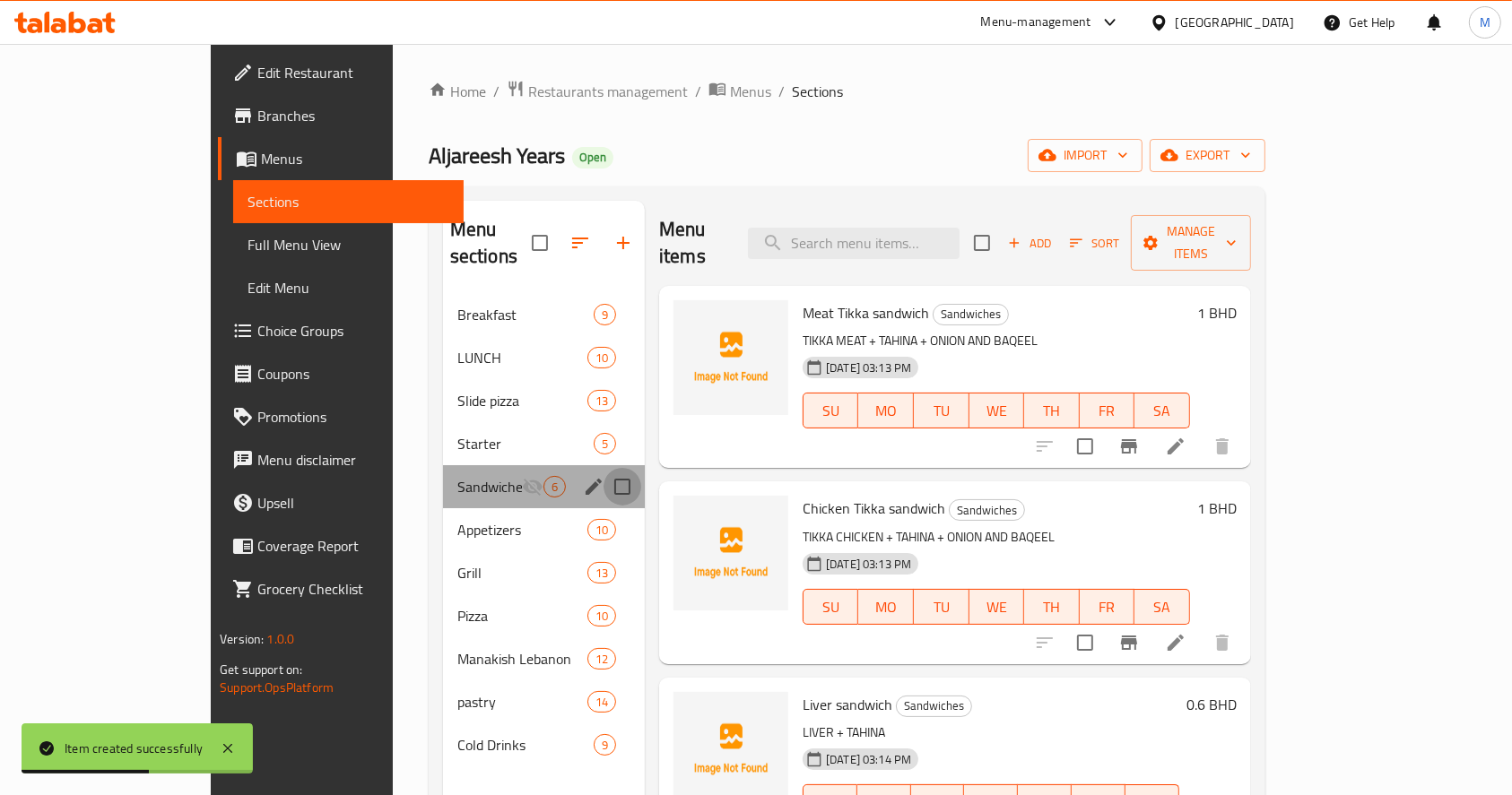
click at [604, 468] on input "Menu sections" at bounding box center [623, 487] width 38 height 38
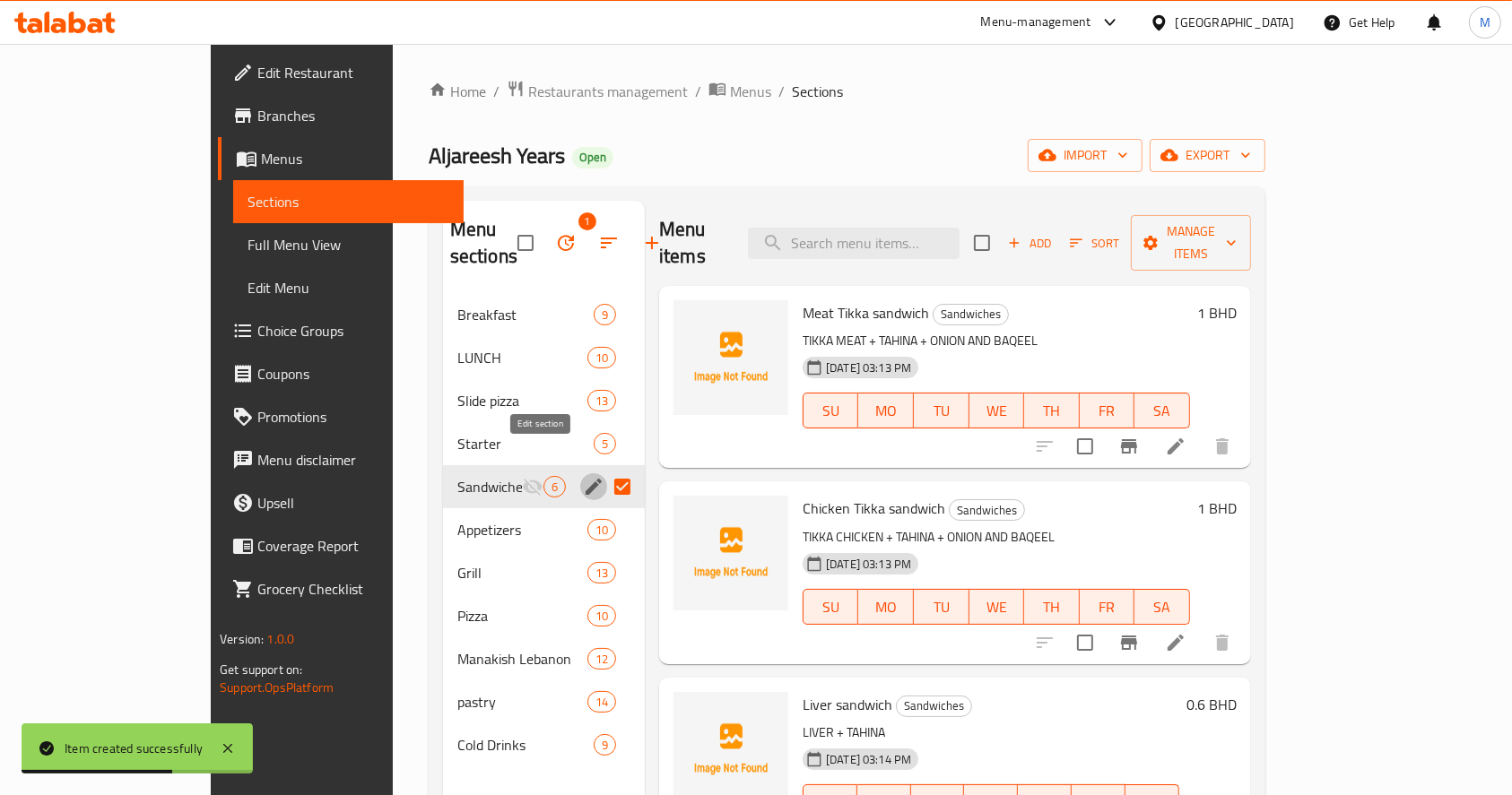
click at [583, 476] on icon "edit" at bounding box center [594, 486] width 22 height 22
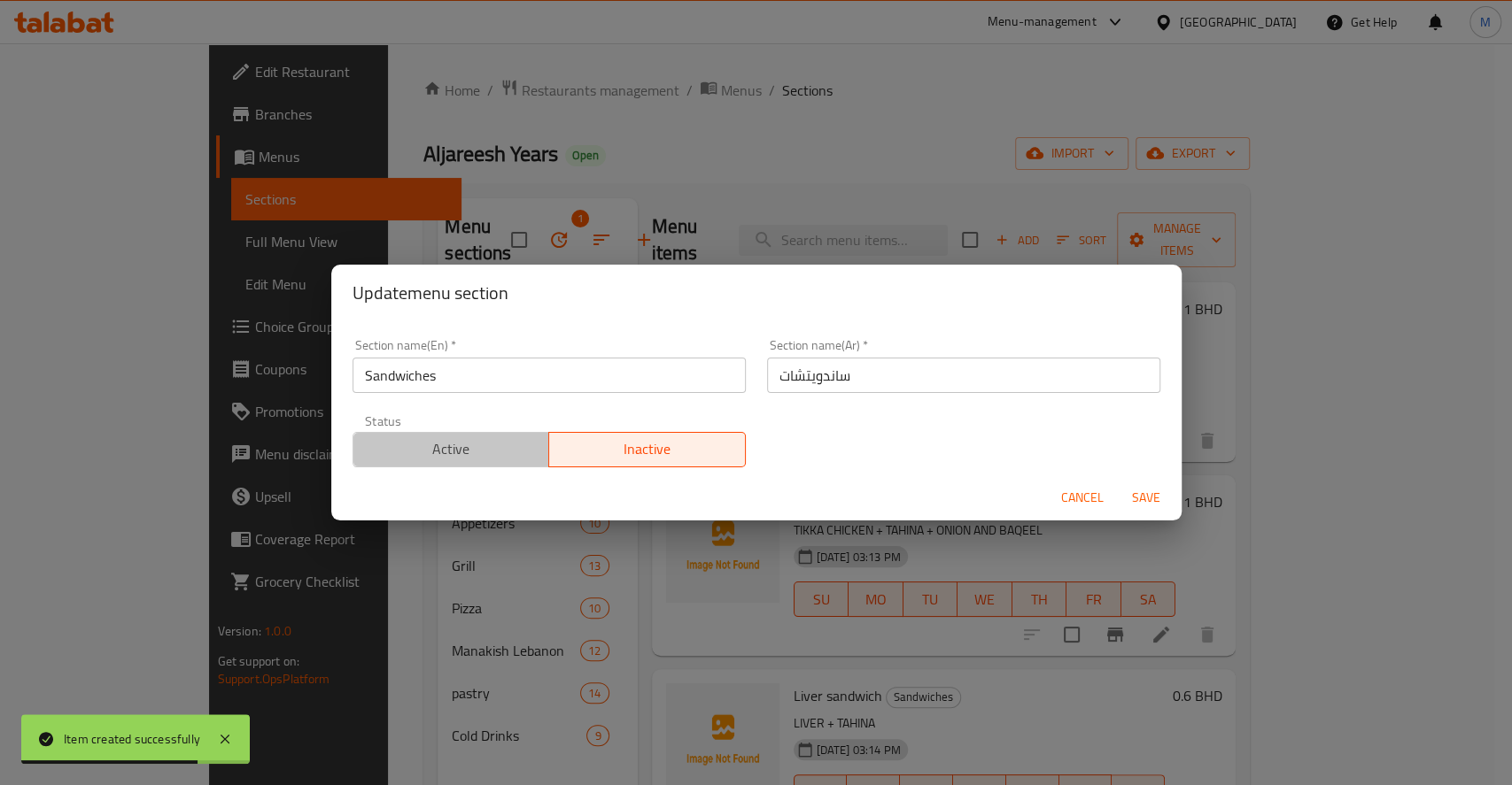
click at [473, 435] on button "Active" at bounding box center [451, 450] width 197 height 36
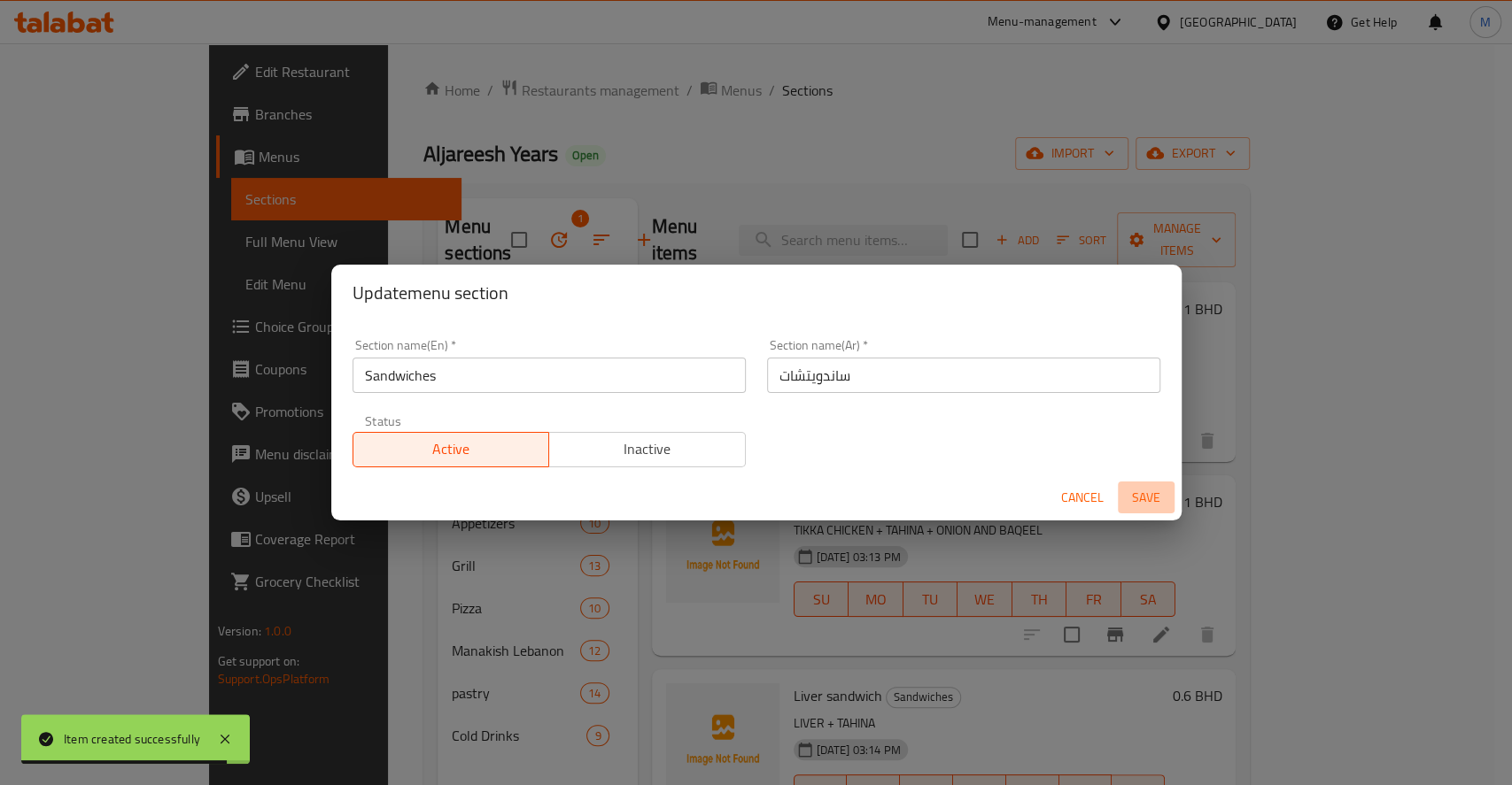
click at [1148, 492] on span "Save" at bounding box center [1145, 498] width 42 height 22
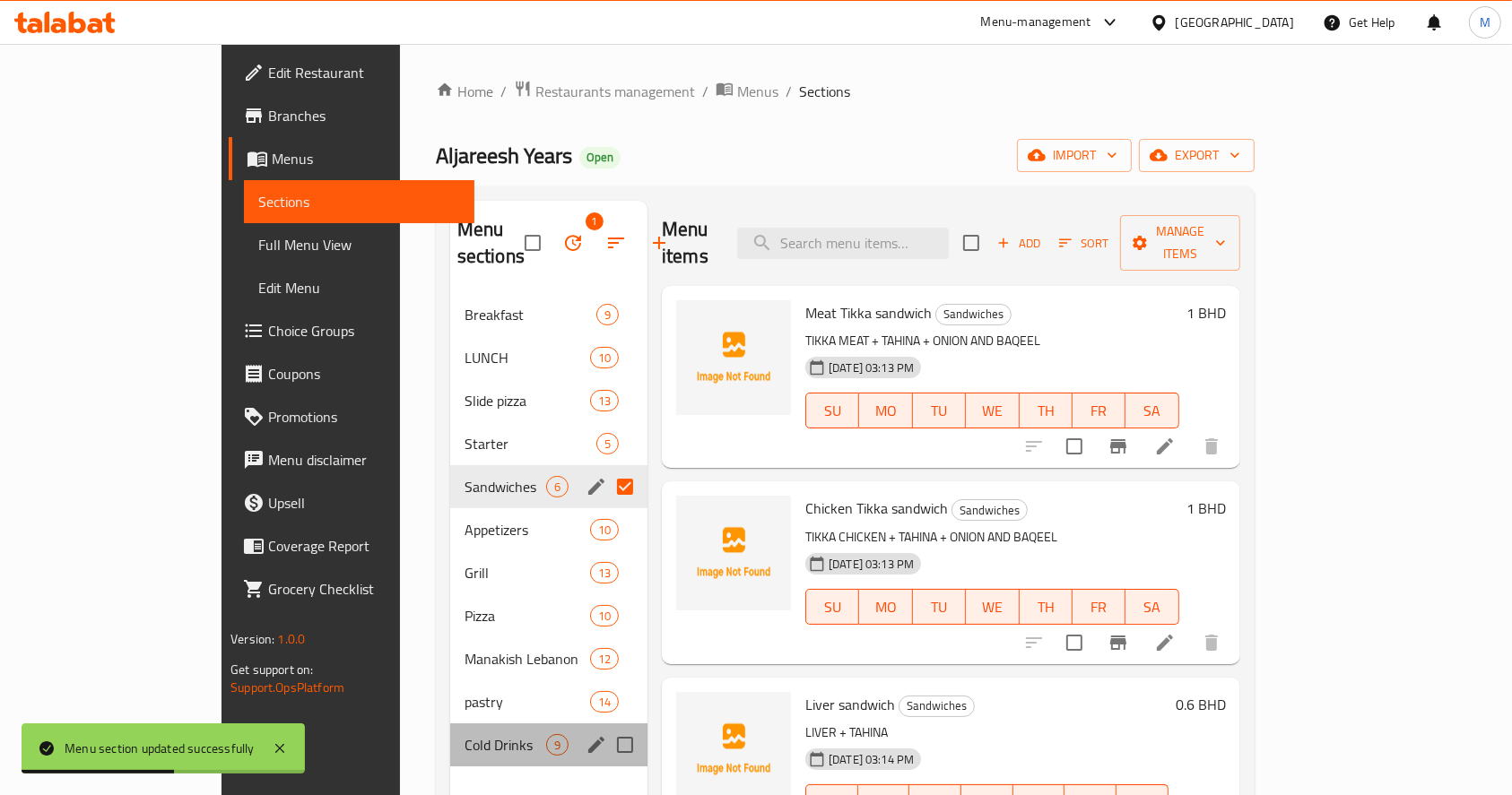
click at [451, 724] on div "Cold Drinks 9" at bounding box center [549, 745] width 197 height 43
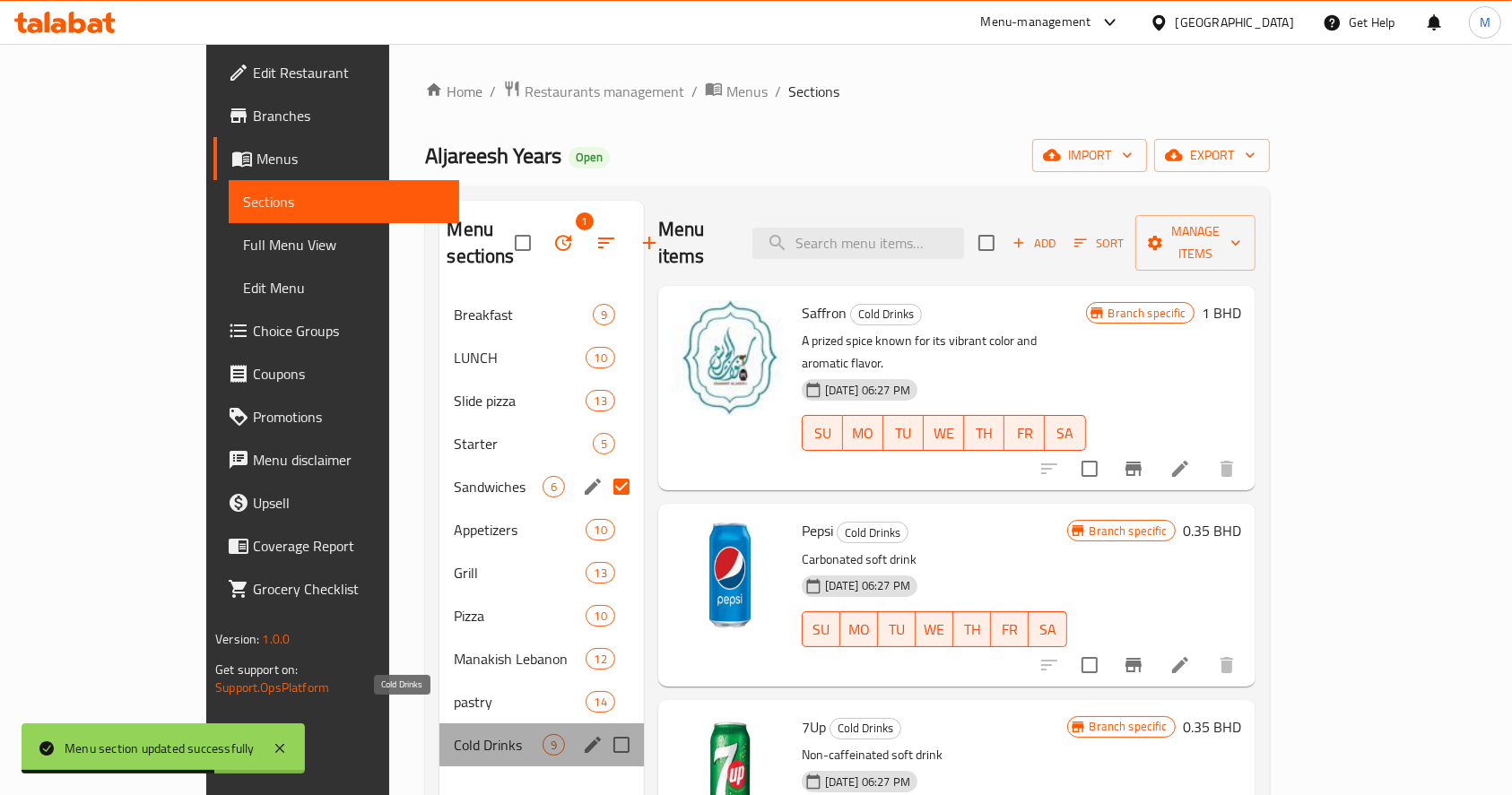
click at [454, 734] on span "Cold Drinks" at bounding box center [497, 745] width 88 height 22
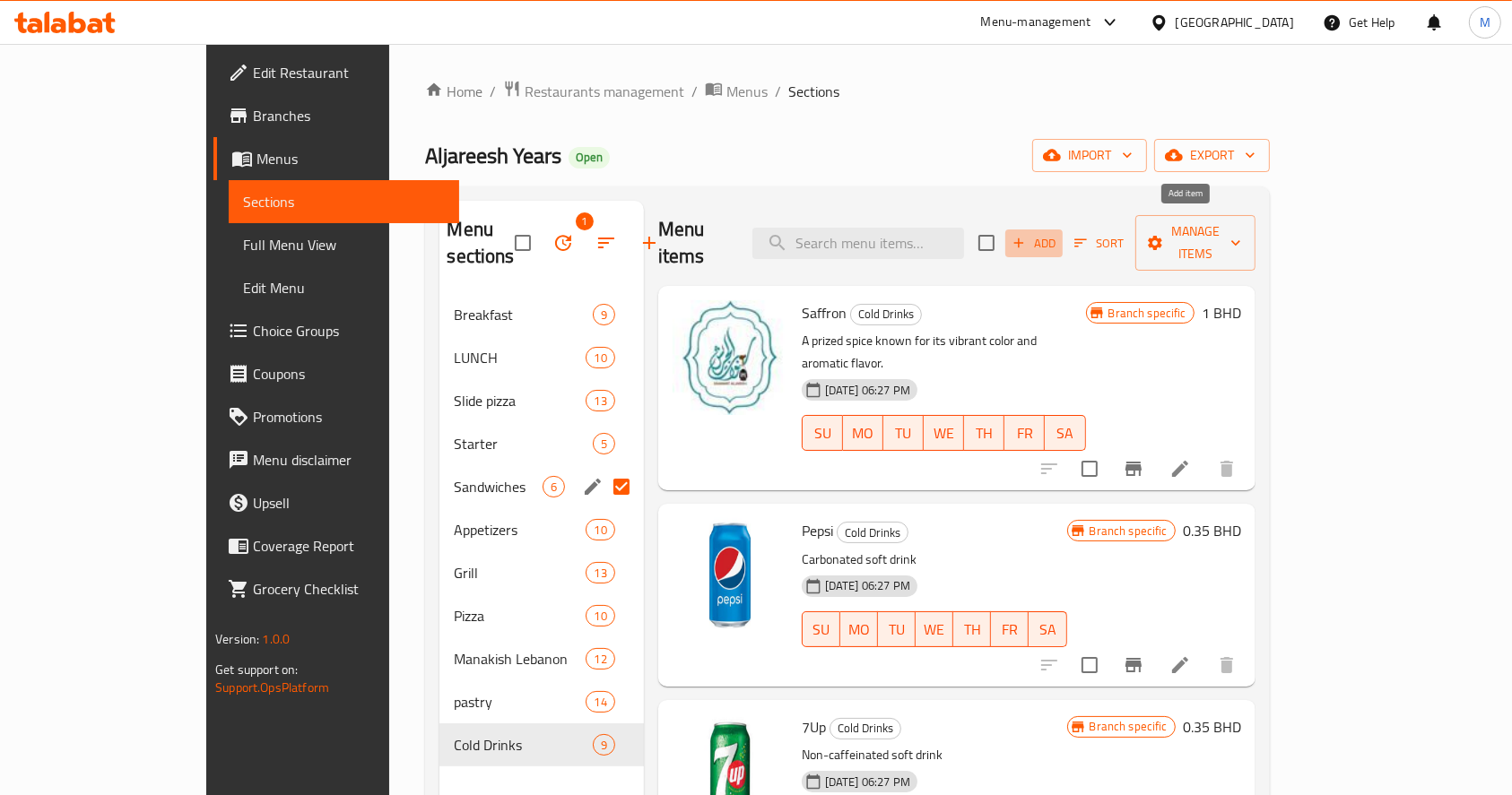
click at [1058, 233] on span "Add" at bounding box center [1034, 243] width 48 height 21
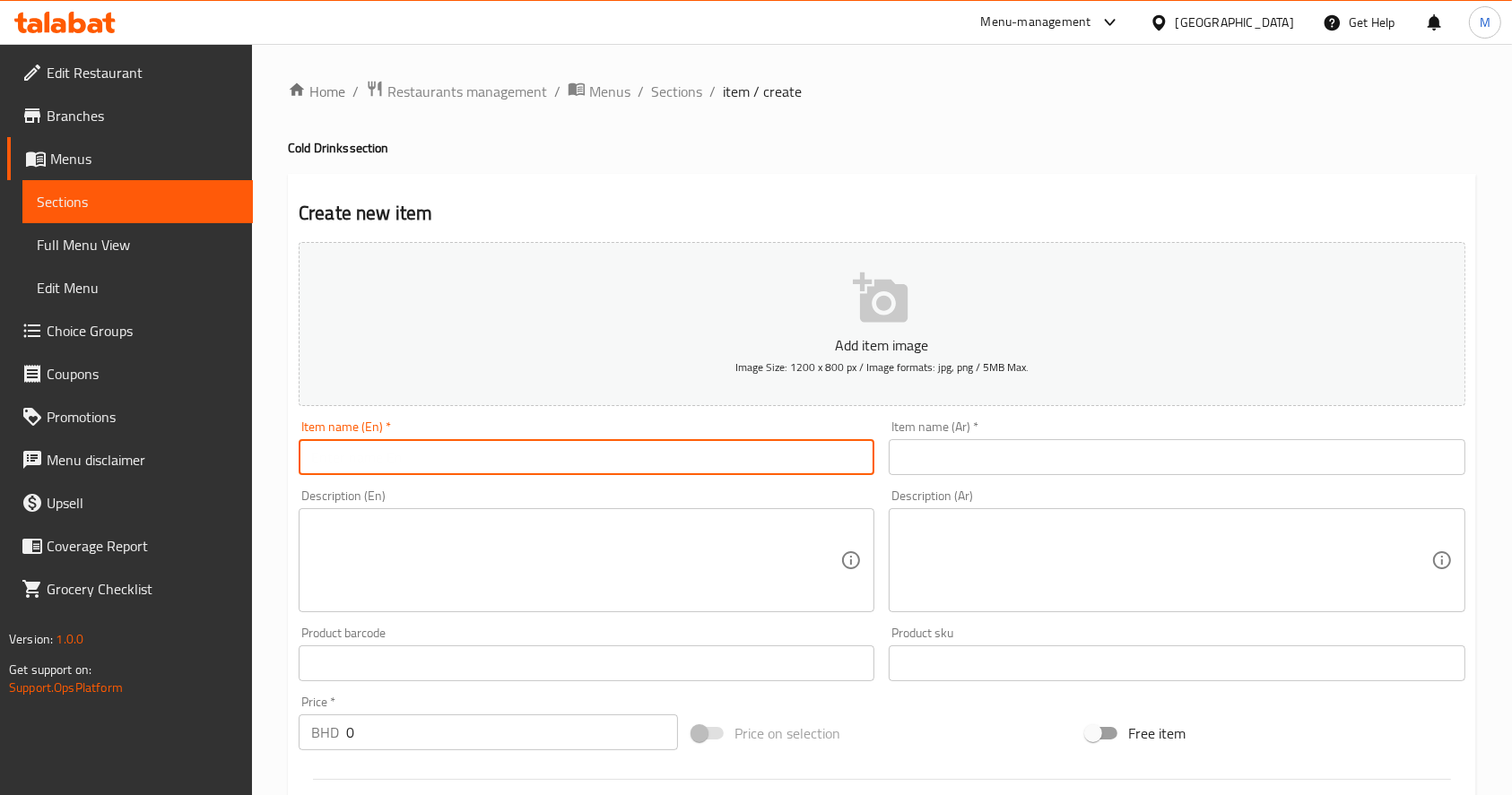
click at [572, 471] on input "text" at bounding box center [587, 457] width 576 height 36
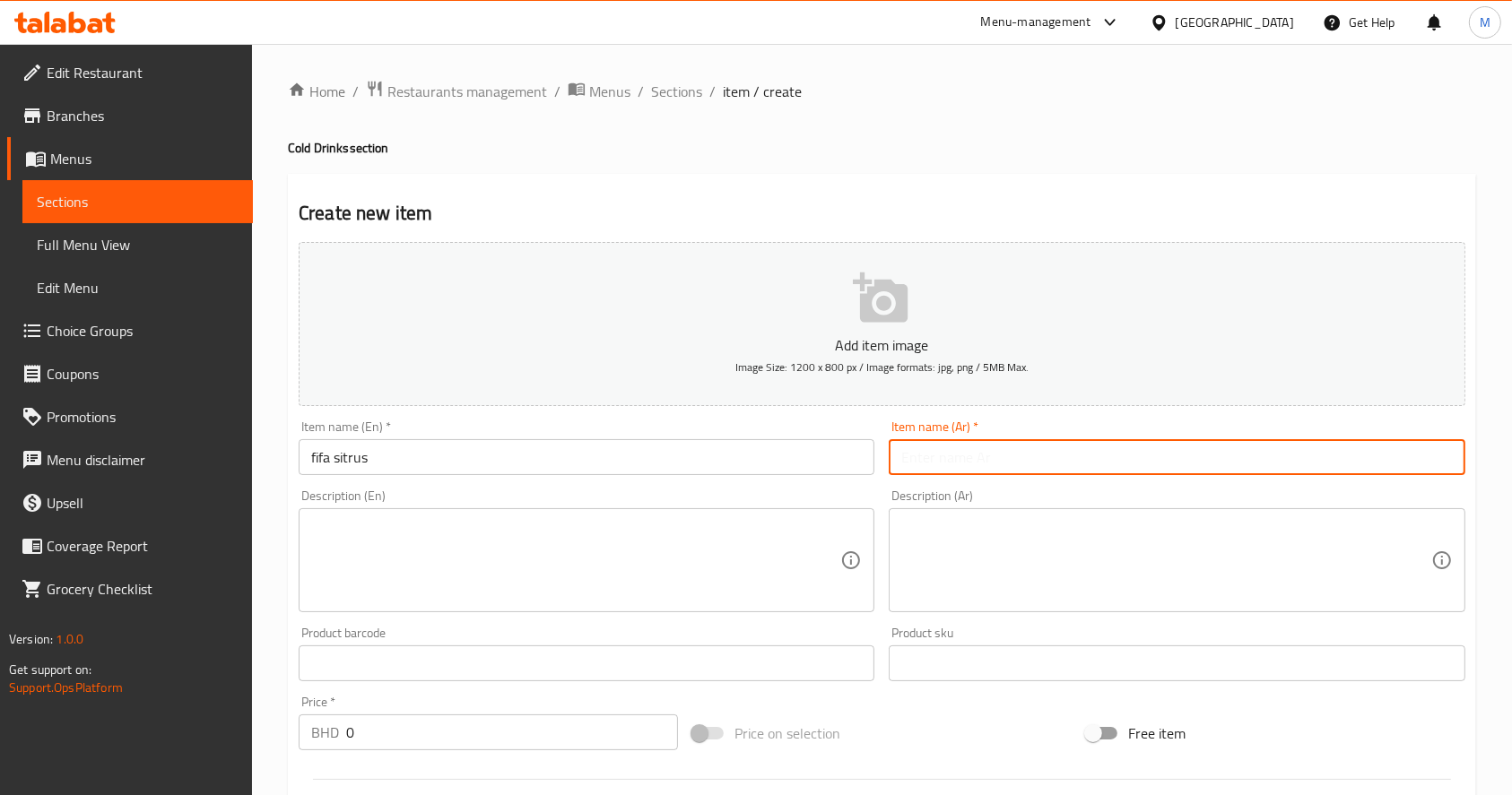
click at [984, 469] on input "text" at bounding box center [1177, 457] width 576 height 36
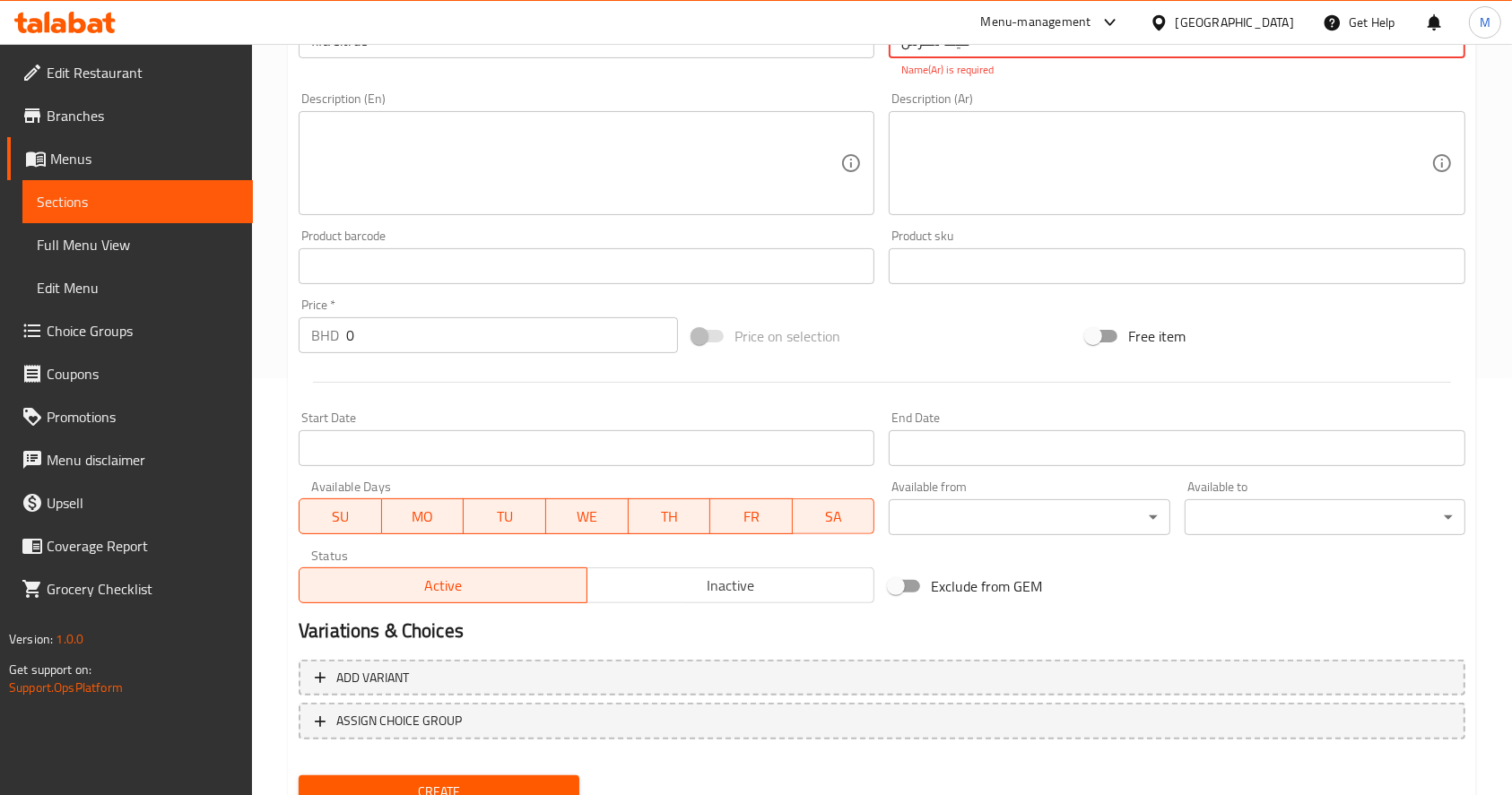
scroll to position [418, 0]
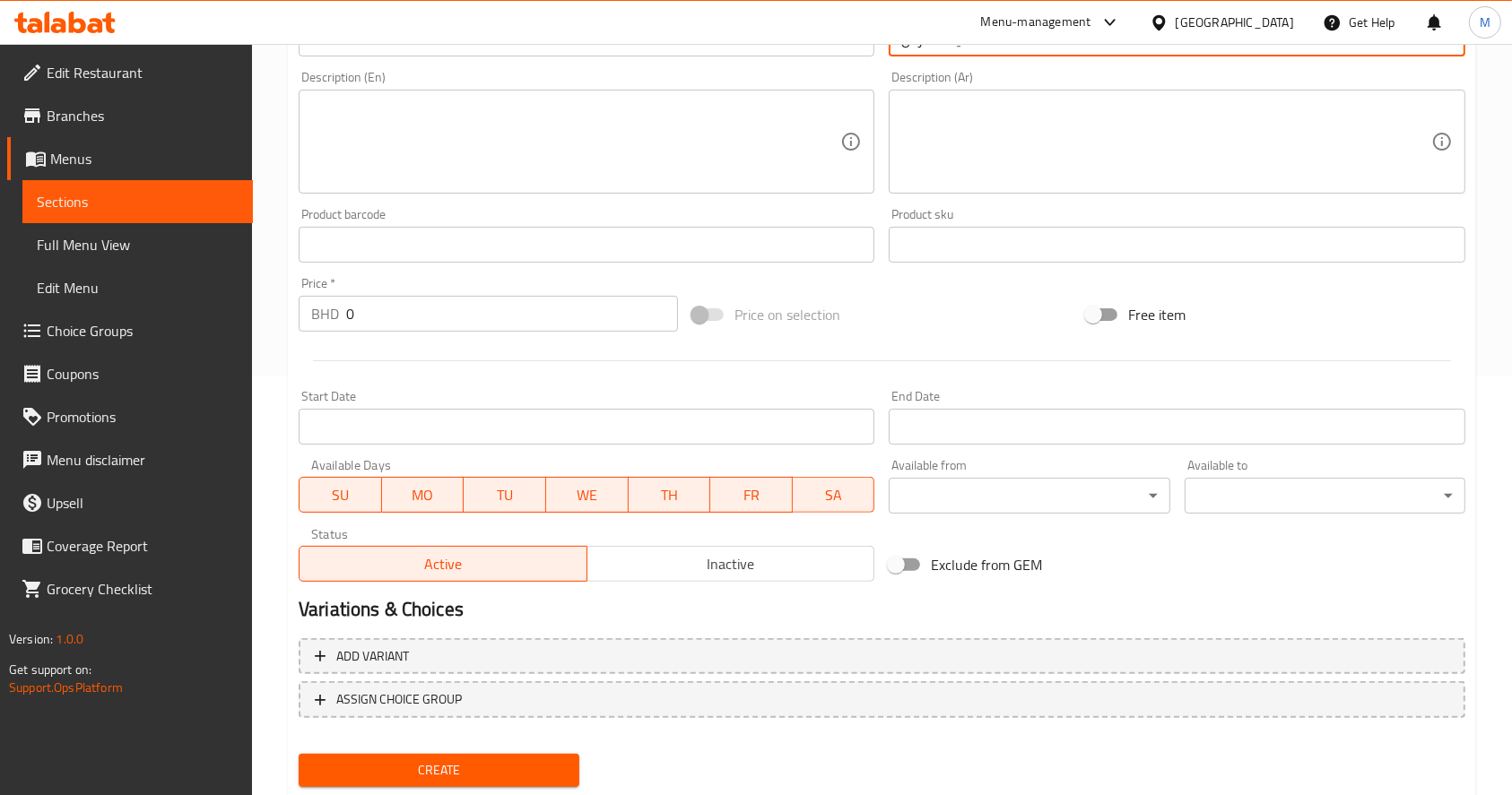
click at [488, 296] on input "0" at bounding box center [512, 314] width 332 height 36
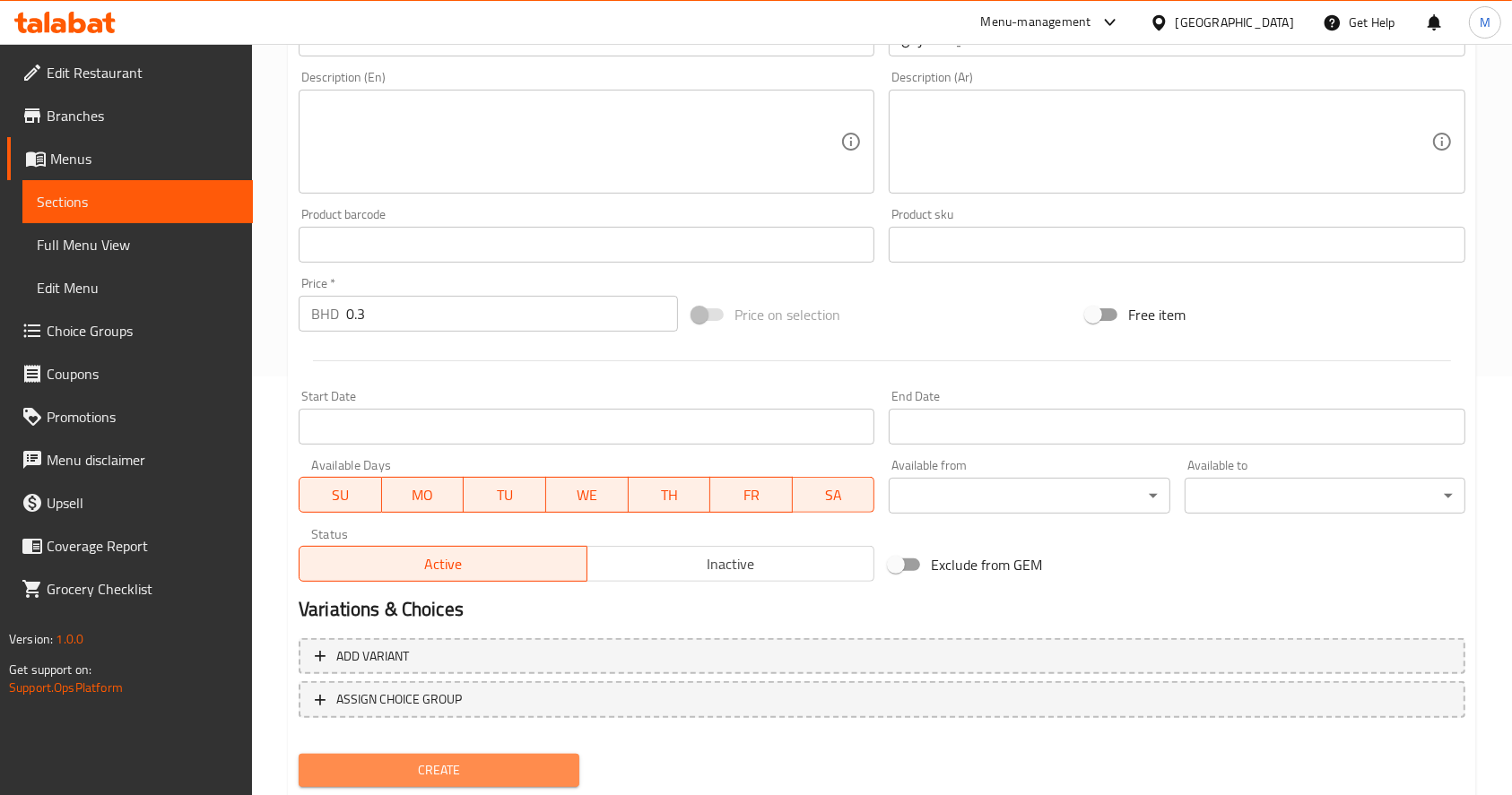
click at [438, 769] on span "Create" at bounding box center [439, 770] width 252 height 23
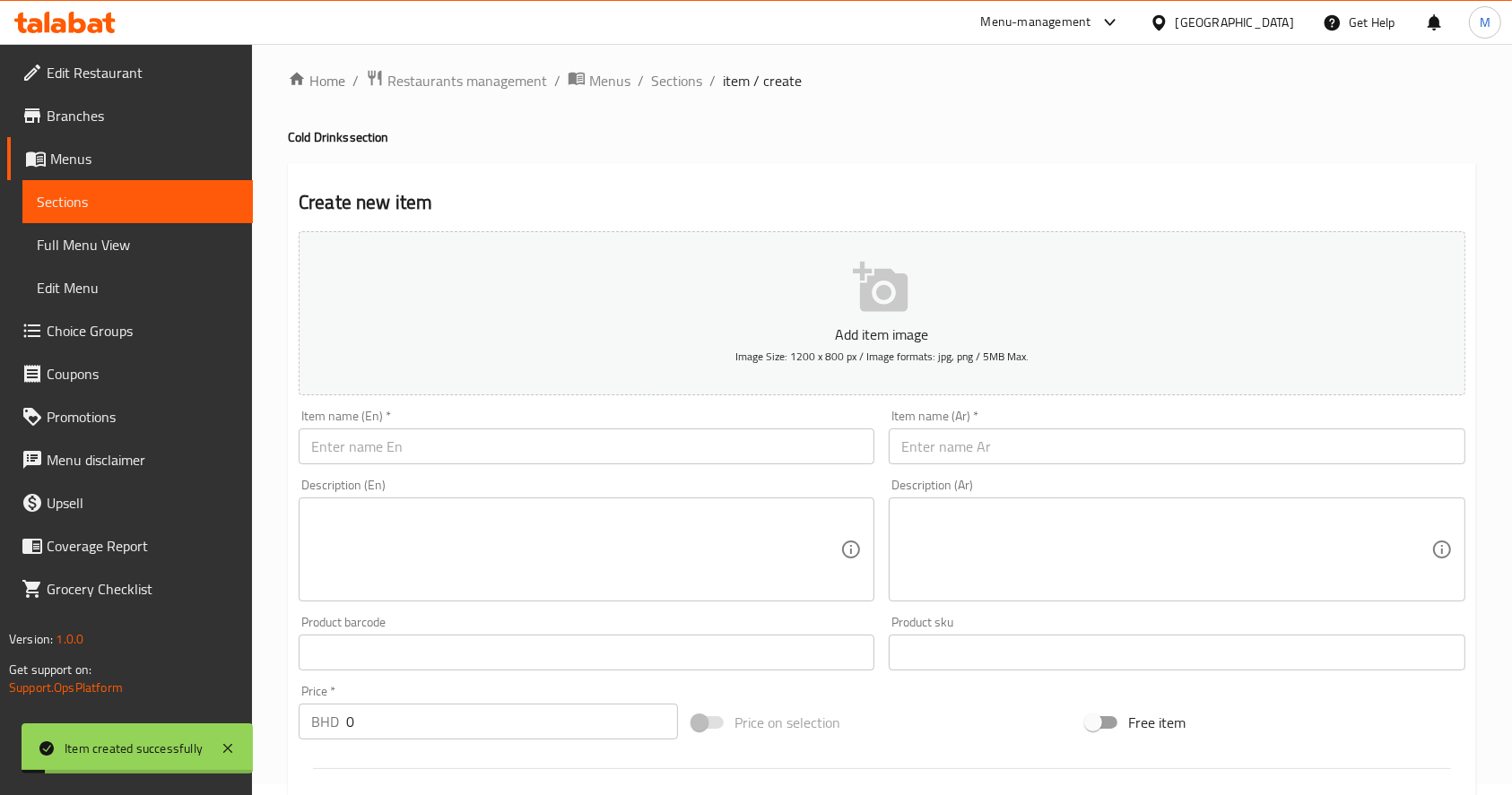
scroll to position [0, 0]
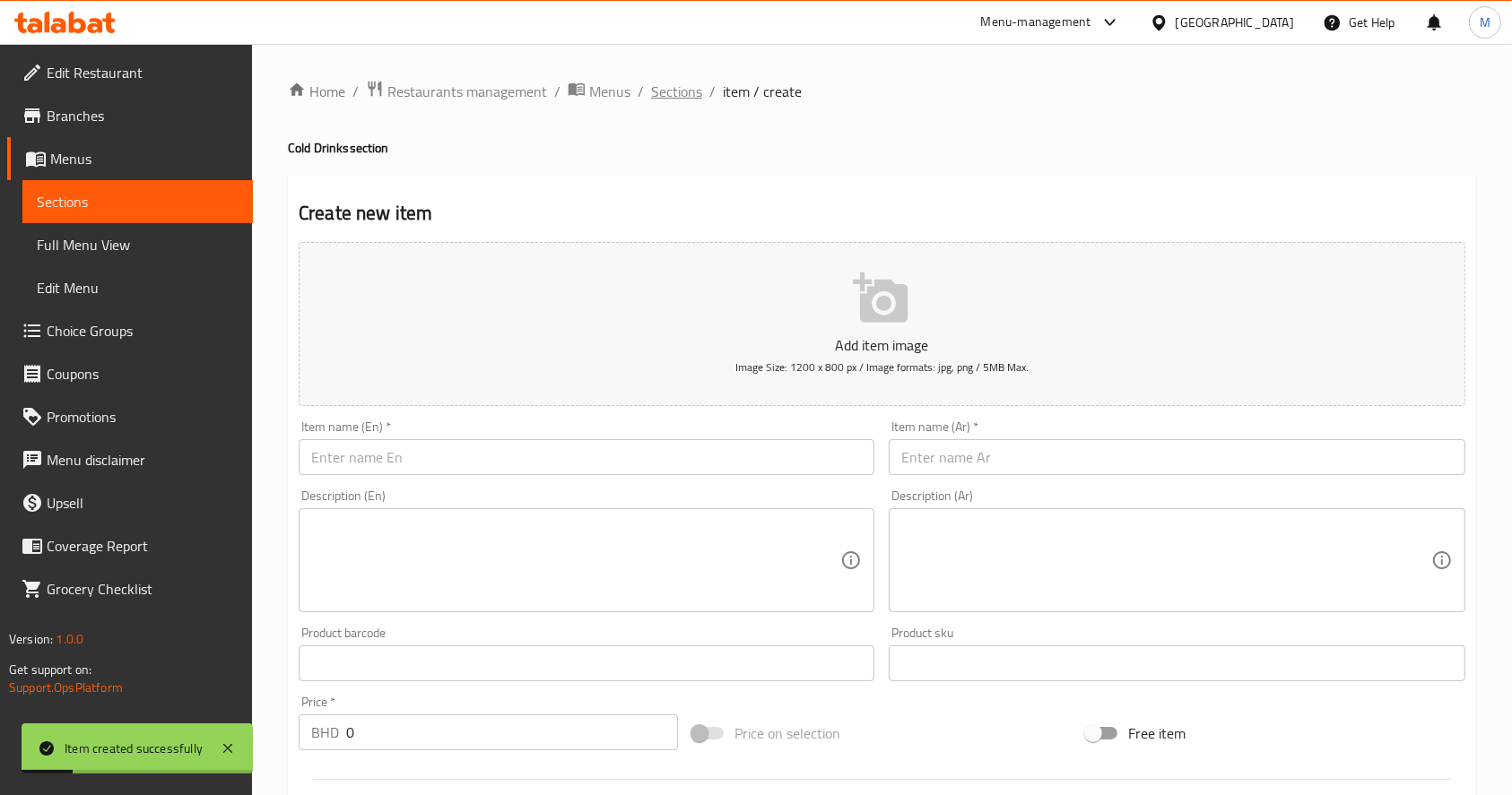
click at [672, 96] on span "Sections" at bounding box center [677, 91] width 51 height 22
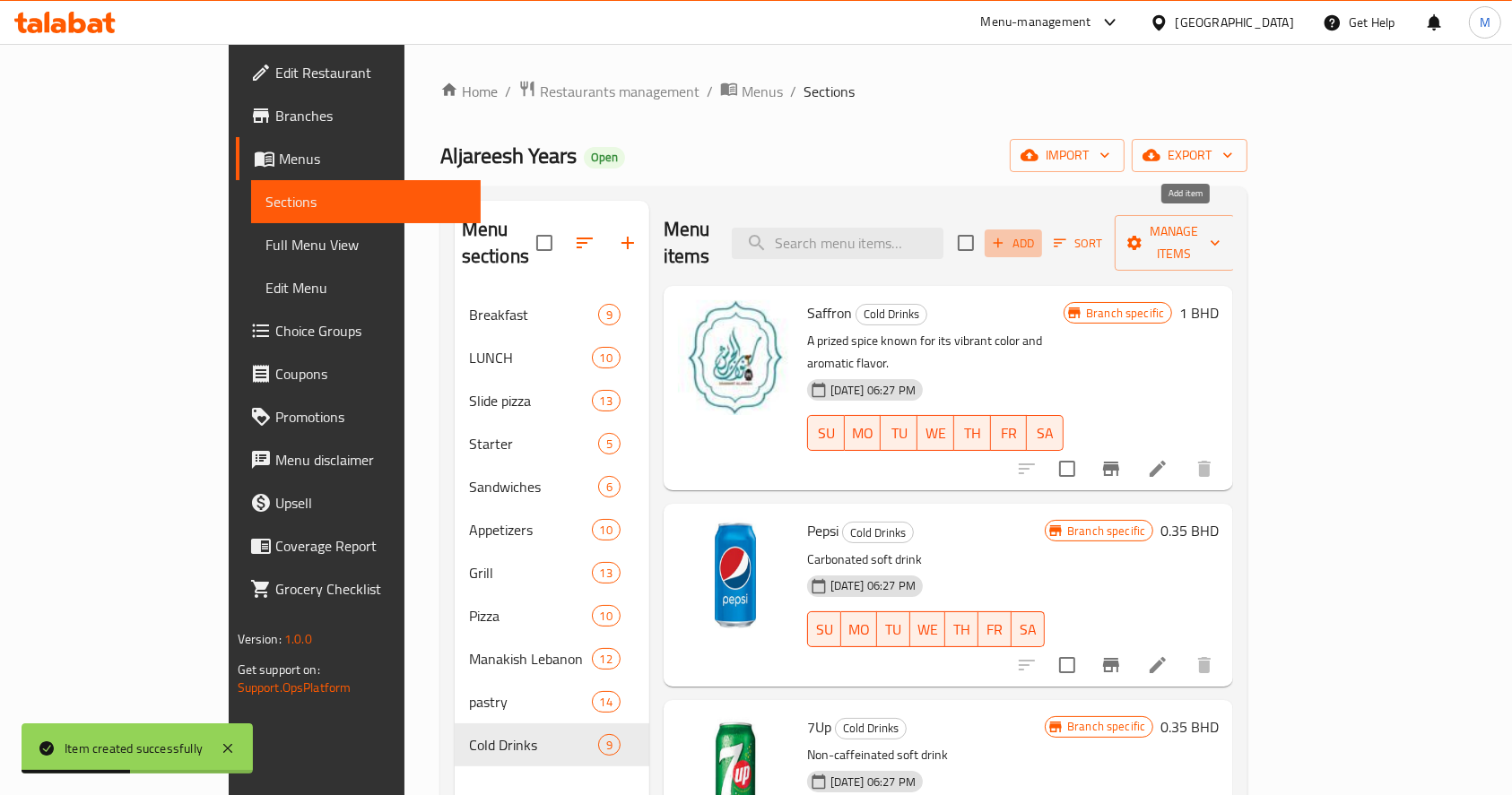
click at [1006, 235] on icon "button" at bounding box center [998, 242] width 16 height 16
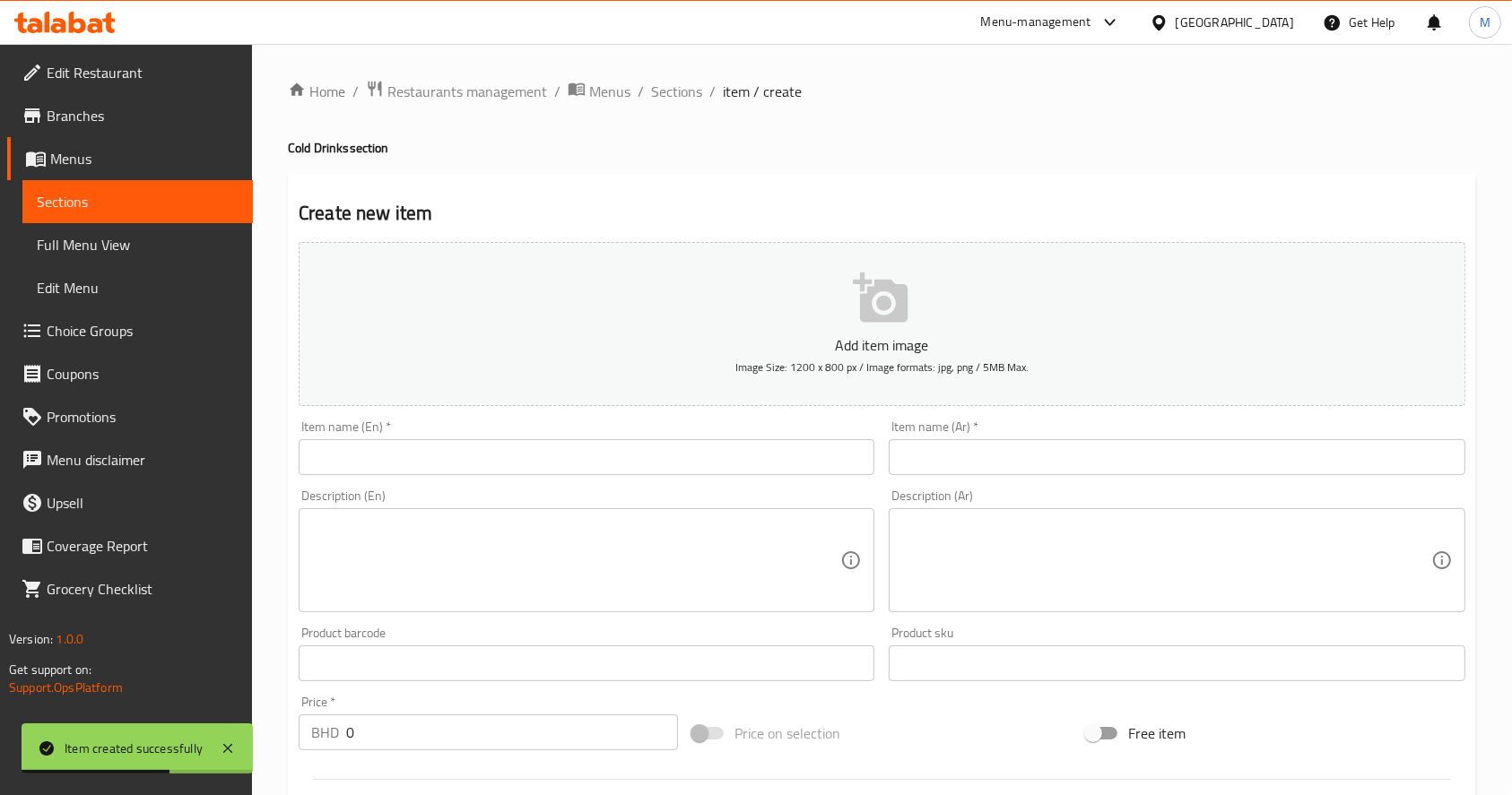
click at [743, 478] on div "Item name (En)   * Item name (En) *" at bounding box center [586, 448] width 590 height 69
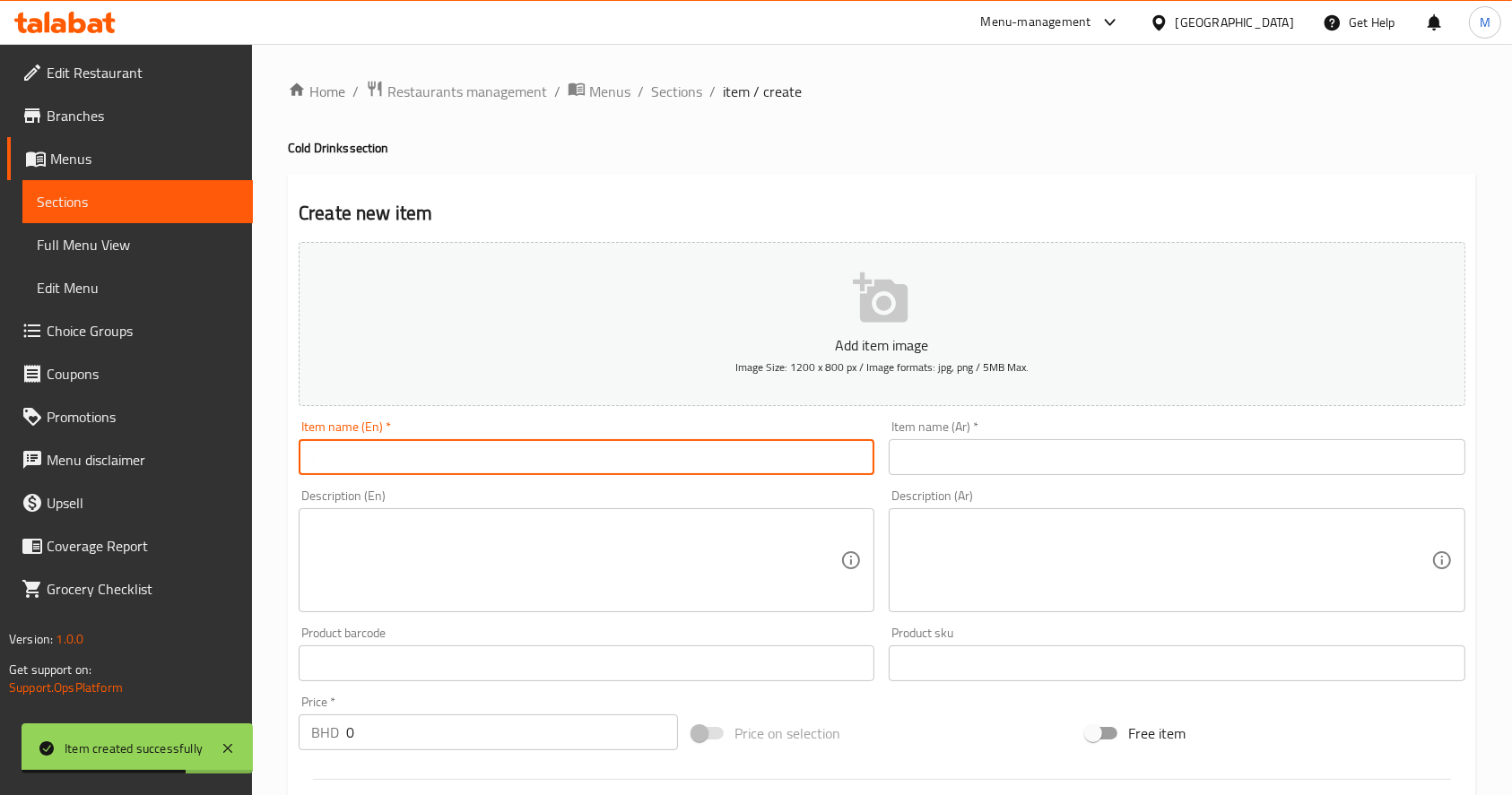
click at [741, 465] on input "text" at bounding box center [587, 457] width 576 height 36
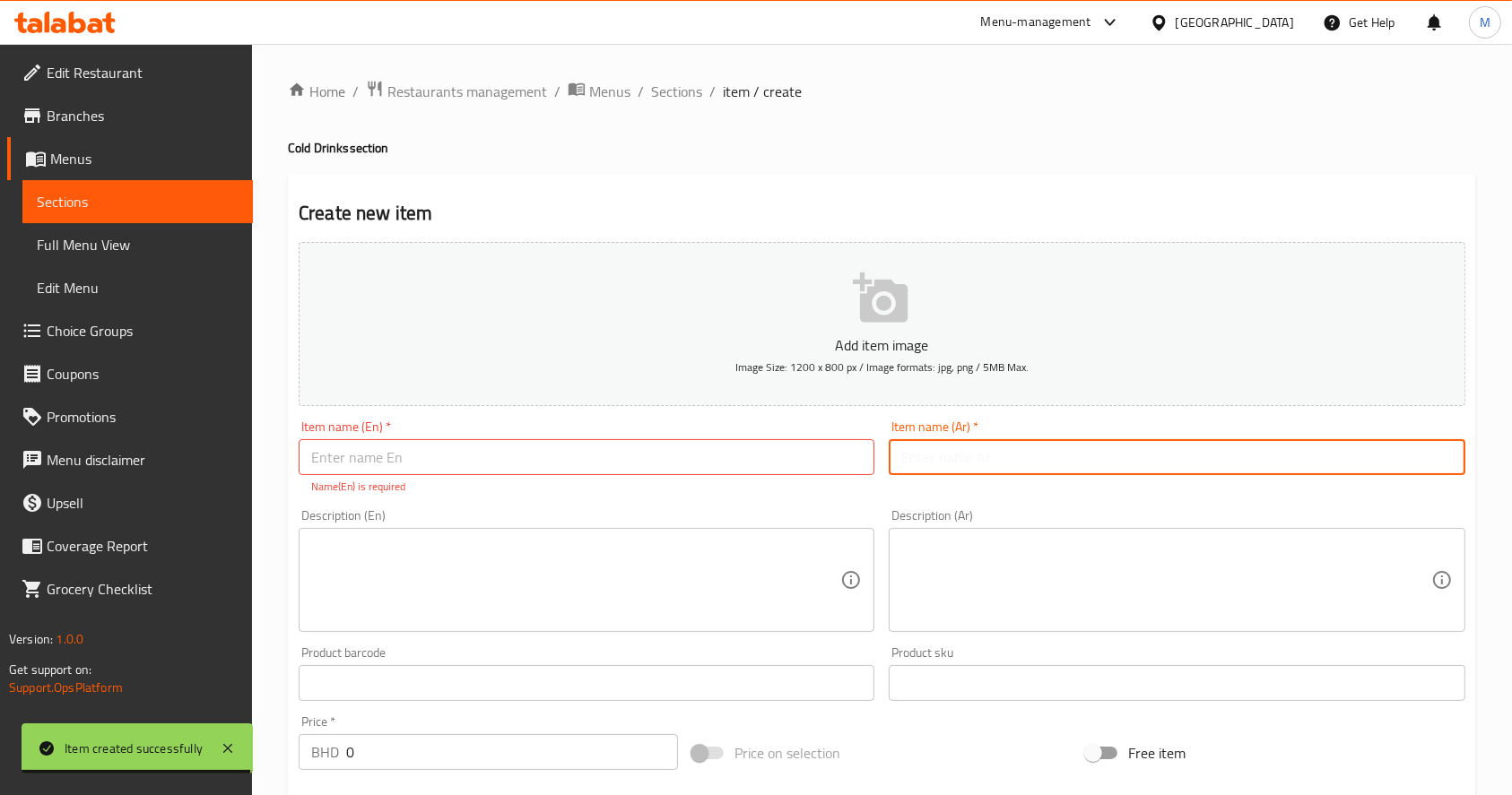
click at [1019, 459] on input "text" at bounding box center [1177, 457] width 576 height 36
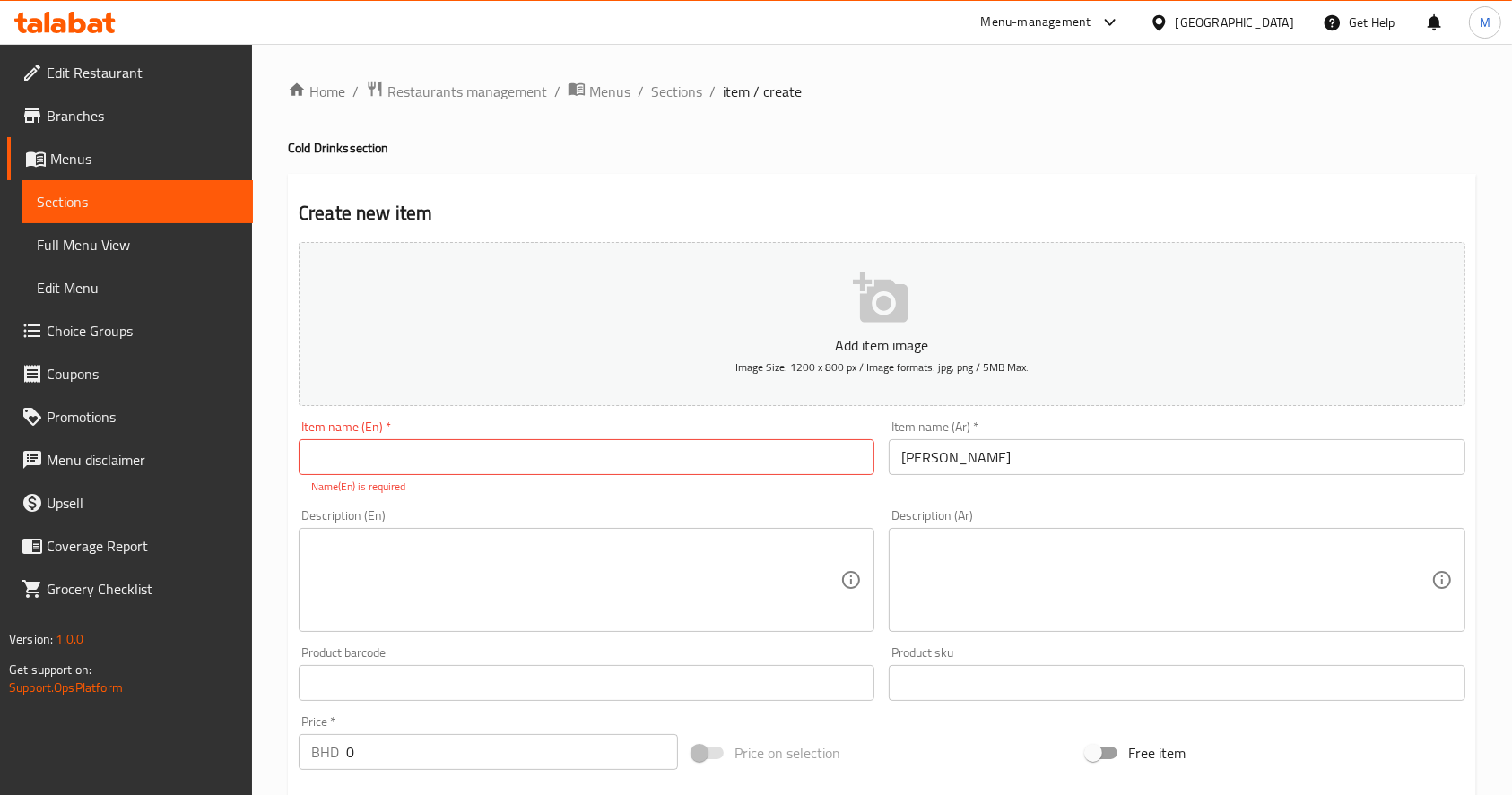
drag, startPoint x: 731, startPoint y: 433, endPoint x: 746, endPoint y: 464, distance: 34.4
click at [746, 464] on div "Item name (En)   * Item name (En) * Name(En) is required" at bounding box center [587, 457] width 576 height 75
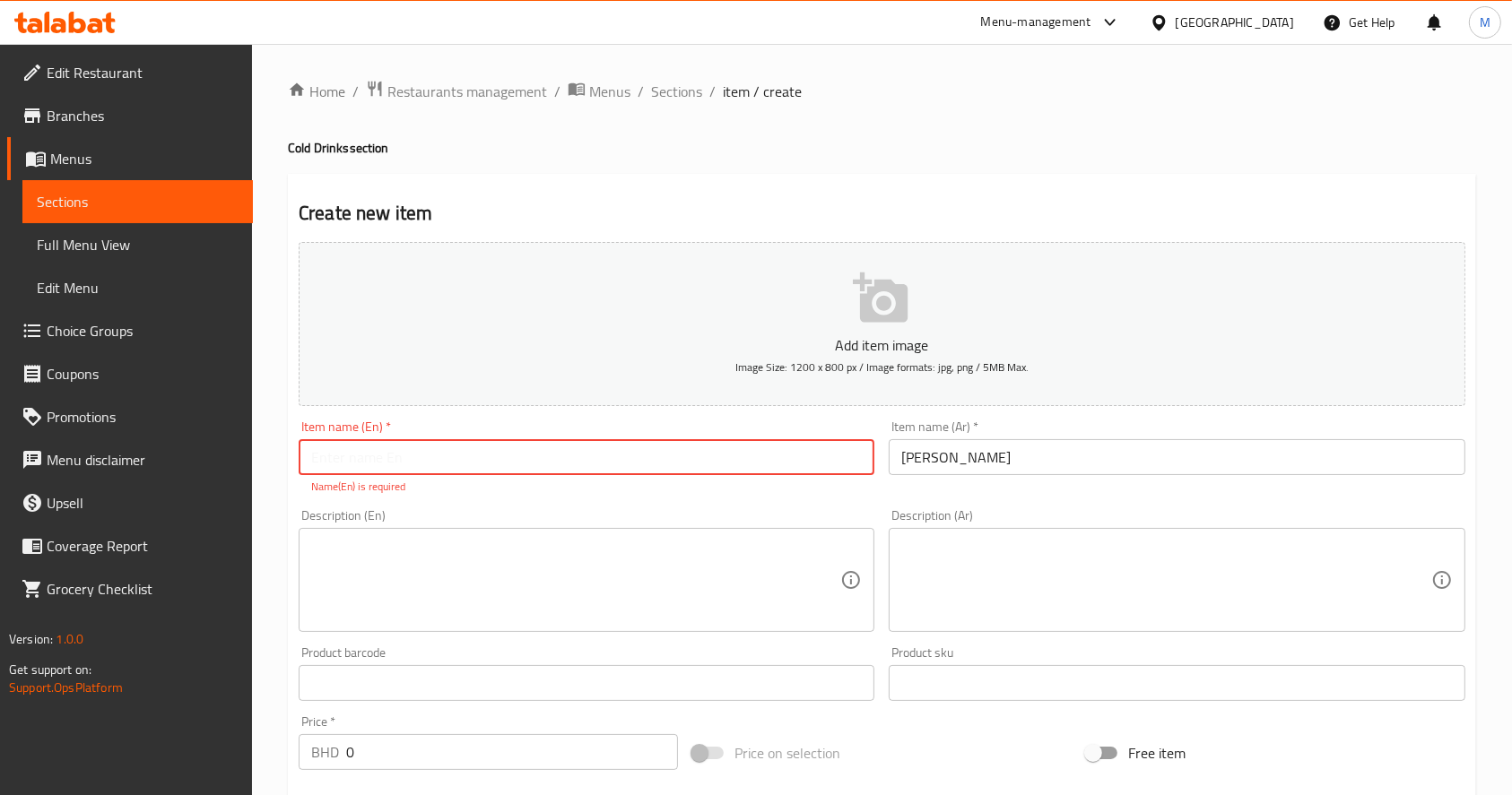
click at [746, 464] on input "text" at bounding box center [587, 457] width 576 height 36
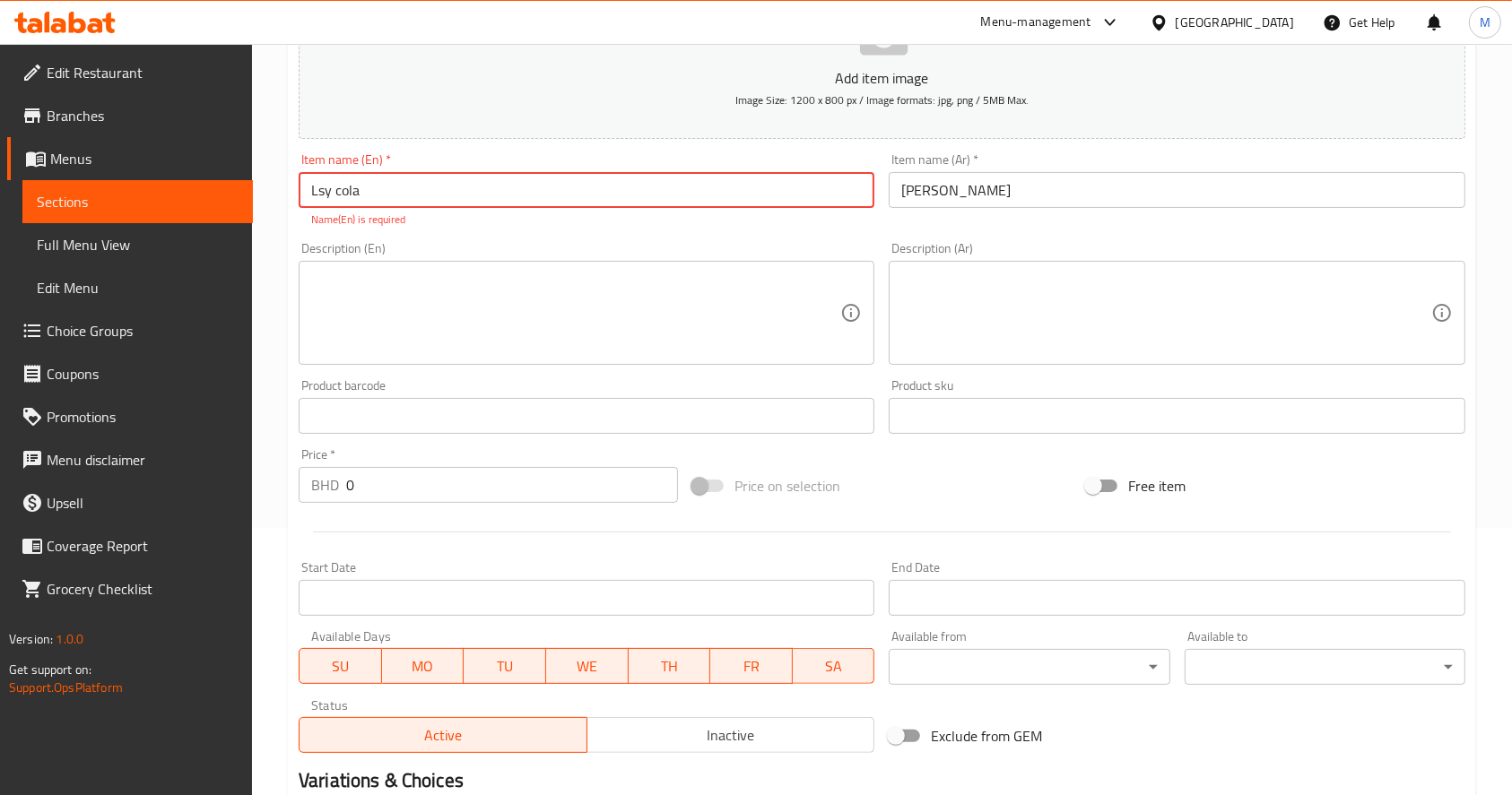
scroll to position [296, 0]
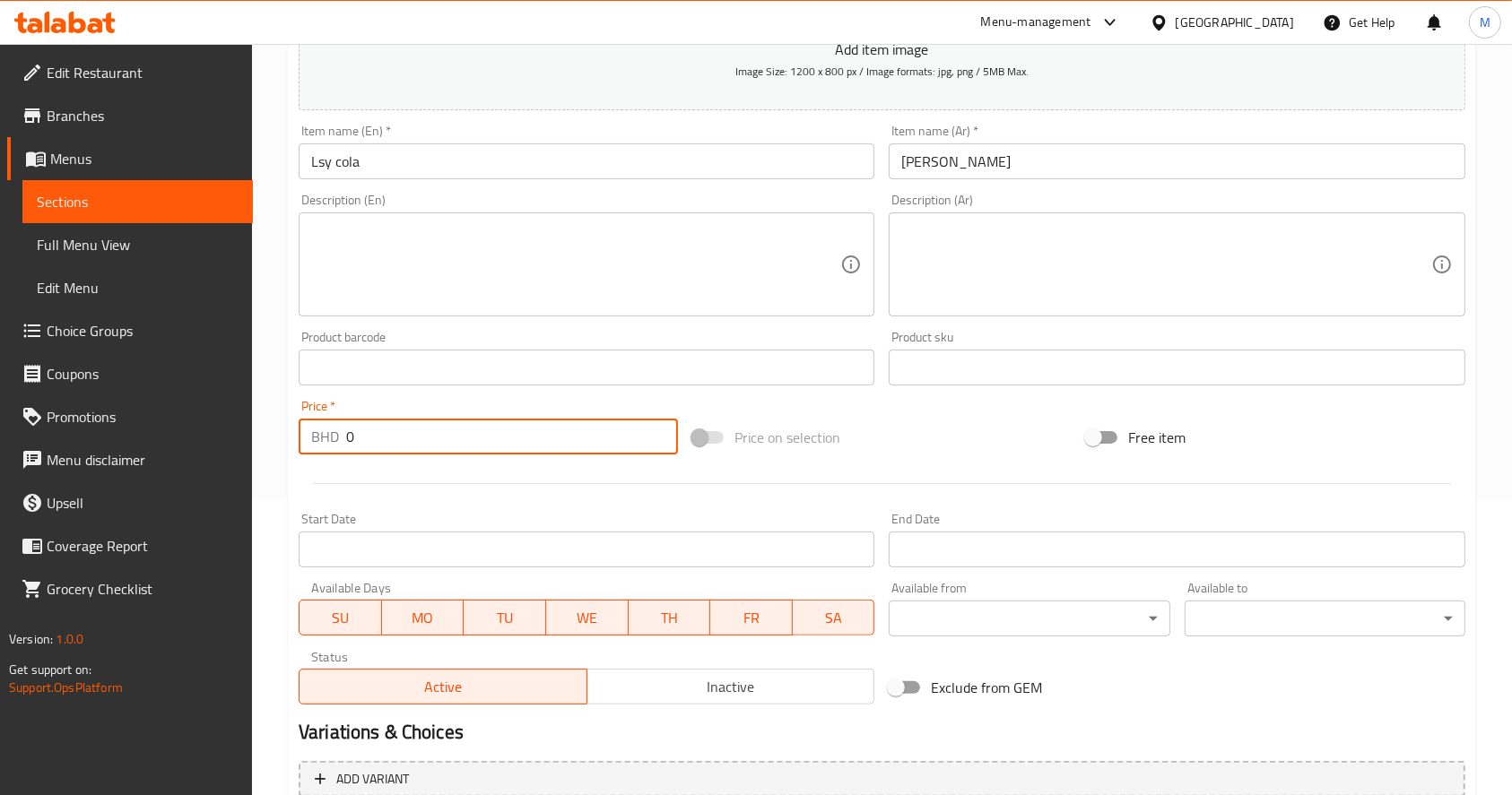
click at [537, 441] on input "0" at bounding box center [512, 436] width 332 height 36
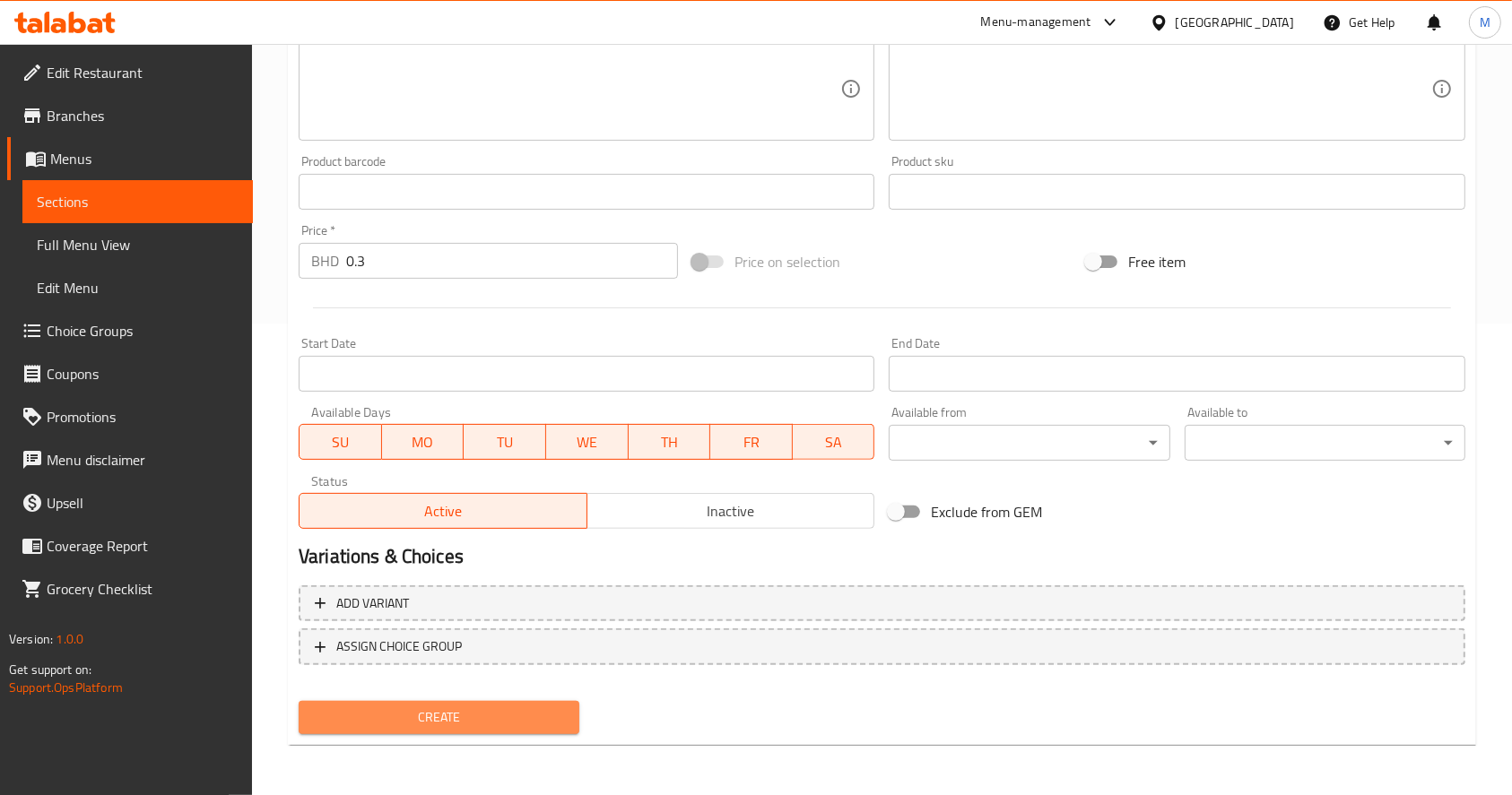
click at [421, 715] on span "Create" at bounding box center [439, 718] width 252 height 23
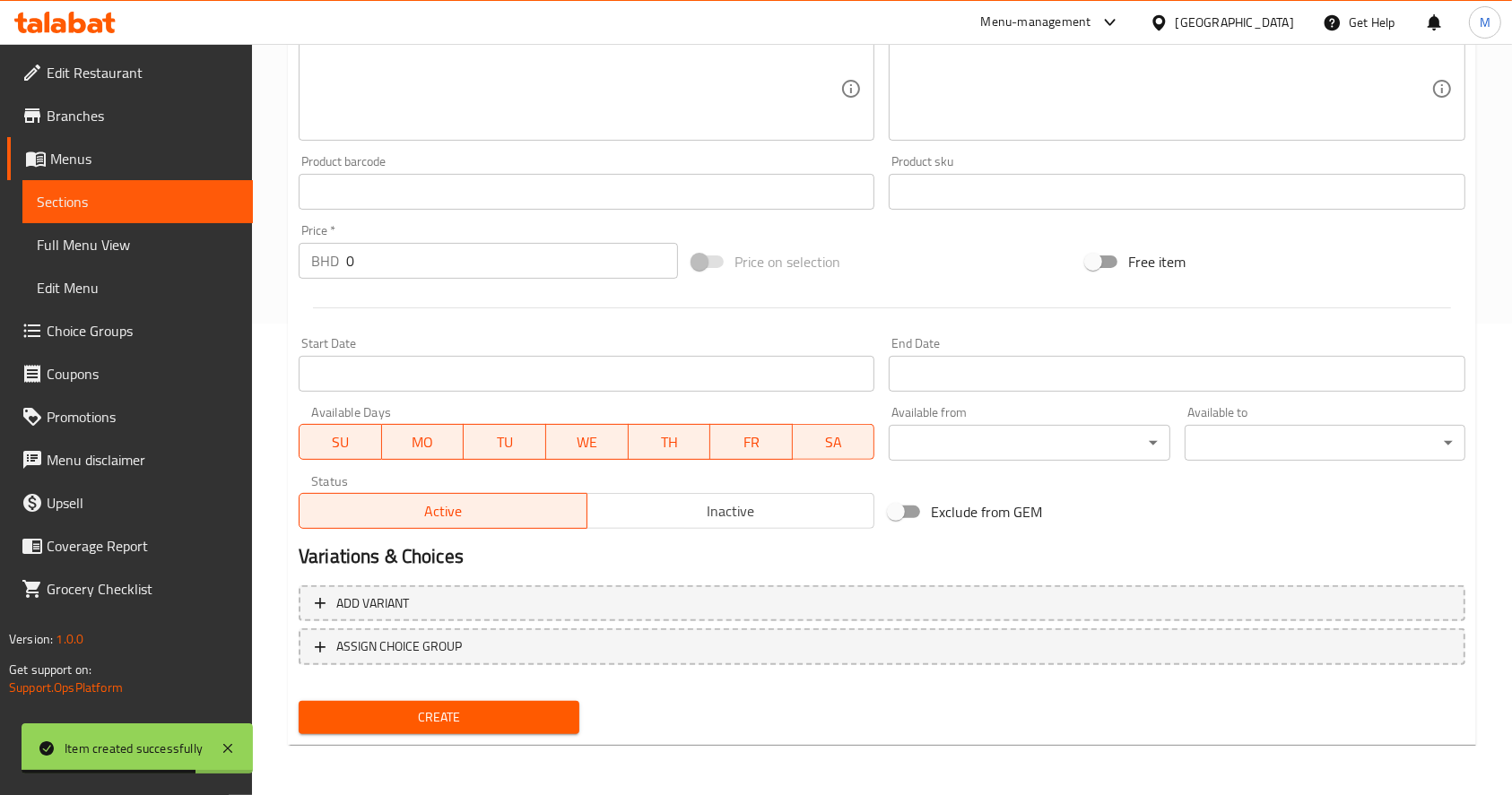
scroll to position [0, 0]
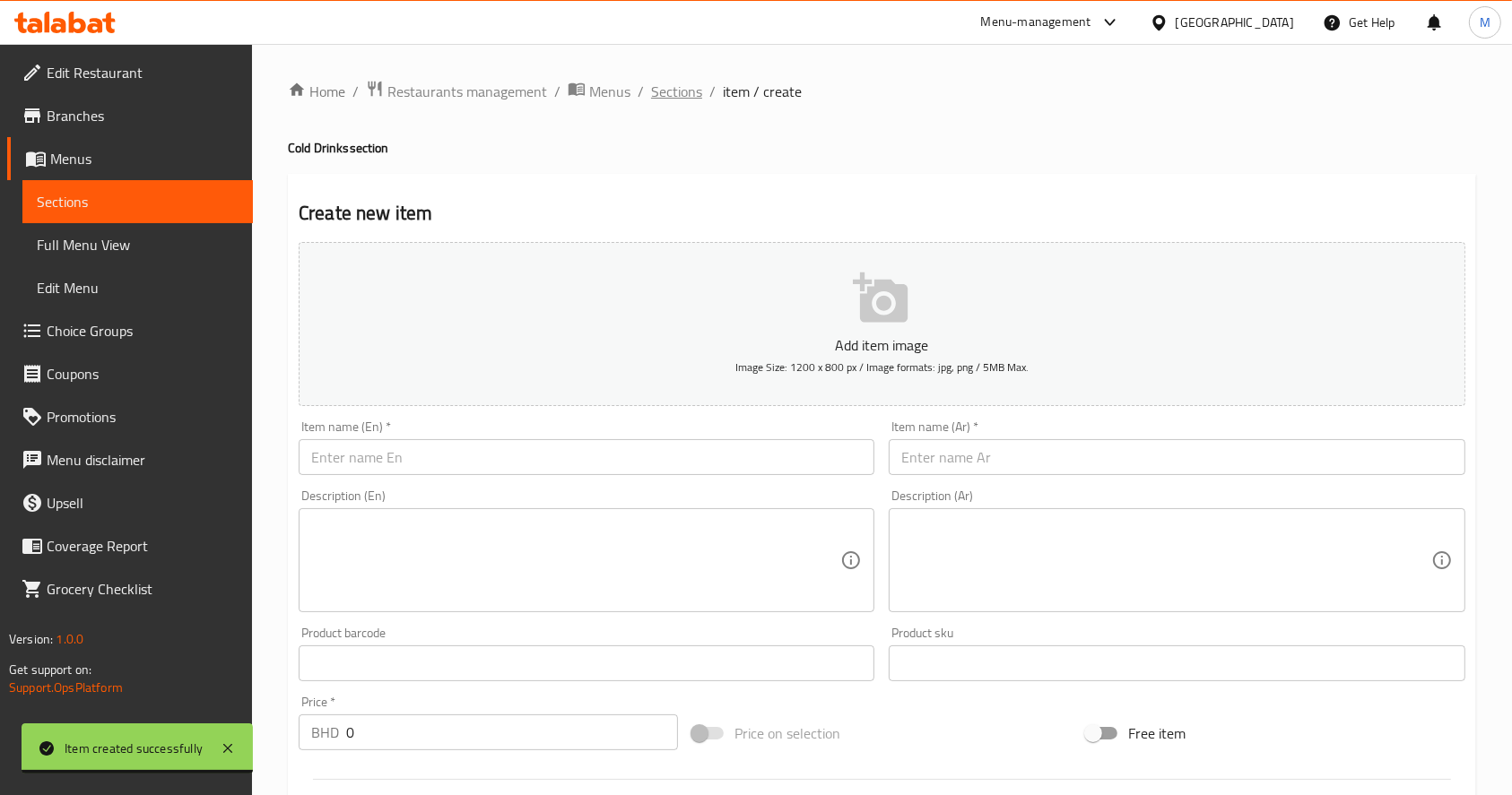
click at [687, 90] on span "Sections" at bounding box center [677, 91] width 51 height 22
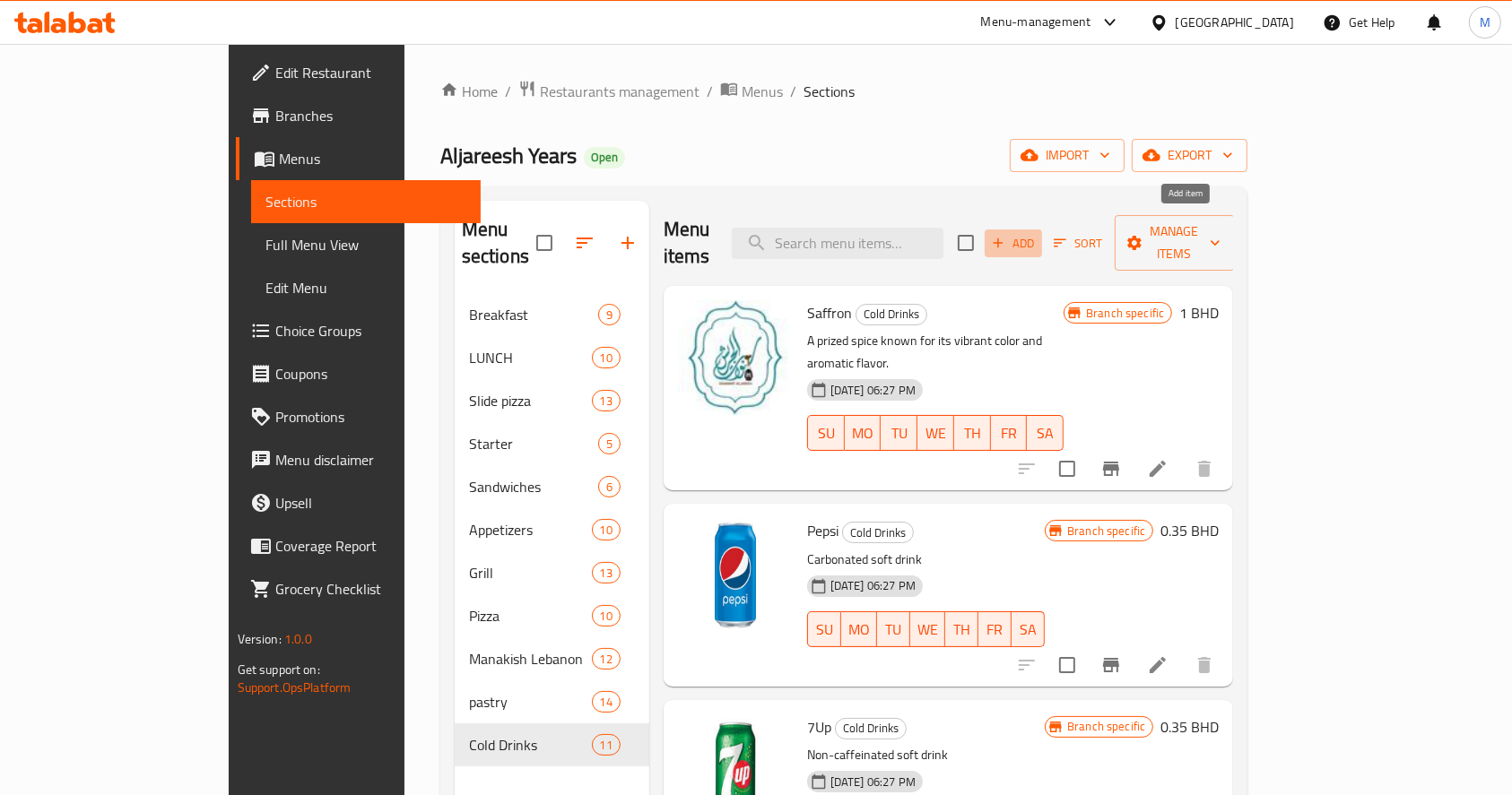
click at [1042, 230] on button "Add" at bounding box center [1013, 243] width 58 height 27
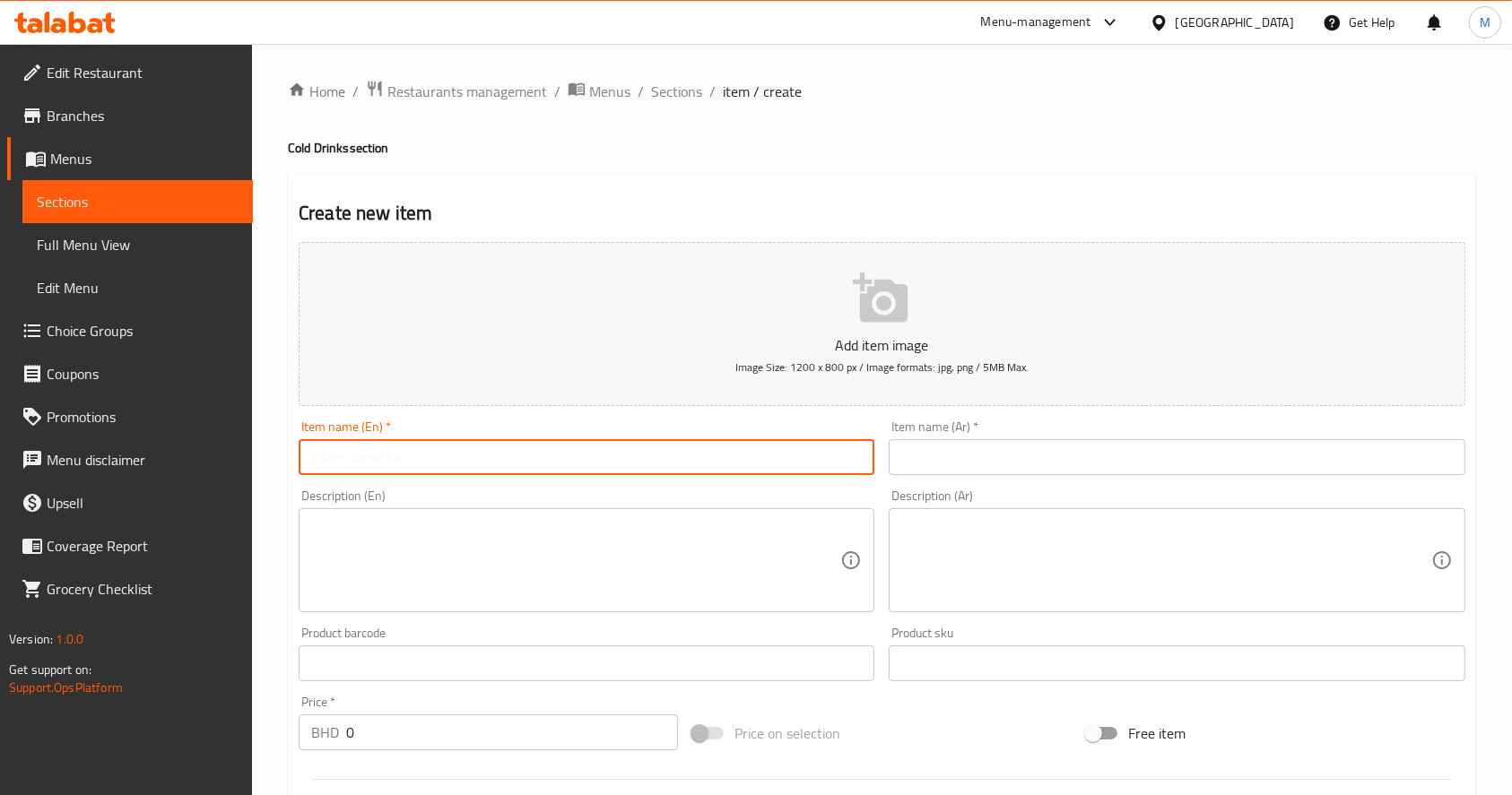
click at [603, 469] on input "text" at bounding box center [587, 457] width 576 height 36
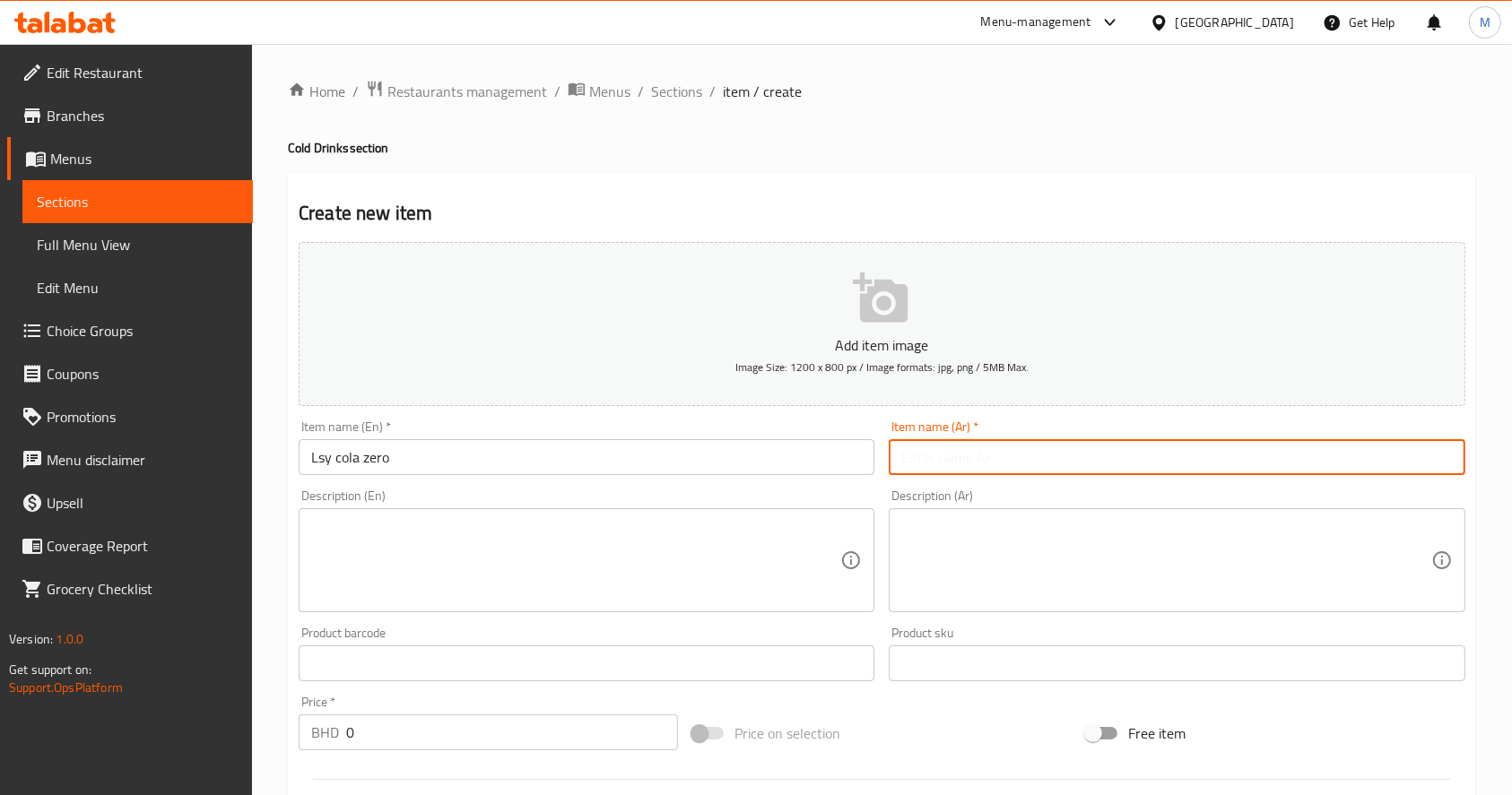
click at [1047, 450] on input "text" at bounding box center [1177, 457] width 576 height 36
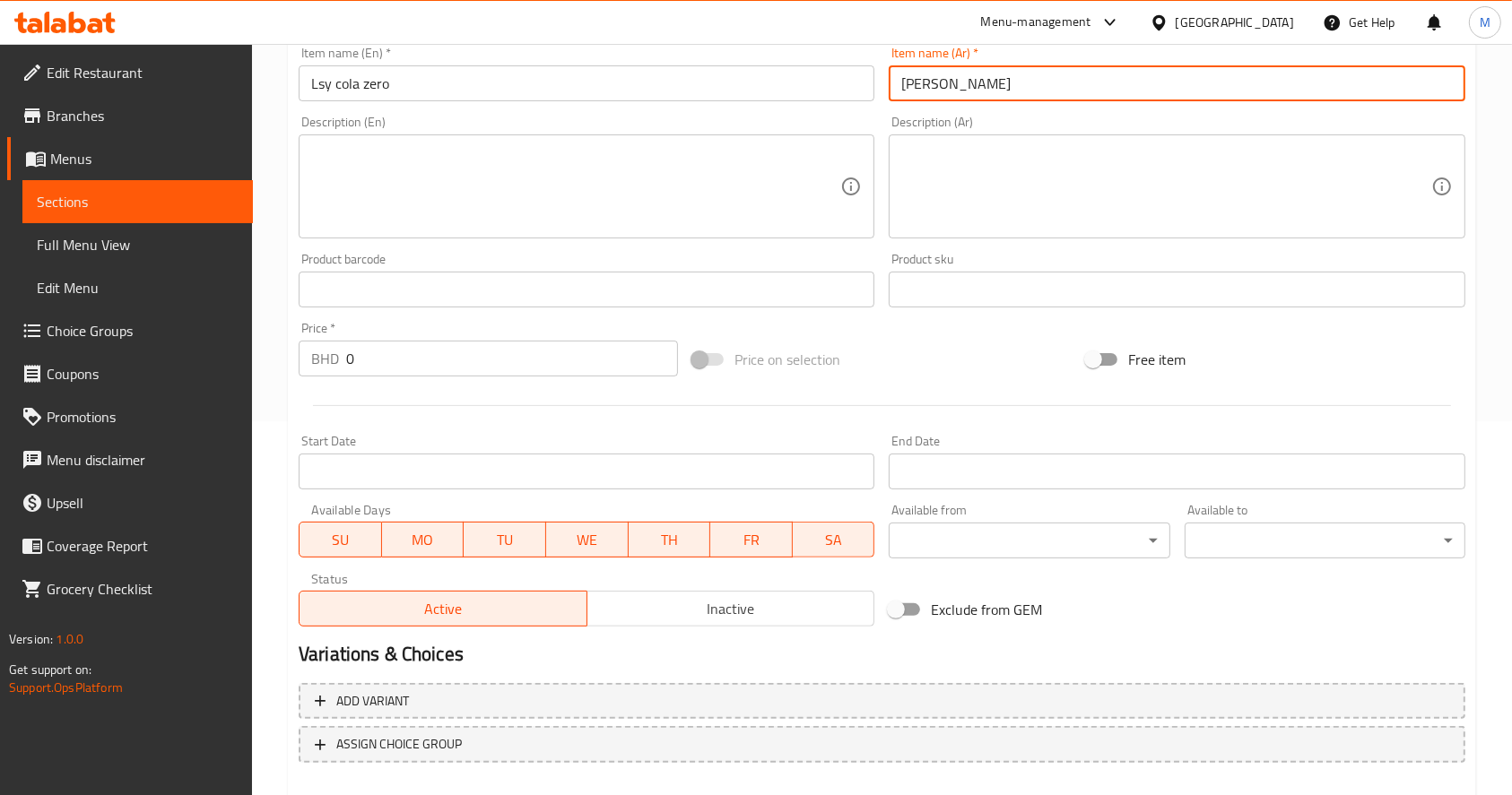
scroll to position [471, 0]
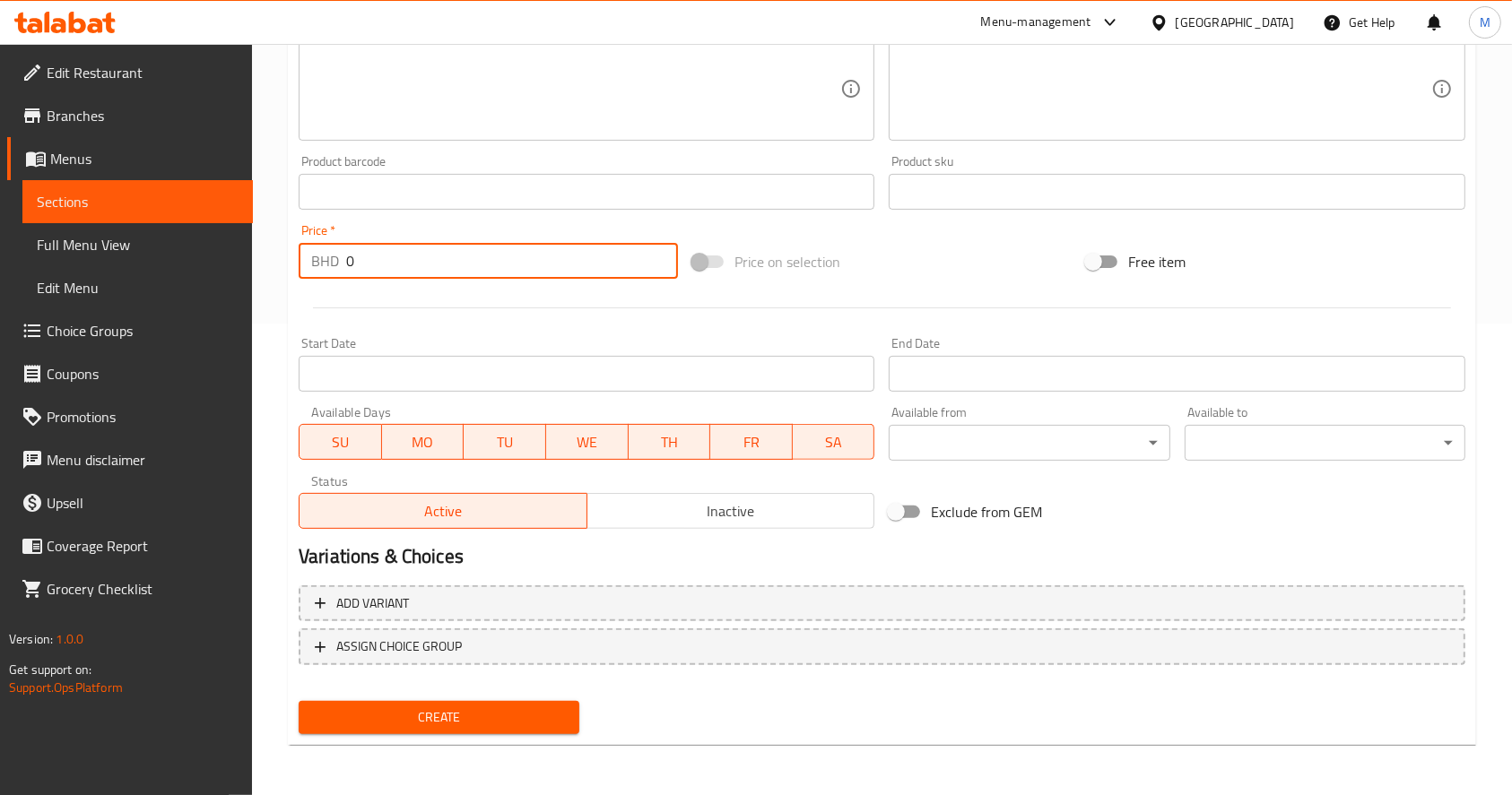
click at [605, 259] on input "0" at bounding box center [512, 261] width 332 height 36
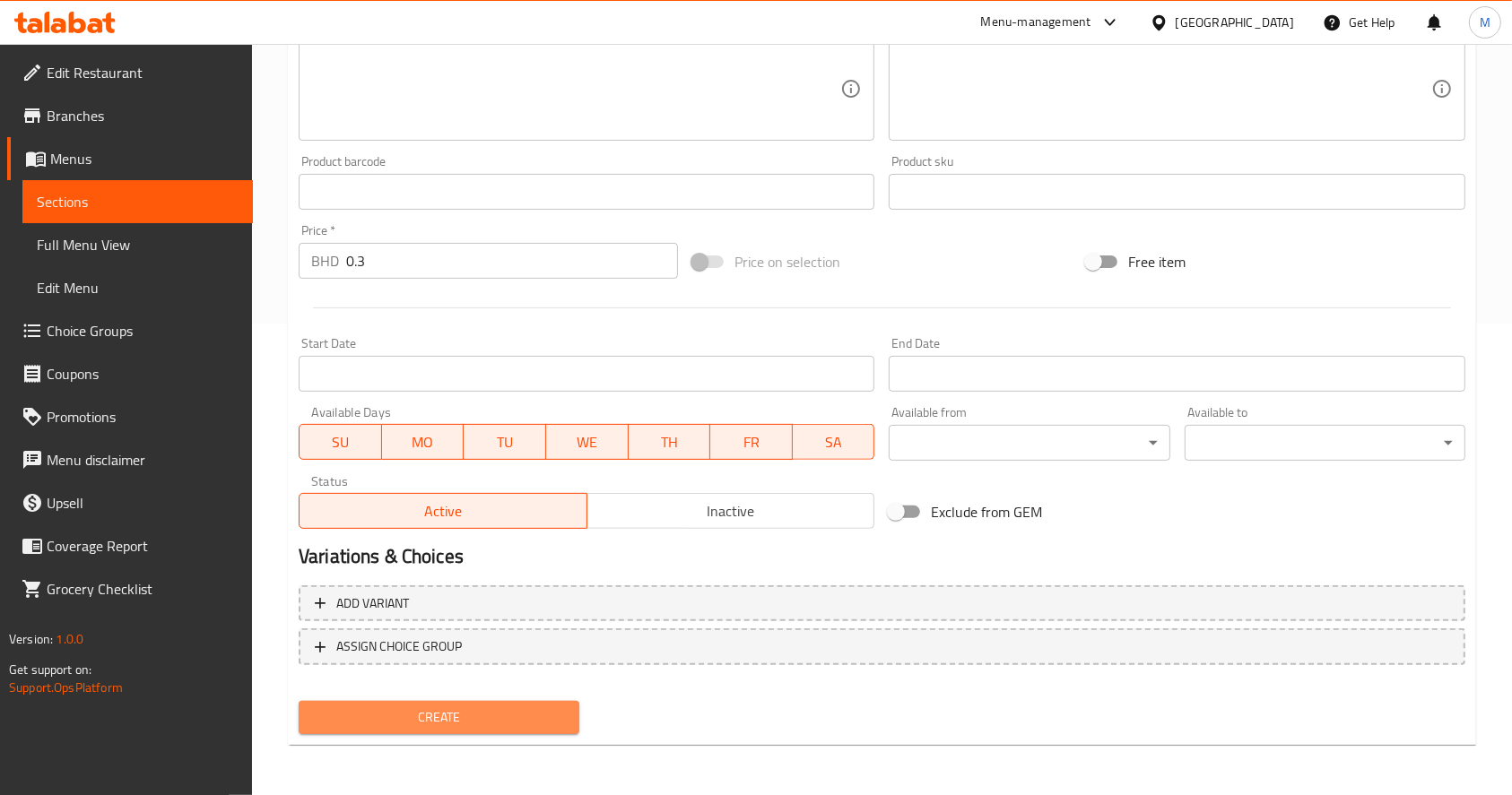
click at [521, 718] on span "Create" at bounding box center [439, 718] width 252 height 23
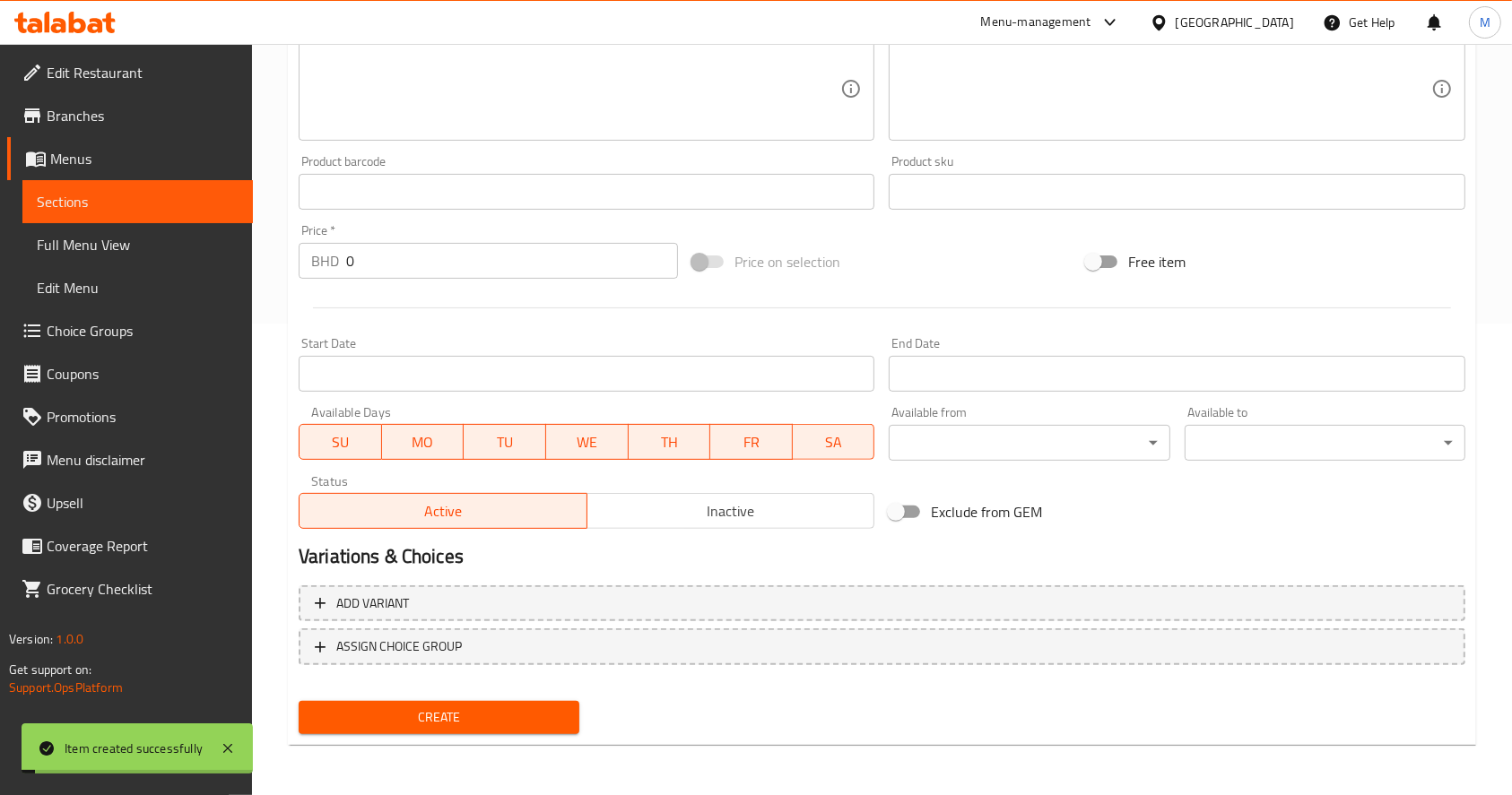
scroll to position [0, 0]
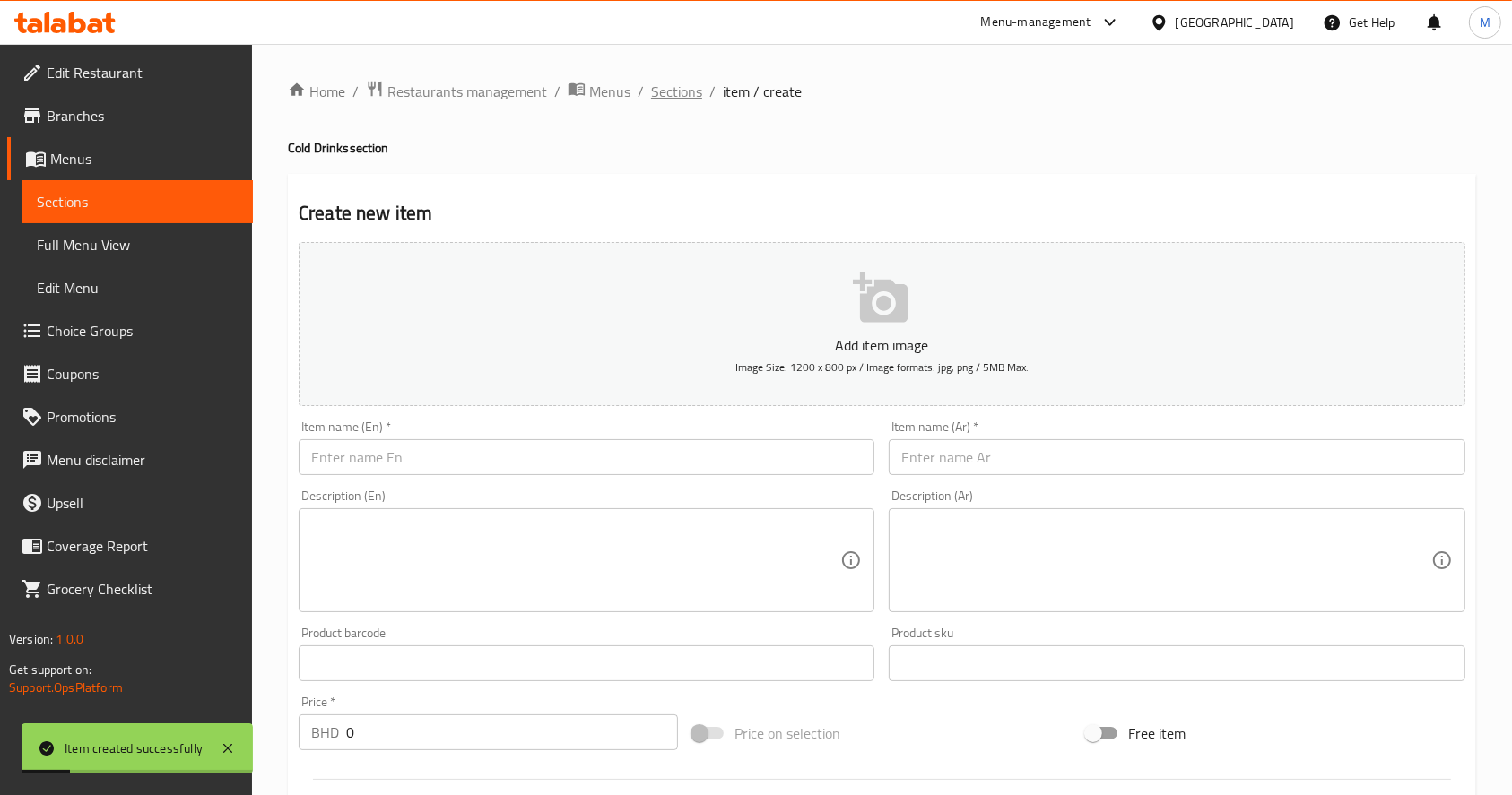
click at [685, 90] on span "Sections" at bounding box center [677, 91] width 51 height 22
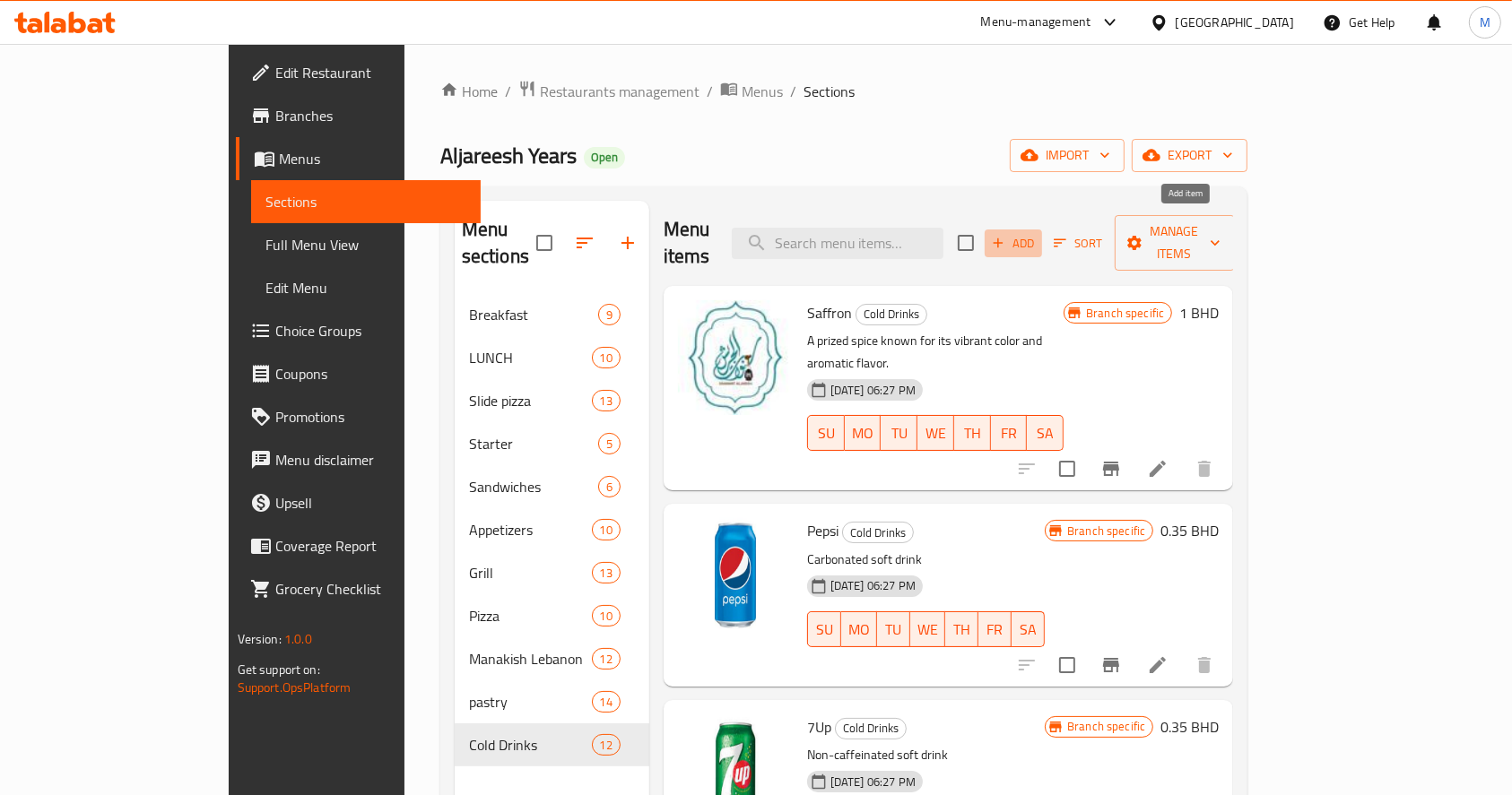
click at [1038, 233] on span "Add" at bounding box center [1013, 243] width 48 height 21
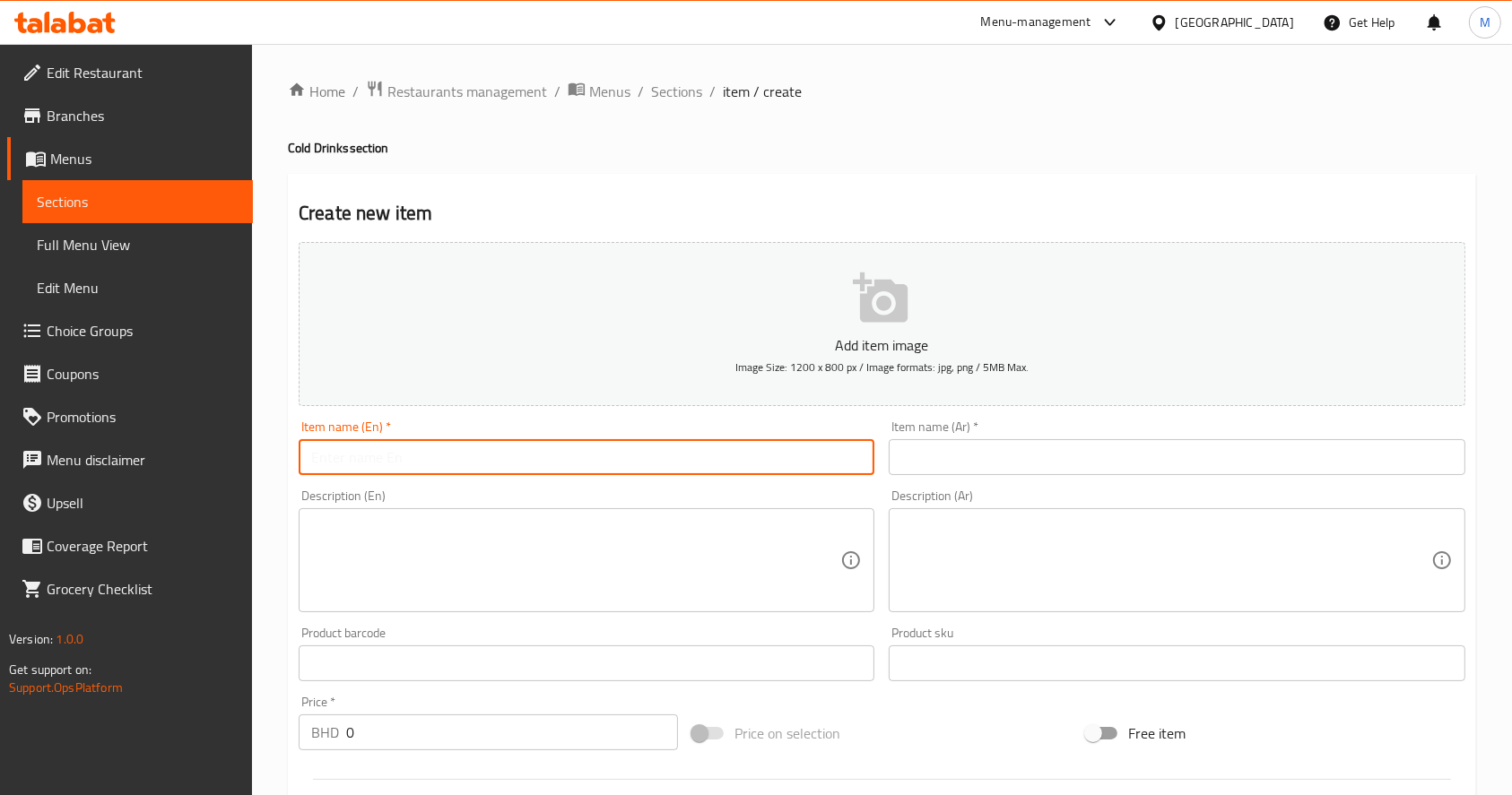
click at [567, 470] on input "text" at bounding box center [587, 457] width 576 height 36
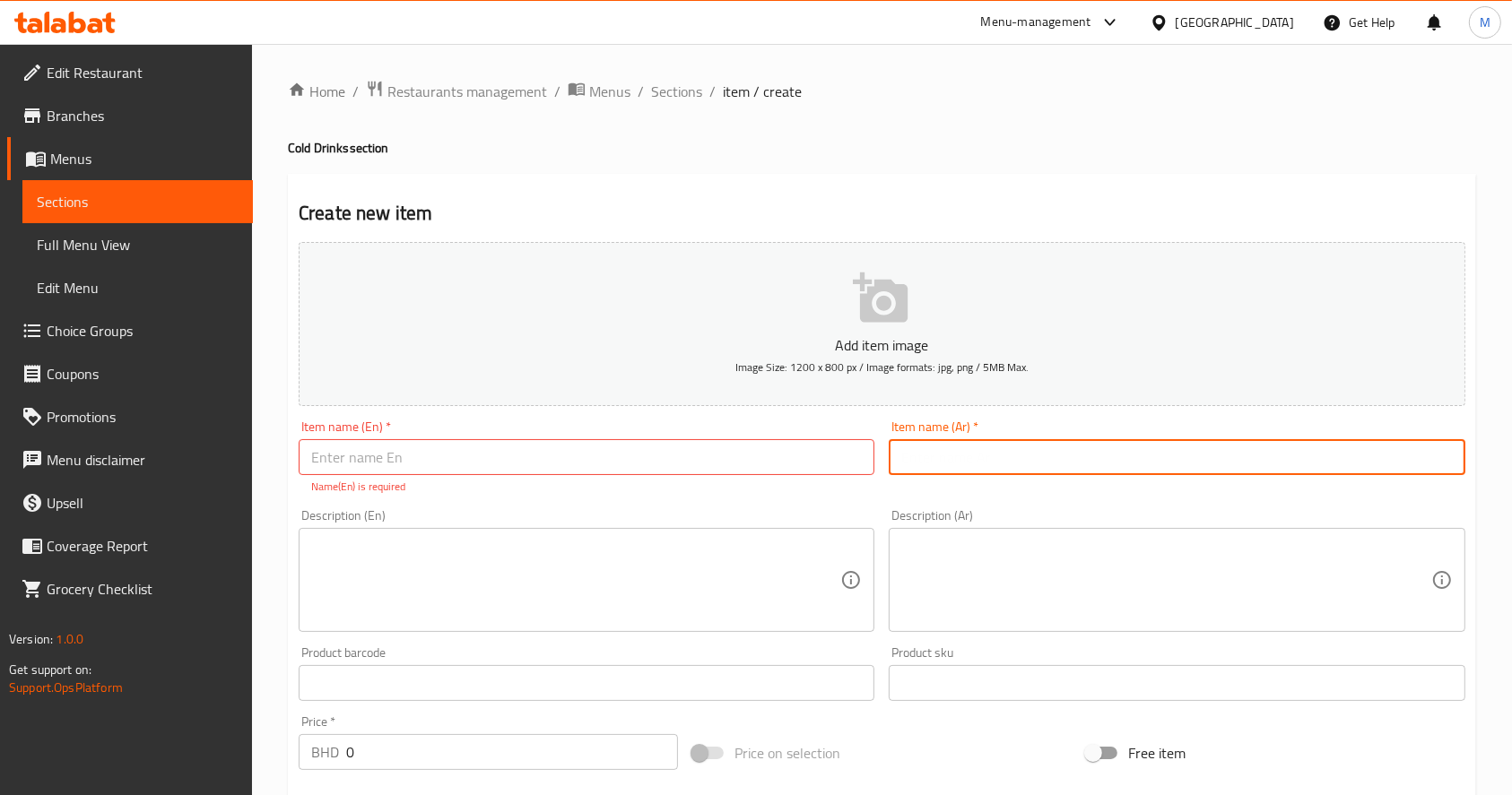
click at [965, 469] on input "text" at bounding box center [1177, 457] width 576 height 36
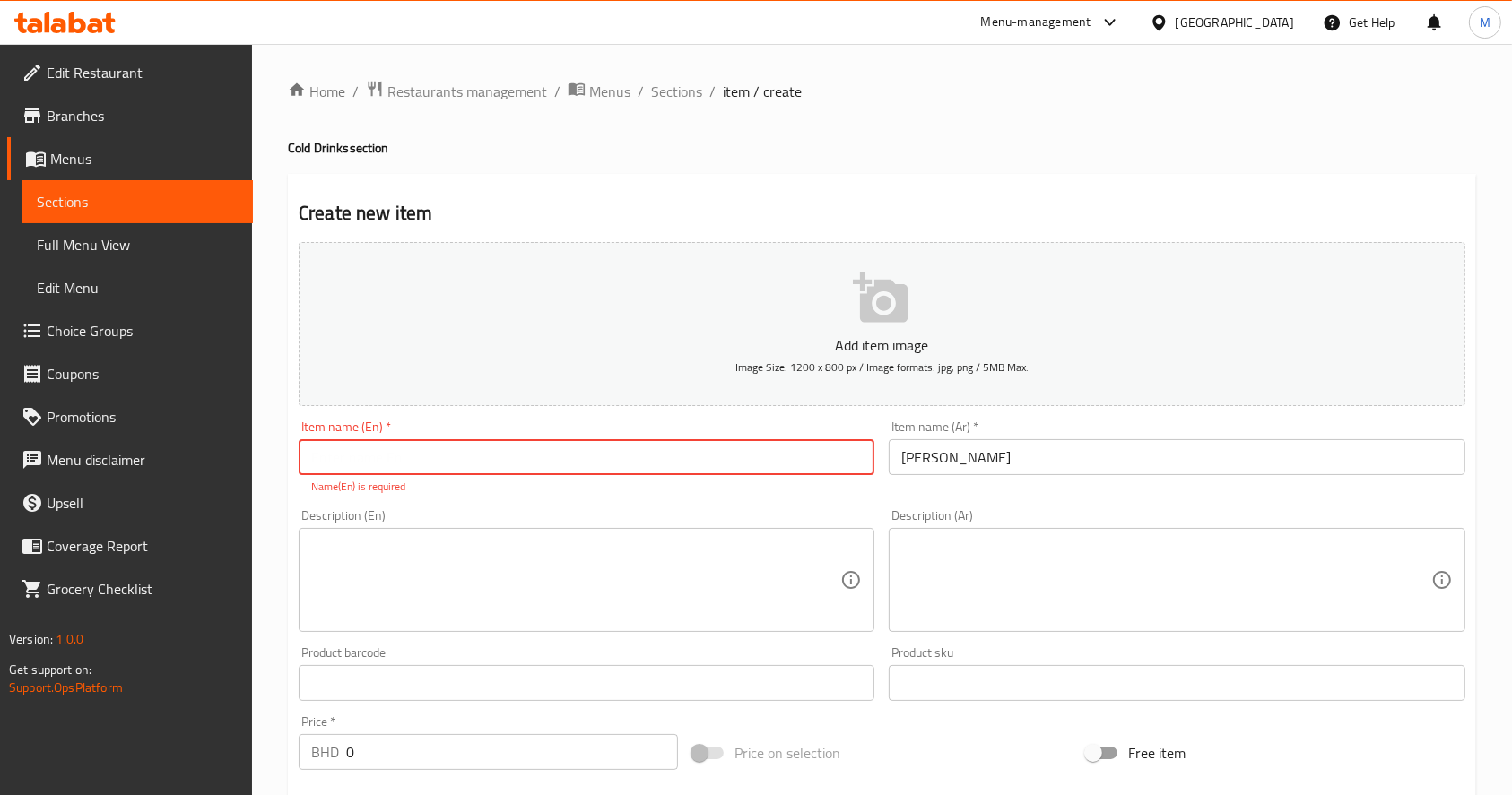
click at [625, 468] on input "text" at bounding box center [587, 457] width 576 height 36
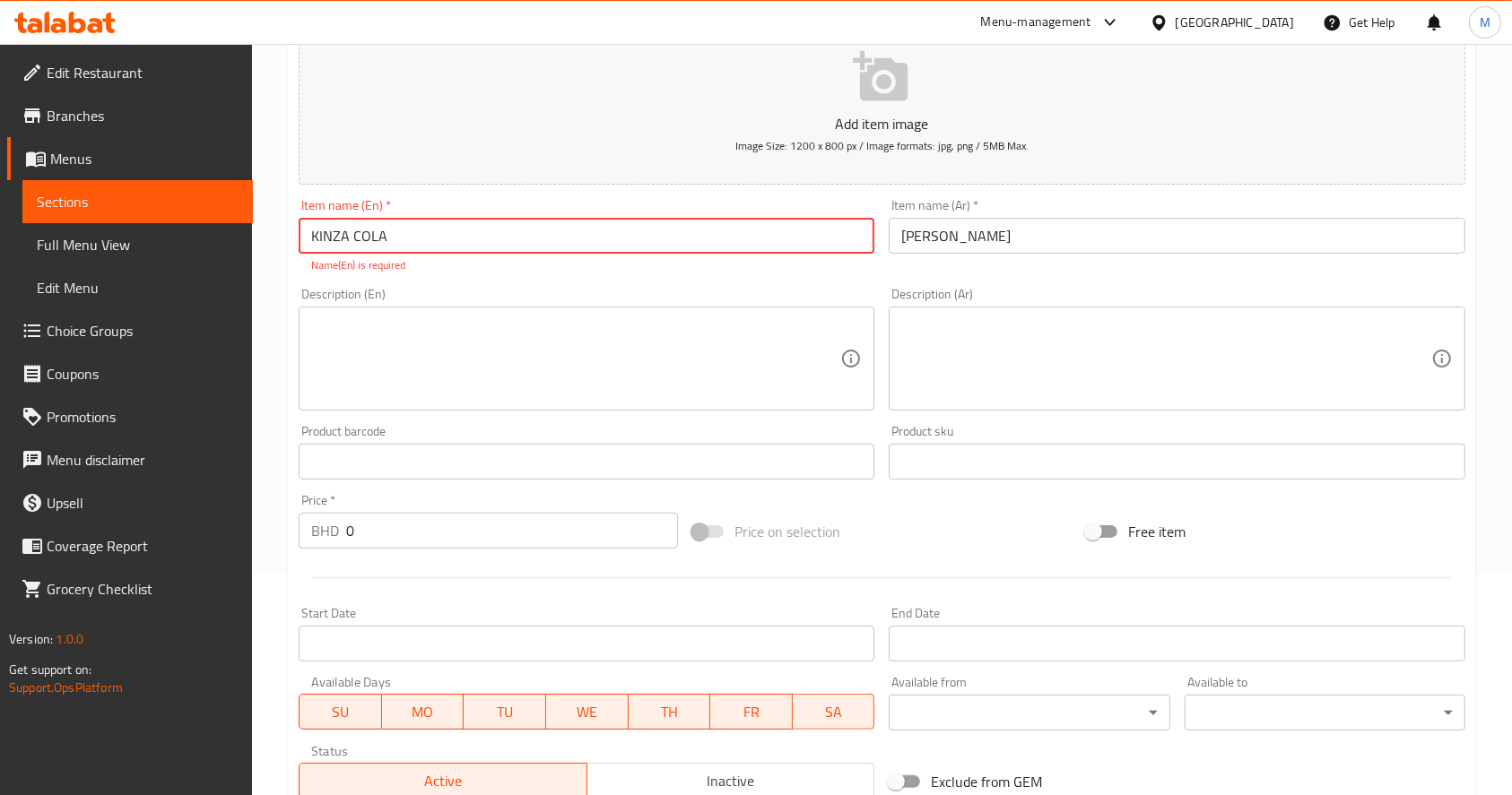
scroll to position [247, 0]
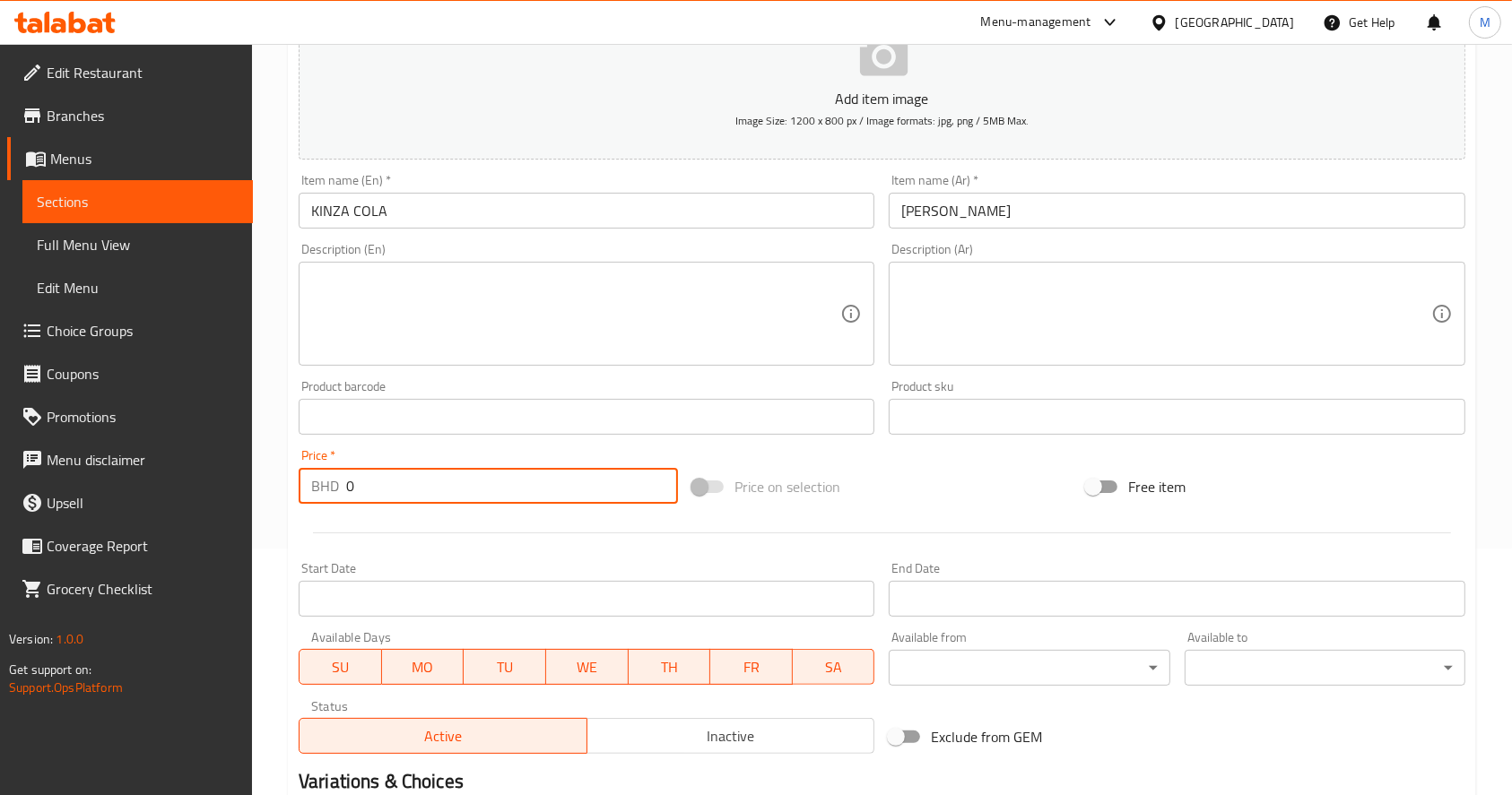
click at [540, 505] on div "Price   * BHD 0 Price *" at bounding box center [489, 476] width 394 height 69
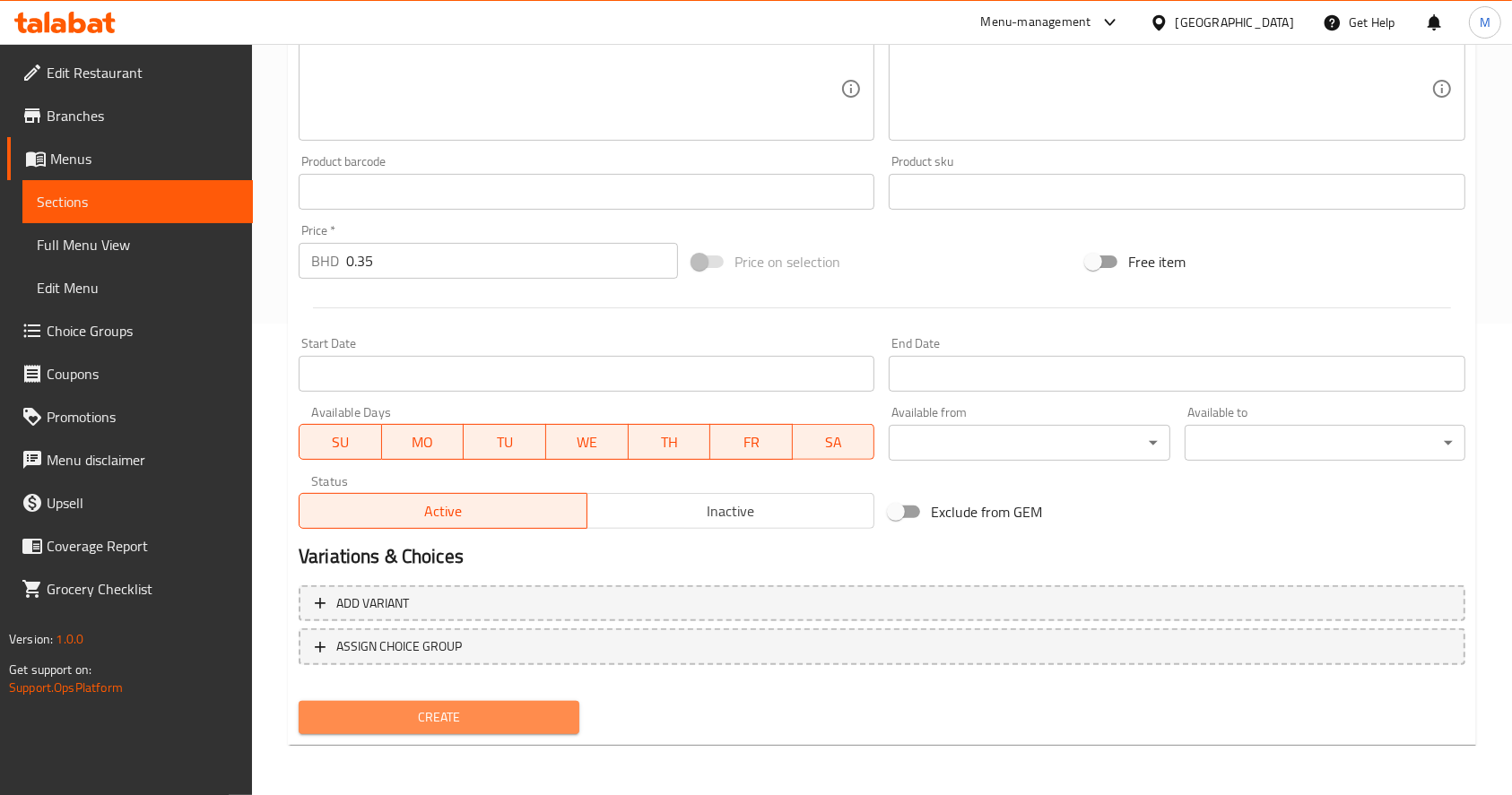
click at [493, 718] on span "Create" at bounding box center [439, 718] width 252 height 23
